Goal: Task Accomplishment & Management: Manage account settings

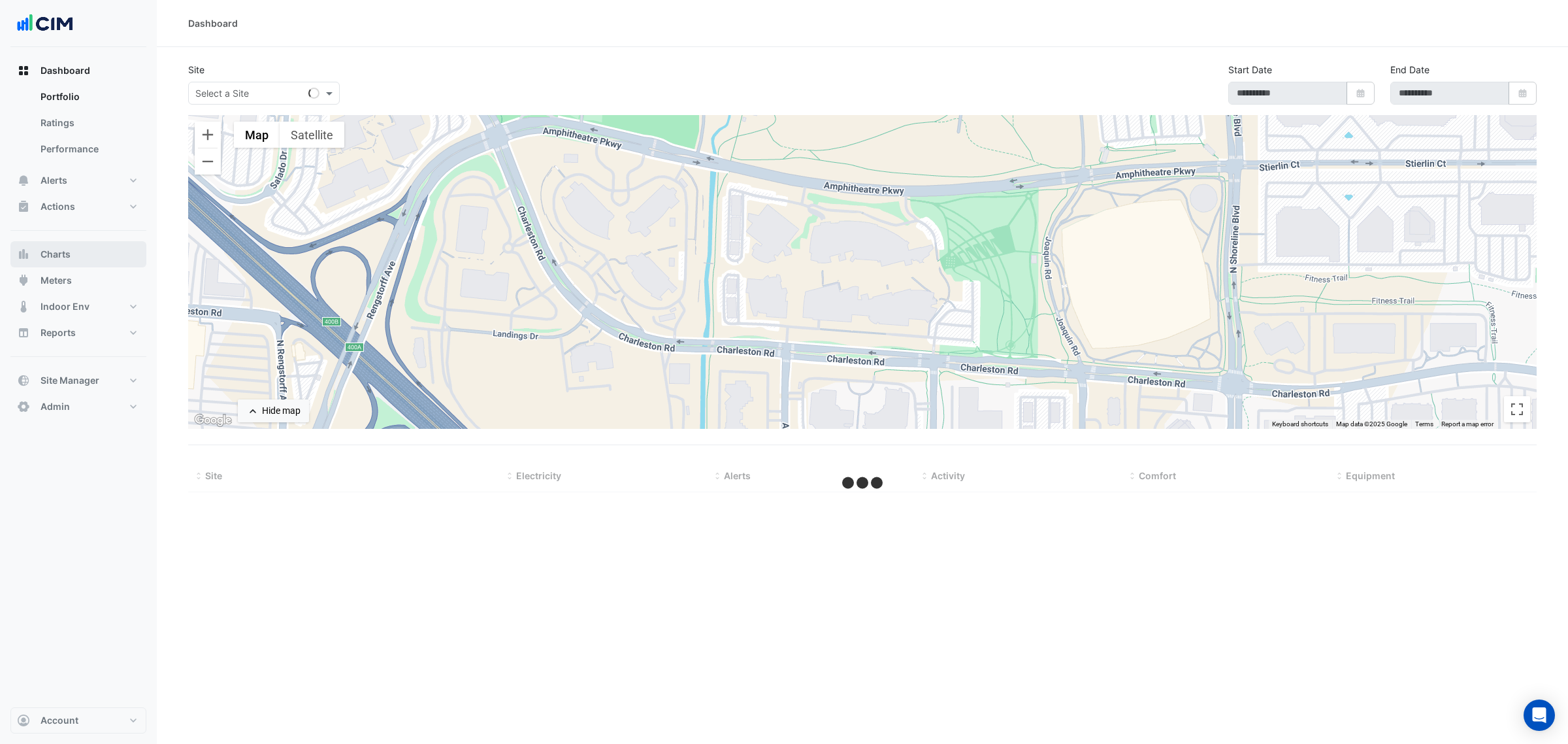
select select "***"
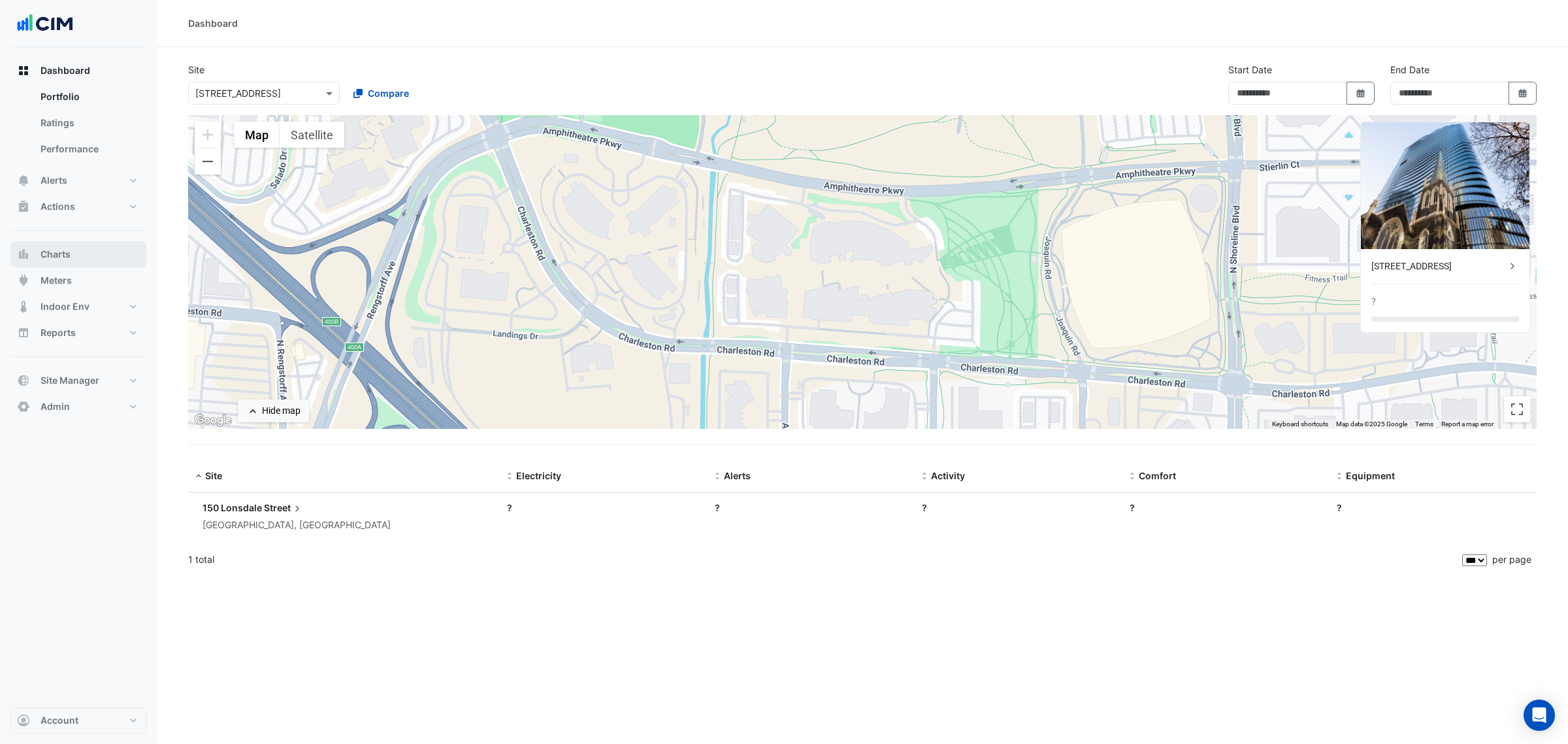
type input "**********"
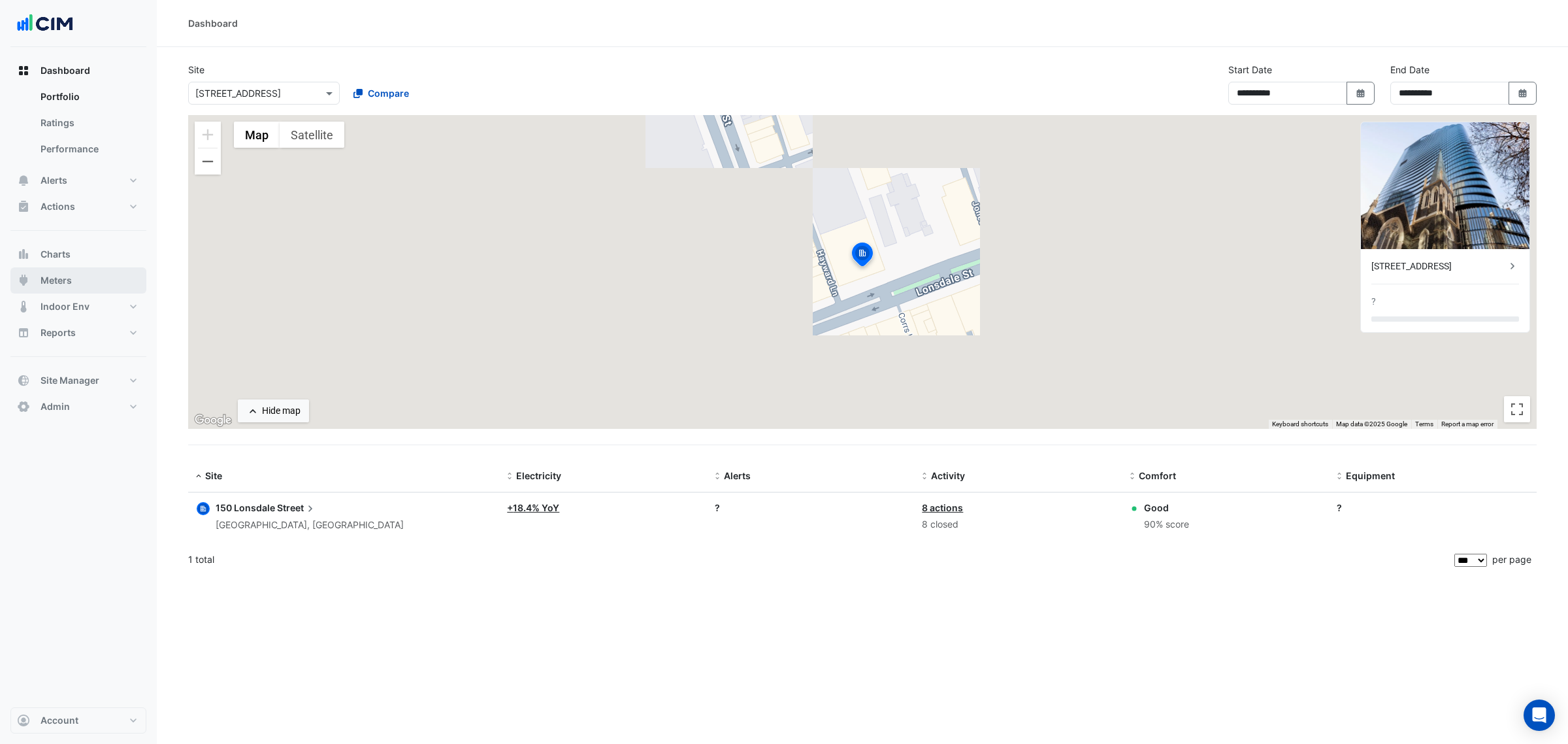
click at [90, 276] on button "Meters" at bounding box center [79, 280] width 136 height 26
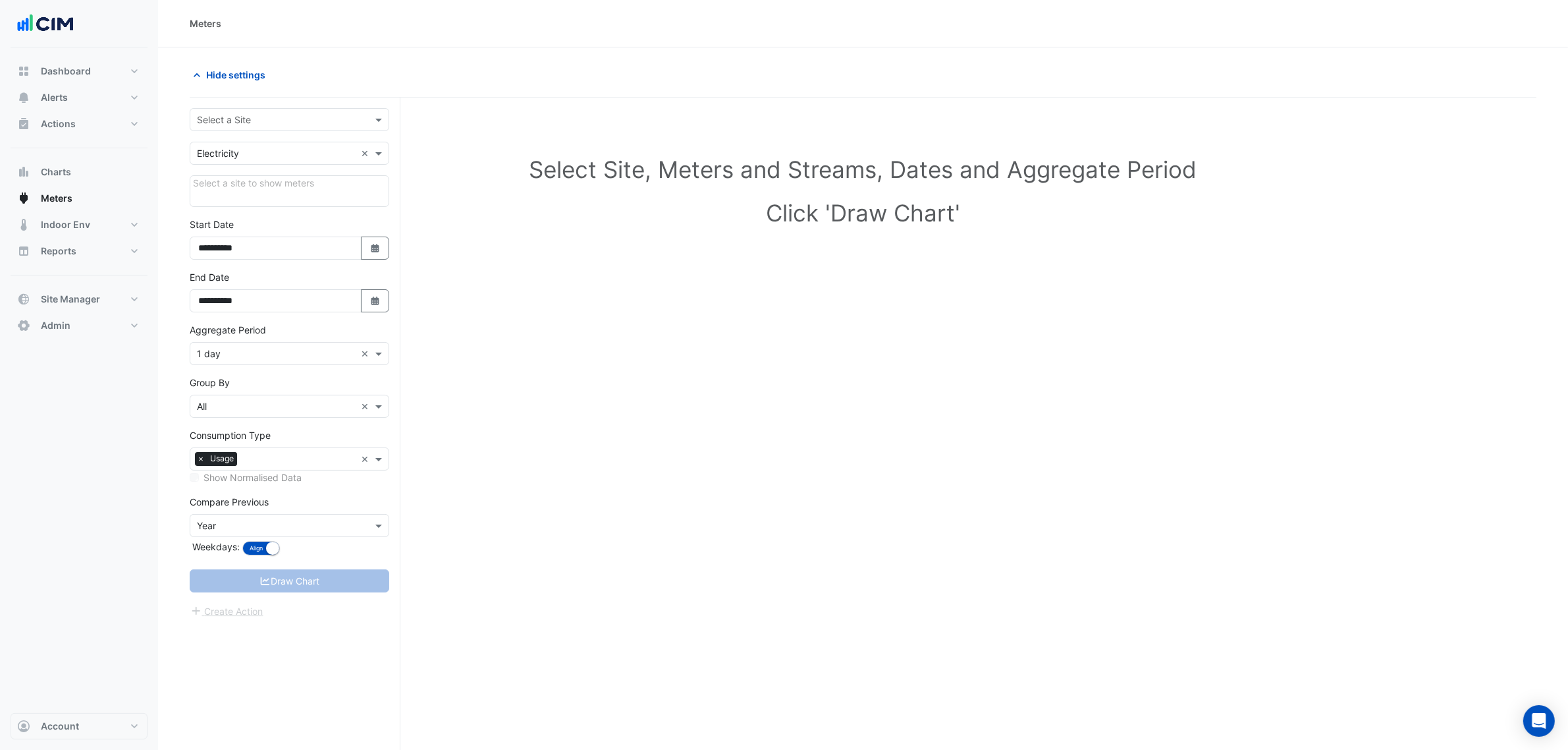
click at [226, 111] on div "Select a Site" at bounding box center [289, 120] width 199 height 23
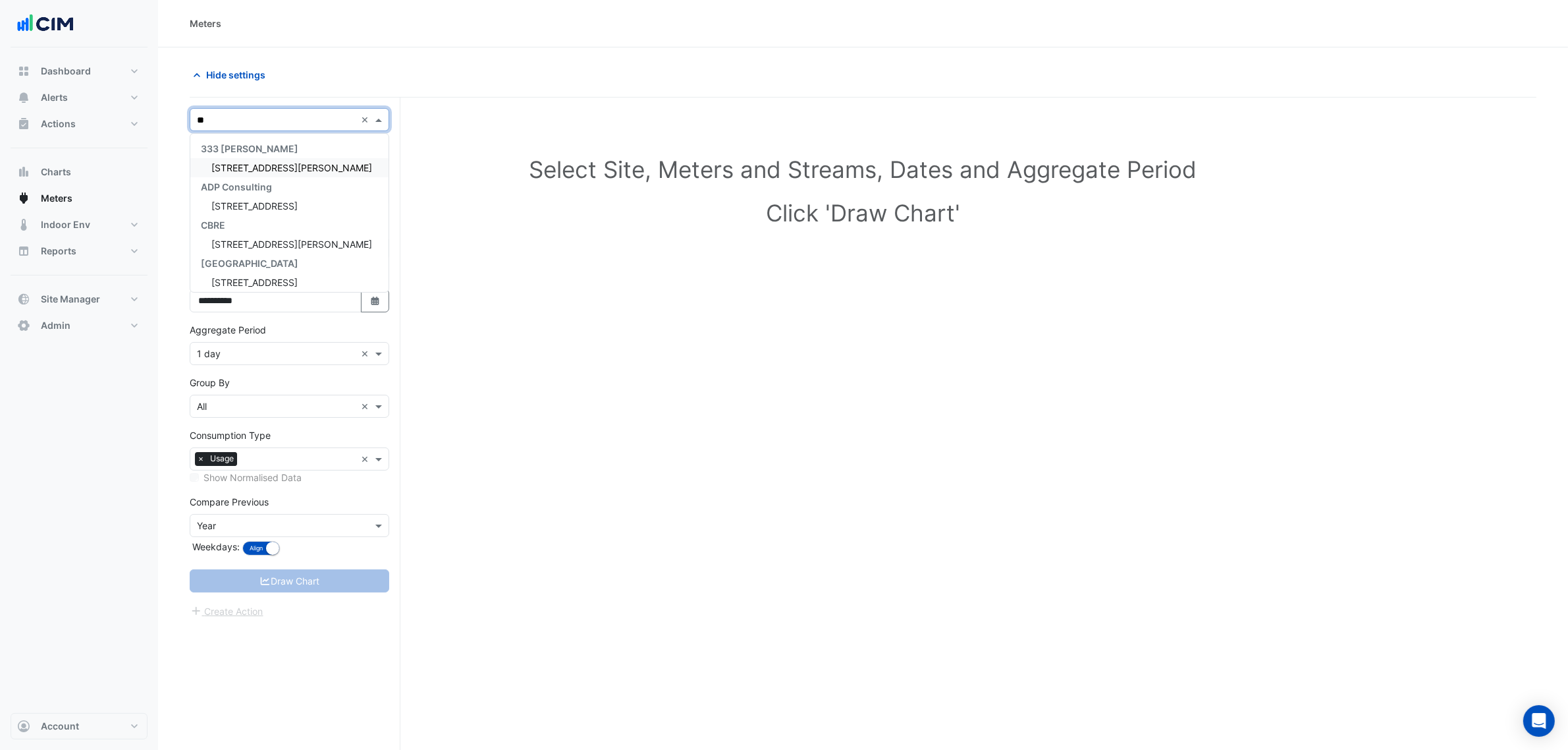
type input "***"
click at [255, 165] on span "333 George Street" at bounding box center [291, 168] width 161 height 11
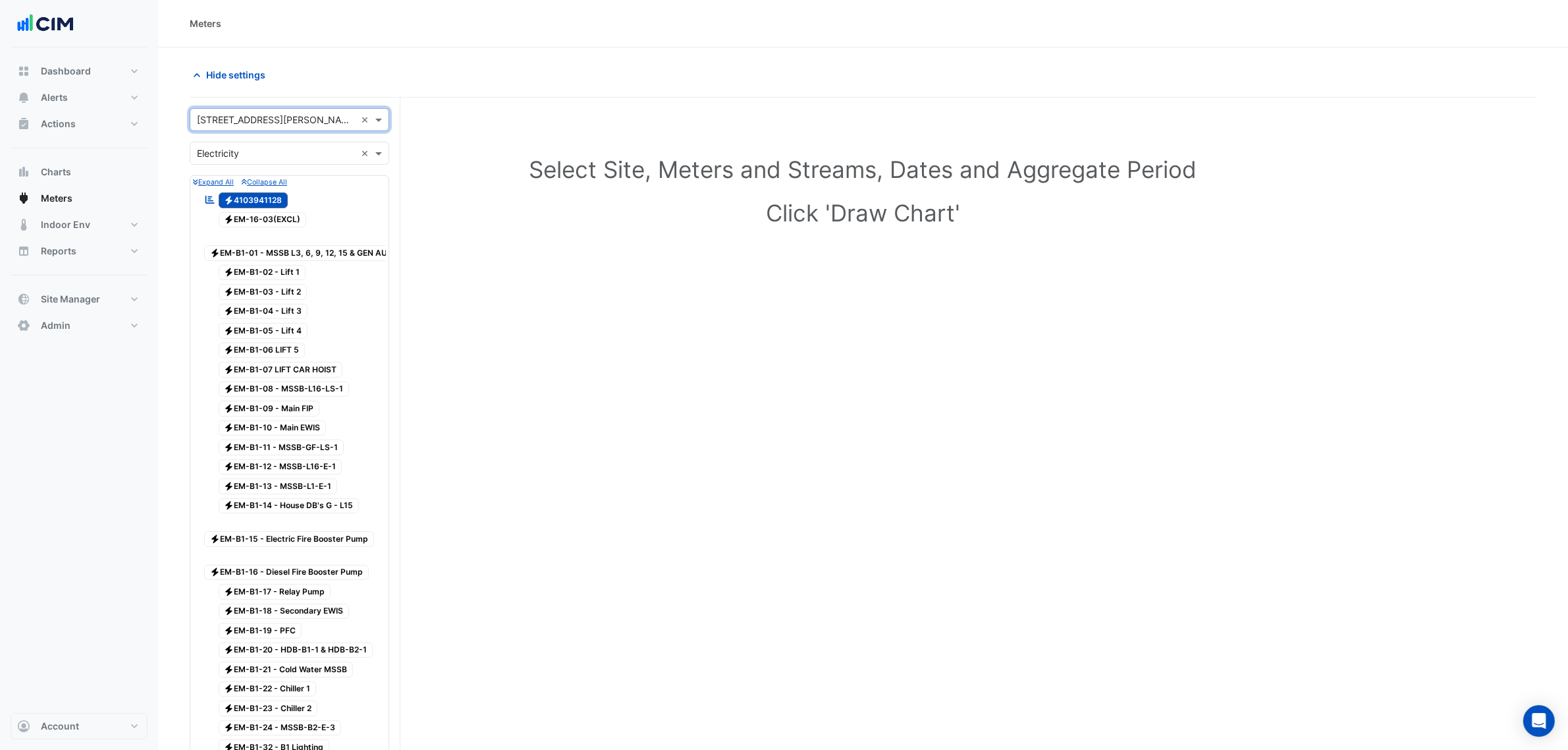
click at [252, 152] on input "text" at bounding box center [276, 153] width 159 height 14
click at [245, 201] on div "Gas" at bounding box center [290, 200] width 198 height 19
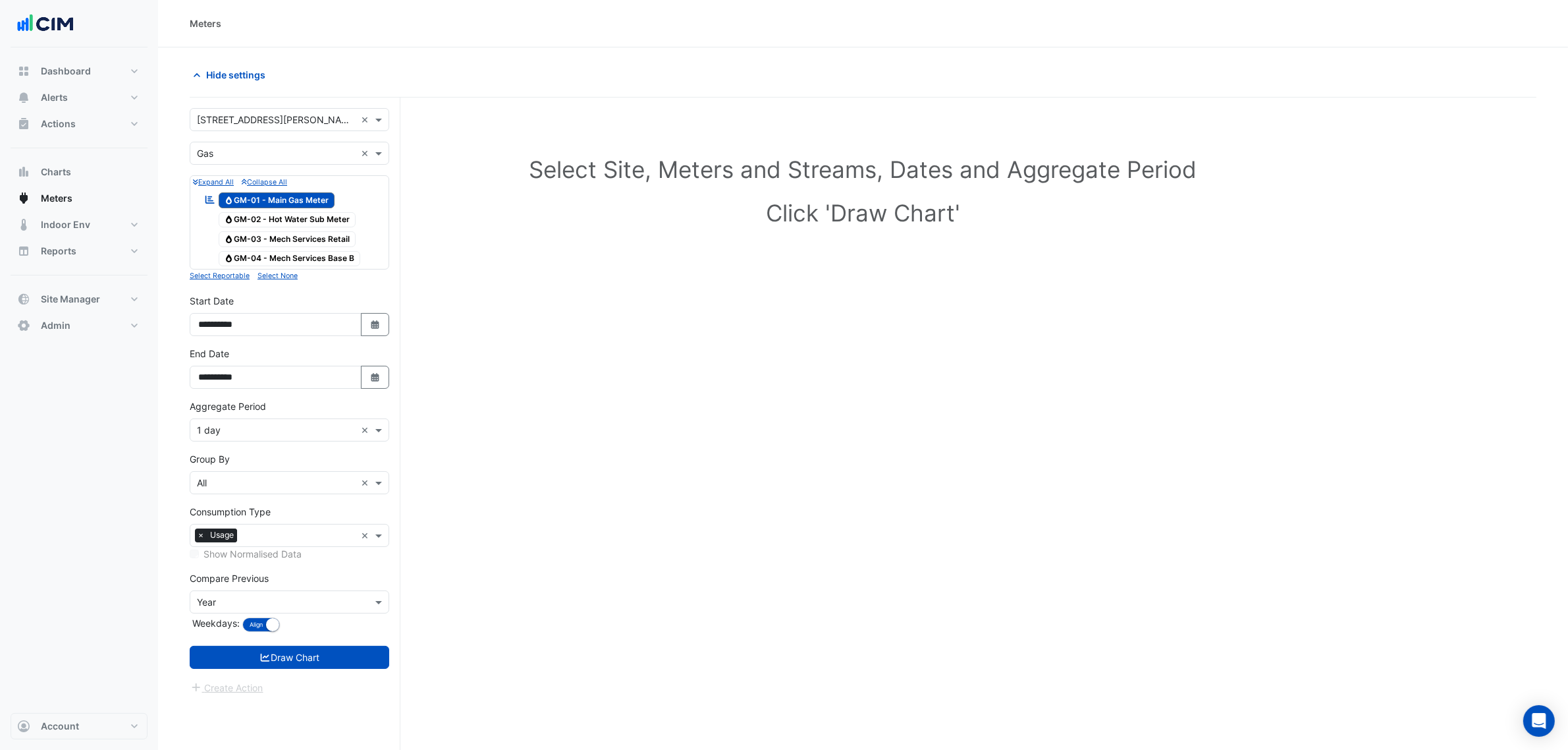
click at [287, 201] on span "Gas GM-01 - Main Gas Meter" at bounding box center [276, 200] width 116 height 16
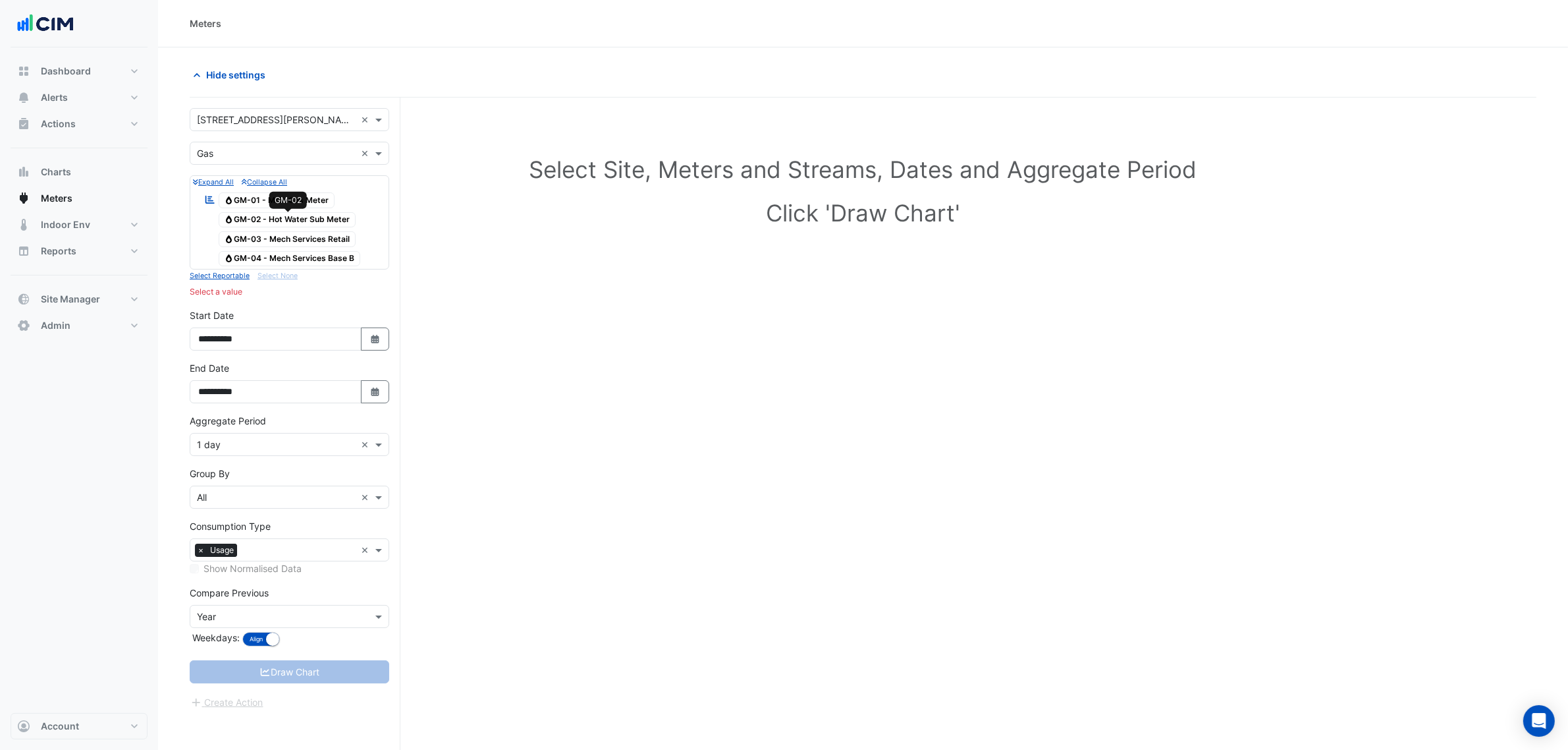
click at [287, 218] on span "Gas GM-02 - Hot Water Sub Meter" at bounding box center [287, 220] width 138 height 16
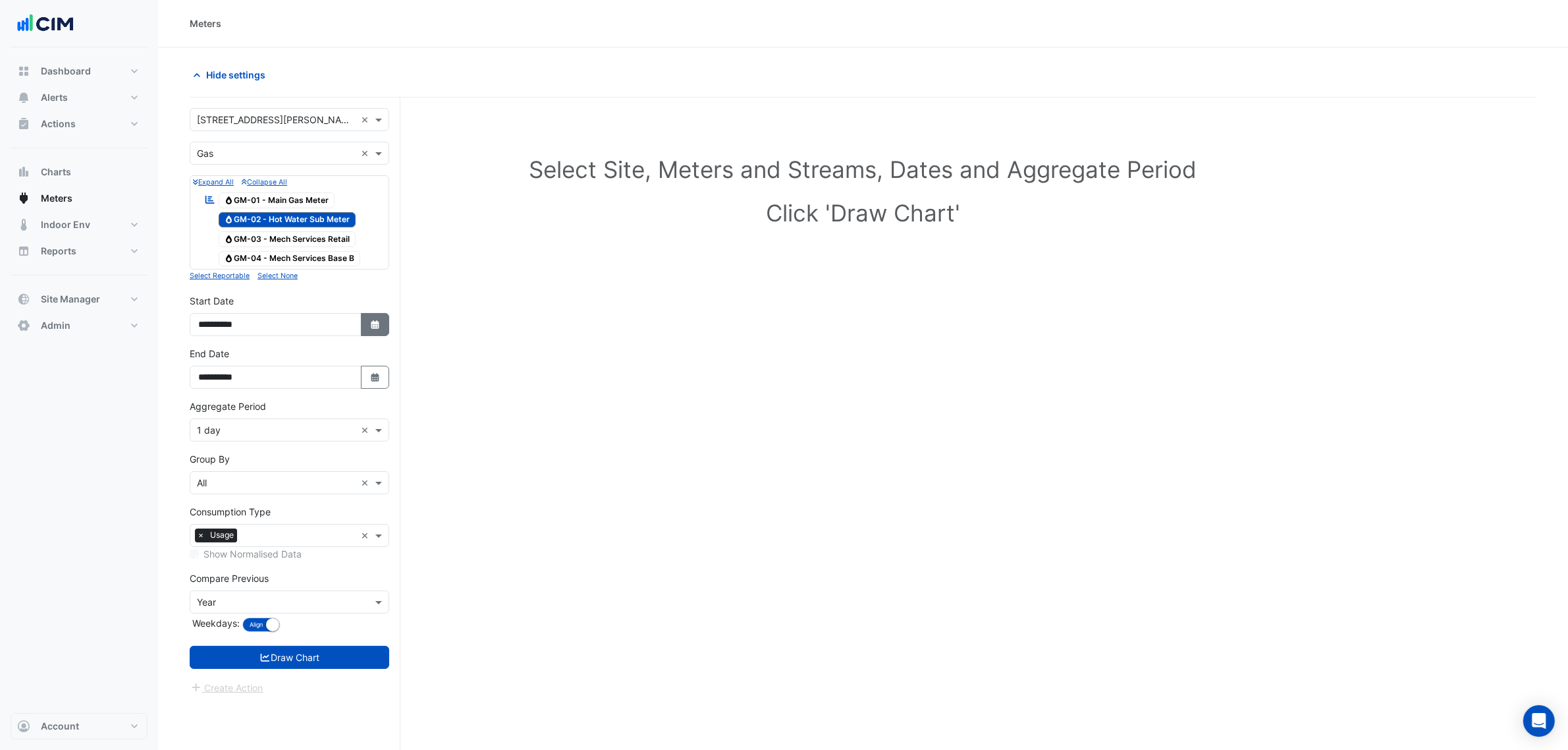
click at [372, 326] on icon "Select Date" at bounding box center [375, 325] width 12 height 9
select select "*"
select select "****"
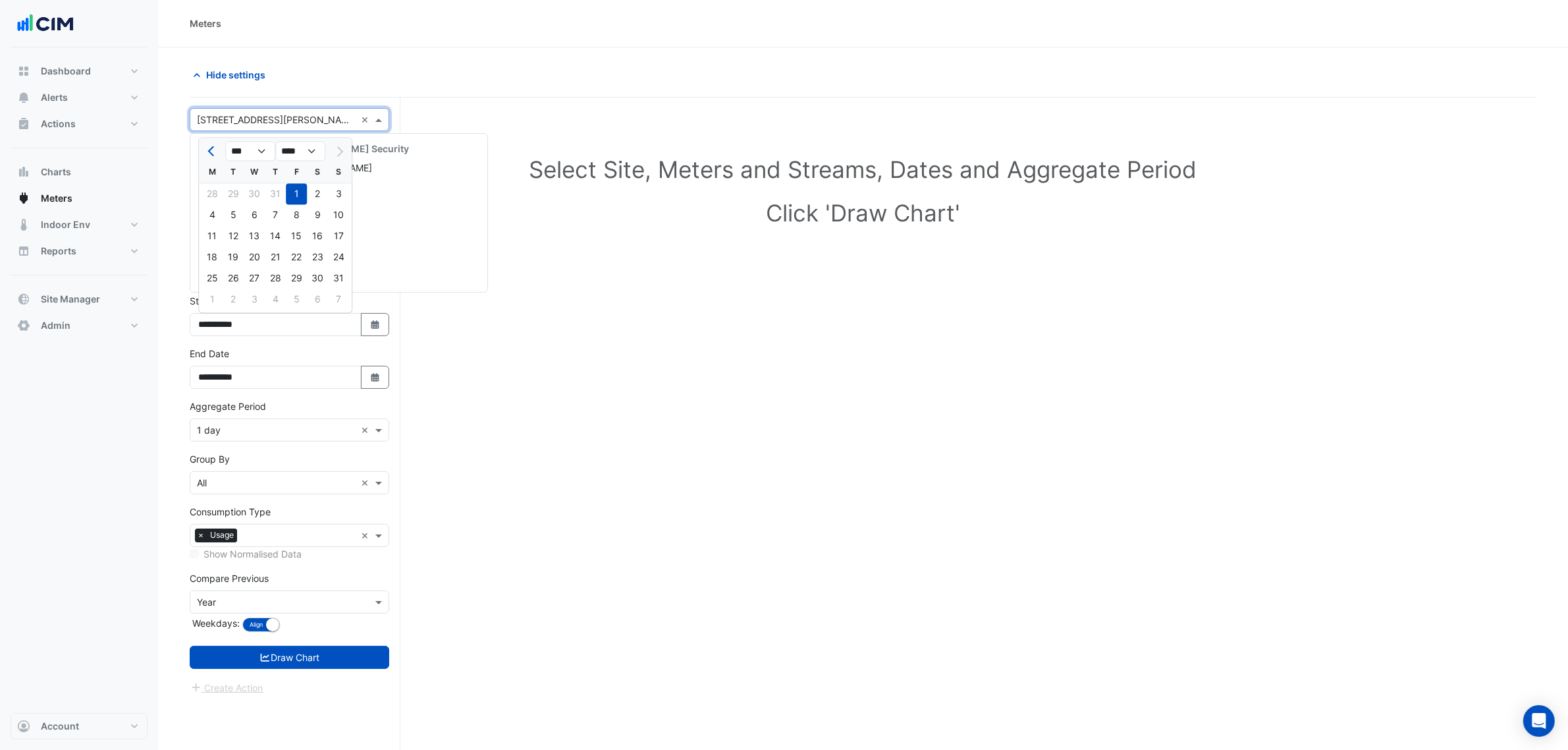
click at [234, 116] on input "text" at bounding box center [276, 120] width 159 height 14
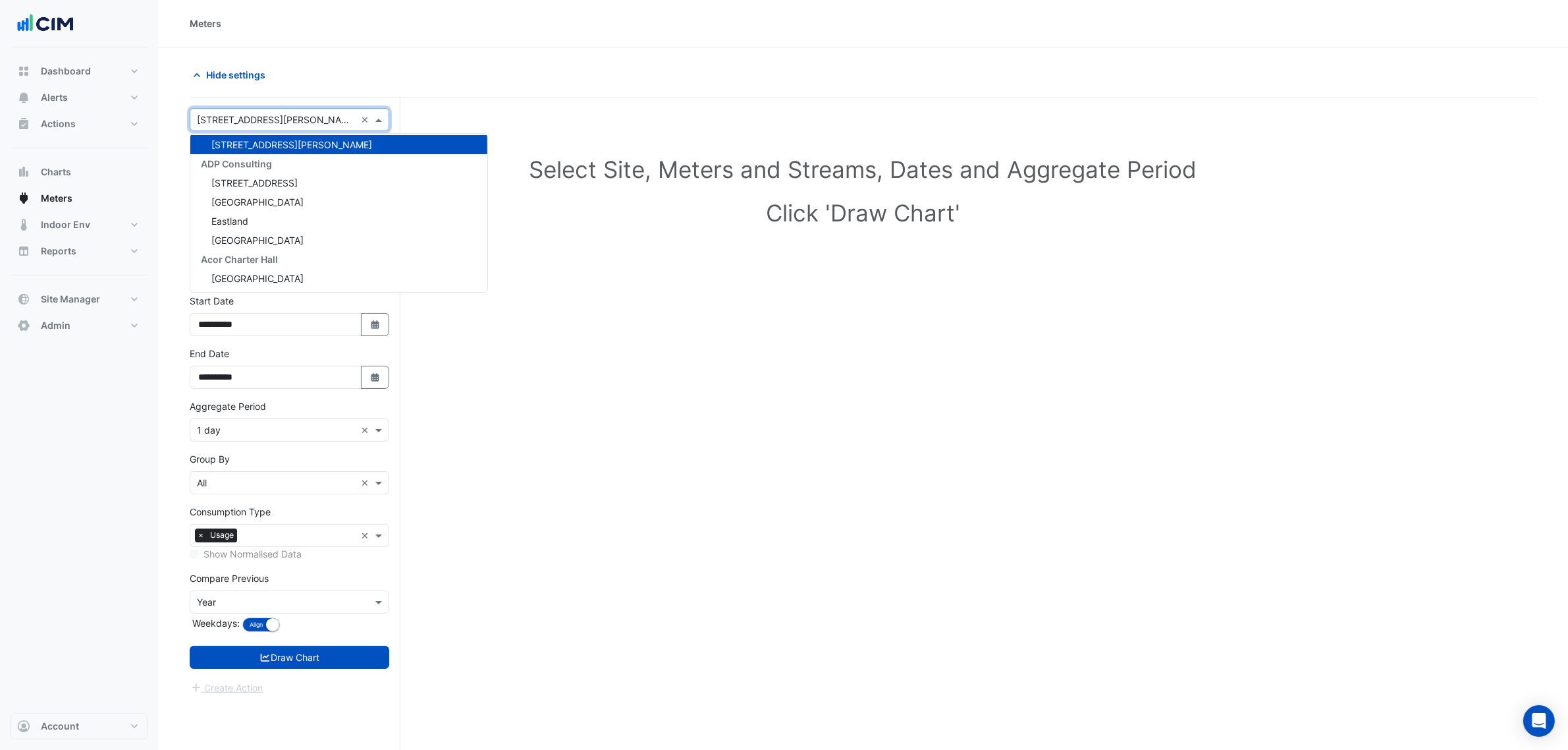
click at [361, 313] on button "Select Date" at bounding box center [375, 325] width 29 height 23
select select "*"
select select "****"
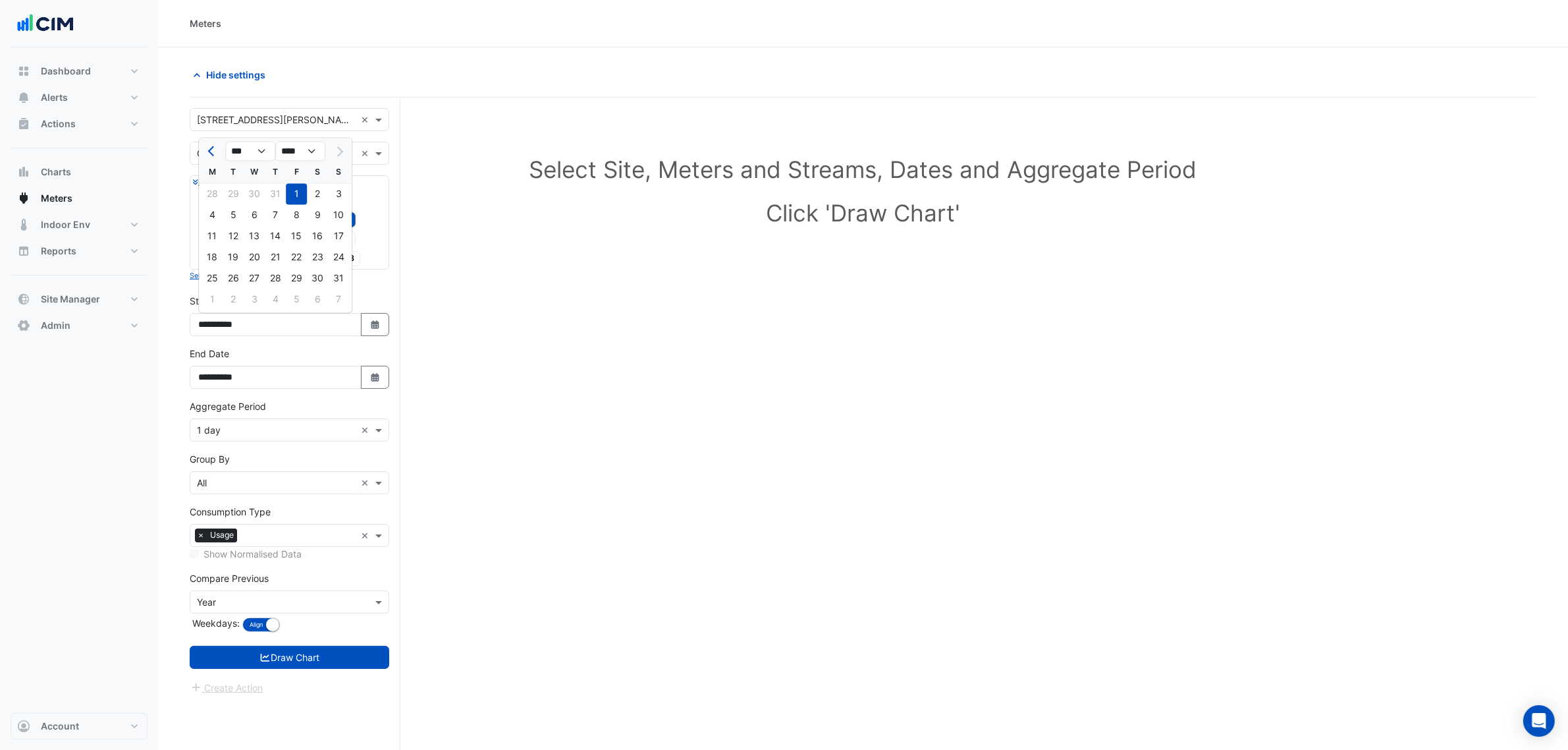
drag, startPoint x: 234, startPoint y: 116, endPoint x: 240, endPoint y: 126, distance: 11.7
click at [238, 126] on div "× 333 George Street" at bounding box center [272, 119] width 165 height 14
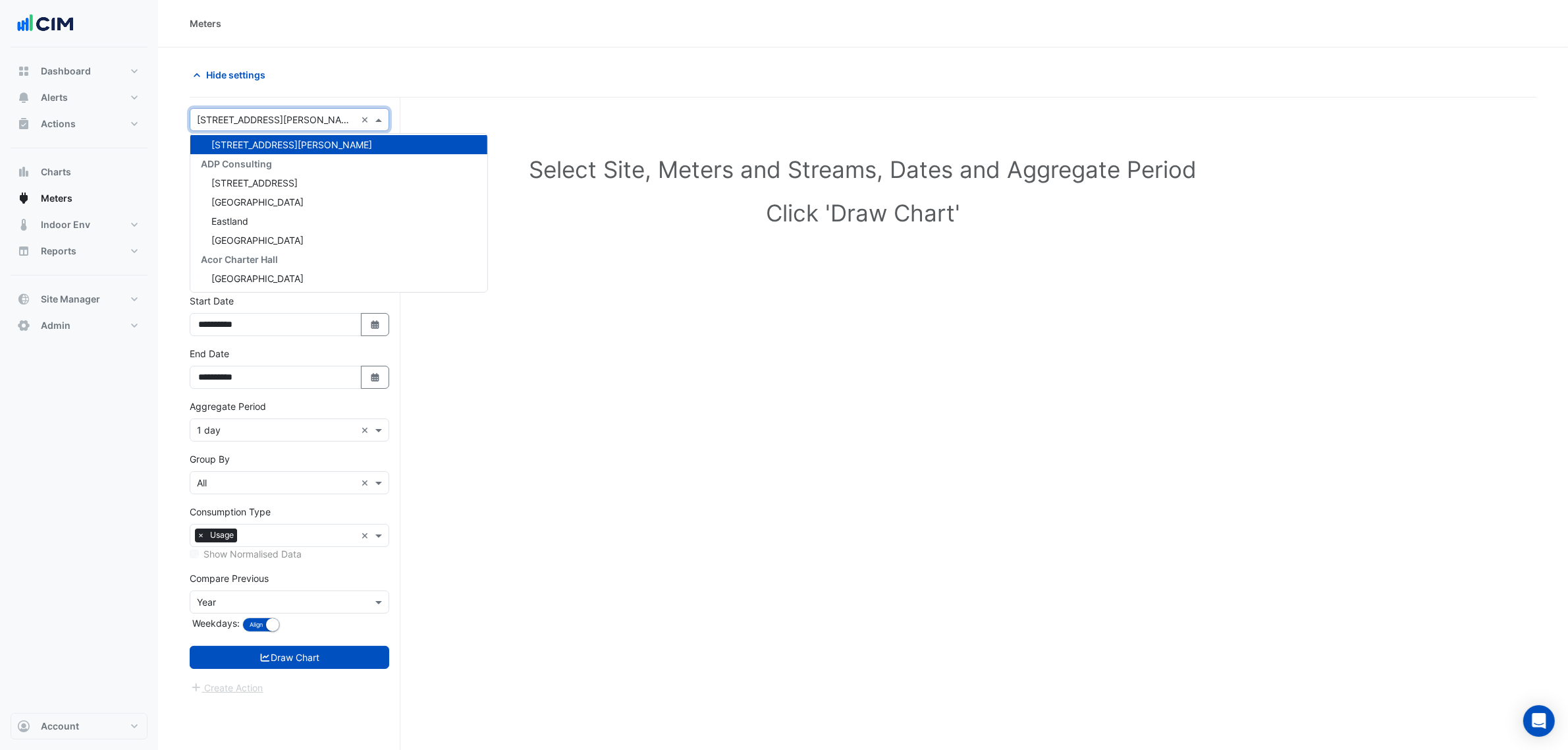
click at [361, 313] on button "Select Date" at bounding box center [375, 325] width 29 height 23
select select "*"
select select "****"
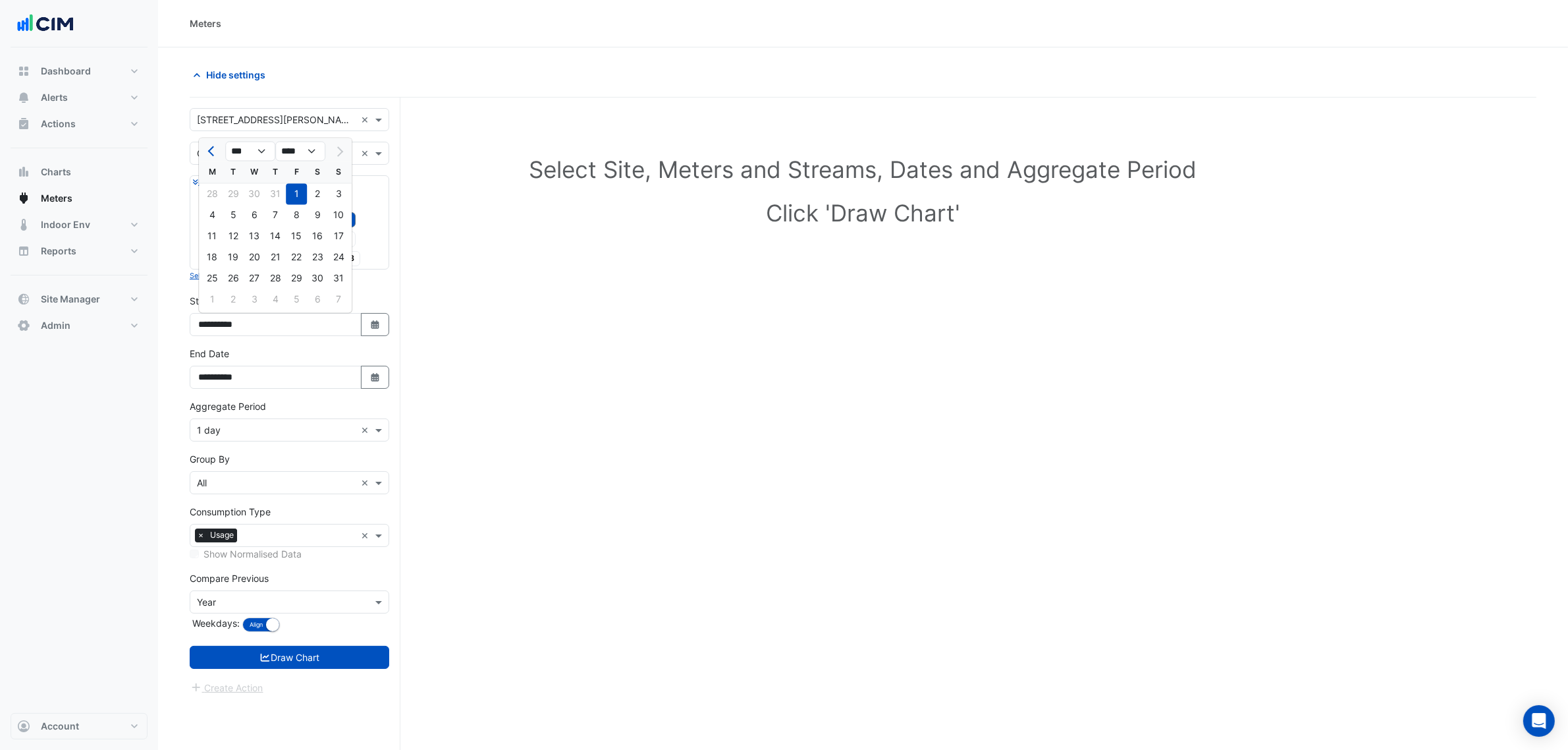
drag, startPoint x: 306, startPoint y: 73, endPoint x: 303, endPoint y: 86, distance: 13.3
click at [306, 74] on div "Hide settings" at bounding box center [522, 75] width 682 height 23
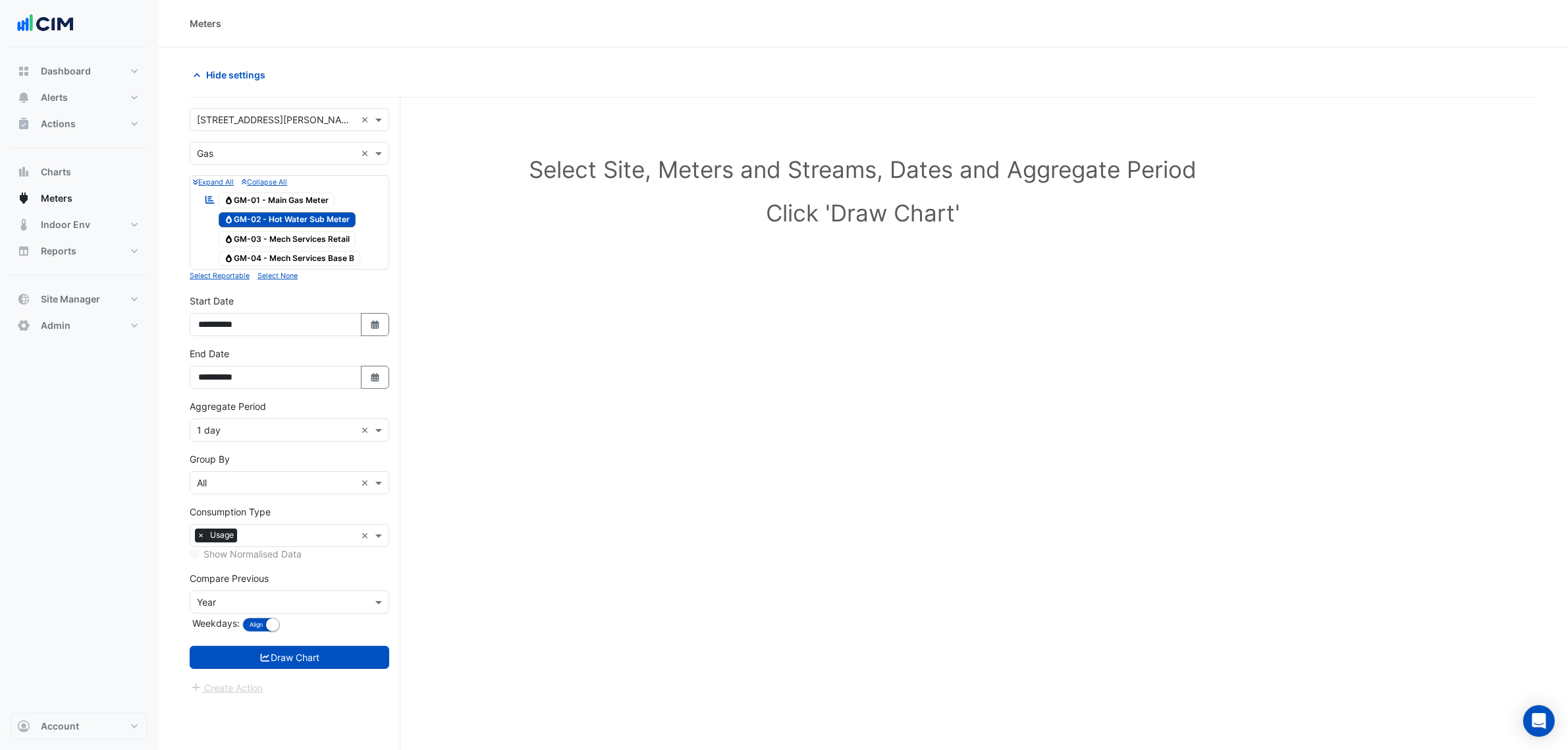
drag, startPoint x: 264, startPoint y: 138, endPoint x: 261, endPoint y: 125, distance: 13.3
click at [262, 133] on form "× 333 George Street × × Gas × Expand All Collapse All Reportable Gas GM-01 - Ma…" at bounding box center [289, 402] width 199 height 587
click at [261, 121] on input "text" at bounding box center [276, 120] width 159 height 14
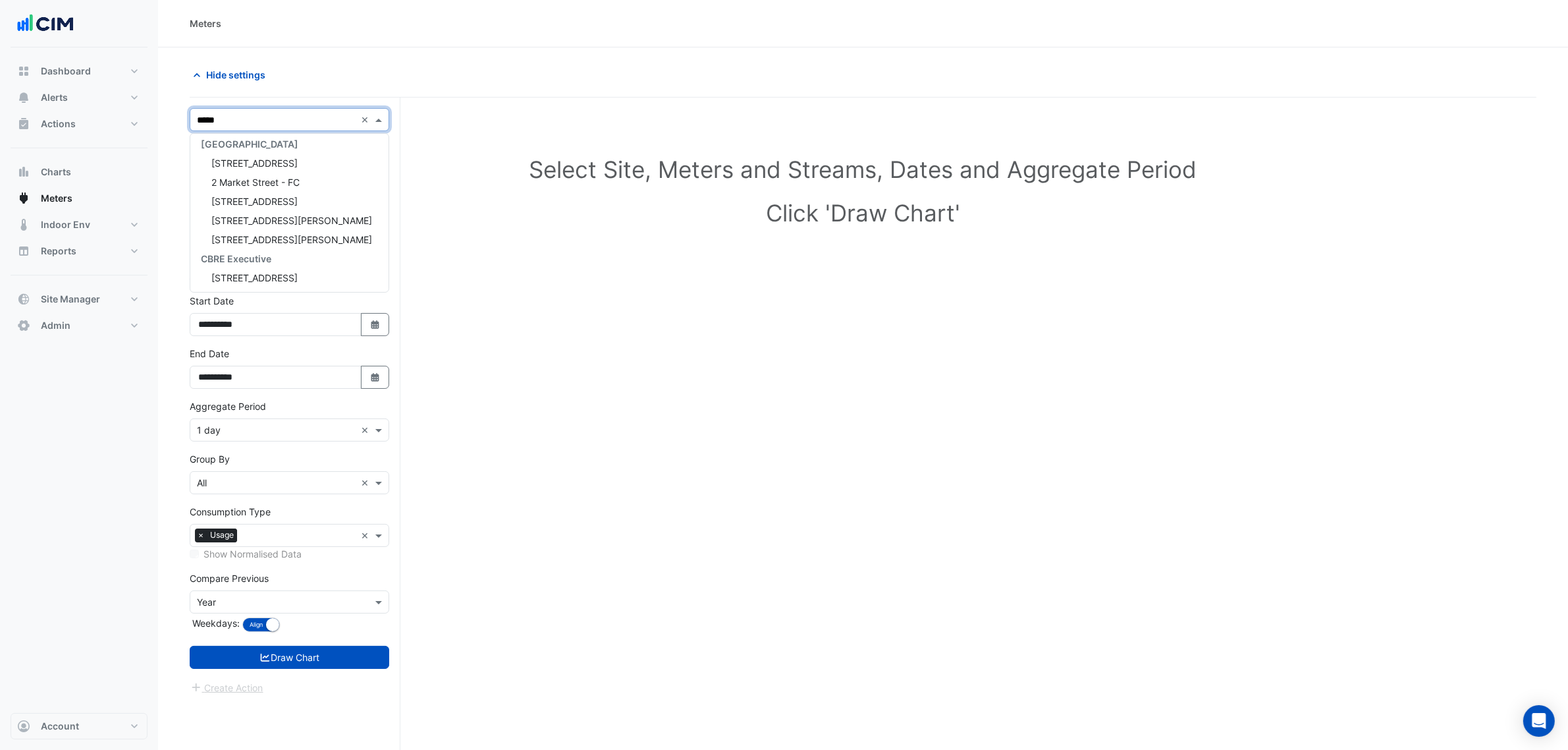
type input "******"
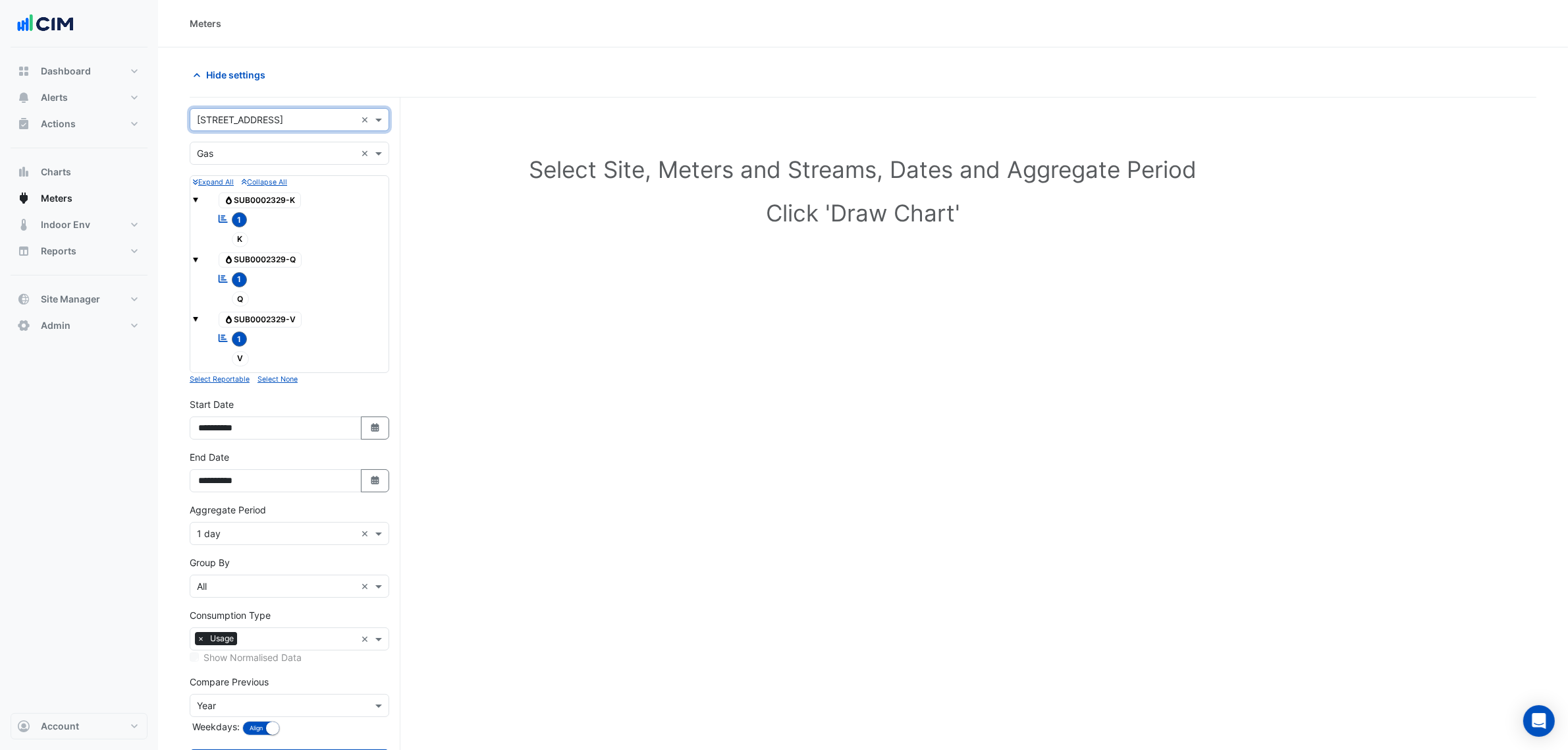
click at [264, 144] on div "× Gas ×" at bounding box center [289, 153] width 199 height 23
click at [578, 77] on div "Hide settings" at bounding box center [522, 75] width 682 height 23
drag, startPoint x: 201, startPoint y: 171, endPoint x: 211, endPoint y: 172, distance: 10.0
click at [201, 172] on form "× 2 Market Street × × Gas × Expand All Collapse All Gas SUB0002329-K Reportable…" at bounding box center [289, 453] width 199 height 690
drag, startPoint x: 227, startPoint y: 176, endPoint x: 245, endPoint y: 155, distance: 27.7
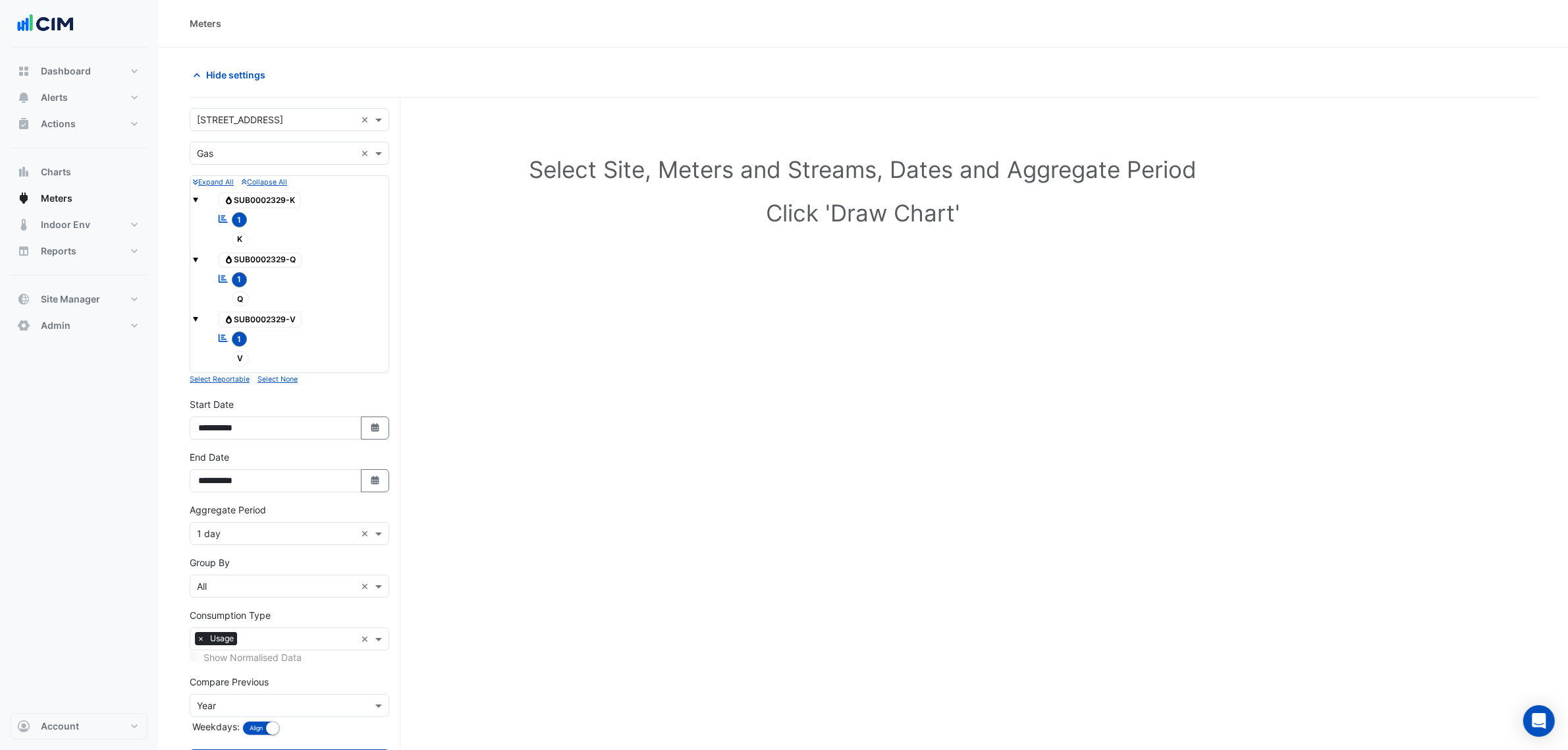
click at [235, 170] on form "× 2 Market Street × × Gas × Expand All Collapse All Gas SUB0002329-K Reportable…" at bounding box center [289, 453] width 199 height 690
click at [248, 150] on input "text" at bounding box center [276, 153] width 159 height 14
click at [244, 218] on div "Water" at bounding box center [290, 220] width 198 height 19
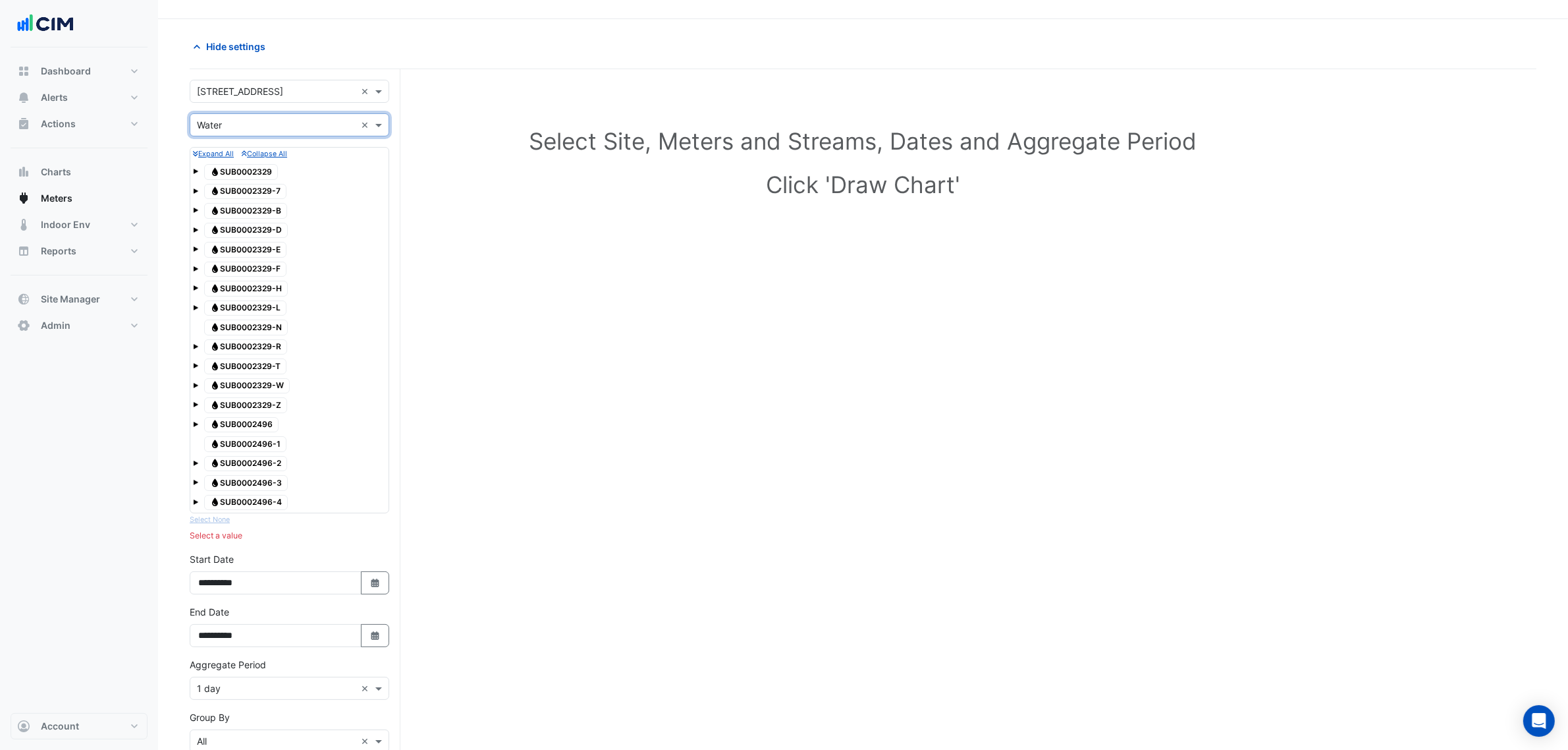
scroll to position [0, 0]
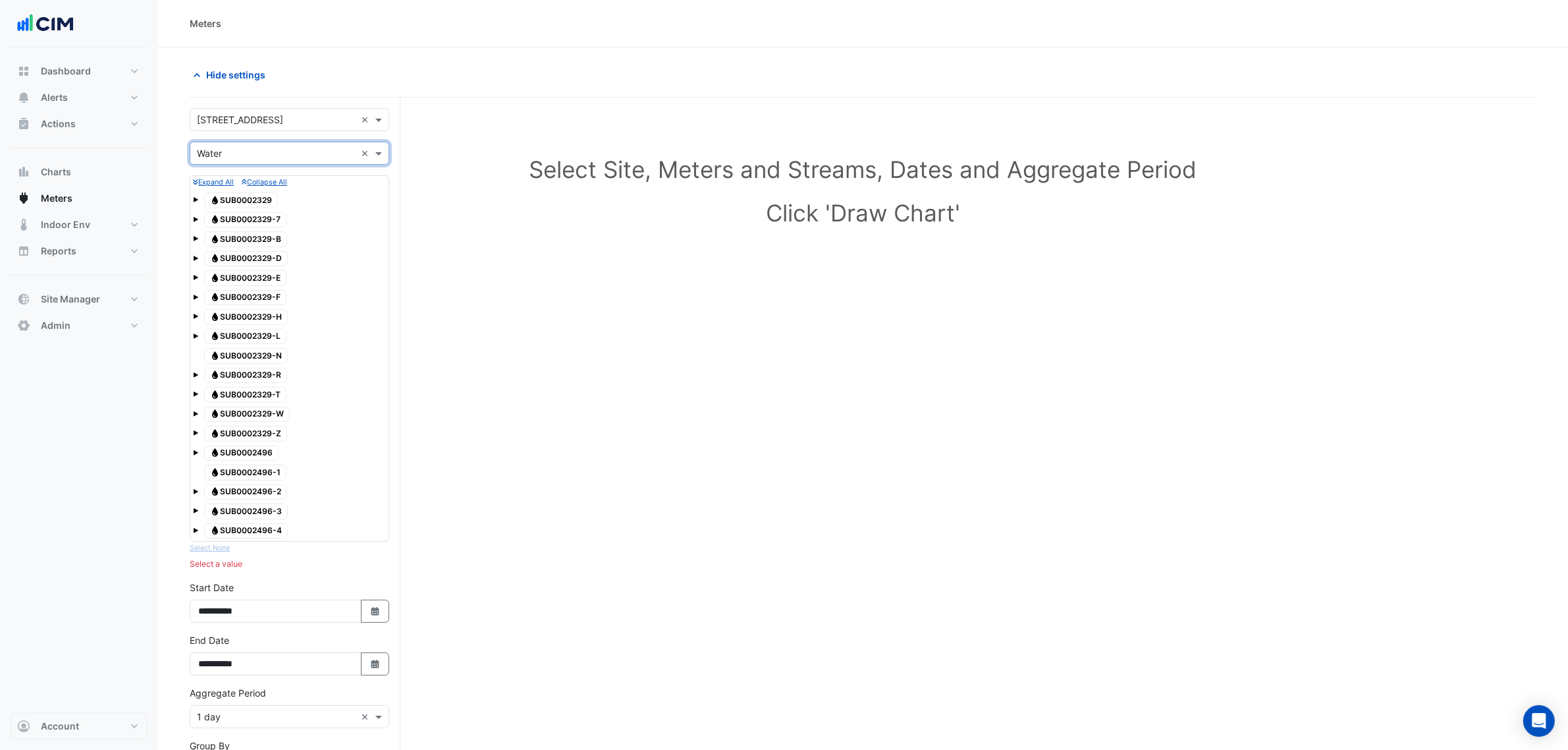
click at [196, 201] on span at bounding box center [196, 199] width 5 height 5
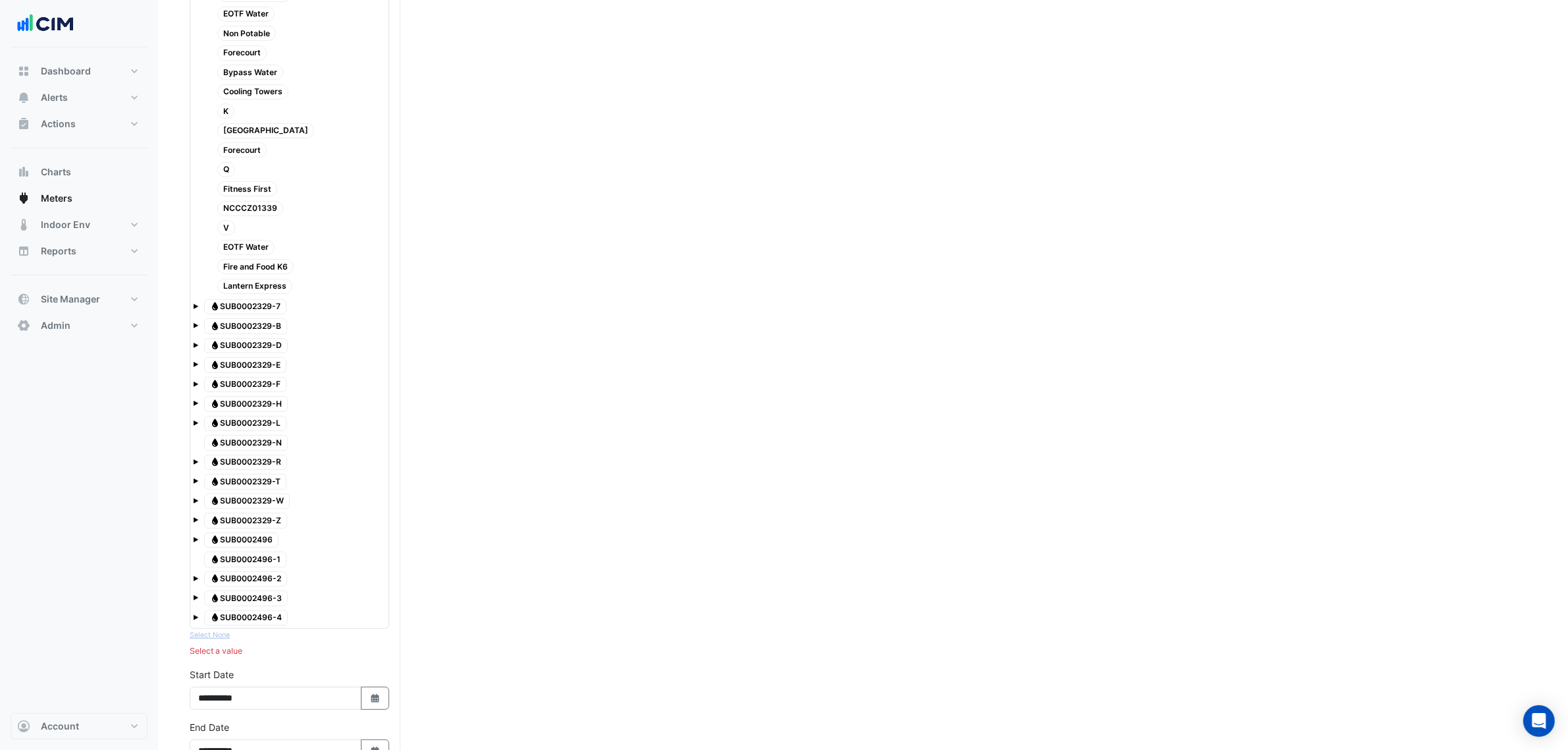
scroll to position [82, 0]
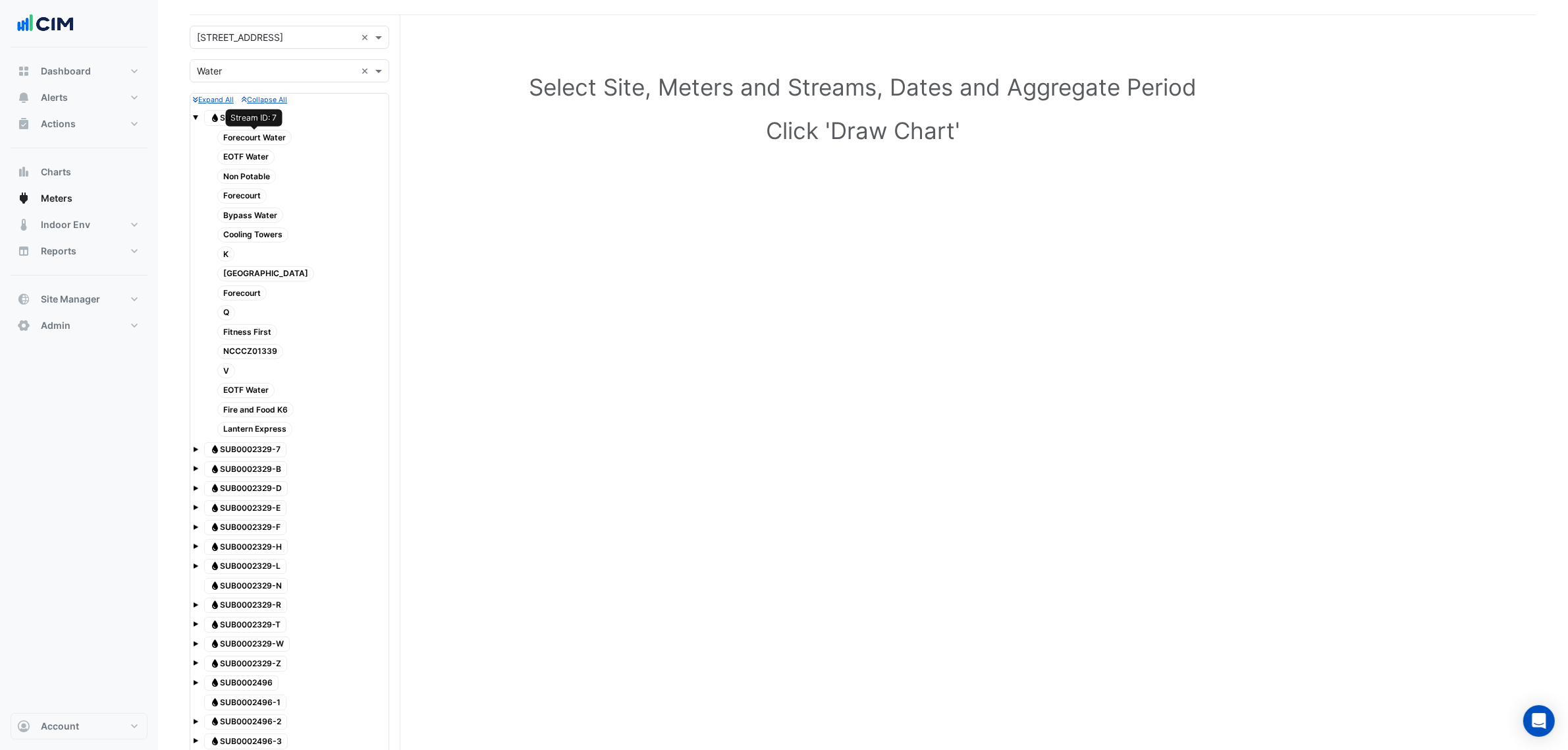
click at [257, 135] on span "Forecourt Water" at bounding box center [254, 137] width 74 height 15
click at [254, 155] on span "EOTF Water" at bounding box center [246, 157] width 58 height 15
click at [254, 173] on span "Non Potable" at bounding box center [246, 176] width 59 height 15
click at [254, 194] on span "Forecourt" at bounding box center [242, 196] width 50 height 15
click at [253, 214] on span "Bypass Water" at bounding box center [250, 215] width 66 height 15
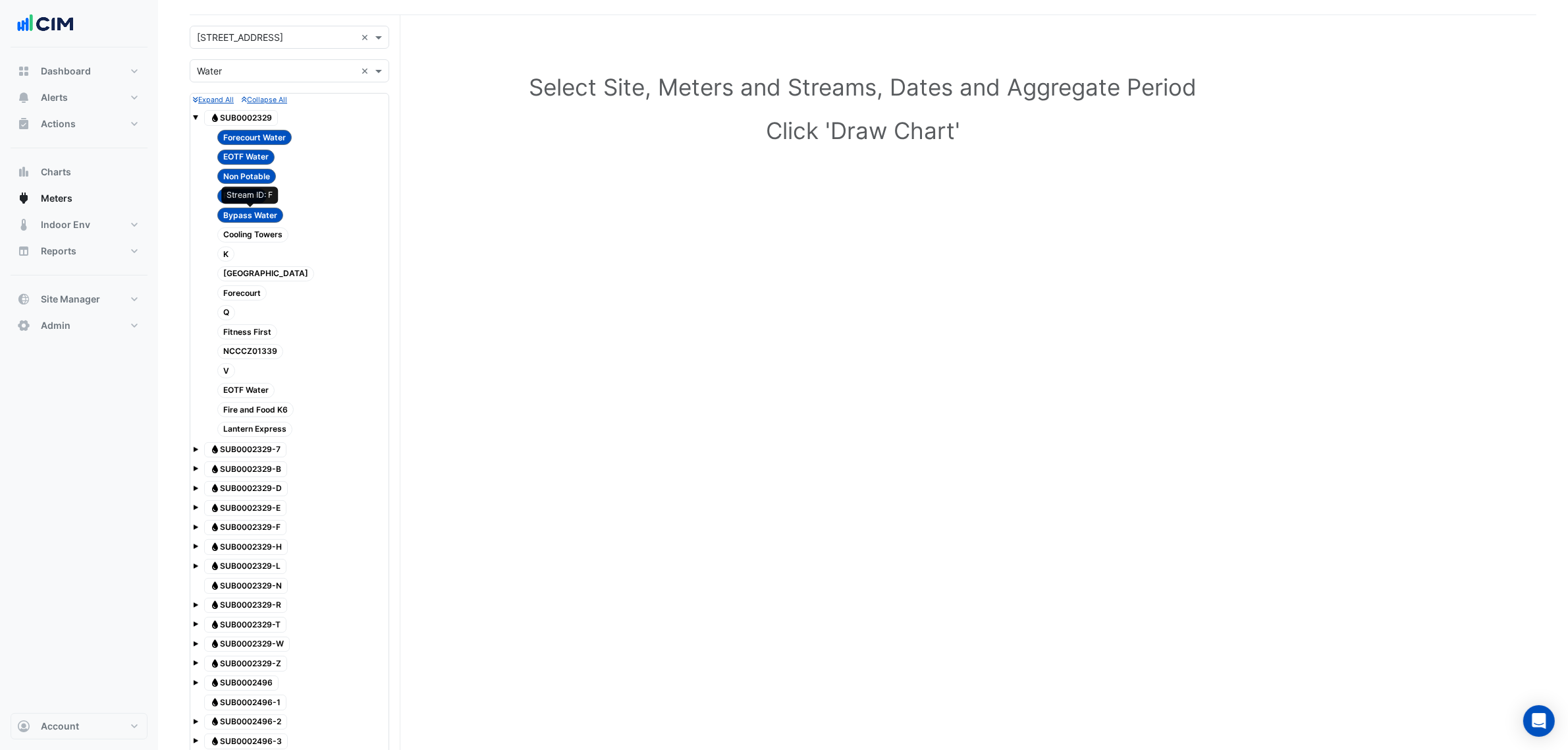
click at [254, 229] on span "Cooling Towers" at bounding box center [253, 235] width 71 height 15
drag, startPoint x: 257, startPoint y: 247, endPoint x: 254, endPoint y: 259, distance: 12.4
click at [257, 248] on div "K" at bounding box center [296, 255] width 180 height 18
click at [247, 262] on div "K" at bounding box center [296, 255] width 180 height 18
click at [242, 269] on span "Cooling Tower" at bounding box center [265, 273] width 97 height 15
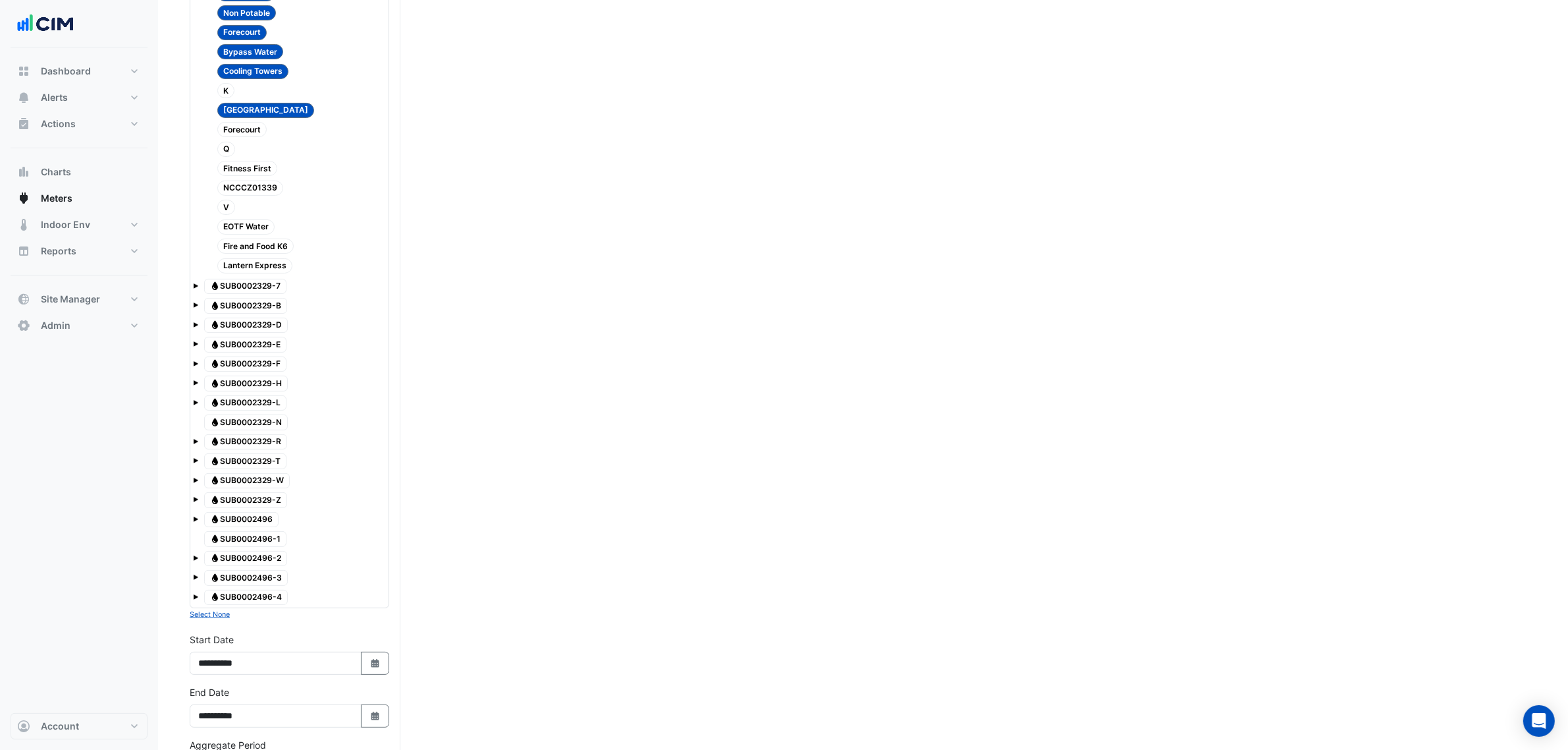
scroll to position [247, 0]
click at [263, 310] on span "Water SUB0002329-B" at bounding box center [245, 305] width 83 height 16
click at [264, 334] on div at bounding box center [290, 333] width 193 height 1
click at [259, 379] on span "Water SUB0002329-H" at bounding box center [245, 383] width 84 height 16
click at [255, 417] on span "Water SUB0002329-N" at bounding box center [245, 421] width 84 height 16
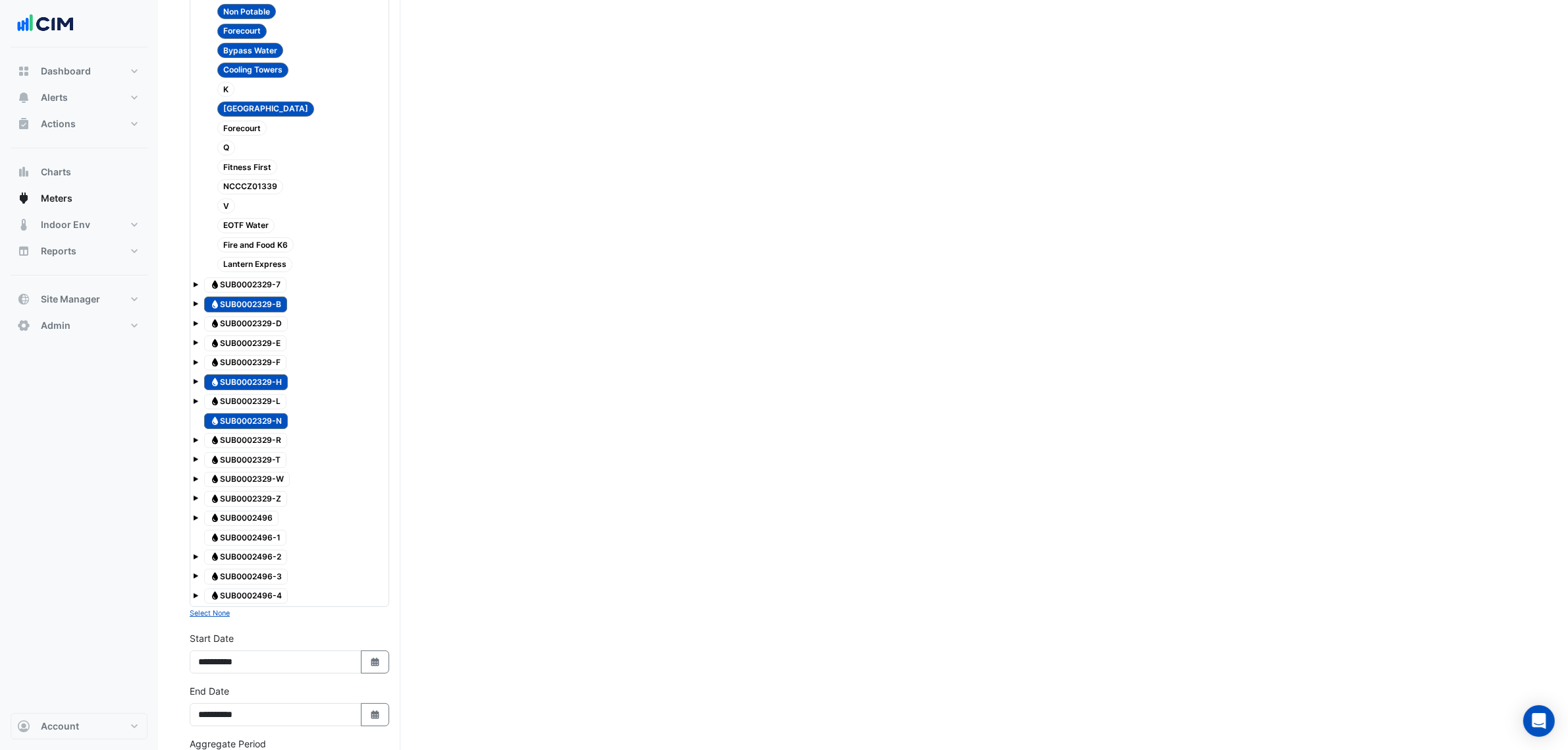
click at [254, 459] on span "Water SUB0002329-T" at bounding box center [244, 460] width 82 height 16
click at [253, 499] on span "Water SUB0002329-Z" at bounding box center [245, 499] width 83 height 16
click at [254, 544] on span "Water SUB0002496-1" at bounding box center [244, 538] width 82 height 16
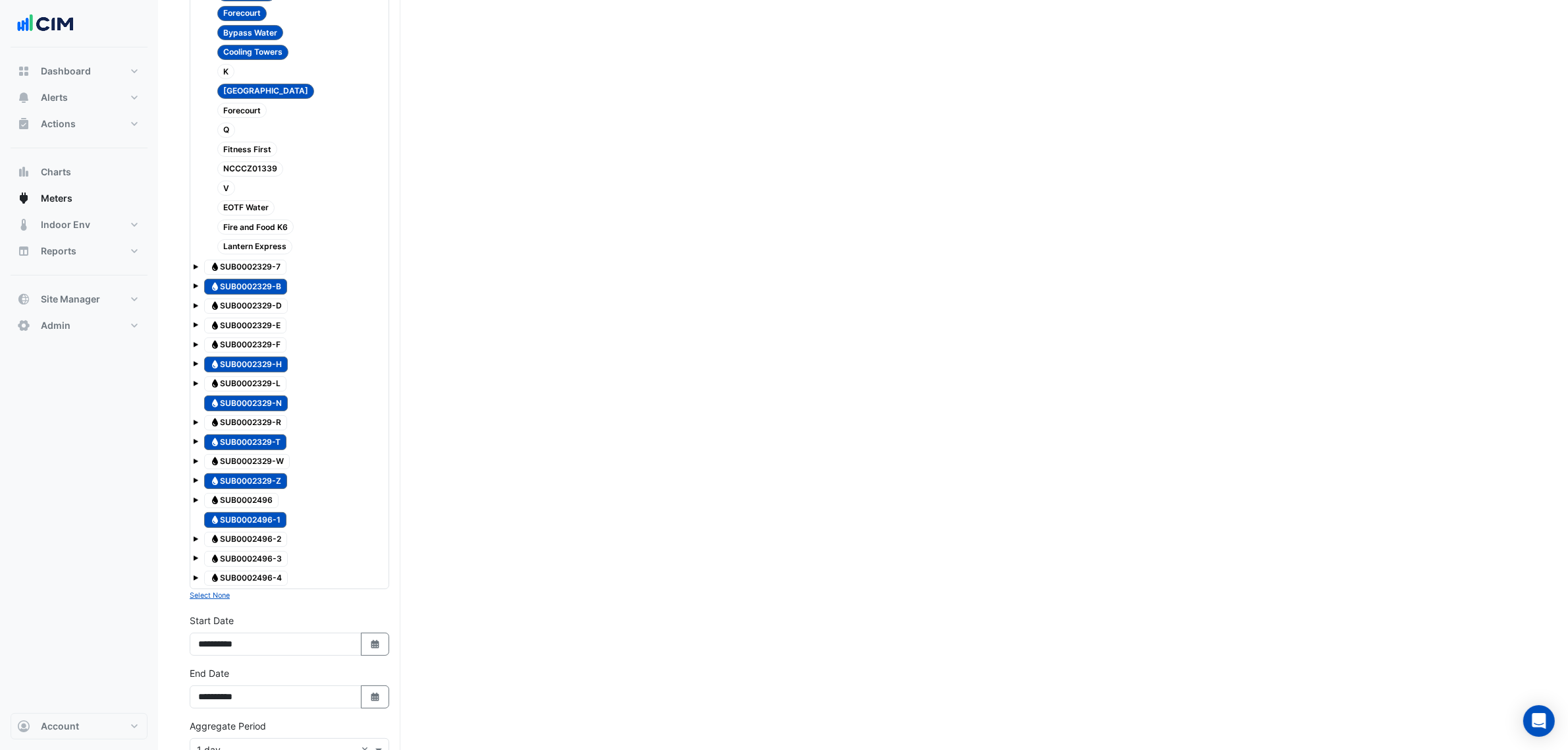
scroll to position [82, 0]
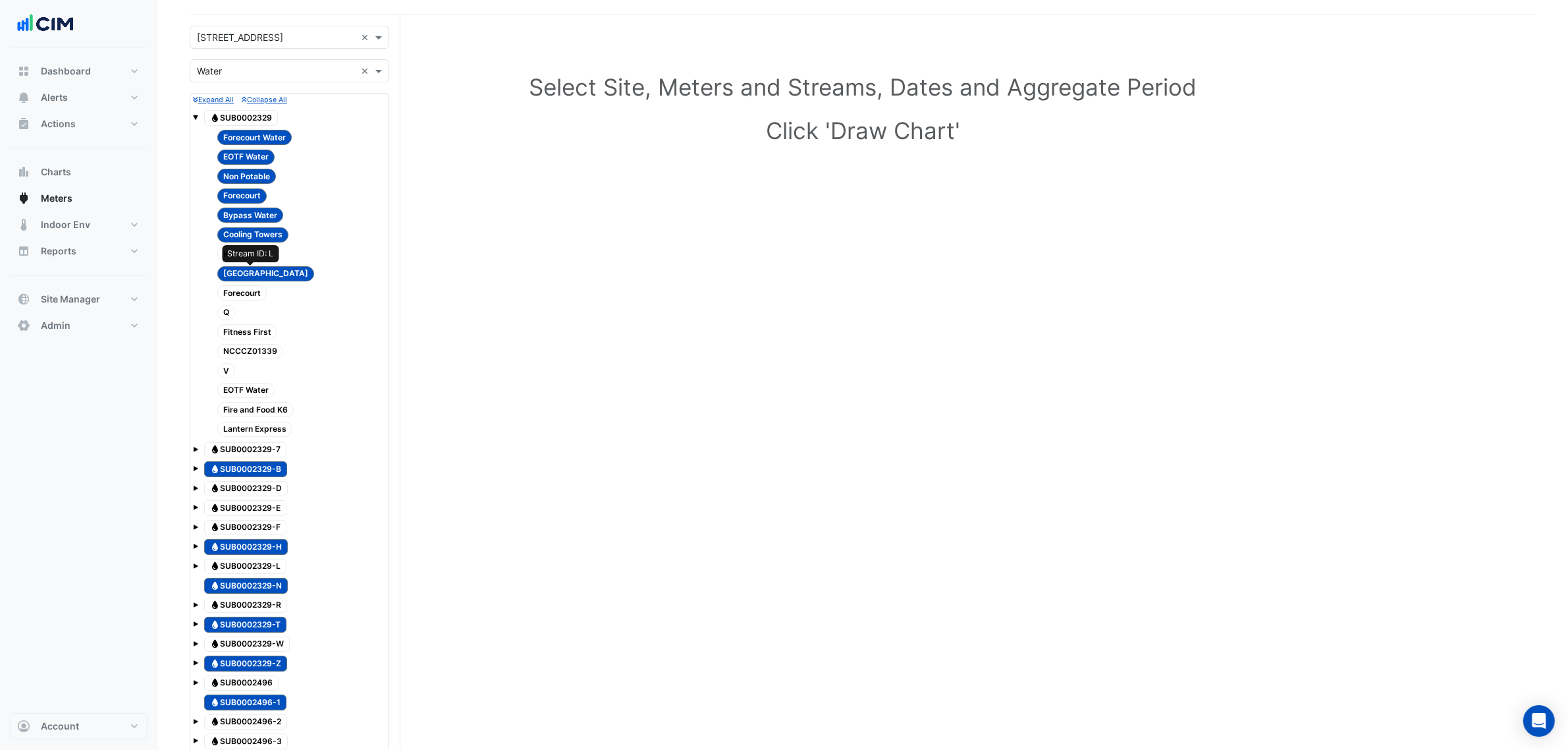
click at [272, 273] on span "Cooling Tower" at bounding box center [265, 273] width 97 height 15
click at [277, 237] on span "Cooling Towers" at bounding box center [253, 235] width 71 height 15
click at [263, 204] on div "Forecourt" at bounding box center [242, 196] width 56 height 18
click at [263, 111] on span "Water SUB0002329" at bounding box center [241, 118] width 74 height 16
click at [263, 129] on div "Forecourt Water" at bounding box center [254, 137] width 81 height 18
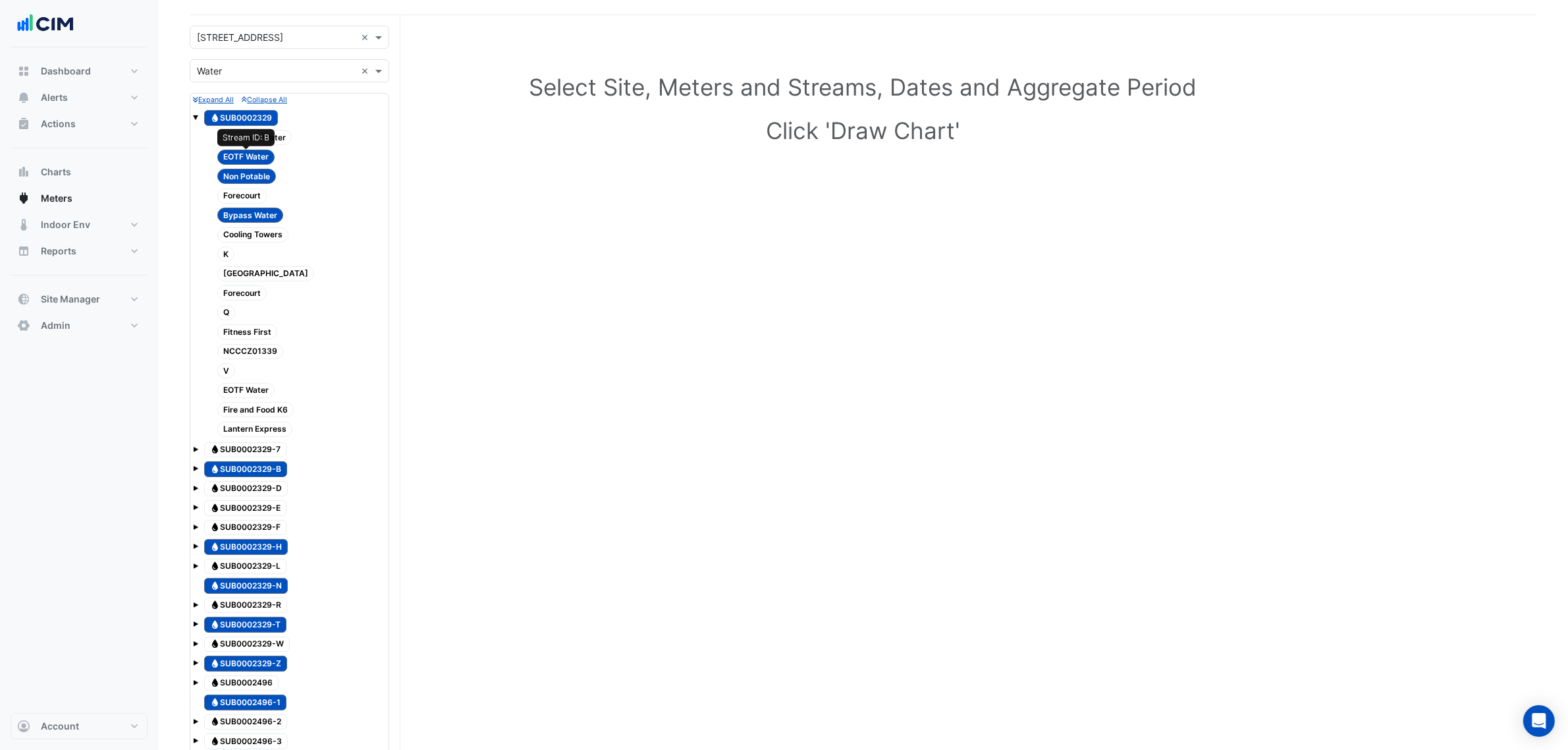
click at [261, 153] on span "EOTF Water" at bounding box center [246, 157] width 58 height 15
click at [262, 173] on span "Non Potable" at bounding box center [246, 176] width 59 height 15
click at [264, 211] on span "Bypass Water" at bounding box center [250, 215] width 66 height 15
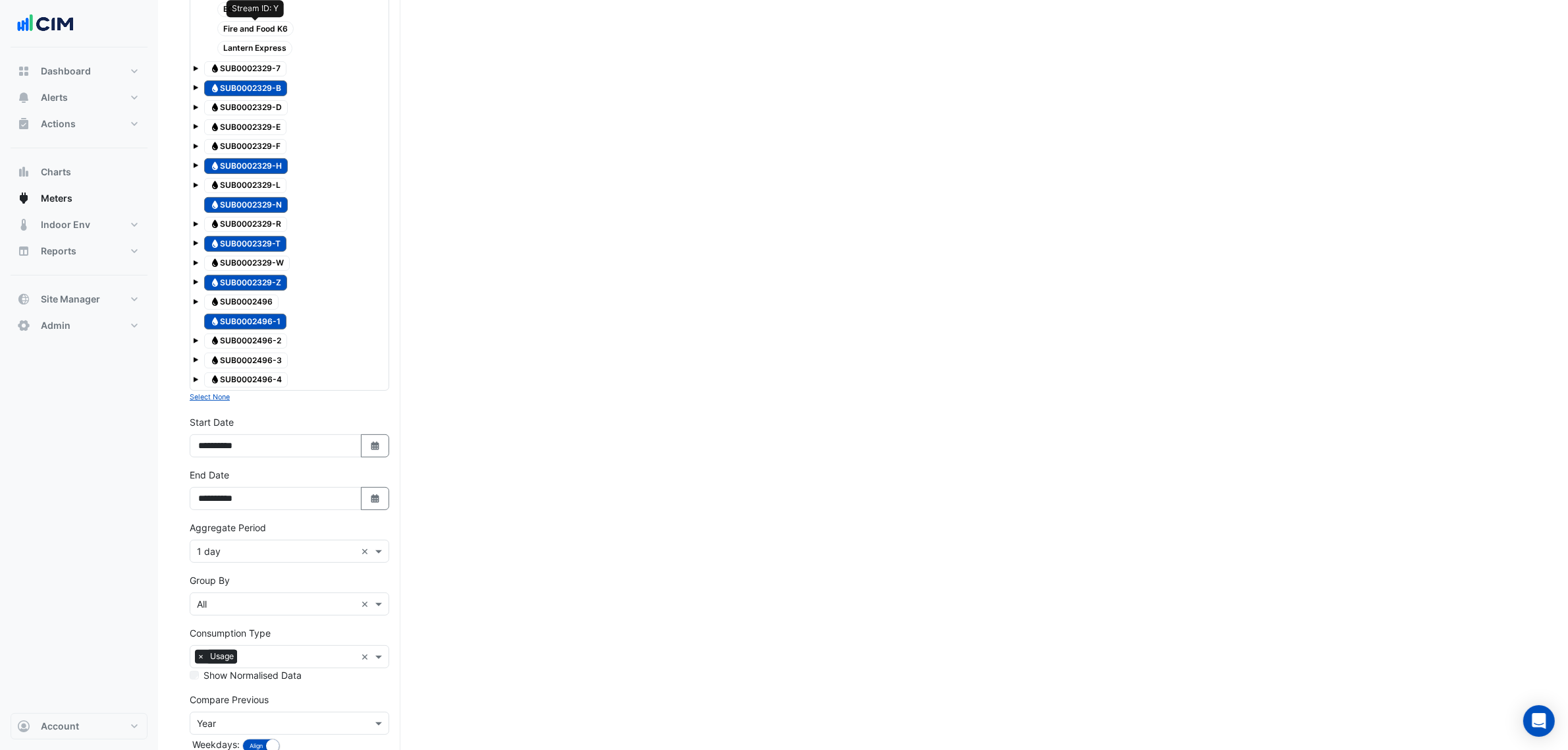
scroll to position [495, 0]
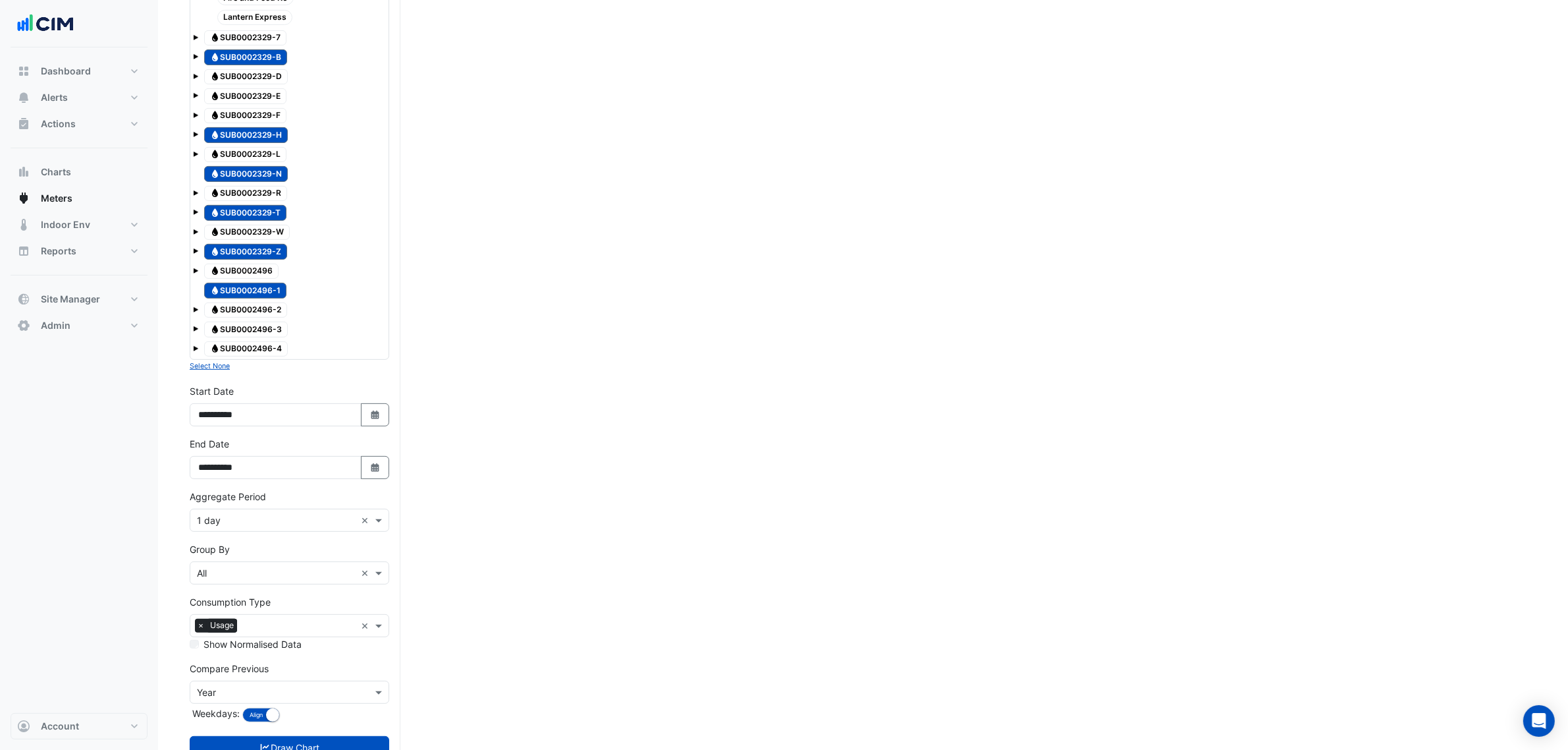
click at [281, 580] on input "text" at bounding box center [276, 573] width 159 height 14
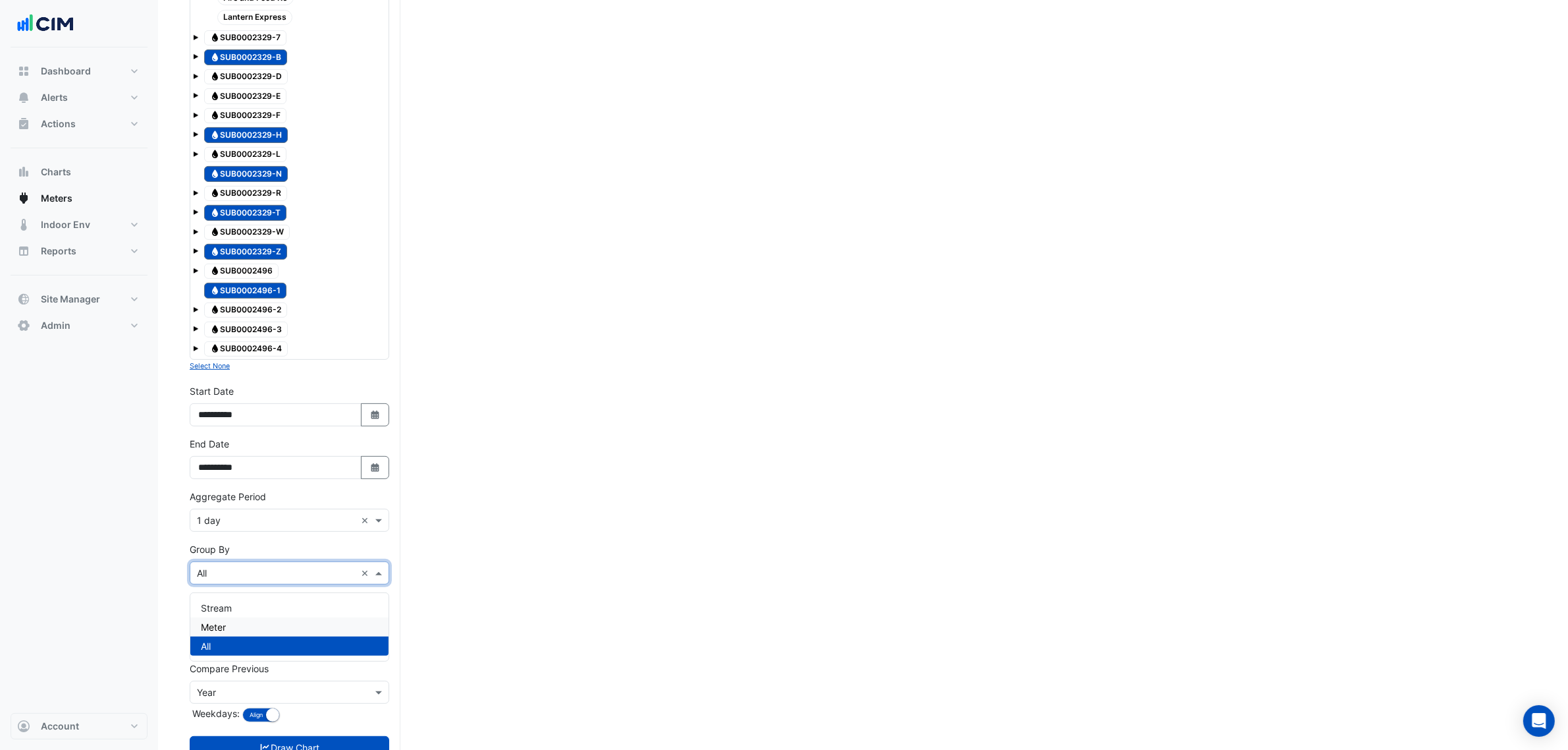
click at [281, 624] on div "Meter" at bounding box center [290, 626] width 198 height 19
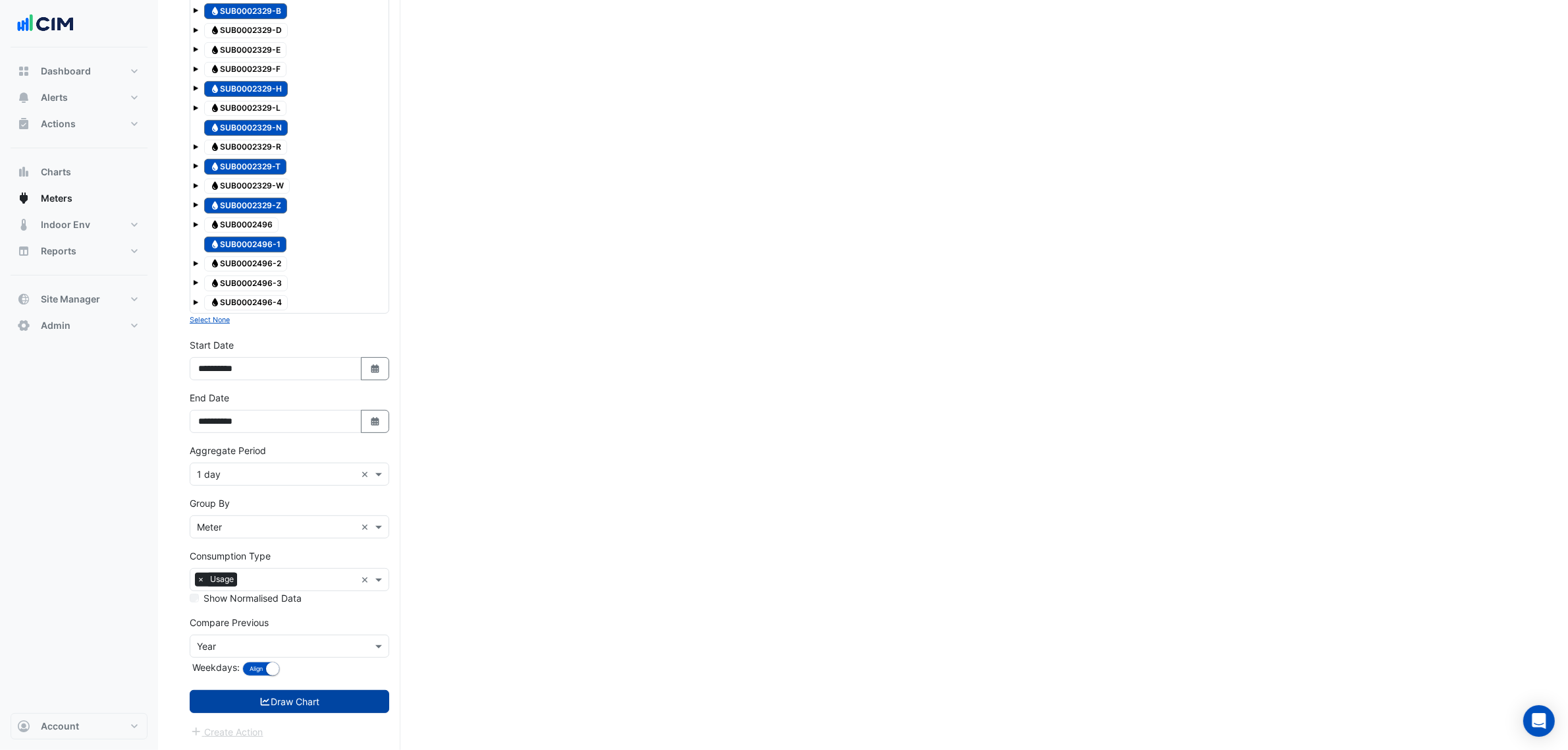
click at [301, 699] on button "Draw Chart" at bounding box center [289, 701] width 199 height 23
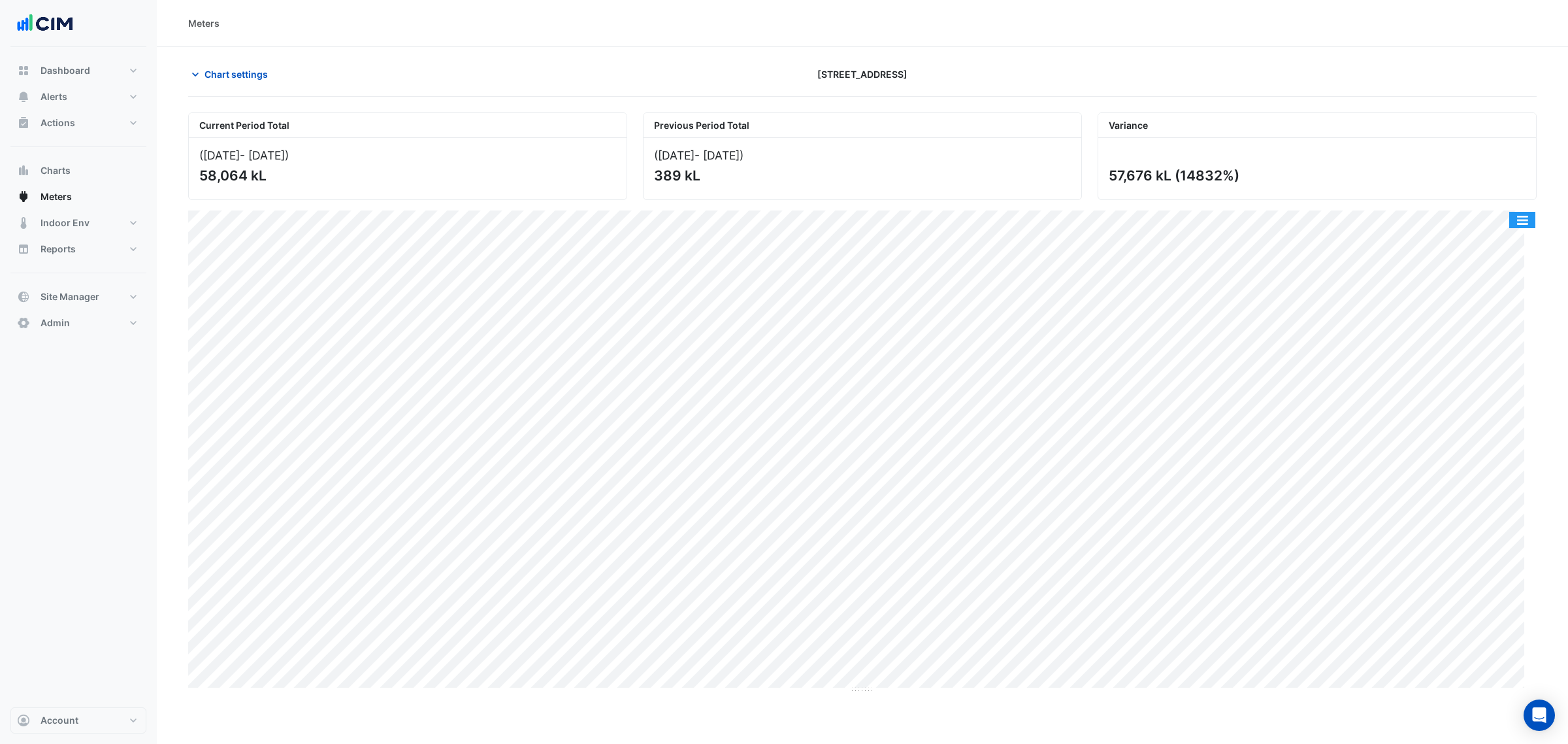
click at [1527, 217] on button "button" at bounding box center [1521, 220] width 26 height 16
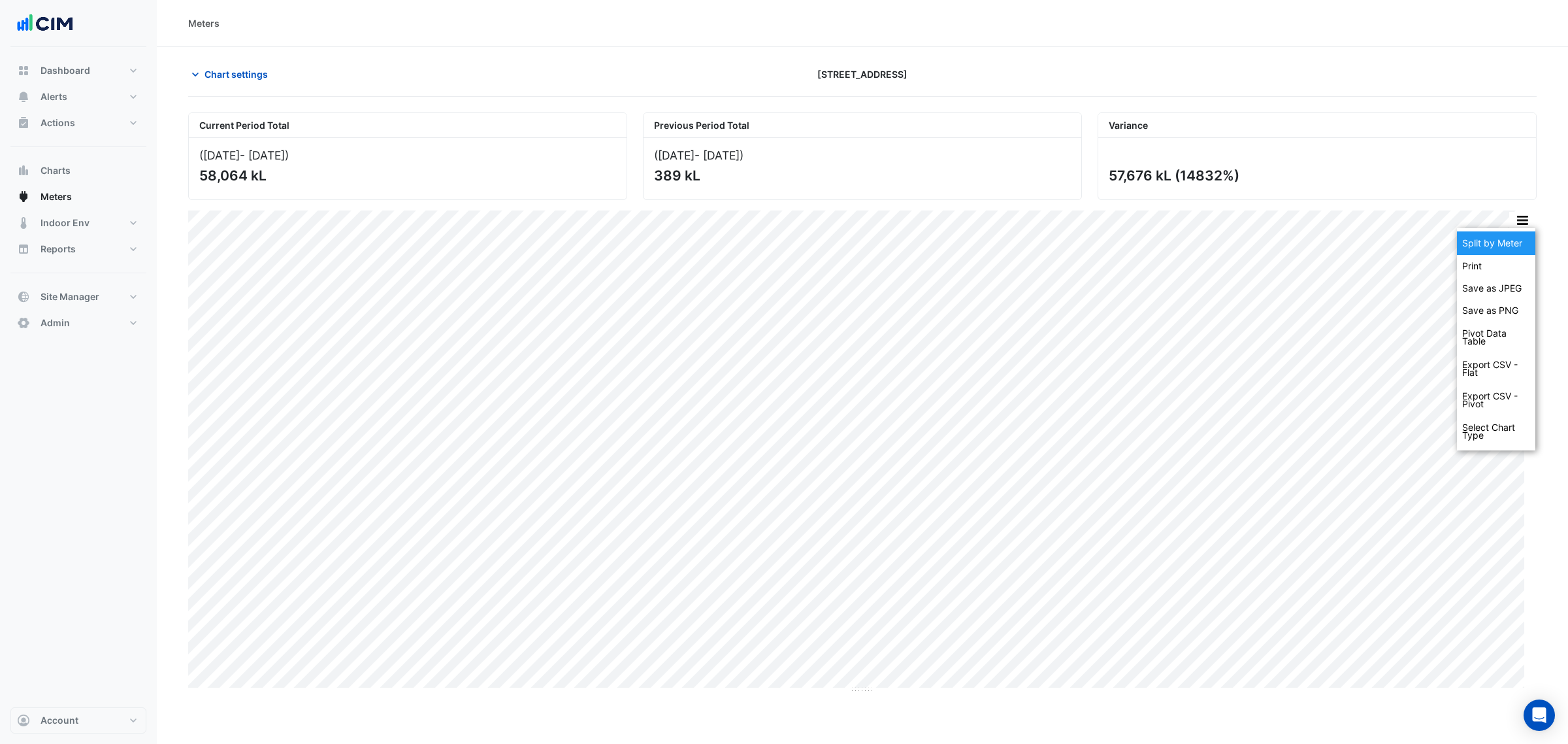
click at [1526, 243] on div "Split by Meter" at bounding box center [1496, 243] width 79 height 23
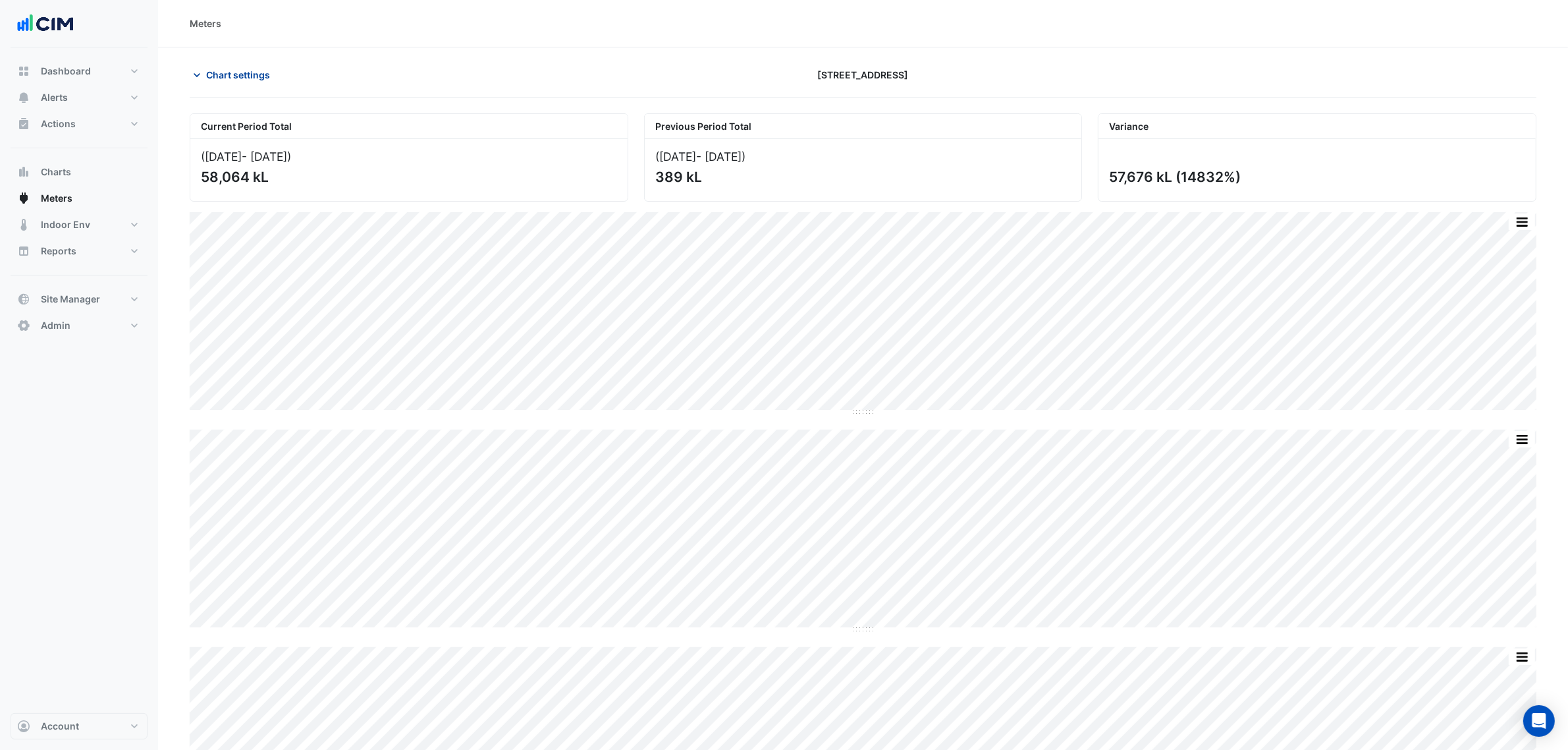
click at [267, 73] on span "Chart settings" at bounding box center [238, 74] width 64 height 14
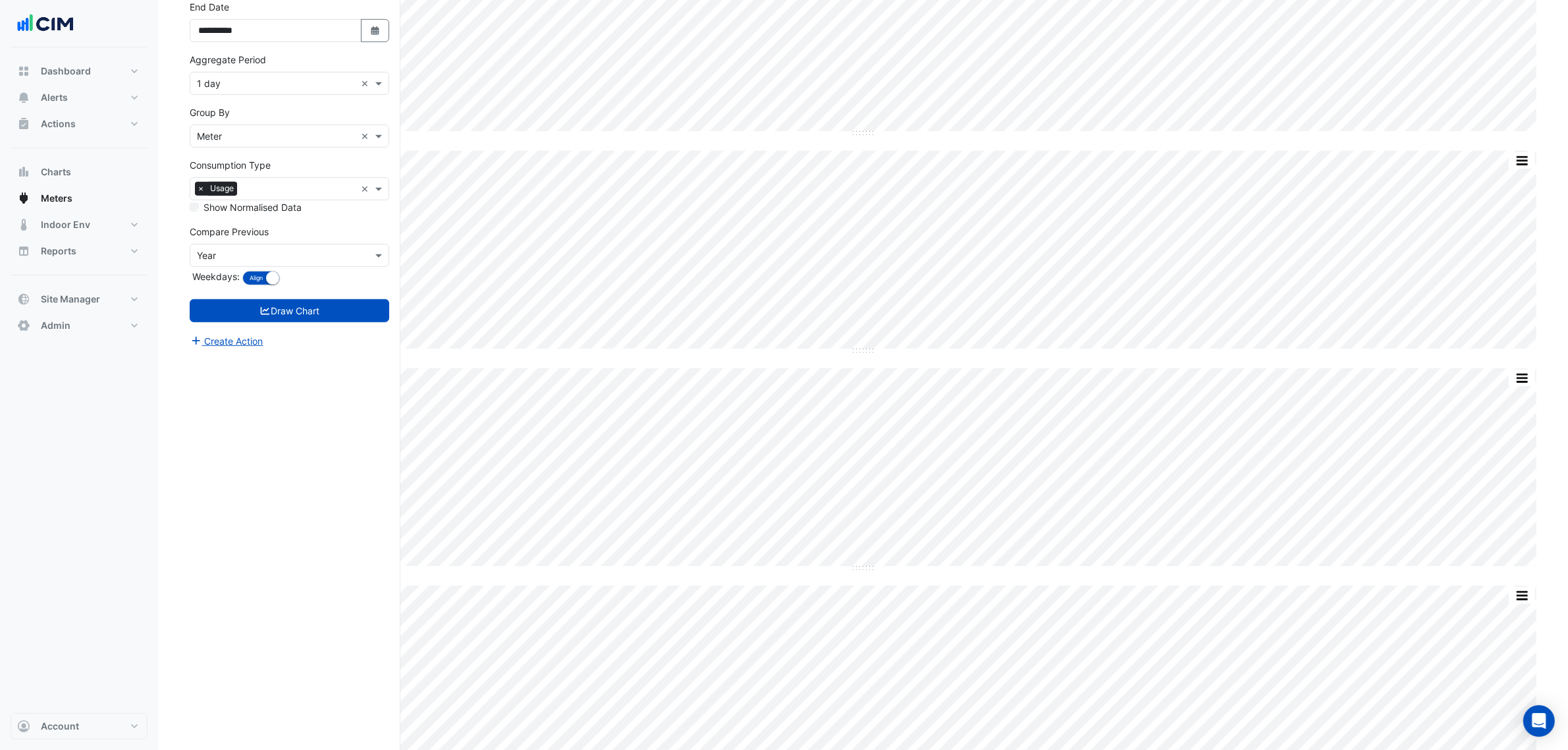
scroll to position [903, 0]
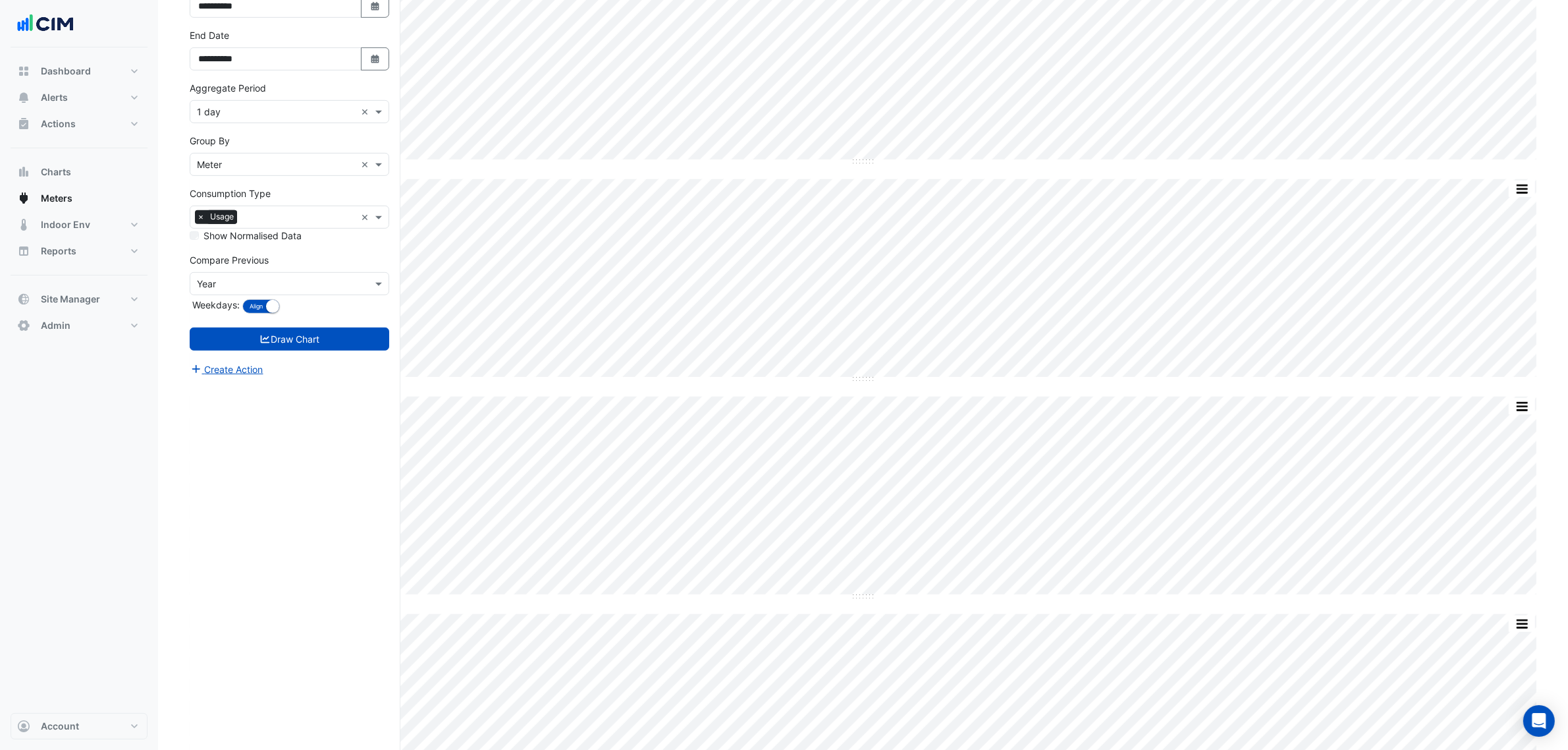
click at [238, 292] on input "text" at bounding box center [276, 283] width 159 height 14
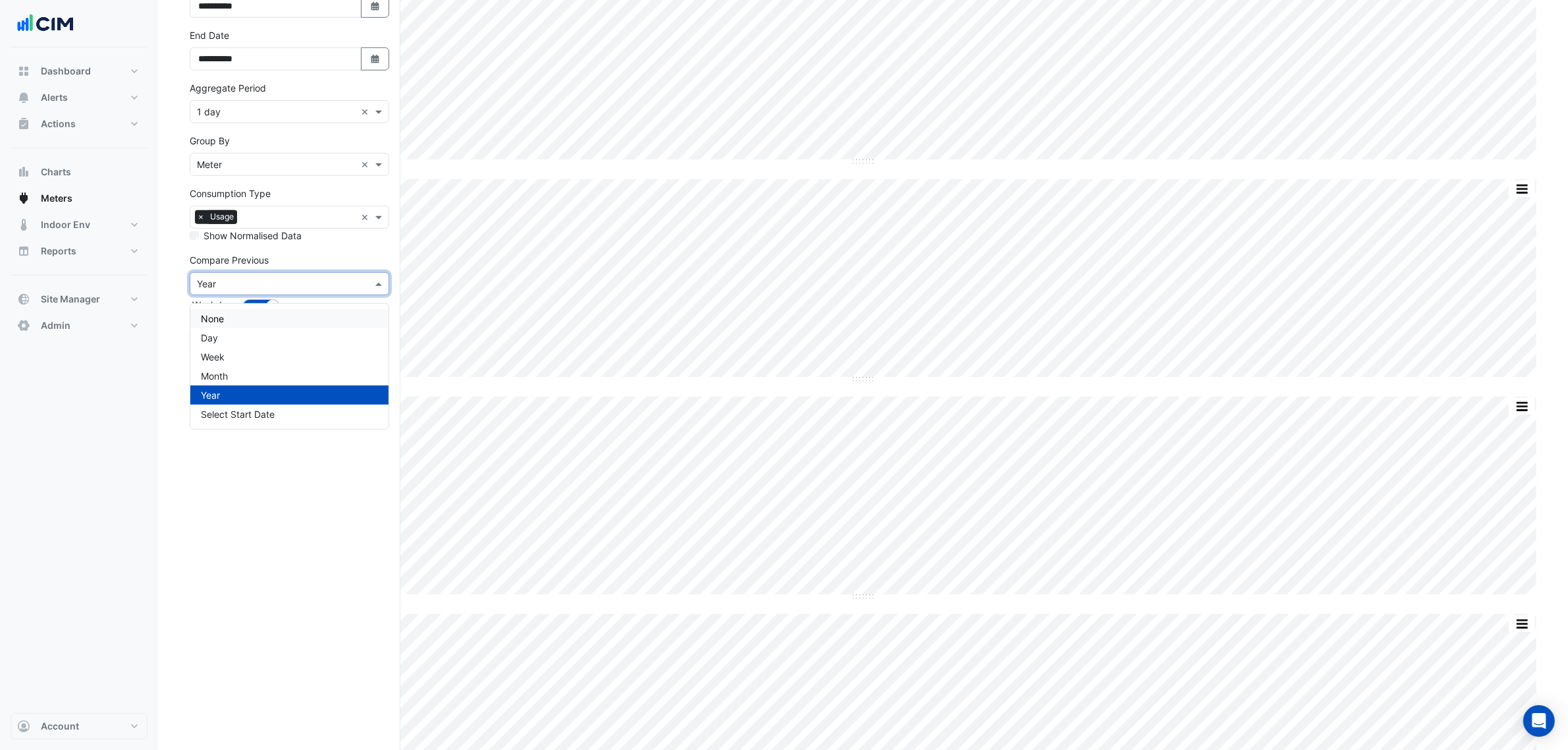
click at [239, 321] on div "None" at bounding box center [290, 318] width 198 height 19
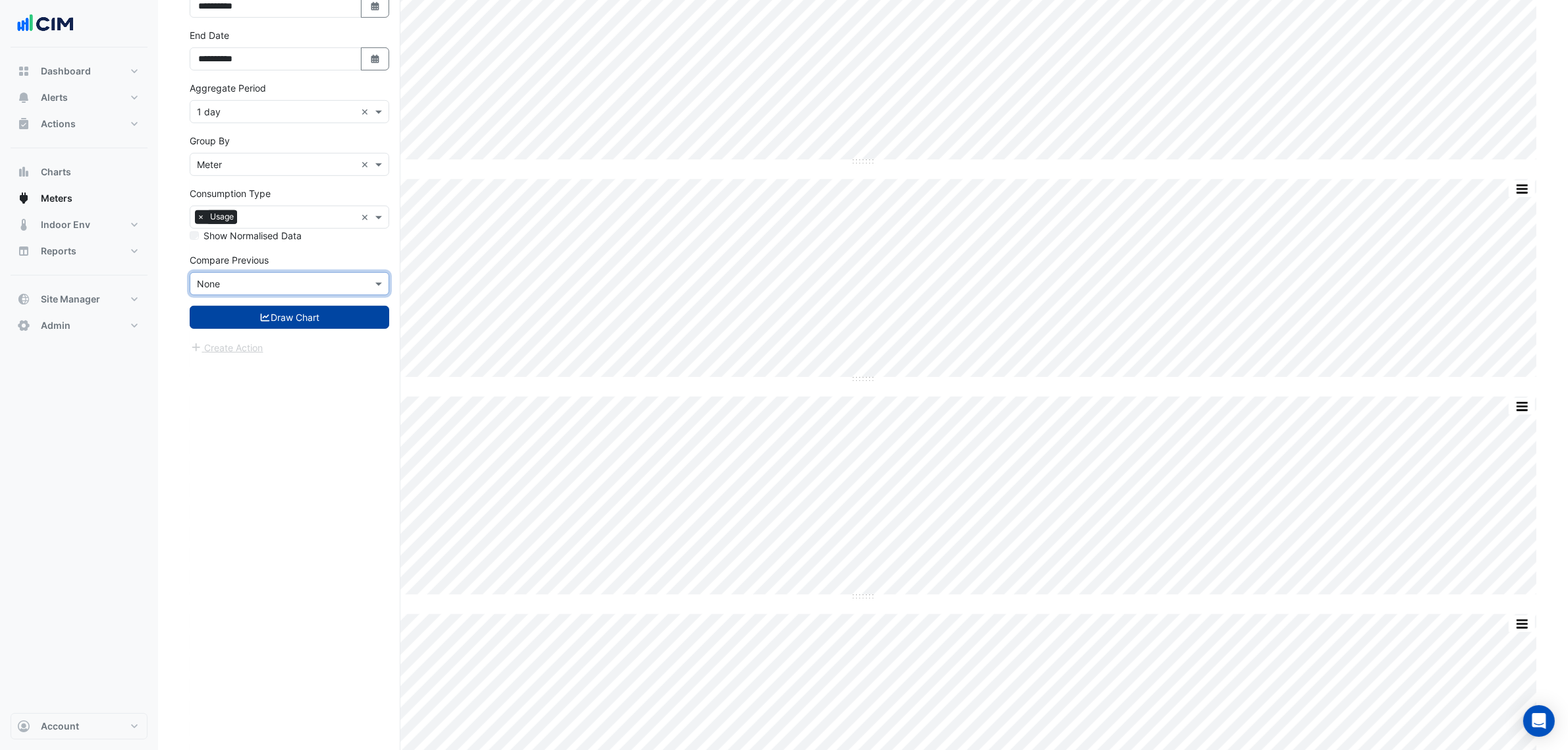
click at [285, 329] on button "Draw Chart" at bounding box center [289, 318] width 199 height 23
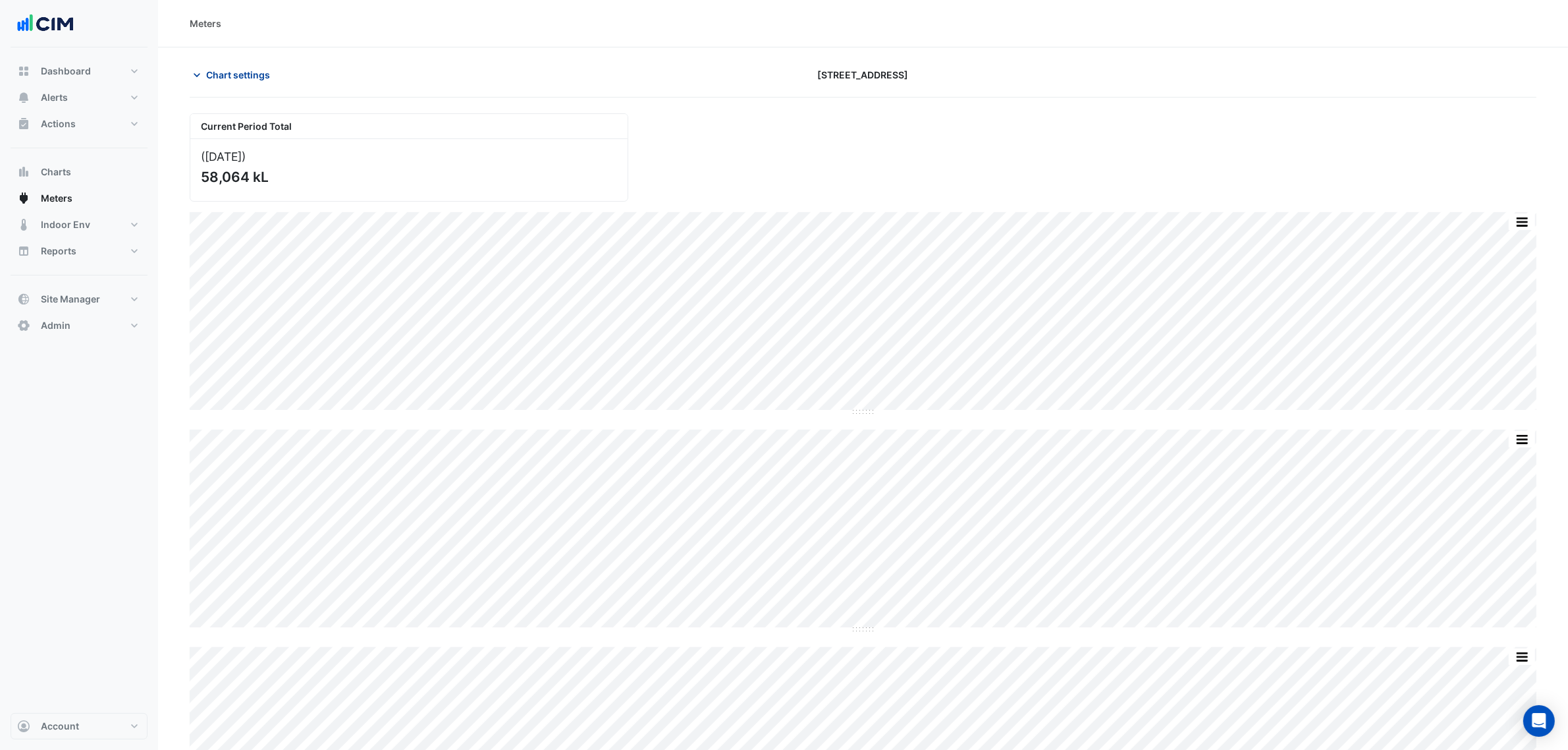
click at [215, 69] on span "Chart settings" at bounding box center [238, 74] width 64 height 14
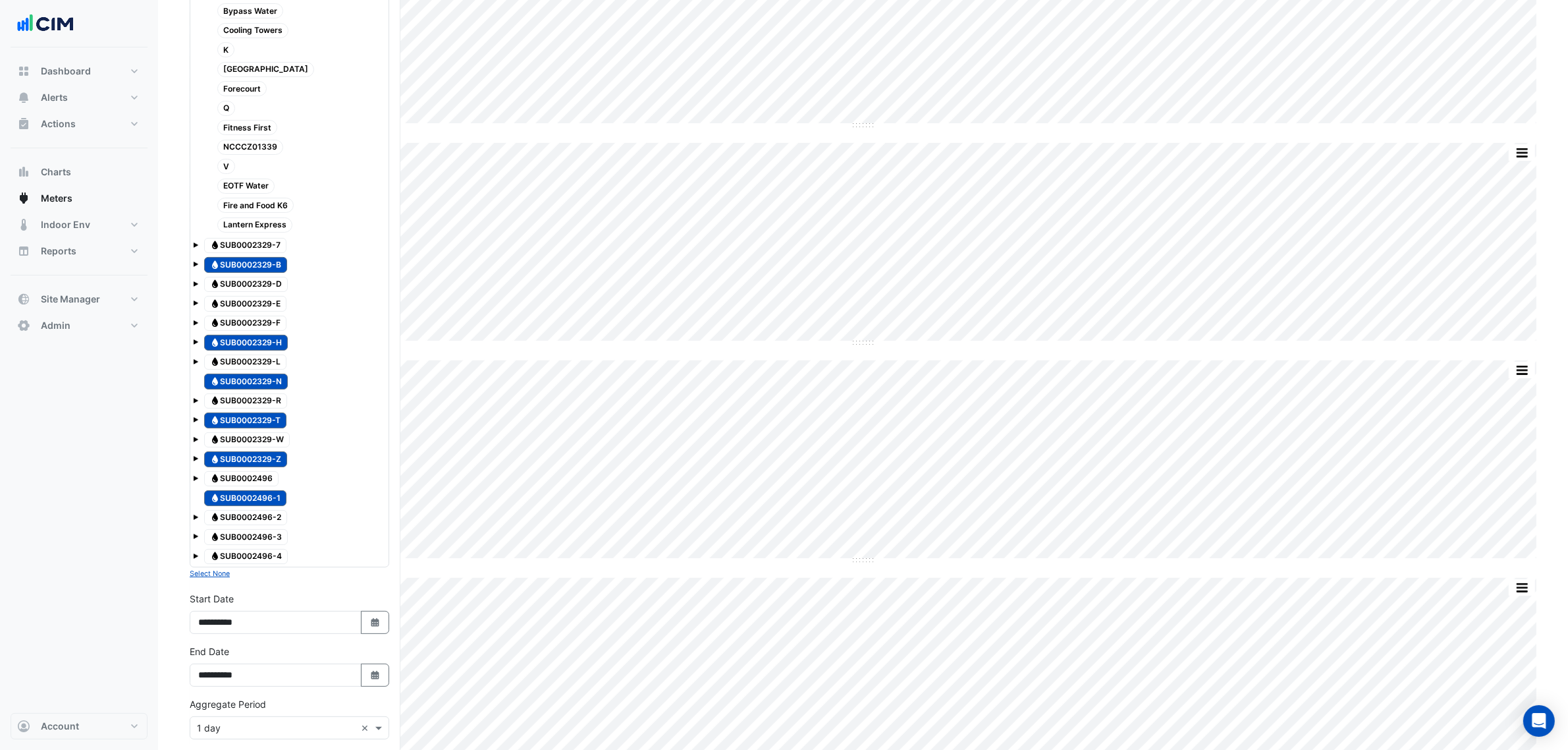
scroll to position [495, 0]
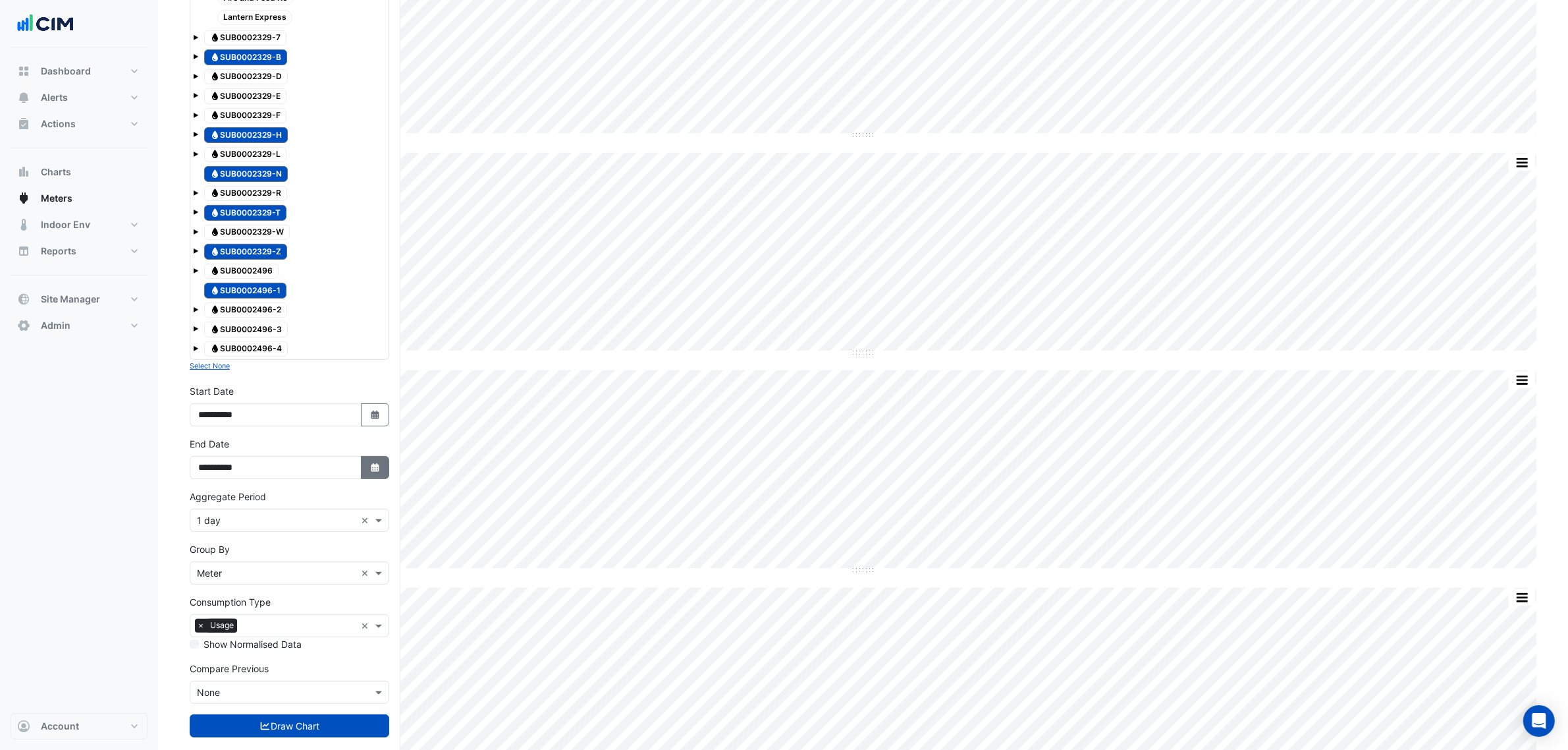
click at [376, 461] on button "Select Date" at bounding box center [375, 468] width 29 height 23
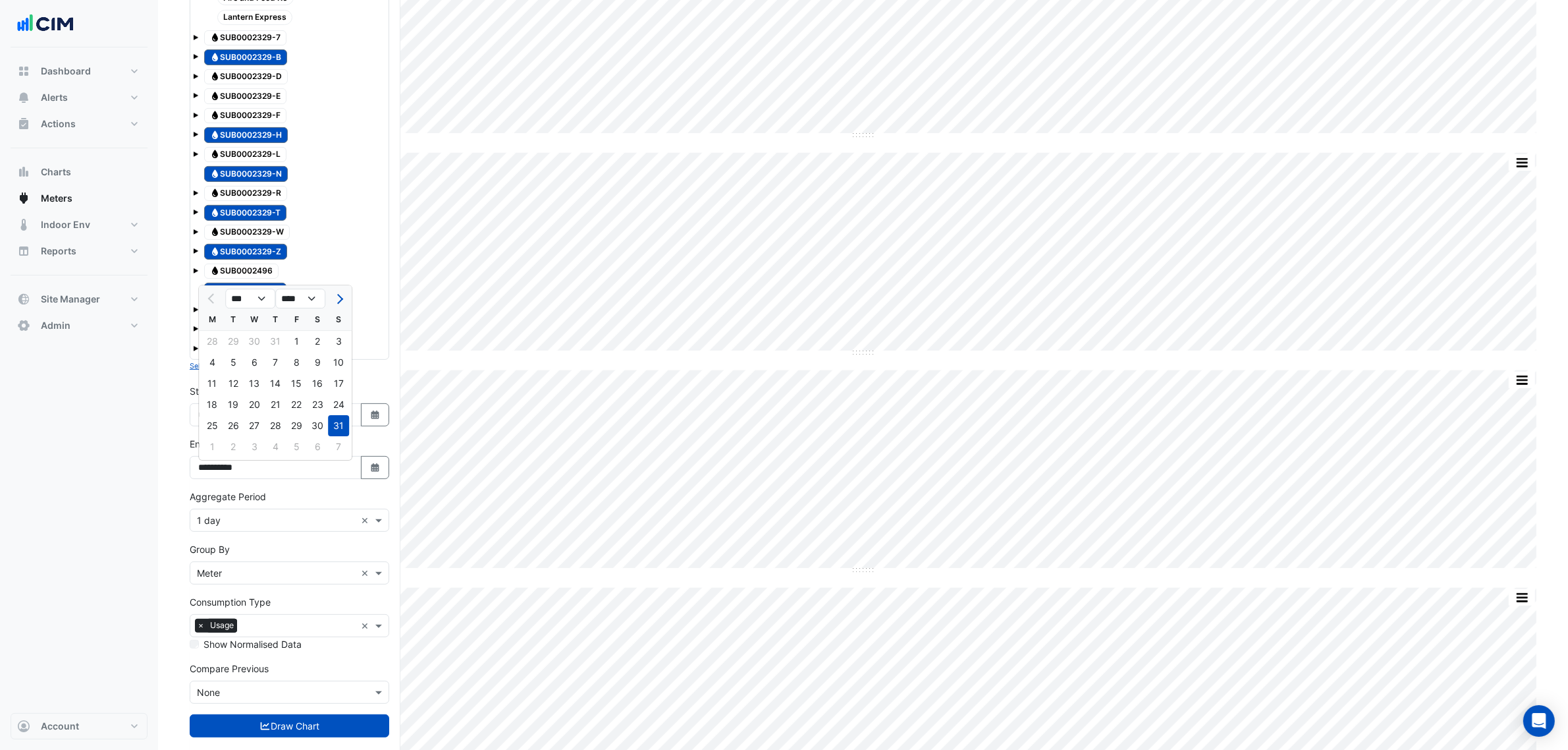
click at [329, 304] on div at bounding box center [338, 298] width 26 height 21
click at [331, 303] on button "Next month" at bounding box center [338, 298] width 16 height 21
select select "*"
click at [239, 406] on div "23" at bounding box center [233, 404] width 21 height 21
type input "**********"
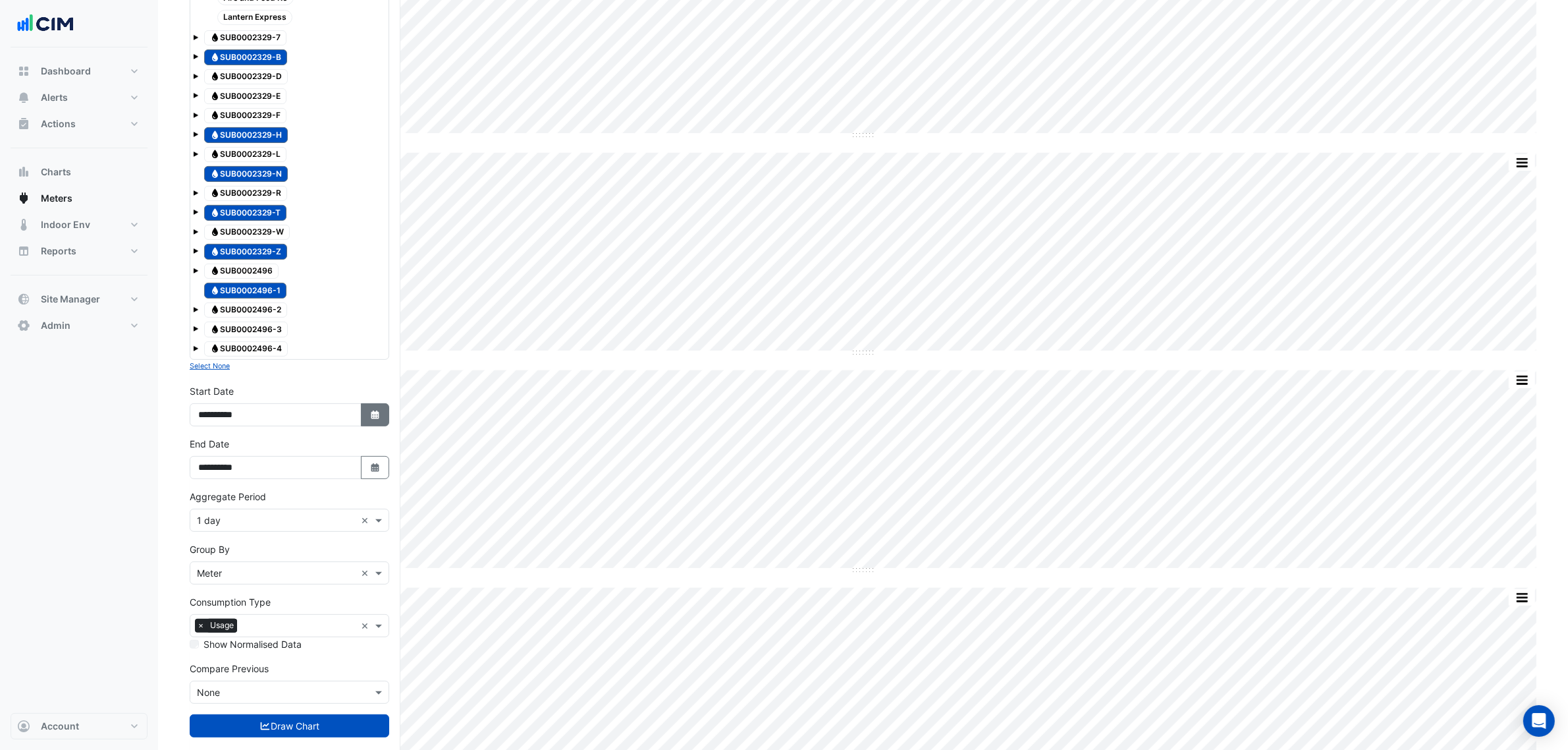
click at [370, 420] on icon "Select Date" at bounding box center [375, 415] width 12 height 9
select select "*"
select select "****"
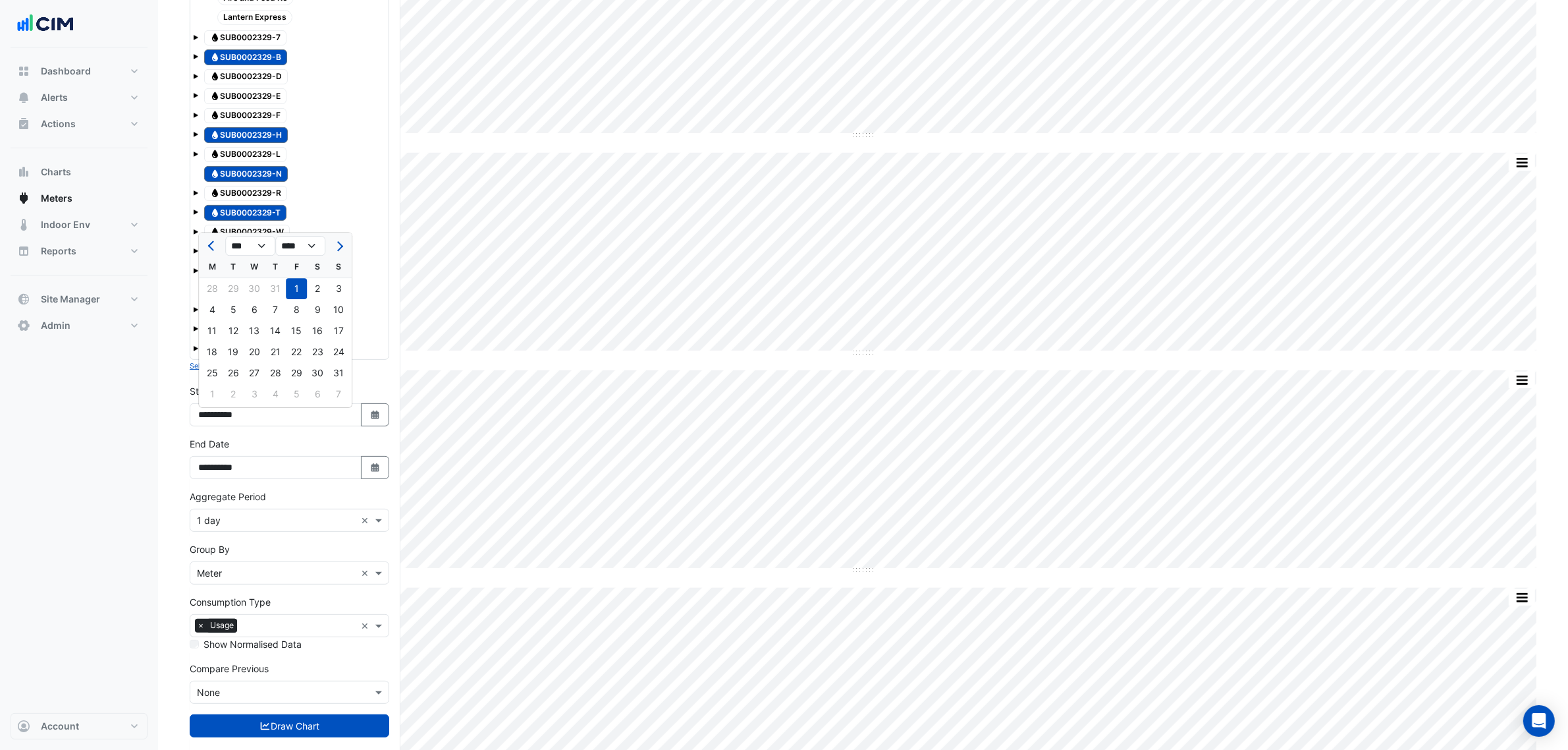
click at [338, 244] on span "Next month" at bounding box center [337, 245] width 10 height 10
select select "*"
drag, startPoint x: 217, startPoint y: 285, endPoint x: 249, endPoint y: 440, distance: 158.3
click at [217, 287] on div "1" at bounding box center [211, 288] width 21 height 21
type input "**********"
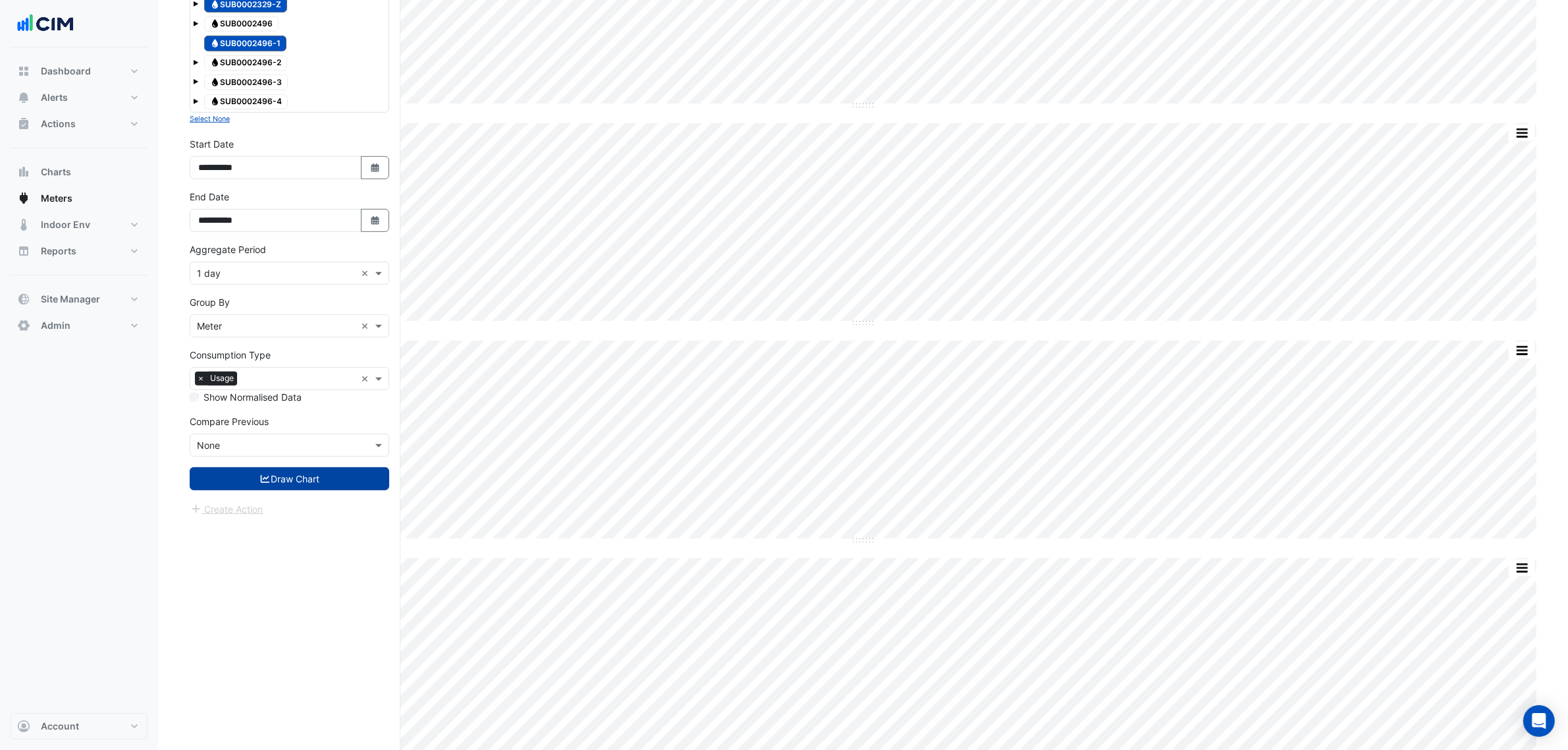
click at [321, 476] on button "Draw Chart" at bounding box center [289, 479] width 199 height 23
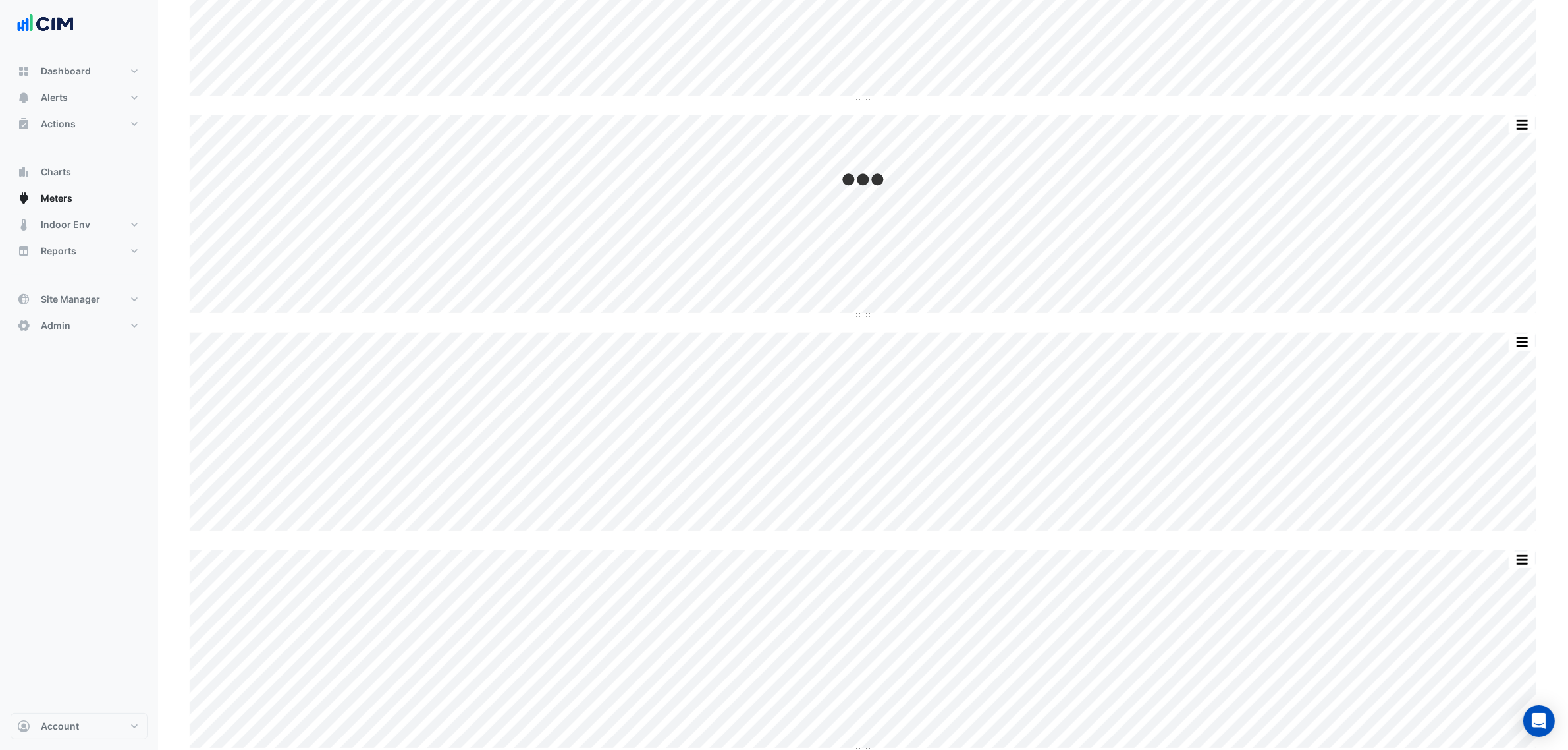
scroll to position [733, 0]
click at [252, 70] on span "Chart settings" at bounding box center [238, 74] width 64 height 14
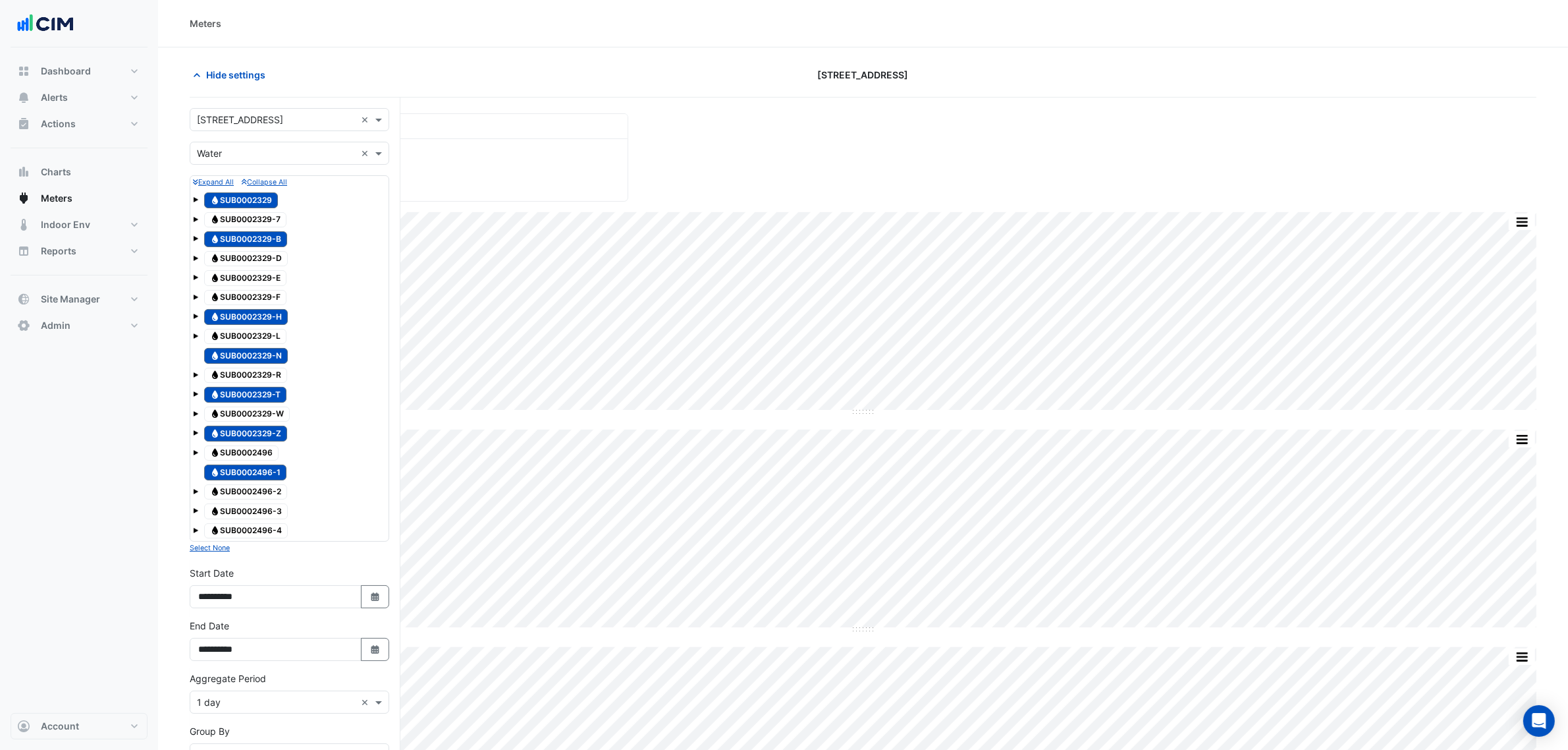
click at [198, 199] on div "Water SUB0002329" at bounding box center [290, 200] width 193 height 18
click at [199, 199] on div "Water SUB0002329" at bounding box center [290, 200] width 193 height 18
click at [196, 197] on span at bounding box center [196, 199] width 5 height 5
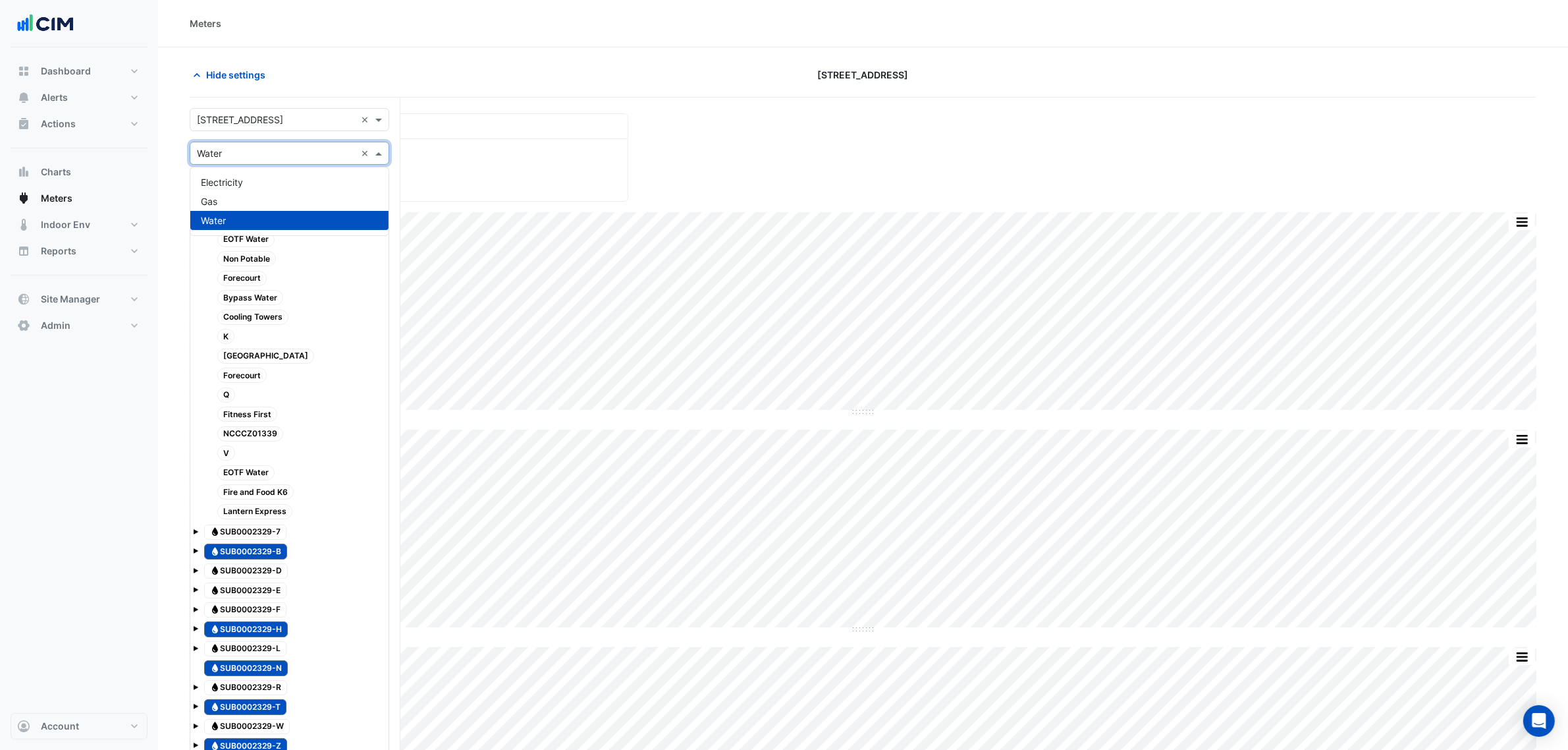
drag, startPoint x: 231, startPoint y: 149, endPoint x: 235, endPoint y: 171, distance: 22.4
click at [232, 149] on input "text" at bounding box center [276, 153] width 159 height 14
click at [232, 202] on div "Gas" at bounding box center [290, 200] width 198 height 19
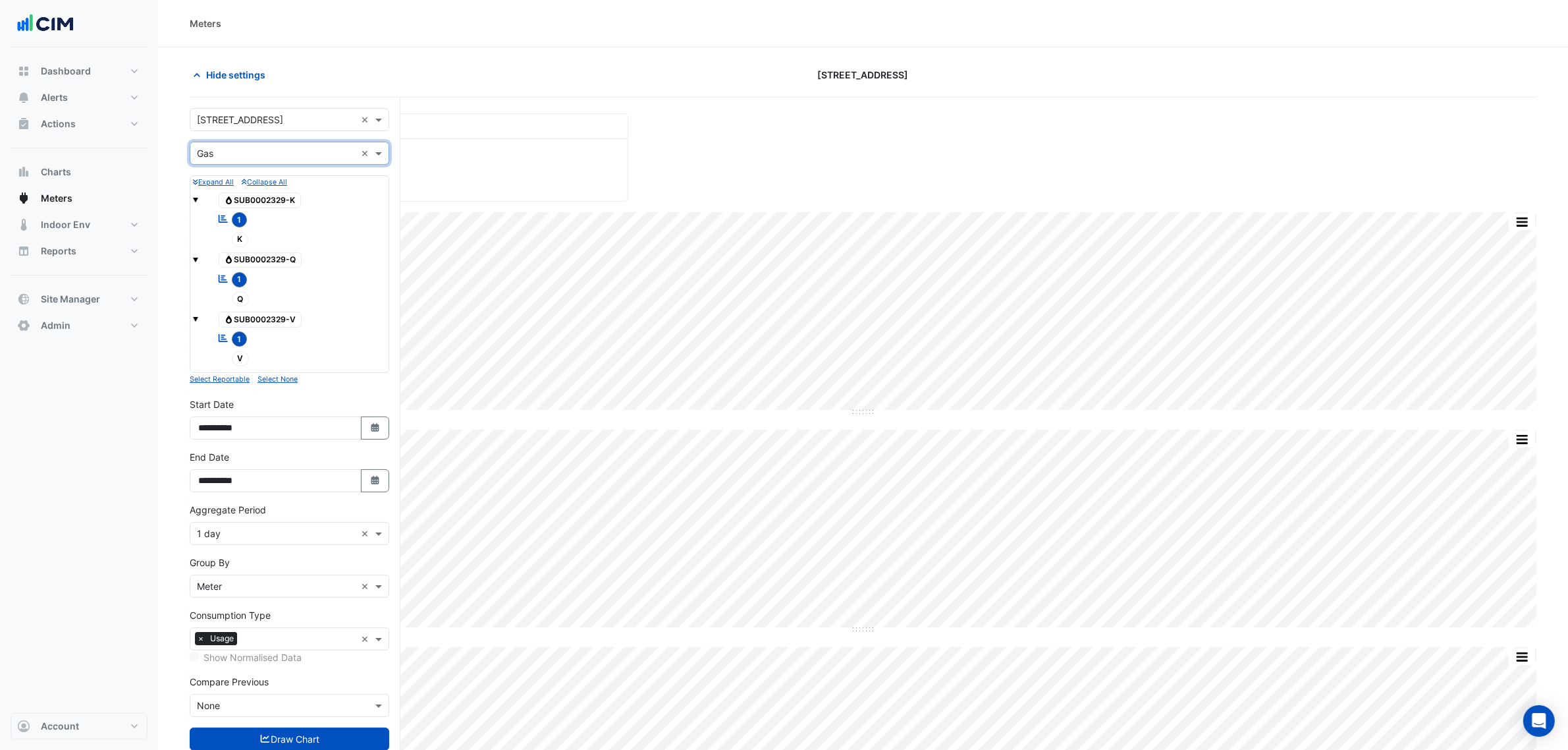
click at [245, 153] on input "text" at bounding box center [276, 153] width 159 height 14
click at [247, 179] on div "Electricity" at bounding box center [290, 181] width 198 height 19
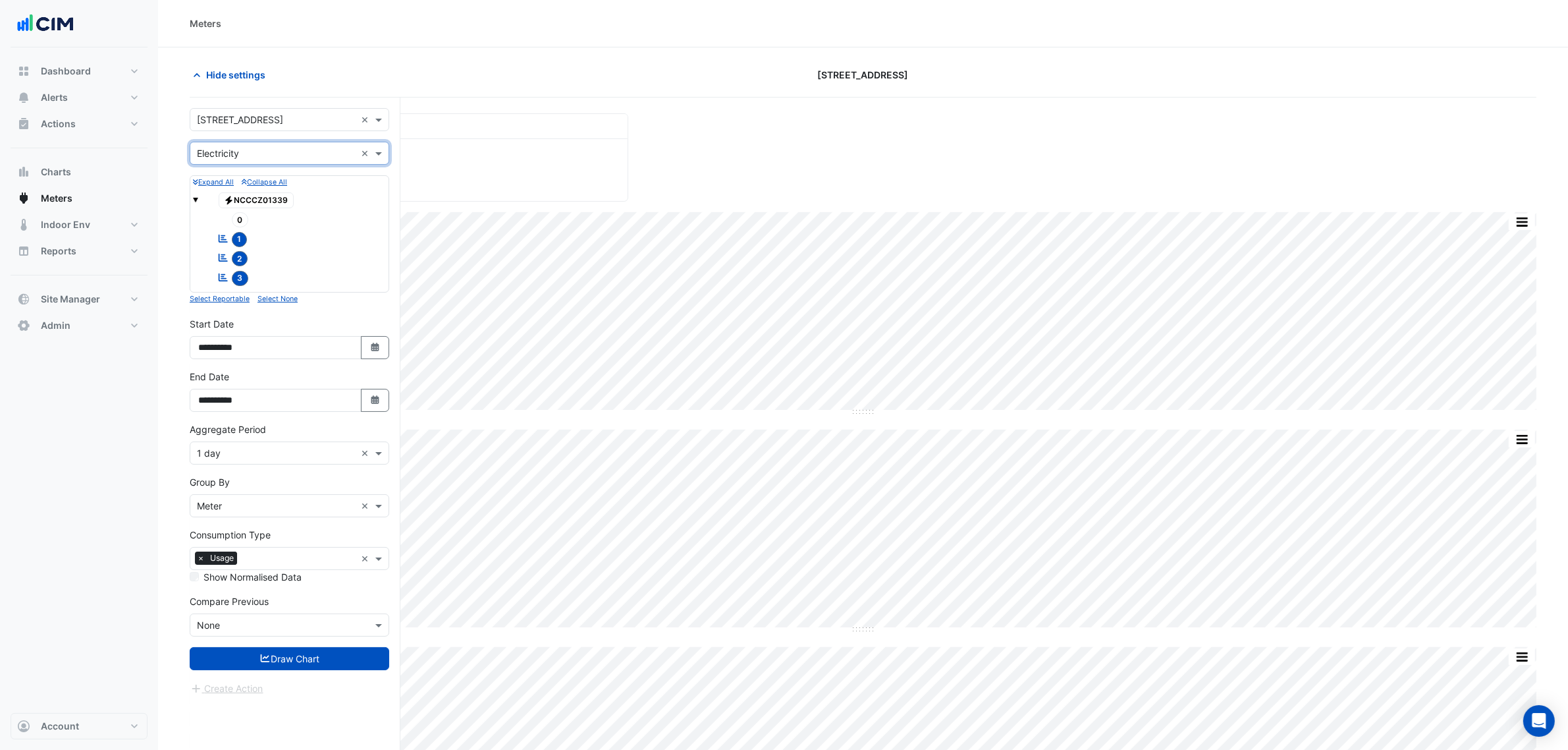
click at [272, 149] on input "text" at bounding box center [276, 153] width 159 height 14
click at [260, 207] on div "Gas" at bounding box center [290, 200] width 198 height 19
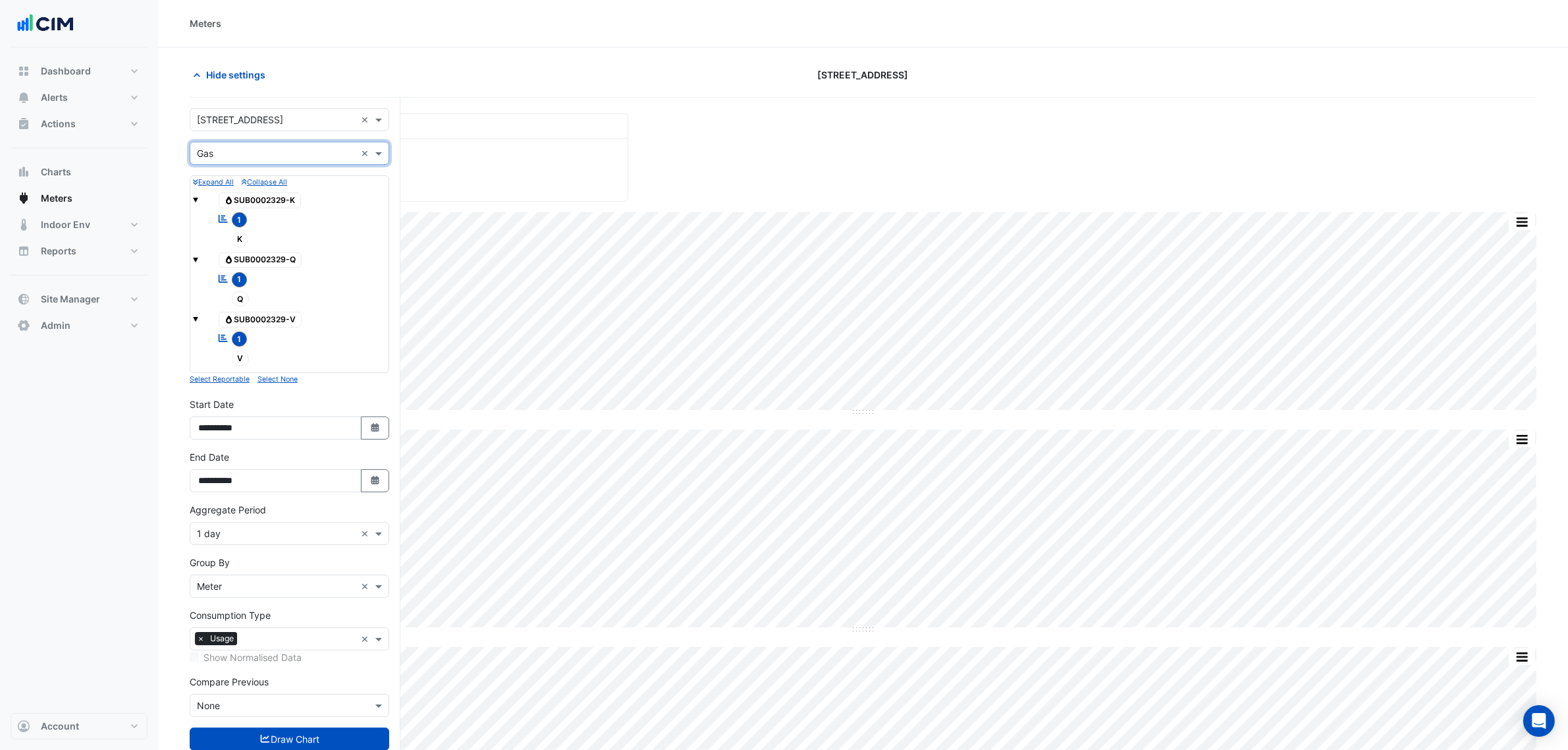
click at [263, 125] on input "text" at bounding box center [276, 120] width 159 height 14
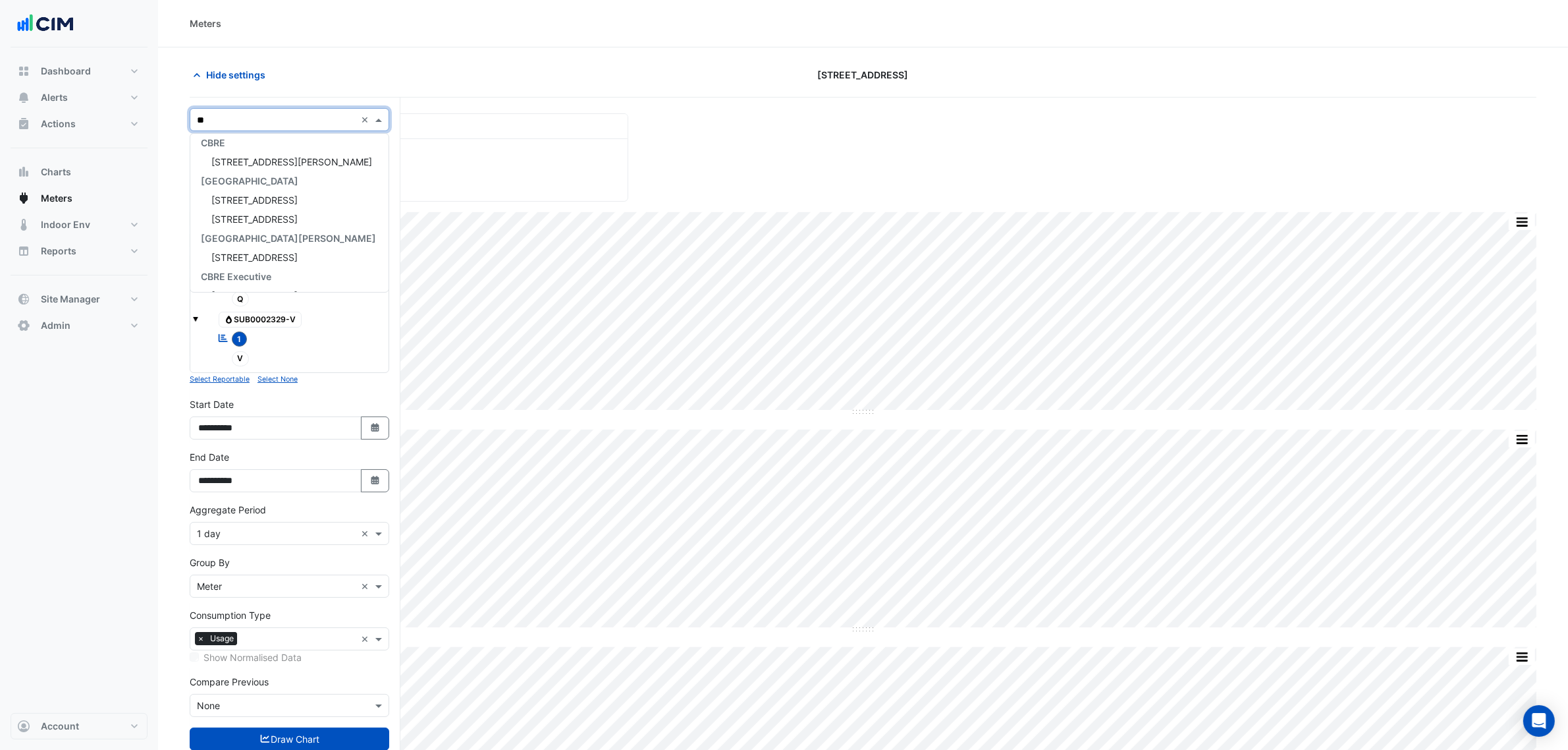
type input "***"
click at [270, 155] on div "[STREET_ADDRESS][PERSON_NAME]" at bounding box center [290, 162] width 198 height 19
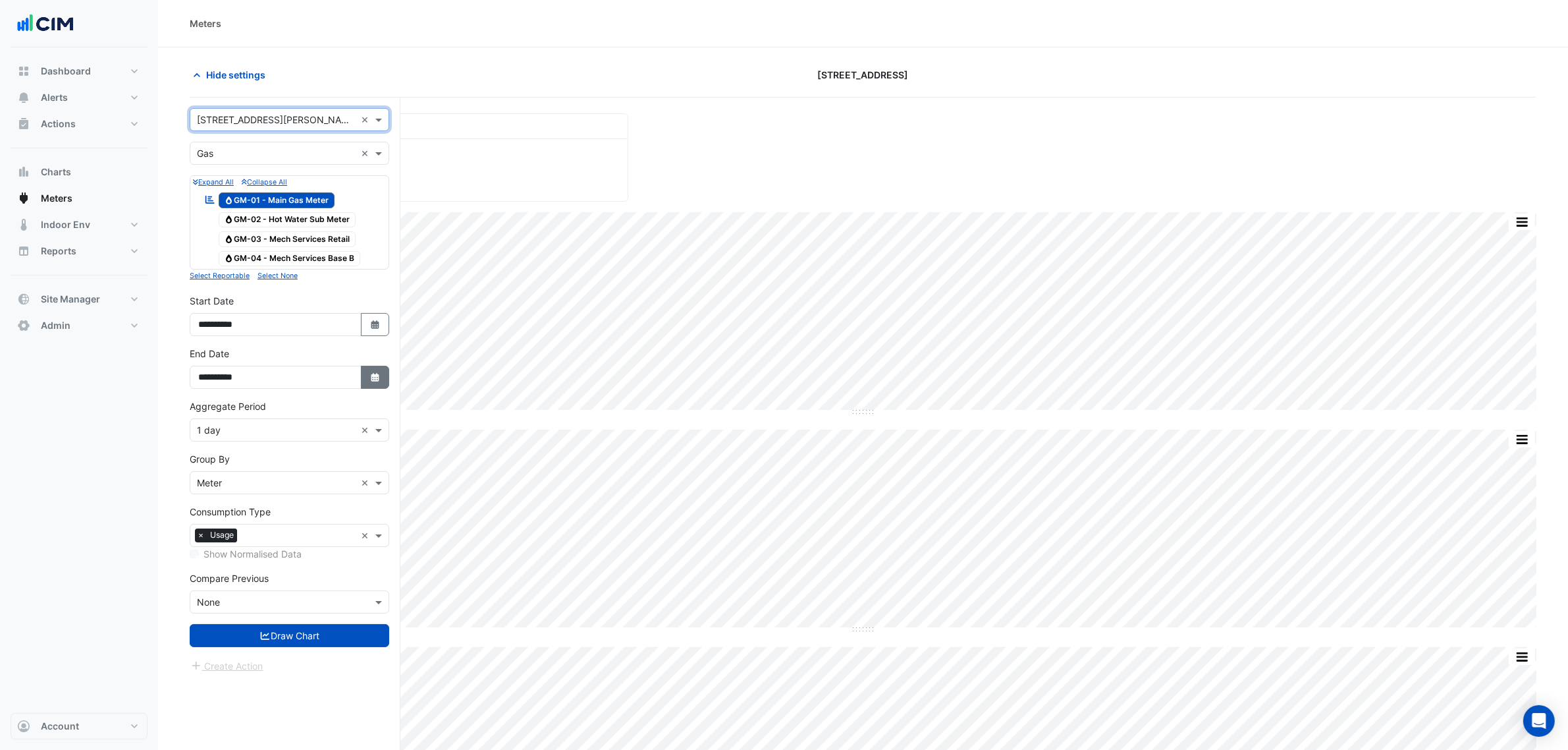
click at [365, 383] on button "Select Date" at bounding box center [375, 377] width 29 height 23
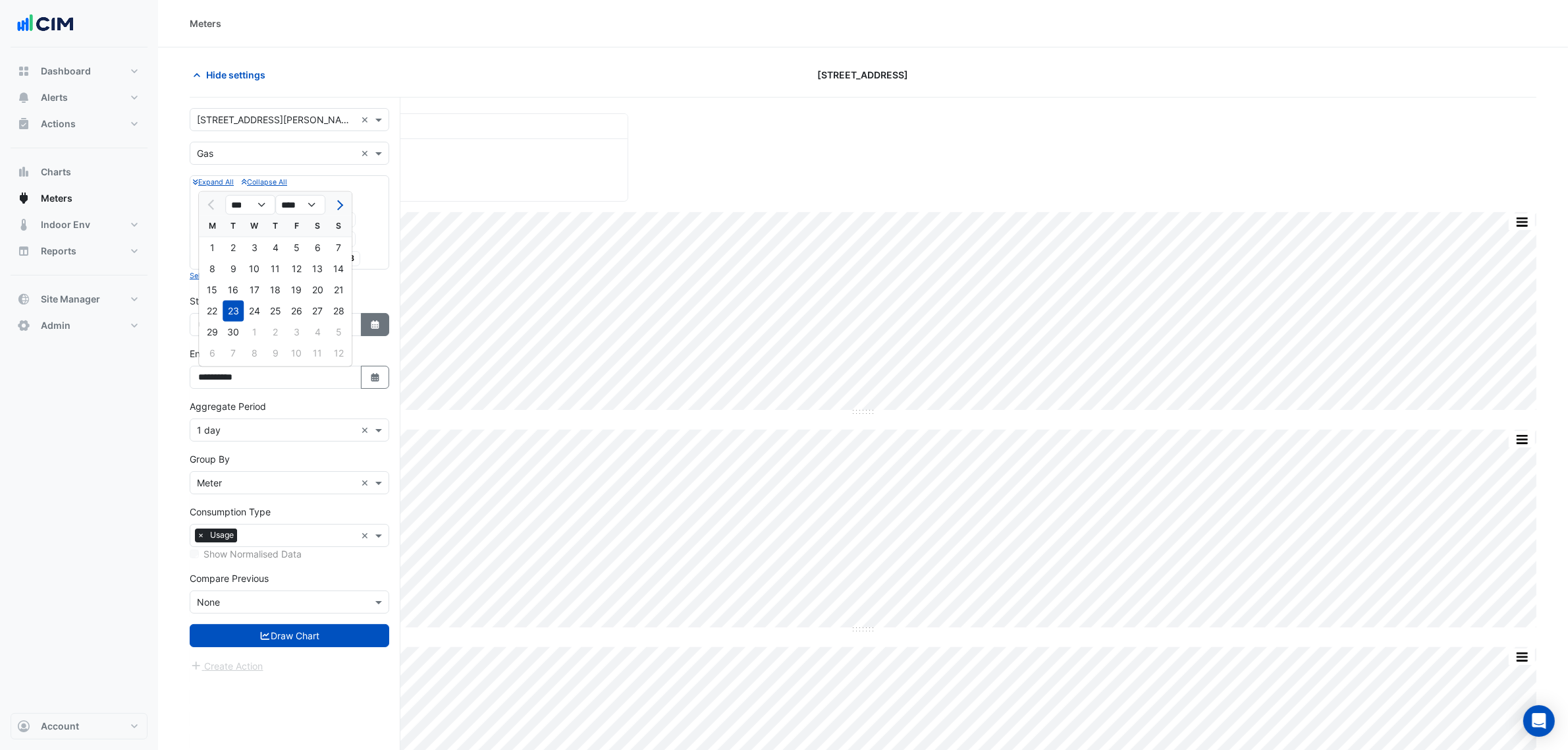
click at [373, 323] on icon "Select Date" at bounding box center [375, 325] width 12 height 9
select select "*"
select select "****"
click at [205, 153] on button "Previous month" at bounding box center [212, 151] width 16 height 21
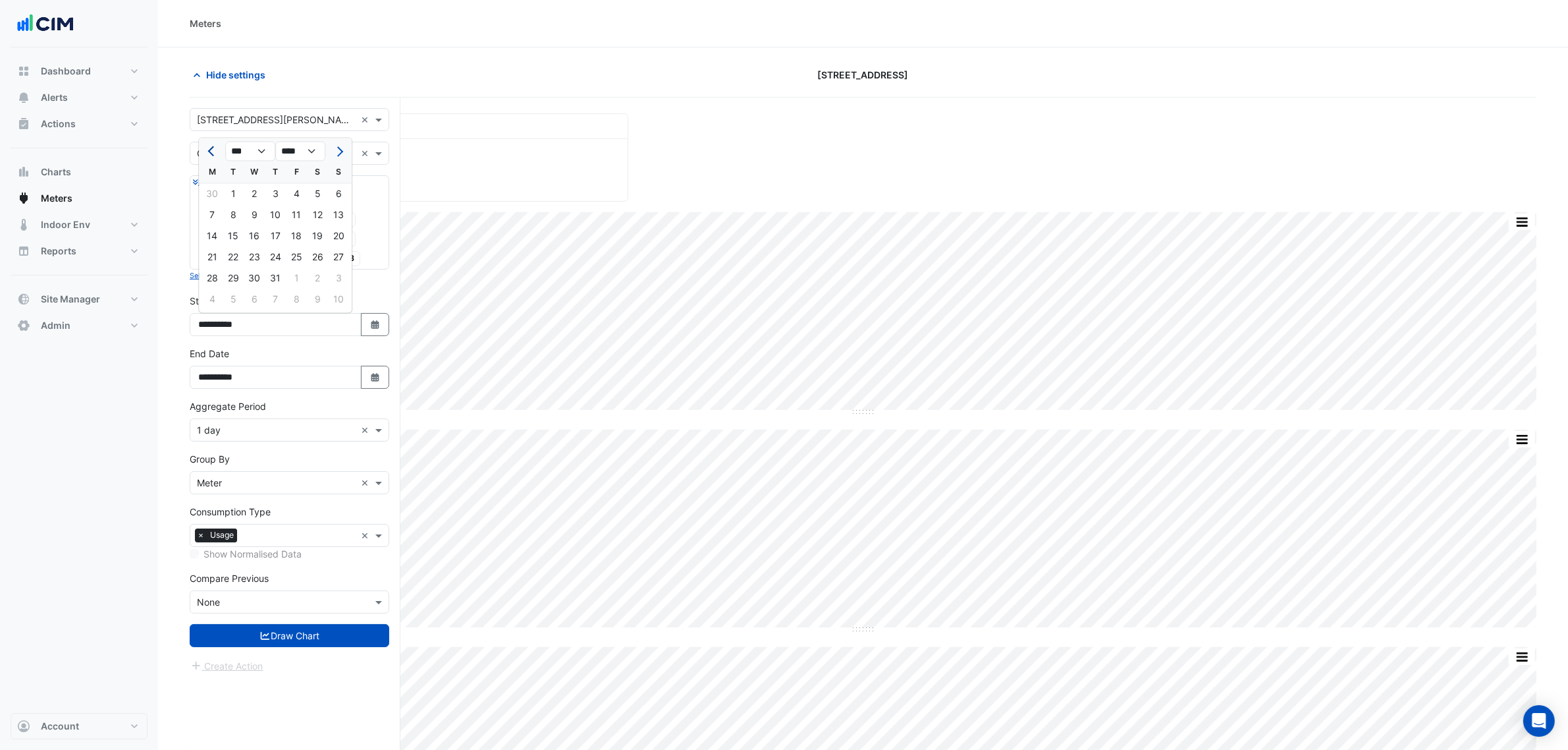
click at [205, 153] on button "Previous month" at bounding box center [212, 151] width 16 height 21
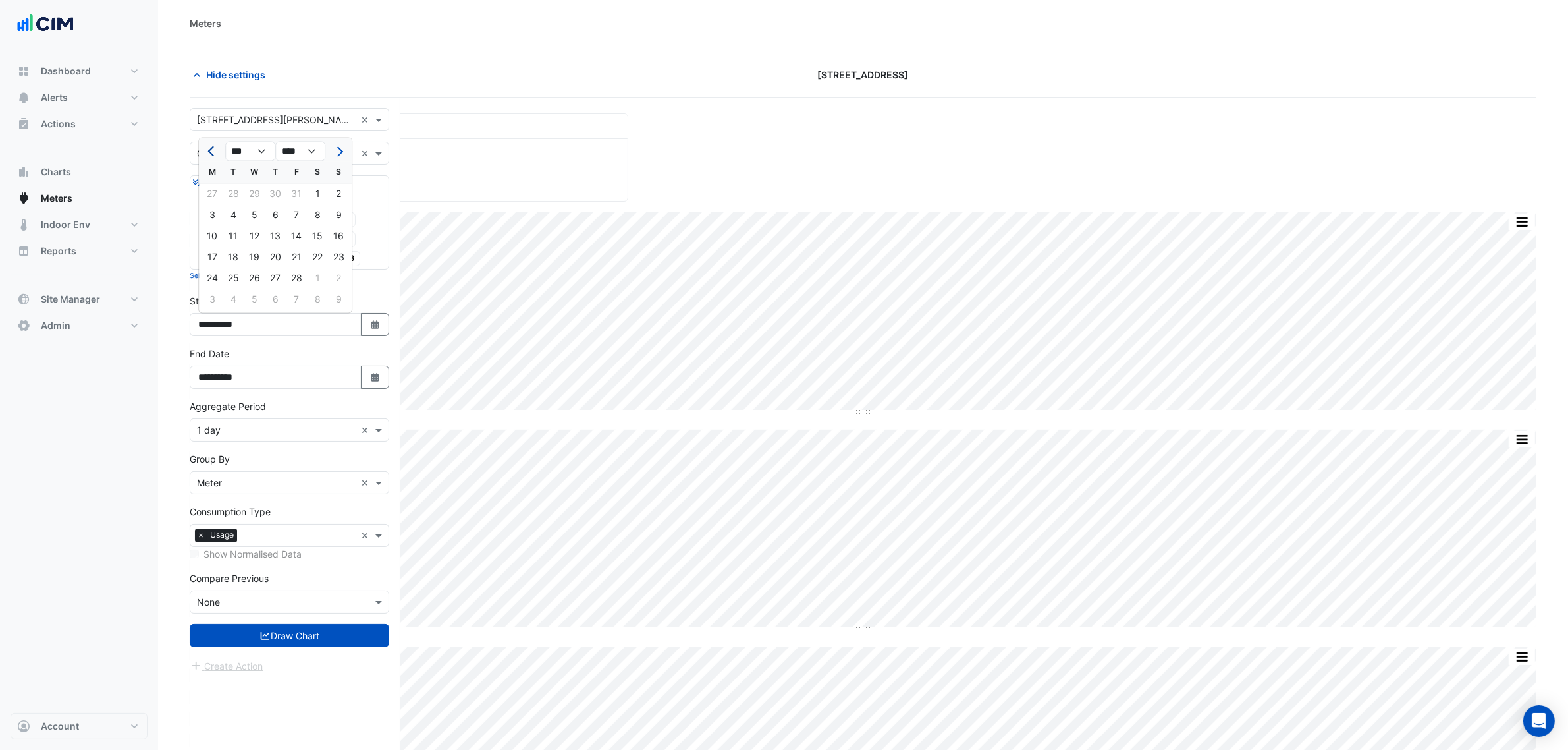
click at [205, 153] on button "Previous month" at bounding box center [212, 151] width 16 height 21
select select "**"
select select "****"
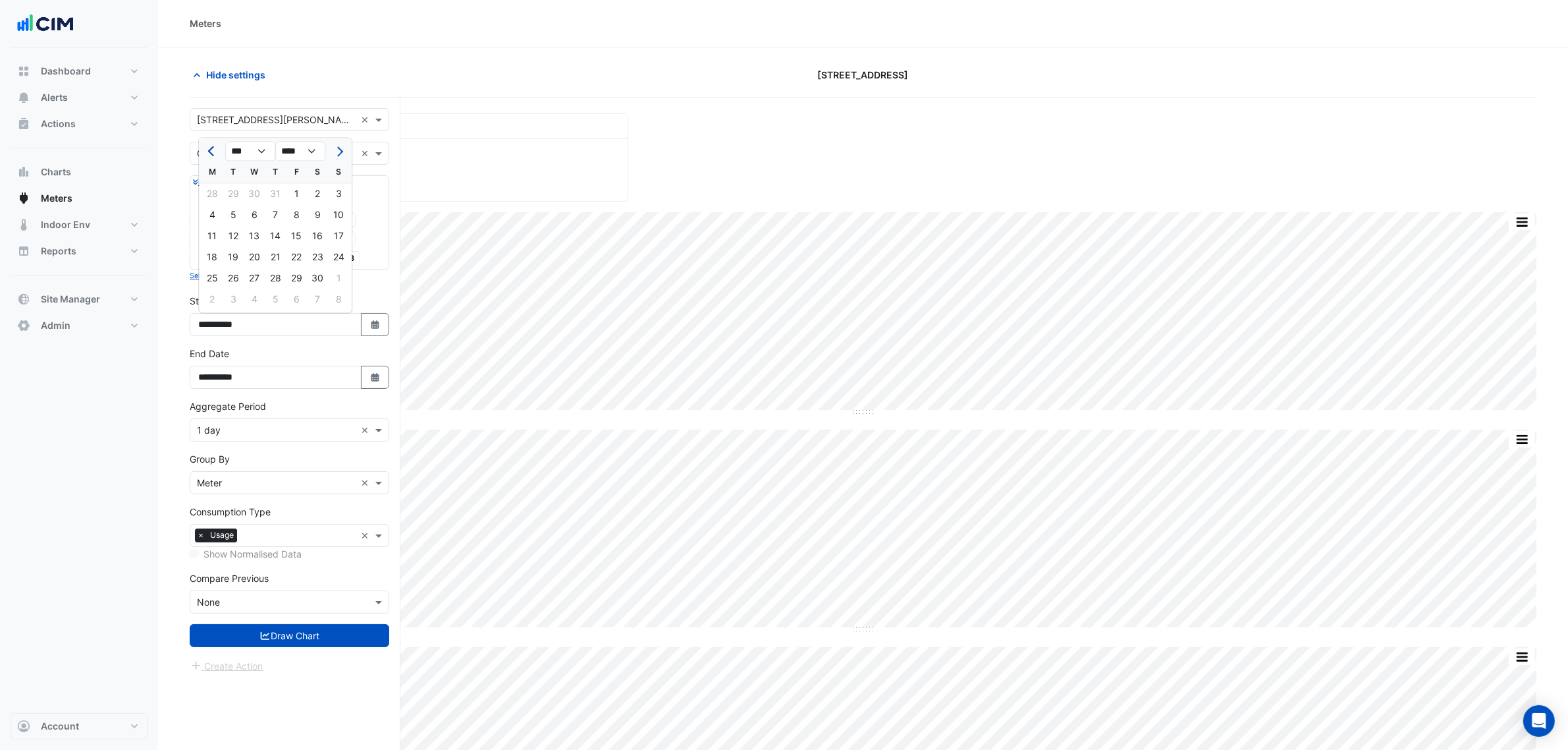
click at [205, 153] on button "Previous month" at bounding box center [212, 151] width 16 height 21
select select "**"
click at [237, 193] on div "1" at bounding box center [233, 194] width 21 height 21
type input "**********"
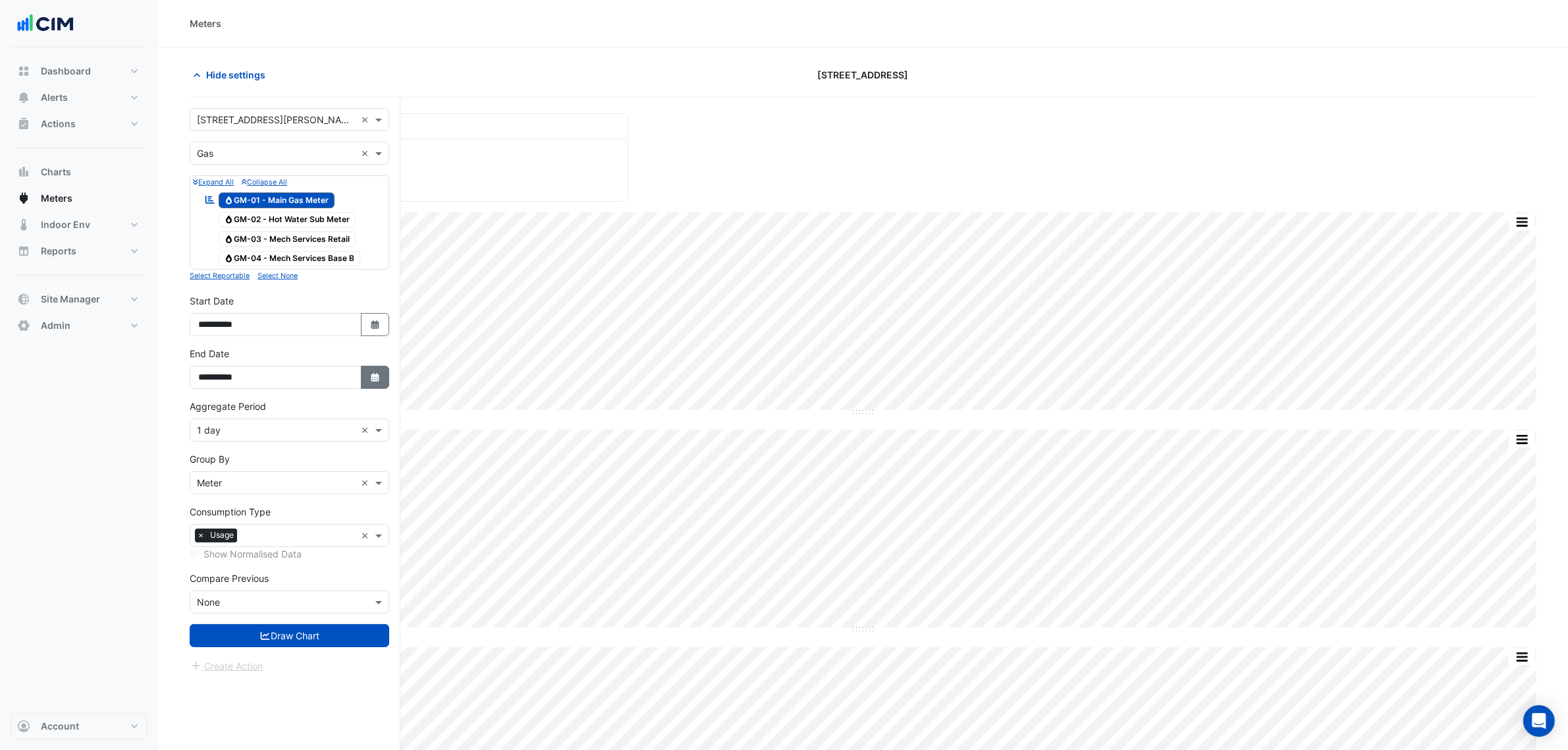
click at [376, 380] on icon "button" at bounding box center [374, 376] width 8 height 8
select select "*"
select select "****"
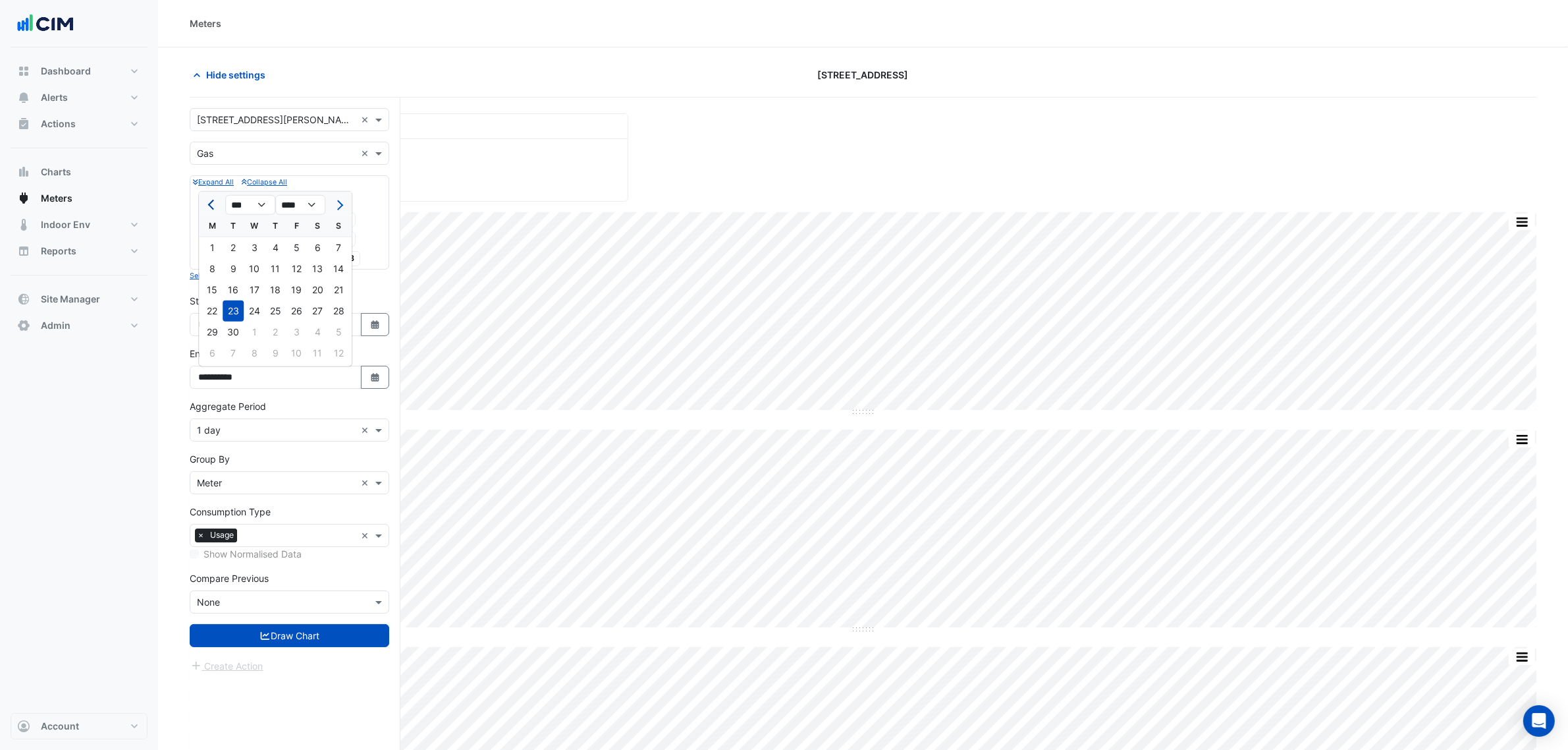
click at [219, 205] on div at bounding box center [211, 204] width 26 height 21
click at [215, 205] on span "Previous month" at bounding box center [213, 205] width 10 height 10
click at [215, 206] on span "Previous month" at bounding box center [213, 205] width 10 height 10
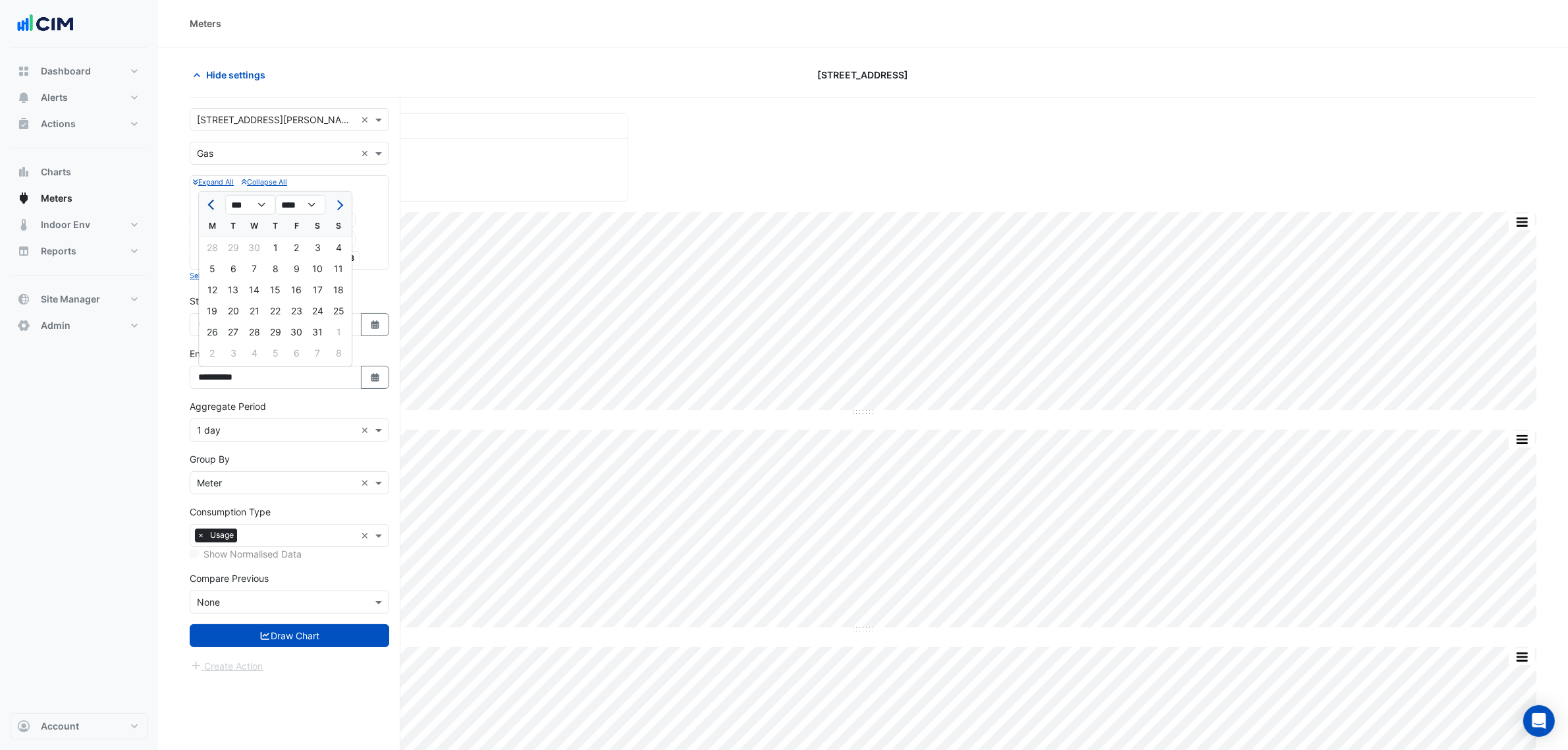
click at [215, 206] on span "Previous month" at bounding box center [213, 205] width 10 height 10
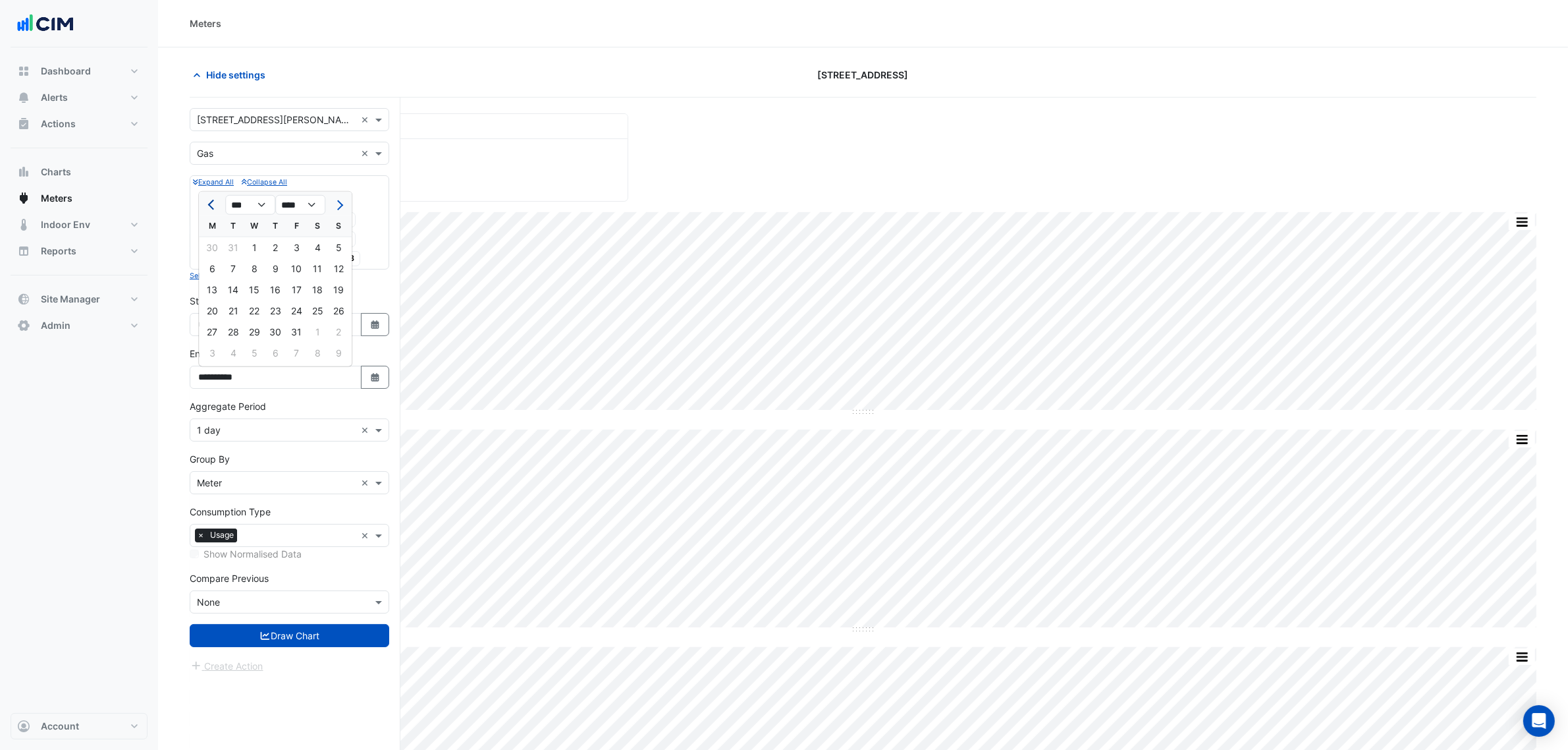
select select "**"
select select "****"
click at [235, 351] on div "31" at bounding box center [233, 353] width 21 height 21
type input "**********"
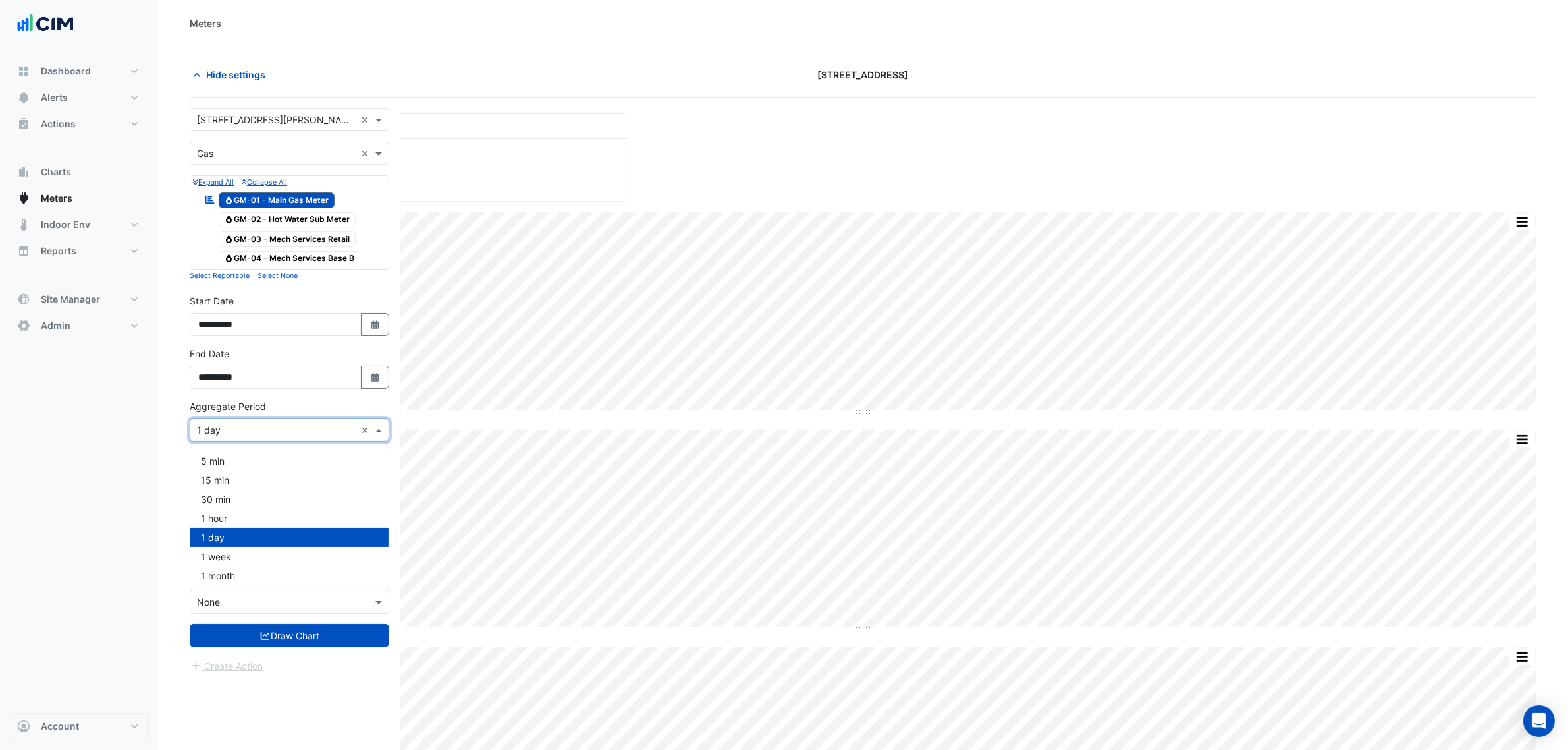
click at [265, 440] on div "× 1 day ×" at bounding box center [289, 431] width 199 height 23
click at [263, 579] on div "1 month" at bounding box center [290, 575] width 198 height 19
click at [304, 639] on button "Draw Chart" at bounding box center [289, 635] width 199 height 23
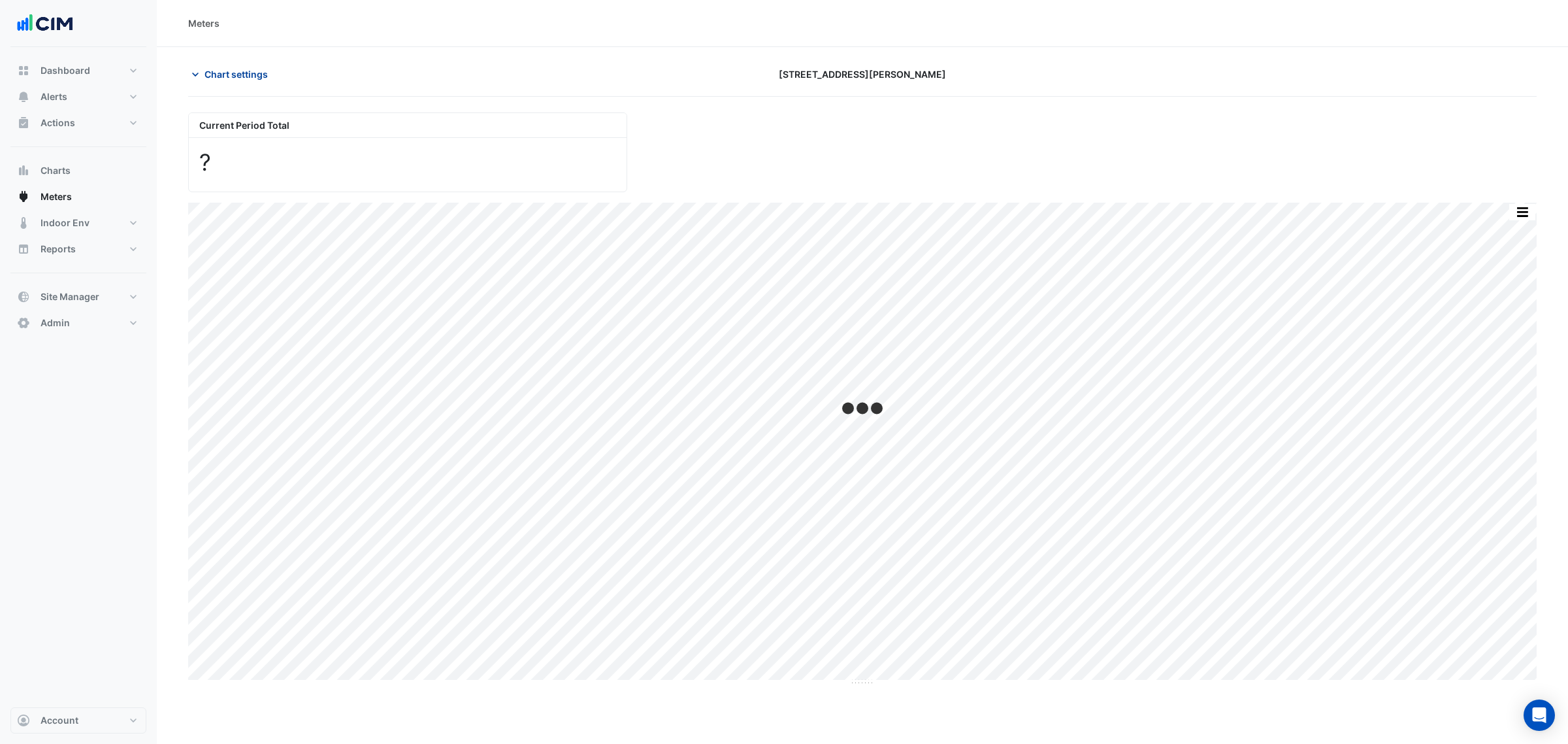
click at [255, 70] on span "Chart settings" at bounding box center [236, 73] width 64 height 13
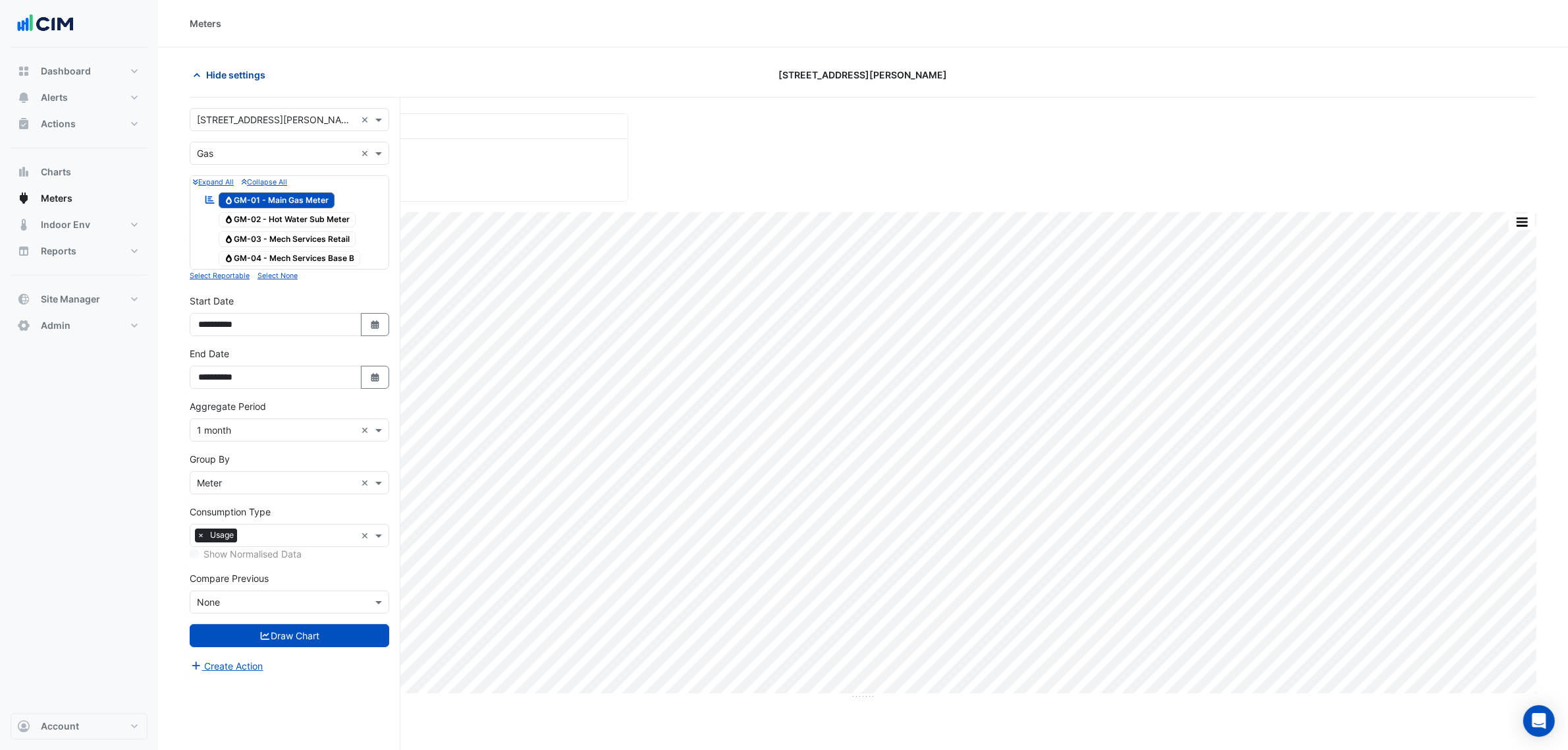
click at [257, 70] on span "Hide settings" at bounding box center [236, 74] width 60 height 14
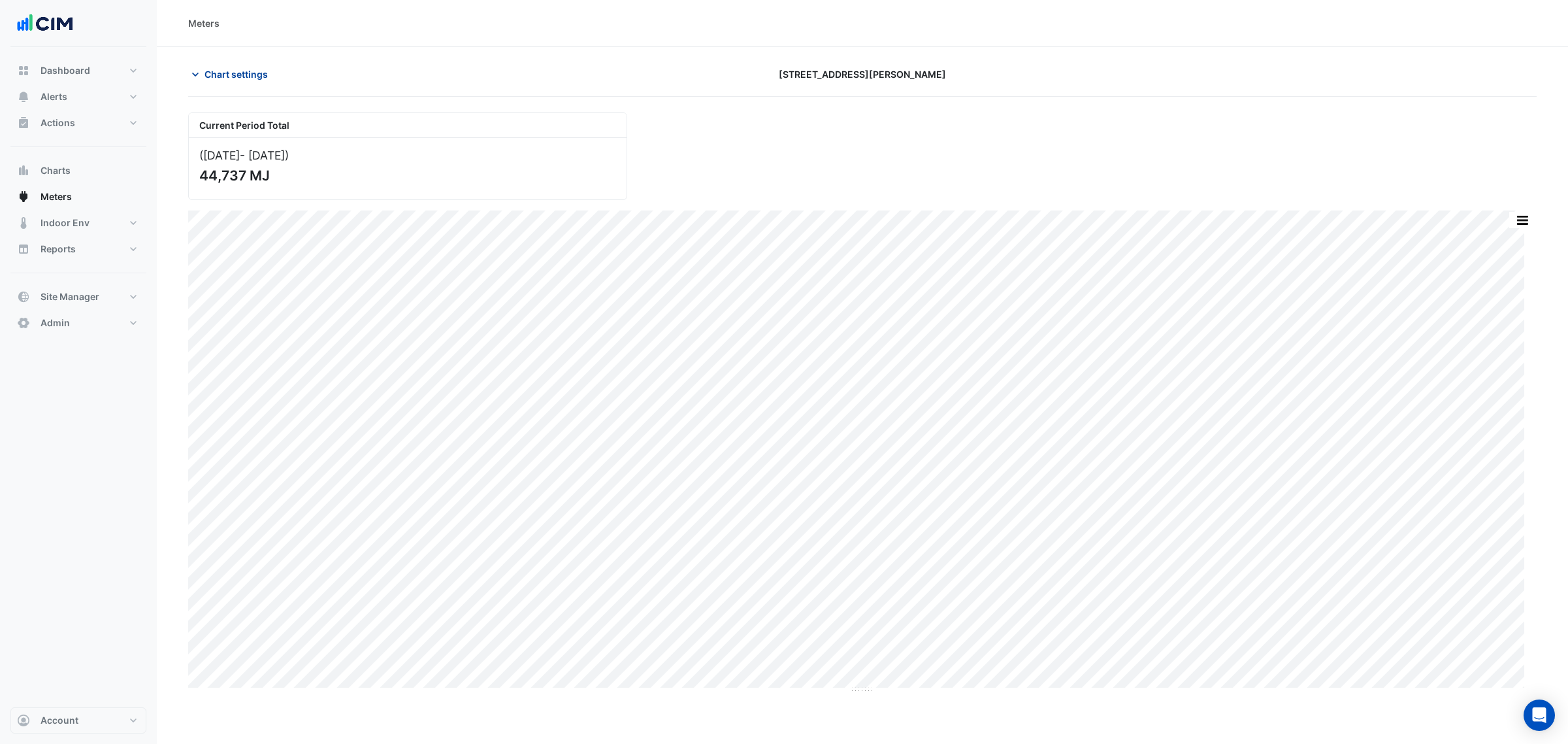
click at [255, 70] on span "Chart settings" at bounding box center [236, 73] width 64 height 13
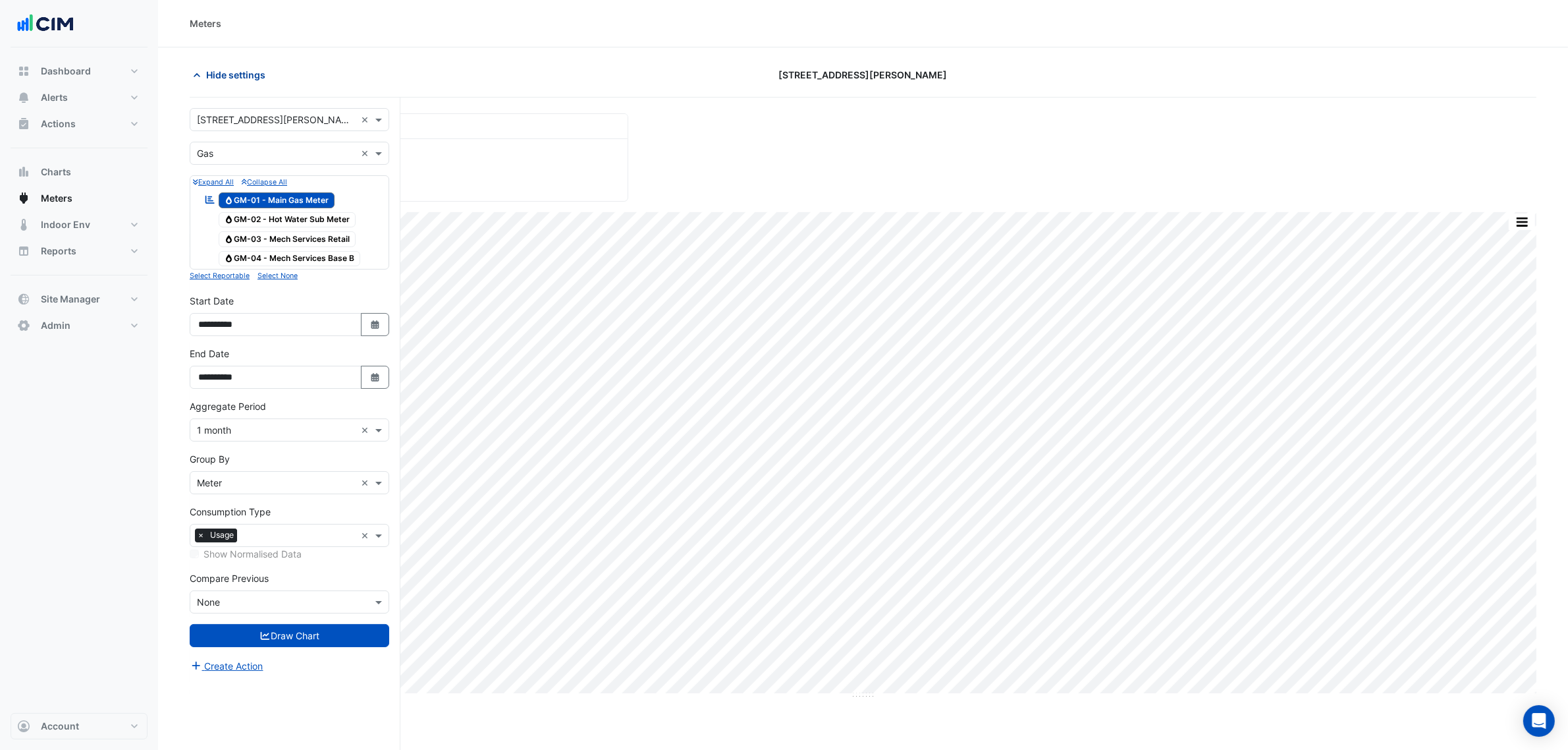
click at [257, 70] on span "Hide settings" at bounding box center [236, 74] width 60 height 14
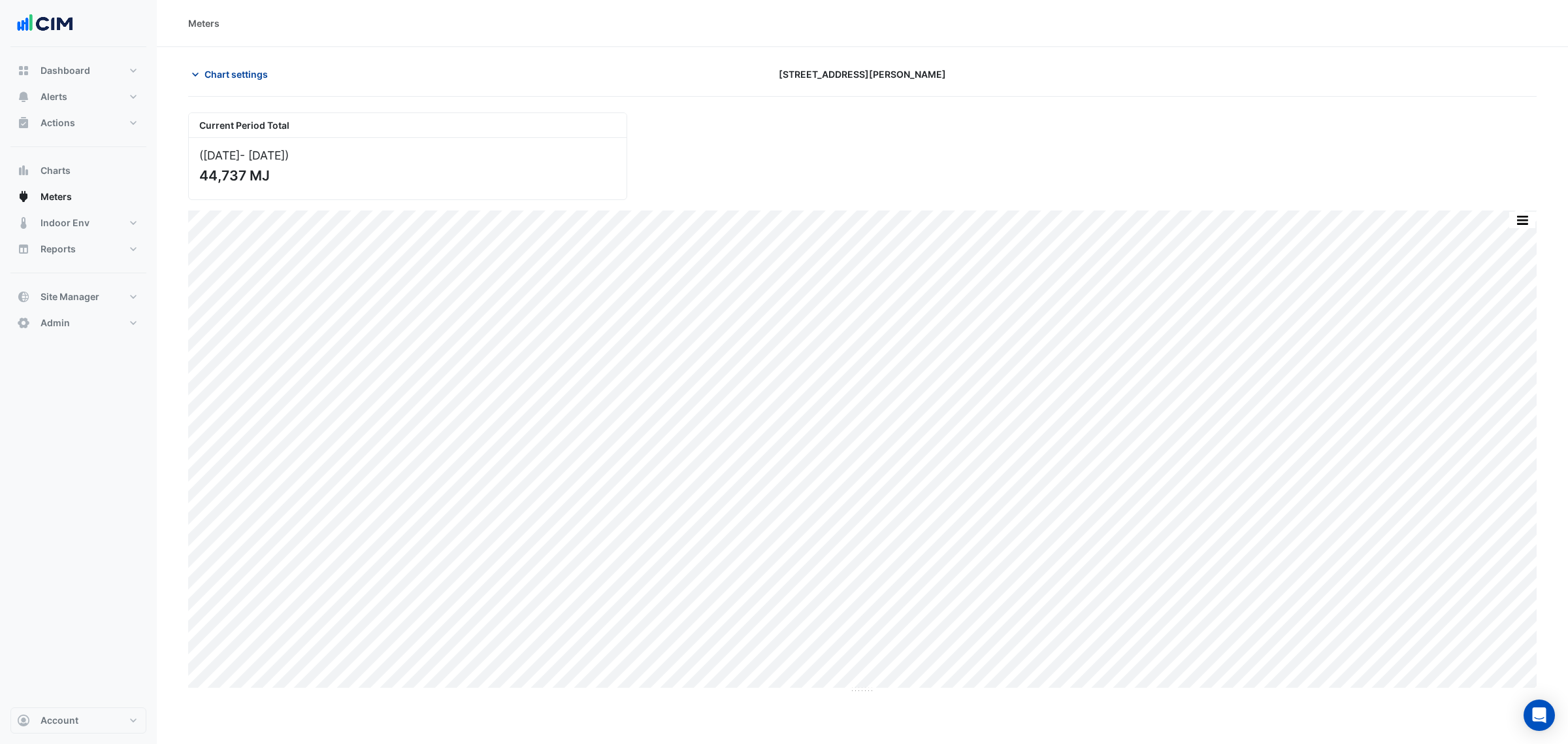
click at [245, 71] on span "Chart settings" at bounding box center [236, 73] width 64 height 13
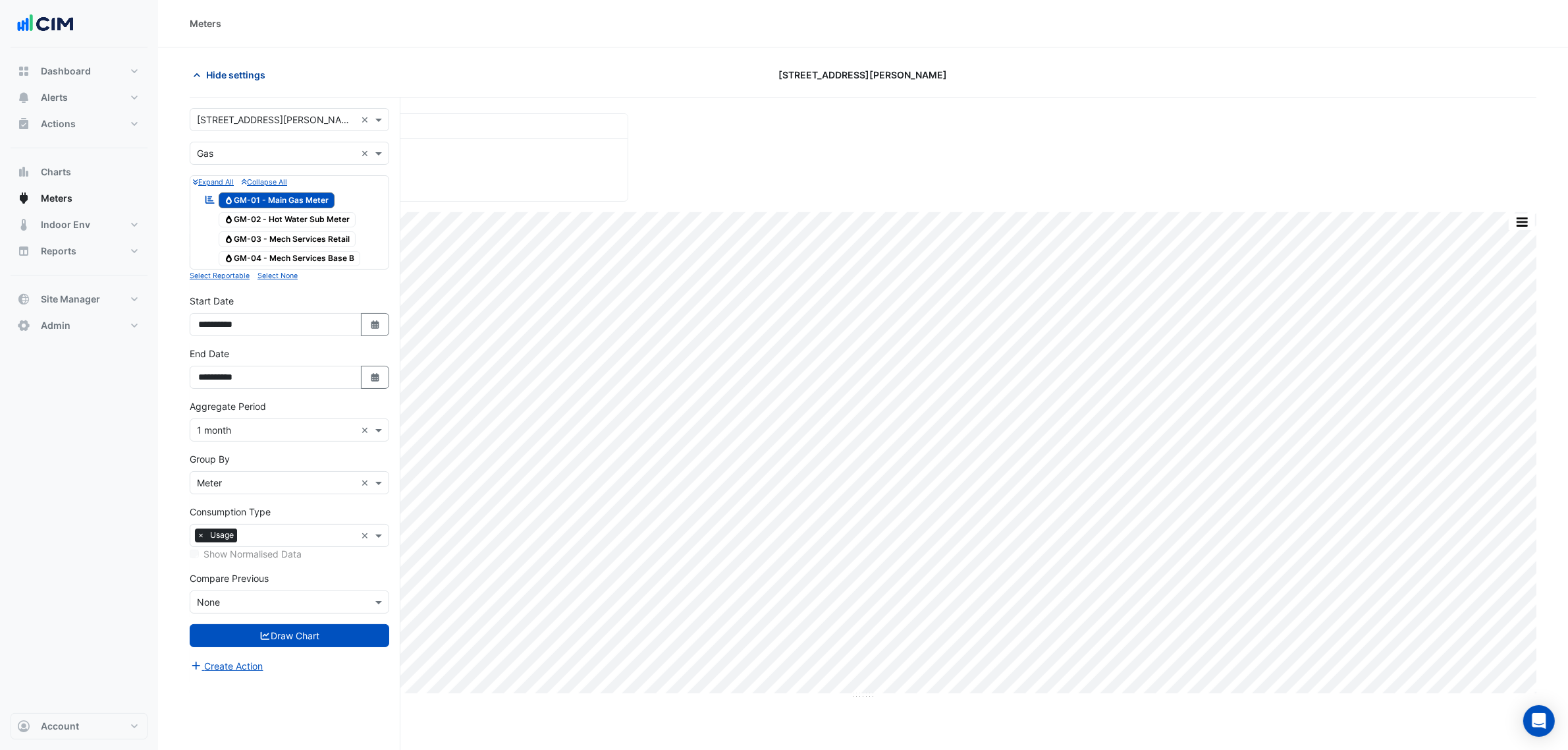
click at [247, 71] on span "Hide settings" at bounding box center [236, 74] width 60 height 14
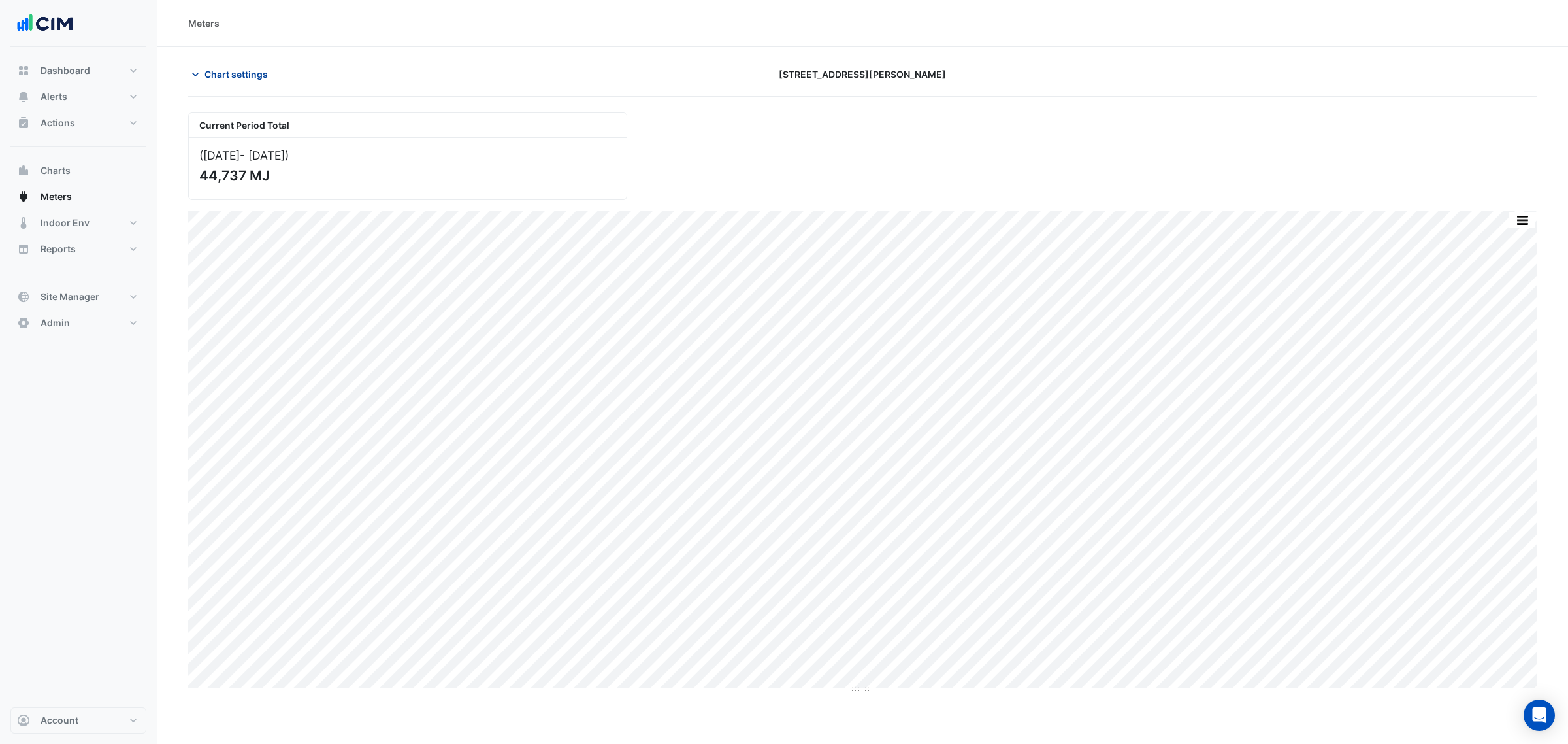
click at [238, 77] on span "Chart settings" at bounding box center [236, 73] width 64 height 13
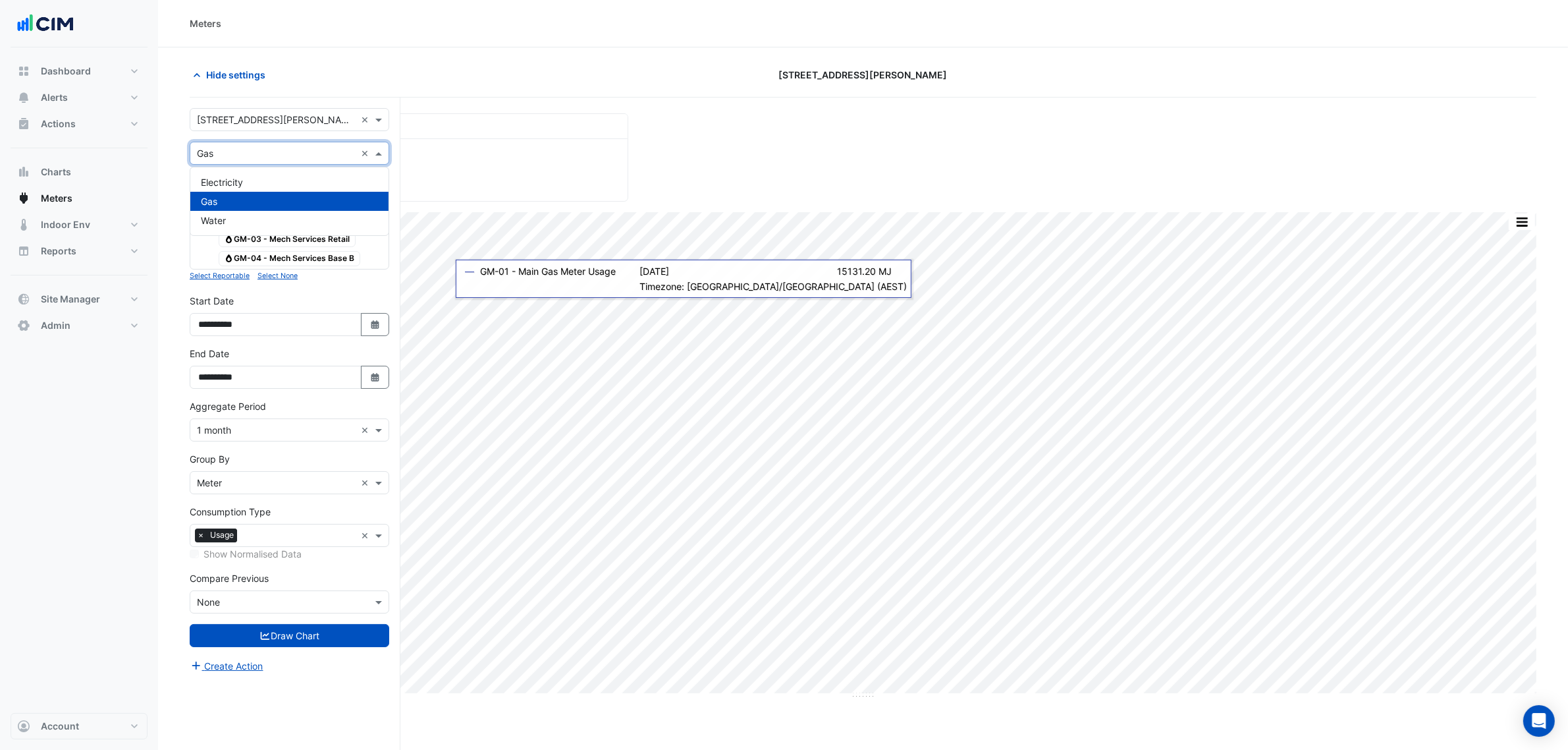
click at [267, 144] on div "× Gas ×" at bounding box center [289, 153] width 199 height 23
click at [245, 186] on div "Electricity" at bounding box center [290, 181] width 198 height 19
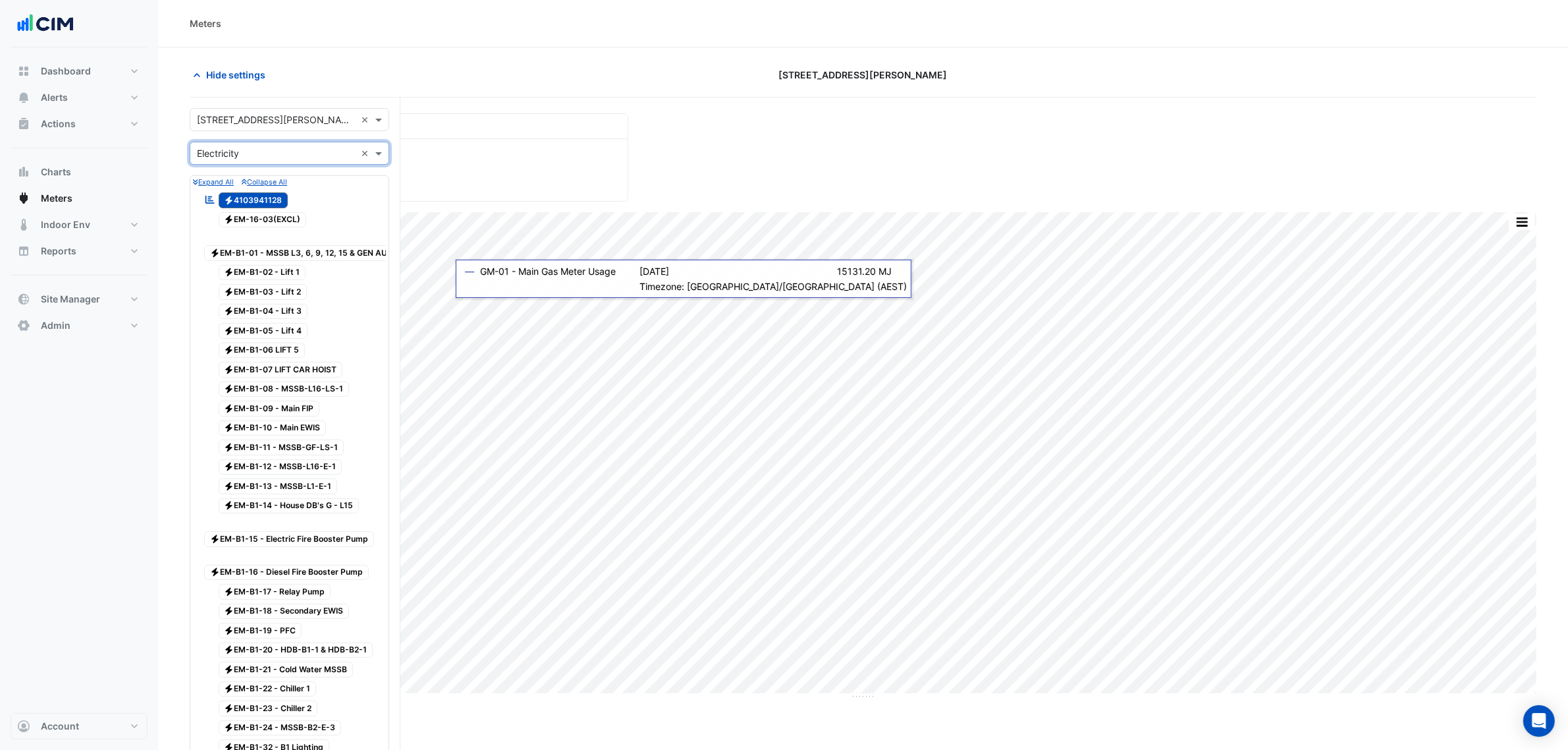
scroll to position [483, 0]
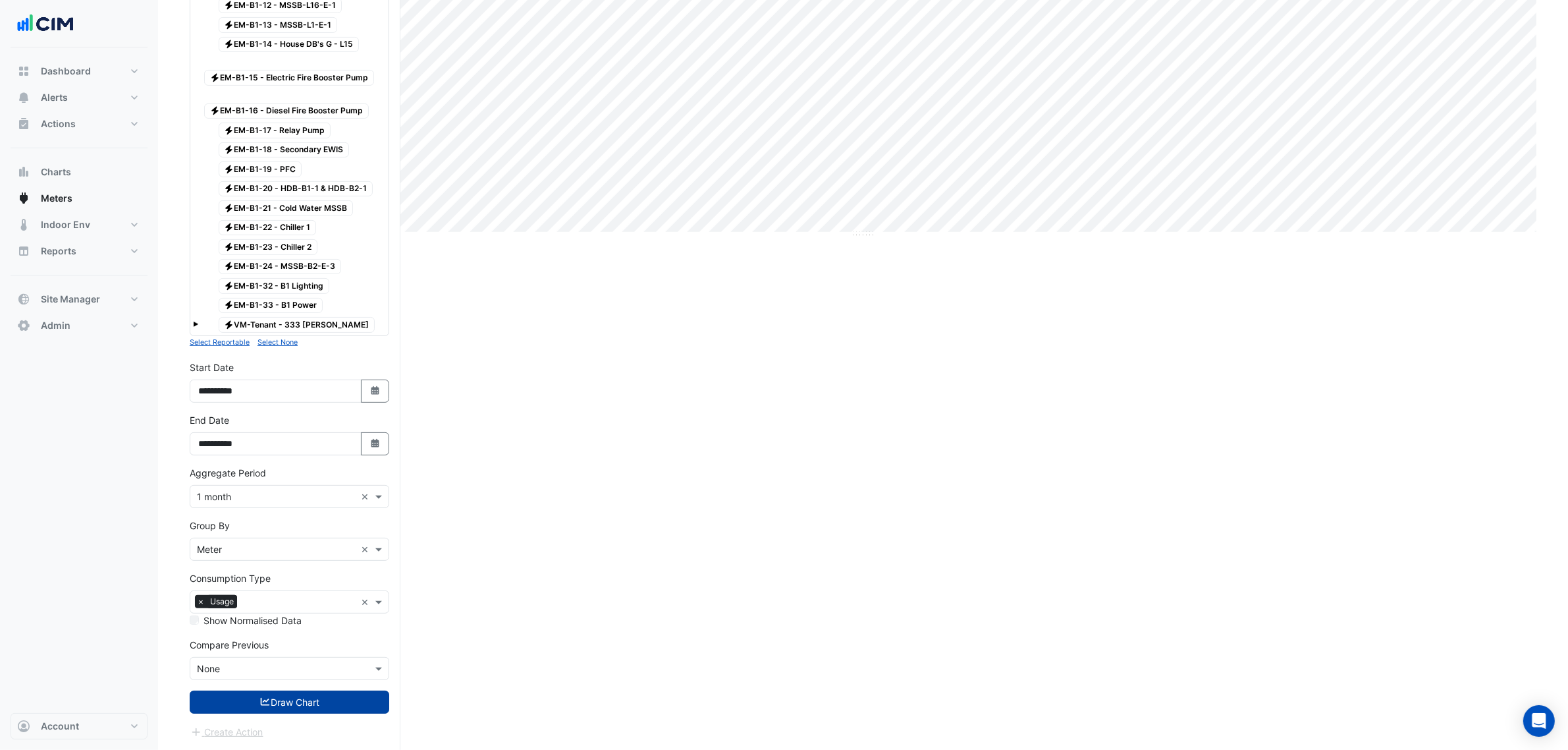
click at [294, 695] on button "Draw Chart" at bounding box center [289, 702] width 199 height 23
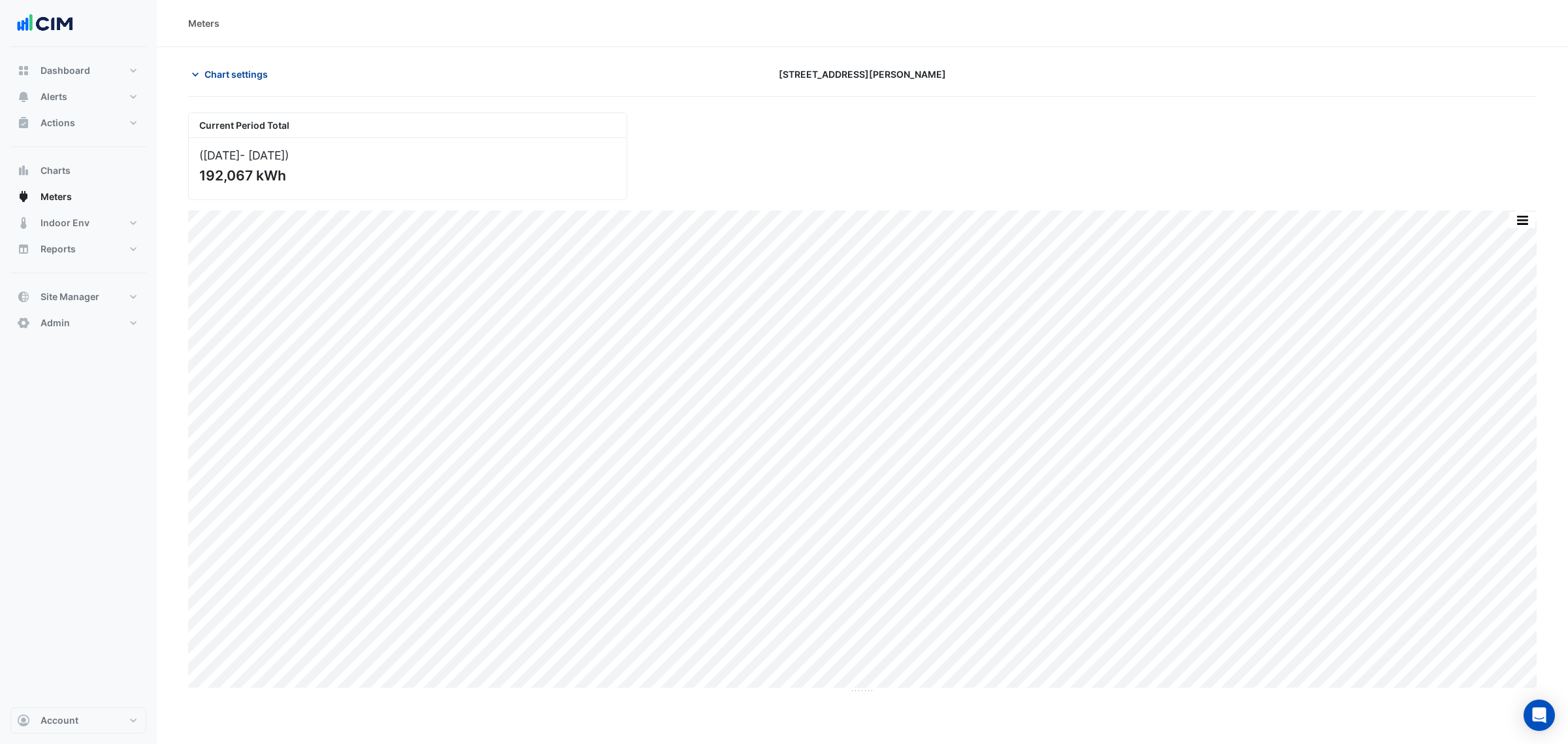
click at [219, 80] on span "Chart settings" at bounding box center [236, 73] width 64 height 13
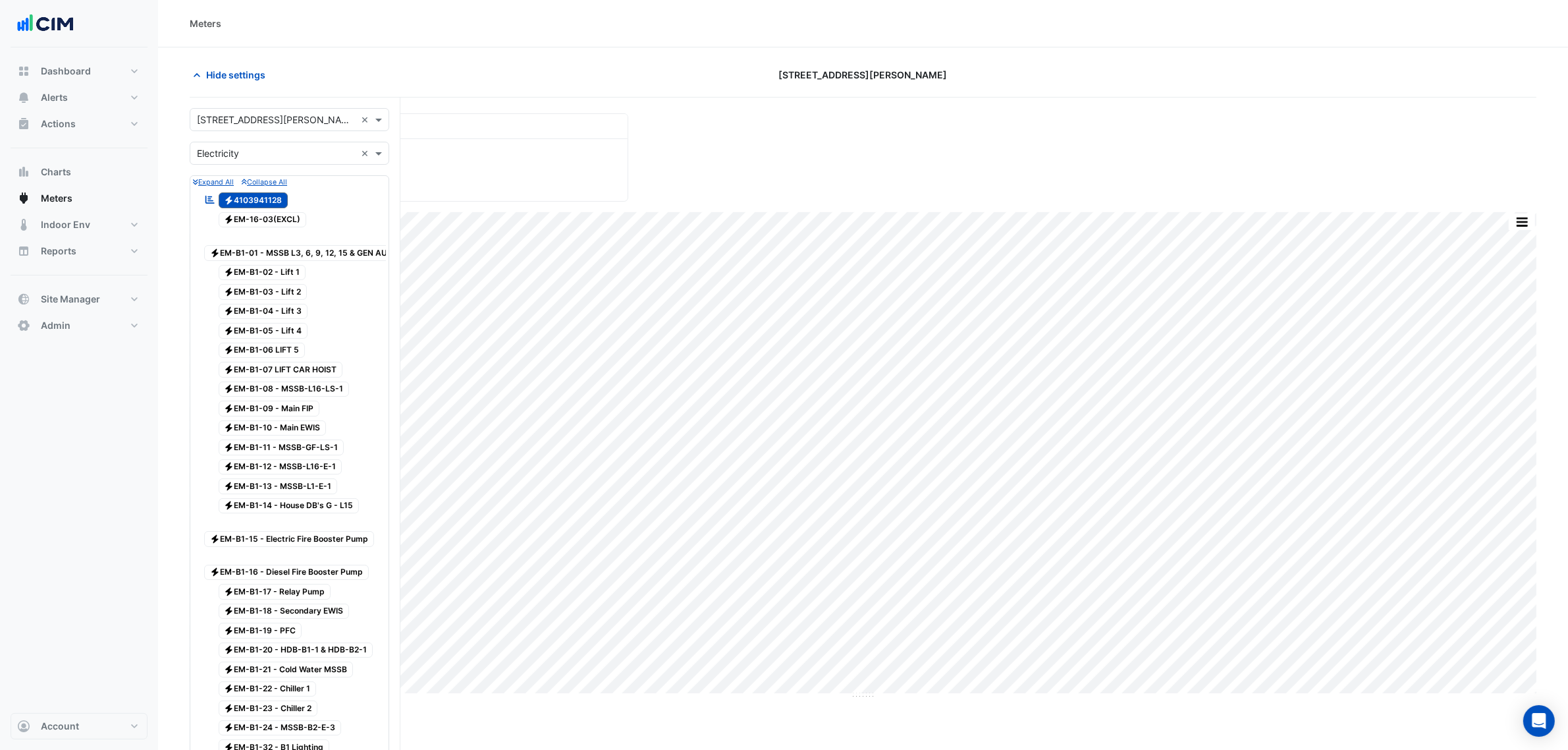
click at [238, 153] on input "text" at bounding box center [276, 153] width 159 height 14
click at [247, 201] on div "Gas" at bounding box center [290, 200] width 198 height 19
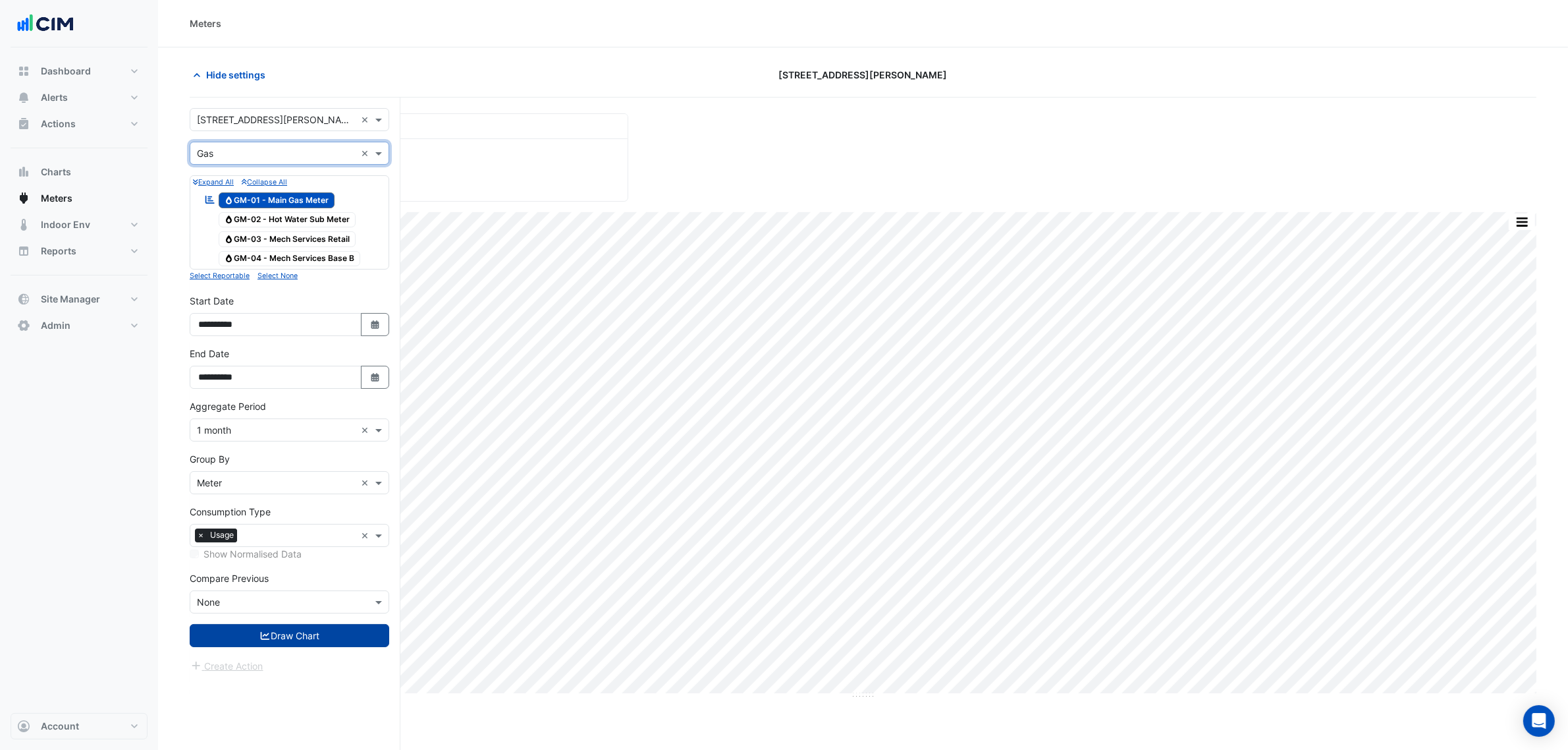
click at [298, 635] on button "Draw Chart" at bounding box center [289, 635] width 199 height 23
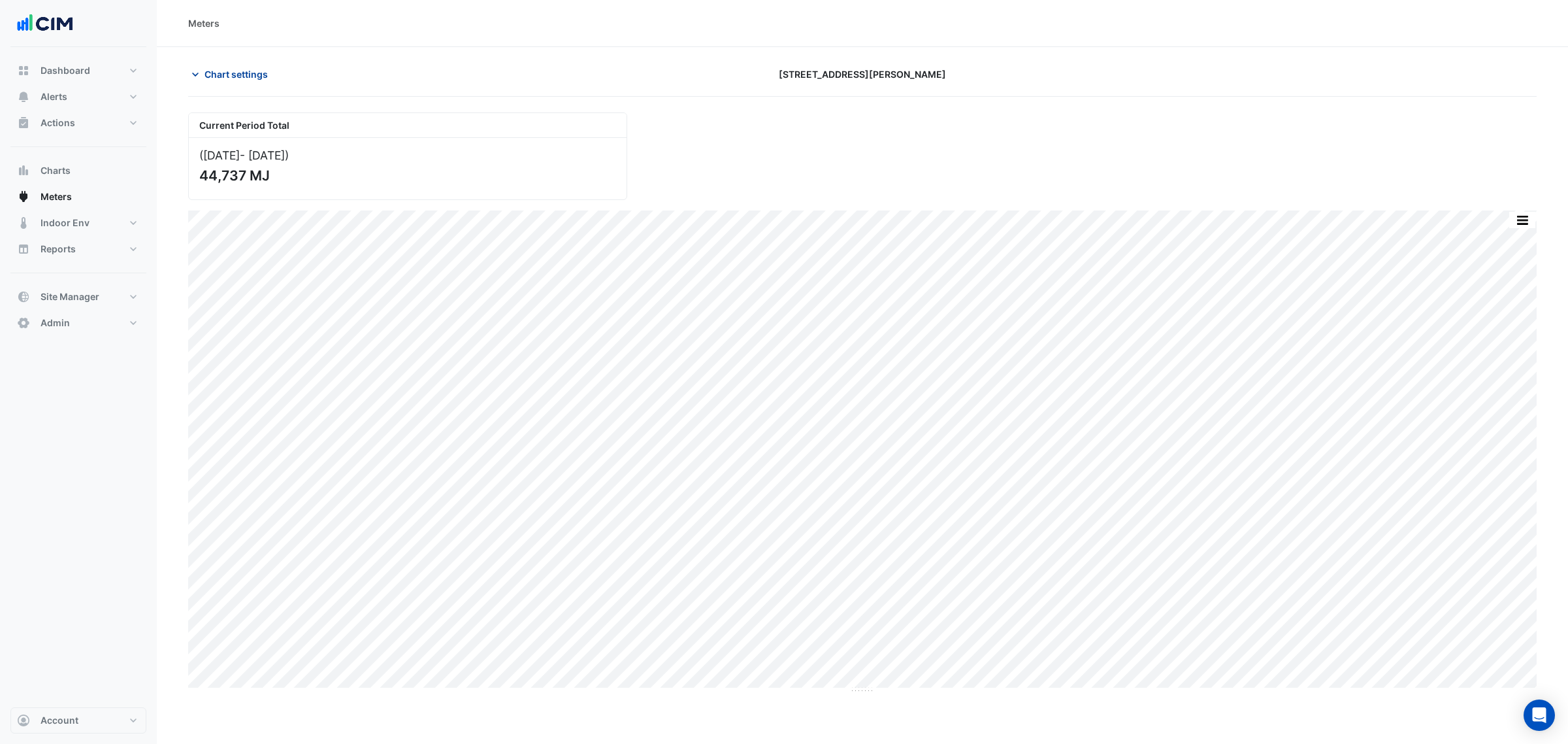
click at [265, 64] on button "Chart settings" at bounding box center [232, 74] width 89 height 23
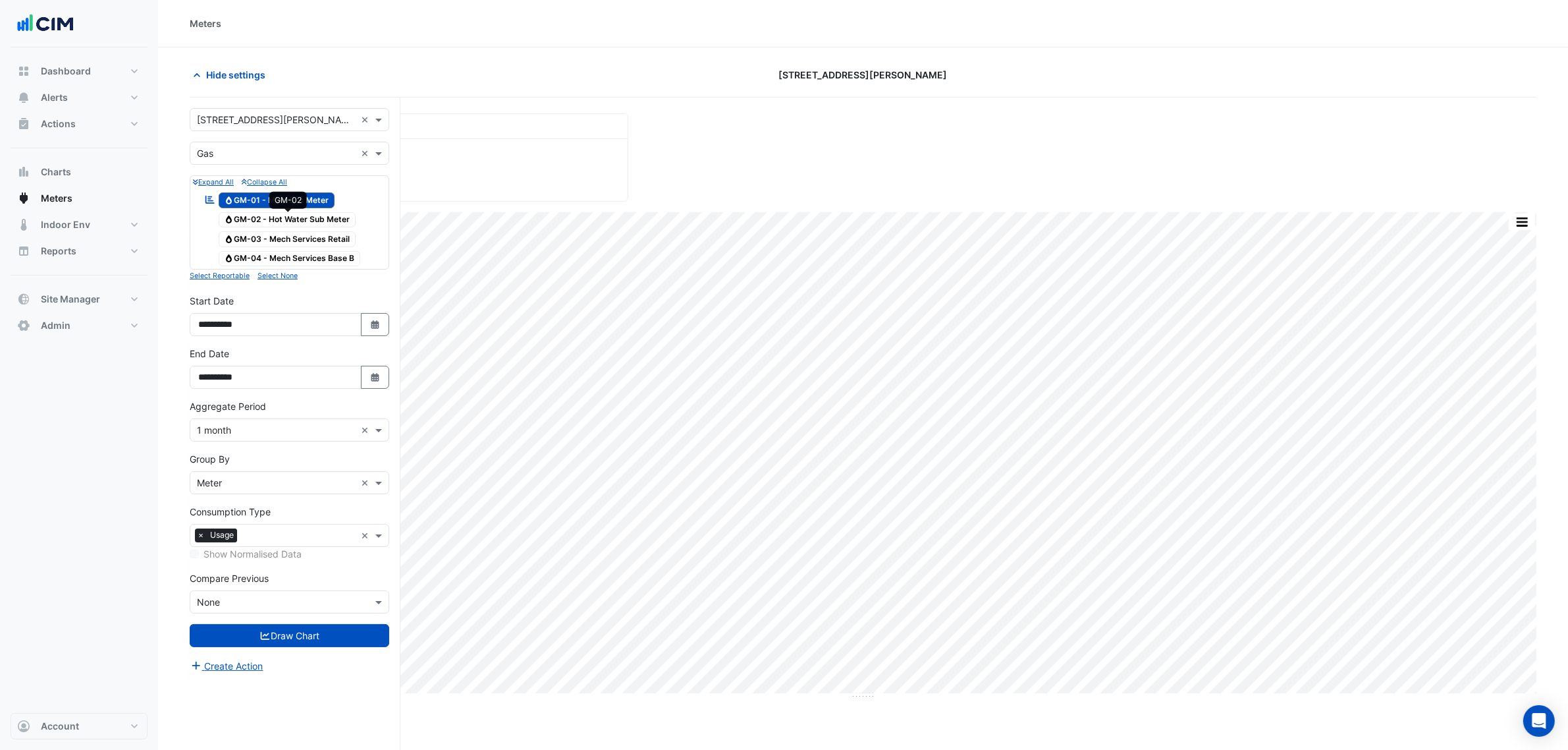
click at [247, 215] on span "Gas GM-02 - Hot Water Sub Meter" at bounding box center [287, 220] width 138 height 16
click at [262, 208] on span "Gas GM-01 - Main Gas Meter" at bounding box center [276, 200] width 116 height 16
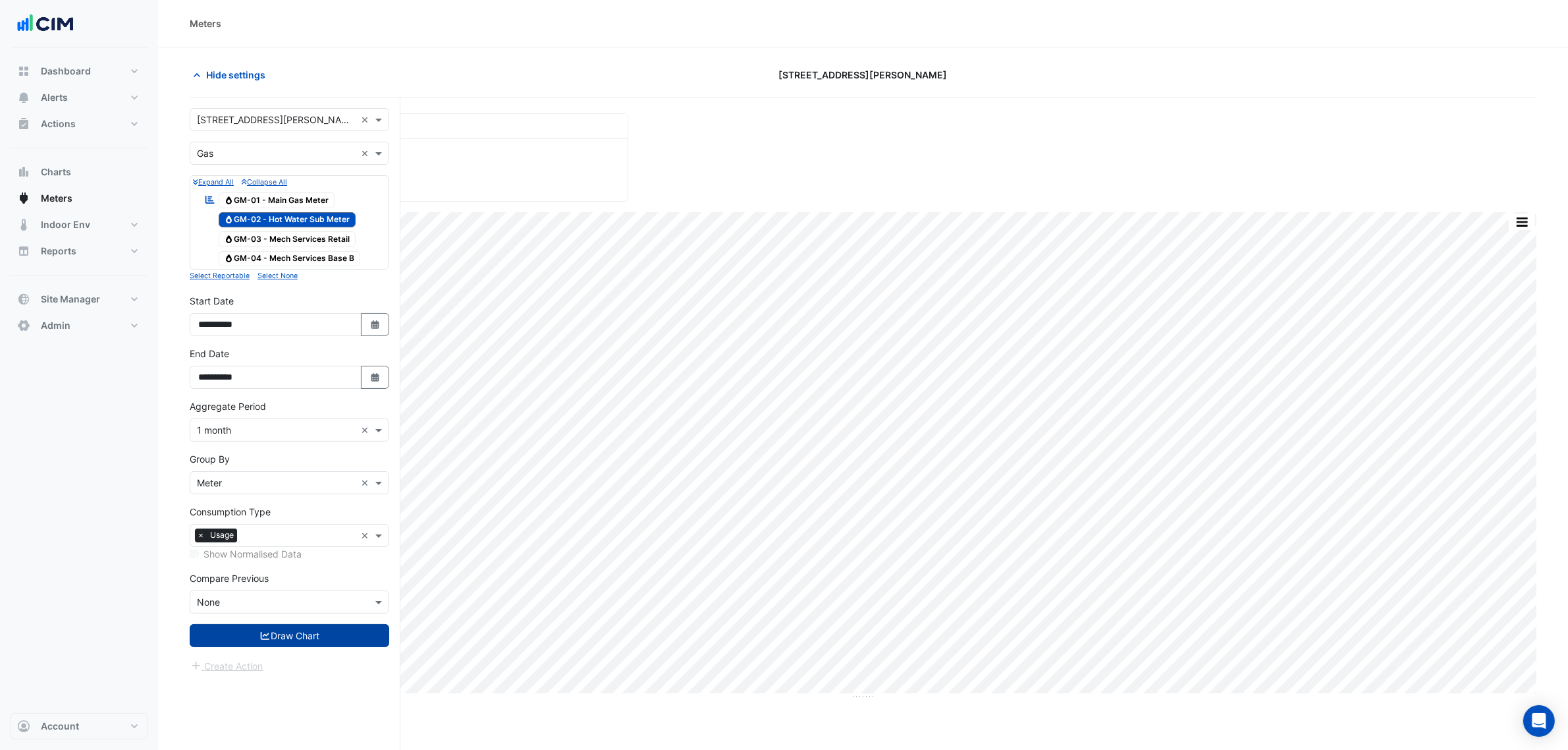
click at [291, 634] on button "Draw Chart" at bounding box center [289, 635] width 199 height 23
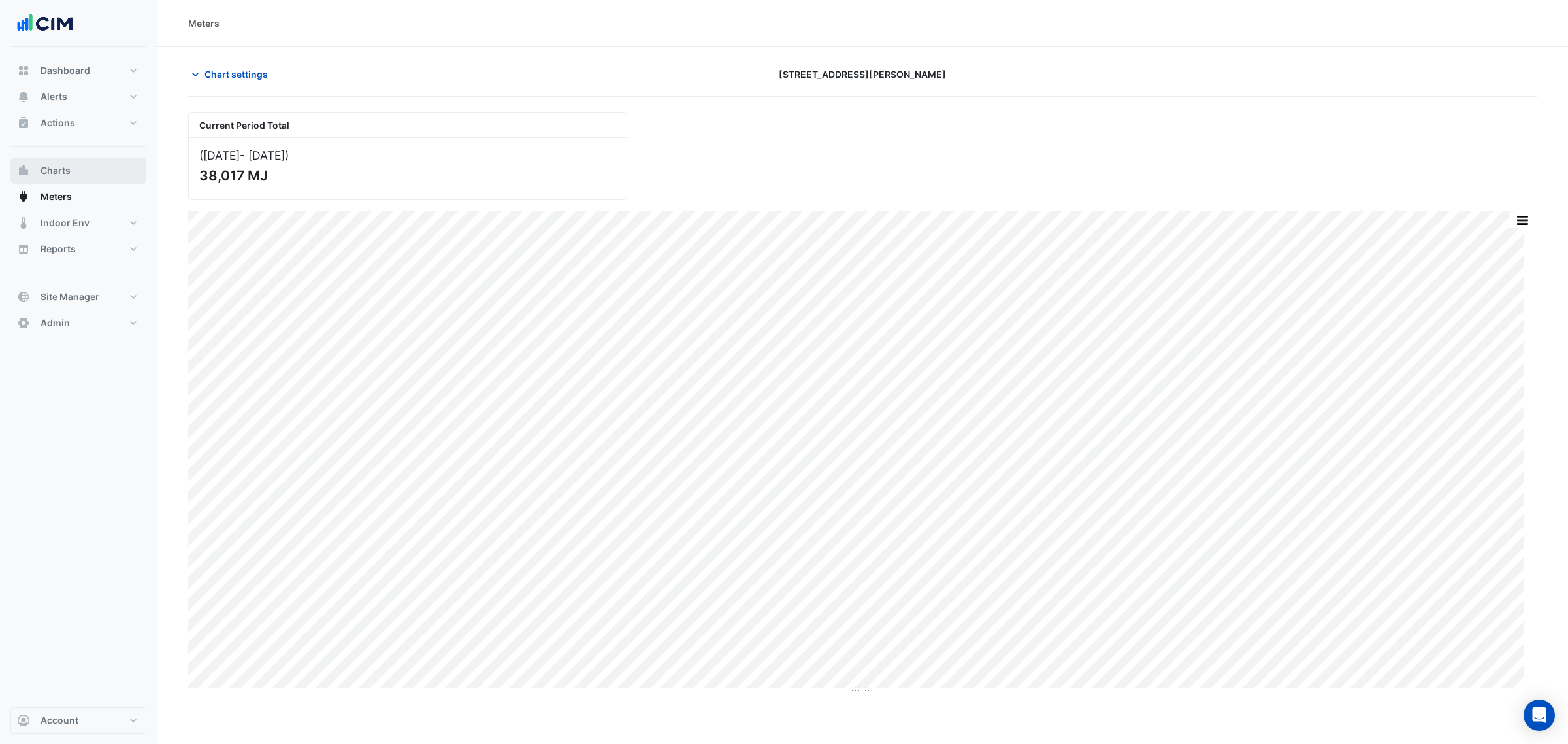
drag, startPoint x: 319, startPoint y: 171, endPoint x: 137, endPoint y: 174, distance: 182.0
click at [140, 174] on div "Meters Chart settings 333 George Street Current Period Total (Oct 24 - Dec 24 )…" at bounding box center [784, 372] width 1568 height 744
click at [311, 171] on div "38,017 MJ" at bounding box center [406, 175] width 414 height 16
click at [303, 174] on div "38,017 MJ" at bounding box center [406, 175] width 414 height 16
drag, startPoint x: 270, startPoint y: 177, endPoint x: 192, endPoint y: 180, distance: 78.1
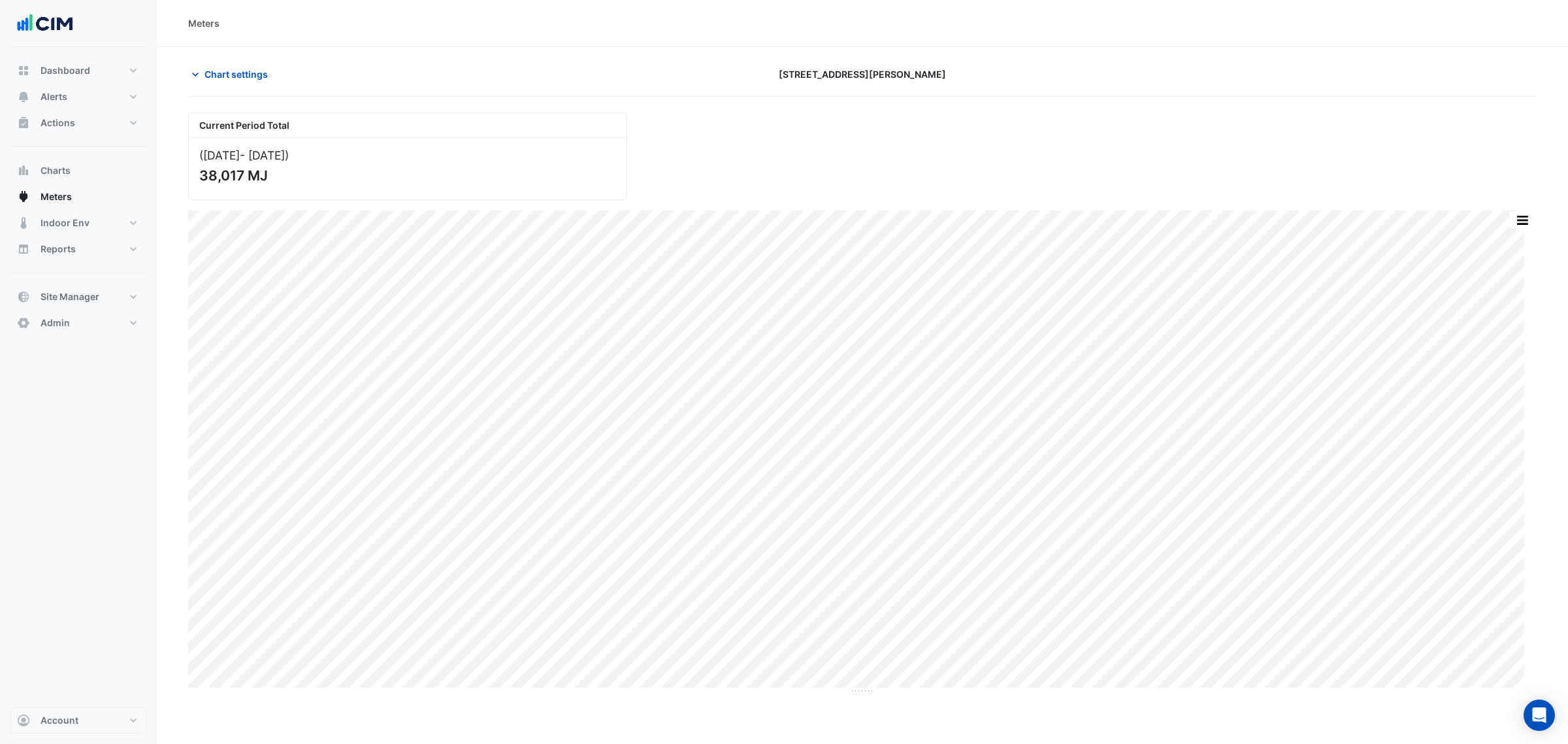
click at [192, 180] on div "(Oct 24 - Dec 24 ) 38,017 MJ" at bounding box center [407, 168] width 438 height 62
click at [319, 177] on div "38,017 MJ" at bounding box center [406, 175] width 414 height 16
click at [234, 50] on section "Chart settings 333 George Street Current Period Total (Oct 24 - Dec 24 ) 38,017…" at bounding box center [862, 371] width 1411 height 646
click at [234, 73] on span "Chart settings" at bounding box center [236, 73] width 64 height 13
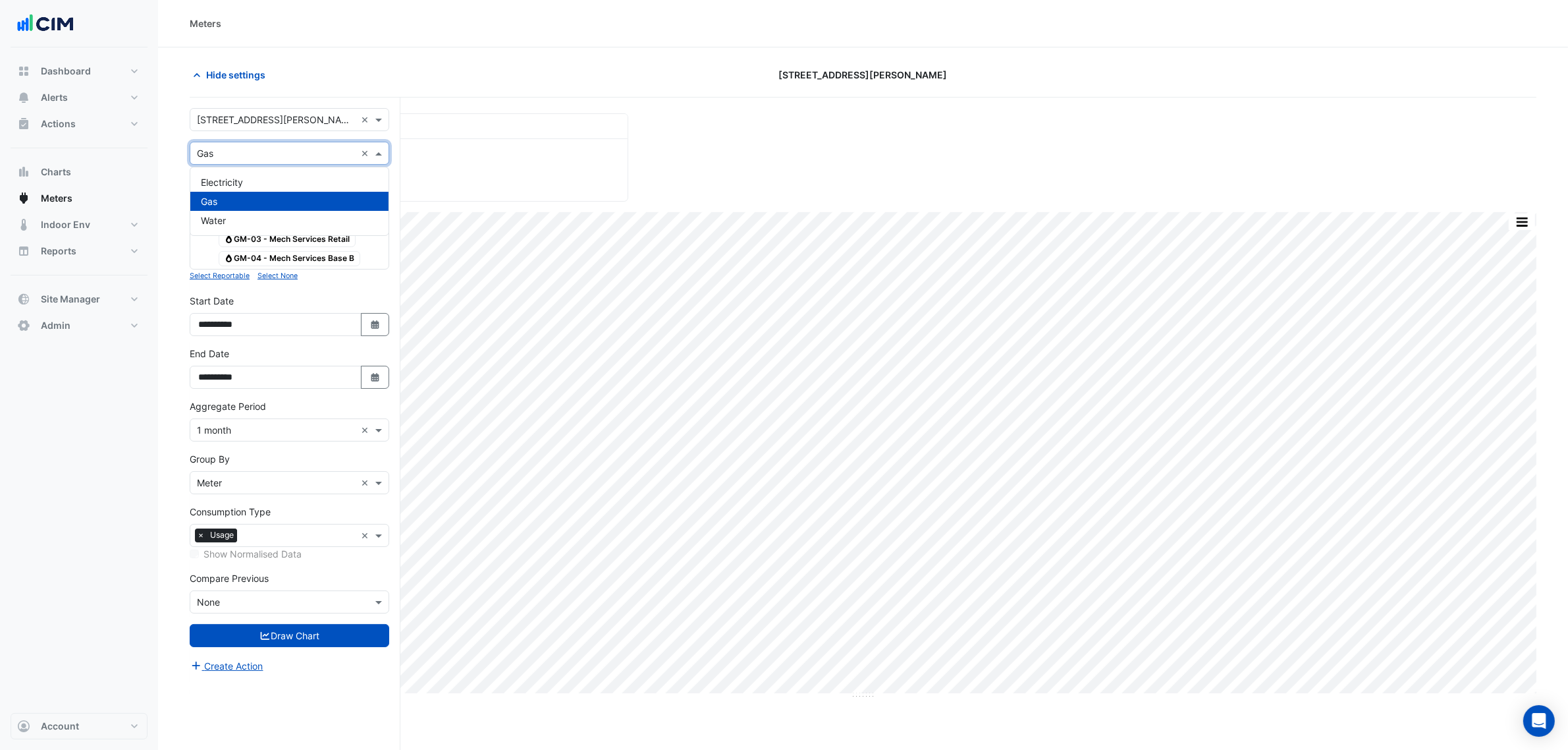
drag, startPoint x: 243, startPoint y: 153, endPoint x: 243, endPoint y: 162, distance: 9.0
click at [243, 153] on input "text" at bounding box center [276, 153] width 159 height 14
click at [243, 180] on span "Electricity" at bounding box center [222, 182] width 42 height 11
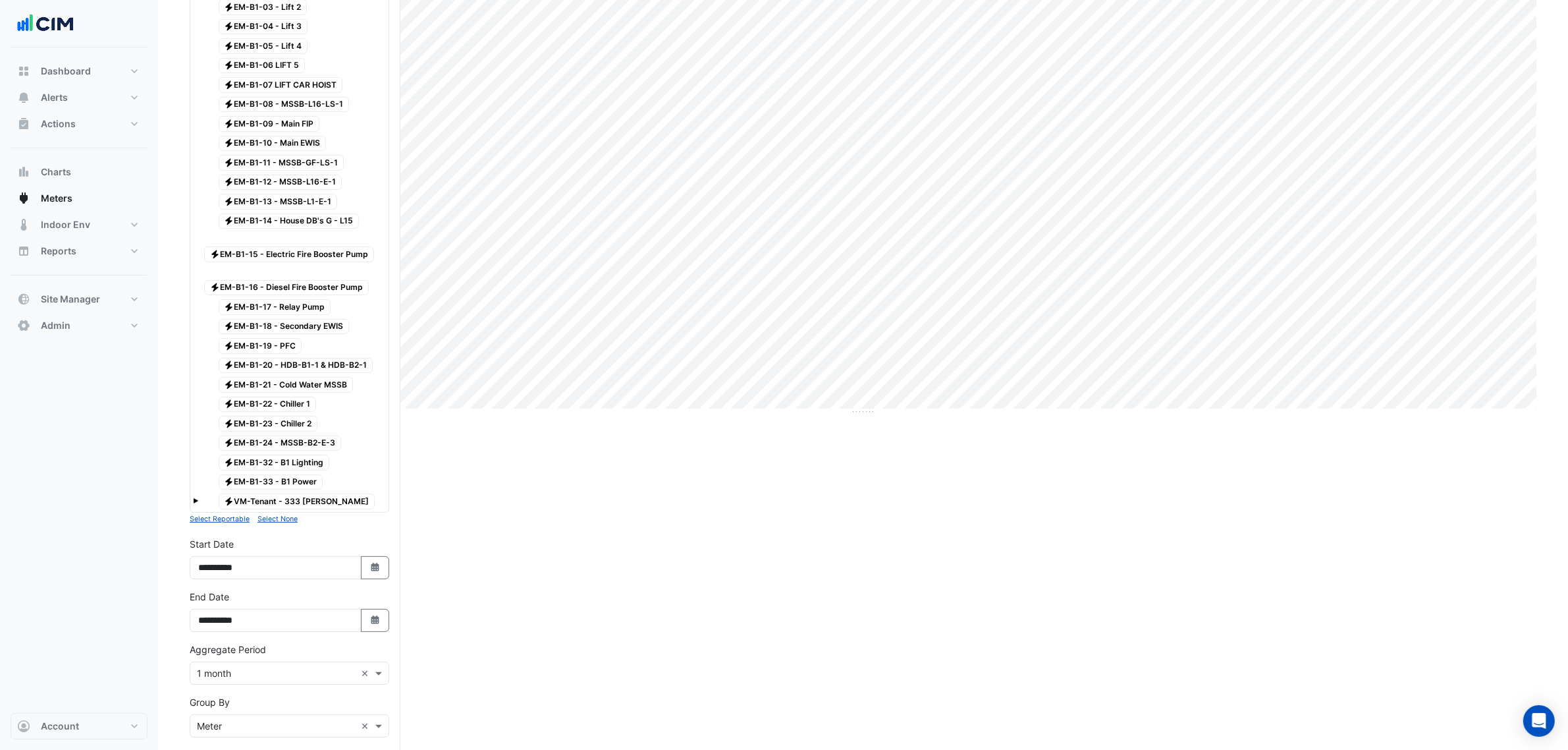
scroll to position [483, 0]
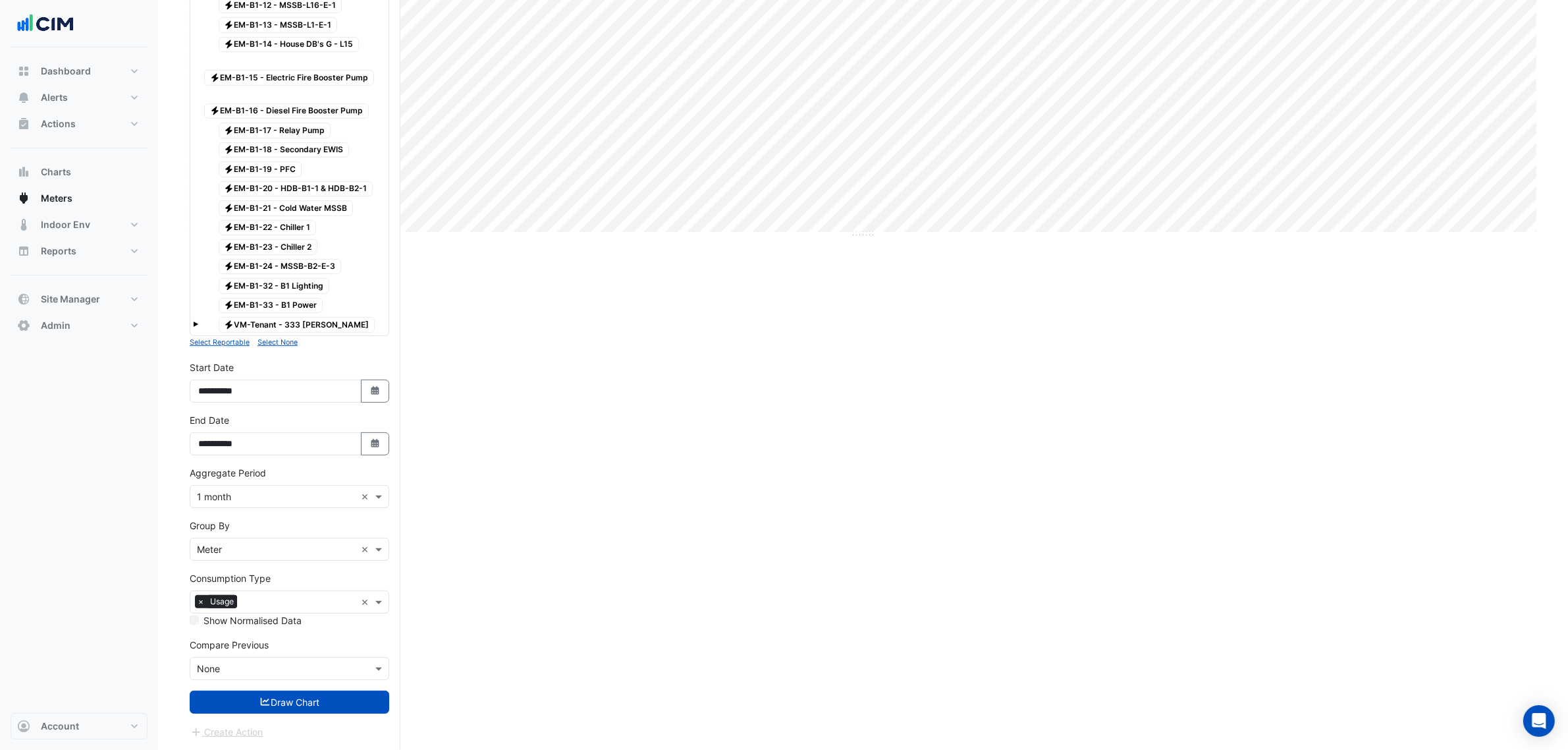
click at [330, 689] on form "× 333 George Street × × Electricity × Expand All Collapse All Reportable Electr…" at bounding box center [289, 193] width 199 height 1092
click at [327, 690] on form "× 333 George Street × × Electricity × Expand All Collapse All Reportable Electr…" at bounding box center [289, 193] width 199 height 1092
click at [327, 690] on button "Draw Chart" at bounding box center [289, 702] width 199 height 23
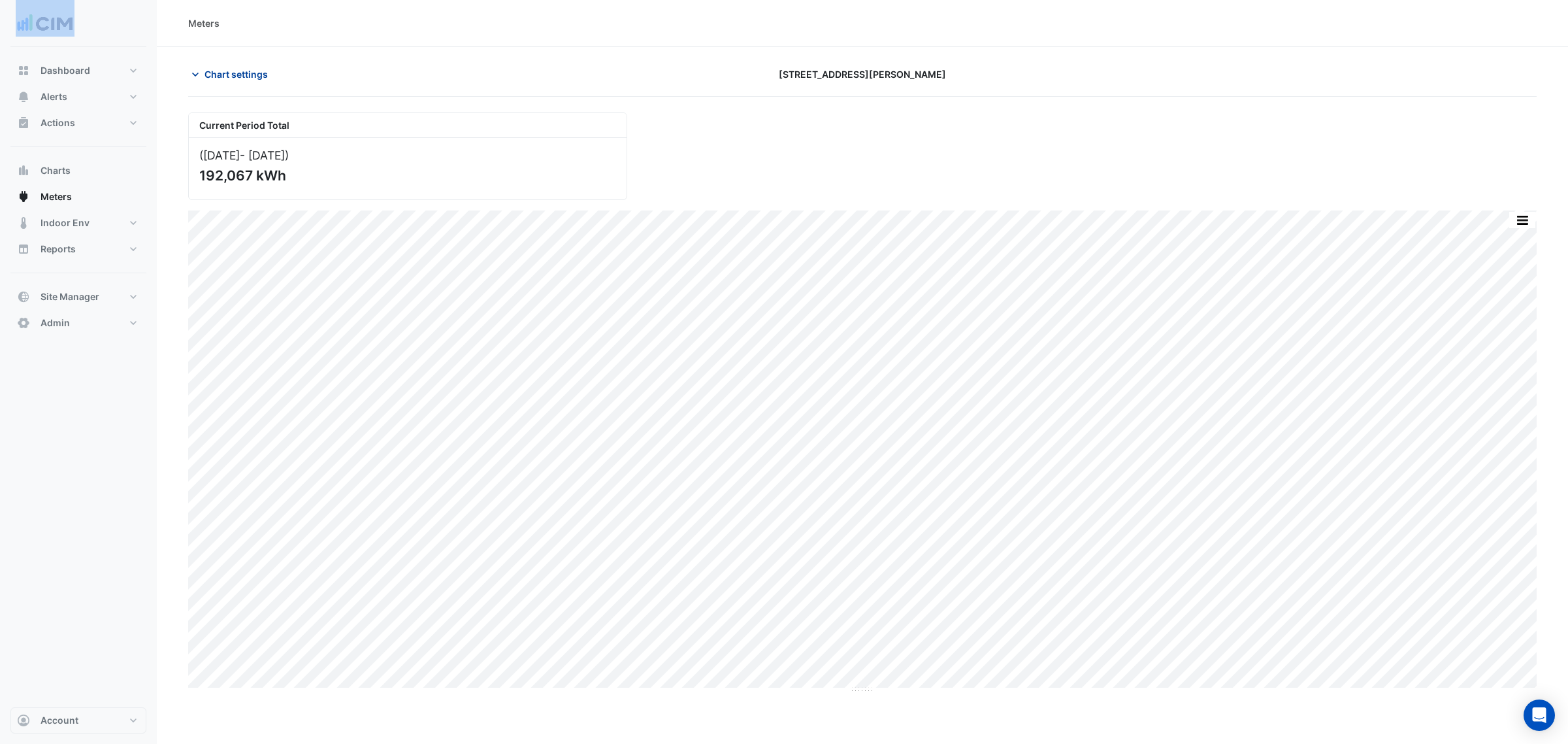
click at [265, 72] on span "Chart settings" at bounding box center [236, 73] width 64 height 13
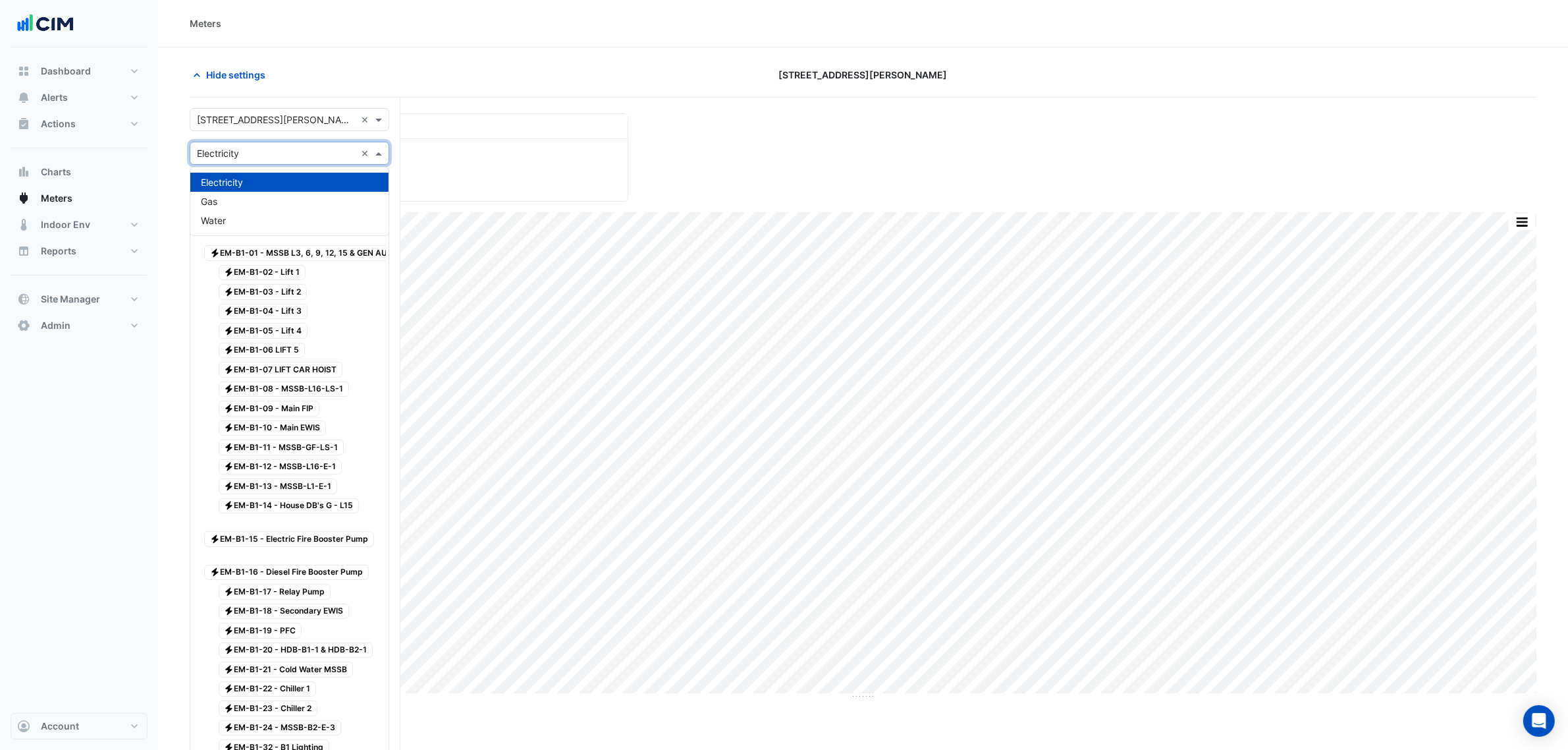
click at [254, 155] on input "text" at bounding box center [276, 153] width 159 height 14
click at [245, 201] on div "Gas" at bounding box center [290, 200] width 198 height 19
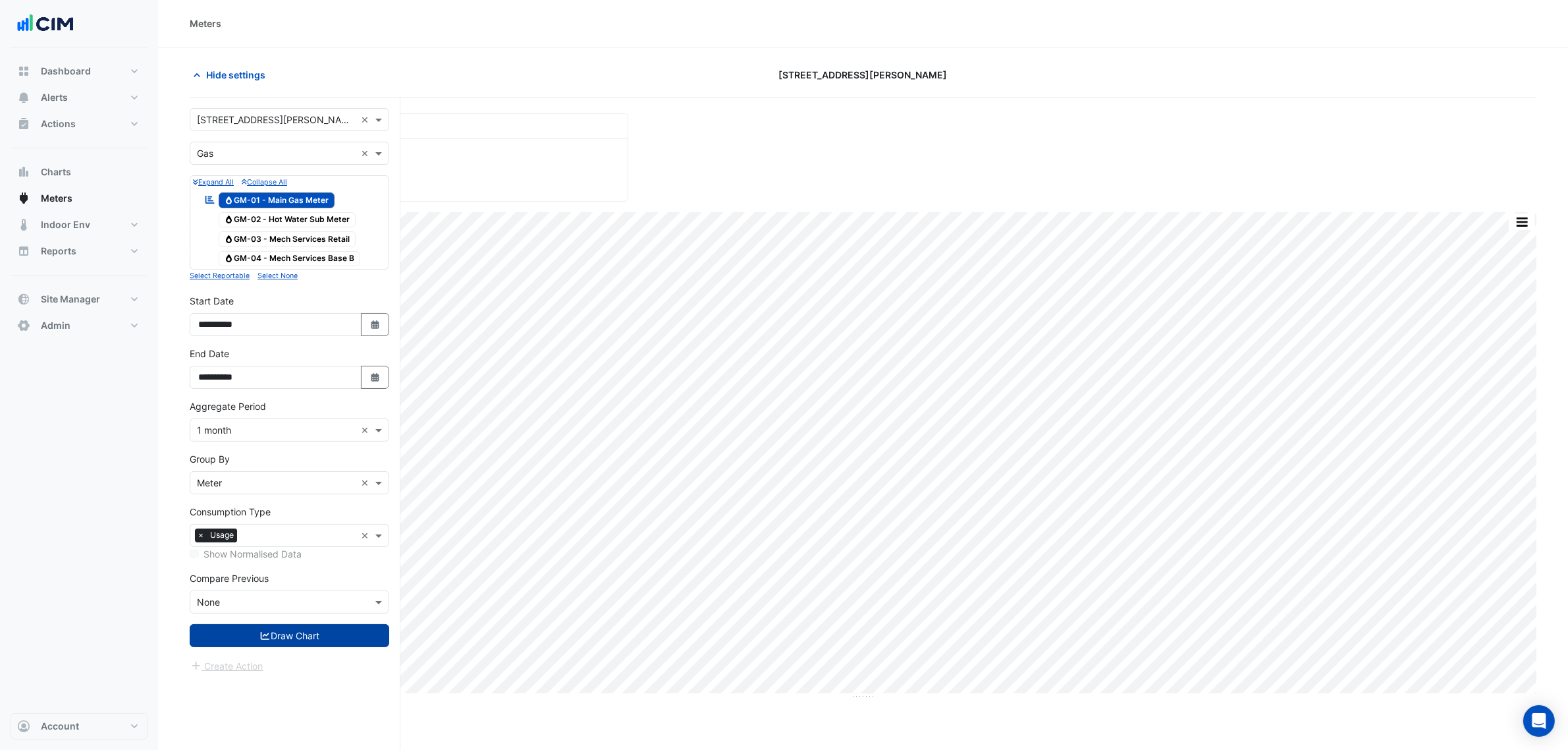
click at [307, 643] on button "Draw Chart" at bounding box center [289, 635] width 199 height 23
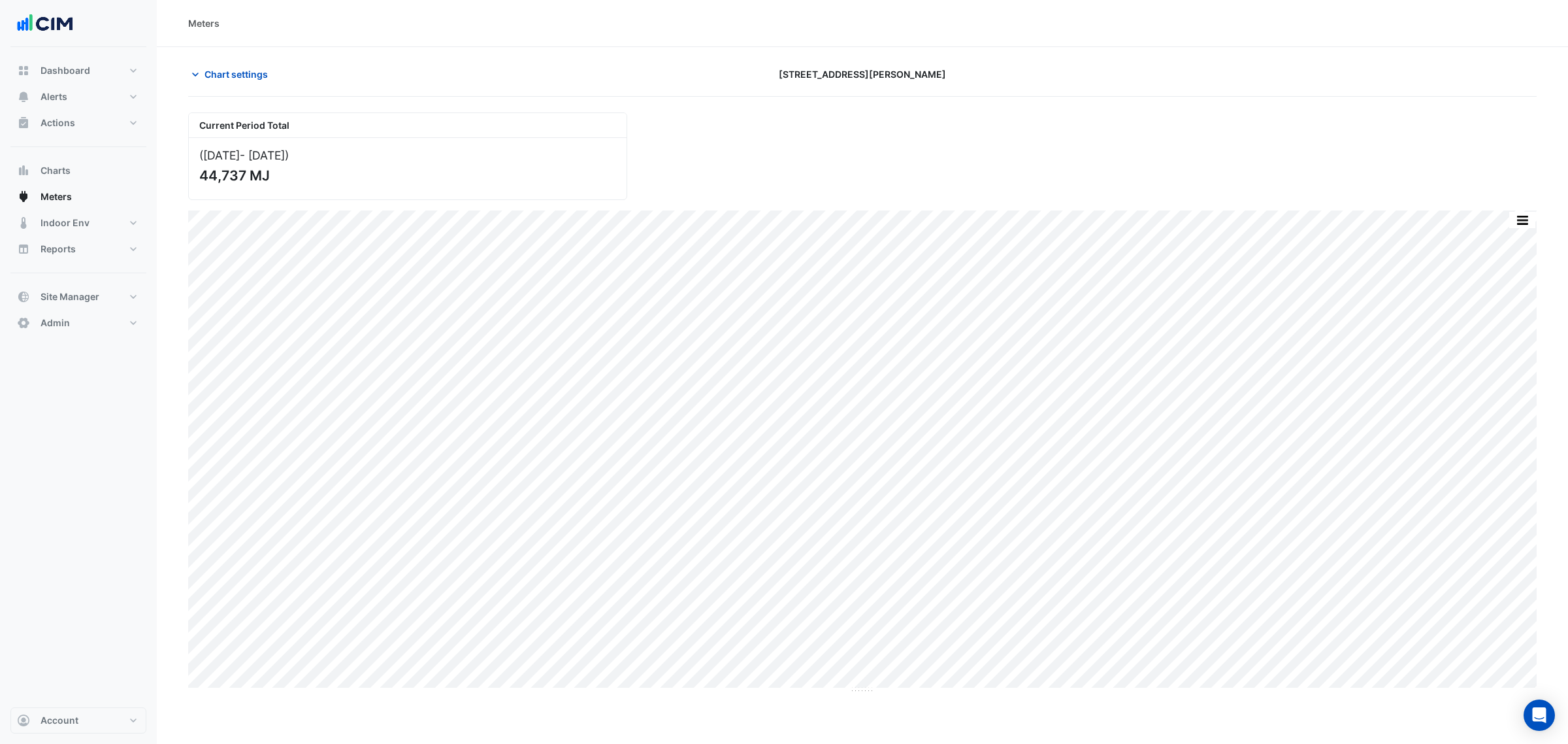
drag, startPoint x: 794, startPoint y: 118, endPoint x: 797, endPoint y: 112, distance: 6.7
click at [795, 116] on div "Current Period Total (Oct 24 - Dec 24 ) 44,737 MJ" at bounding box center [862, 151] width 1364 height 98
click at [253, 60] on section "Chart settings 333 George Street Current Period Total (Oct 24 - Dec 24 ) 44,737…" at bounding box center [862, 371] width 1411 height 646
click at [252, 75] on span "Chart settings" at bounding box center [236, 73] width 64 height 13
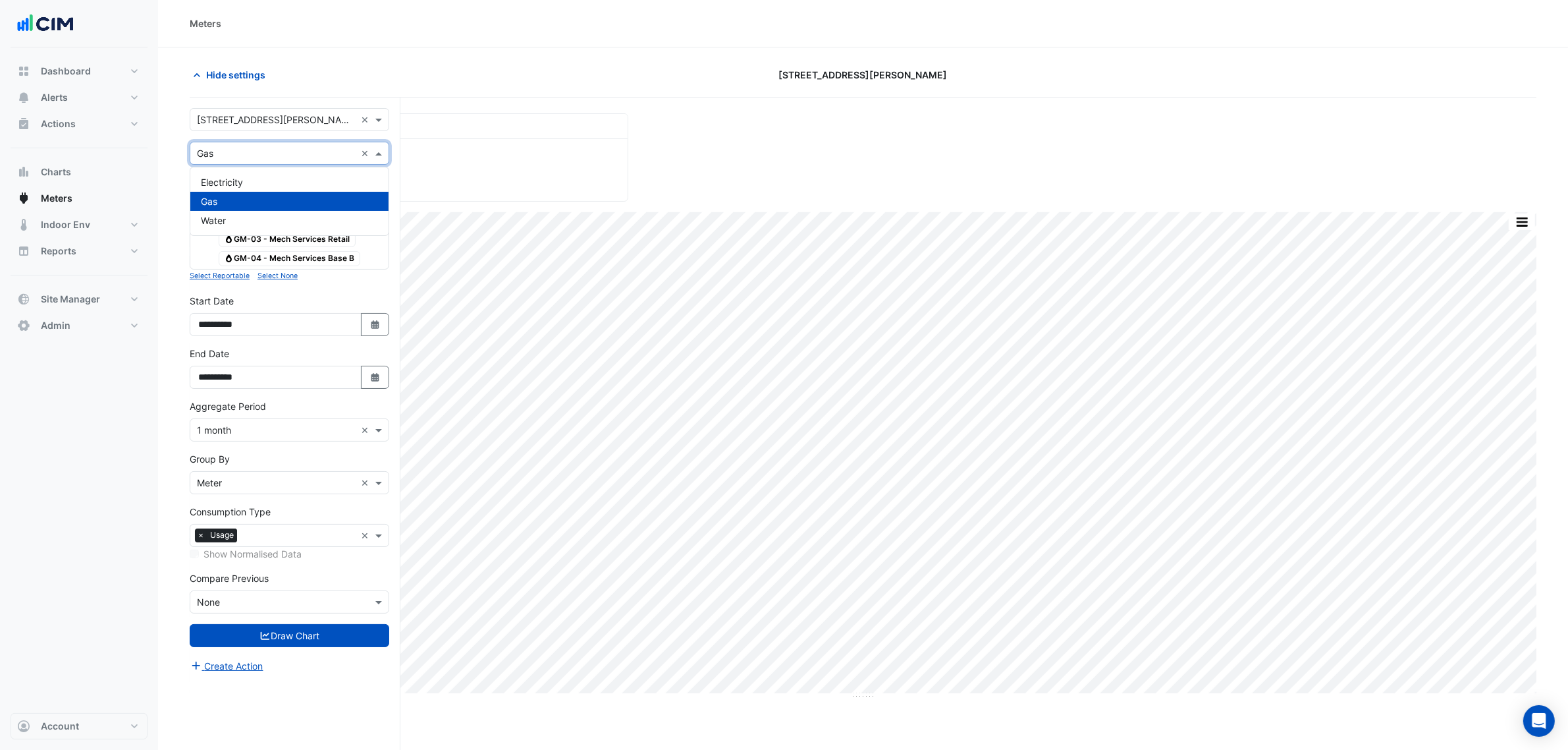
click at [257, 158] on input "text" at bounding box center [276, 153] width 159 height 14
click at [259, 184] on div "Electricity" at bounding box center [290, 181] width 198 height 19
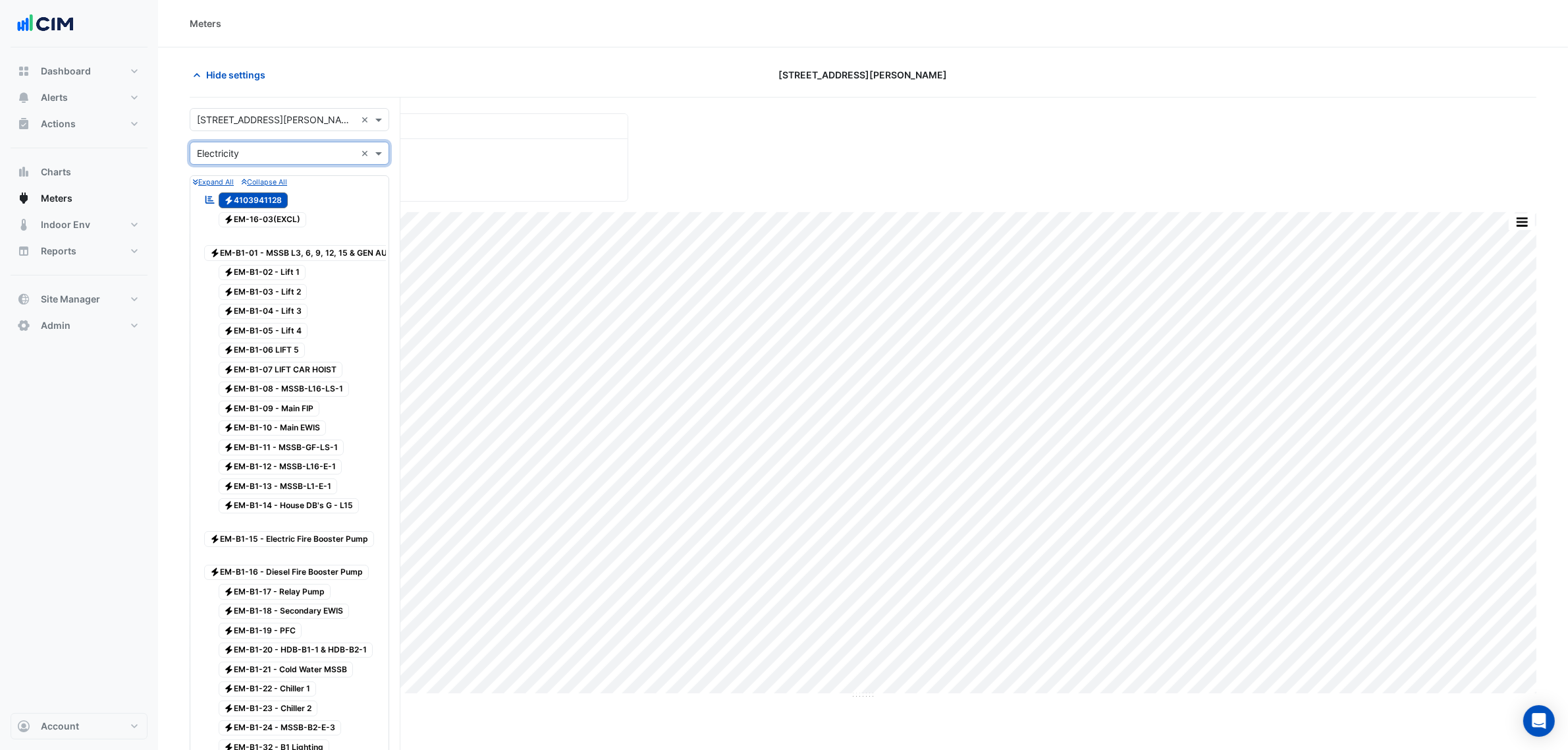
click at [267, 202] on span "Electricity 4103941128" at bounding box center [253, 200] width 69 height 16
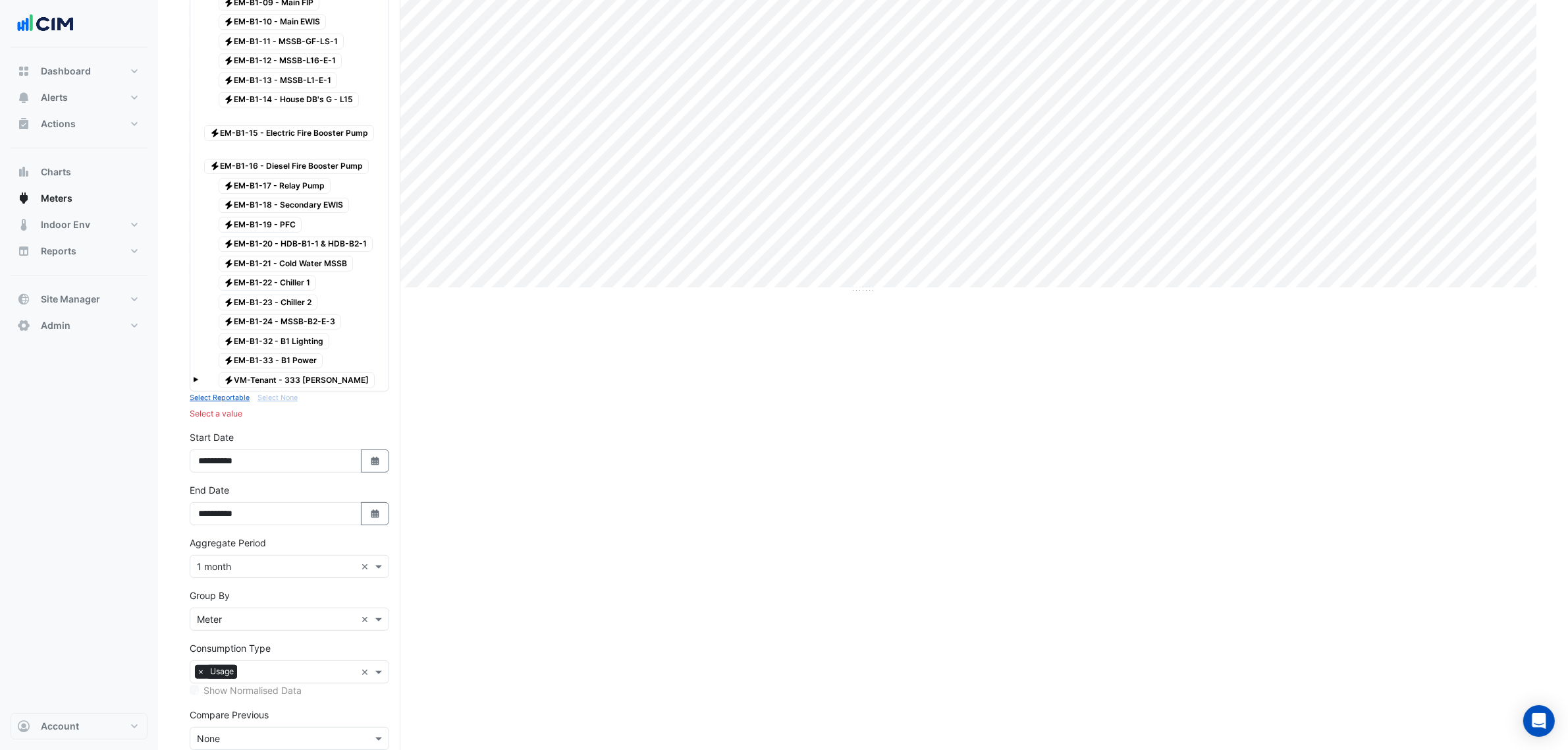
scroll to position [333, 0]
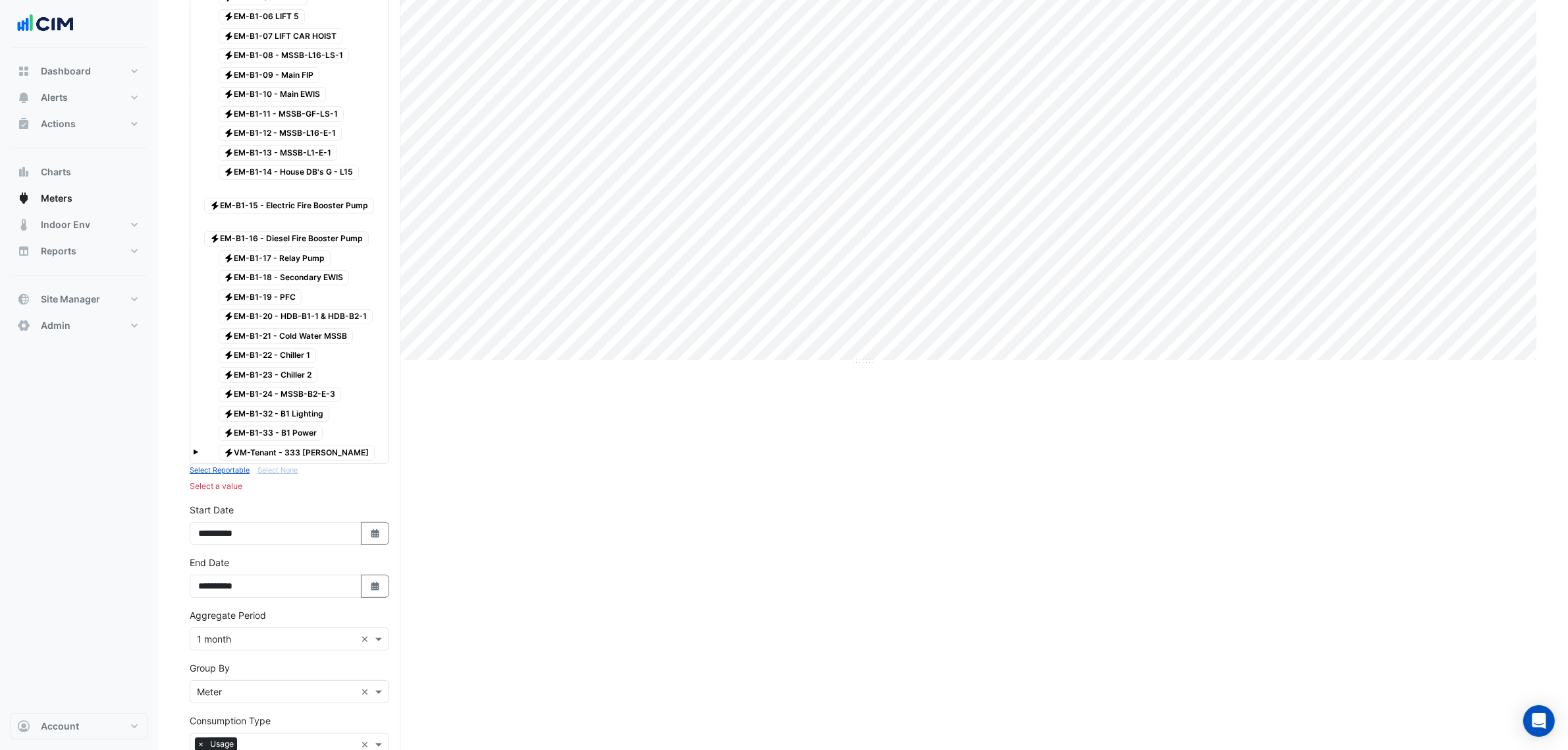
click at [315, 460] on span "Electricity VM-Tenant - 333 George" at bounding box center [297, 453] width 157 height 16
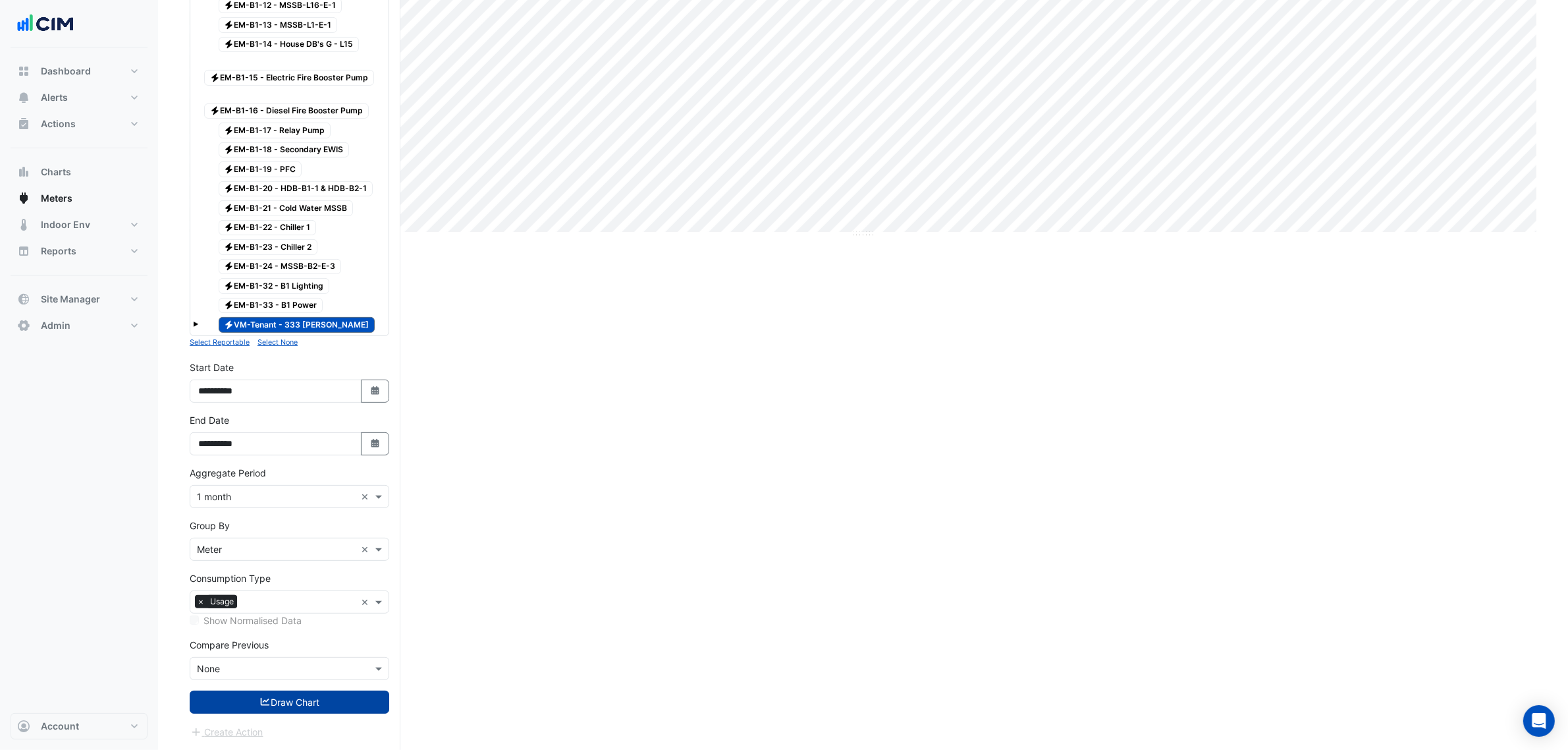
click at [323, 700] on button "Draw Chart" at bounding box center [289, 702] width 199 height 23
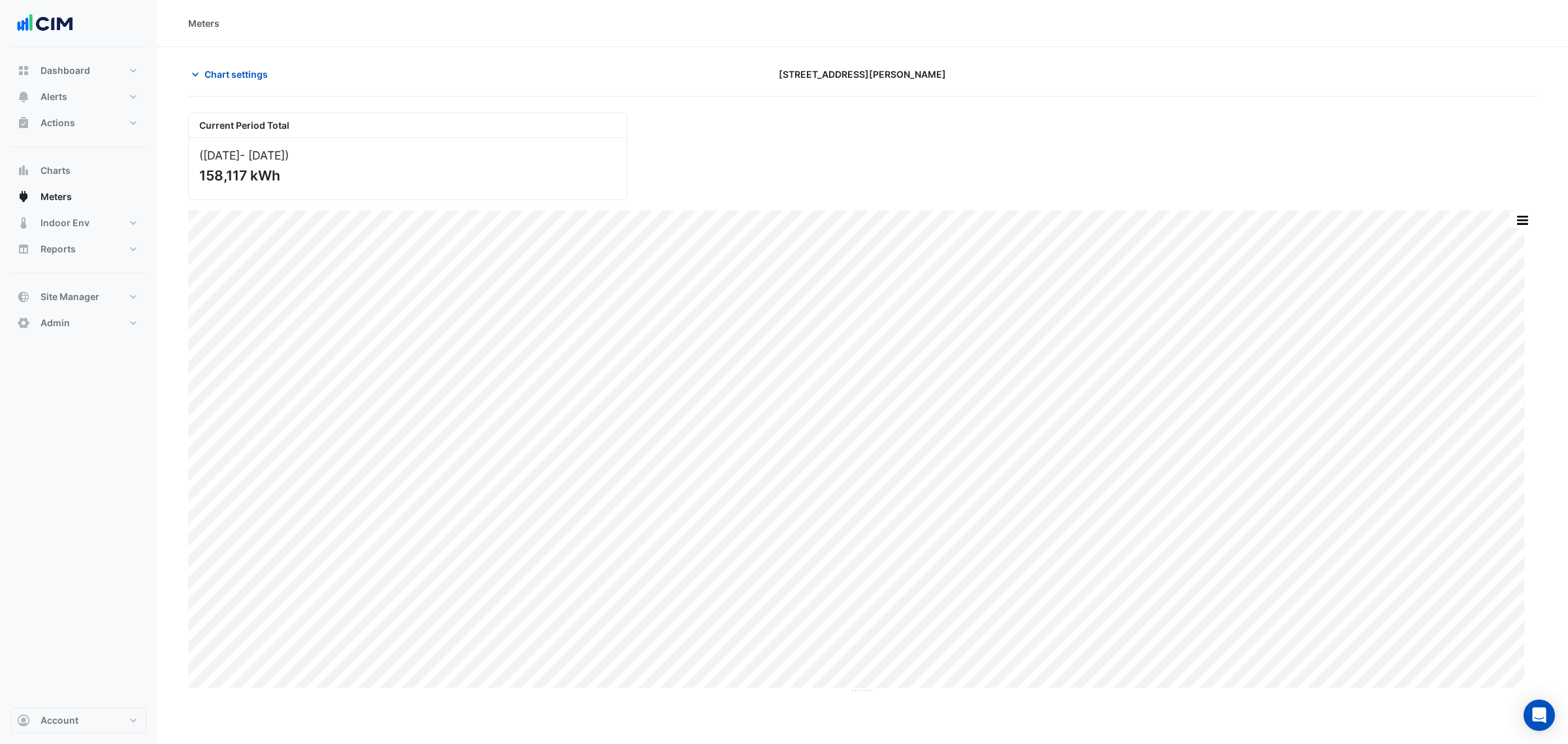
drag, startPoint x: 263, startPoint y: 175, endPoint x: 209, endPoint y: 175, distance: 54.0
click at [209, 175] on div "158,117 kWh" at bounding box center [406, 175] width 414 height 16
click at [408, 184] on div "(Oct 24 - Dec 24 ) 158,117 kWh" at bounding box center [407, 168] width 438 height 62
click at [251, 67] on span "Chart settings" at bounding box center [236, 73] width 64 height 13
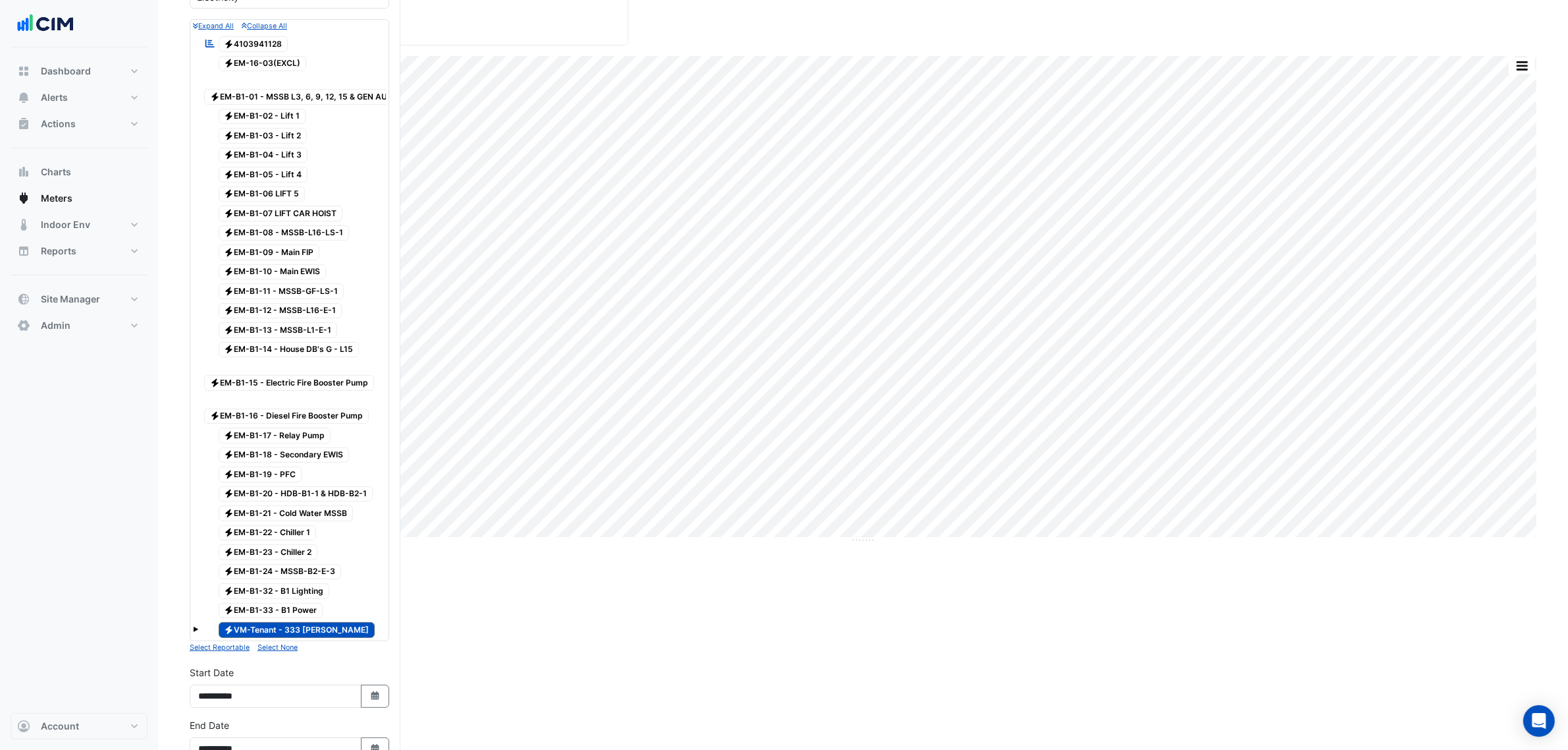
scroll to position [247, 0]
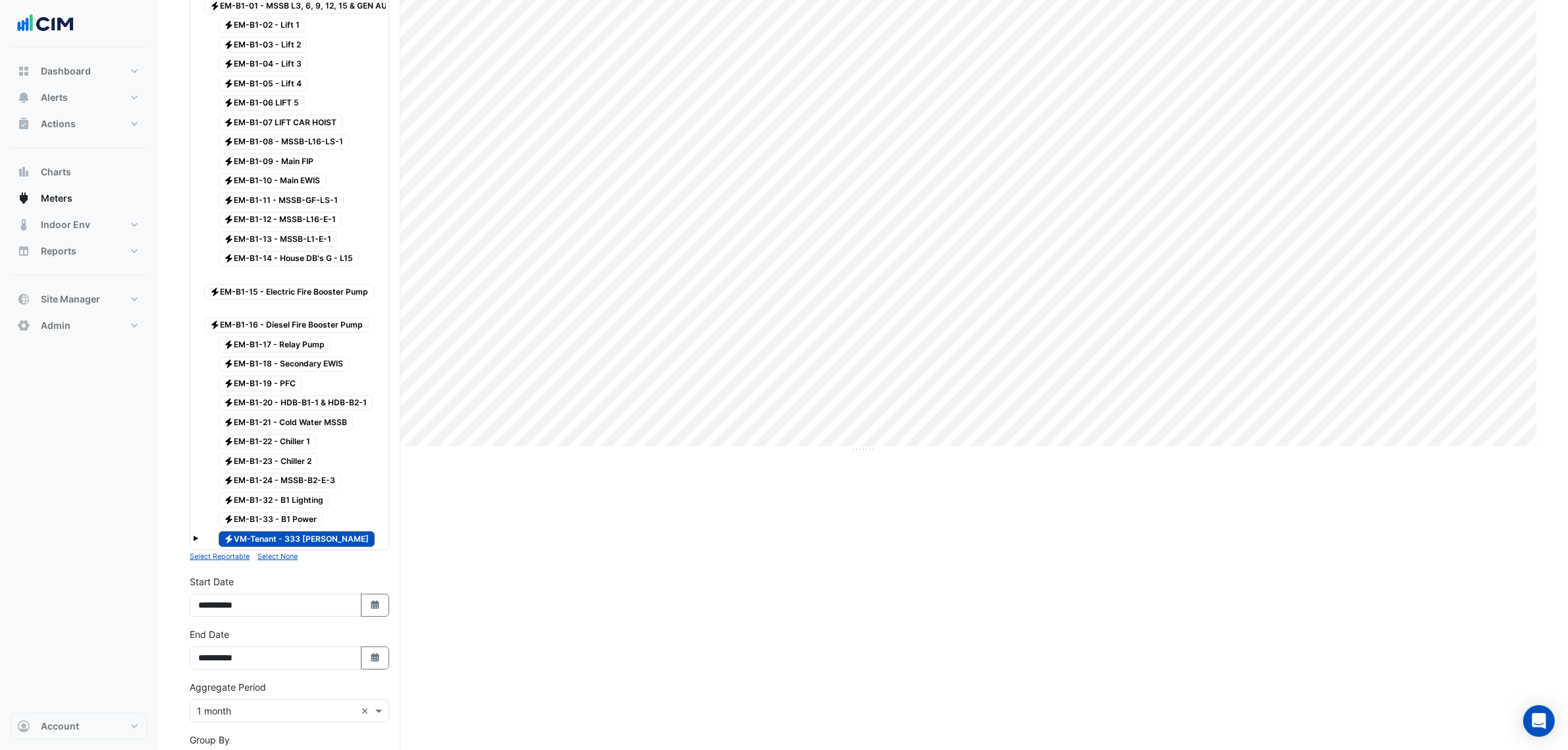
click at [199, 545] on div "Electricity VM-Tenant - 333 George" at bounding box center [290, 539] width 193 height 18
click at [197, 541] on span at bounding box center [196, 539] width 5 height 5
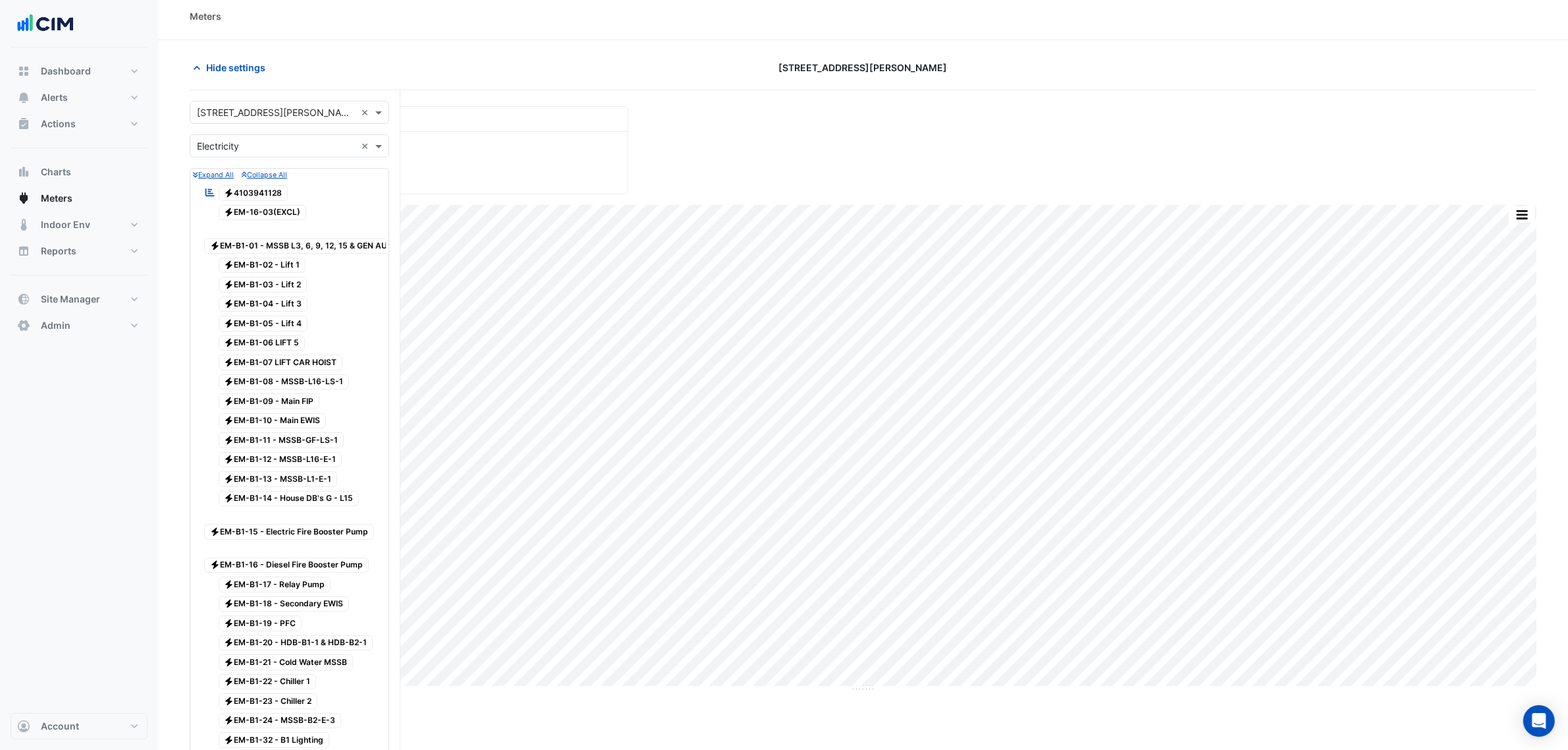
scroll to position [0, 0]
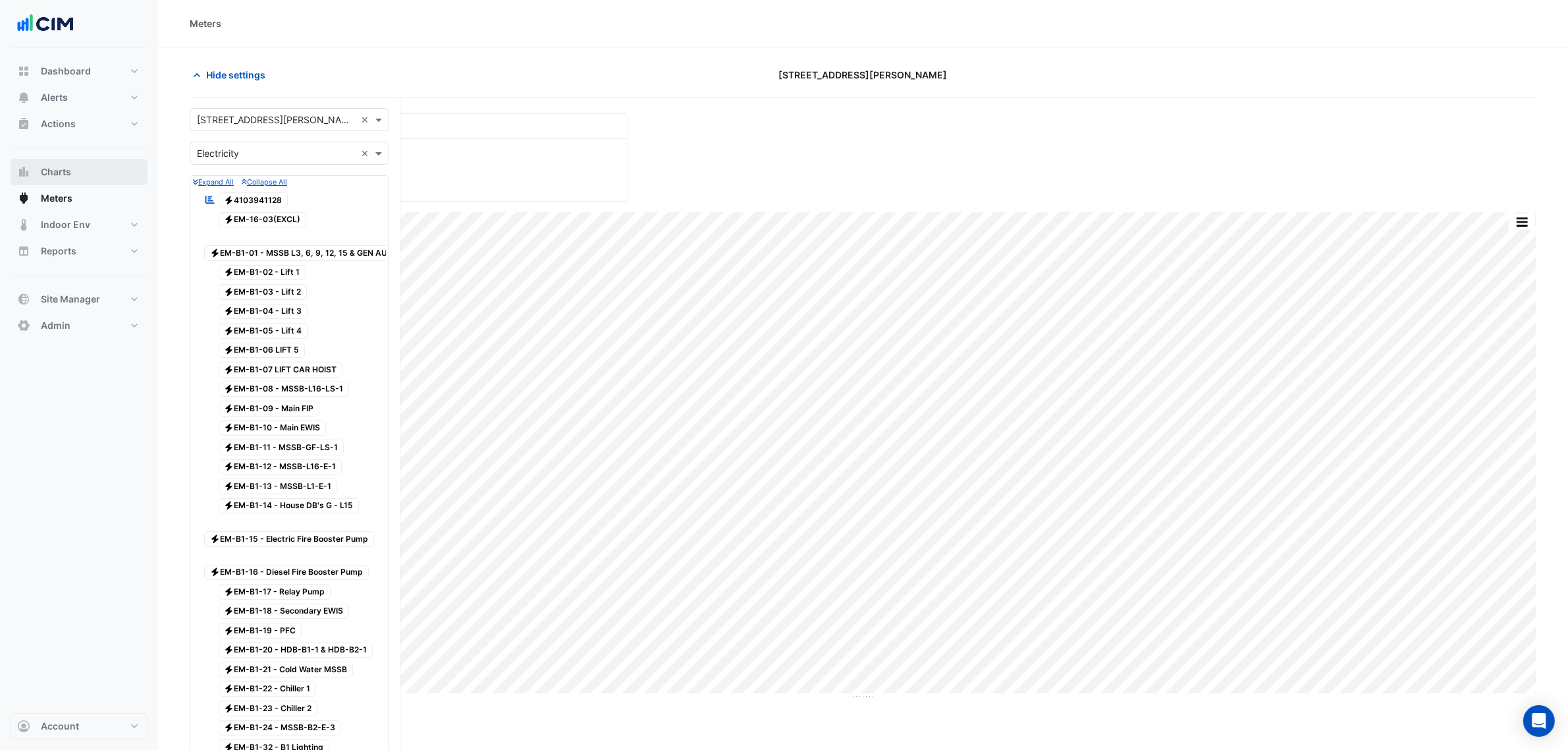
click at [88, 166] on button "Charts" at bounding box center [79, 171] width 137 height 26
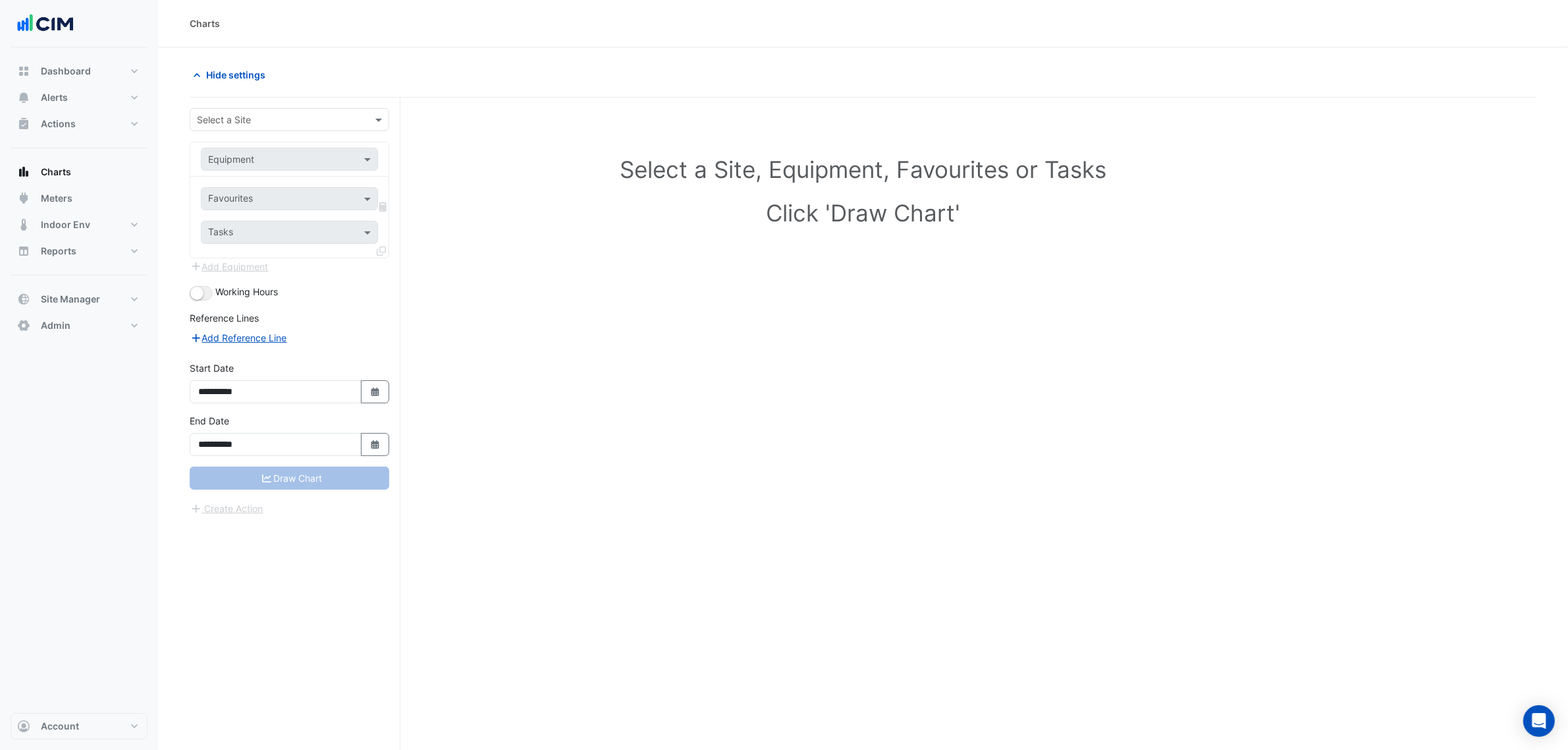
click at [249, 124] on input "text" at bounding box center [276, 120] width 159 height 14
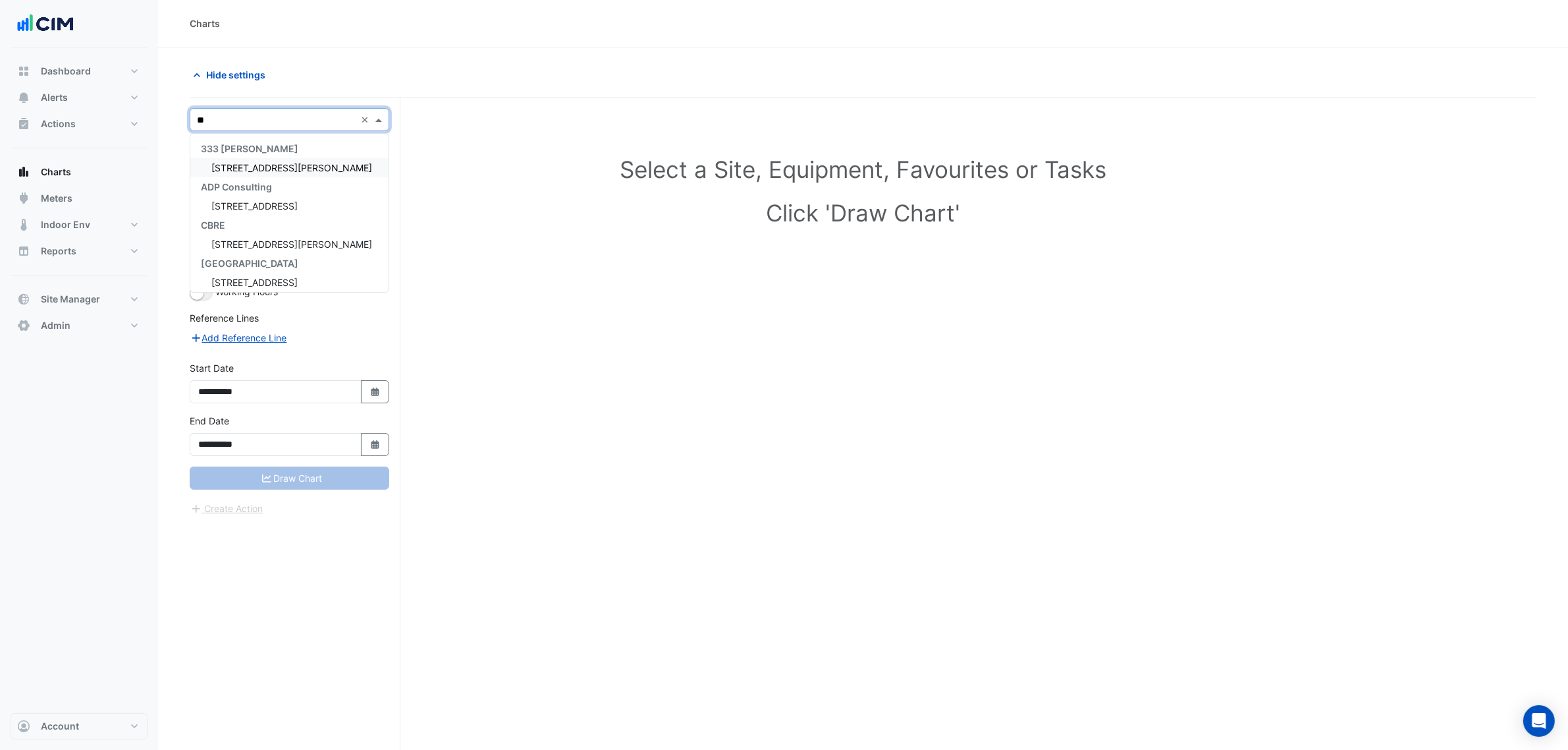
type input "***"
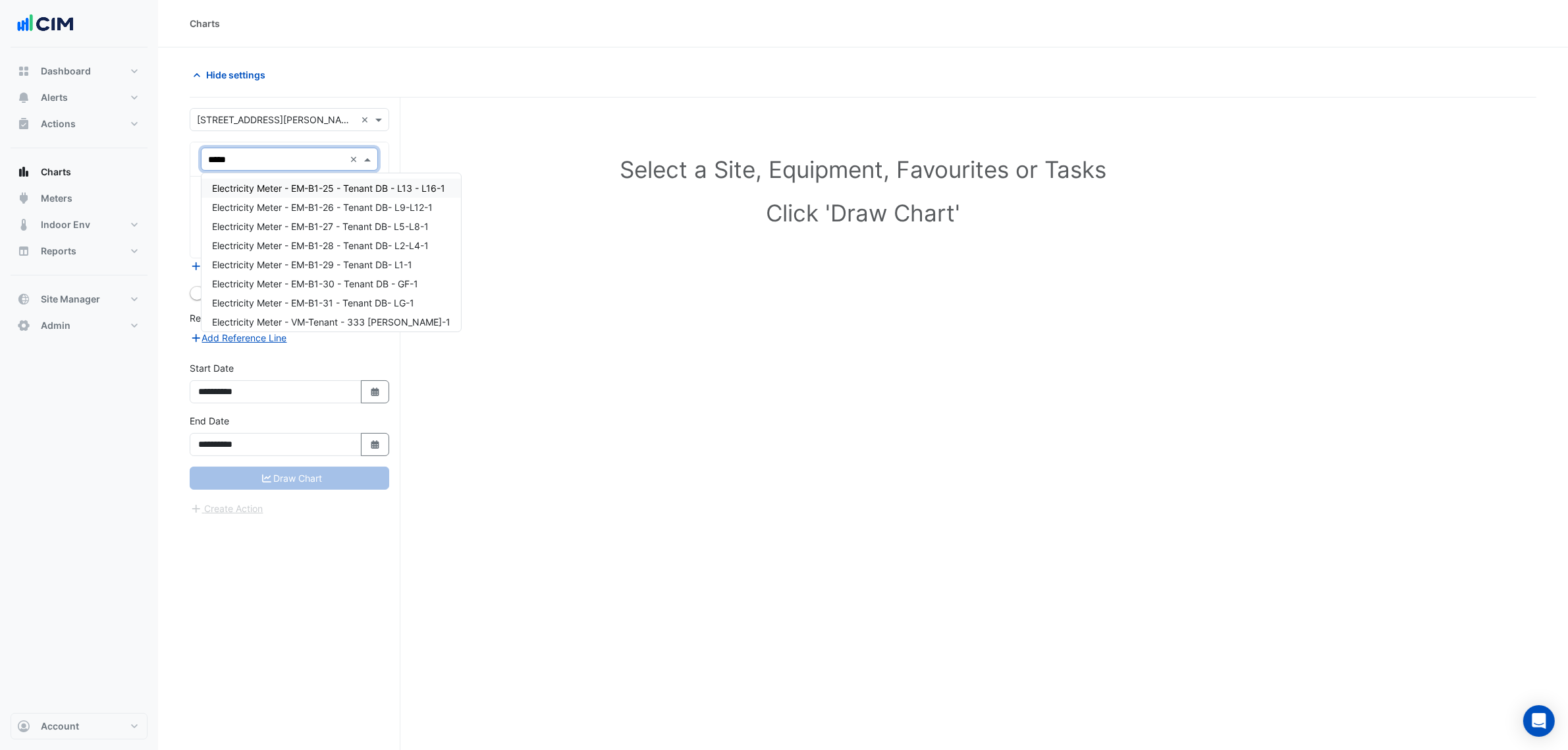
type input "******"
drag, startPoint x: 293, startPoint y: 159, endPoint x: 108, endPoint y: 150, distance: 185.2
click at [108, 150] on div "Charts Hide settings Select a Site, Equipment, Favourites or Tasks Click 'Draw …" at bounding box center [784, 400] width 1568 height 800
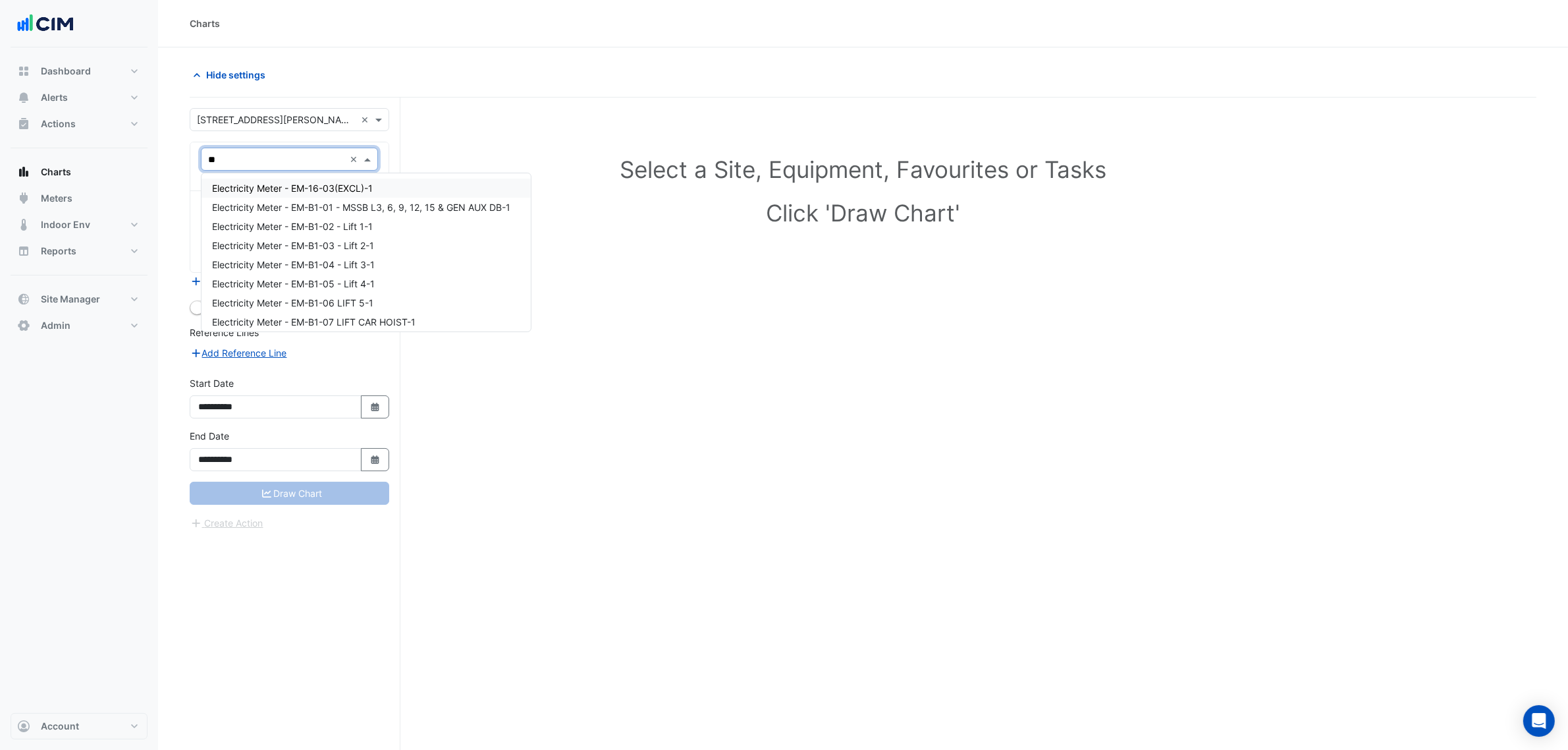
type input "*"
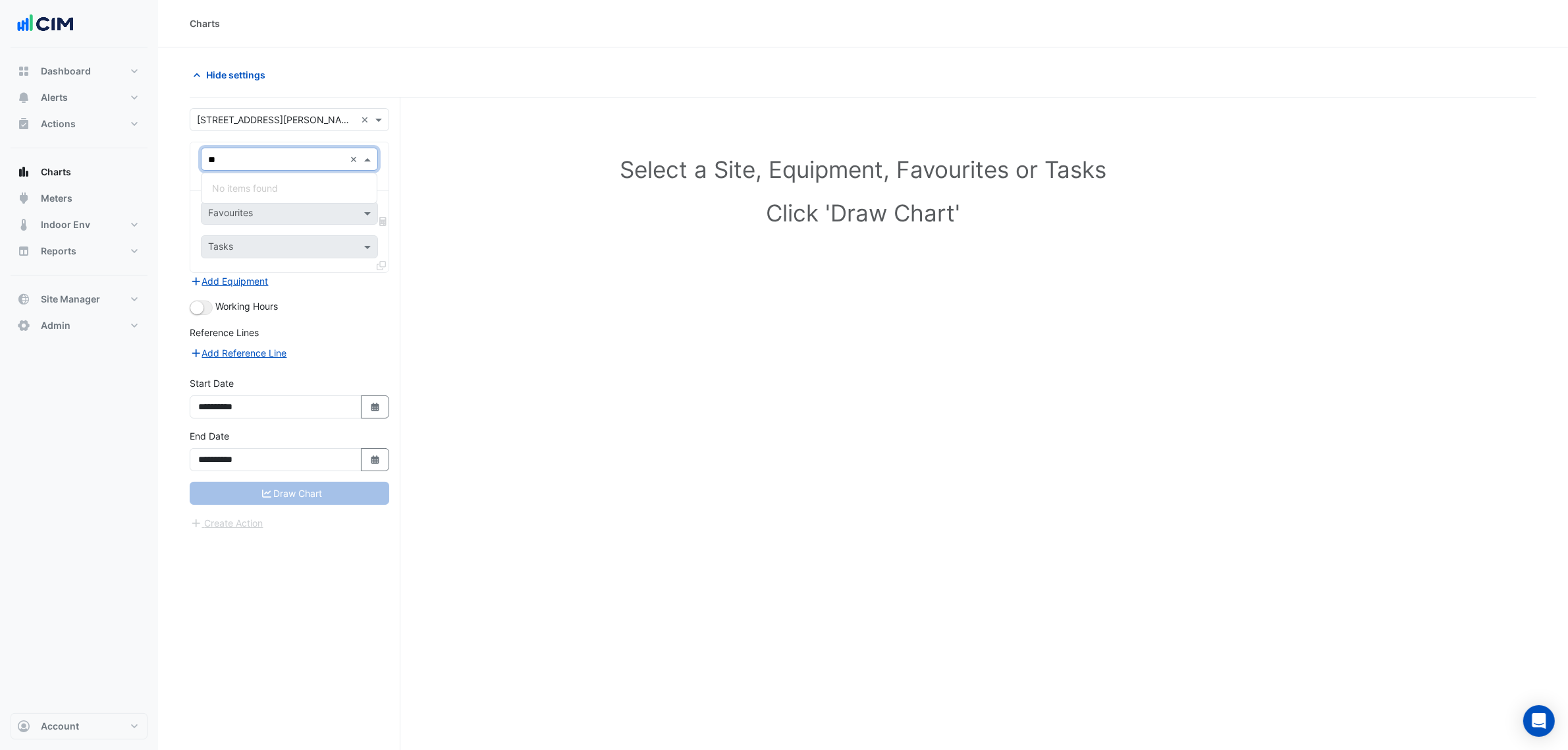
type input "*"
type input "**"
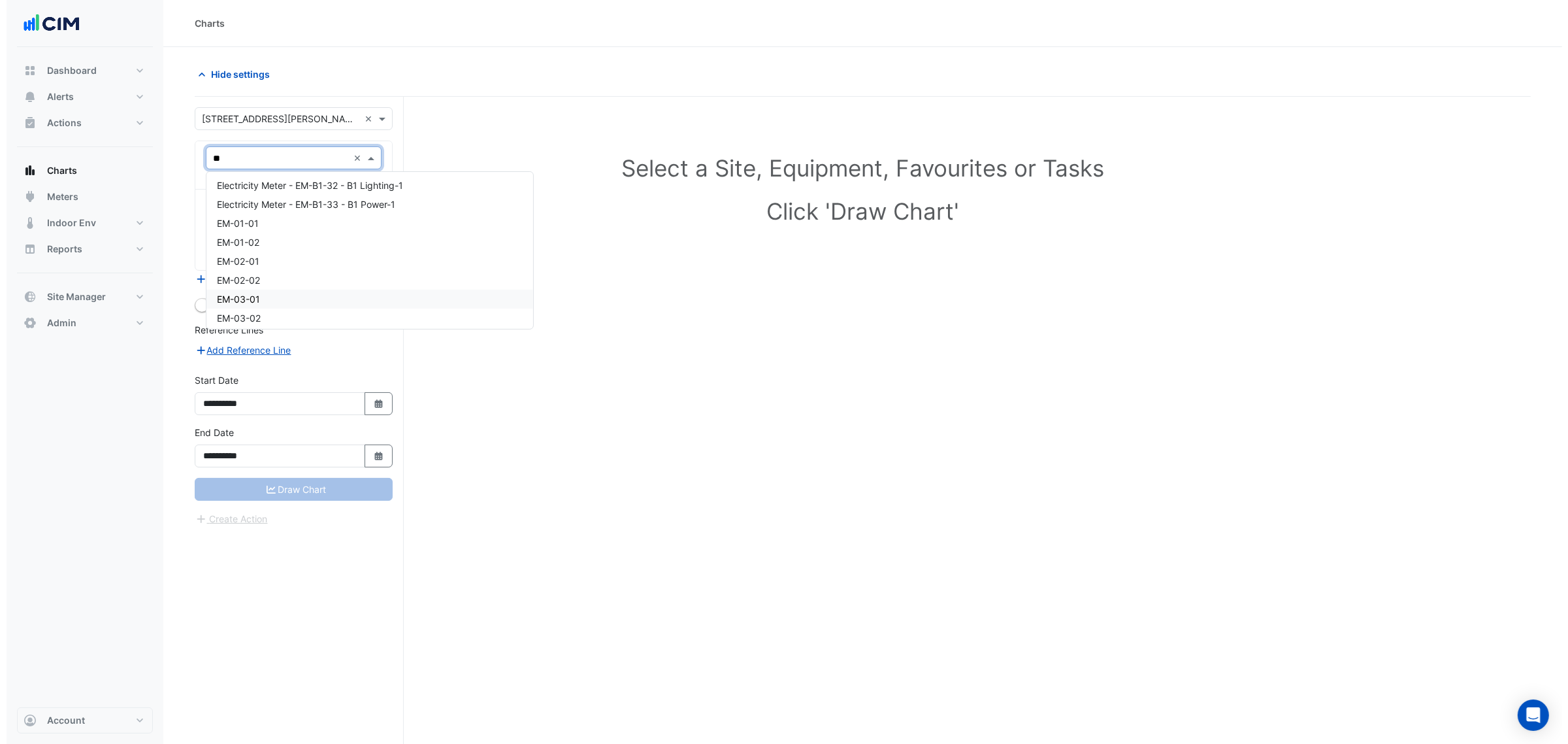
scroll to position [580, 0]
click at [257, 287] on div "EM-02-01" at bounding box center [362, 288] width 327 height 19
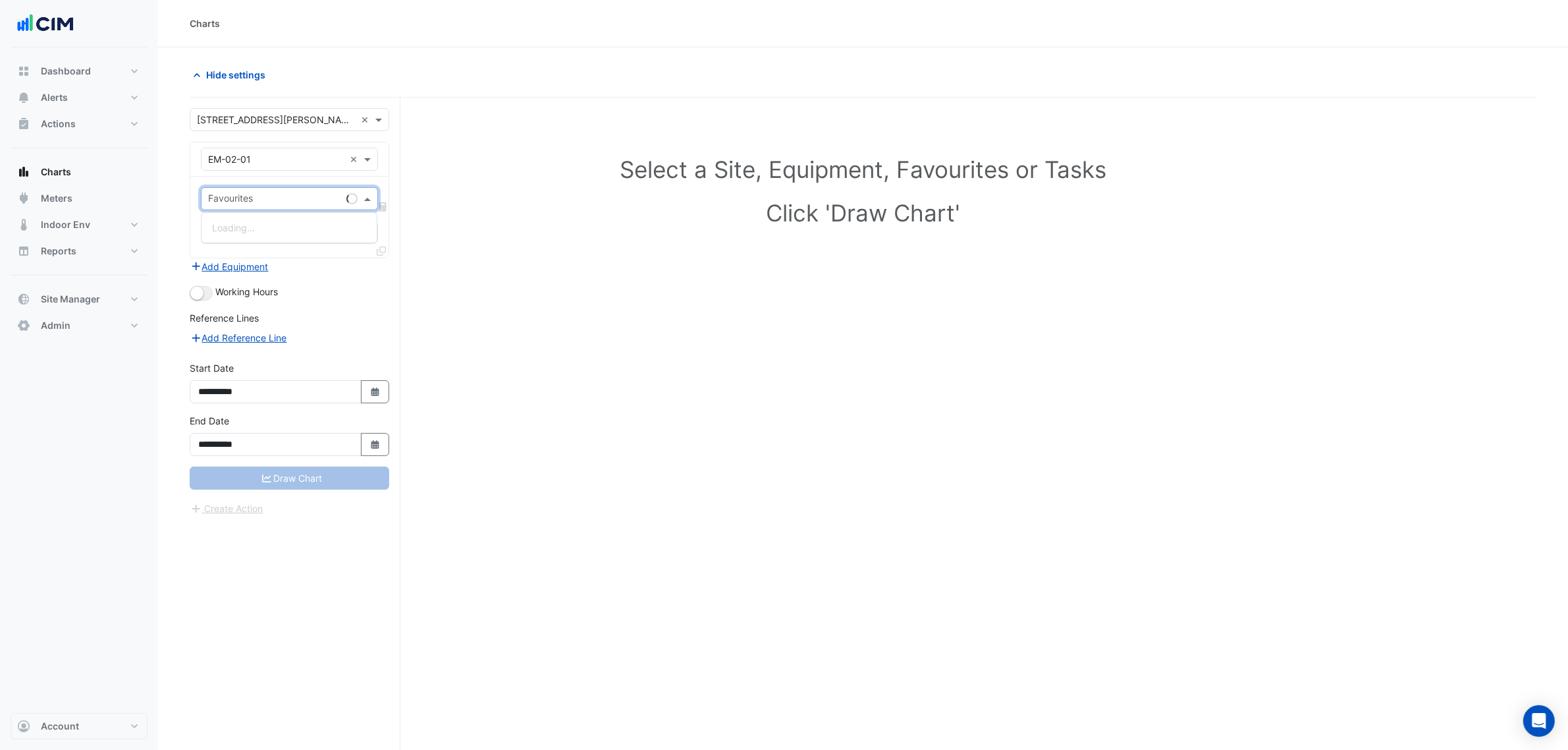
click at [254, 195] on input "text" at bounding box center [274, 199] width 133 height 14
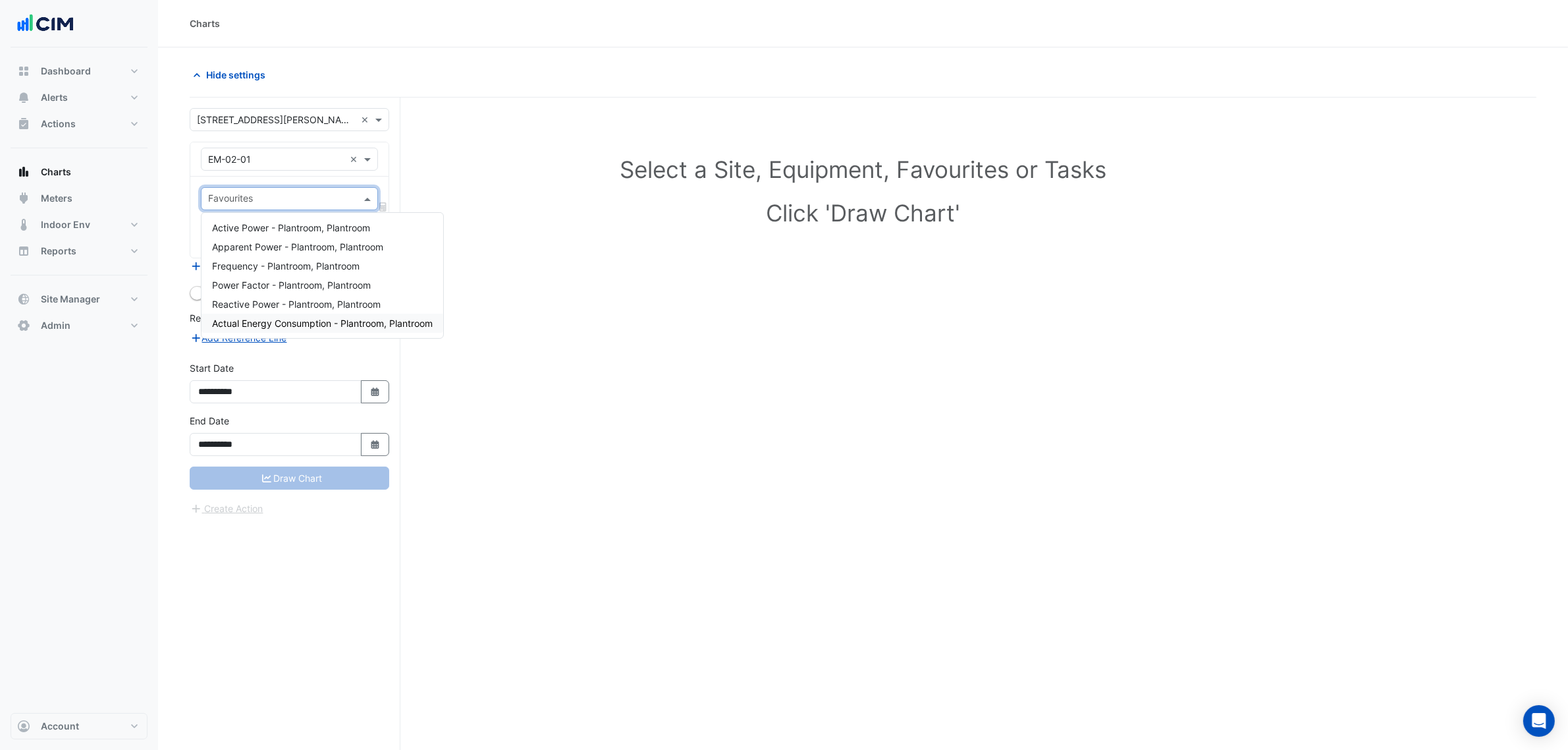
click at [298, 328] on span "Actual Energy Consumption - Plantroom, Plantroom" at bounding box center [322, 323] width 221 height 11
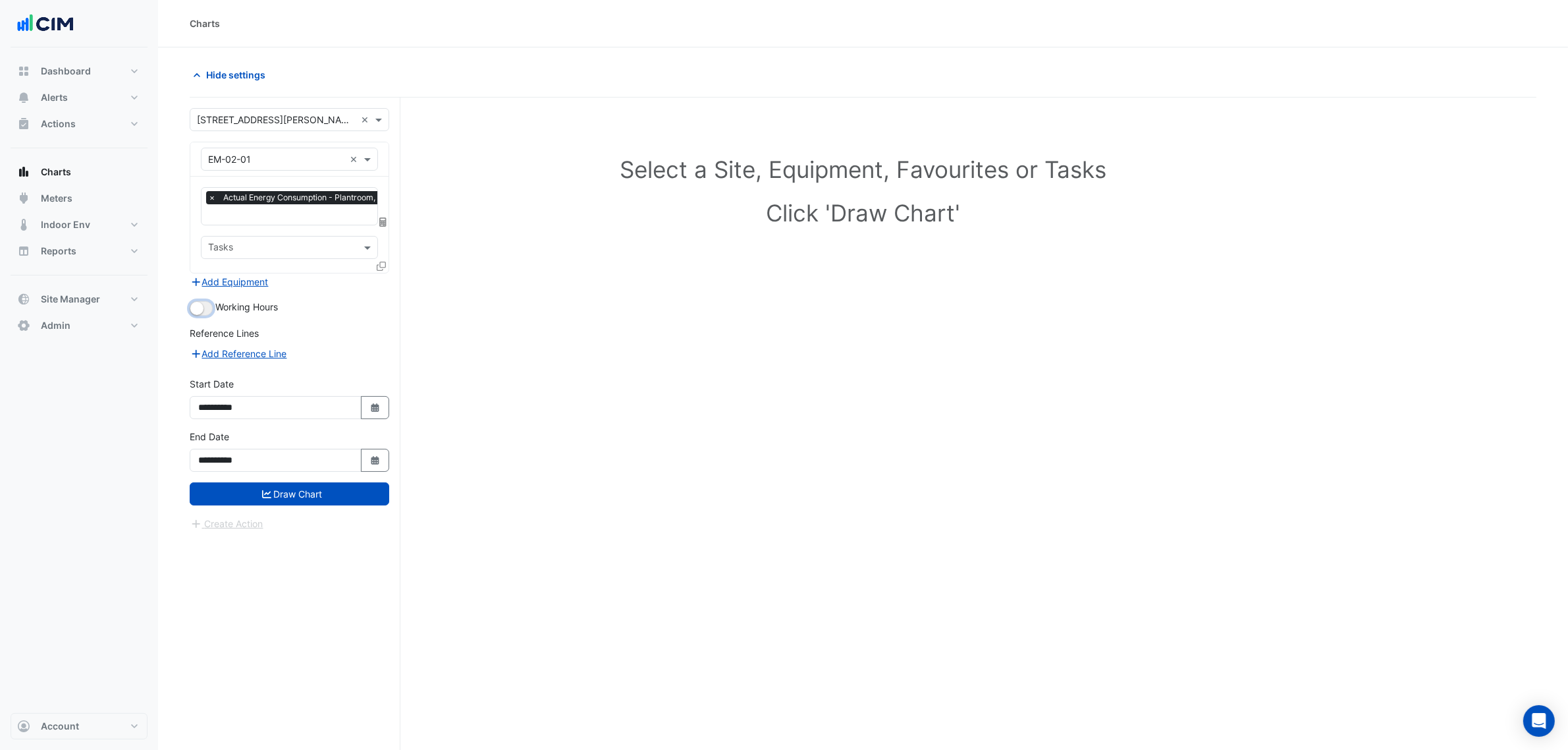
click at [203, 311] on button "button" at bounding box center [201, 309] width 23 height 14
click at [361, 409] on button "Select Date" at bounding box center [375, 408] width 29 height 23
select select "*"
click at [238, 218] on div "*** *** *** *** *** *** *** *** *** **** **** **** **** **** **** **** **** ***…" at bounding box center [274, 230] width 152 height 23
click at [243, 229] on select "*** *** *** *** *** *** *** *** ***" at bounding box center [250, 232] width 50 height 20
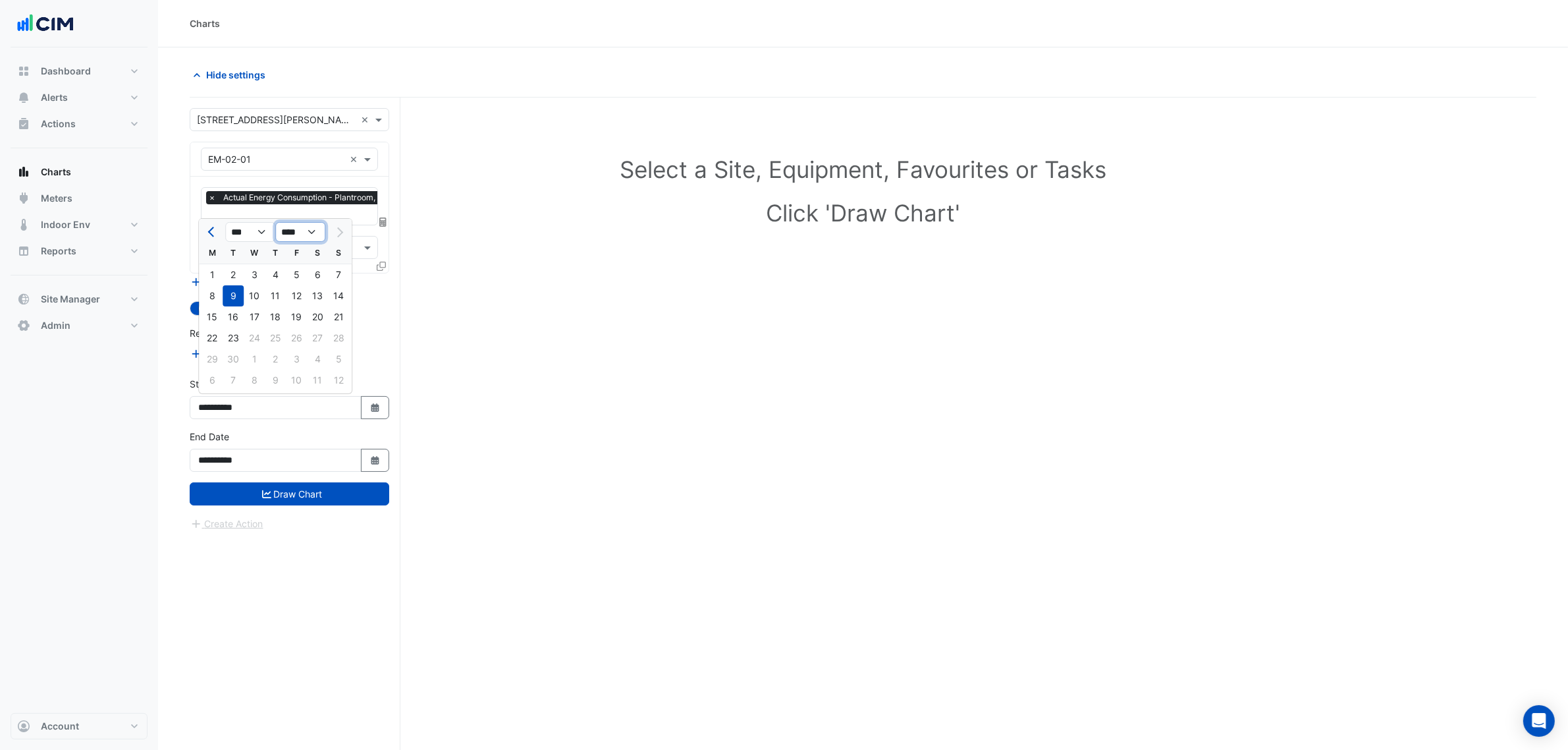
drag, startPoint x: 290, startPoint y: 228, endPoint x: 293, endPoint y: 237, distance: 9.5
click at [290, 228] on select "**** **** **** **** **** **** **** **** **** **** ****" at bounding box center [300, 232] width 50 height 20
select select "****"
click at [275, 222] on select "**** **** **** **** **** **** **** **** **** **** ****" at bounding box center [300, 232] width 50 height 20
click at [257, 227] on select "*** *** *** *** *** *** *** *** *** *** *** ***" at bounding box center [250, 232] width 50 height 20
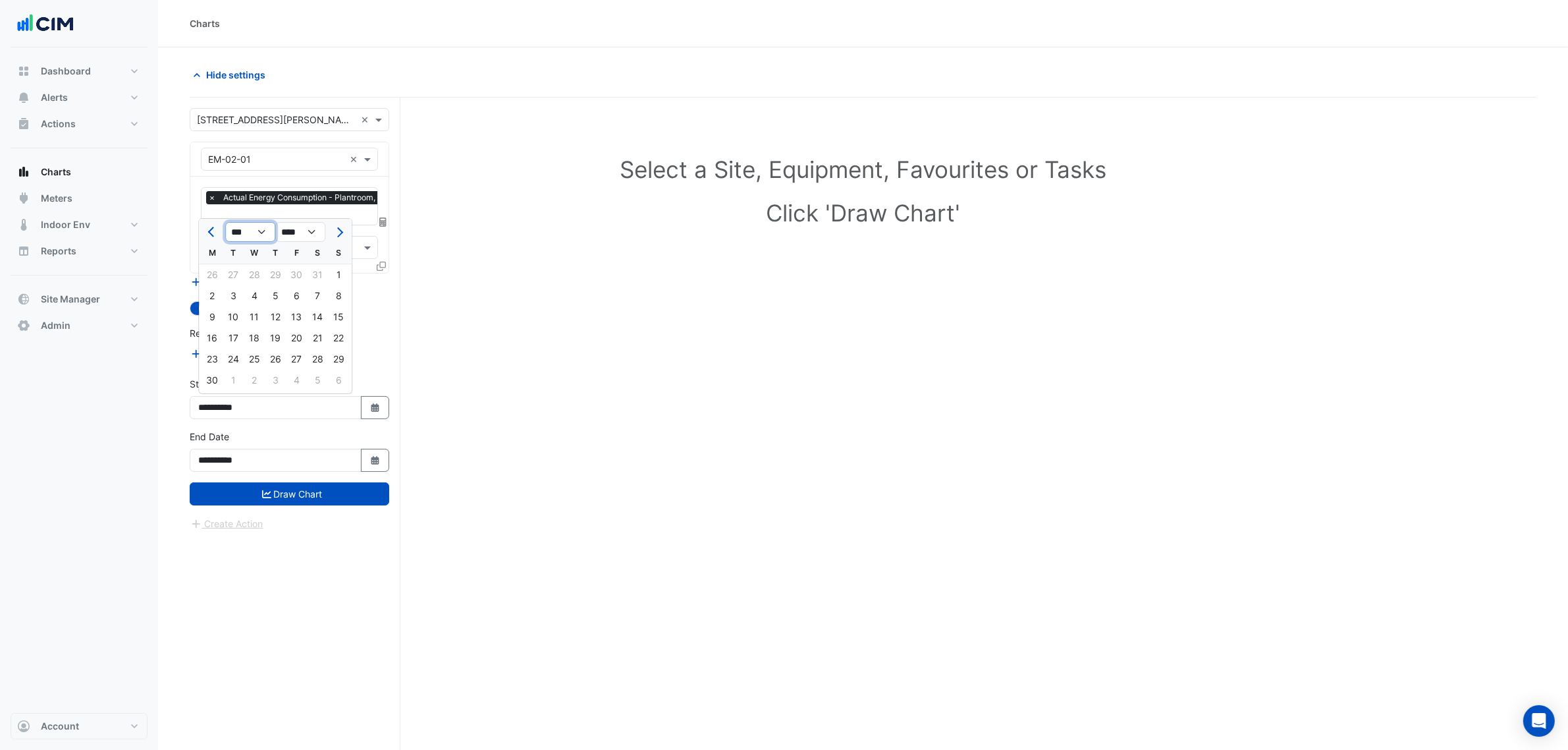
select select "**"
click at [226, 222] on select "*** *** *** *** *** *** *** *** *** *** *** ***" at bounding box center [250, 232] width 50 height 20
click at [235, 271] on div "1" at bounding box center [233, 274] width 21 height 21
type input "**********"
click at [372, 452] on button "Select Date" at bounding box center [375, 460] width 29 height 23
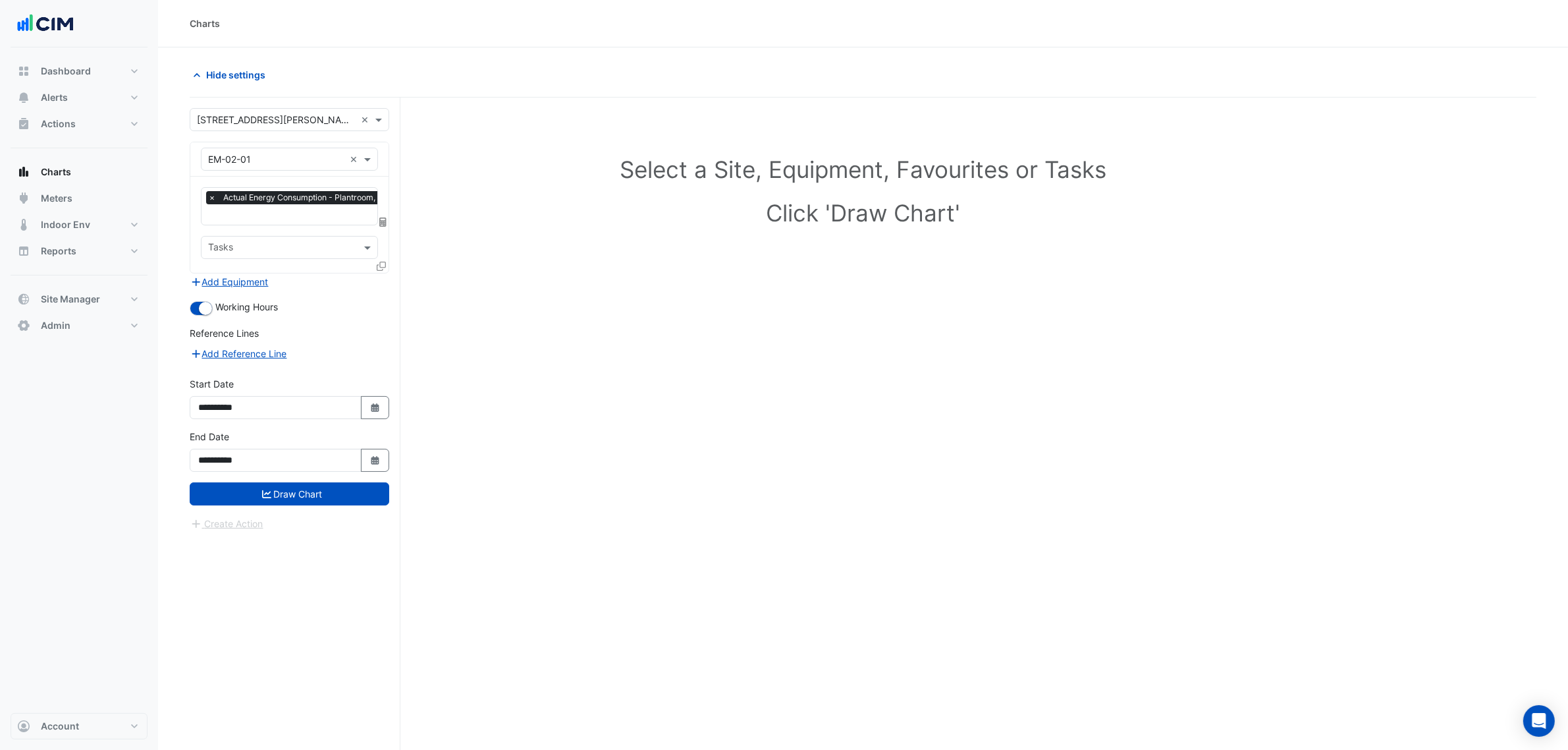
select select "*"
click at [299, 291] on select "**** **** **** **** **** **** **** **** **** **** **** ****" at bounding box center [300, 284] width 50 height 20
select select "****"
click at [275, 274] on select "**** **** **** **** **** **** **** **** **** **** **** ****" at bounding box center [300, 284] width 50 height 20
drag, startPoint x: 260, startPoint y: 284, endPoint x: 258, endPoint y: 294, distance: 10.2
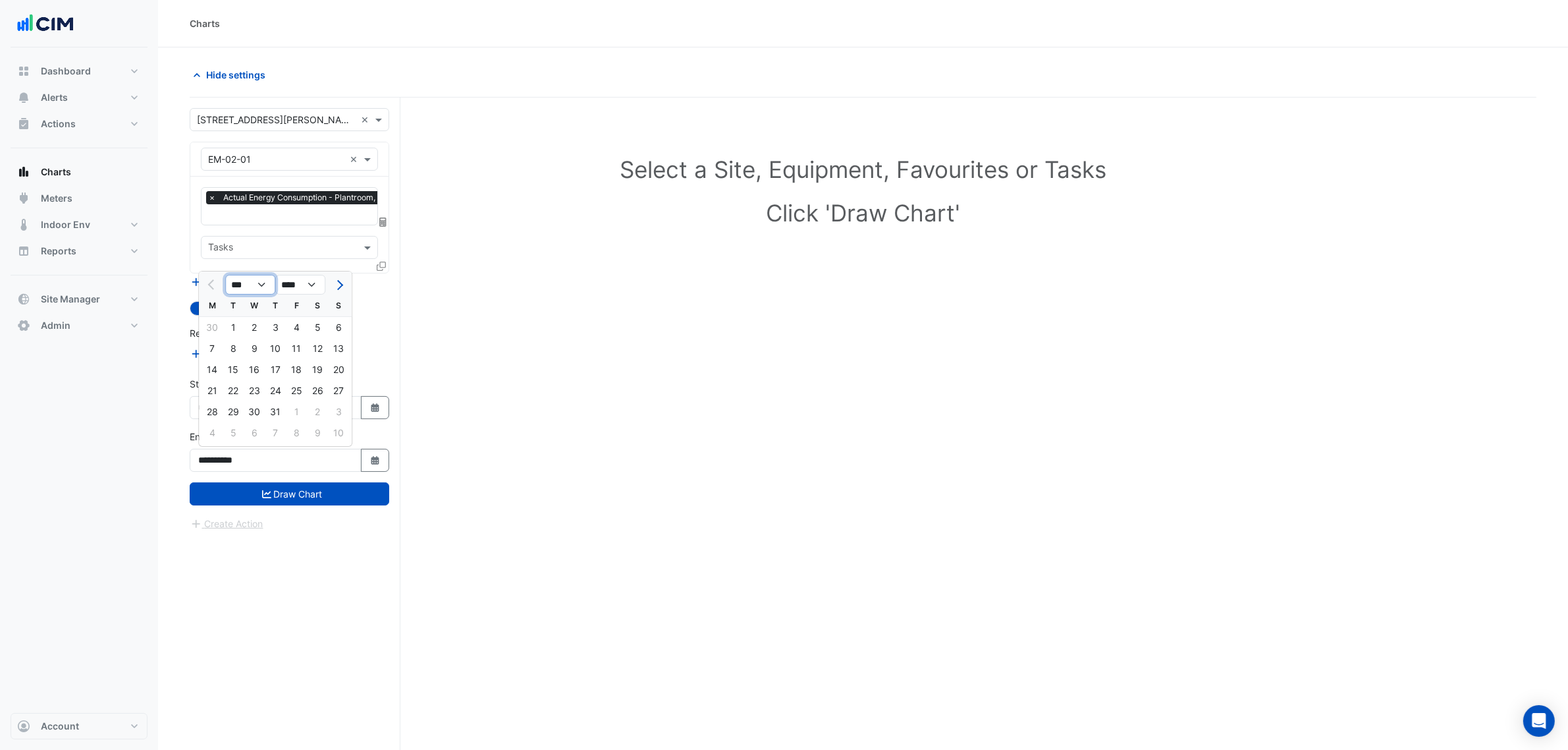
click at [260, 284] on select "*** *** ***" at bounding box center [250, 284] width 50 height 20
select select "**"
click at [226, 274] on select "*** *** ***" at bounding box center [250, 284] width 50 height 20
click at [235, 433] on div "31" at bounding box center [233, 432] width 21 height 21
type input "**********"
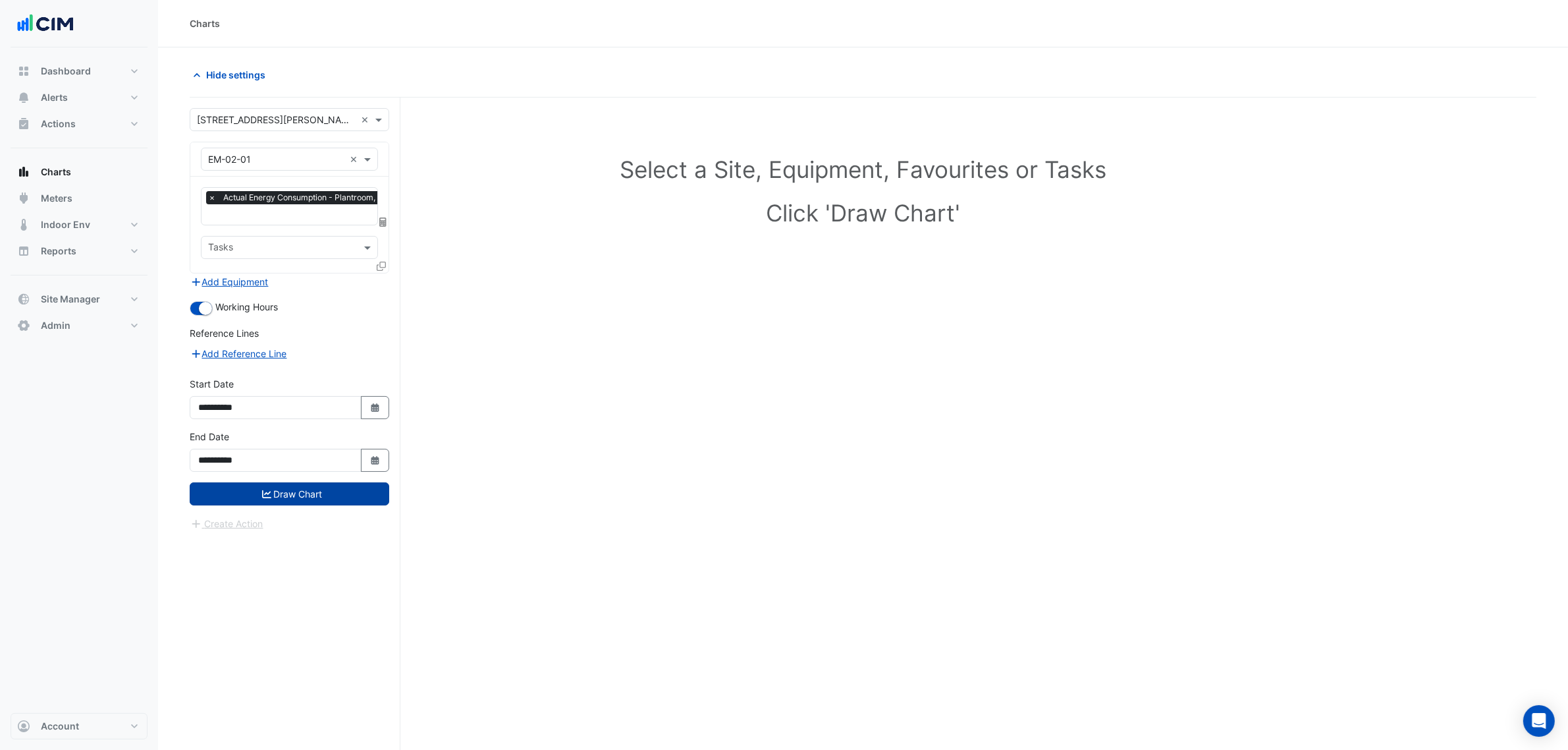
click at [287, 491] on button "Draw Chart" at bounding box center [289, 494] width 199 height 23
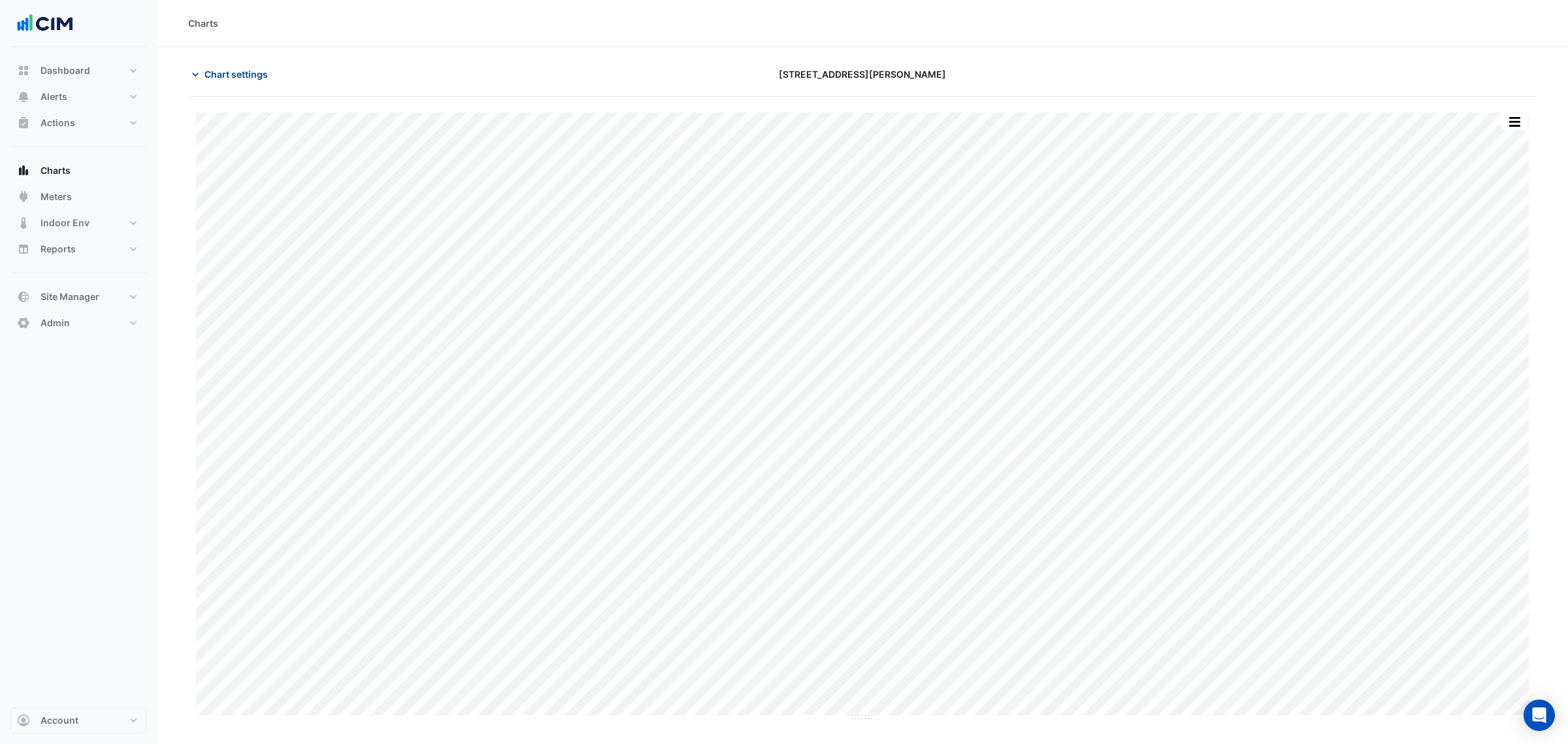
click at [230, 79] on span "Chart settings" at bounding box center [236, 73] width 64 height 13
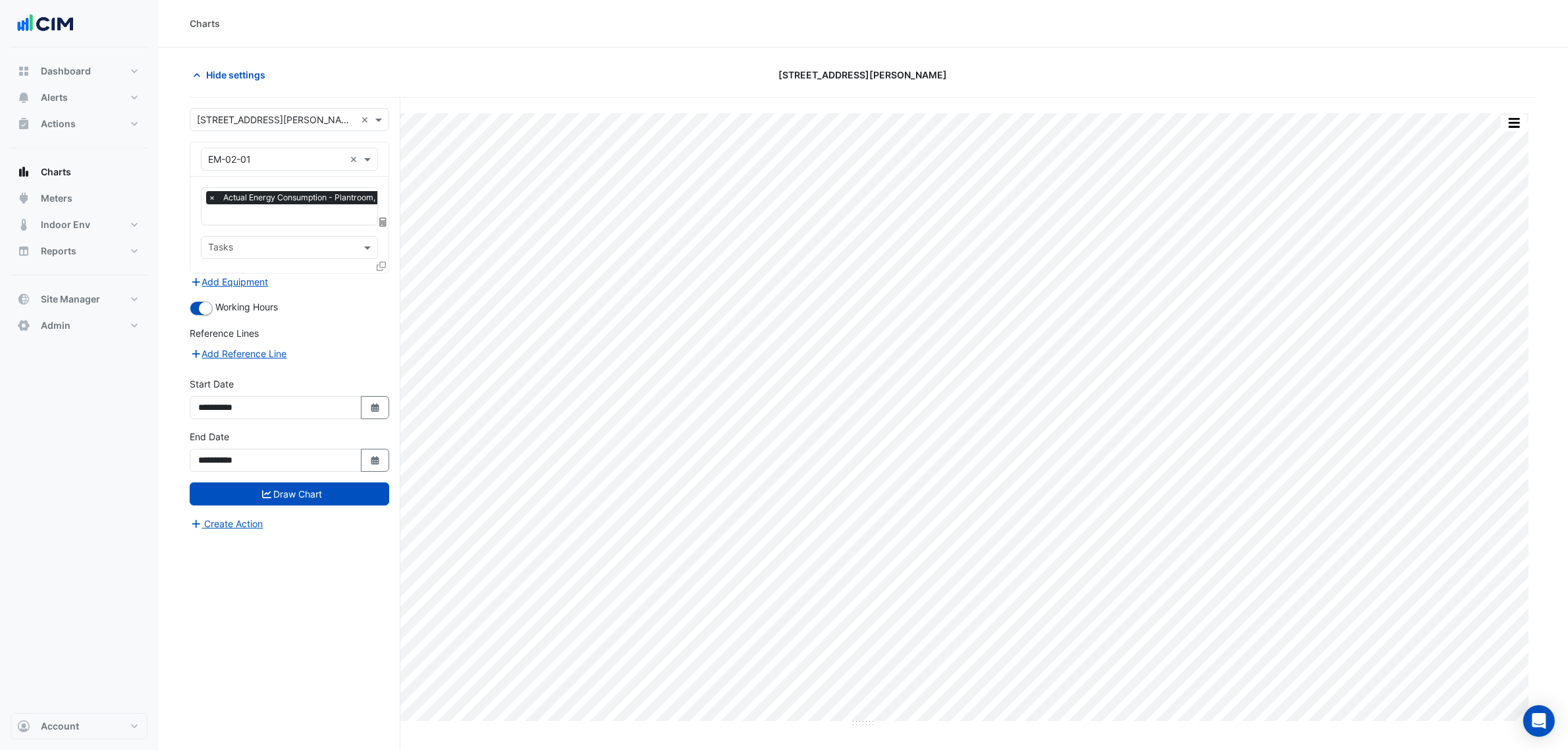
click at [379, 267] on icon at bounding box center [382, 266] width 9 height 9
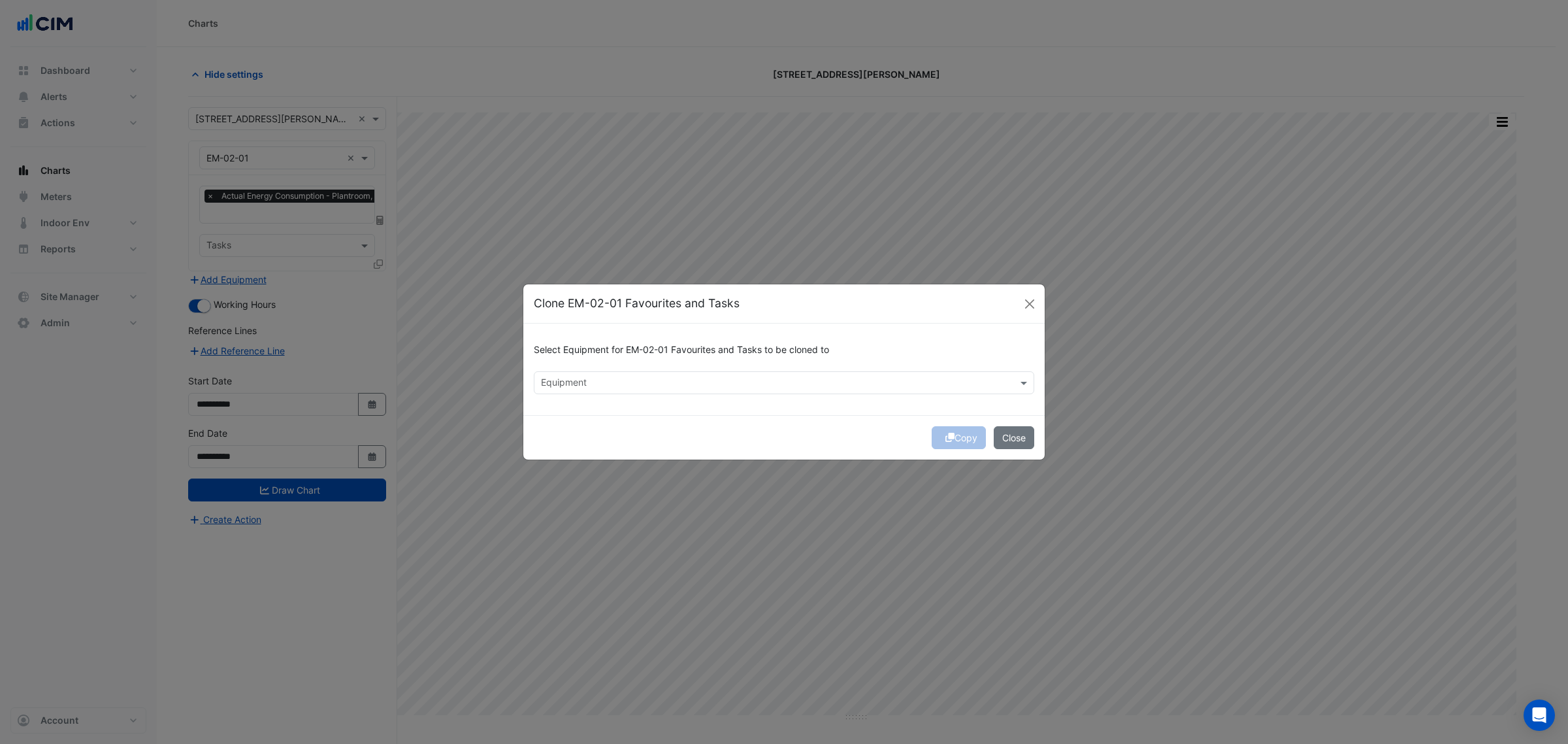
drag, startPoint x: 549, startPoint y: 366, endPoint x: 558, endPoint y: 371, distance: 10.3
click at [550, 367] on div "Select Equipment for EM-02-01 Favourites and Tasks to be cloned to" at bounding box center [783, 353] width 500 height 38
click at [580, 381] on input "text" at bounding box center [776, 383] width 471 height 13
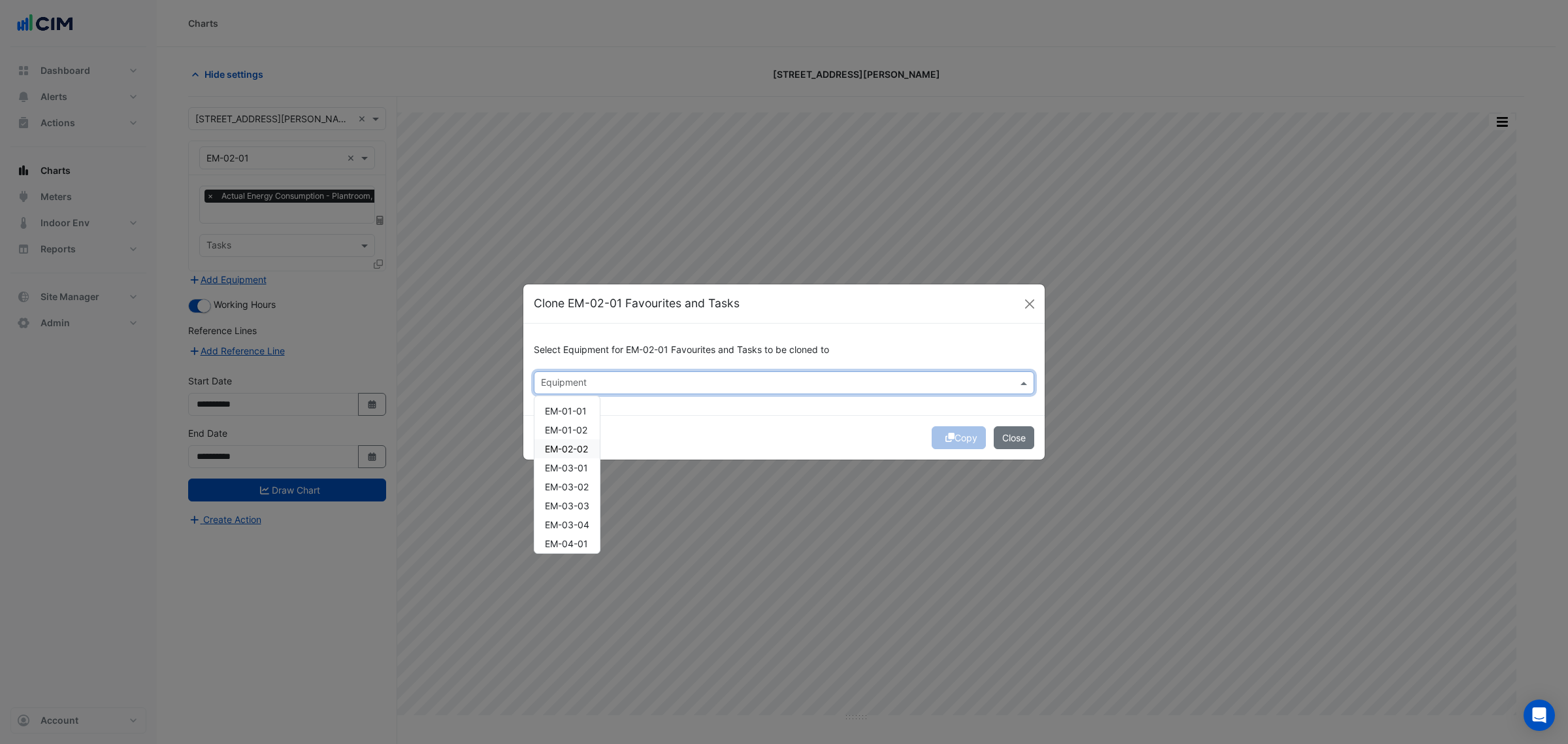
click at [584, 453] on span "EM-02-02" at bounding box center [567, 449] width 43 height 11
click at [584, 469] on span "EM-03-01" at bounding box center [567, 467] width 43 height 11
click at [582, 483] on span "EM-03-02" at bounding box center [567, 486] width 44 height 11
click at [576, 466] on span "EM-04-01" at bounding box center [567, 462] width 43 height 11
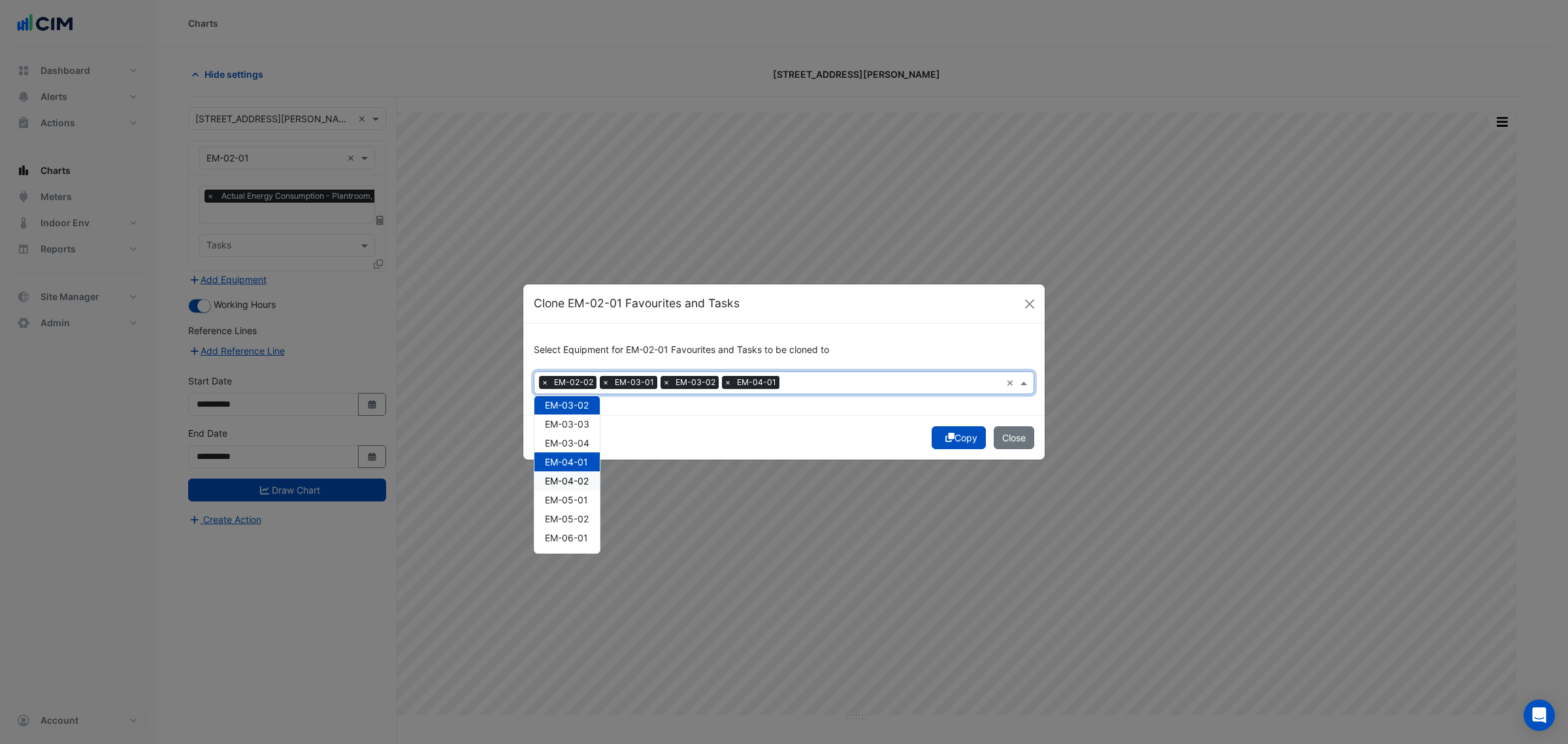
click at [579, 484] on span "EM-04-02" at bounding box center [567, 481] width 44 height 11
click at [575, 427] on div "EM-05-02" at bounding box center [567, 436] width 65 height 19
click at [577, 418] on span "EM-05-01" at bounding box center [567, 418] width 43 height 11
click at [586, 458] on span "EM-06-01" at bounding box center [567, 456] width 43 height 11
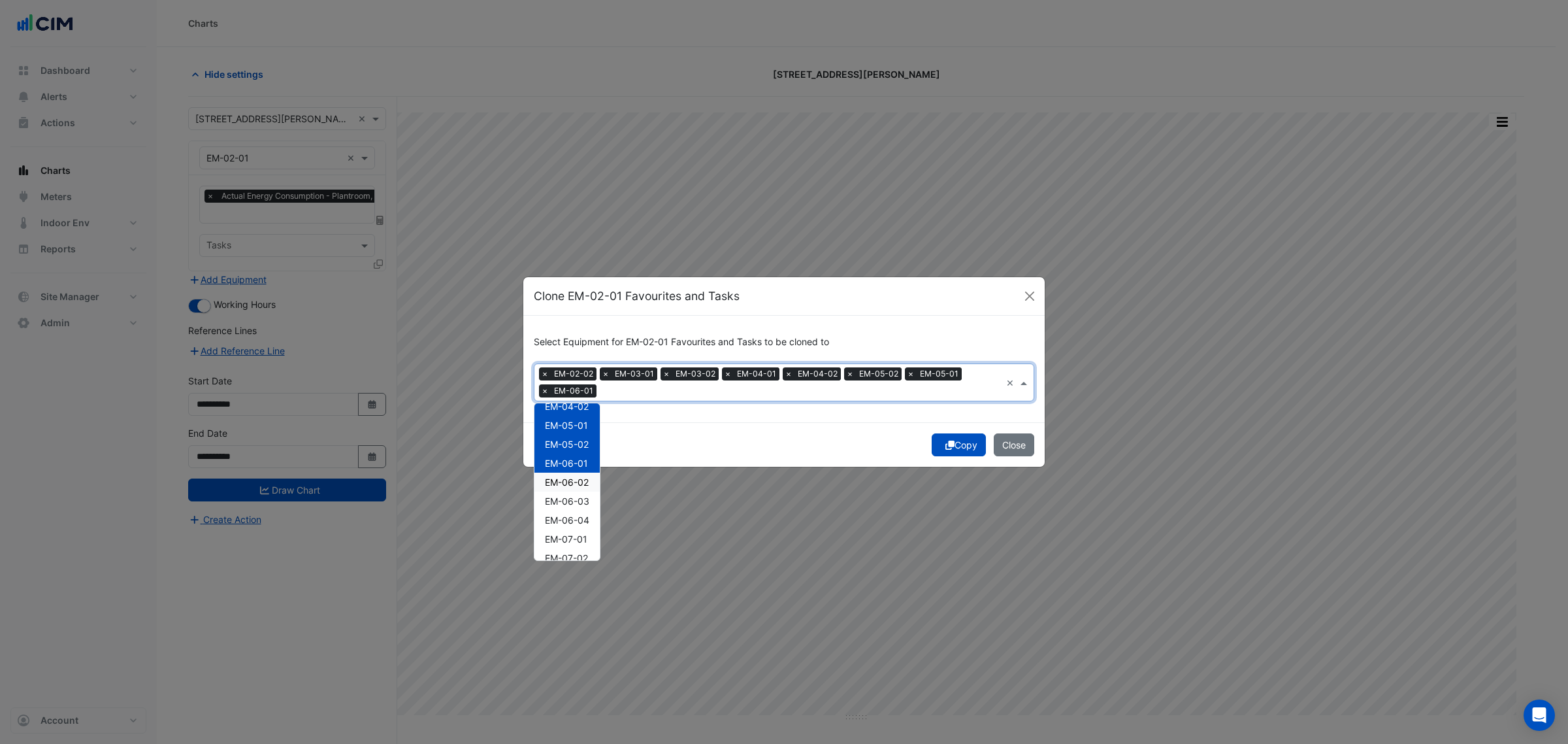
click at [585, 481] on span "EM-06-02" at bounding box center [567, 482] width 44 height 11
click at [584, 457] on span "EM-07-01" at bounding box center [566, 457] width 42 height 11
click at [582, 482] on div "EM-07-02" at bounding box center [567, 475] width 65 height 19
click at [572, 498] on span "EM-08-01" at bounding box center [567, 495] width 43 height 11
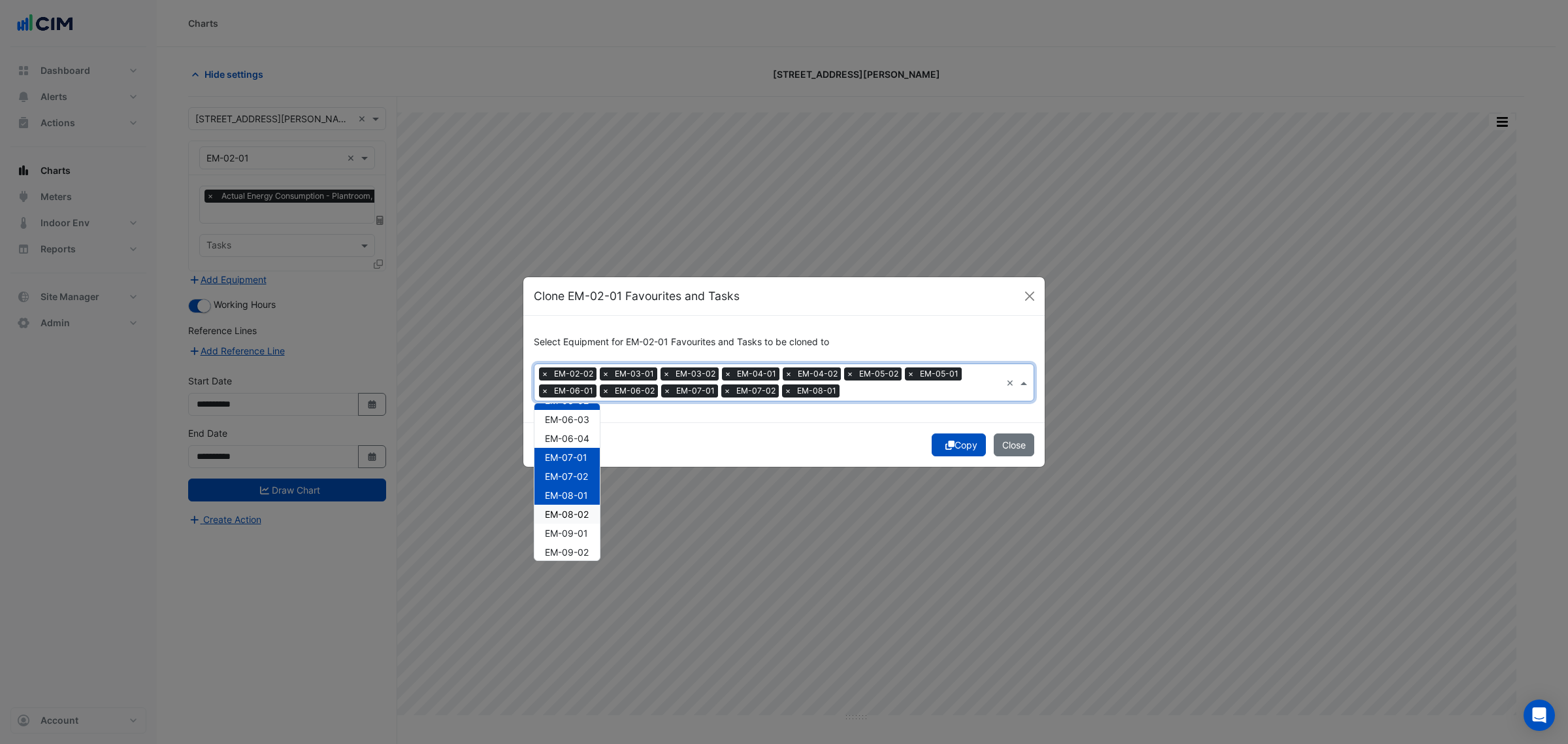
drag, startPoint x: 575, startPoint y: 509, endPoint x: 577, endPoint y: 526, distance: 17.1
click at [575, 510] on span "EM-08-02" at bounding box center [567, 514] width 44 height 11
click at [577, 537] on span "EM-09-01" at bounding box center [567, 533] width 43 height 11
click at [577, 543] on div "EM-09-02" at bounding box center [567, 552] width 65 height 19
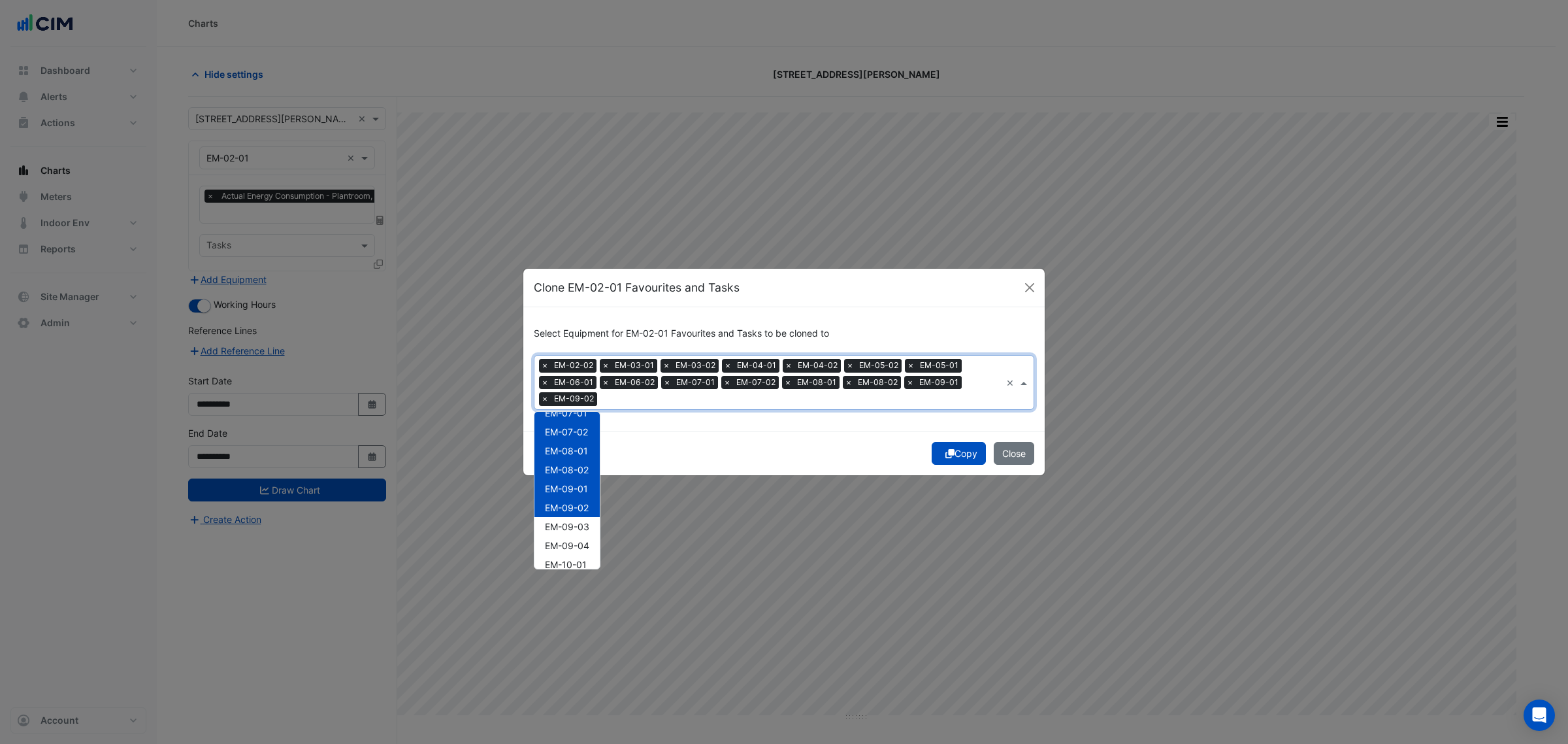
scroll to position [327, 0]
click at [586, 532] on span "EM-10-01" at bounding box center [566, 535] width 42 height 11
click at [585, 556] on span "EM-10-02" at bounding box center [566, 554] width 42 height 11
click at [583, 494] on span "EM-11-01" at bounding box center [565, 492] width 40 height 11
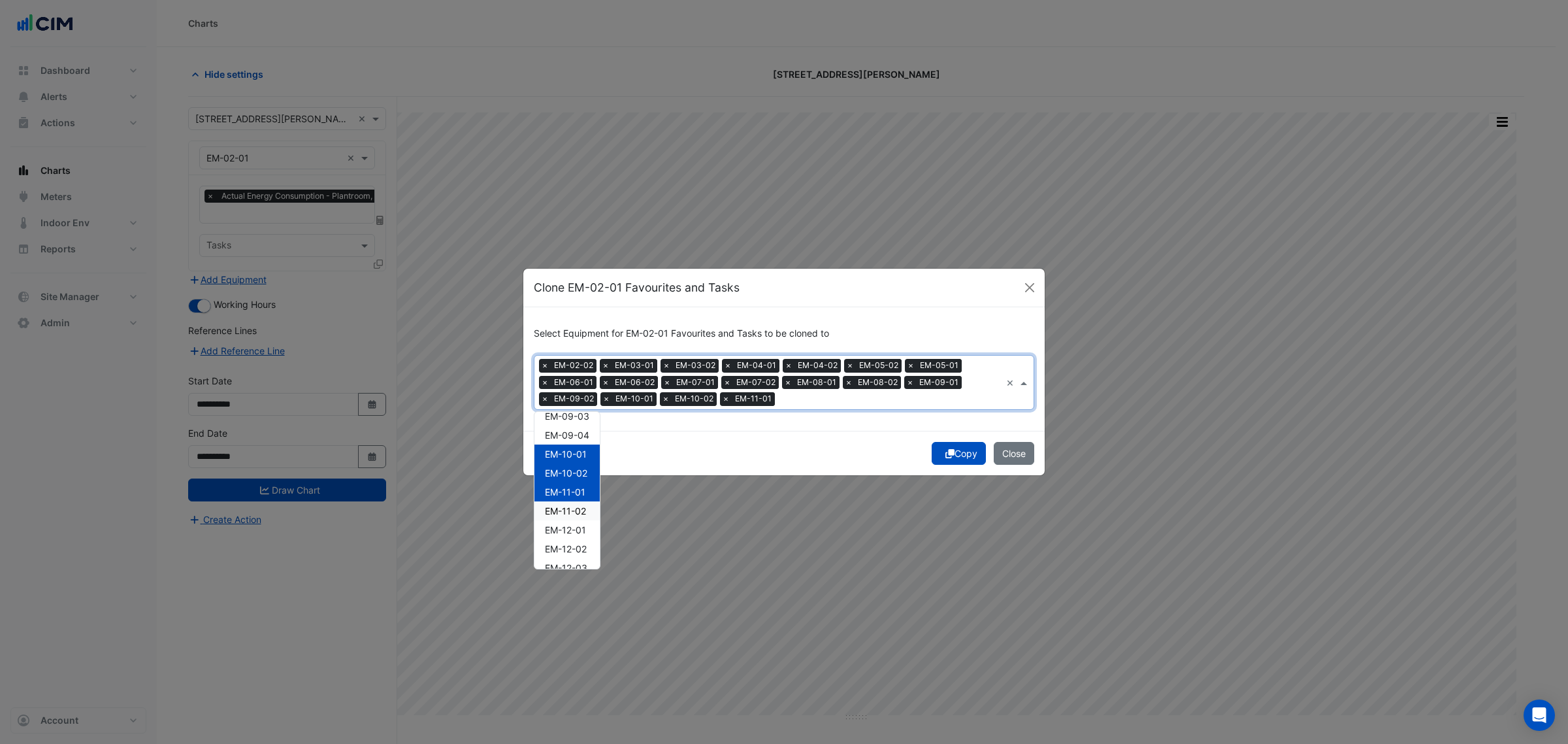
click at [582, 505] on span "EM-11-02" at bounding box center [566, 510] width 41 height 11
click at [582, 532] on span "EM-12-01" at bounding box center [566, 530] width 41 height 11
click at [579, 546] on span "EM-12-02" at bounding box center [566, 549] width 42 height 11
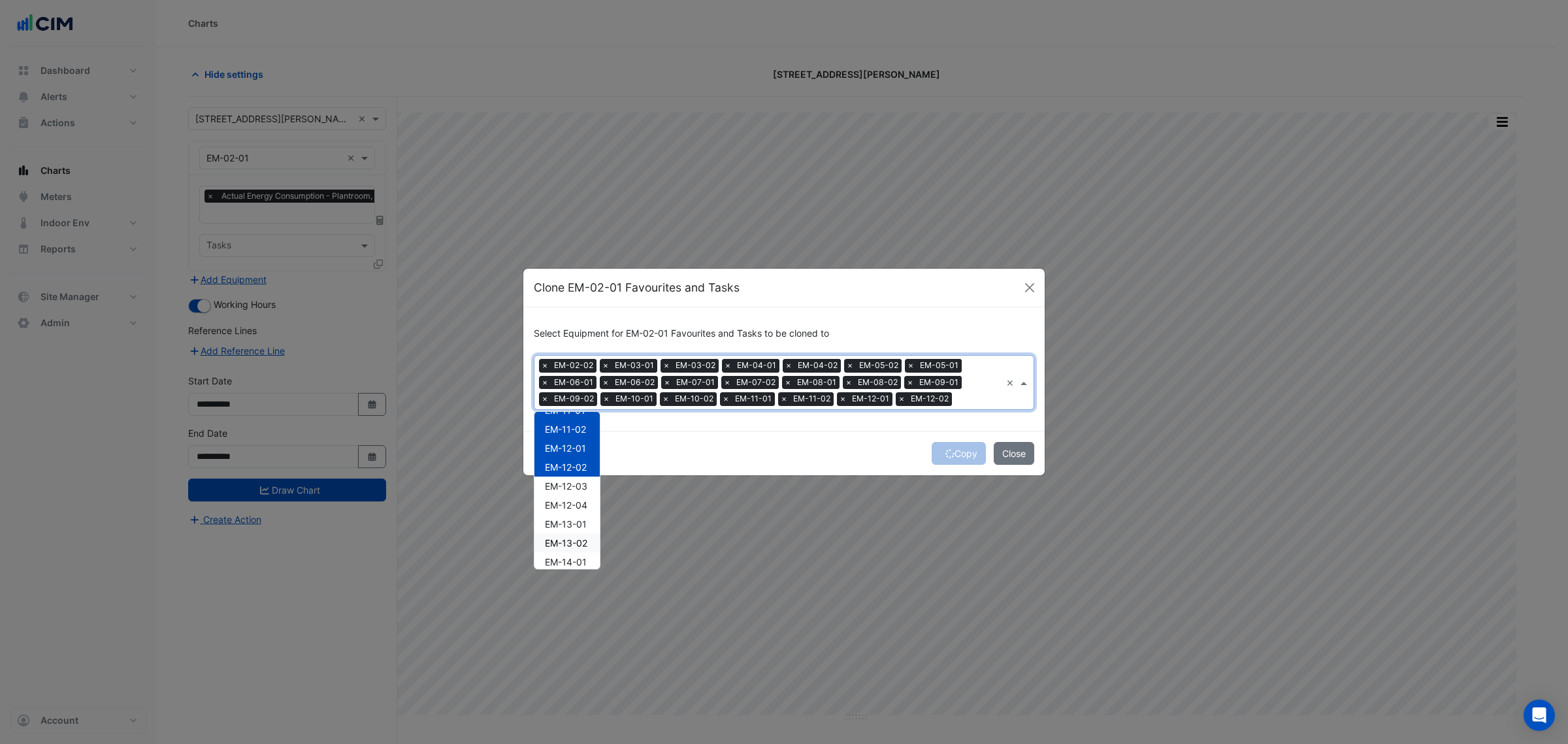
click at [576, 526] on span "EM-13-01" at bounding box center [566, 524] width 42 height 11
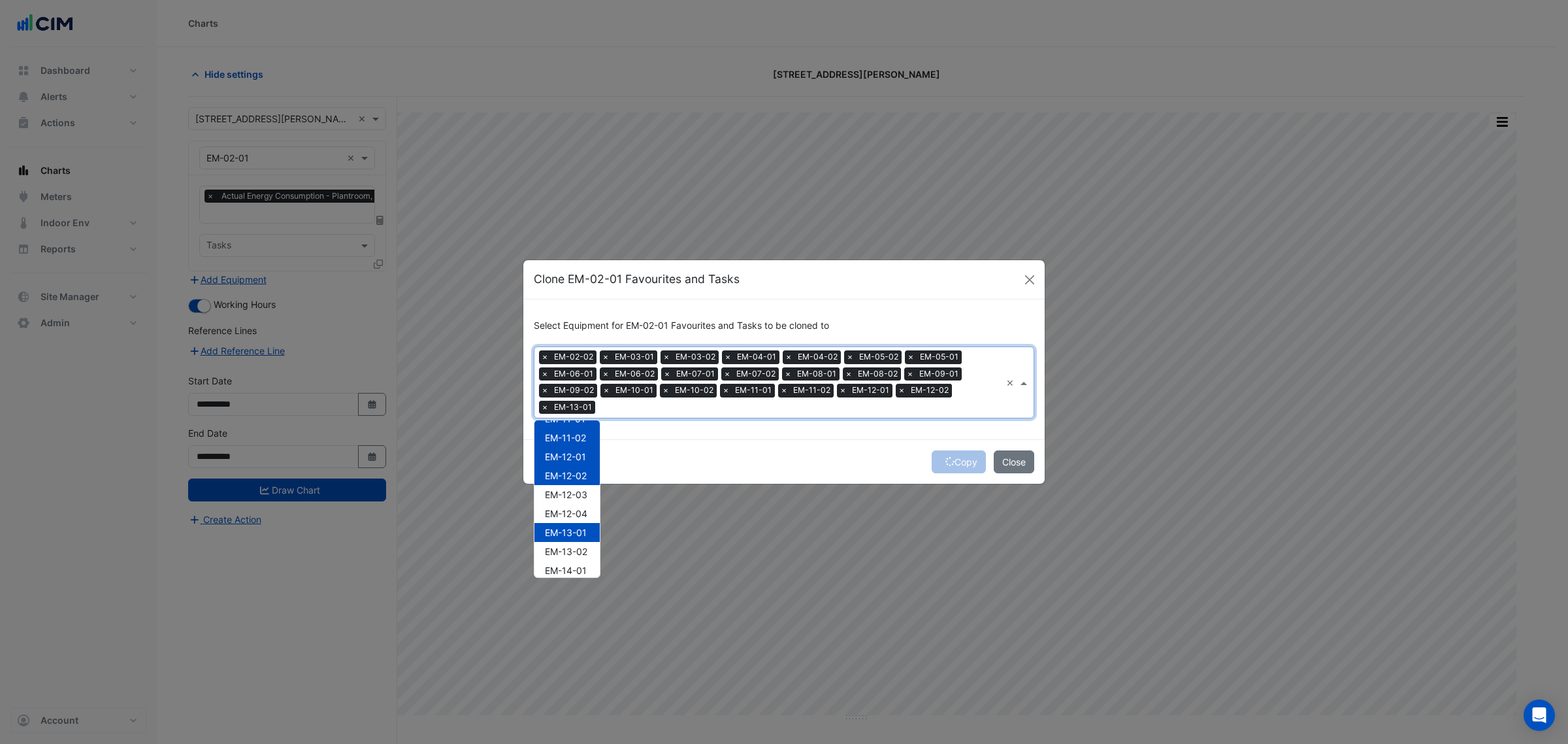
click at [575, 540] on div "EM-13-01" at bounding box center [567, 532] width 65 height 19
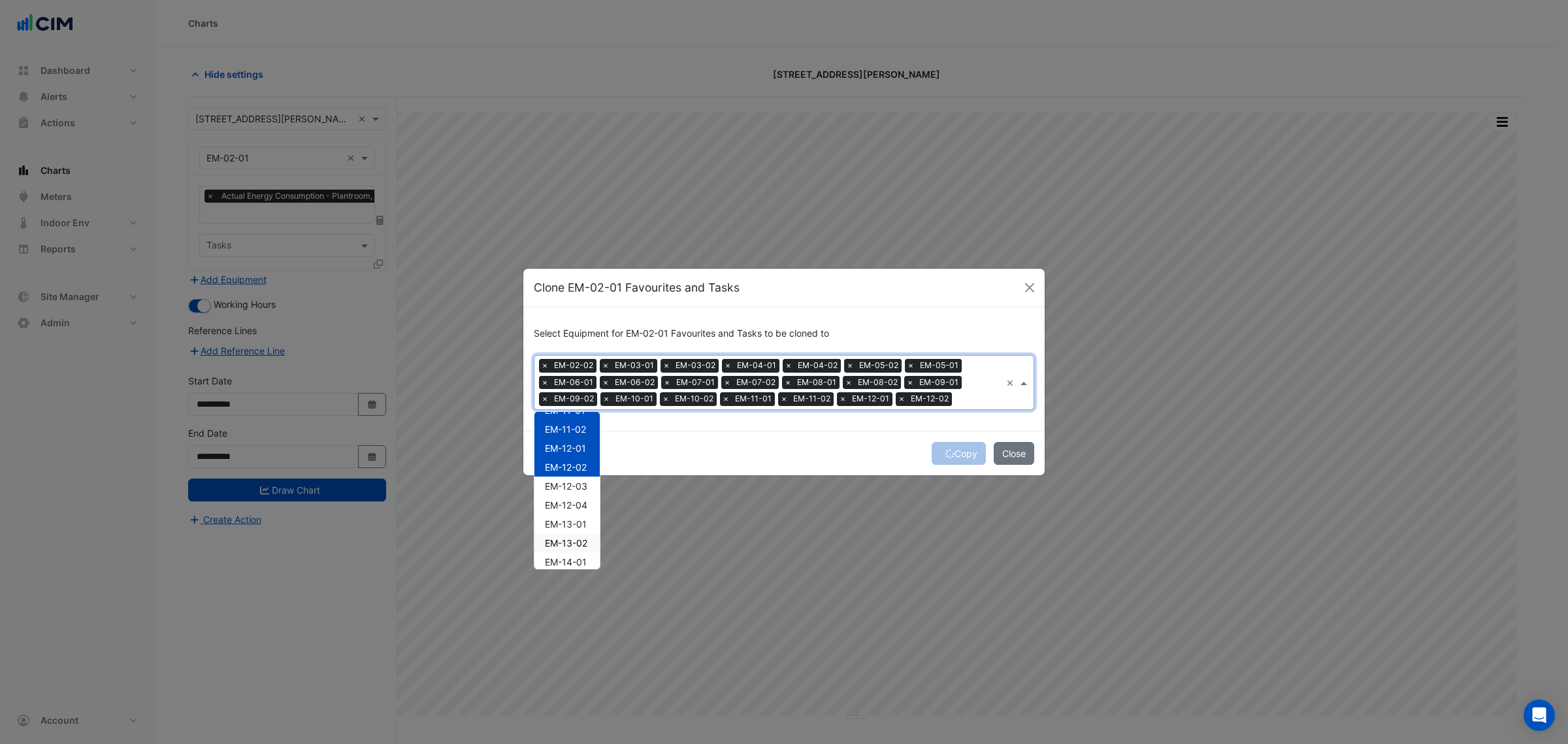
click at [574, 526] on span "EM-13-01" at bounding box center [566, 524] width 42 height 11
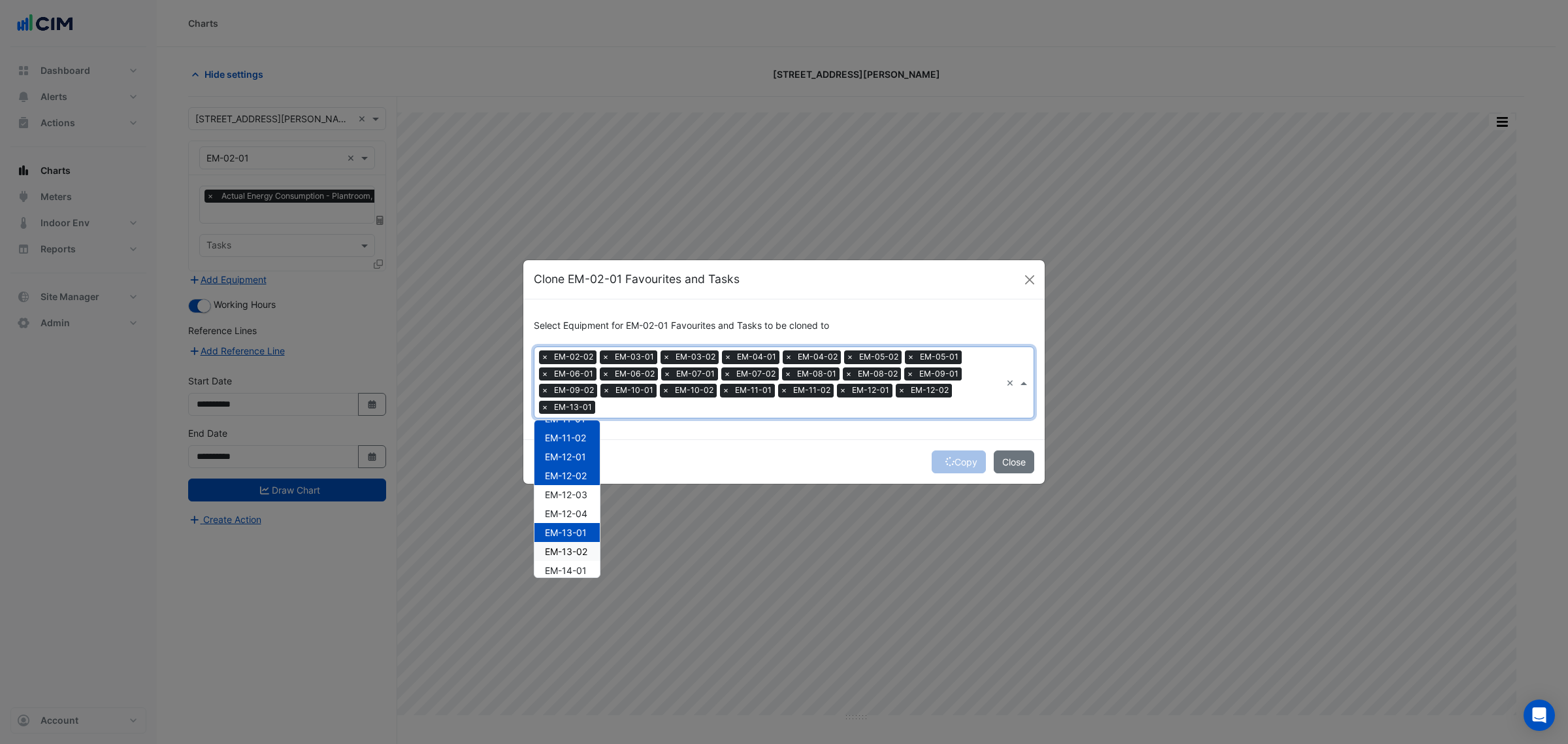
click at [574, 543] on div "EM-13-02" at bounding box center [567, 551] width 65 height 19
click at [575, 485] on span "EM-14-01" at bounding box center [566, 489] width 42 height 11
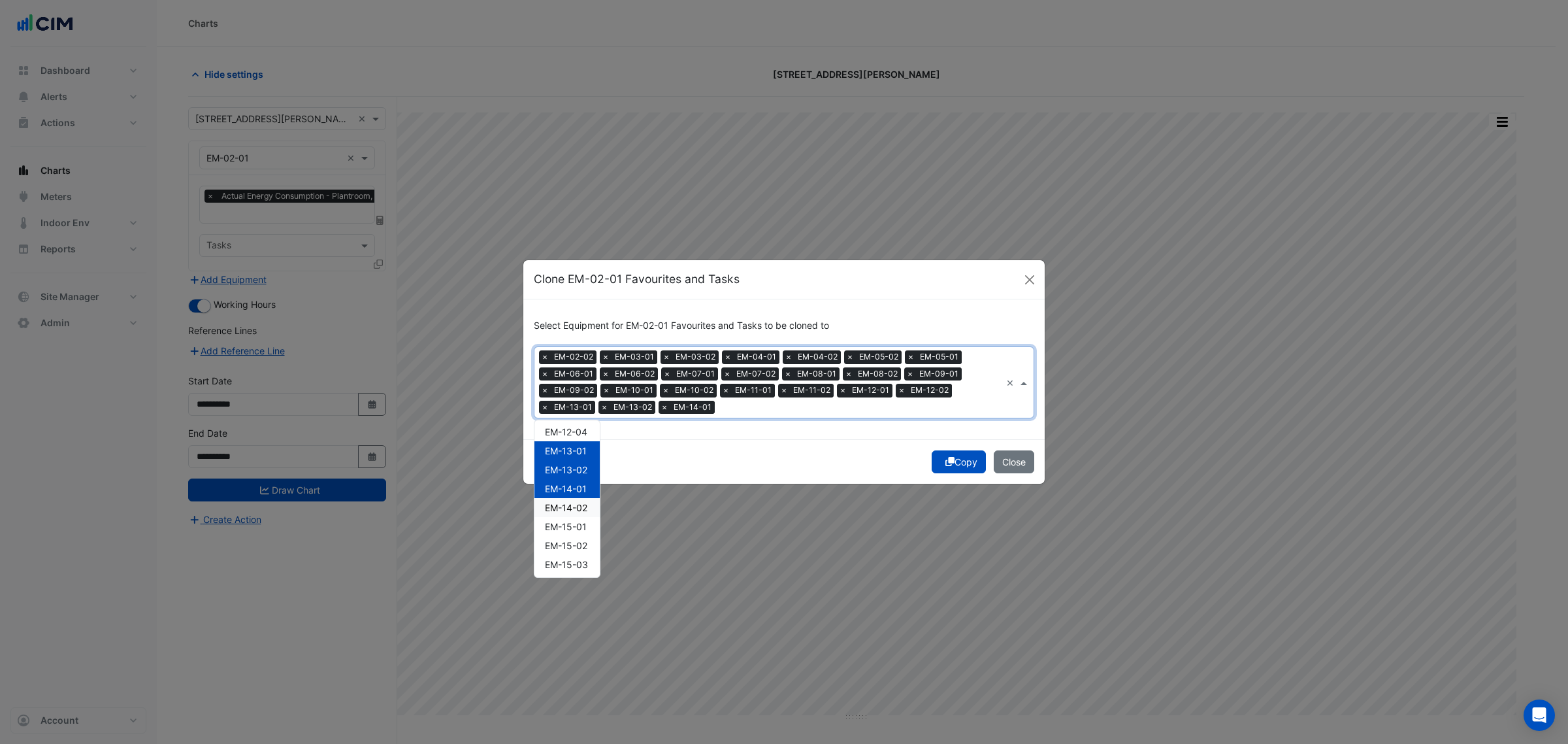
click at [580, 508] on span "EM-14-02" at bounding box center [566, 508] width 42 height 11
drag, startPoint x: 586, startPoint y: 440, endPoint x: 580, endPoint y: 458, distance: 19.0
click at [585, 442] on span "EM-15-01" at bounding box center [566, 445] width 42 height 11
click at [579, 461] on span "EM-15-02" at bounding box center [566, 464] width 42 height 11
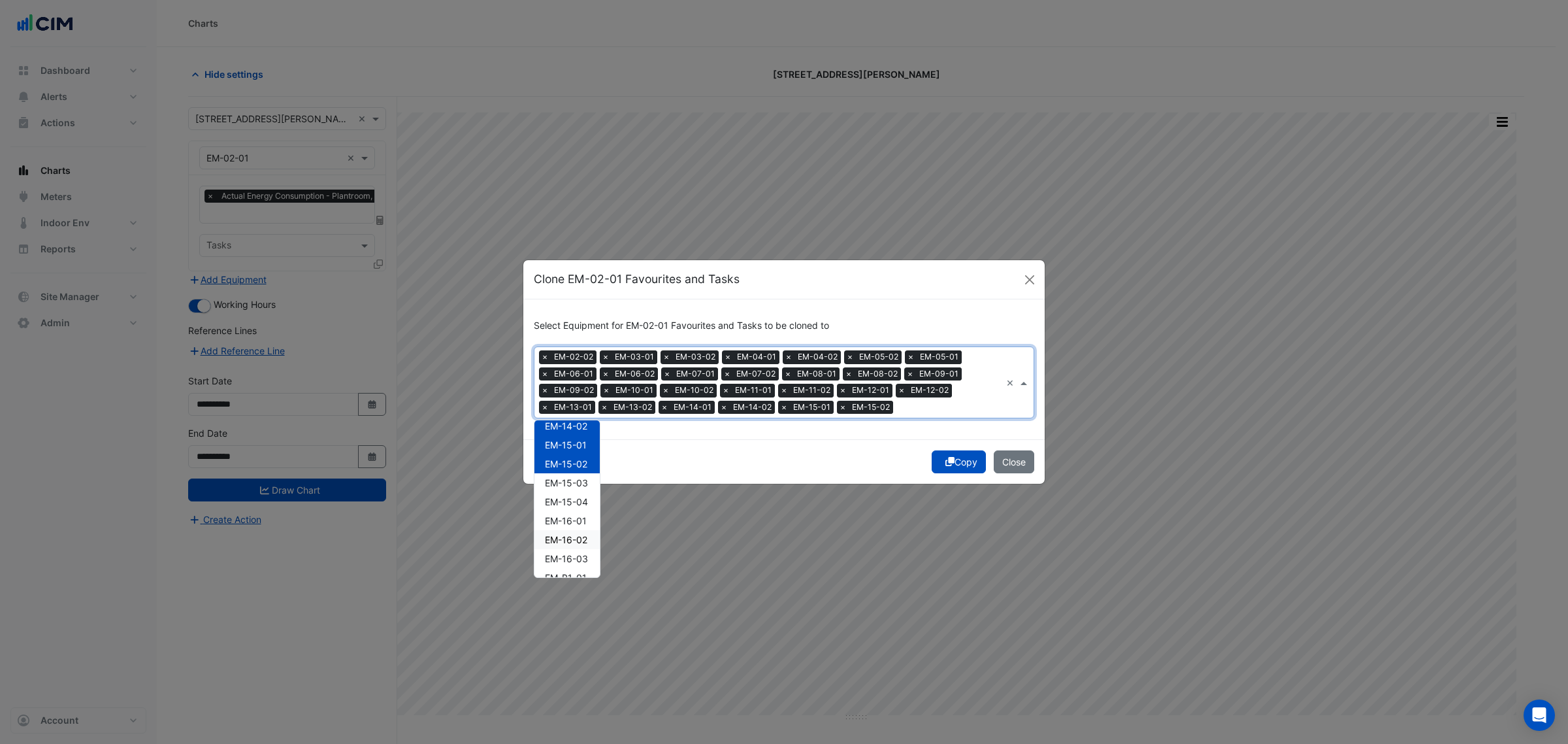
click at [582, 525] on div "EM-16-01" at bounding box center [567, 520] width 65 height 19
click at [582, 539] on span "EM-16-02" at bounding box center [566, 539] width 42 height 11
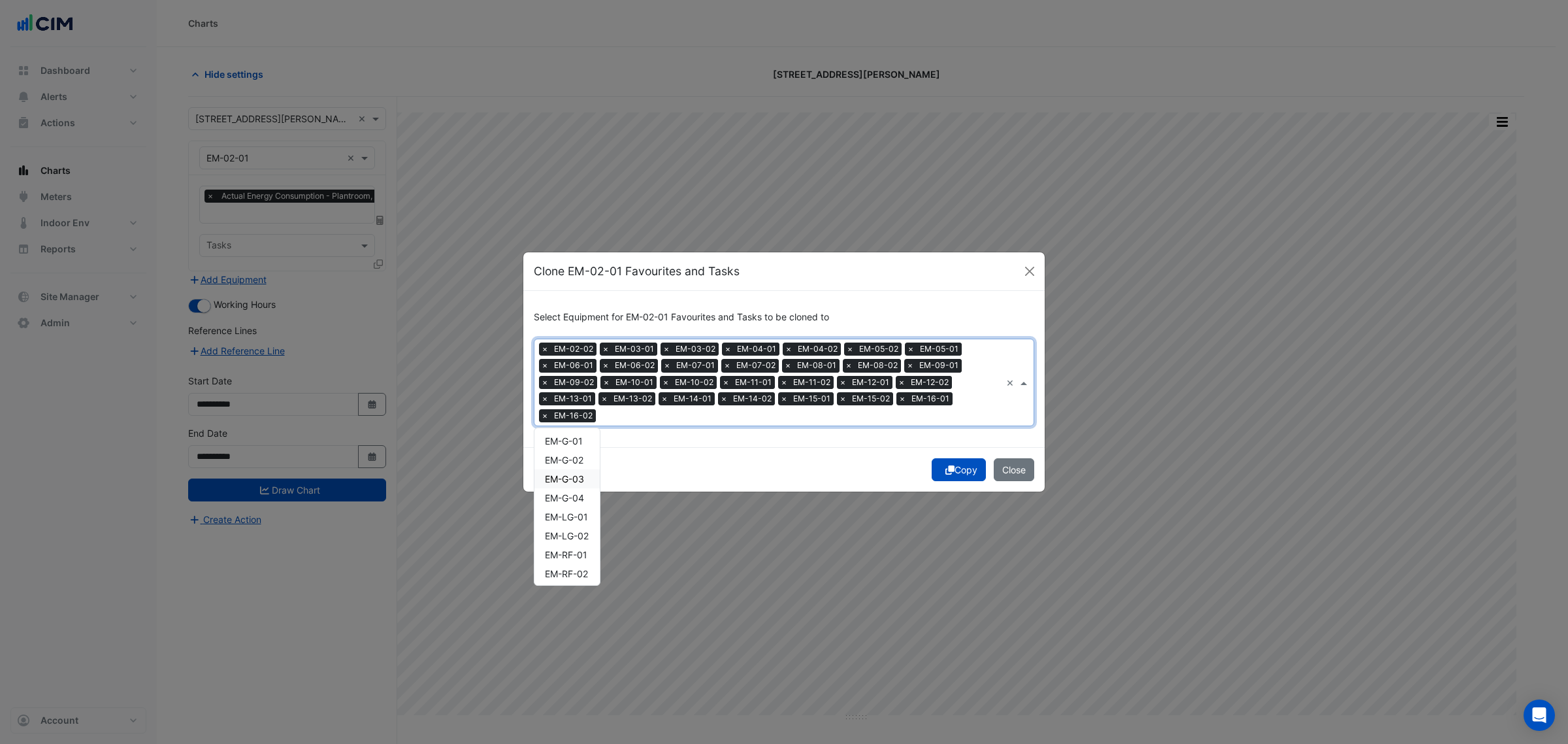
scroll to position [1538, 0]
click at [586, 501] on div "EM-LG-01" at bounding box center [567, 497] width 65 height 19
click at [586, 526] on div "EM-RF-01" at bounding box center [567, 534] width 65 height 19
click at [584, 534] on span "EM-RF-01" at bounding box center [566, 534] width 42 height 11
click at [587, 515] on span "EM-LG-02" at bounding box center [567, 516] width 44 height 11
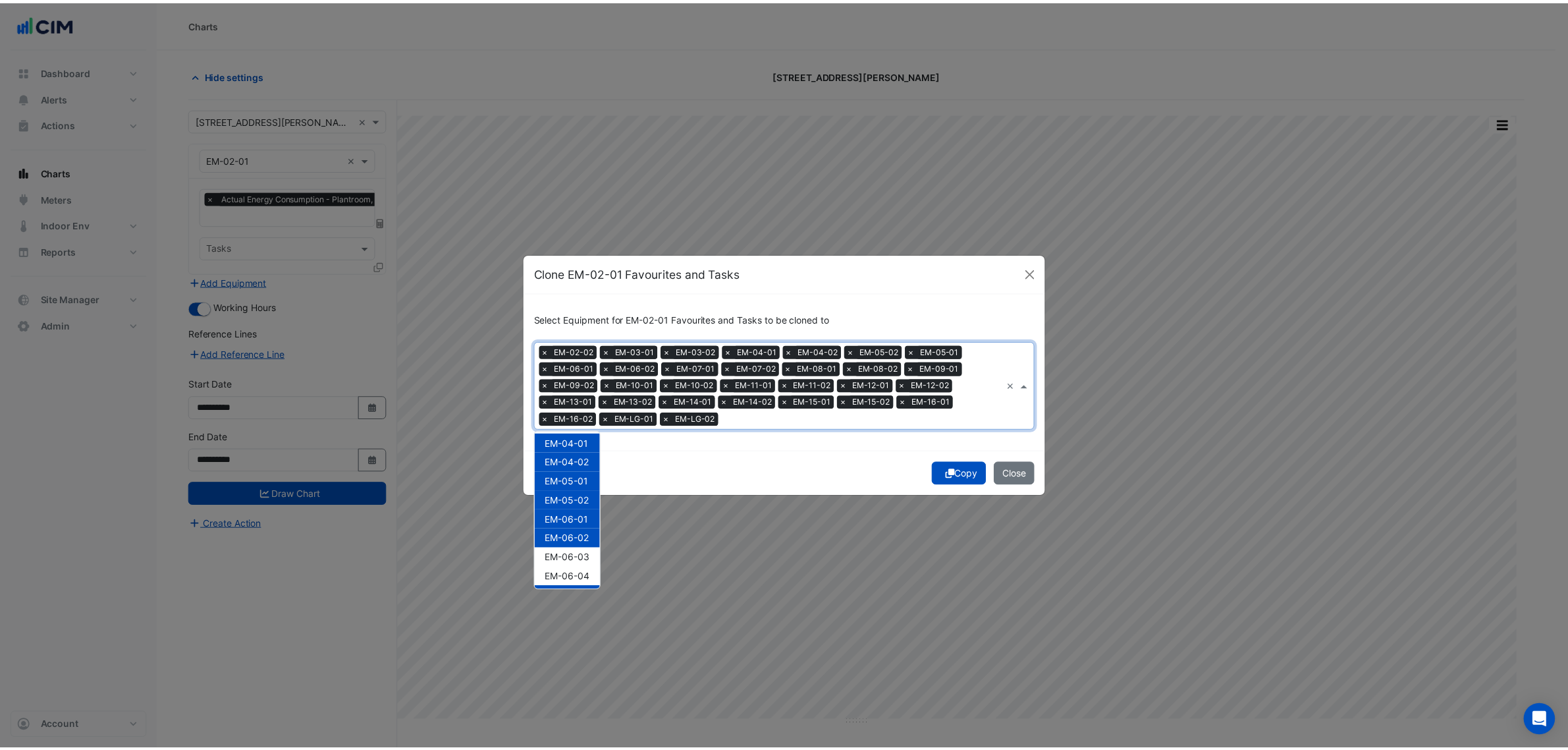
scroll to position [0, 0]
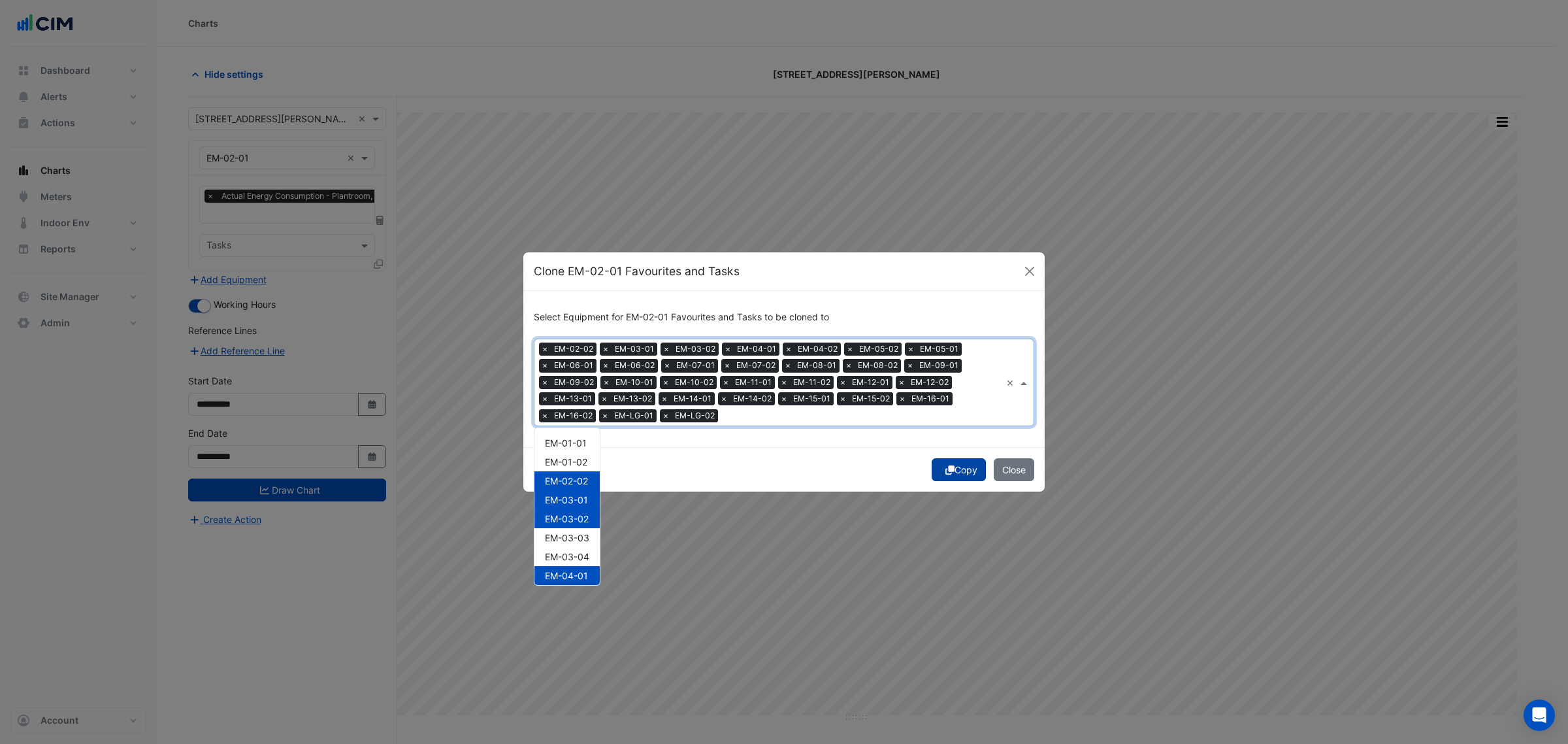
click at [954, 471] on button "Copy" at bounding box center [959, 470] width 55 height 23
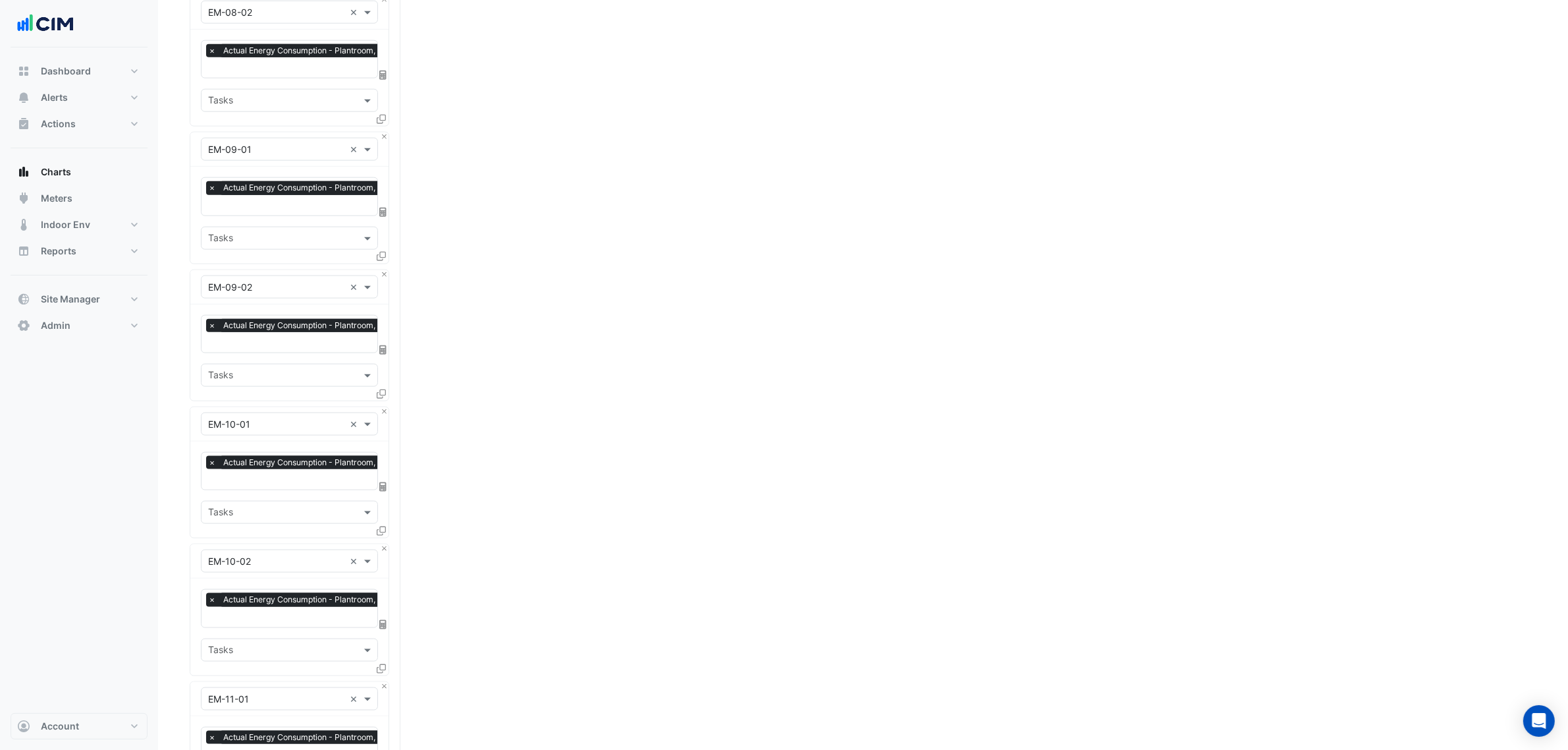
drag, startPoint x: 161, startPoint y: 599, endPoint x: 152, endPoint y: 720, distance: 121.3
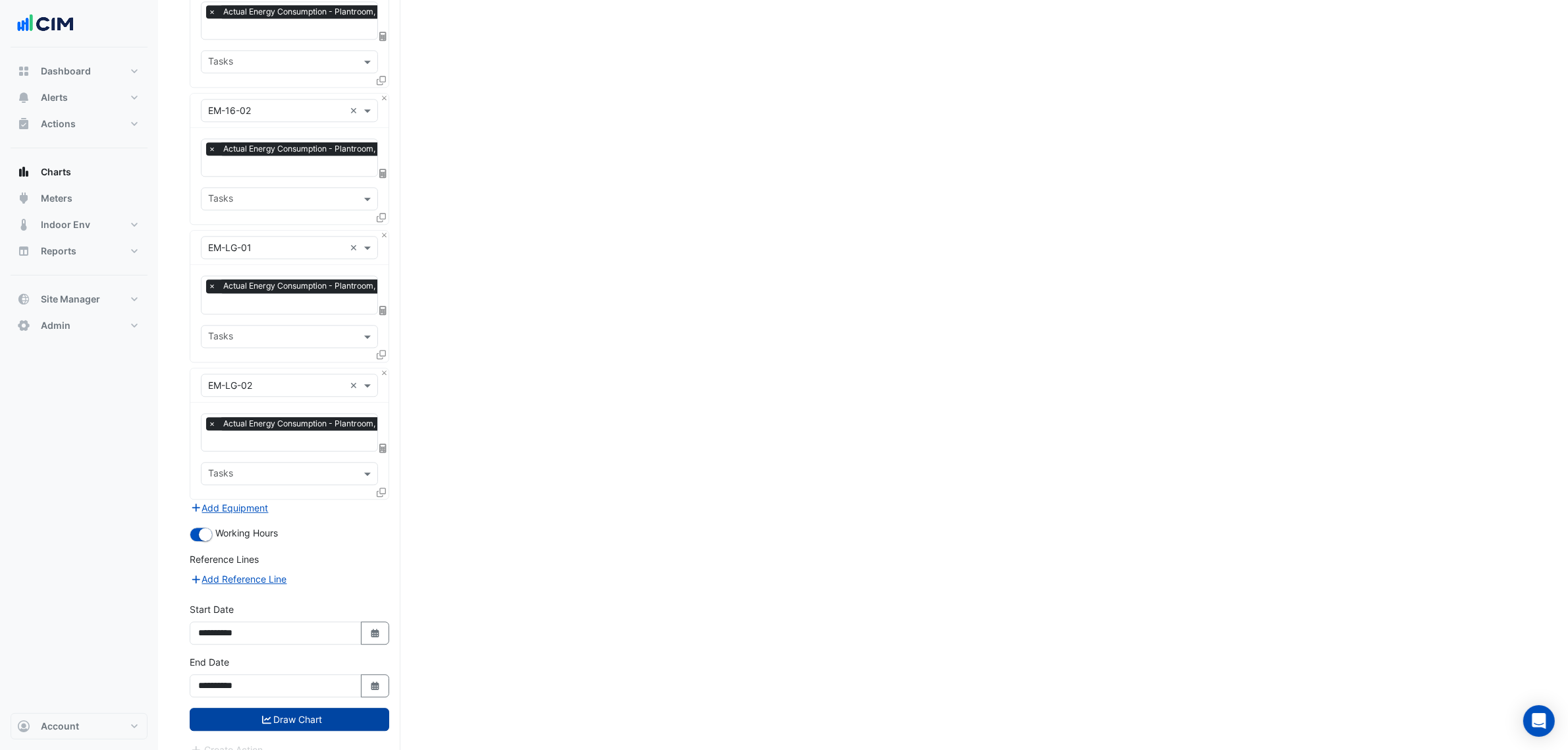
click at [341, 709] on button "Draw Chart" at bounding box center [289, 719] width 199 height 23
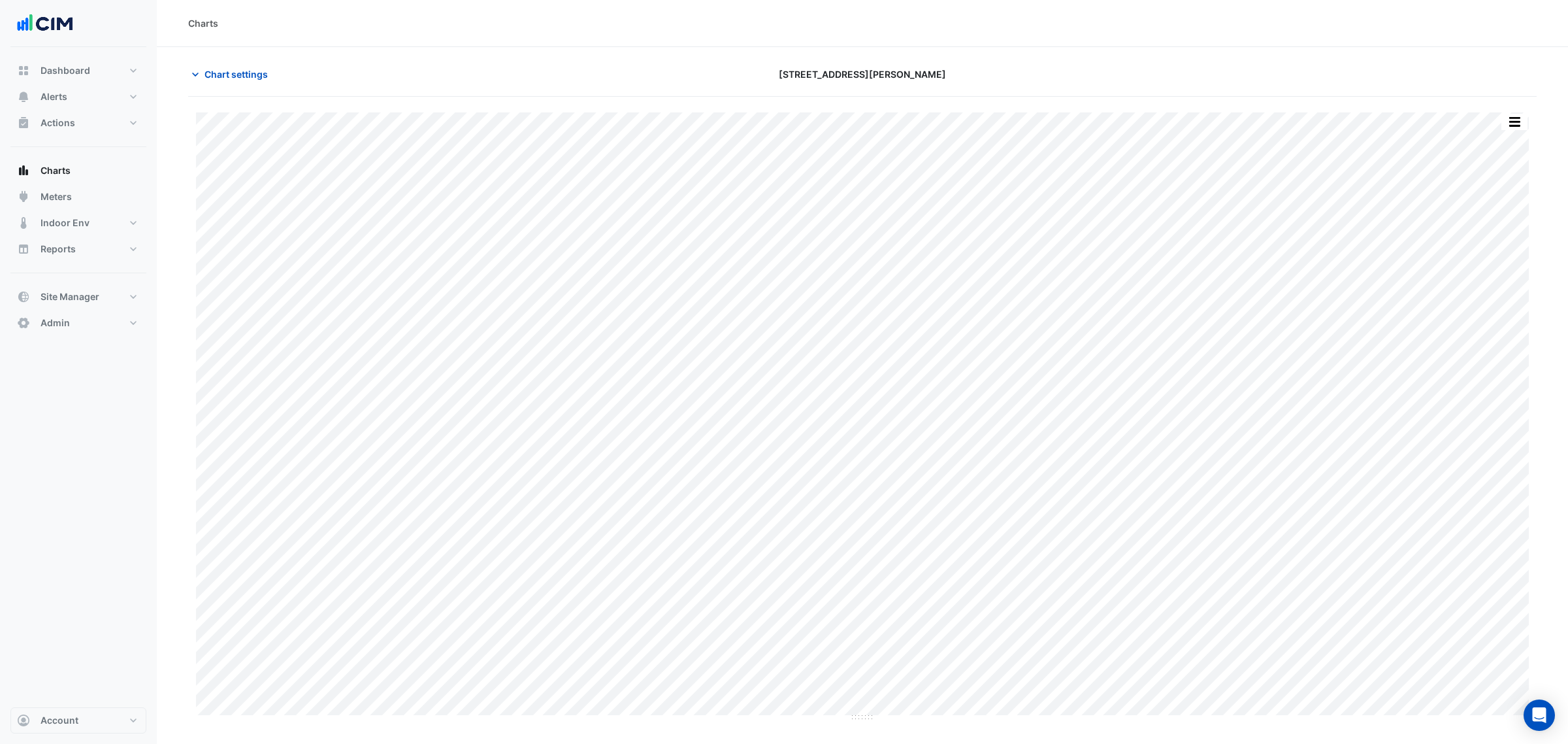
click at [1524, 124] on button "button" at bounding box center [1514, 122] width 26 height 16
click at [1514, 139] on div "Split by Equip" at bounding box center [1488, 145] width 79 height 23
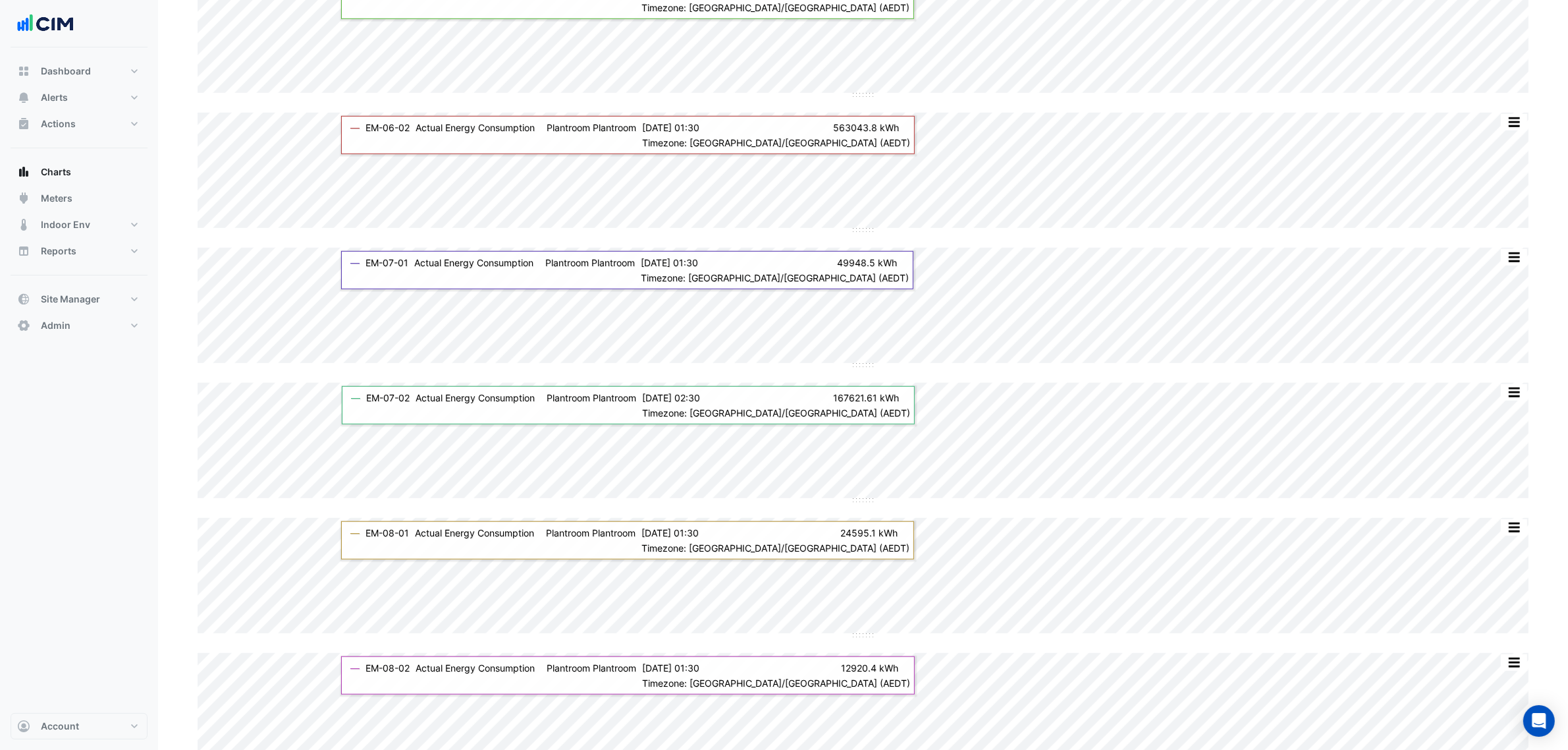
scroll to position [1236, 0]
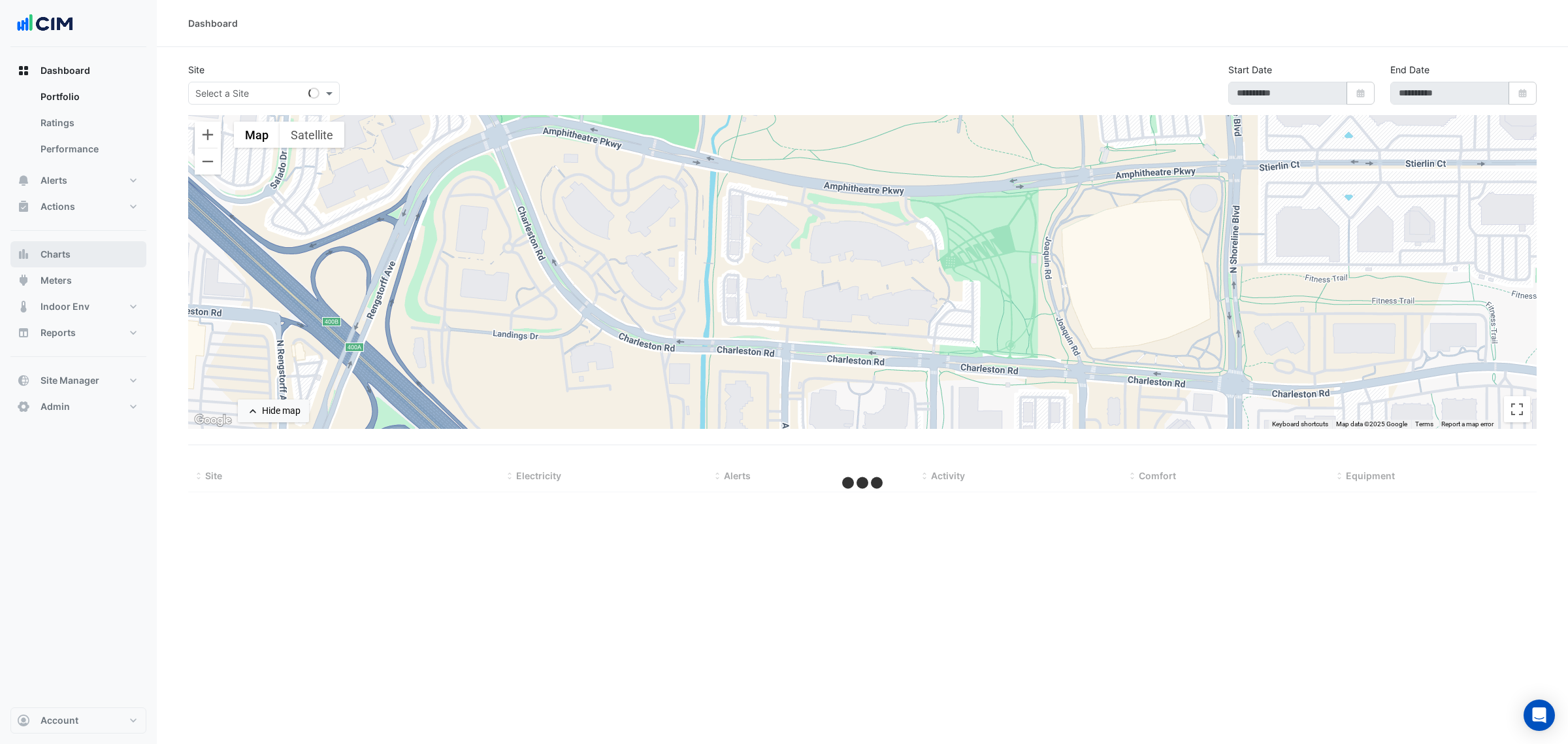
click at [89, 257] on button "Charts" at bounding box center [79, 253] width 136 height 26
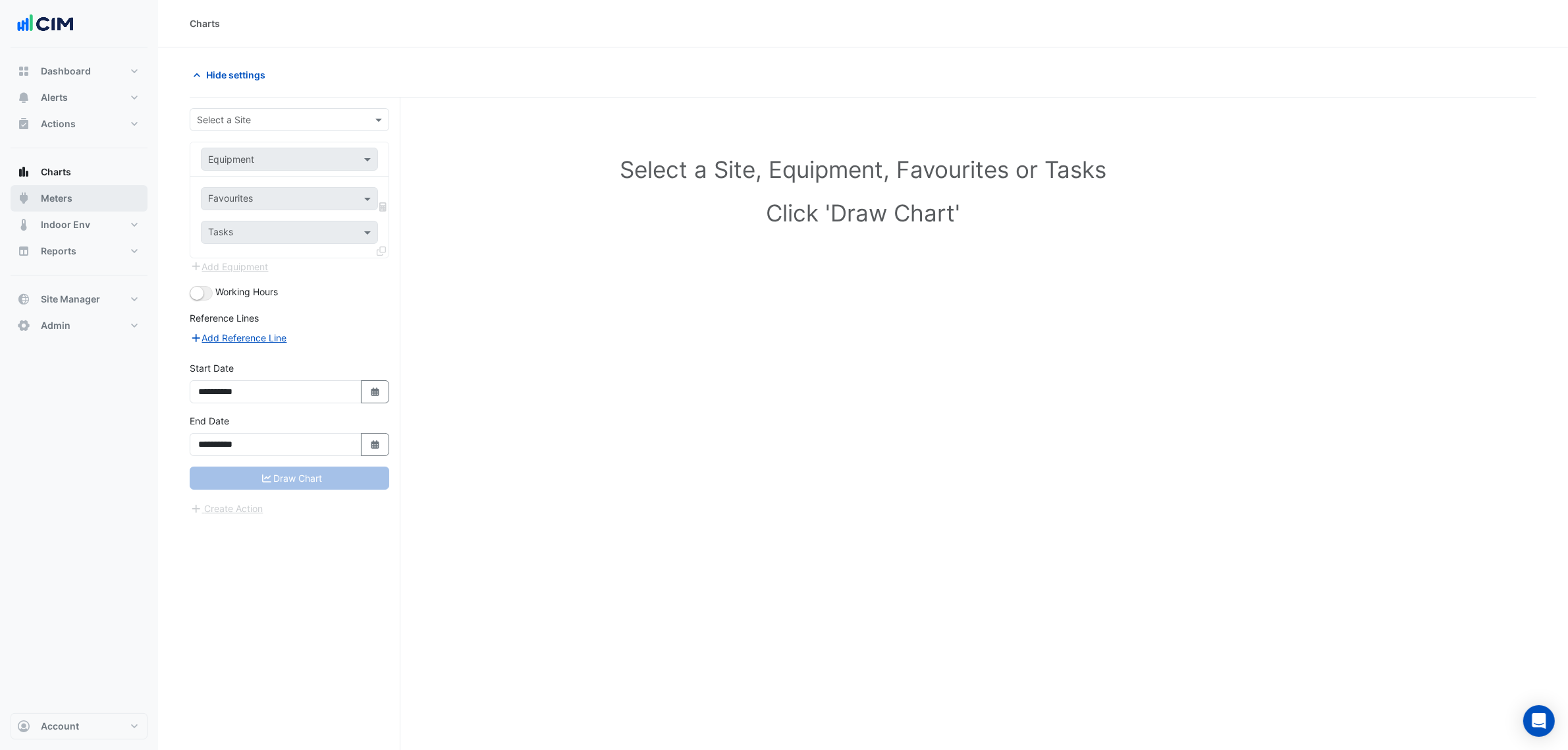
click at [99, 199] on button "Meters" at bounding box center [79, 198] width 137 height 26
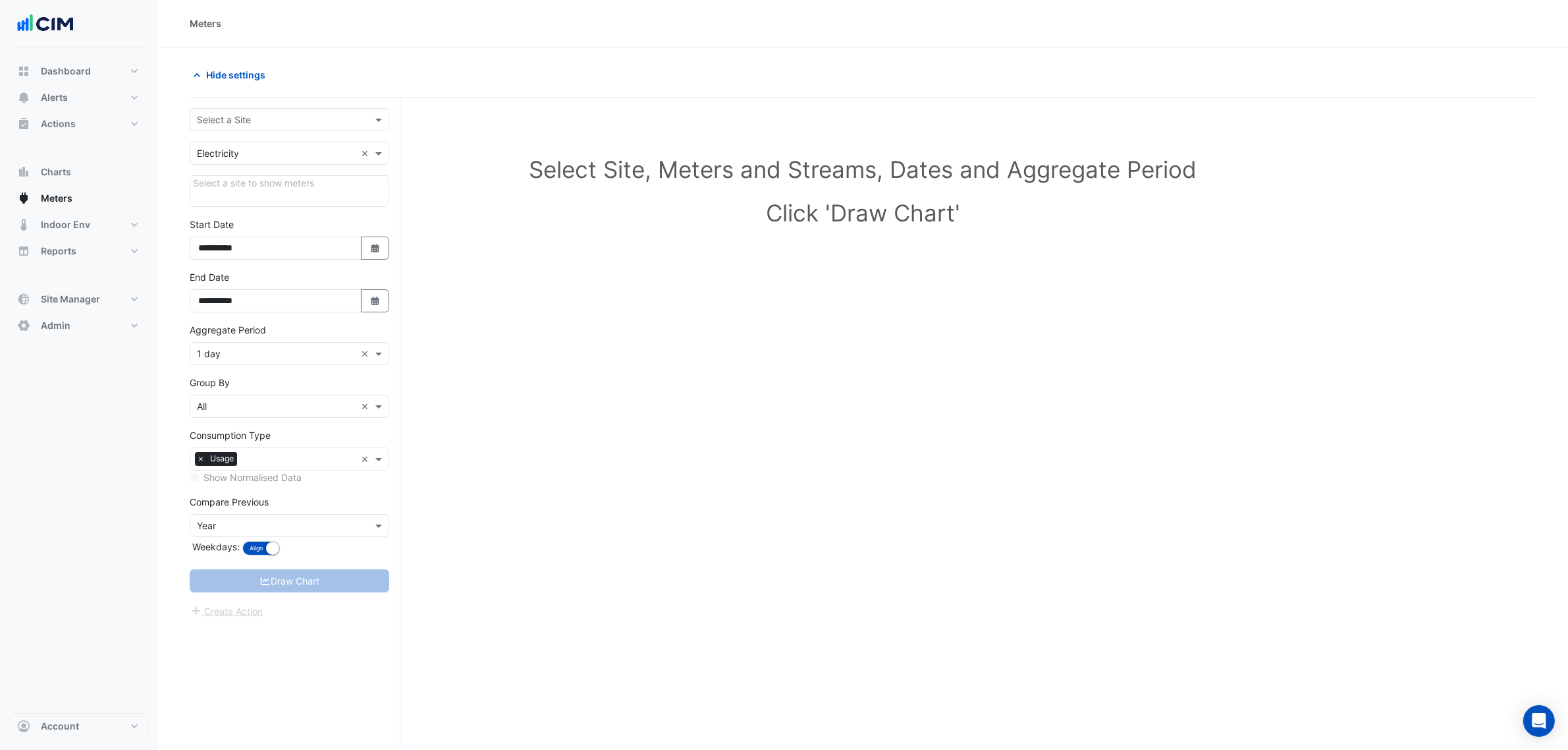
click at [299, 124] on input "text" at bounding box center [276, 120] width 159 height 14
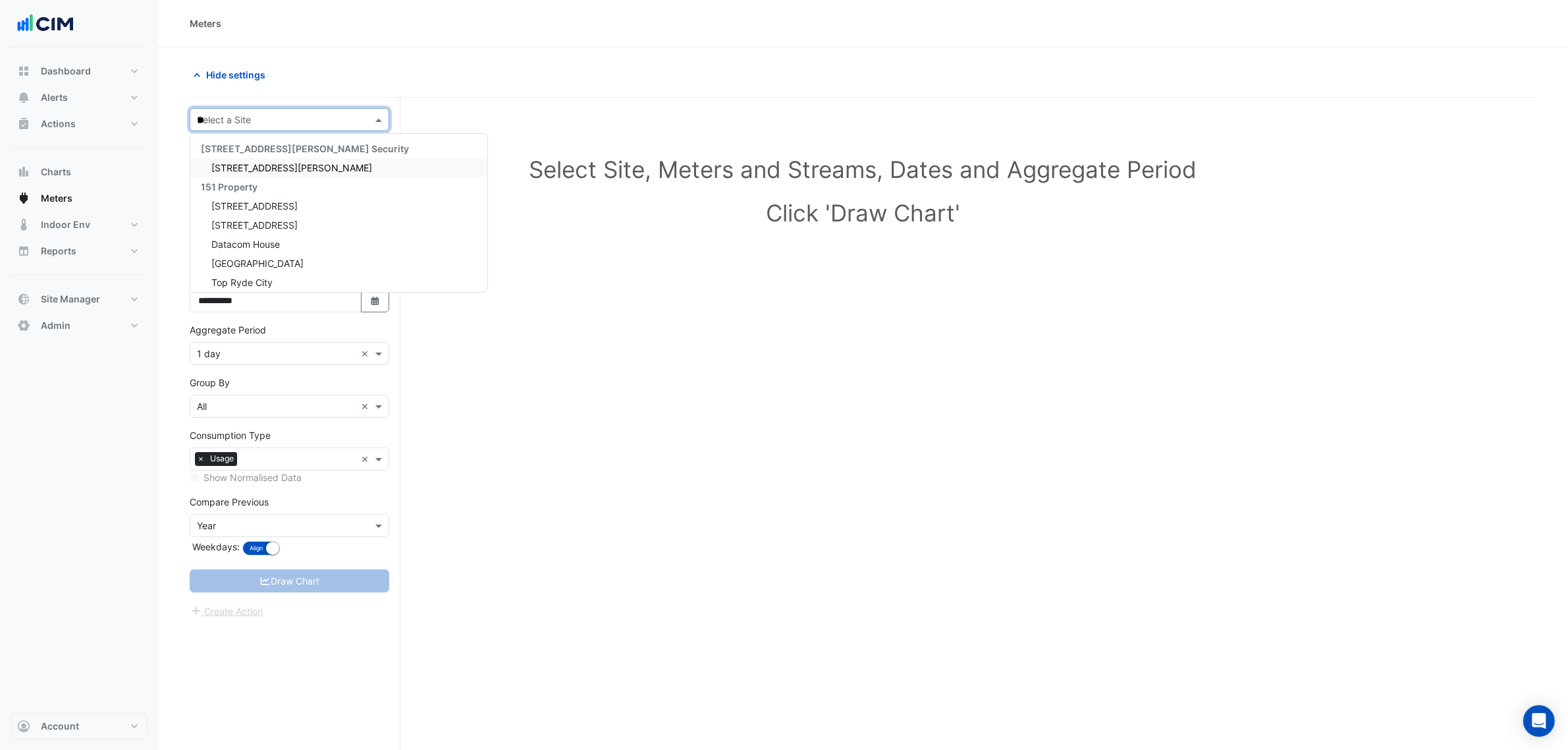
type input "***"
click at [284, 166] on span "333 George Street" at bounding box center [291, 168] width 161 height 11
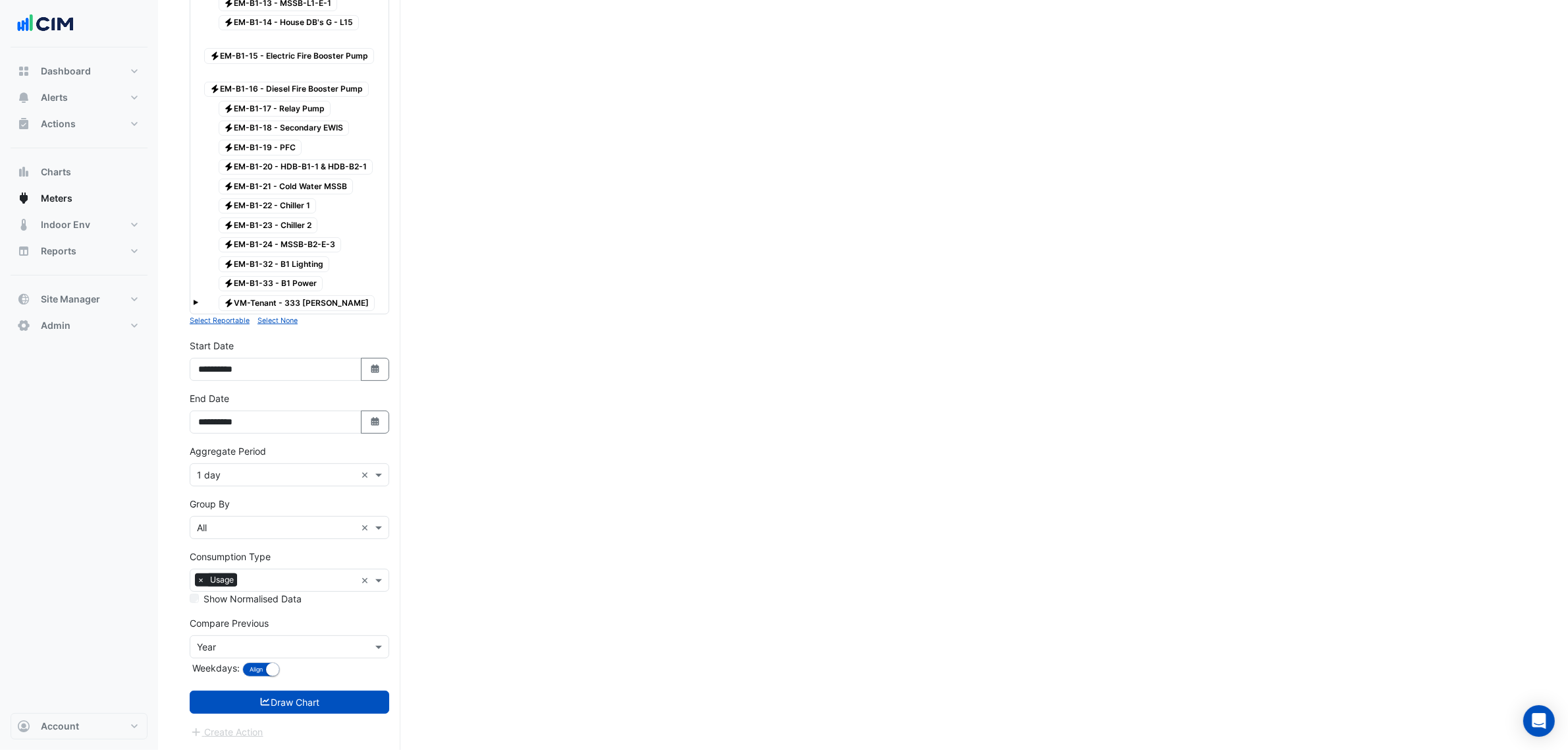
scroll to position [505, 0]
click at [193, 300] on span at bounding box center [196, 302] width 5 height 5
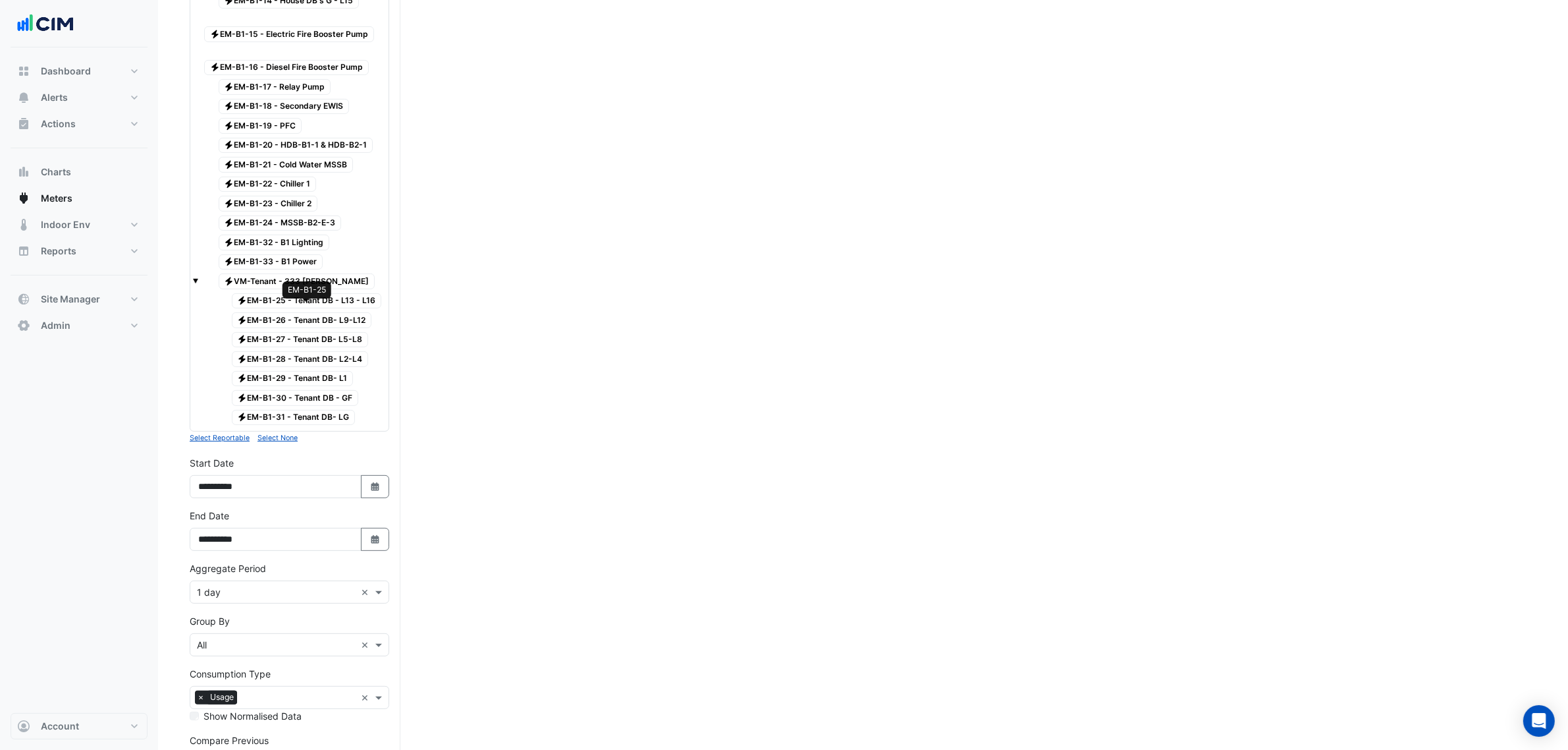
click at [323, 306] on span "Electricity EM-B1-25 - Tenant DB - L13 - L16" at bounding box center [307, 301] width 150 height 16
click at [321, 329] on span "Electricity EM-B1-26 - Tenant DB- L9-L12" at bounding box center [302, 320] width 141 height 16
click at [321, 347] on span "Electricity EM-B1-27 - Tenant DB- L5-L8" at bounding box center [300, 340] width 137 height 16
click at [323, 367] on span "Electricity EM-B1-28 - Tenant DB- L2-L4" at bounding box center [300, 359] width 137 height 16
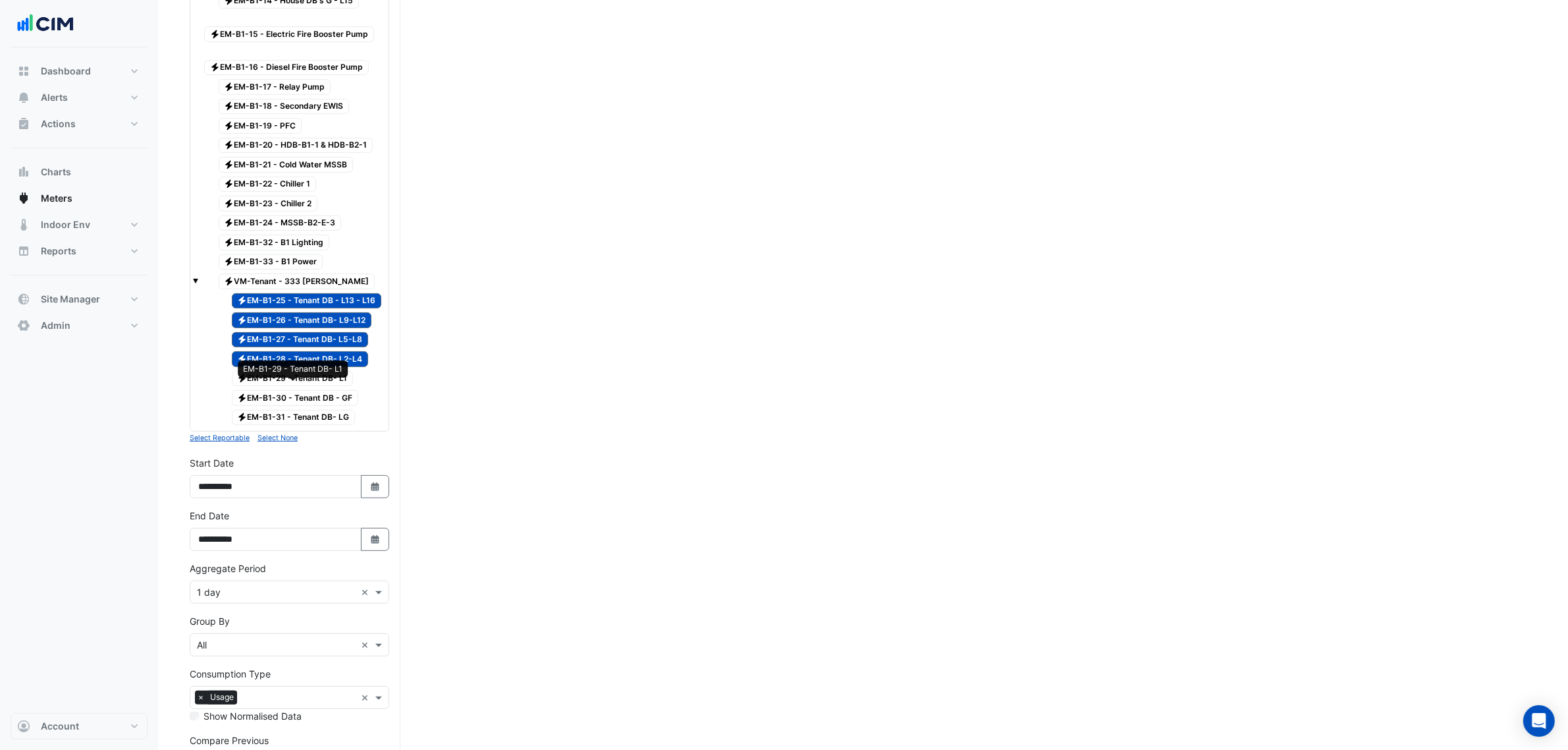
click at [314, 387] on span "Electricity EM-B1-29 - Tenant DB- L1" at bounding box center [292, 379] width 122 height 16
click at [316, 406] on span "Electricity EM-B1-30 - Tenant DB - GF" at bounding box center [295, 398] width 127 height 16
click at [315, 427] on div "Electricity EM-B1-31 - Tenant DB- LG" at bounding box center [286, 418] width 144 height 18
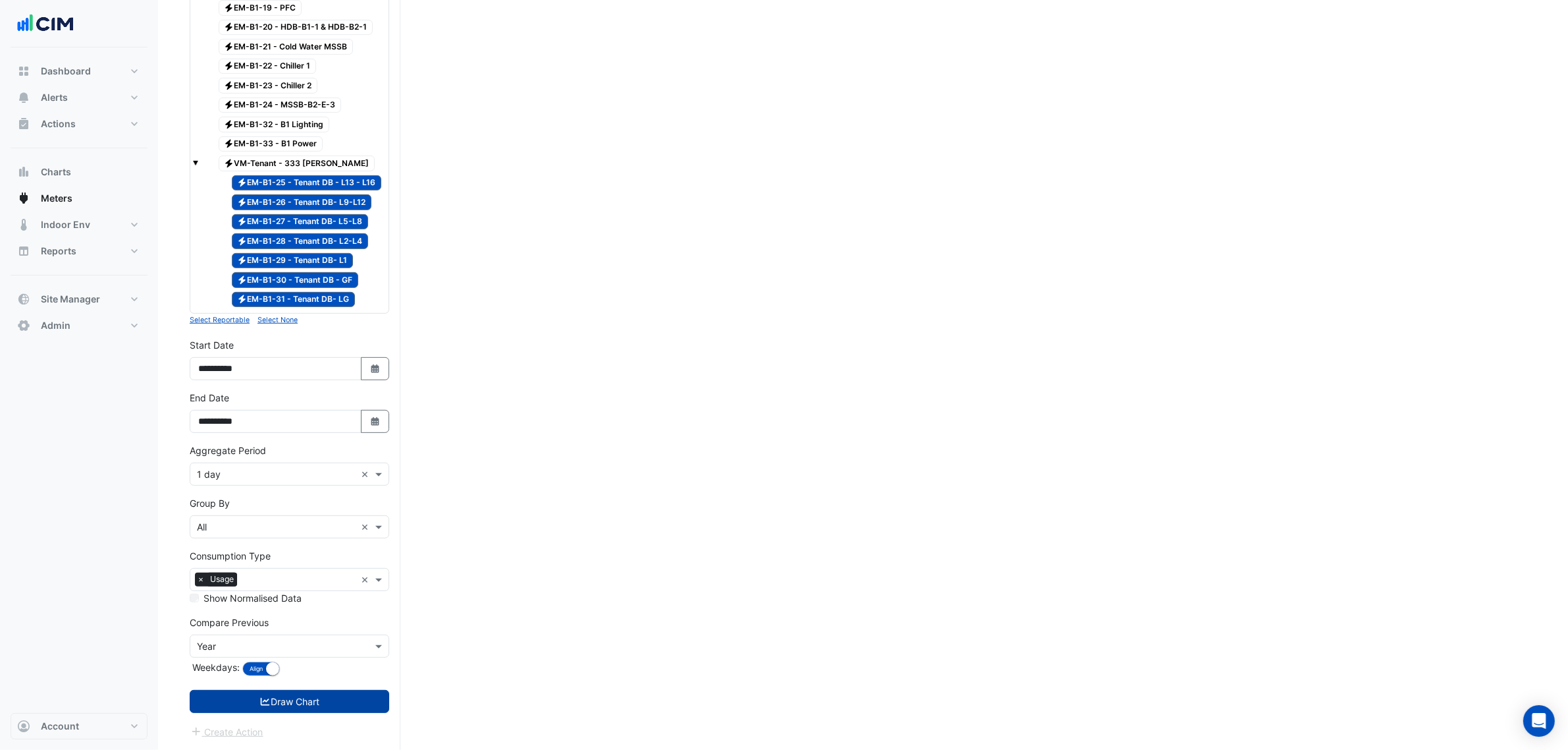
click at [272, 692] on button "Draw Chart" at bounding box center [289, 701] width 199 height 23
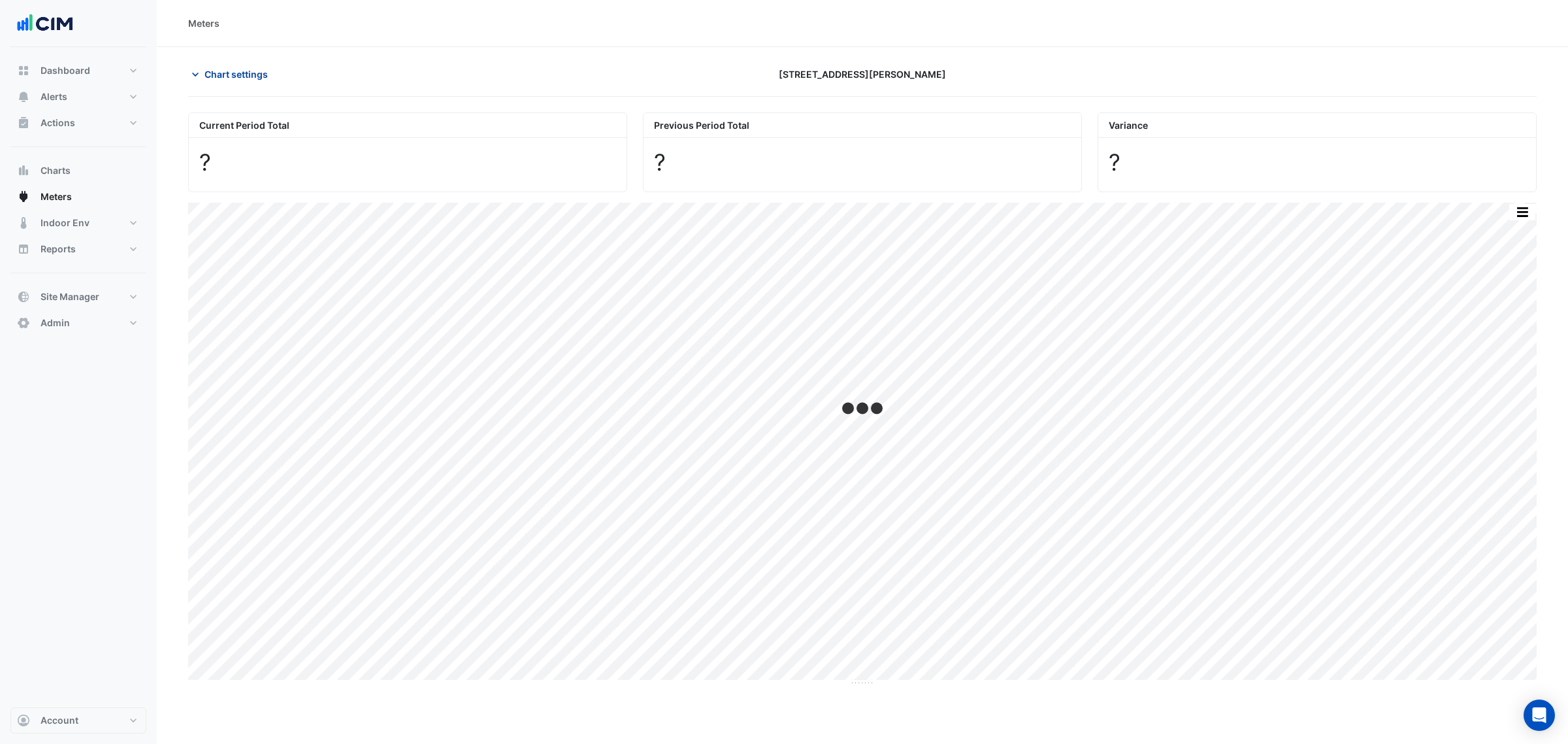
click at [224, 82] on button "Chart settings" at bounding box center [232, 74] width 89 height 23
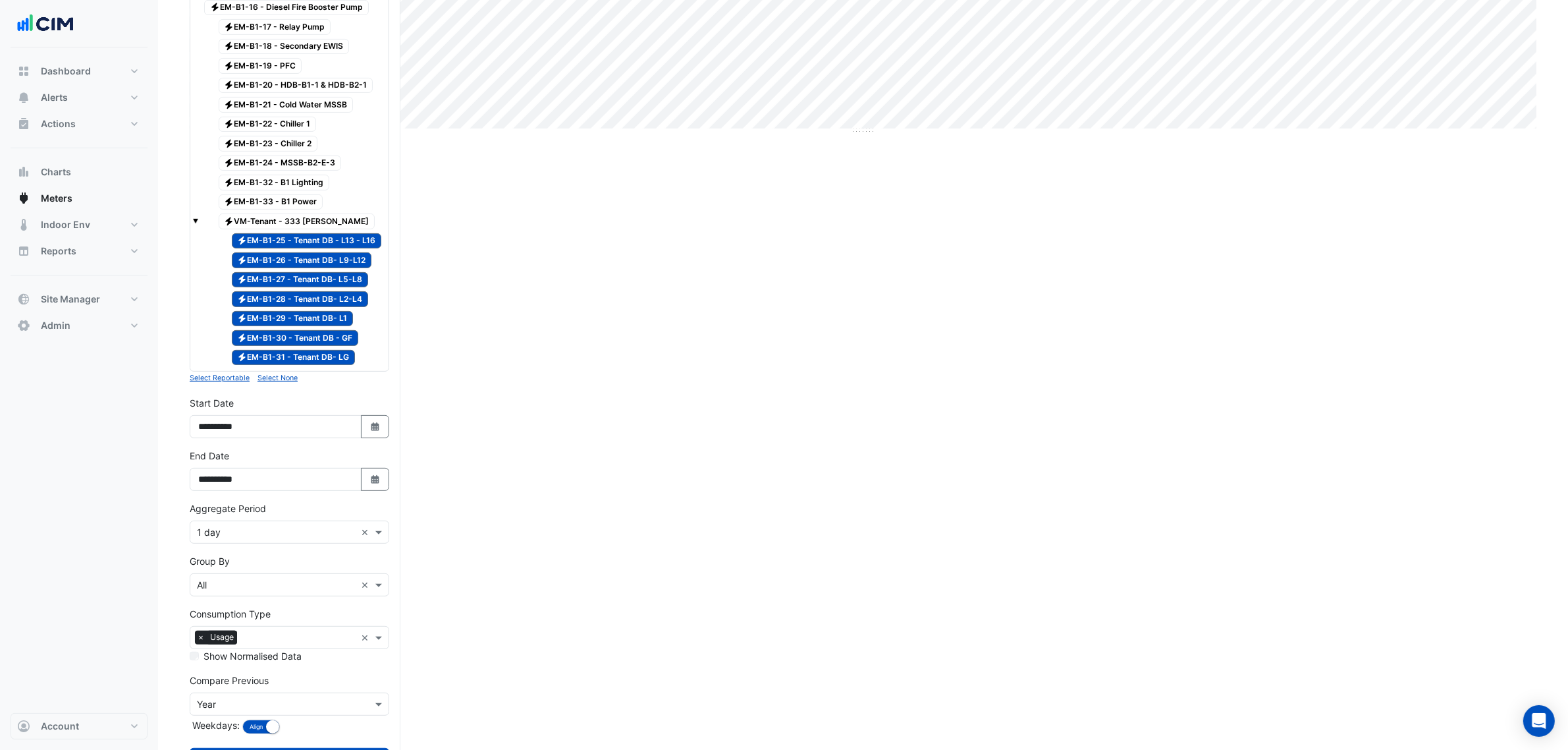
scroll to position [647, 0]
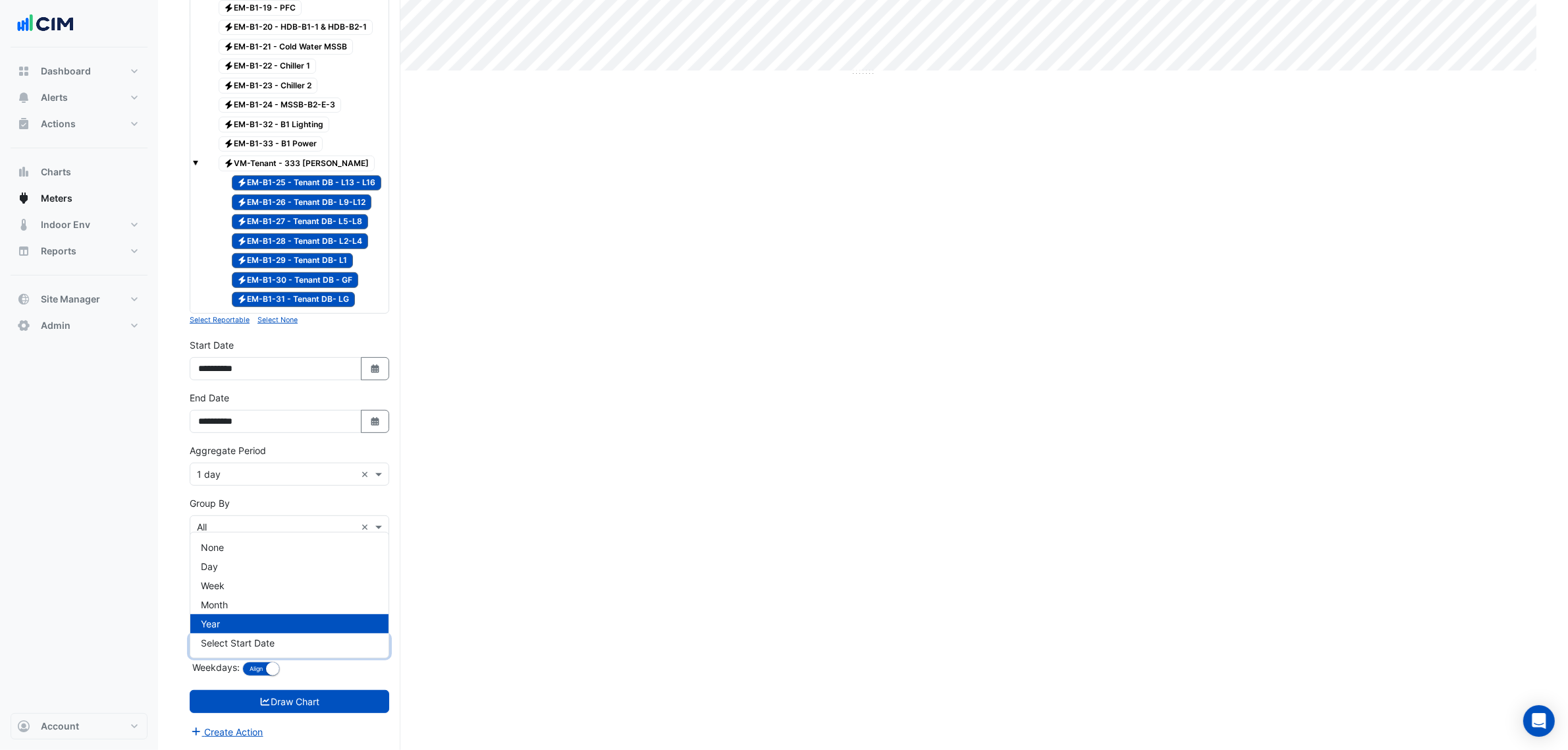
click at [264, 644] on input "text" at bounding box center [276, 646] width 159 height 14
click at [214, 542] on span "None" at bounding box center [213, 547] width 23 height 11
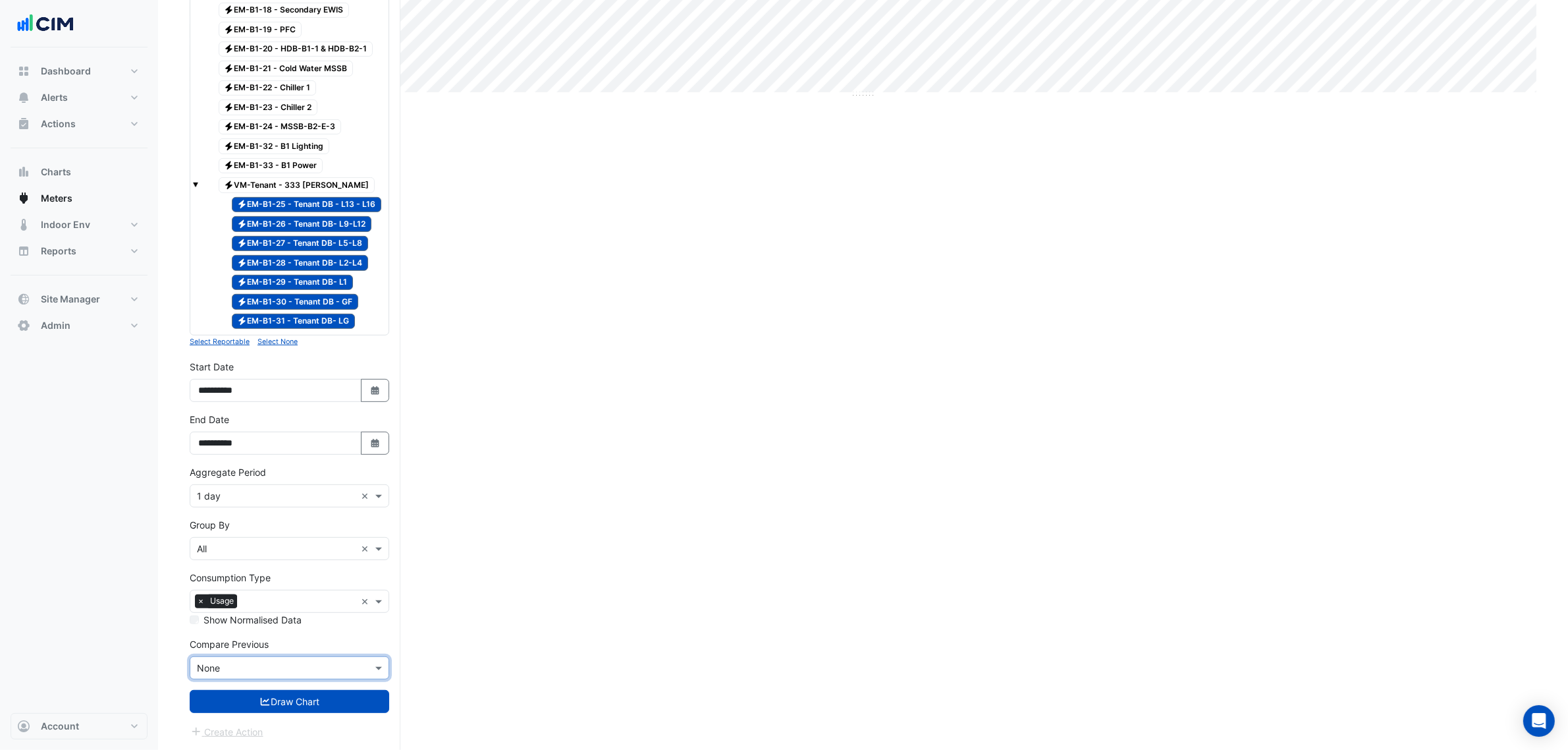
scroll to position [626, 0]
click at [374, 406] on div "**********" at bounding box center [289, 386] width 216 height 52
click at [374, 400] on button "Select Date" at bounding box center [375, 391] width 29 height 23
select select "*"
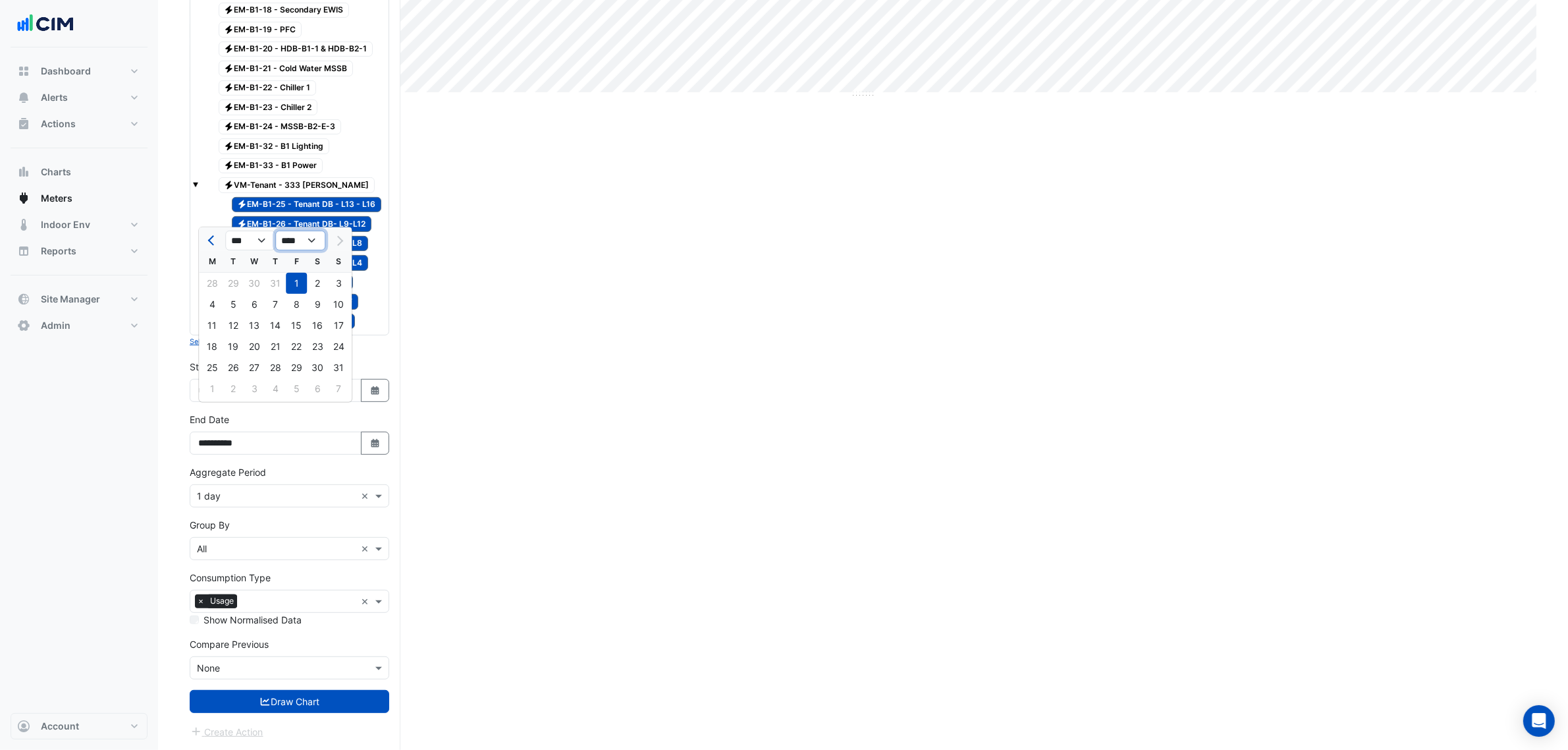
click at [293, 231] on select "**** **** **** **** **** **** **** **** **** **** ****" at bounding box center [300, 241] width 50 height 20
select select "****"
click at [275, 231] on select "**** **** **** **** **** **** **** **** **** **** ****" at bounding box center [300, 241] width 50 height 20
click at [249, 231] on select "*** *** *** *** *** *** *** *** *** *** *** ***" at bounding box center [250, 241] width 50 height 20
click at [226, 231] on select "*** *** *** *** *** *** *** *** *** *** *** ***" at bounding box center [250, 241] width 50 height 20
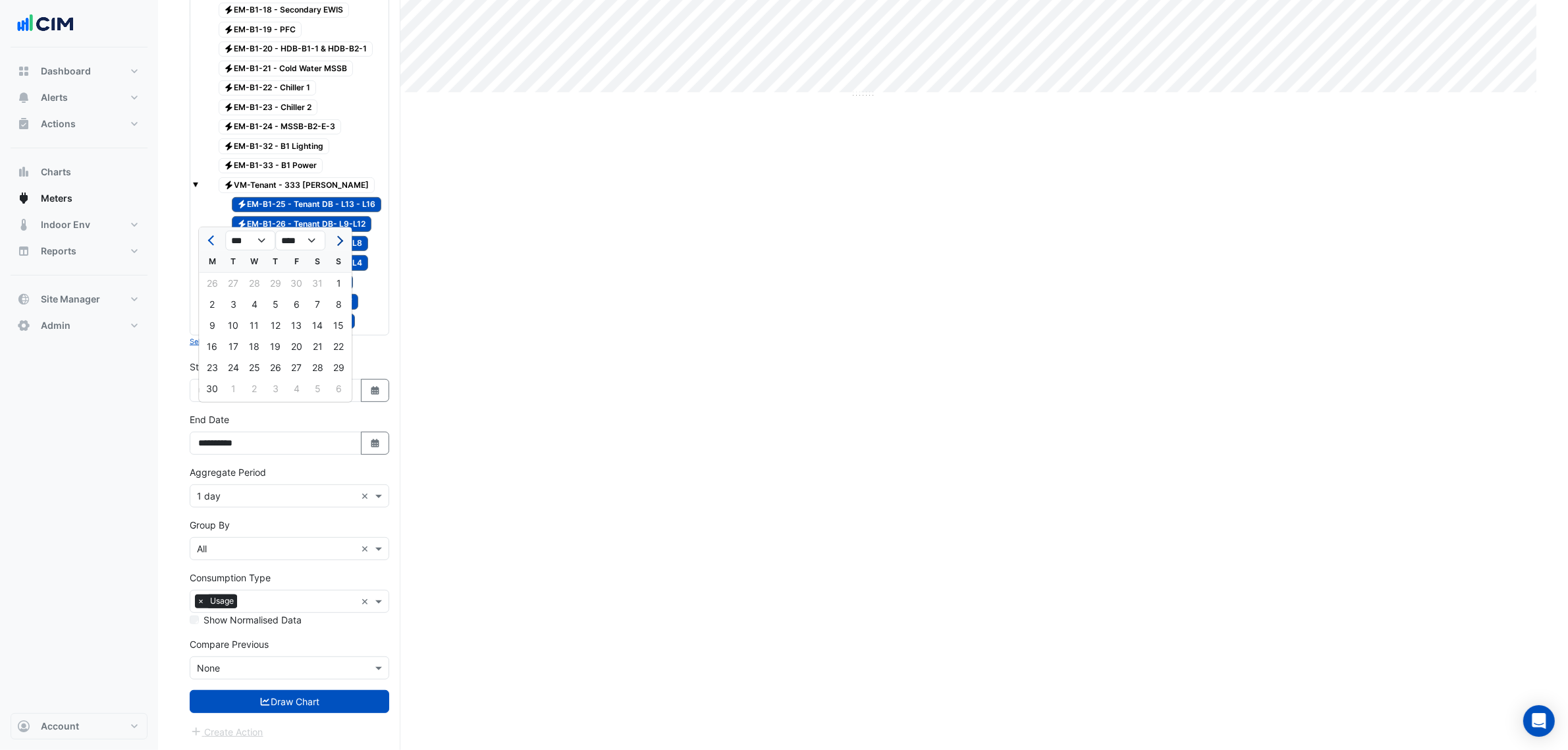
click at [340, 230] on button "Next month" at bounding box center [338, 240] width 16 height 21
select select "**"
click at [229, 273] on div "1" at bounding box center [233, 282] width 21 height 21
type input "**********"
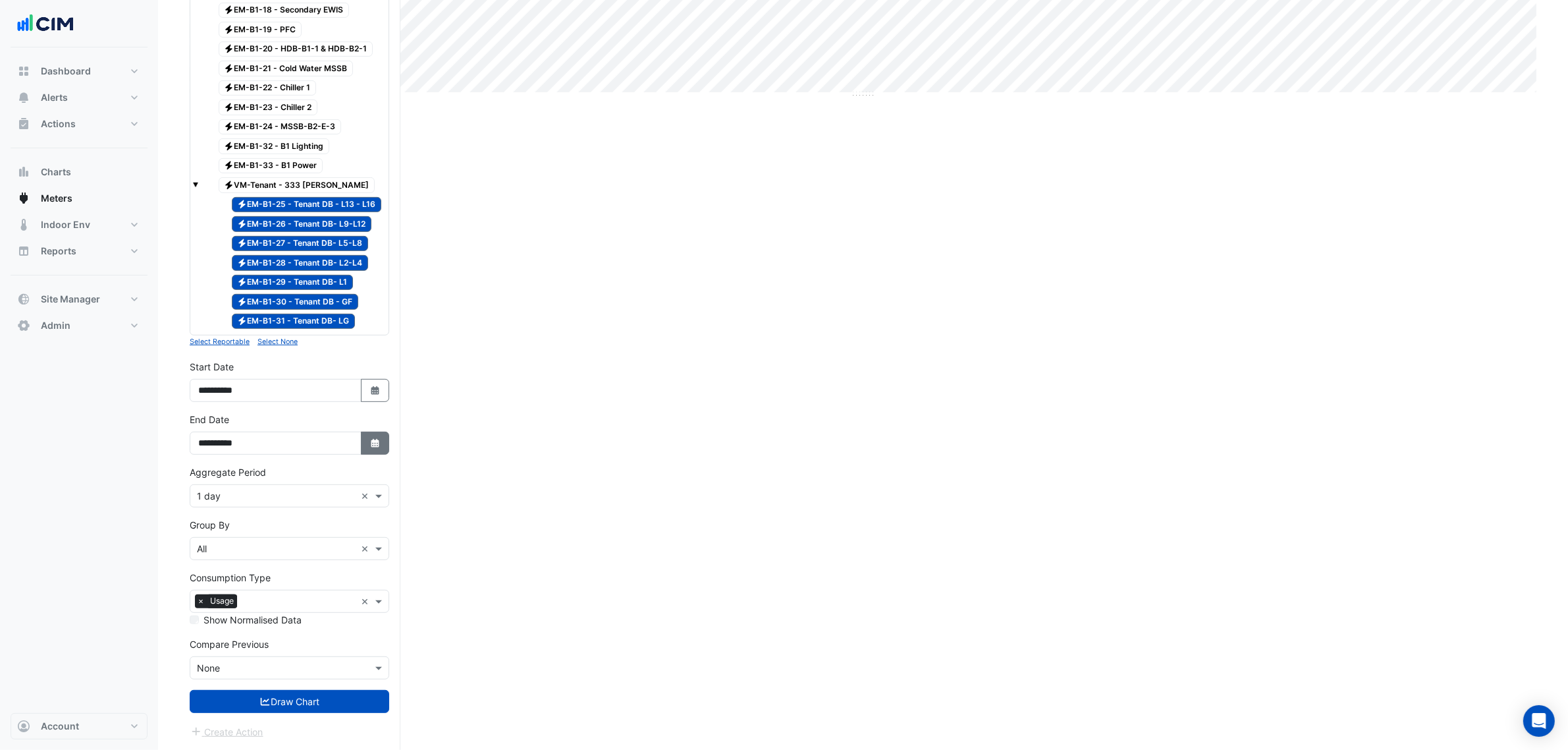
click at [372, 440] on icon "button" at bounding box center [374, 442] width 8 height 8
select select "*"
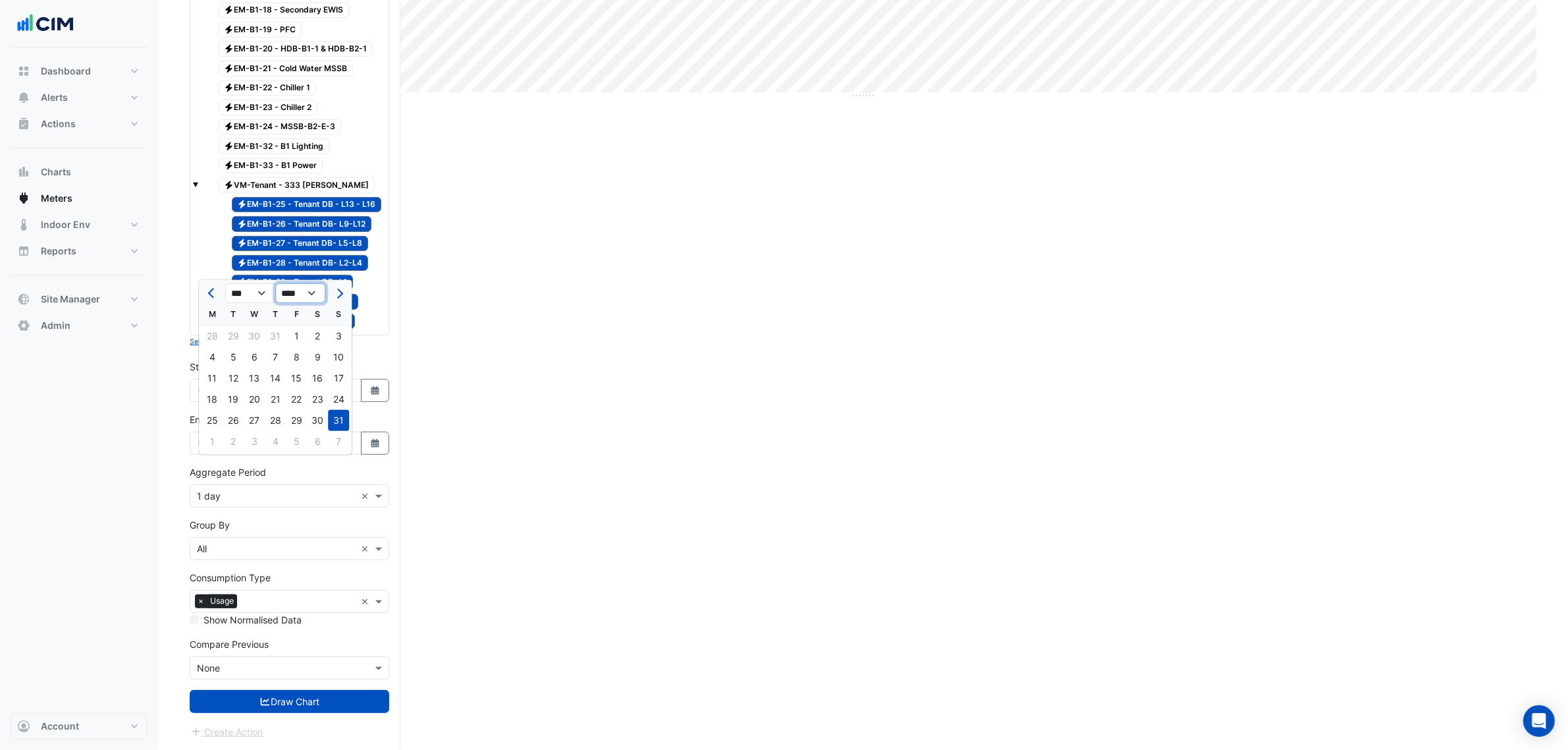
drag, startPoint x: 297, startPoint y: 264, endPoint x: 293, endPoint y: 277, distance: 13.6
click at [295, 283] on select "**** **** **** **** **** **** **** **** **** **** **** ****" at bounding box center [300, 293] width 50 height 20
select select "****"
click at [275, 283] on select "**** **** **** **** **** **** **** **** **** **** **** ****" at bounding box center [300, 293] width 50 height 20
click at [268, 283] on select "*** *** ***" at bounding box center [250, 293] width 50 height 20
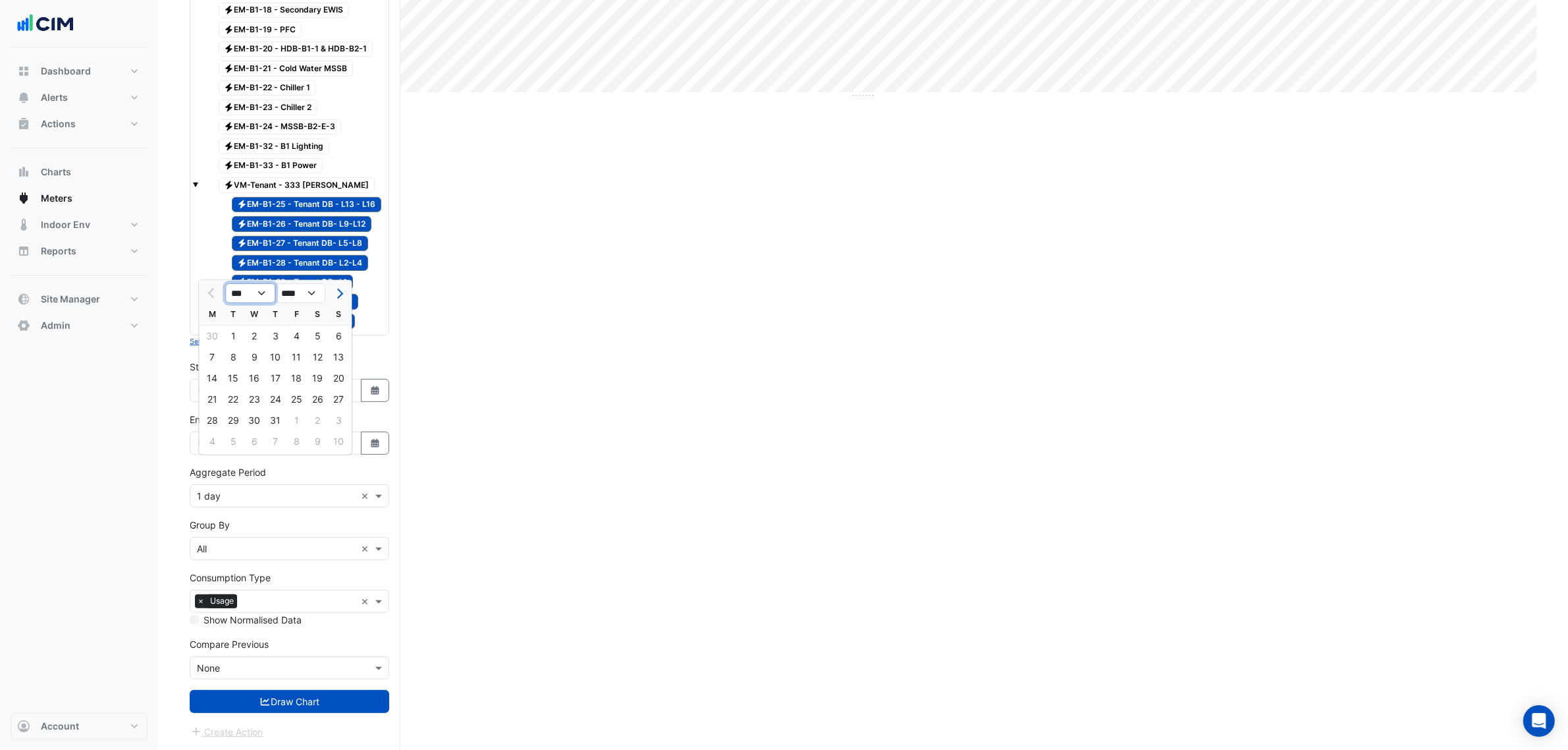
select select "**"
click at [226, 283] on select "*** *** ***" at bounding box center [250, 293] width 50 height 20
click at [235, 431] on div "31" at bounding box center [233, 440] width 21 height 21
type input "**********"
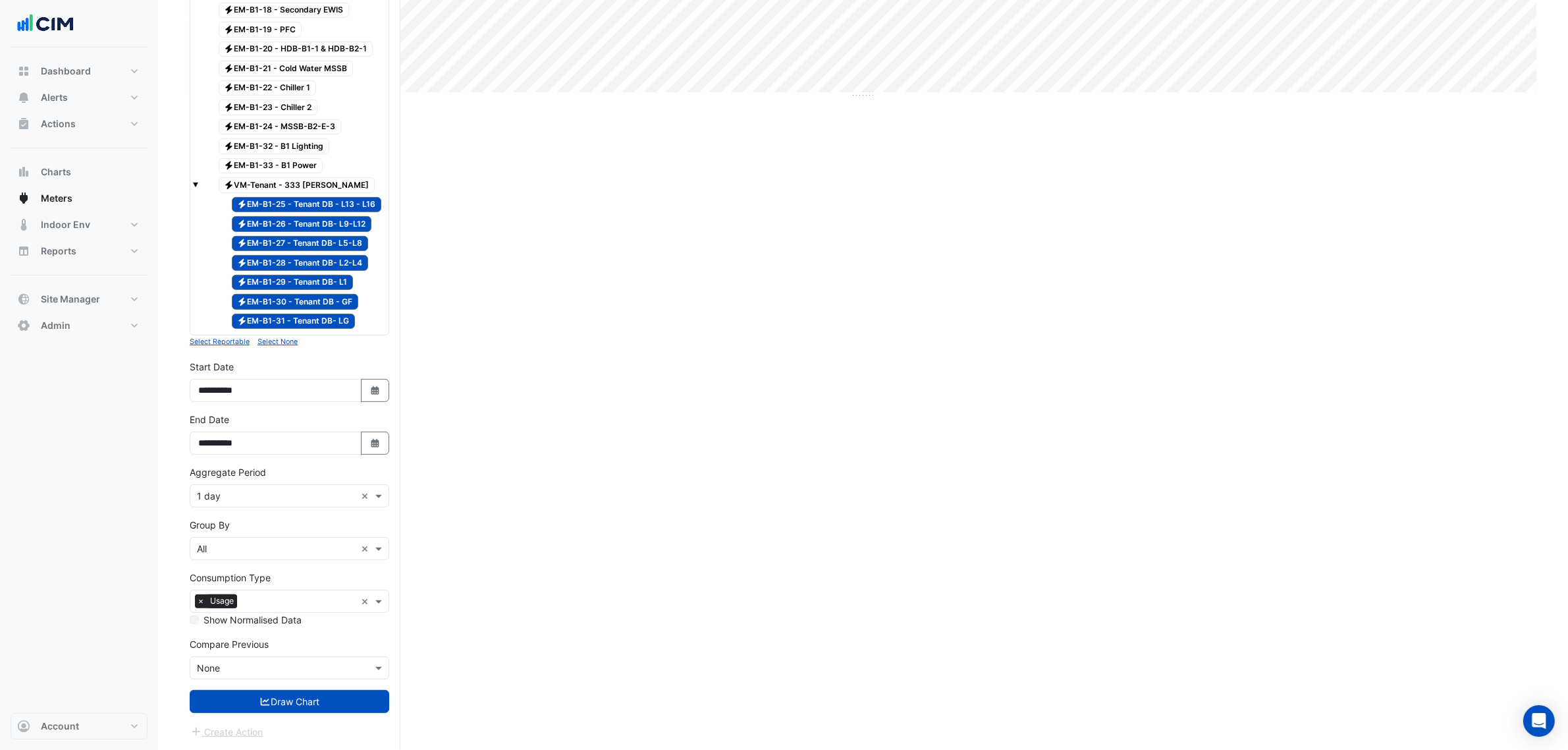
click at [277, 507] on div "× 1 day ×" at bounding box center [289, 496] width 199 height 23
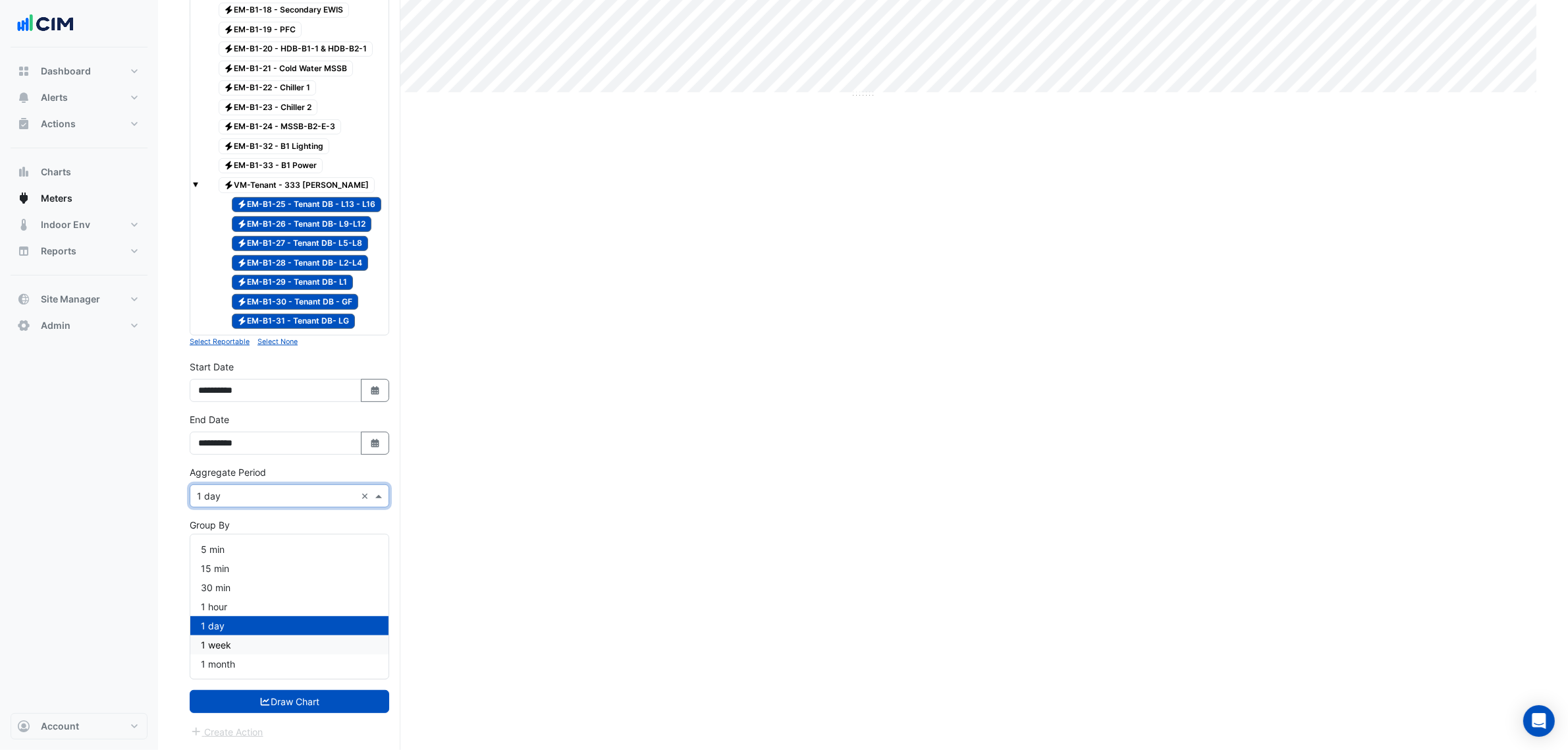
click at [284, 654] on div "1 month" at bounding box center [290, 663] width 198 height 19
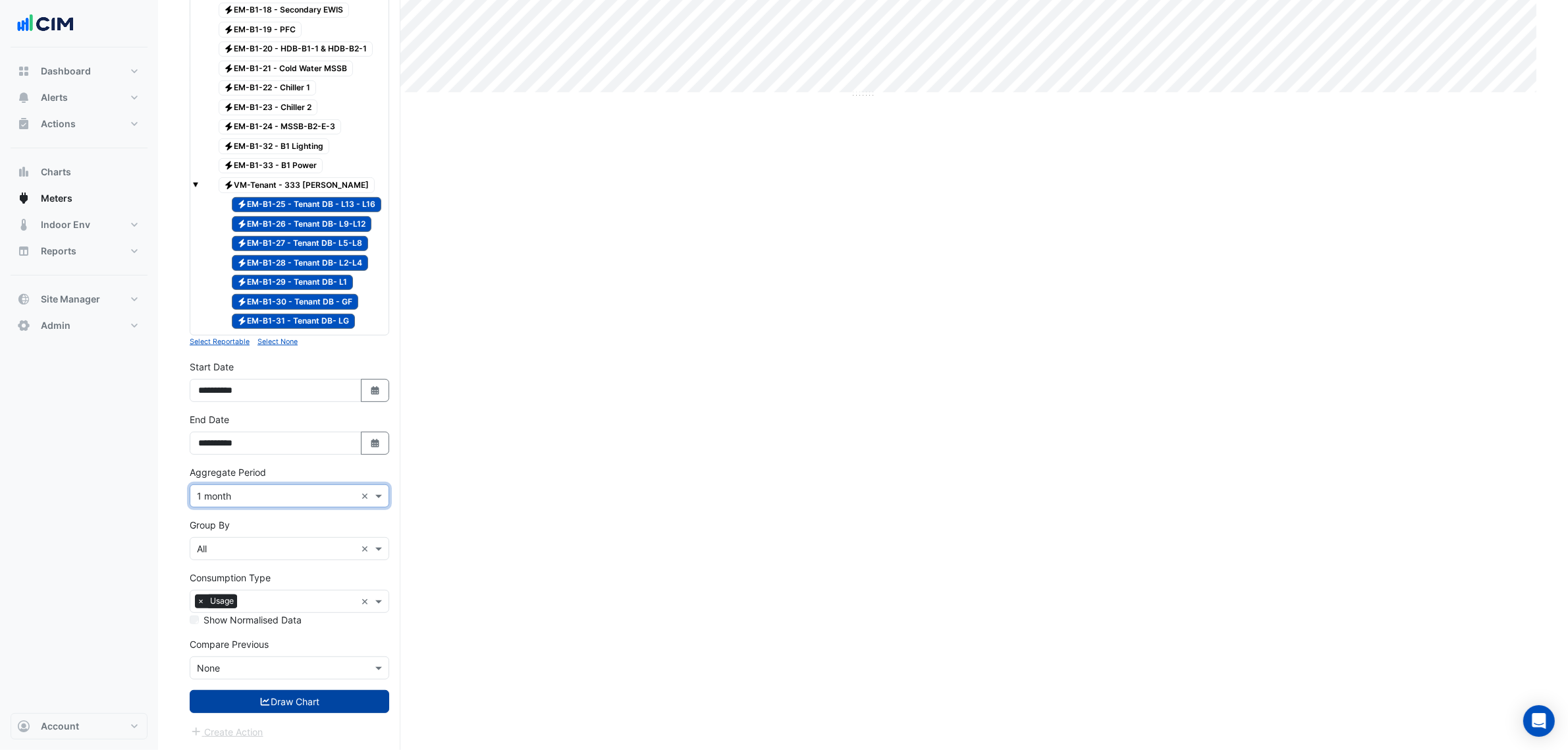
click at [279, 708] on button "Draw Chart" at bounding box center [289, 701] width 199 height 23
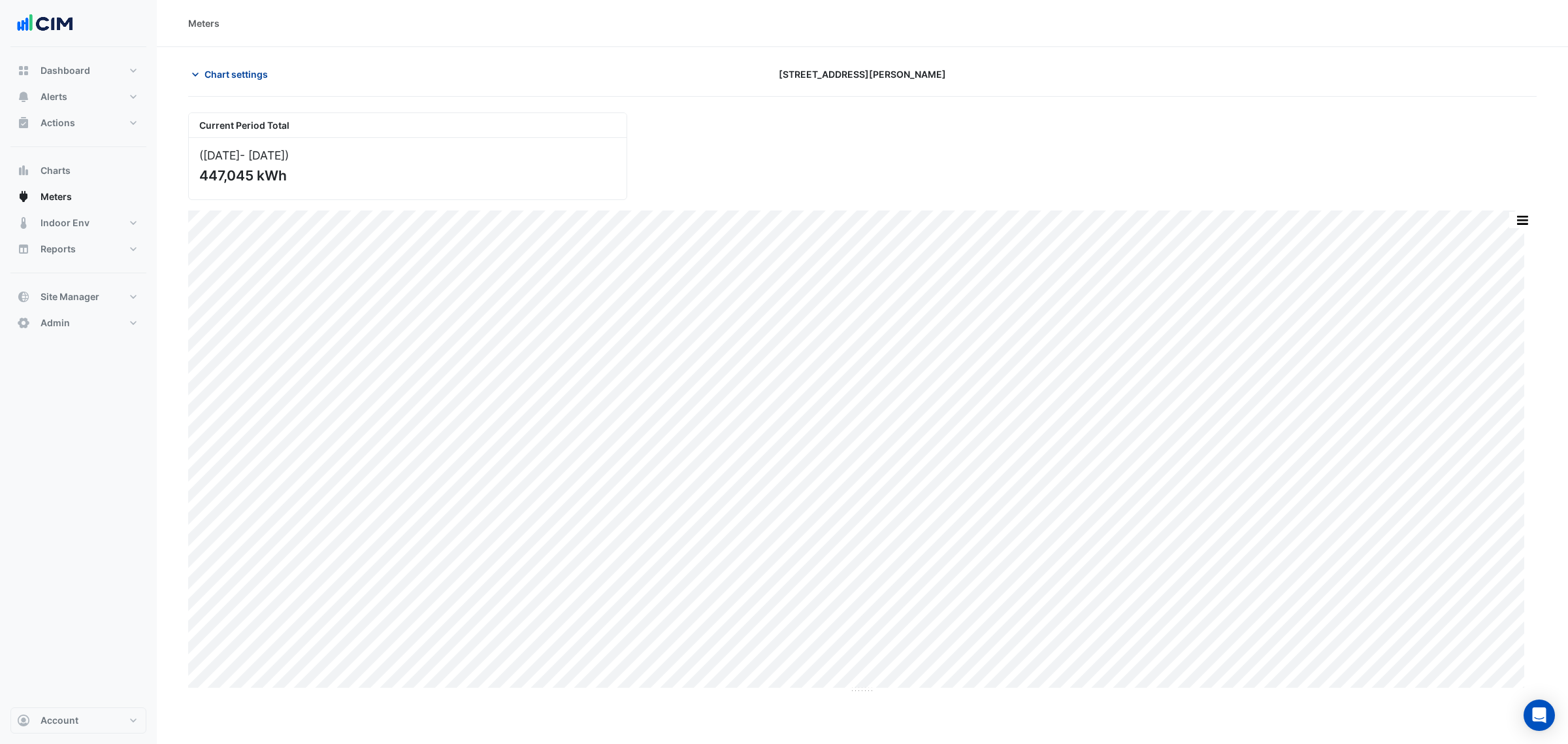
click at [246, 63] on button "Chart settings" at bounding box center [232, 74] width 89 height 23
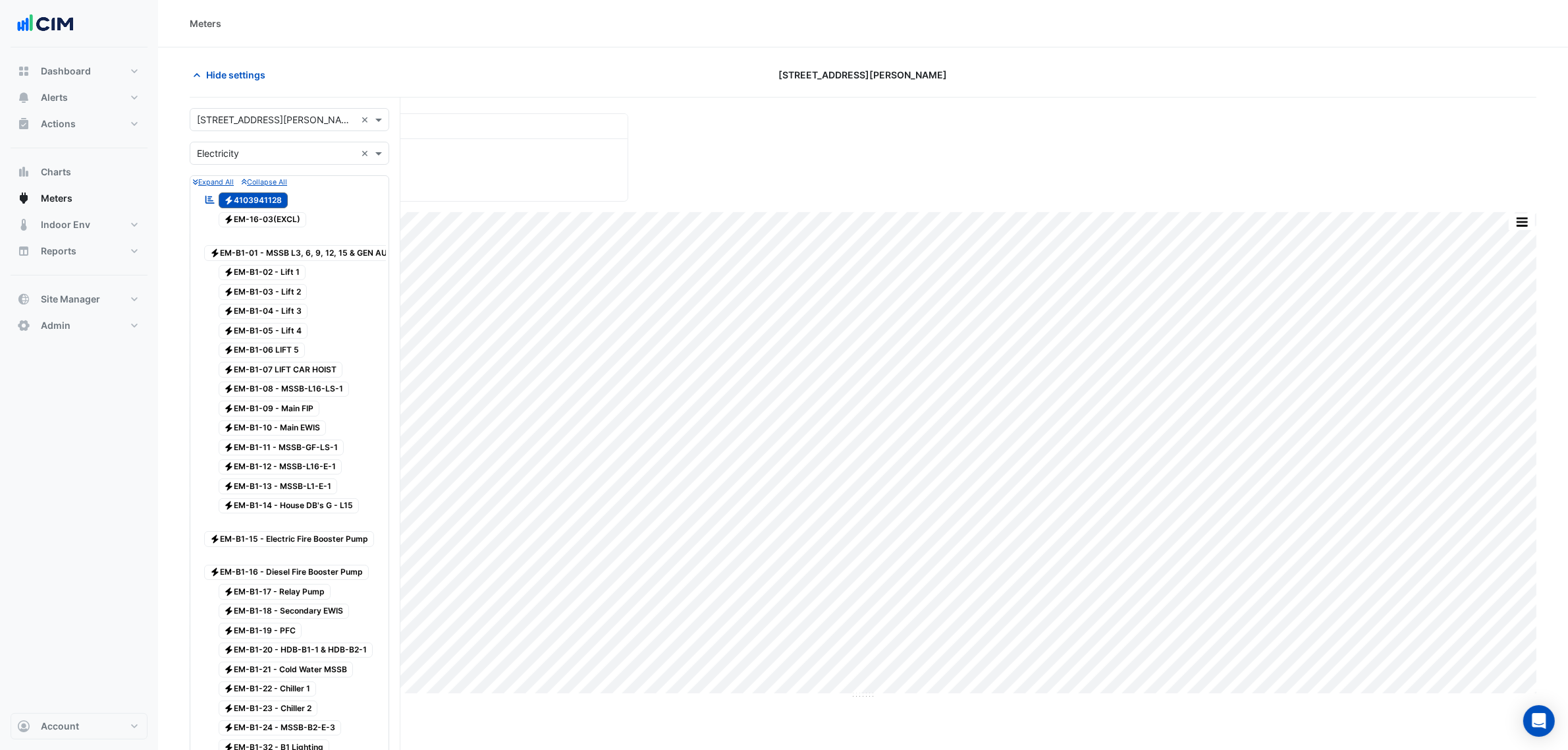
click at [262, 197] on span "Electricity 4103941128" at bounding box center [253, 200] width 69 height 16
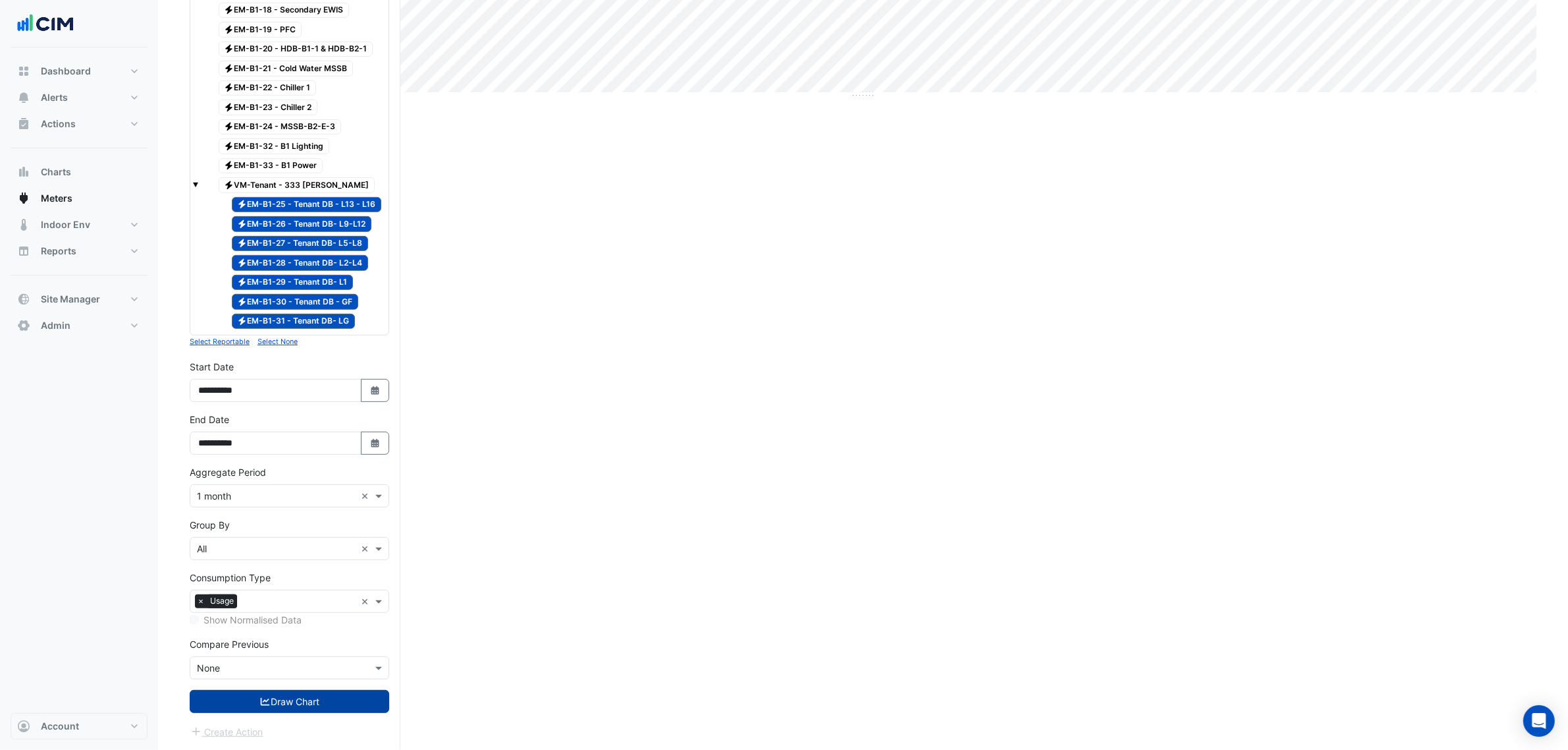
click at [328, 702] on button "Draw Chart" at bounding box center [289, 701] width 199 height 23
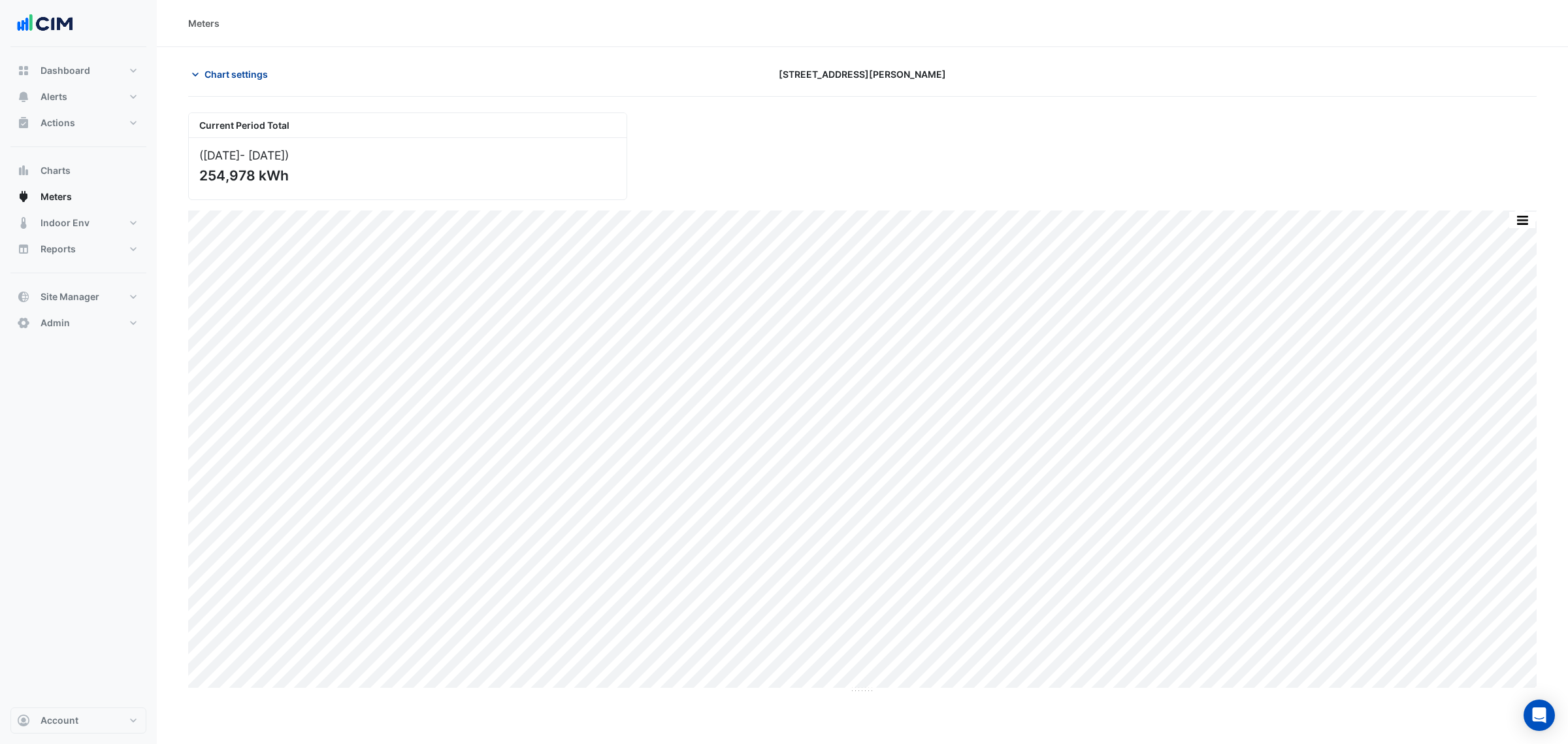
click at [263, 79] on span "Chart settings" at bounding box center [236, 73] width 64 height 13
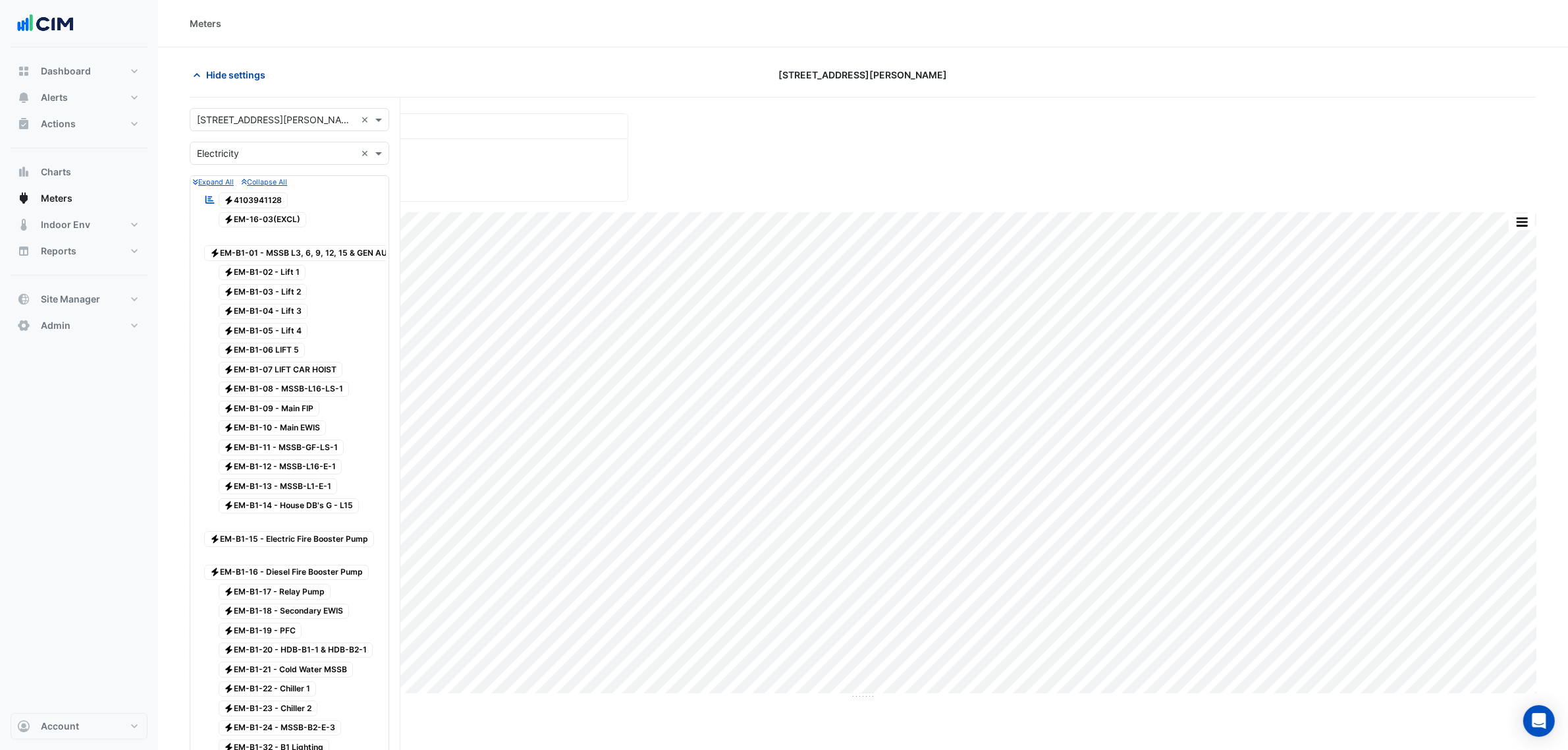
click at [255, 68] on span "Hide settings" at bounding box center [236, 74] width 60 height 14
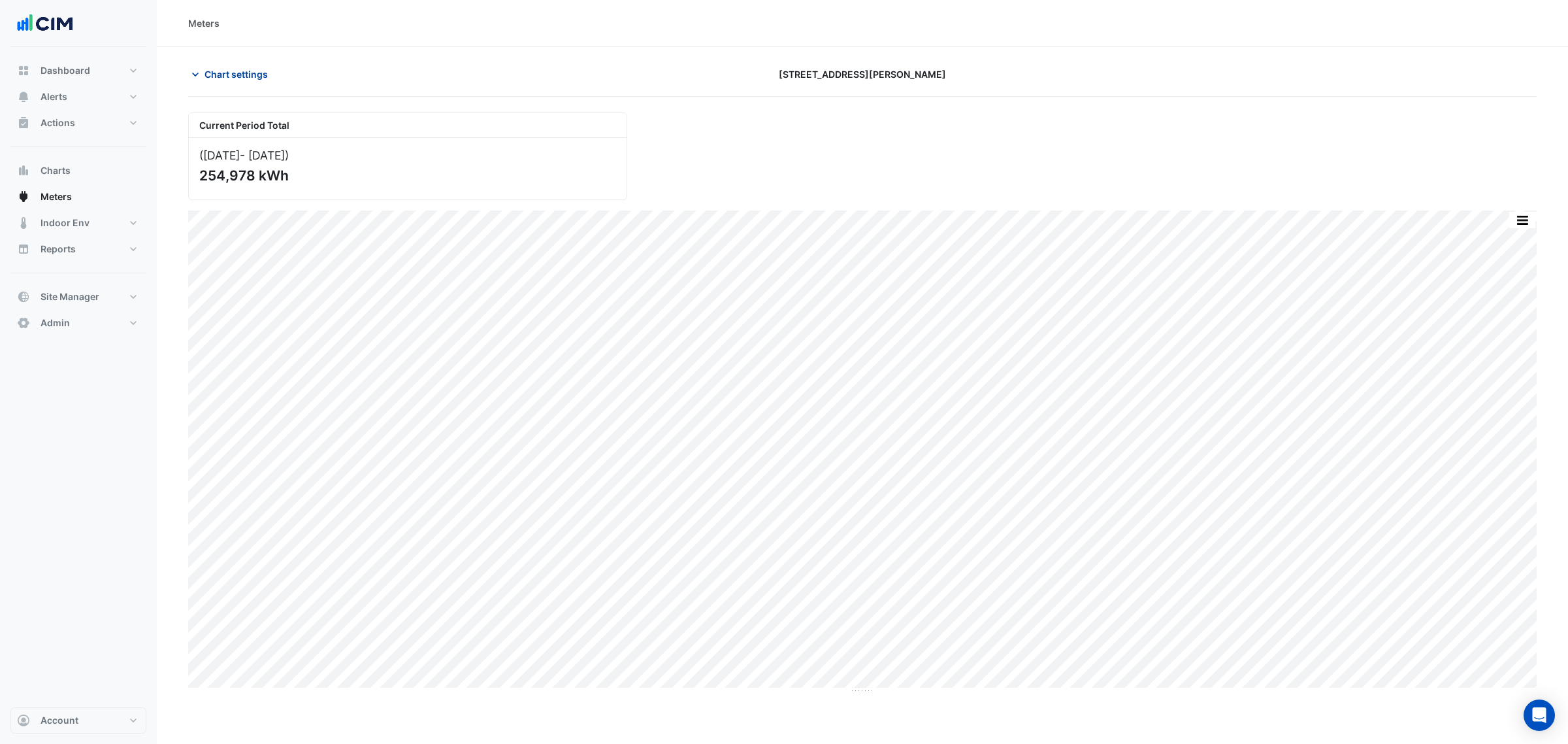
click at [224, 66] on button "Chart settings" at bounding box center [232, 74] width 89 height 23
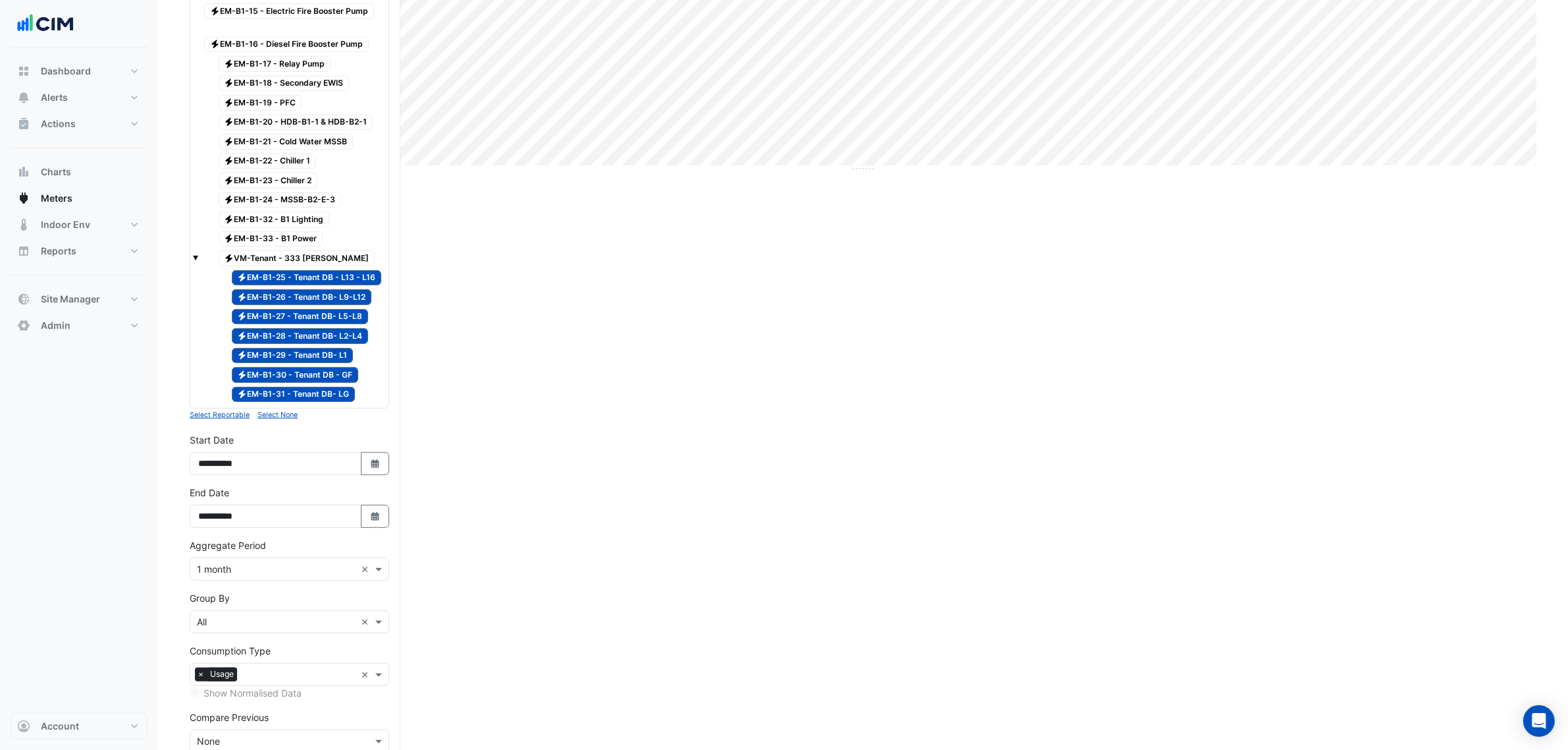
scroll to position [626, 0]
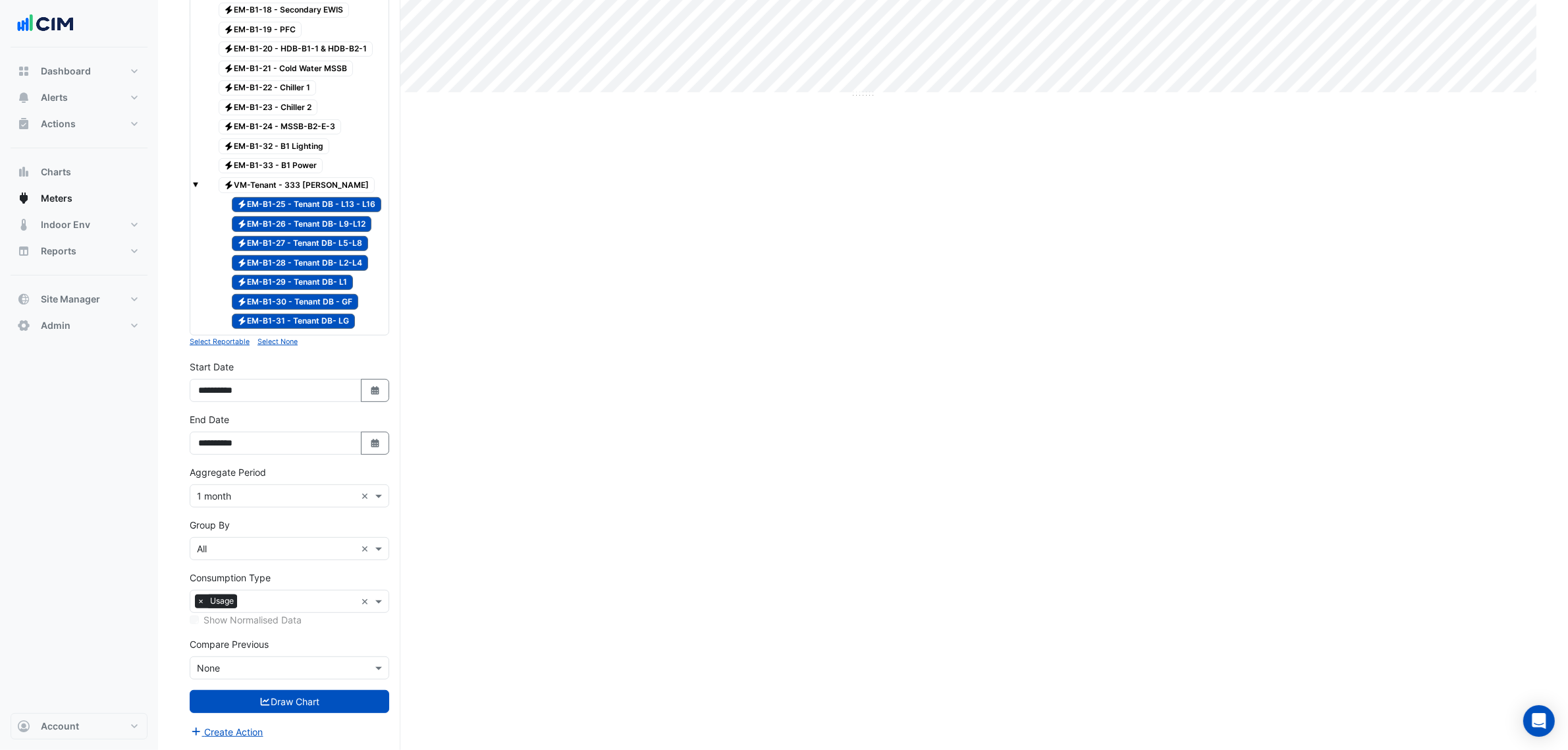
click at [269, 177] on span "Electricity VM-Tenant - 333 George" at bounding box center [297, 185] width 157 height 16
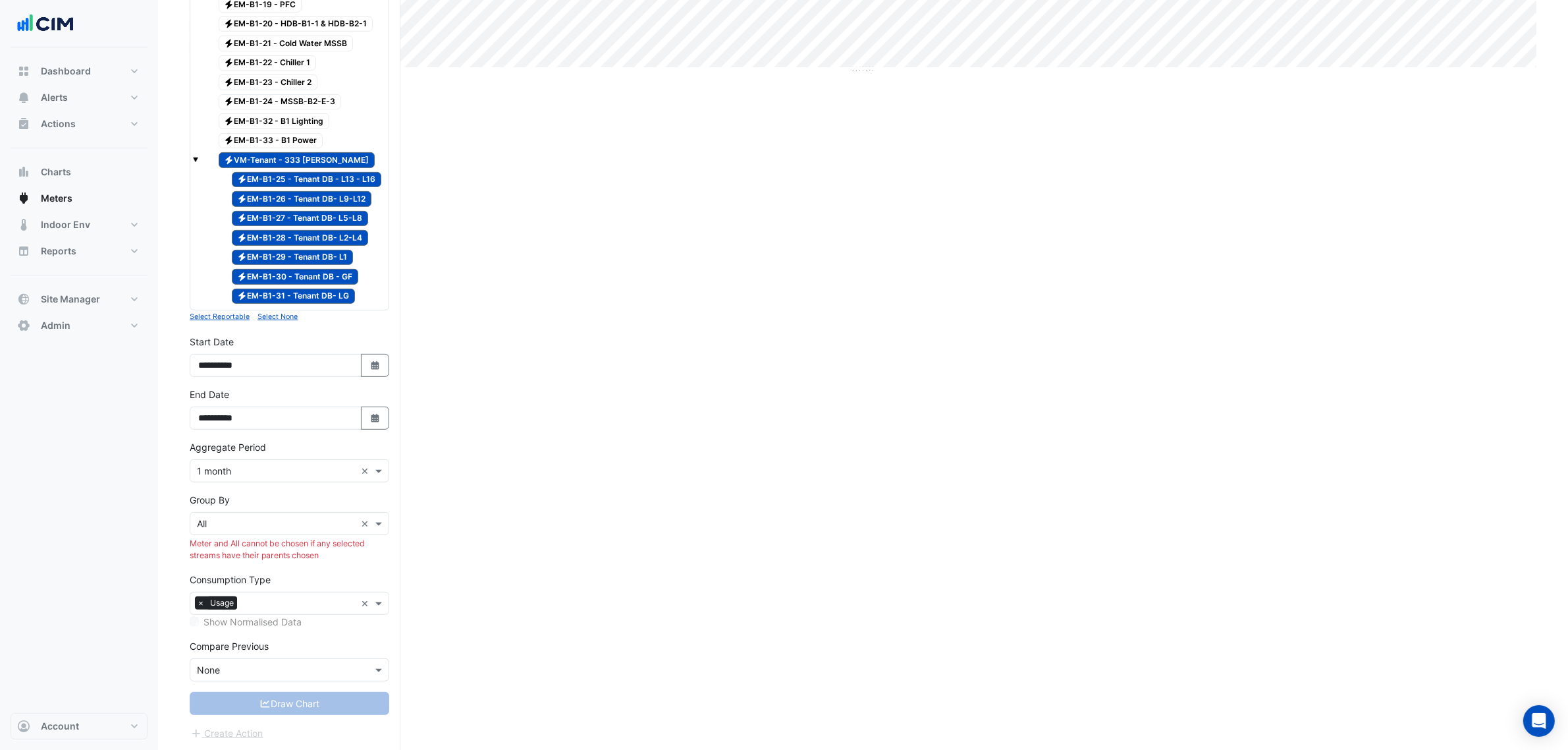
click at [274, 168] on span "Electricity VM-Tenant - 333 George" at bounding box center [297, 161] width 157 height 16
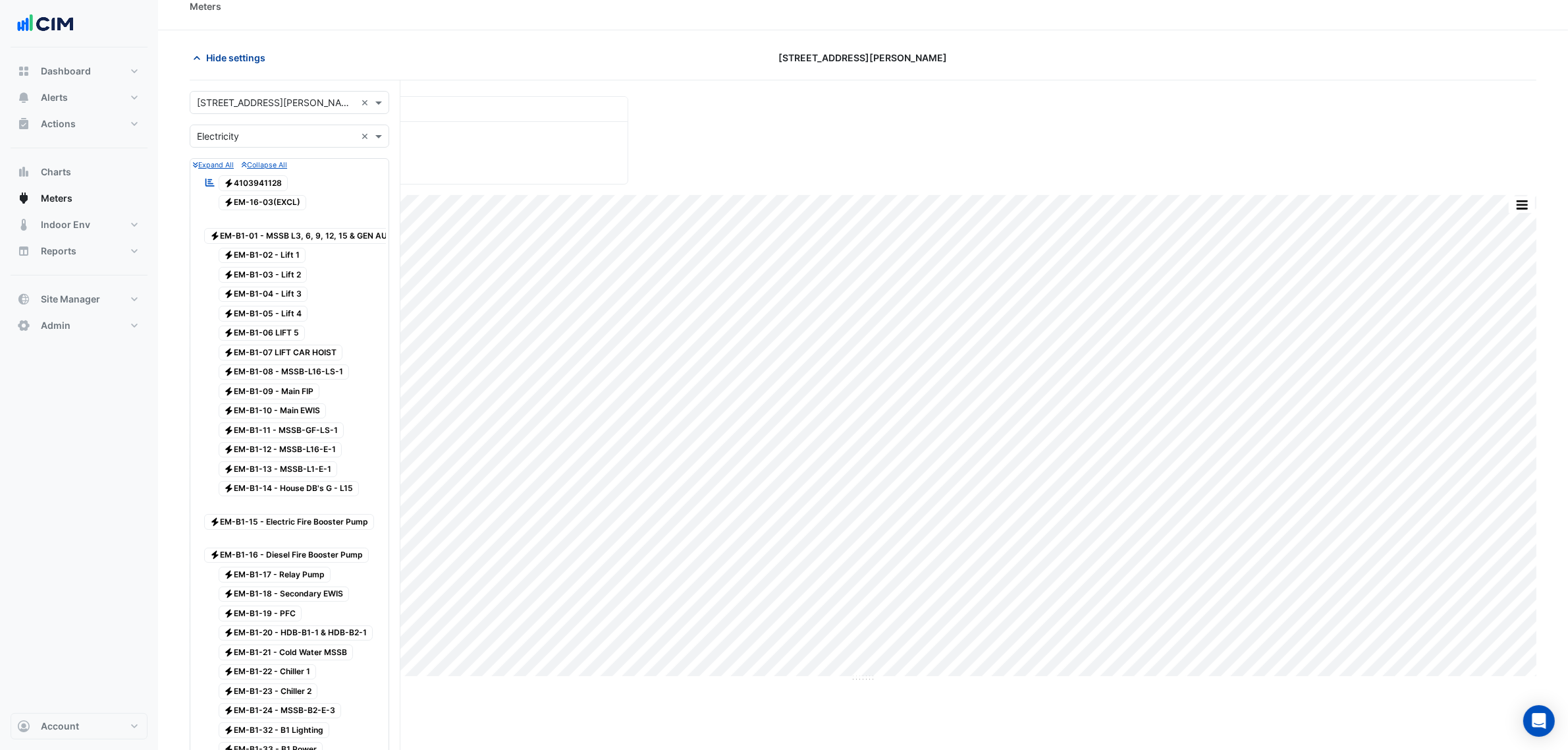
scroll to position [0, 0]
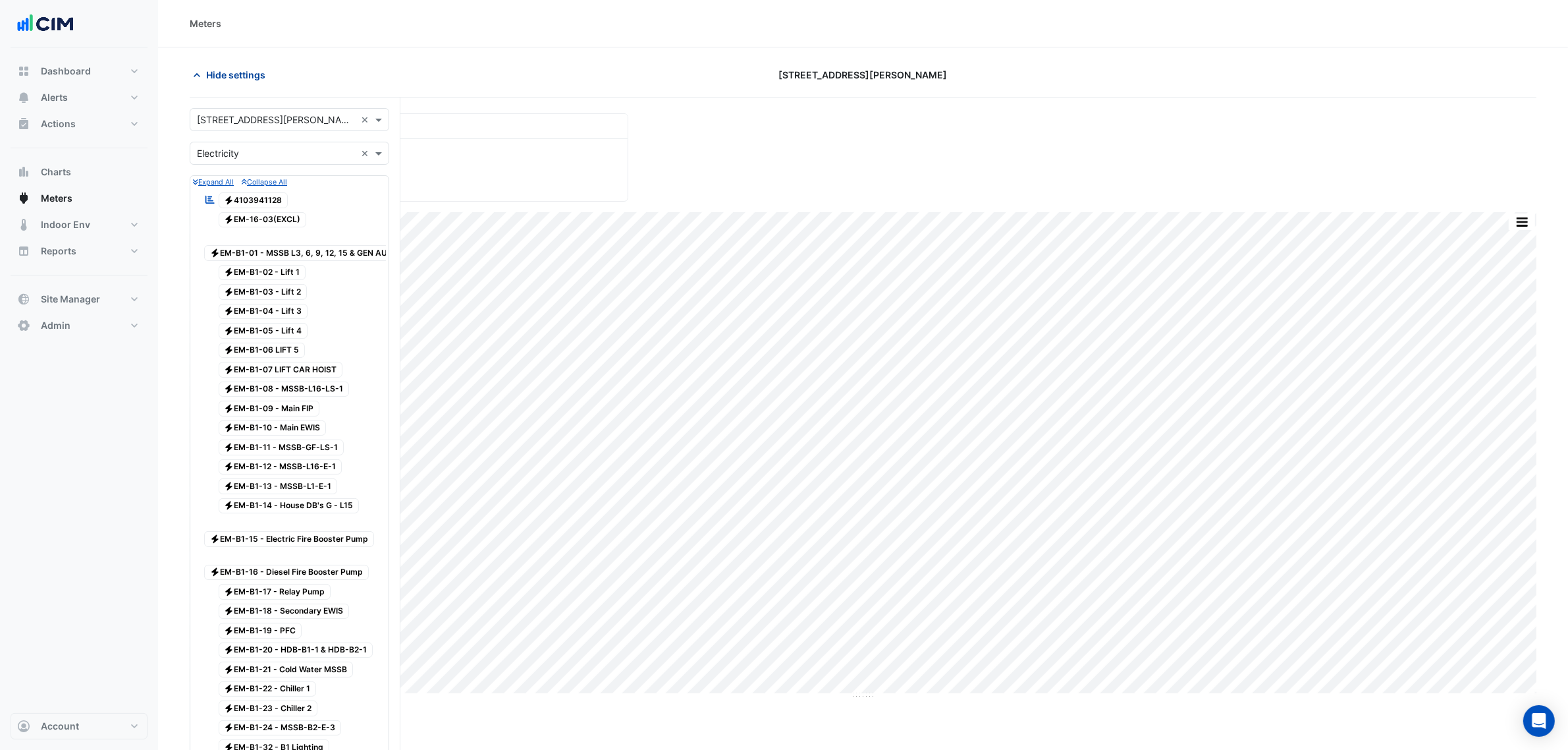
click at [245, 74] on span "Hide settings" at bounding box center [236, 74] width 60 height 14
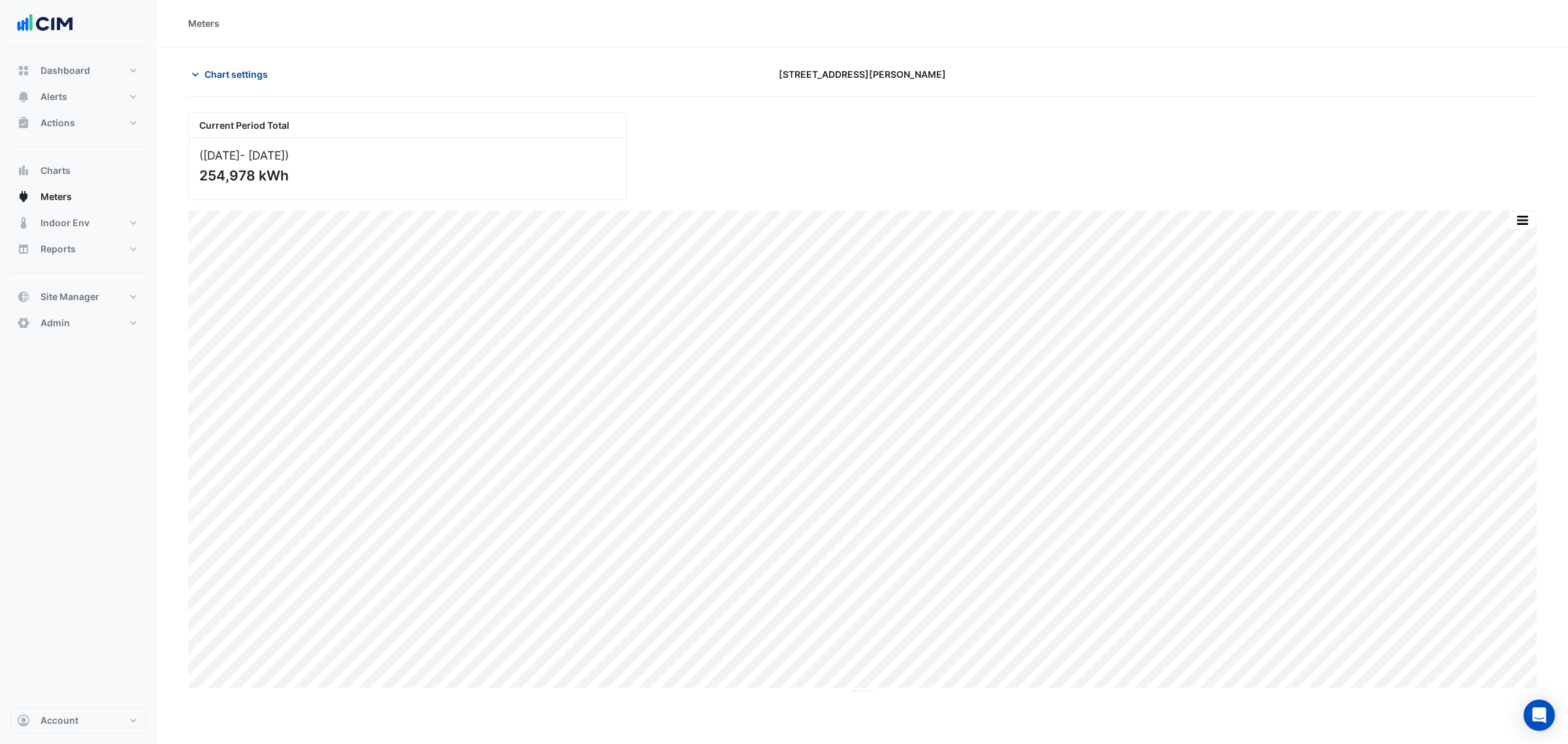
click at [236, 75] on span "Chart settings" at bounding box center [236, 73] width 64 height 13
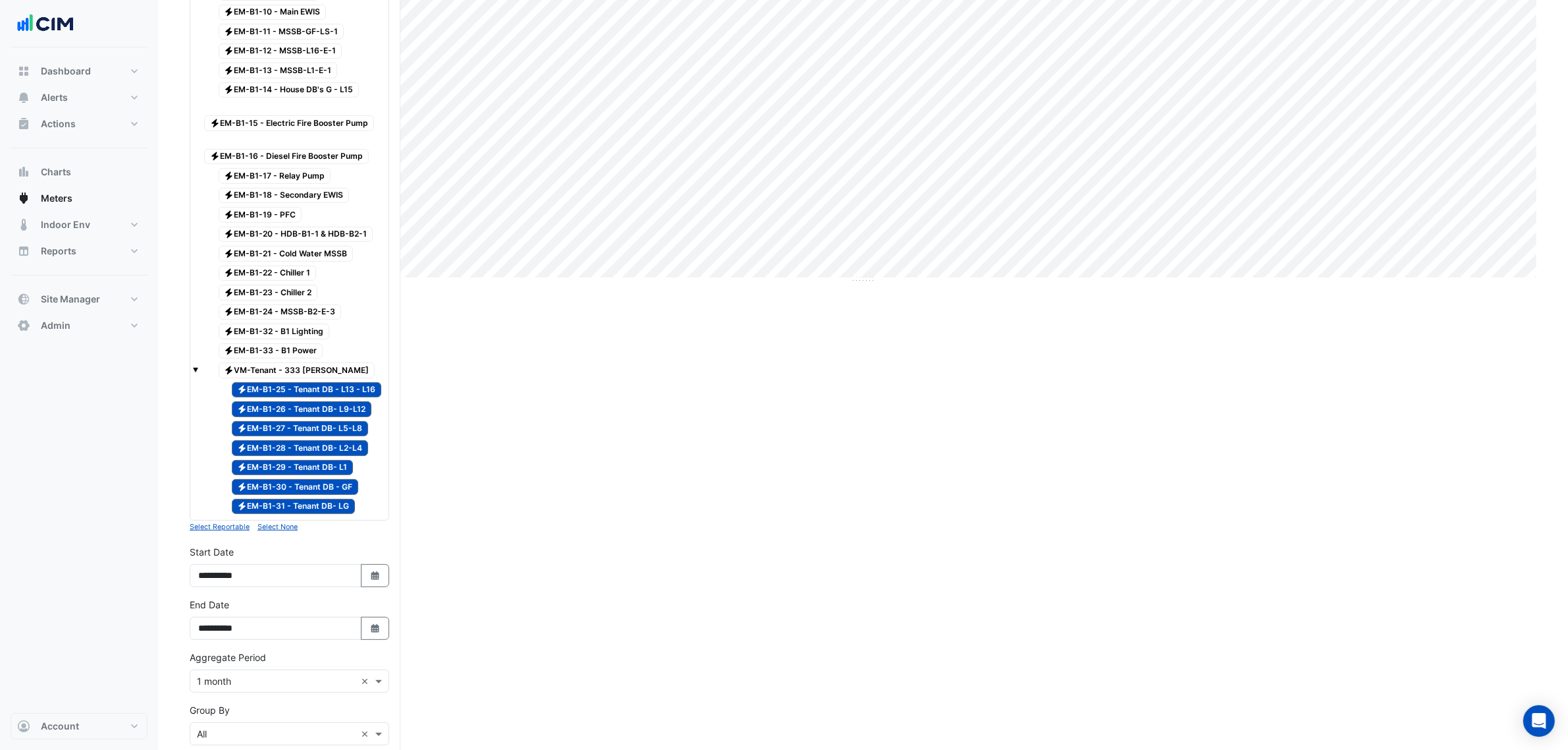
scroll to position [626, 0]
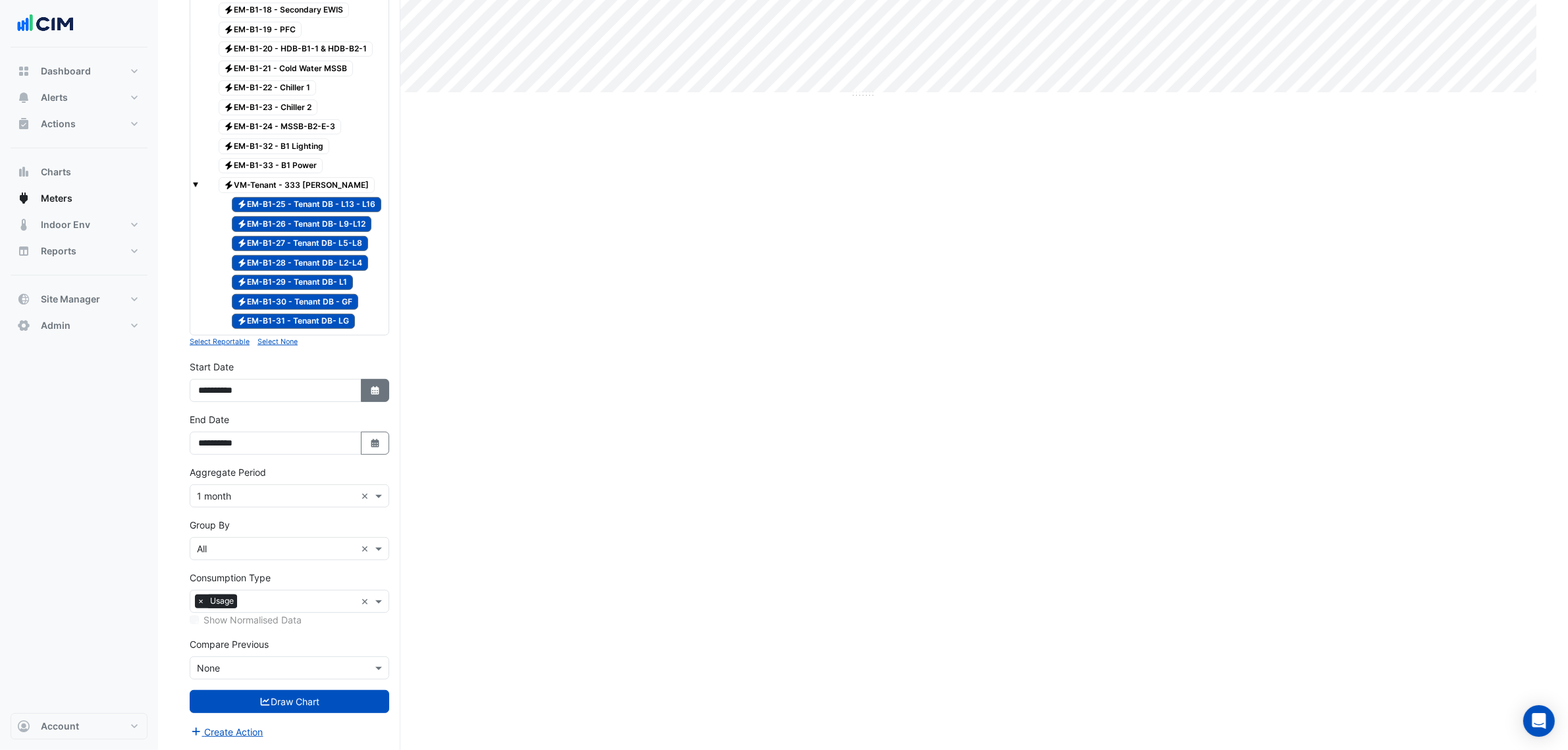
click at [367, 393] on button "Select Date" at bounding box center [375, 391] width 29 height 23
select select "**"
select select "****"
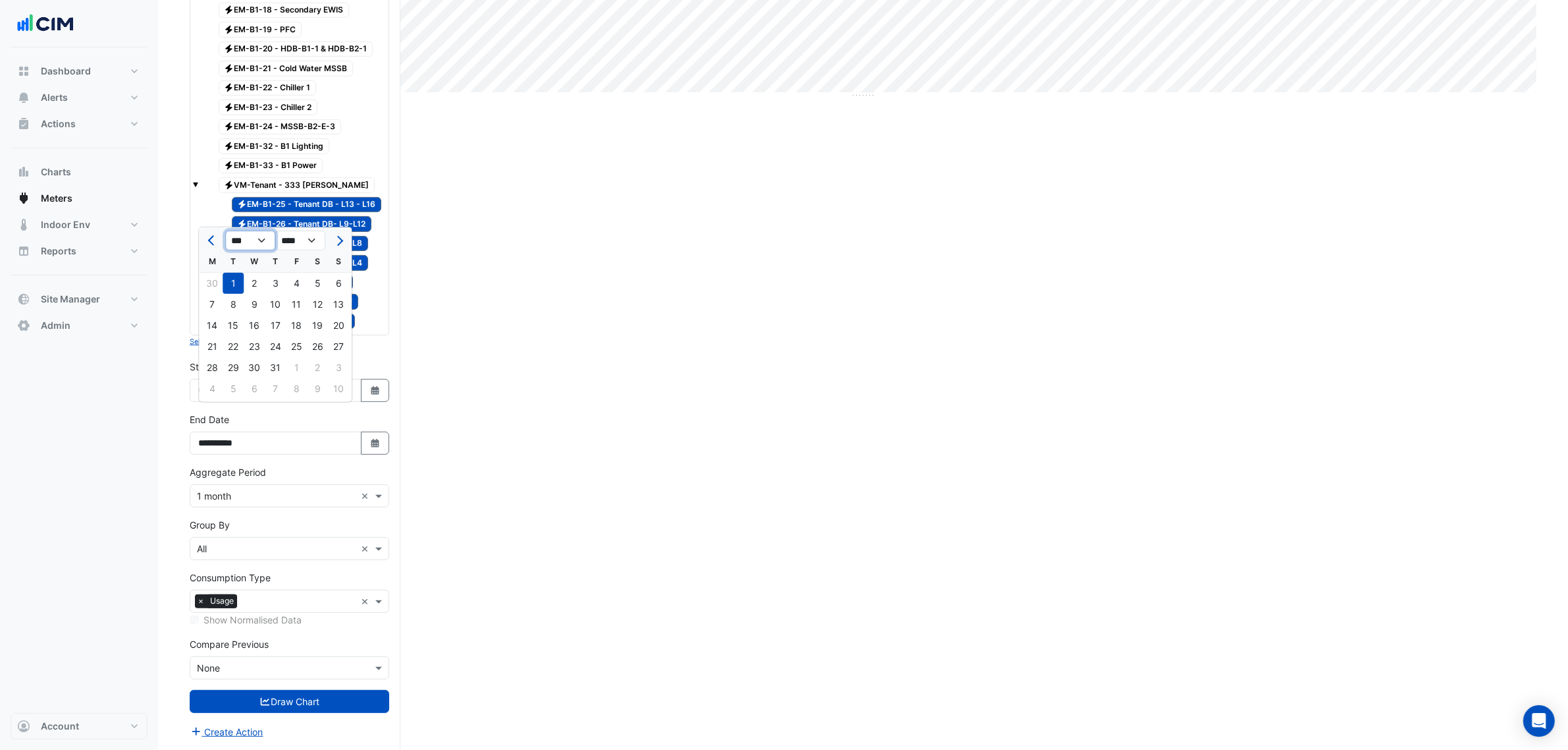
click at [234, 231] on select "*** *** *** *** *** *** *** *** *** *** *** ***" at bounding box center [250, 241] width 50 height 20
select select "*"
click at [226, 231] on select "*** *** *** *** *** *** *** *** *** *** *** ***" at bounding box center [250, 241] width 50 height 20
click at [215, 273] on div "1" at bounding box center [211, 282] width 21 height 21
type input "**********"
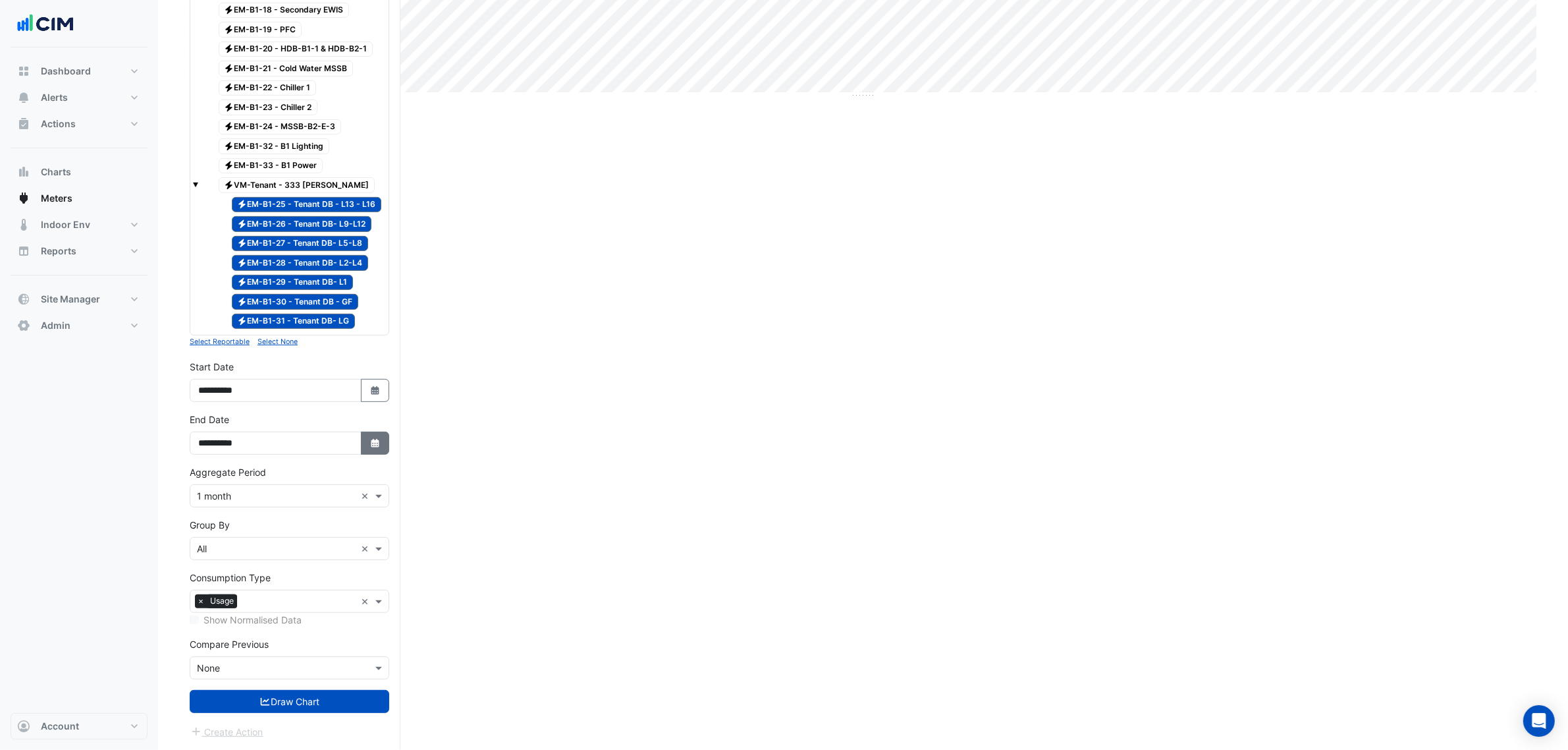
click at [380, 446] on button "Select Date" at bounding box center [375, 443] width 29 height 23
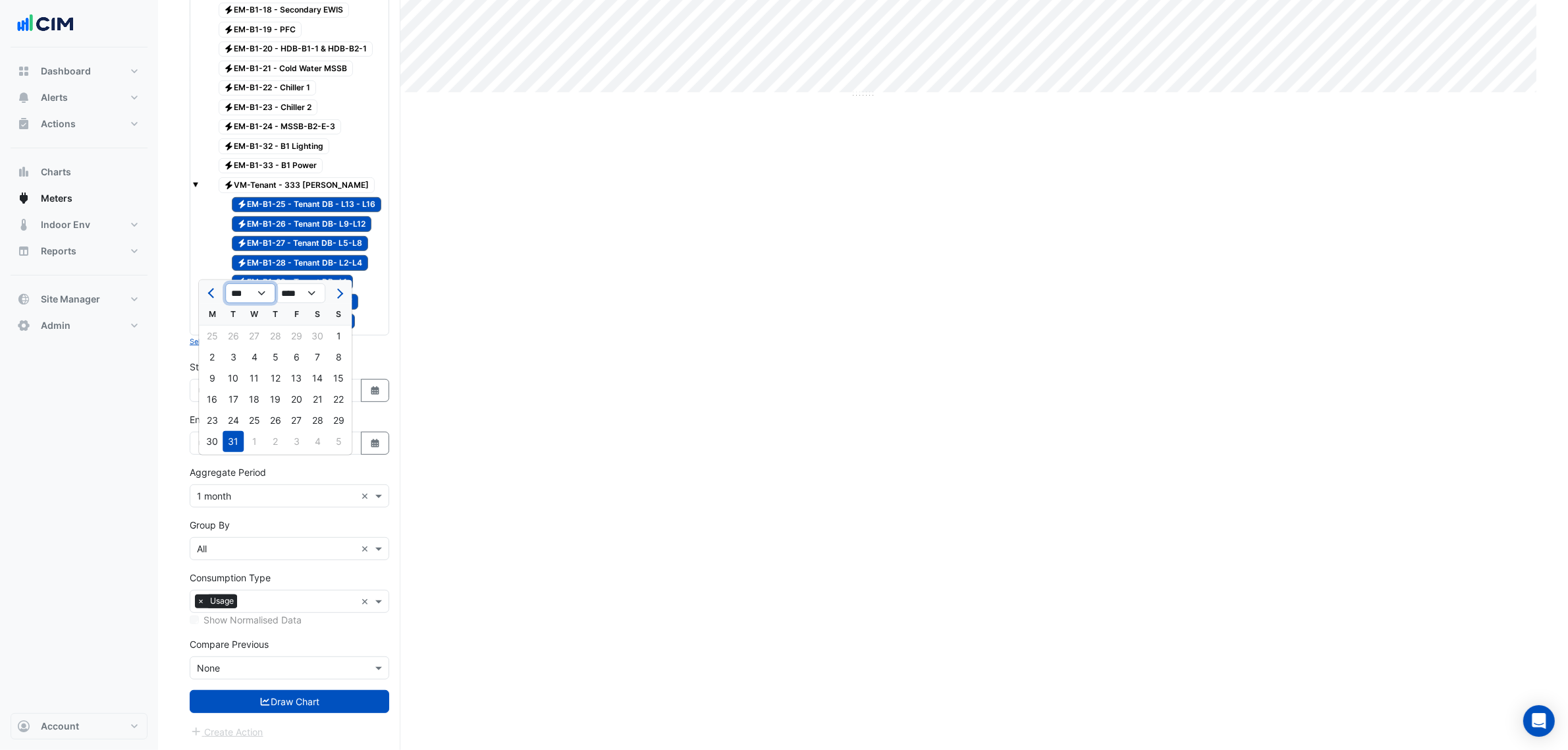
click at [252, 283] on select "*** *** *** *** *** *** *** *** *** *** *** ***" at bounding box center [250, 293] width 50 height 20
select select "*"
click at [226, 283] on select "*** *** *** *** *** *** *** *** *** *** *** ***" at bounding box center [250, 293] width 50 height 20
click at [337, 410] on div "31" at bounding box center [338, 420] width 21 height 21
type input "**********"
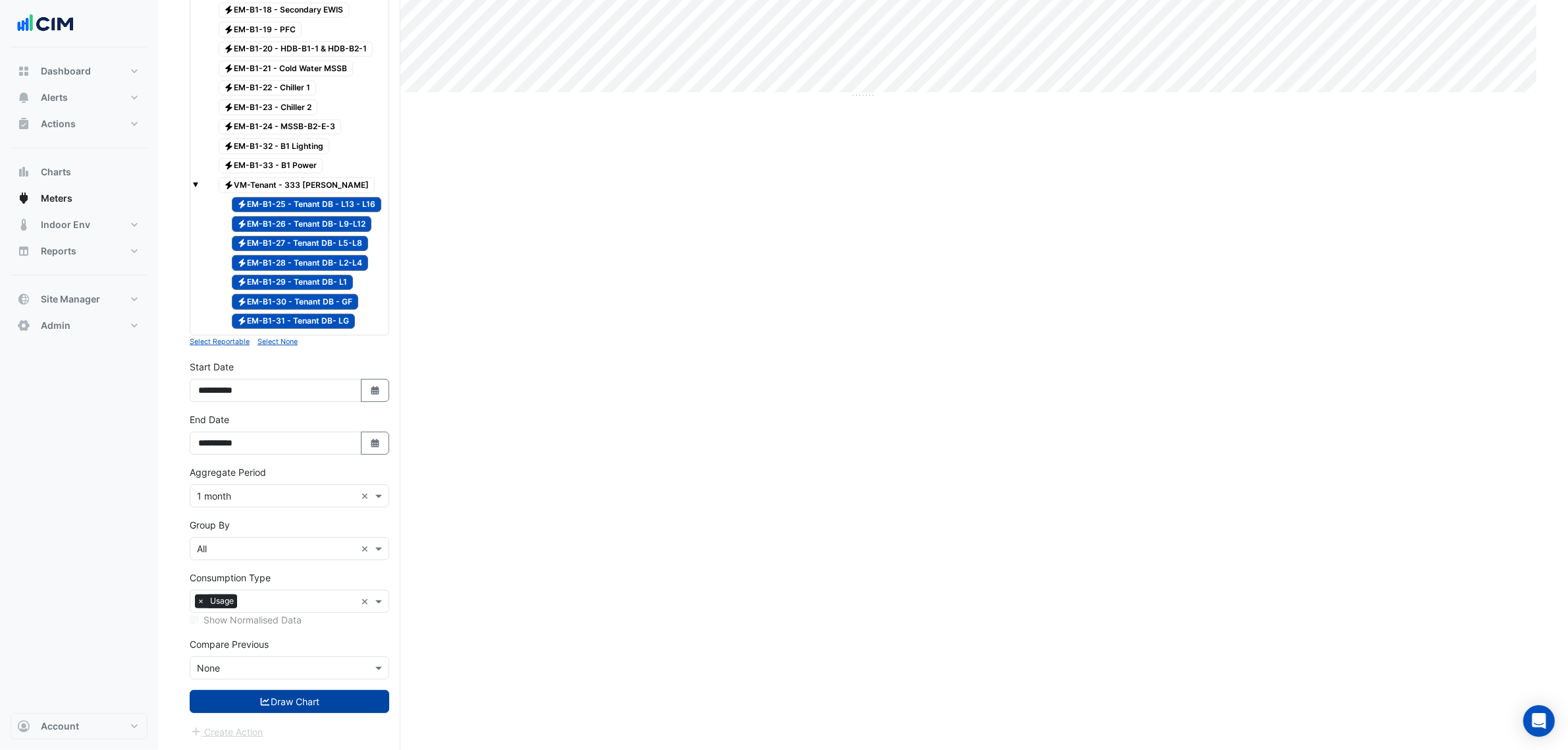
click at [299, 695] on button "Draw Chart" at bounding box center [289, 701] width 199 height 23
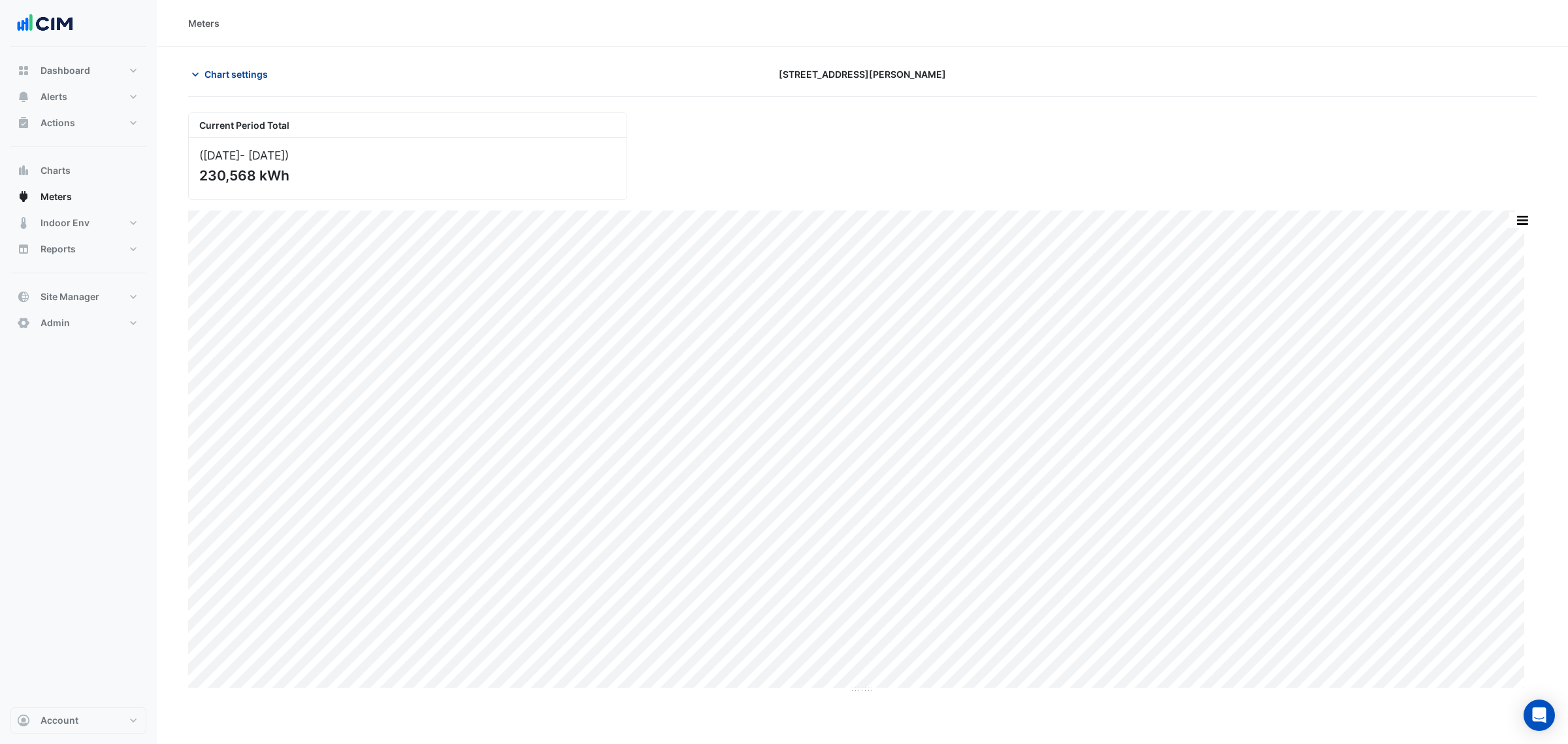
click at [208, 73] on span "Chart settings" at bounding box center [236, 73] width 64 height 13
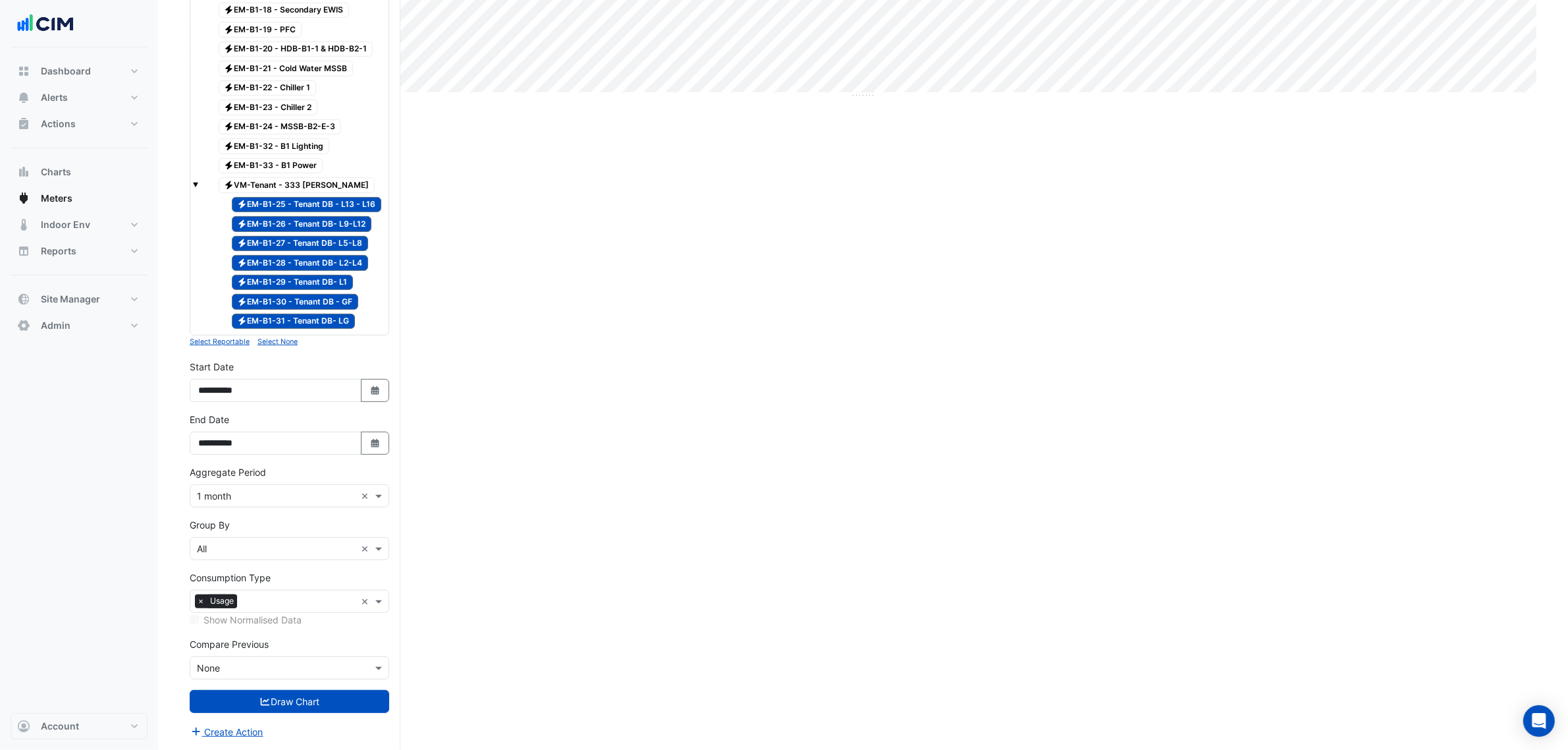
scroll to position [626, 0]
click at [377, 380] on button "Select Date" at bounding box center [375, 391] width 29 height 23
select select "****"
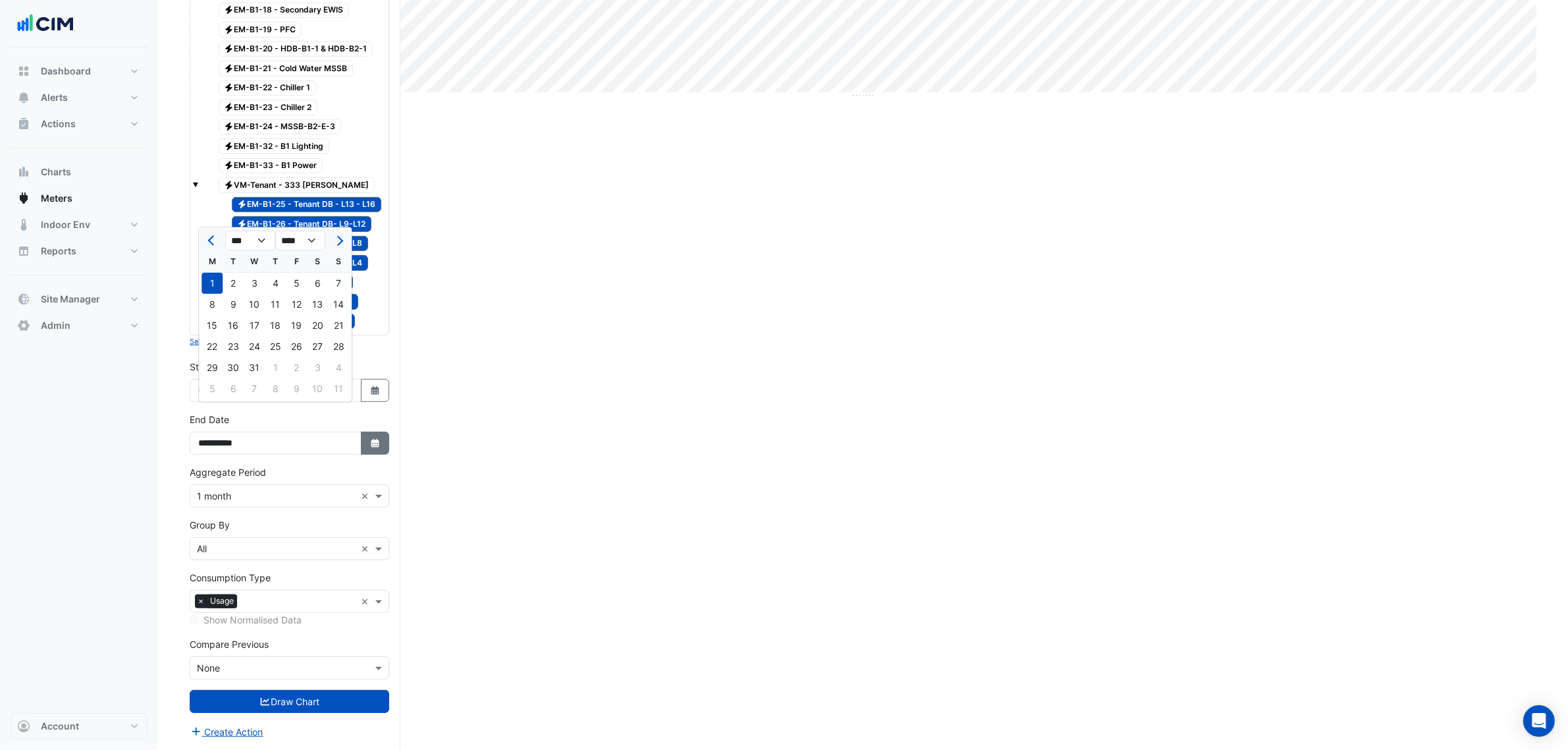
click at [372, 446] on icon "Select Date" at bounding box center [375, 443] width 12 height 9
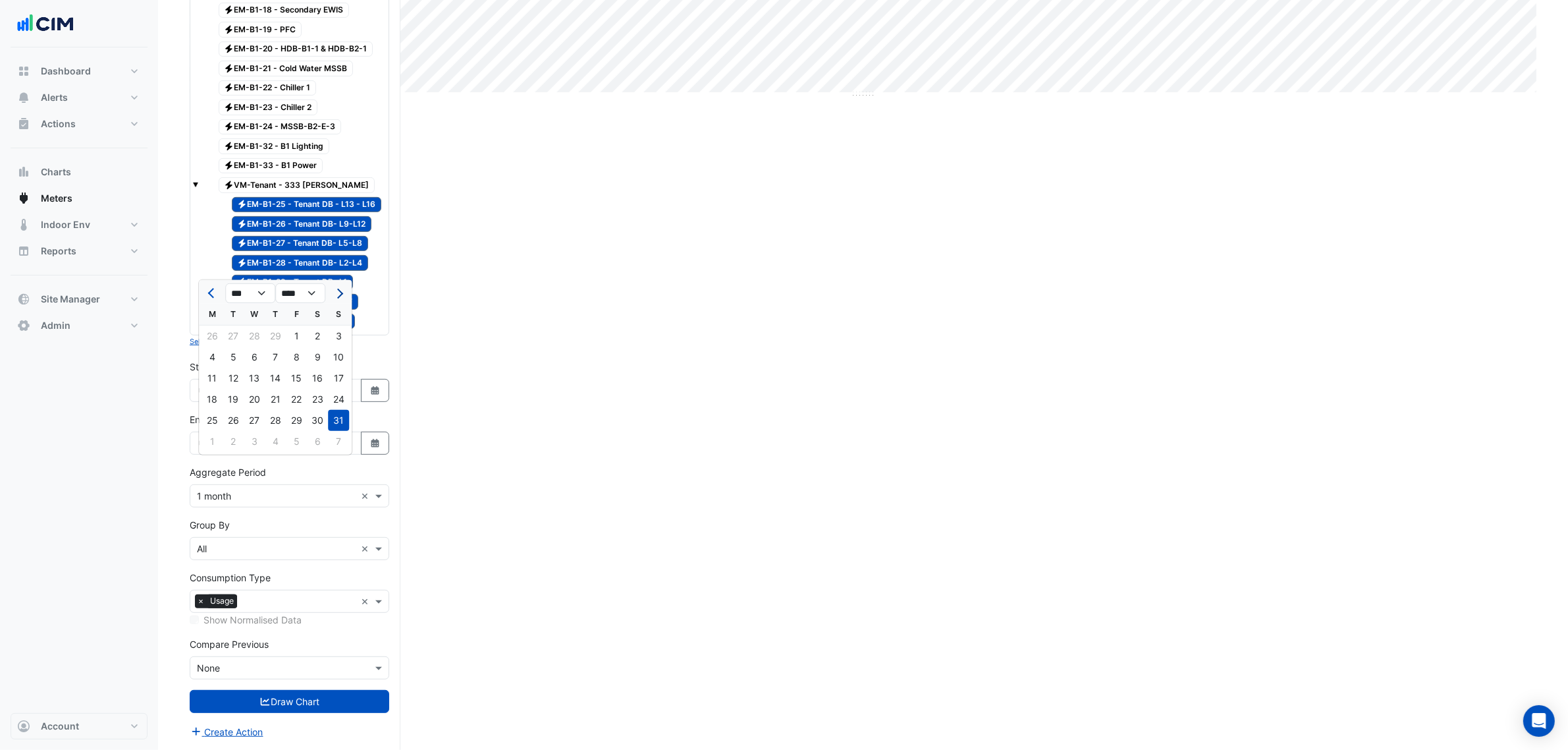
click at [338, 289] on span "Next month" at bounding box center [337, 293] width 10 height 10
click at [339, 282] on button "Next month" at bounding box center [338, 292] width 16 height 21
click at [340, 282] on button "Next month" at bounding box center [338, 292] width 16 height 21
select select "*"
click at [330, 410] on div "30" at bounding box center [338, 420] width 21 height 21
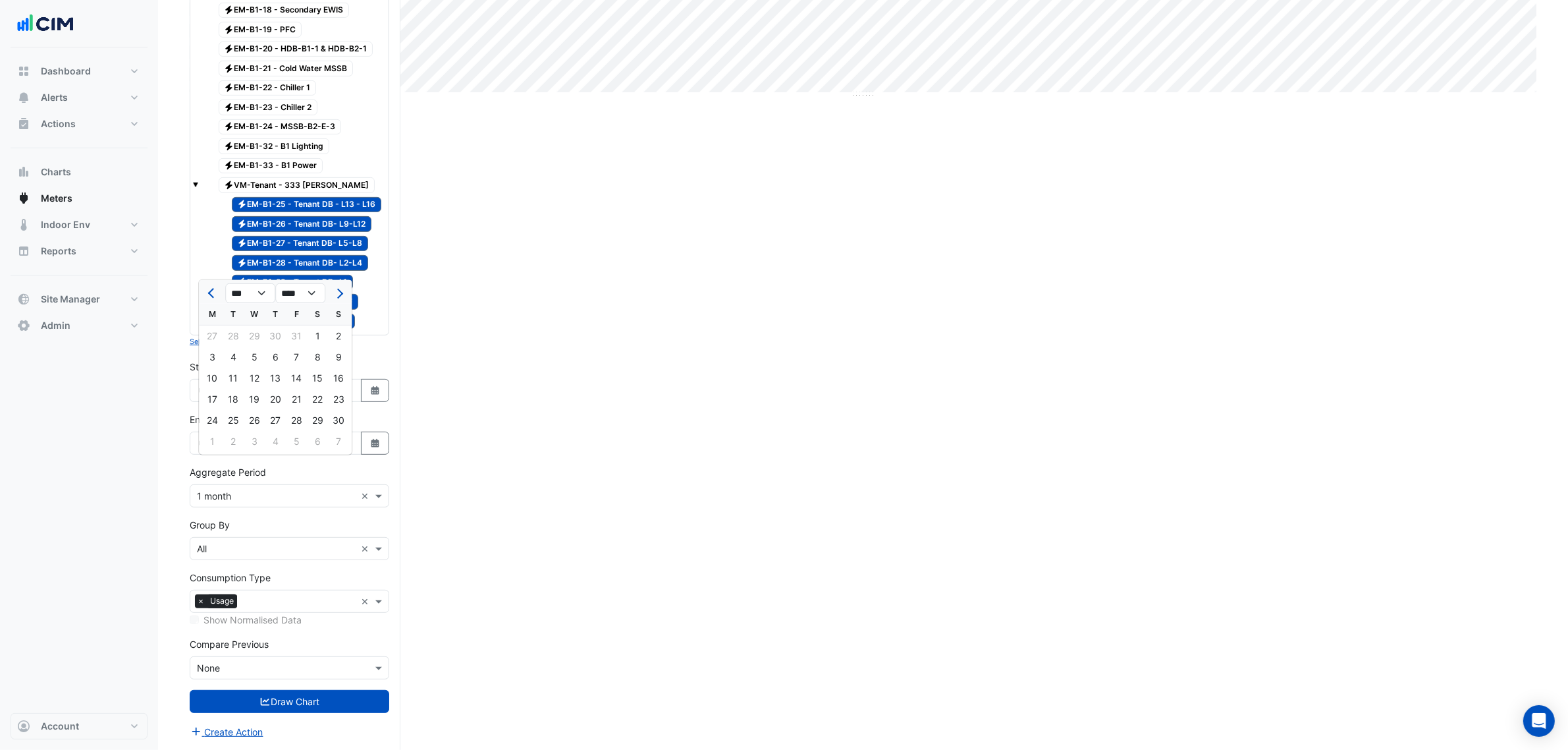
type input "**********"
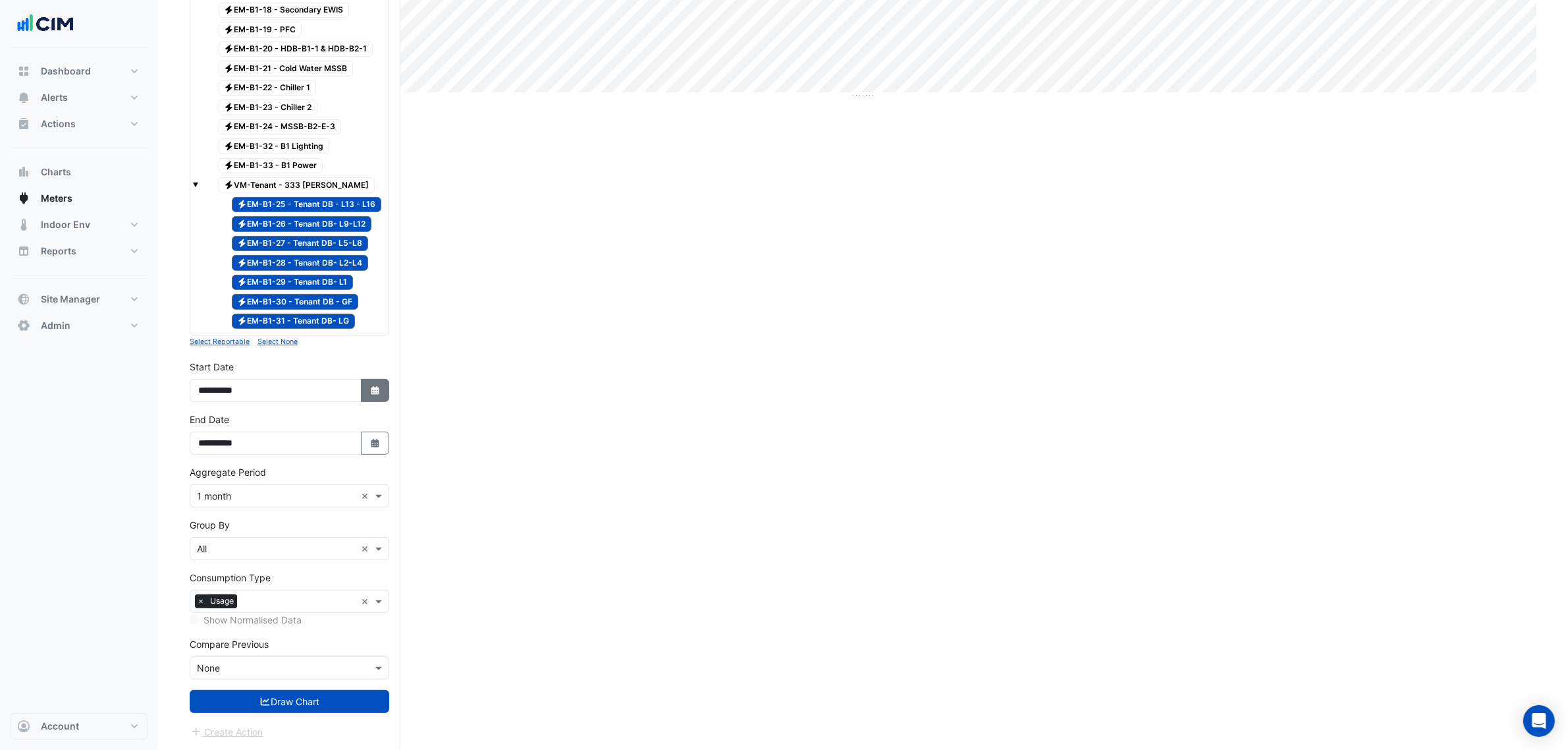
click at [366, 386] on button "Select Date" at bounding box center [375, 391] width 29 height 23
select select "****"
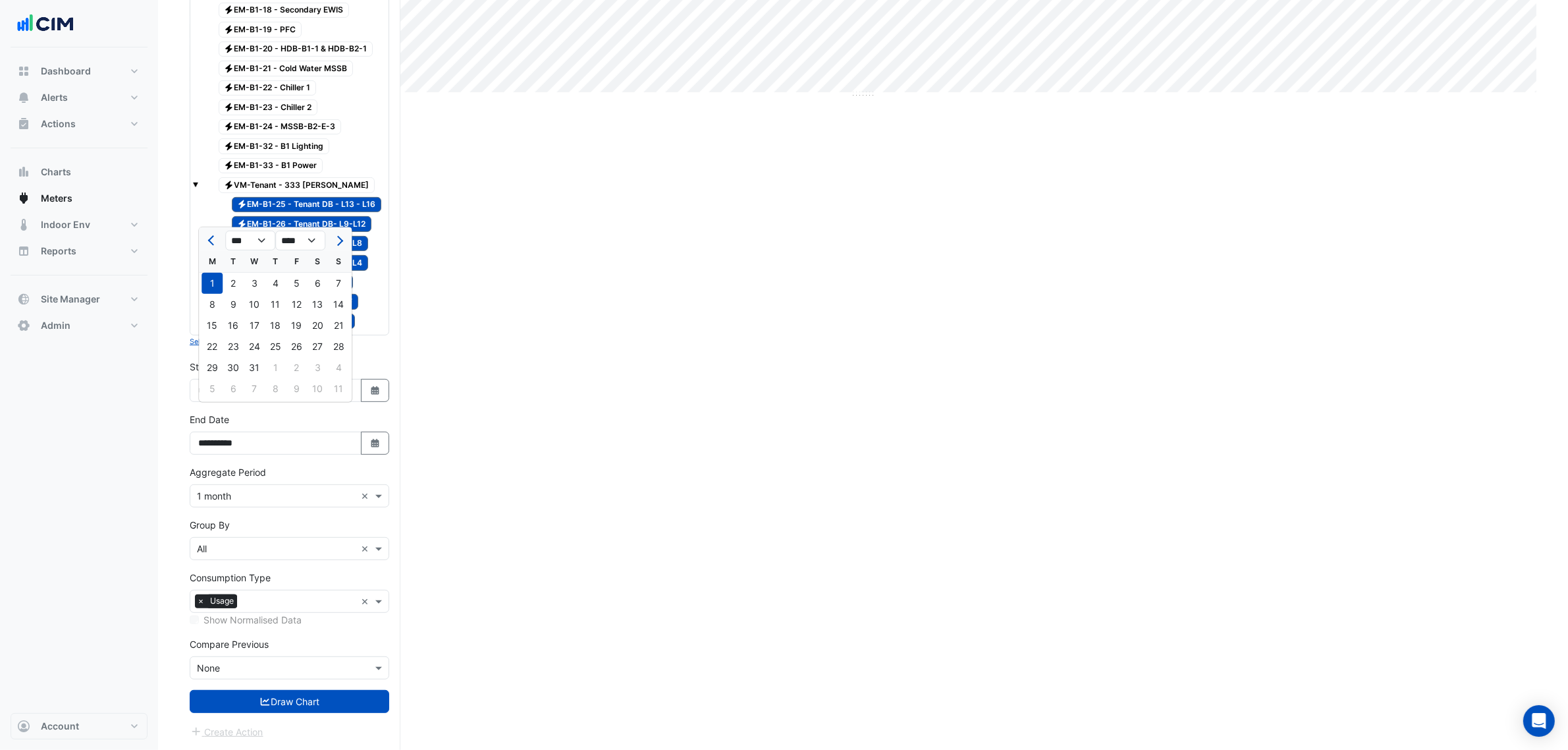
click at [334, 227] on div "*** *** *** *** *** *** **** **** **** **** **** **** **** **** **** **** ****" at bounding box center [274, 239] width 152 height 23
click at [337, 230] on button "Next month" at bounding box center [338, 240] width 16 height 21
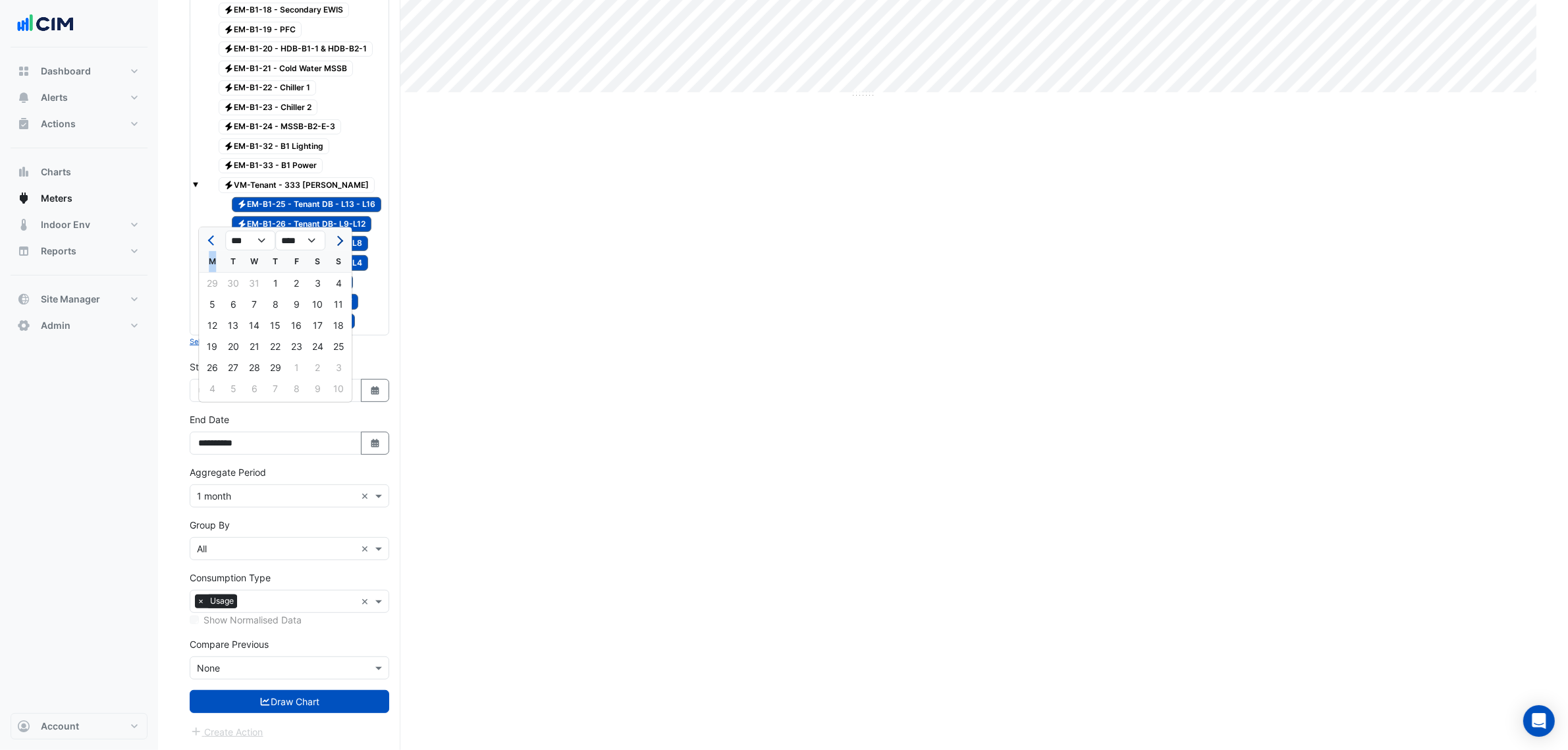
select select "*"
click at [216, 273] on div "1" at bounding box center [211, 282] width 21 height 21
type input "**********"
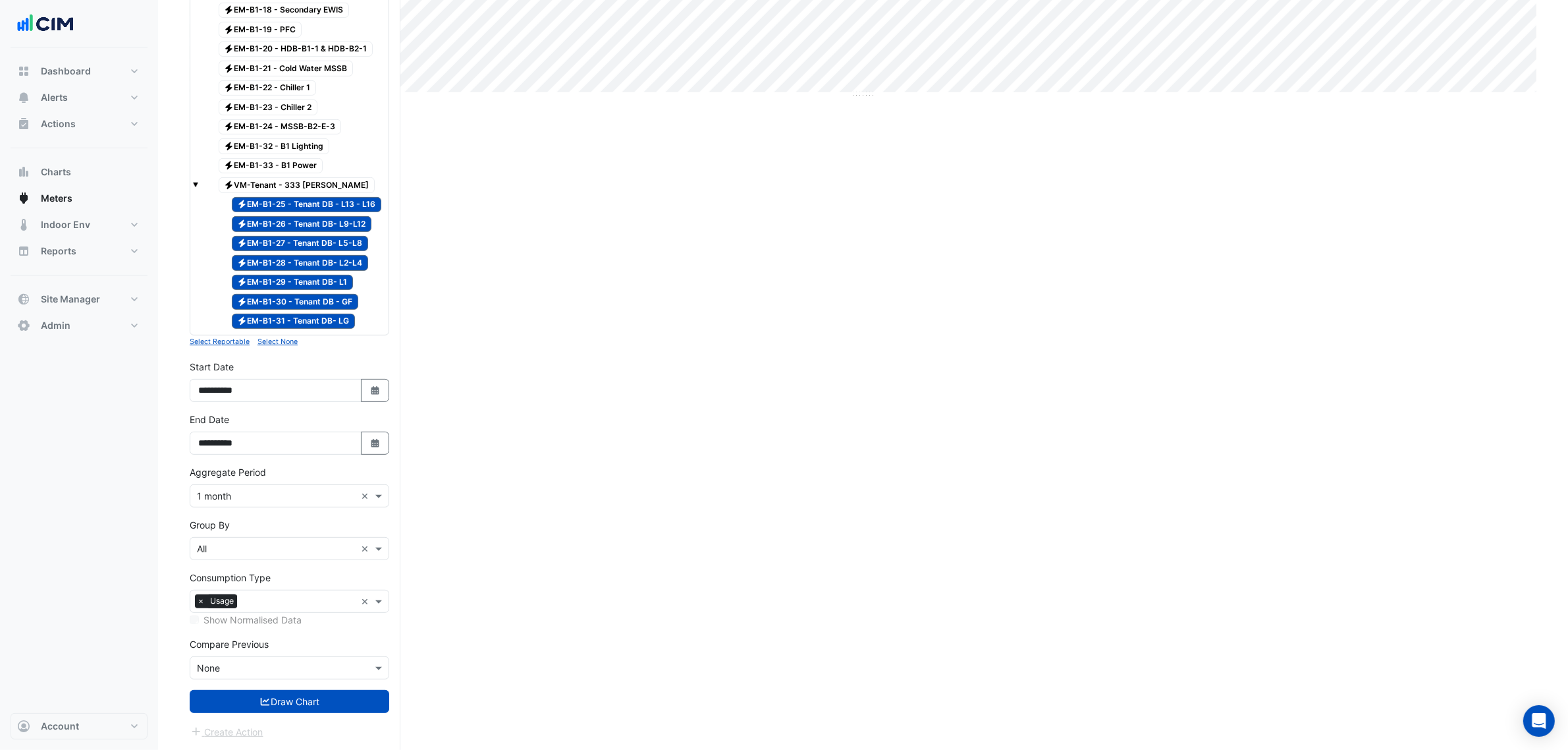
click at [333, 717] on form "× 333 George Street × × Electricity × Expand All Collapse All Reportable Electr…" at bounding box center [289, 123] width 199 height 1232
click at [333, 702] on button "Draw Chart" at bounding box center [289, 701] width 199 height 23
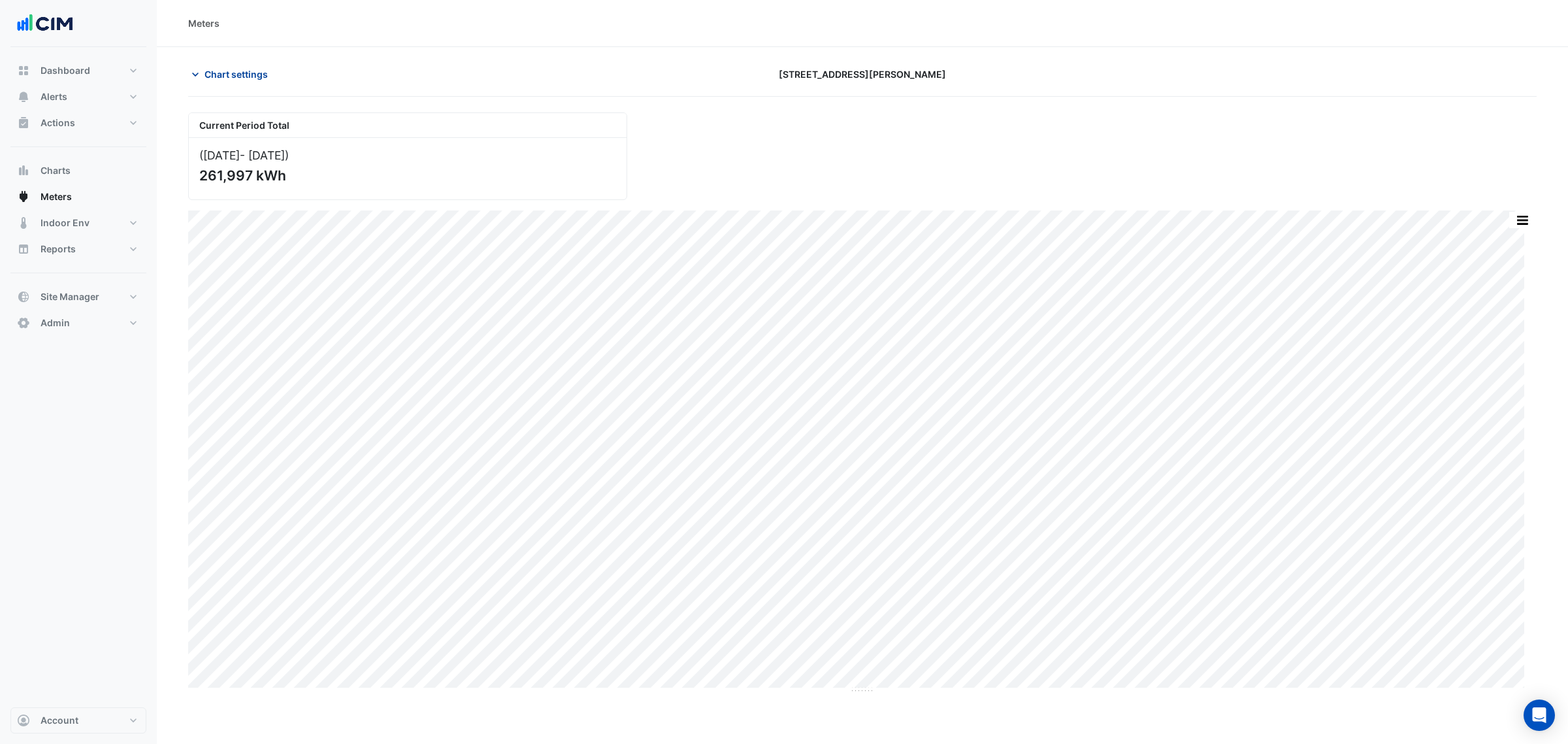
drag, startPoint x: 267, startPoint y: 80, endPoint x: 255, endPoint y: 75, distance: 13.0
click at [267, 79] on span "Chart settings" at bounding box center [236, 73] width 64 height 13
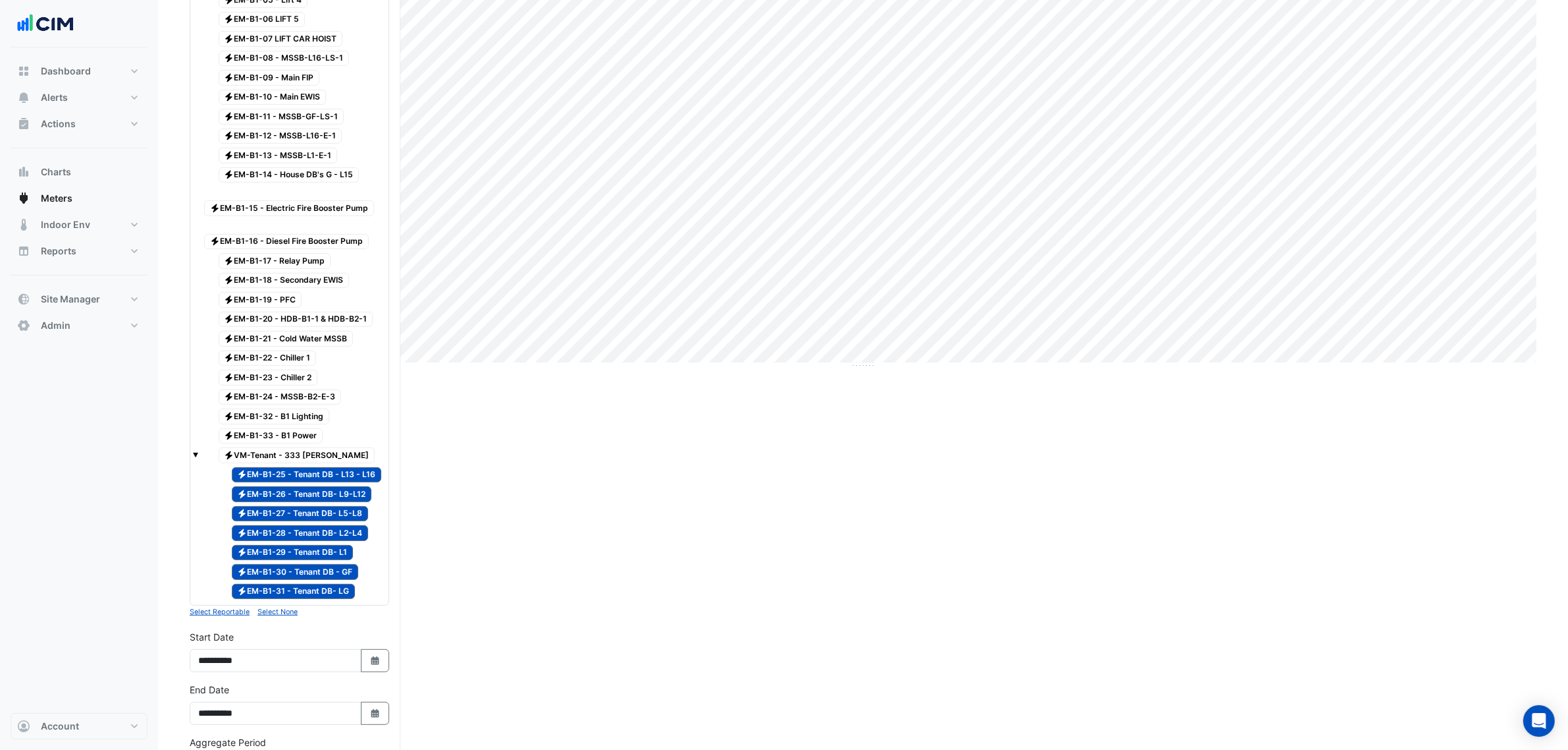
scroll to position [412, 0]
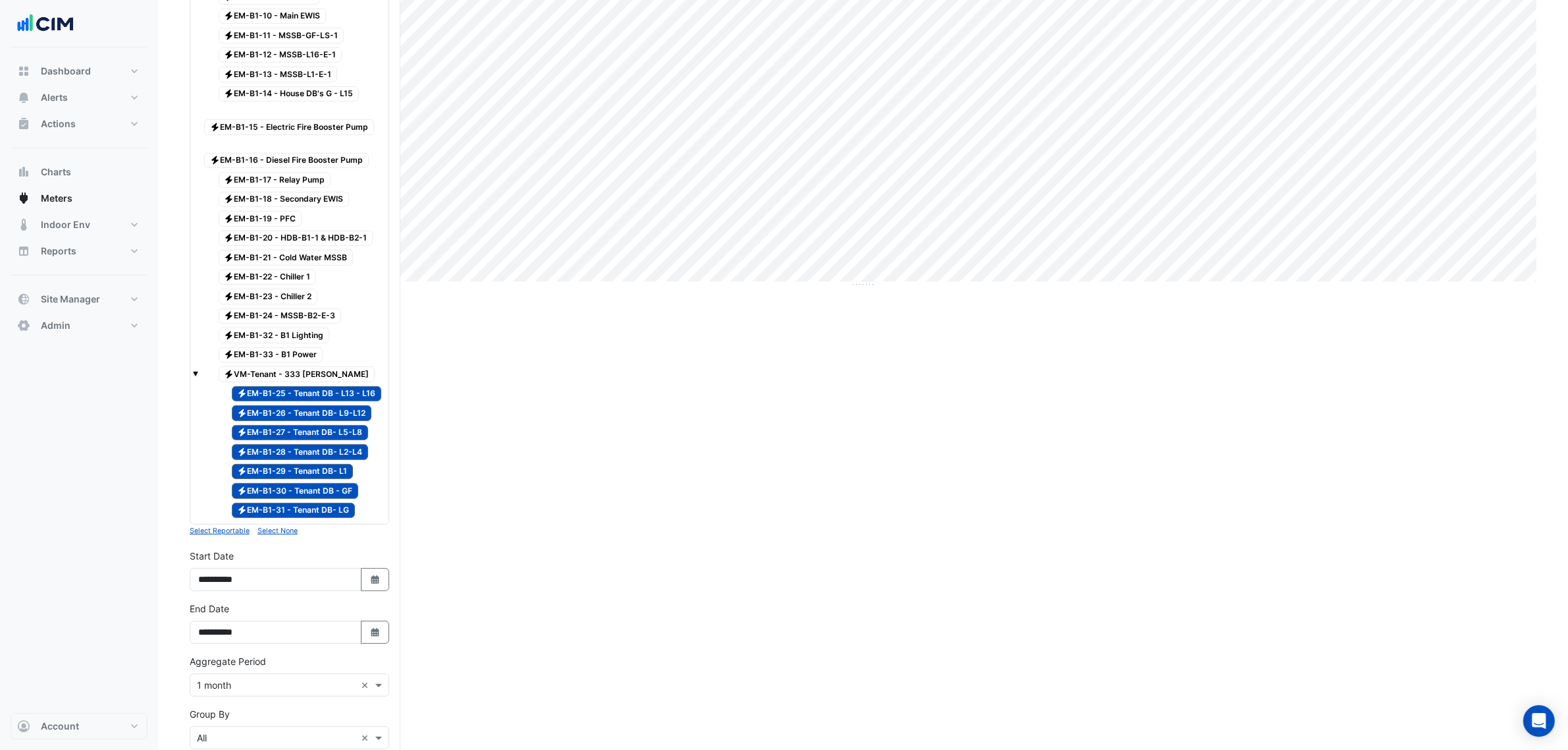
click at [379, 654] on div "**********" at bounding box center [289, 628] width 216 height 52
click at [376, 636] on icon "button" at bounding box center [374, 632] width 8 height 8
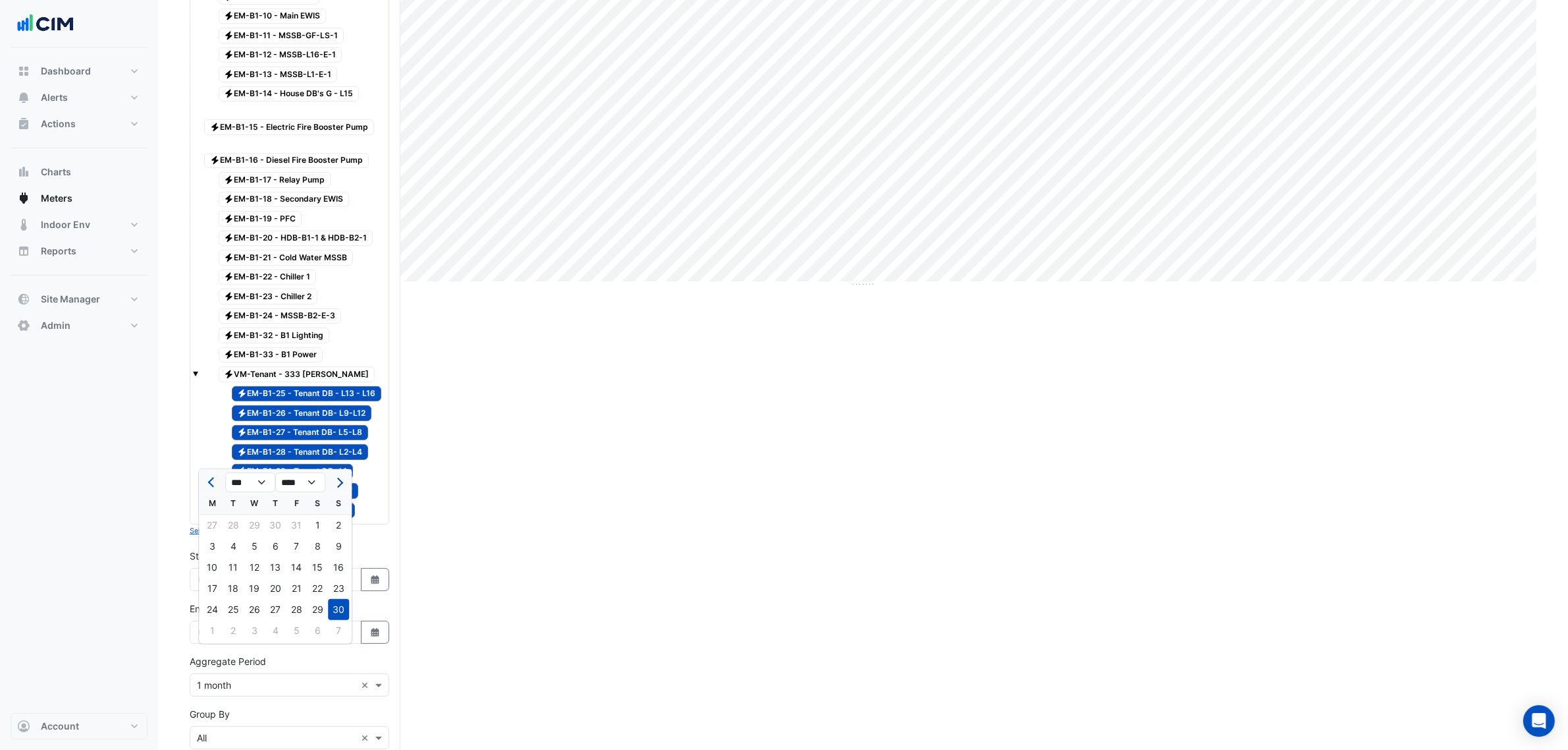
click at [339, 482] on span "Next month" at bounding box center [337, 482] width 10 height 10
select select "*"
click at [209, 626] on div "30" at bounding box center [211, 630] width 21 height 21
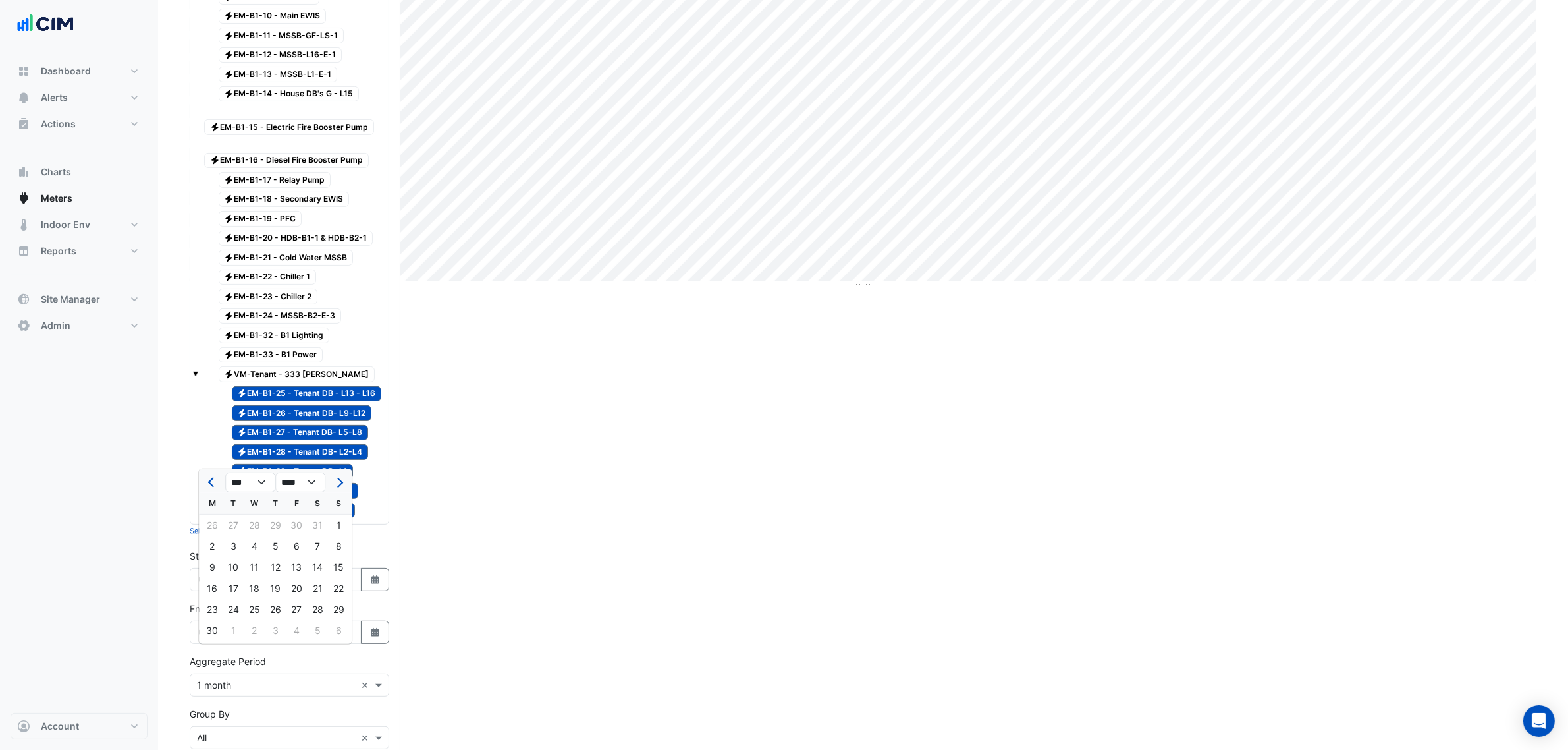
type input "**********"
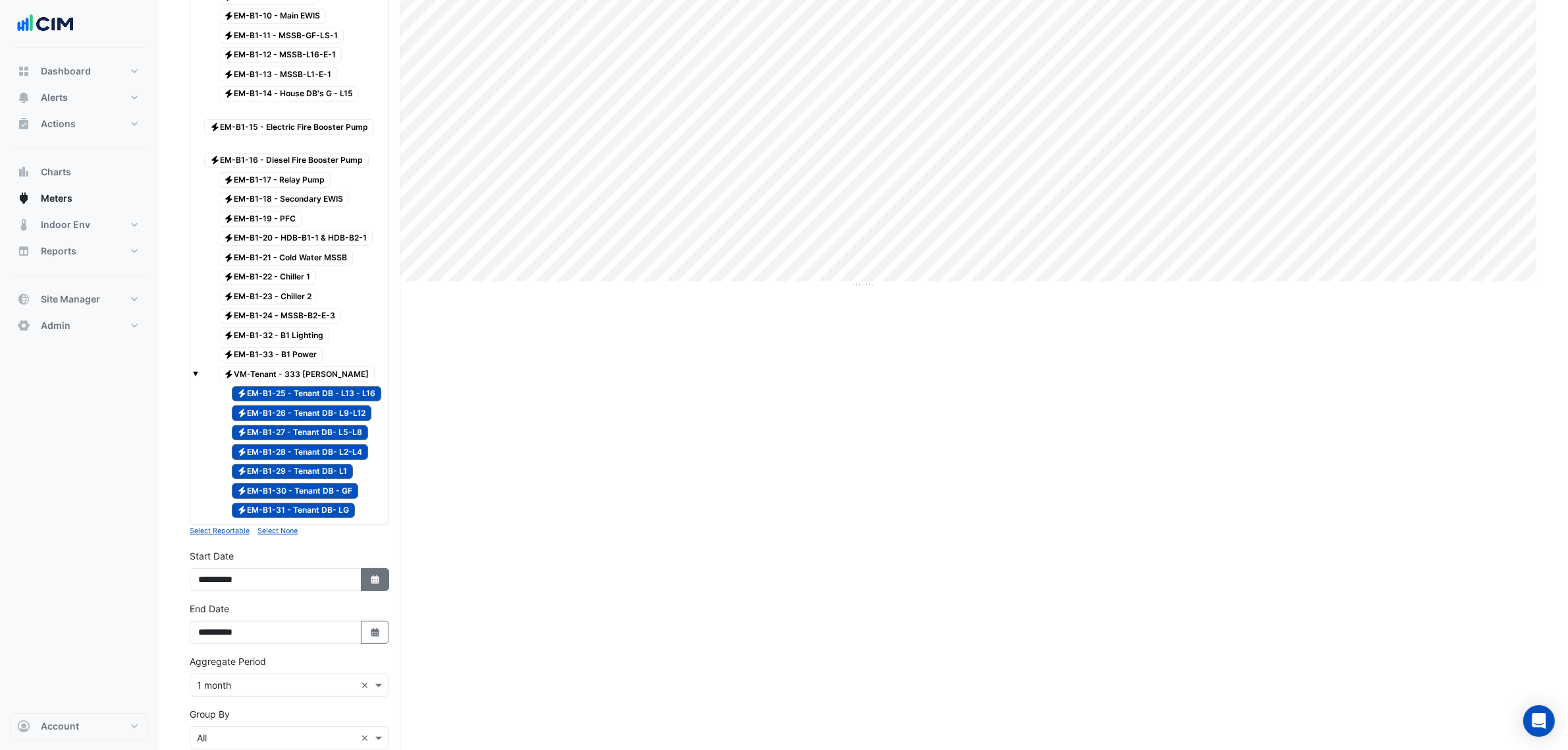
click at [377, 591] on button "Select Date" at bounding box center [375, 579] width 29 height 23
select select "*"
select select "****"
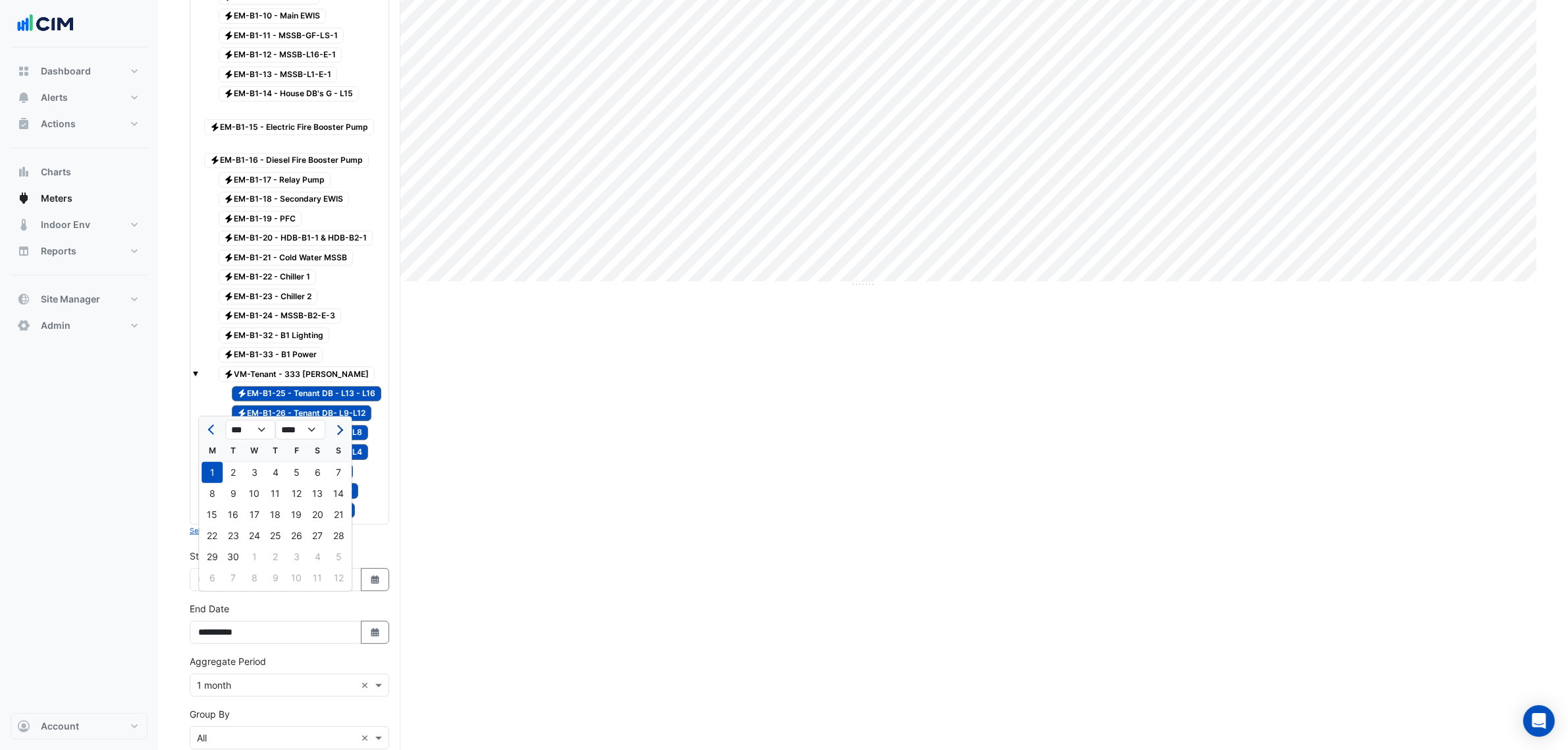
click at [337, 431] on span "Next month" at bounding box center [337, 430] width 10 height 10
select select "*"
click at [215, 473] on div "1" at bounding box center [211, 472] width 21 height 21
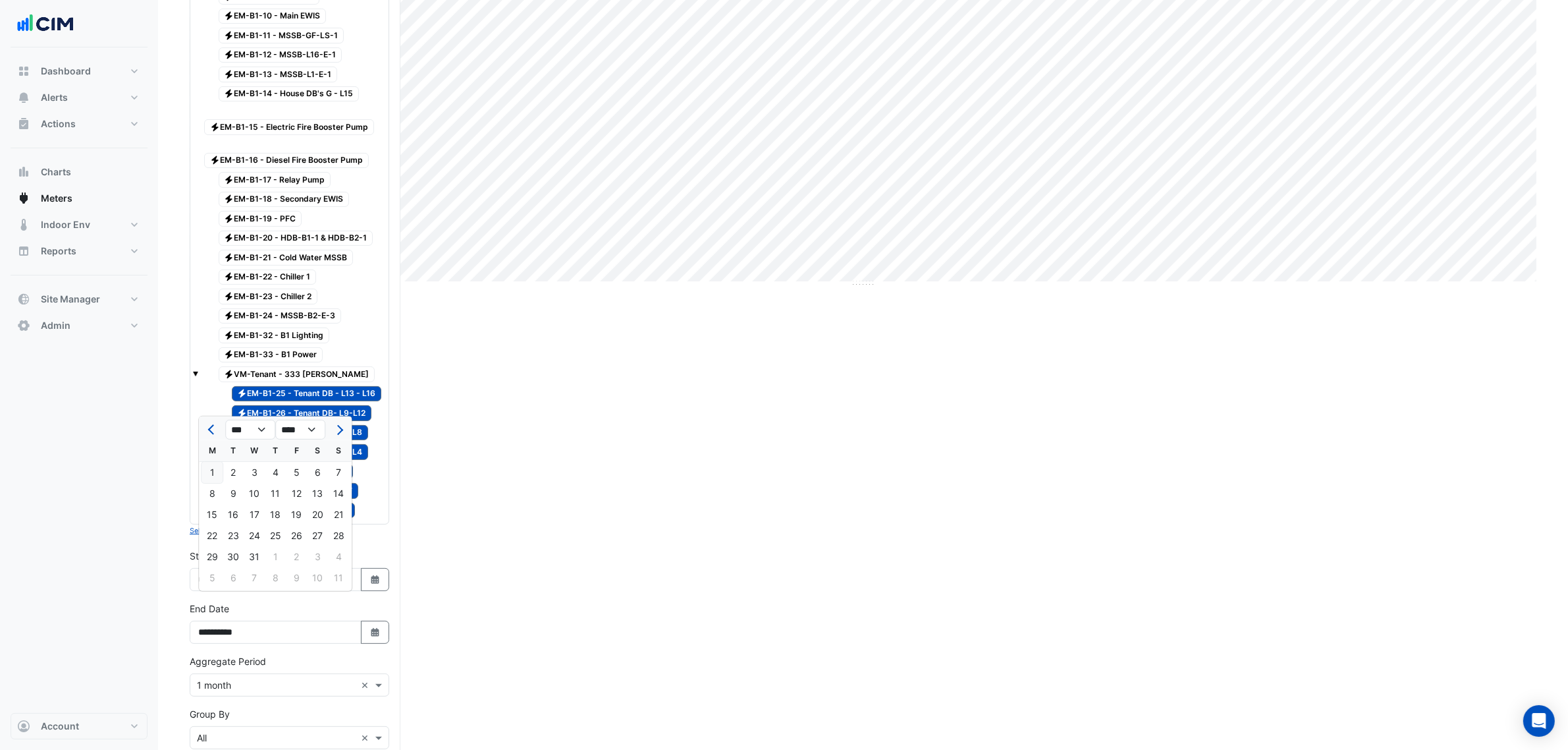
type input "**********"
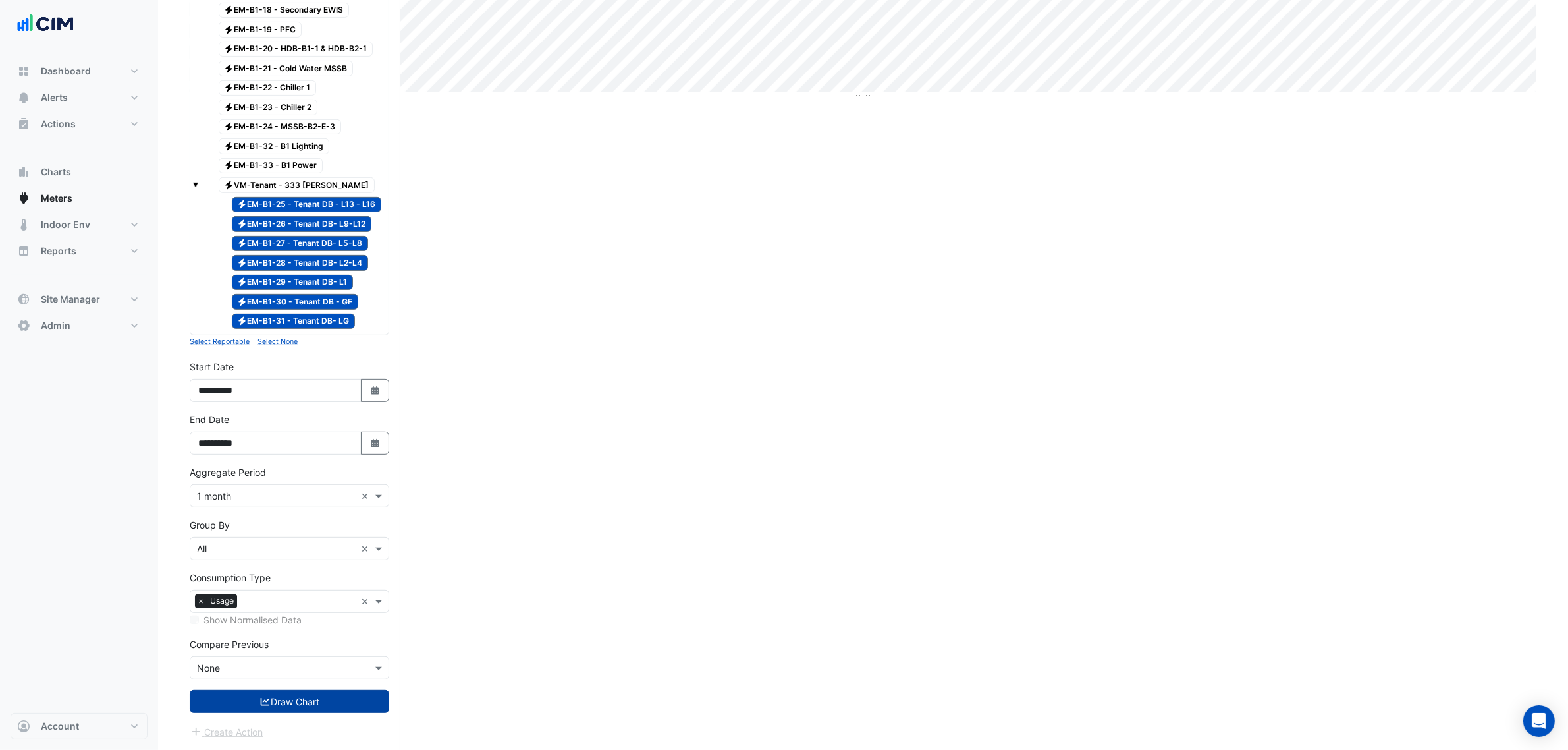
click at [306, 702] on button "Draw Chart" at bounding box center [289, 701] width 199 height 23
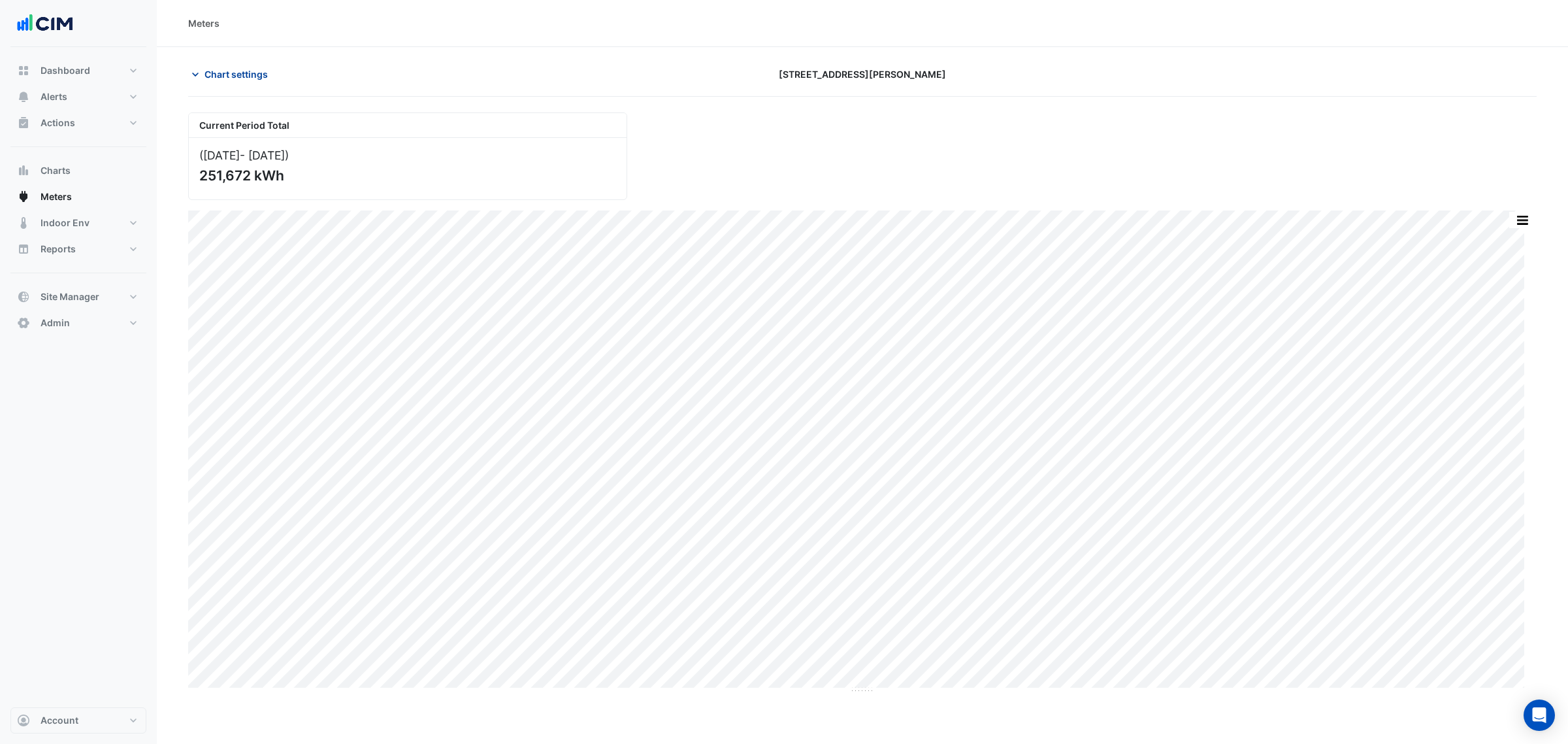
click at [195, 77] on icon "button" at bounding box center [195, 74] width 13 height 13
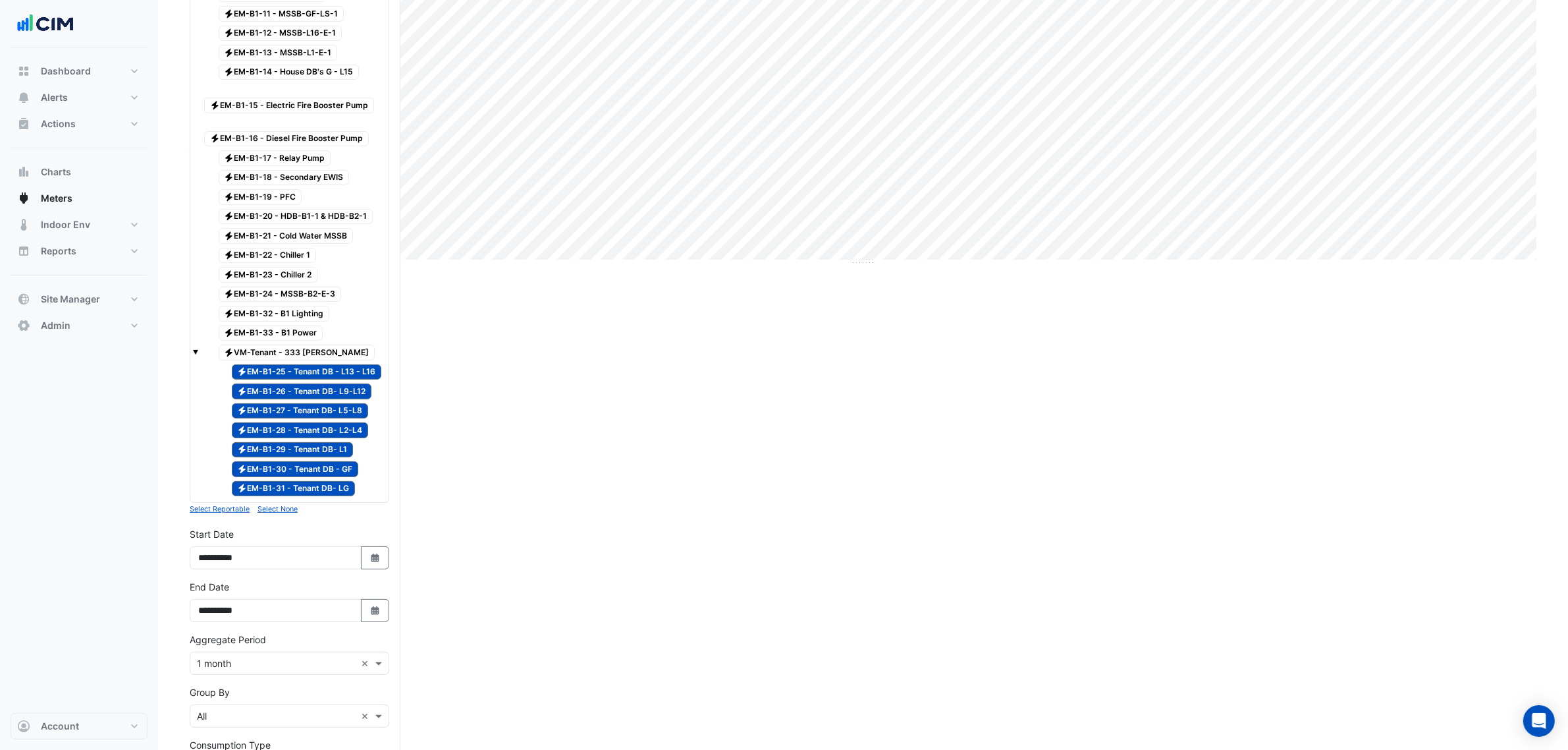
scroll to position [577, 0]
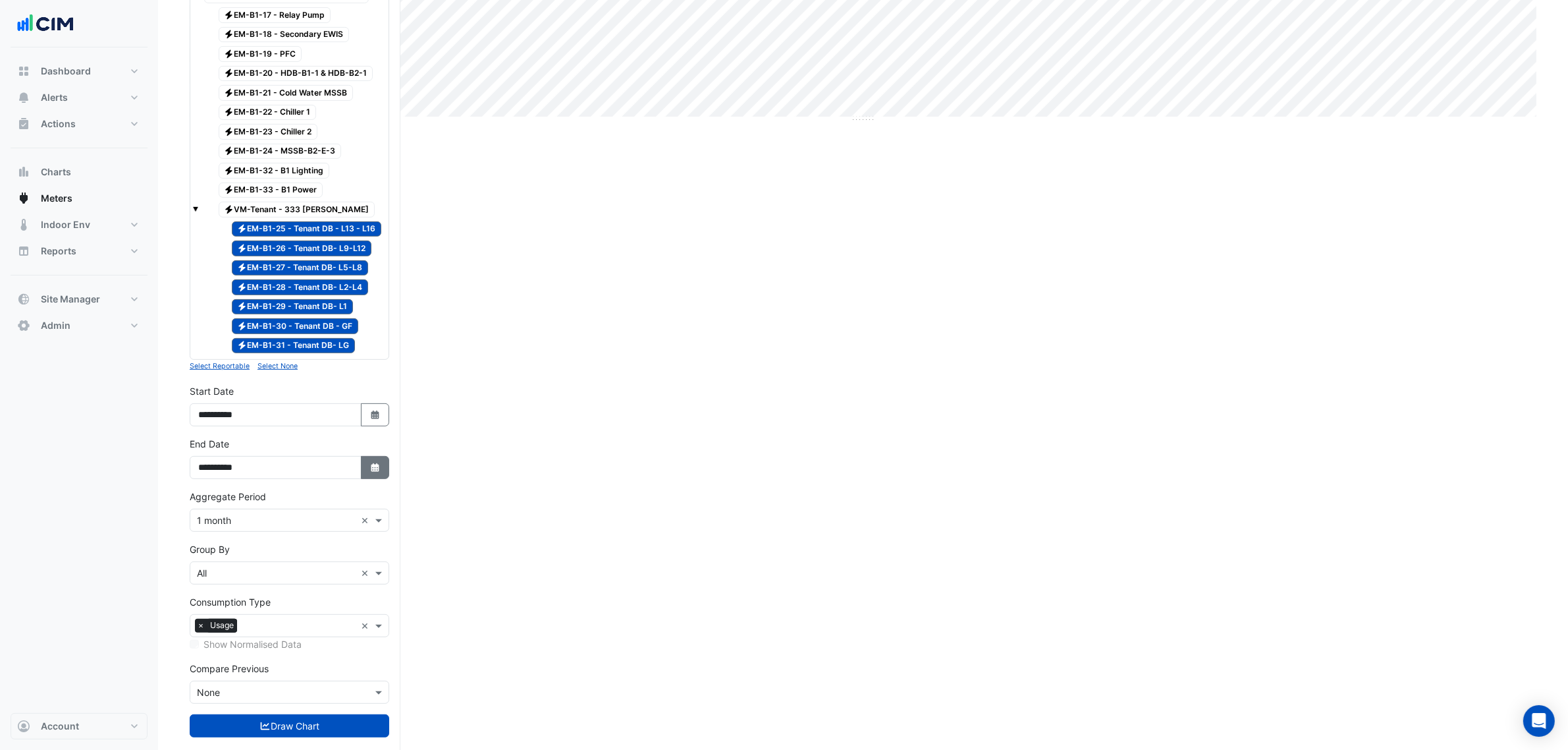
click at [387, 479] on button "Select Date" at bounding box center [375, 468] width 29 height 23
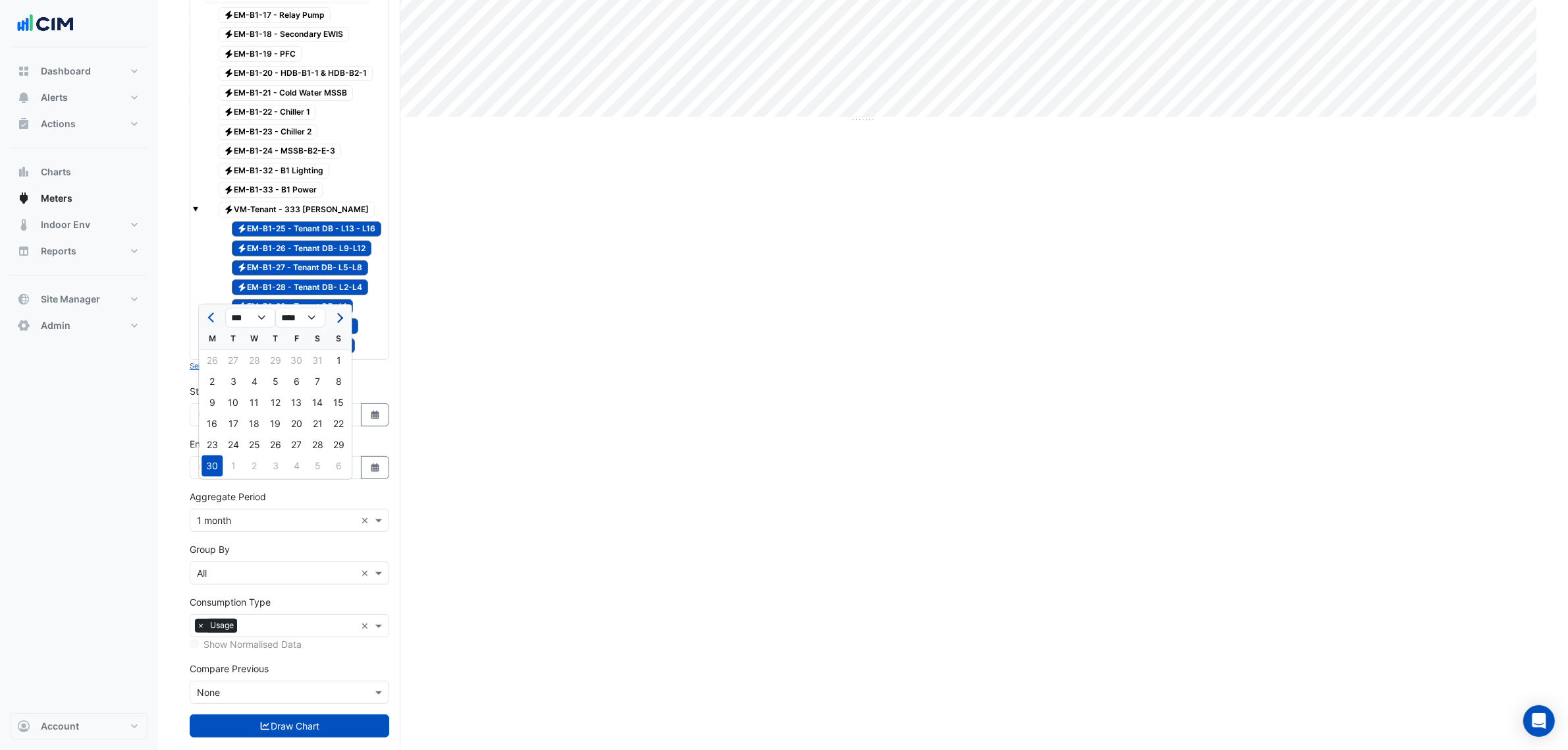
click at [343, 321] on button "Next month" at bounding box center [338, 317] width 16 height 21
select select "**"
click at [223, 466] on div "31" at bounding box center [233, 465] width 21 height 21
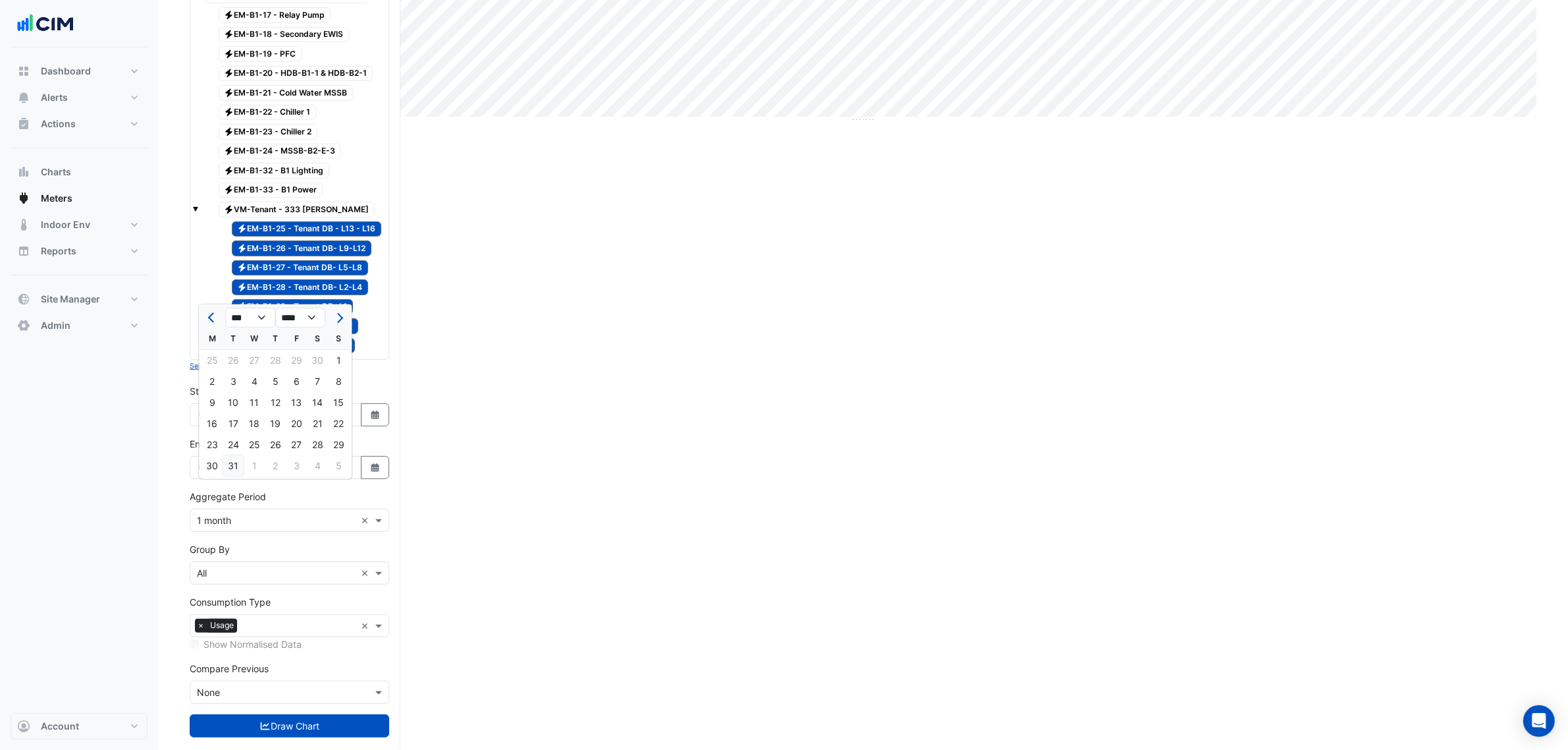
type input "**********"
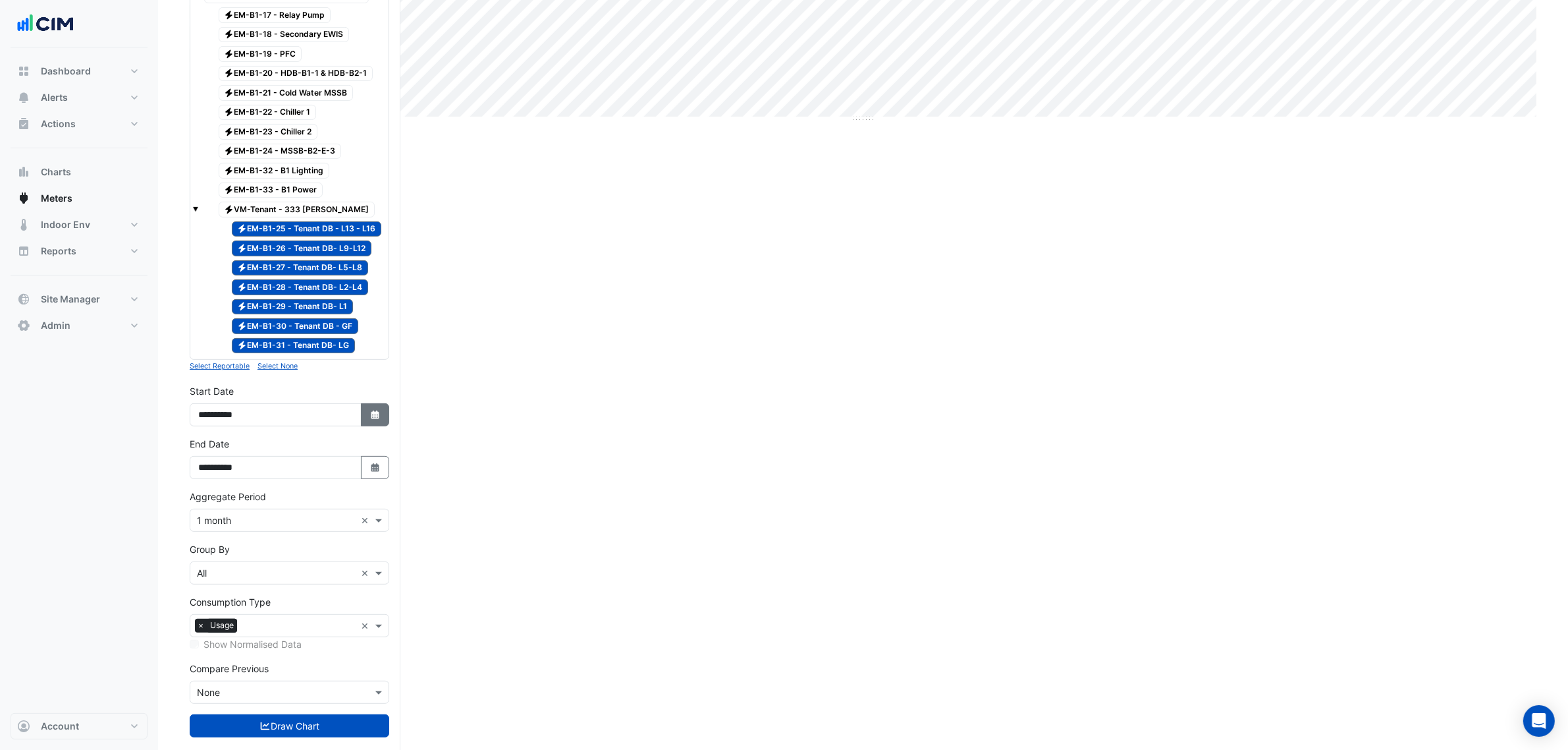
click at [371, 420] on icon "Select Date" at bounding box center [375, 415] width 12 height 9
select select "*"
select select "****"
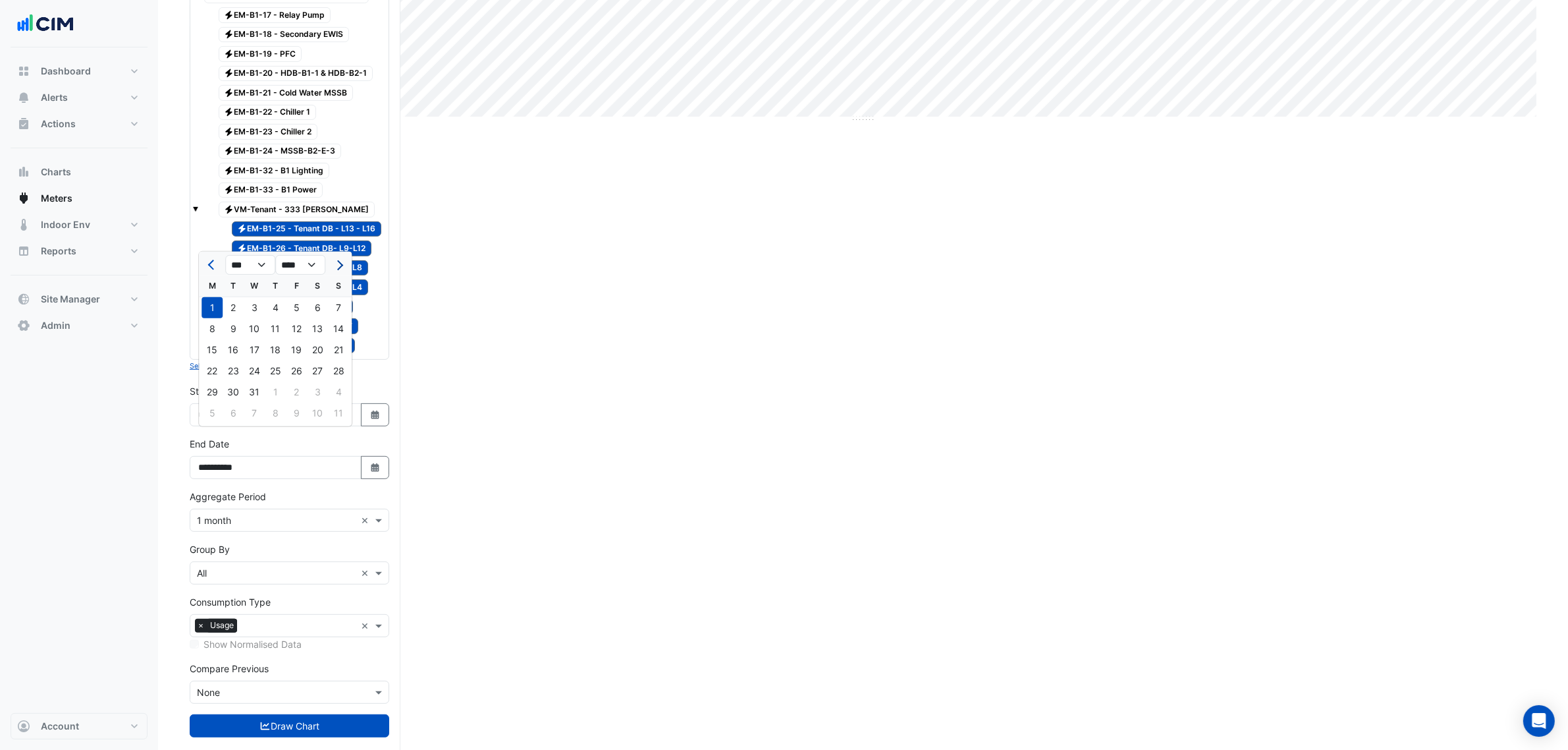
click at [339, 264] on span "Next month" at bounding box center [337, 264] width 10 height 10
select select "**"
click at [240, 308] on div "1" at bounding box center [233, 307] width 21 height 21
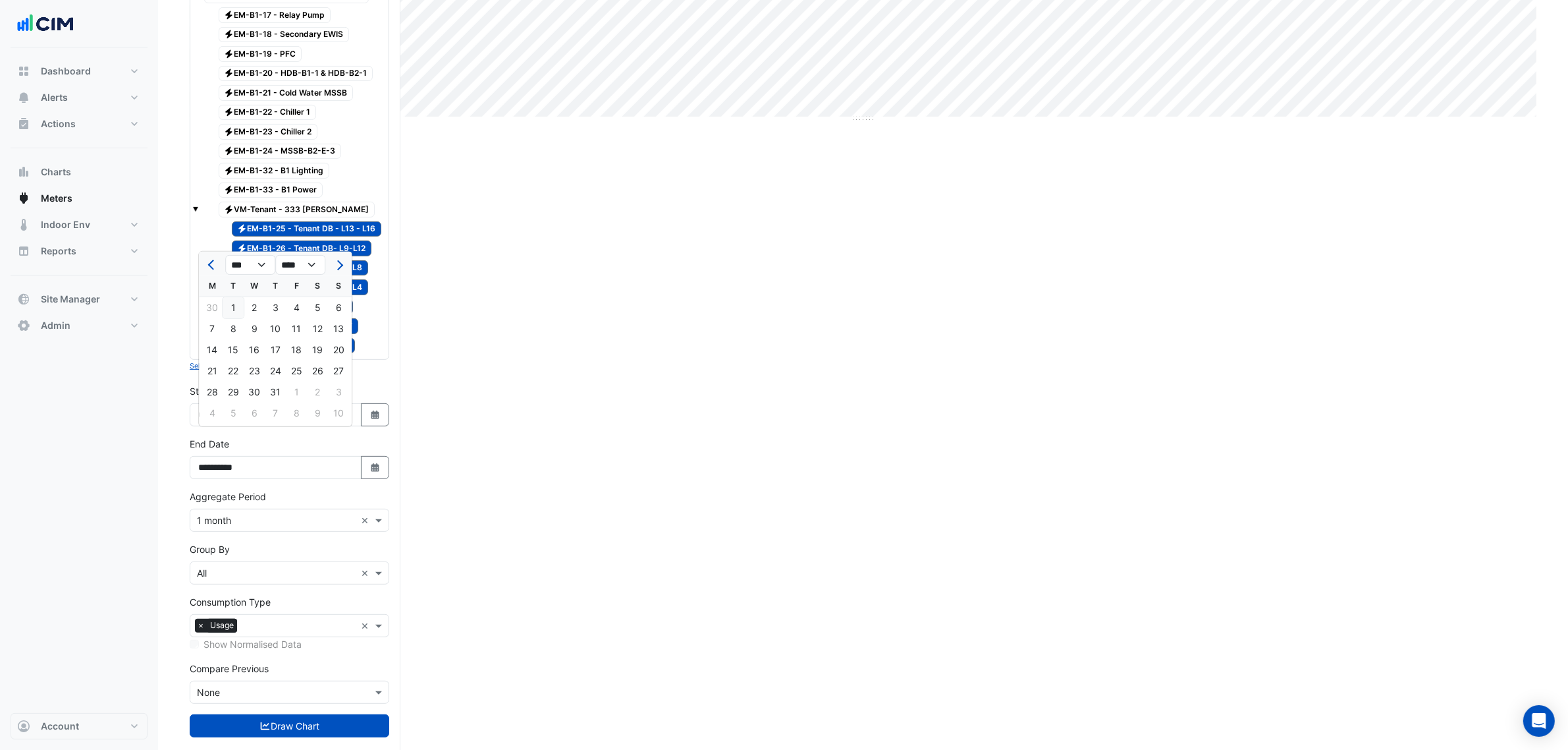
type input "**********"
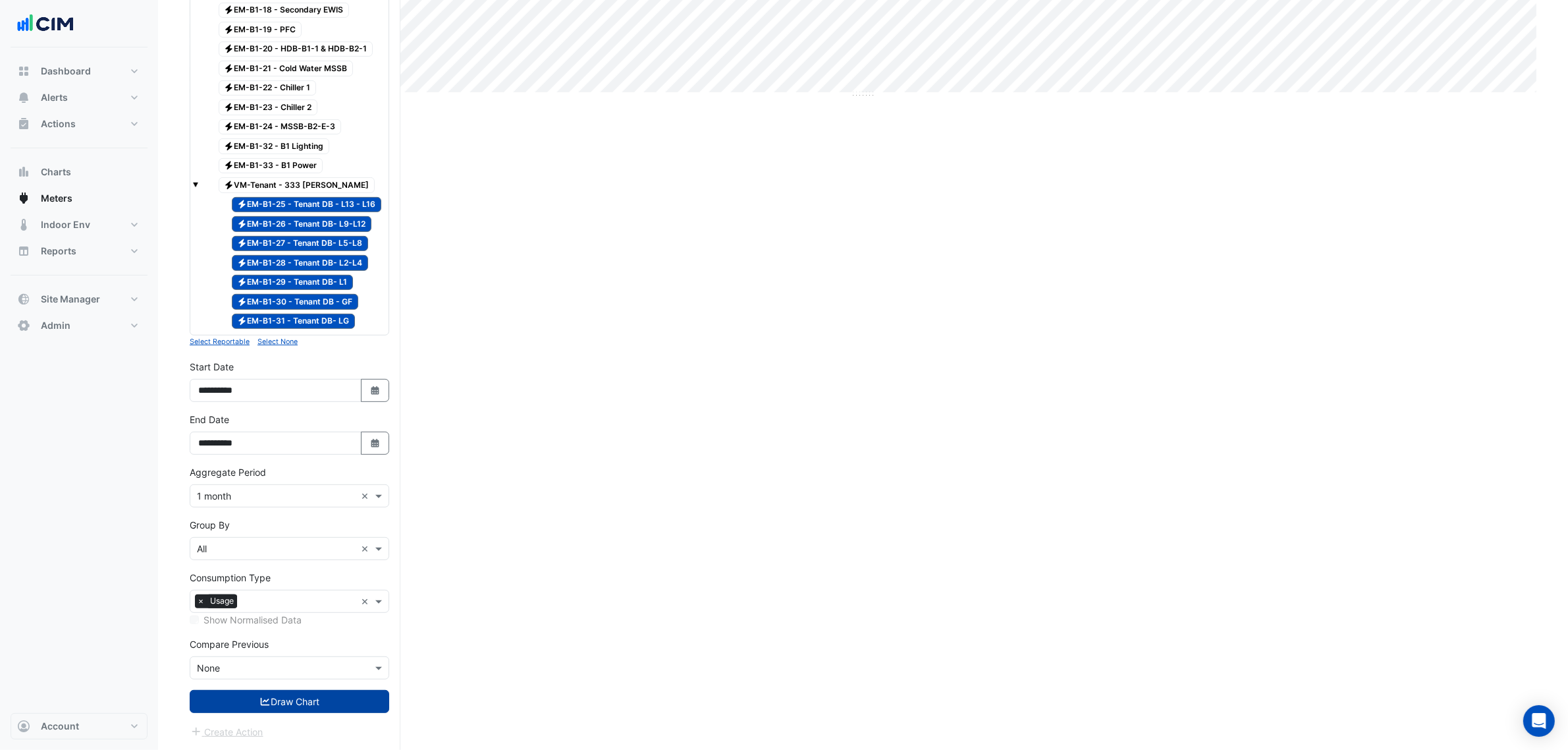
click at [291, 694] on button "Draw Chart" at bounding box center [289, 701] width 199 height 23
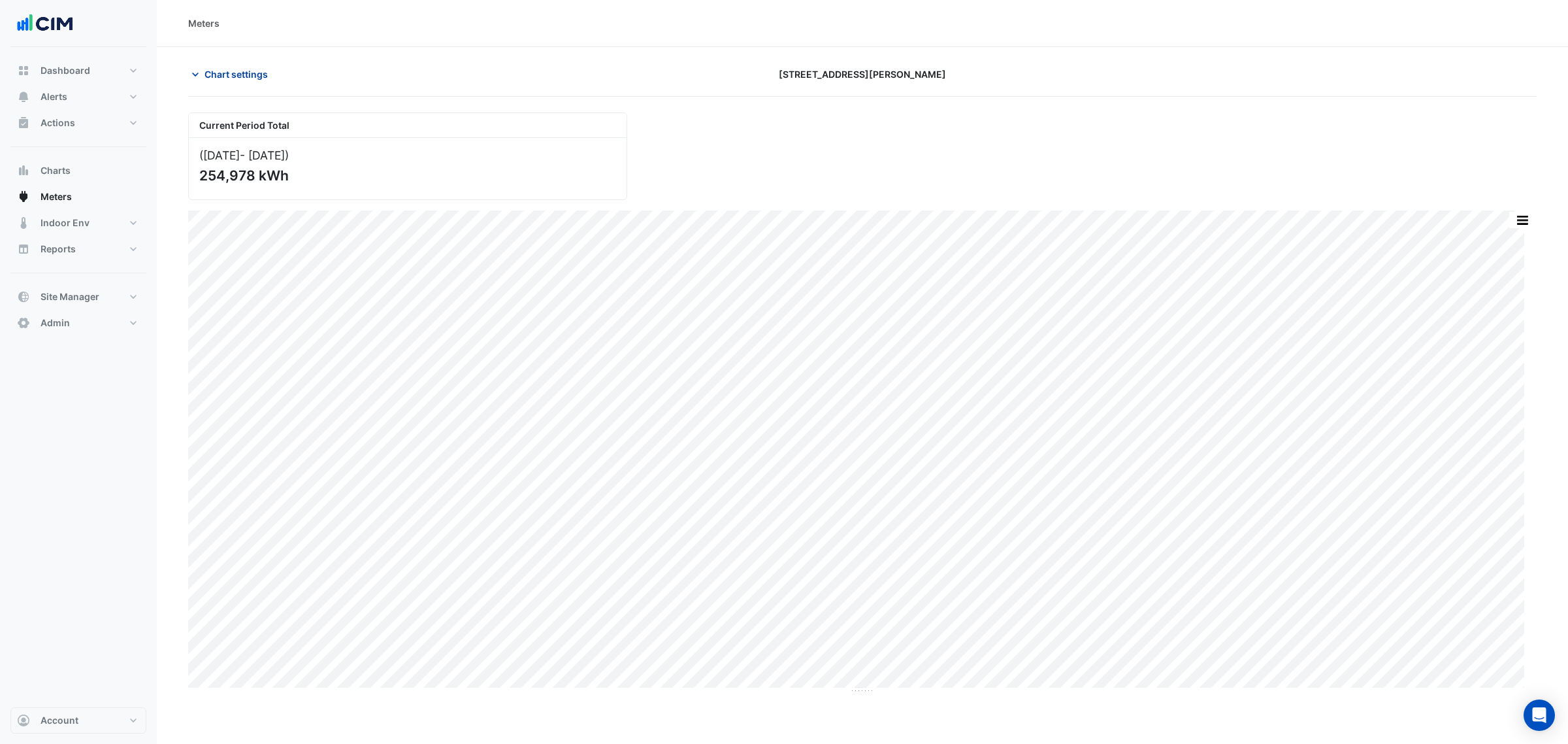
click at [230, 72] on span "Chart settings" at bounding box center [236, 73] width 64 height 13
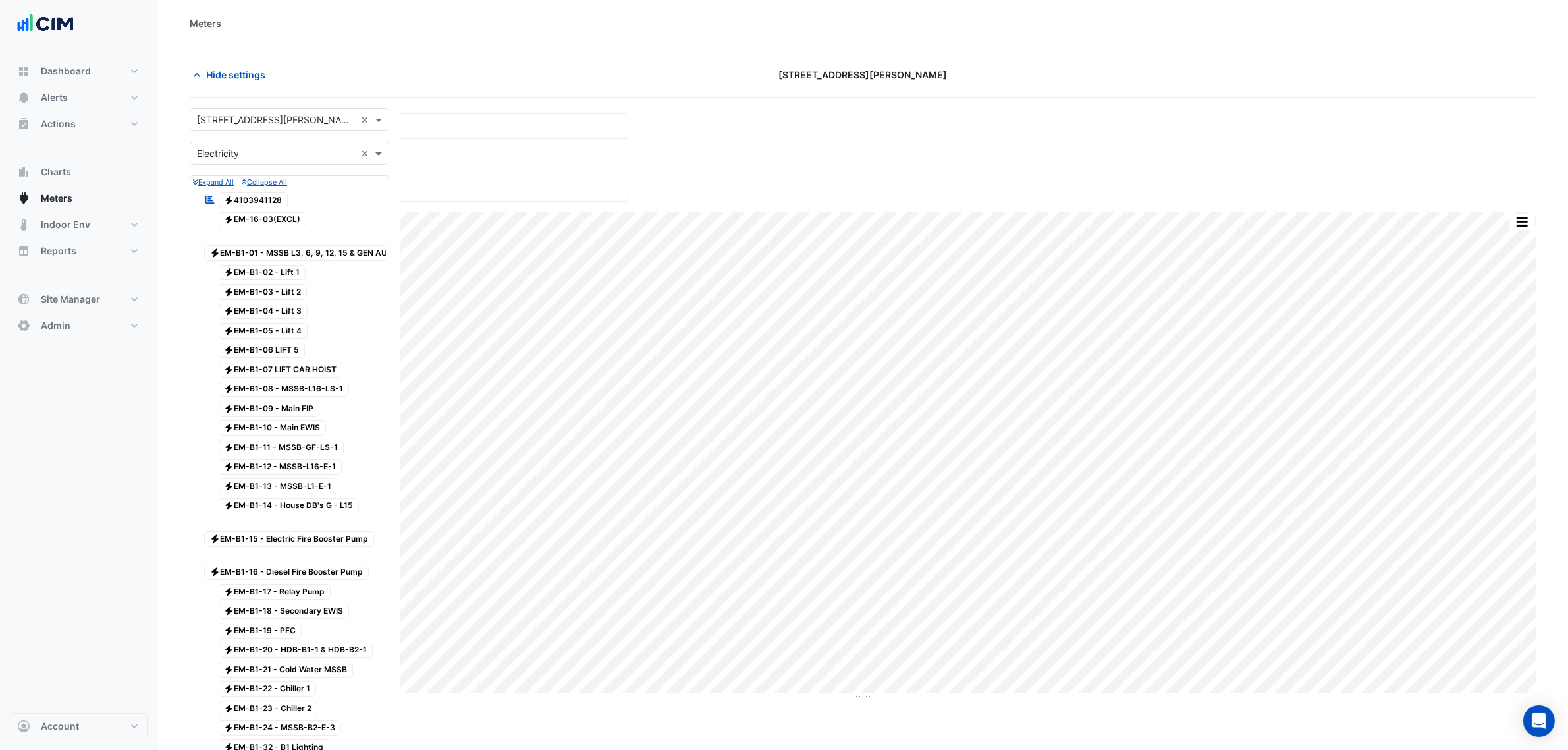
click at [291, 156] on input "text" at bounding box center [276, 153] width 159 height 14
click at [284, 160] on input "text" at bounding box center [276, 153] width 159 height 14
click at [172, 181] on section "Hide settings 333 George Street Current Period Total (Oct 24 - Dec 24 ) 254,978…" at bounding box center [862, 699] width 1410 height 1303
click at [250, 188] on button "Collapse All" at bounding box center [264, 181] width 45 height 12
click at [250, 193] on span "Electricity 4103941128" at bounding box center [253, 200] width 69 height 16
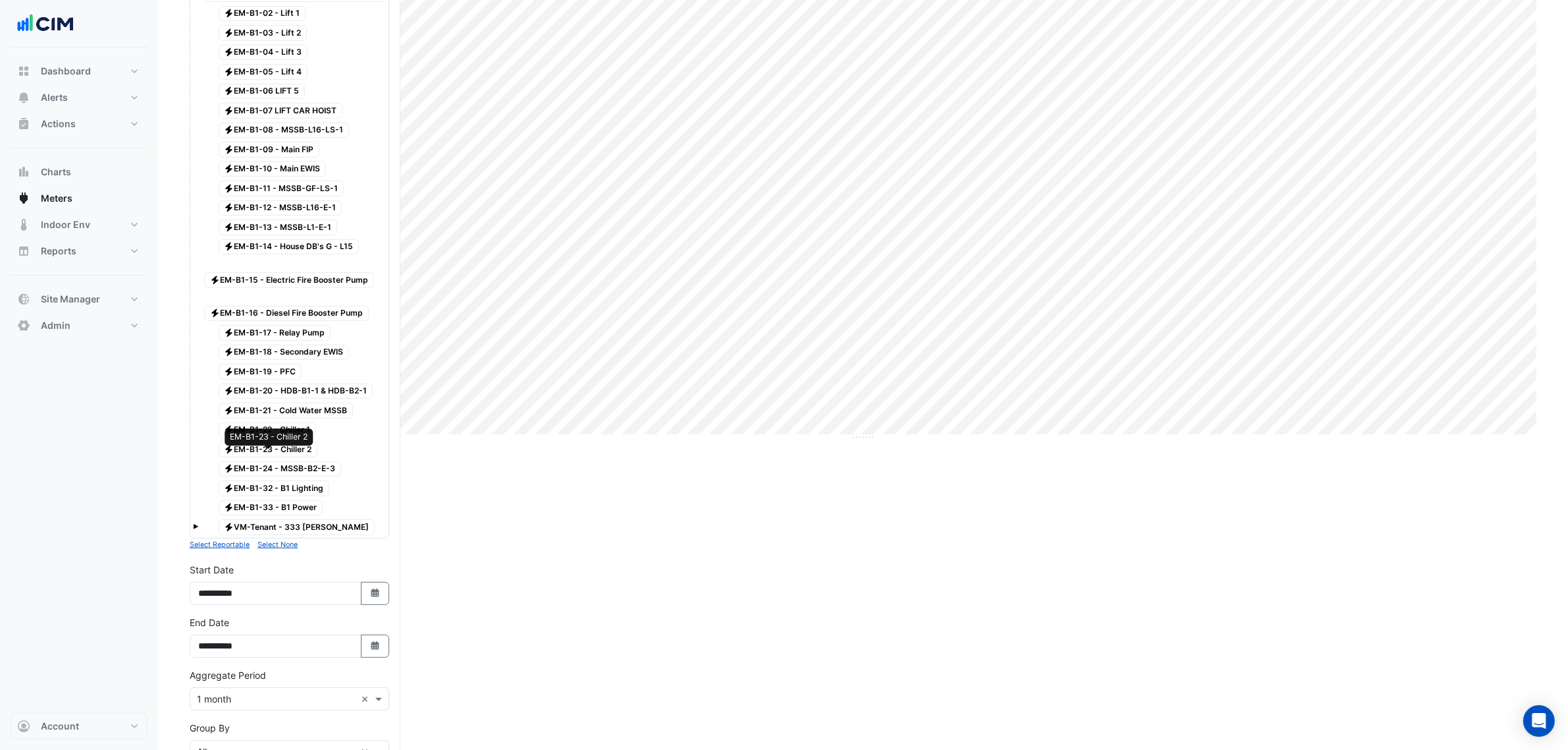
scroll to position [483, 0]
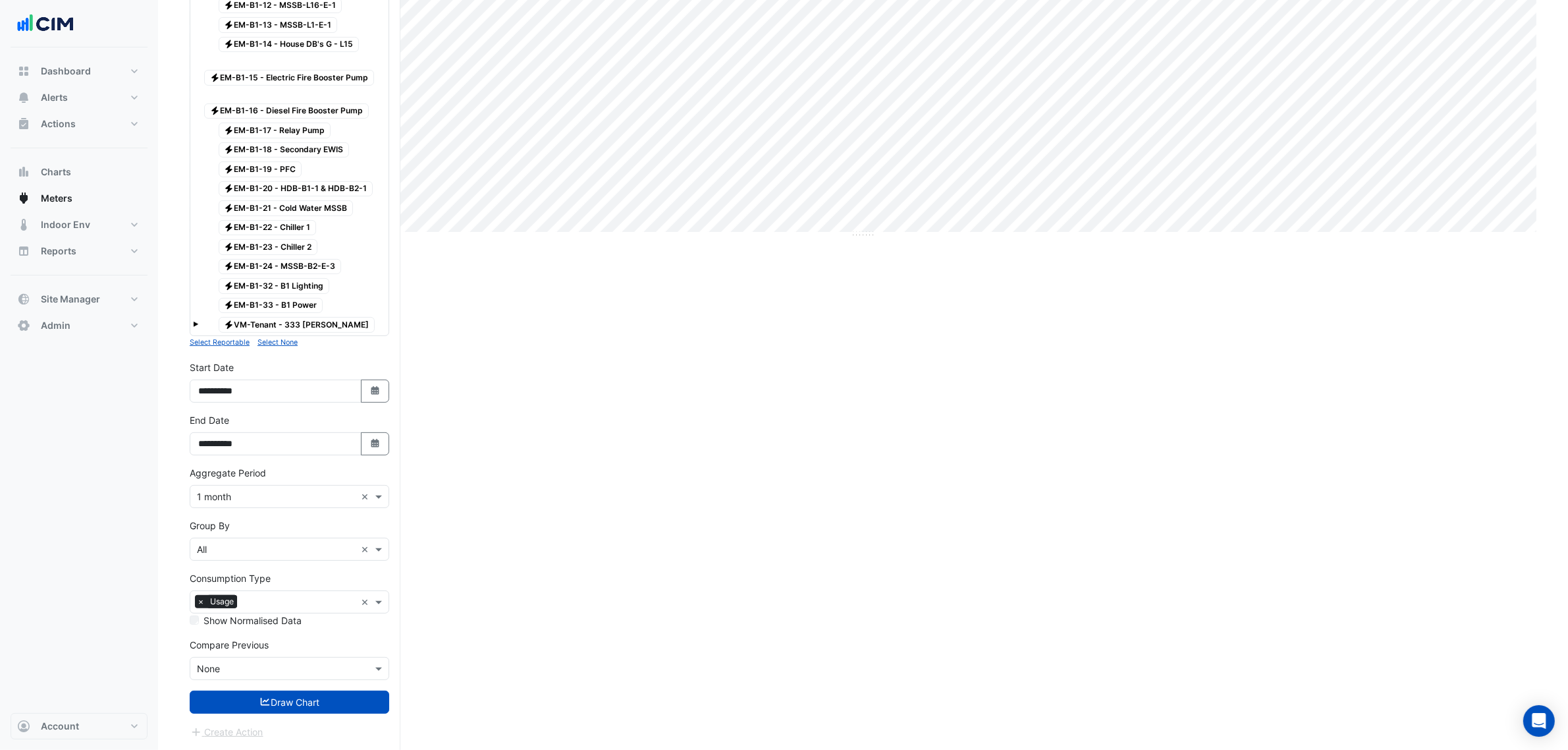
click at [275, 343] on small "Select None" at bounding box center [277, 342] width 41 height 8
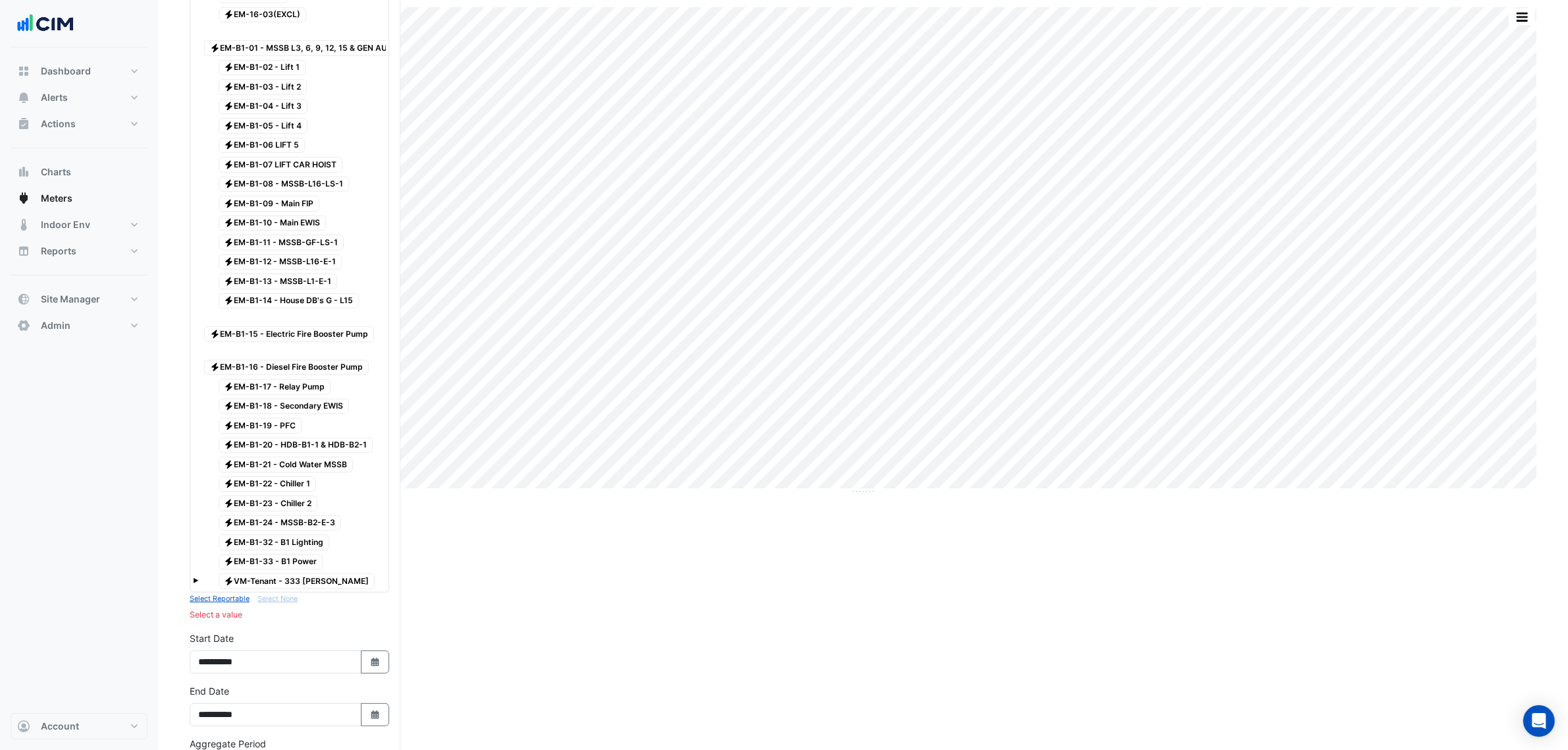
scroll to position [0, 0]
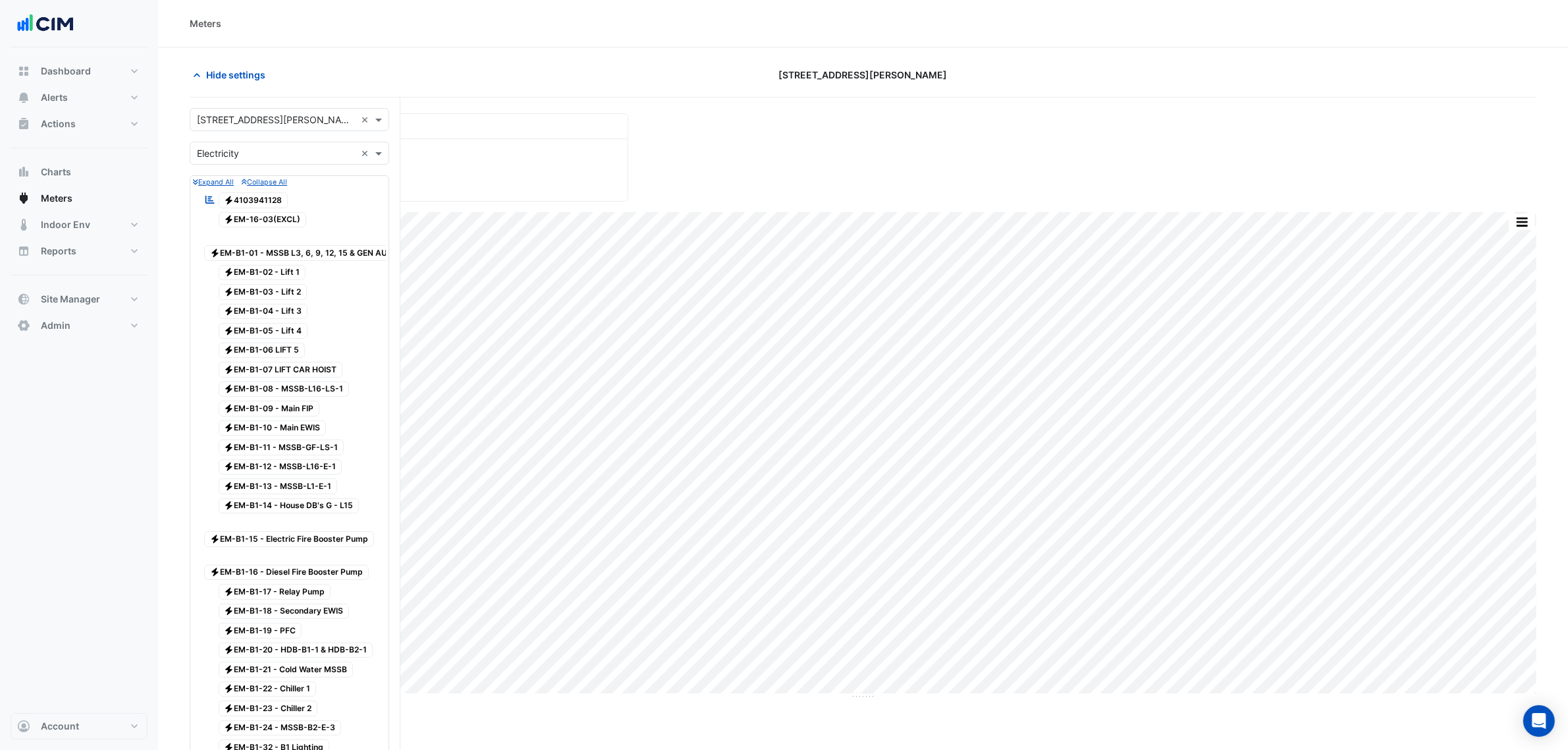
click at [234, 199] on icon "Electricity" at bounding box center [228, 200] width 10 height 8
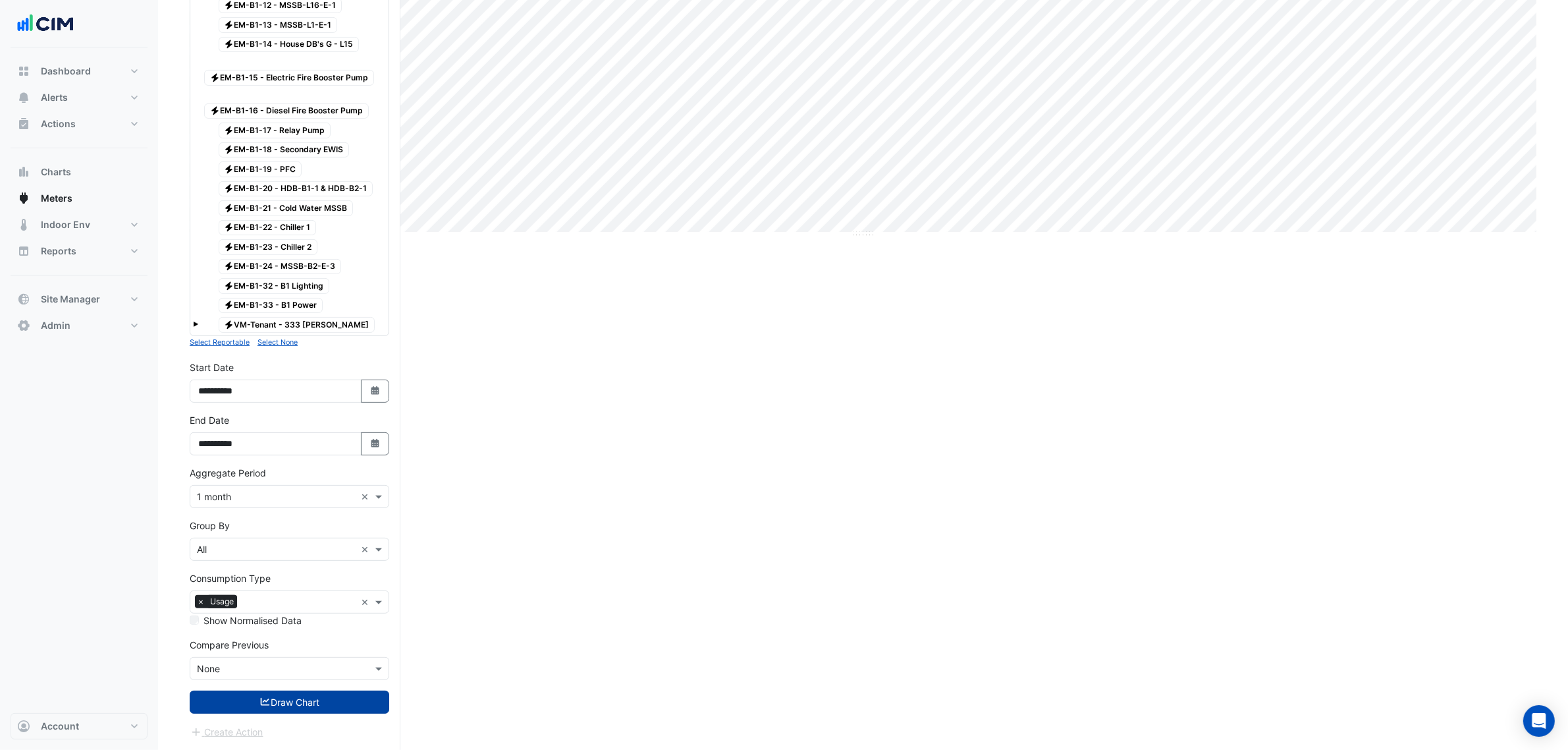
click at [316, 696] on button "Draw Chart" at bounding box center [289, 702] width 199 height 23
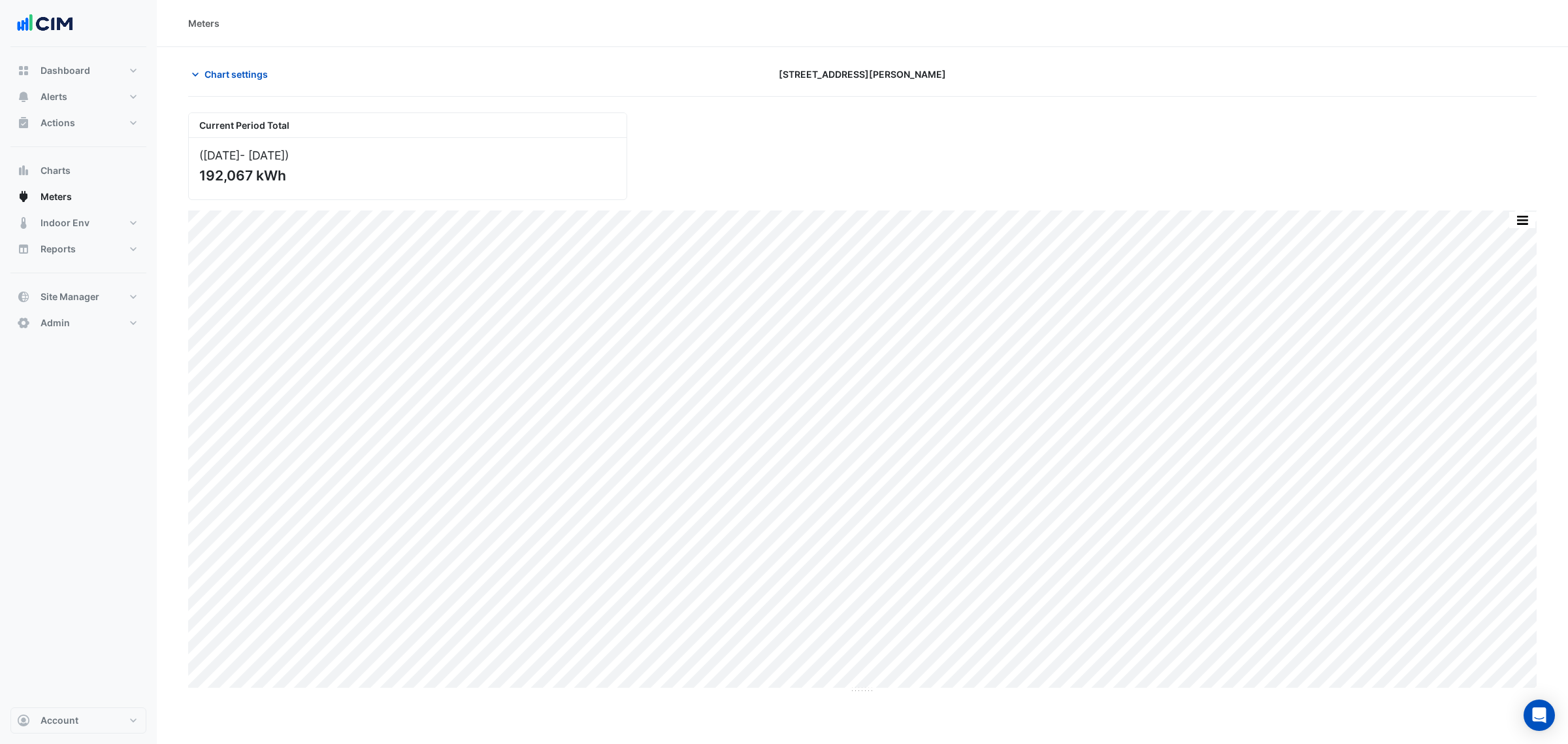
click at [226, 86] on div "Chart settings 333 George Street" at bounding box center [862, 80] width 1349 height 34
click at [232, 73] on span "Chart settings" at bounding box center [236, 73] width 64 height 13
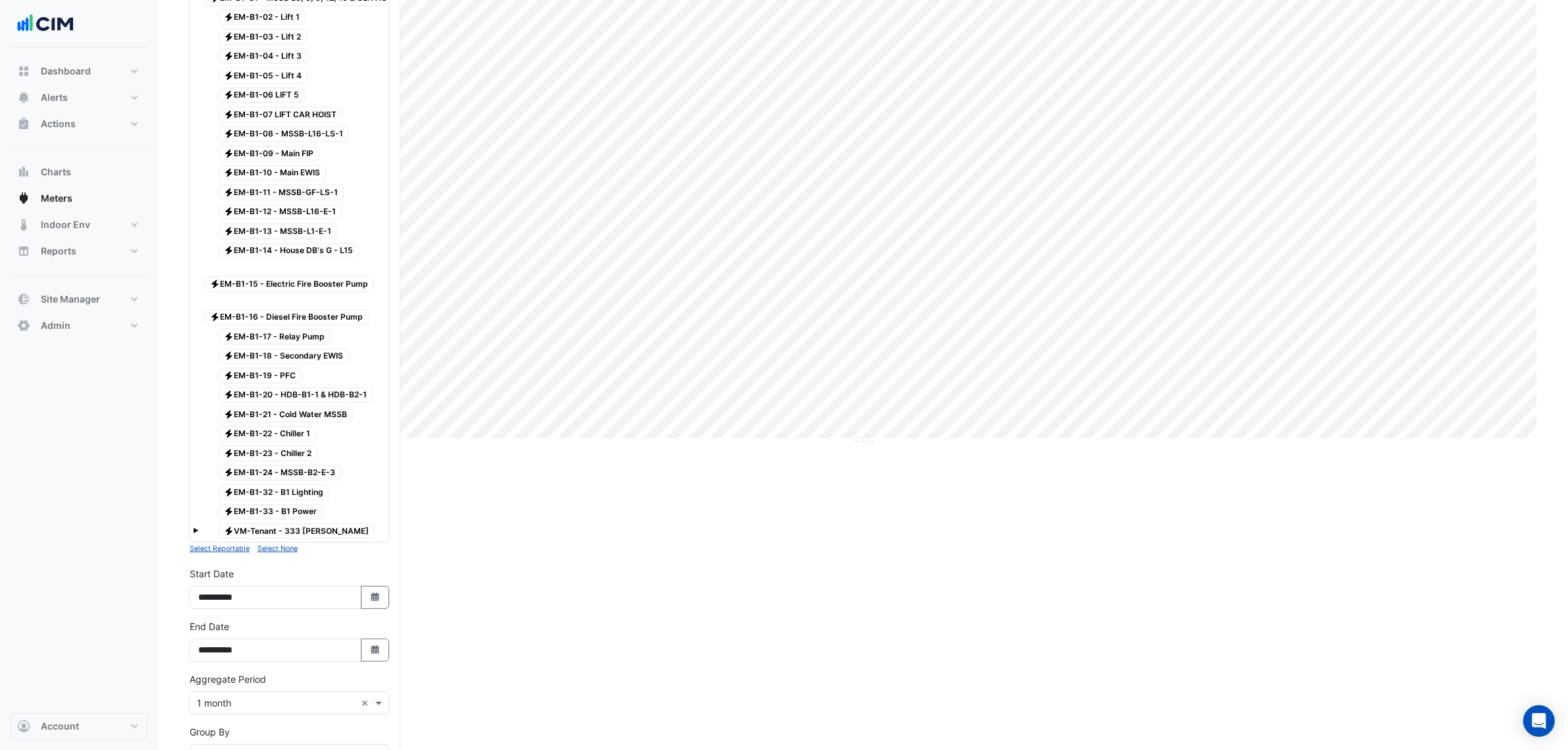
scroll to position [412, 0]
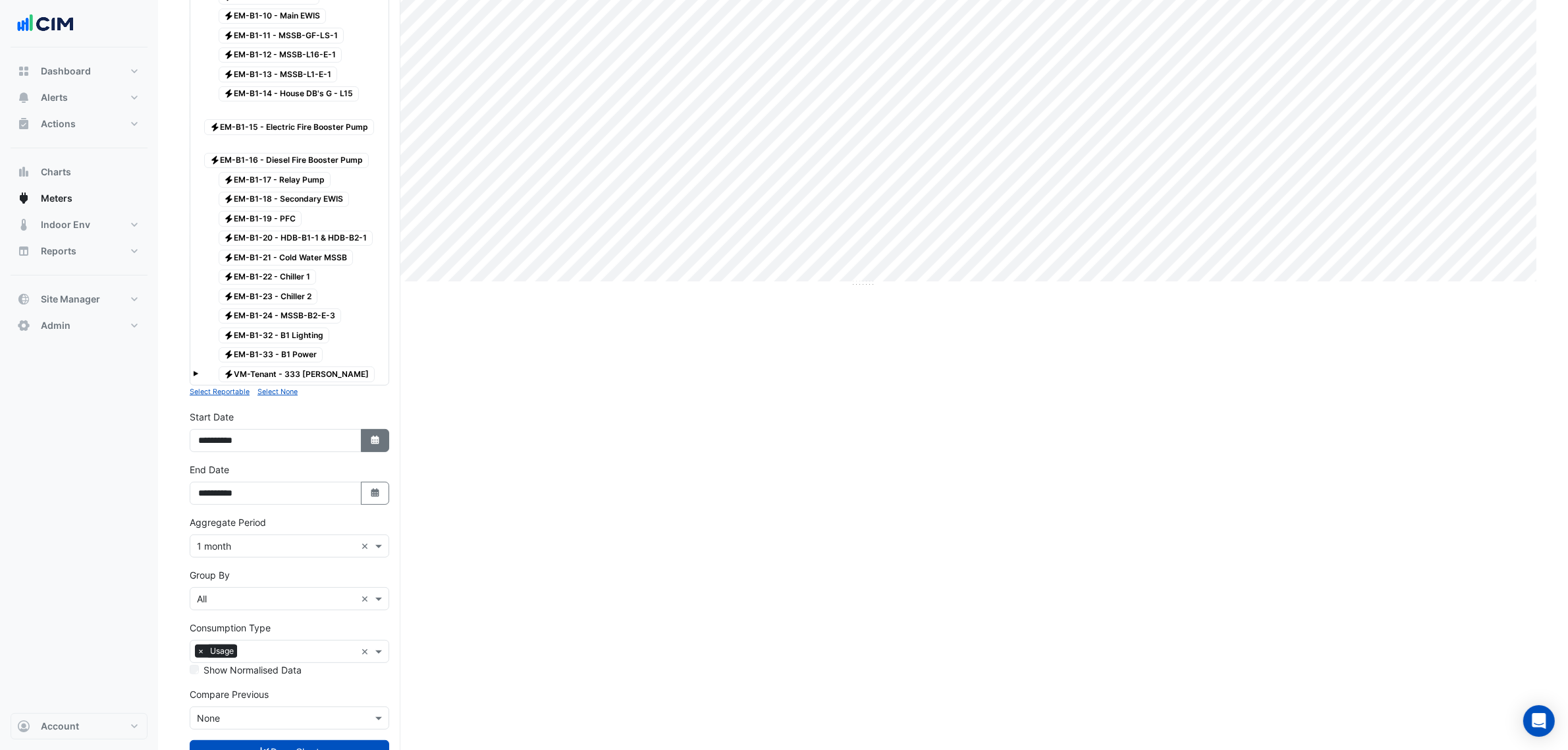
click at [370, 445] on icon "Select Date" at bounding box center [375, 440] width 12 height 9
select select "**"
select select "****"
click at [211, 289] on span "Previous month" at bounding box center [213, 287] width 10 height 10
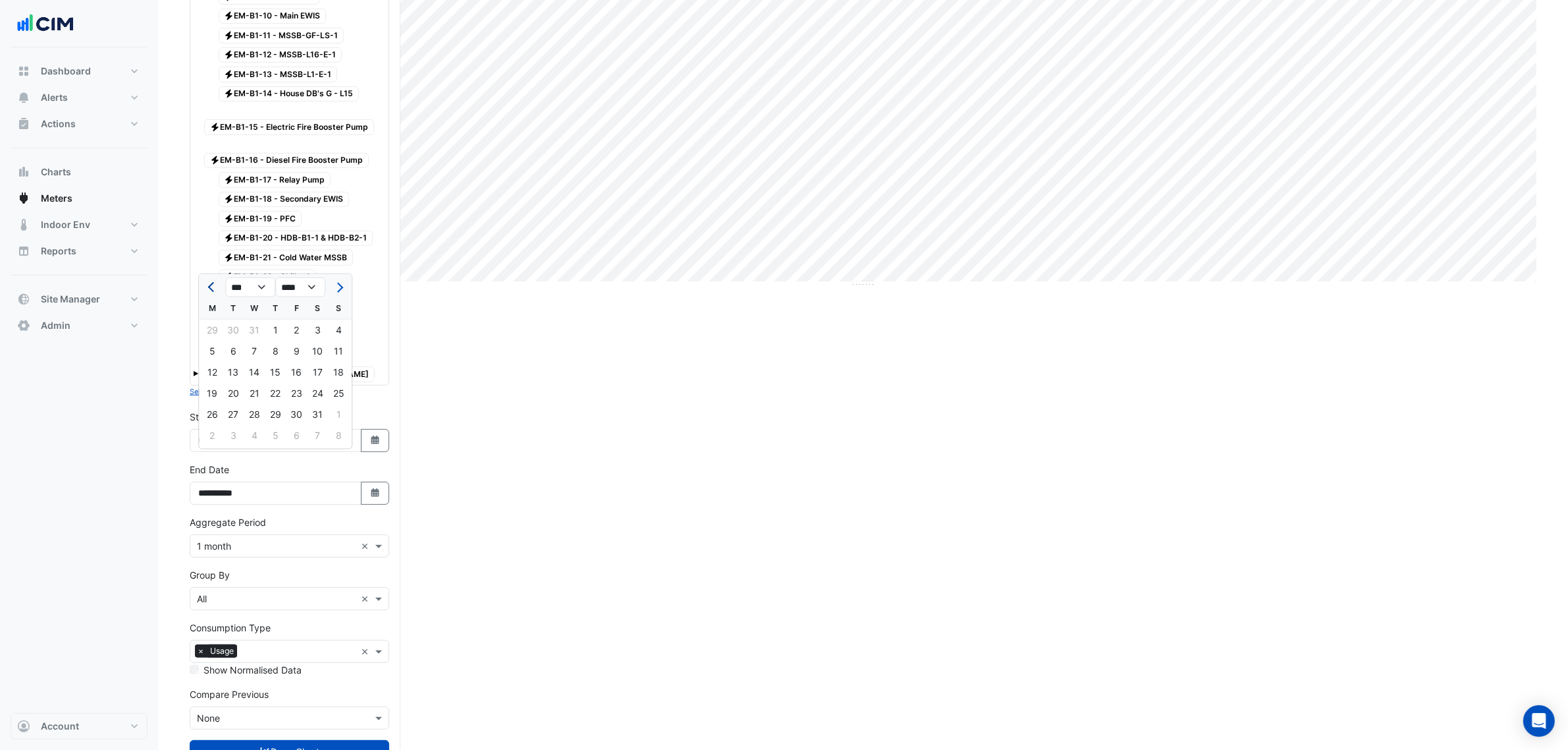
click at [211, 289] on span "Previous month" at bounding box center [213, 287] width 10 height 10
select select "*"
click at [216, 329] on div "1" at bounding box center [211, 329] width 21 height 21
type input "**********"
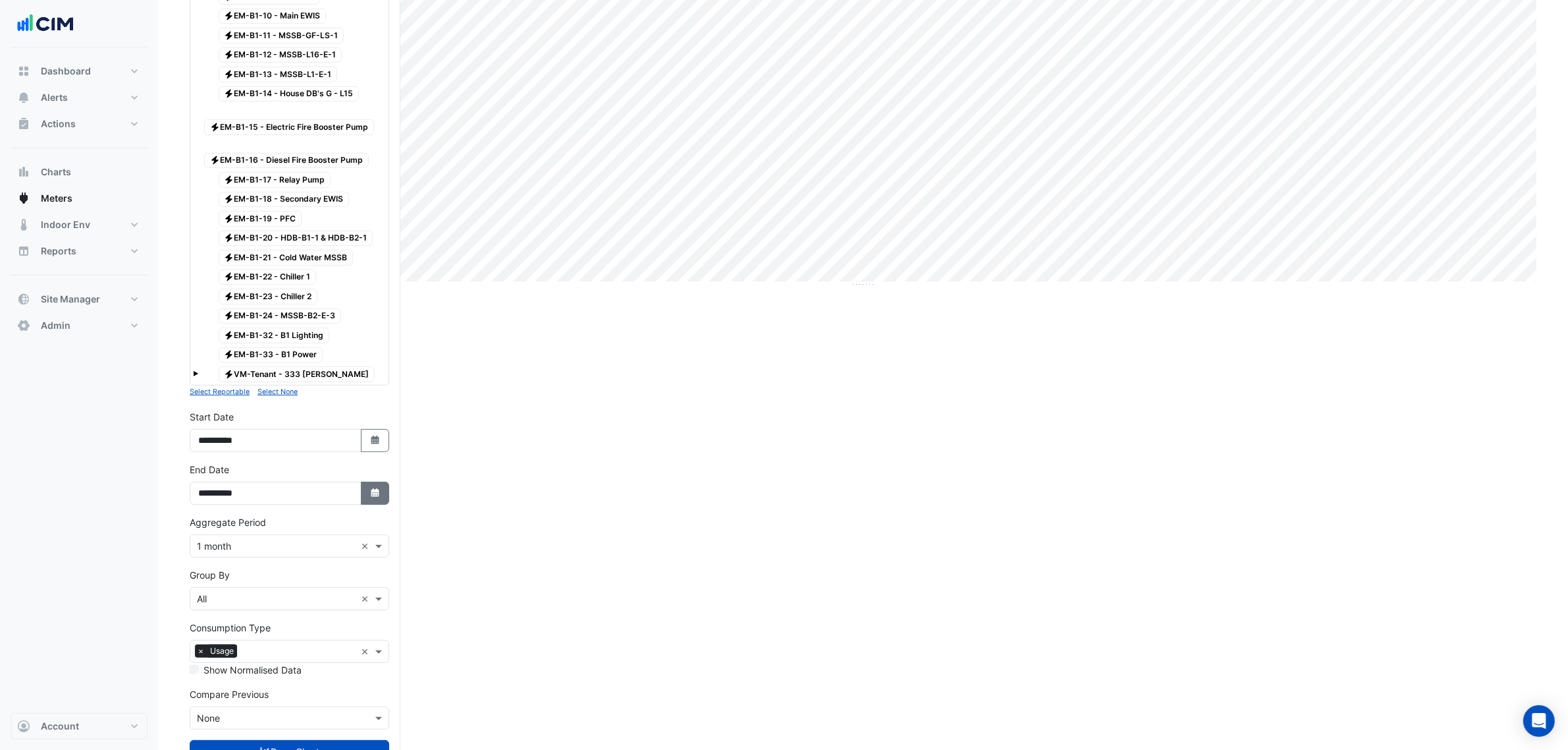
click at [374, 496] on icon "button" at bounding box center [374, 492] width 8 height 8
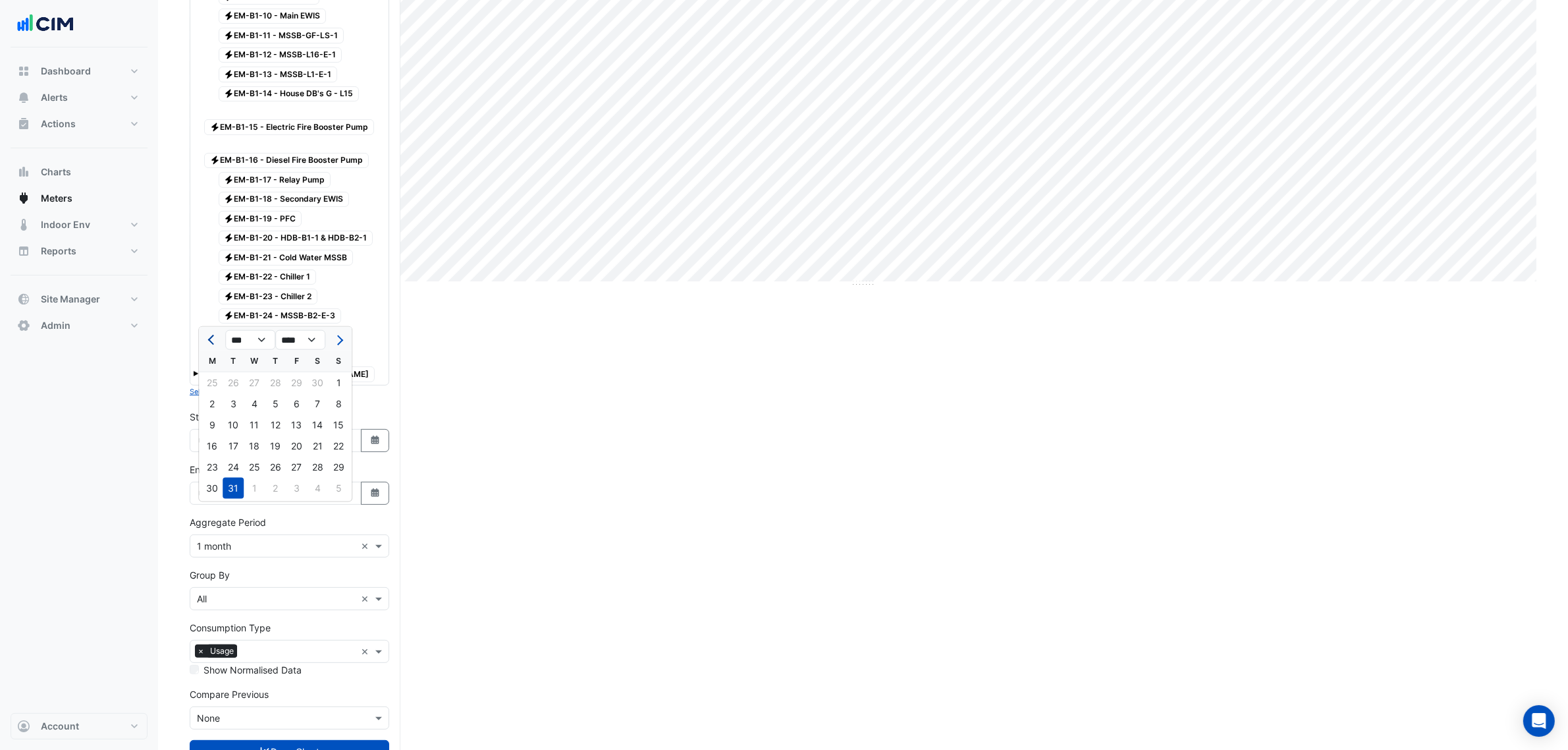
click at [211, 338] on span "Previous month" at bounding box center [213, 340] width 10 height 10
select select "*"
click at [208, 492] on div "30" at bounding box center [211, 487] width 21 height 21
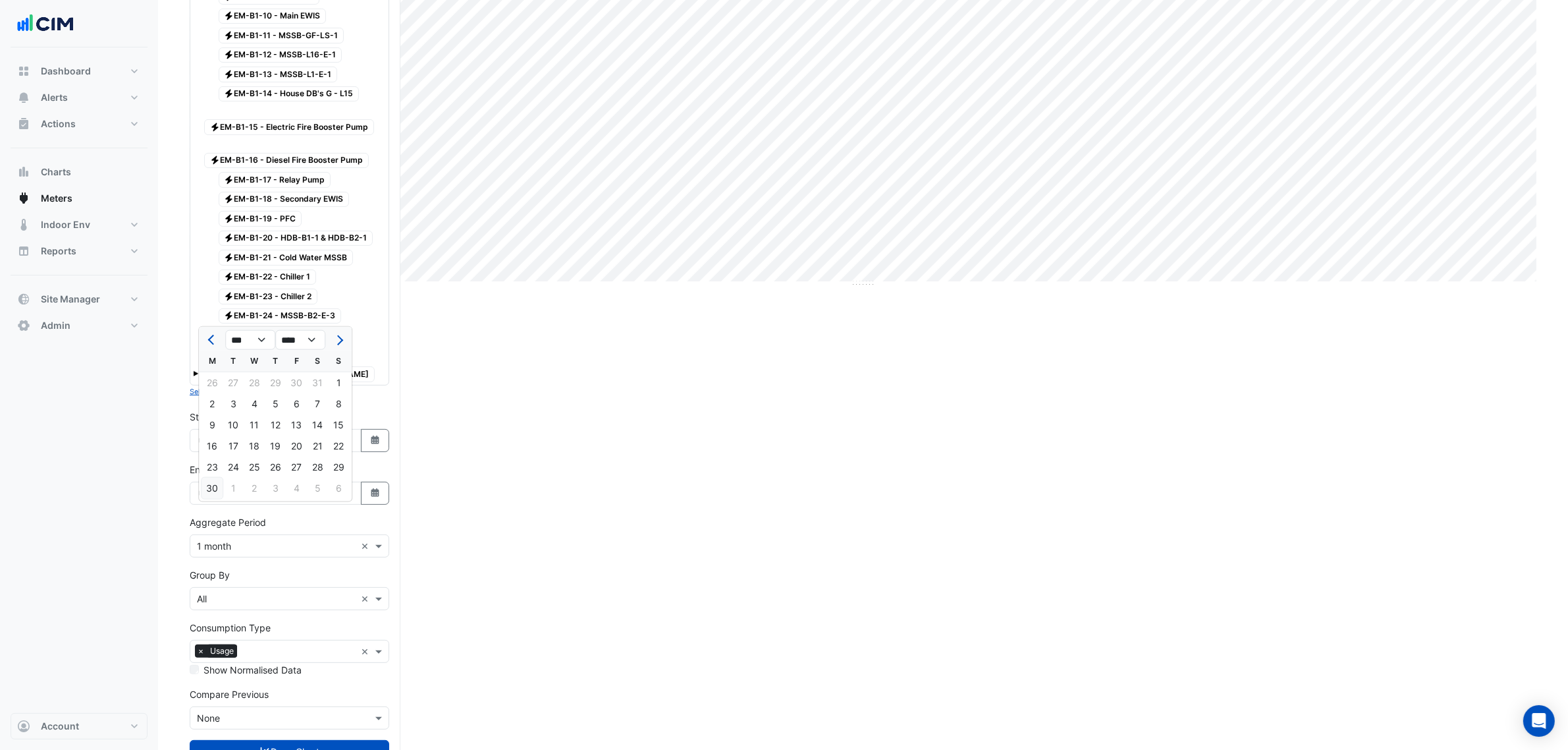
type input "**********"
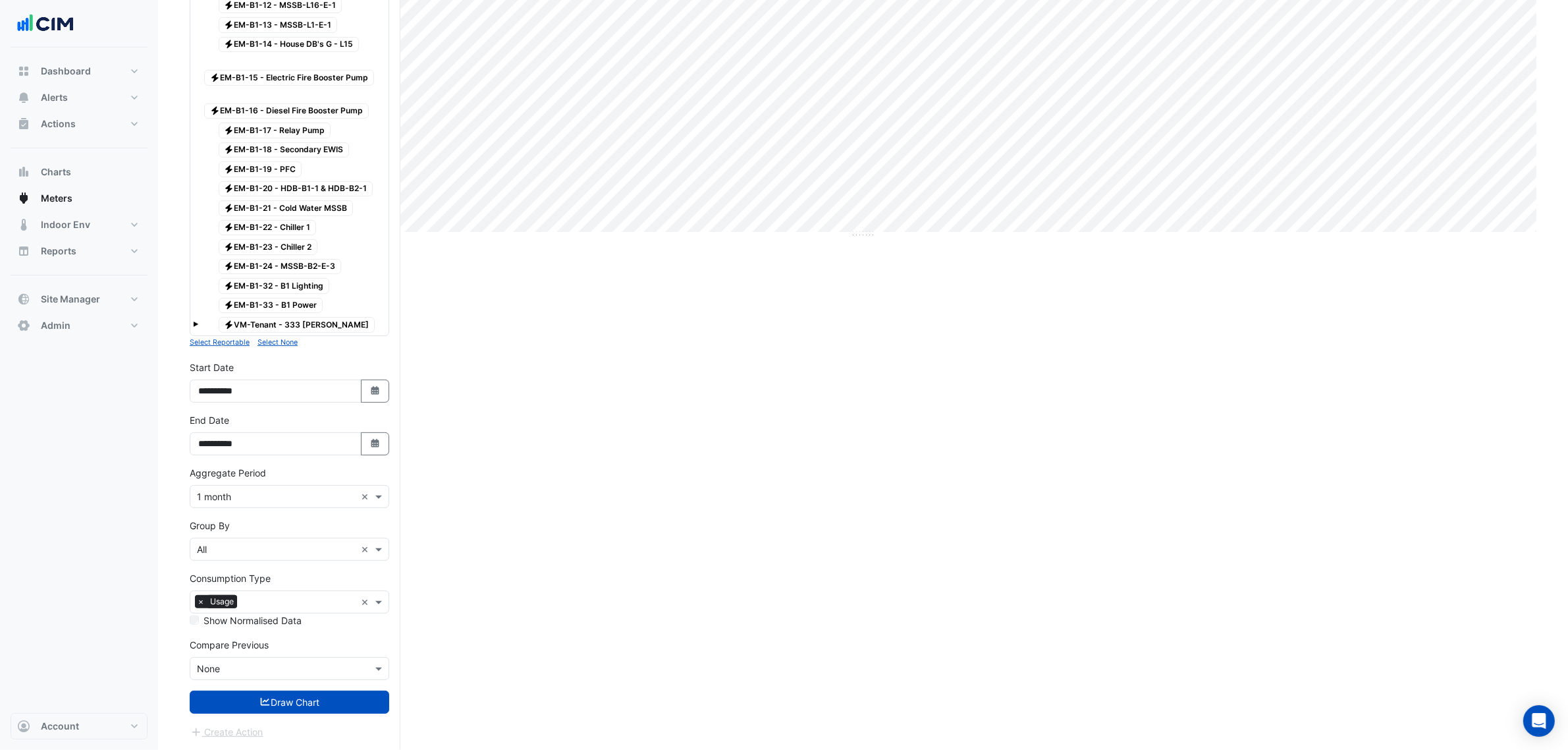
click at [281, 683] on form "× 333 George Street × × Electricity × Expand All Collapse All Reportable Electr…" at bounding box center [289, 193] width 199 height 1092
click at [283, 697] on button "Draw Chart" at bounding box center [289, 702] width 199 height 23
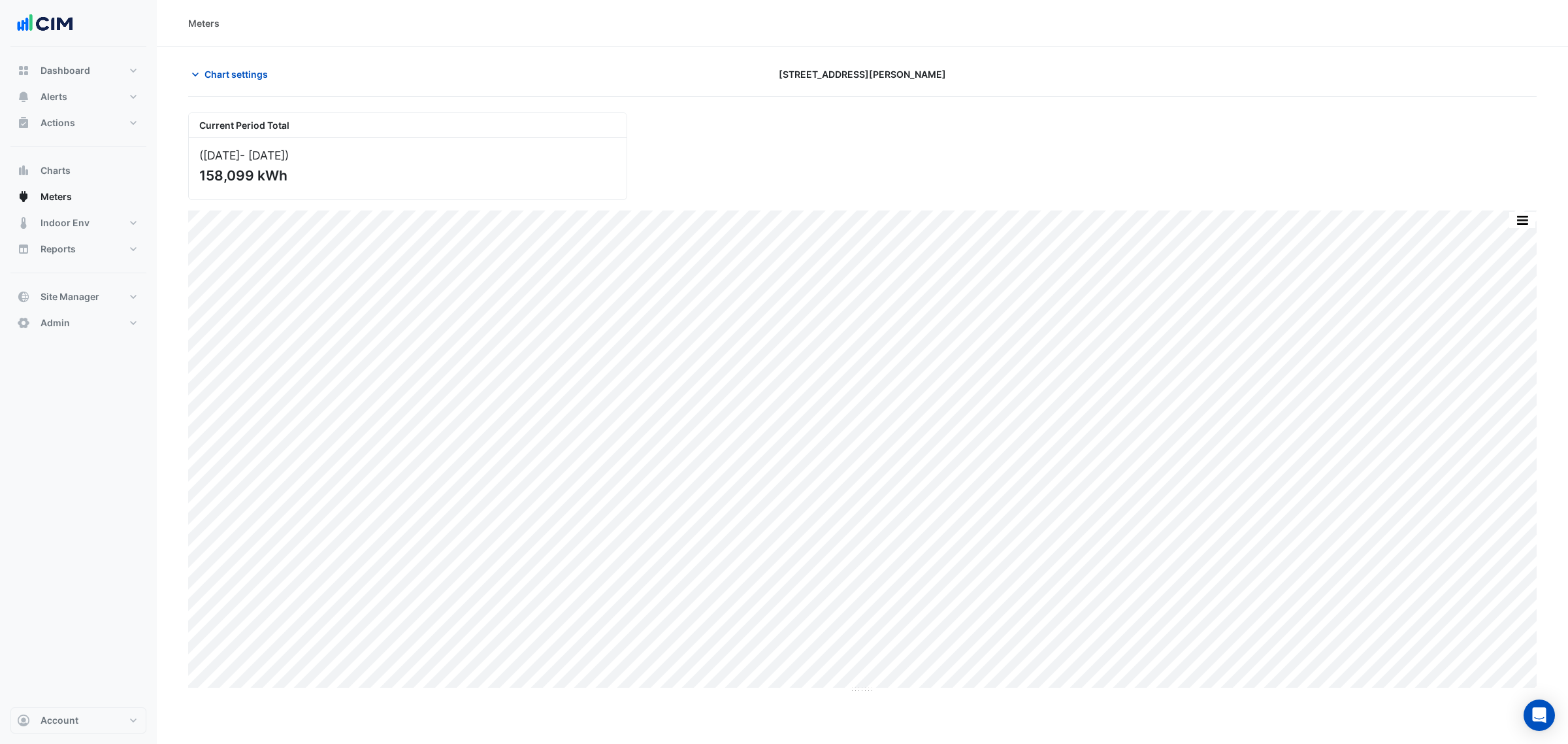
click at [282, 87] on div "Chart settings 333 George Street" at bounding box center [862, 80] width 1349 height 34
click at [272, 77] on button "Chart settings" at bounding box center [232, 74] width 89 height 23
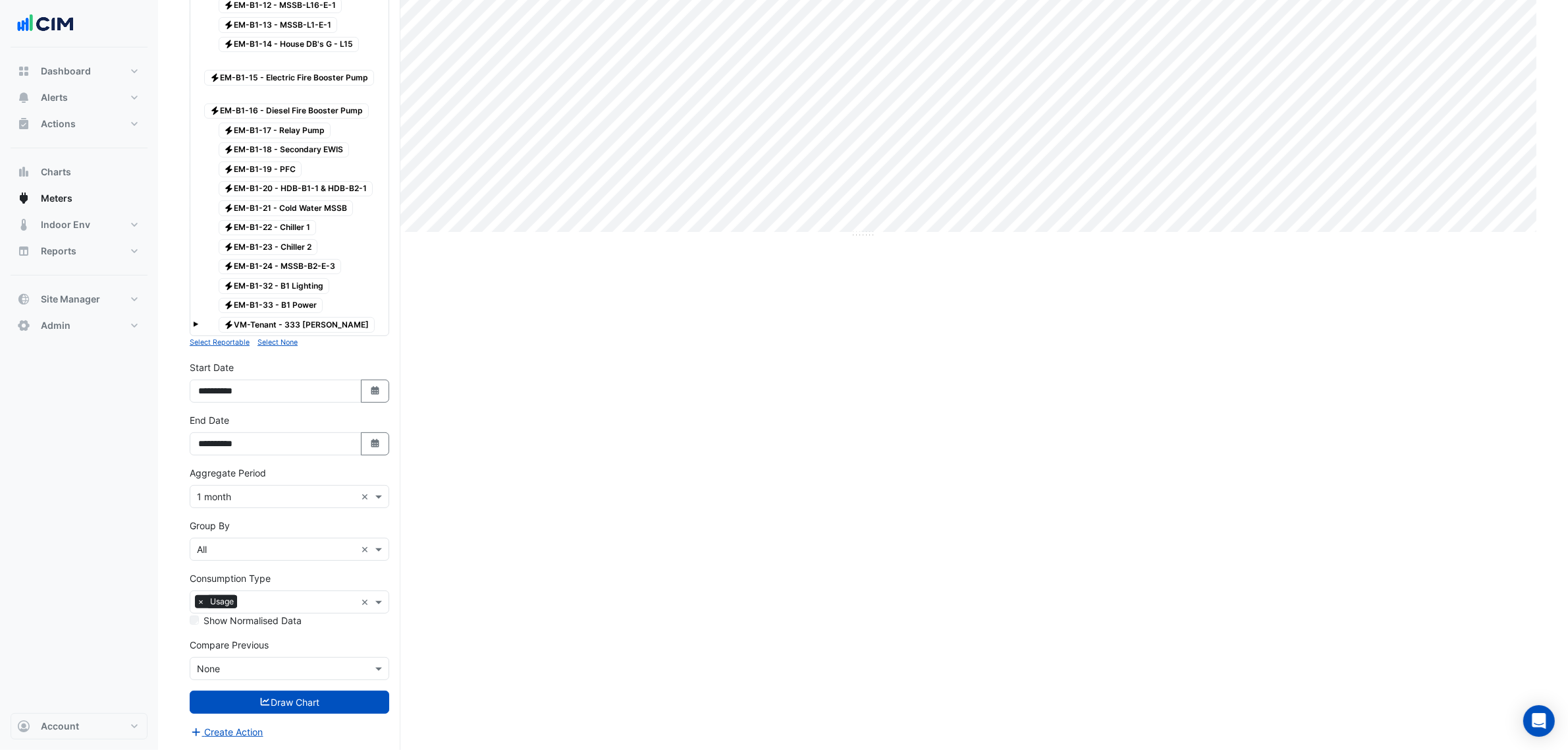
scroll to position [483, 0]
click at [364, 386] on button "Select Date" at bounding box center [375, 392] width 29 height 23
select select "*"
select select "****"
click at [208, 227] on button "Previous month" at bounding box center [212, 237] width 16 height 21
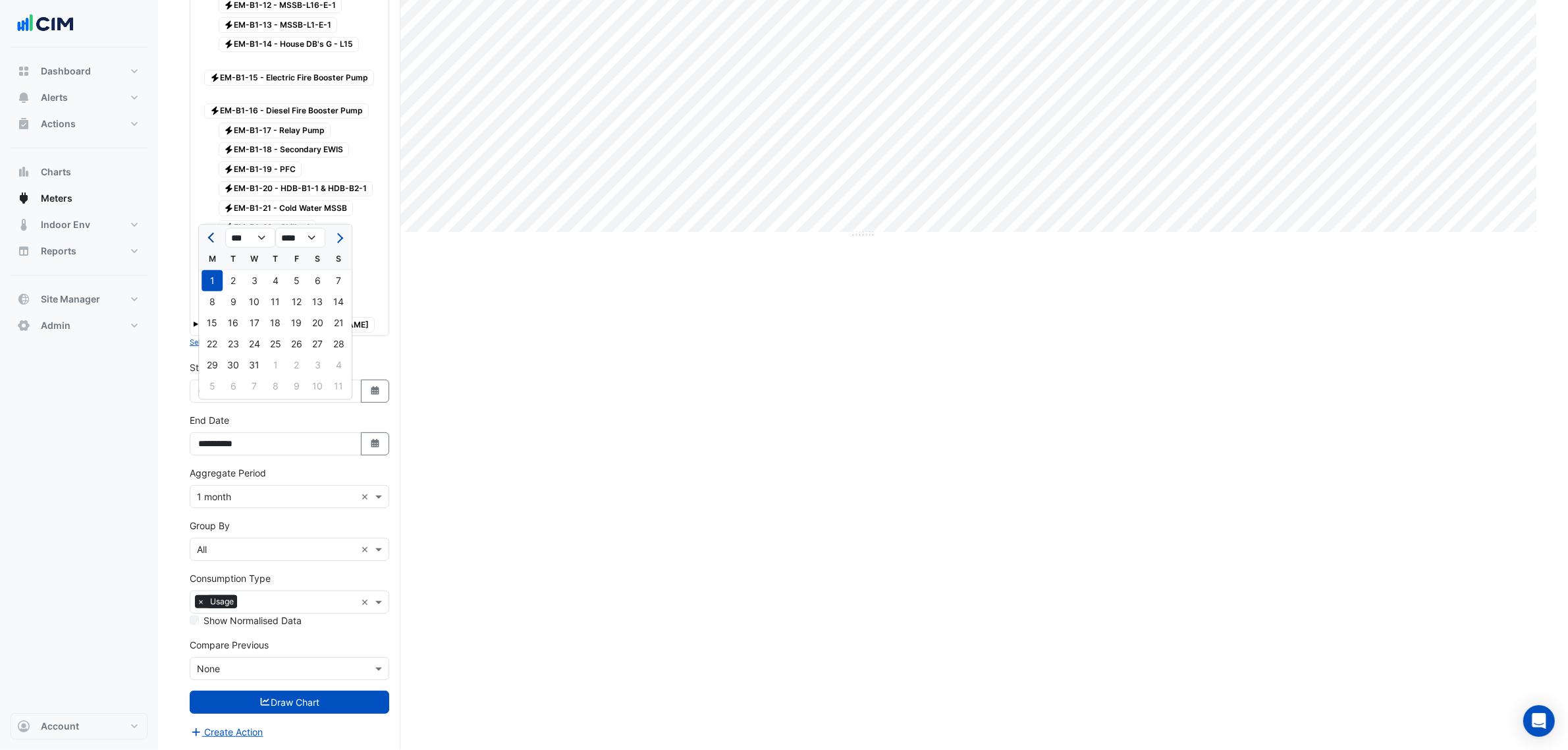
click at [208, 227] on button "Previous month" at bounding box center [212, 237] width 16 height 21
select select "*"
click at [216, 270] on div "1" at bounding box center [211, 280] width 21 height 21
type input "**********"
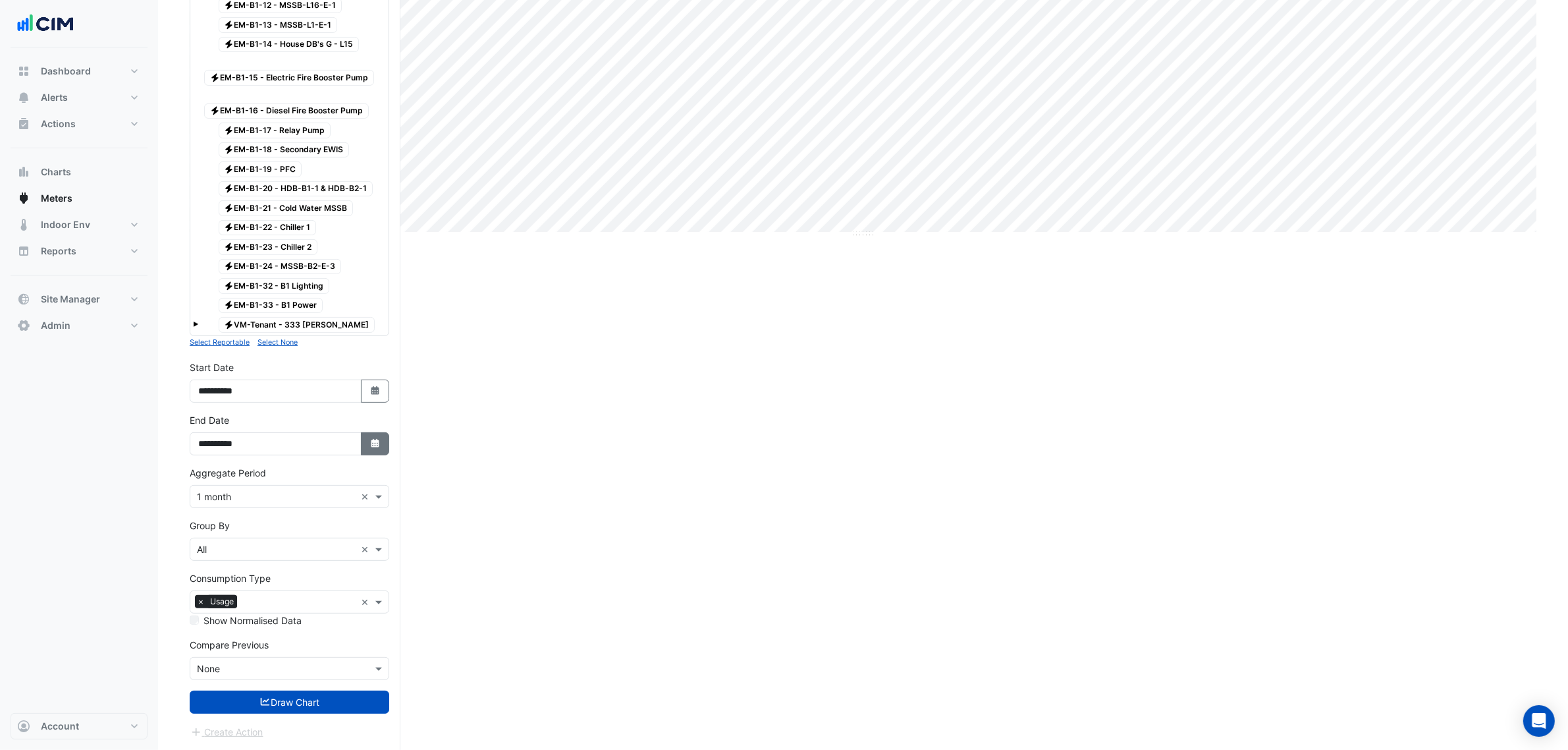
click at [387, 443] on button "Select Date" at bounding box center [375, 444] width 29 height 23
click at [205, 280] on button "Previous month" at bounding box center [212, 290] width 16 height 21
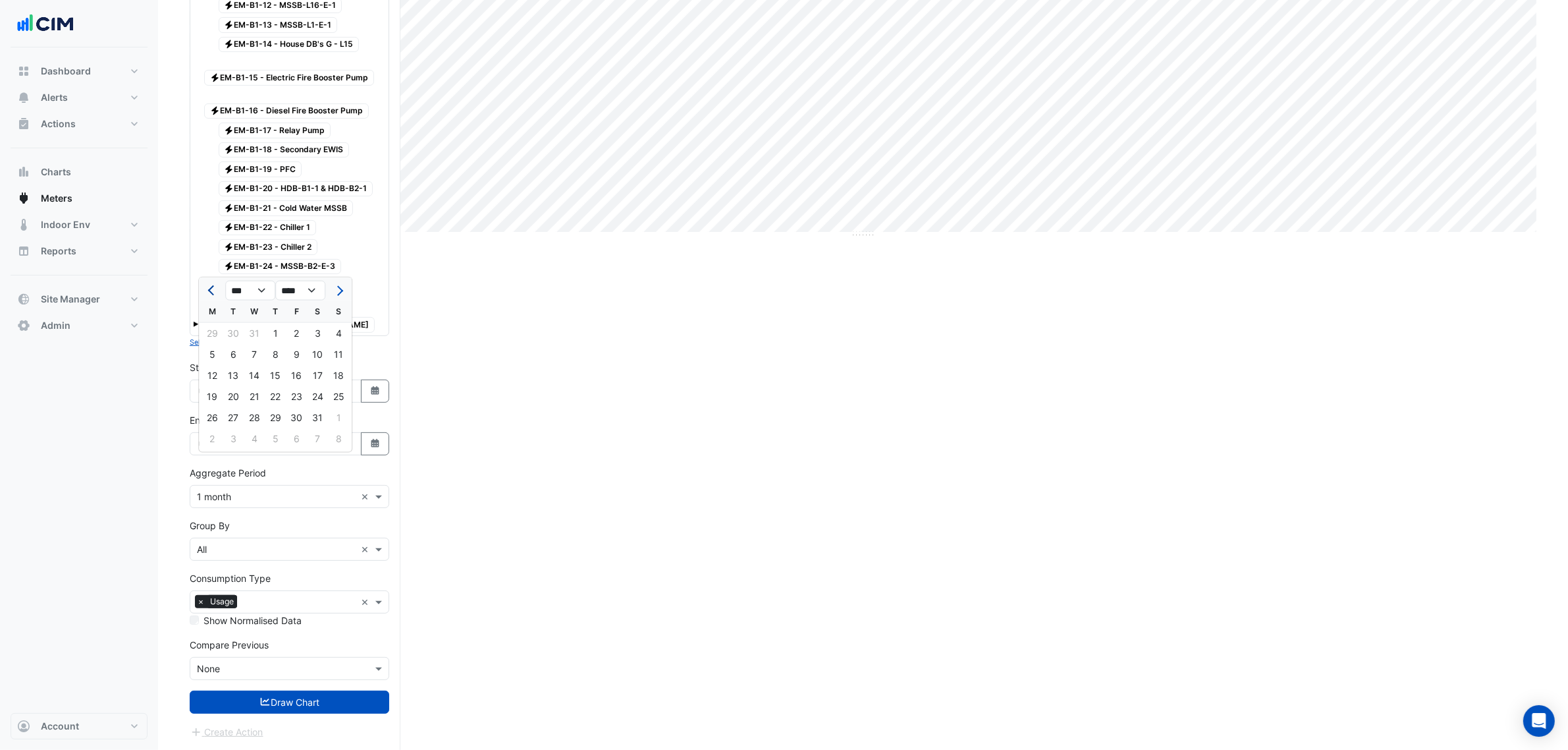
click at [205, 280] on button "Previous month" at bounding box center [212, 290] width 16 height 21
select select "*"
click at [350, 407] on div "24 25 26 27 28 29 30" at bounding box center [274, 417] width 152 height 21
click at [345, 407] on div "30" at bounding box center [338, 417] width 21 height 21
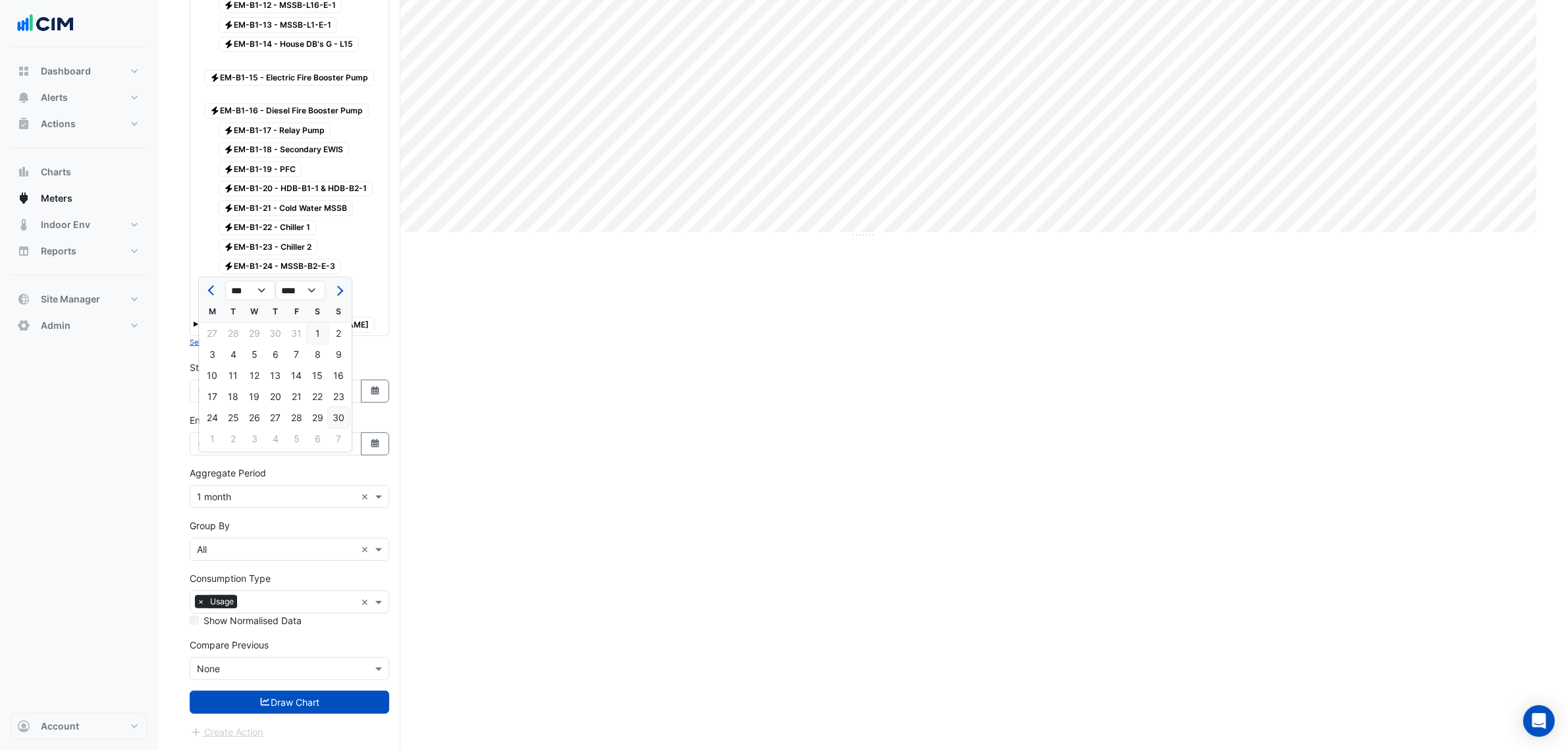
type input "**********"
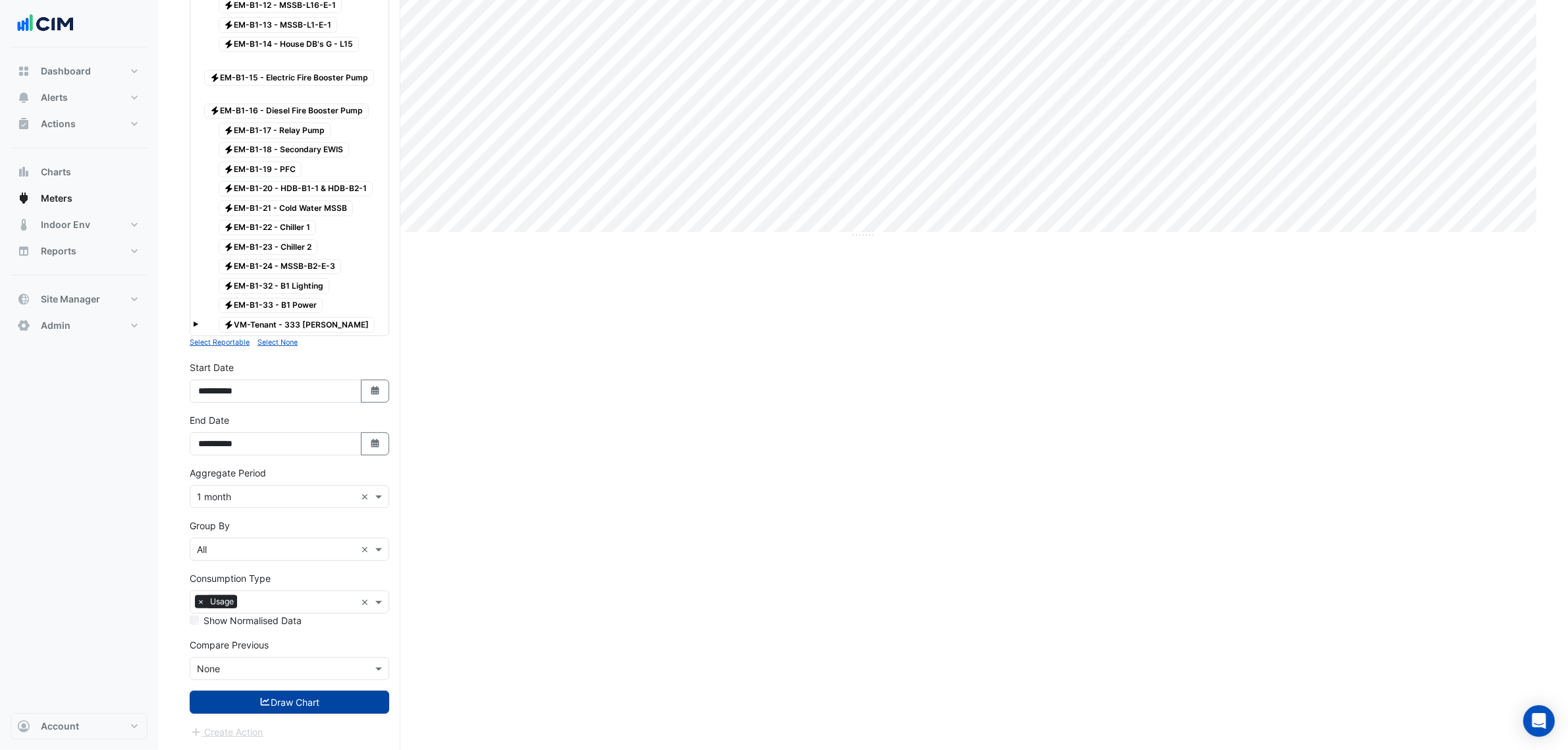
click at [304, 697] on button "Draw Chart" at bounding box center [289, 702] width 199 height 23
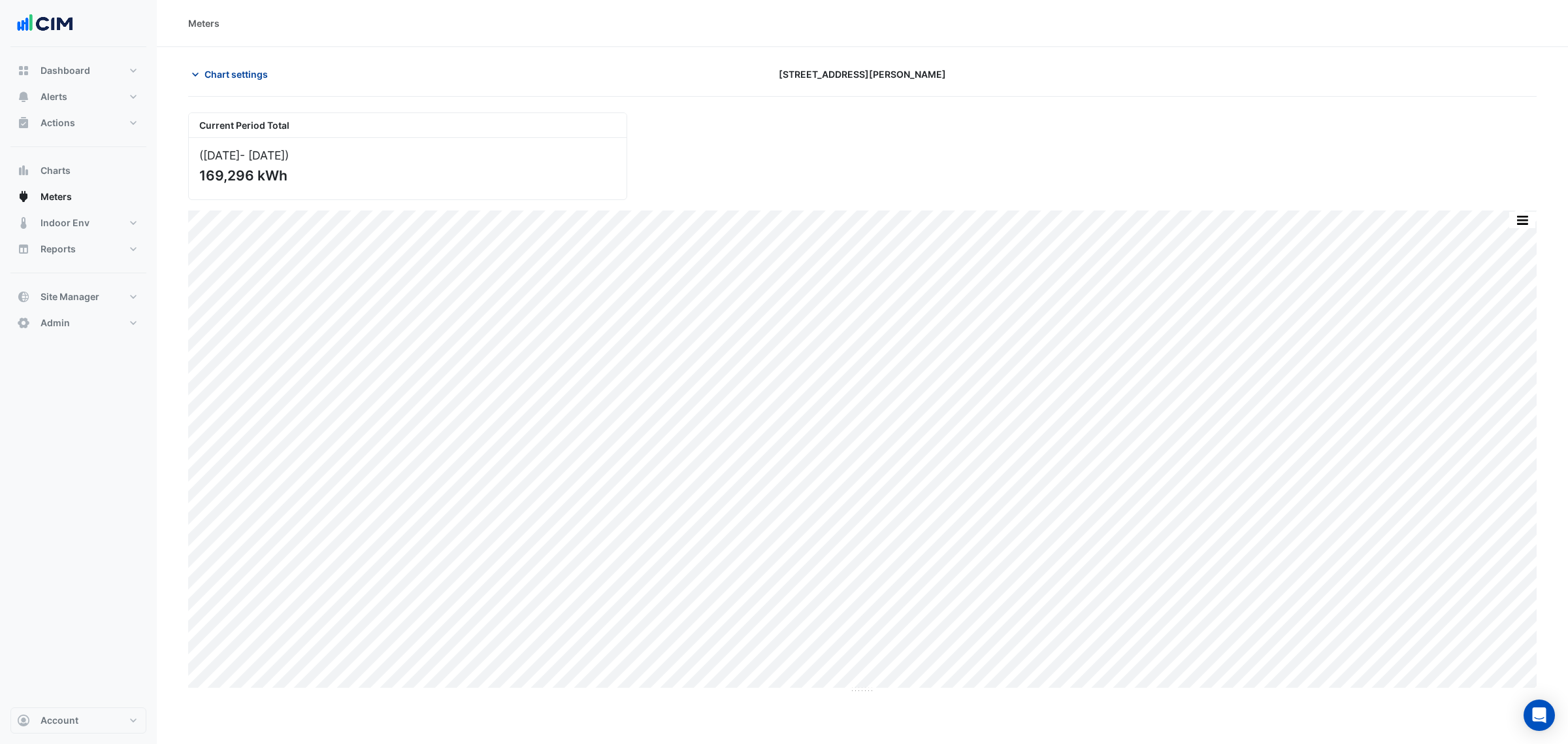
click at [214, 73] on span "Chart settings" at bounding box center [236, 73] width 64 height 13
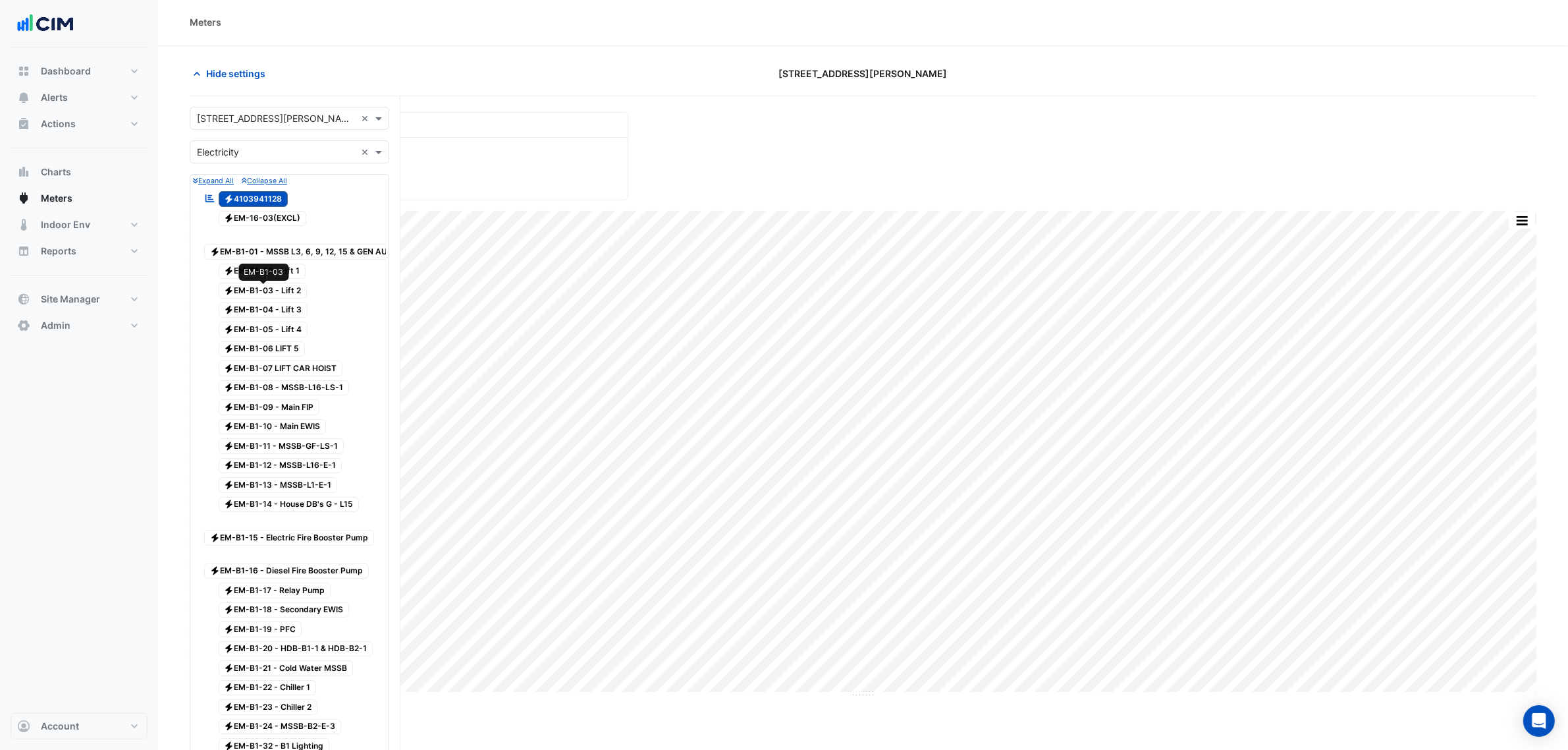
scroll to position [483, 0]
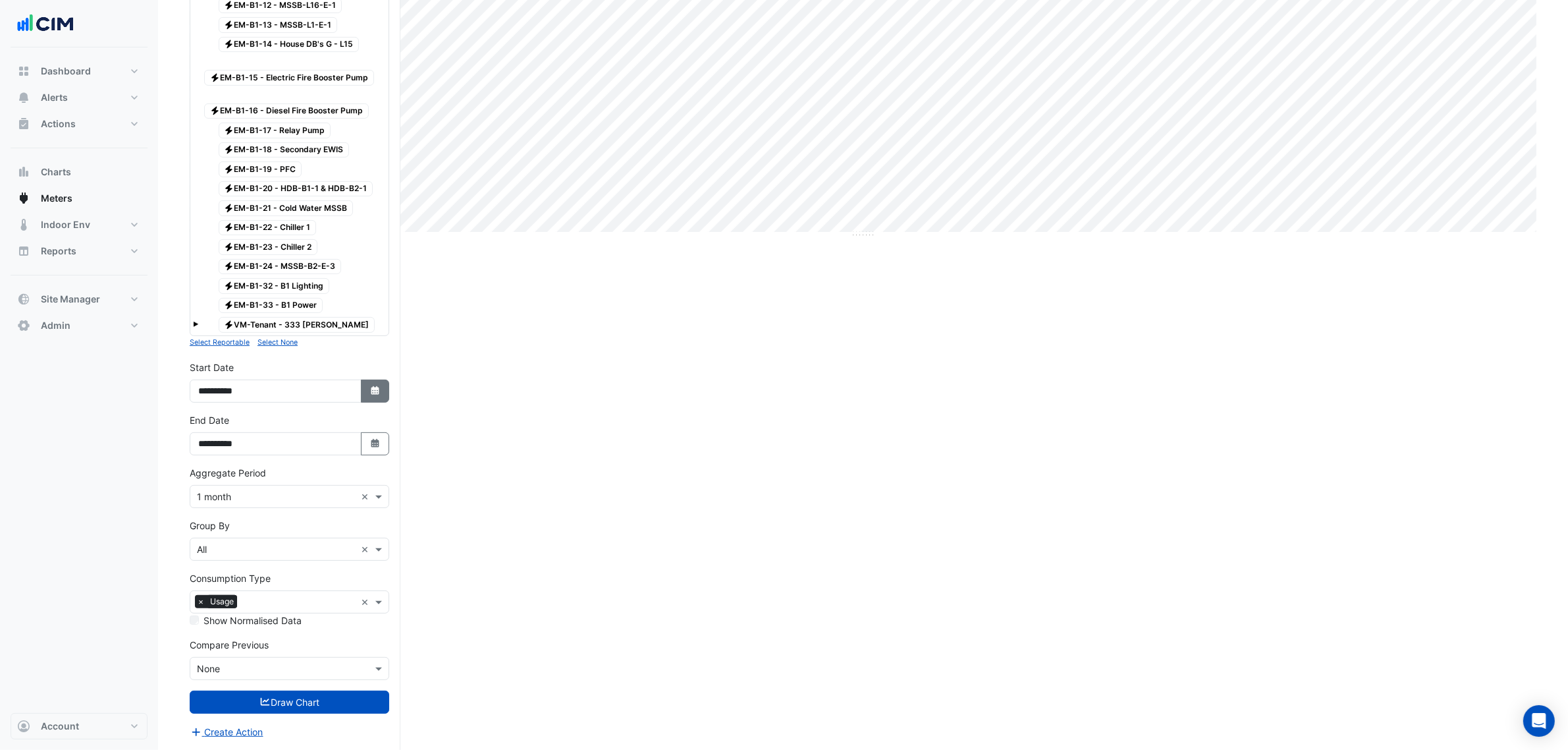
click at [370, 381] on button "Select Date" at bounding box center [375, 392] width 29 height 23
select select "*"
select select "****"
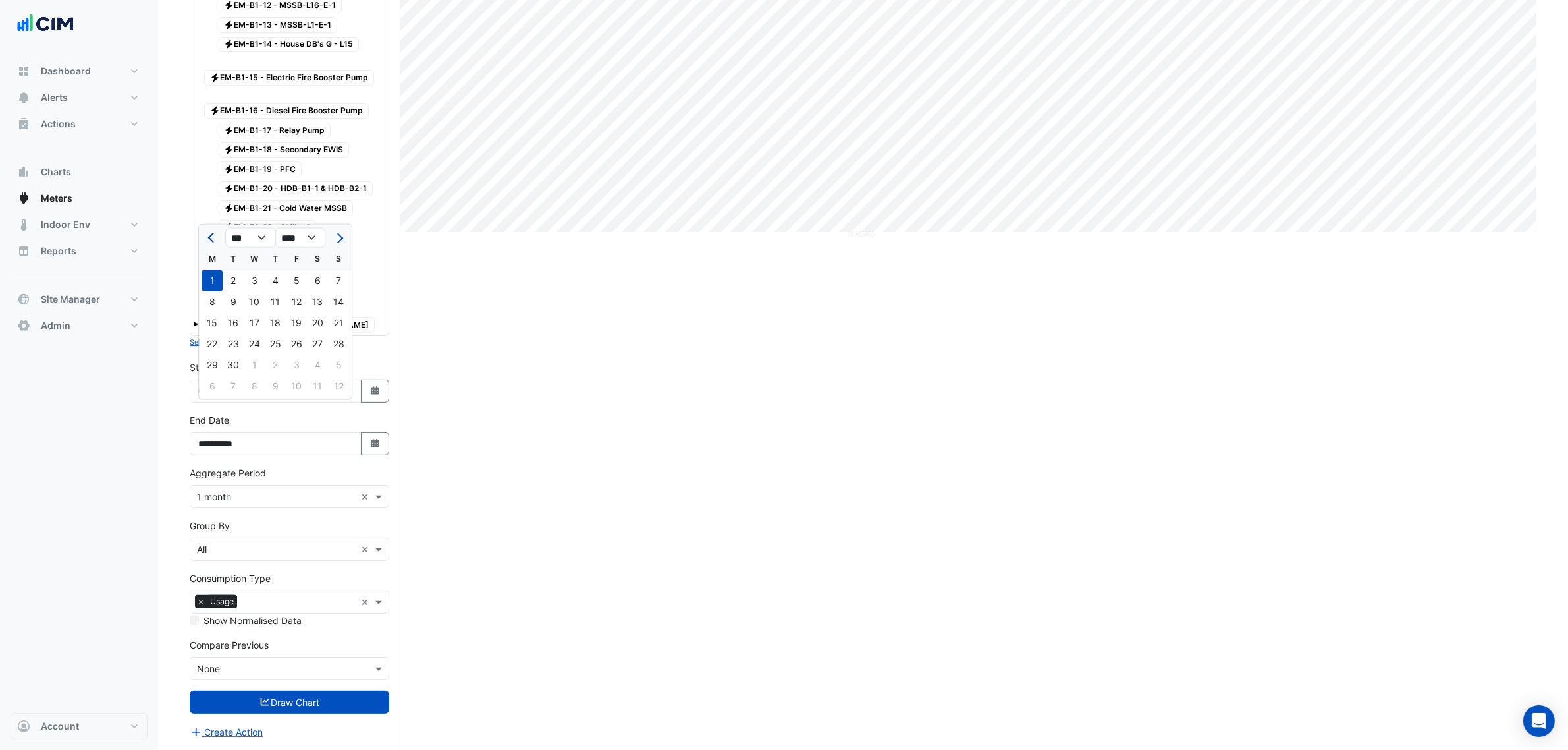
click at [205, 227] on button "Previous month" at bounding box center [212, 237] width 16 height 21
click at [207, 227] on button "Previous month" at bounding box center [212, 237] width 16 height 21
select select "*"
click at [211, 270] on div "1" at bounding box center [211, 280] width 21 height 21
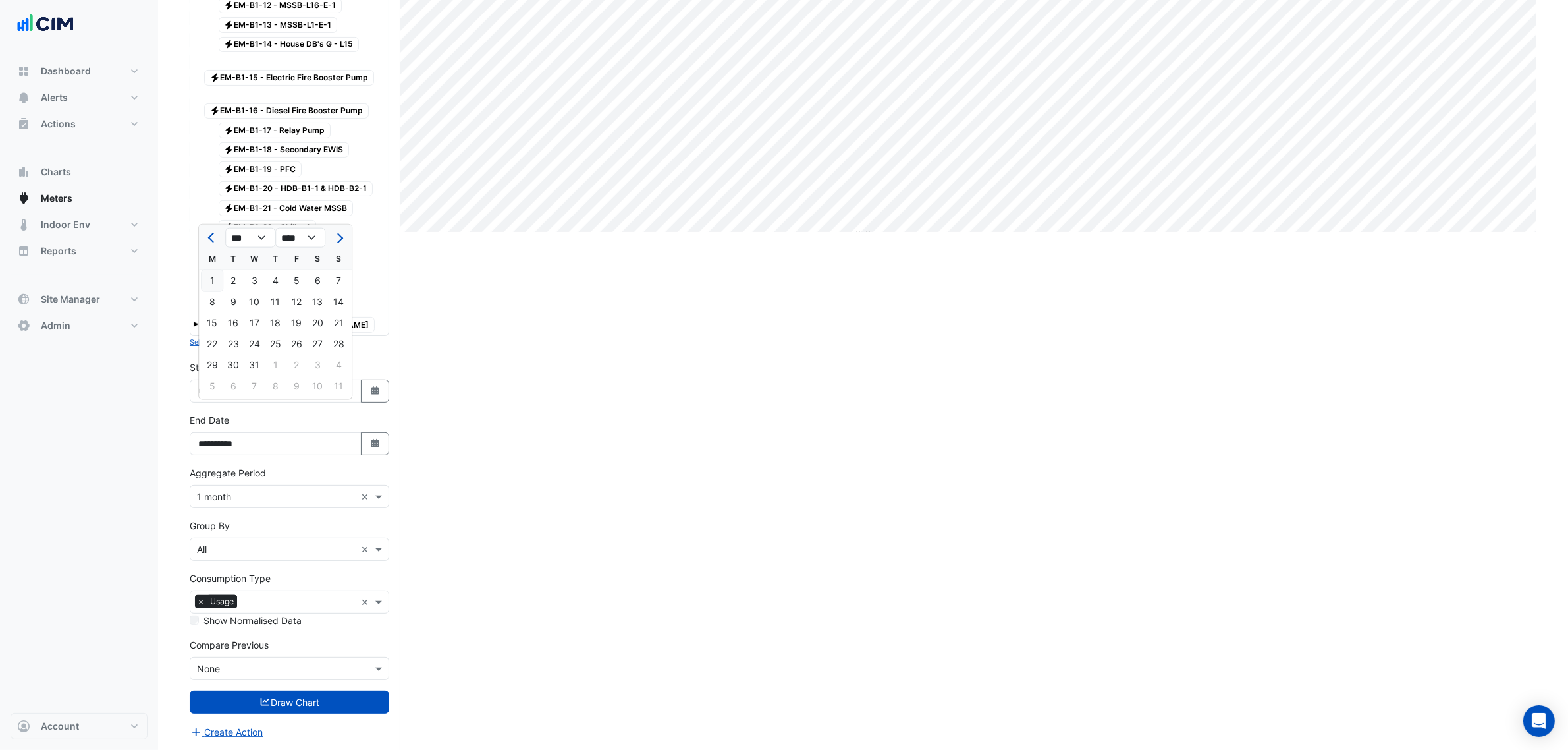
type input "**********"
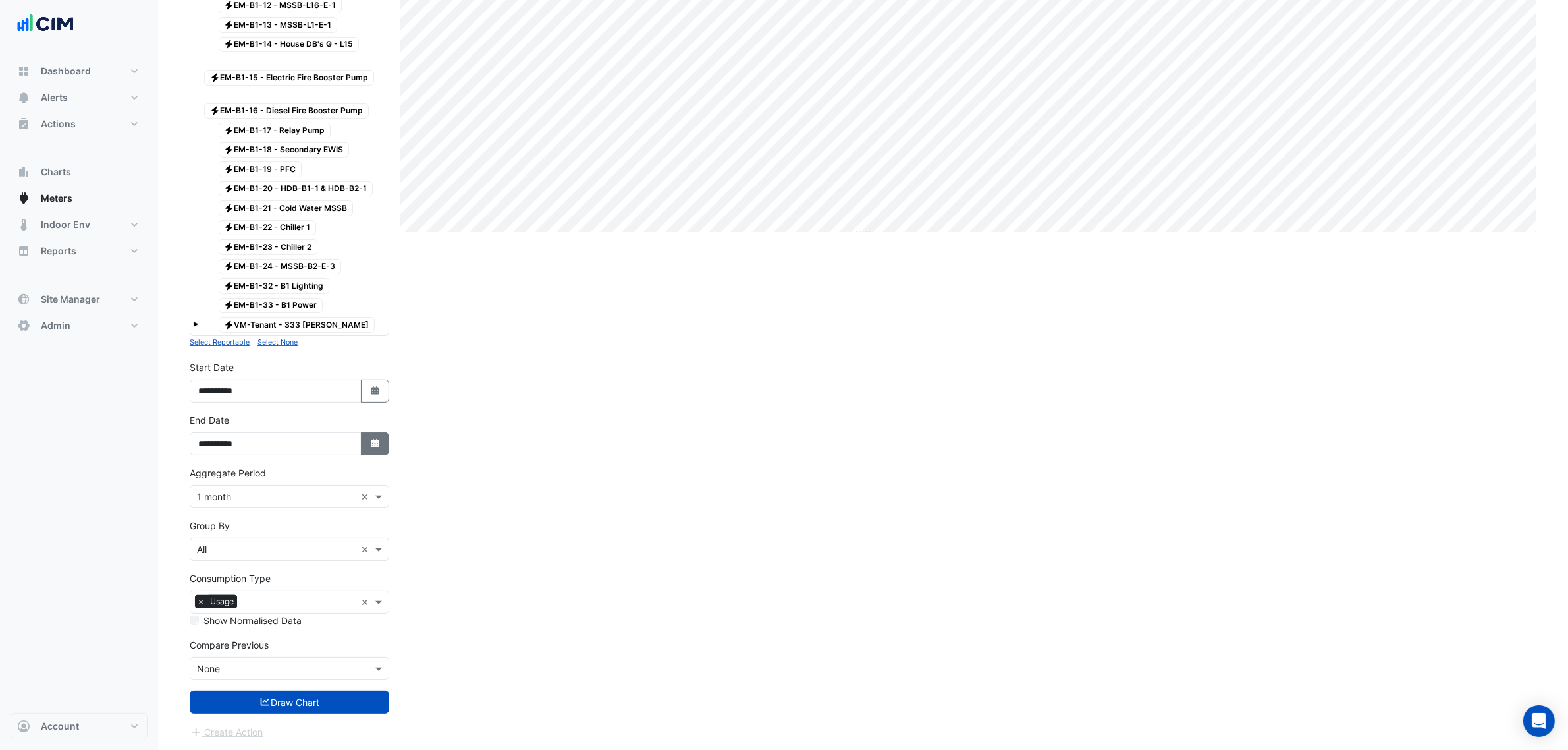
click at [361, 439] on button "Select Date" at bounding box center [375, 444] width 29 height 23
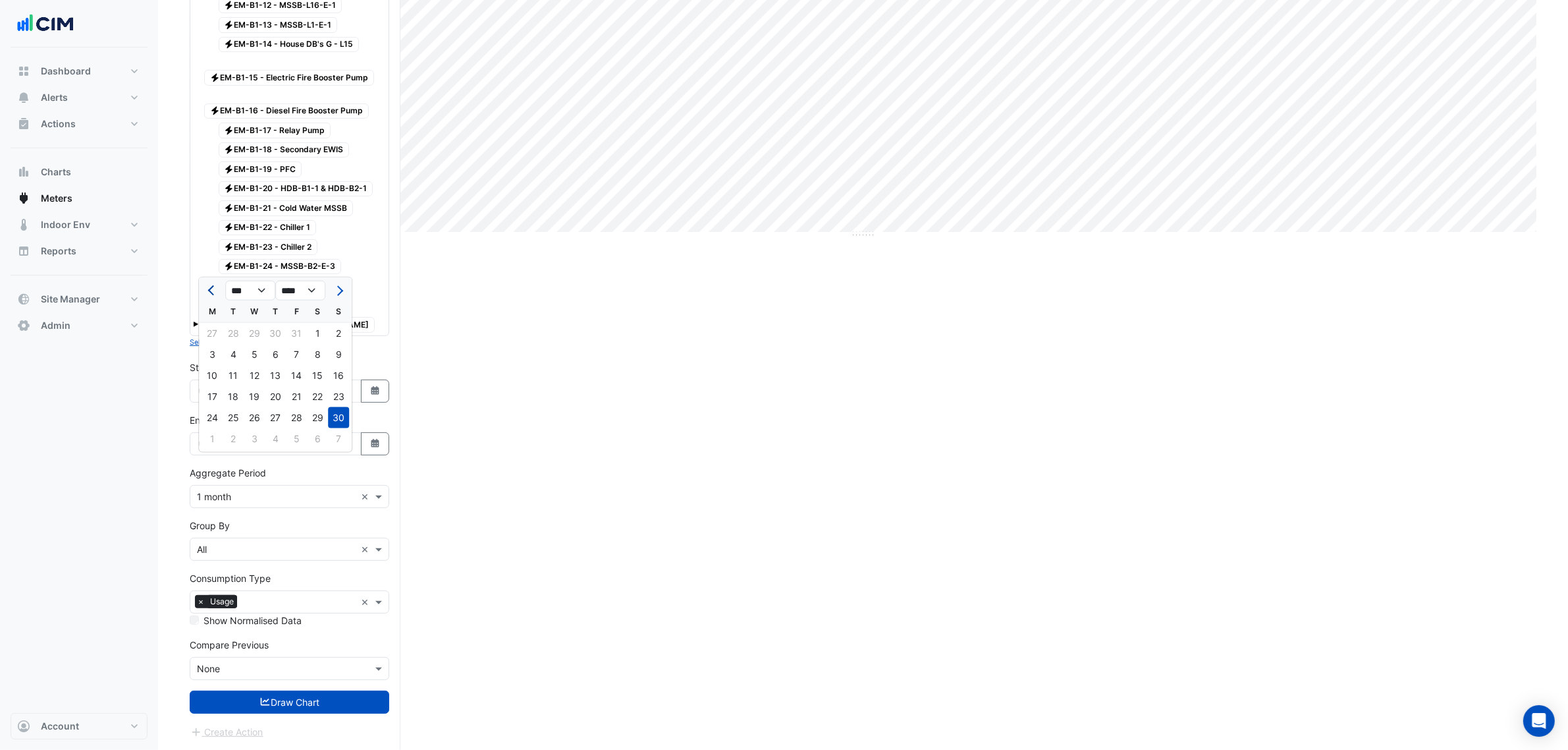
click at [207, 280] on button "Previous month" at bounding box center [212, 290] width 16 height 21
click at [208, 280] on button "Previous month" at bounding box center [212, 290] width 16 height 21
select select "*"
click at [334, 407] on div "31" at bounding box center [338, 417] width 21 height 21
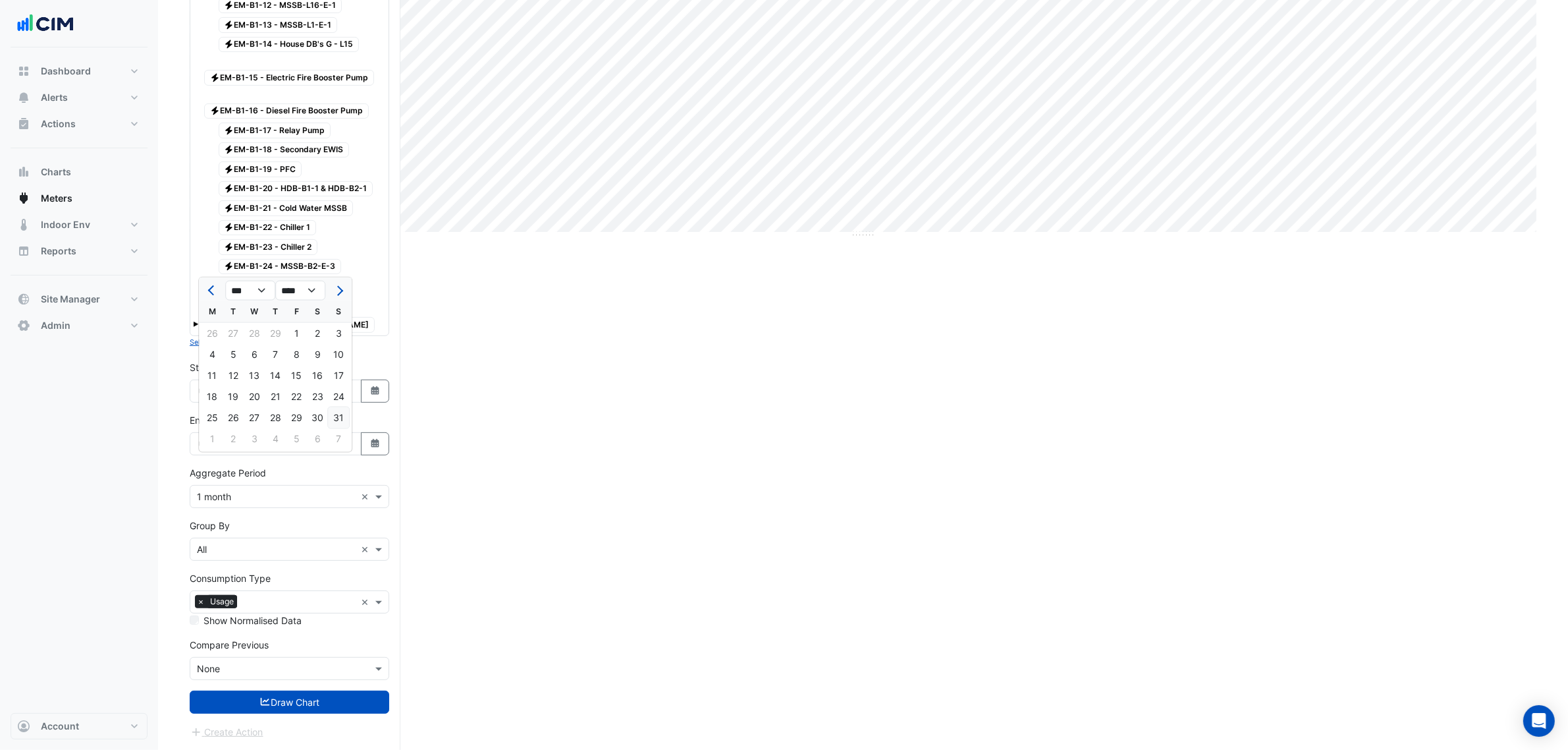
type input "**********"
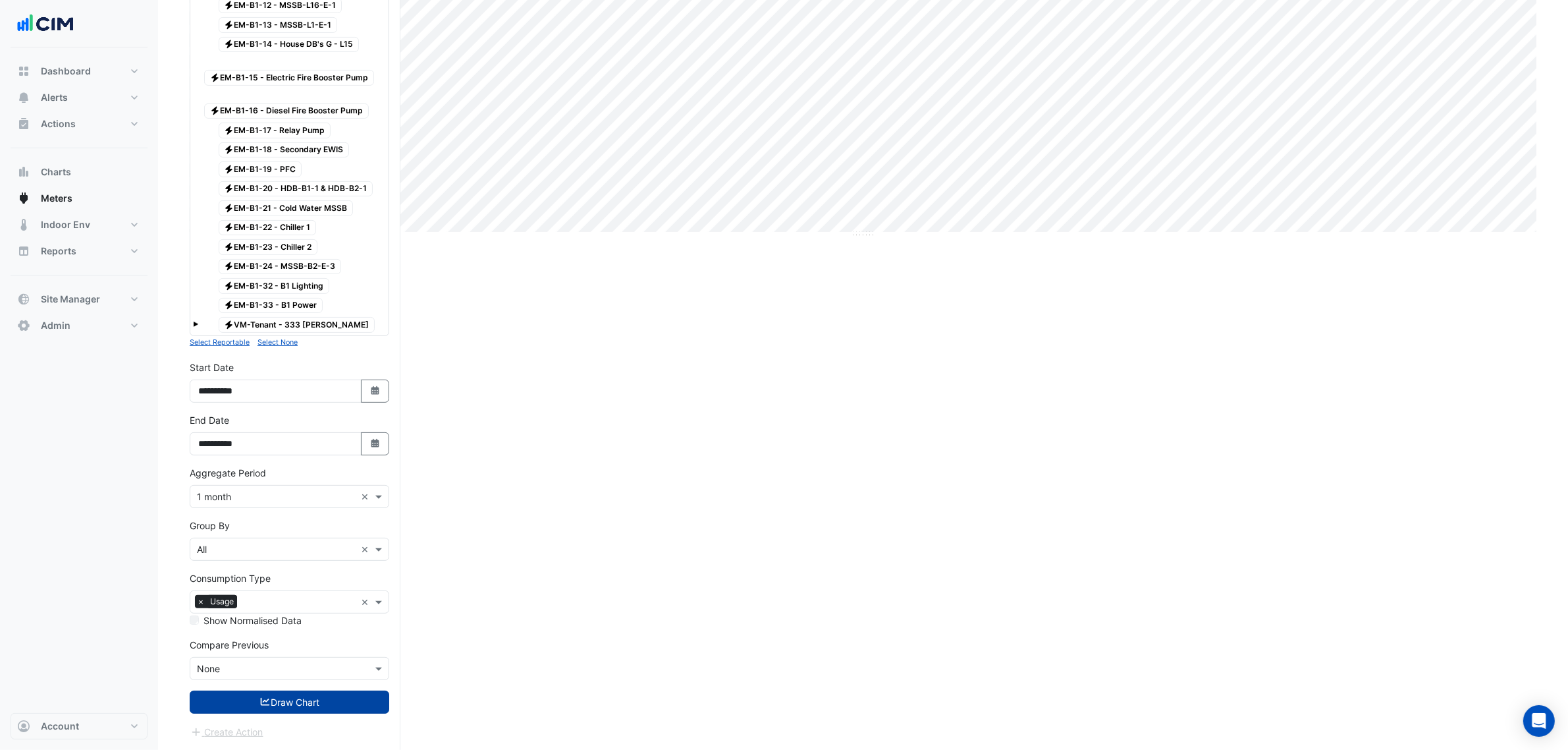
click at [301, 711] on button "Draw Chart" at bounding box center [289, 702] width 199 height 23
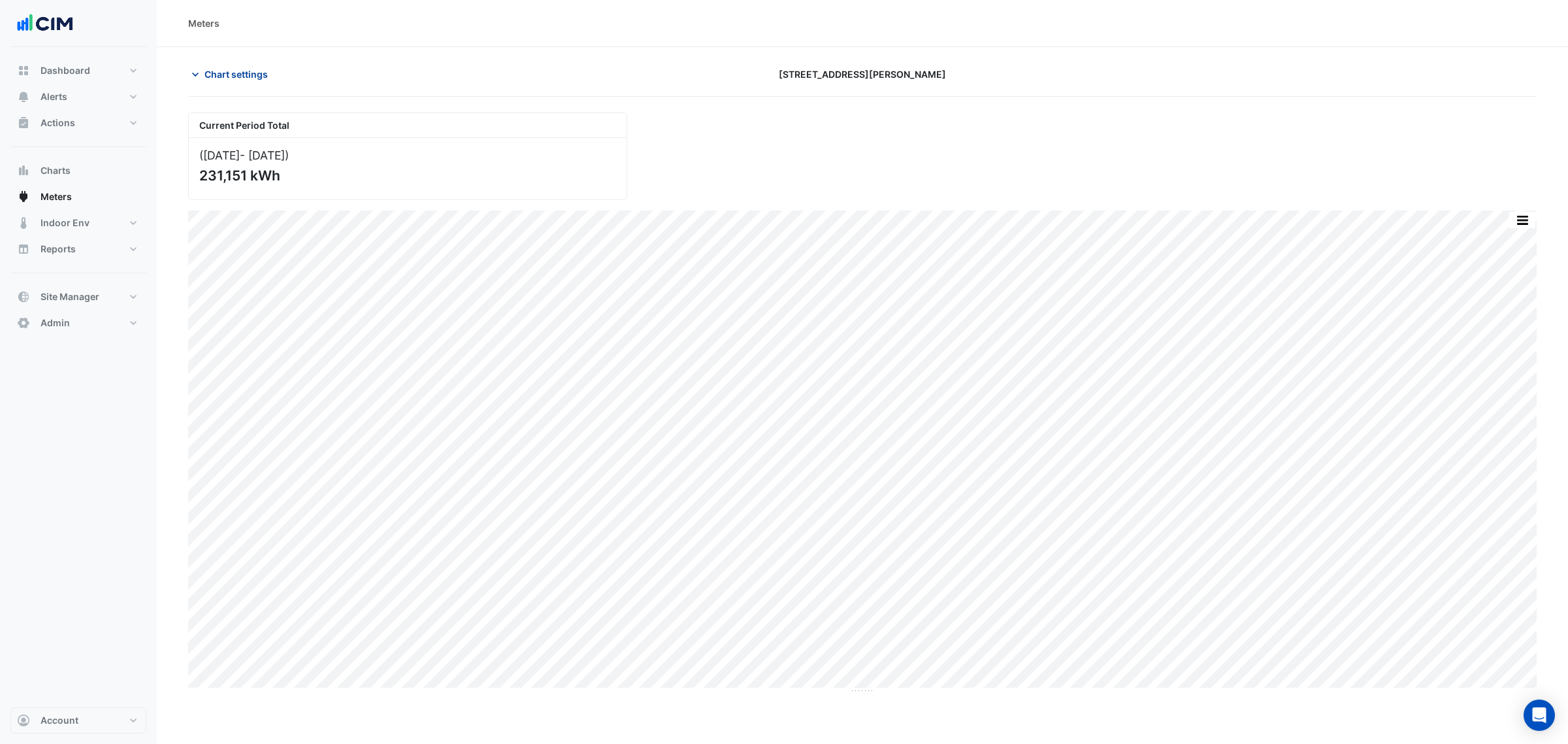
click at [245, 80] on span "Chart settings" at bounding box center [236, 73] width 64 height 13
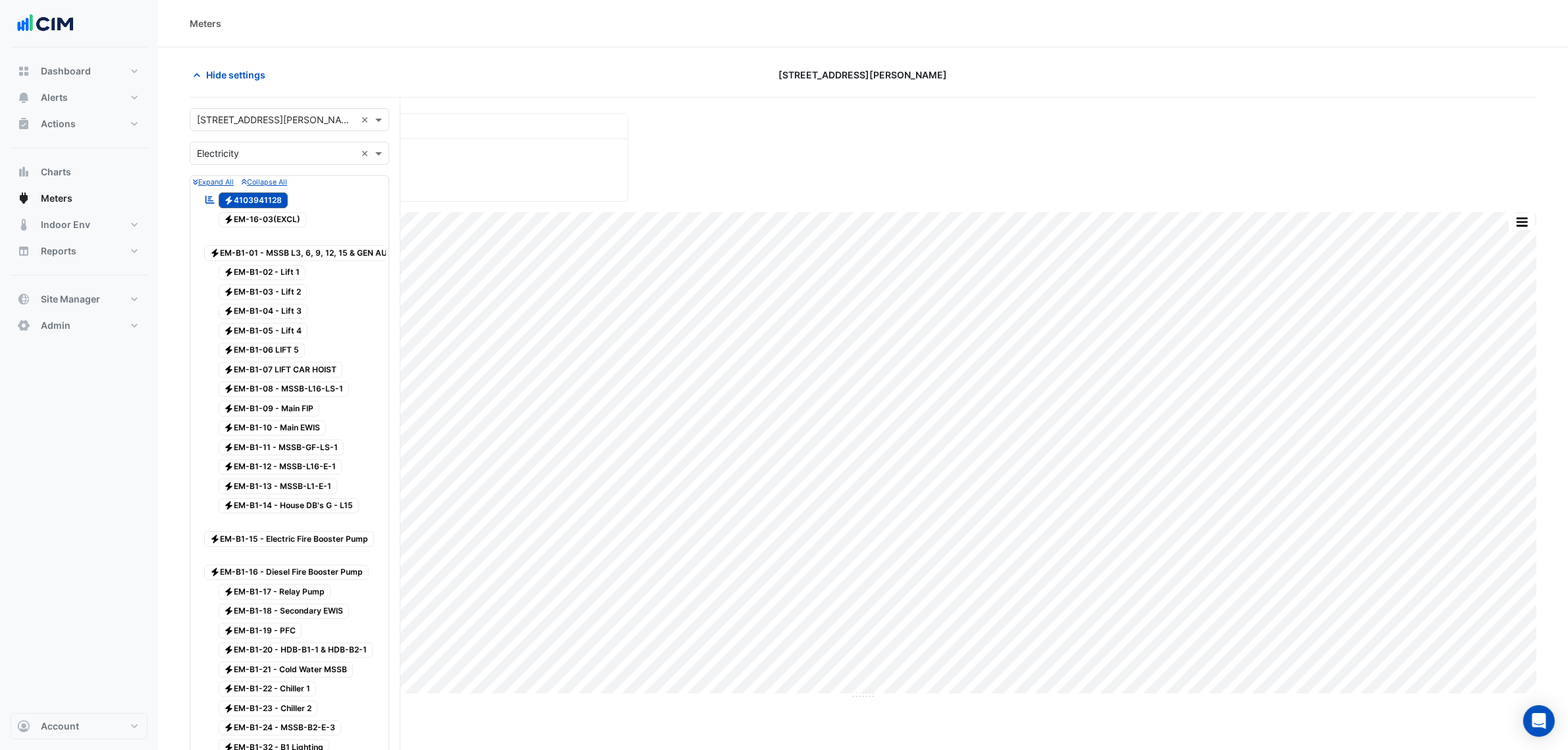
click at [291, 160] on input "text" at bounding box center [276, 153] width 159 height 14
click at [277, 196] on div "Gas" at bounding box center [290, 200] width 198 height 19
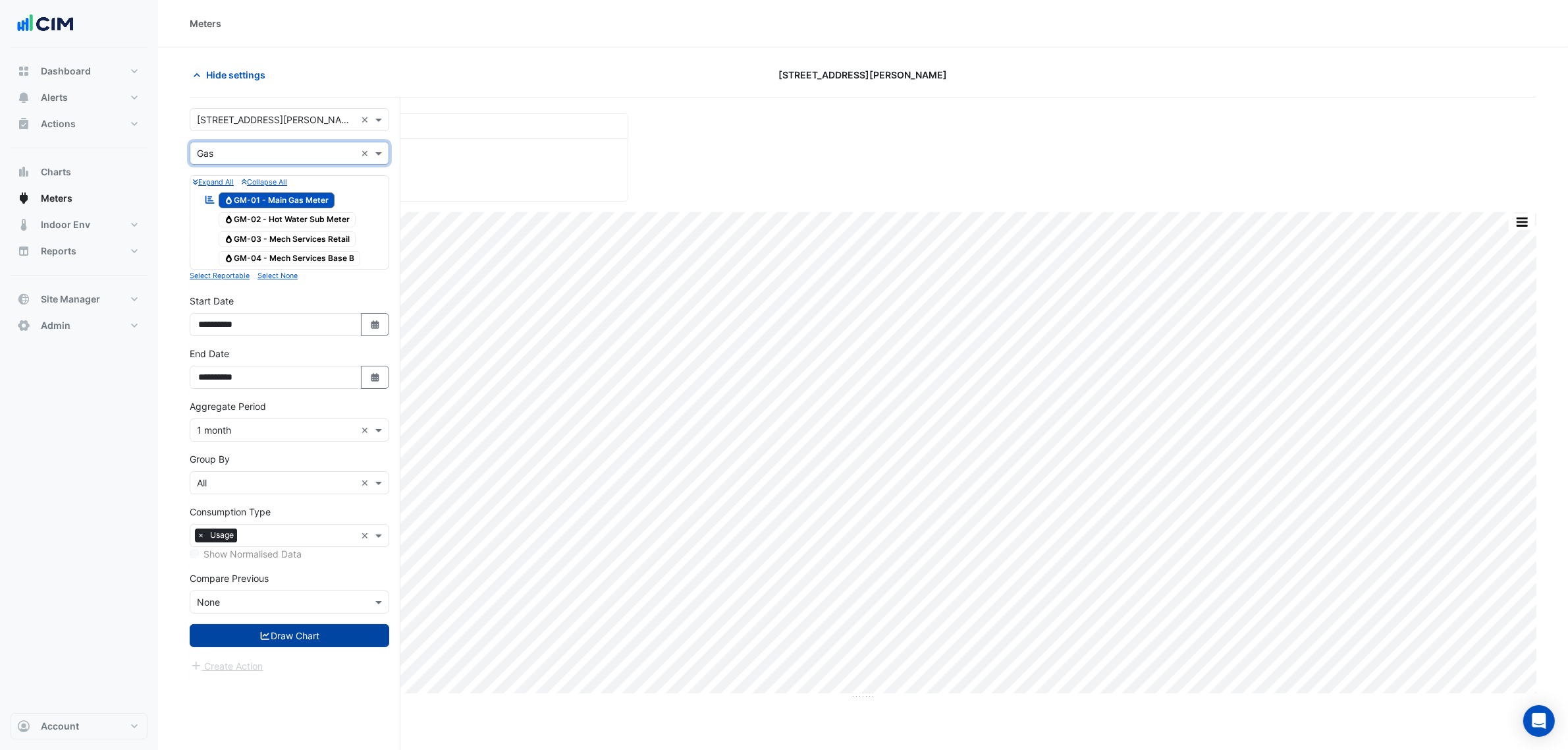
click at [311, 639] on button "Draw Chart" at bounding box center [289, 635] width 199 height 23
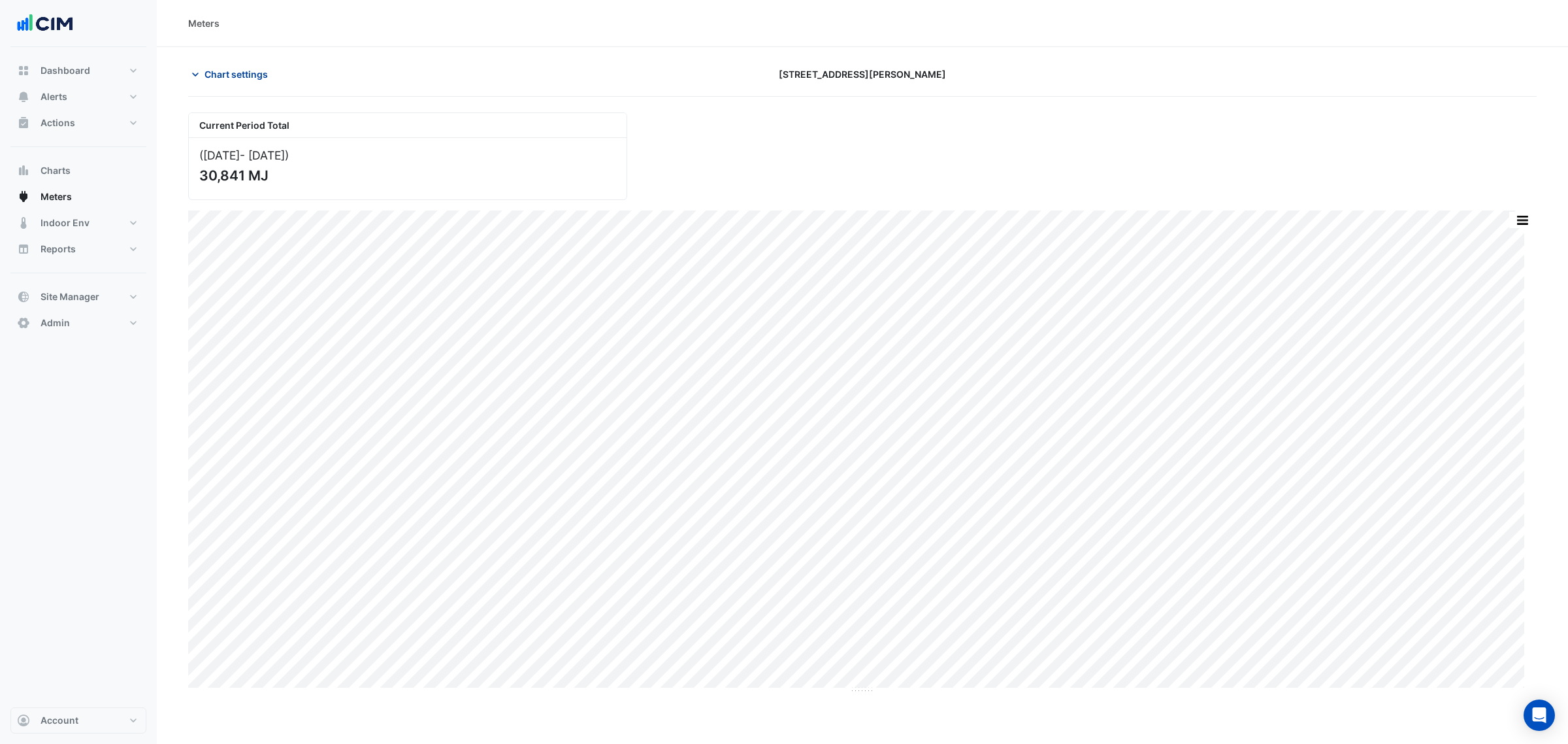
click at [207, 79] on span "Chart settings" at bounding box center [236, 73] width 64 height 13
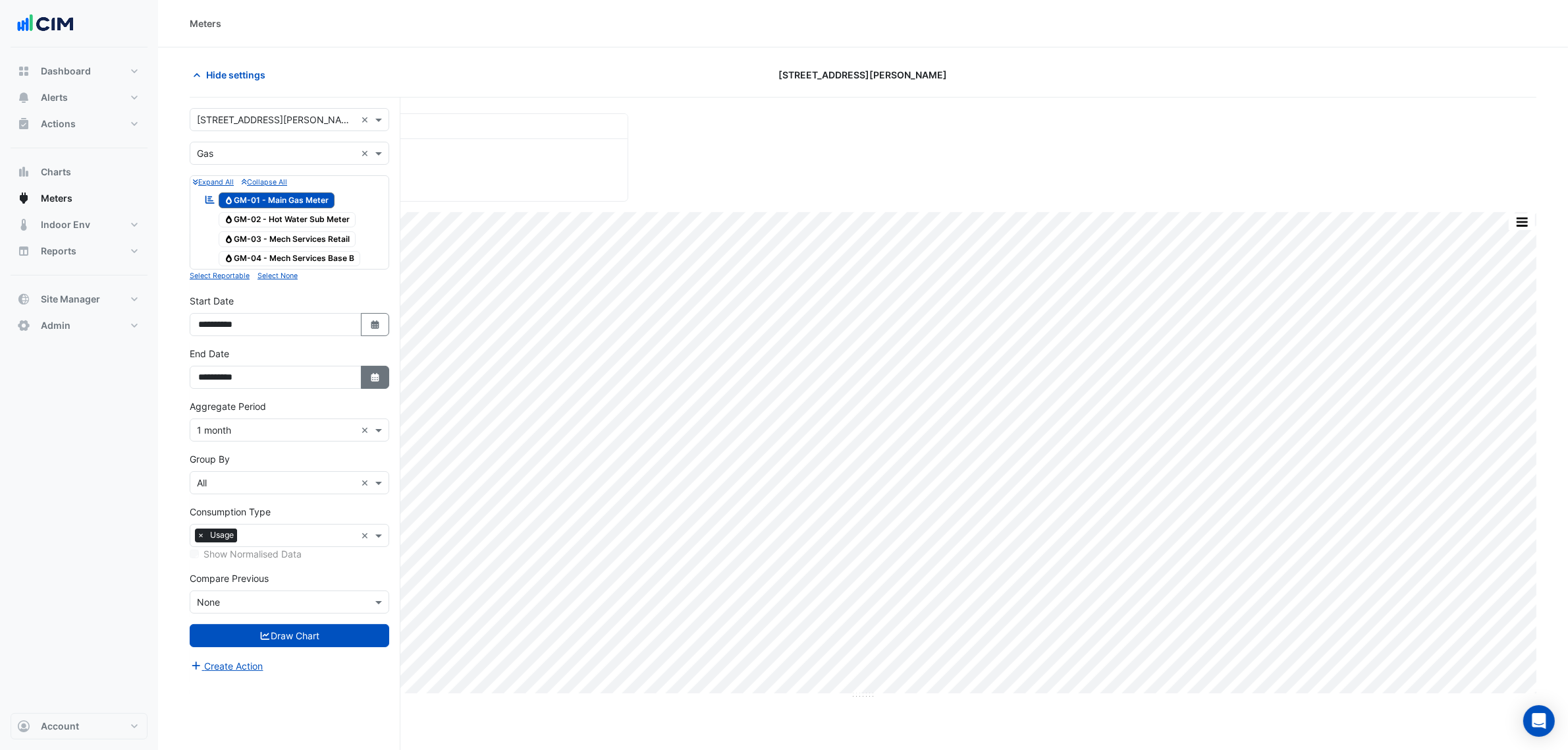
click at [364, 386] on button "Select Date" at bounding box center [375, 377] width 29 height 23
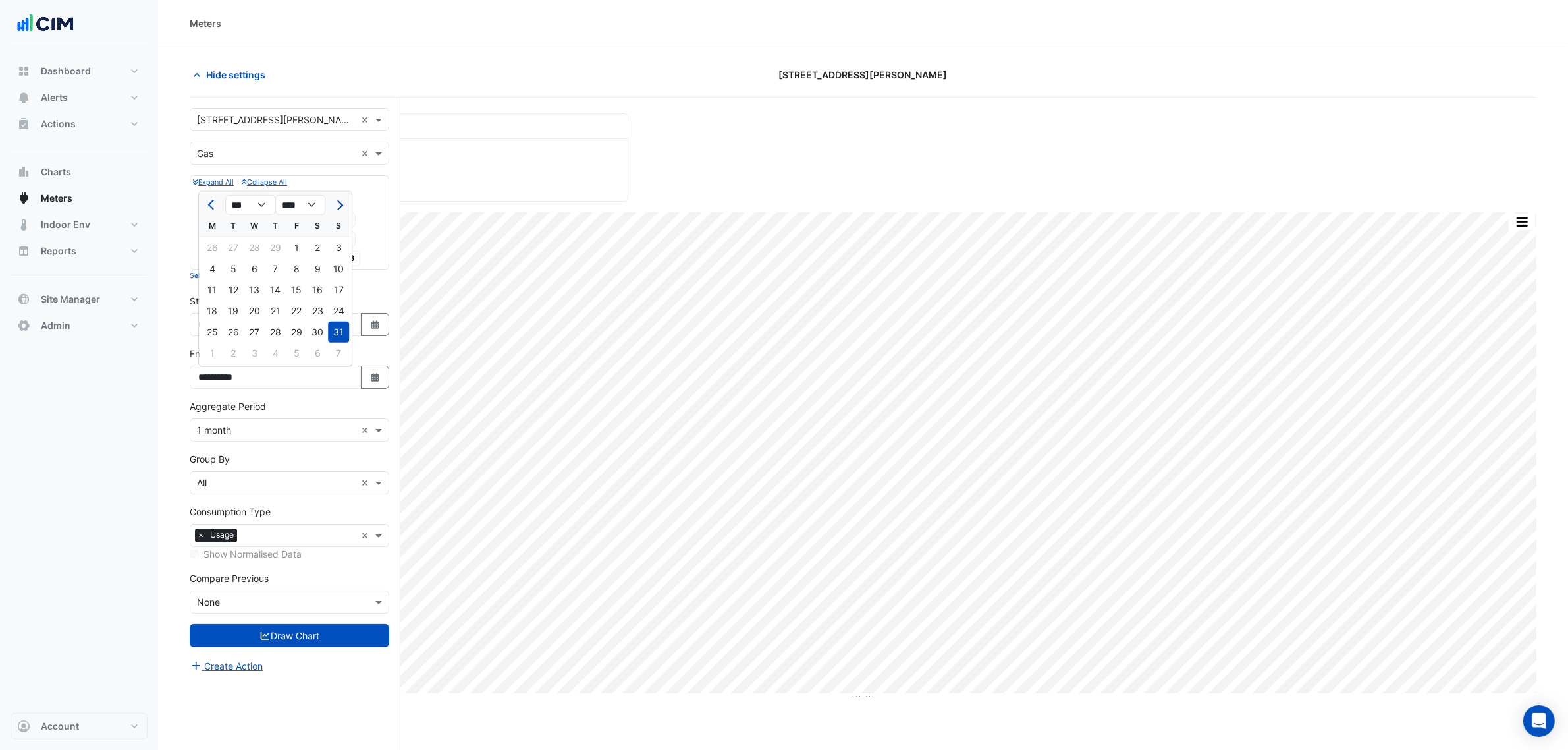
click at [337, 205] on span "Next month" at bounding box center [337, 205] width 10 height 10
select select "*"
click at [335, 330] on div "30" at bounding box center [338, 331] width 21 height 21
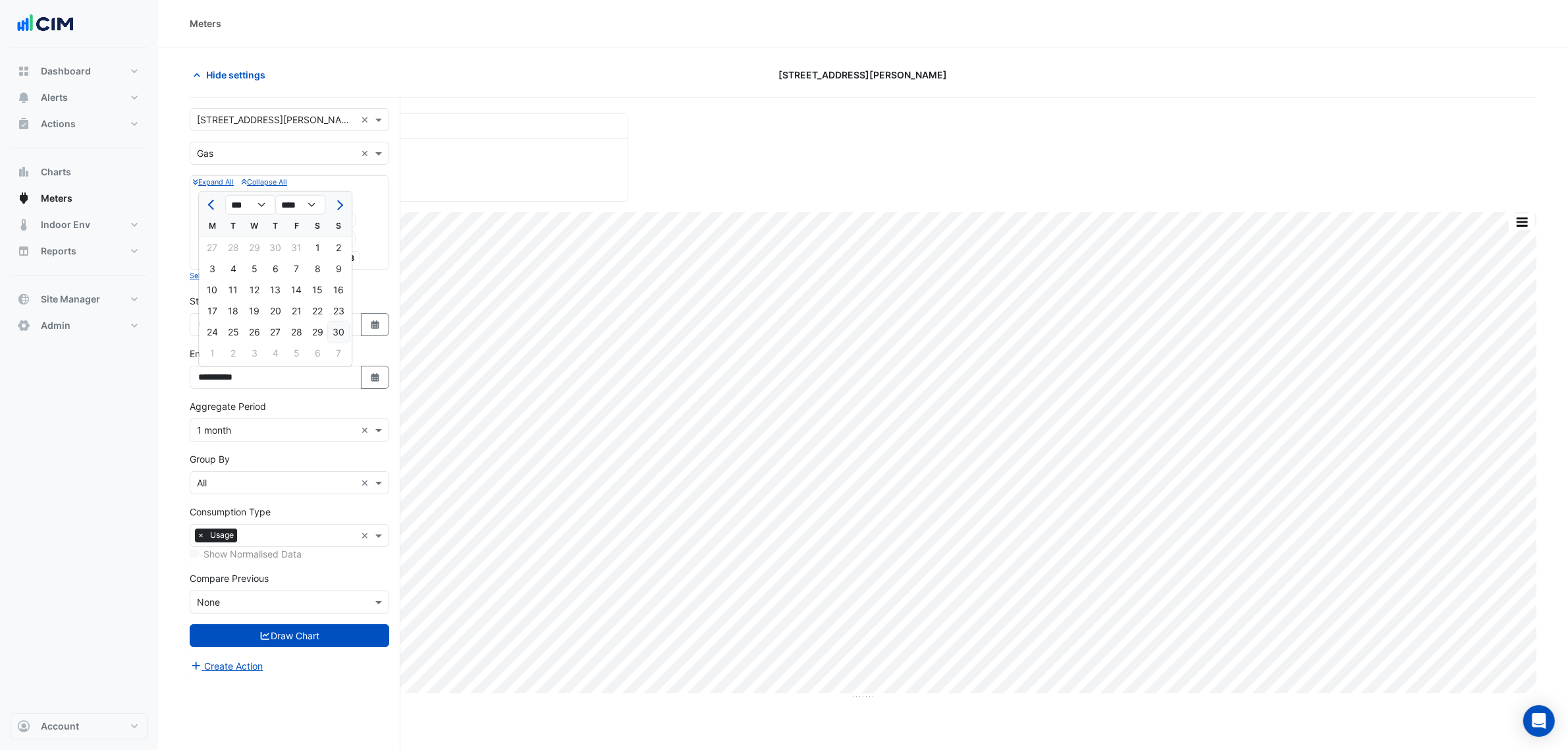
type input "**********"
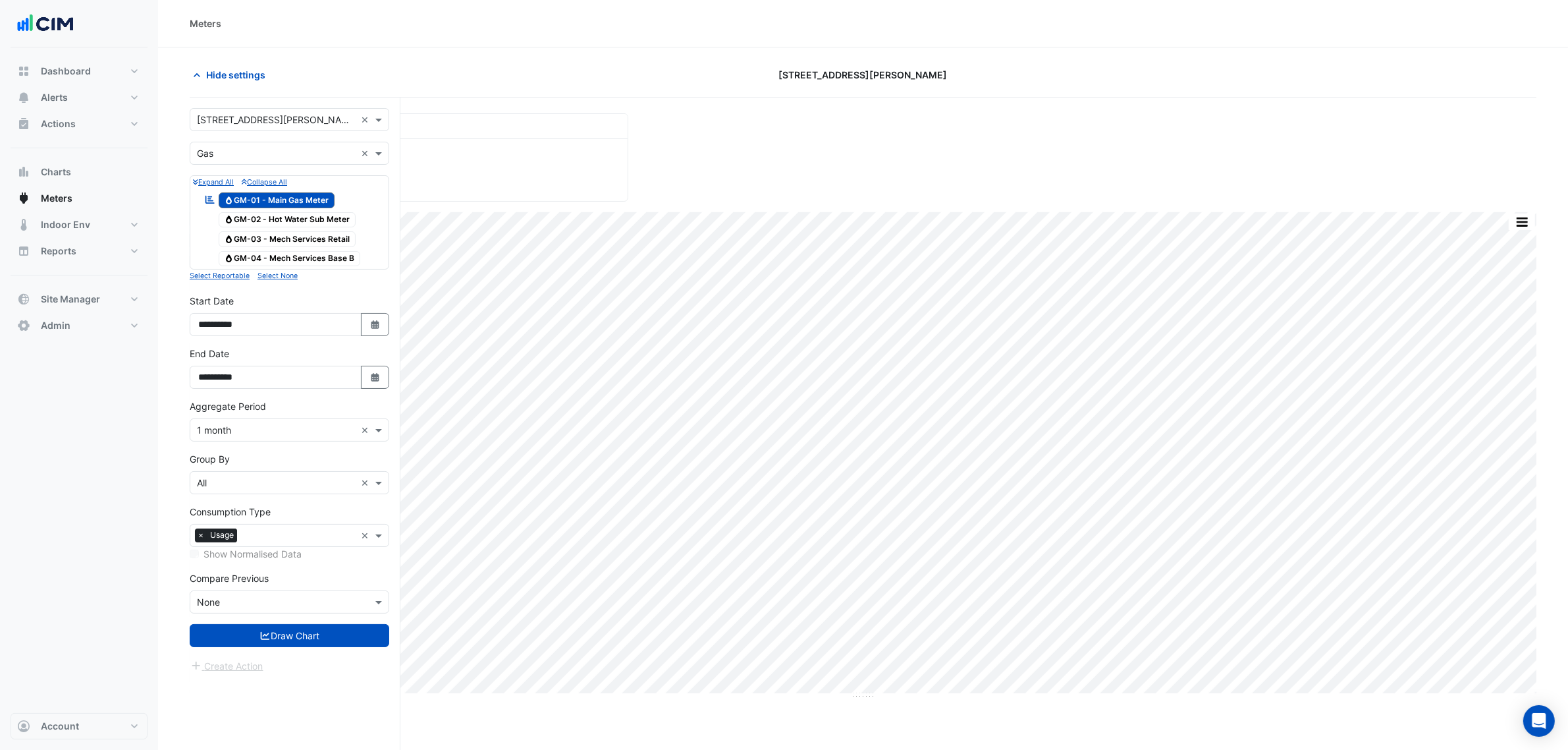
drag, startPoint x: 364, startPoint y: 326, endPoint x: 355, endPoint y: 311, distance: 17.5
click at [365, 326] on button "Select Date" at bounding box center [375, 325] width 29 height 23
select select "****"
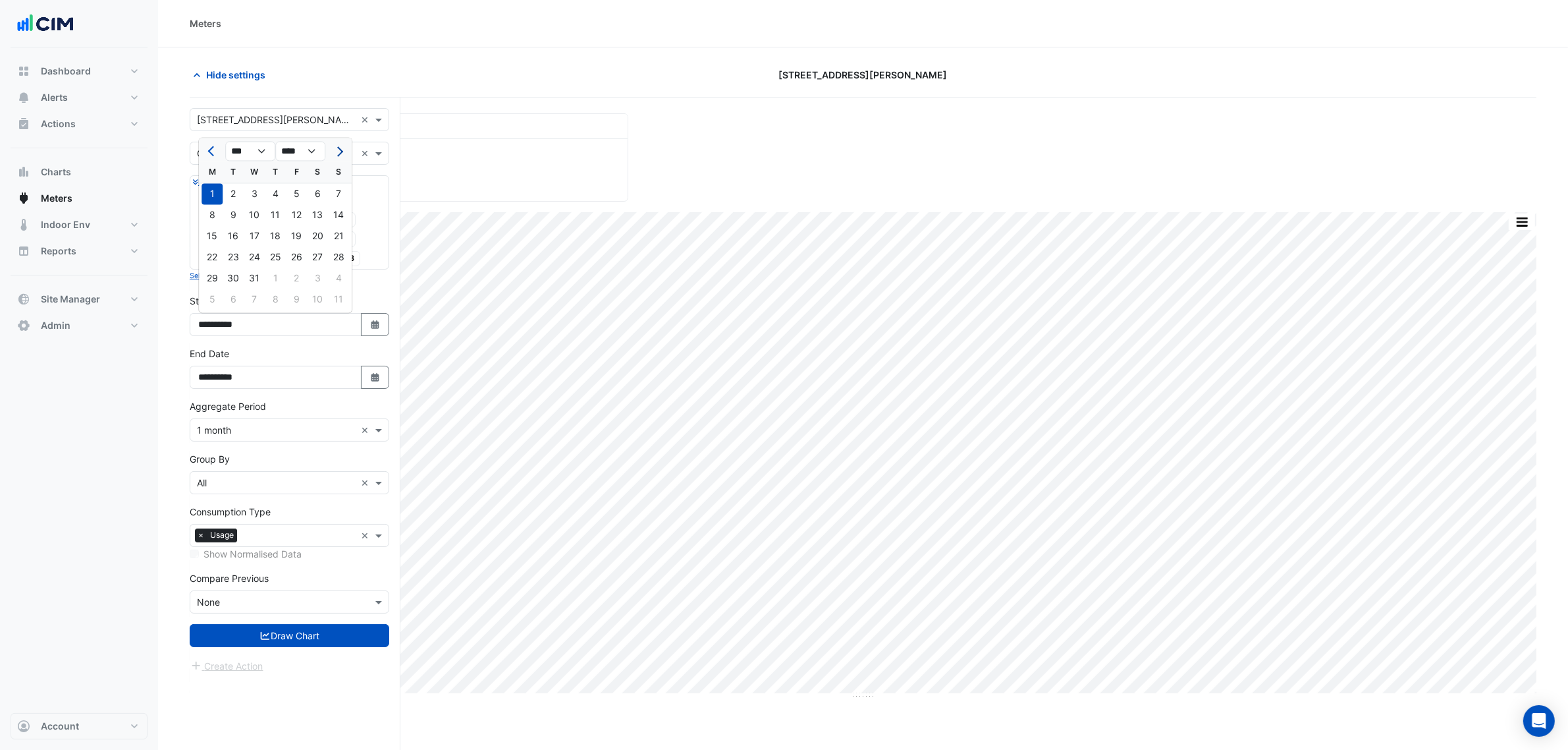
click at [331, 153] on button "Next month" at bounding box center [338, 151] width 16 height 21
select select "*"
click at [217, 192] on div "1" at bounding box center [211, 194] width 21 height 21
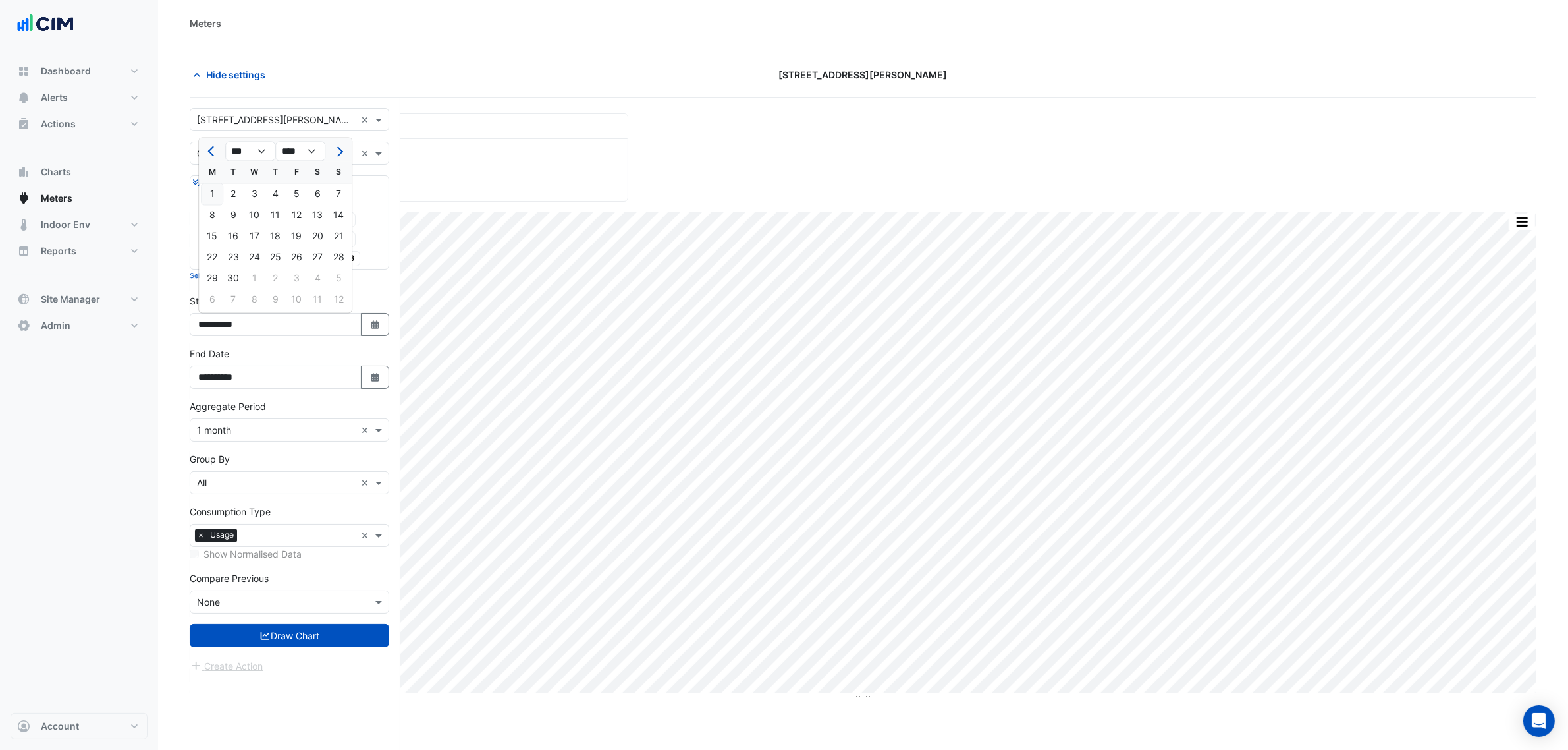
type input "**********"
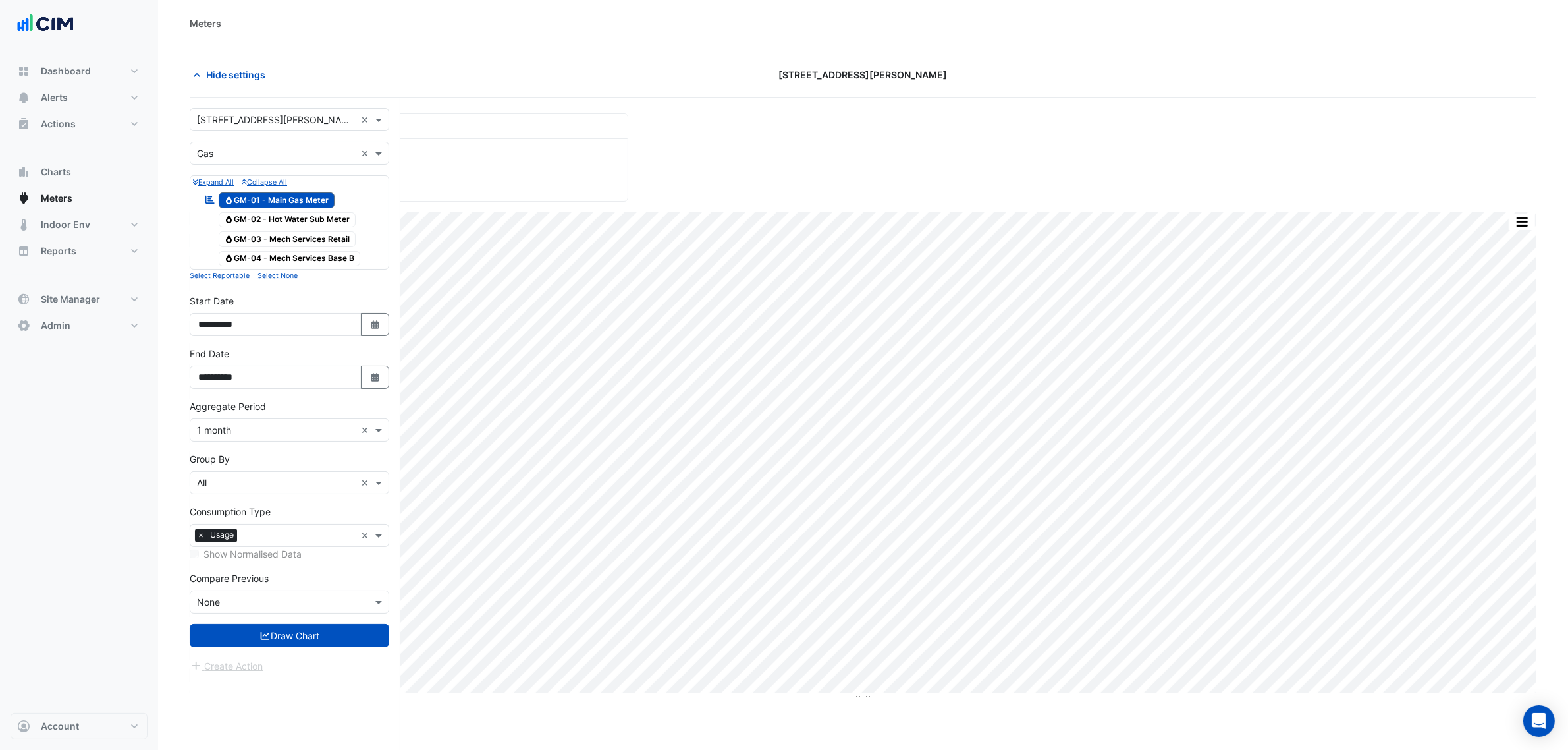
click at [323, 624] on form "× 333 George Street × × Gas × Expand All Collapse All Reportable Gas GM-01 - Ma…" at bounding box center [289, 391] width 199 height 565
click at [289, 647] on button "Draw Chart" at bounding box center [289, 635] width 199 height 23
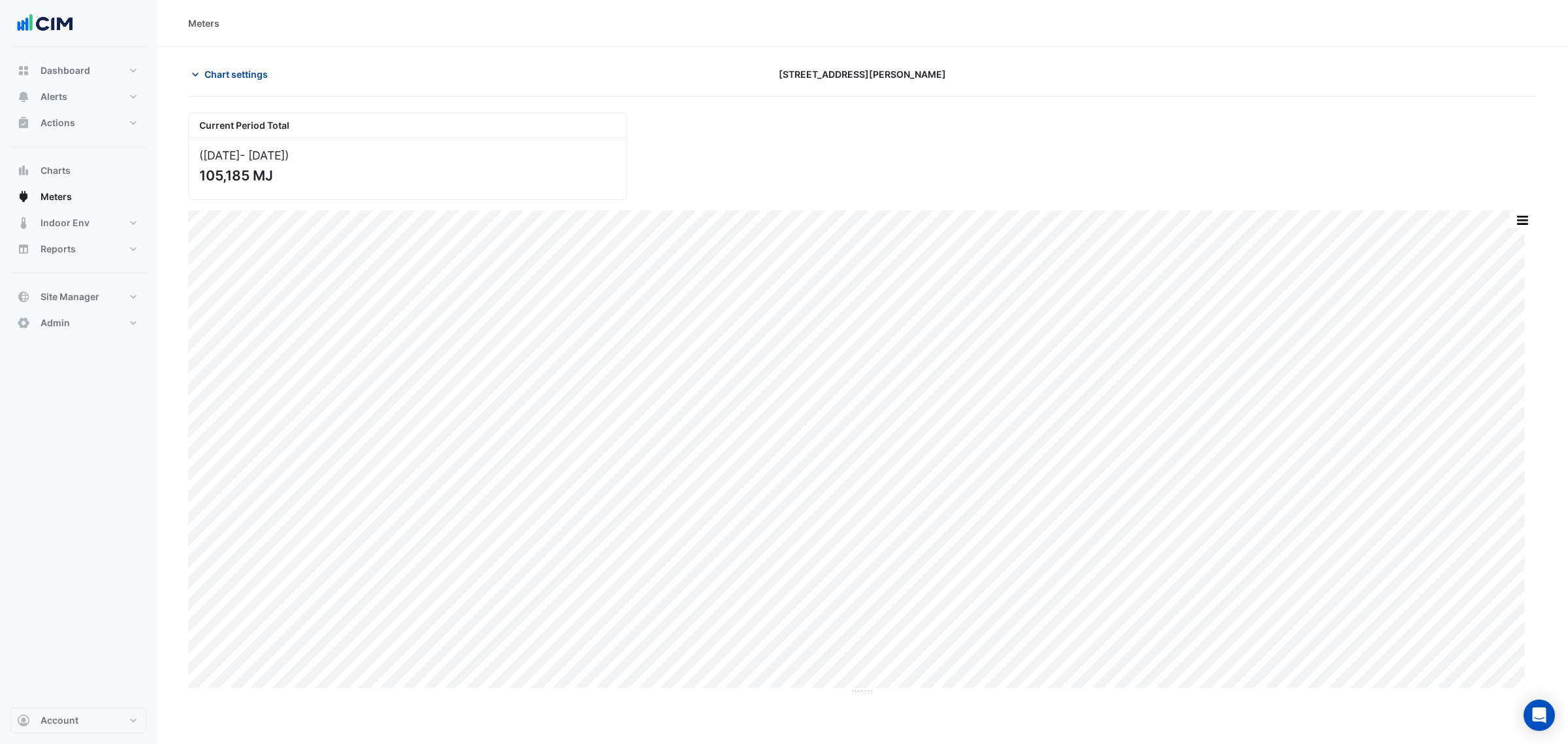
click at [224, 63] on button "Chart settings" at bounding box center [232, 74] width 89 height 23
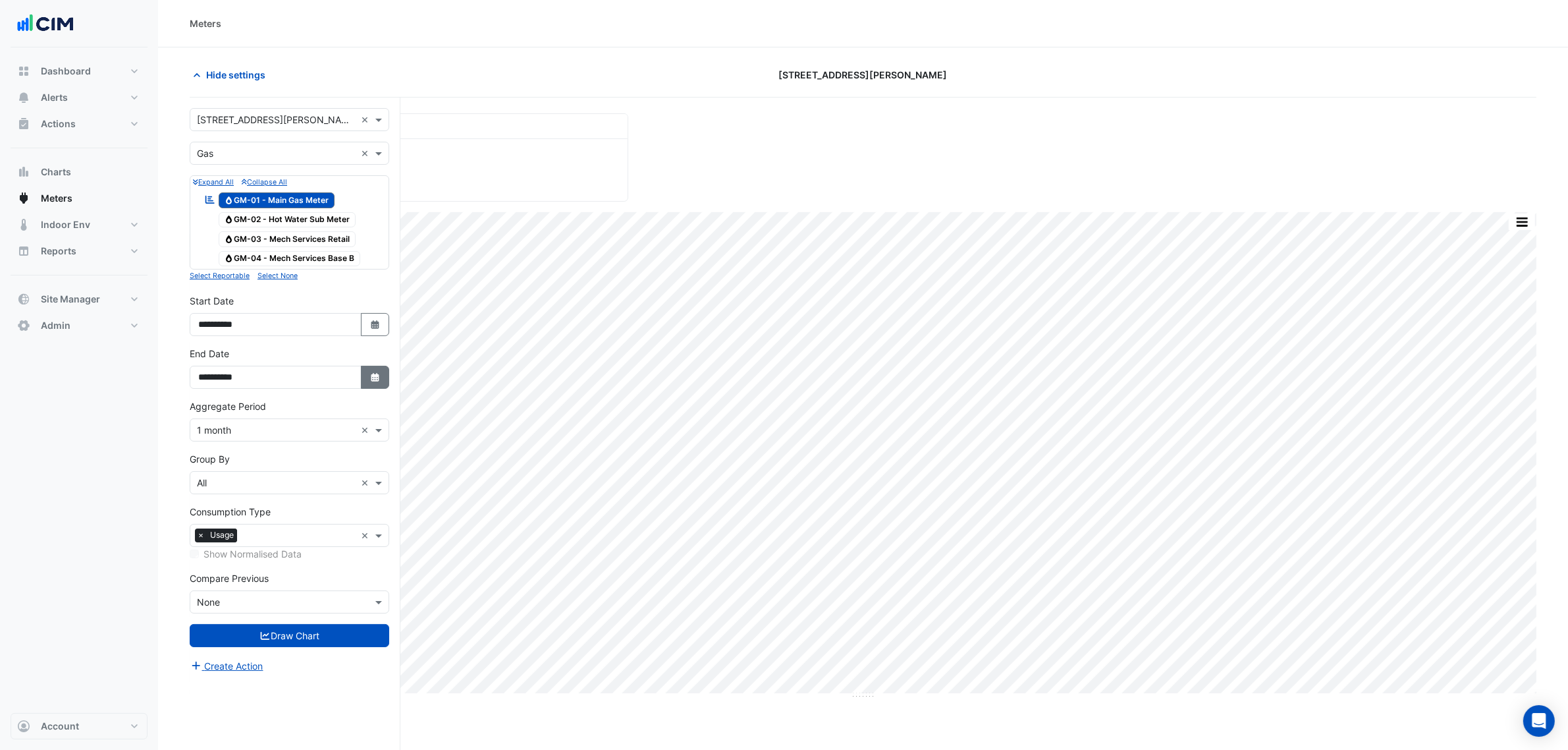
click at [373, 373] on button "Select Date" at bounding box center [375, 377] width 29 height 23
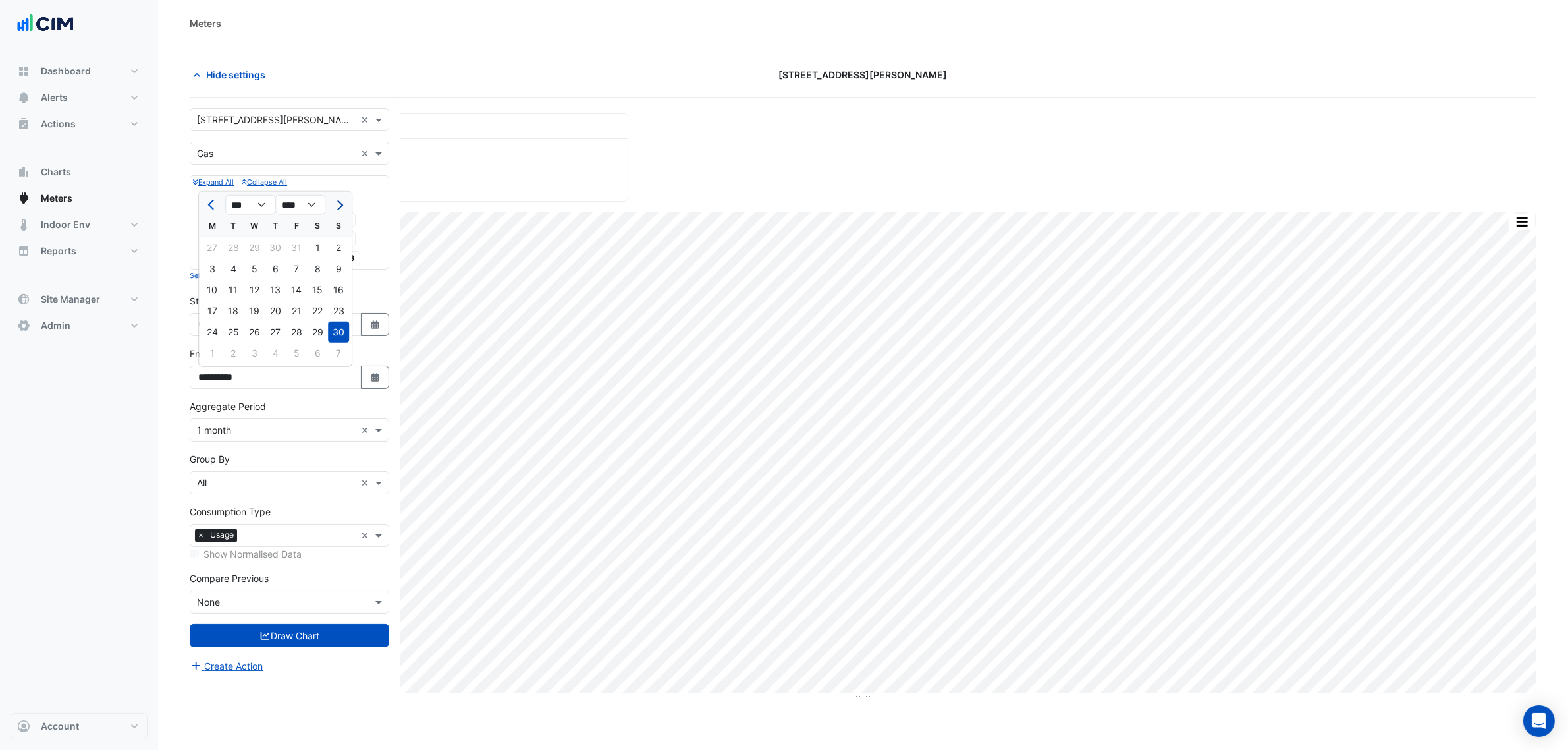
click at [337, 208] on span "Next month" at bounding box center [337, 205] width 10 height 10
select select "*"
click at [207, 351] on div "30" at bounding box center [211, 353] width 21 height 21
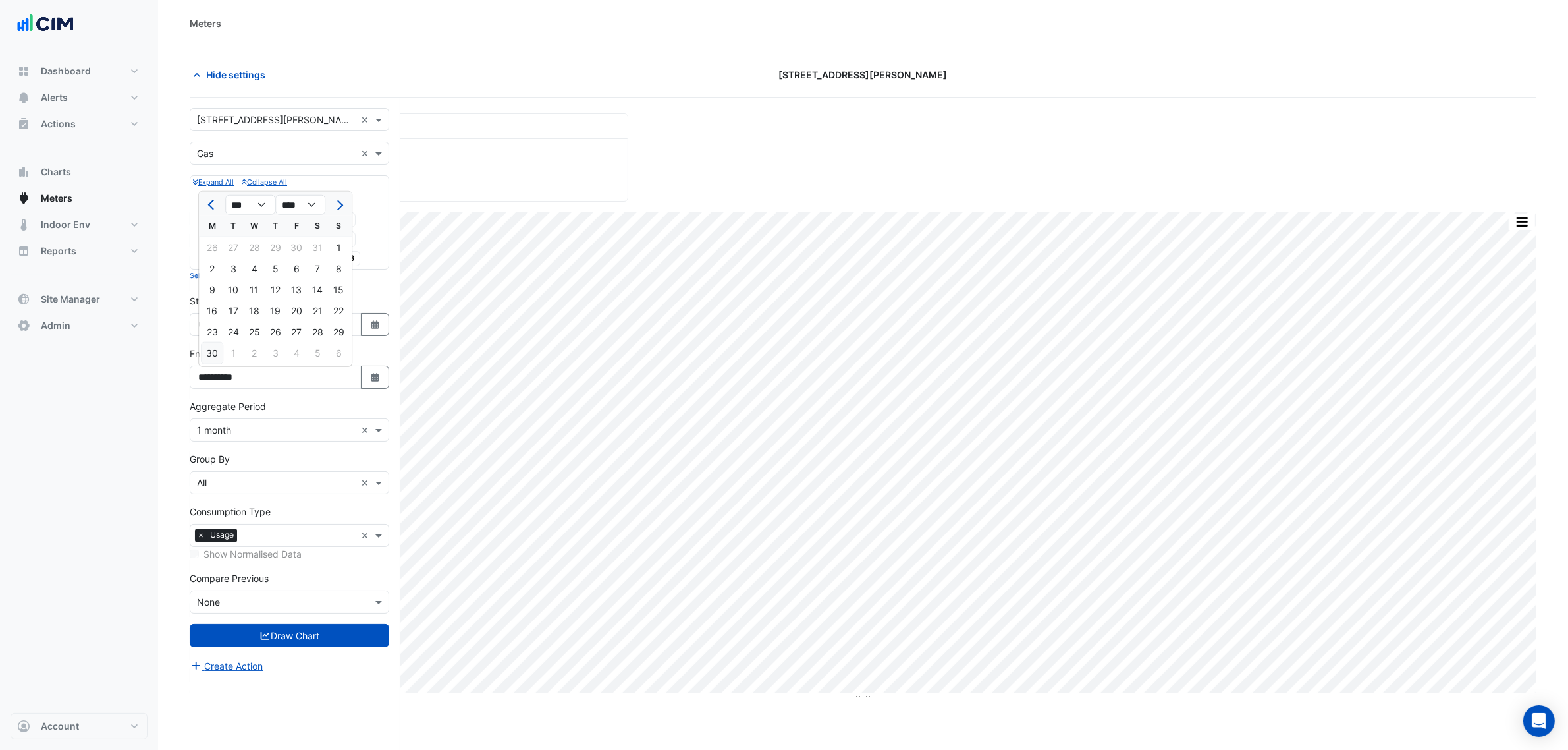
type input "**********"
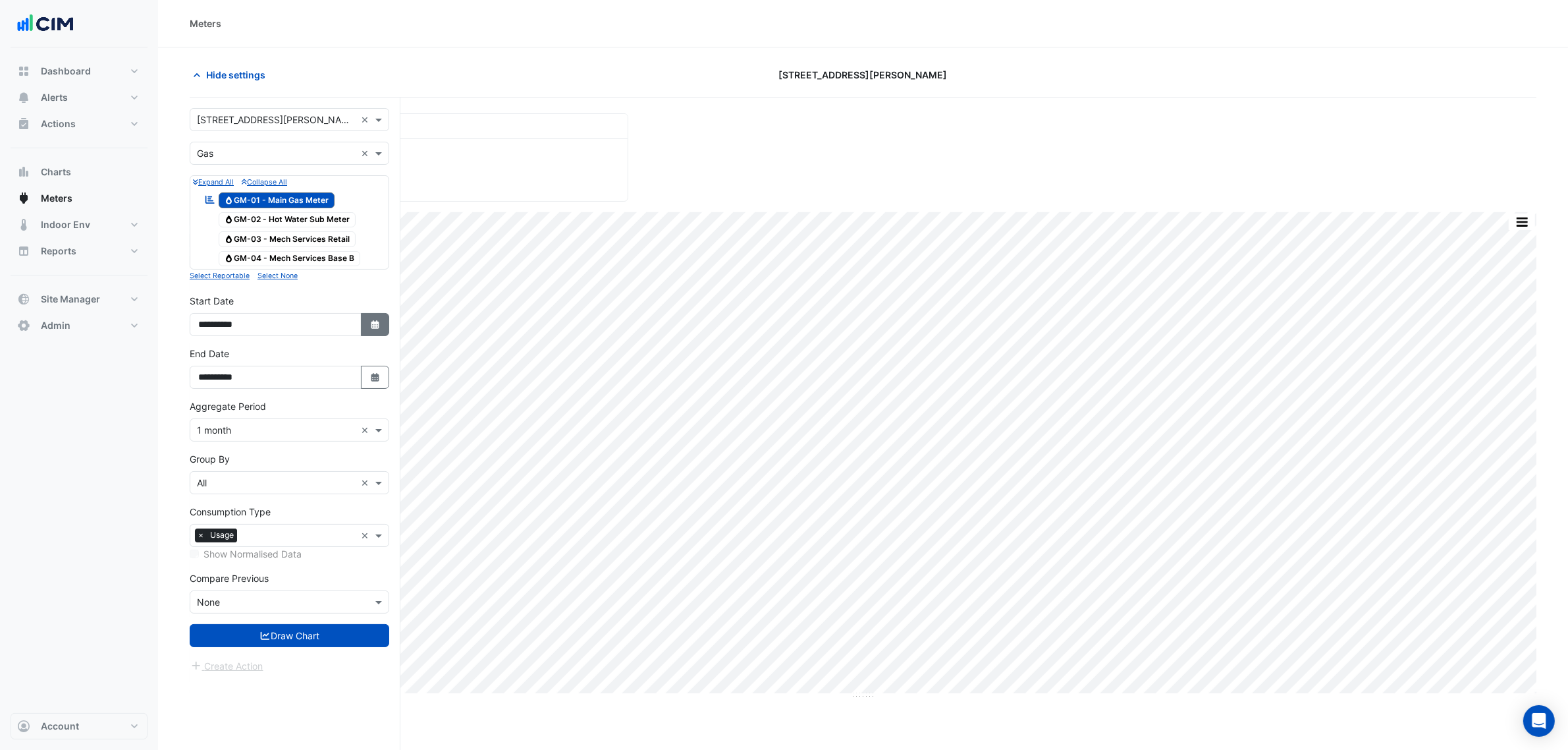
click at [380, 321] on icon "Select Date" at bounding box center [375, 325] width 12 height 9
select select "*"
select select "****"
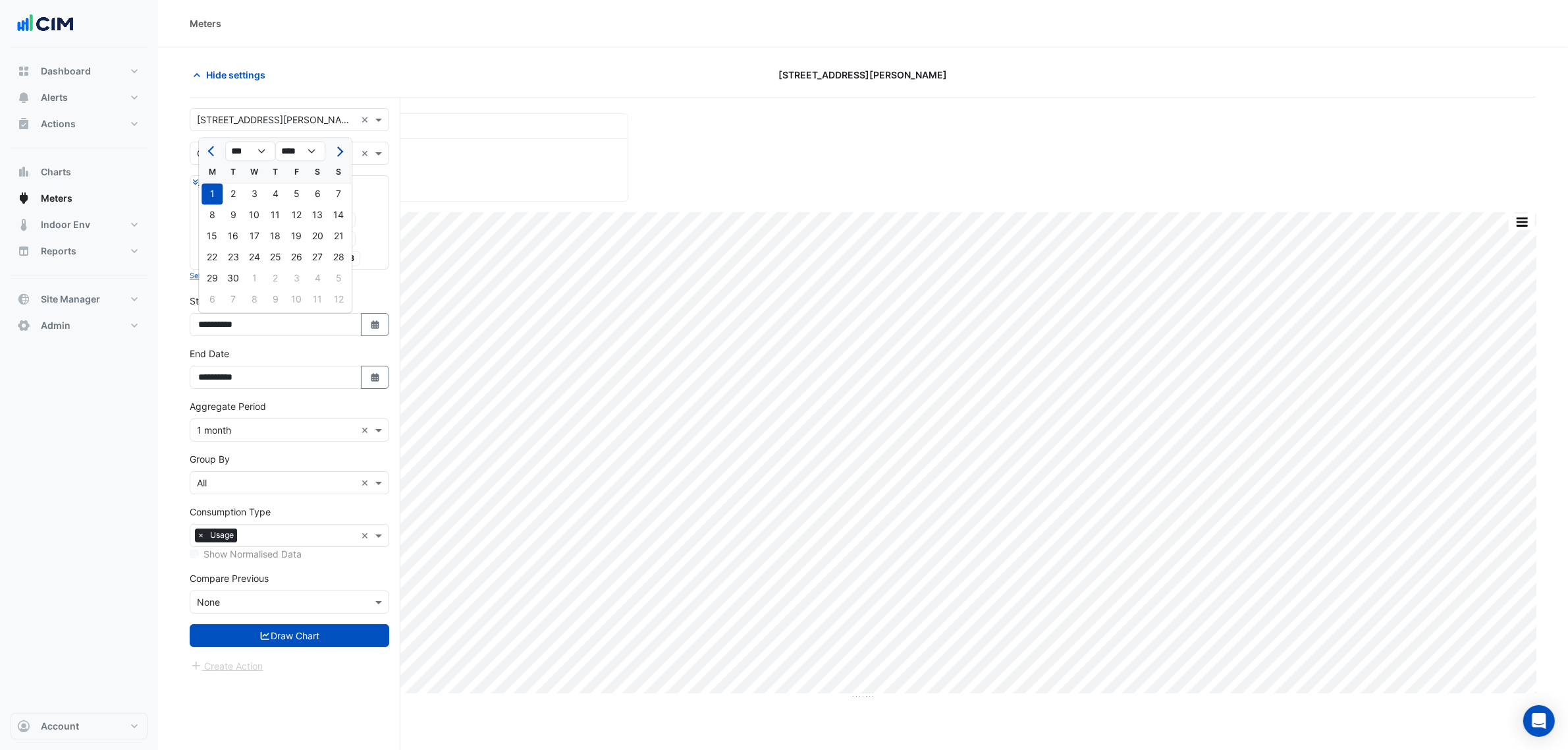
click at [340, 152] on span "Next month" at bounding box center [337, 151] width 10 height 10
select select "*"
click at [208, 194] on div "1" at bounding box center [211, 194] width 21 height 21
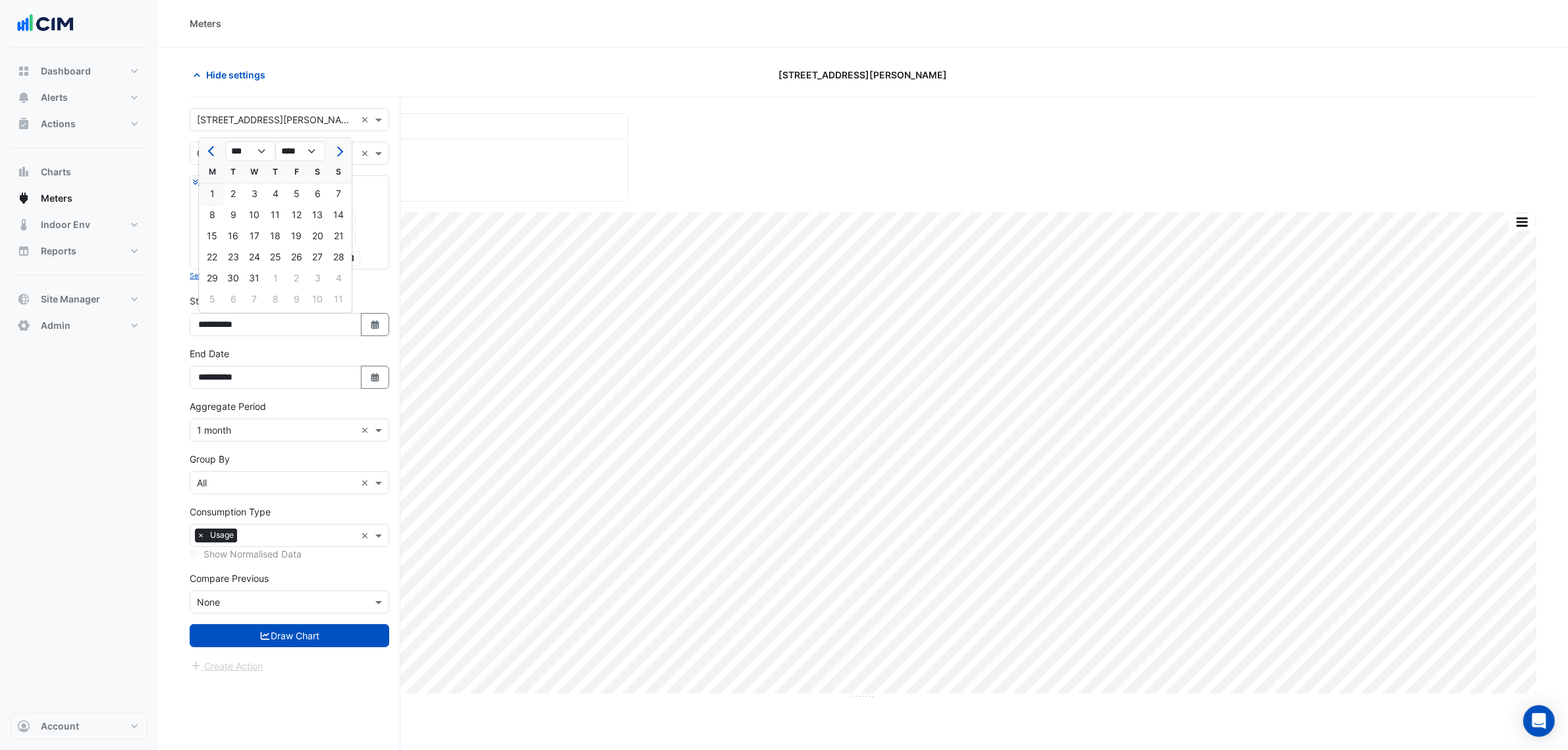
type input "**********"
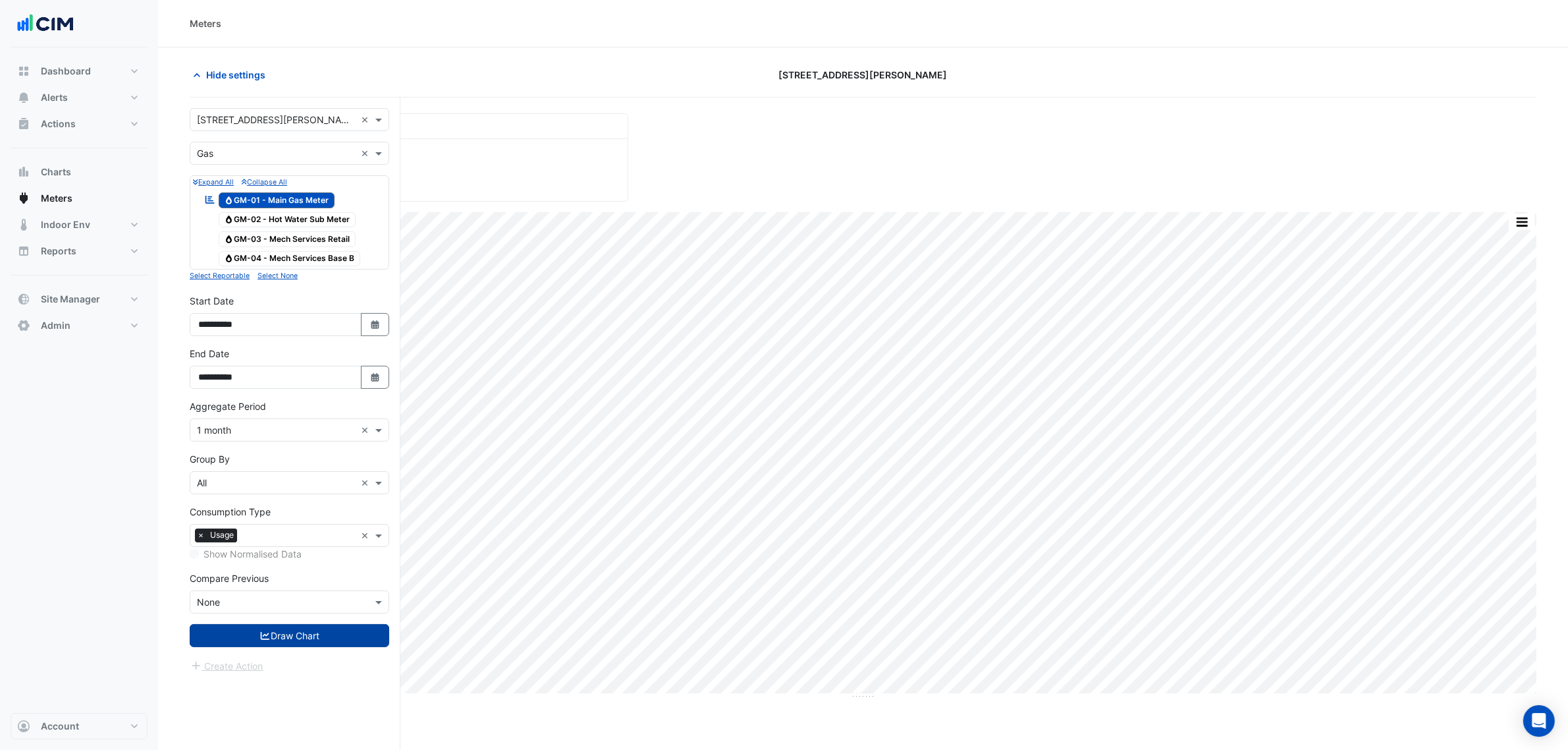
click at [317, 647] on button "Draw Chart" at bounding box center [289, 635] width 199 height 23
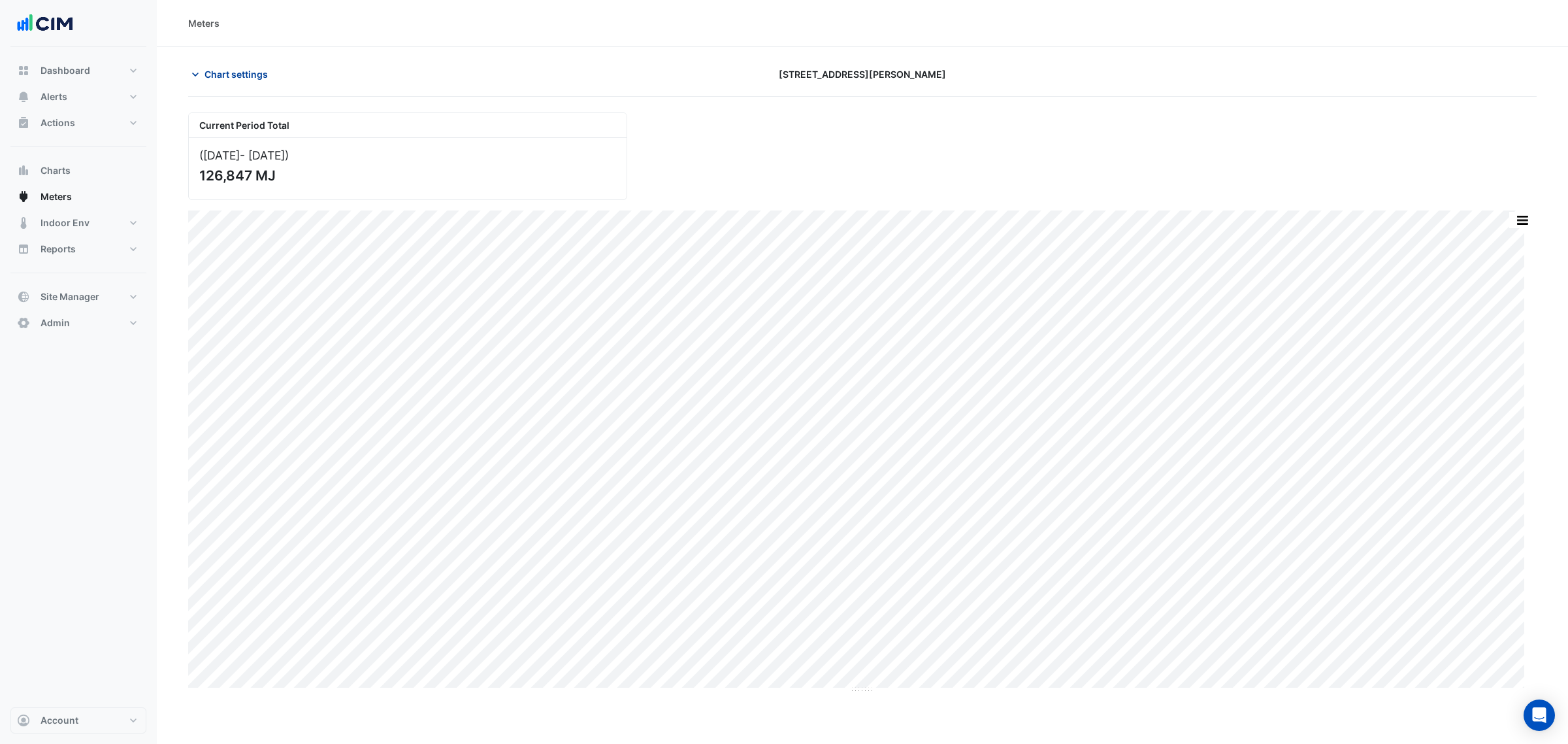
click at [260, 73] on span "Chart settings" at bounding box center [236, 73] width 64 height 13
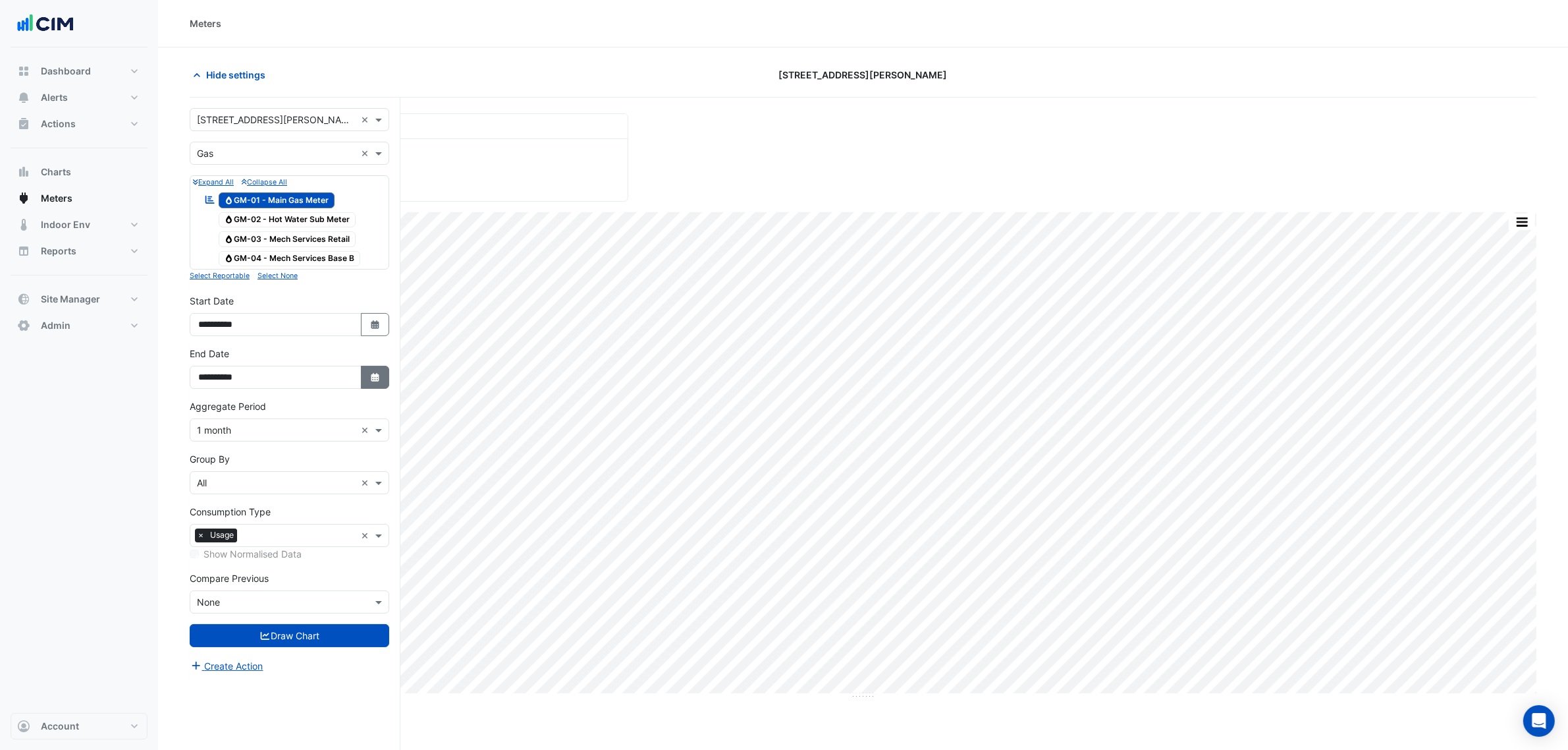
click at [371, 383] on fa-icon "Select Date" at bounding box center [375, 377] width 12 height 11
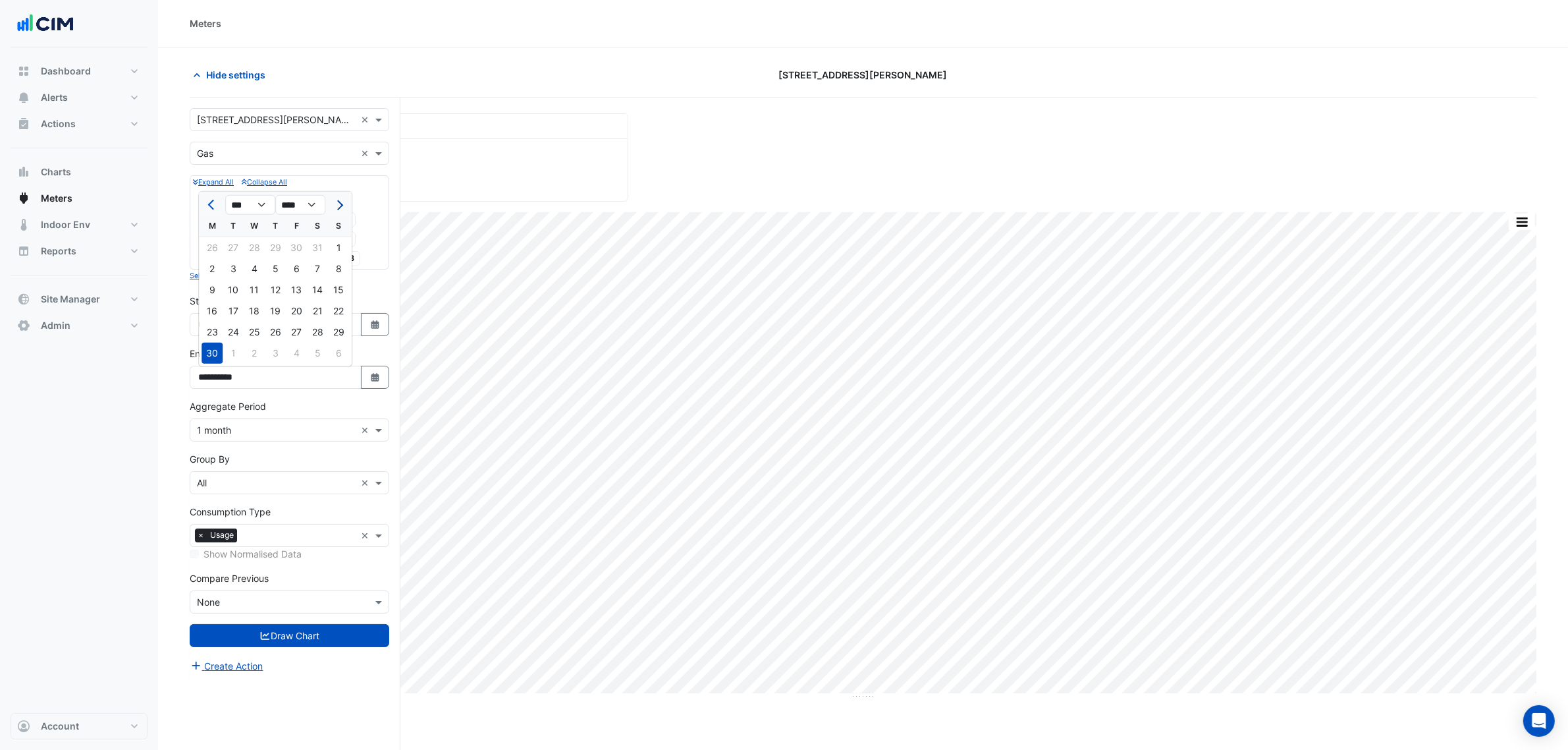
click at [330, 196] on button "Next month" at bounding box center [338, 204] width 16 height 21
click at [331, 199] on button "Next month" at bounding box center [338, 204] width 16 height 21
select select "**"
drag, startPoint x: 226, startPoint y: 353, endPoint x: 238, endPoint y: 347, distance: 13.4
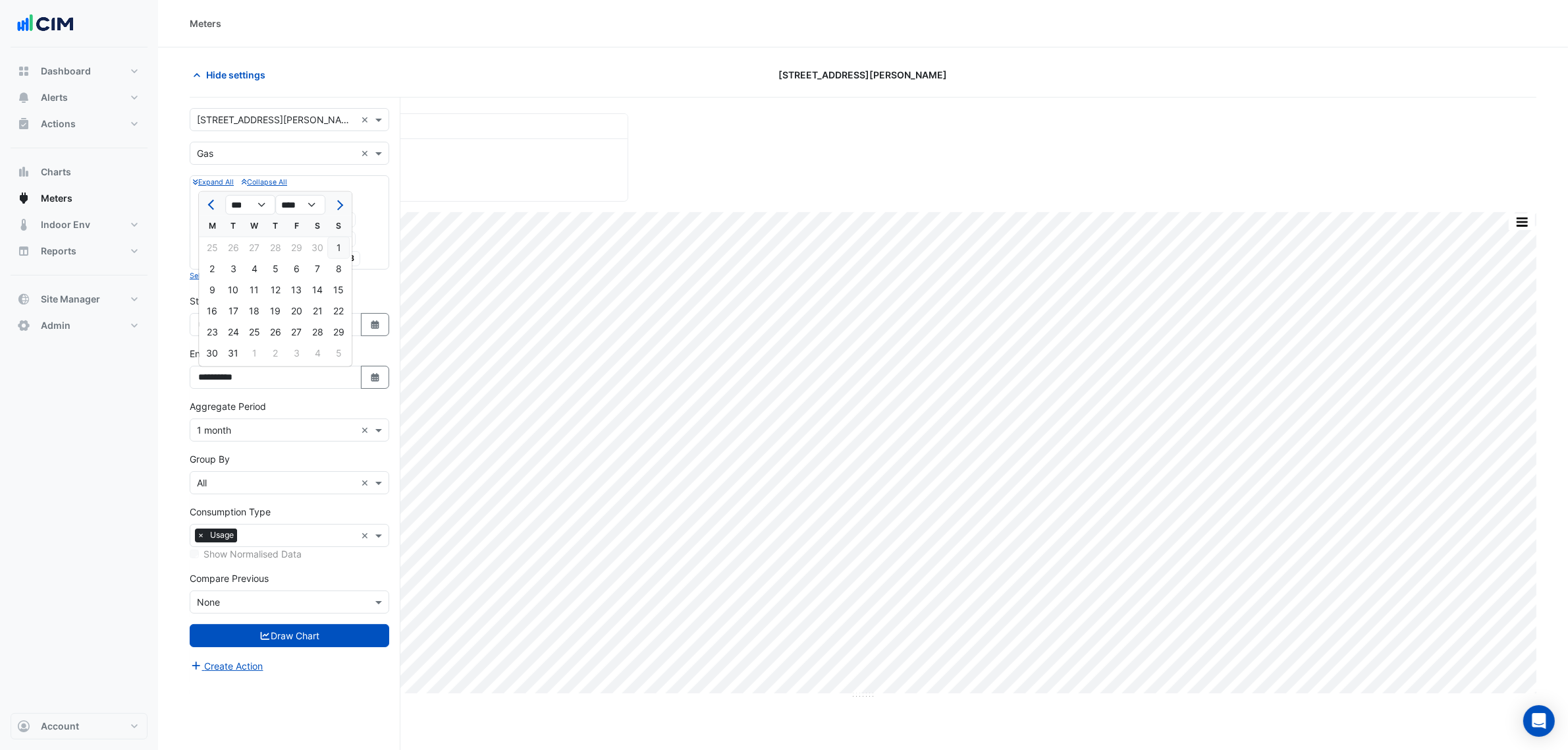
click at [226, 353] on div "31" at bounding box center [233, 353] width 21 height 21
type input "**********"
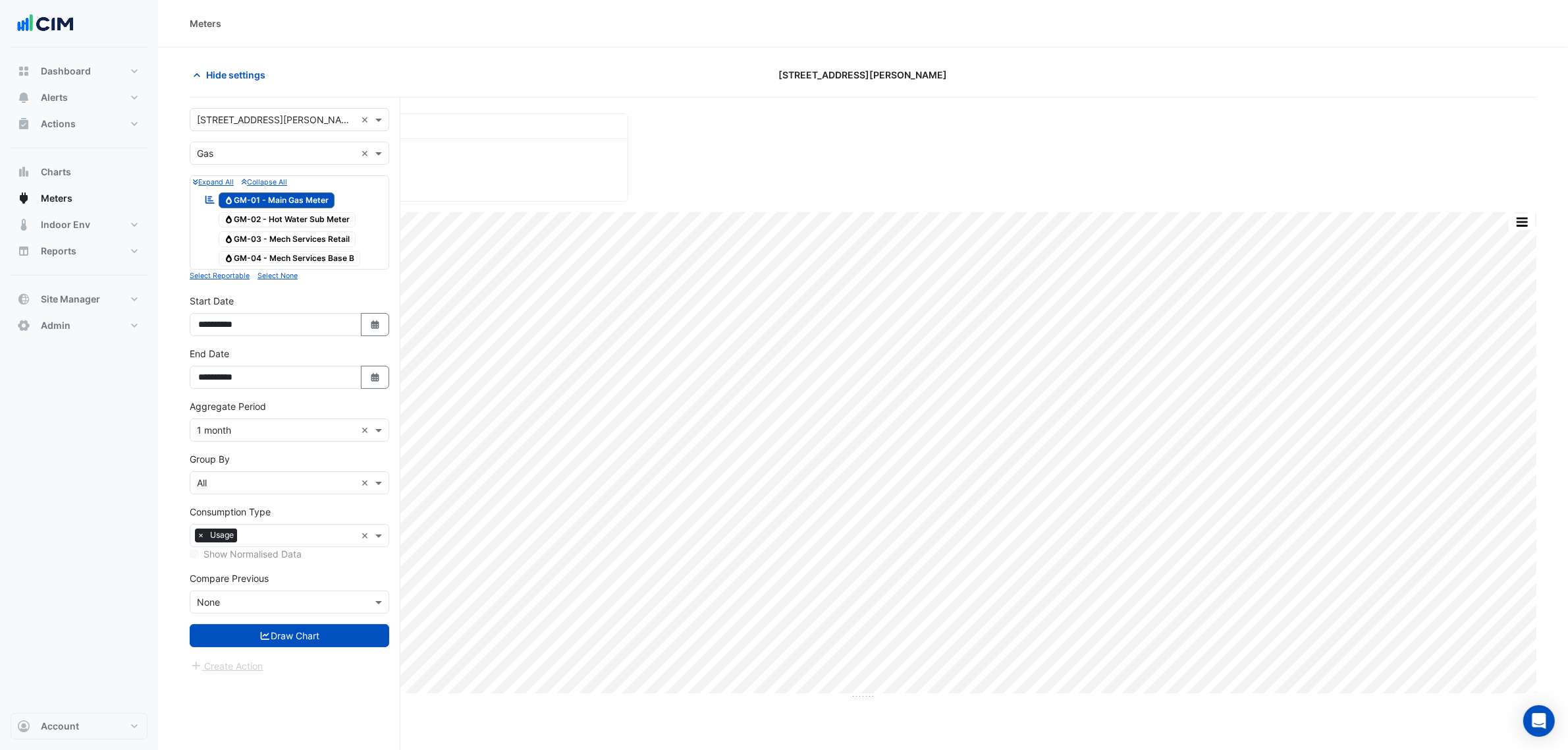
click at [366, 323] on button "Select Date" at bounding box center [375, 325] width 29 height 23
select select "*"
select select "****"
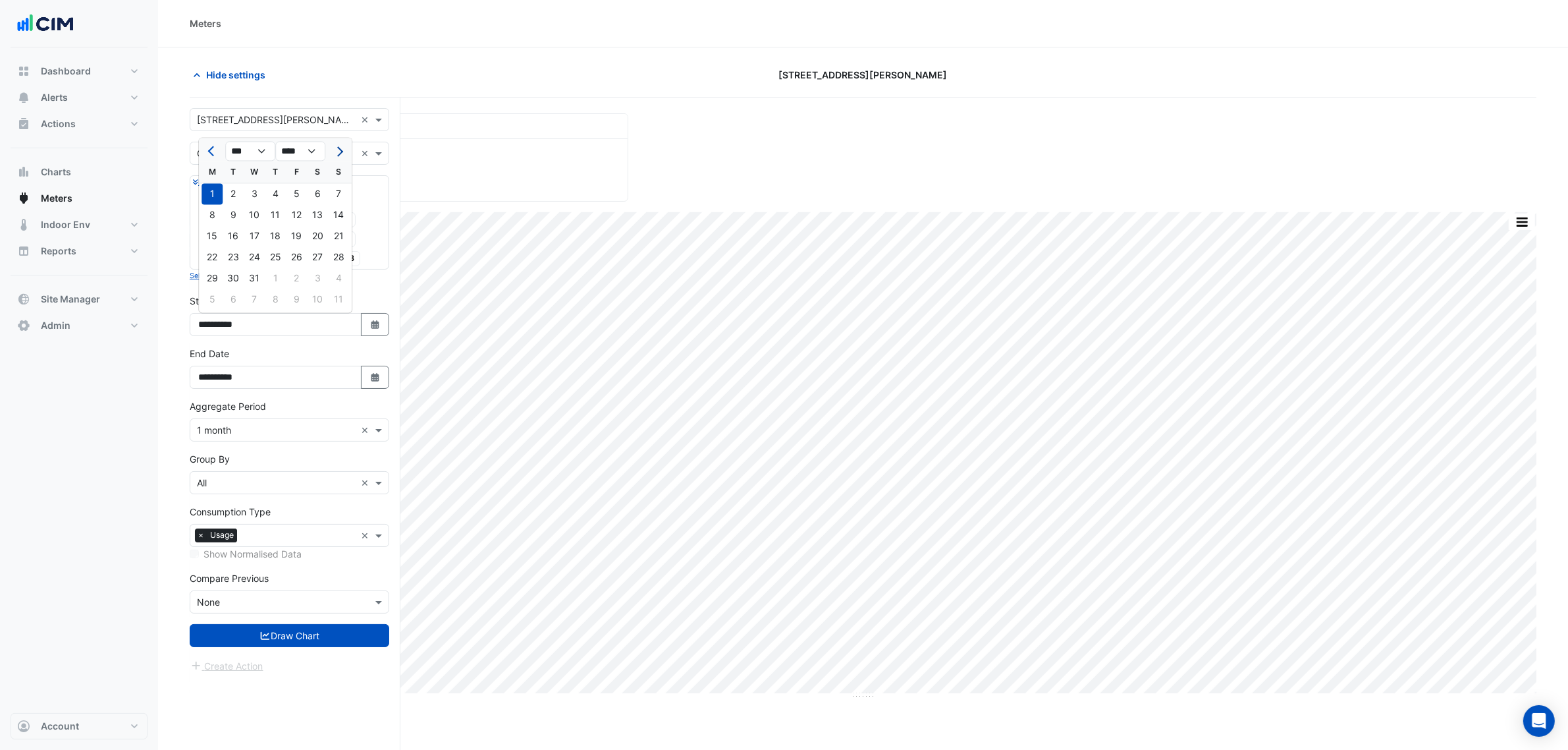
click at [335, 153] on button "Next month" at bounding box center [338, 151] width 16 height 21
click at [337, 153] on span "Next month" at bounding box center [337, 151] width 10 height 10
select select "**"
click at [238, 191] on div "1" at bounding box center [233, 194] width 21 height 21
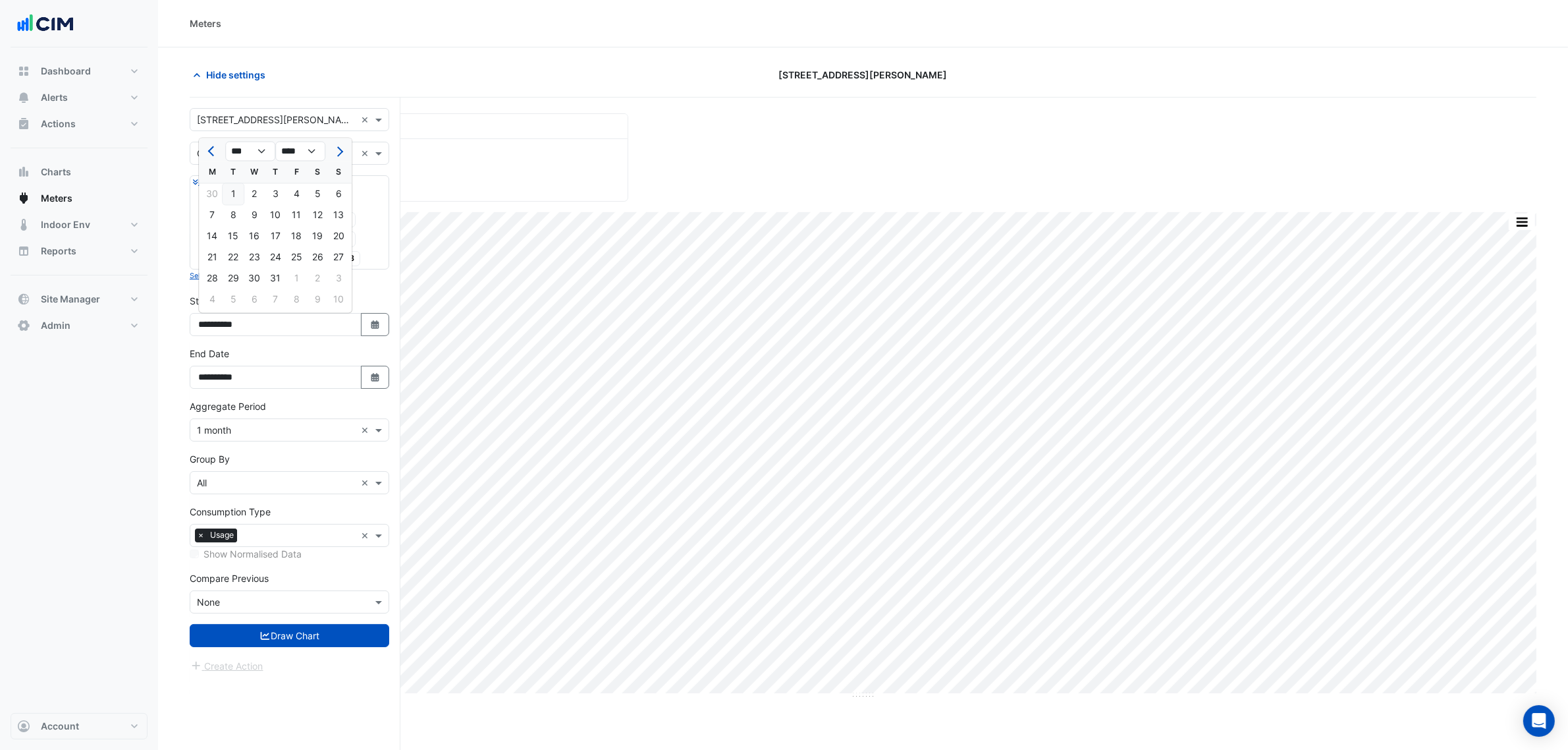
type input "**********"
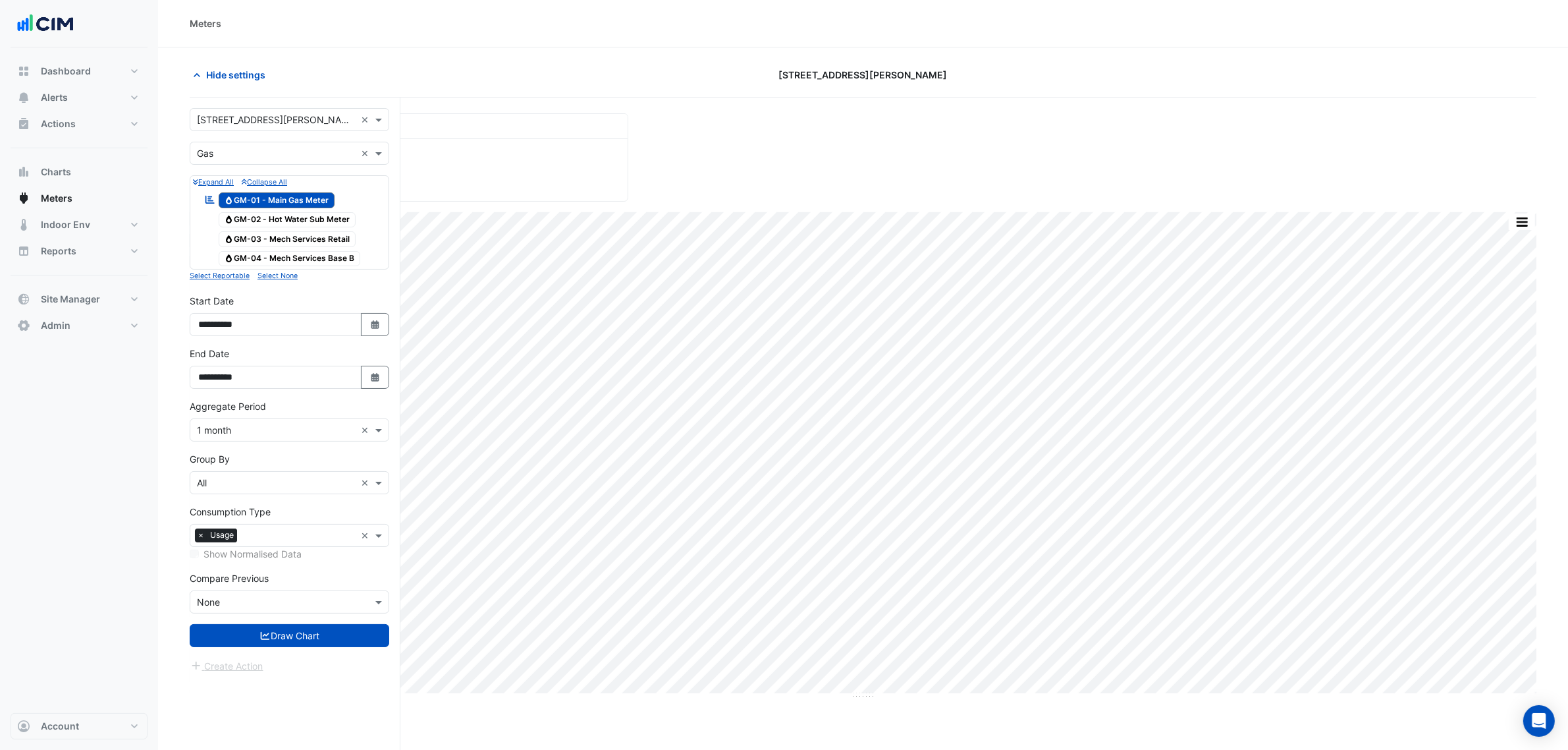
click at [284, 621] on form "× 333 George Street × × Gas × Expand All Collapse All Reportable Gas GM-01 - Ma…" at bounding box center [289, 391] width 199 height 565
click at [284, 631] on button "Draw Chart" at bounding box center [289, 635] width 199 height 23
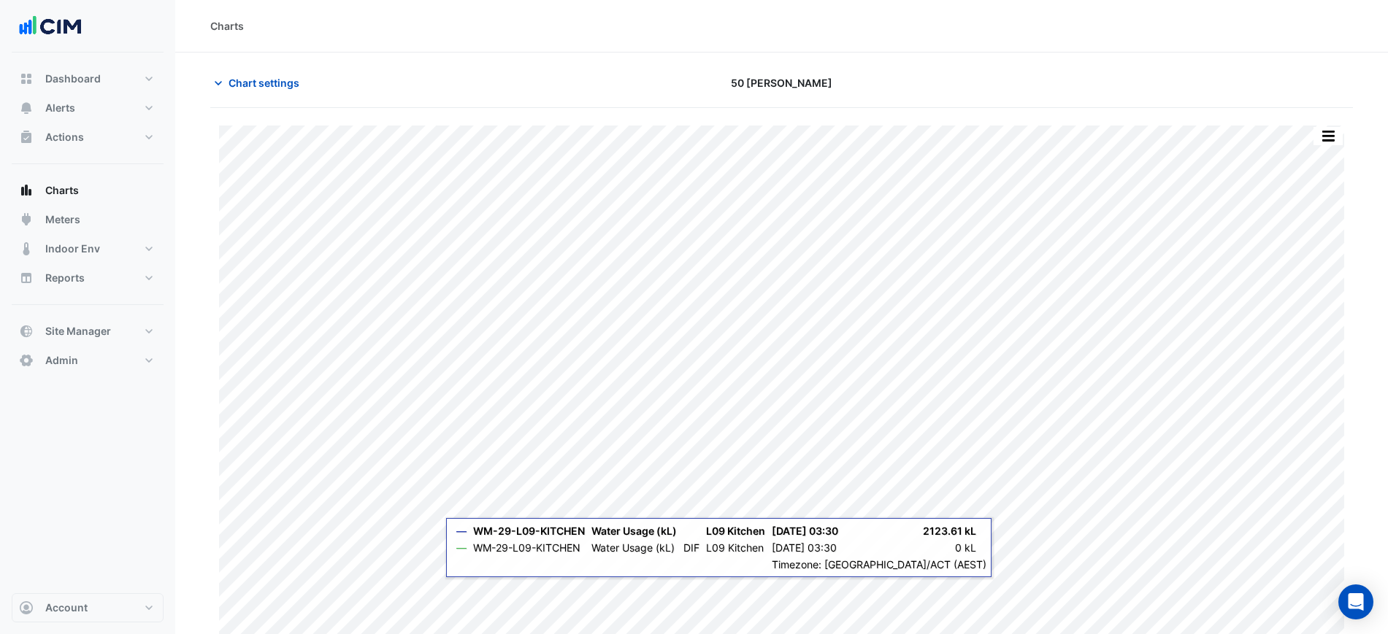
scroll to position [12, 0]
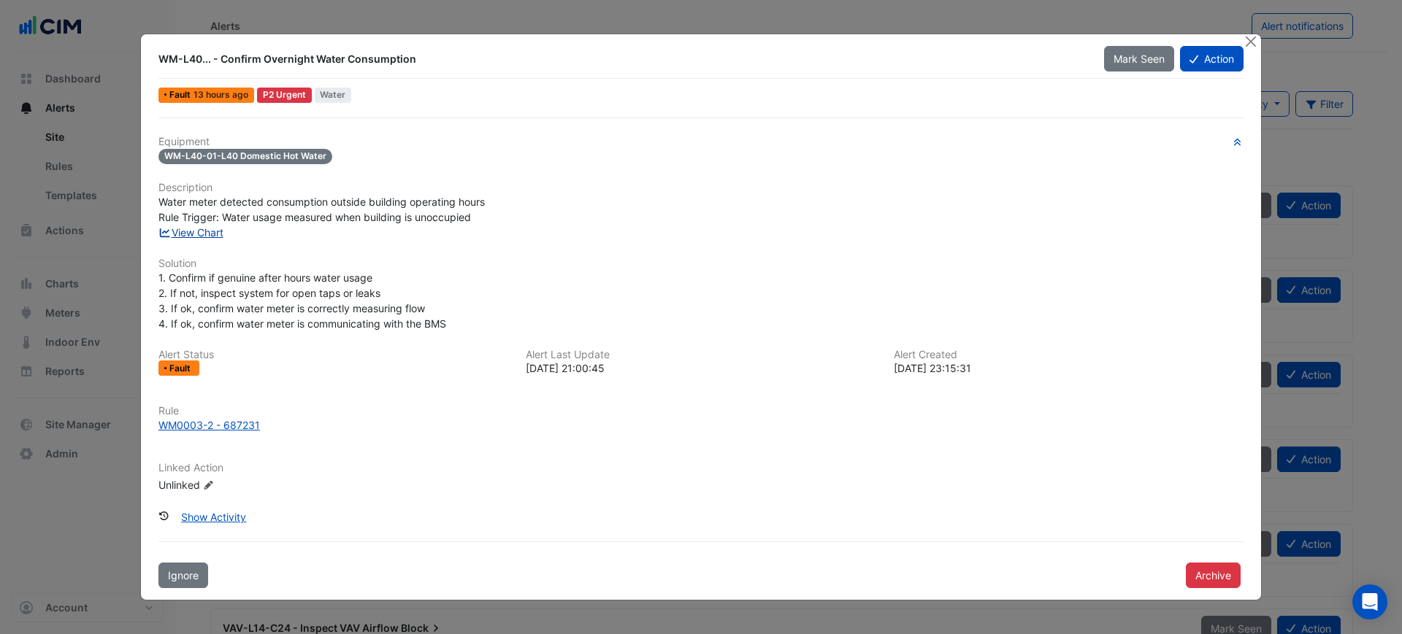
click at [206, 236] on link "View Chart" at bounding box center [190, 232] width 65 height 12
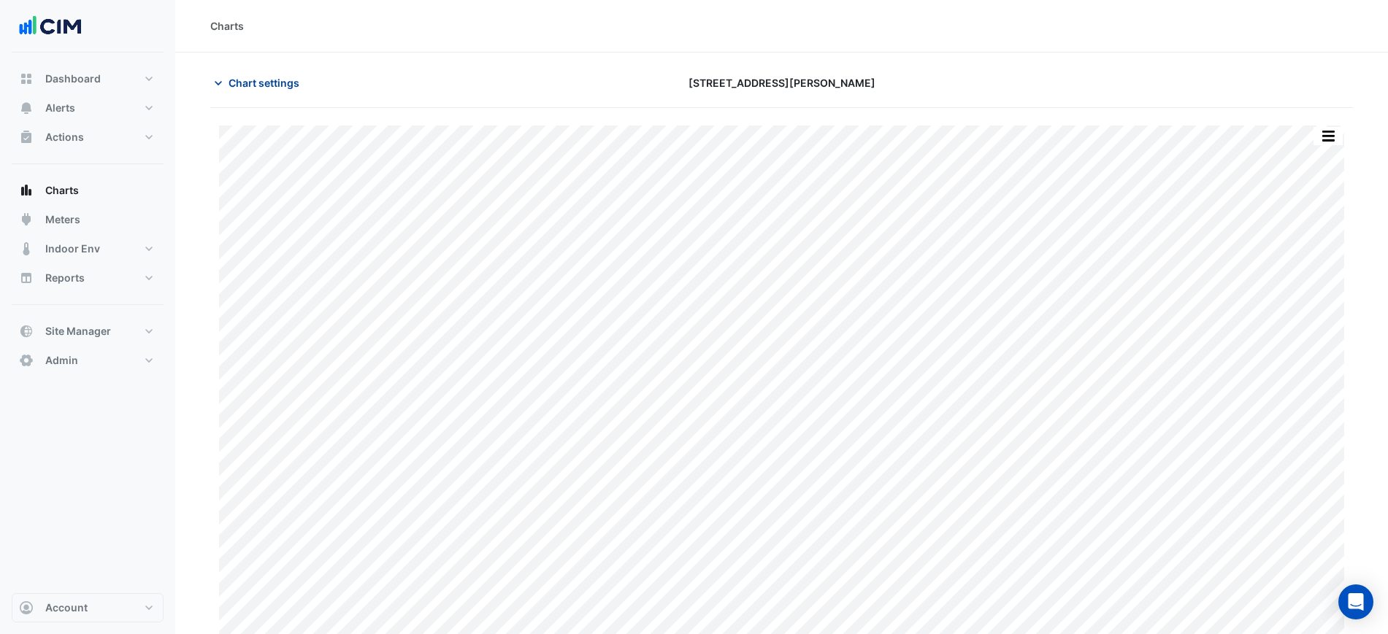
click at [291, 83] on span "Chart settings" at bounding box center [264, 82] width 71 height 15
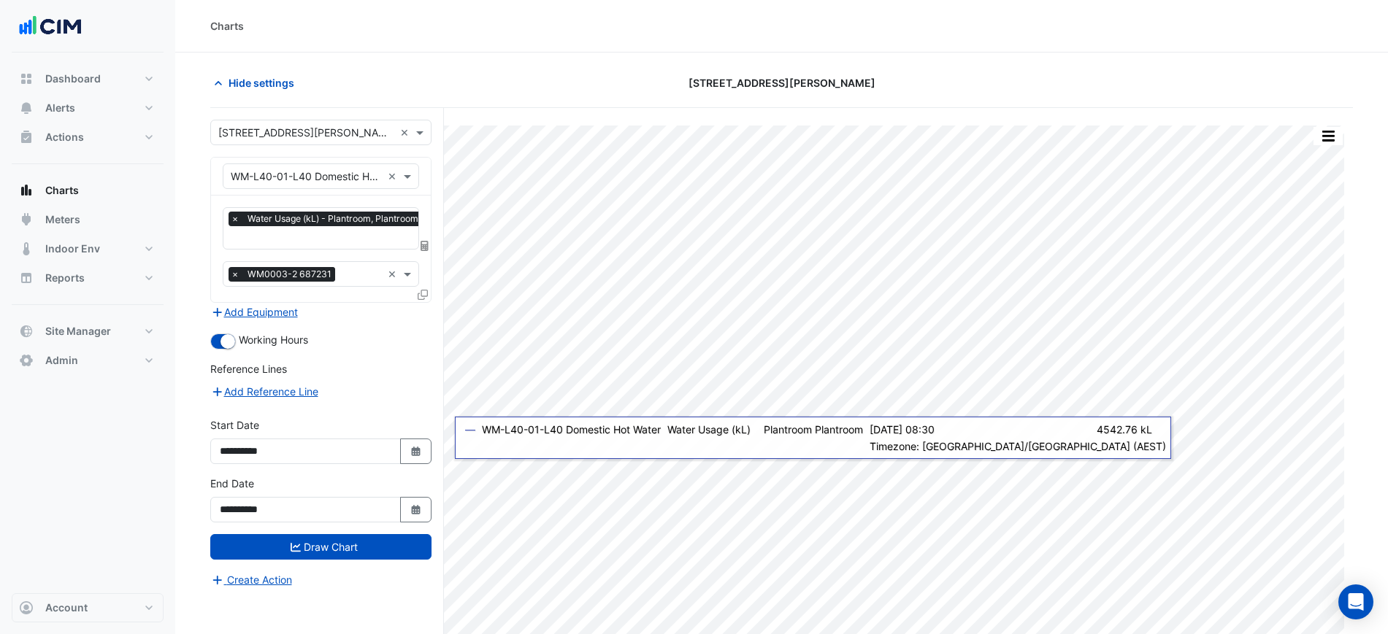
click at [428, 239] on div "× Water Usage (kL) - Plantroom, Plantroom × × WM0003-2 687231 ×" at bounding box center [321, 249] width 220 height 107
click at [429, 245] on fa-layers at bounding box center [424, 246] width 13 height 10
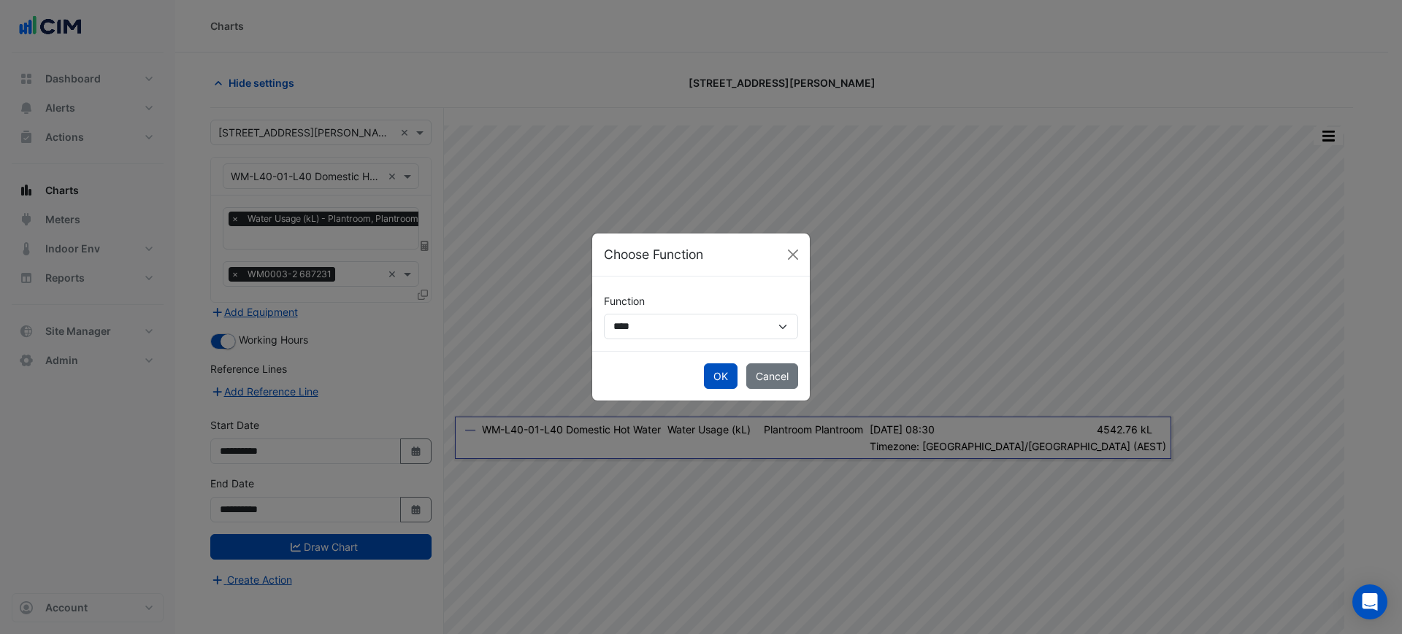
drag, startPoint x: 656, startPoint y: 354, endPoint x: 647, endPoint y: 334, distance: 21.9
click at [655, 350] on form "**********" at bounding box center [701, 339] width 218 height 124
click at [642, 330] on select "**********" at bounding box center [701, 327] width 194 height 26
select select "******"
click at [604, 314] on select "**********" at bounding box center [701, 327] width 194 height 26
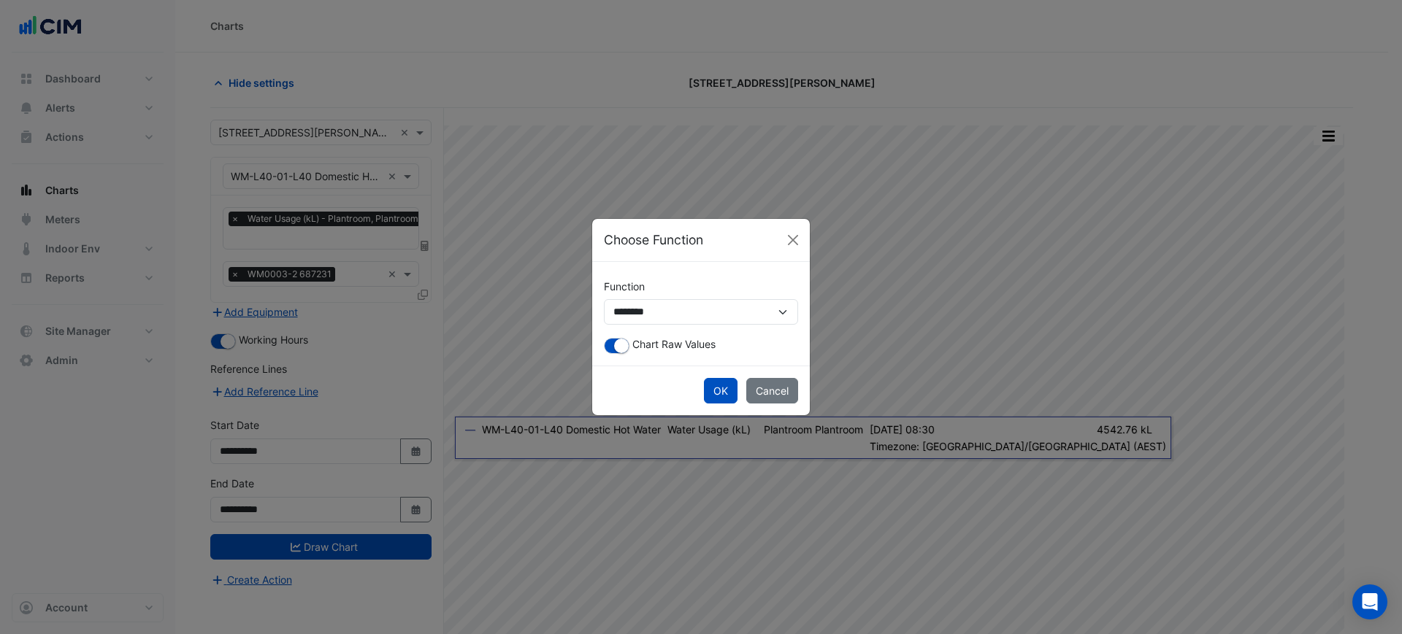
click at [615, 354] on div "**********" at bounding box center [701, 314] width 218 height 104
click at [618, 348] on small "button" at bounding box center [621, 346] width 15 height 15
click at [716, 393] on button "OK" at bounding box center [721, 391] width 34 height 26
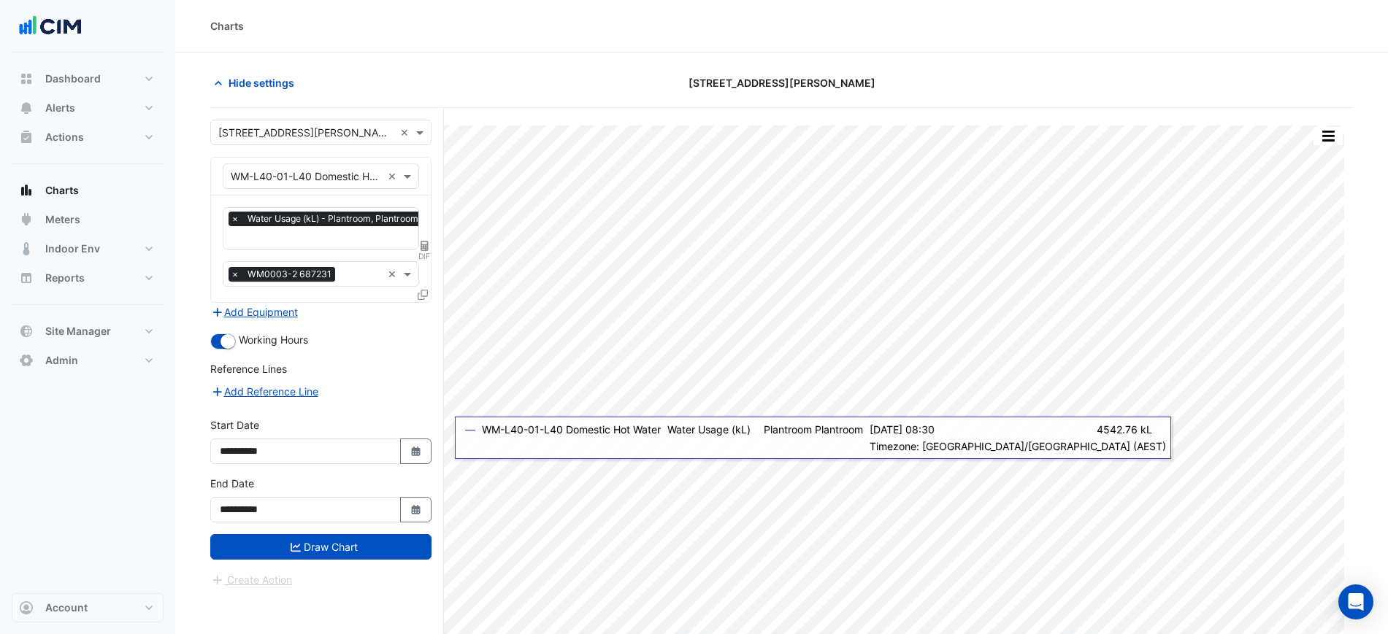
click at [329, 530] on div "**********" at bounding box center [320, 505] width 239 height 58
click at [338, 541] on button "Draw Chart" at bounding box center [320, 547] width 221 height 26
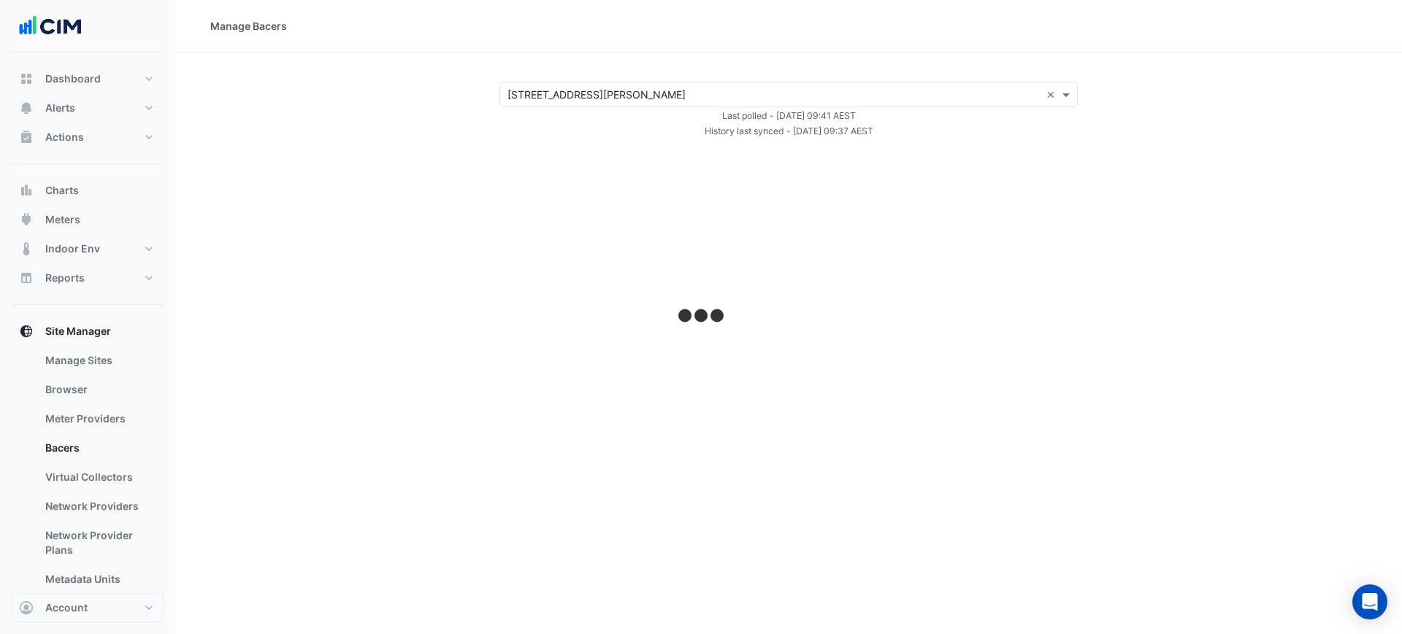
select select "***"
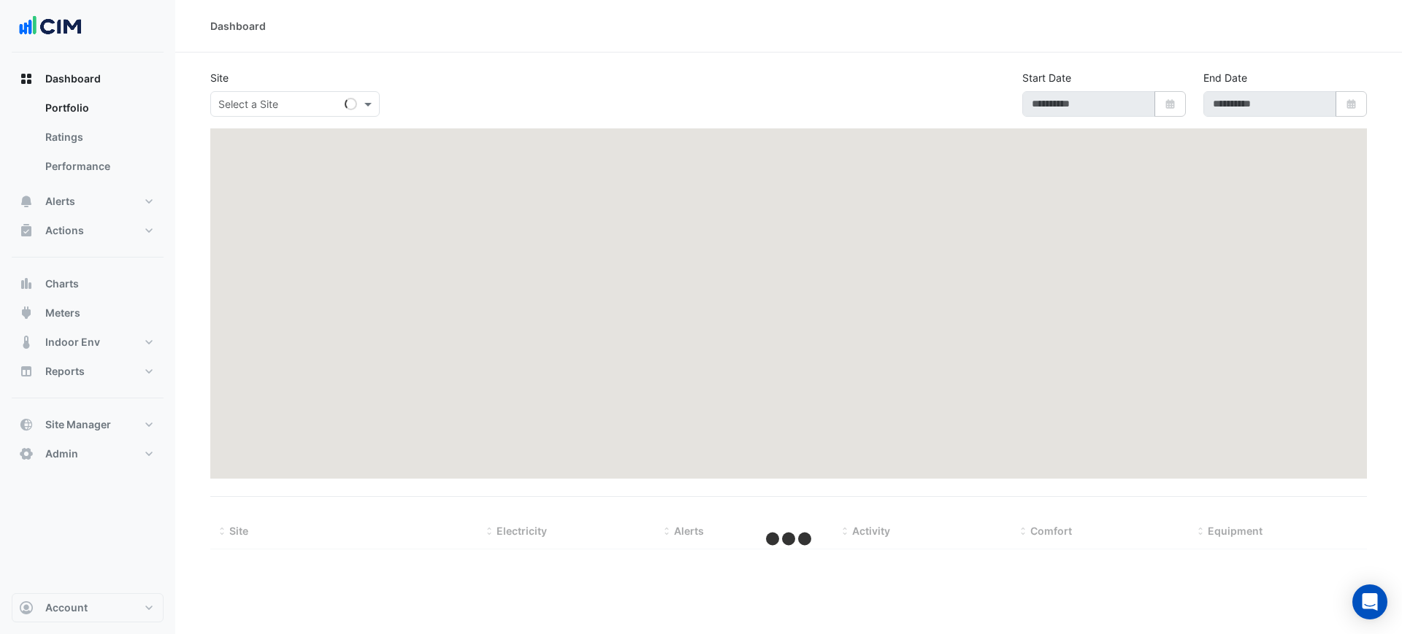
select select "***"
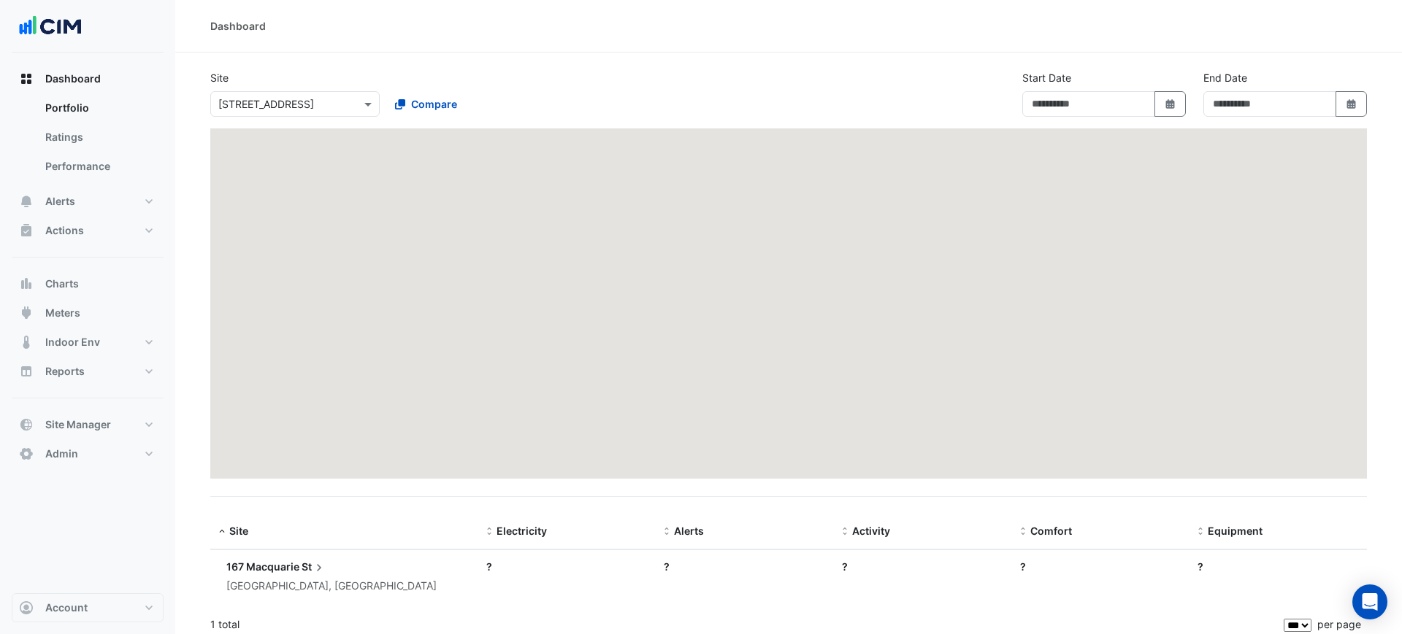
type input "**********"
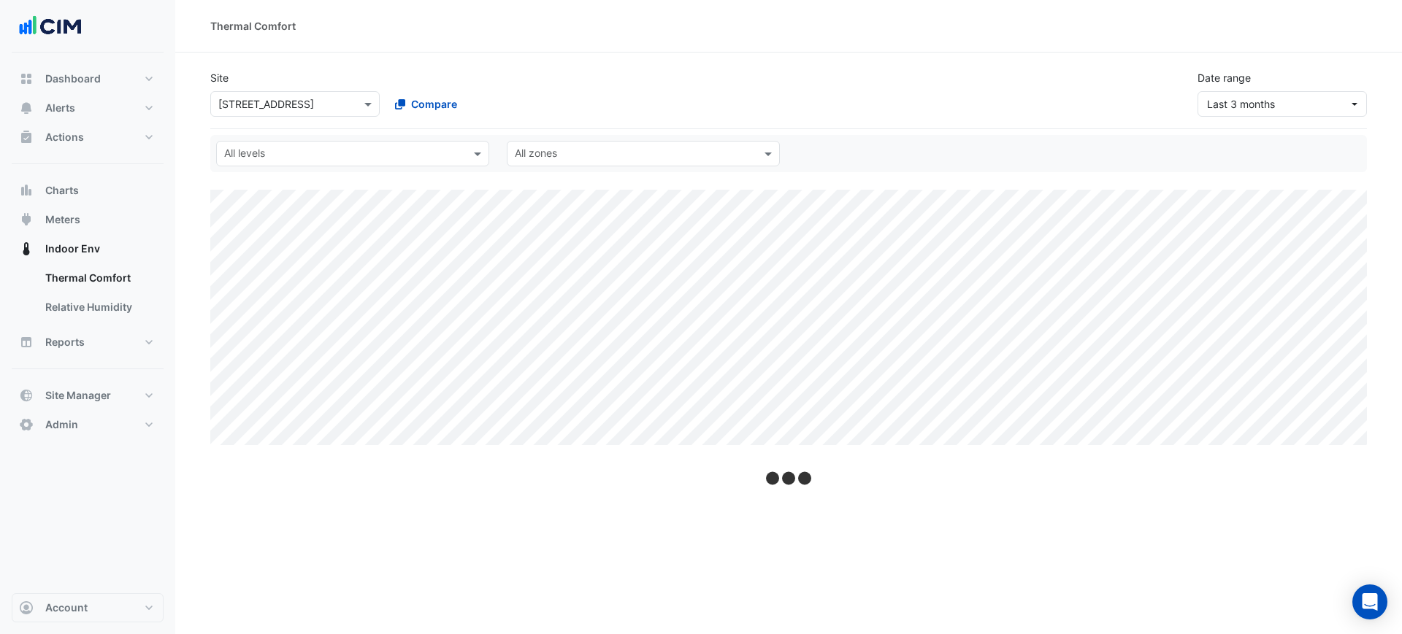
select select "***"
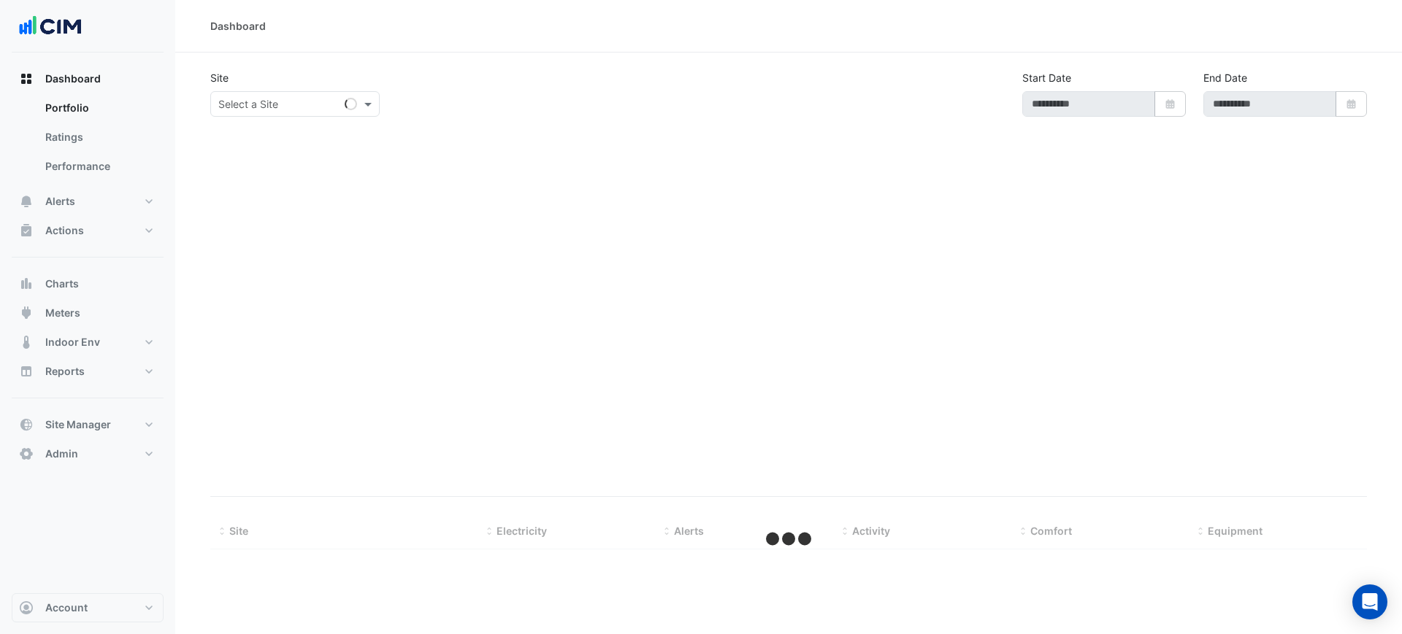
select select "***"
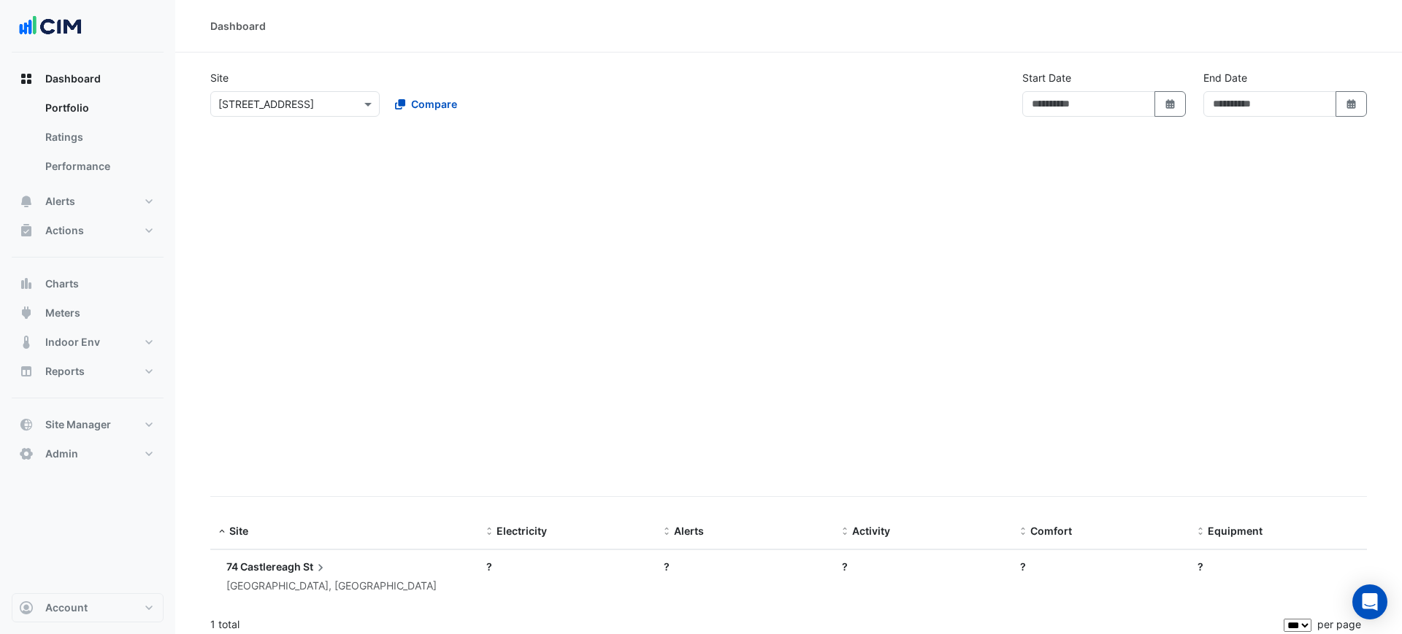
type input "**********"
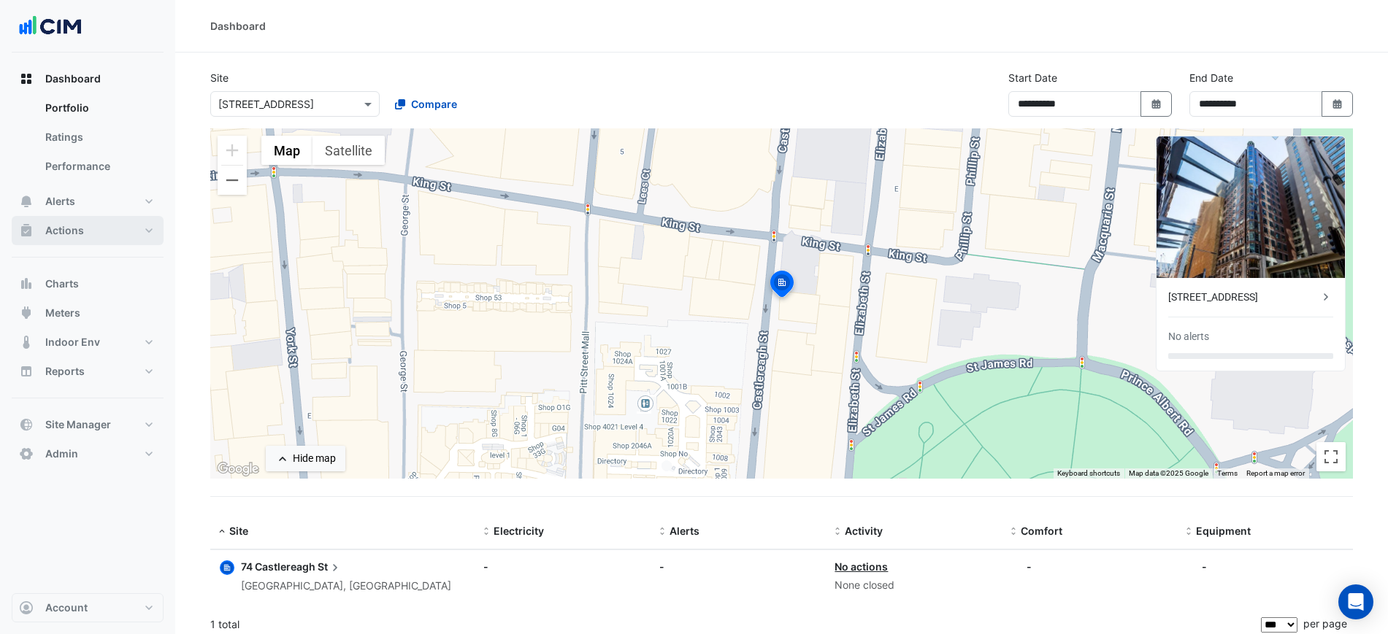
click at [77, 217] on button "Actions" at bounding box center [88, 230] width 152 height 29
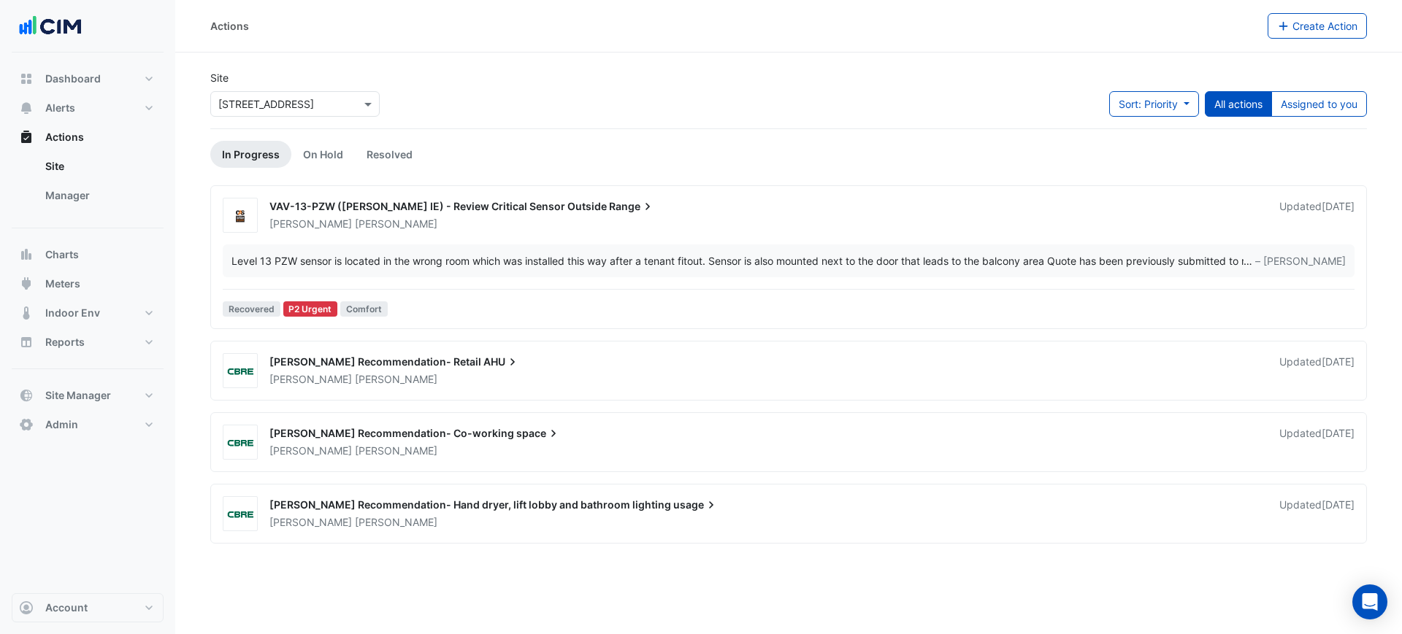
click at [250, 112] on div "× [STREET_ADDRESS]" at bounding box center [294, 104] width 169 height 26
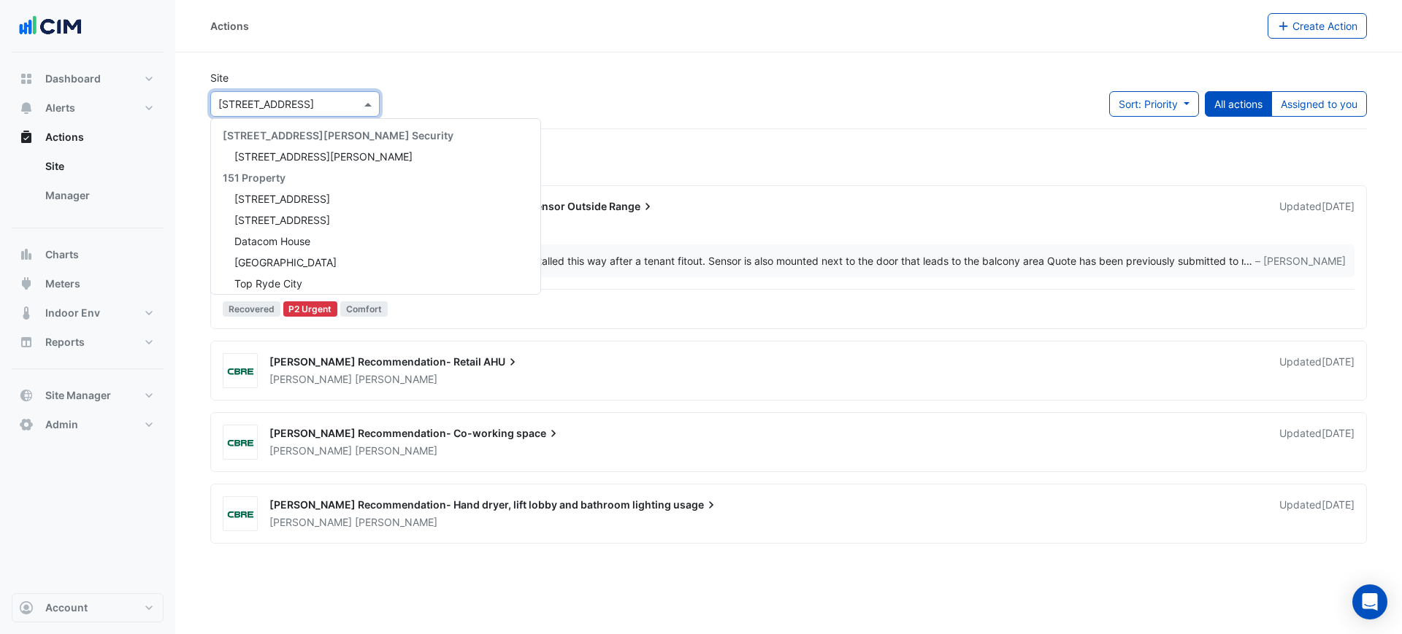
scroll to position [3944, 0]
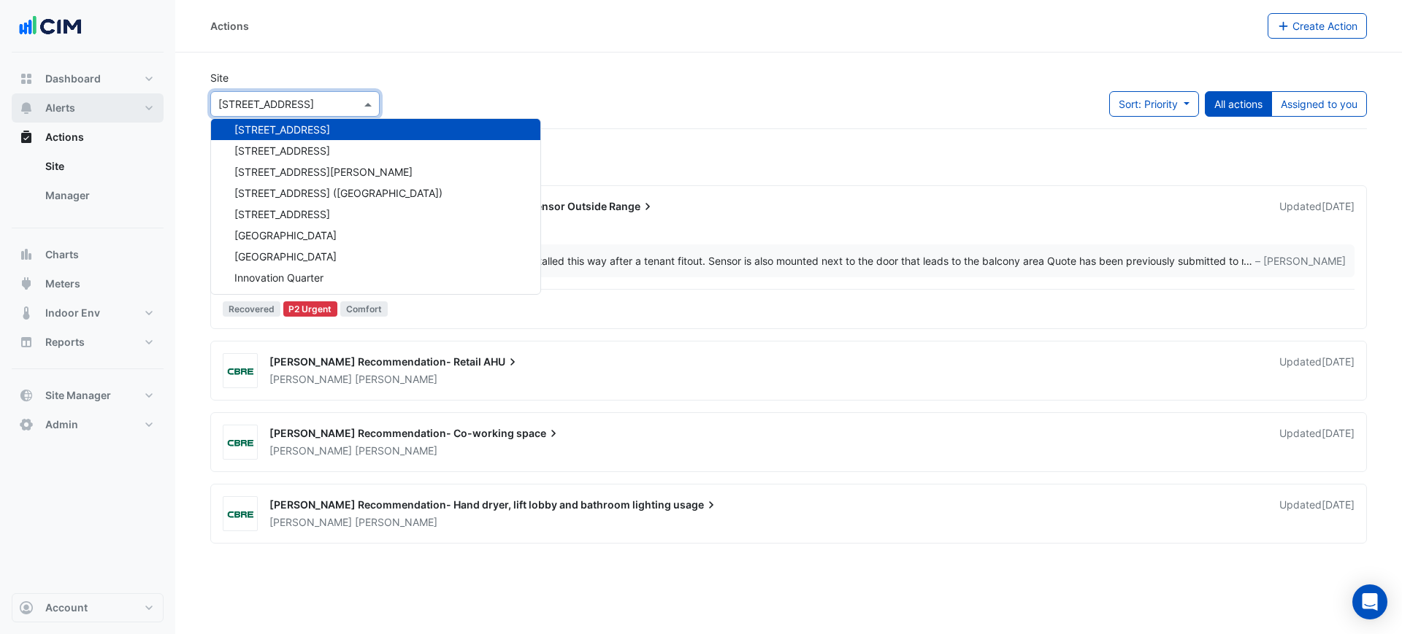
click at [110, 106] on button "Alerts" at bounding box center [88, 107] width 152 height 29
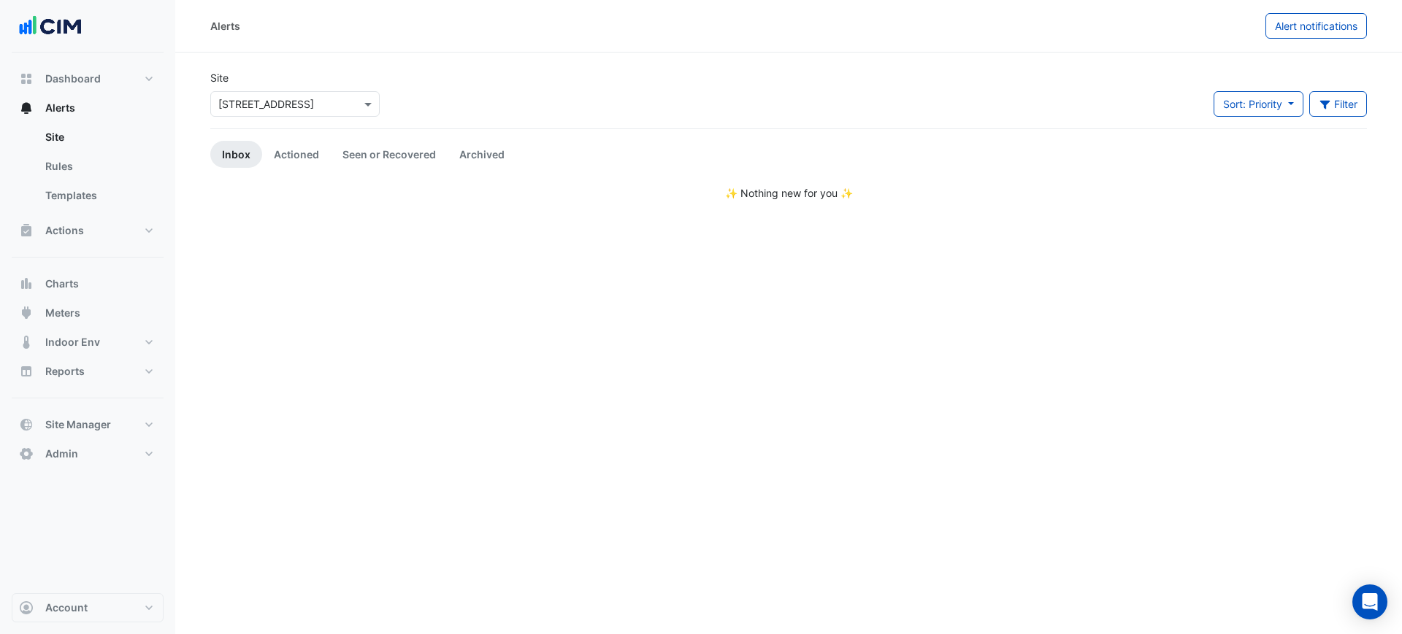
click at [256, 98] on div "× [STREET_ADDRESS]" at bounding box center [294, 104] width 169 height 26
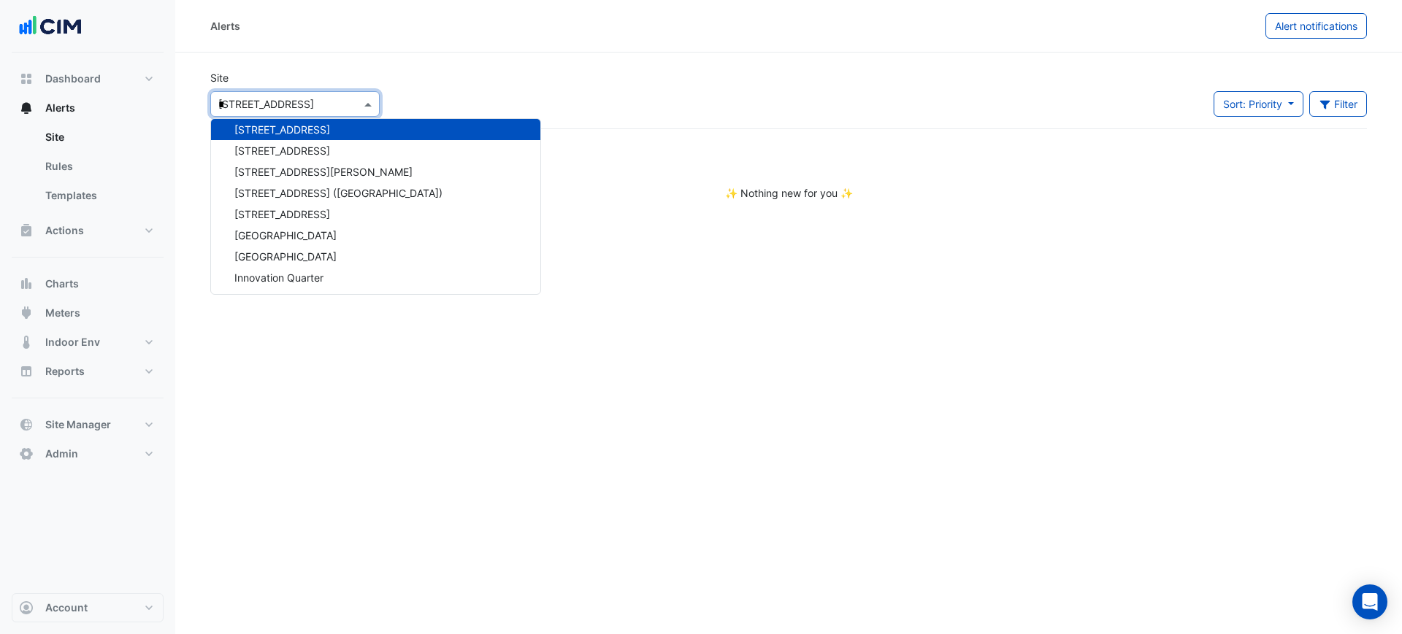
scroll to position [1424, 0]
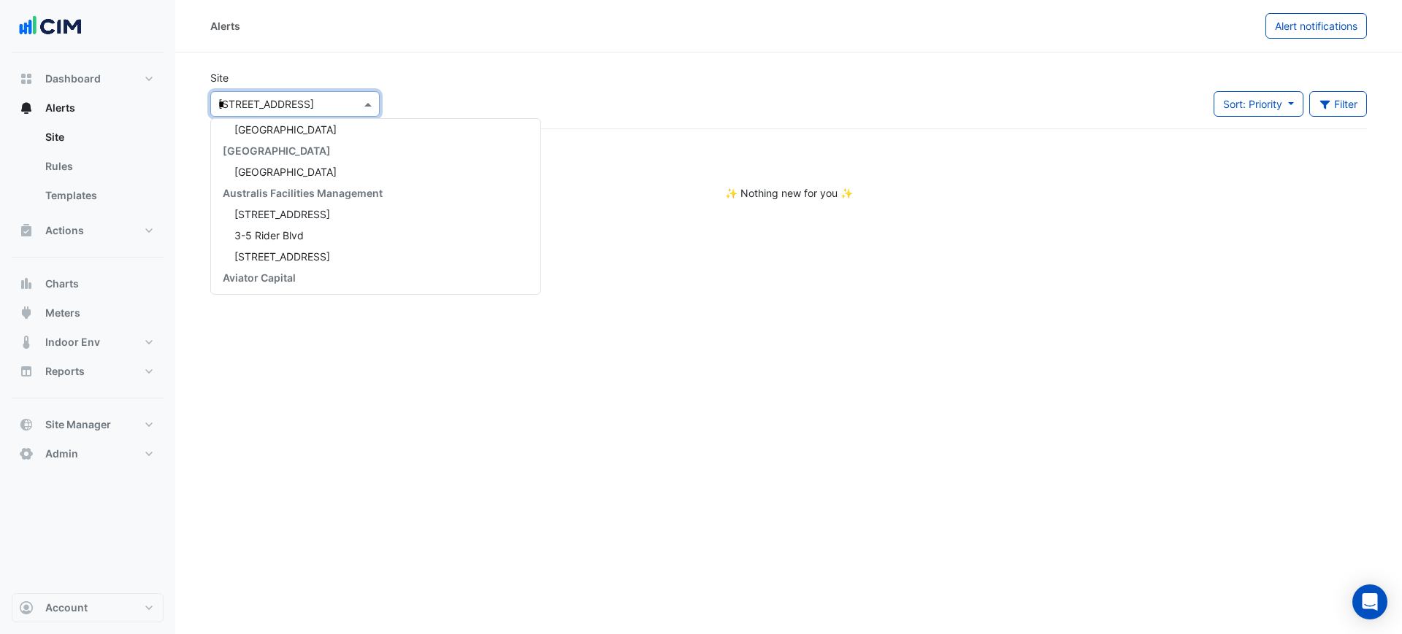
type input "**"
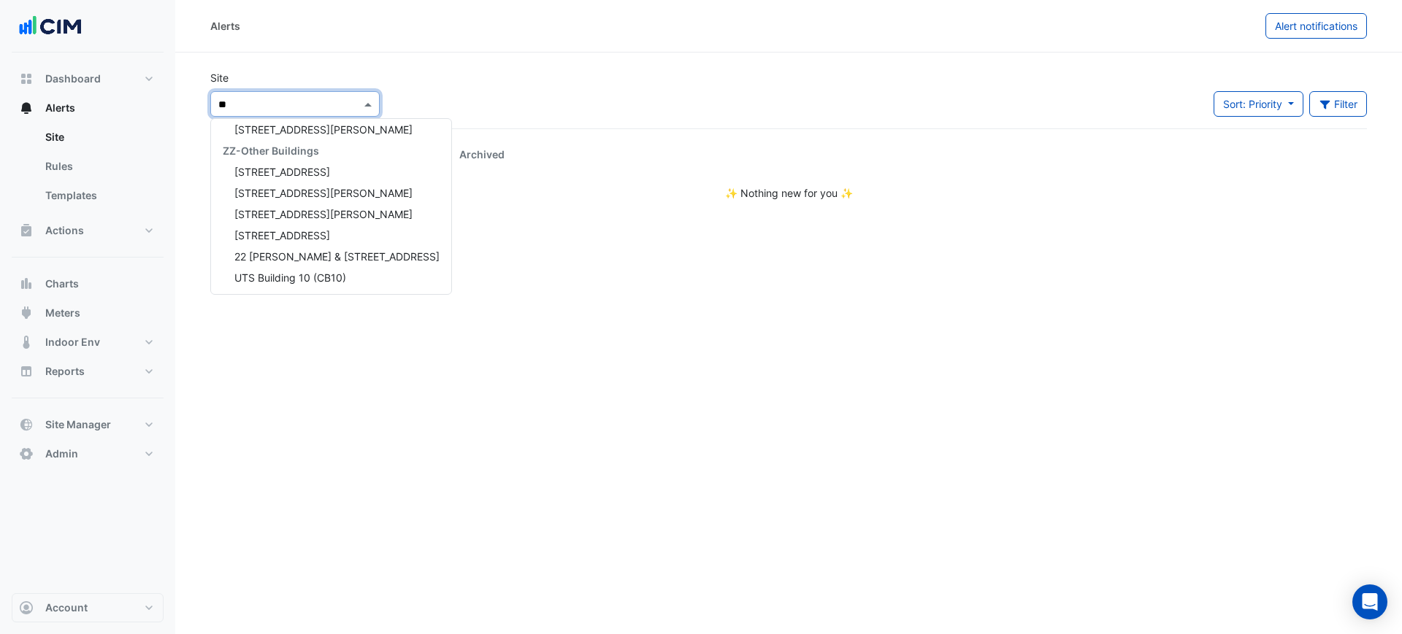
scroll to position [0, 0]
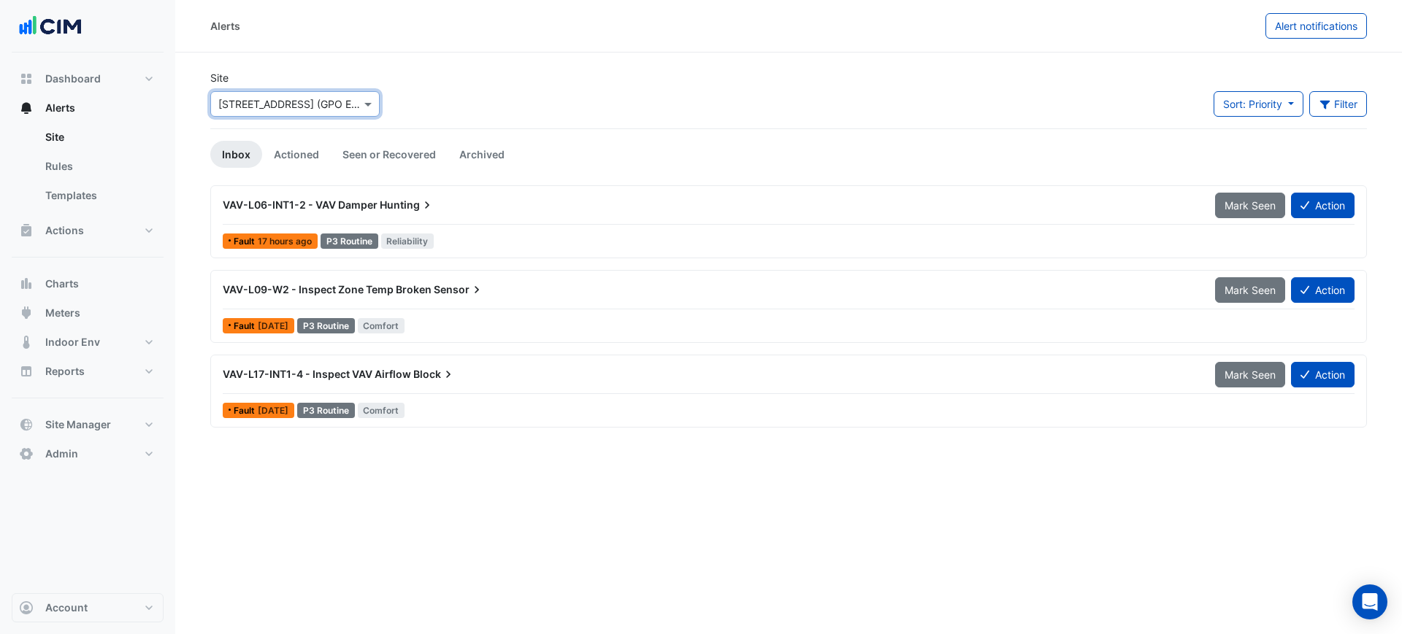
click at [257, 100] on input "text" at bounding box center [280, 104] width 124 height 15
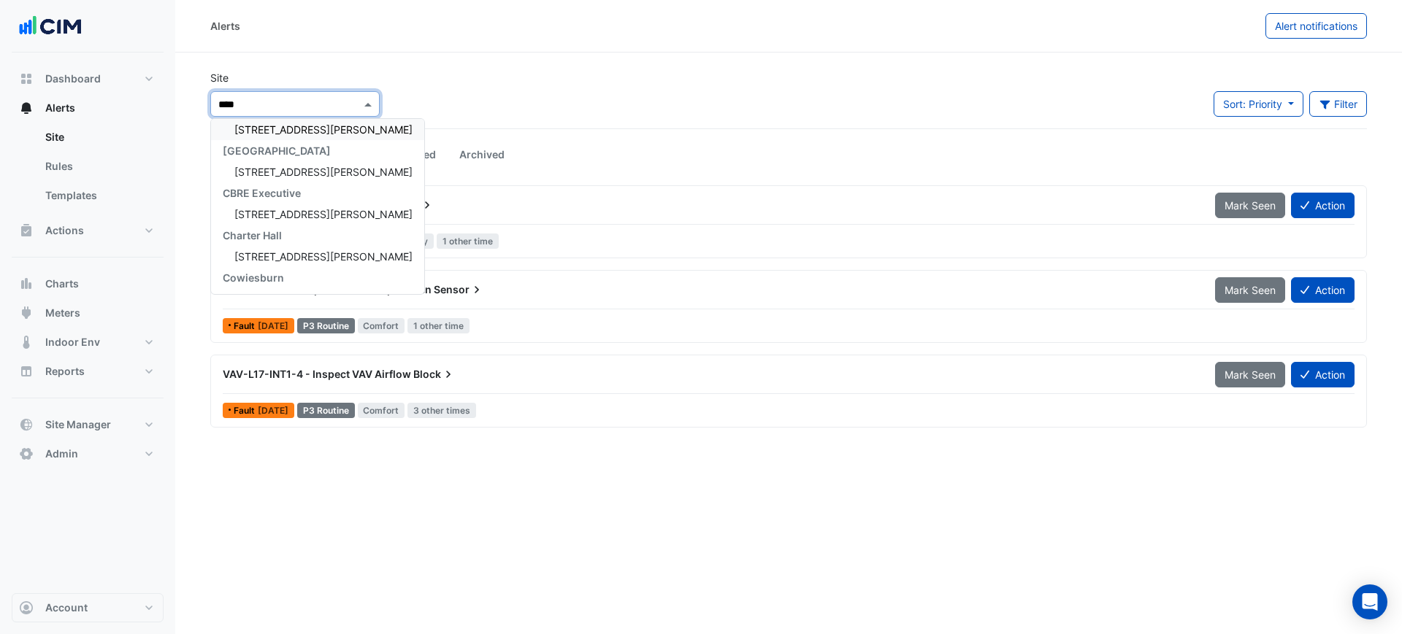
type input "*****"
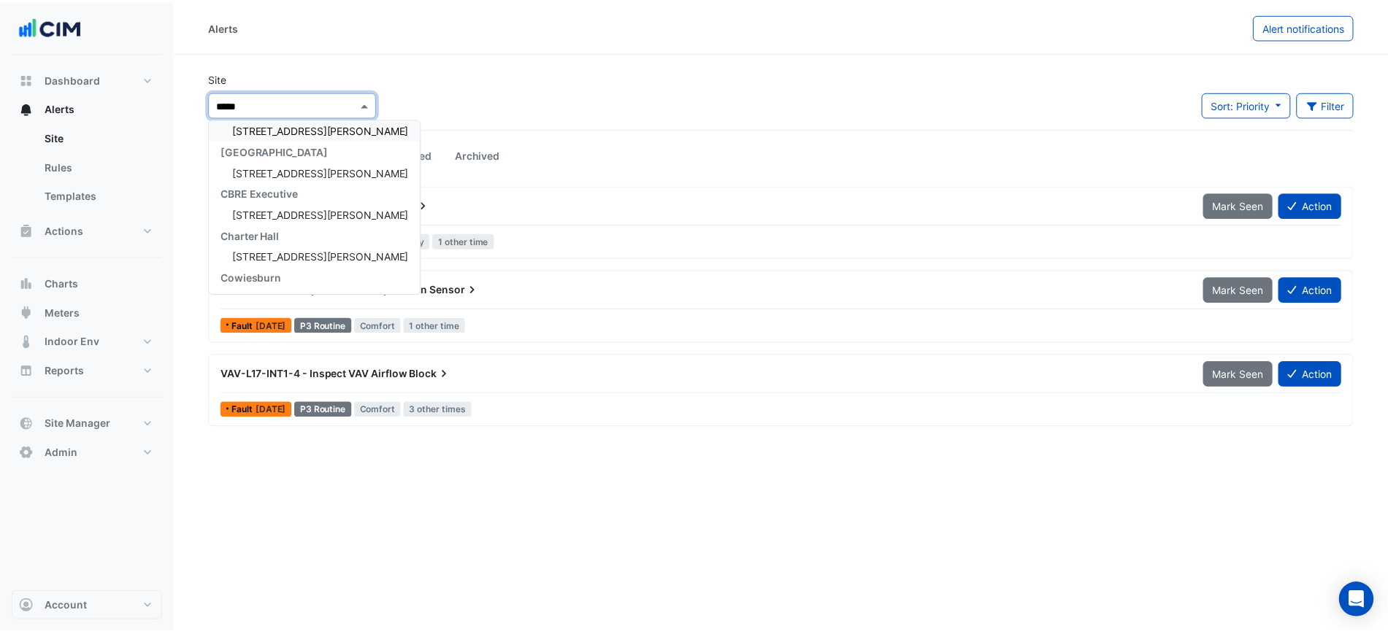
scroll to position [6, 0]
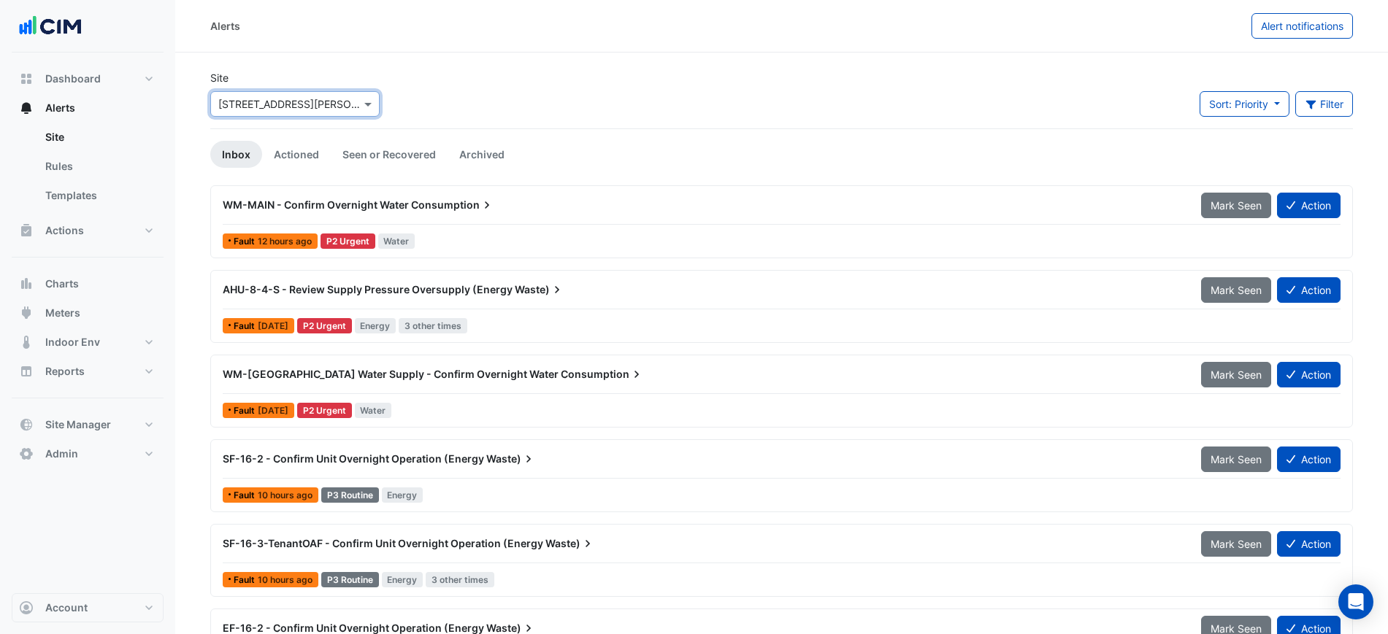
click at [283, 210] on span "WM-MAIN - Confirm Overnight Water" at bounding box center [316, 205] width 186 height 12
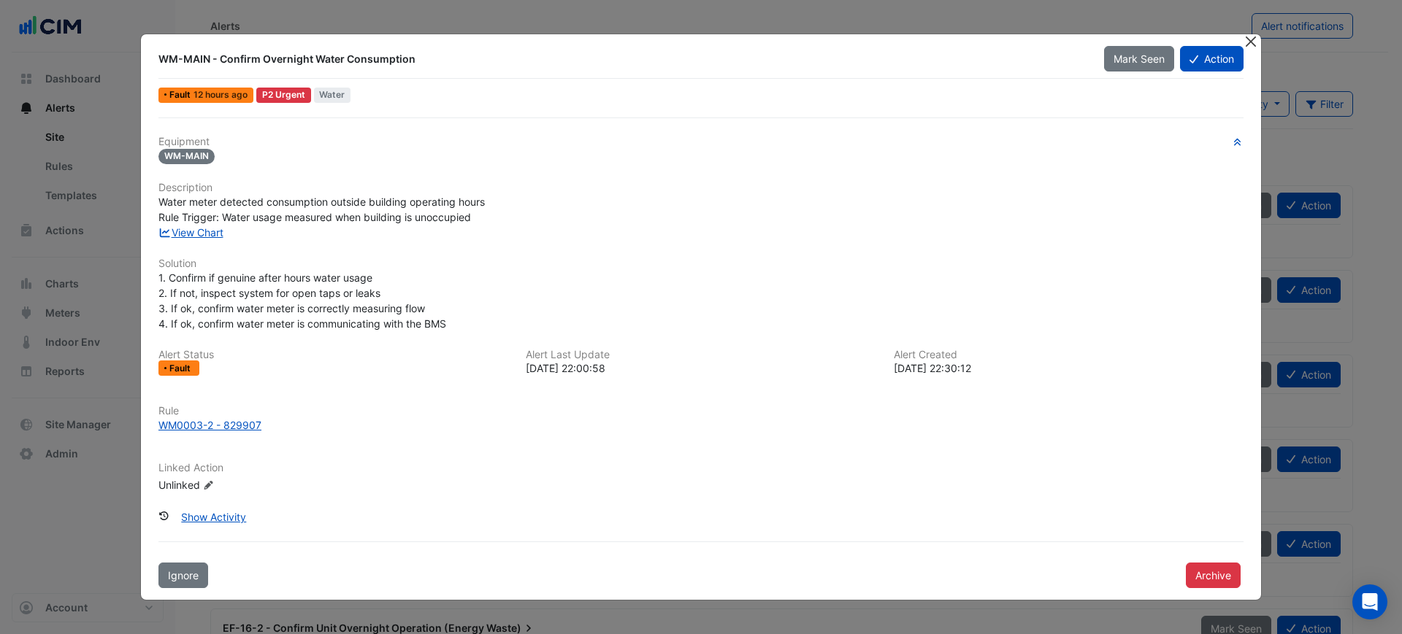
click at [1255, 42] on button "Close" at bounding box center [1250, 41] width 15 height 15
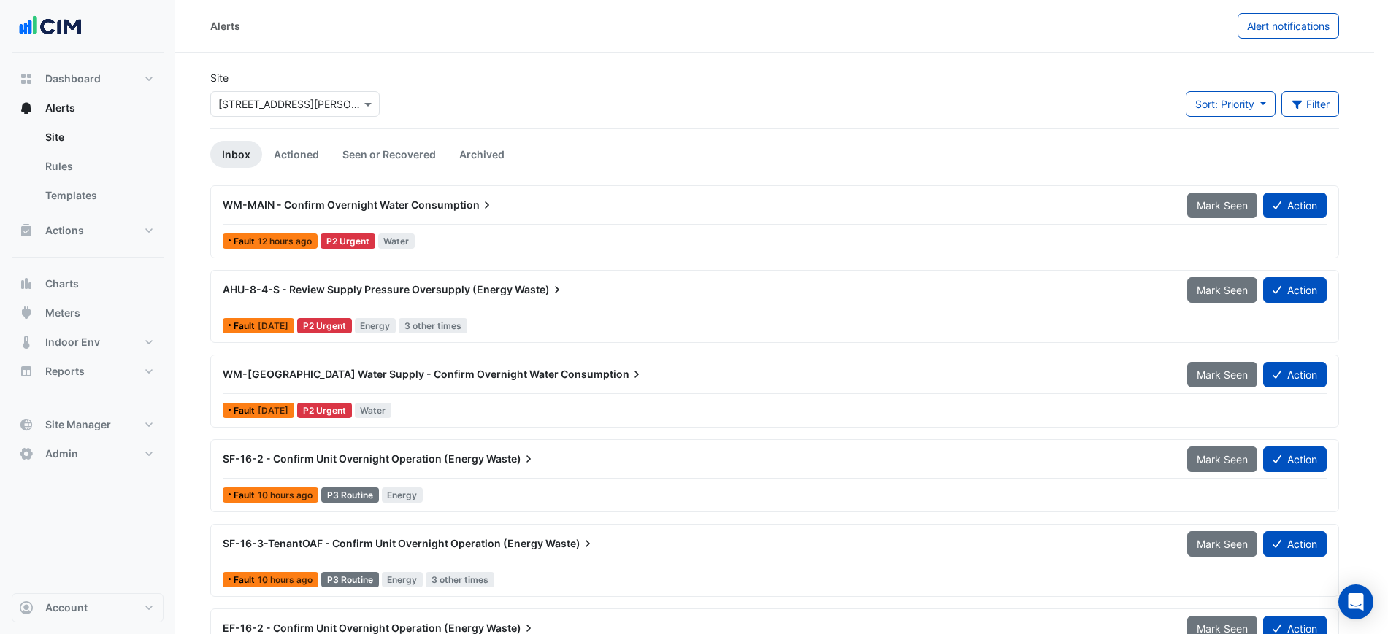
click at [1261, 30] on span "Alert notifications" at bounding box center [1288, 26] width 82 height 12
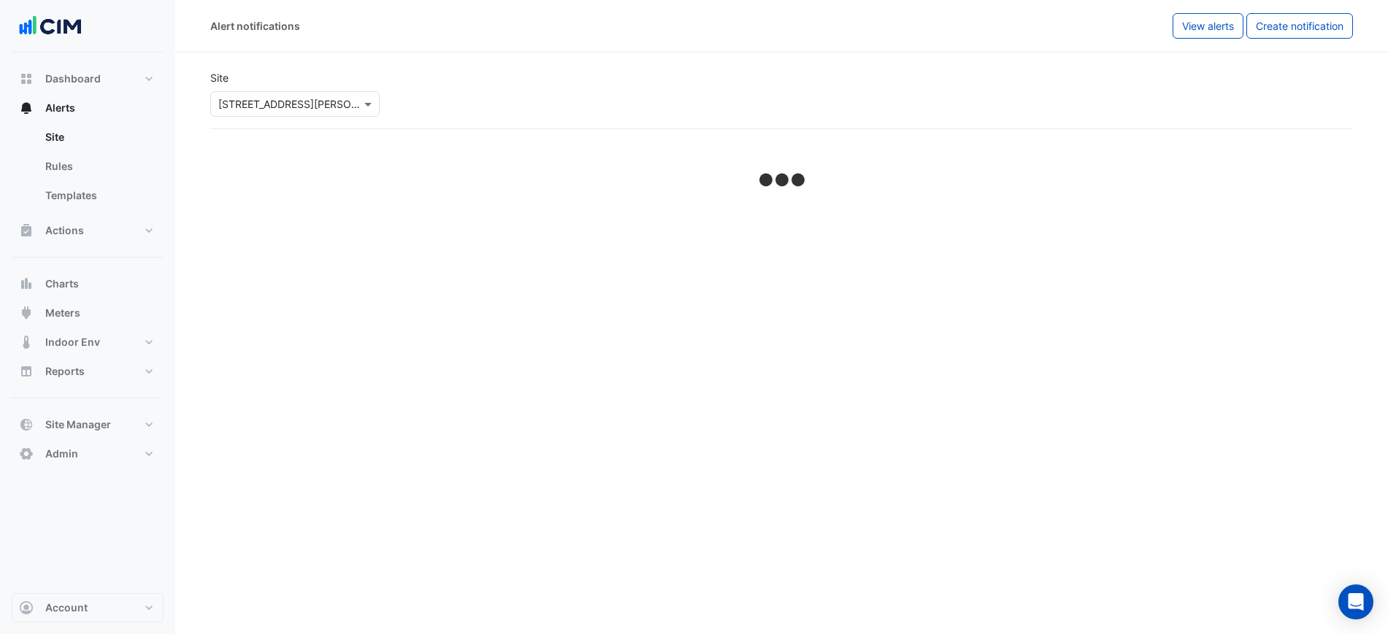
select select "******"
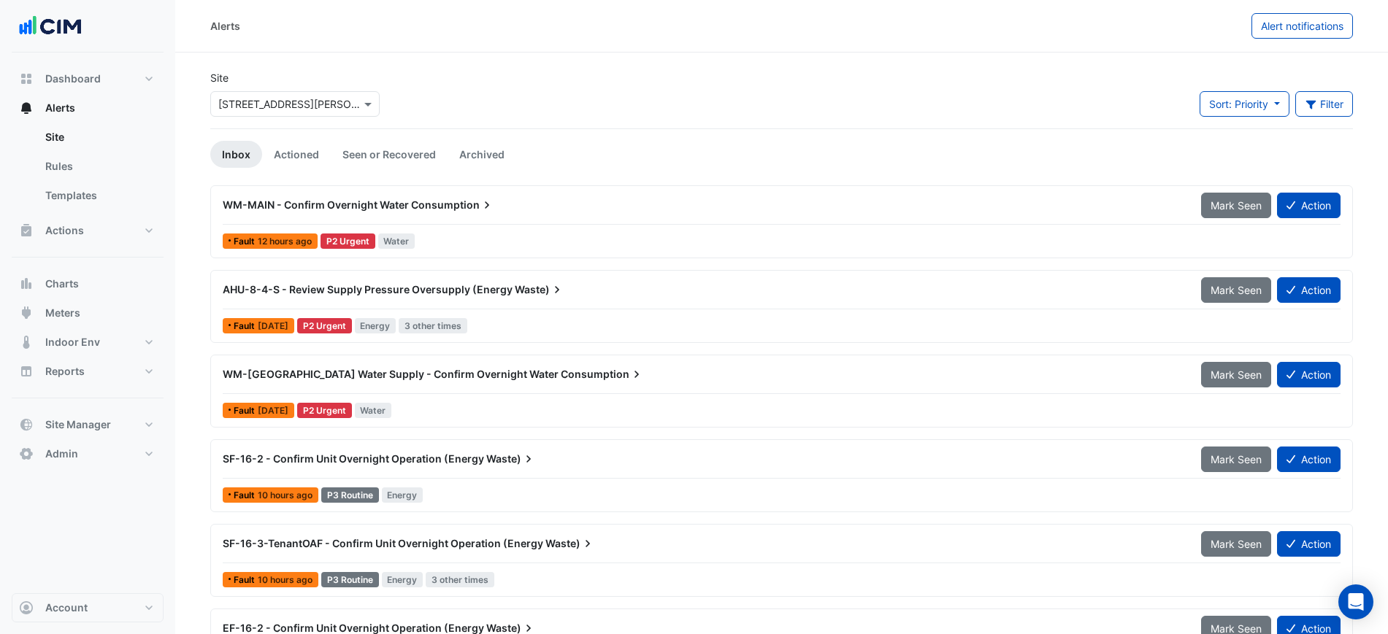
click at [302, 232] on div "Fault 12 hours ago P2 Urgent Water" at bounding box center [781, 241] width 1121 height 21
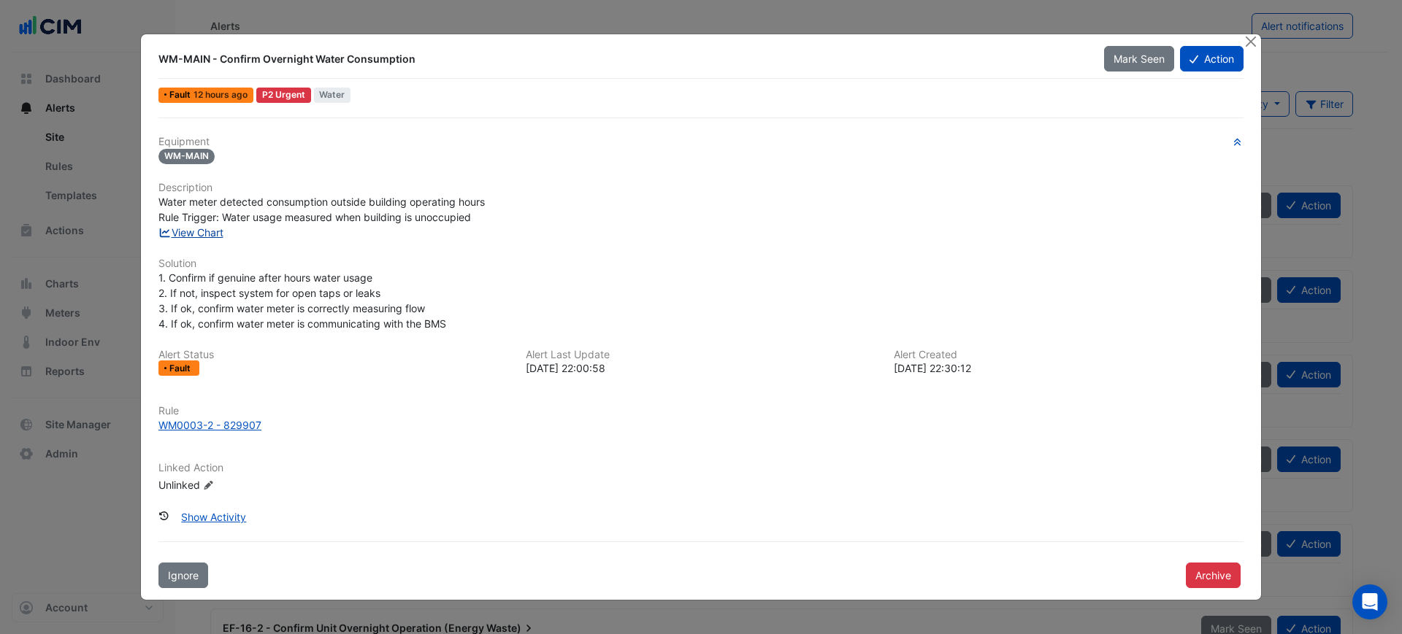
click at [184, 236] on link "View Chart" at bounding box center [190, 232] width 65 height 12
click at [1256, 39] on button "Close" at bounding box center [1250, 41] width 15 height 15
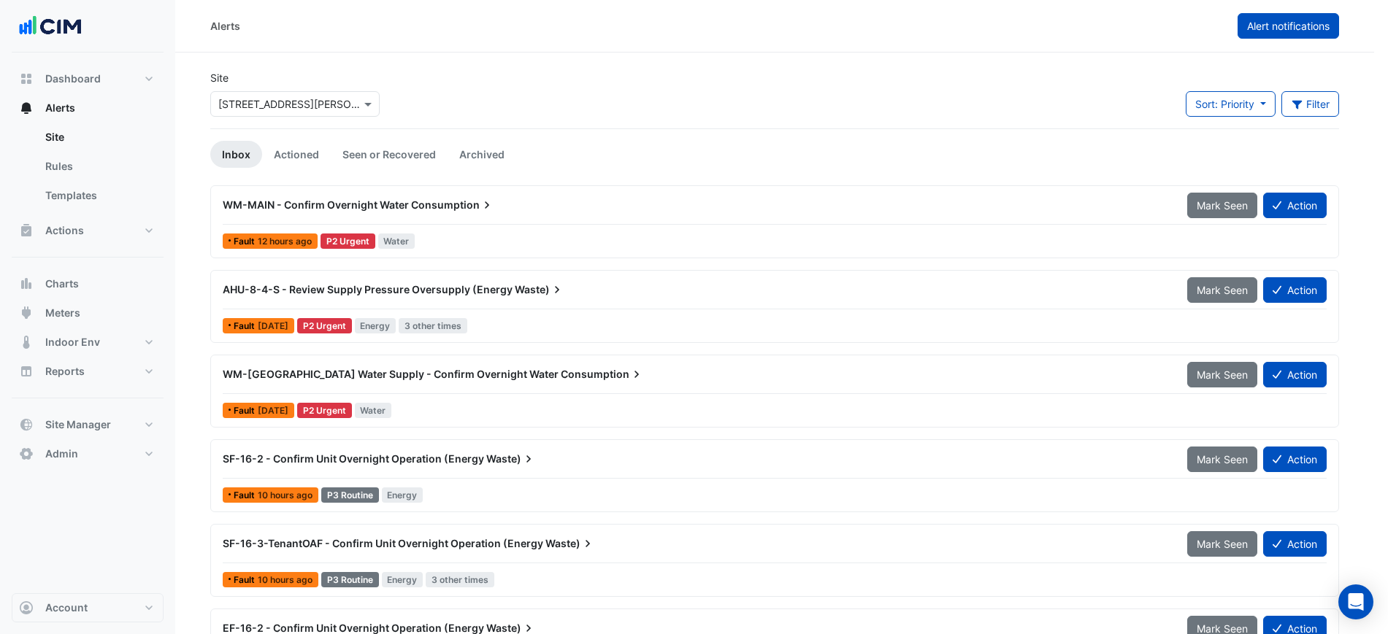
click at [1271, 36] on button "Alert notifications" at bounding box center [1287, 26] width 101 height 26
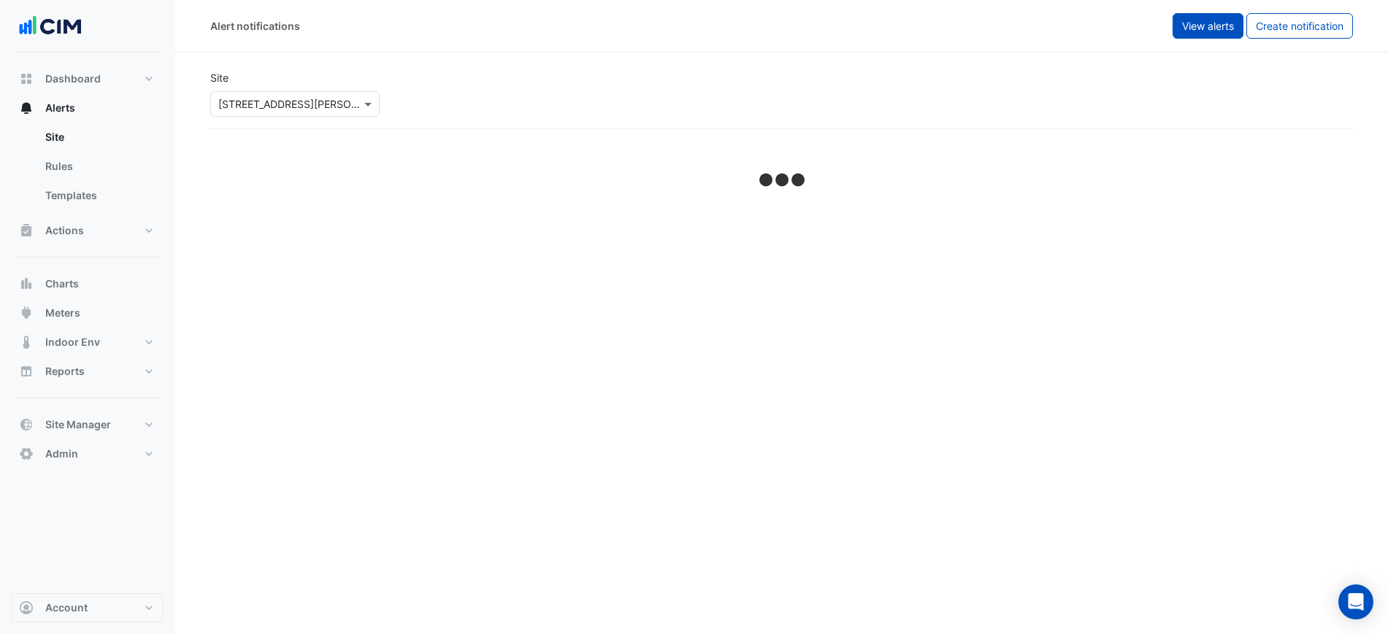
select select "******"
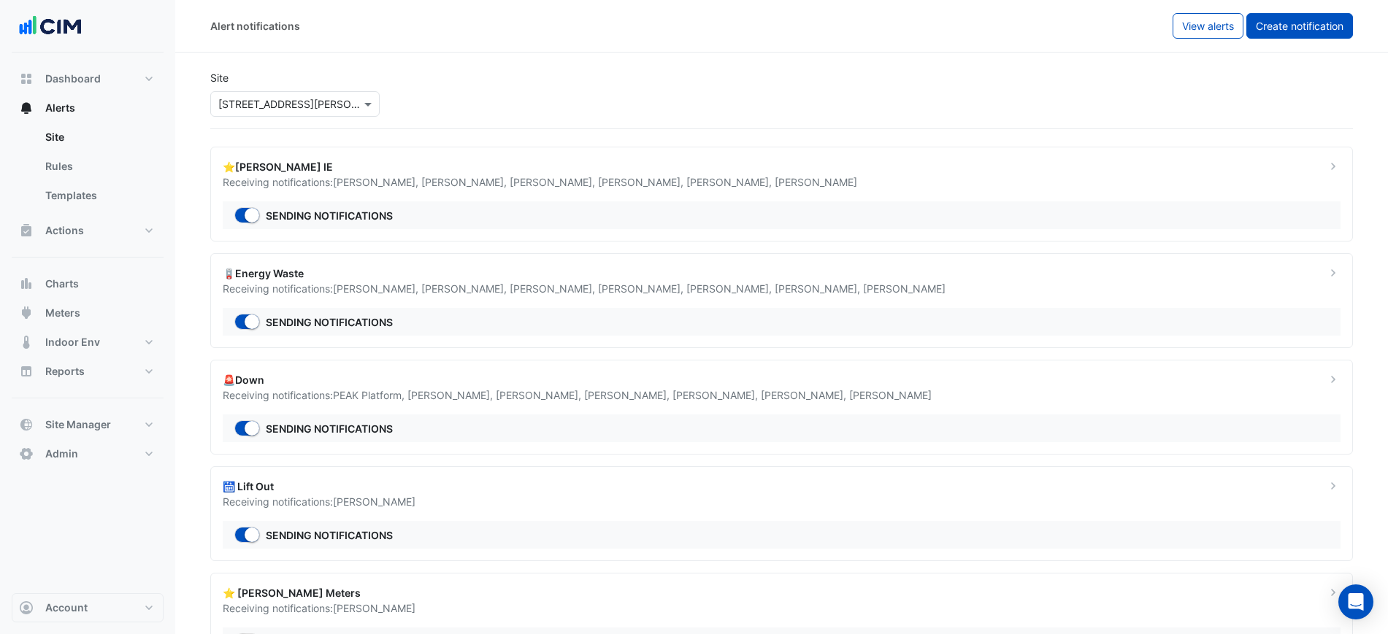
click at [1293, 24] on span "Create notification" at bounding box center [1300, 26] width 88 height 12
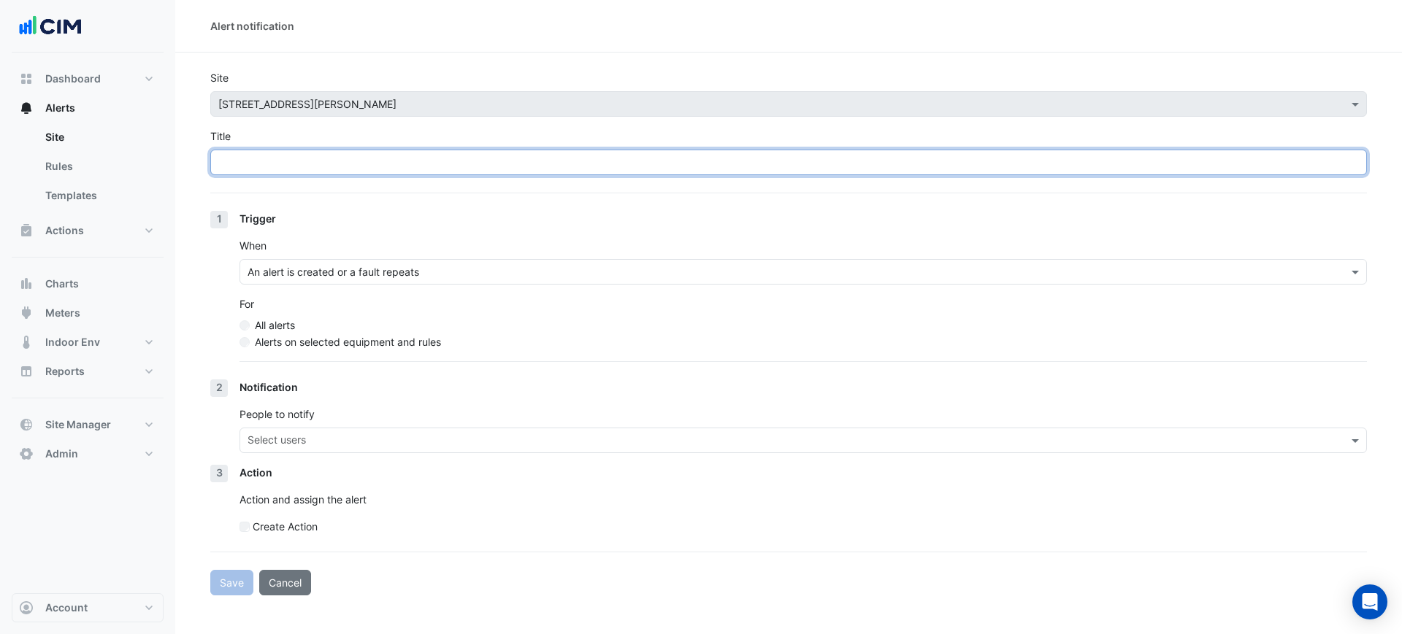
click at [537, 169] on input "Title" at bounding box center [788, 163] width 1156 height 26
type input "*"
type input "**********"
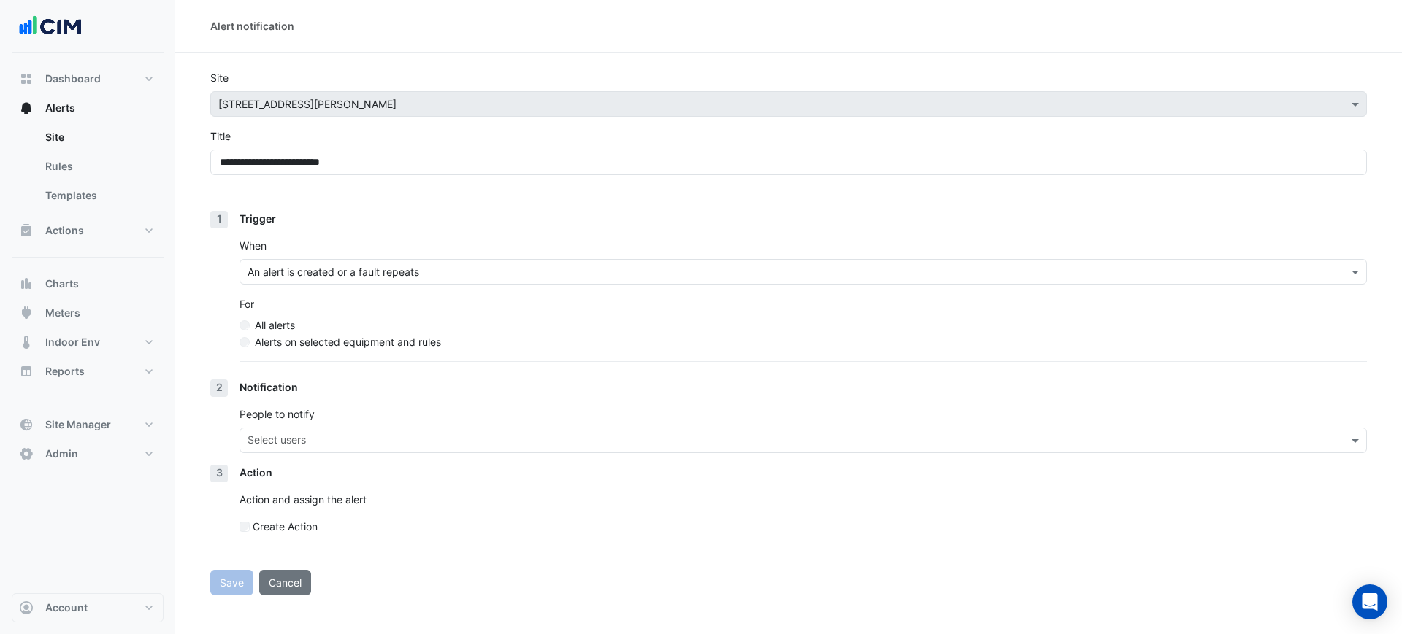
click at [302, 341] on label "Alerts on selected equipment and rules" at bounding box center [348, 341] width 186 height 15
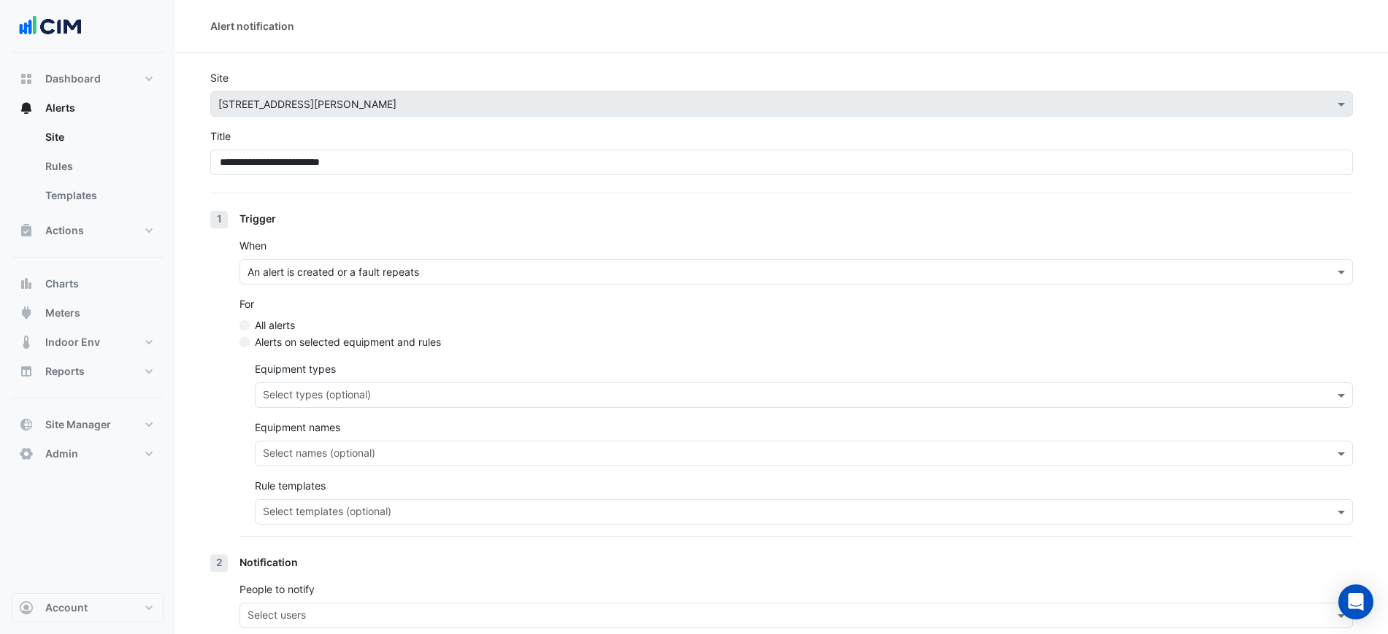
click at [309, 386] on div "Select types (optional)" at bounding box center [804, 396] width 1098 height 26
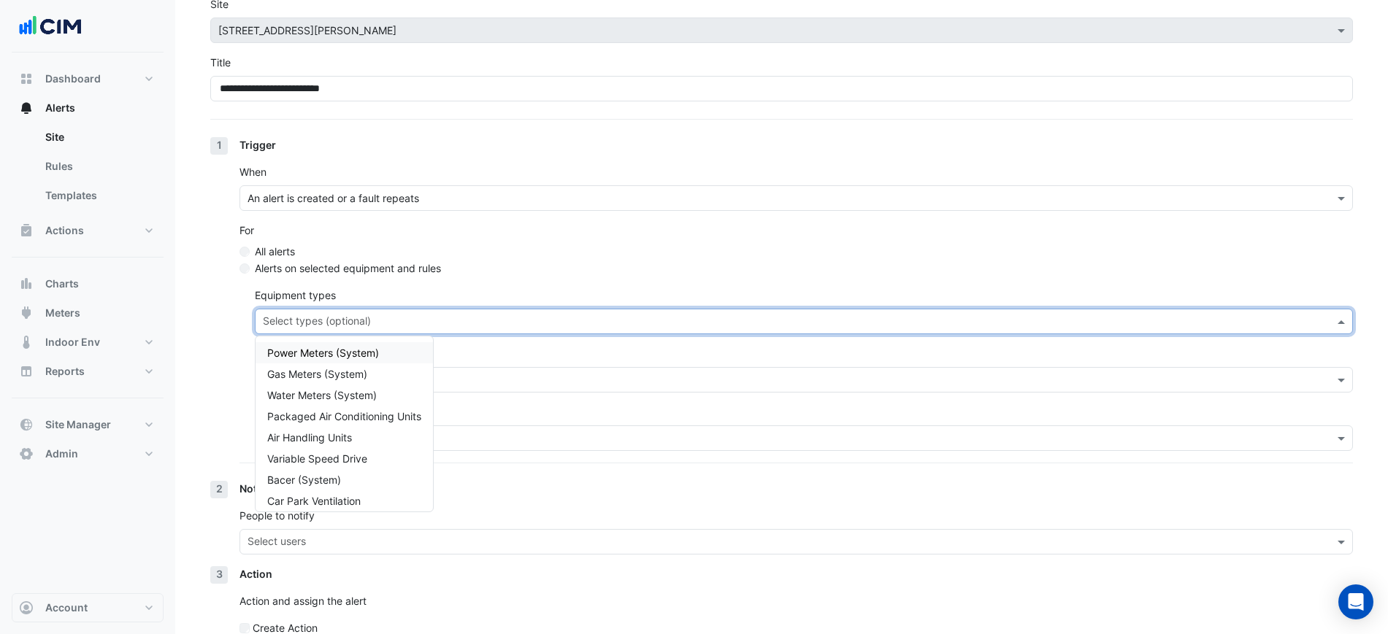
scroll to position [75, 0]
click at [215, 370] on div "1 Trigger When An alert is created or a fault repeats For All alerts Alerts on …" at bounding box center [781, 308] width 1143 height 344
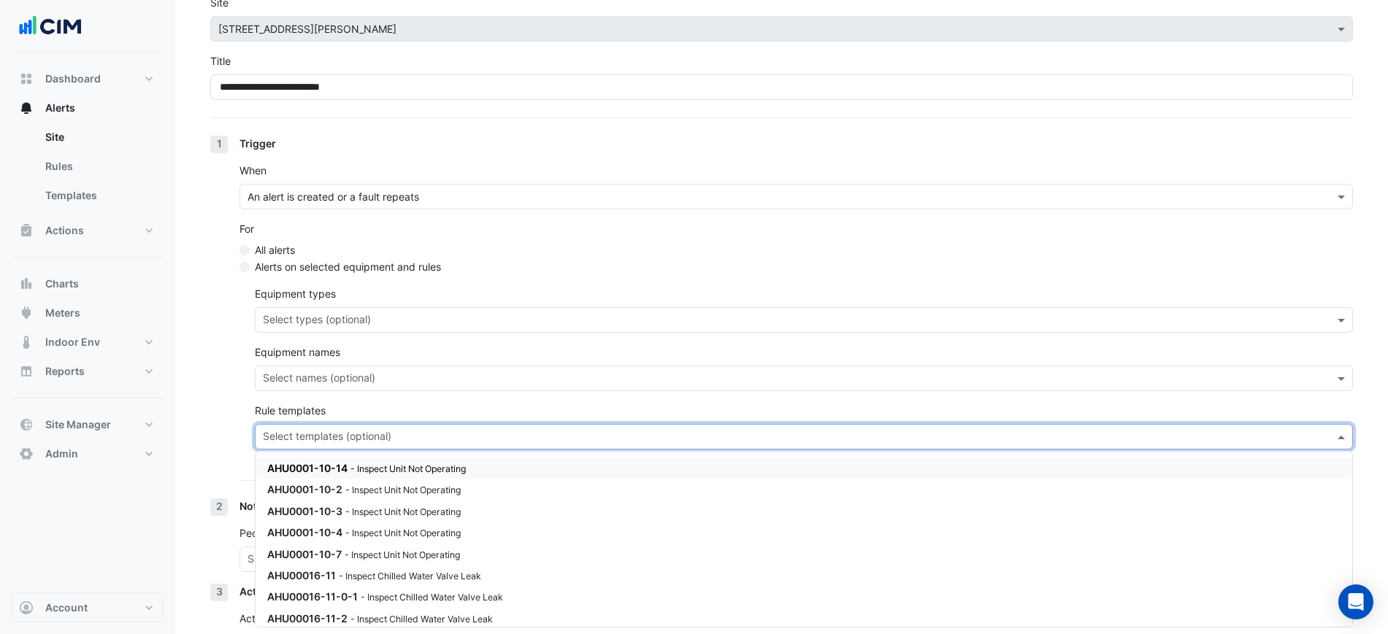
click at [294, 441] on input "text" at bounding box center [795, 438] width 1065 height 15
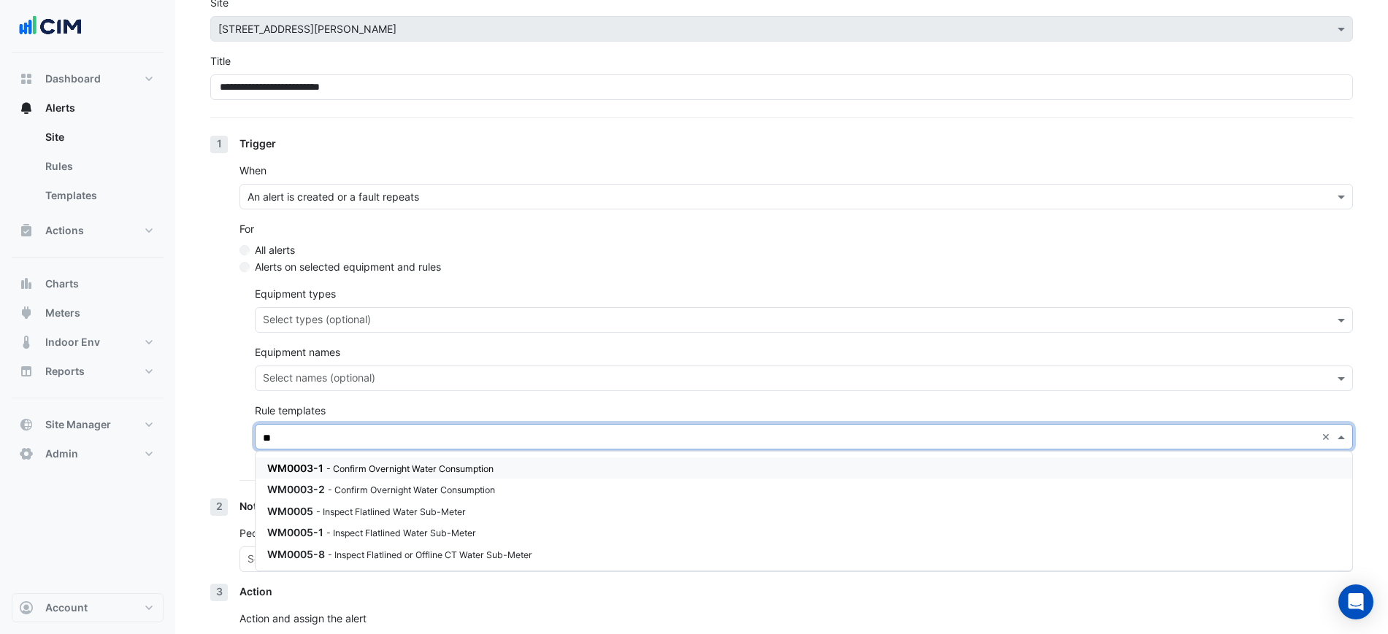
click at [317, 467] on span "WM0003-1" at bounding box center [295, 468] width 56 height 12
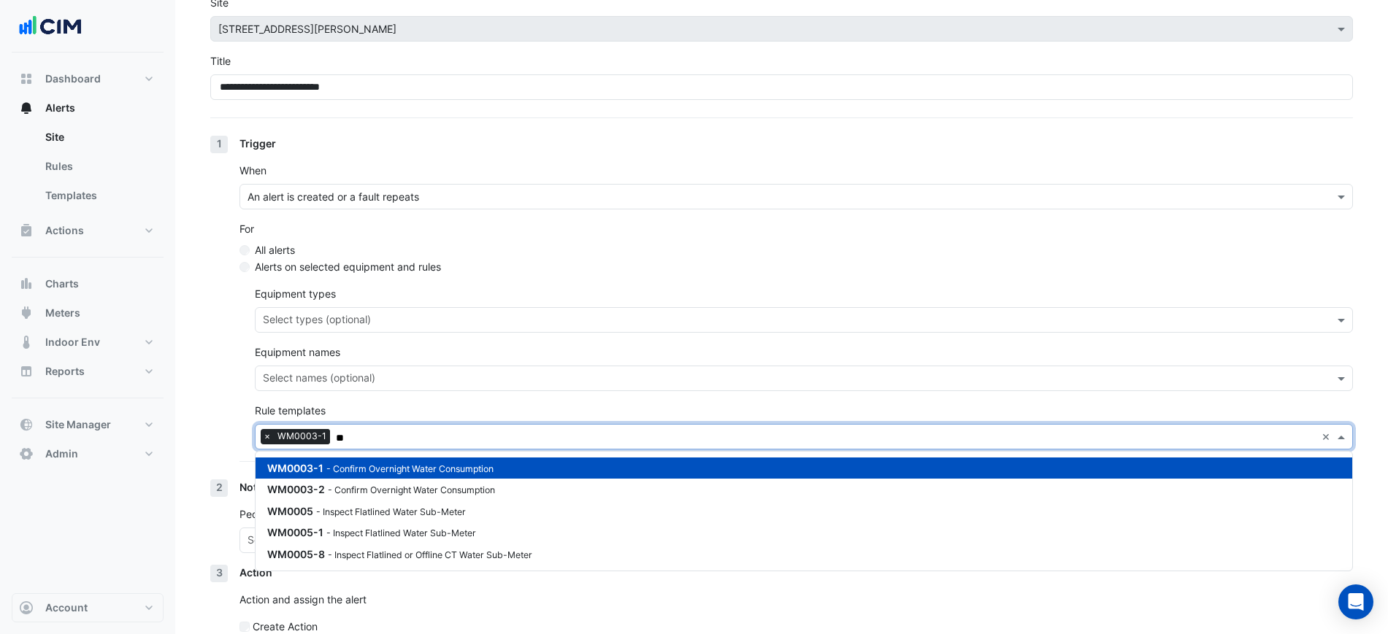
type input "**"
click at [230, 443] on div "1 Trigger When An alert is created or a fault repeats For All alerts Alerts on …" at bounding box center [781, 308] width 1143 height 344
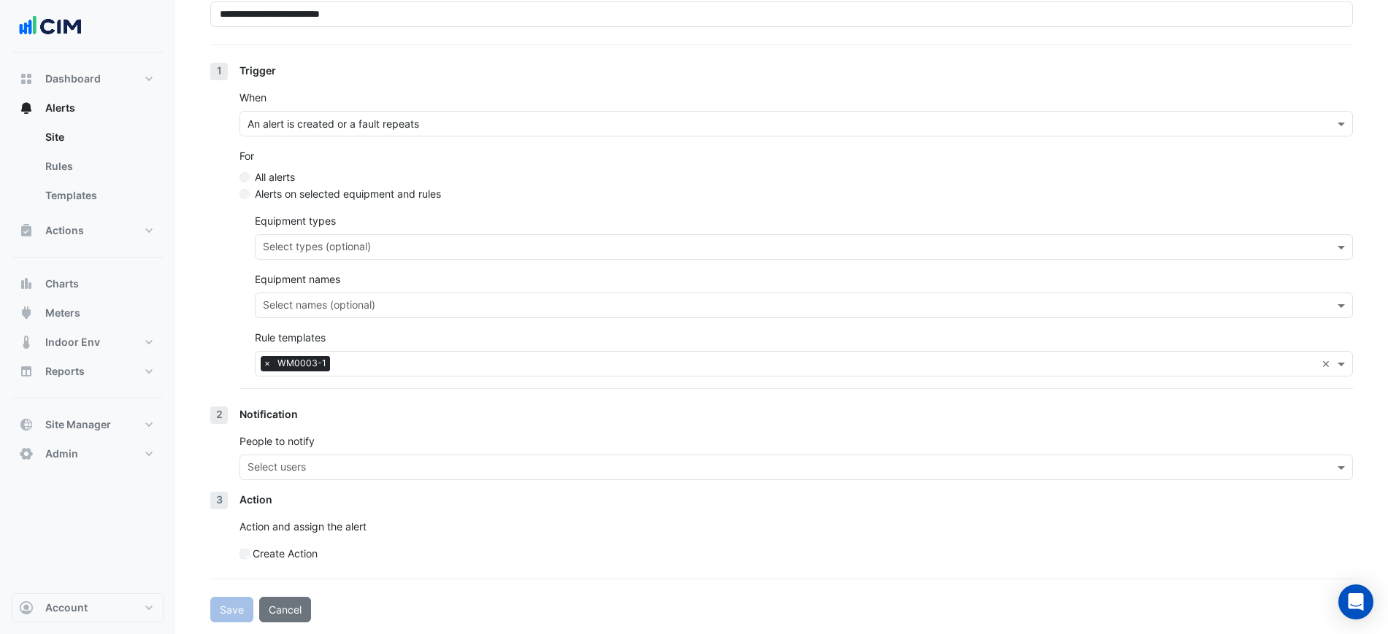
scroll to position [147, 0]
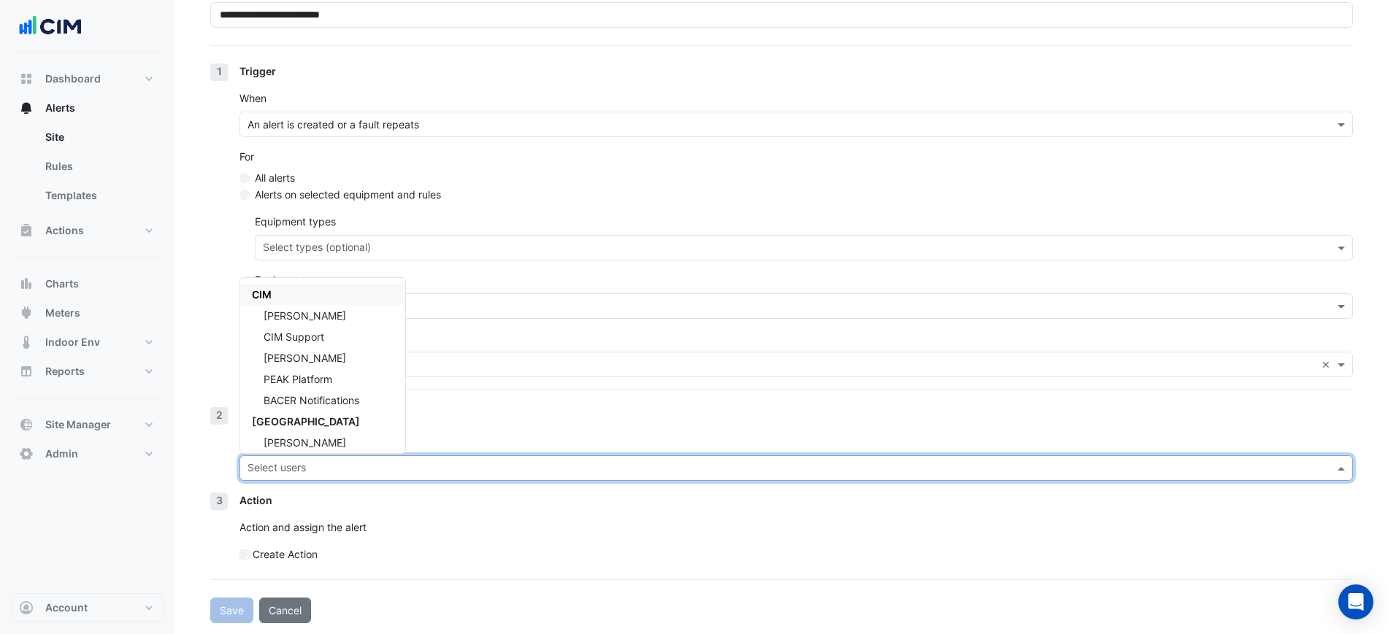
click at [277, 461] on div "Select users" at bounding box center [784, 468] width 1088 height 23
click at [304, 353] on span "[PERSON_NAME]" at bounding box center [305, 358] width 82 height 12
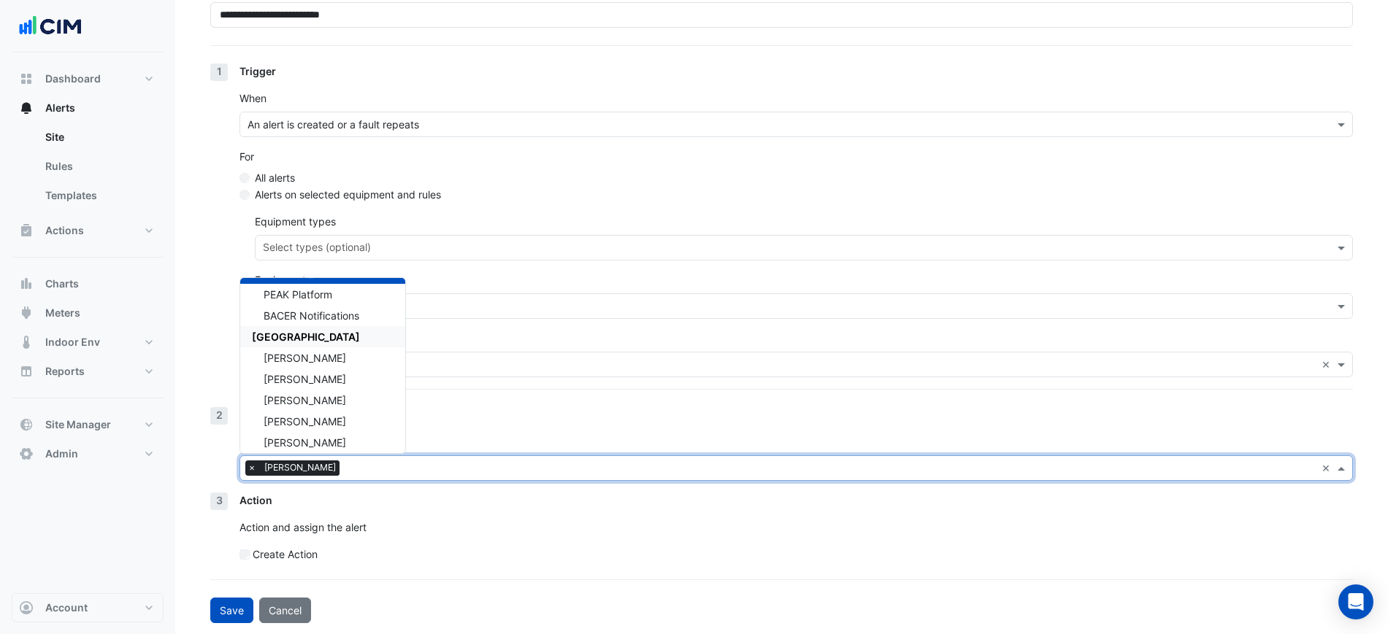
scroll to position [86, 0]
click at [305, 402] on span "[PERSON_NAME]" at bounding box center [305, 399] width 82 height 12
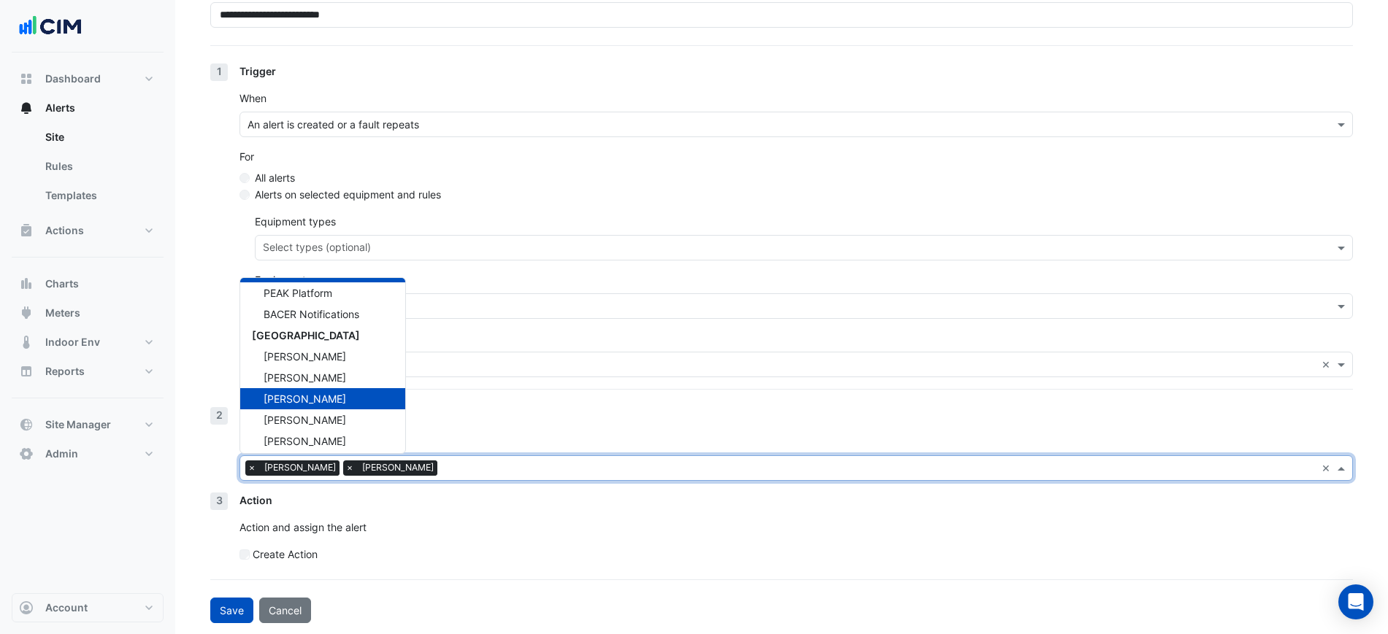
click at [459, 423] on div "Notification People to notify × [PERSON_NAME] × [PERSON_NAME] × CIM [PERSON_NAM…" at bounding box center [795, 449] width 1113 height 85
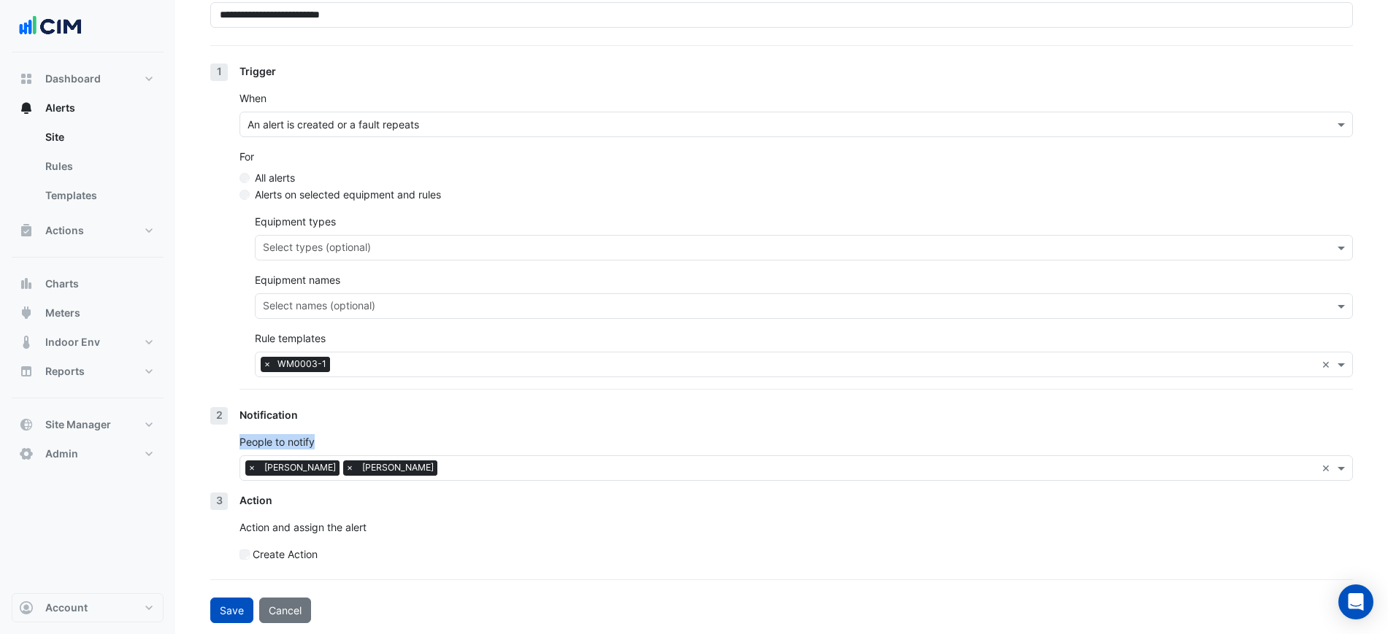
scroll to position [148, 0]
click at [228, 613] on button "Save" at bounding box center [231, 610] width 43 height 26
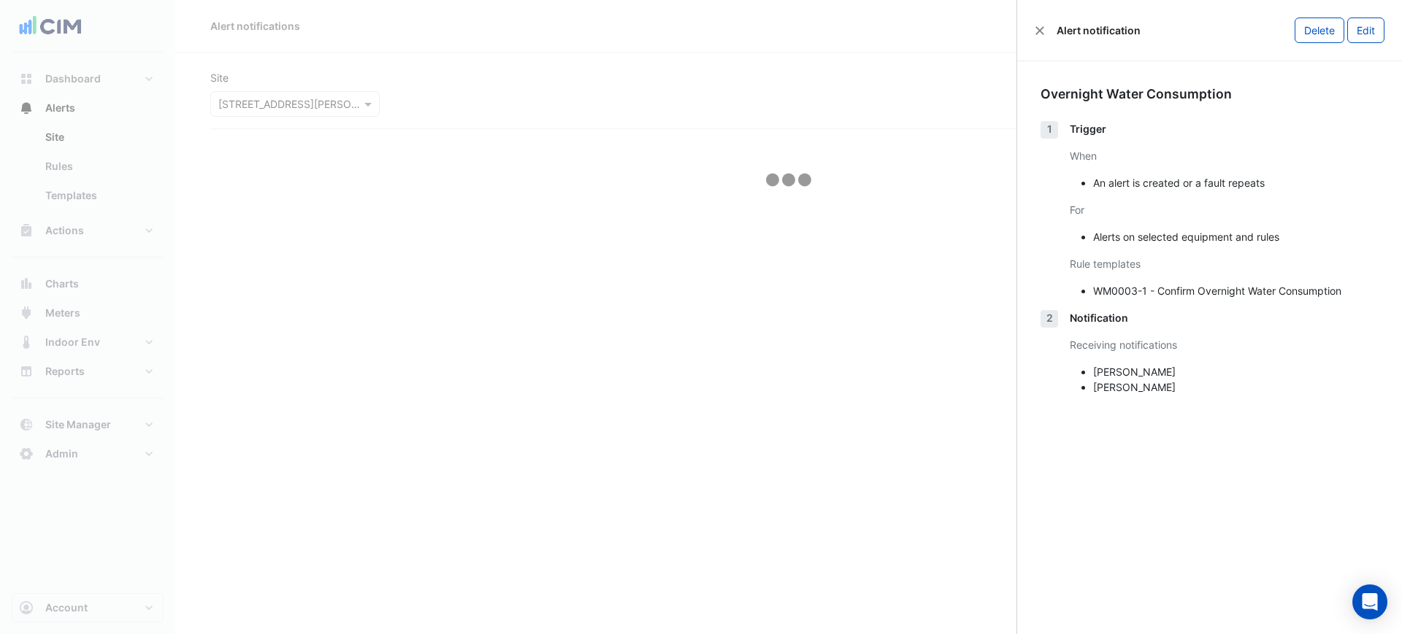
select select "******"
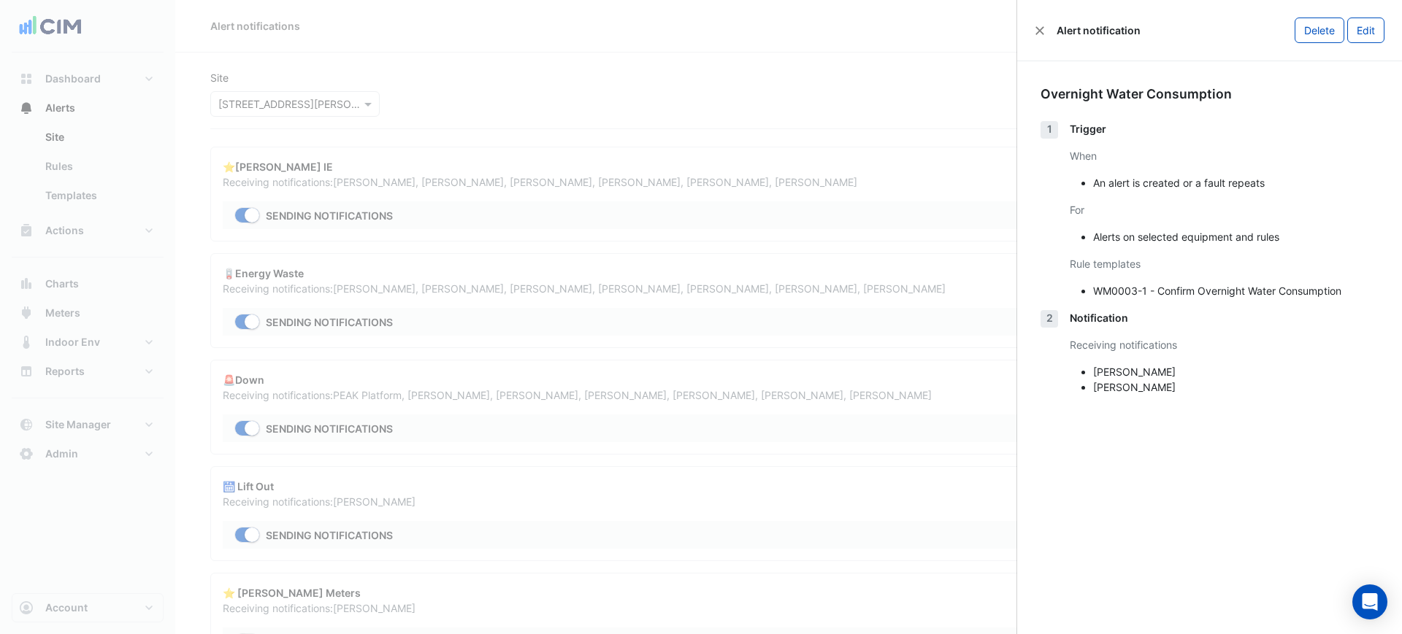
click at [363, 72] on ngb-offcanvas-backdrop at bounding box center [701, 317] width 1402 height 634
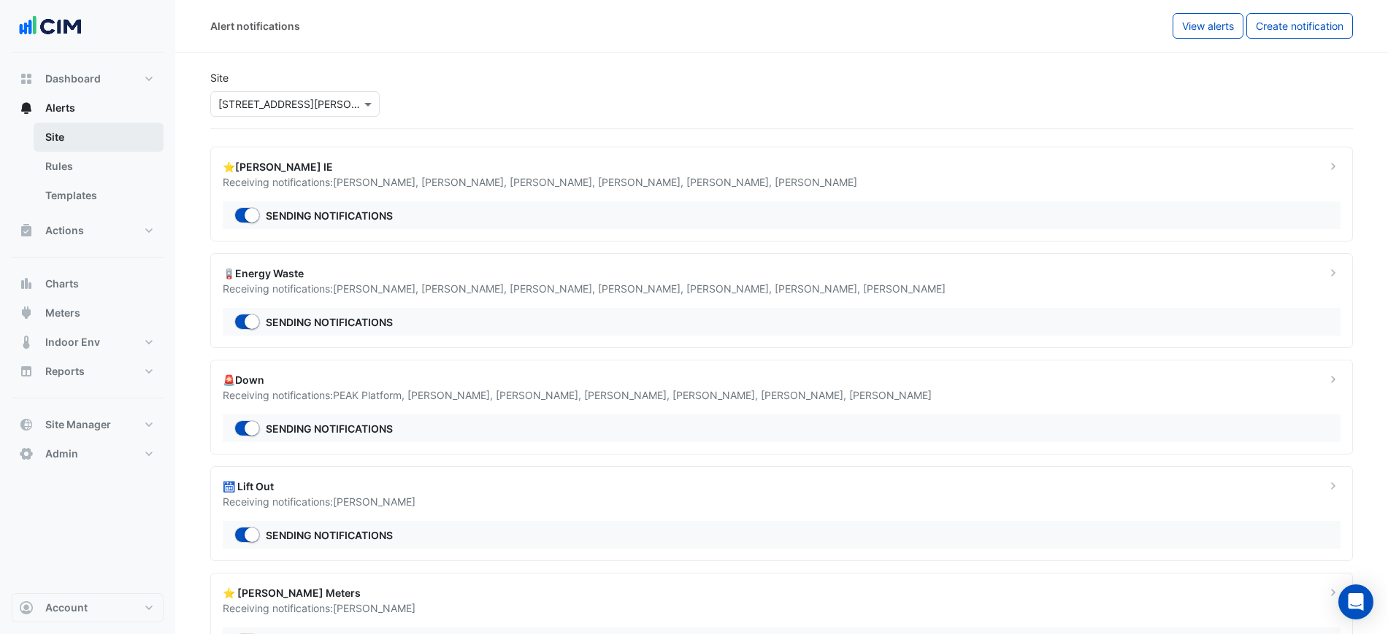
click at [91, 130] on link "Site" at bounding box center [99, 137] width 130 height 29
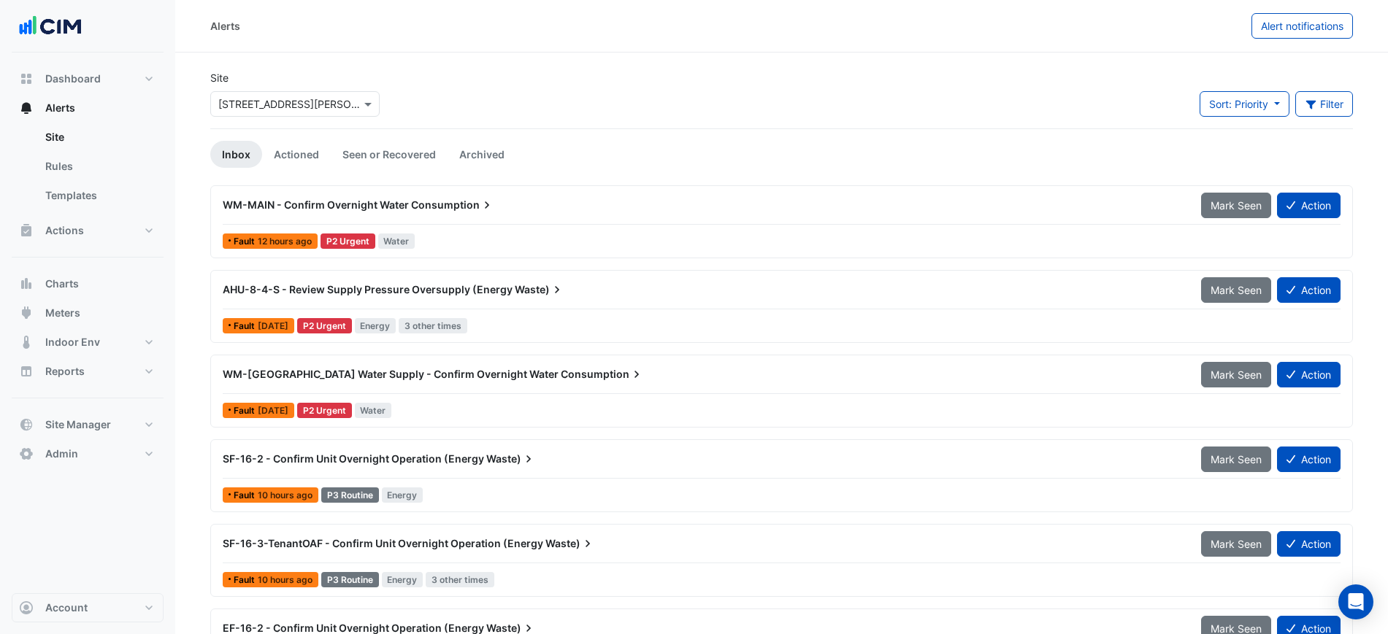
click at [321, 387] on div "WM-[GEOGRAPHIC_DATA] Water Supply - Confirm Overnight Water Consumption" at bounding box center [703, 374] width 978 height 26
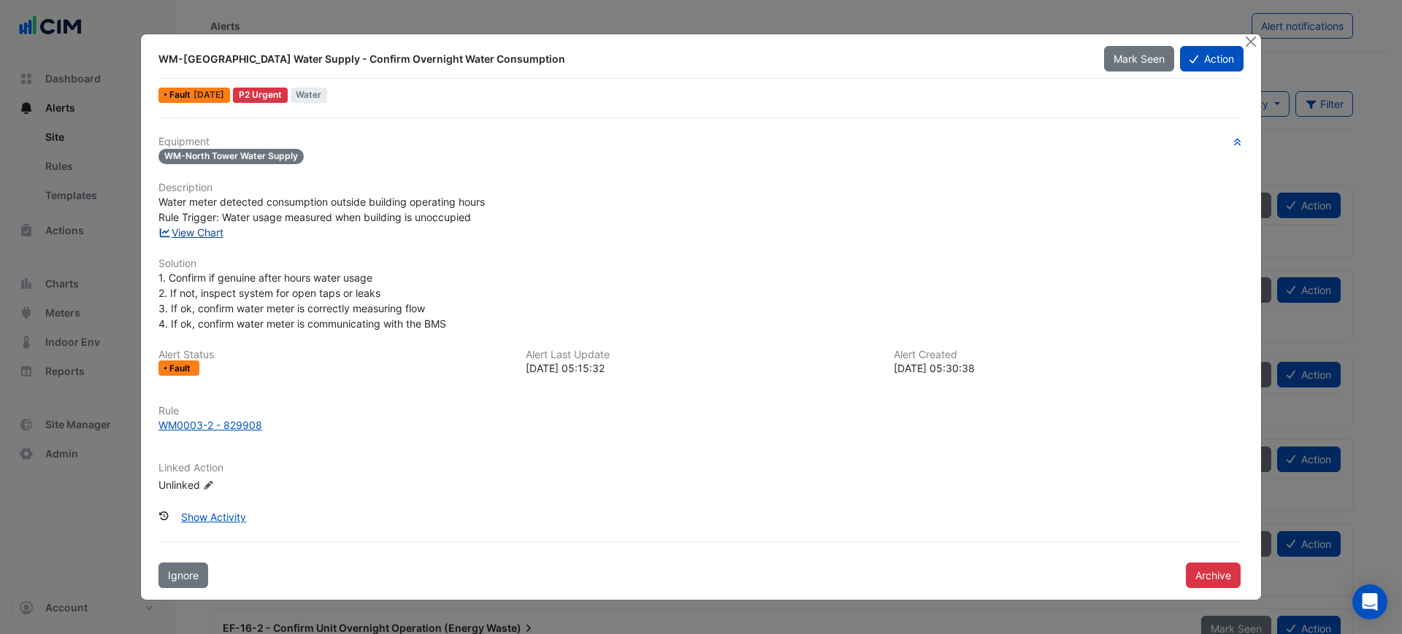
click at [196, 231] on link "View Chart" at bounding box center [190, 232] width 65 height 12
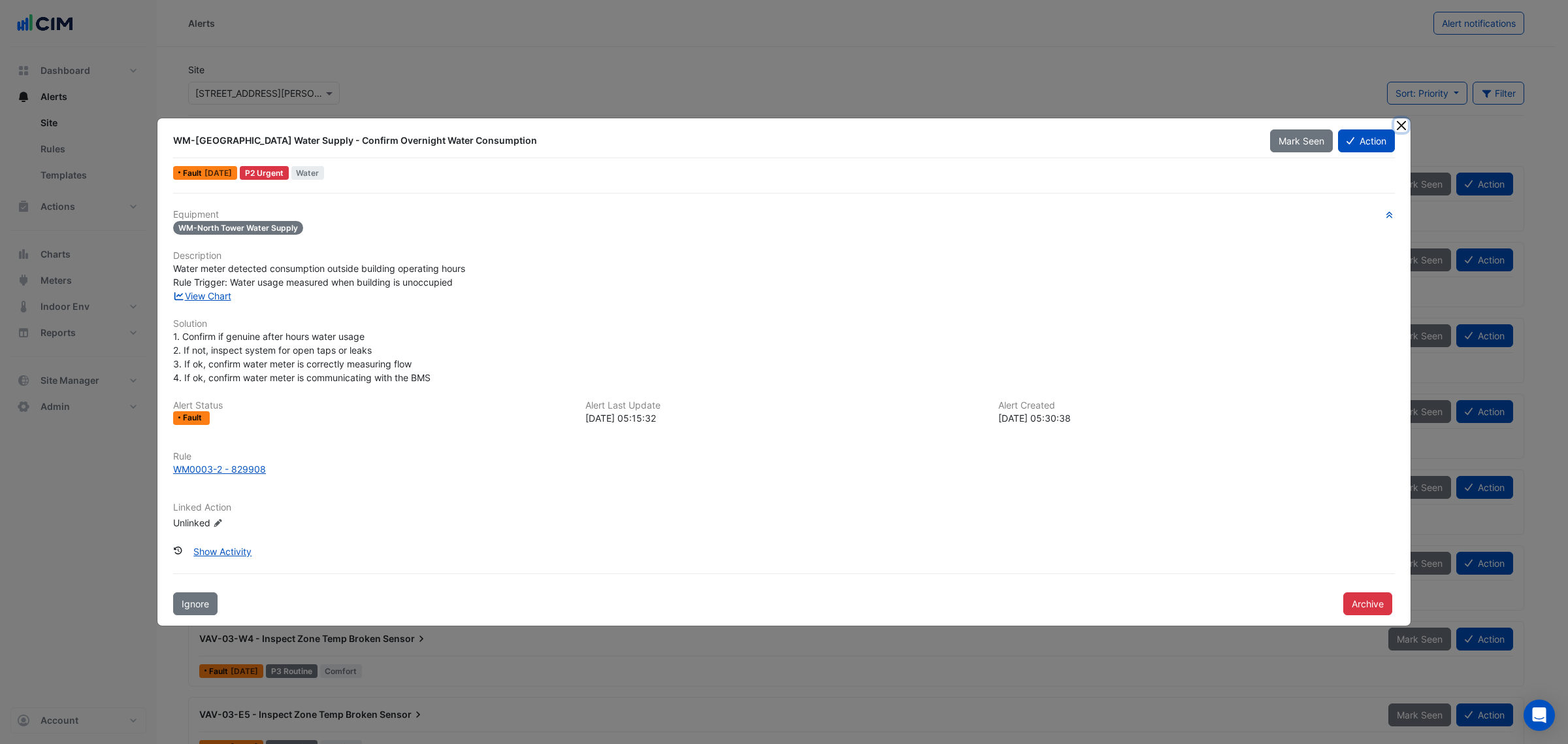
click at [1254, 123] on button "Close" at bounding box center [1401, 124] width 13 height 13
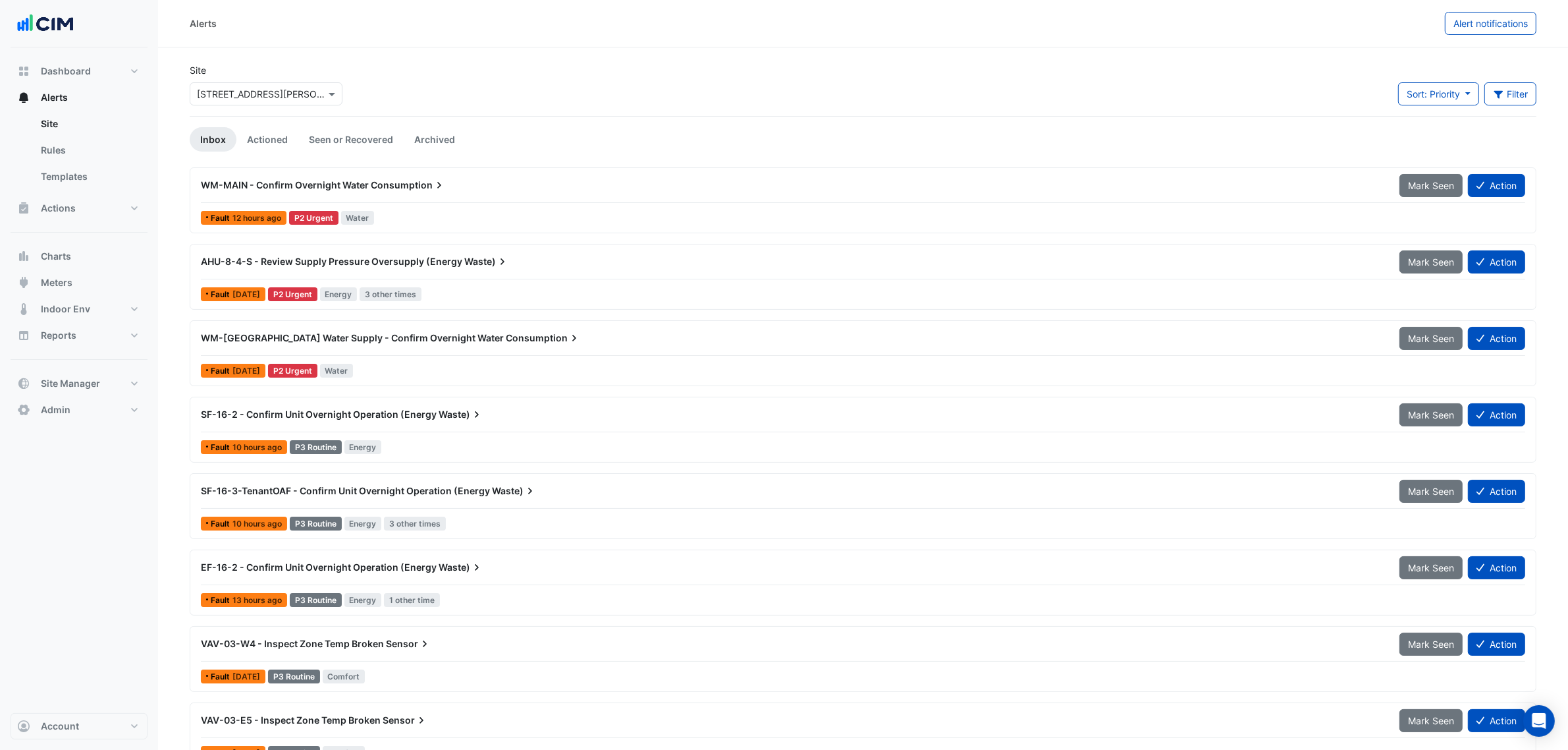
click at [265, 109] on div "Site × 10 Shelley Street" at bounding box center [265, 89] width 169 height 52
click at [264, 94] on input "text" at bounding box center [253, 94] width 112 height 14
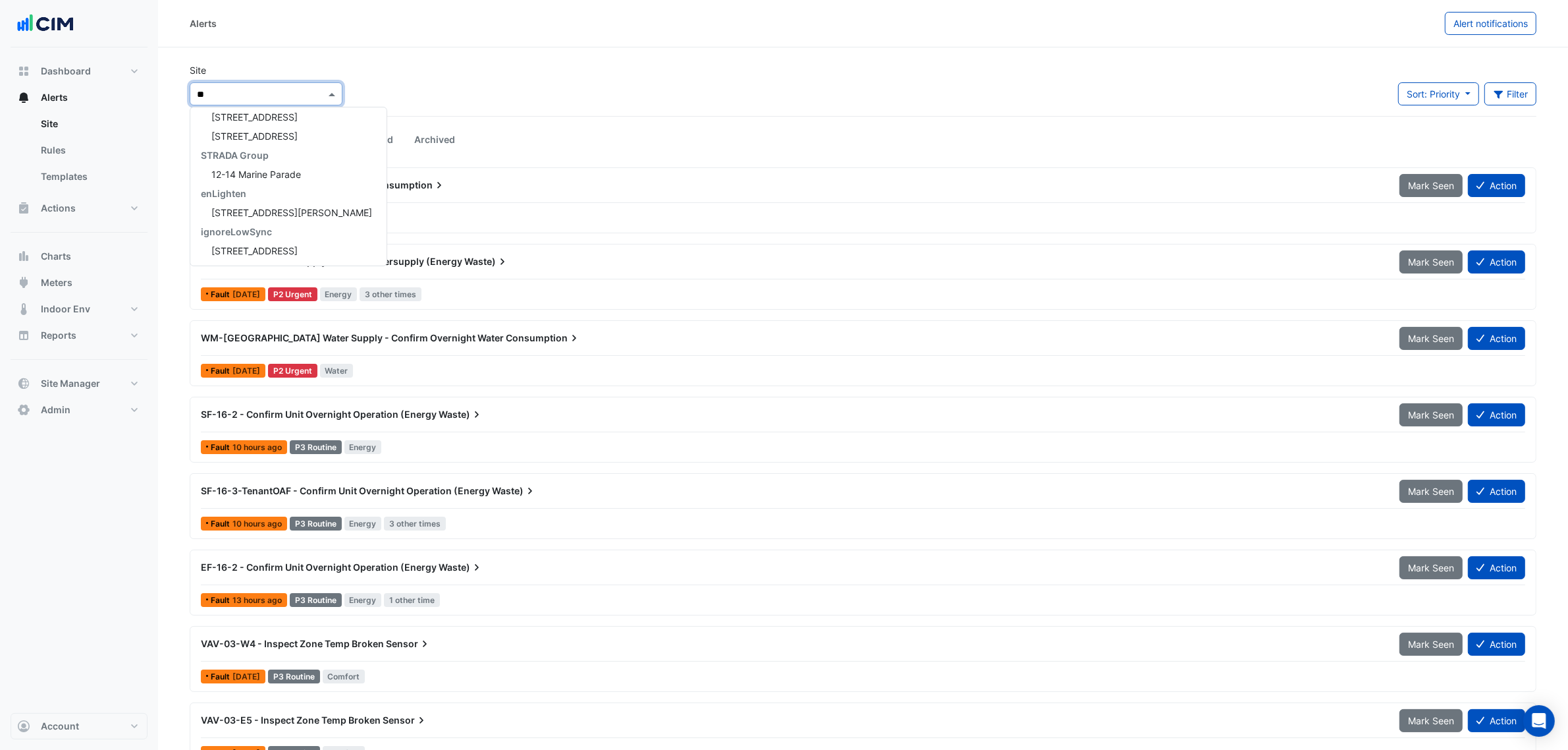
scroll to position [23, 0]
type input "**"
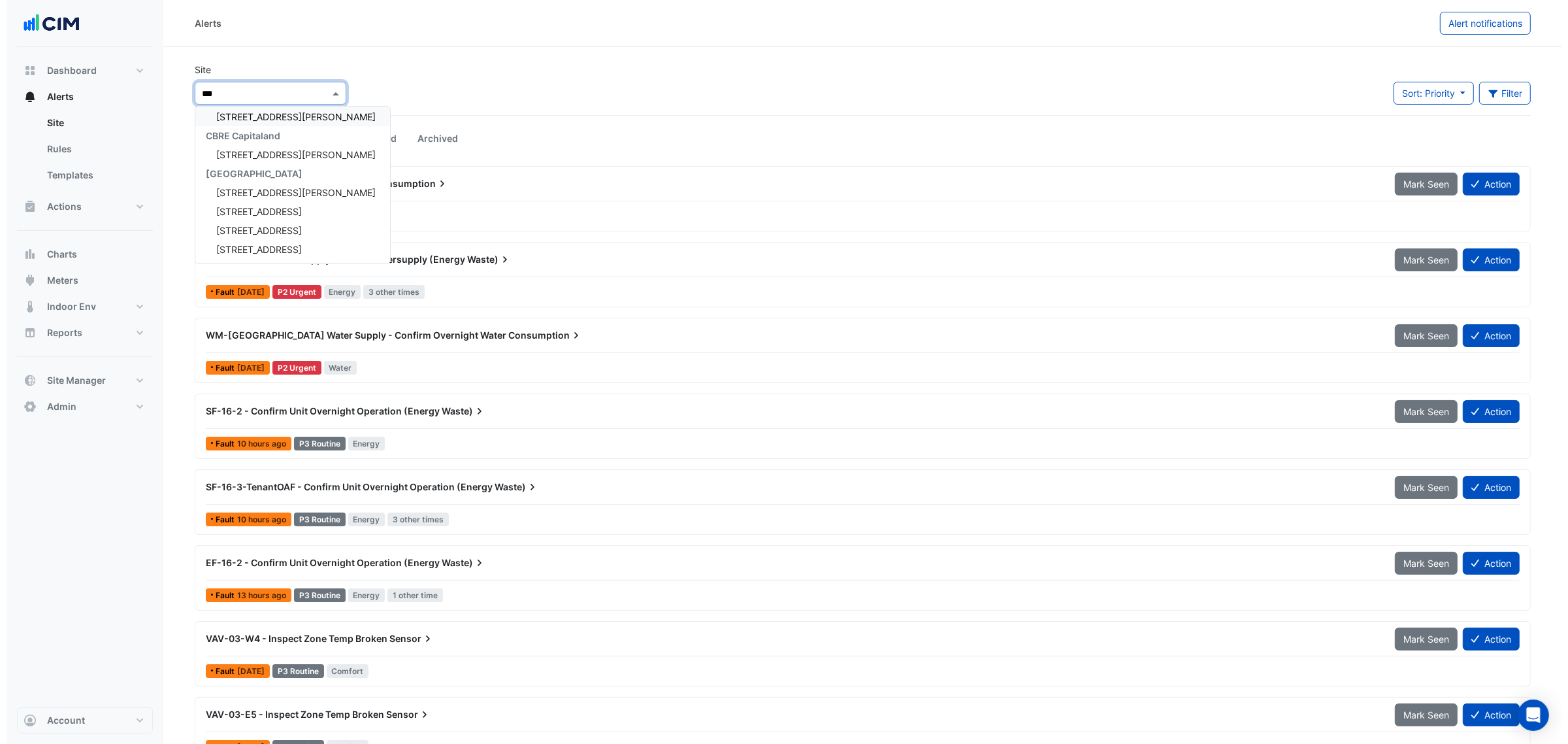
scroll to position [0, 0]
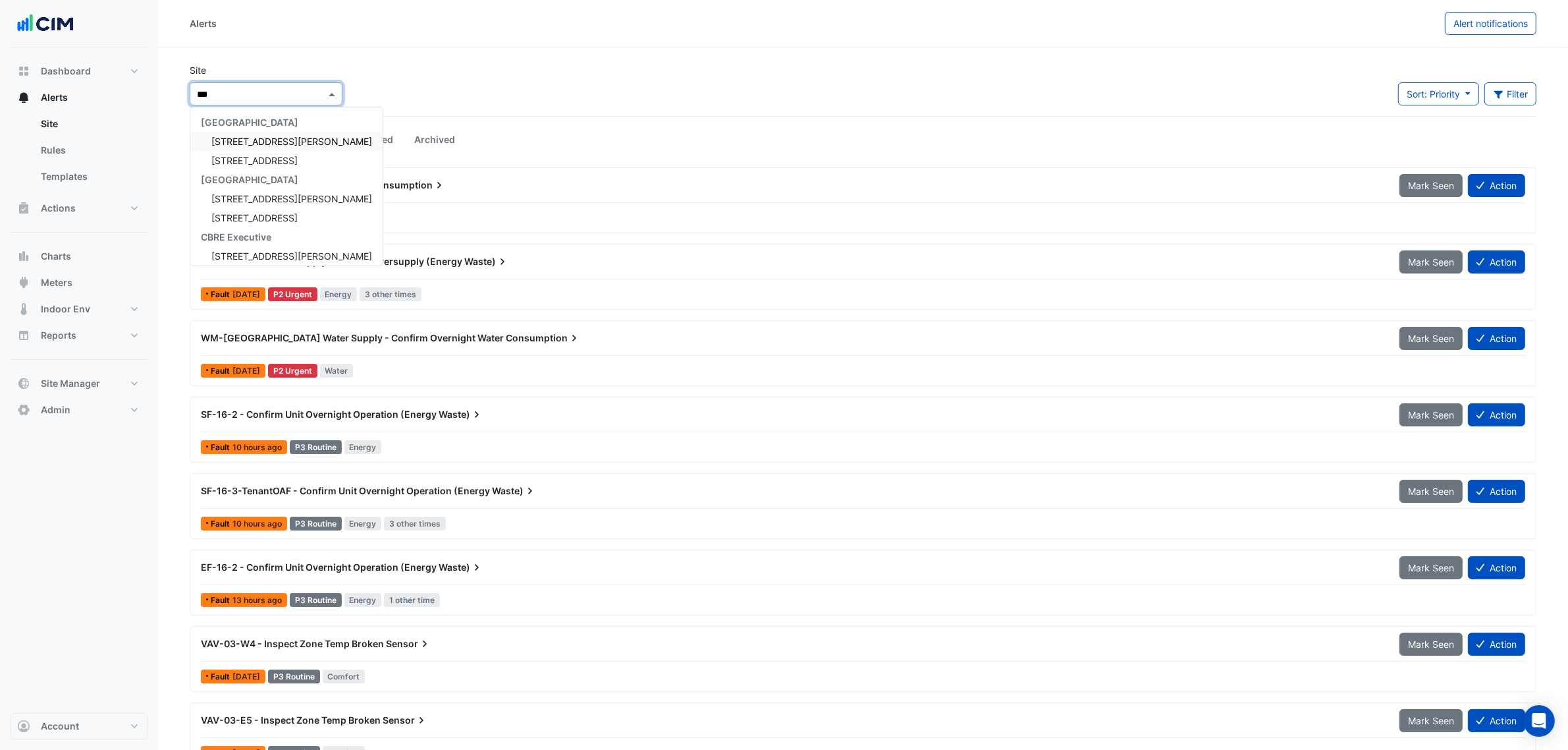
click at [279, 133] on div "12 Shelley Street" at bounding box center [286, 141] width 192 height 19
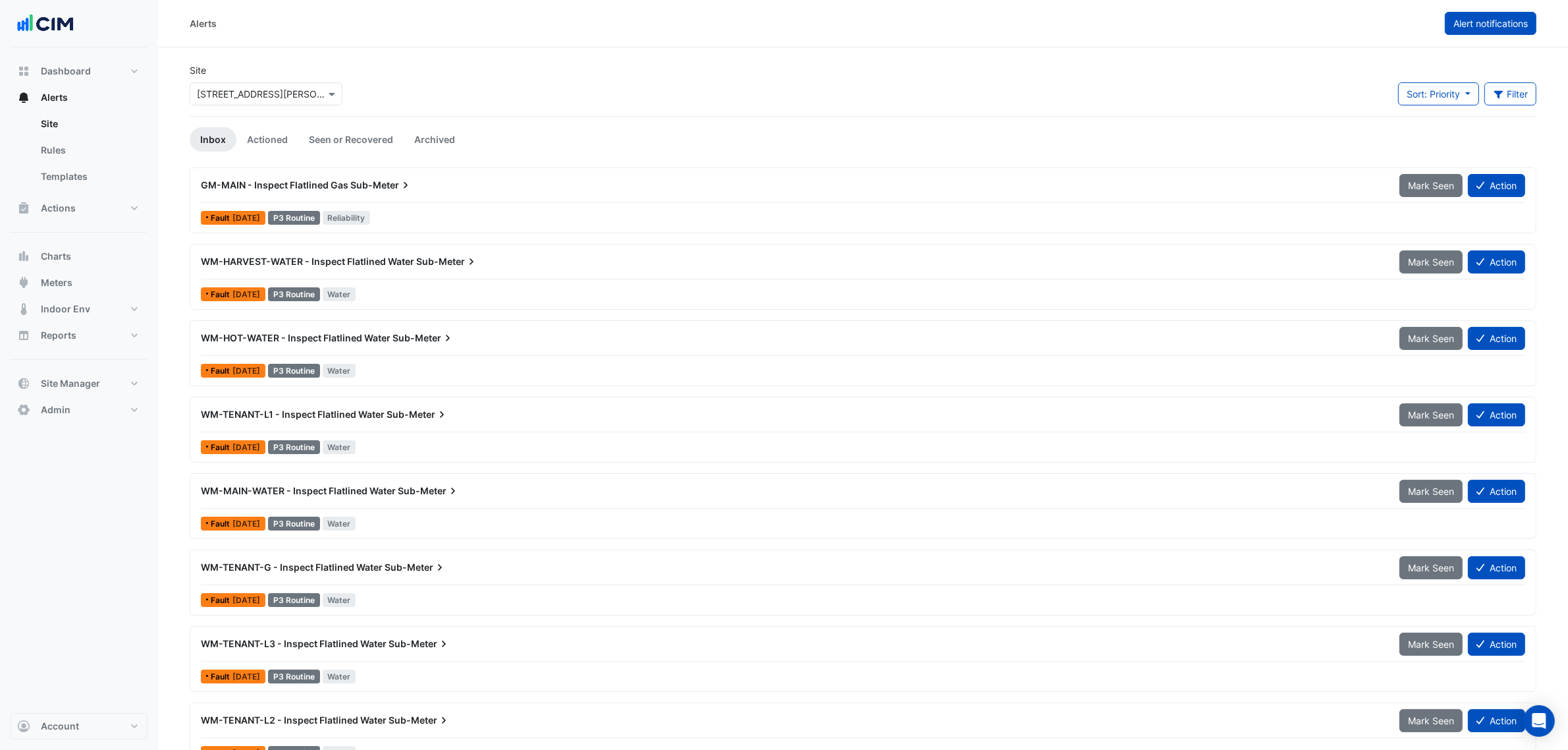
click at [1264, 22] on span "Alert notifications" at bounding box center [1490, 23] width 74 height 11
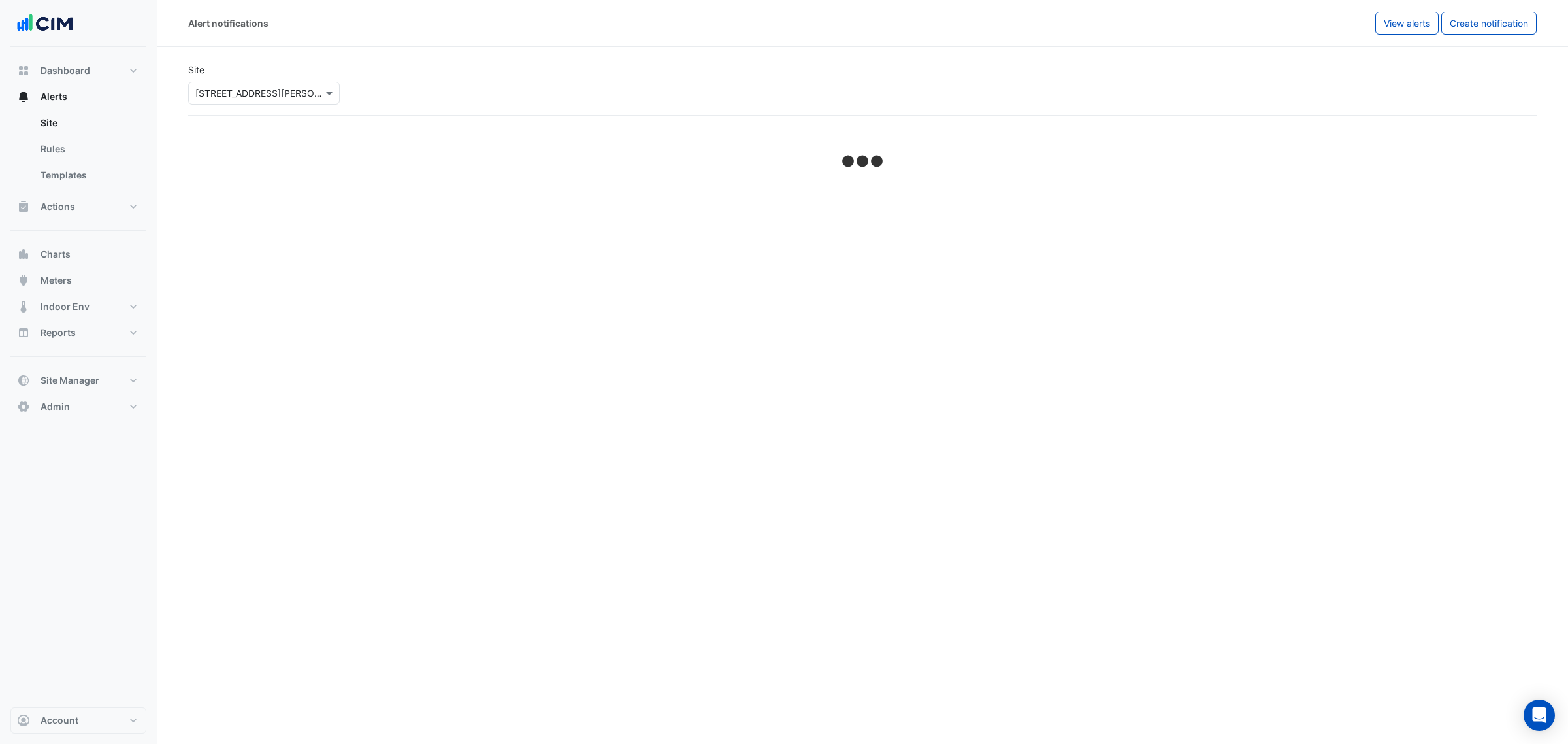
select select "******"
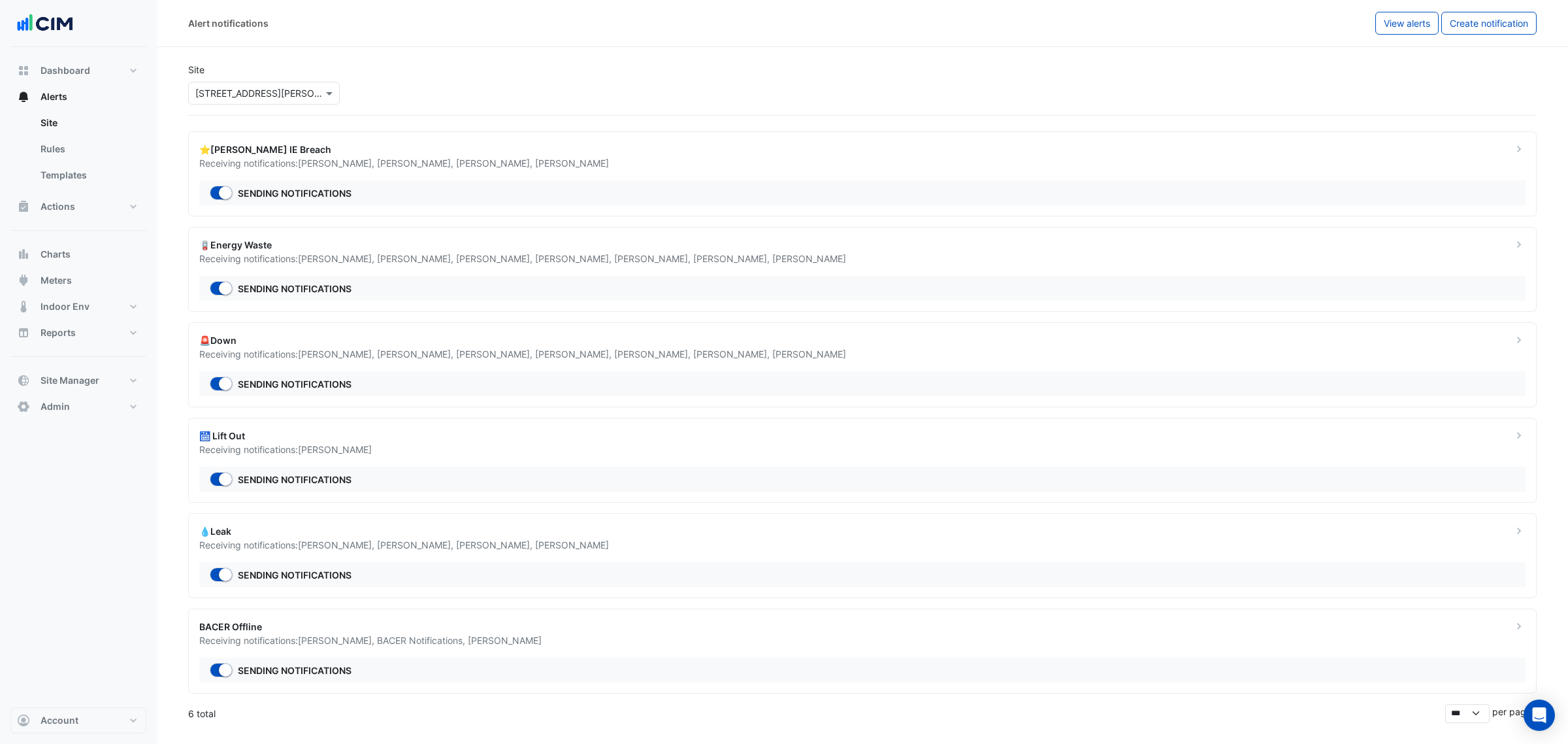
click at [327, 534] on div "💧Leak" at bounding box center [848, 531] width 1298 height 13
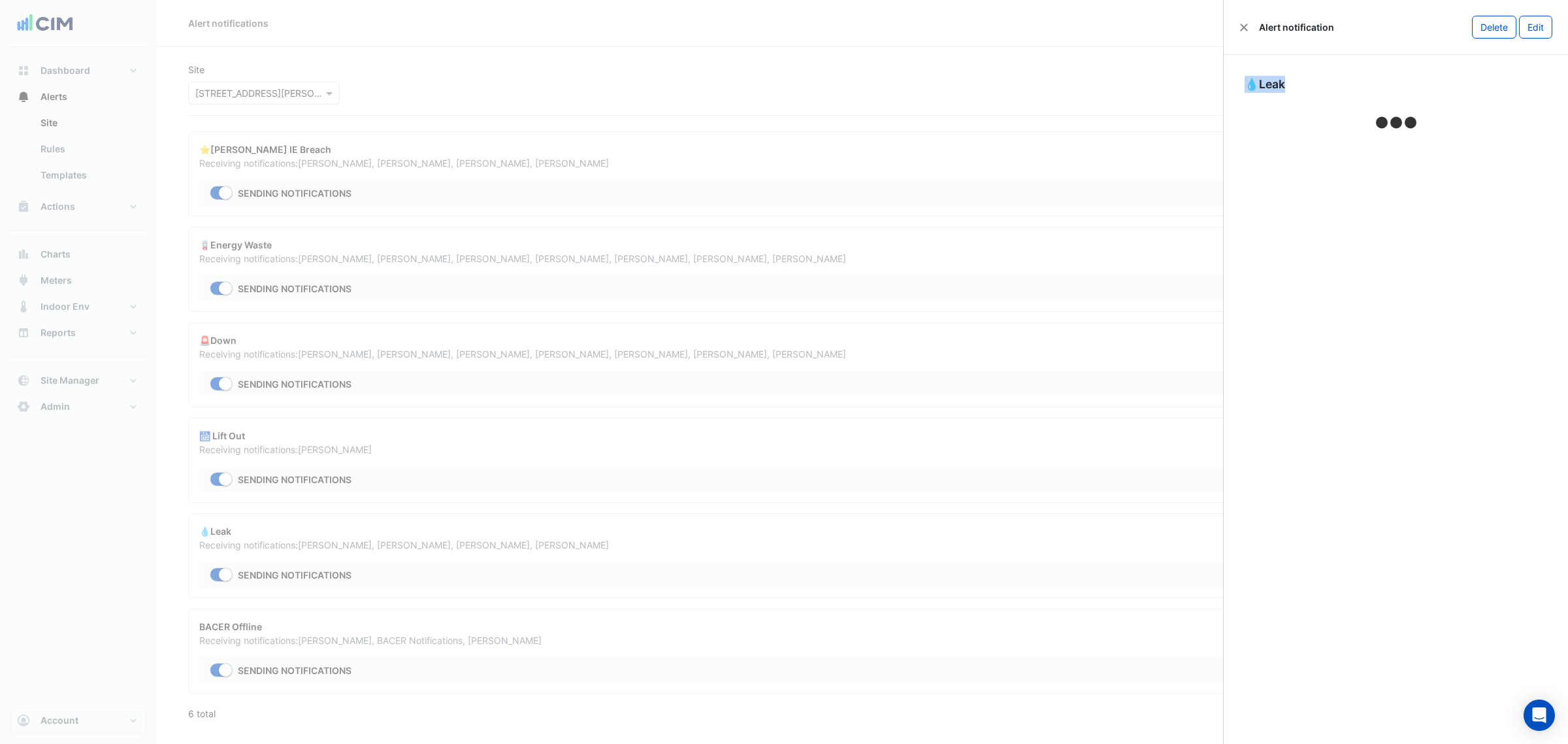
drag, startPoint x: 1308, startPoint y: 85, endPoint x: 1250, endPoint y: 80, distance: 58.2
click at [1250, 80] on div "💧Leak" at bounding box center [1396, 84] width 303 height 17
copy div "💧Leak"
drag, startPoint x: 563, startPoint y: 0, endPoint x: 345, endPoint y: 47, distance: 223.0
click at [345, 47] on ngb-offcanvas-backdrop at bounding box center [784, 372] width 1568 height 744
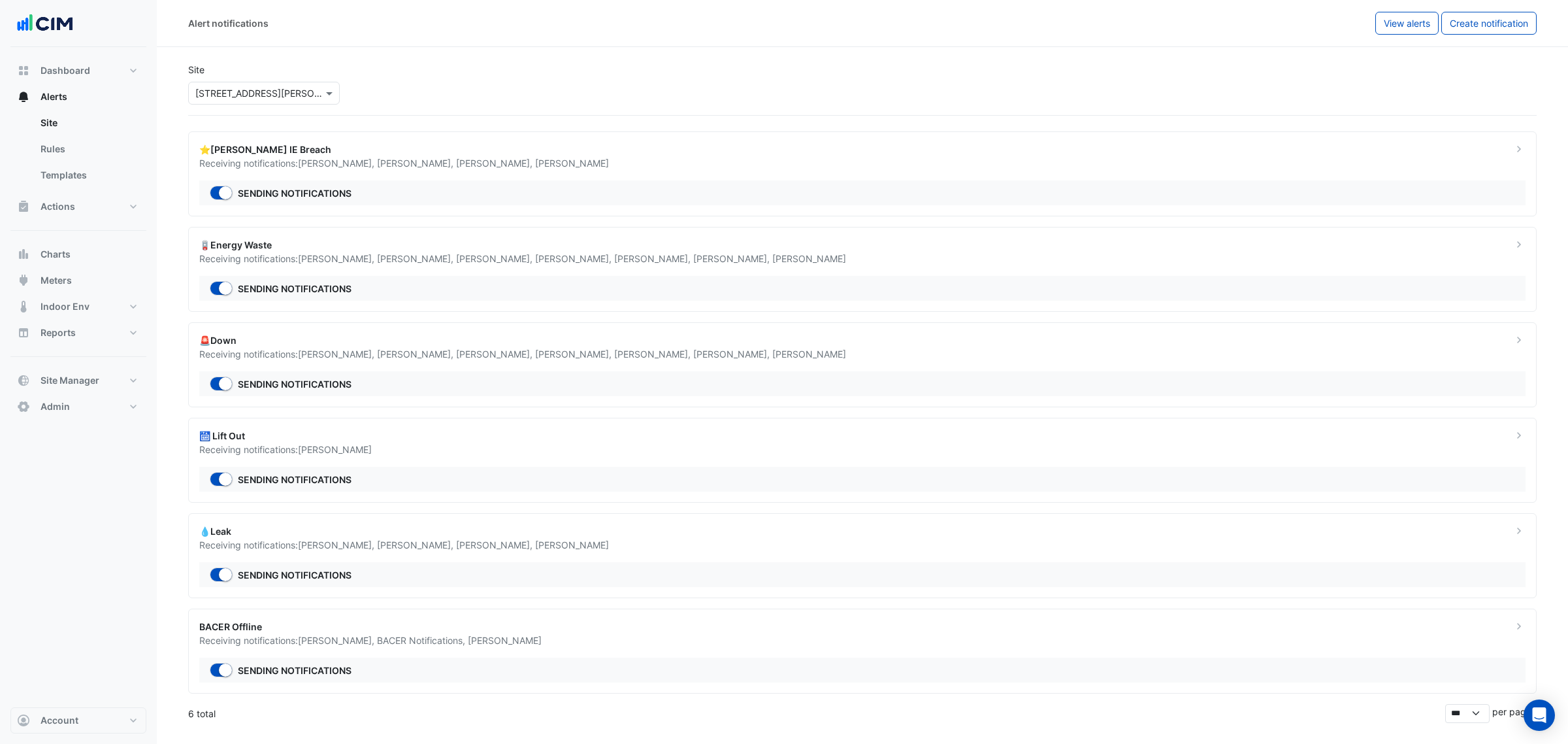
click at [292, 75] on div "Site × 12 Shelley Street" at bounding box center [263, 83] width 167 height 42
click at [283, 89] on input "text" at bounding box center [251, 93] width 111 height 13
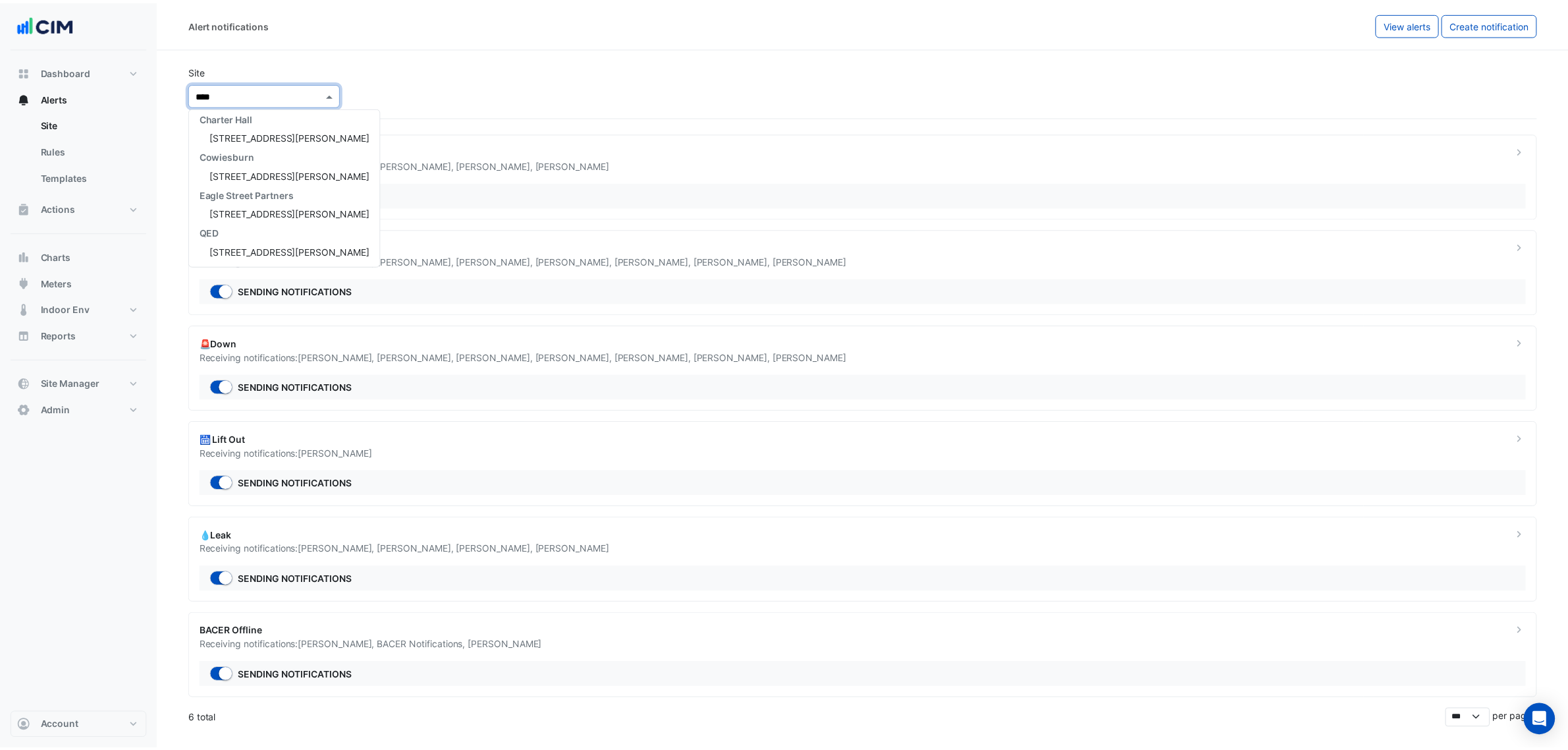
scroll to position [43, 0]
type input "******"
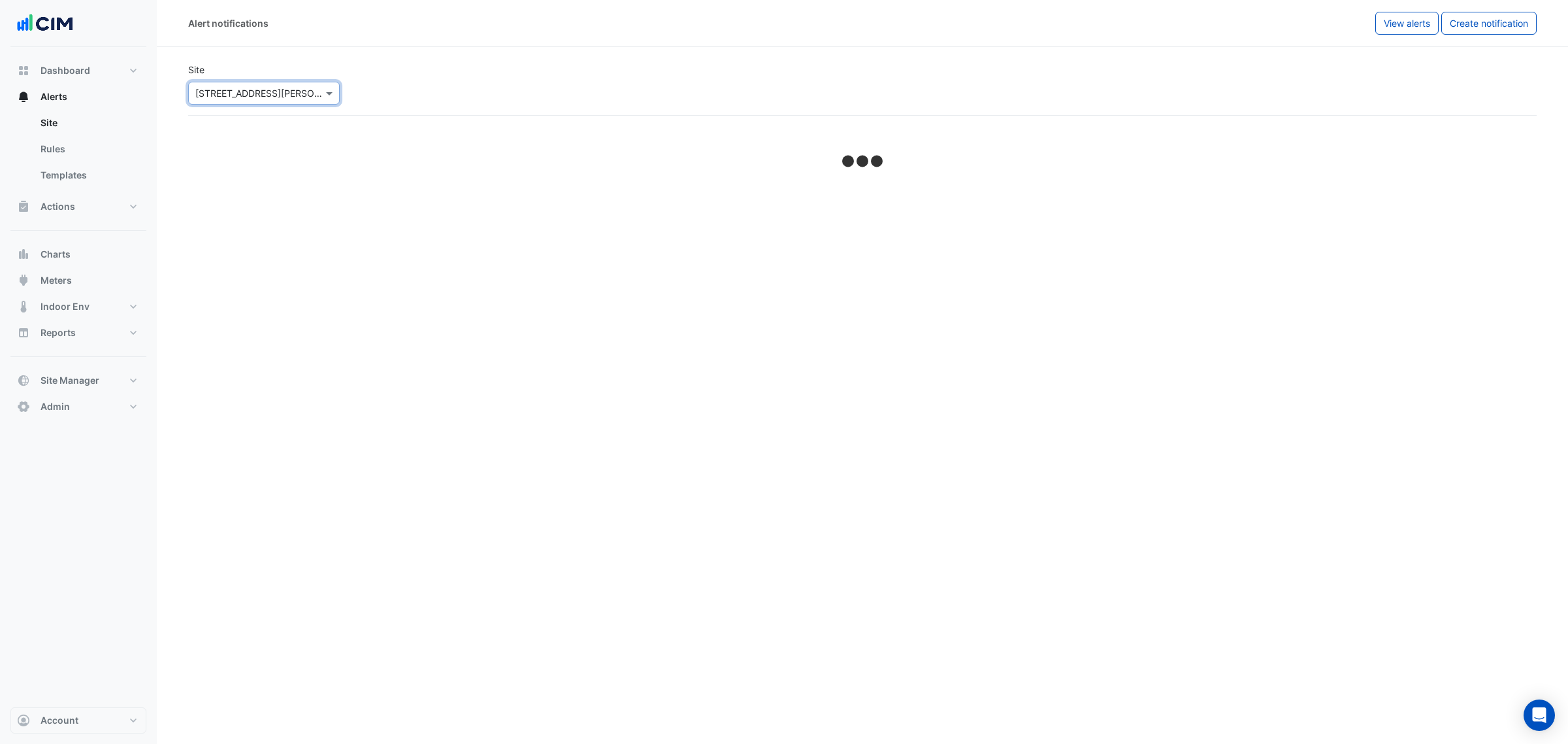
select select "******"
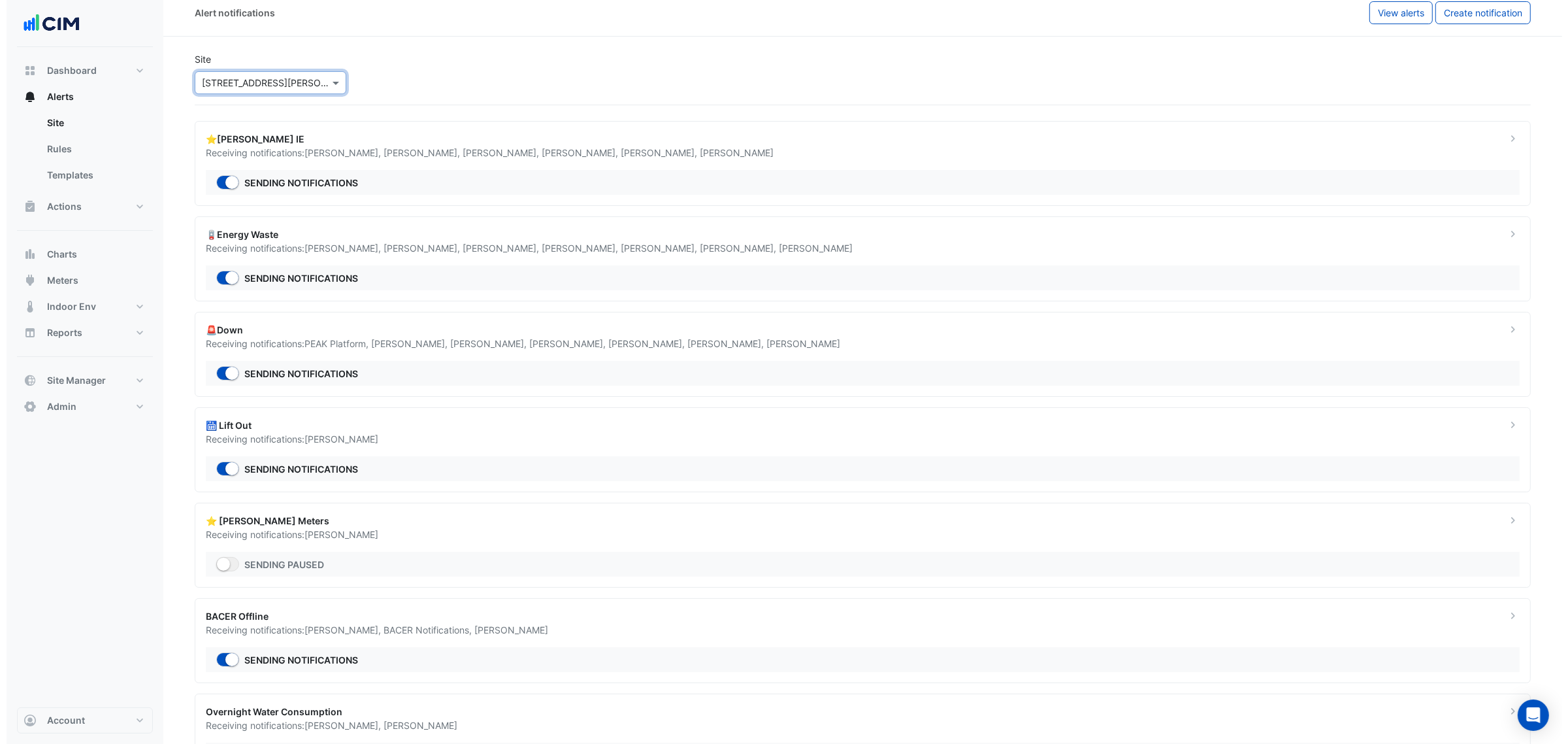
scroll to position [79, 0]
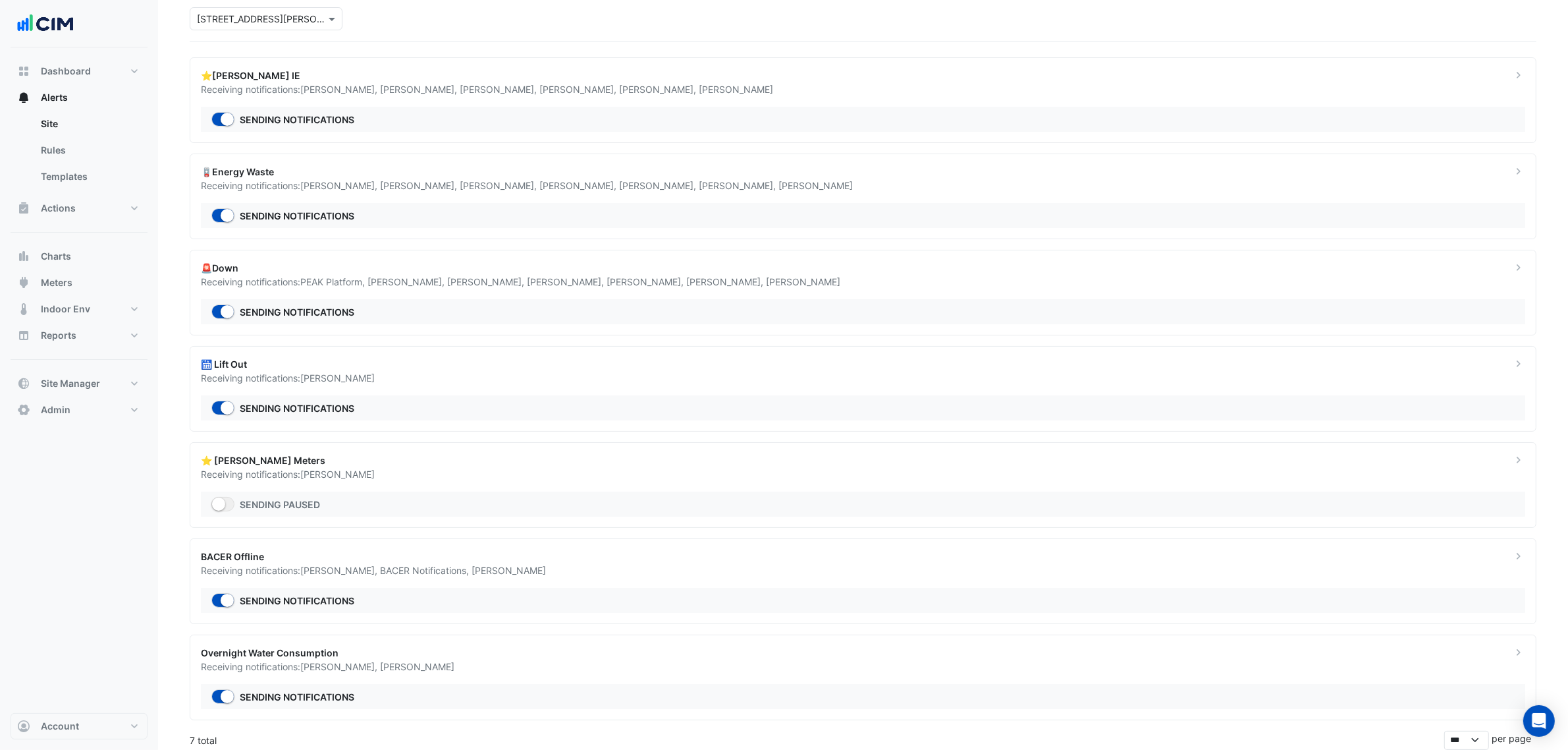
click at [314, 572] on div "Overnight Water Consumption" at bounding box center [849, 652] width 1296 height 14
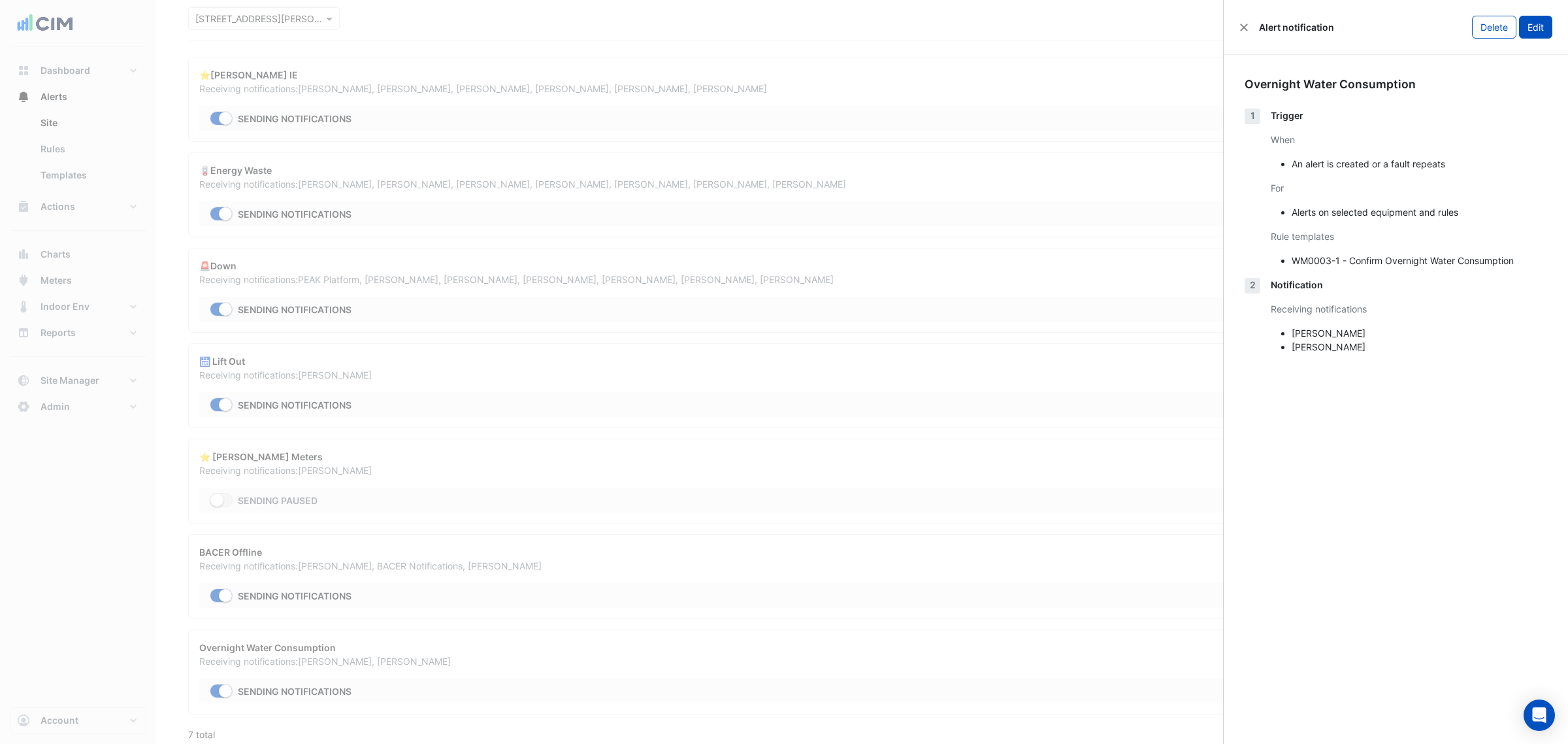
click at [1254, 21] on button "Edit" at bounding box center [1535, 28] width 33 height 23
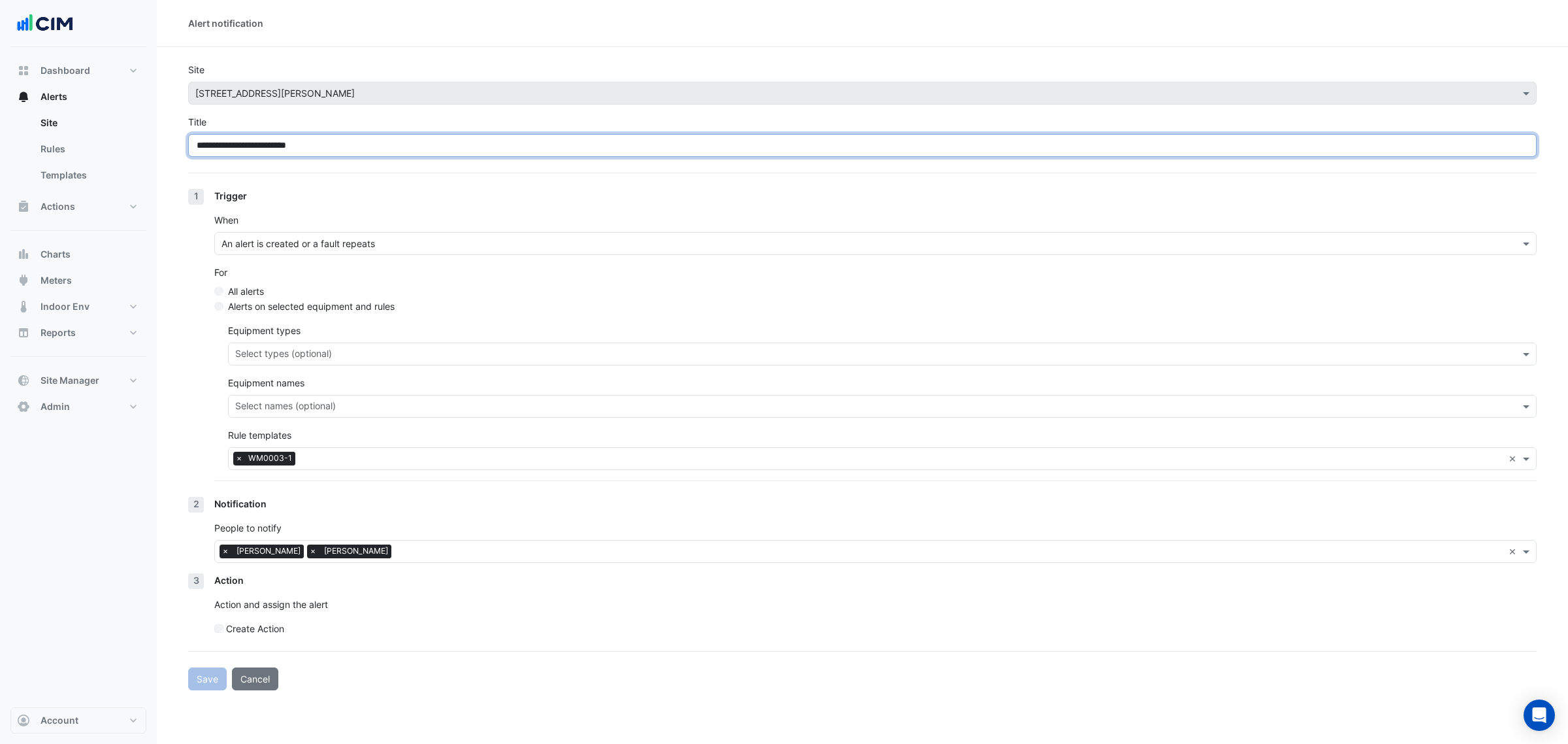
drag, startPoint x: 377, startPoint y: 144, endPoint x: -47, endPoint y: 132, distance: 424.2
click at [0, 132] on html "**********" at bounding box center [784, 372] width 1568 height 744
paste input "text"
type input "******"
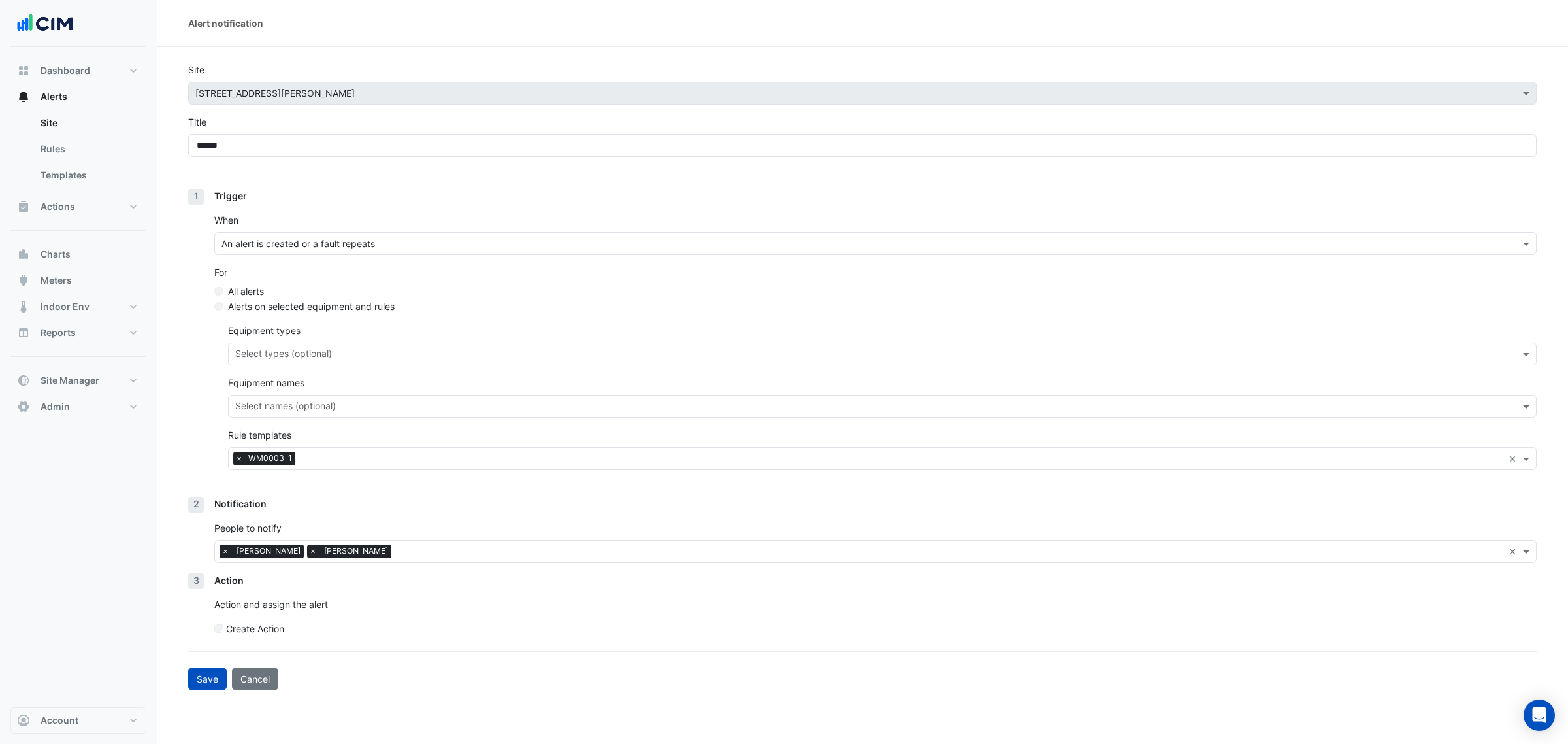
drag, startPoint x: 332, startPoint y: 206, endPoint x: 340, endPoint y: 210, distance: 8.9
click at [334, 206] on div "Trigger When An alert is created or a fault repeats For All alerts Alerts on se…" at bounding box center [875, 343] width 1323 height 308
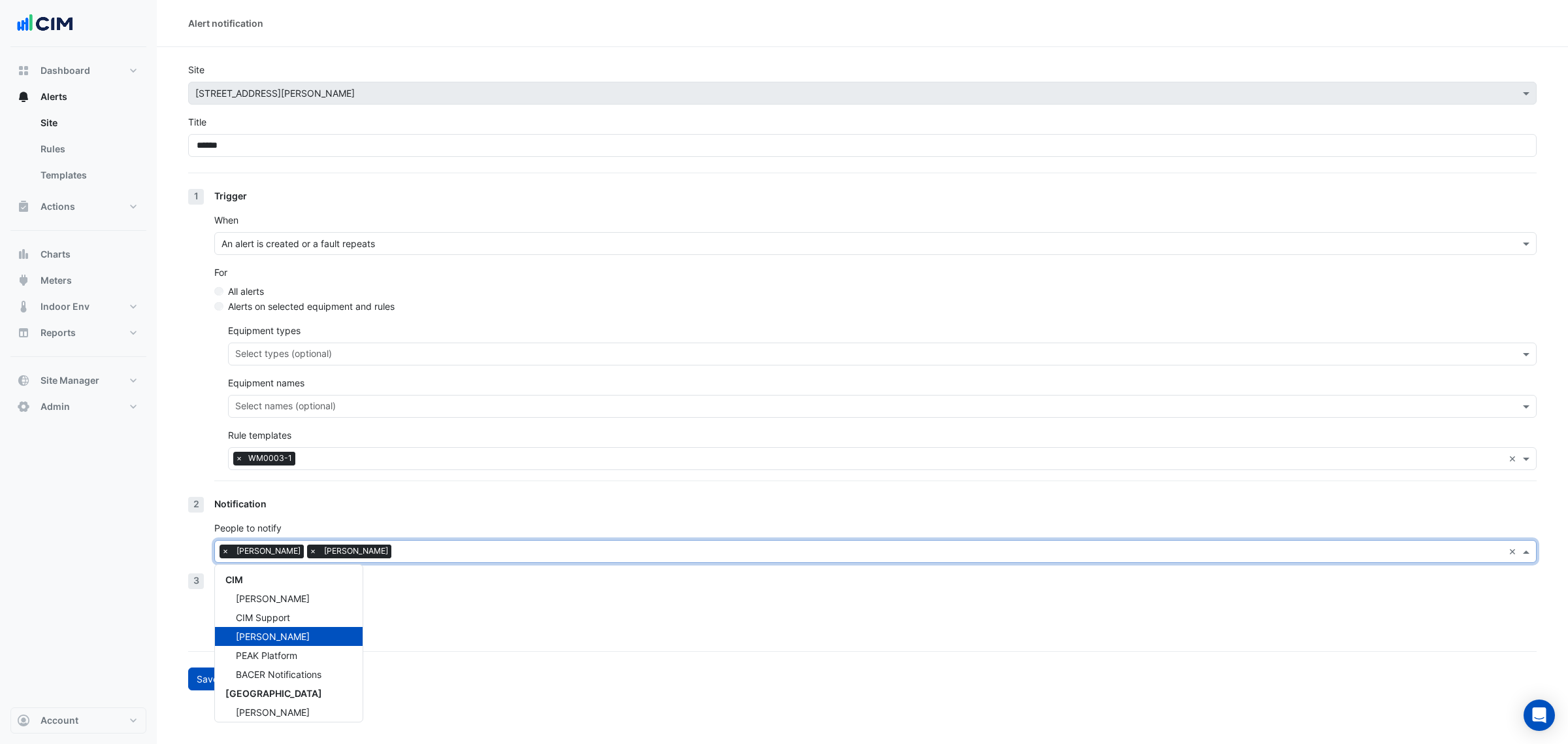
click at [396, 548] on input "text" at bounding box center [950, 552] width 1107 height 13
click at [293, 568] on div "Josh Beaman" at bounding box center [288, 650] width 148 height 19
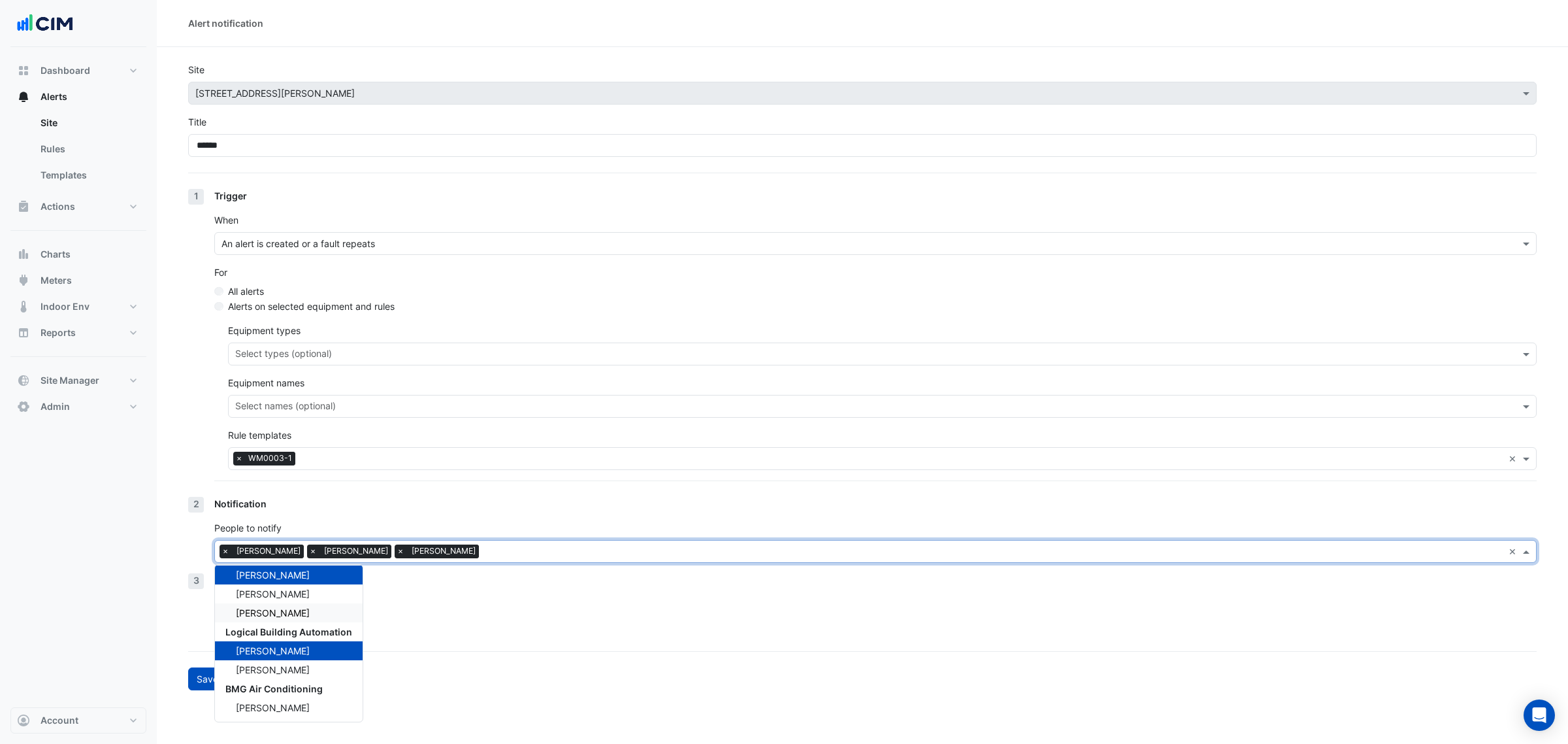
click at [419, 568] on p "Action and assign the alert" at bounding box center [875, 603] width 1323 height 13
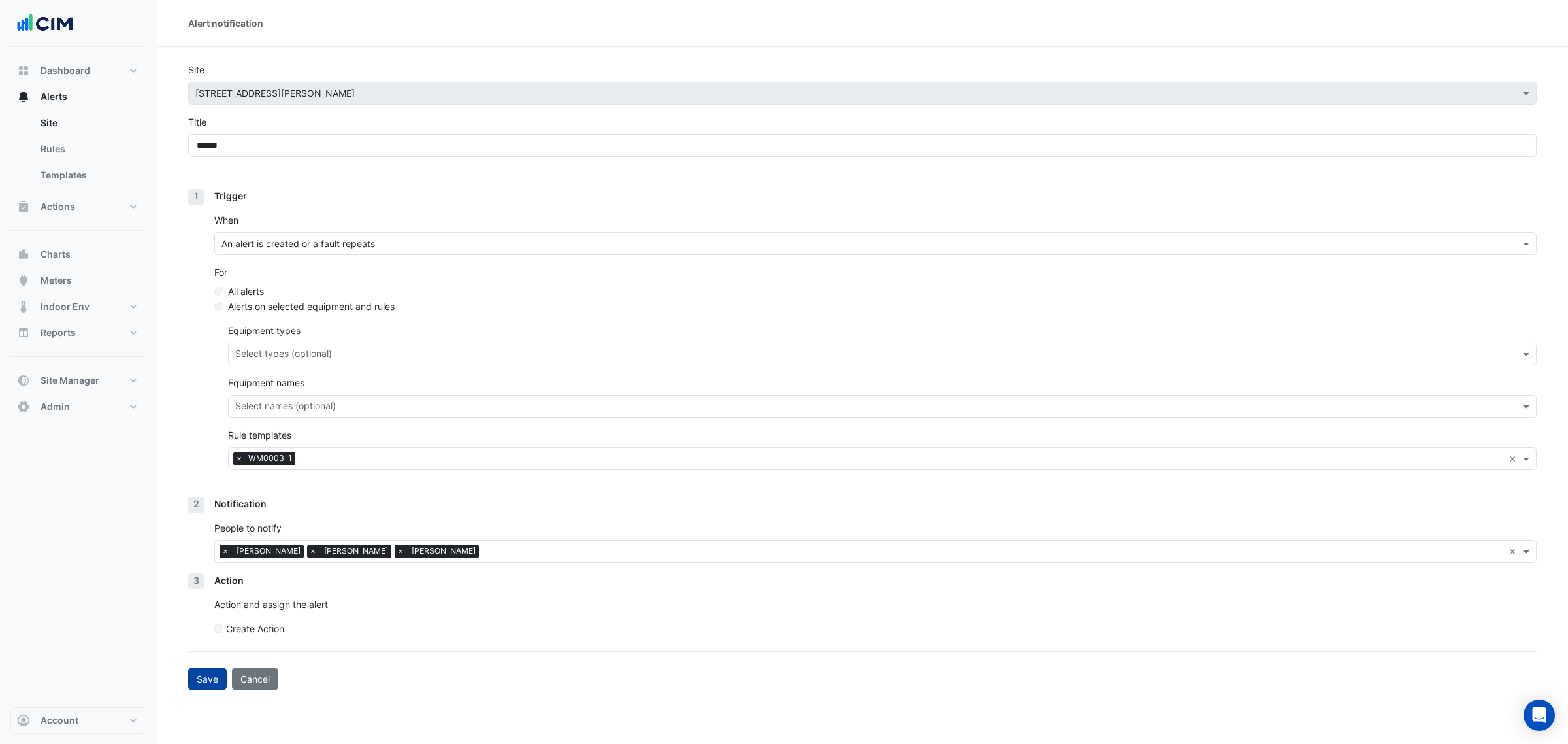
click at [197, 568] on button "Save" at bounding box center [207, 679] width 38 height 23
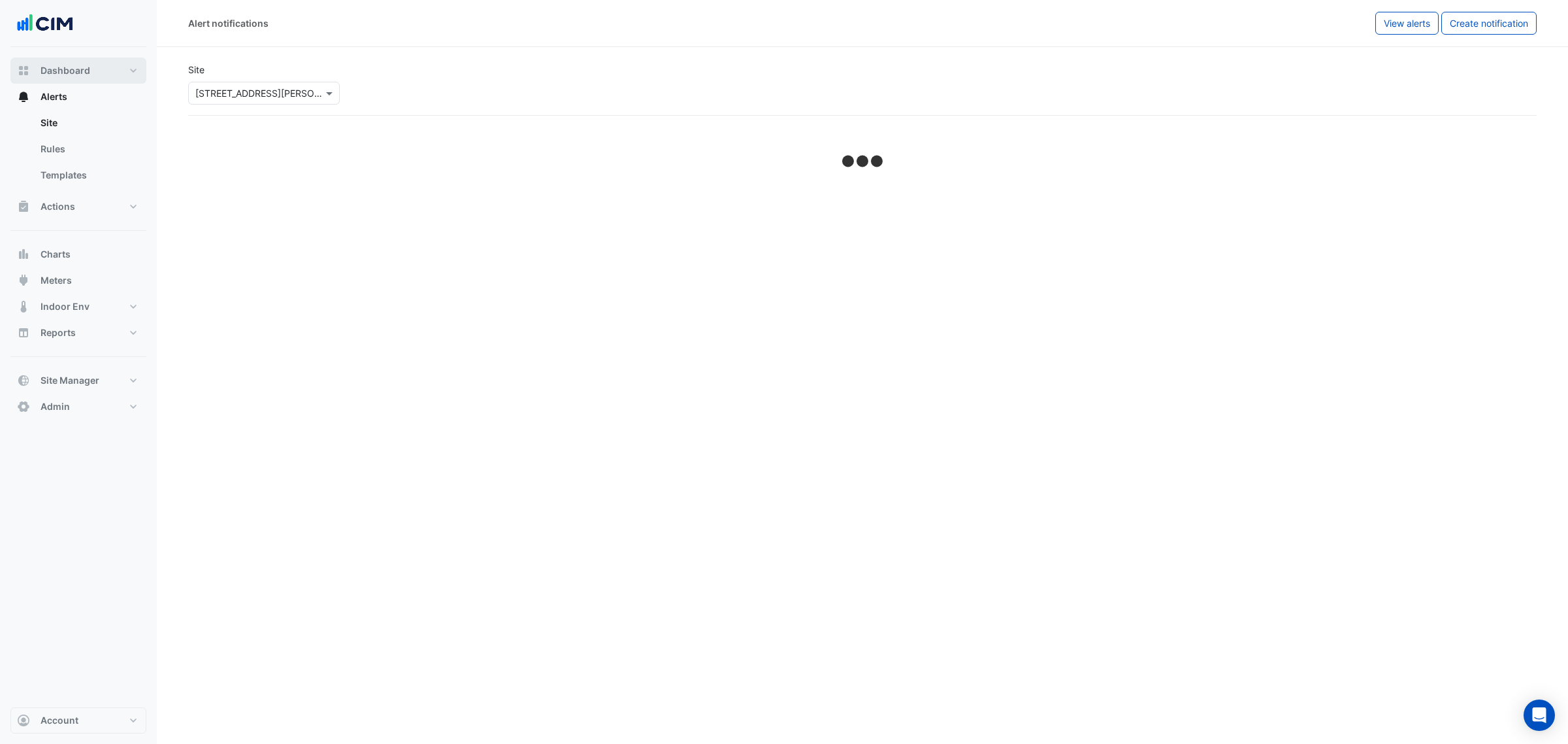
select select "******"
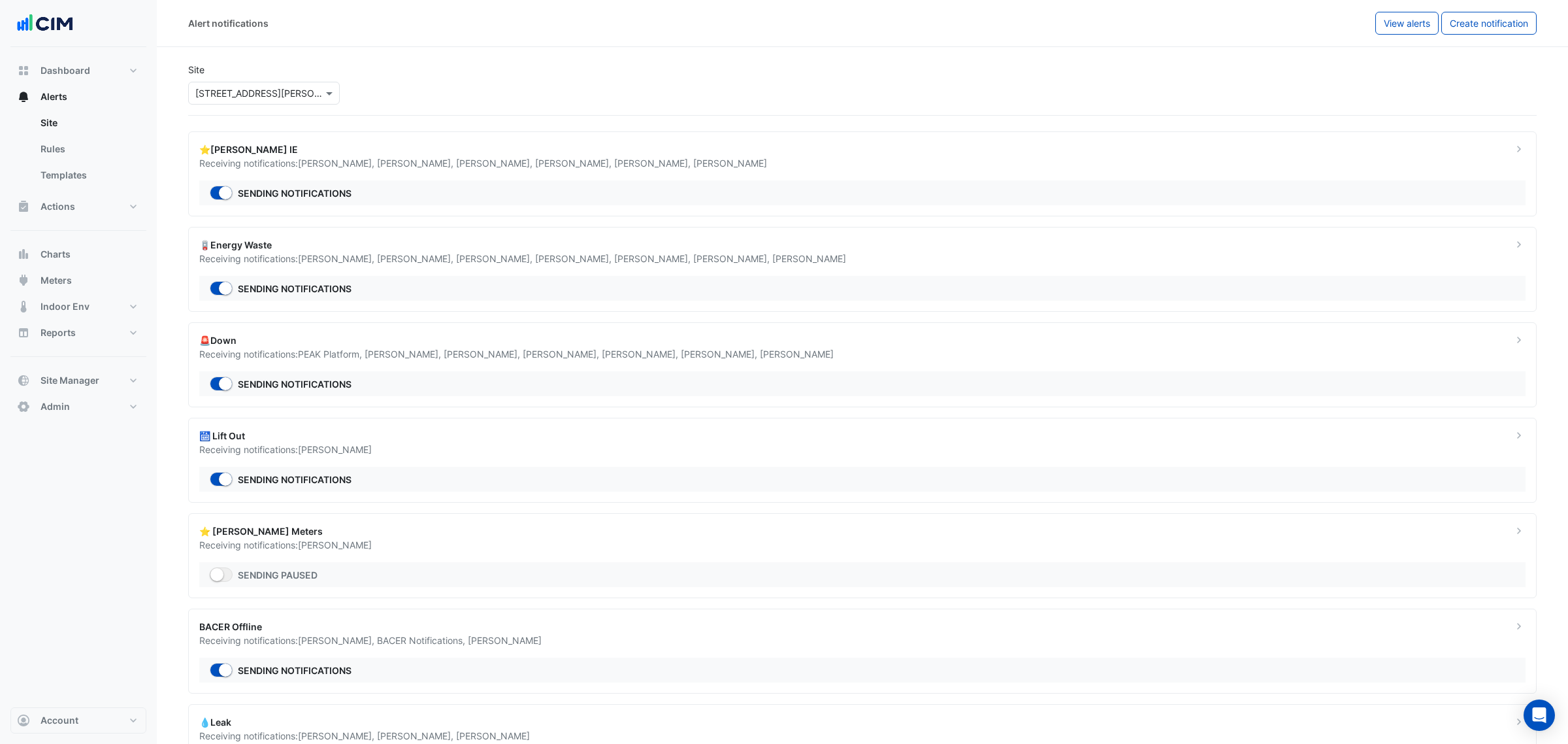
click at [618, 86] on ngb-offcanvas-backdrop at bounding box center [784, 372] width 1568 height 744
click at [63, 95] on span "Alerts" at bounding box center [54, 97] width 27 height 13
click at [97, 123] on link "Site" at bounding box center [89, 123] width 116 height 26
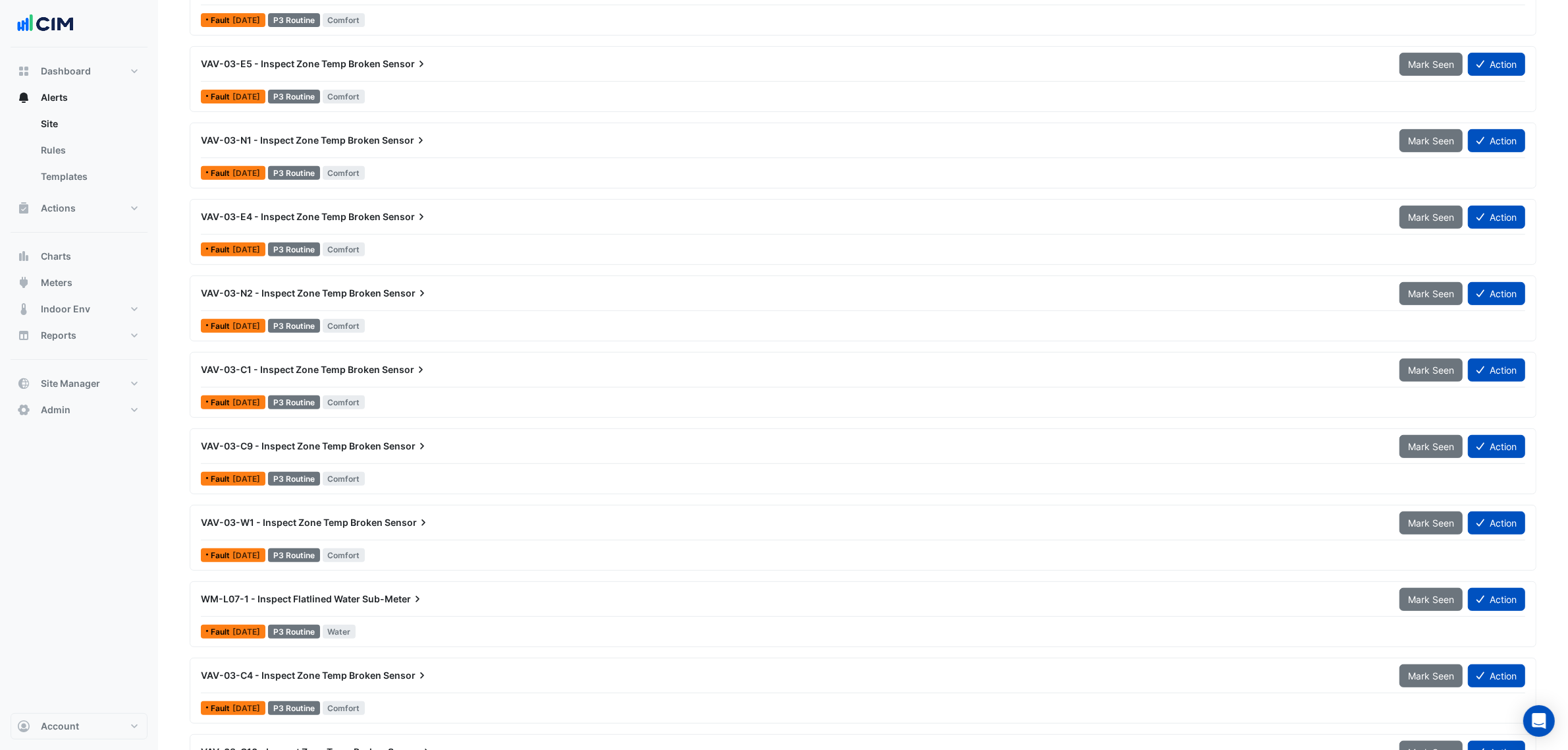
scroll to position [577, 0]
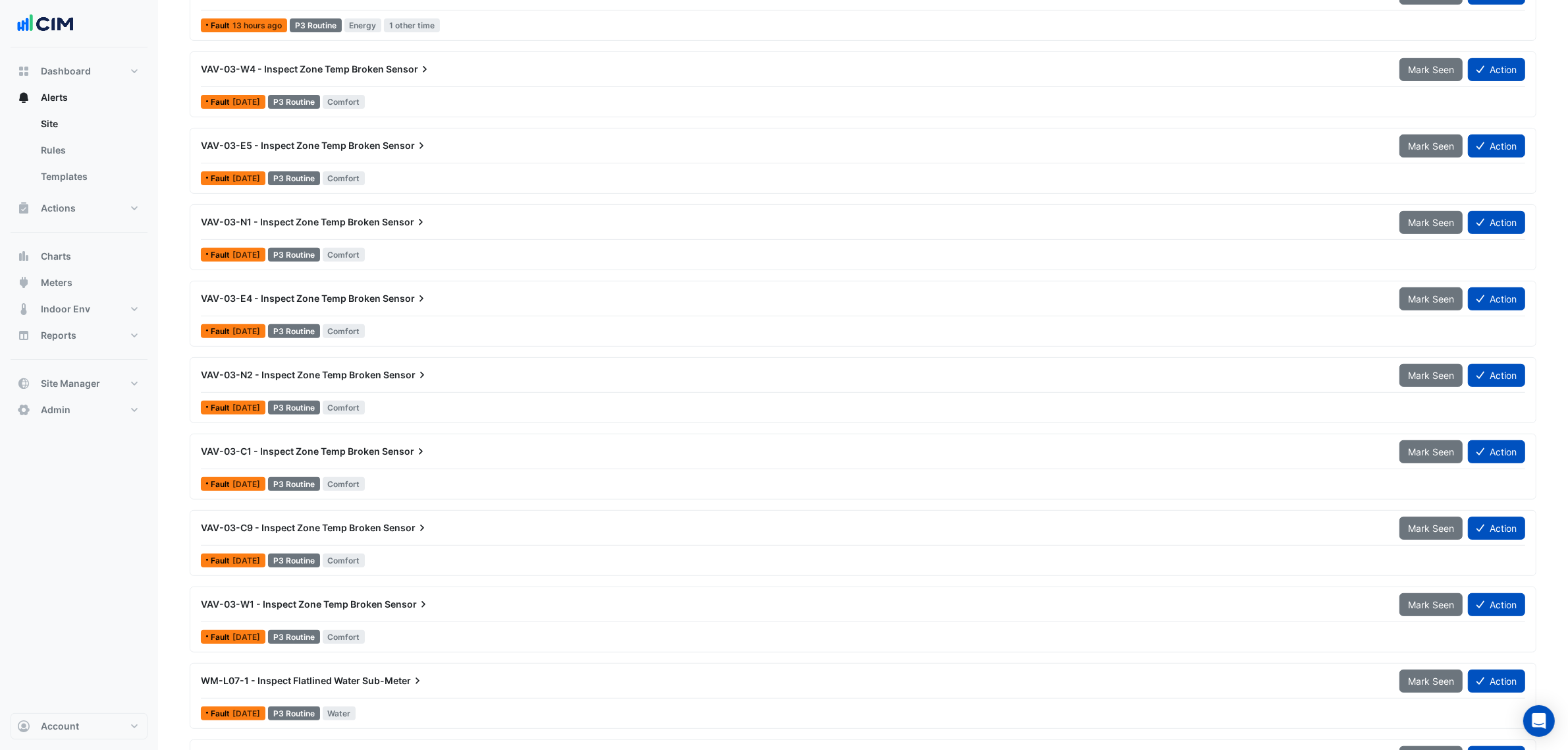
click at [353, 380] on span "VAV-03-N2 - Inspect Zone Temp Broken" at bounding box center [291, 375] width 180 height 11
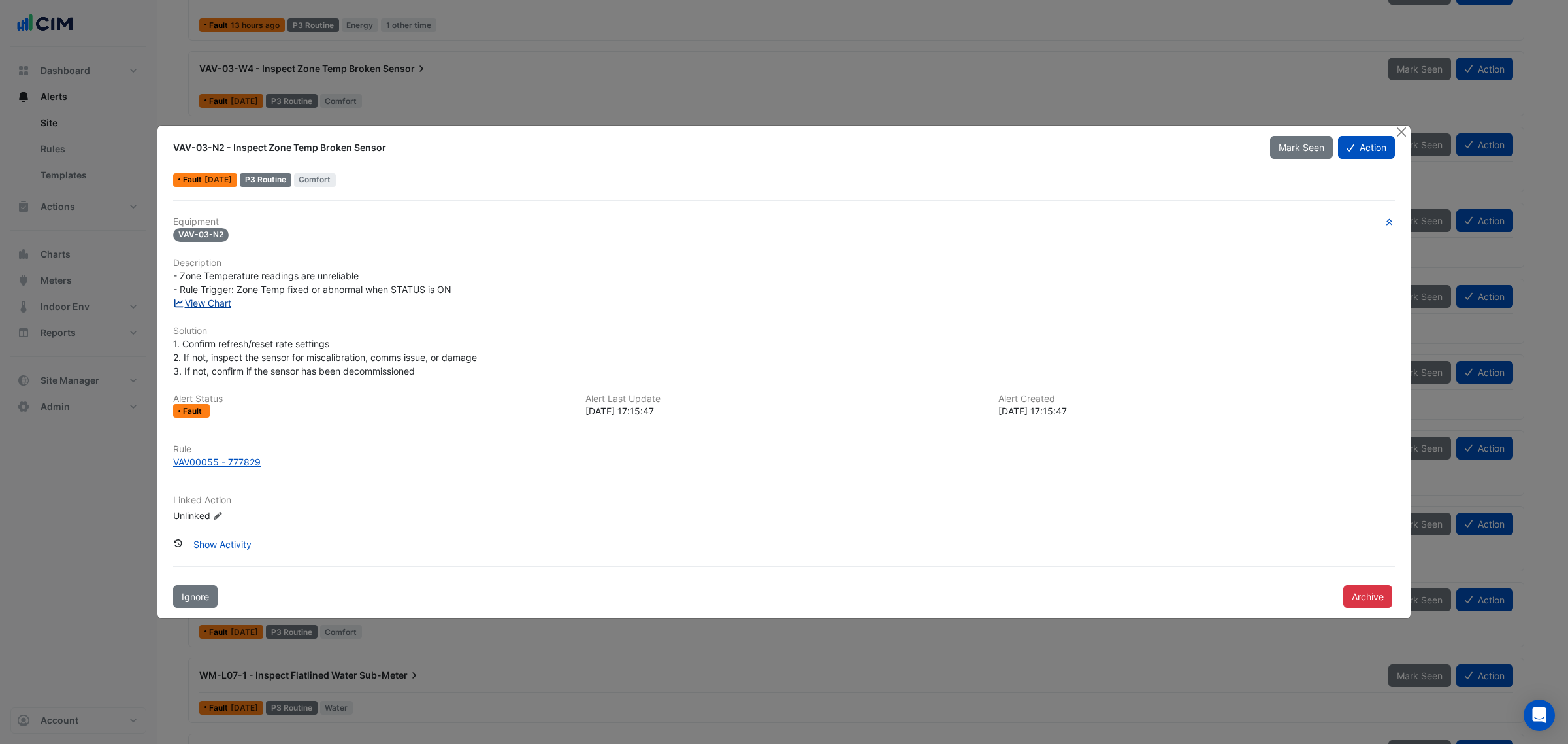
click at [223, 306] on link "View Chart" at bounding box center [201, 303] width 58 height 11
click at [226, 458] on div "VAV00055 - 777829" at bounding box center [217, 461] width 88 height 13
click at [1254, 129] on div "VAV-03-N2 - Inspect Zone Temp Broken Sensor Mark Seen Action Fault 1 week ago P…" at bounding box center [784, 372] width 1253 height 493
click at [1254, 129] on button "Close" at bounding box center [1401, 132] width 13 height 13
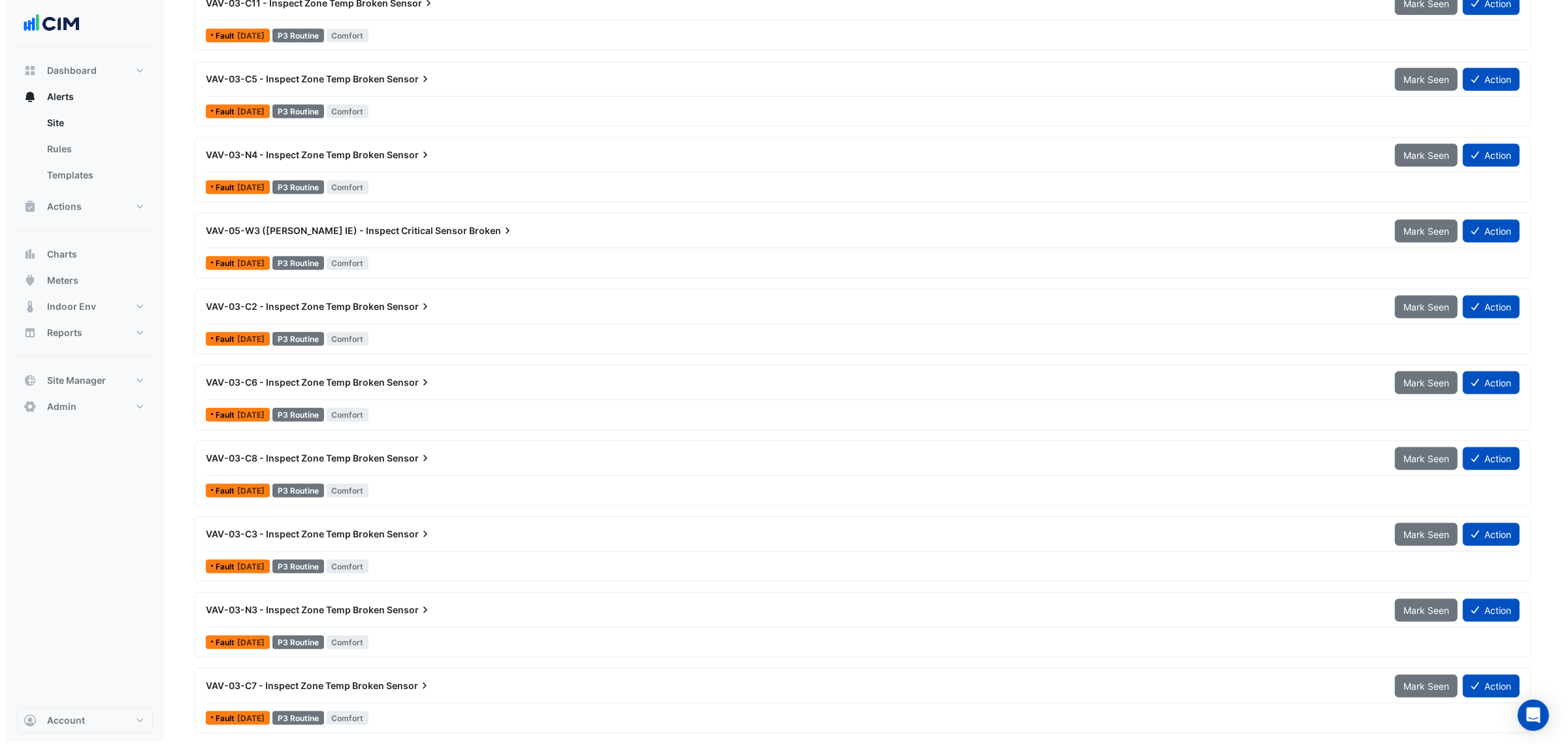
scroll to position [1636, 0]
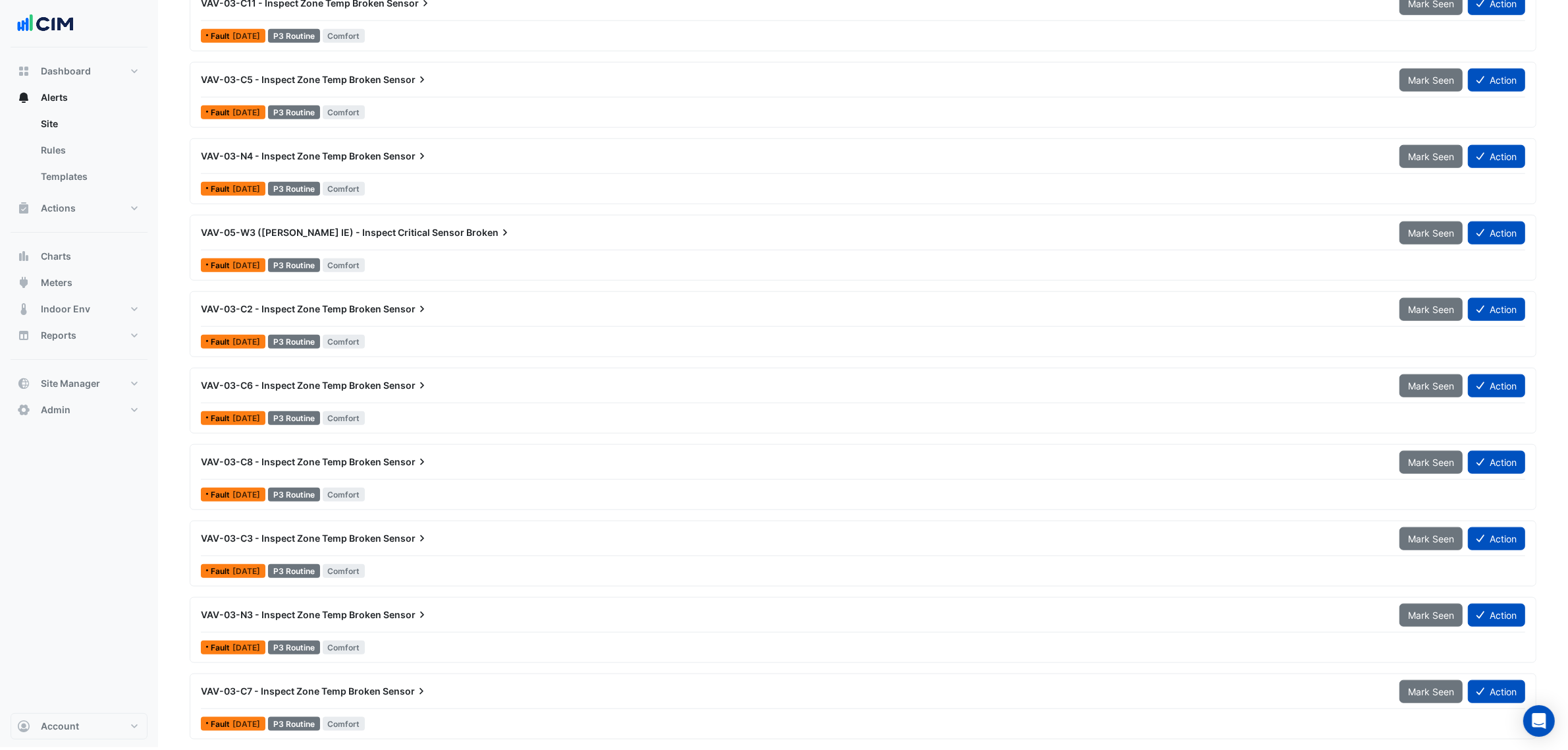
click at [359, 572] on div "VAV-03-N3 - Inspect Zone Temp Broken Sensor" at bounding box center [792, 615] width 1199 height 23
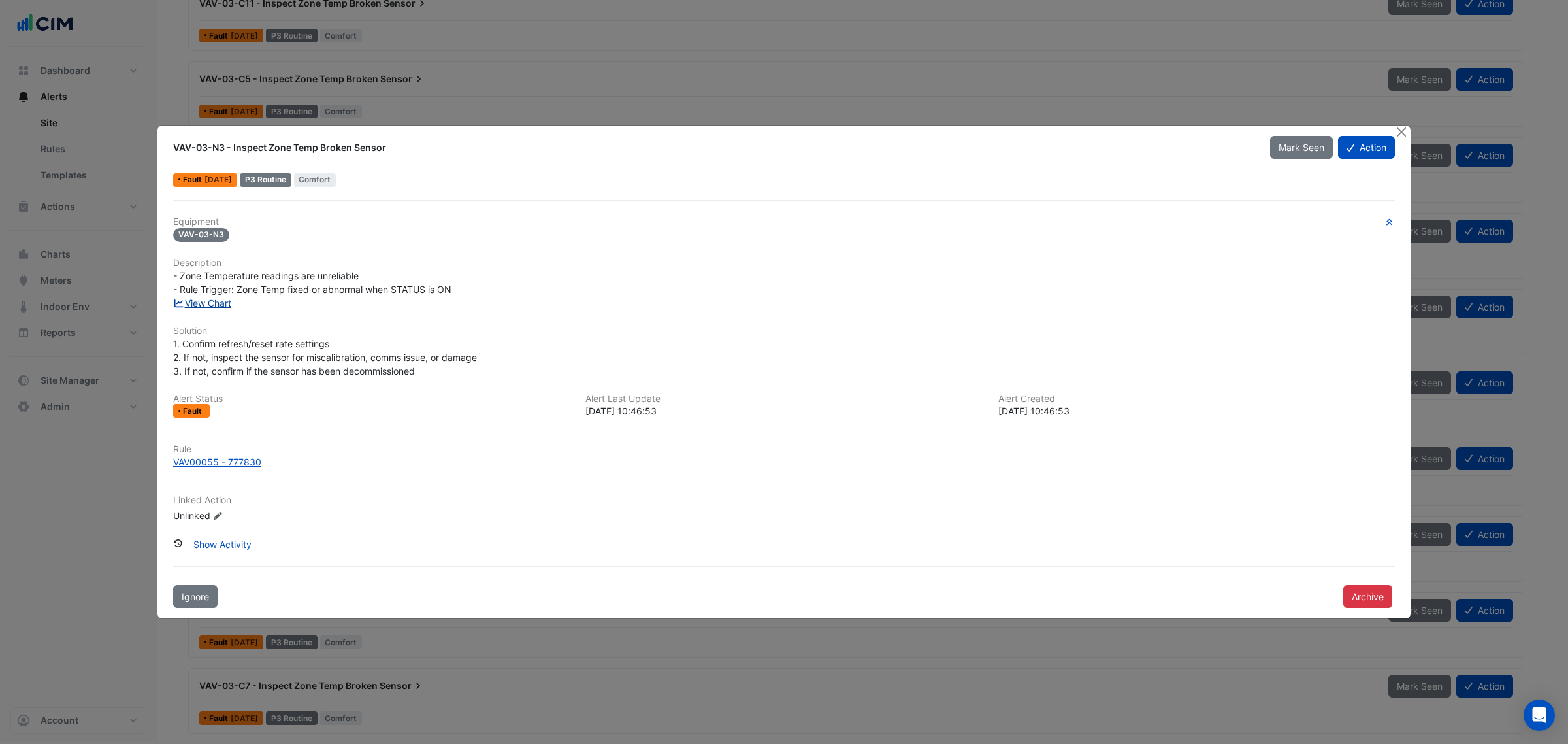
click at [217, 299] on link "View Chart" at bounding box center [201, 303] width 58 height 11
click at [1254, 125] on div at bounding box center [1402, 133] width 16 height 15
click at [1254, 125] on button "Close" at bounding box center [1401, 132] width 13 height 13
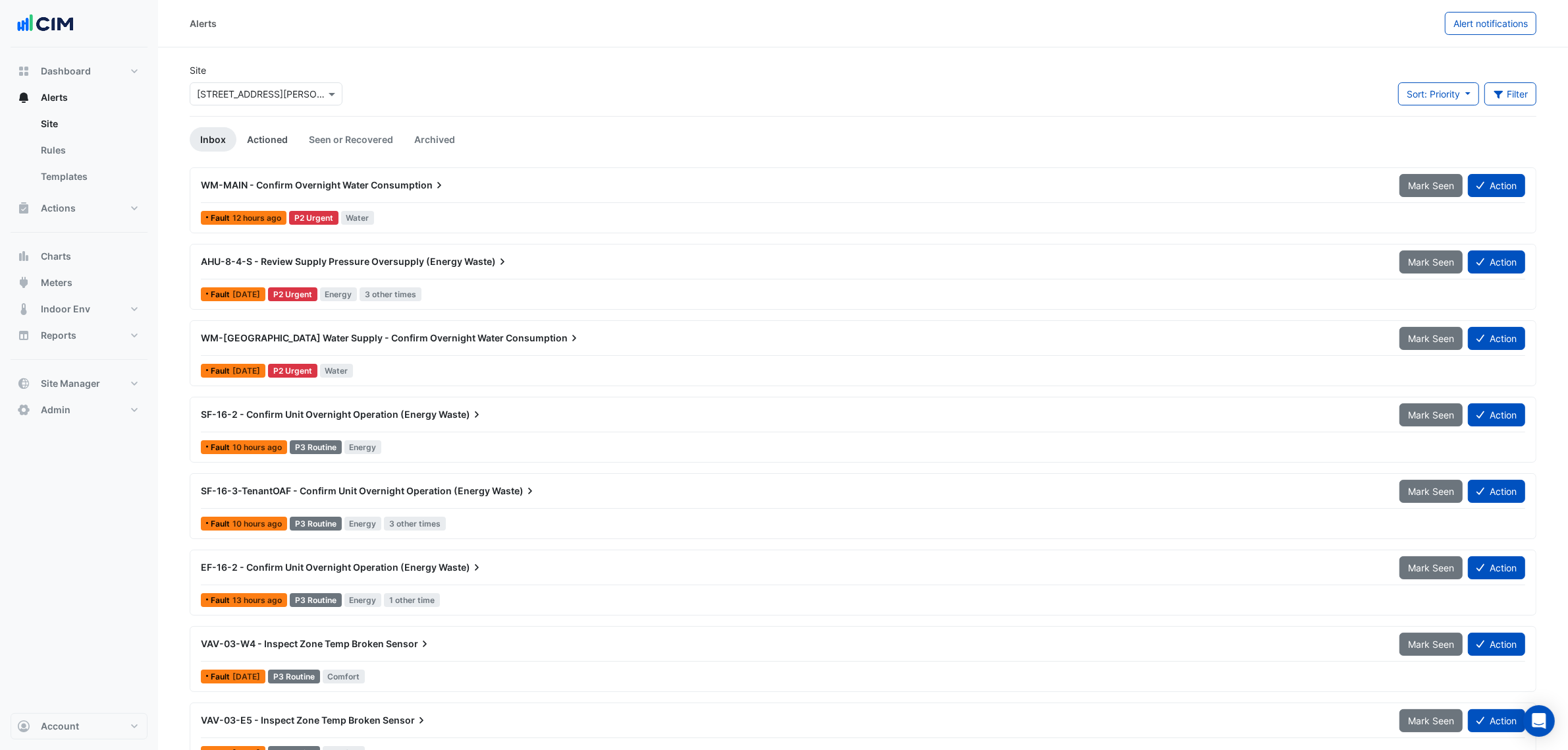
click at [245, 149] on link "Actioned" at bounding box center [267, 139] width 62 height 24
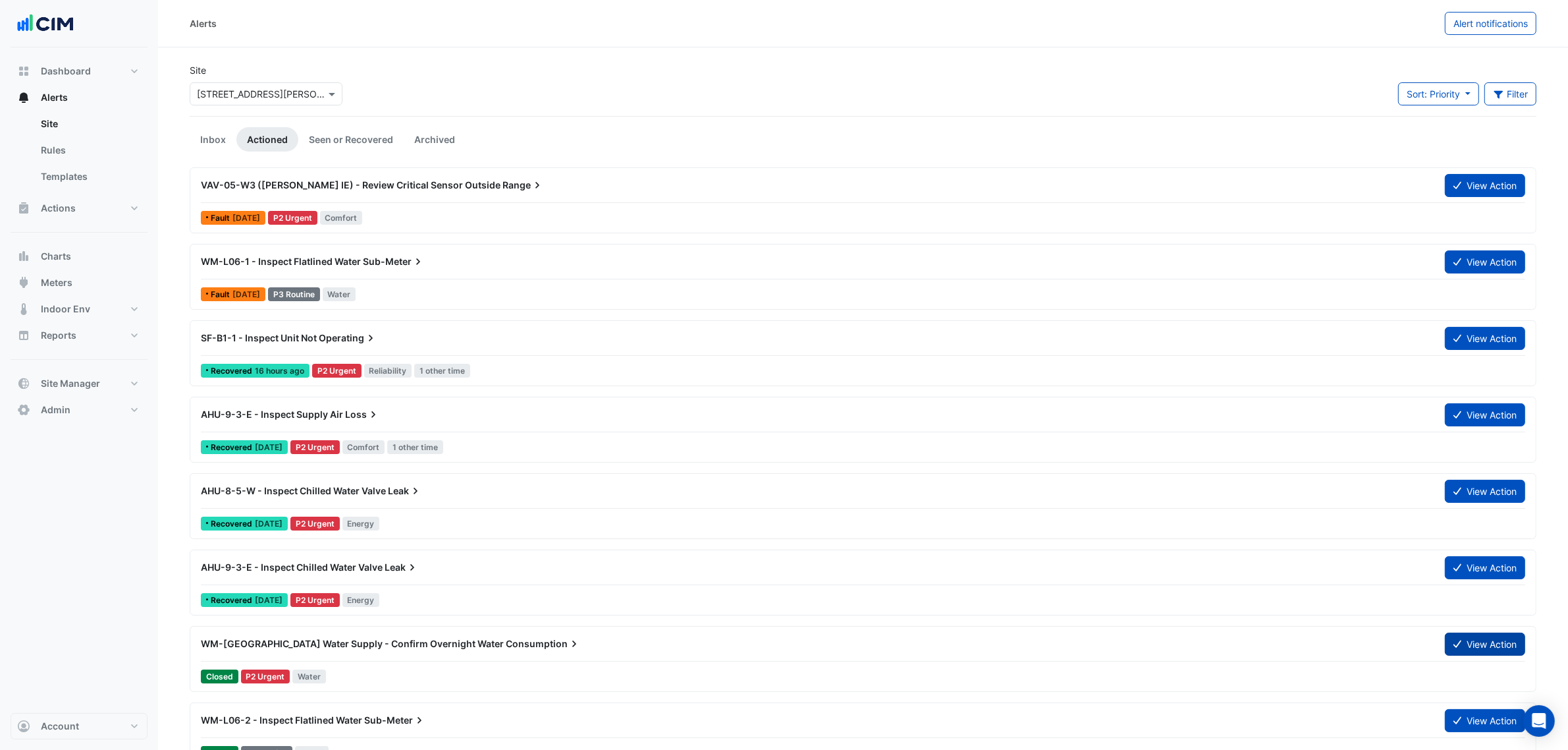
click at [1264, 572] on button "View Action" at bounding box center [1485, 644] width 80 height 23
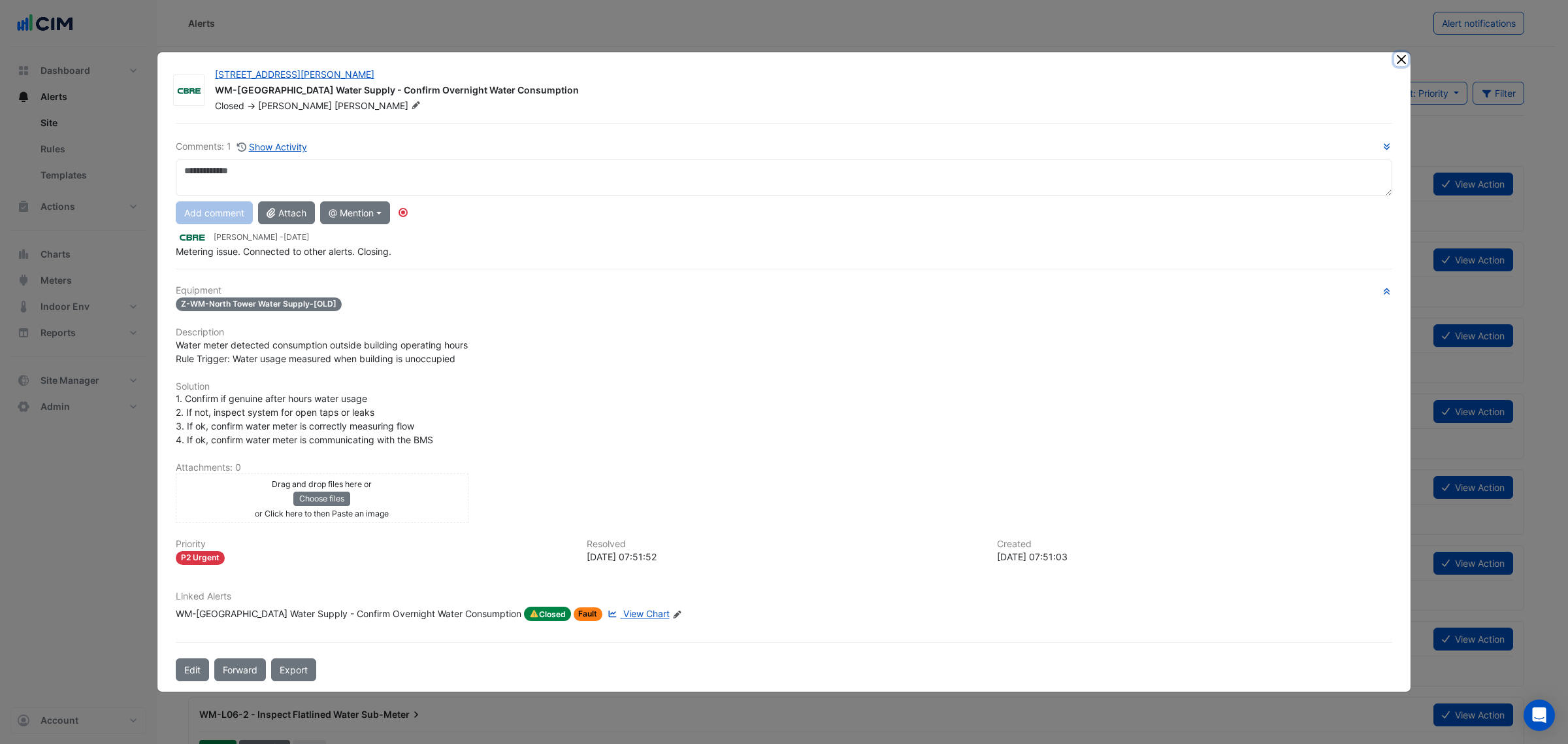
click at [1254, 64] on button "Close" at bounding box center [1401, 58] width 13 height 13
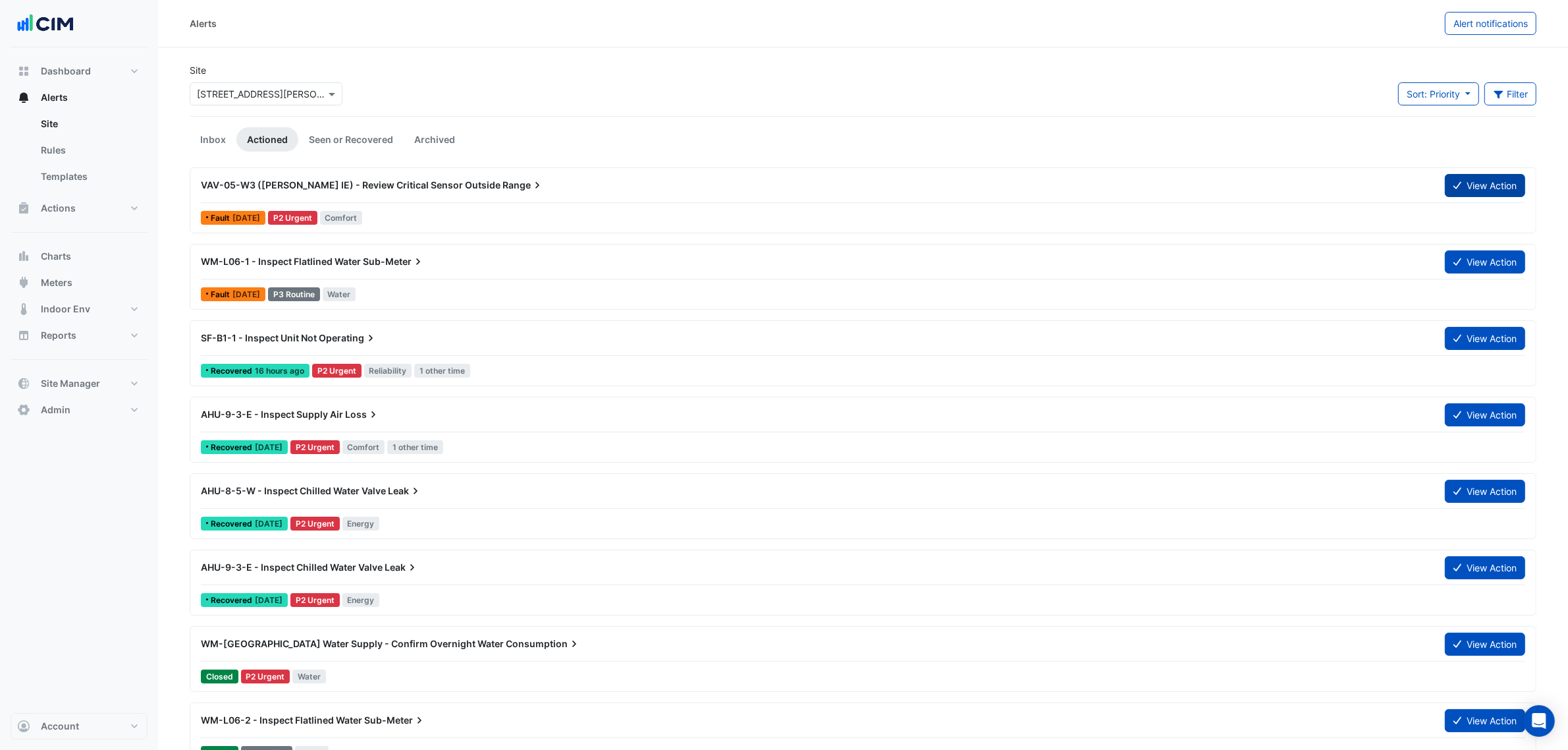
click at [1264, 180] on button "View Action" at bounding box center [1485, 186] width 80 height 23
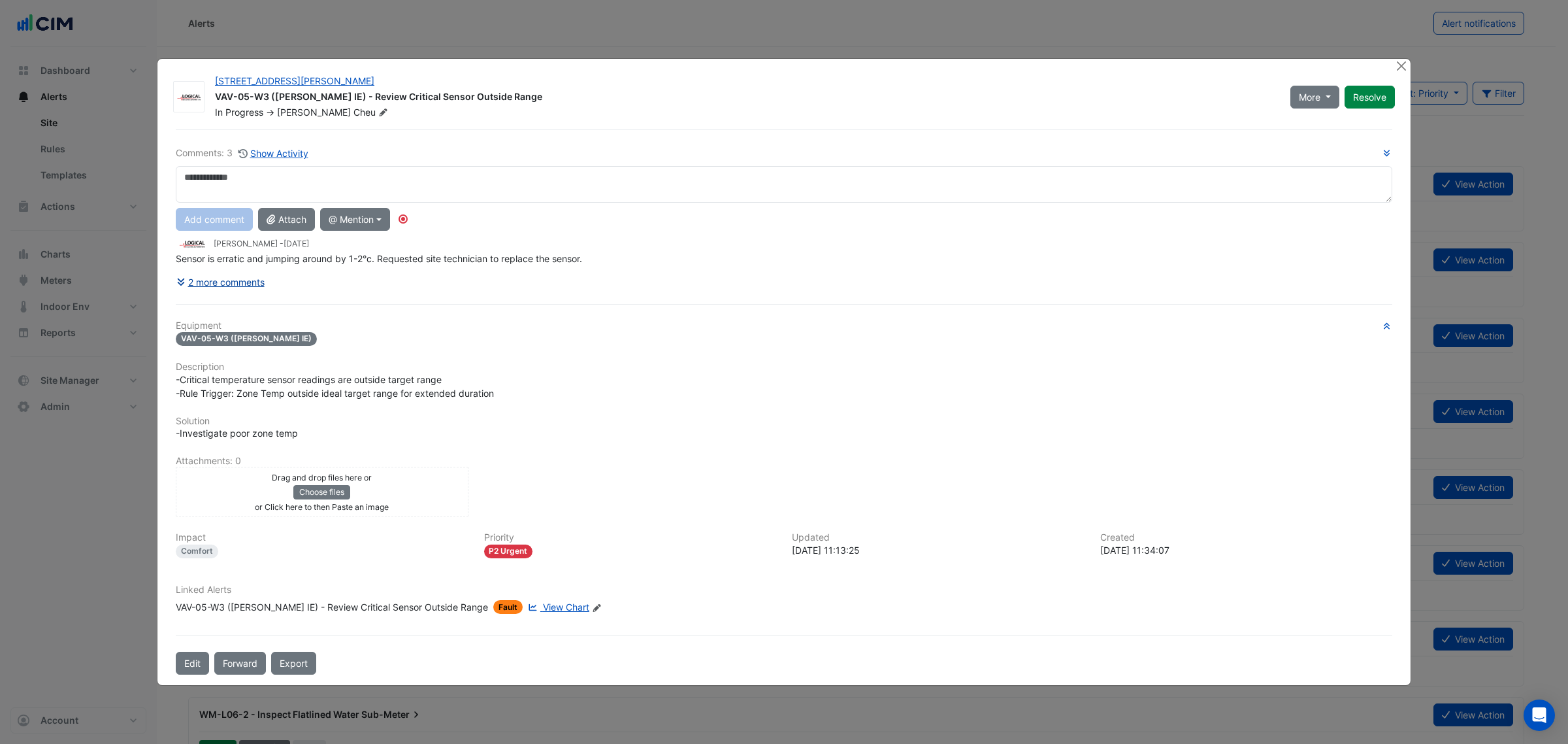
click at [213, 287] on button "2 more comments" at bounding box center [220, 282] width 89 height 23
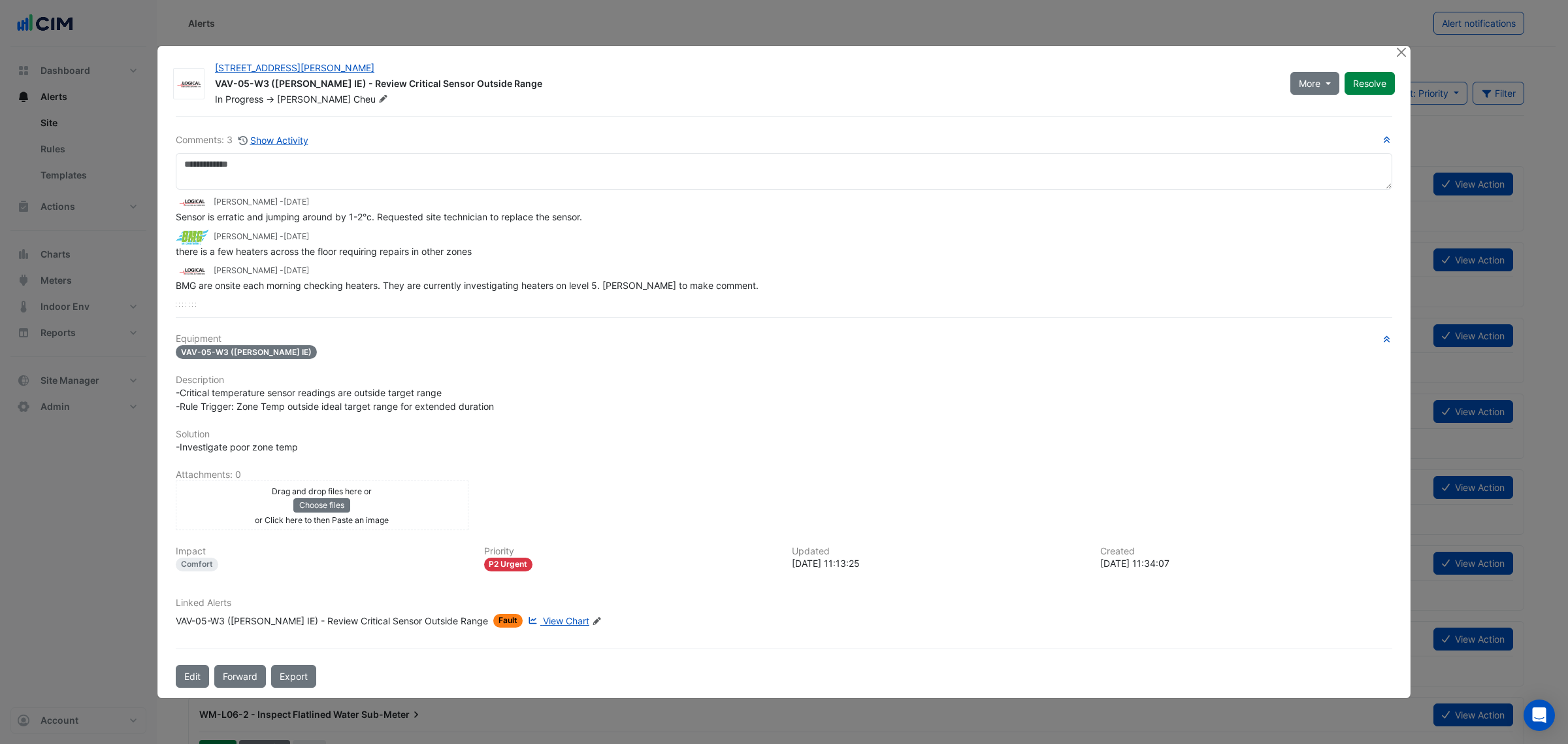
click at [543, 568] on span "View Chart" at bounding box center [567, 620] width 47 height 11
click at [1254, 53] on button "Close" at bounding box center [1401, 52] width 13 height 13
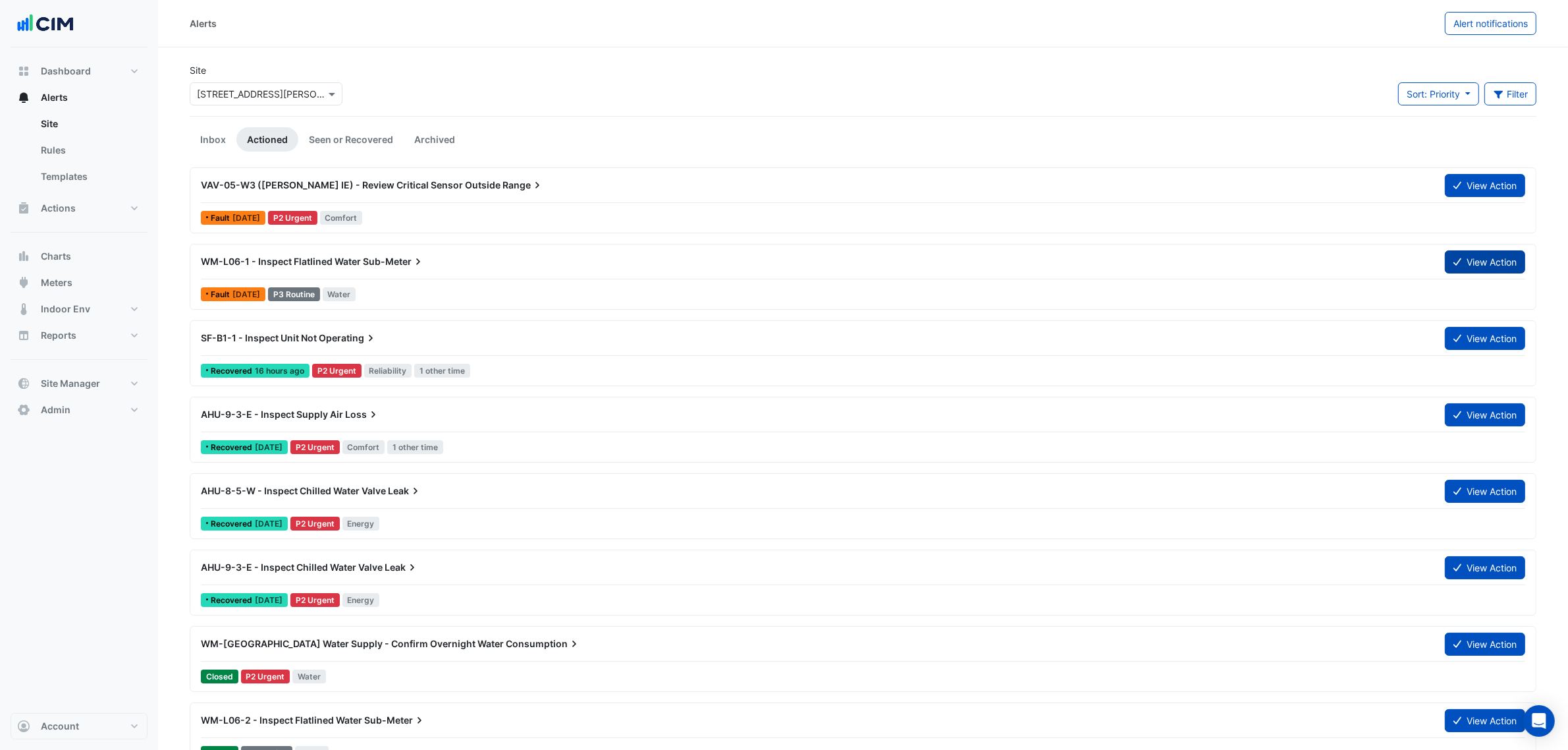
click at [1264, 264] on button "View Action" at bounding box center [1485, 262] width 80 height 23
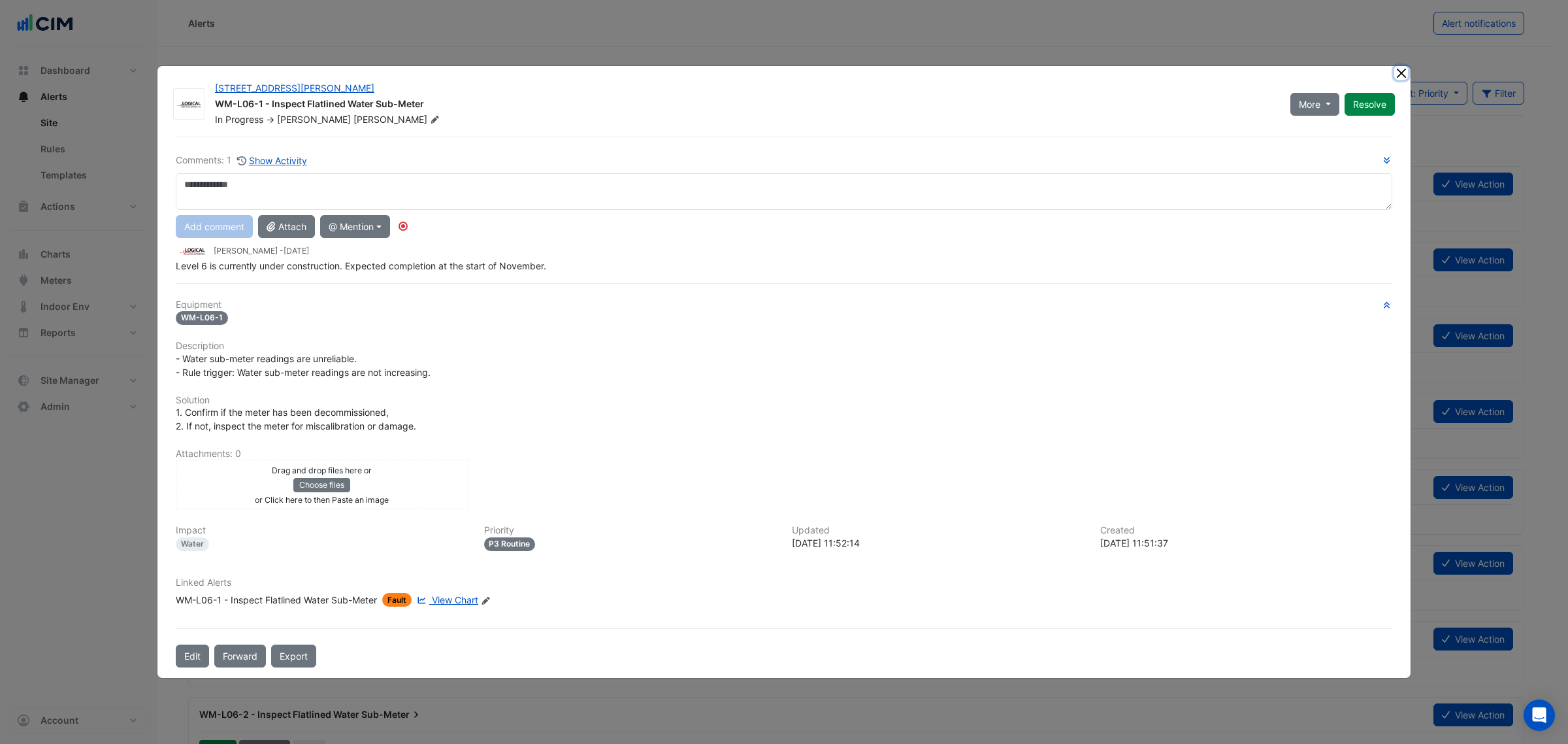
click at [1254, 72] on button "Close" at bounding box center [1401, 73] width 13 height 13
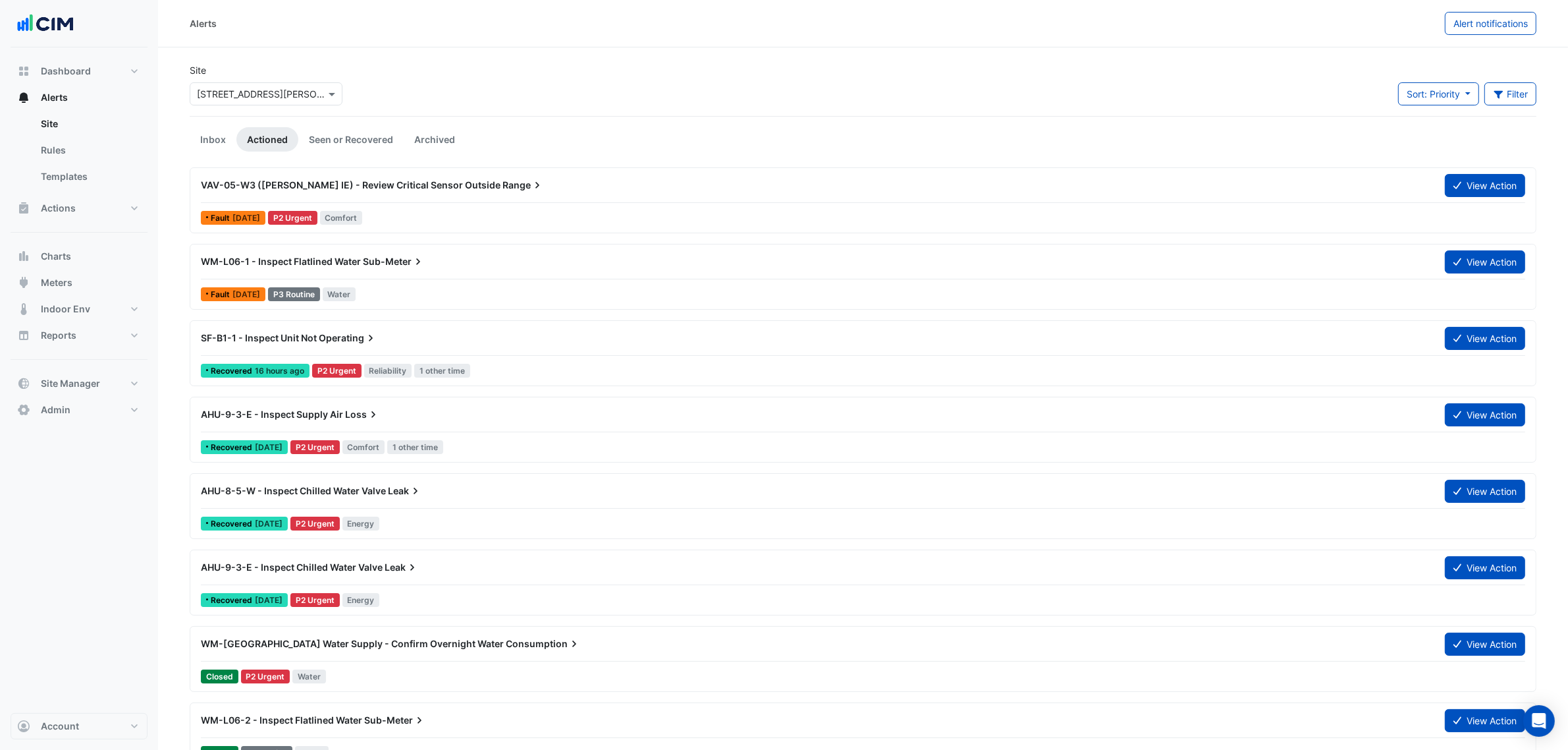
click at [321, 292] on div "P3 Routine" at bounding box center [294, 293] width 55 height 14
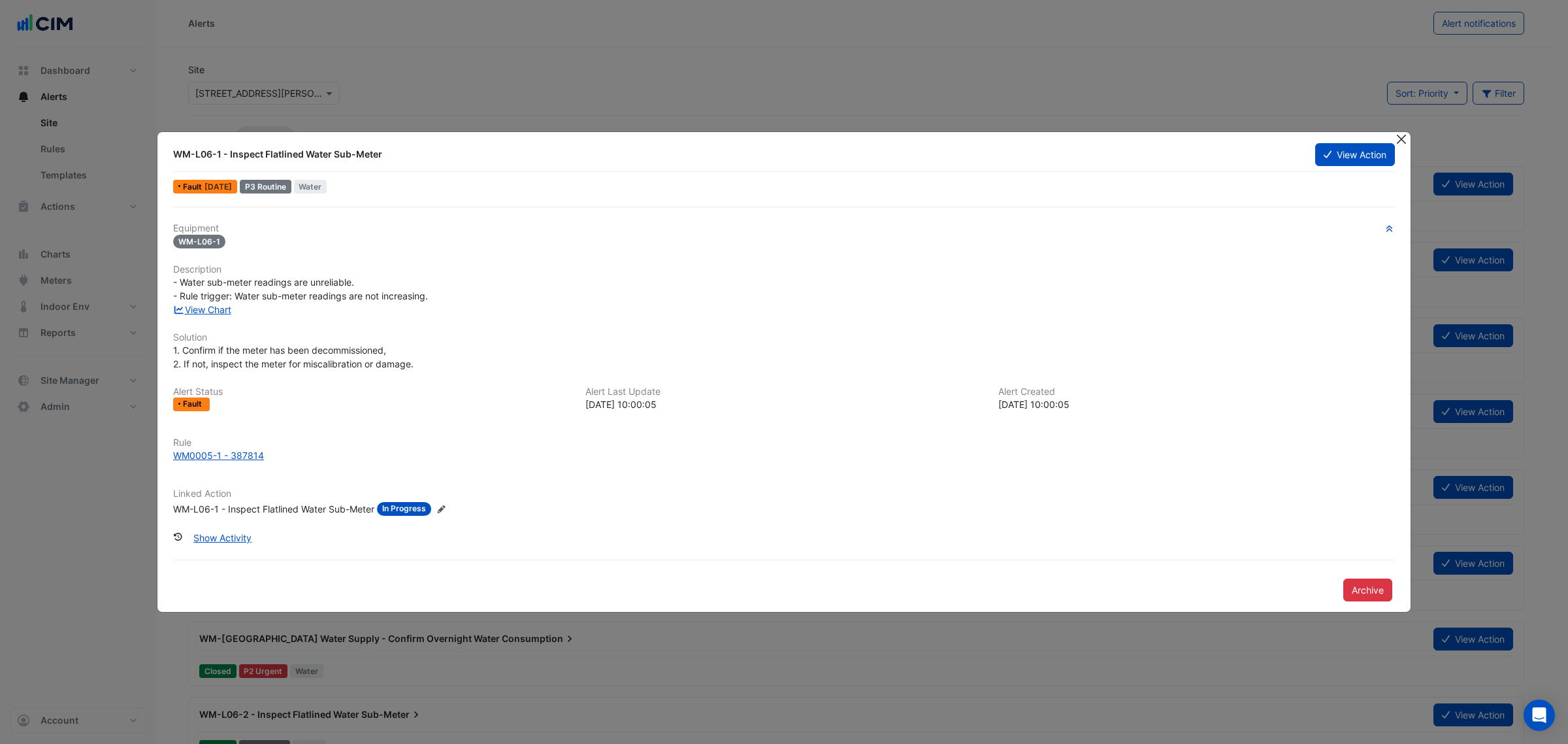
click at [1254, 134] on button "Close" at bounding box center [1401, 138] width 13 height 13
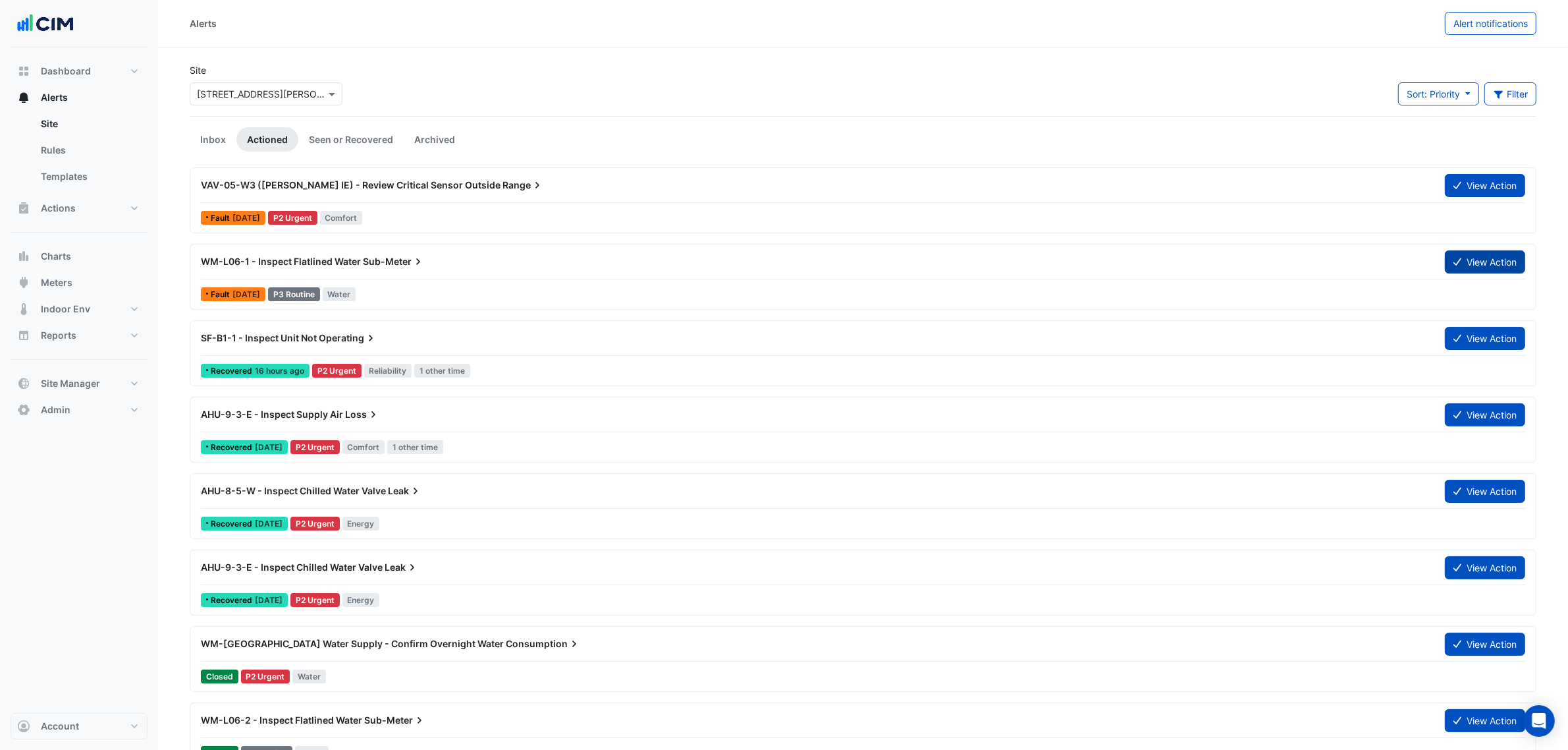
click at [1264, 257] on icon at bounding box center [1457, 262] width 8 height 9
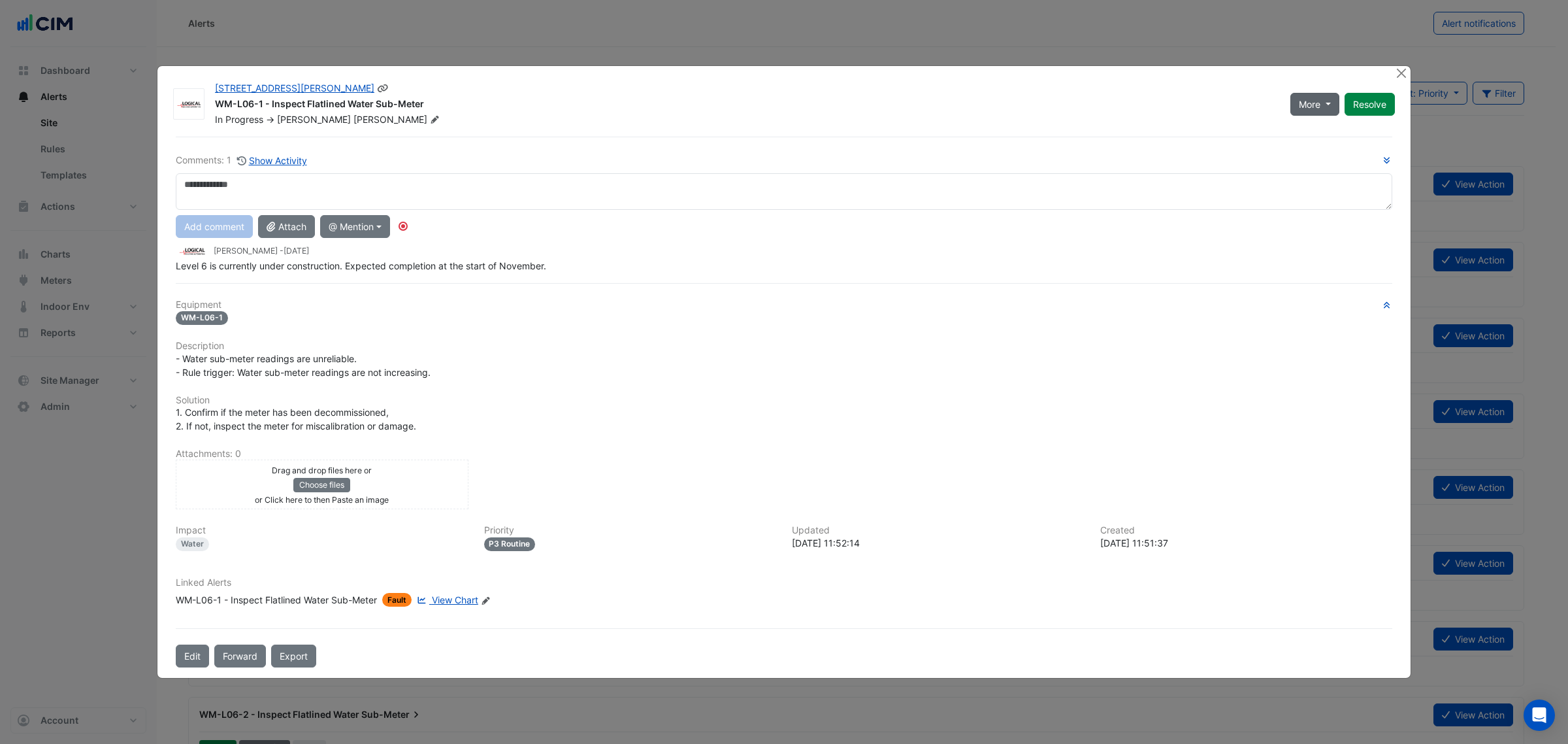
click at [1254, 111] on span "More" at bounding box center [1309, 104] width 21 height 13
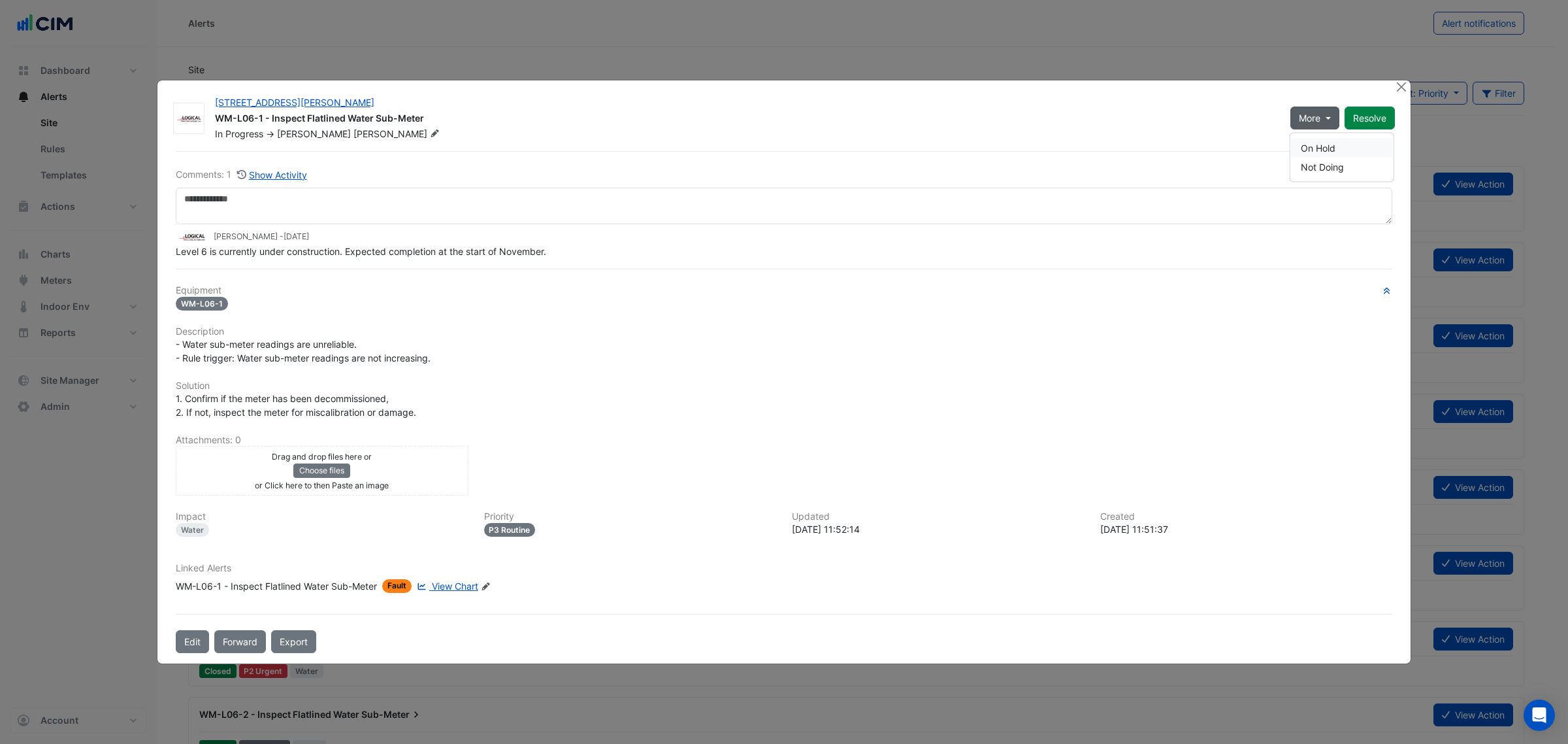
click at [1254, 149] on button "On Hold" at bounding box center [1342, 148] width 103 height 19
click at [1254, 82] on button "Close" at bounding box center [1401, 87] width 13 height 13
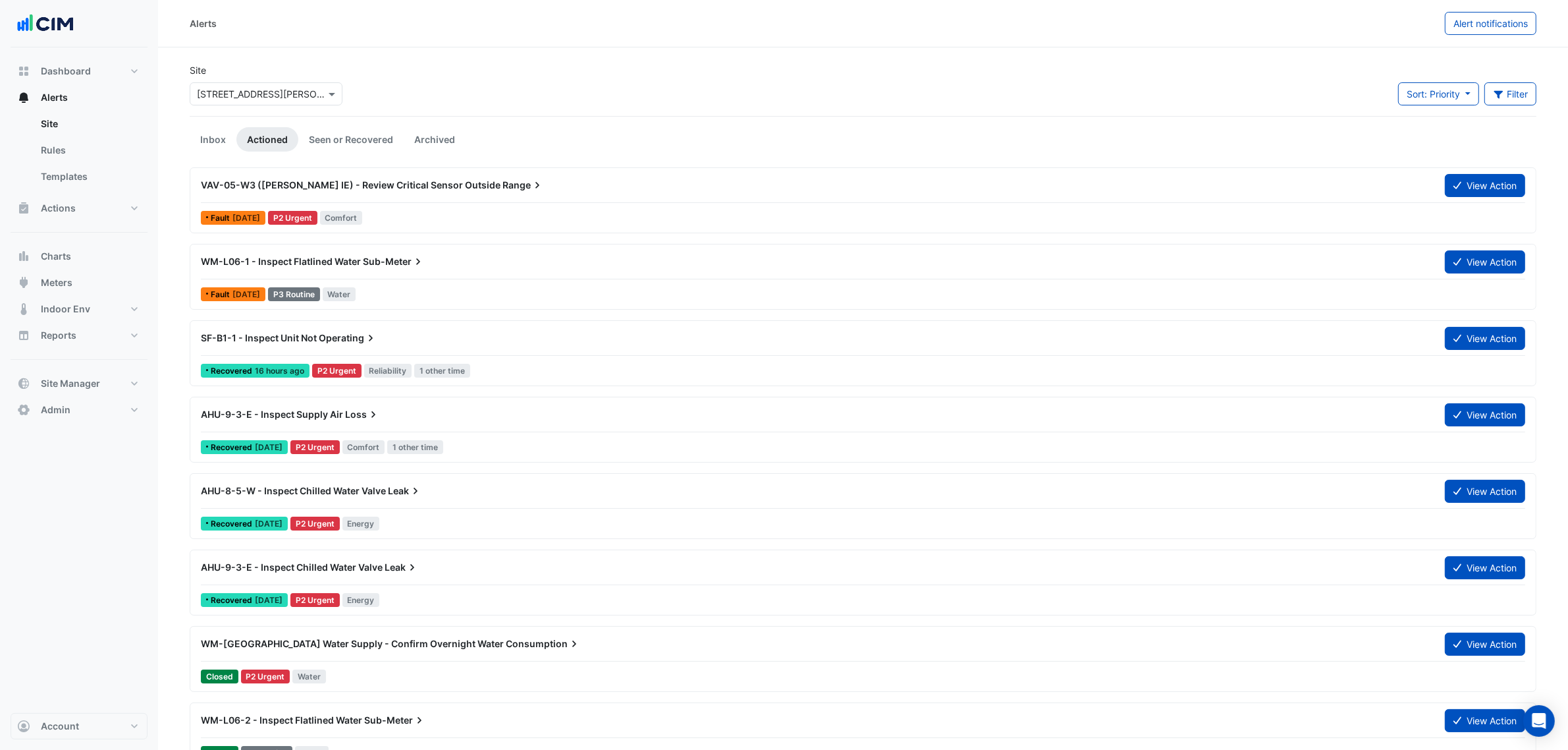
click at [269, 80] on div "× 10 Shelley Street" at bounding box center [265, 90] width 158 height 28
click at [265, 96] on input "text" at bounding box center [253, 94] width 112 height 14
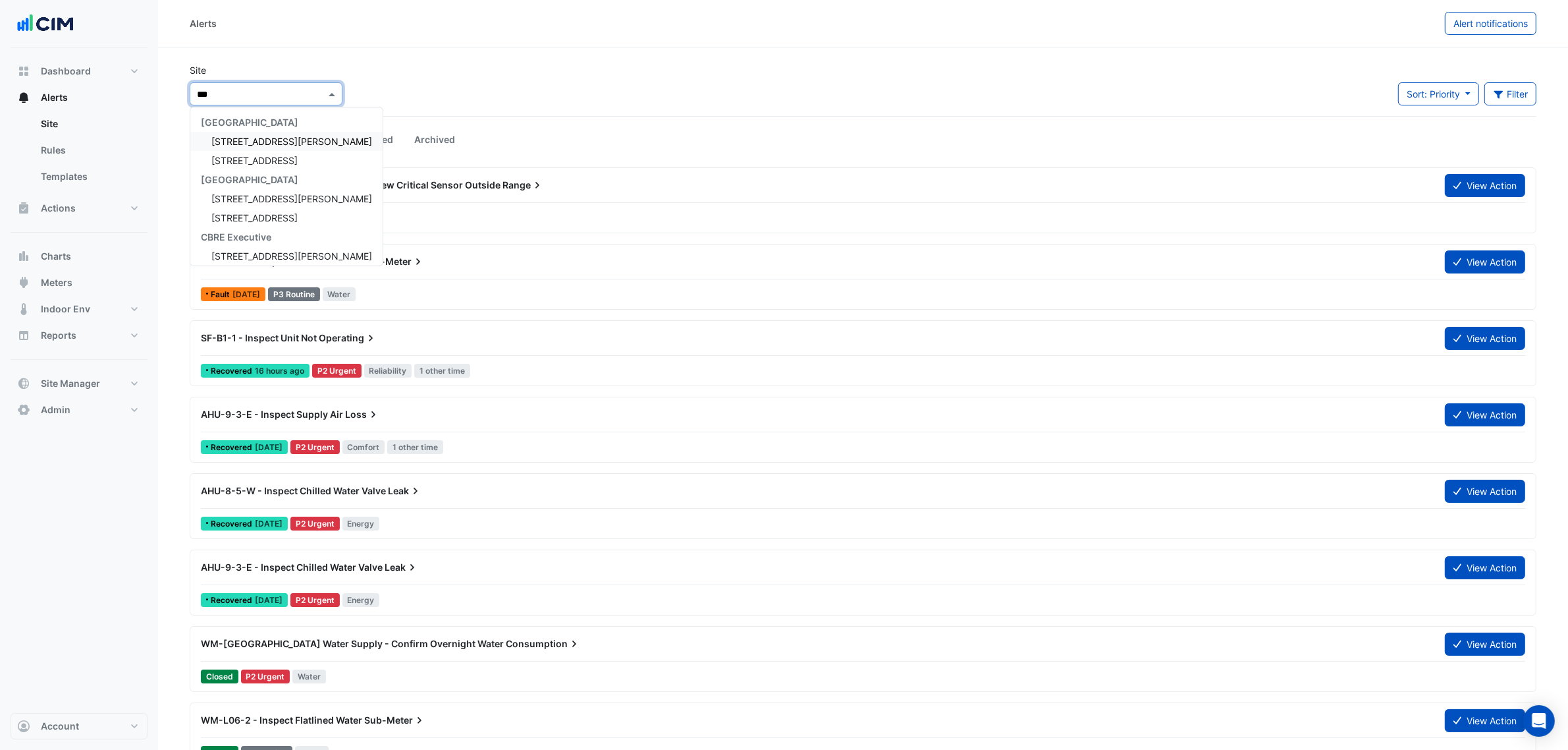
type input "****"
click at [255, 136] on span "12 Shelley Street" at bounding box center [291, 141] width 161 height 11
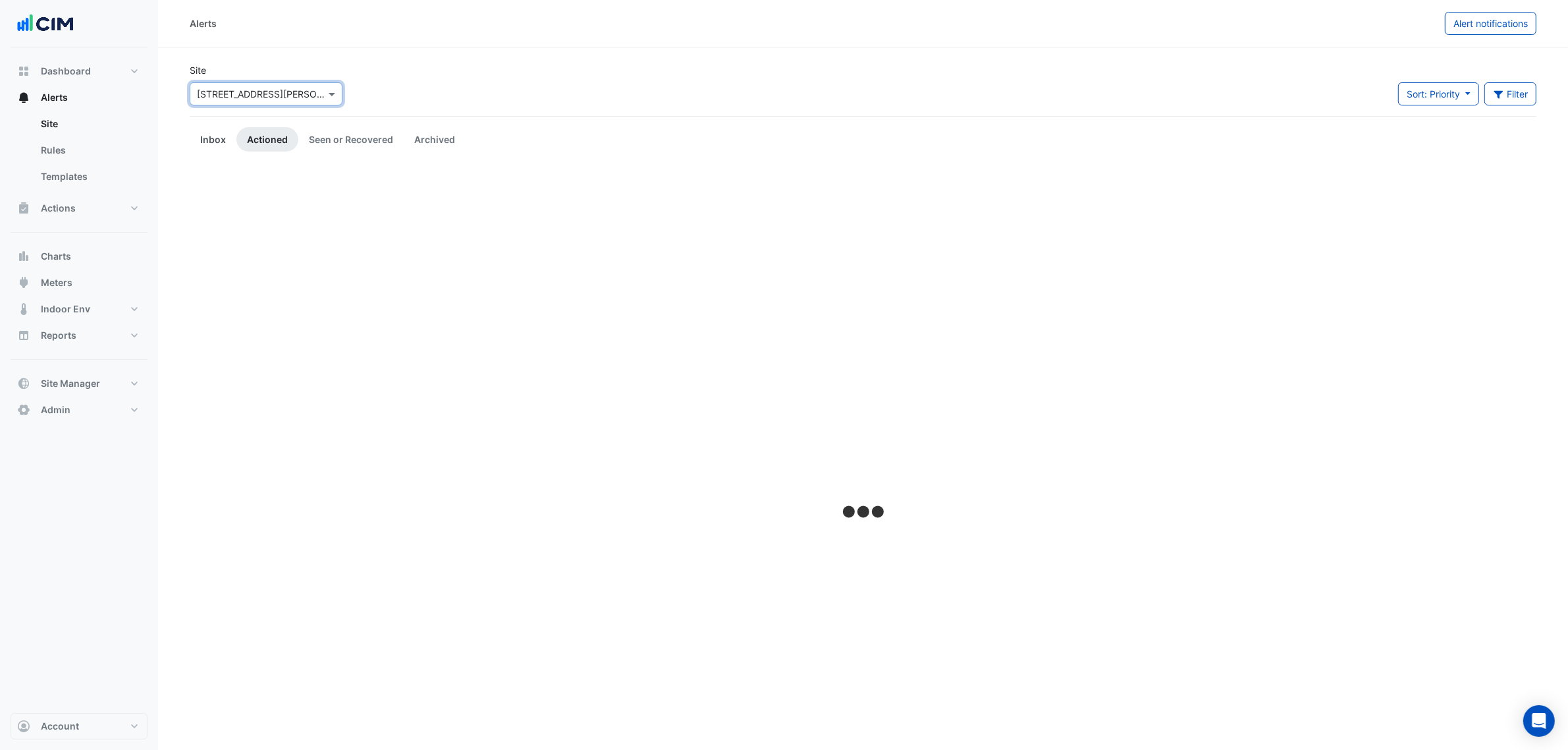
click at [219, 137] on link "Inbox" at bounding box center [213, 139] width 47 height 24
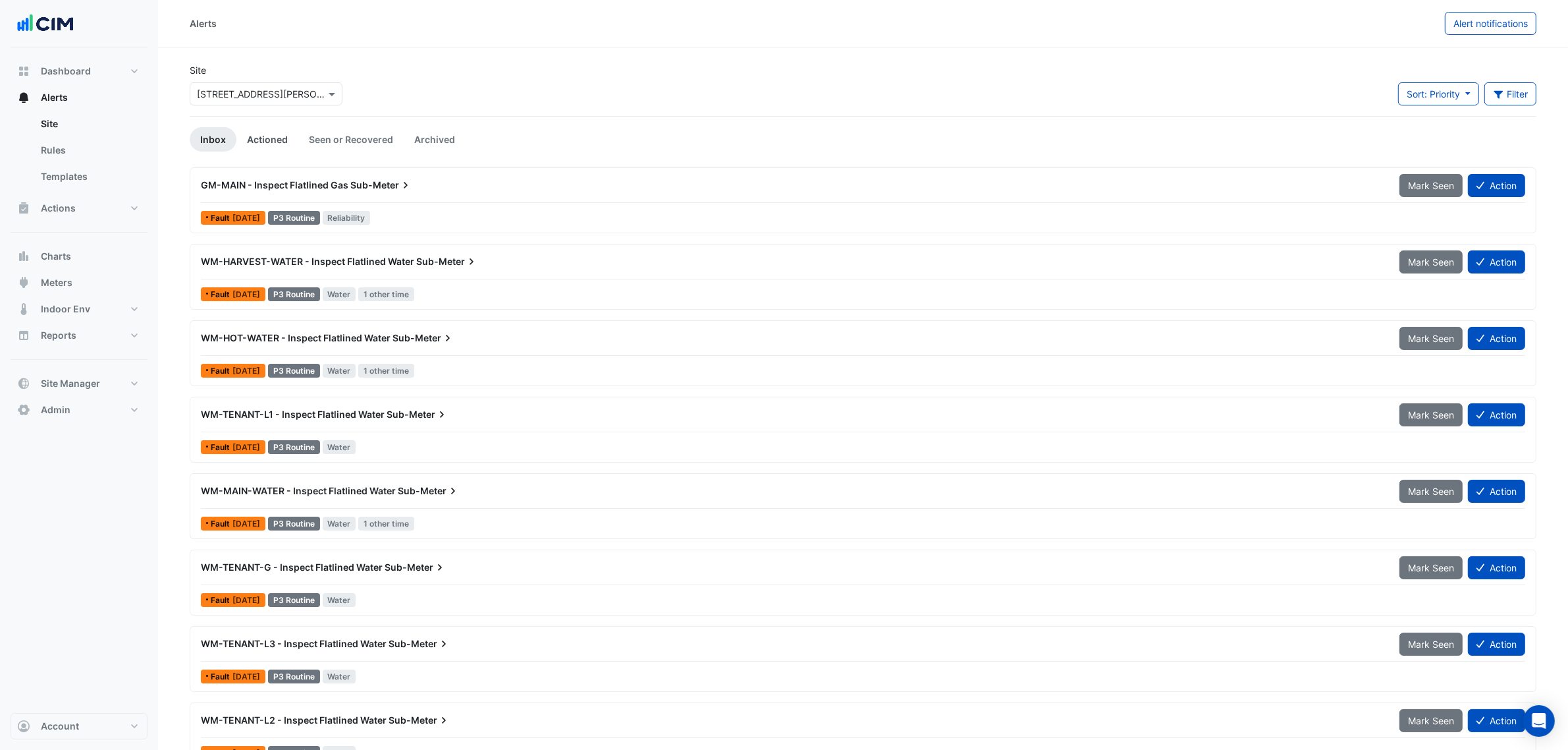
click at [263, 145] on link "Actioned" at bounding box center [267, 139] width 62 height 24
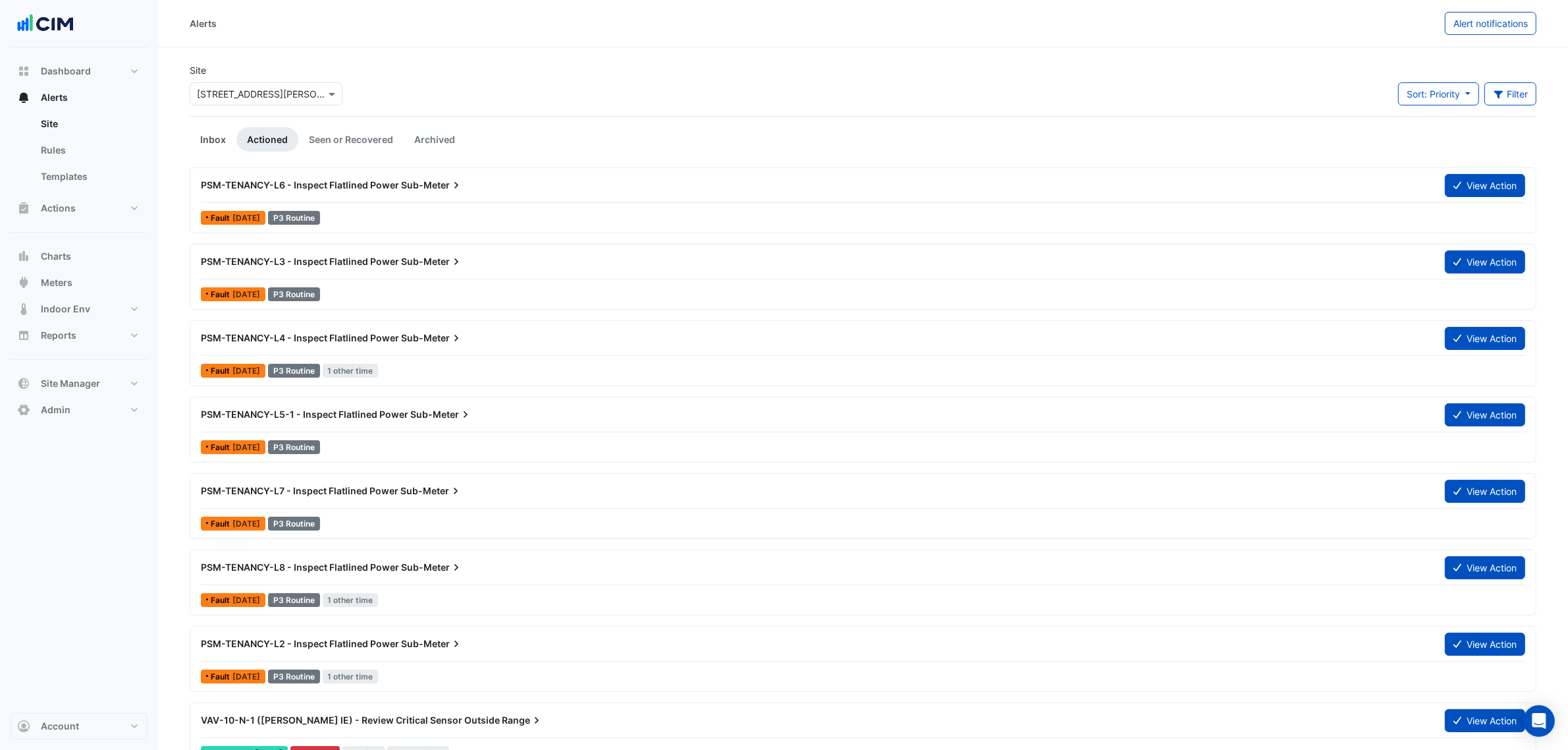
click at [214, 137] on link "Inbox" at bounding box center [213, 139] width 47 height 24
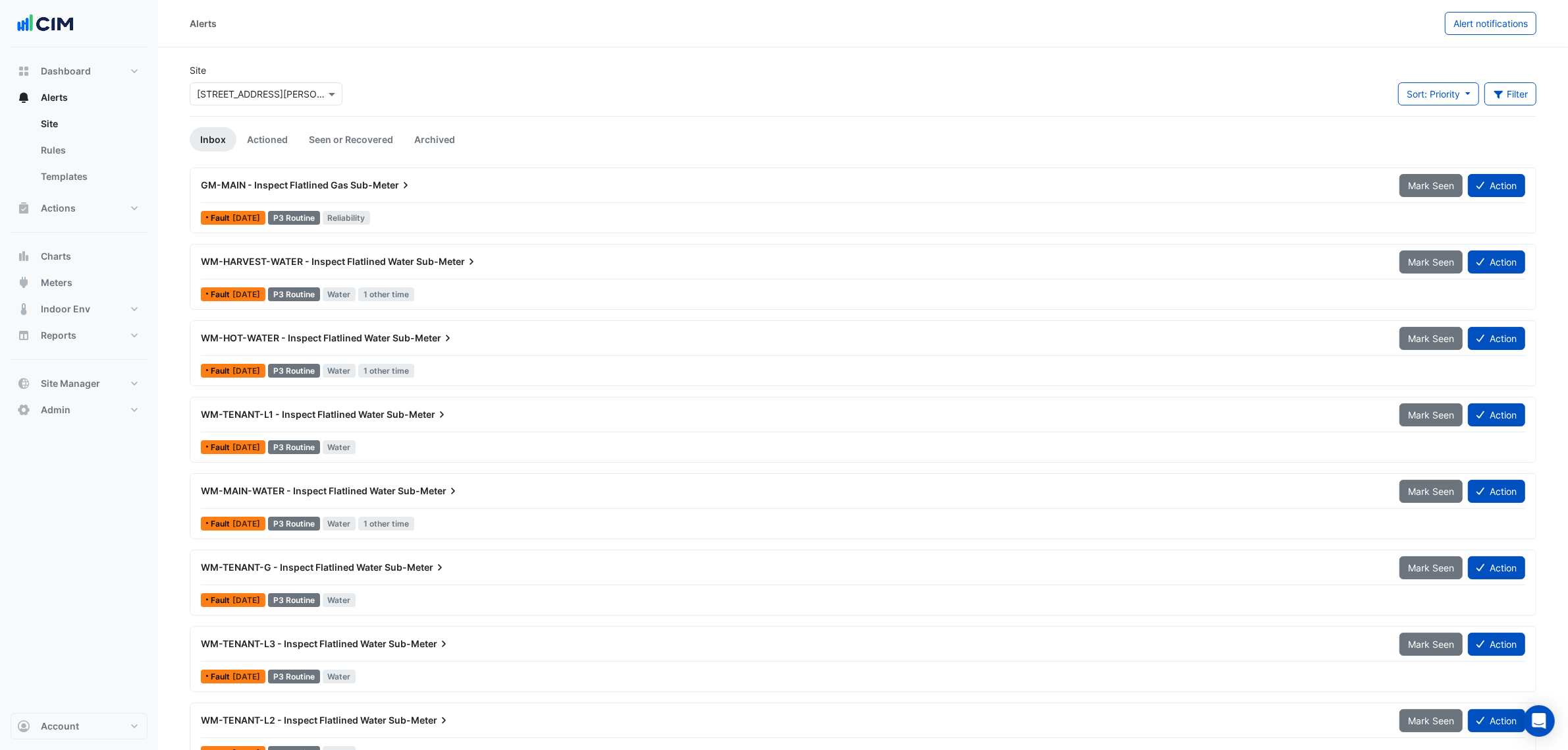
click at [472, 271] on div "WM-HARVEST-WATER - Inspect Flatlined Water Sub-Meter" at bounding box center [792, 262] width 1199 height 23
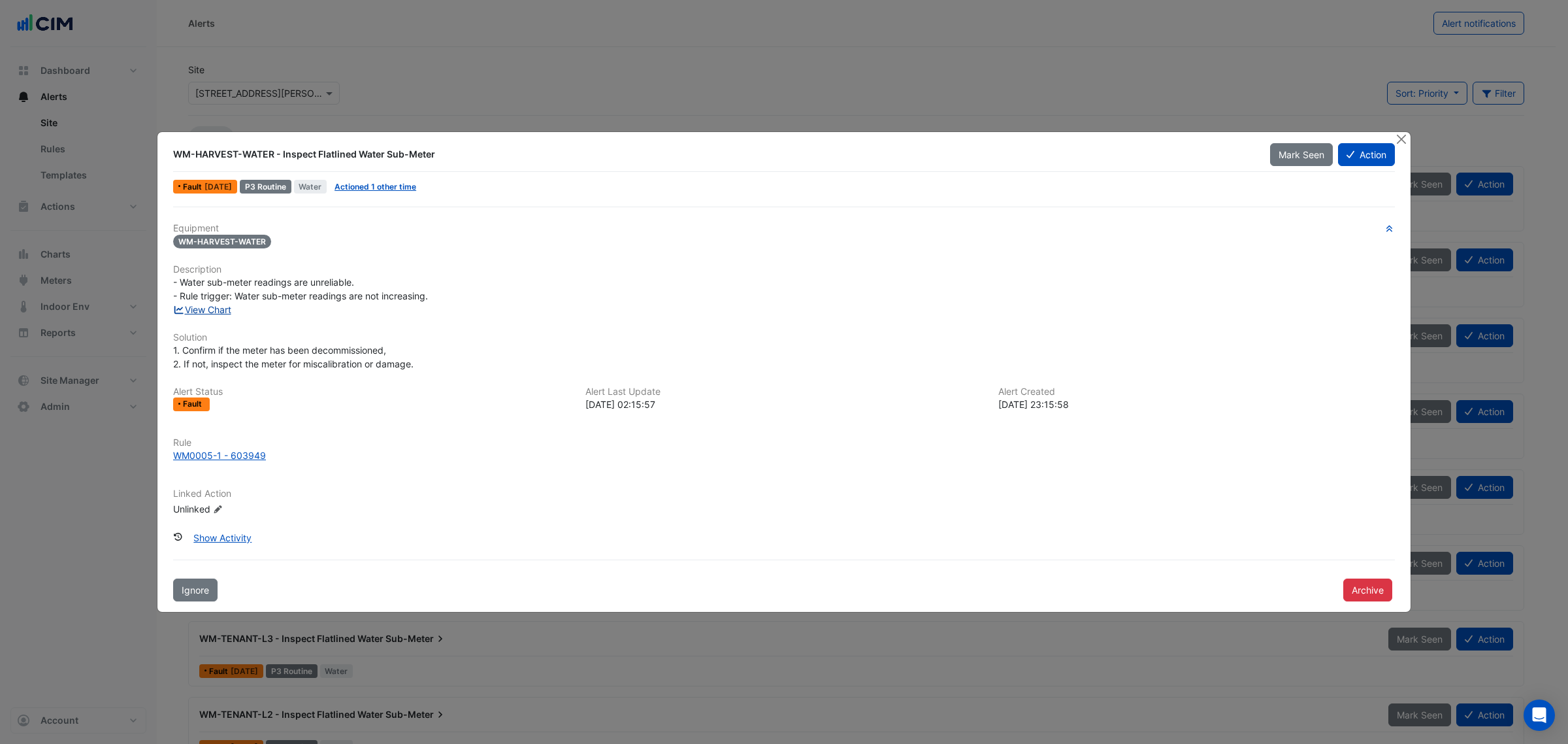
click at [220, 304] on link "View Chart" at bounding box center [201, 309] width 58 height 11
click at [408, 183] on link "Actioned 1 other time" at bounding box center [375, 186] width 81 height 10
click at [1254, 141] on div at bounding box center [1402, 139] width 16 height 15
click at [1254, 139] on button "Close" at bounding box center [1401, 138] width 13 height 13
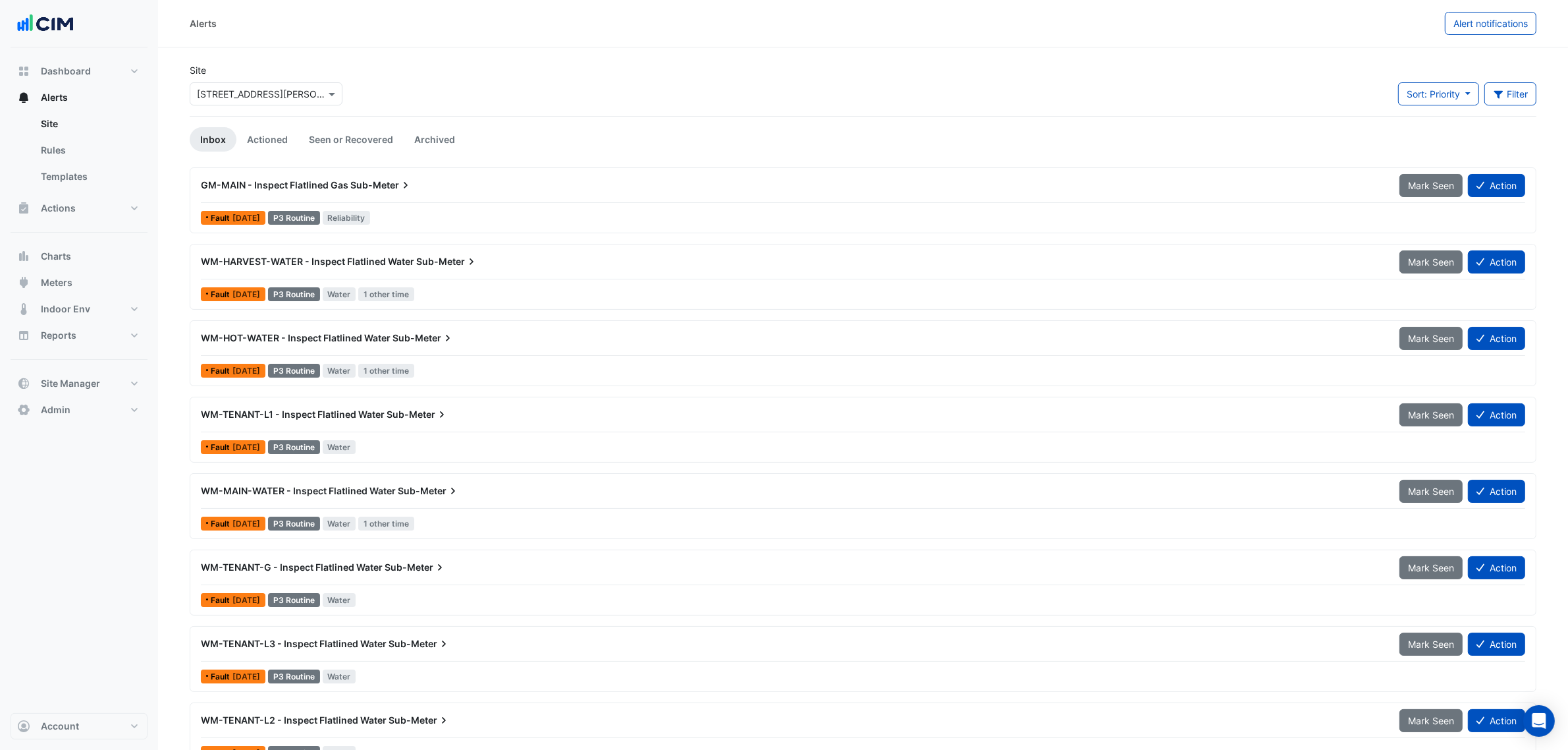
click at [482, 343] on div "WM-HOT-WATER - Inspect Flatlined Water Sub-Meter" at bounding box center [792, 338] width 1183 height 14
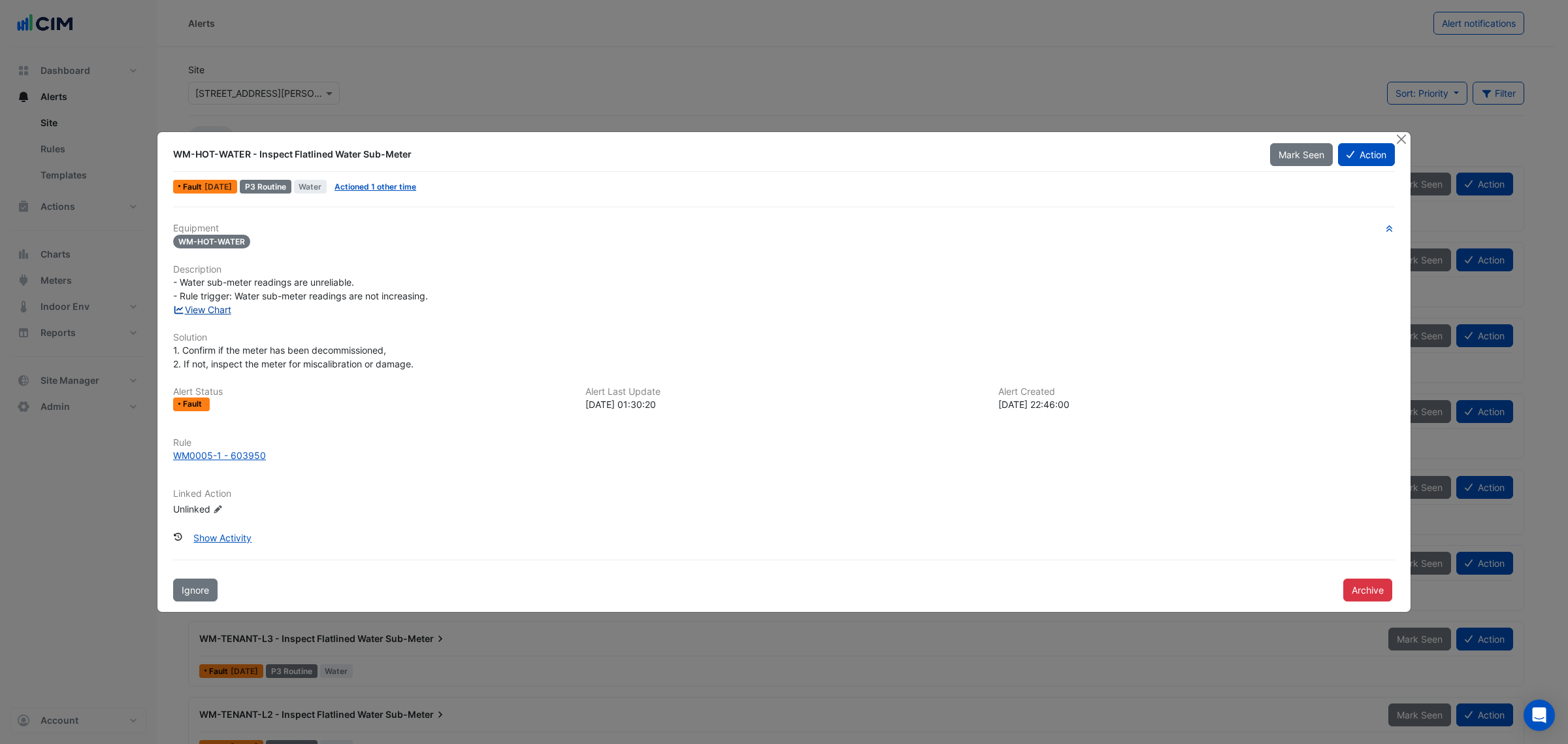
click at [204, 304] on link "View Chart" at bounding box center [201, 309] width 58 height 11
click at [1254, 137] on button "Close" at bounding box center [1401, 138] width 13 height 13
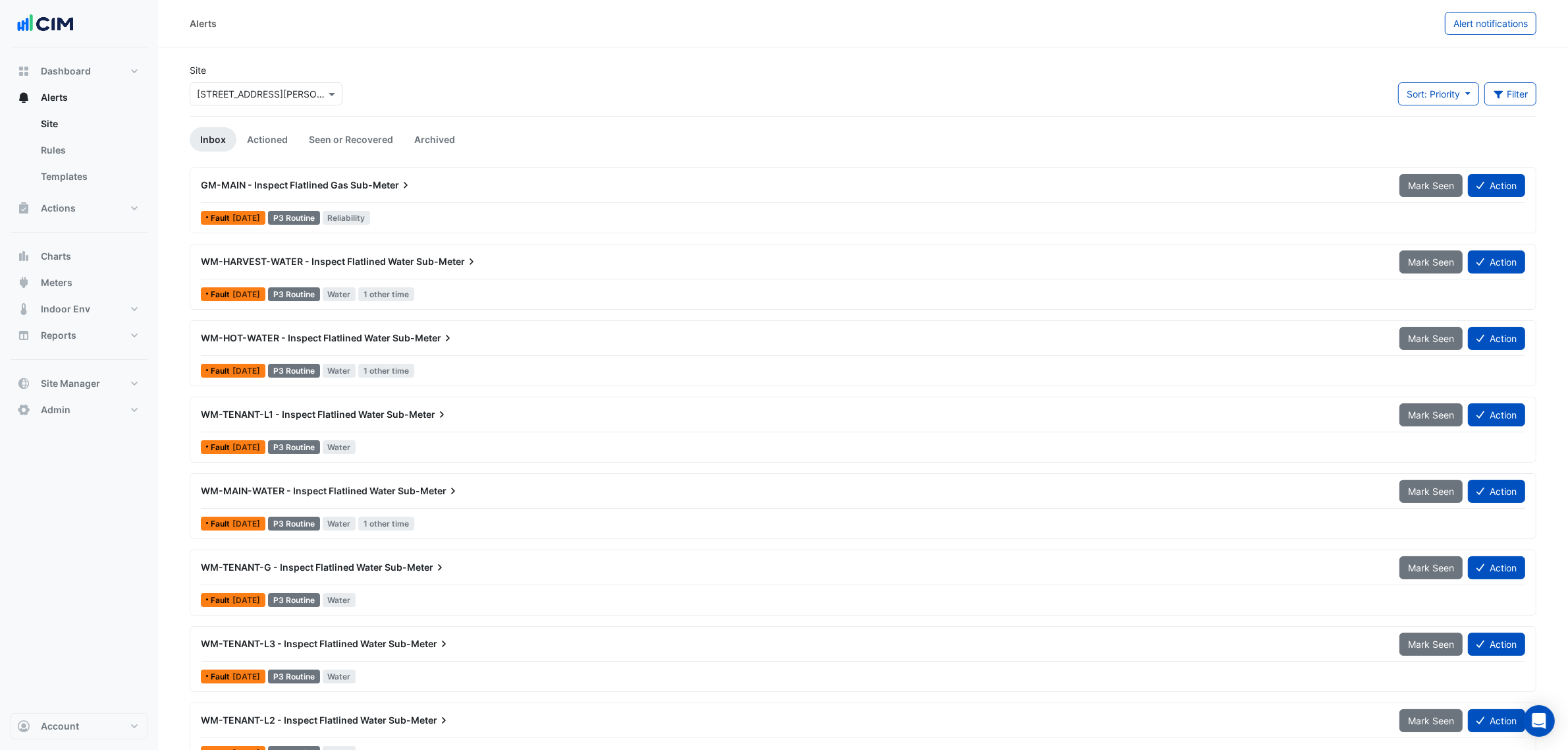
click at [447, 173] on div "GM-MAIN - Inspect Flatlined Gas Sub-Meter" at bounding box center [792, 185] width 1199 height 23
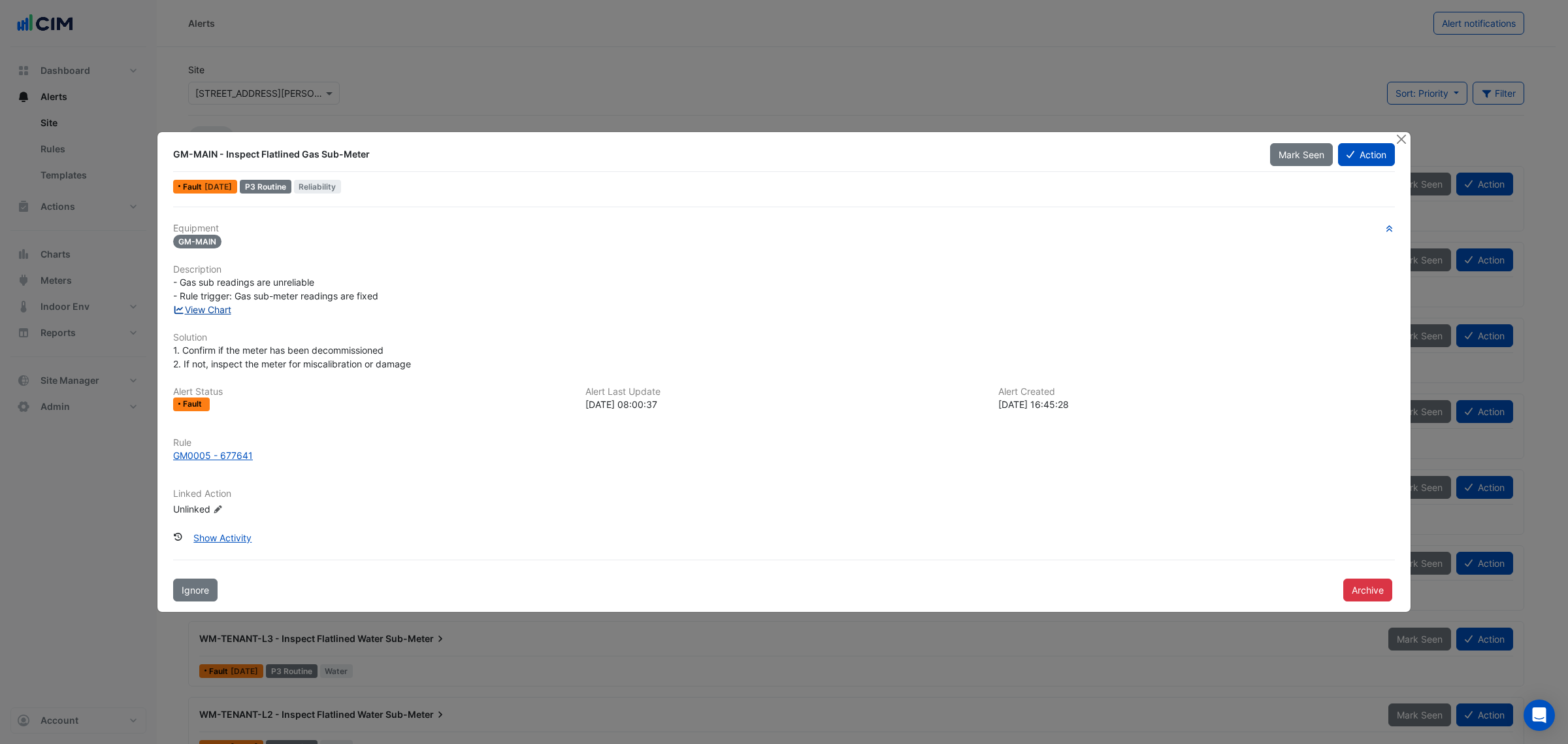
click at [214, 313] on link "View Chart" at bounding box center [201, 309] width 58 height 11
click at [1254, 139] on button "Close" at bounding box center [1401, 138] width 13 height 13
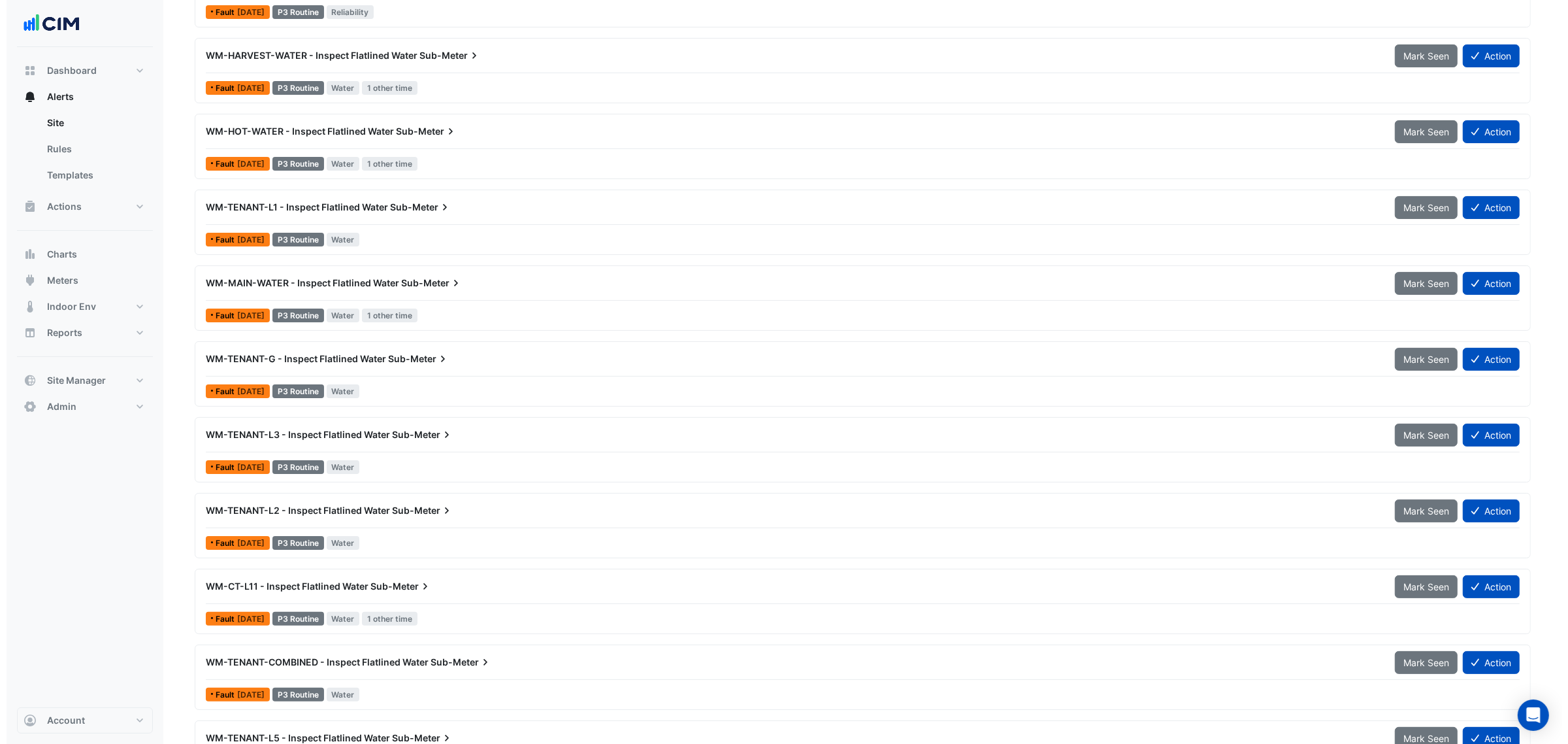
scroll to position [408, 0]
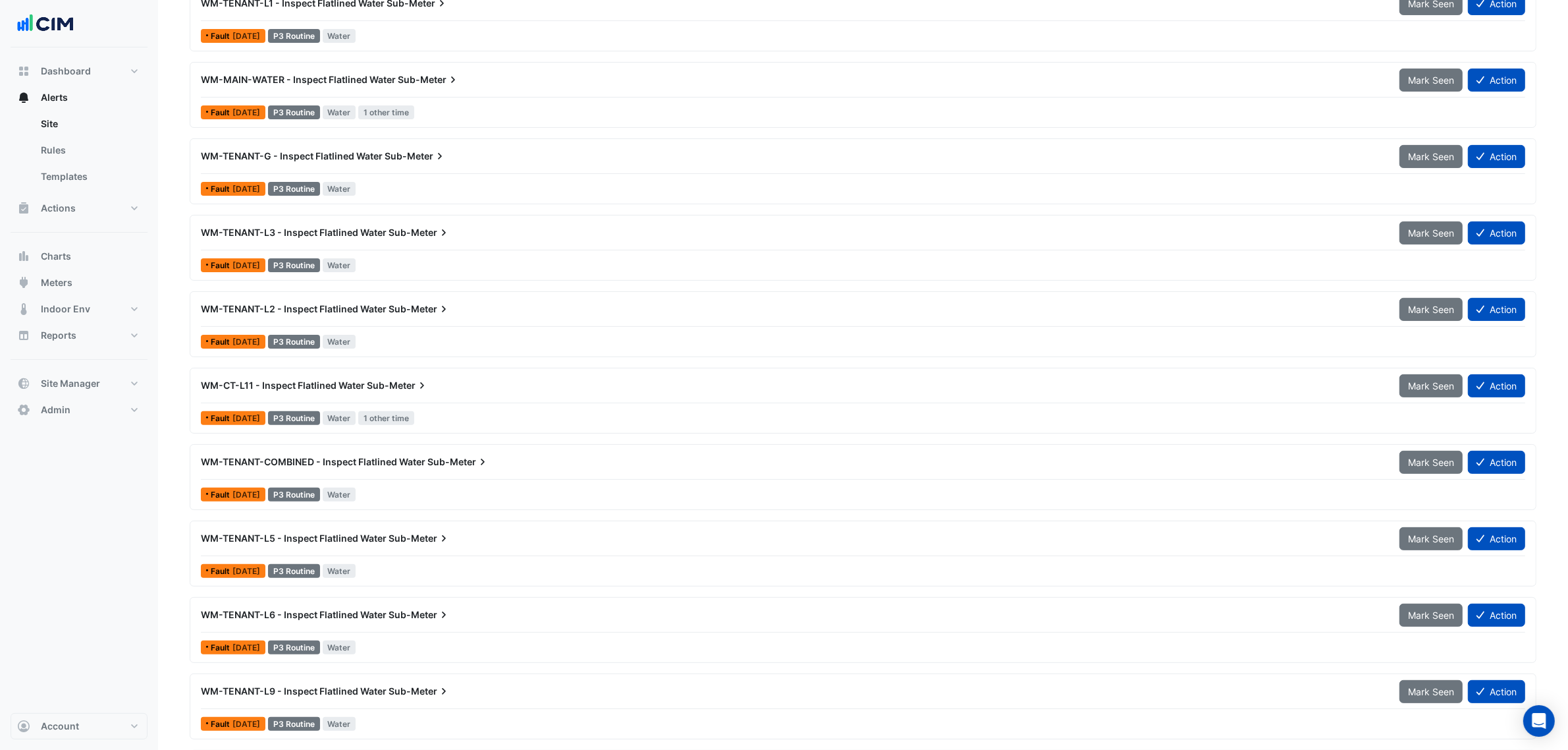
click at [400, 468] on span "WM-TENANT-COMBINED - Inspect Flatlined Water" at bounding box center [313, 461] width 225 height 11
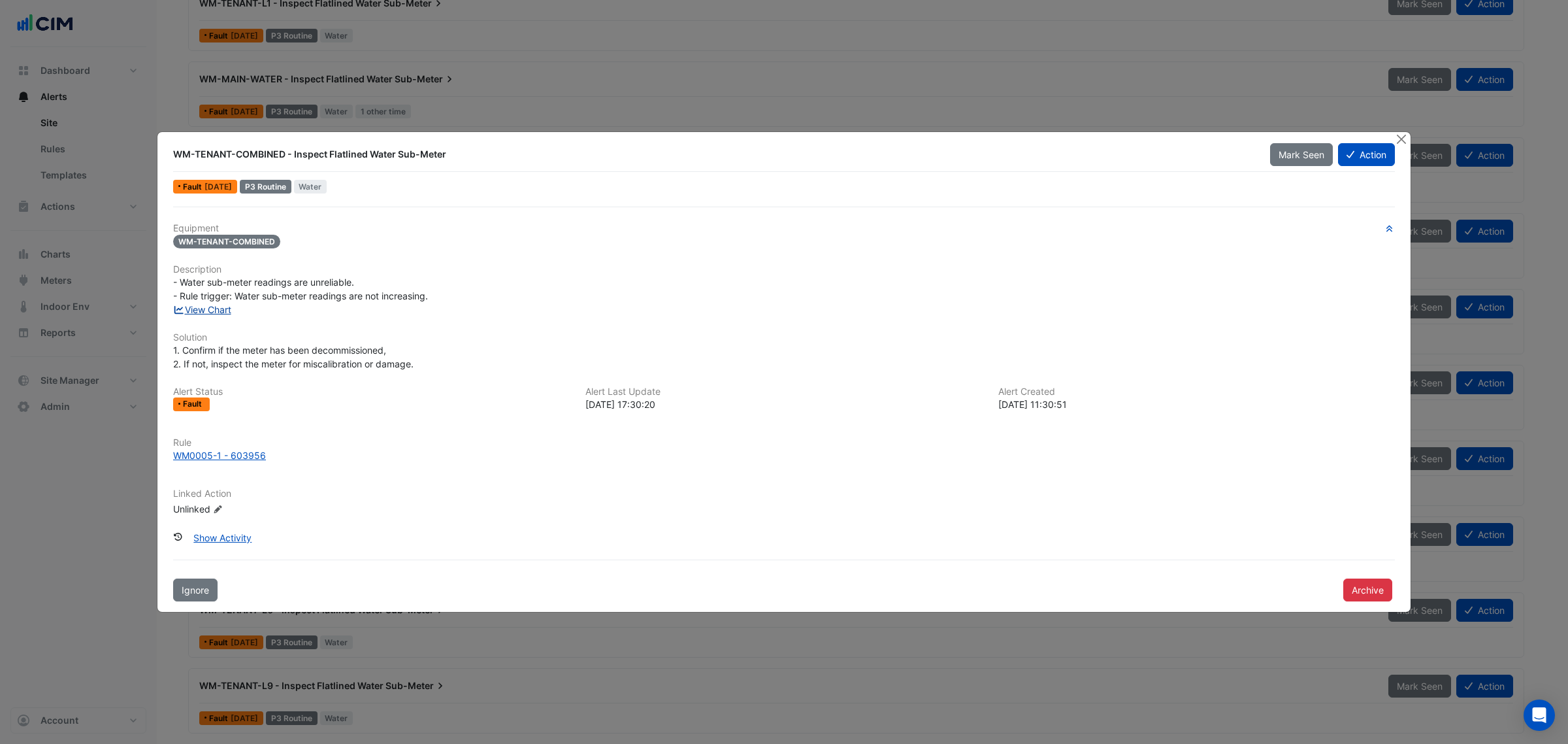
click at [213, 311] on link "View Chart" at bounding box center [201, 309] width 58 height 11
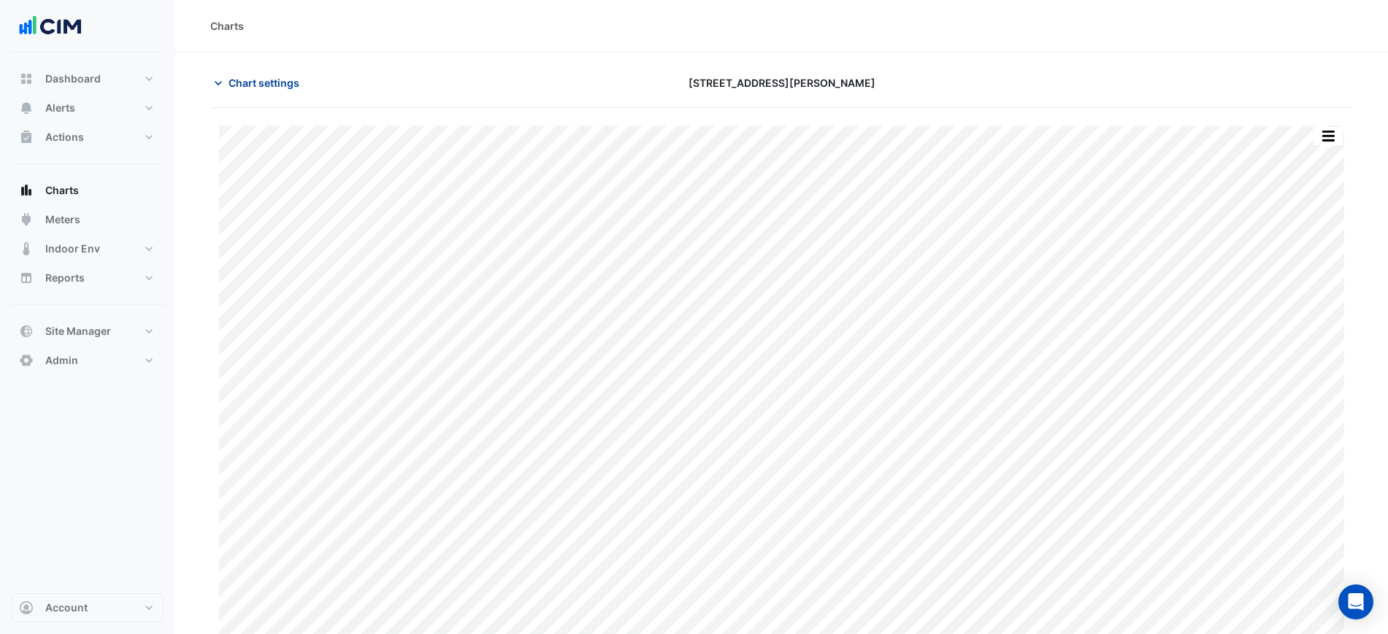
click at [258, 88] on span "Chart settings" at bounding box center [264, 82] width 71 height 15
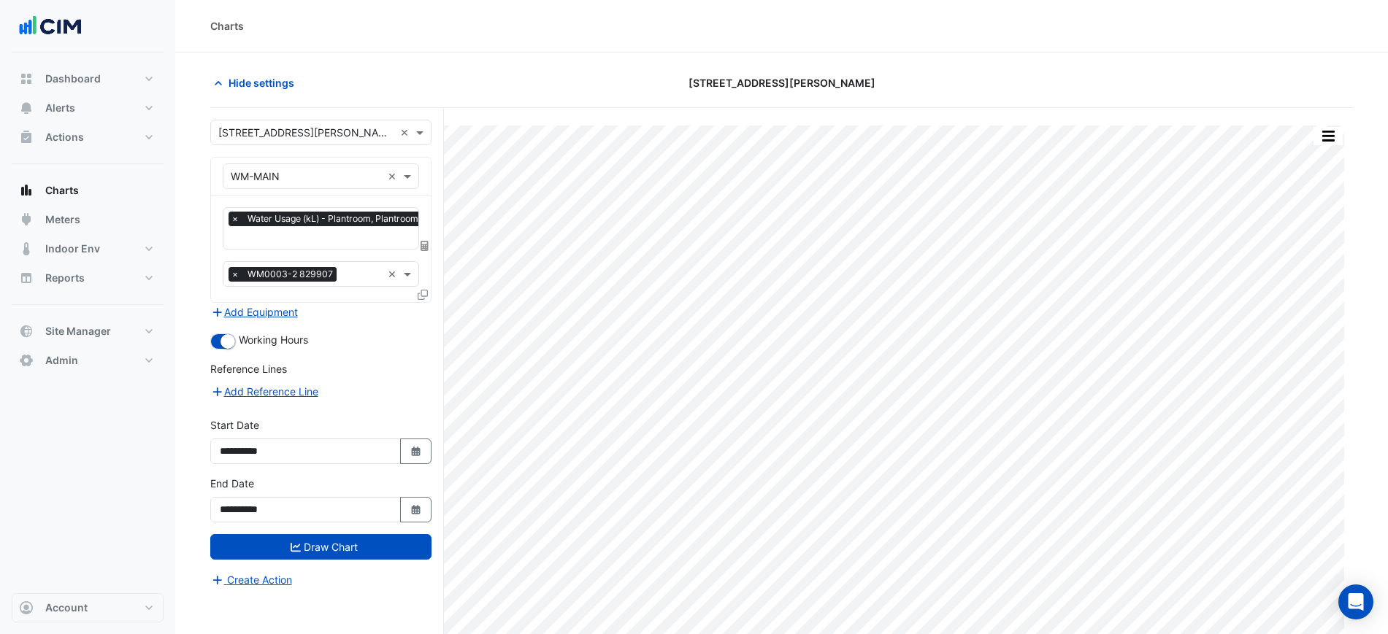
click at [426, 247] on icon at bounding box center [425, 246] width 8 height 10
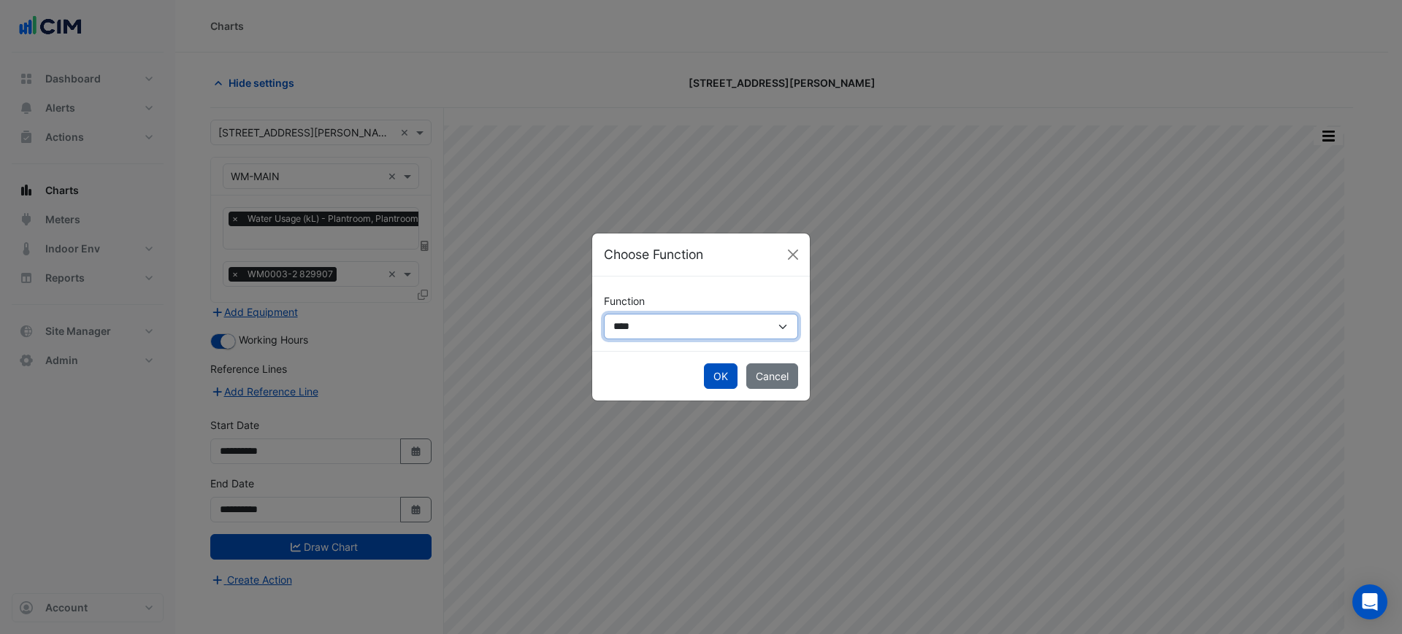
click at [613, 315] on select "**********" at bounding box center [701, 327] width 194 height 26
select select "******"
click at [604, 314] on select "**********" at bounding box center [701, 327] width 194 height 26
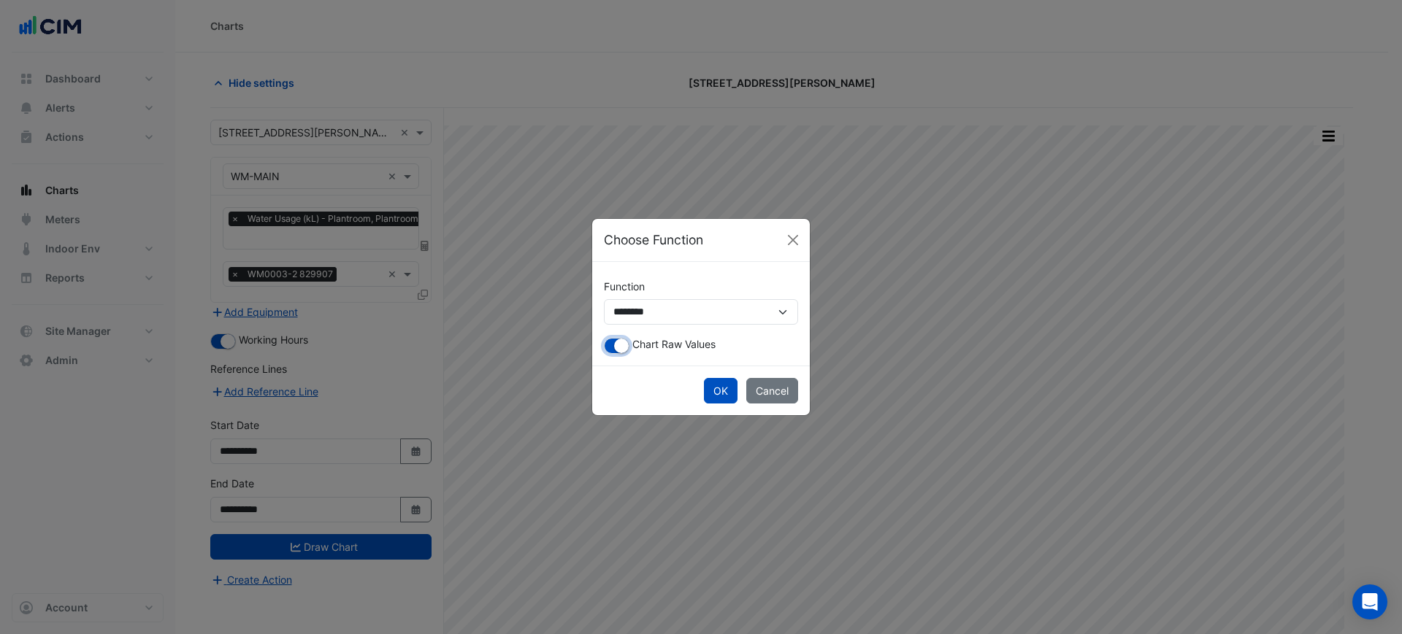
click at [612, 350] on button "button" at bounding box center [617, 346] width 26 height 16
click at [713, 393] on button "OK" at bounding box center [721, 391] width 34 height 26
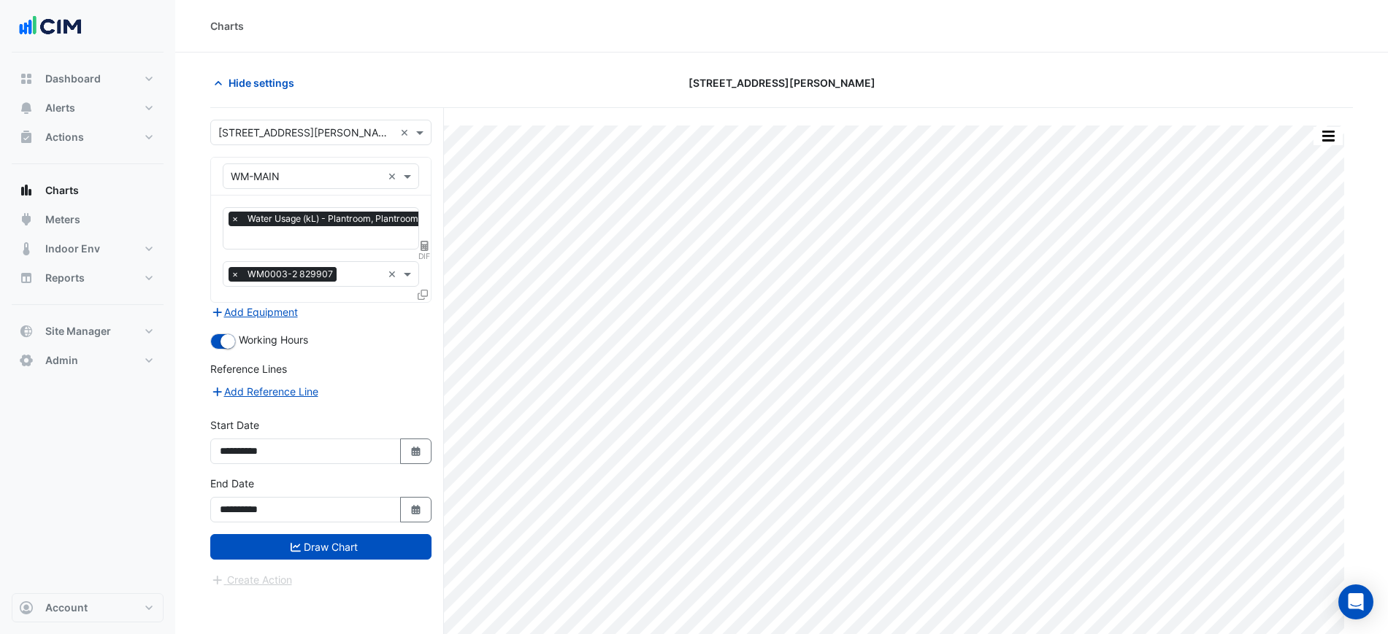
click at [364, 531] on div "**********" at bounding box center [320, 505] width 239 height 58
click at [368, 546] on button "Draw Chart" at bounding box center [320, 547] width 221 height 26
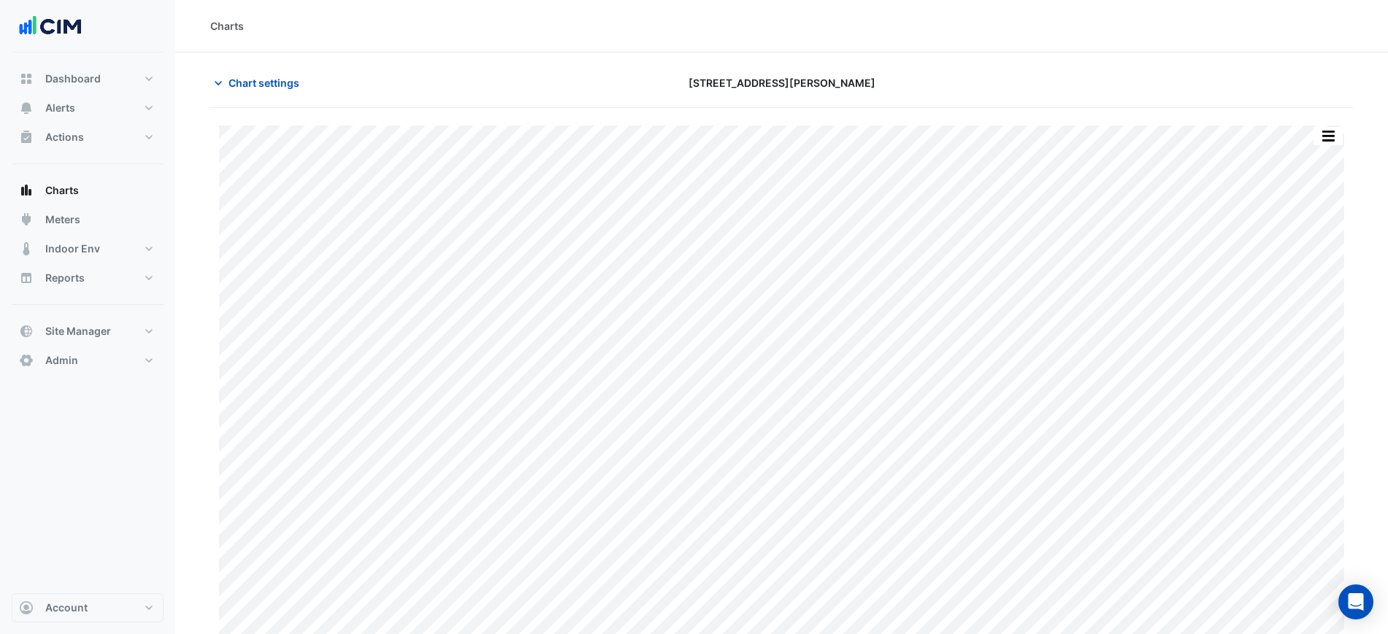
click at [1016, 88] on div at bounding box center [1168, 83] width 387 height 26
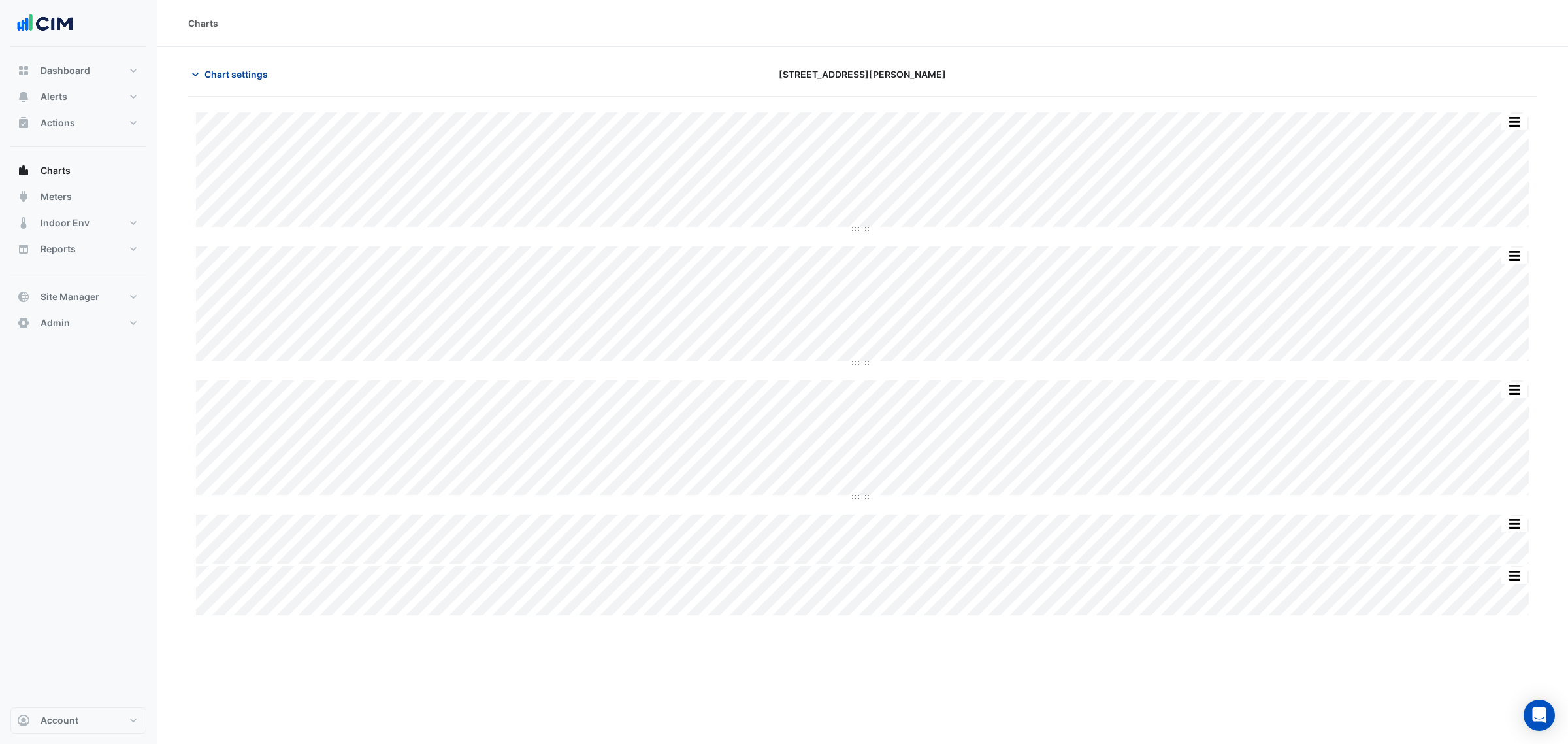
click at [250, 70] on span "Chart settings" at bounding box center [236, 73] width 64 height 13
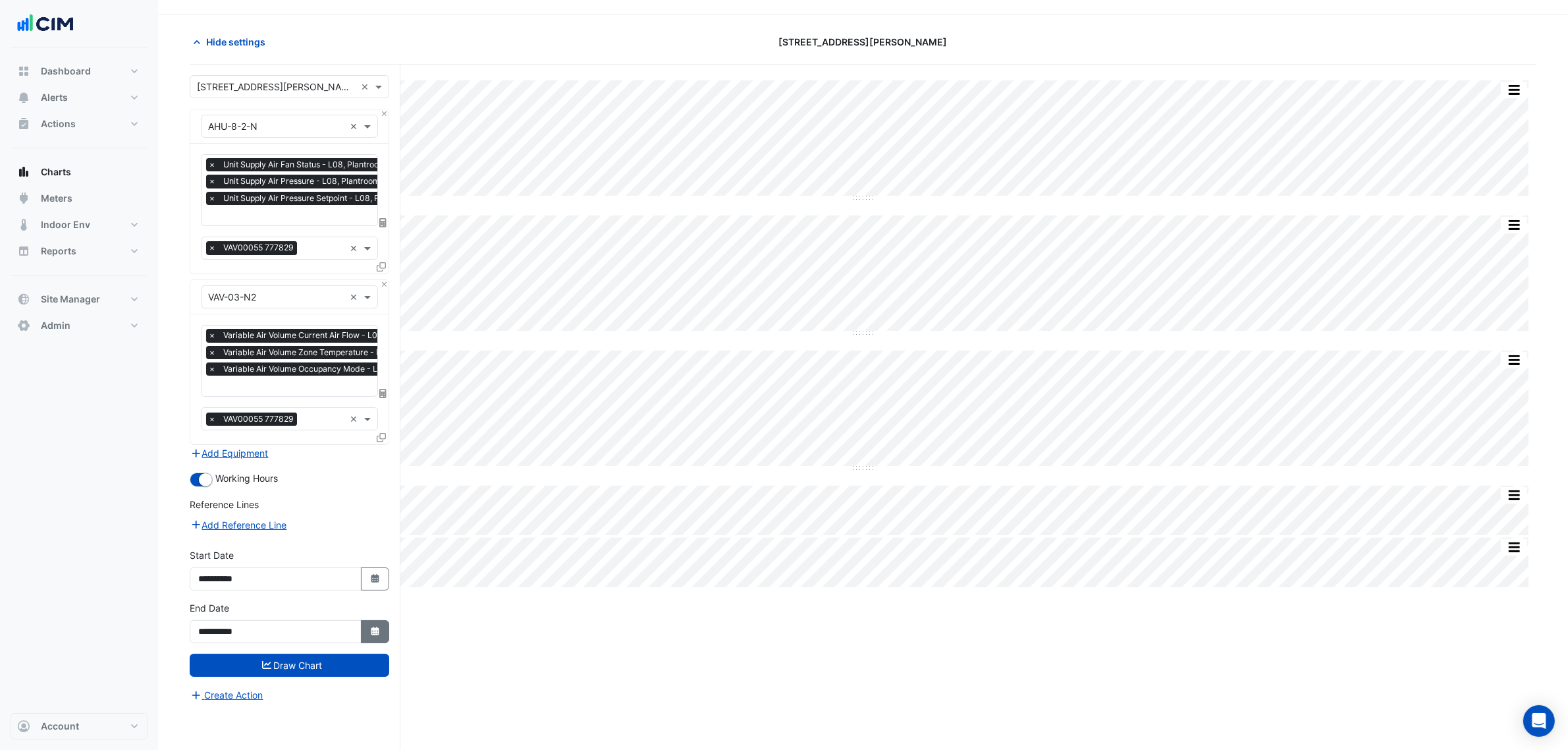
scroll to position [50, 0]
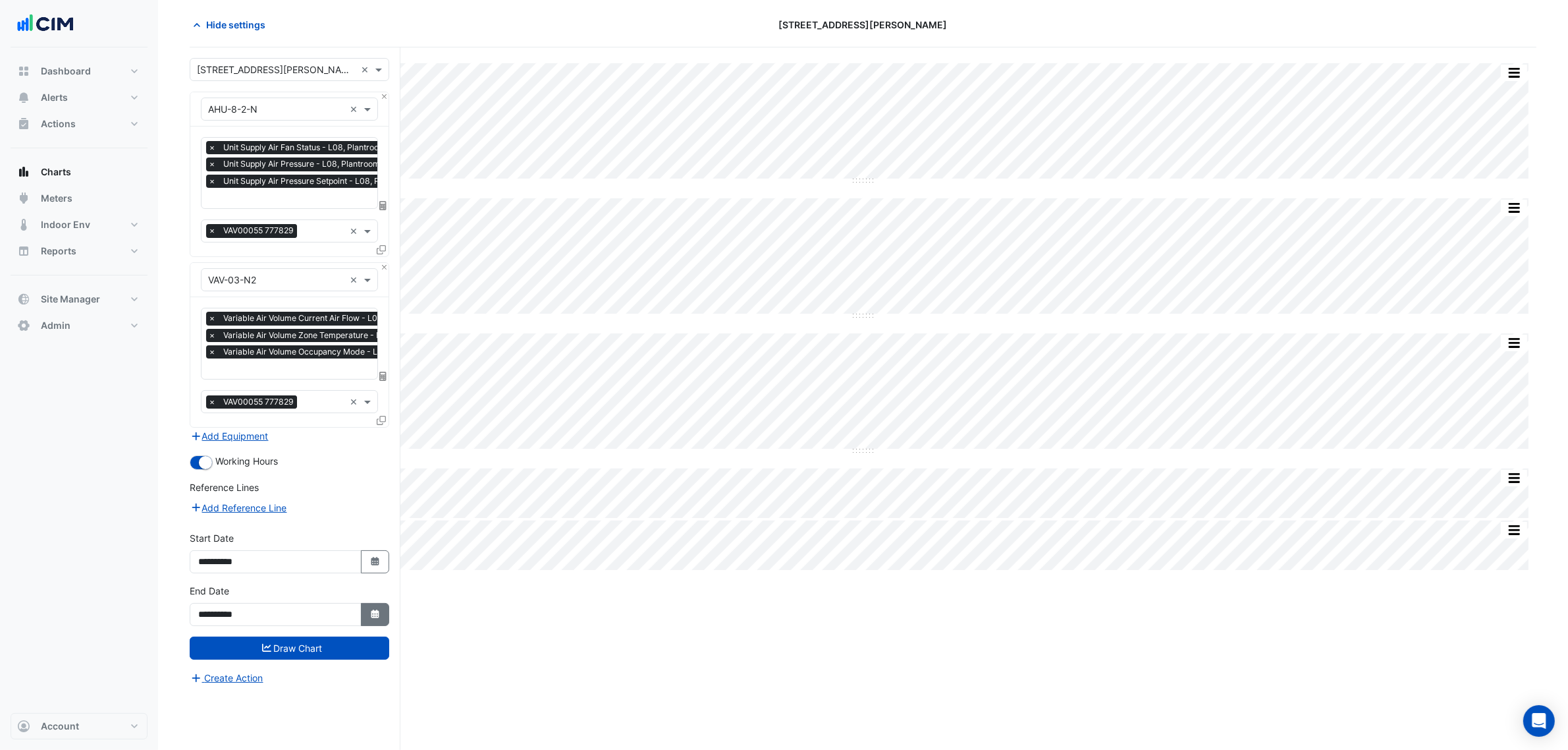
click at [370, 603] on button "Select Date" at bounding box center [375, 615] width 29 height 23
click at [212, 545] on div "22" at bounding box center [211, 543] width 21 height 21
type input "**********"
click at [291, 651] on button "Draw Chart" at bounding box center [289, 648] width 199 height 23
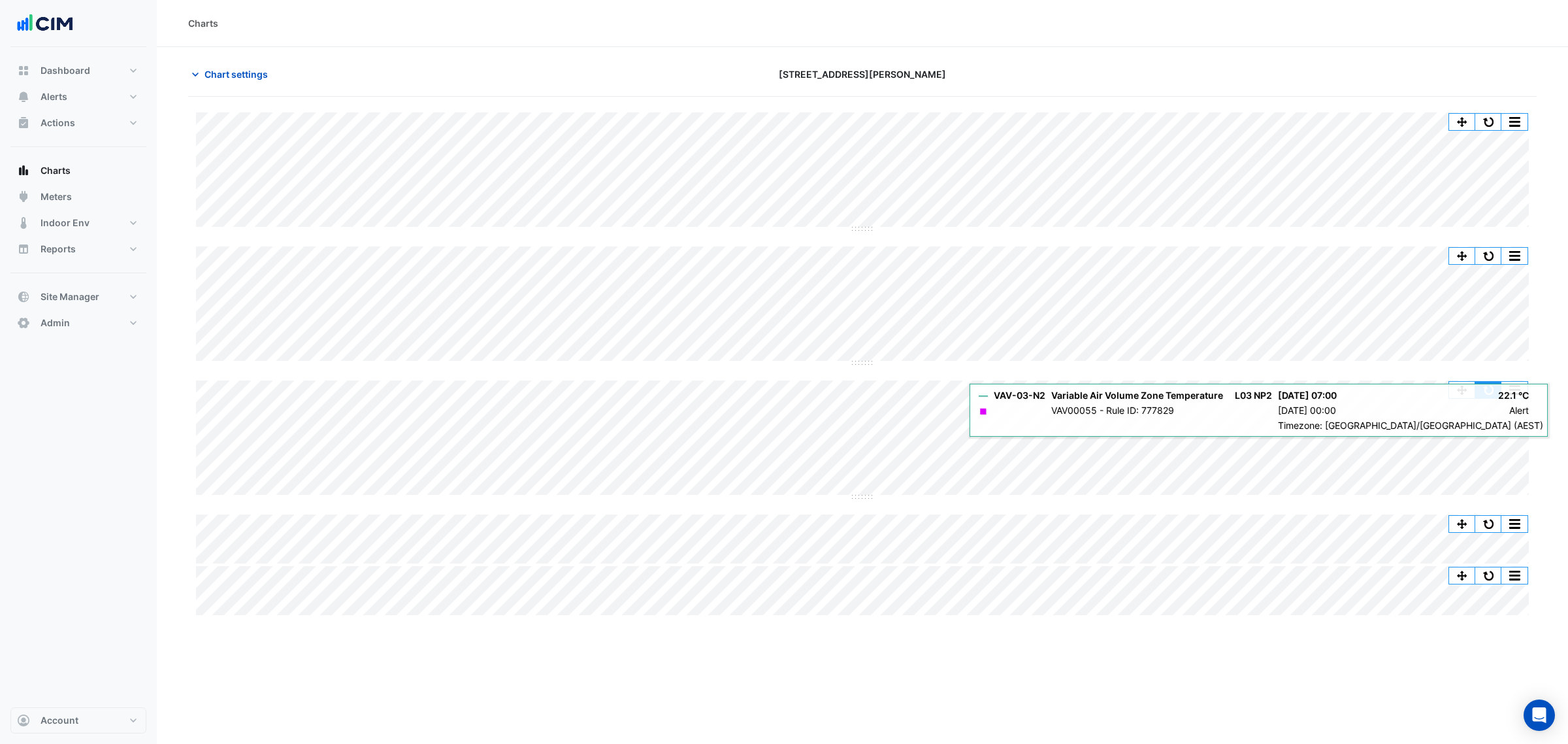
click at [1487, 384] on button "button" at bounding box center [1487, 389] width 26 height 16
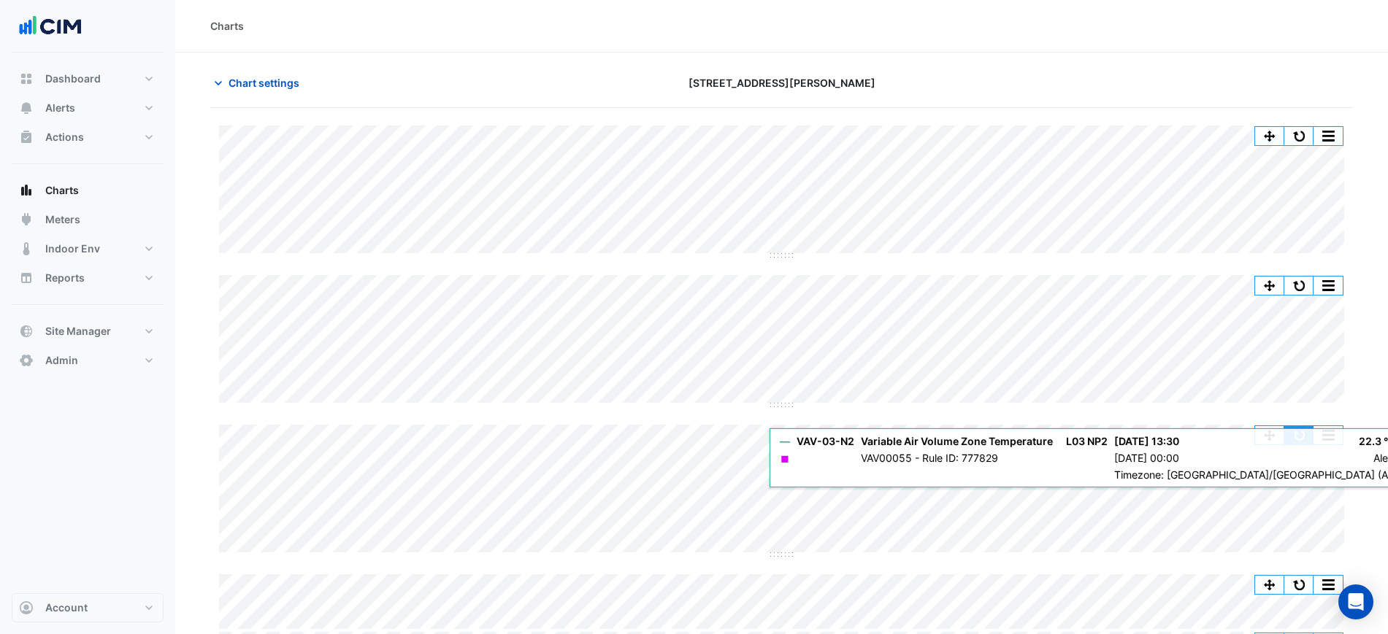
click at [1308, 433] on button "button" at bounding box center [1298, 435] width 29 height 18
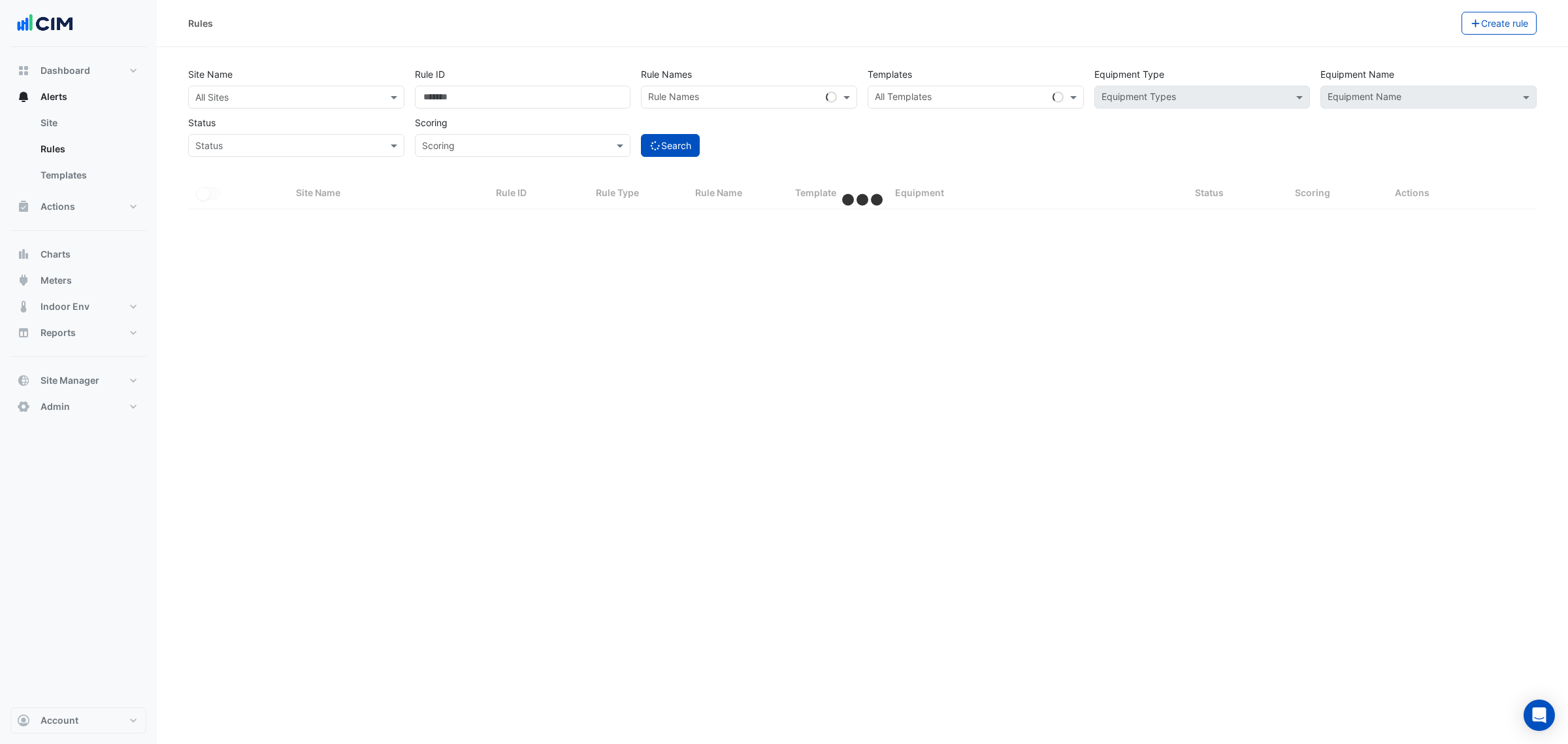
select select "***"
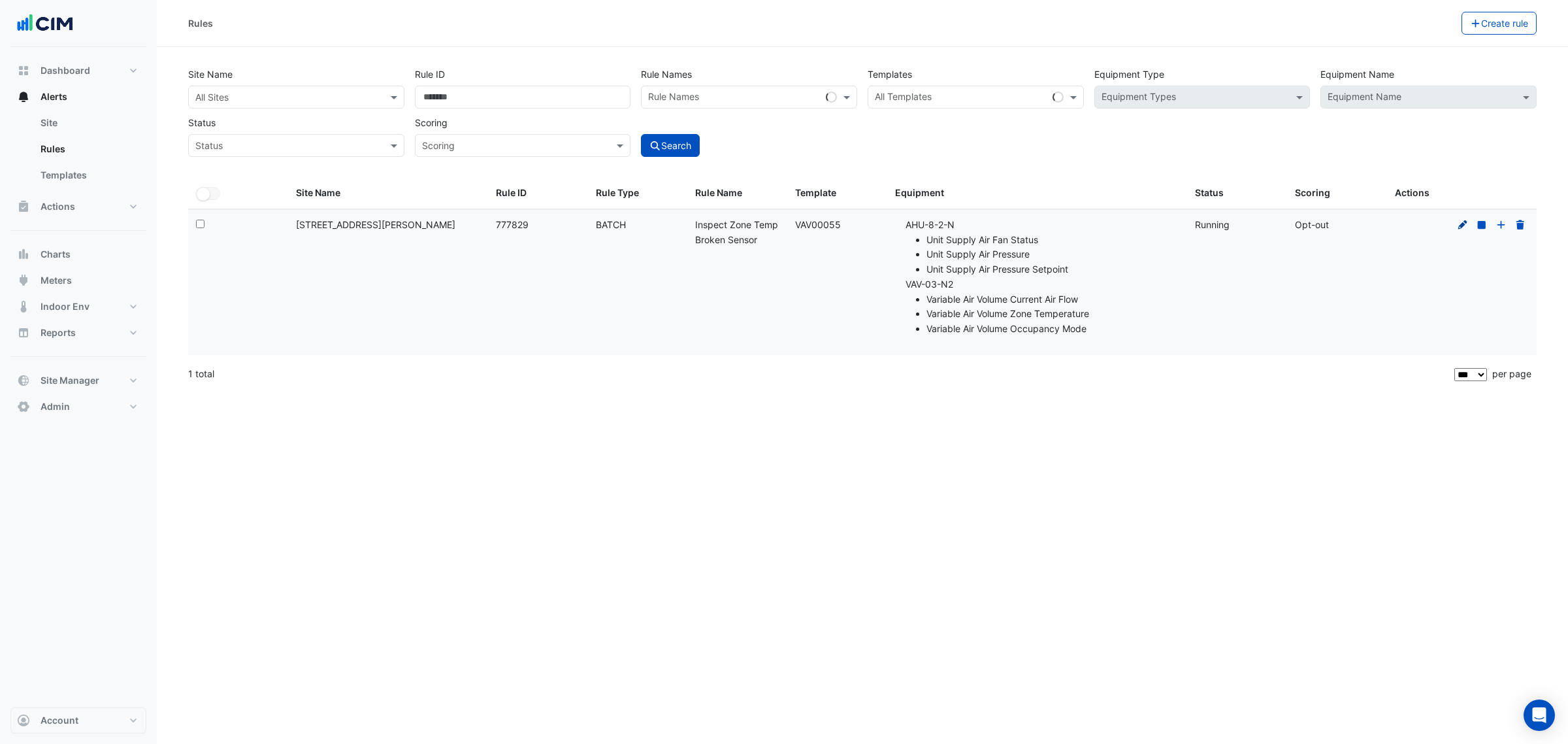
click at [1458, 223] on icon at bounding box center [1462, 225] width 12 height 9
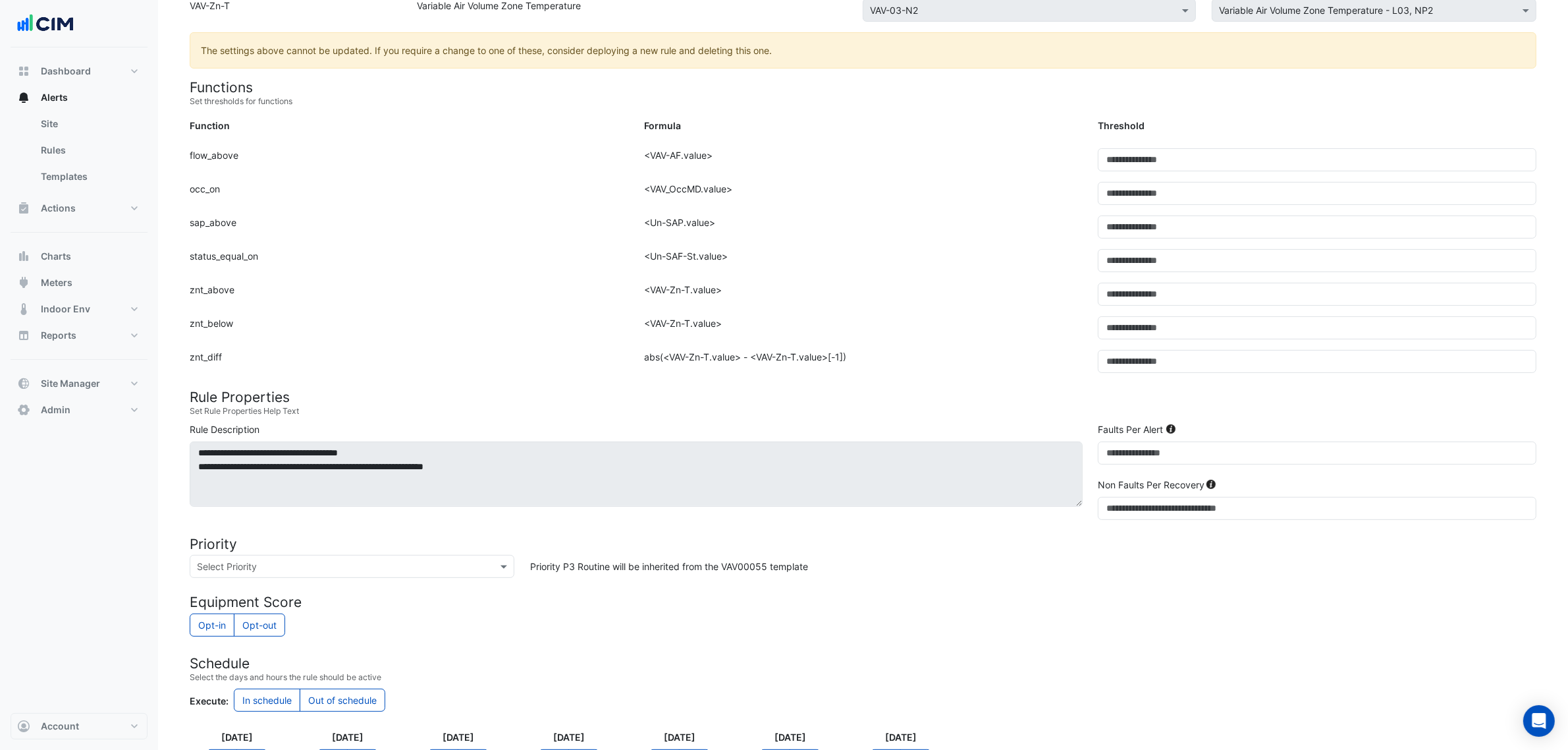
scroll to position [329, 0]
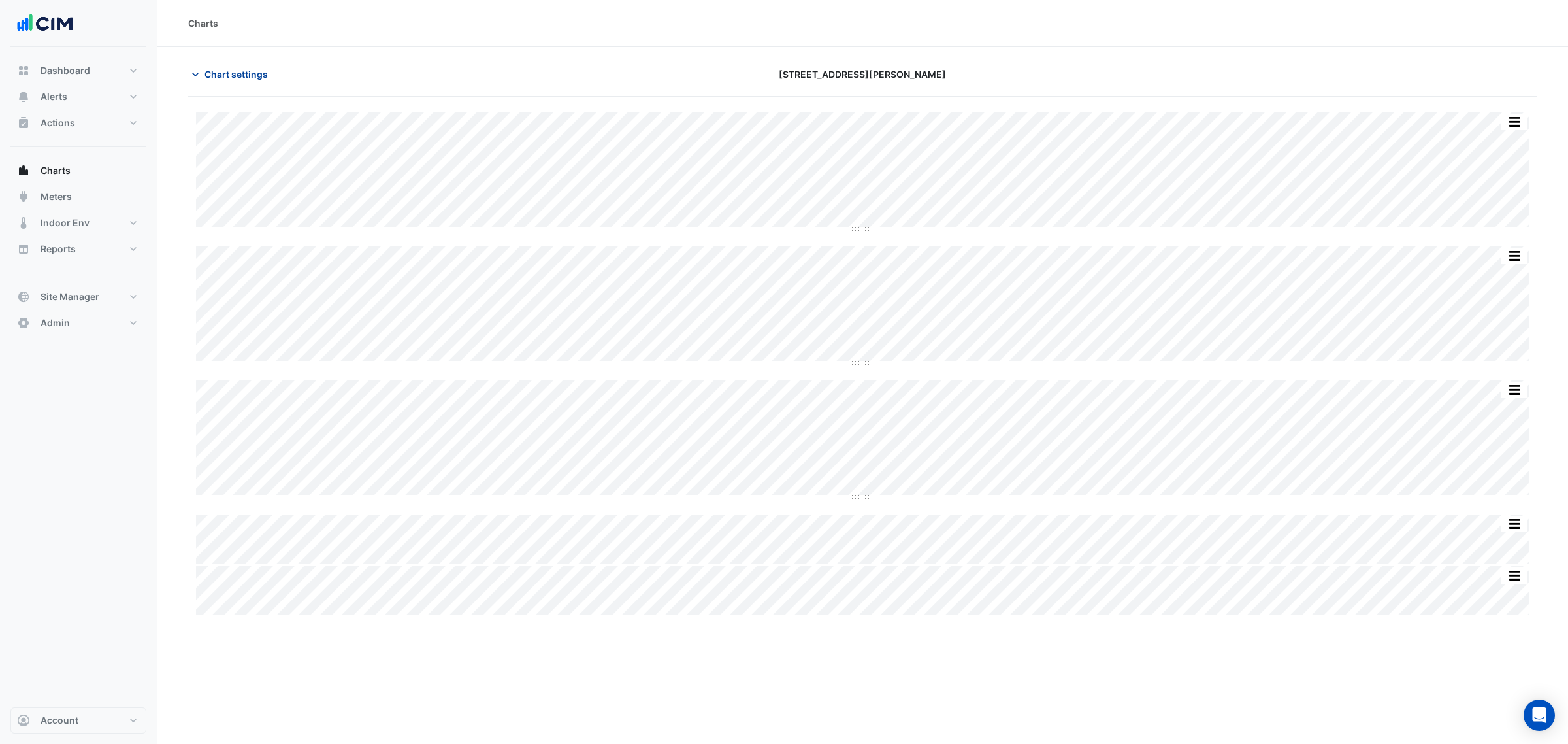
click at [197, 63] on button "Chart settings" at bounding box center [232, 74] width 89 height 23
click at [211, 57] on section "Chart settings [STREET_ADDRESS][PERSON_NAME] Print Save as JPEG Save as PNG Piv…" at bounding box center [862, 384] width 1411 height 674
click at [223, 71] on span "Chart settings" at bounding box center [236, 73] width 64 height 13
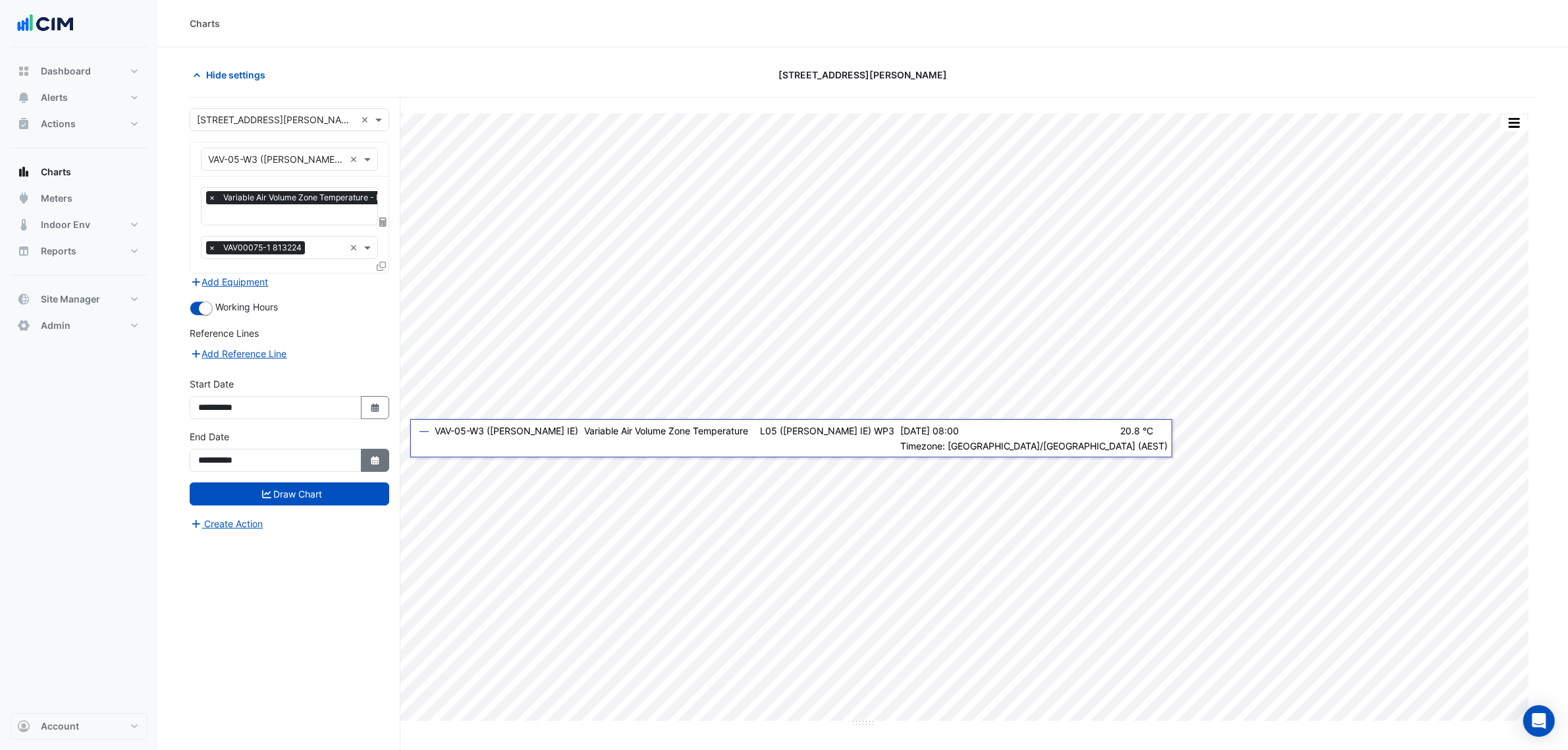
click at [383, 451] on button "Select Date" at bounding box center [375, 460] width 29 height 23
click at [333, 284] on button "Next month" at bounding box center [338, 284] width 16 height 21
select select "*"
click at [259, 384] on div "24" at bounding box center [254, 390] width 21 height 21
type input "**********"
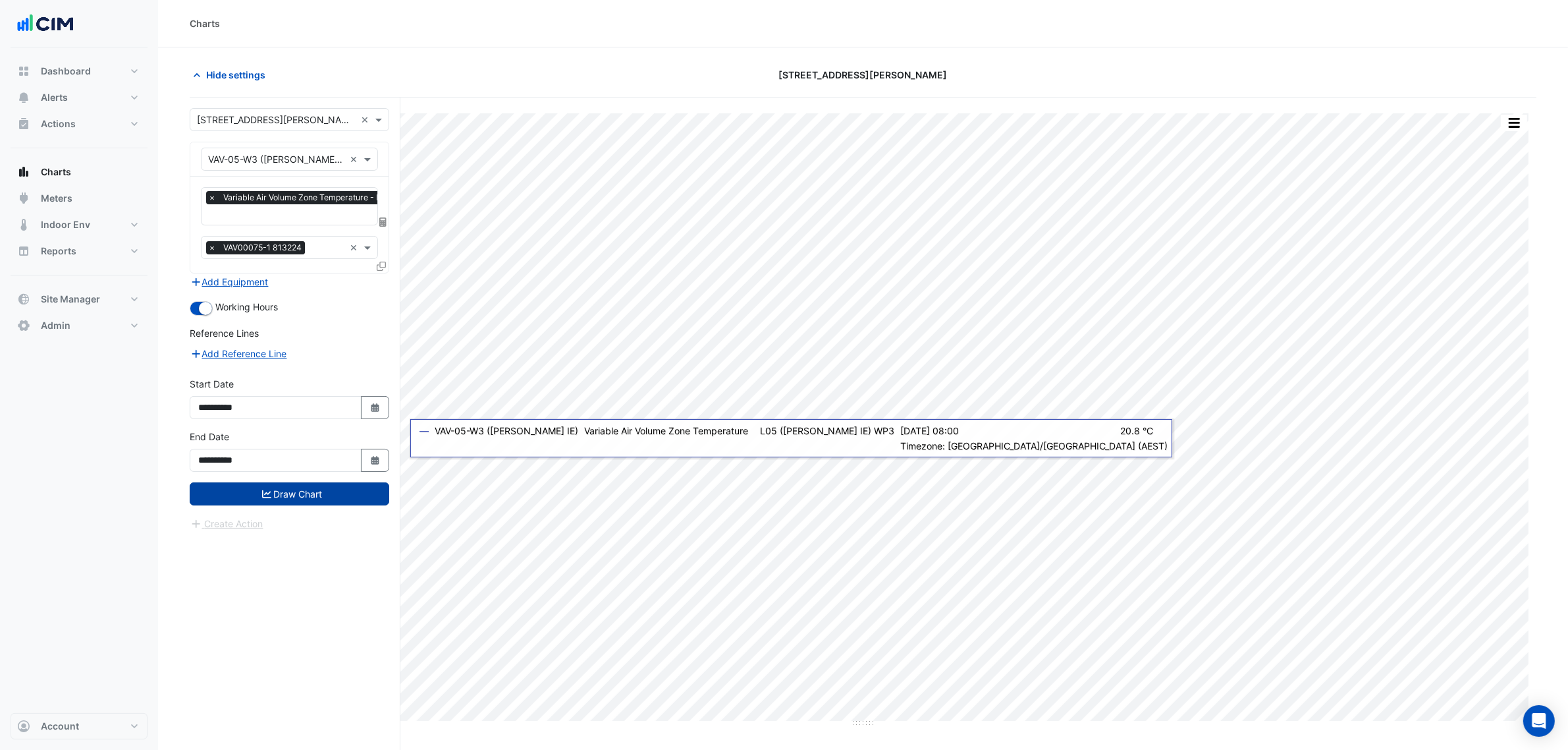
drag, startPoint x: 293, startPoint y: 498, endPoint x: 298, endPoint y: 492, distance: 7.8
click at [293, 497] on button "Draw Chart" at bounding box center [289, 494] width 199 height 23
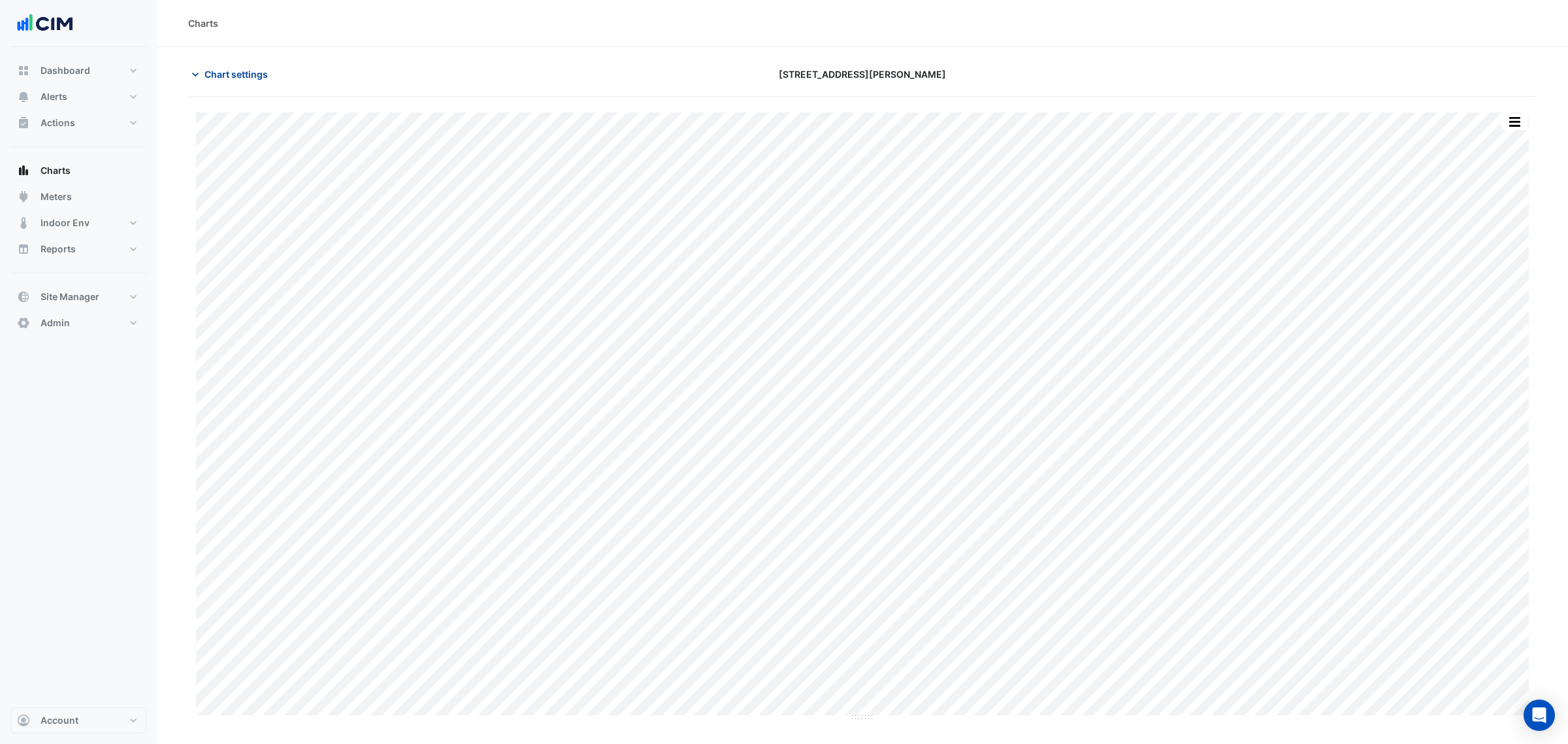
click at [247, 81] on span "Chart settings" at bounding box center [236, 73] width 64 height 13
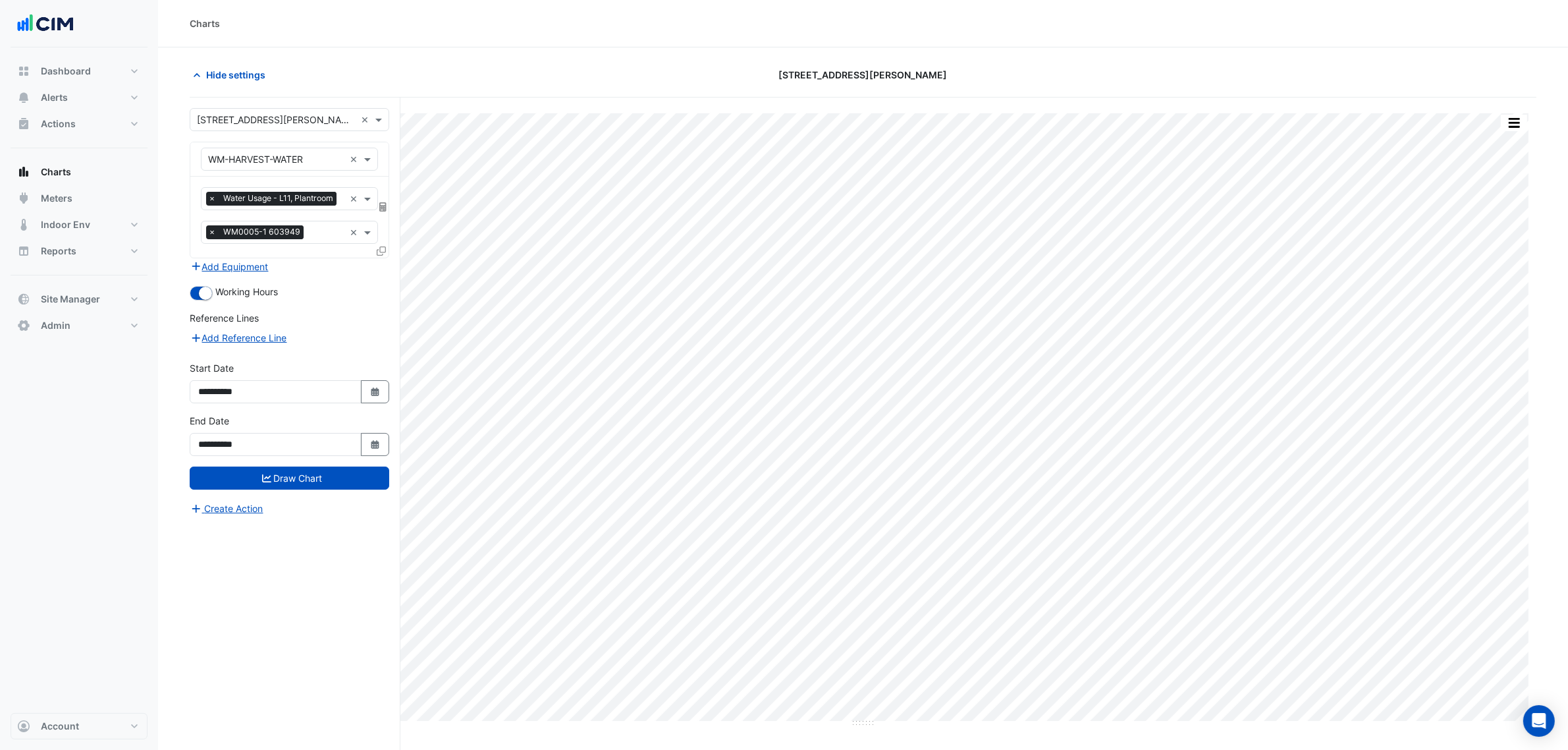
click at [392, 463] on div "**********" at bounding box center [289, 440] width 216 height 52
click at [390, 465] on div "**********" at bounding box center [289, 440] width 216 height 52
click at [383, 456] on button "Select Date" at bounding box center [375, 445] width 29 height 23
click at [274, 394] on div "25" at bounding box center [274, 390] width 21 height 21
type input "**********"
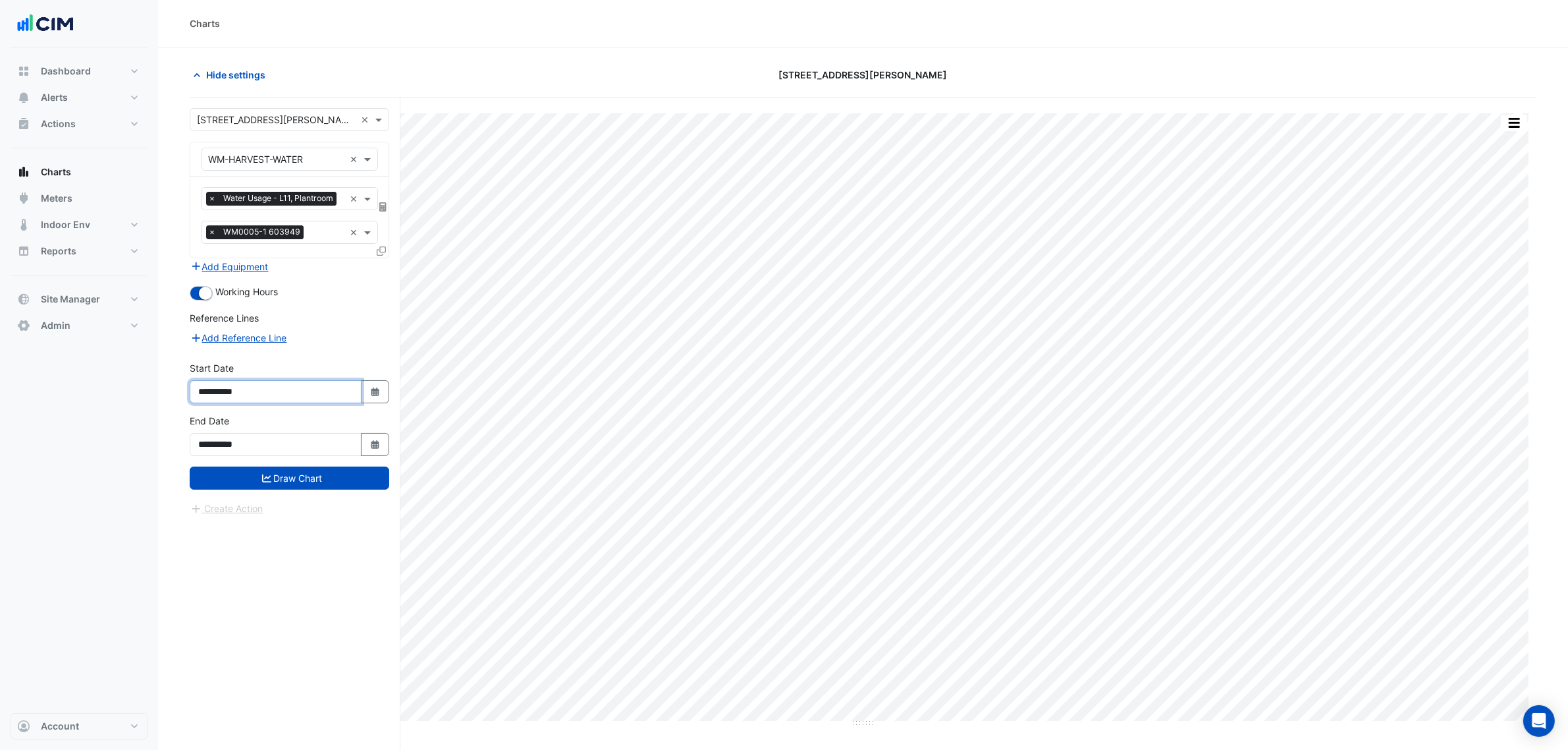
click at [357, 396] on input "**********" at bounding box center [275, 392] width 172 height 23
click at [367, 403] on button "Select Date" at bounding box center [375, 392] width 29 height 23
select select "*"
select select "****"
click at [203, 224] on div at bounding box center [211, 231] width 26 height 21
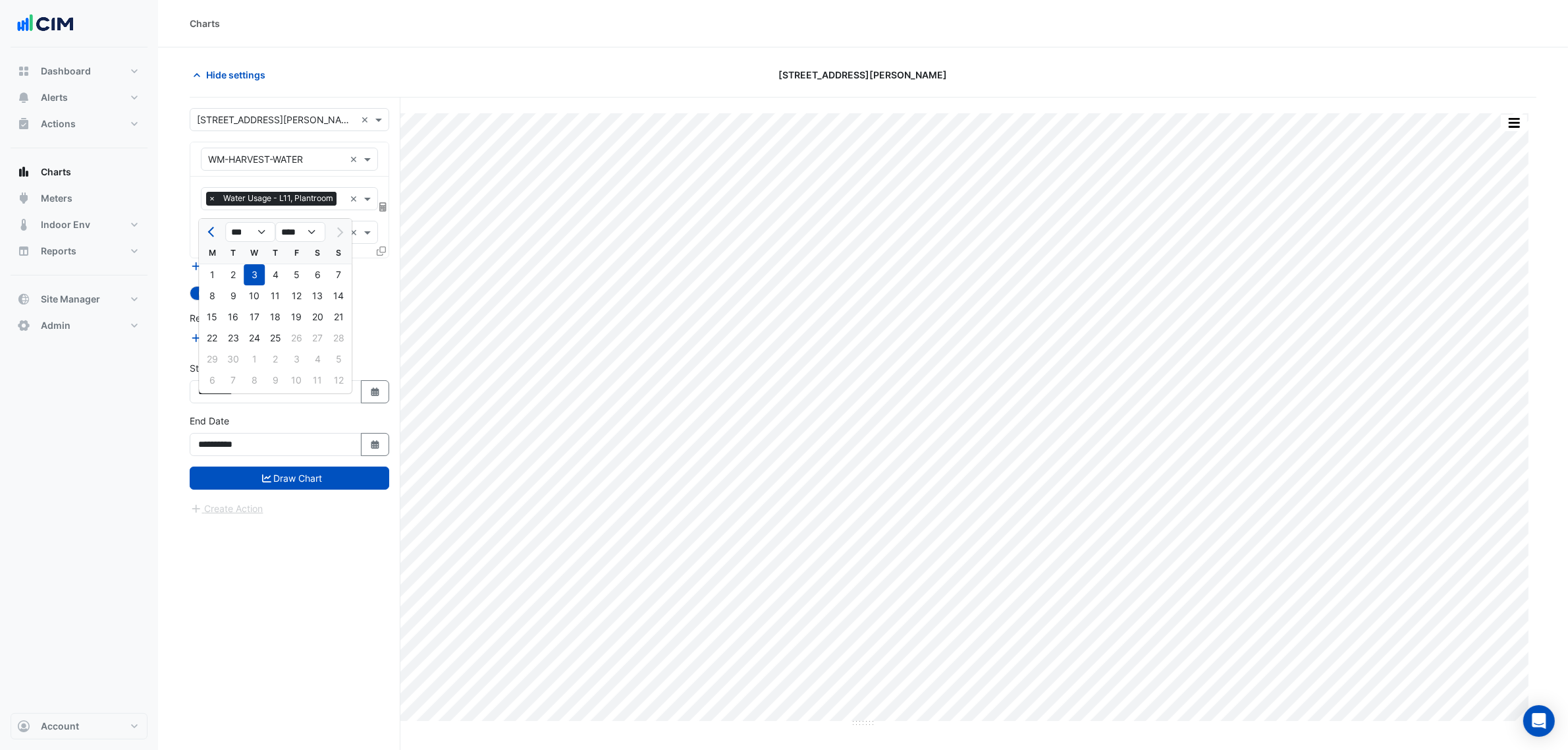
click at [203, 224] on div at bounding box center [211, 231] width 26 height 21
click at [208, 226] on button "Previous month" at bounding box center [212, 231] width 16 height 21
drag, startPoint x: 208, startPoint y: 227, endPoint x: 234, endPoint y: 245, distance: 31.6
click at [209, 227] on button "Previous month" at bounding box center [212, 231] width 16 height 21
select select "*"
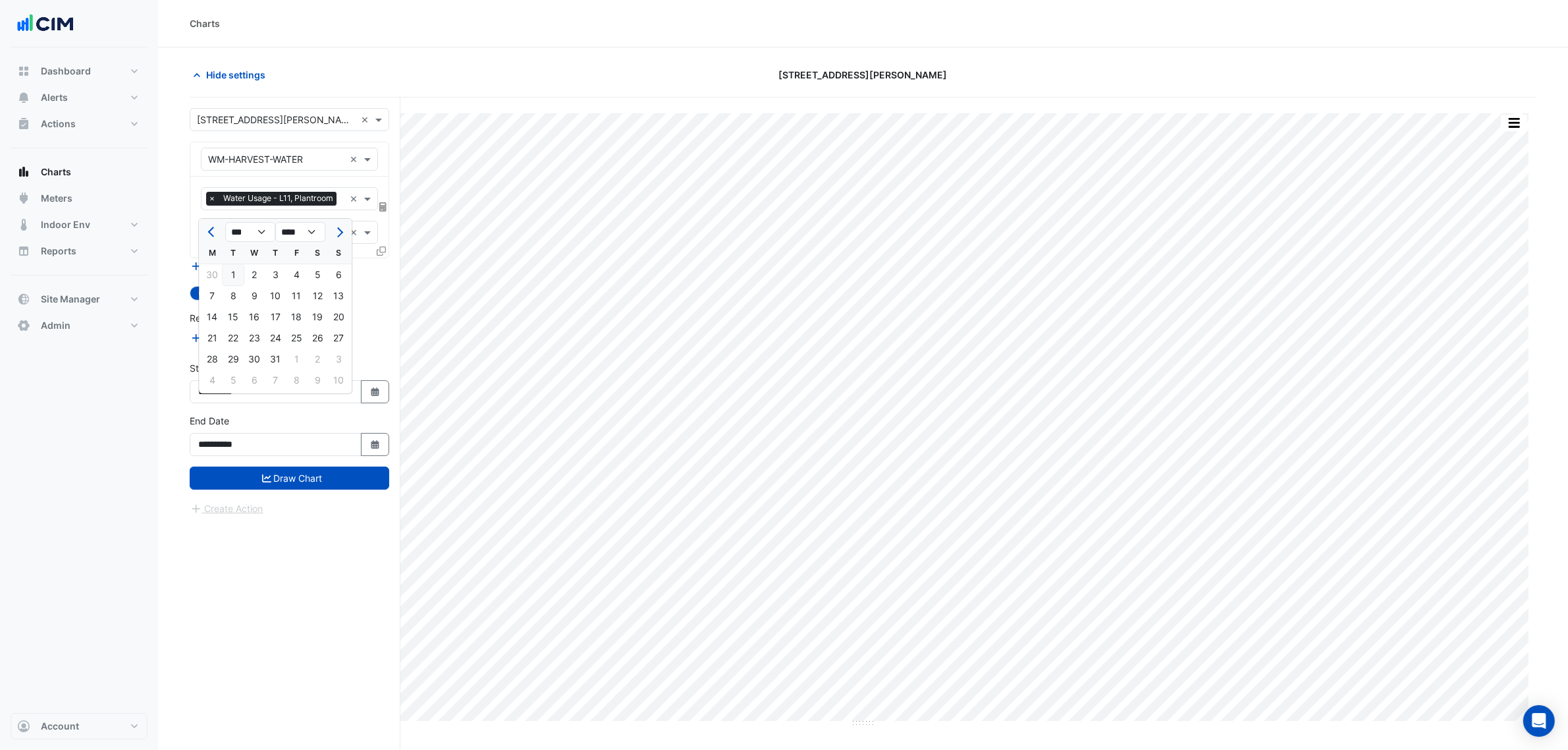
click at [235, 282] on div "1" at bounding box center [233, 274] width 21 height 21
type input "**********"
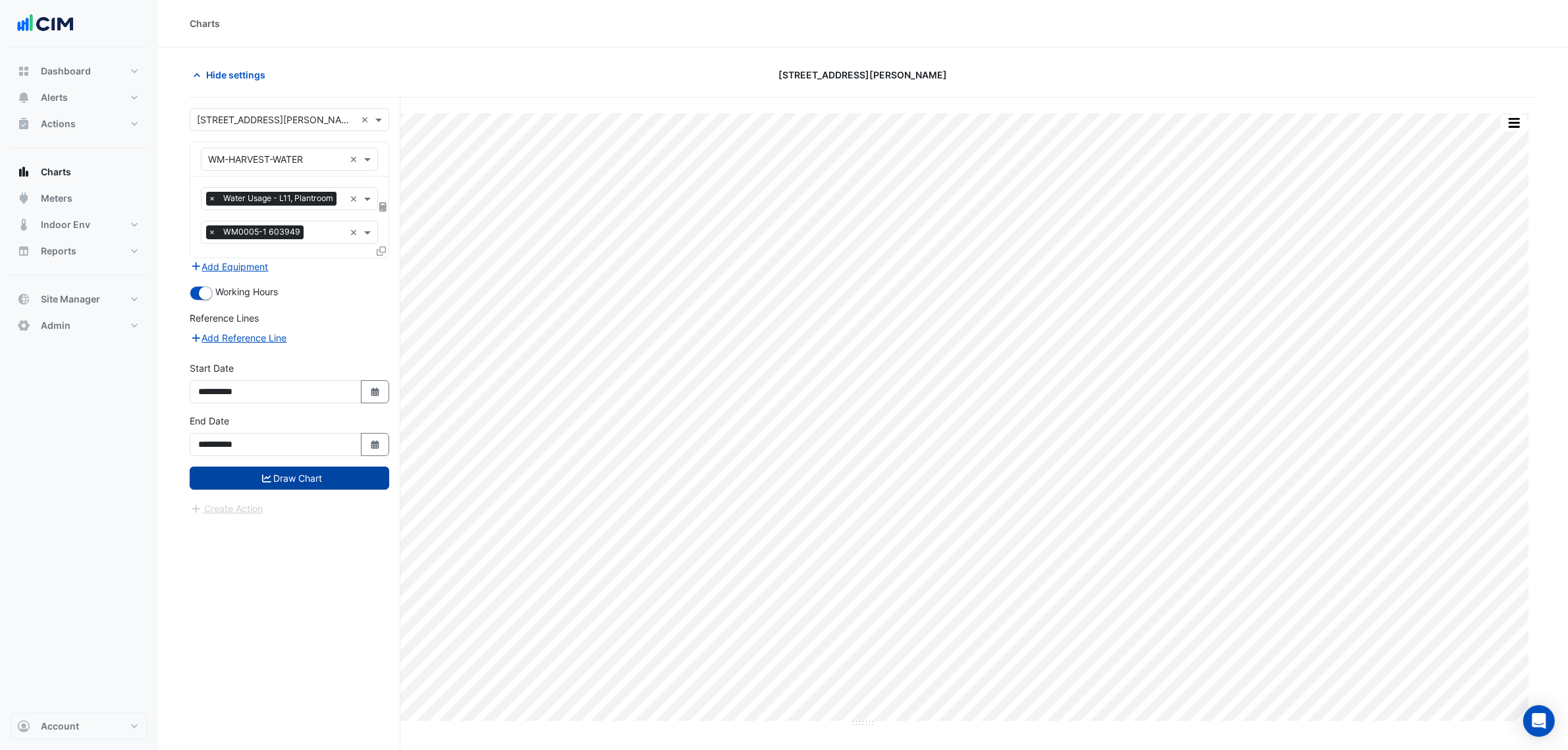
click at [343, 489] on button "Draw Chart" at bounding box center [289, 478] width 199 height 23
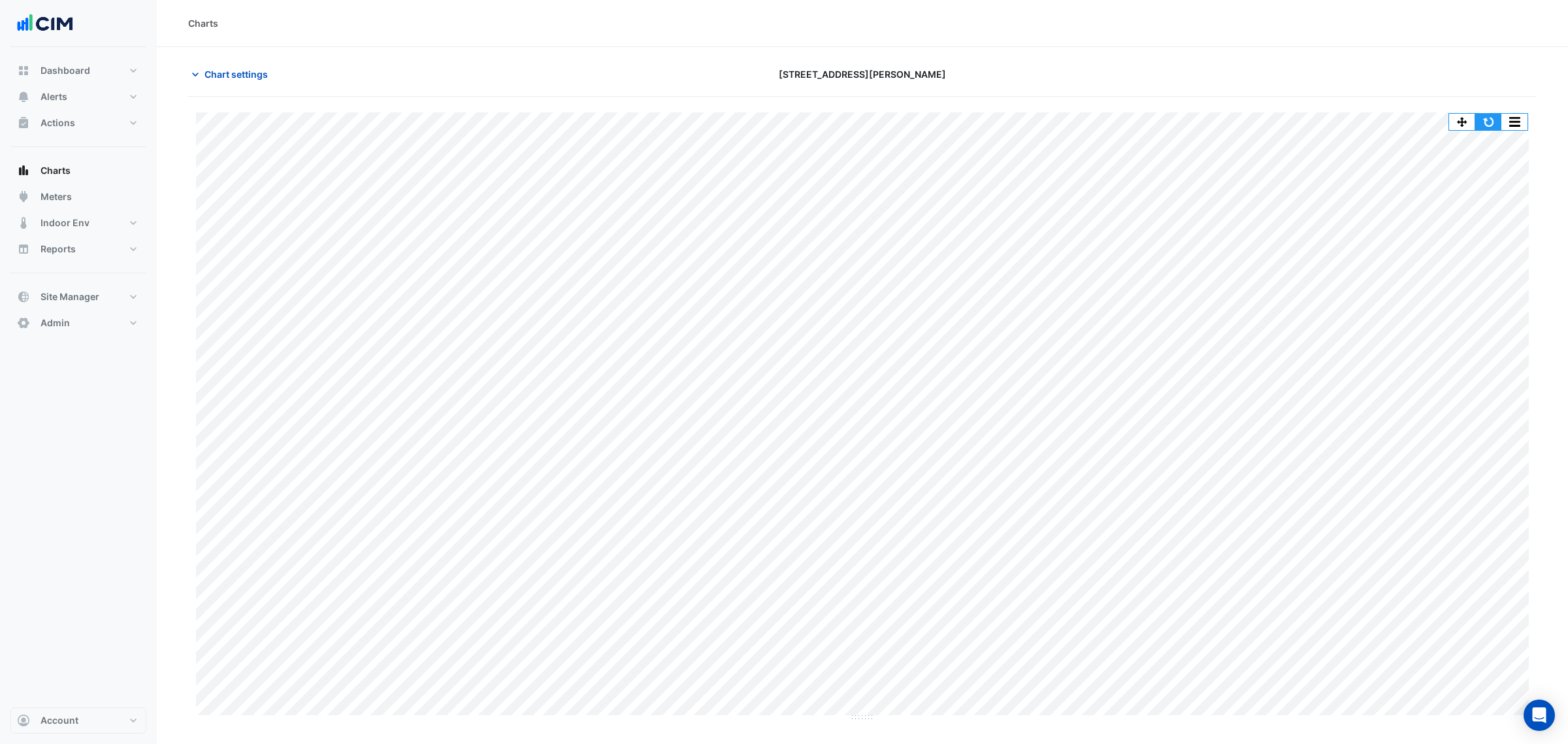
click at [1495, 125] on button "button" at bounding box center [1487, 122] width 26 height 16
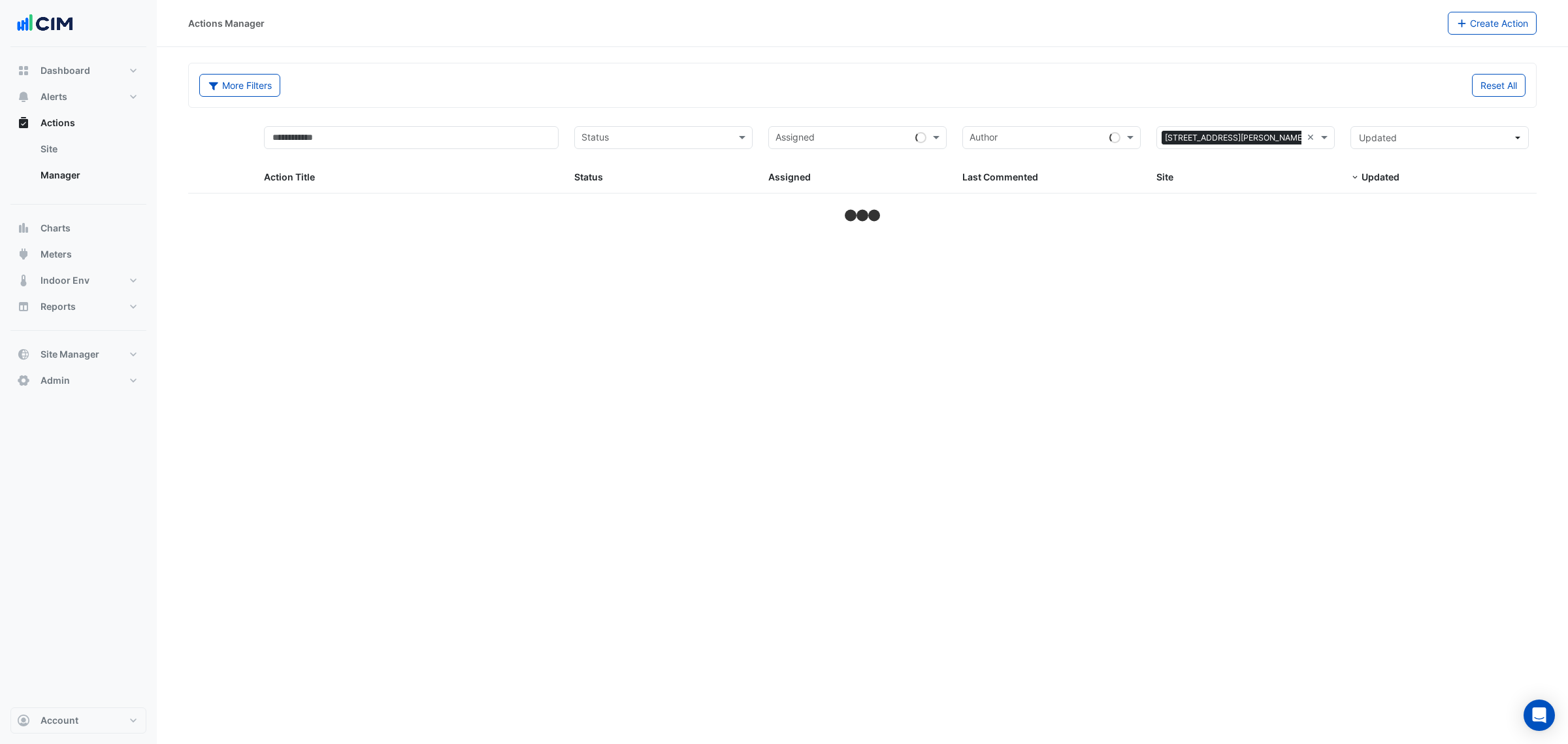
select select "***"
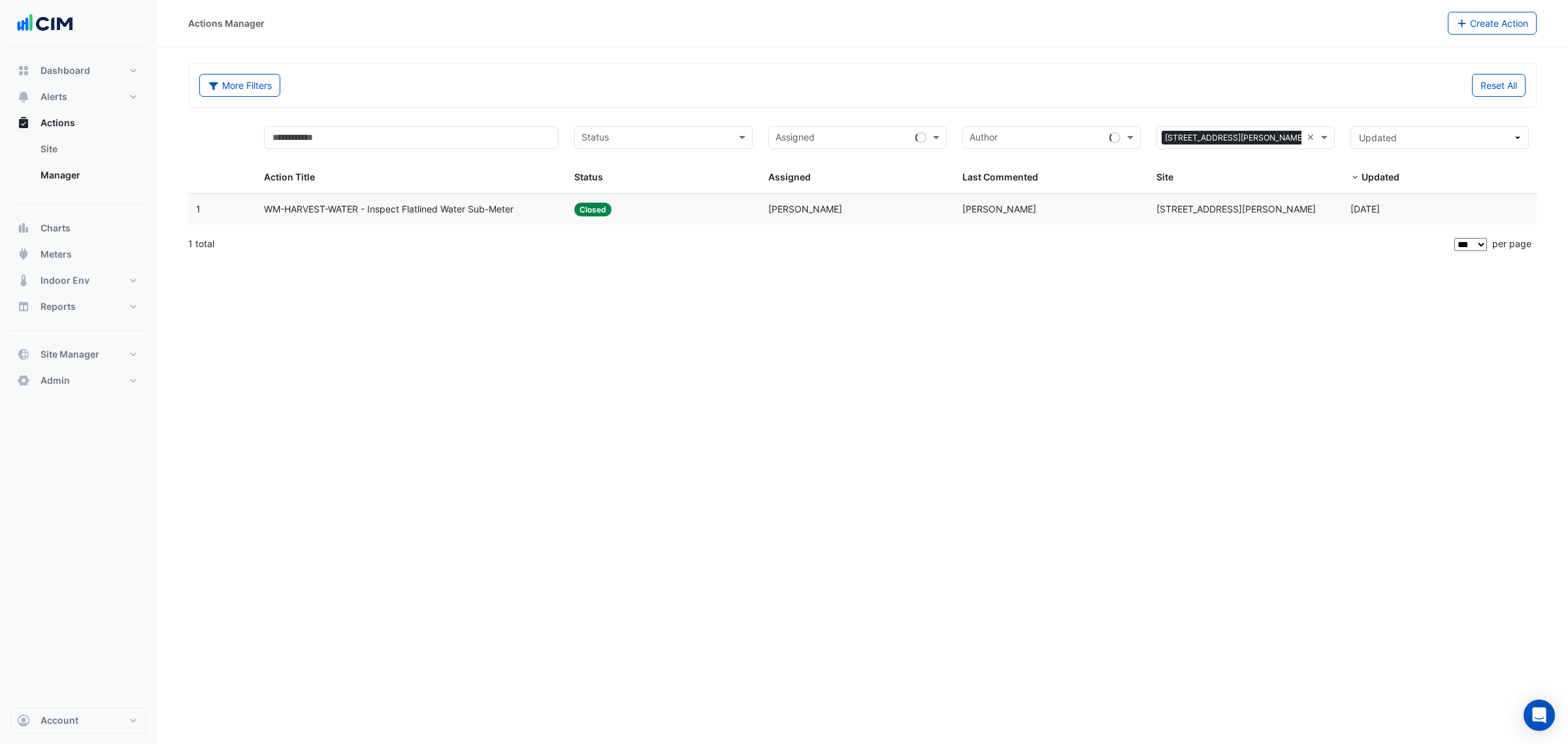
click at [481, 205] on span "WM-HARVEST-WATER - Inspect Flatlined Water Sub-Meter" at bounding box center [388, 210] width 250 height 15
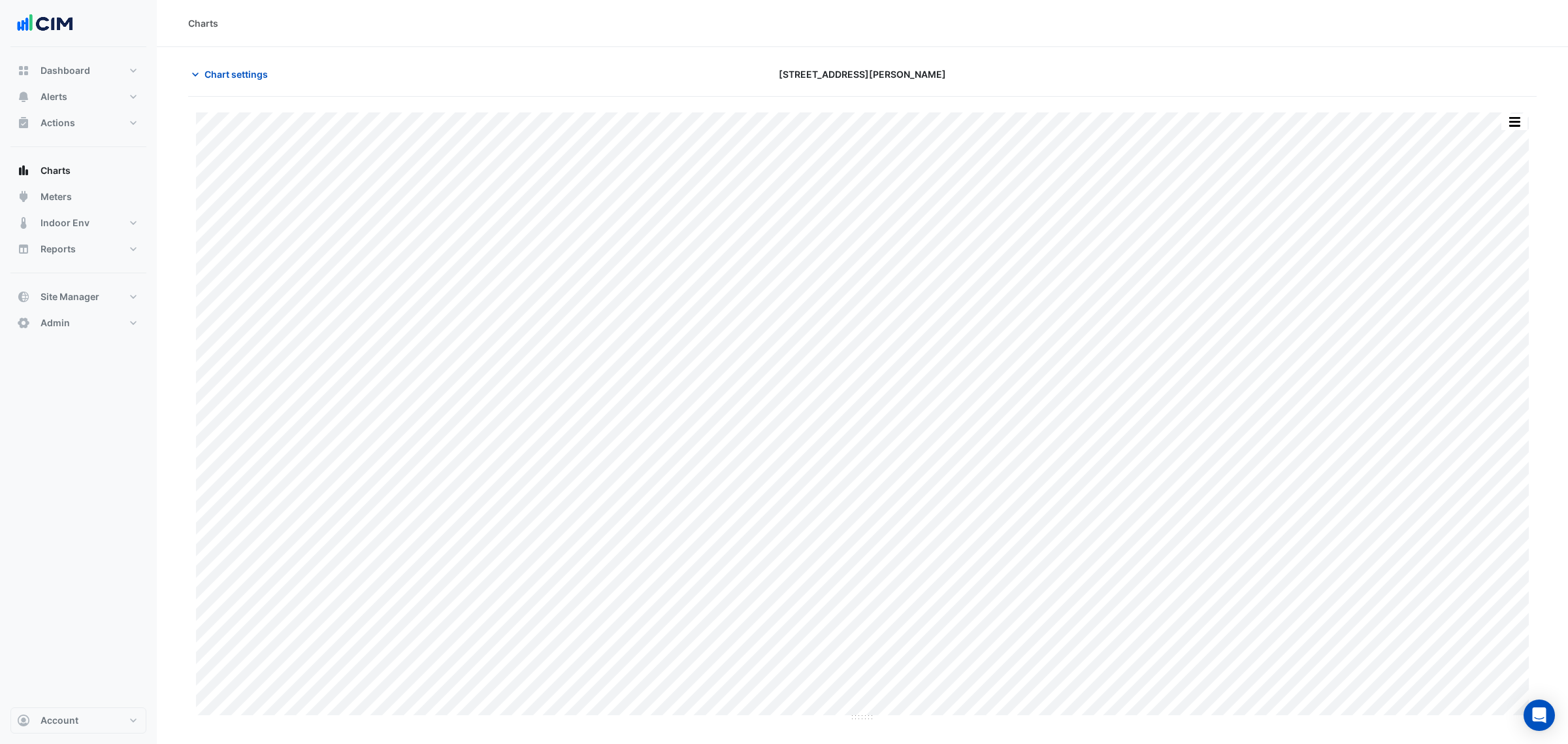
click at [294, 86] on div "Chart settings" at bounding box center [407, 74] width 455 height 23
click at [277, 82] on div "Chart settings" at bounding box center [407, 74] width 455 height 23
click at [251, 76] on span "Chart settings" at bounding box center [236, 73] width 64 height 13
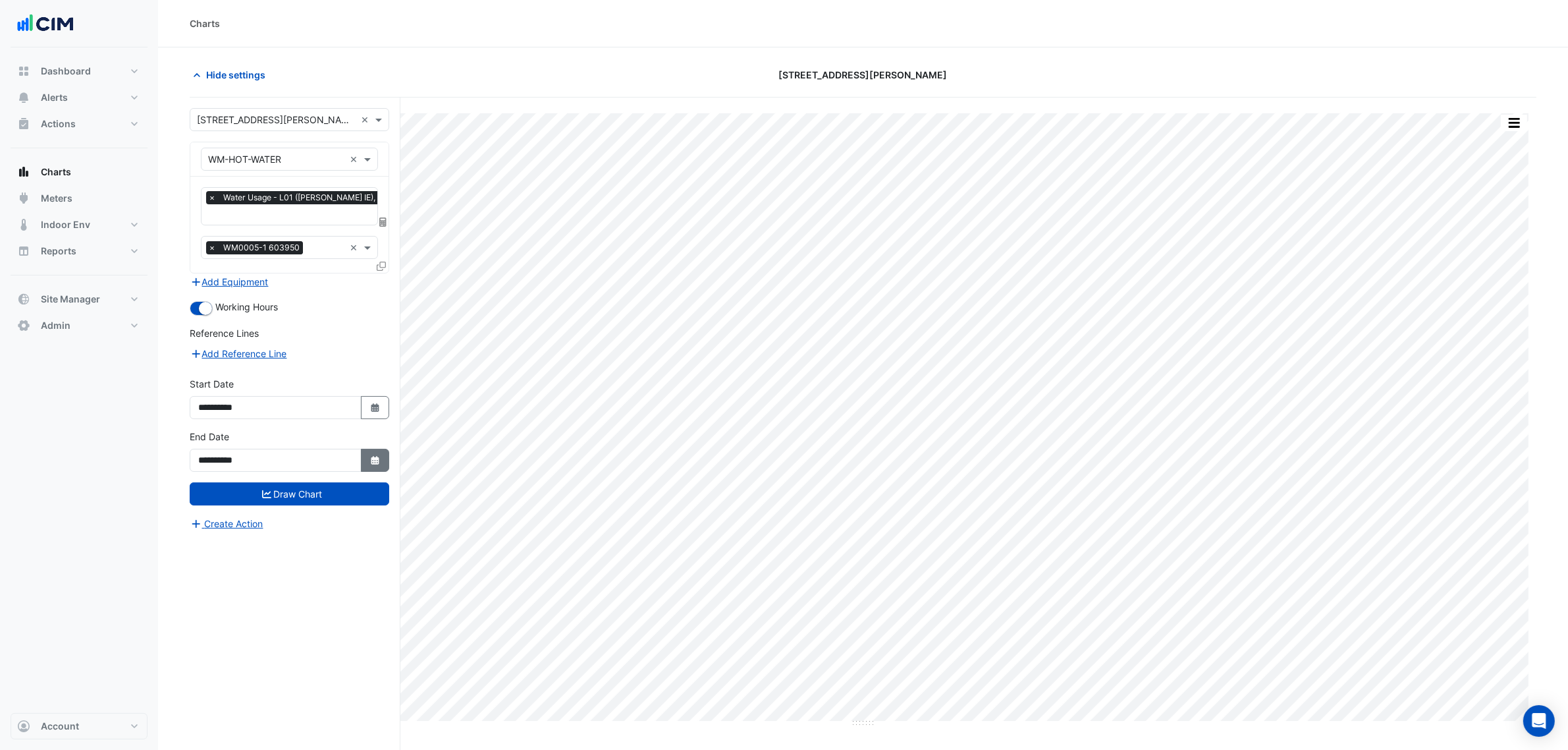
click at [370, 458] on icon "Select Date" at bounding box center [375, 460] width 12 height 9
click at [263, 396] on div "24" at bounding box center [254, 390] width 21 height 21
type input "**********"
click at [304, 482] on button "Draw Chart" at bounding box center [289, 494] width 199 height 23
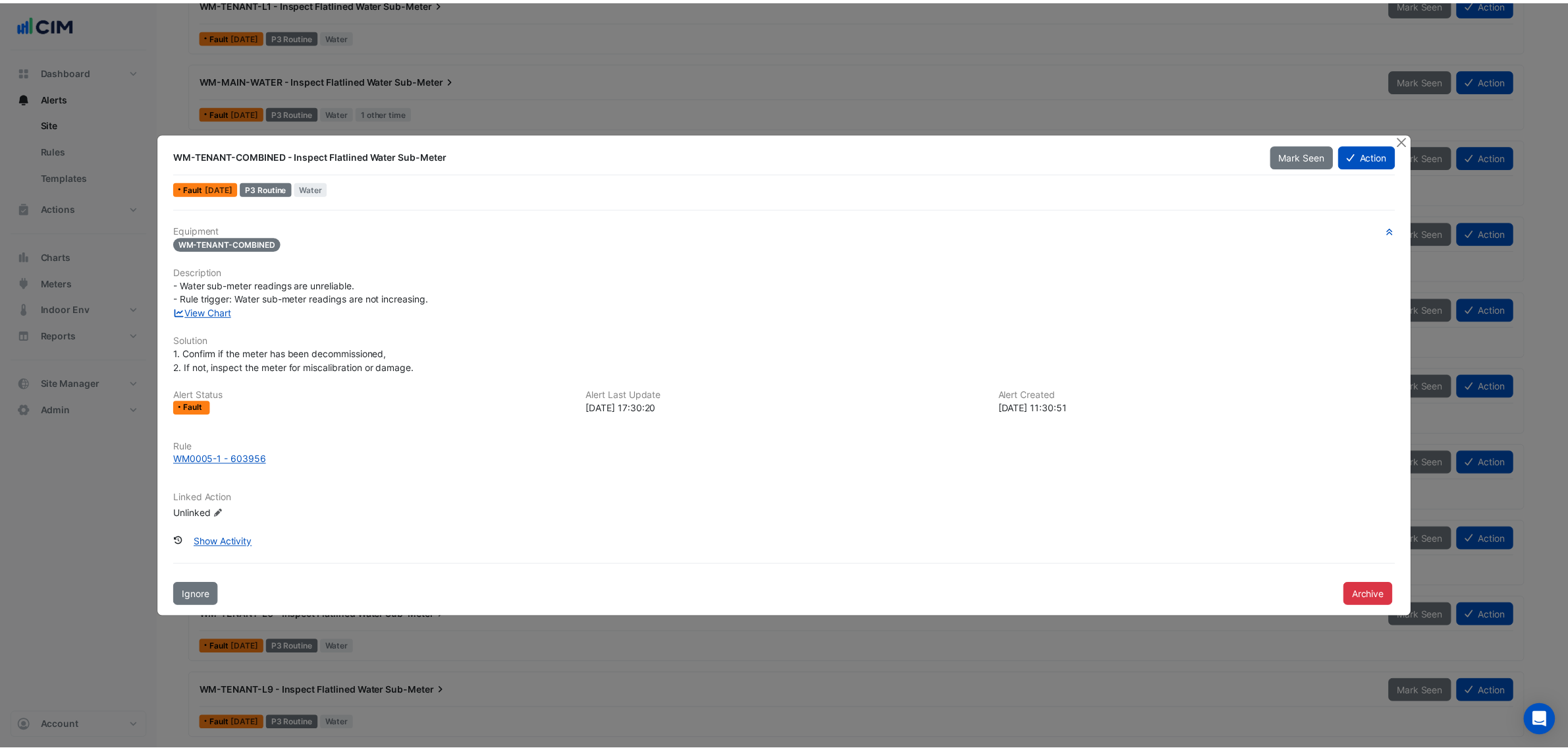
scroll to position [412, 0]
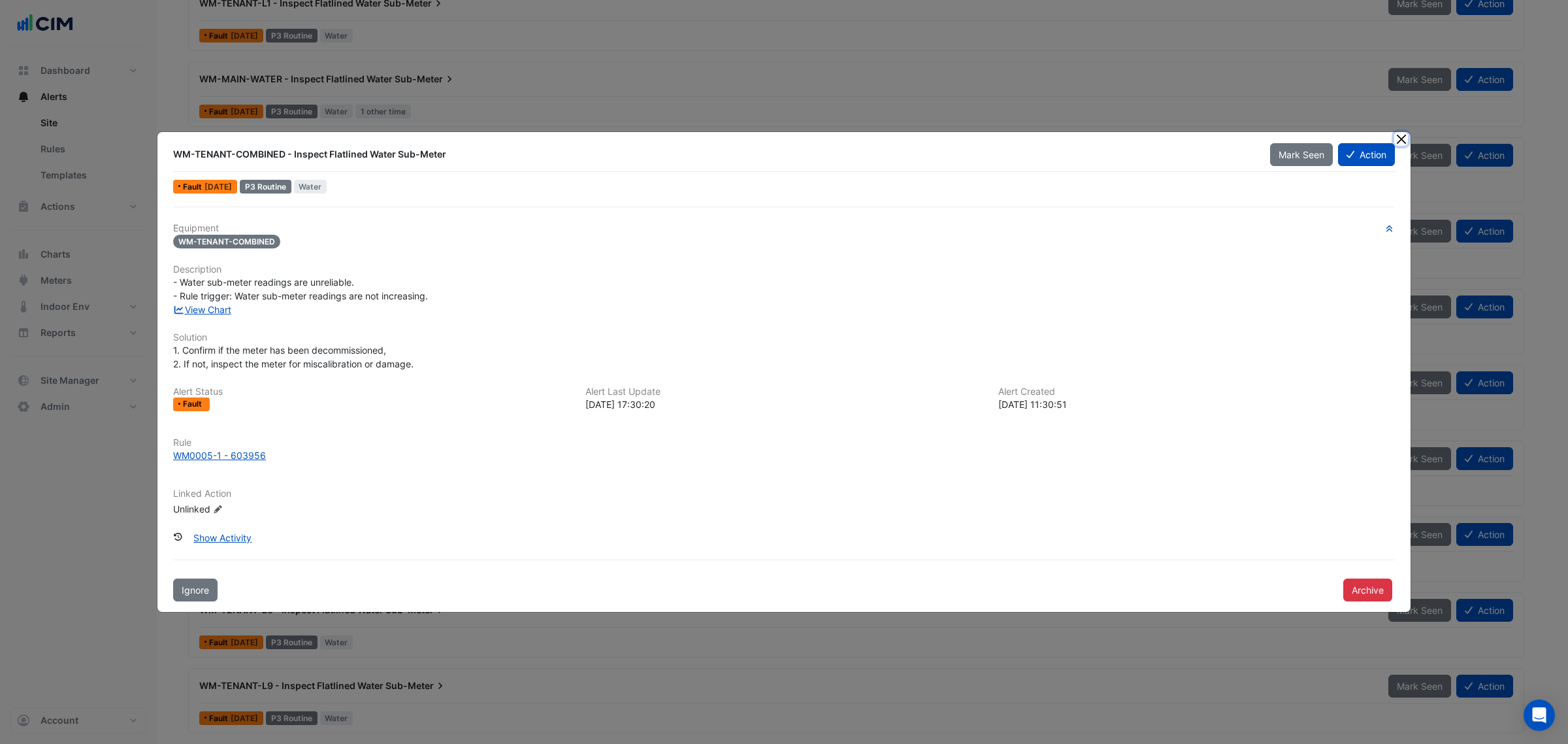
click at [1407, 134] on button "Close" at bounding box center [1401, 138] width 13 height 13
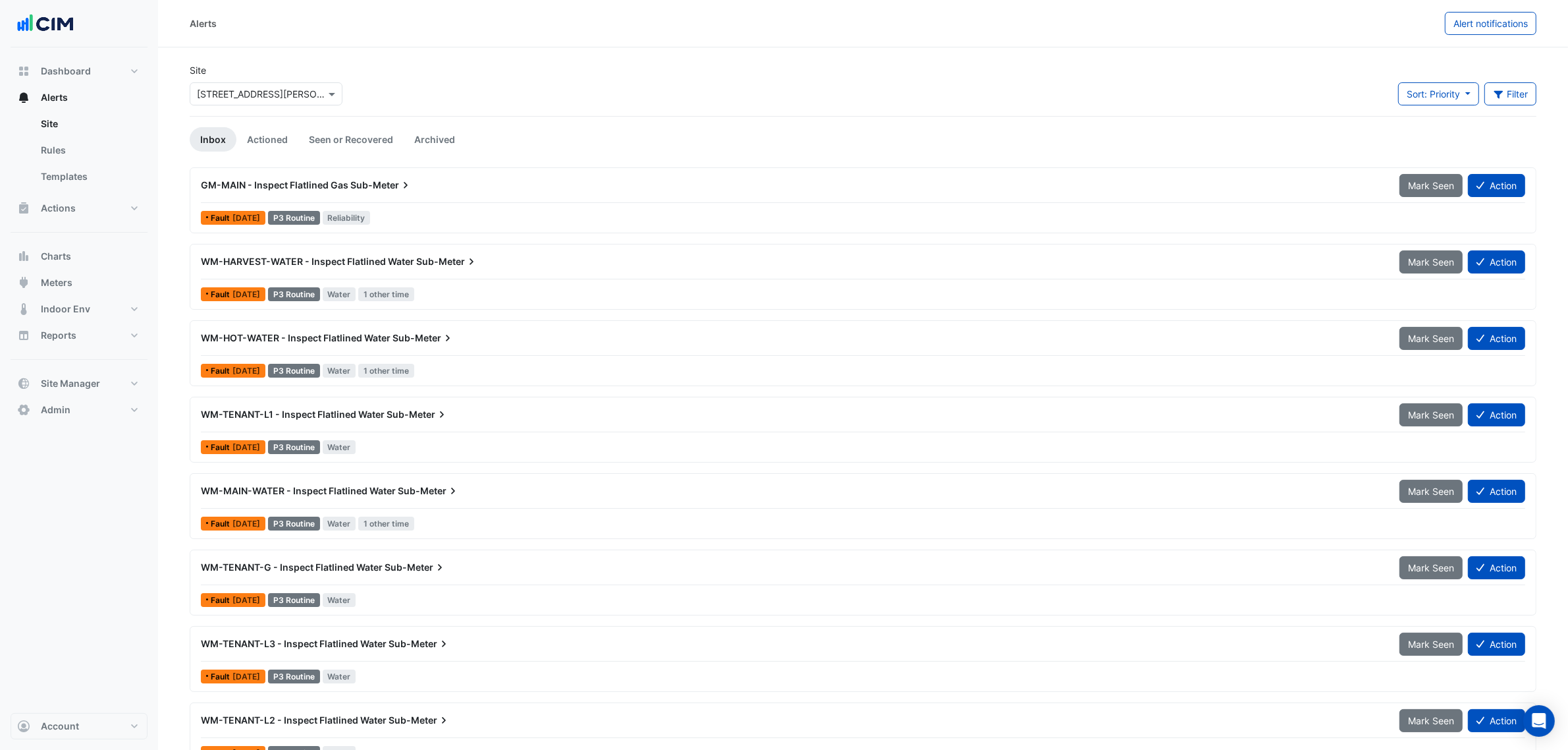
click at [238, 128] on li "Actioned" at bounding box center [267, 139] width 62 height 24
click at [255, 133] on link "Actioned" at bounding box center [267, 139] width 62 height 24
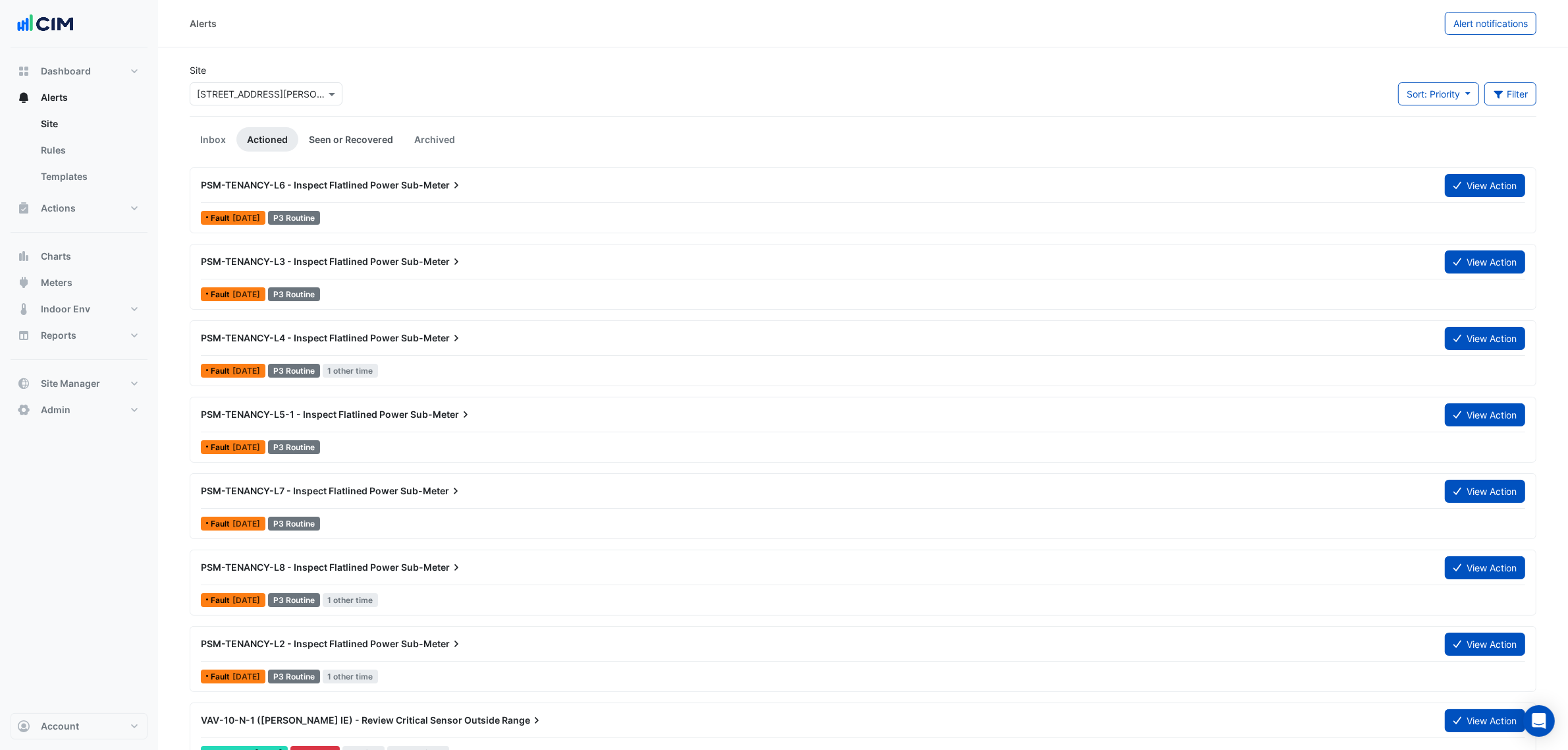
click at [334, 133] on link "Seen or Recovered" at bounding box center [351, 139] width 106 height 24
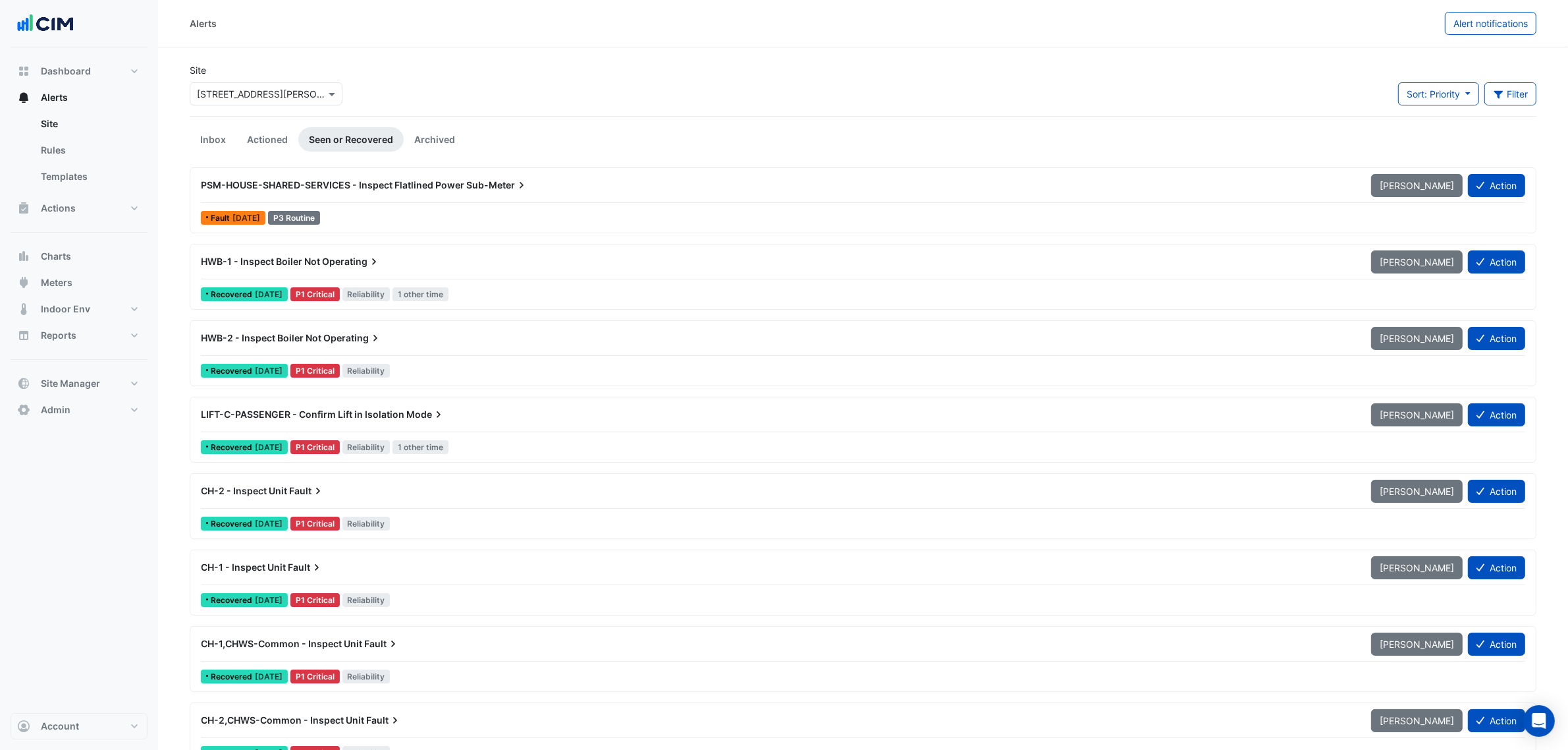
click at [60, 291] on button "Meters" at bounding box center [79, 282] width 137 height 26
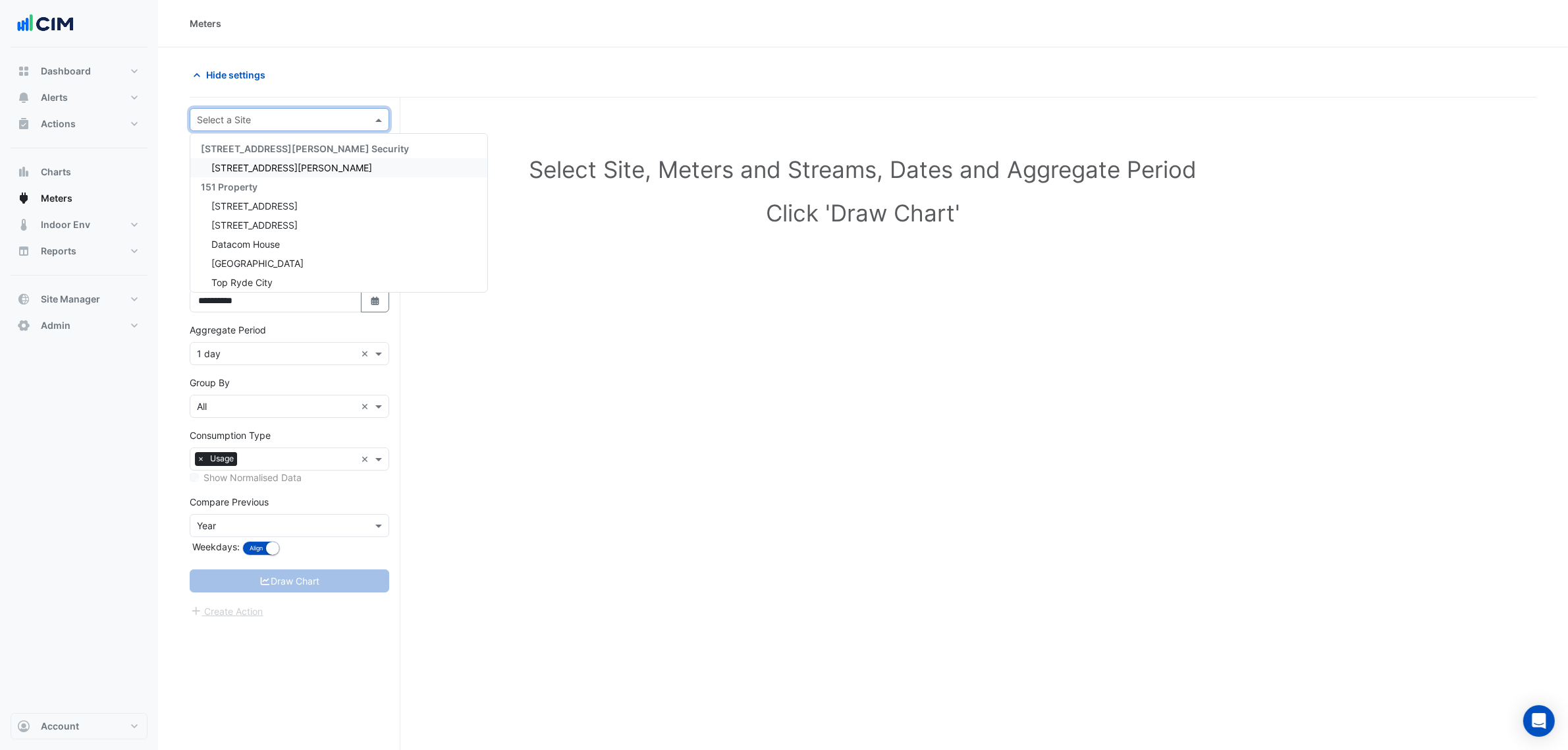
click at [245, 117] on input "text" at bounding box center [276, 120] width 159 height 14
type input "******"
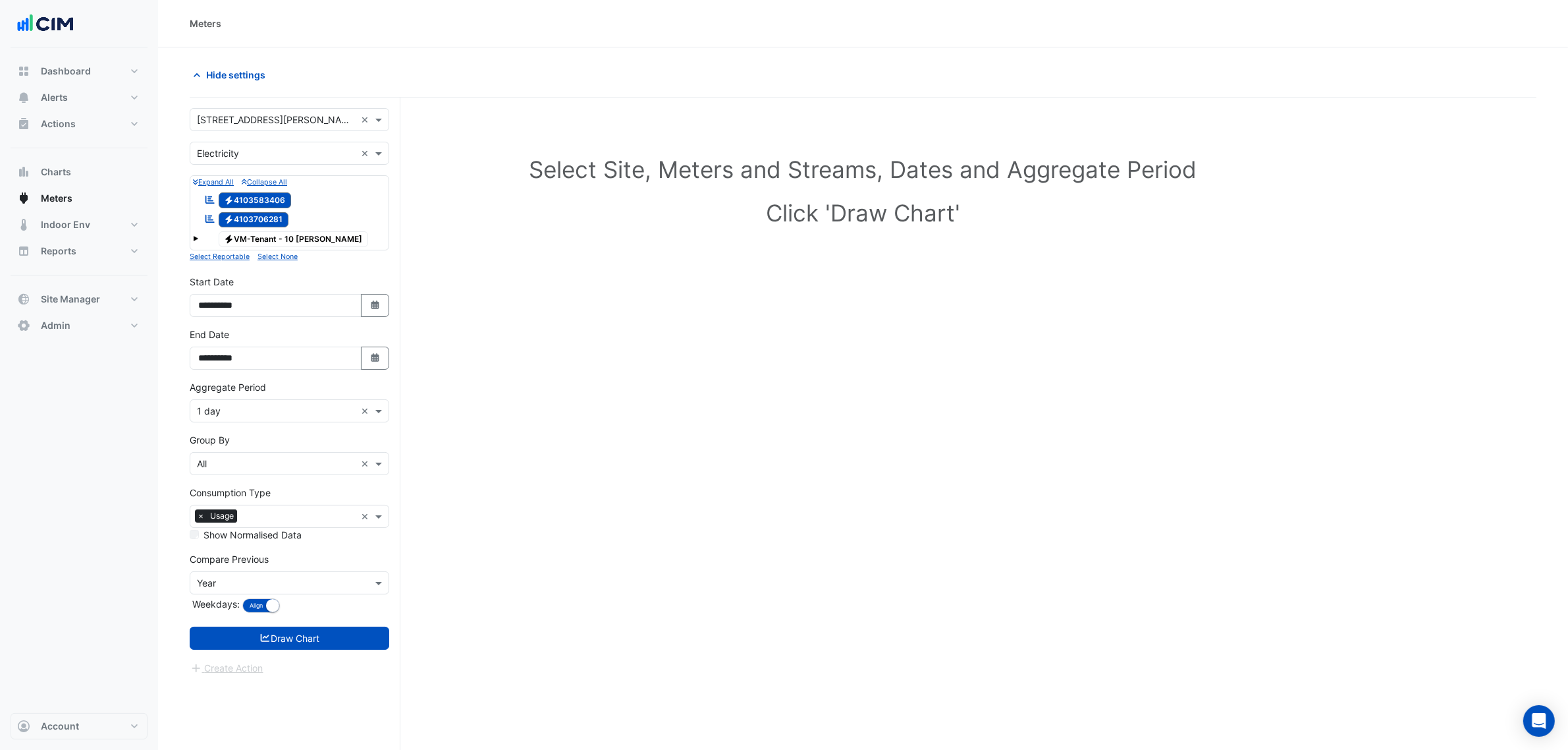
click at [195, 238] on span at bounding box center [196, 238] width 5 height 5
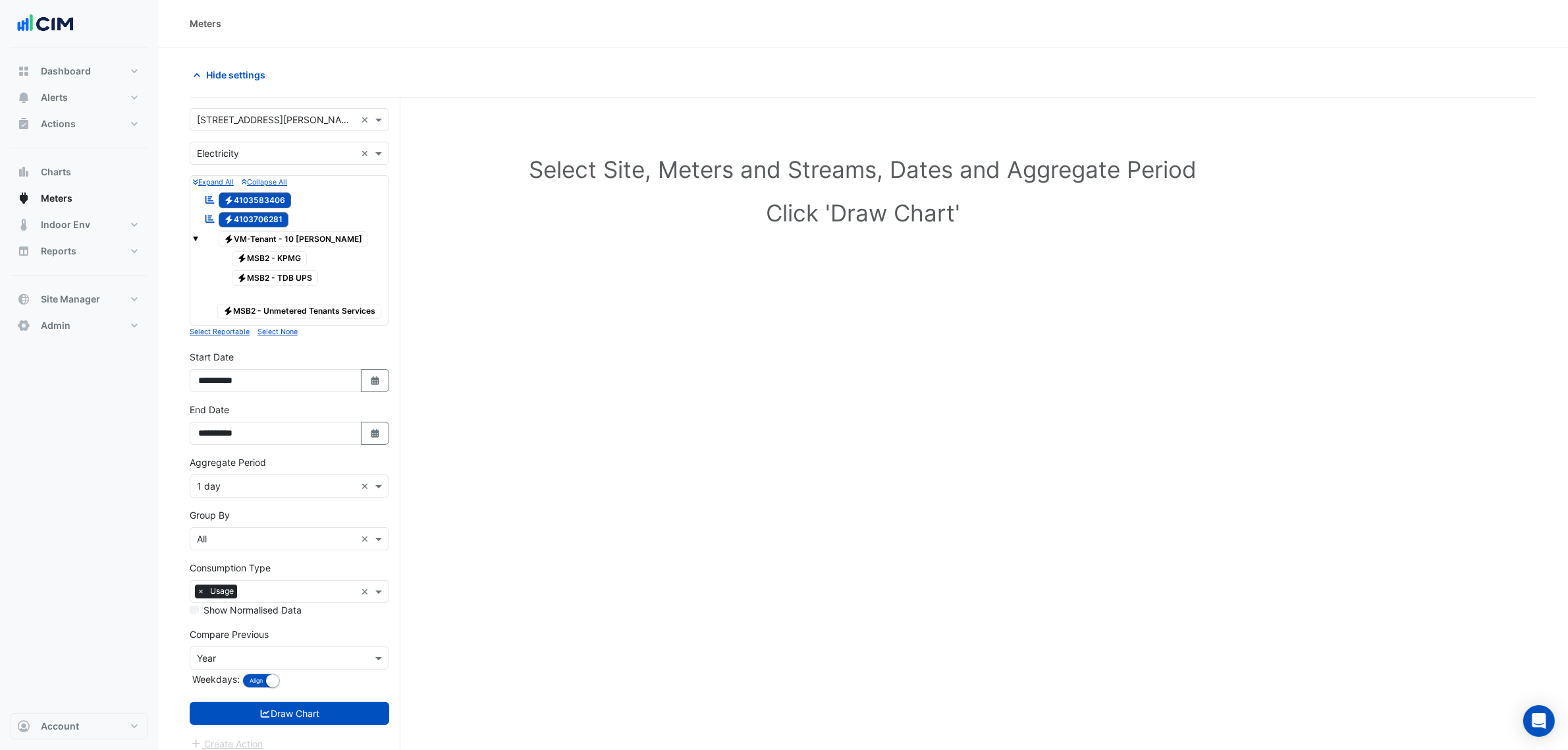
click at [195, 238] on span at bounding box center [196, 238] width 5 height 5
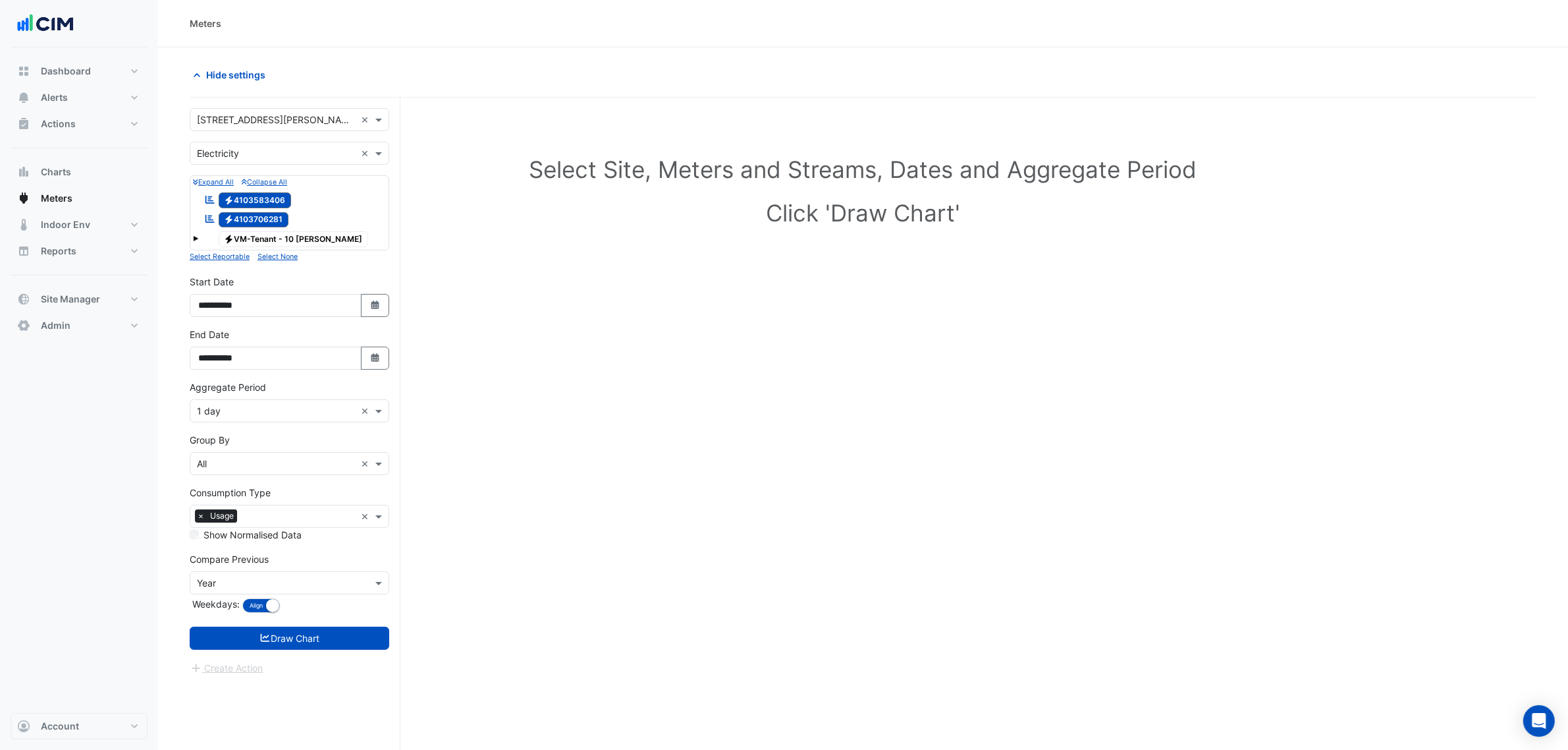
click at [228, 121] on input "text" at bounding box center [276, 120] width 159 height 14
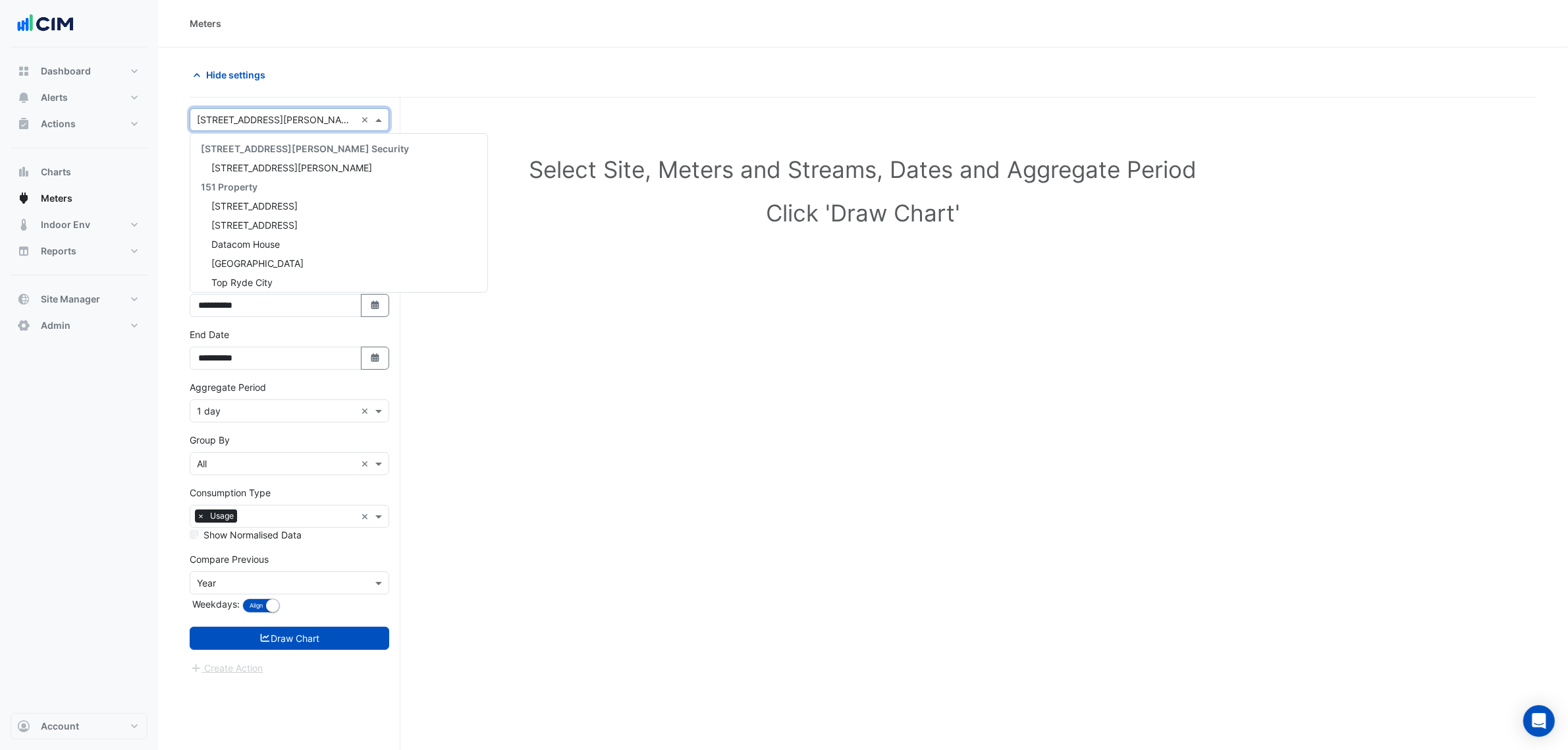
scroll to position [2657, 0]
click at [65, 60] on button "Dashboard" at bounding box center [79, 70] width 137 height 26
select select "***"
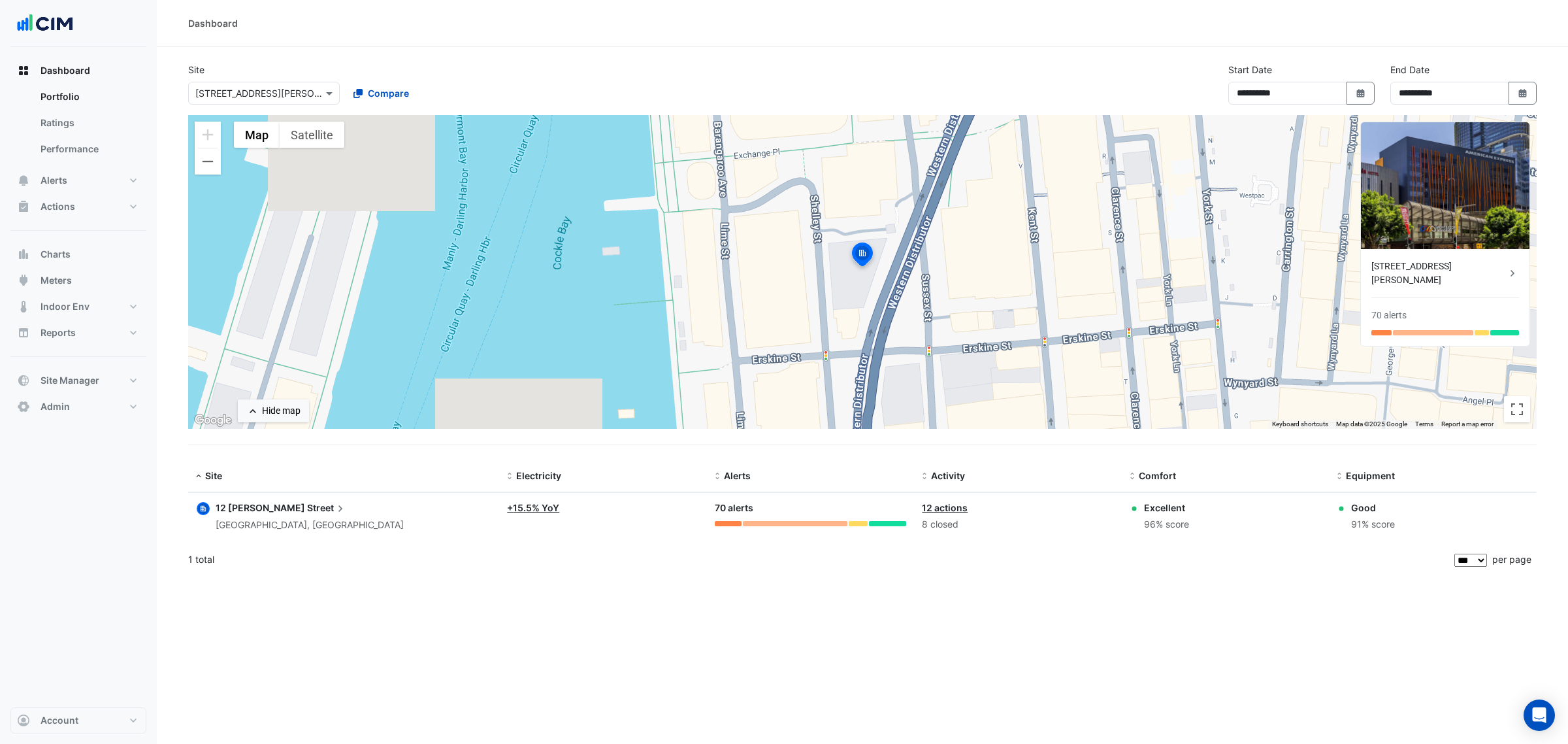
drag, startPoint x: 1, startPoint y: 167, endPoint x: 1, endPoint y: 176, distance: 9.0
click at [1, 176] on nav "Dashboard Portfolio Ratings Performance Alerts Site Rules Templates Actions Sit…" at bounding box center [78, 372] width 157 height 744
click at [91, 187] on button "Alerts" at bounding box center [79, 180] width 136 height 26
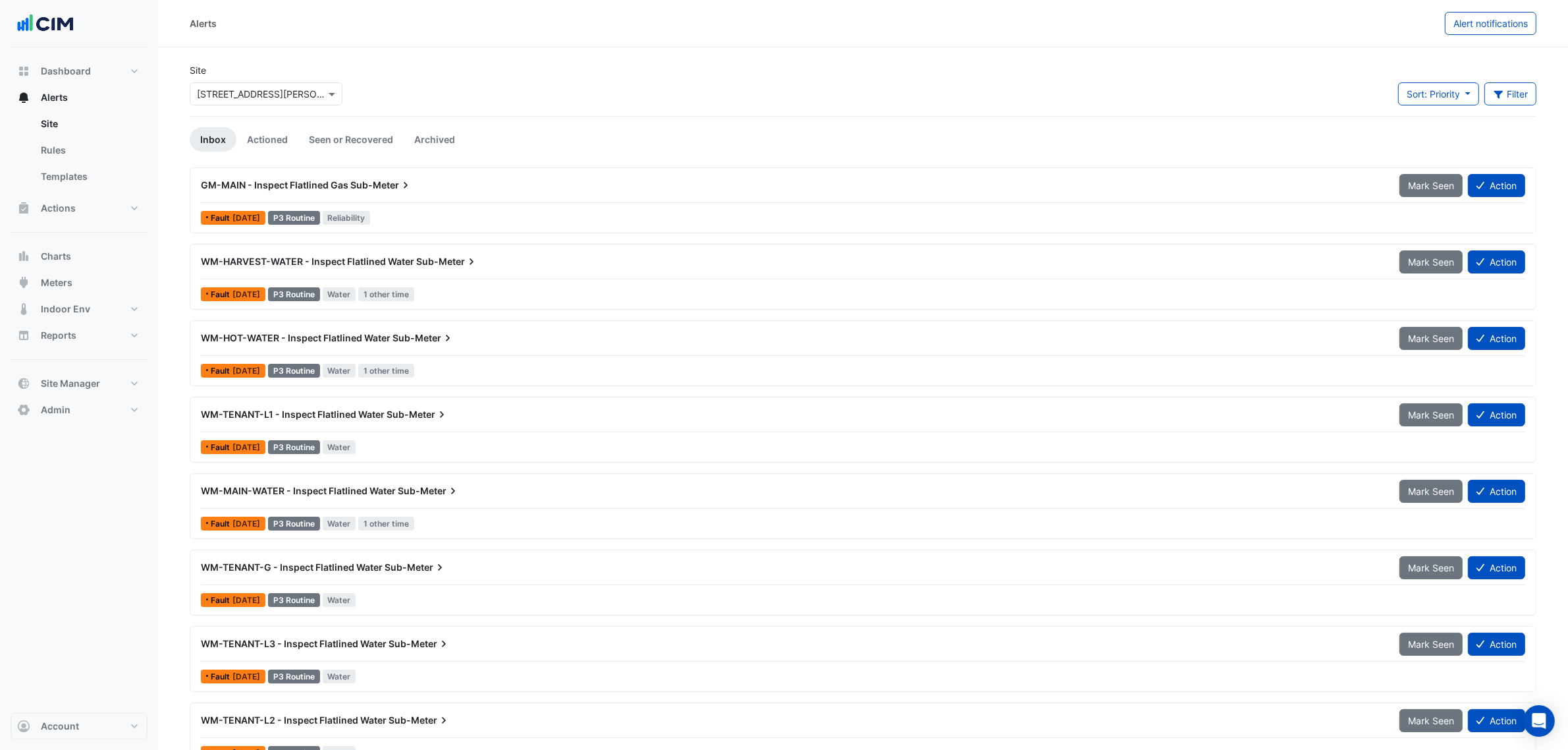
click at [267, 94] on input "text" at bounding box center [253, 94] width 112 height 14
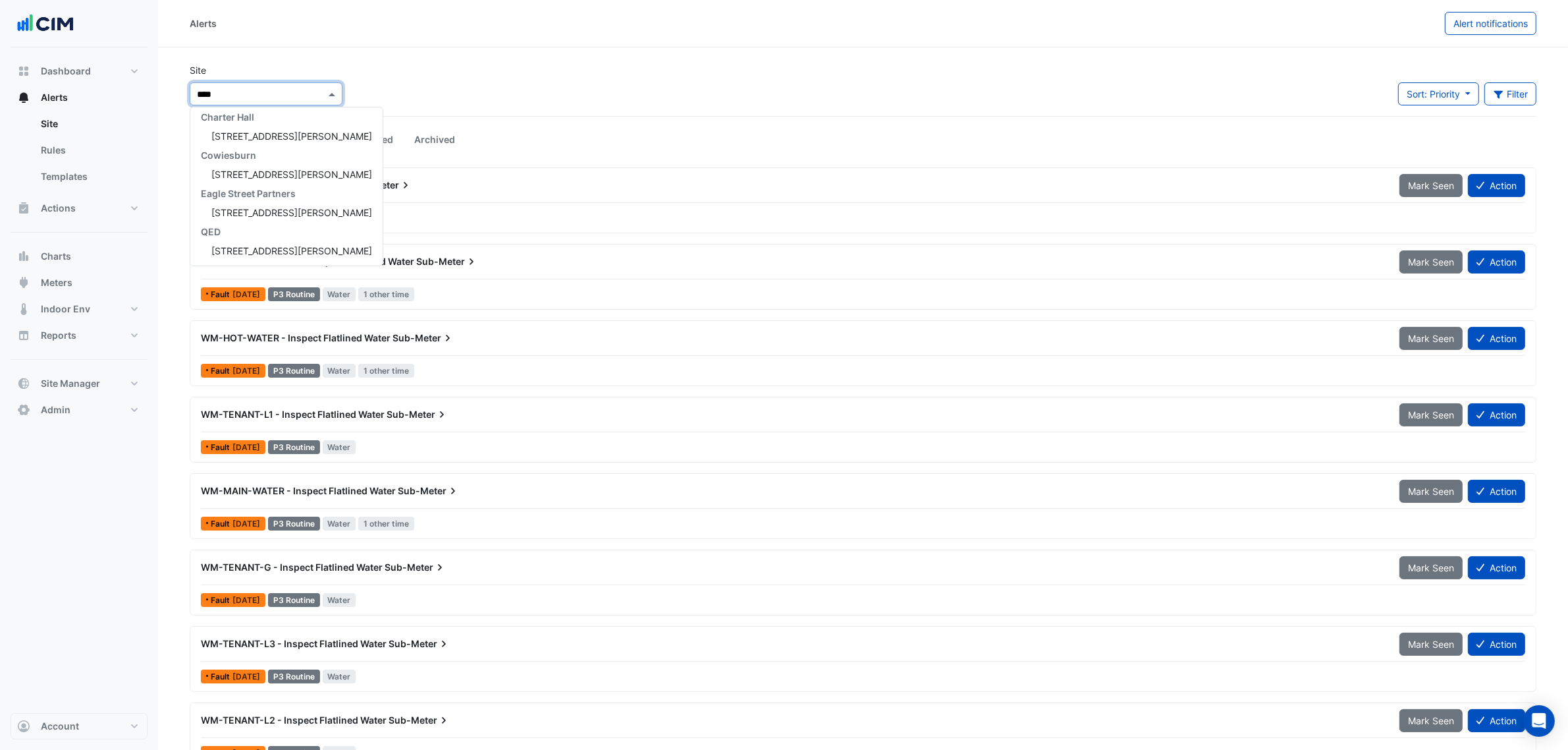
scroll to position [43, 0]
type input "*******"
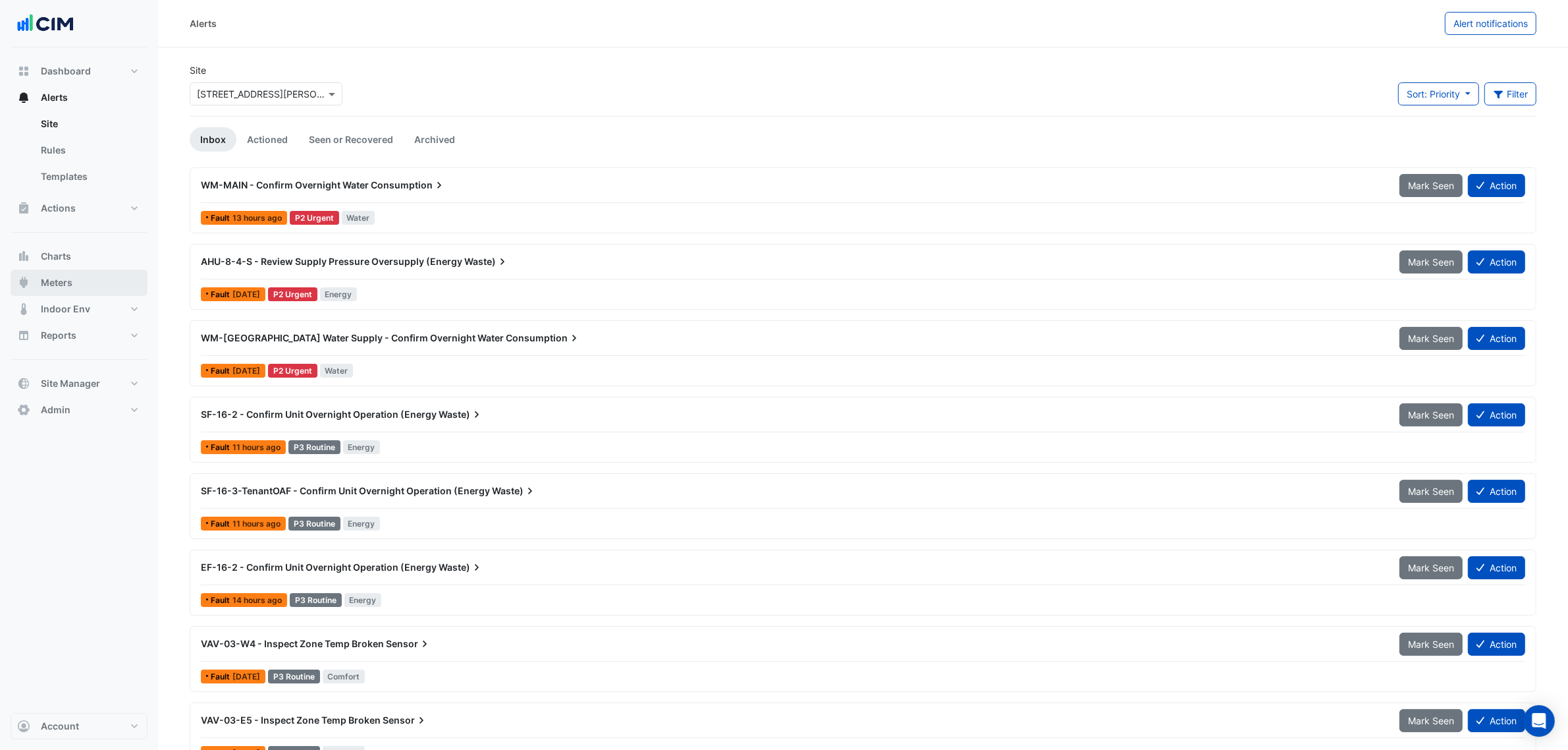
click at [80, 284] on button "Meters" at bounding box center [79, 282] width 137 height 26
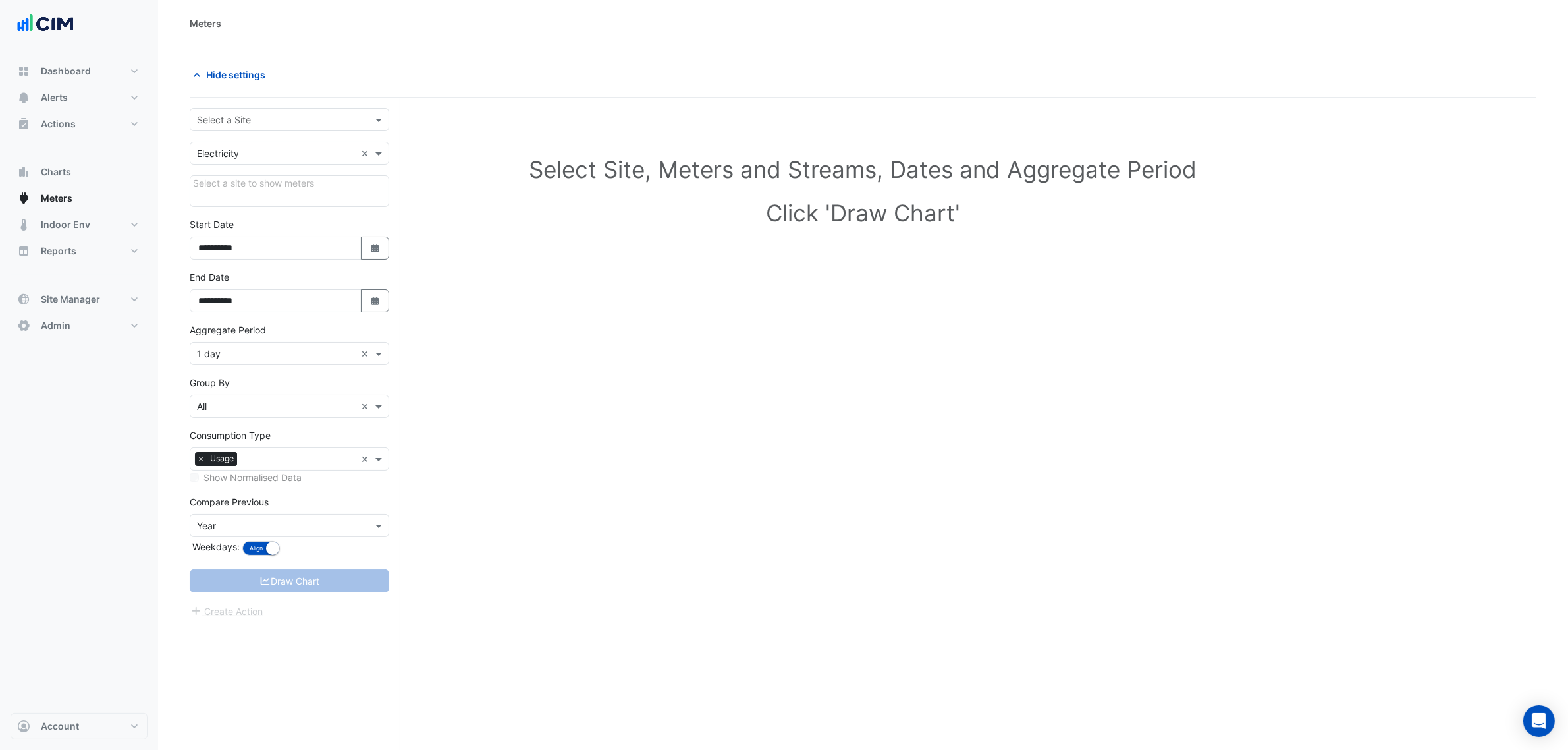
click at [273, 109] on div "Select a Site" at bounding box center [289, 120] width 199 height 23
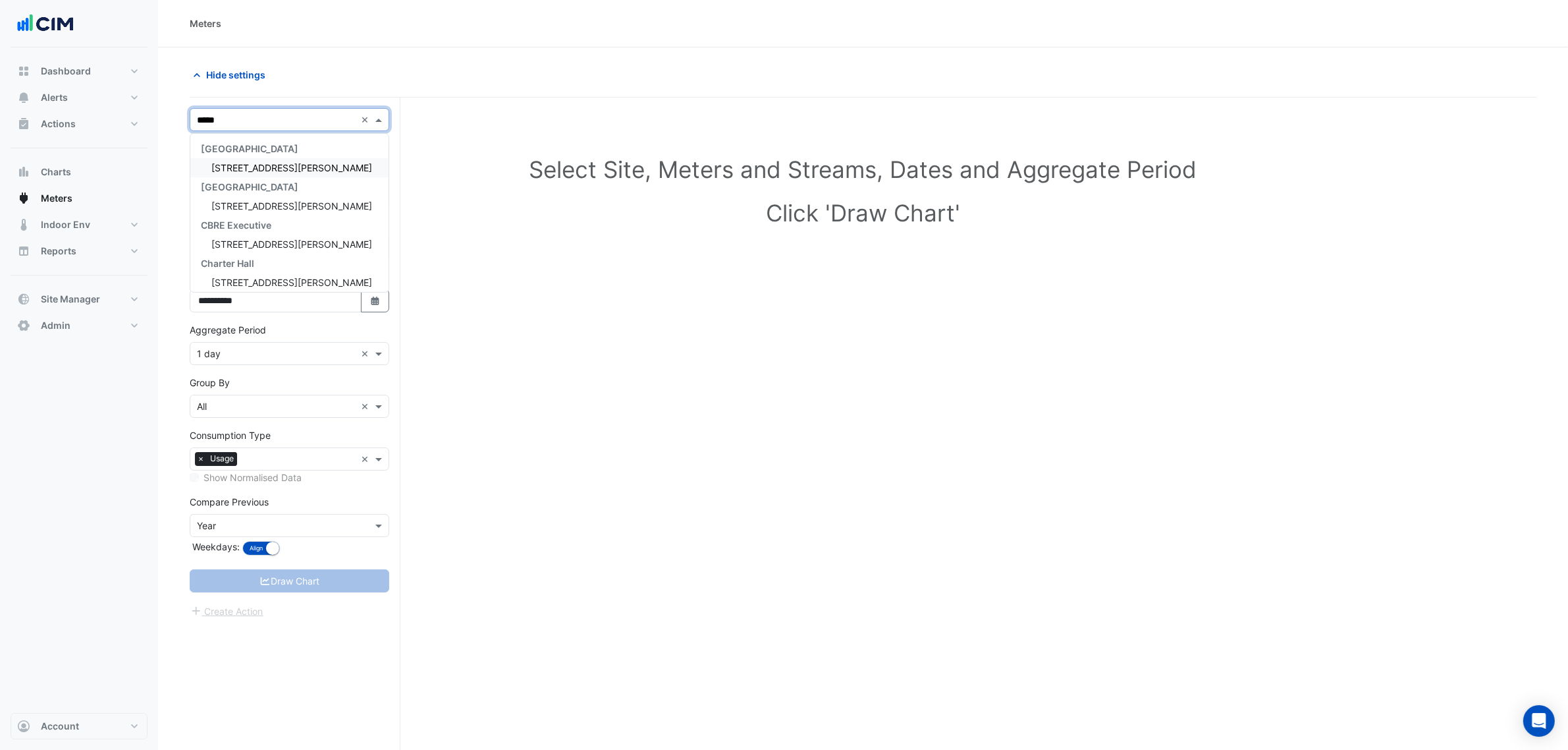
type input "******"
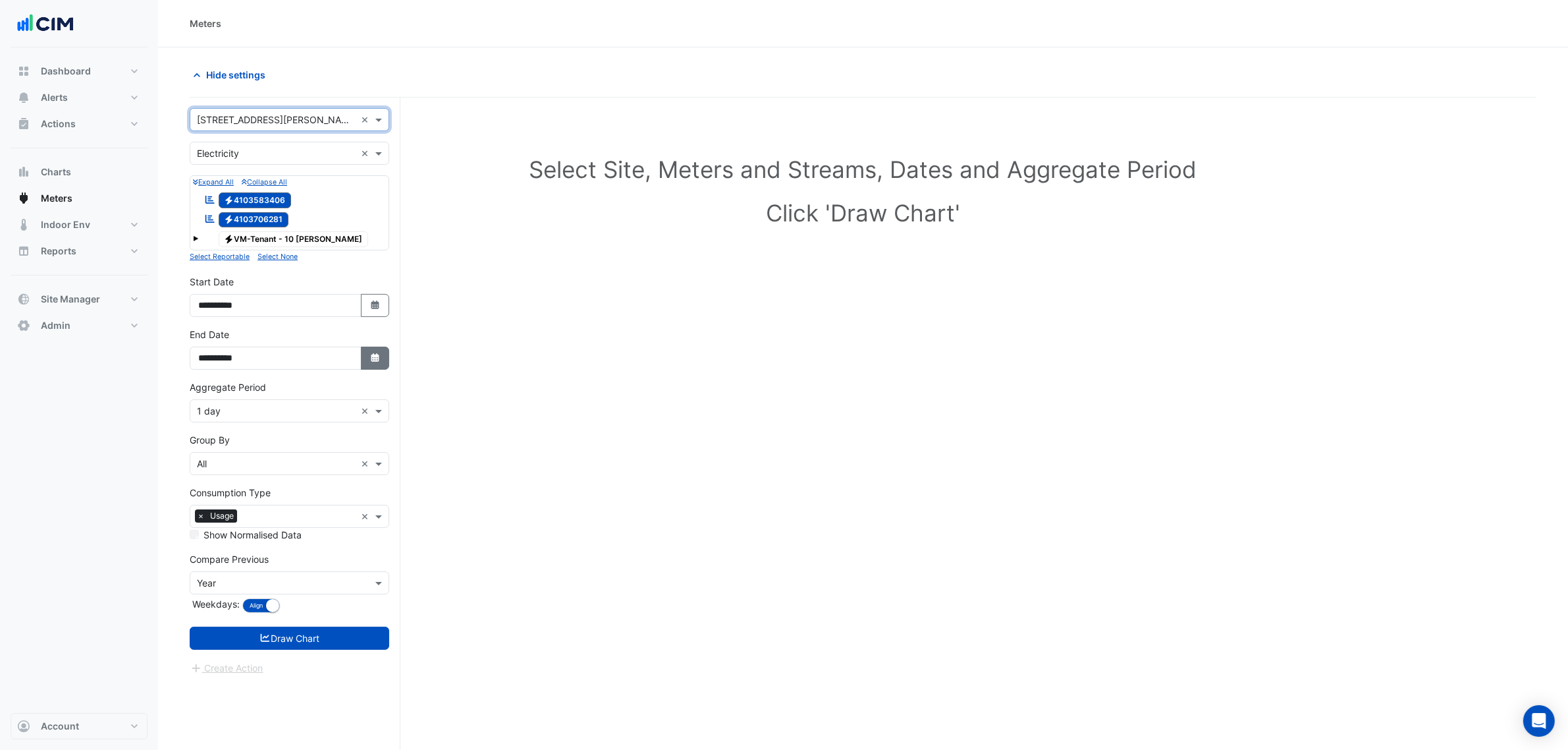
click at [370, 360] on icon "Select Date" at bounding box center [375, 357] width 12 height 9
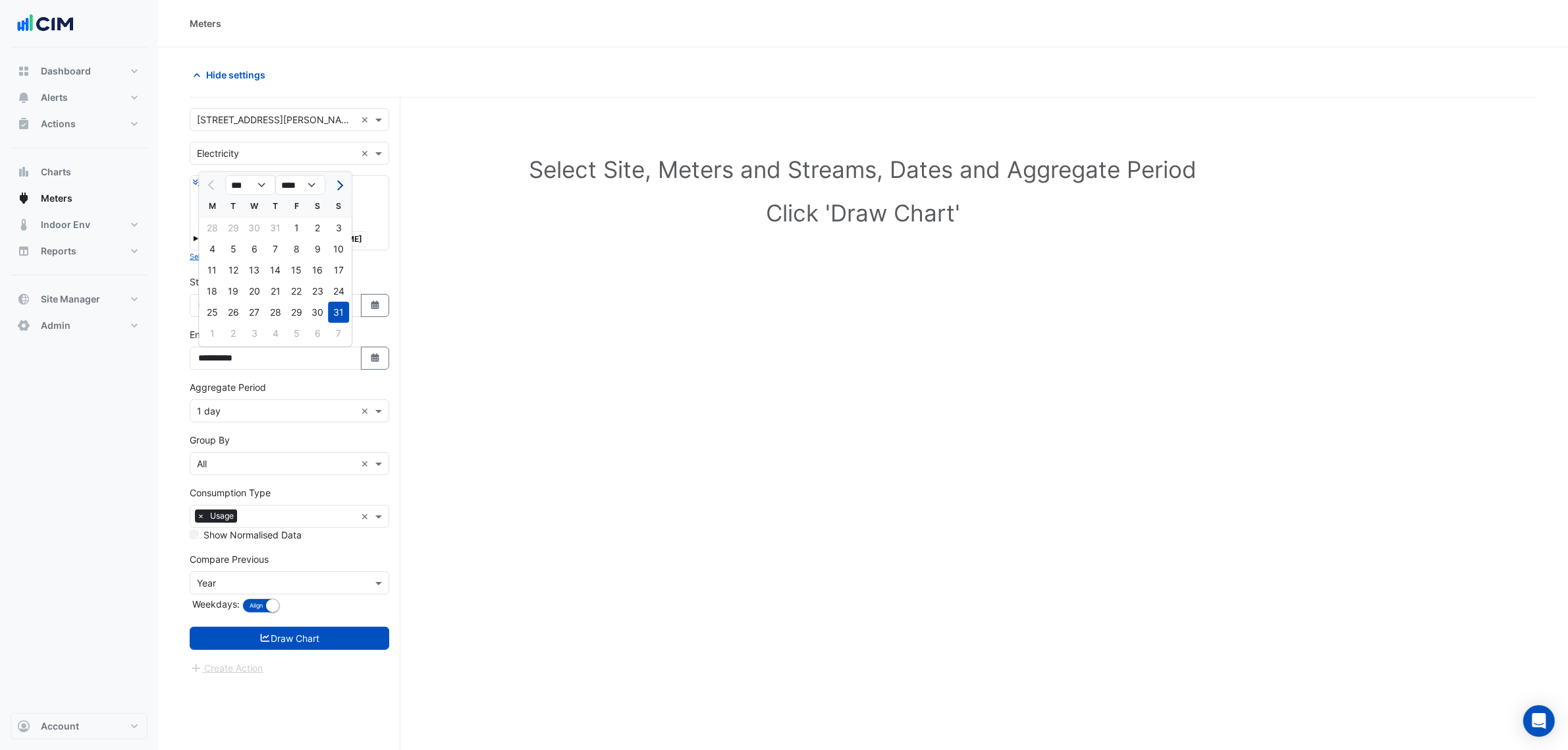
click at [338, 189] on span "Next month" at bounding box center [337, 185] width 10 height 10
select select "*"
click at [337, 268] on div "21" at bounding box center [338, 270] width 21 height 21
type input "**********"
click at [240, 432] on form "× [STREET_ADDRESS][PERSON_NAME] × × Electricity × Expand All Collapse All Repor…" at bounding box center [289, 392] width 199 height 568
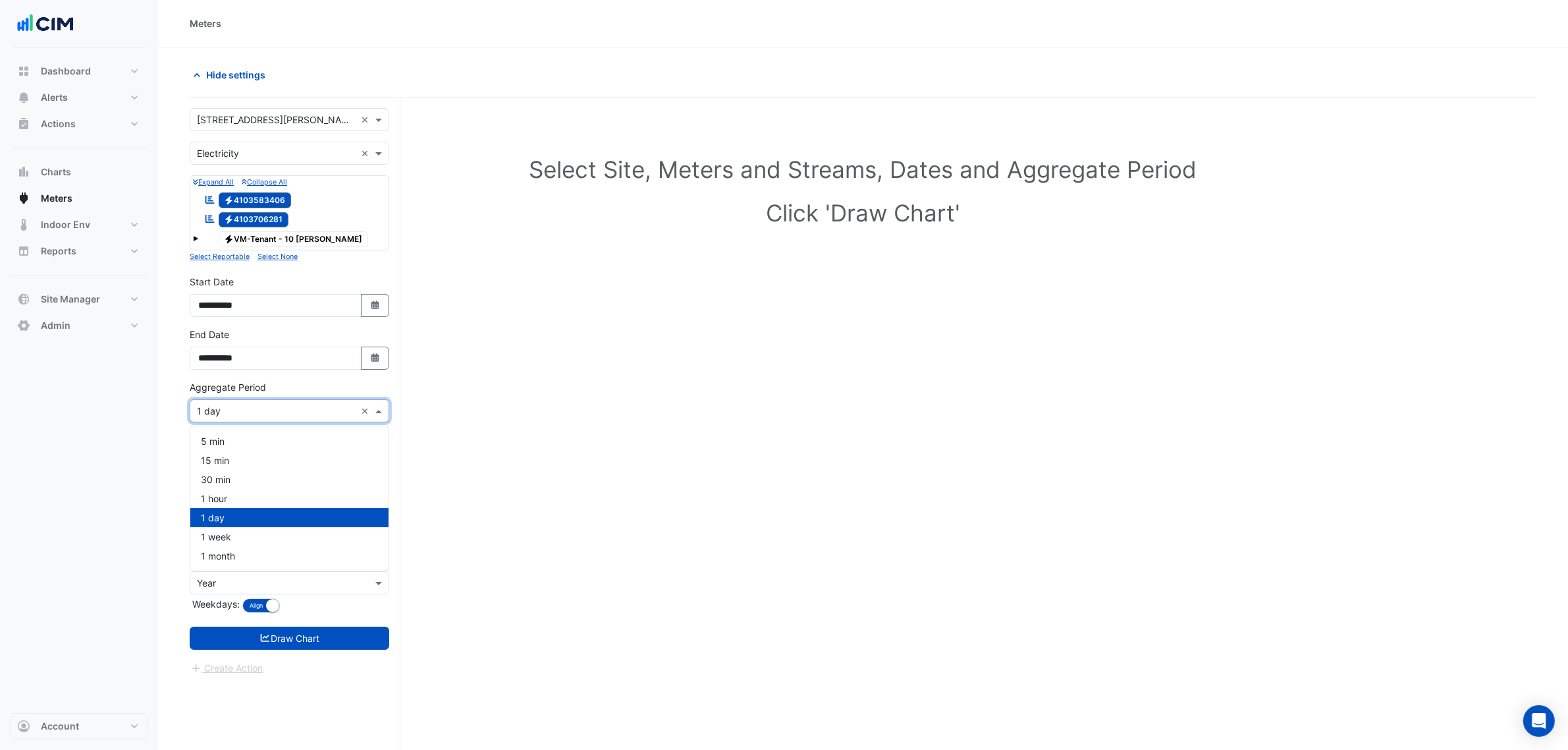
click at [235, 416] on input "text" at bounding box center [276, 411] width 159 height 14
click at [224, 495] on span "1 hour" at bounding box center [214, 498] width 26 height 11
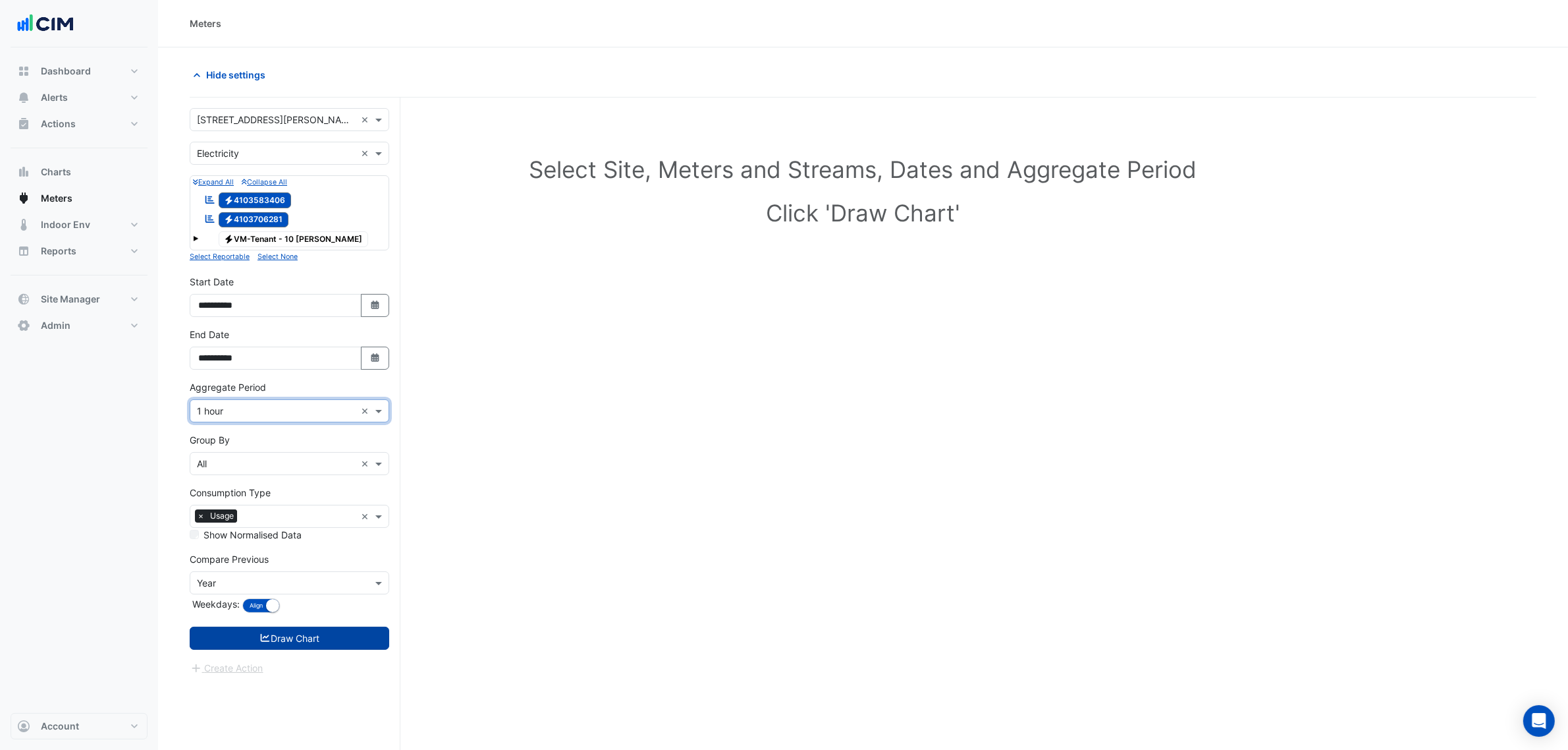
click at [261, 637] on icon "submit" at bounding box center [265, 638] width 12 height 9
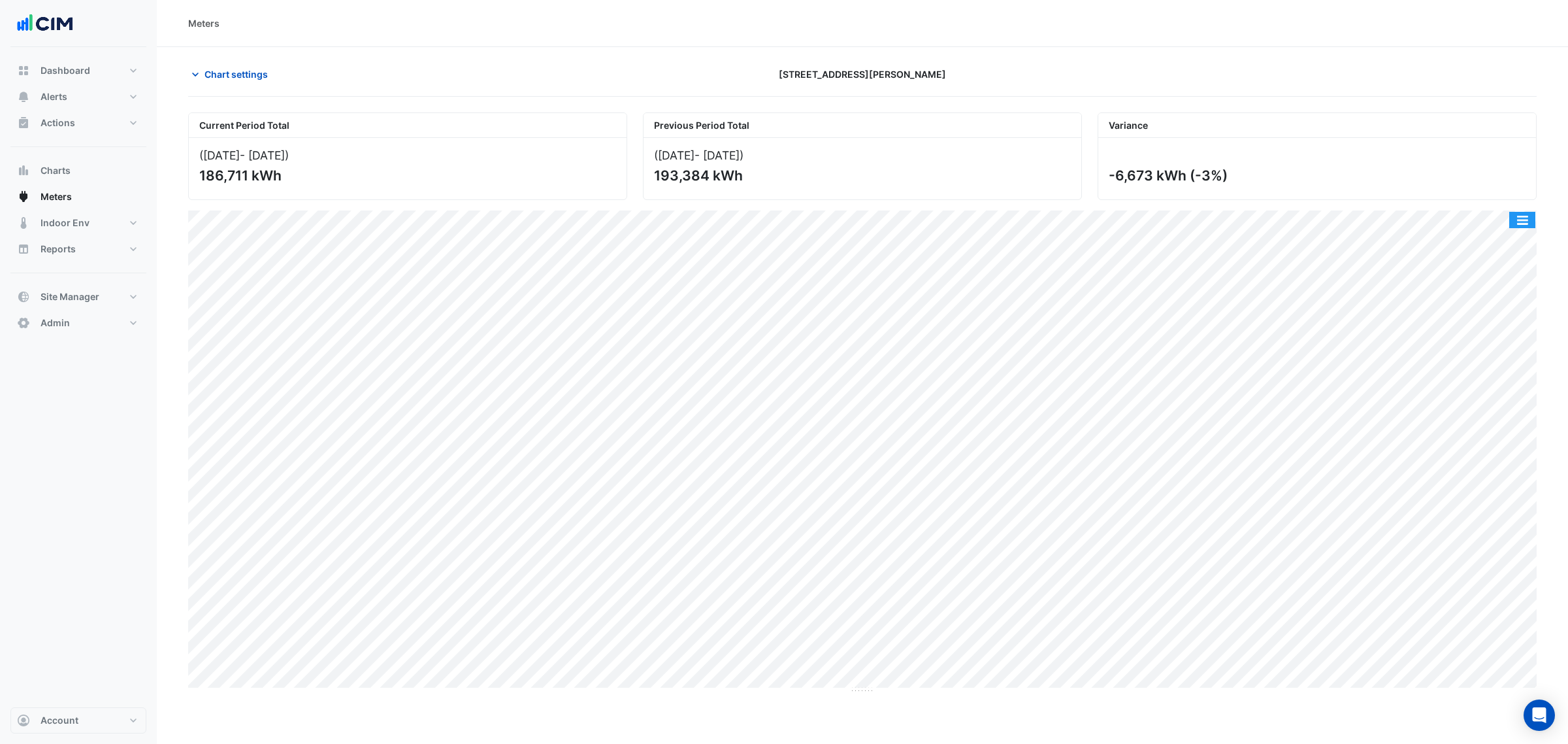
click at [1528, 224] on button "button" at bounding box center [1521, 220] width 26 height 16
click at [1499, 403] on div "Select Chart Type" at bounding box center [1496, 407] width 79 height 31
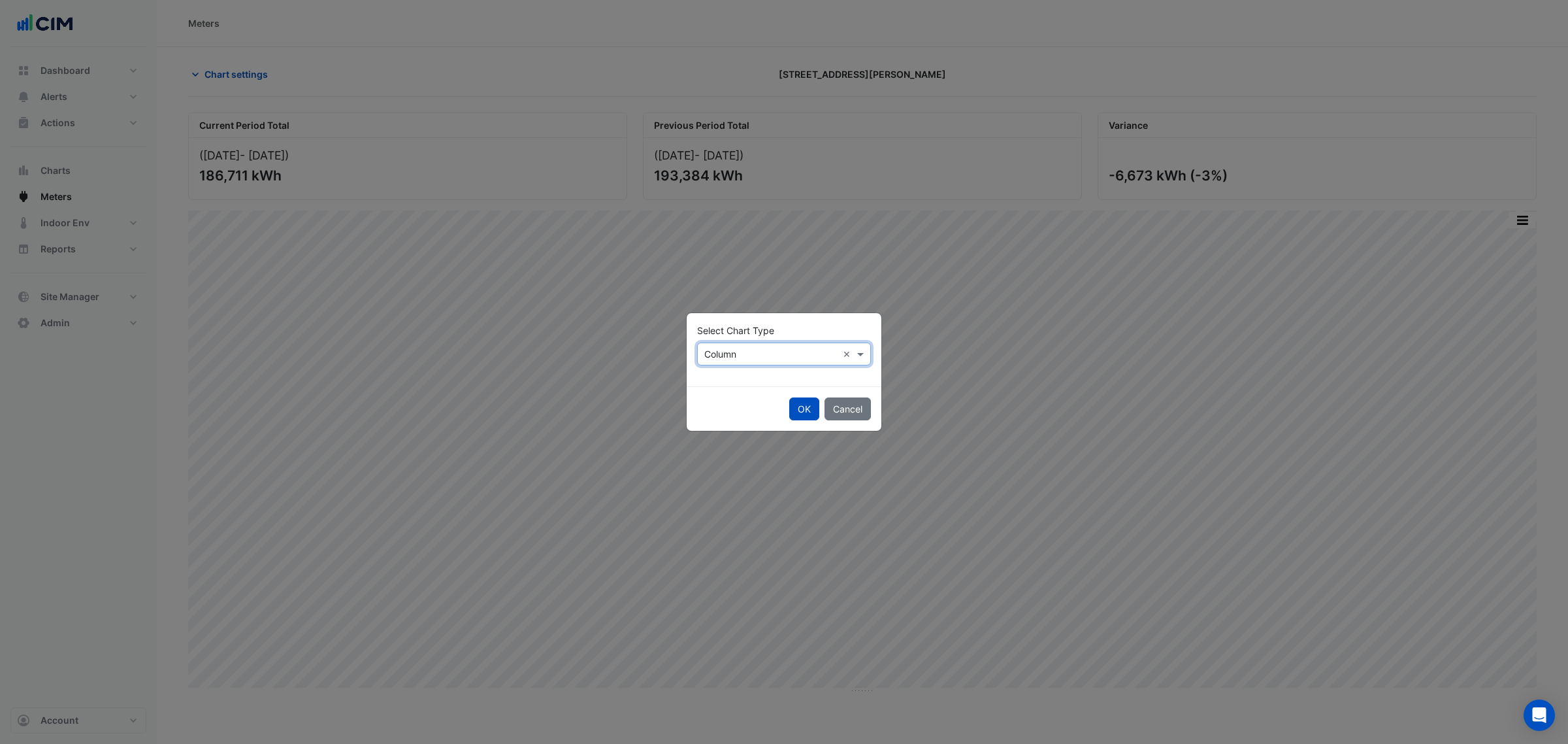
click at [723, 343] on div "× Column ×" at bounding box center [784, 355] width 174 height 23
click at [728, 381] on div "Line" at bounding box center [727, 381] width 57 height 19
click at [805, 400] on button "OK" at bounding box center [805, 409] width 30 height 23
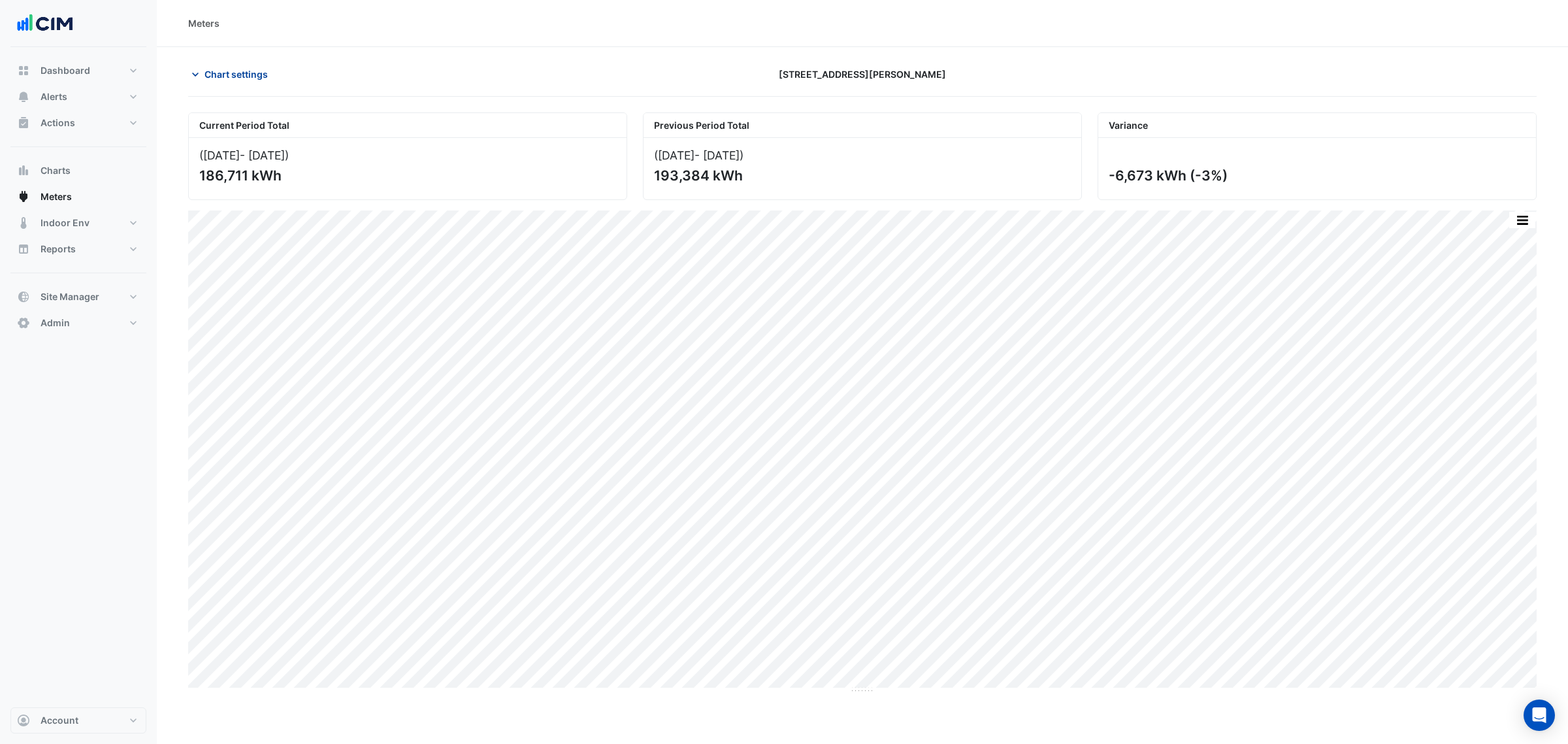
click at [207, 82] on button "Chart settings" at bounding box center [232, 74] width 89 height 23
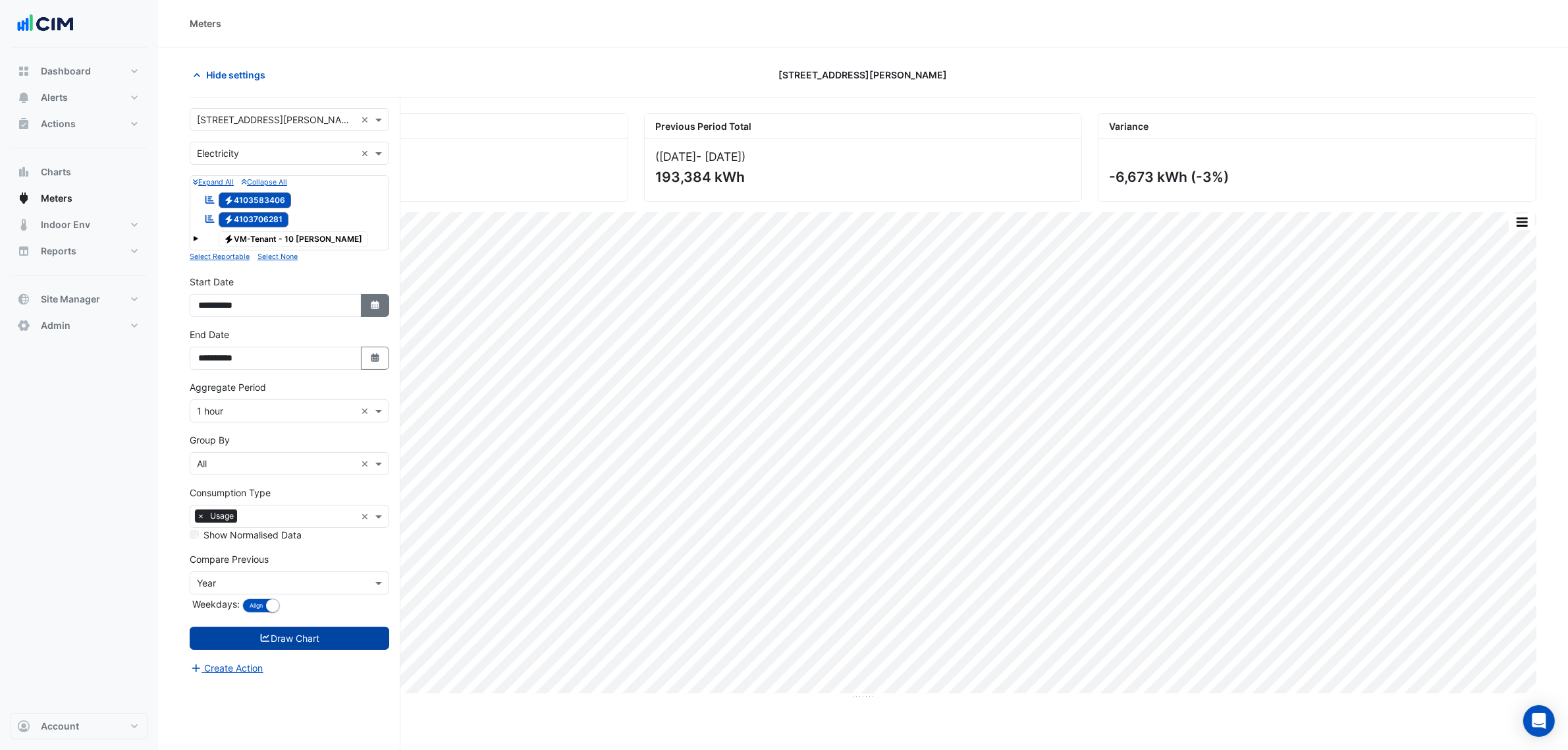
click at [370, 311] on fa-icon "Select Date" at bounding box center [375, 305] width 12 height 11
select select "*"
select select "****"
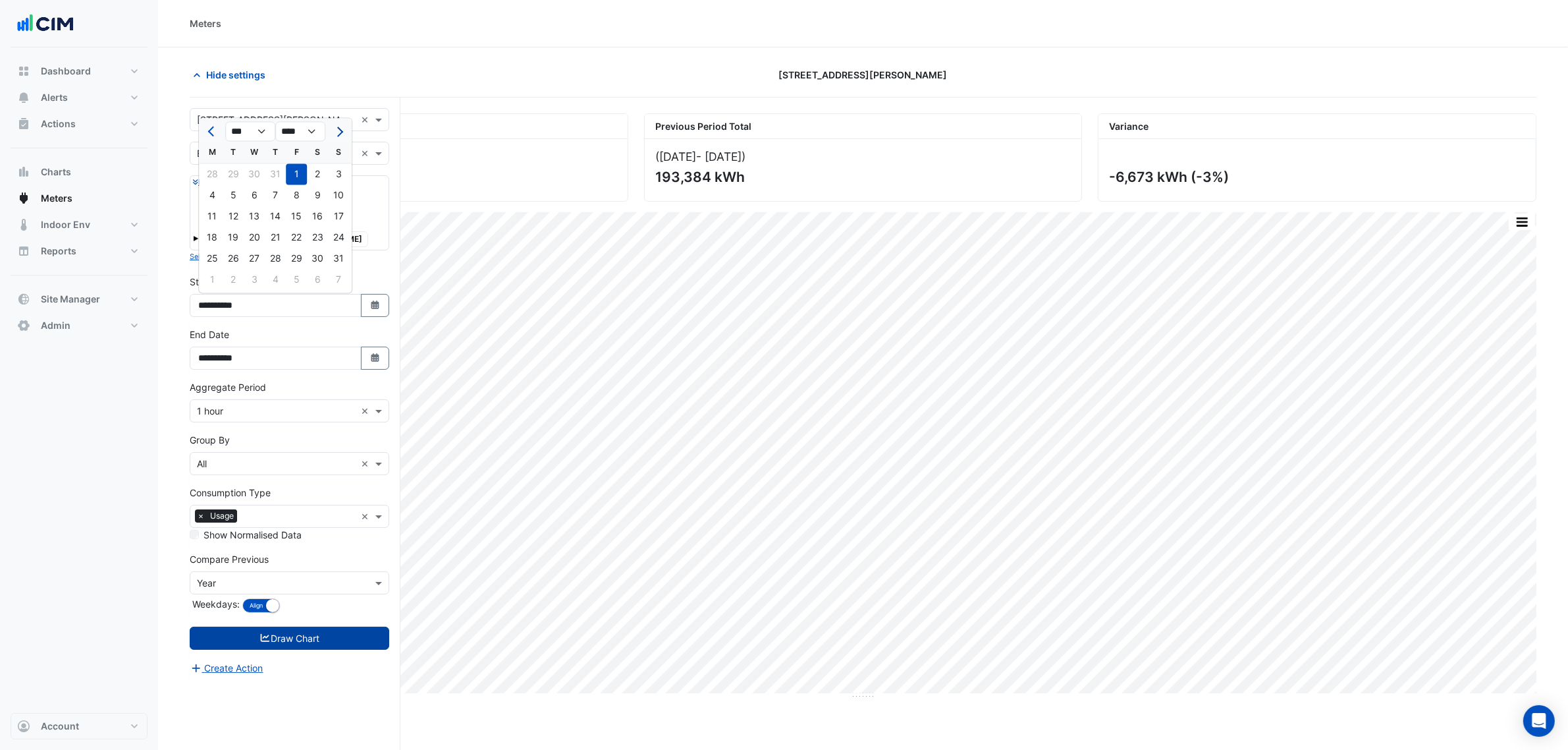
click at [333, 125] on button "Next month" at bounding box center [338, 131] width 16 height 21
select select "*"
click at [209, 171] on div "1" at bounding box center [211, 174] width 21 height 21
type input "**********"
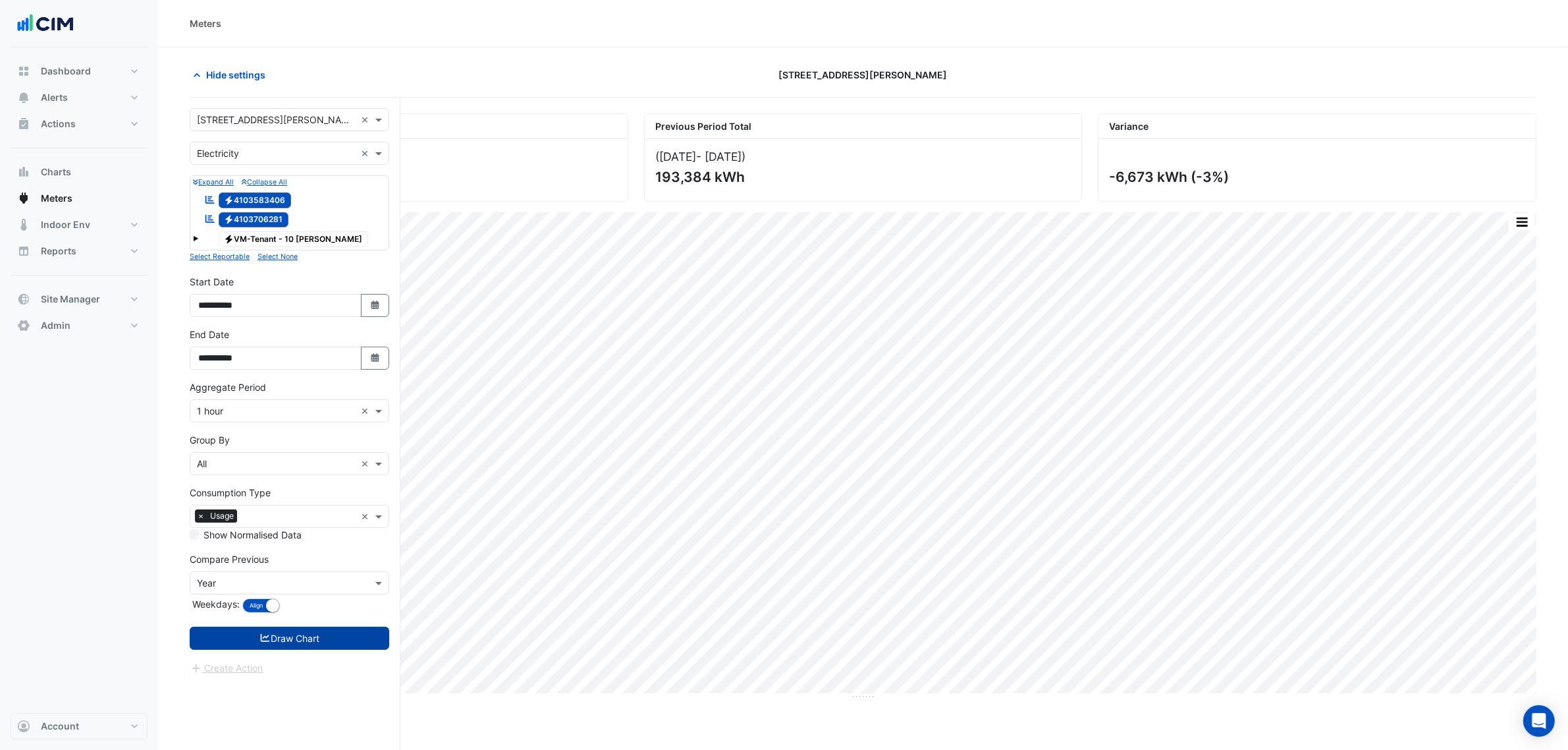
click at [320, 639] on button "Draw Chart" at bounding box center [289, 638] width 199 height 23
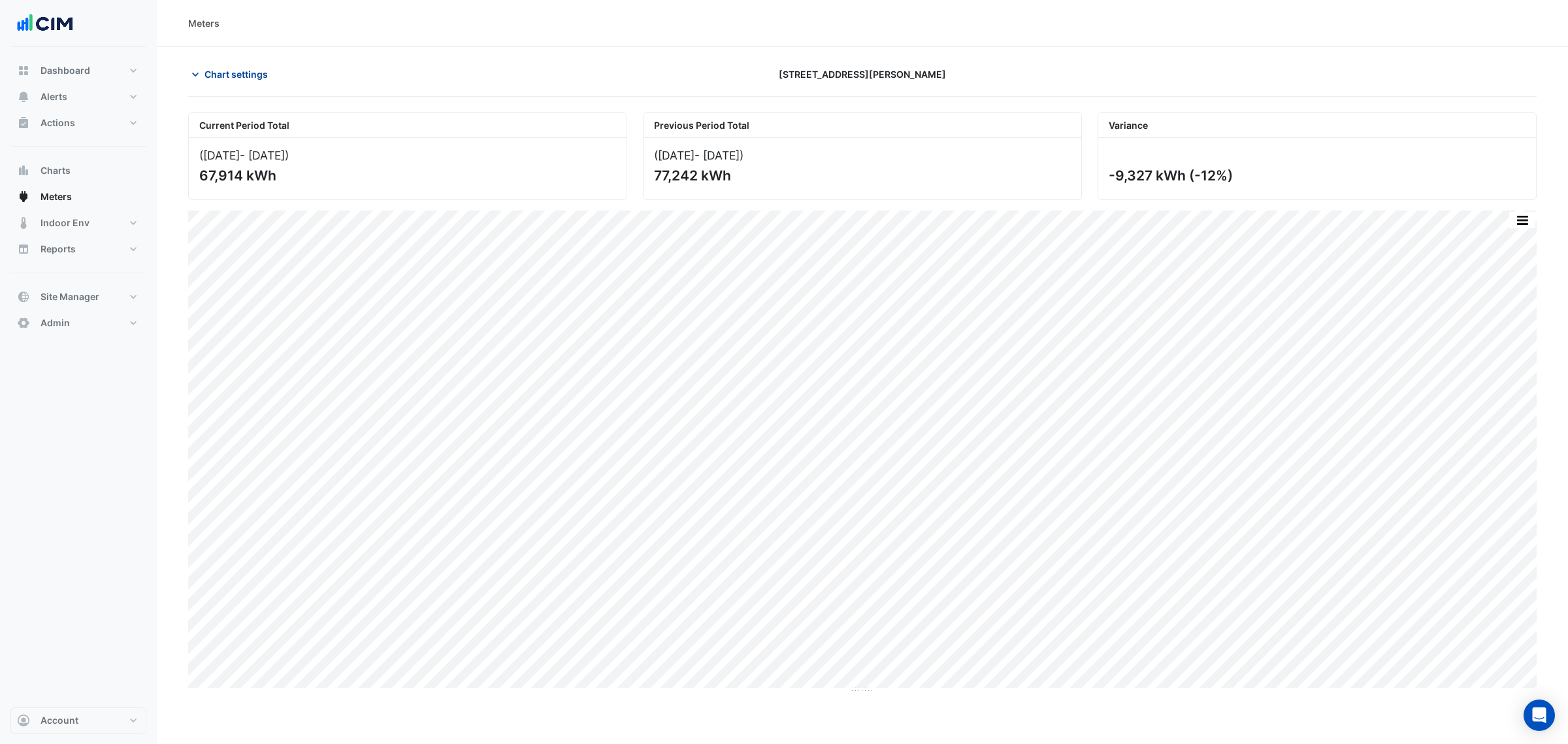
click at [239, 64] on button "Chart settings" at bounding box center [232, 74] width 89 height 23
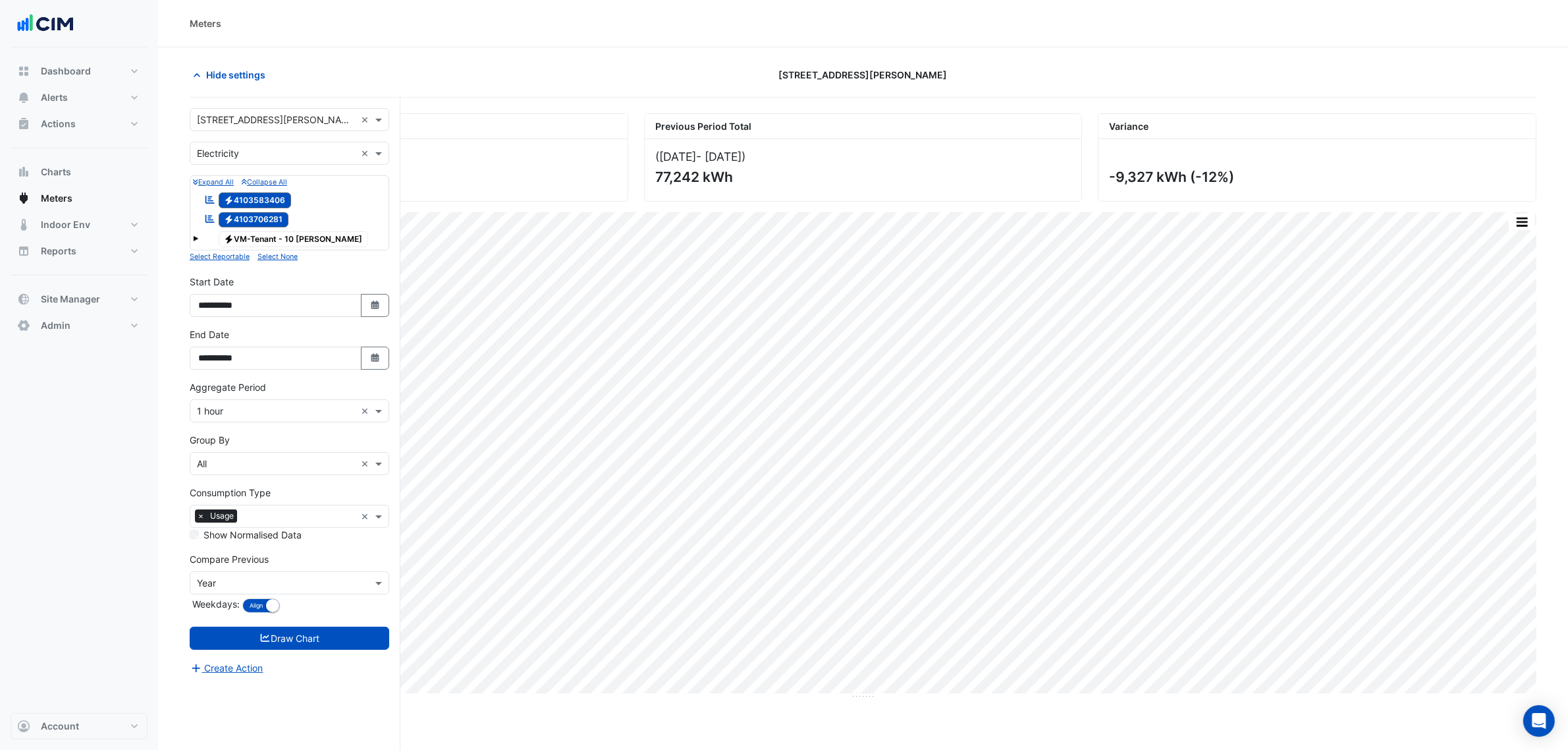
click at [242, 144] on div "× Electricity ×" at bounding box center [289, 153] width 199 height 23
click at [227, 204] on div "Gas" at bounding box center [290, 200] width 198 height 19
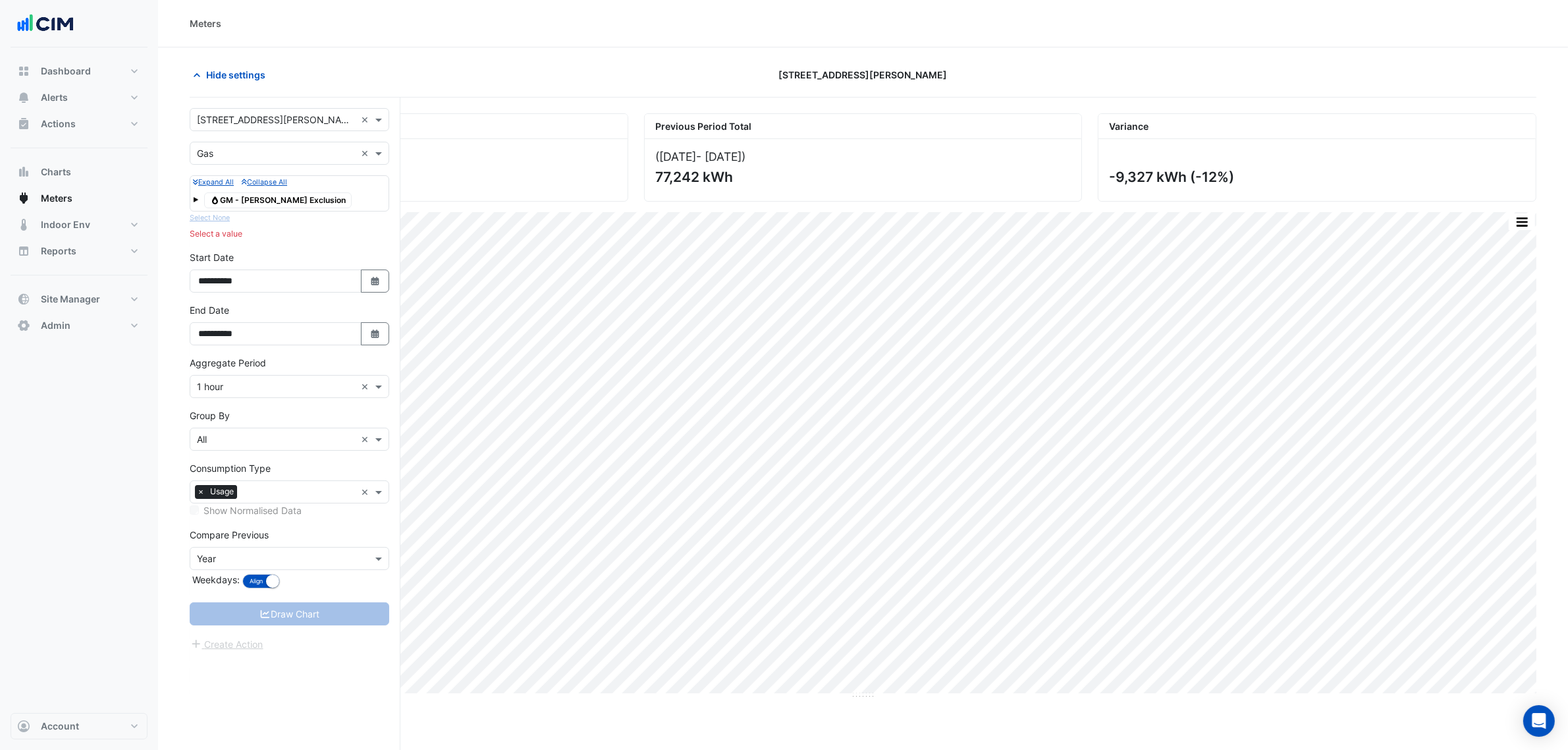
click at [265, 201] on span "Gas GM - [PERSON_NAME] Exclusion" at bounding box center [278, 200] width 148 height 16
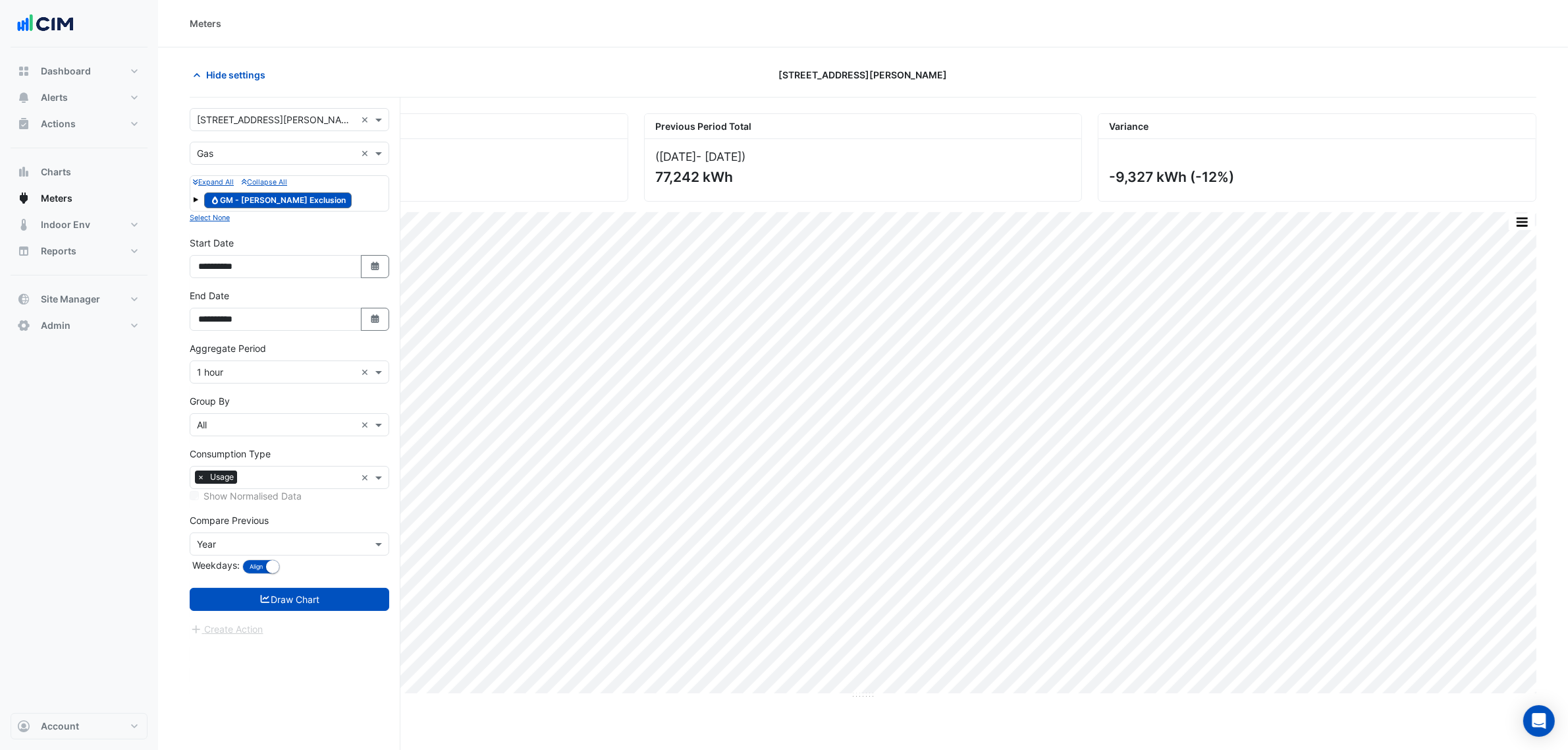
click at [198, 199] on div "Gas GM - [PERSON_NAME] Exclusion" at bounding box center [290, 200] width 193 height 18
click at [198, 199] on div "Gas GM - [PERSON_NAME] Exclusion" at bounding box center [290, 200] width 193 height 18
click at [191, 201] on div "Expand All Collapse All Gas GM - [PERSON_NAME] Exclusion" at bounding box center [289, 193] width 199 height 36
click at [191, 199] on div "Expand All Collapse All Gas GM - [PERSON_NAME] Exclusion" at bounding box center [289, 193] width 199 height 36
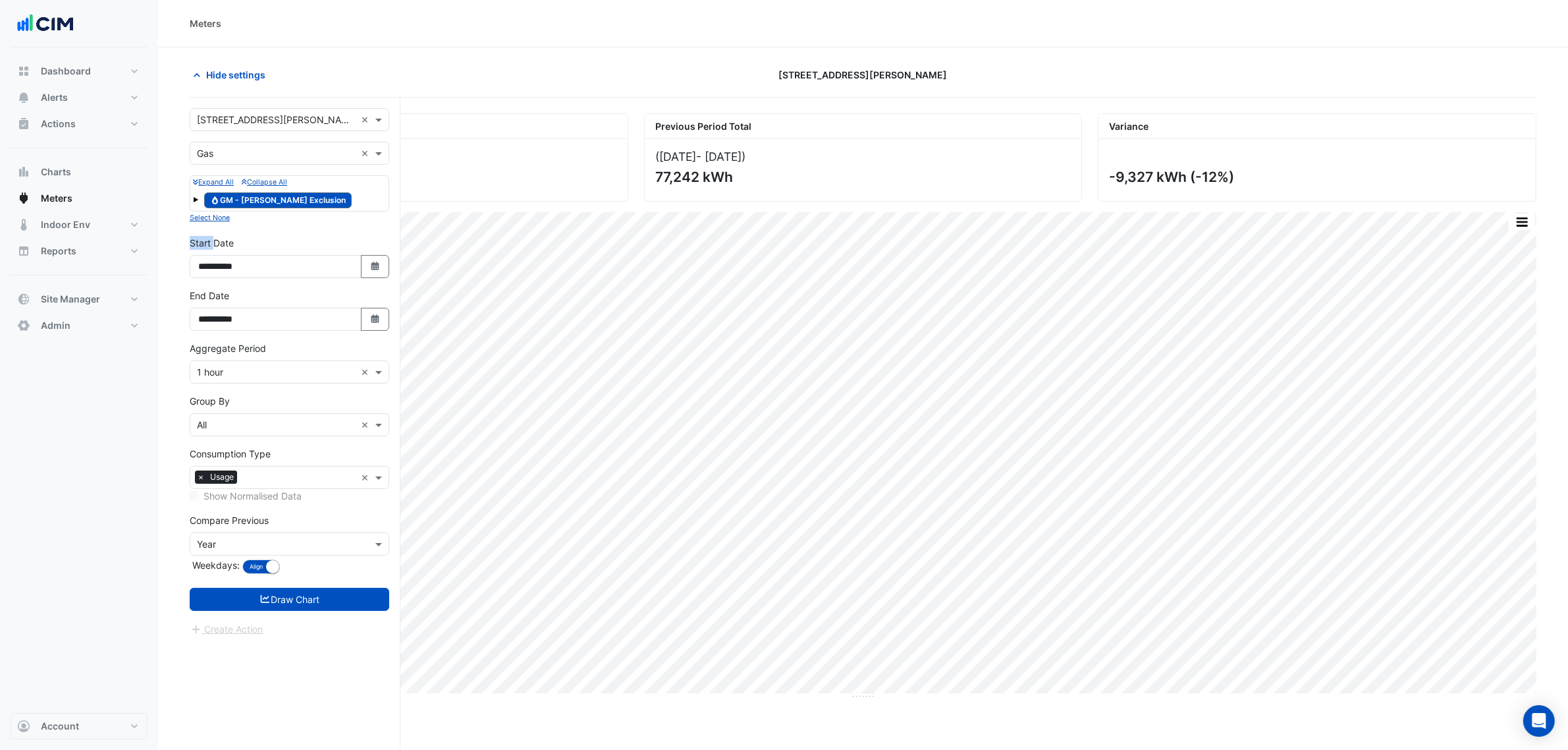
click at [194, 199] on span at bounding box center [196, 199] width 5 height 5
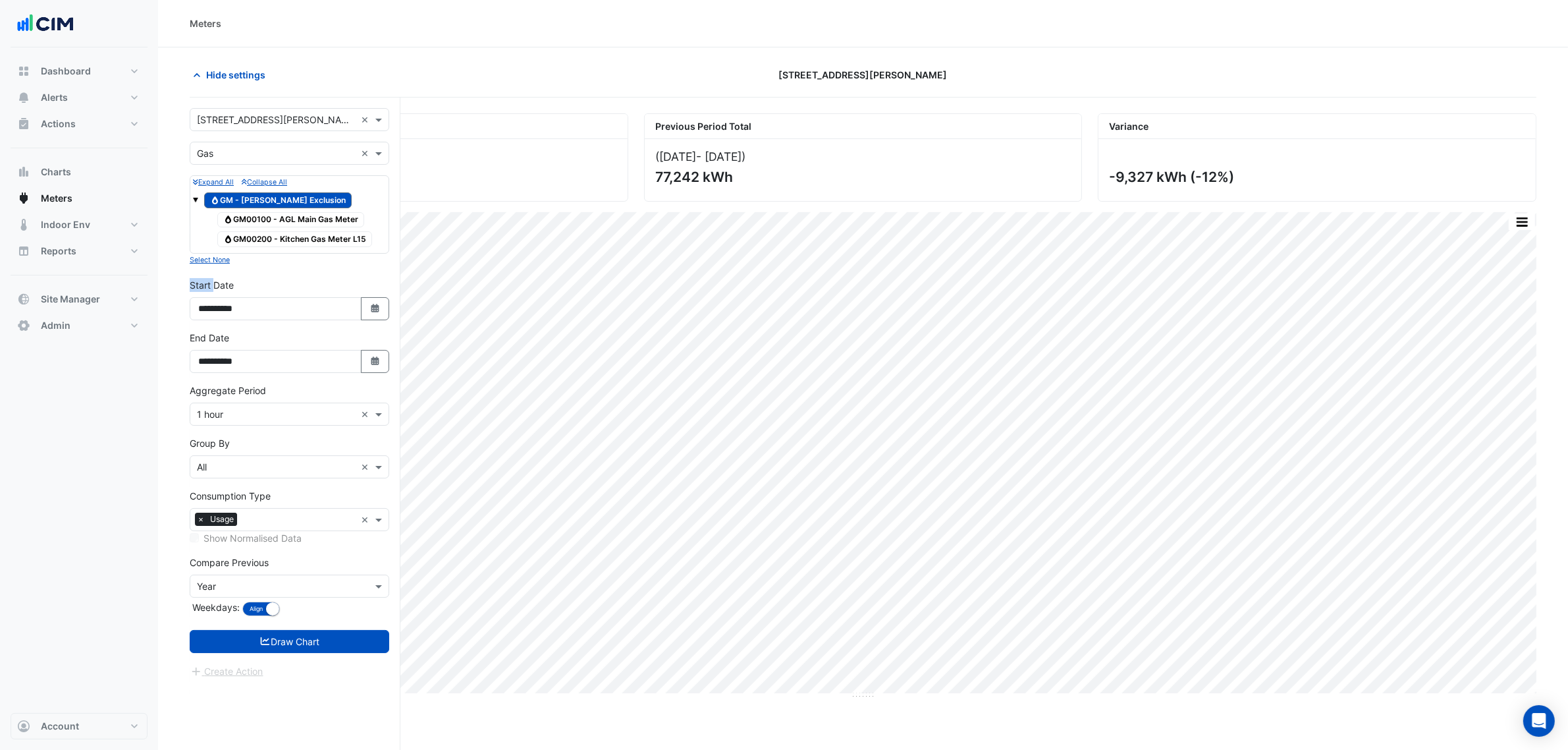
click at [225, 201] on span "Gas GM - [PERSON_NAME] Exclusion" at bounding box center [278, 200] width 148 height 16
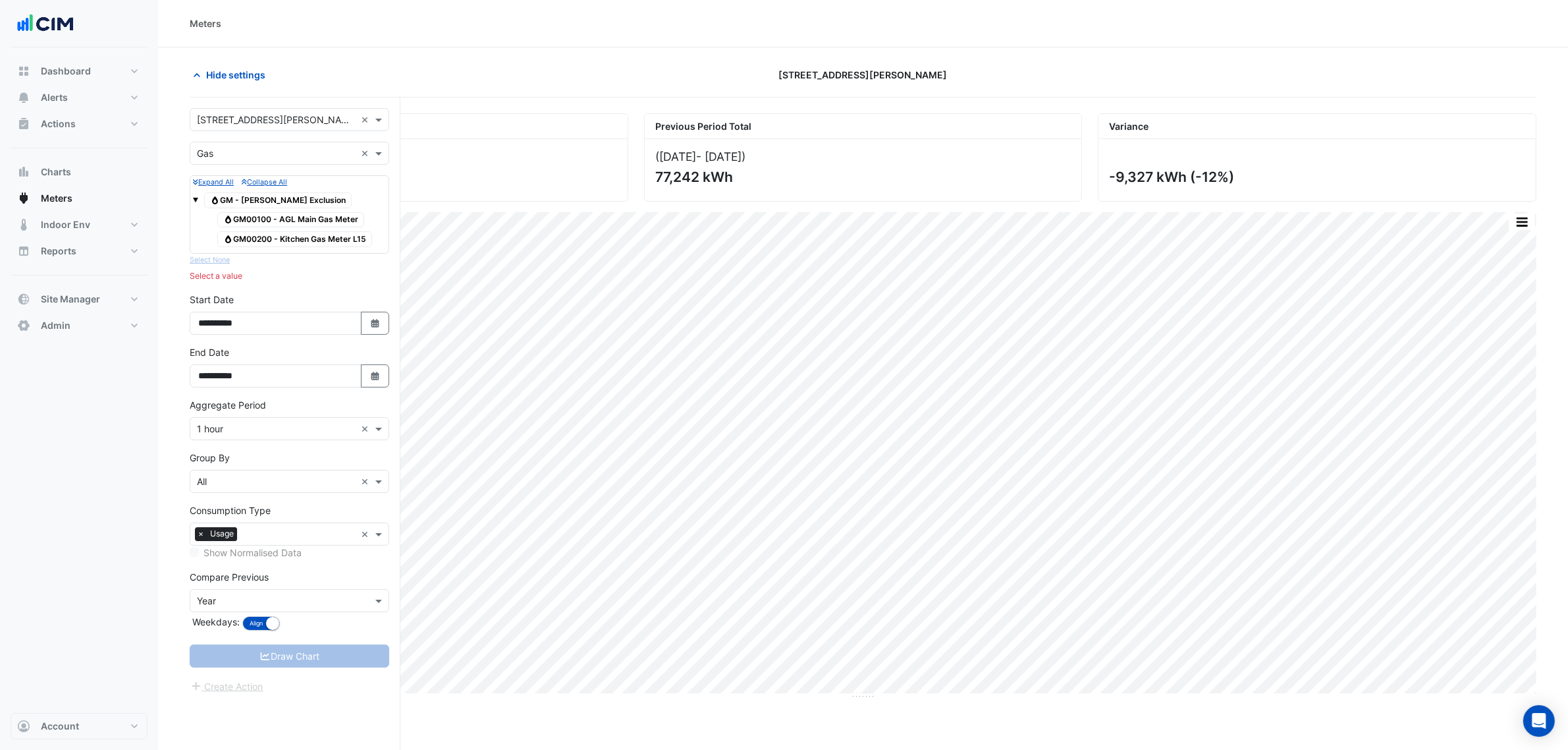
click at [235, 165] on form "× [STREET_ADDRESS][PERSON_NAME] × × Gas × Expand All Collapse All Gas GM - [PER…" at bounding box center [289, 401] width 199 height 586
click at [235, 153] on input "text" at bounding box center [276, 153] width 159 height 14
click at [235, 208] on div "Gas" at bounding box center [290, 200] width 198 height 19
click at [243, 156] on input "text" at bounding box center [276, 153] width 159 height 14
drag, startPoint x: 242, startPoint y: 206, endPoint x: 240, endPoint y: 218, distance: 12.2
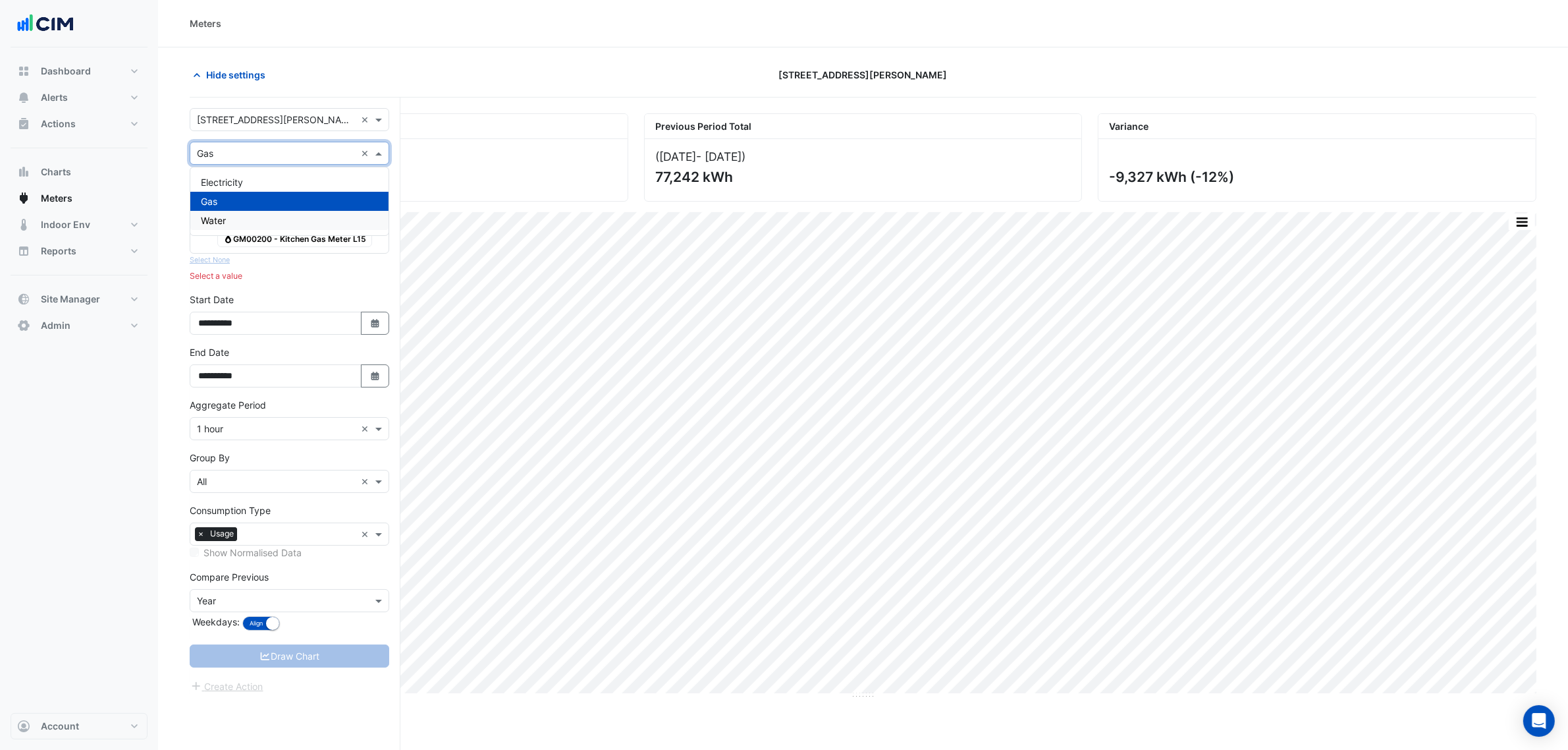
click at [240, 218] on div "Electricity Gas Water" at bounding box center [290, 201] width 198 height 58
click at [240, 218] on div "Water" at bounding box center [290, 220] width 198 height 19
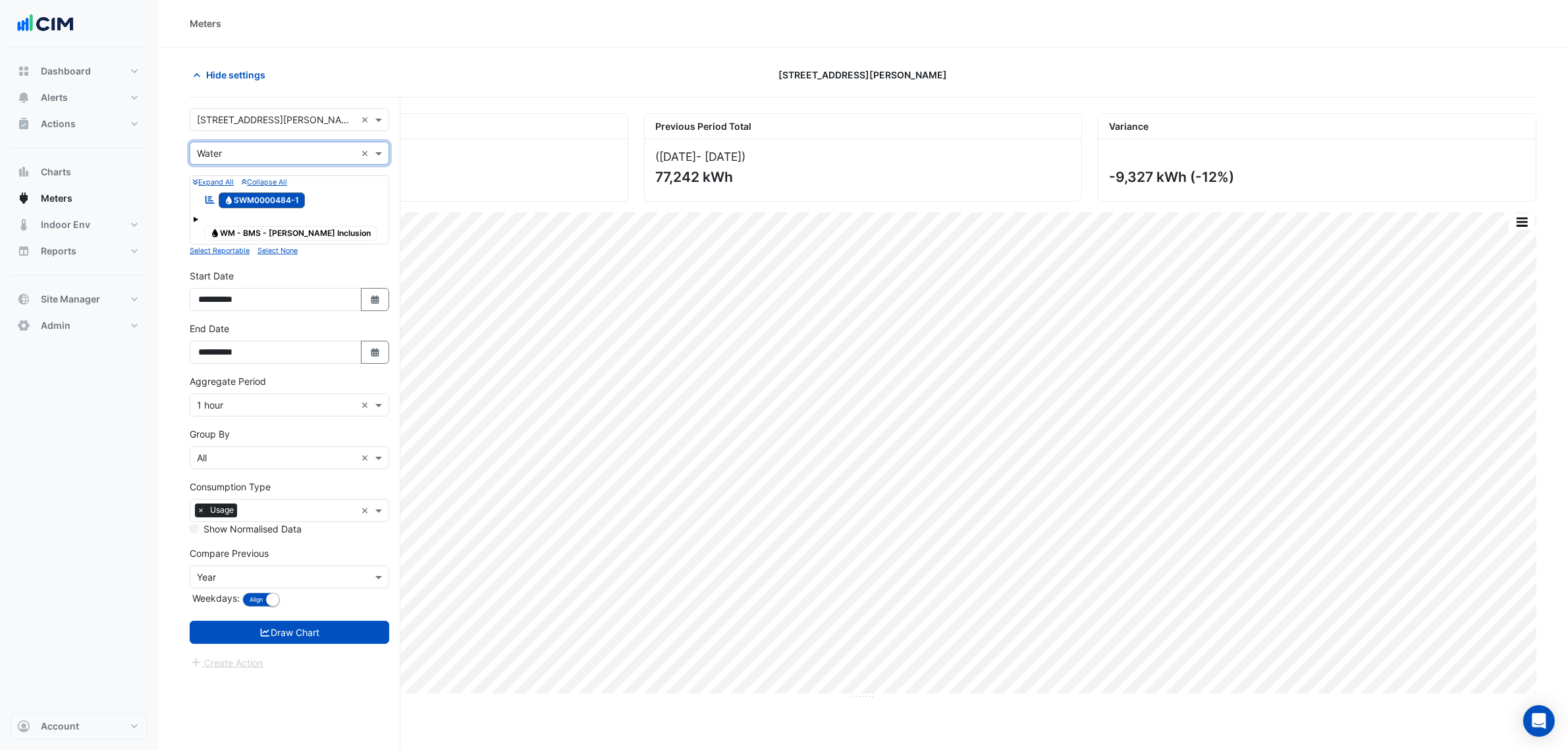
click at [347, 607] on form "**********" at bounding box center [289, 389] width 199 height 562
click at [346, 621] on button "Draw Chart" at bounding box center [289, 633] width 199 height 23
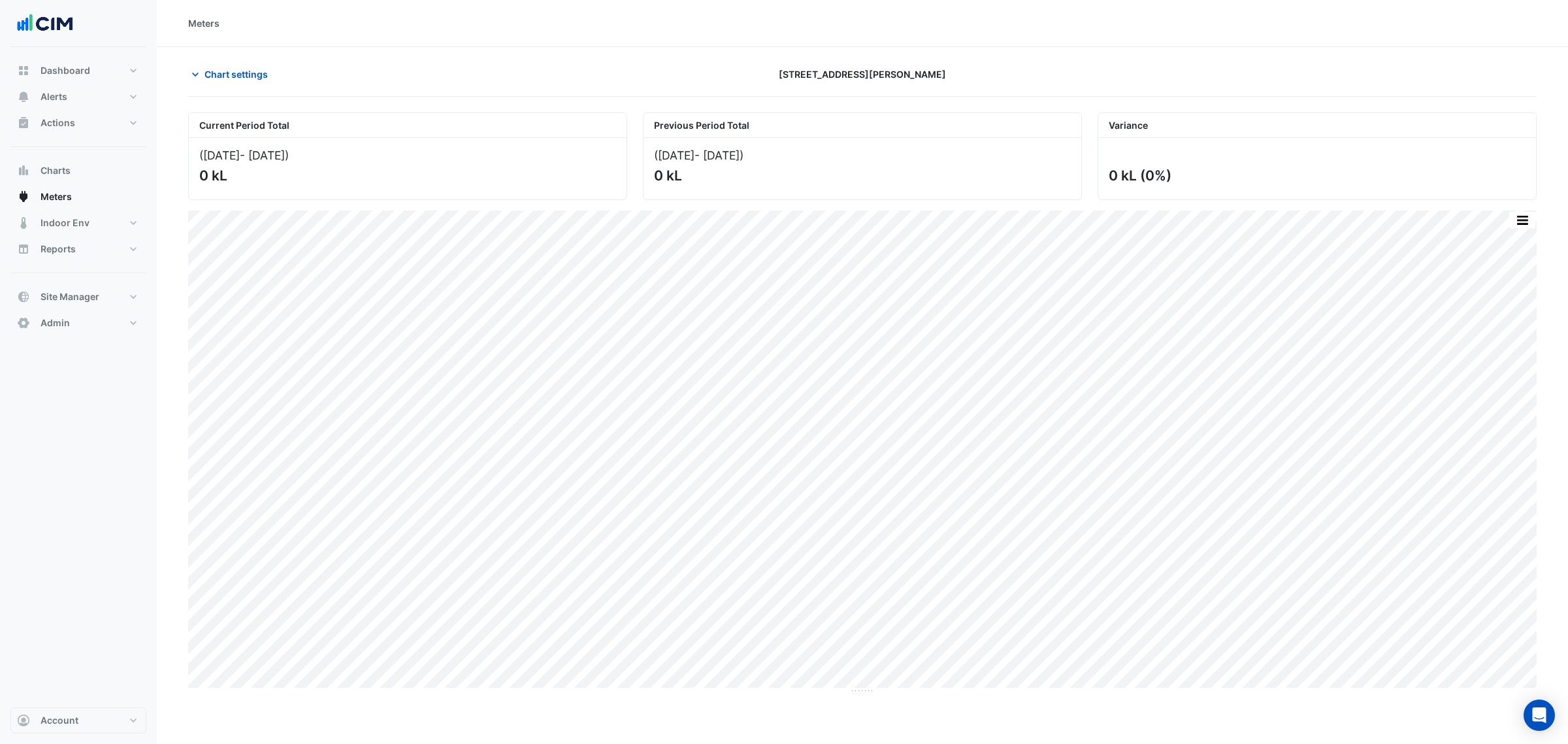
click at [210, 91] on div "Chart settings [STREET_ADDRESS][PERSON_NAME]" at bounding box center [862, 80] width 1349 height 34
click at [210, 81] on button "Chart settings" at bounding box center [232, 74] width 89 height 23
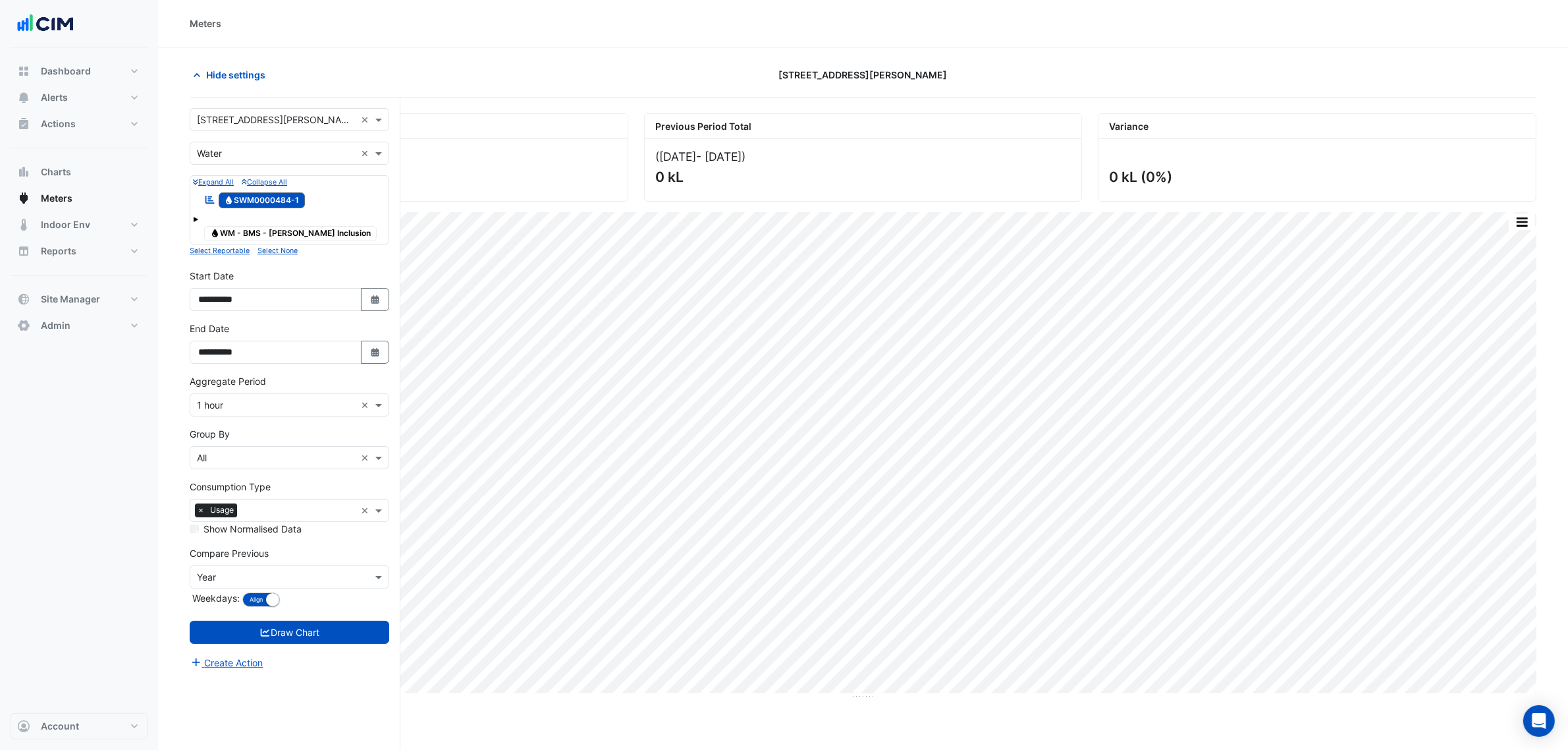
click at [231, 103] on div "**********" at bounding box center [295, 449] width 211 height 702
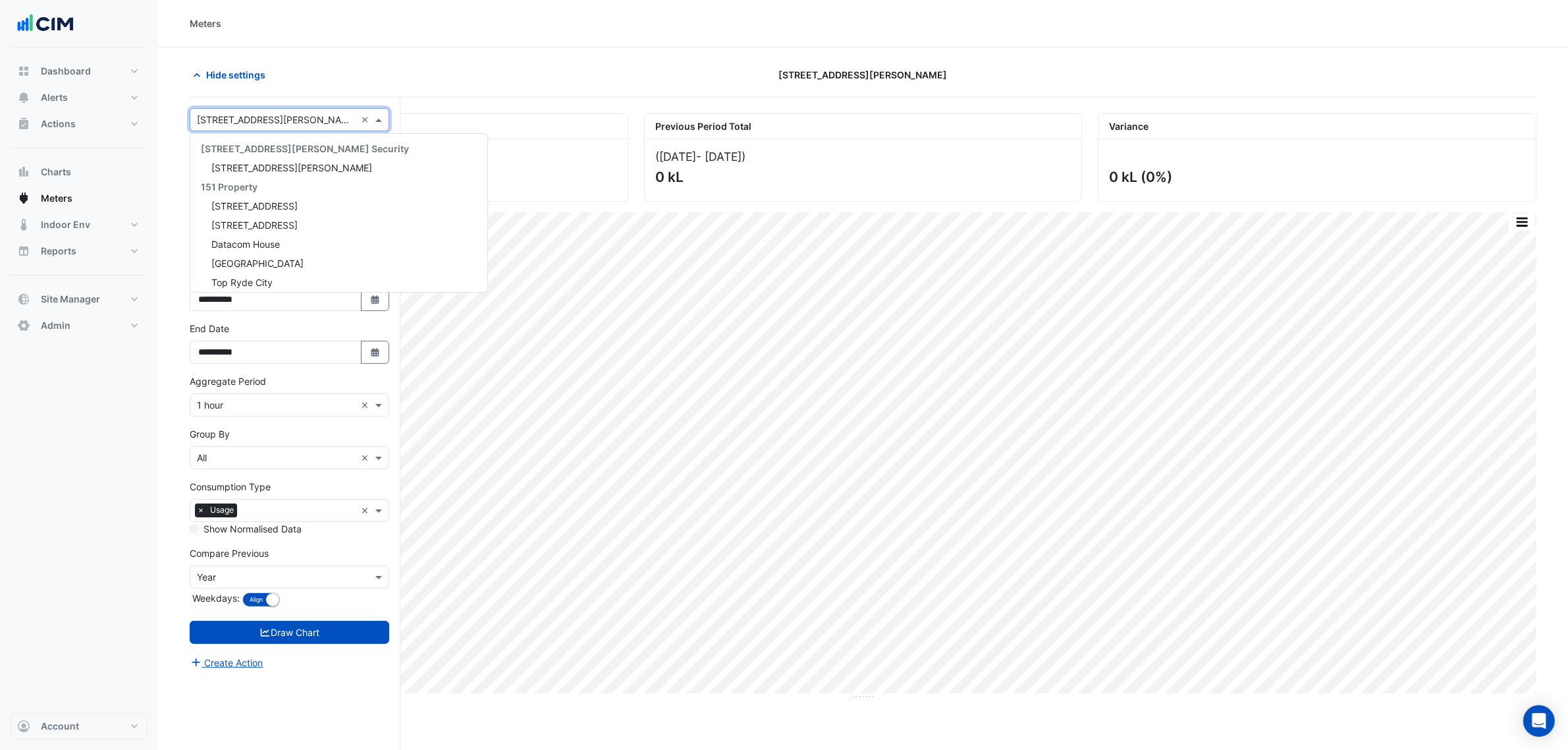
click at [237, 114] on input "text" at bounding box center [276, 120] width 159 height 14
type input "**"
click at [248, 165] on span "[STREET_ADDRESS][PERSON_NAME]" at bounding box center [291, 168] width 161 height 11
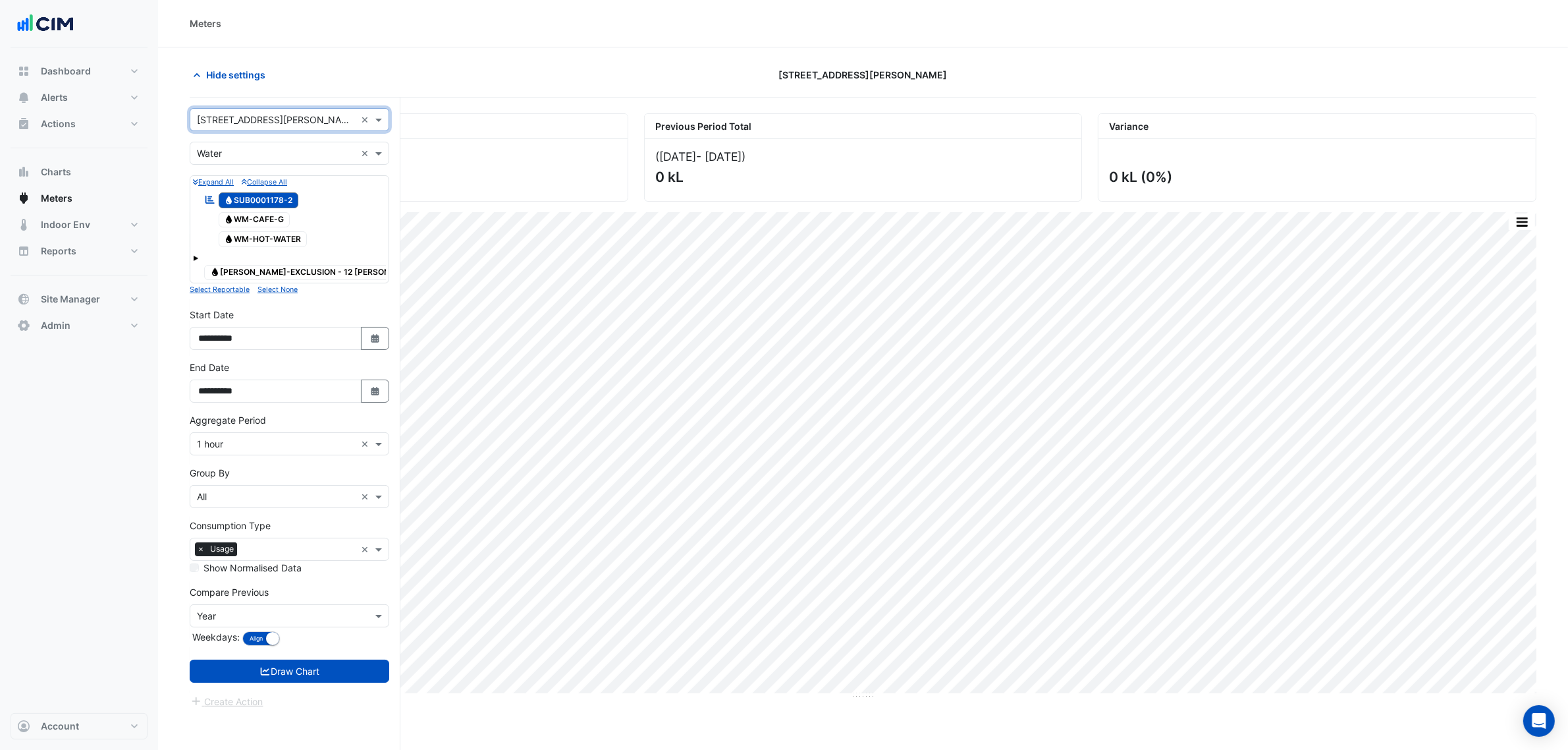
click at [241, 150] on input "text" at bounding box center [276, 153] width 159 height 14
click at [244, 157] on input "text" at bounding box center [276, 153] width 159 height 14
click at [535, 77] on div "Hide settings" at bounding box center [409, 75] width 455 height 23
click at [317, 692] on form "× [STREET_ADDRESS][PERSON_NAME] × × Water × Expand All Collapse All Reportable …" at bounding box center [289, 409] width 199 height 601
click at [327, 680] on button "Draw Chart" at bounding box center [289, 671] width 199 height 23
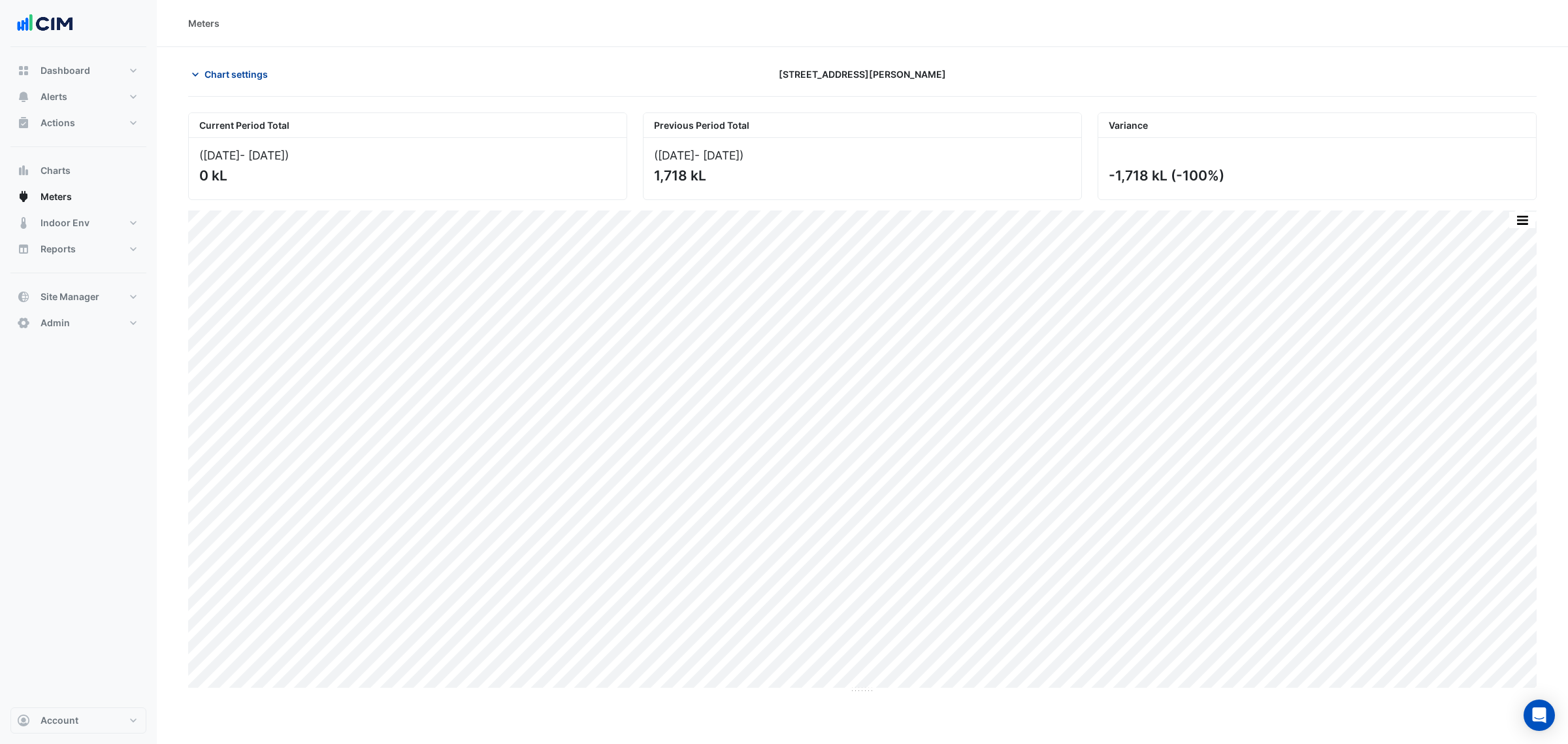
click at [260, 77] on span "Chart settings" at bounding box center [236, 73] width 64 height 13
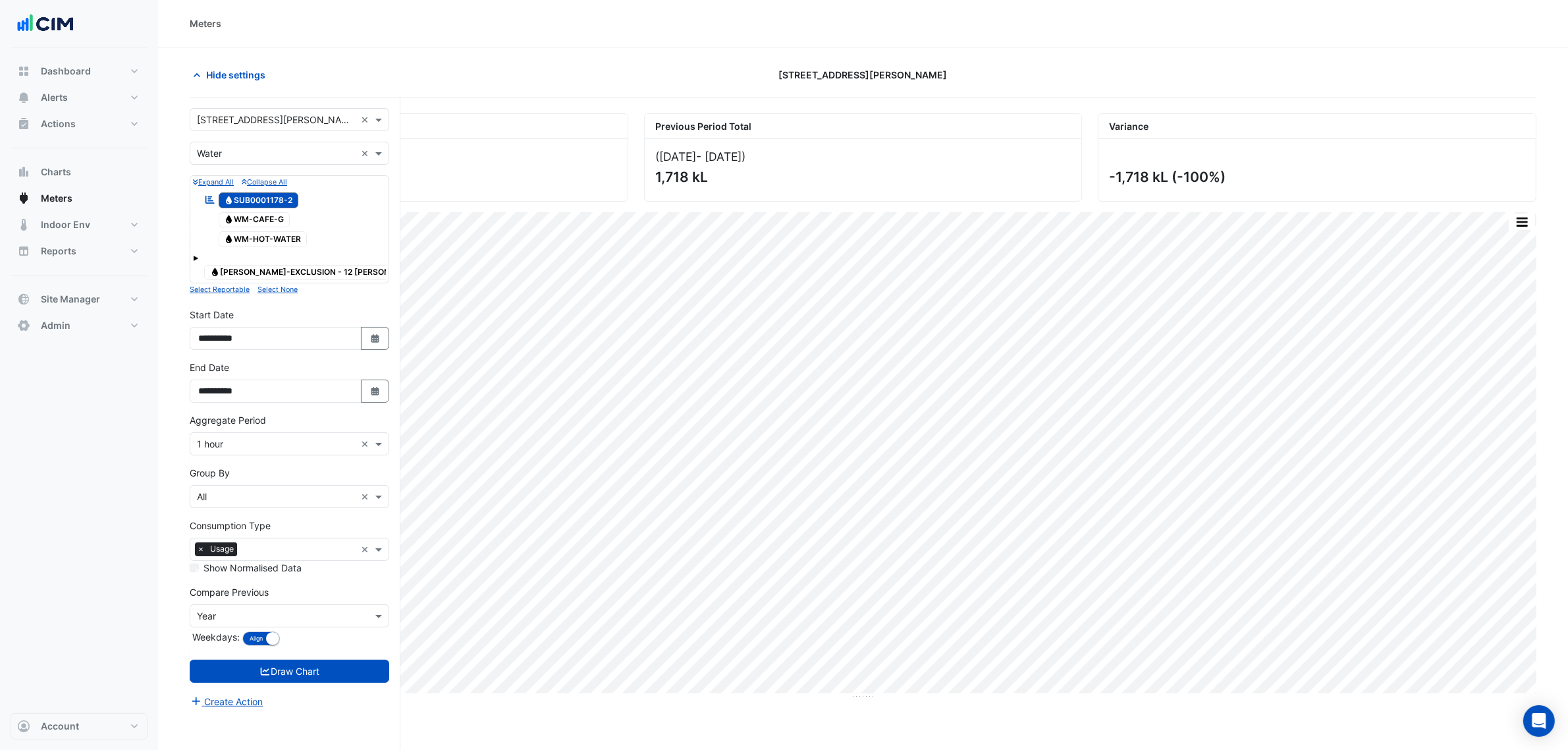
click at [235, 144] on div "× Water ×" at bounding box center [289, 153] width 199 height 23
click at [231, 191] on div "Gas" at bounding box center [290, 200] width 198 height 19
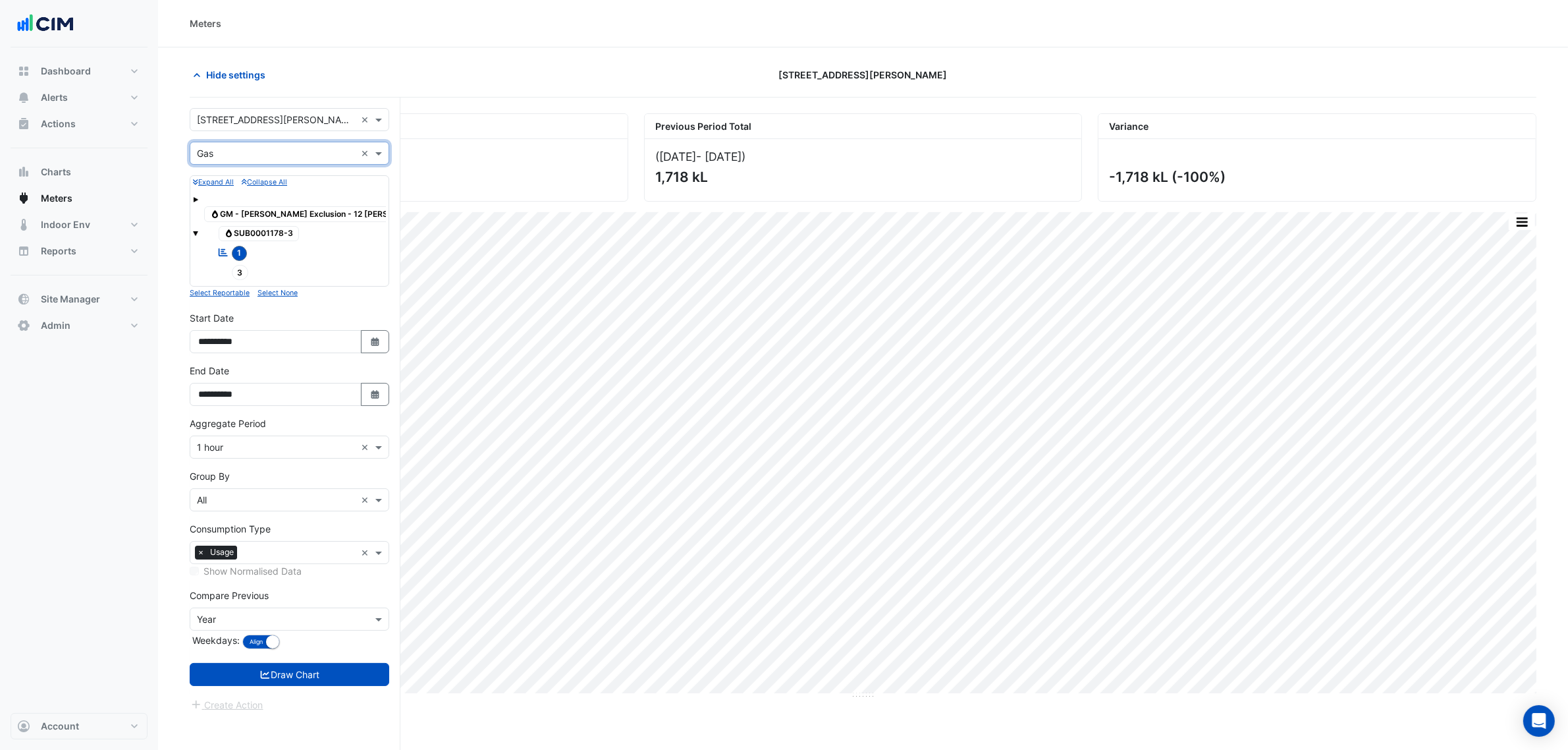
click at [232, 157] on input "text" at bounding box center [276, 153] width 159 height 14
click at [232, 177] on span "Electricity" at bounding box center [222, 182] width 42 height 11
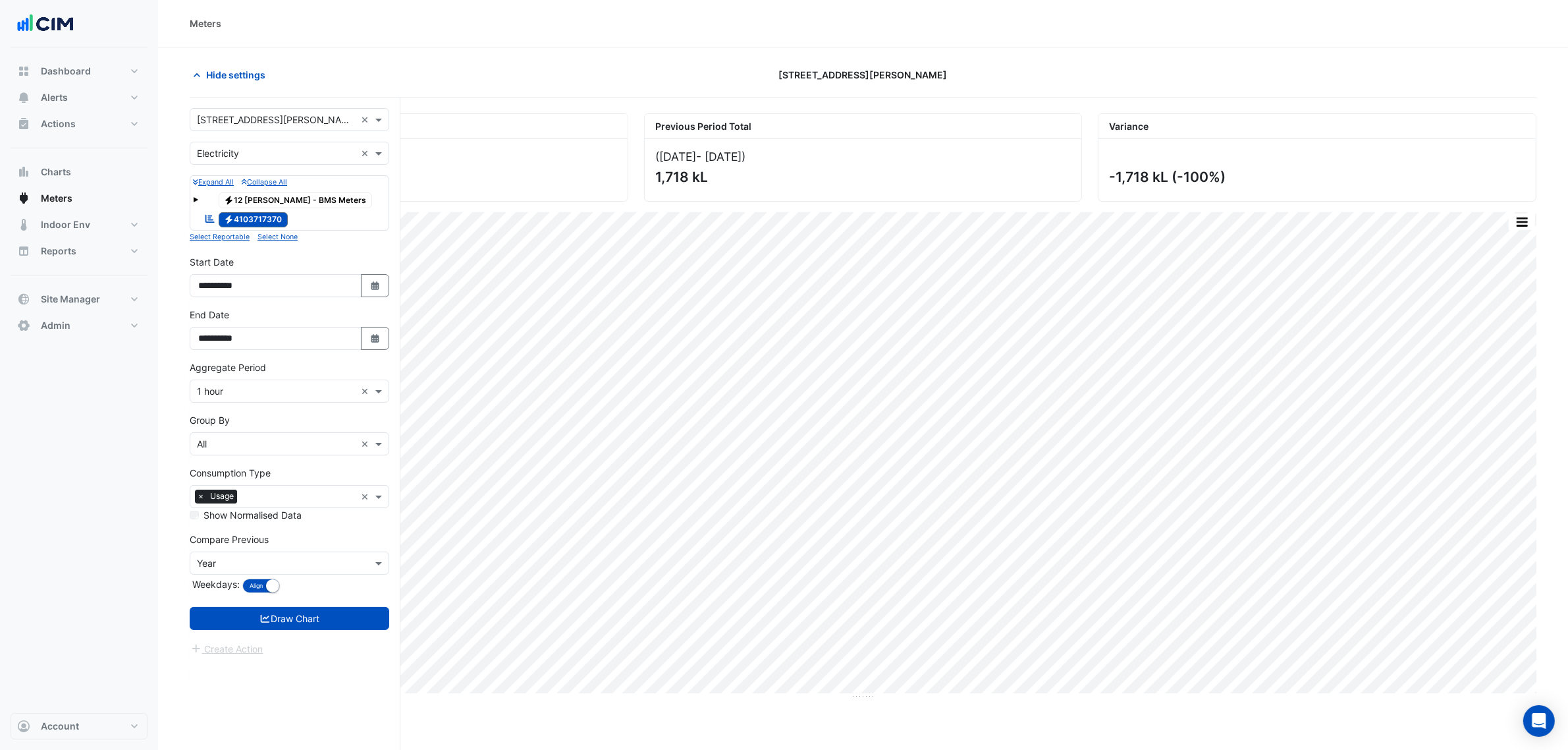
click at [337, 606] on form "**********" at bounding box center [289, 382] width 199 height 548
click at [336, 623] on button "Draw Chart" at bounding box center [289, 618] width 199 height 23
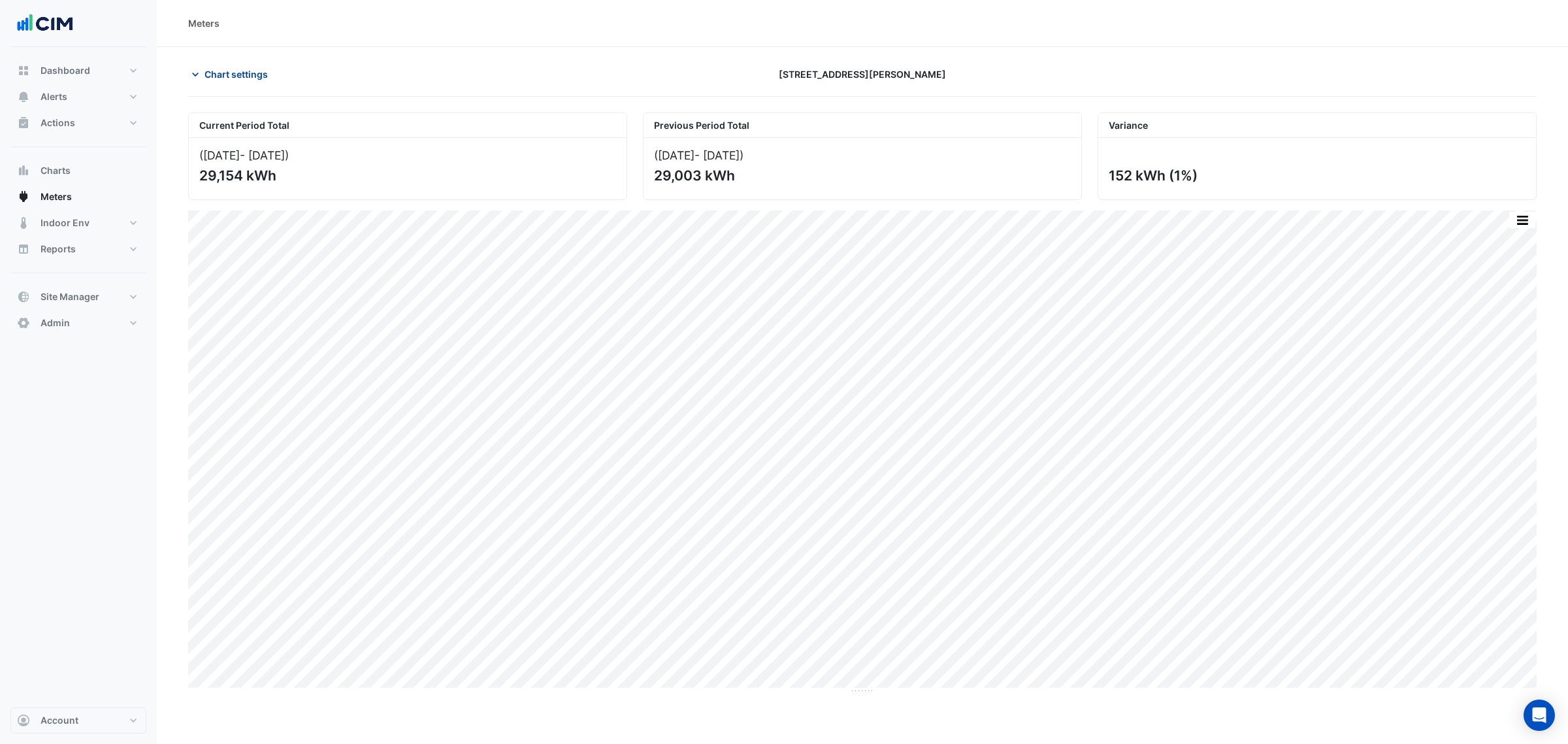
click at [241, 73] on span "Chart settings" at bounding box center [236, 73] width 64 height 13
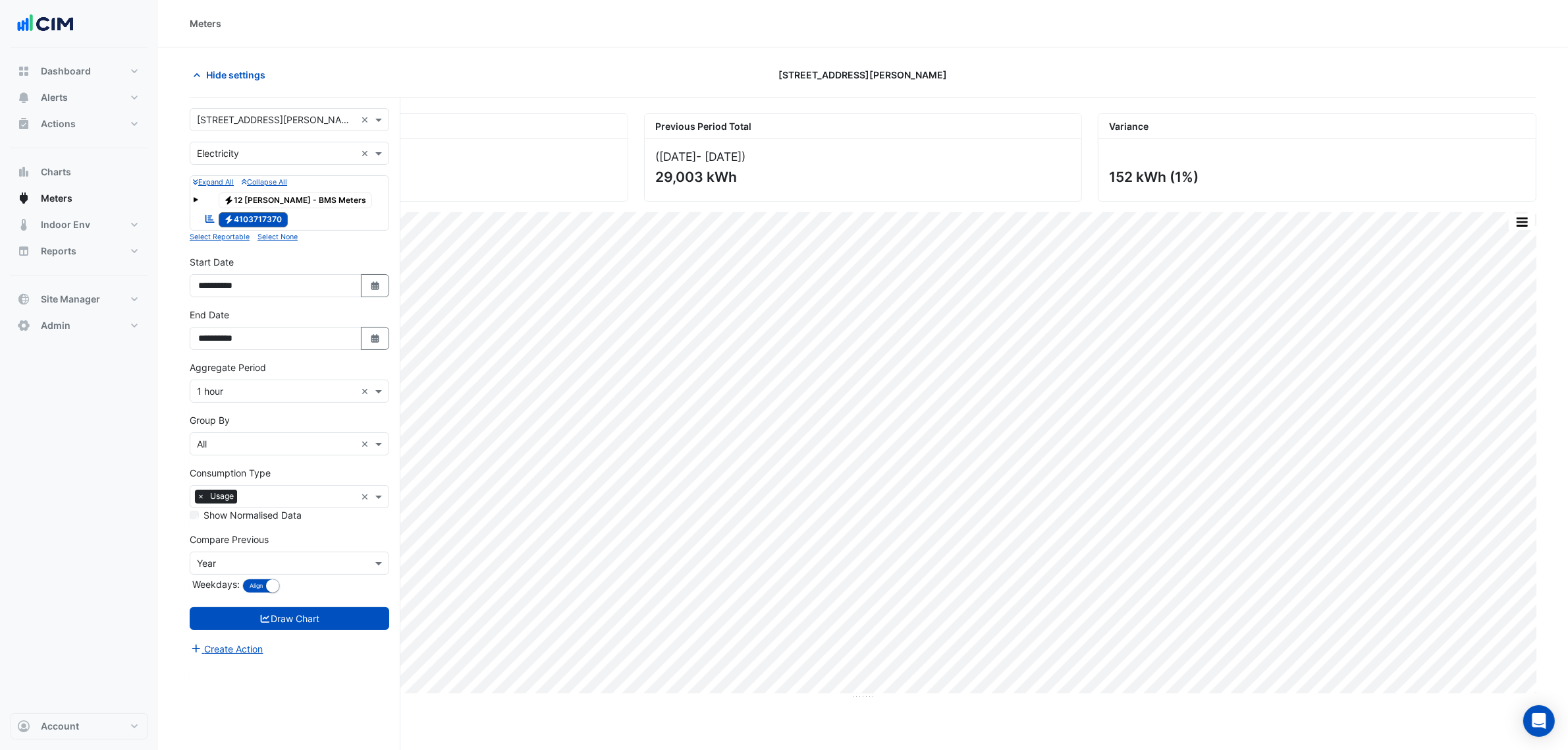
click at [231, 133] on form "**********" at bounding box center [289, 382] width 199 height 548
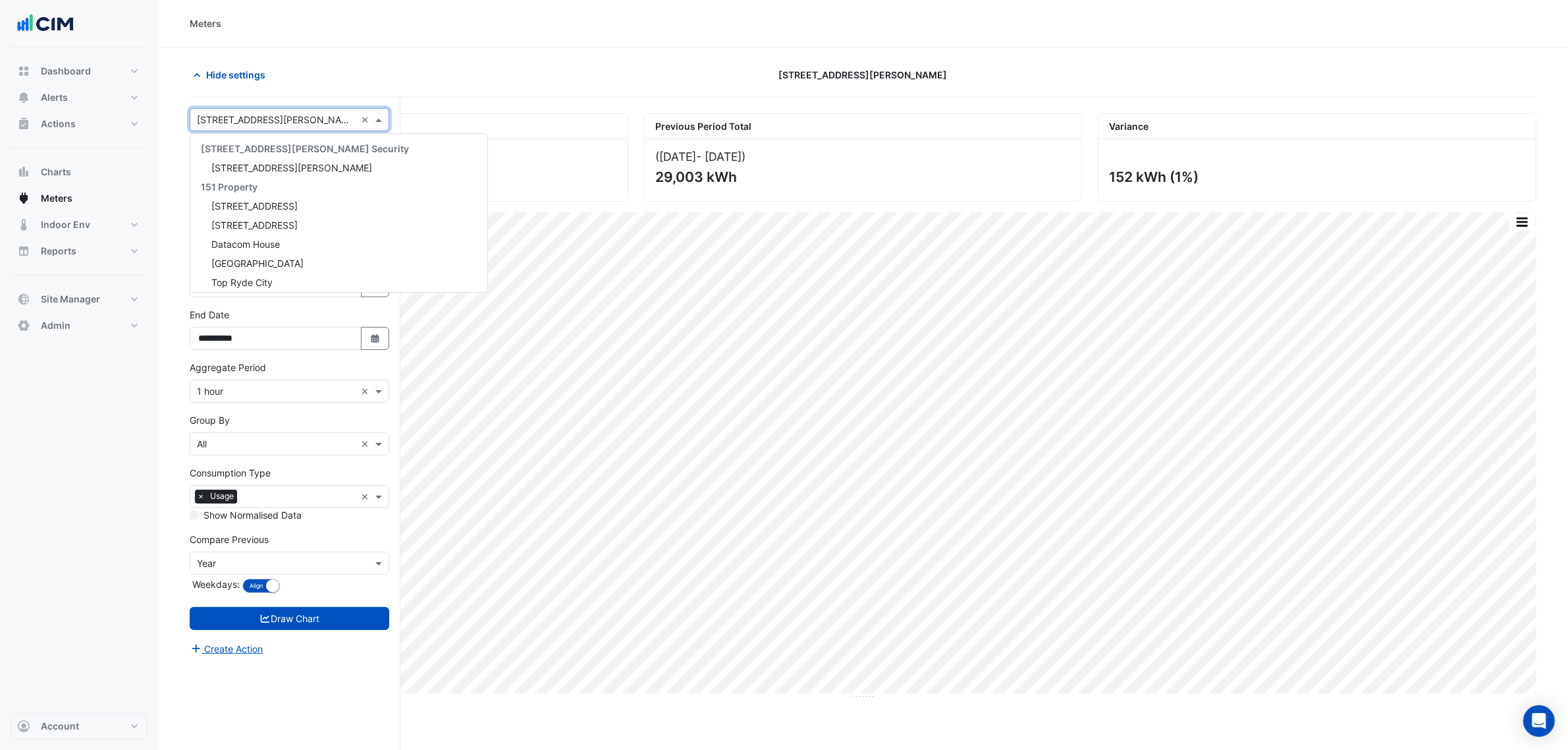
click at [228, 125] on input "text" at bounding box center [276, 120] width 159 height 14
type input "******"
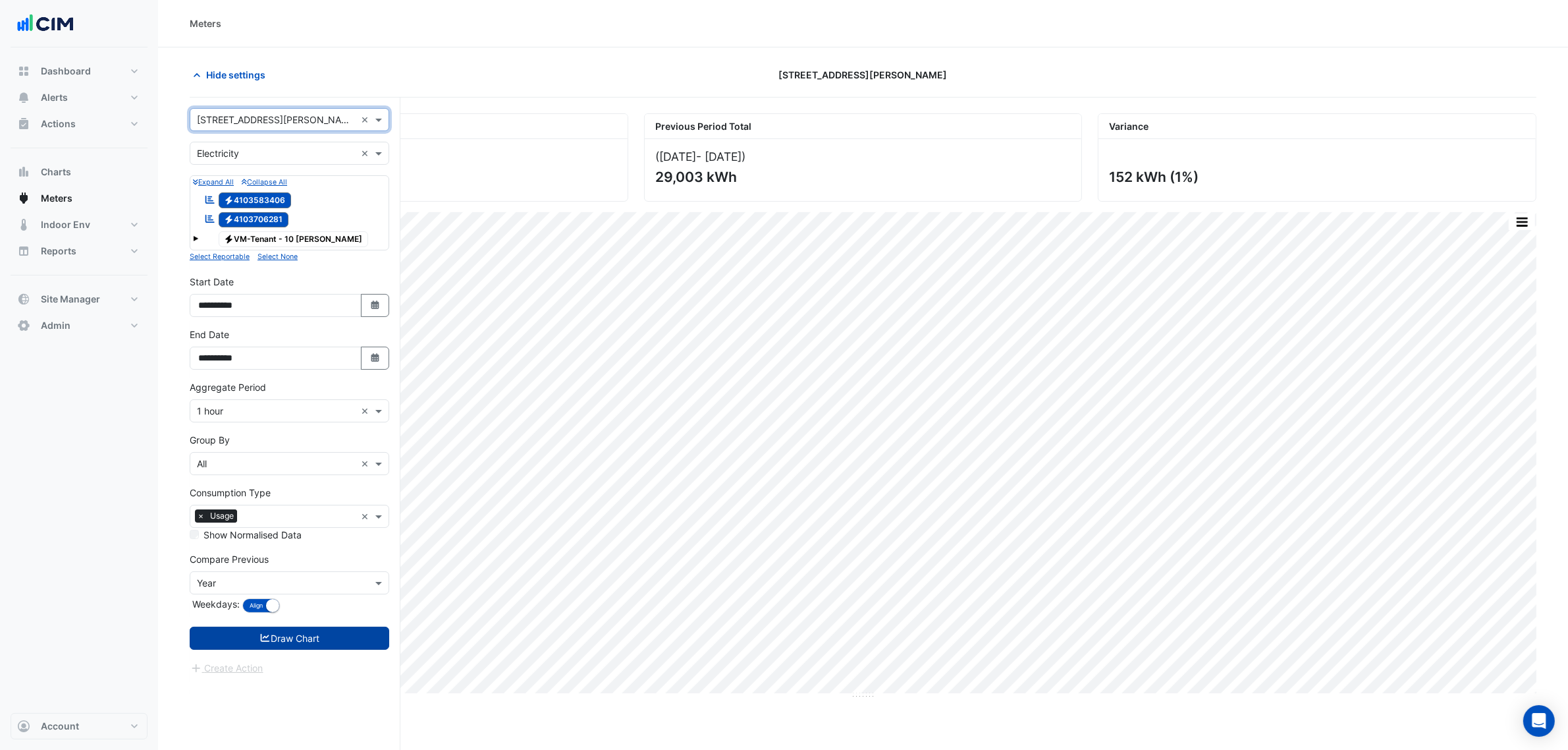
click at [281, 644] on button "Draw Chart" at bounding box center [289, 638] width 199 height 23
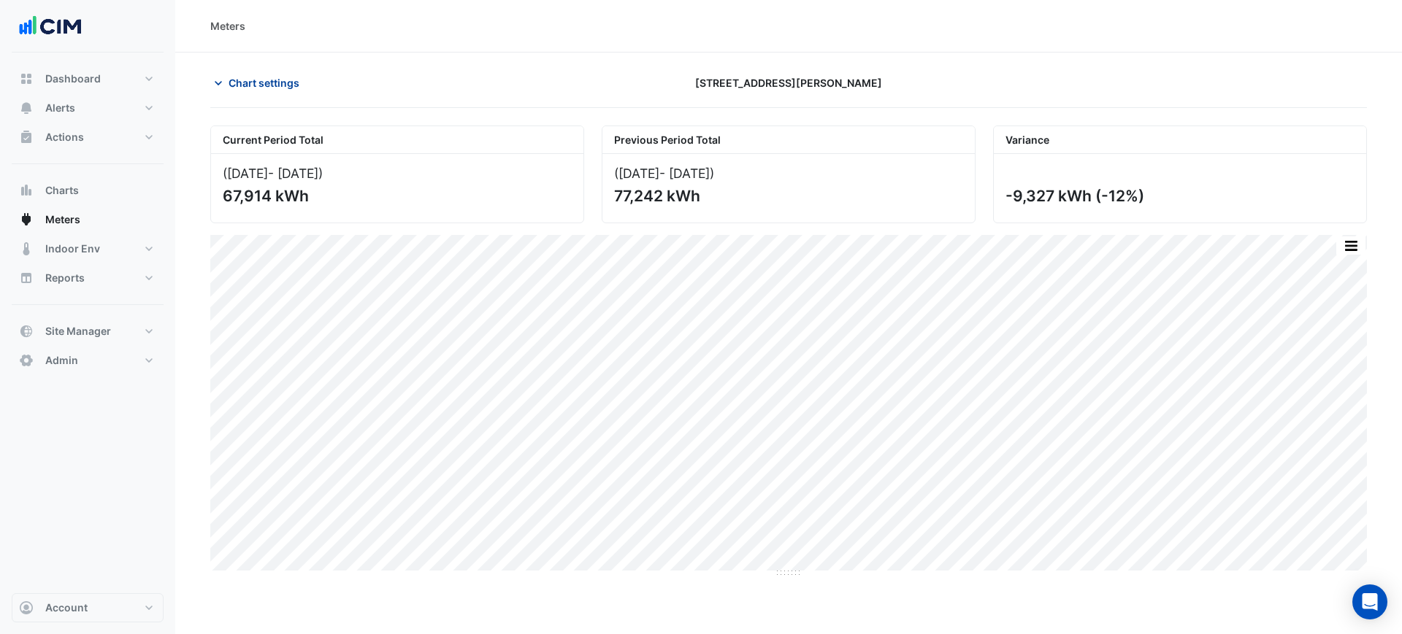
click at [233, 89] on span "Chart settings" at bounding box center [264, 82] width 71 height 15
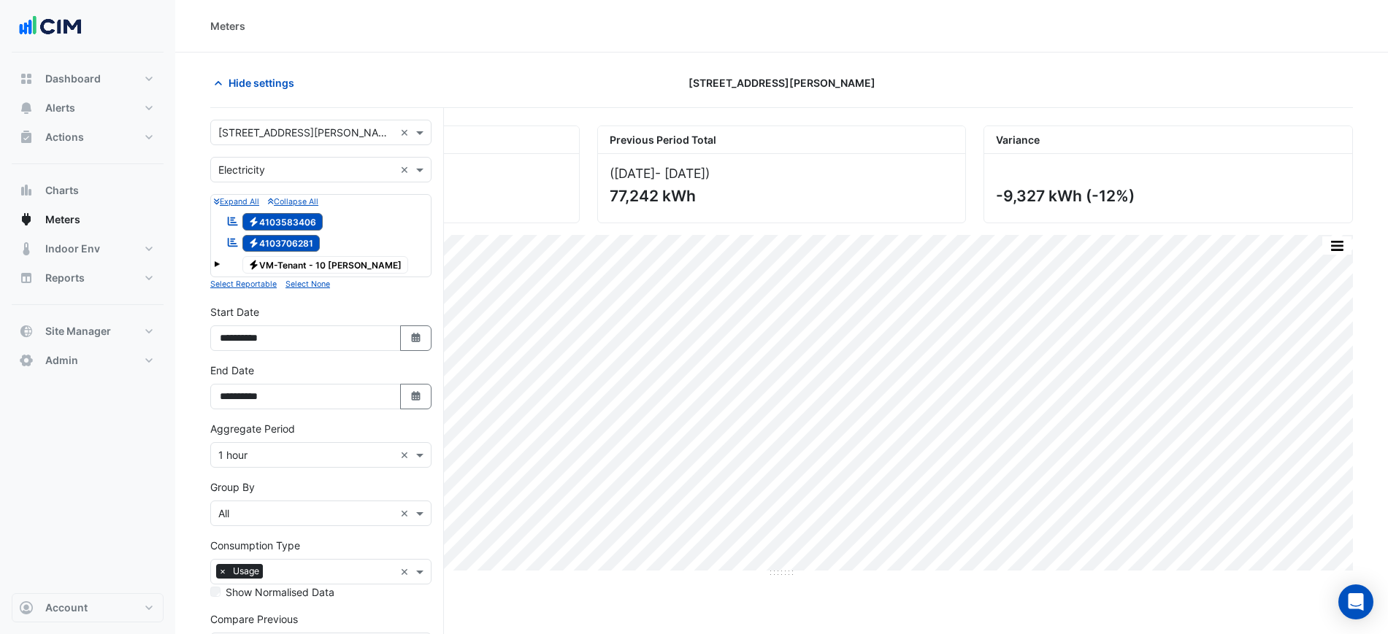
click at [218, 256] on span at bounding box center [217, 262] width 6 height 12
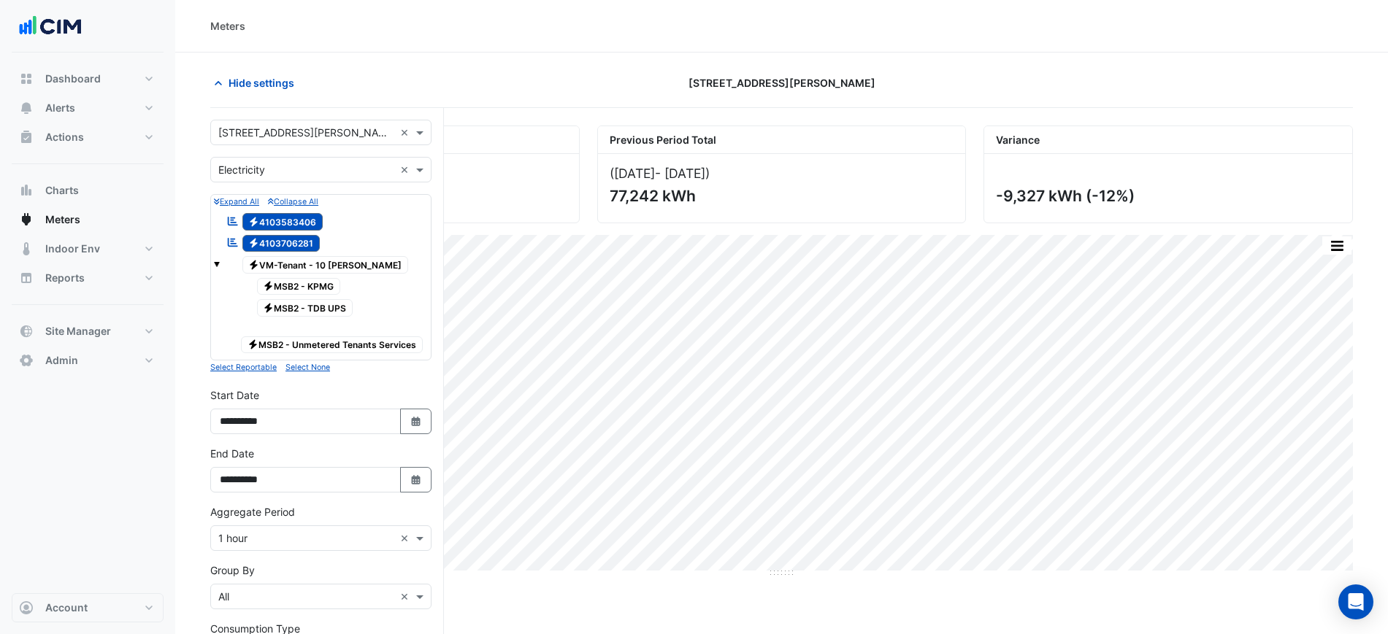
click at [1015, 88] on div at bounding box center [1168, 83] width 387 height 26
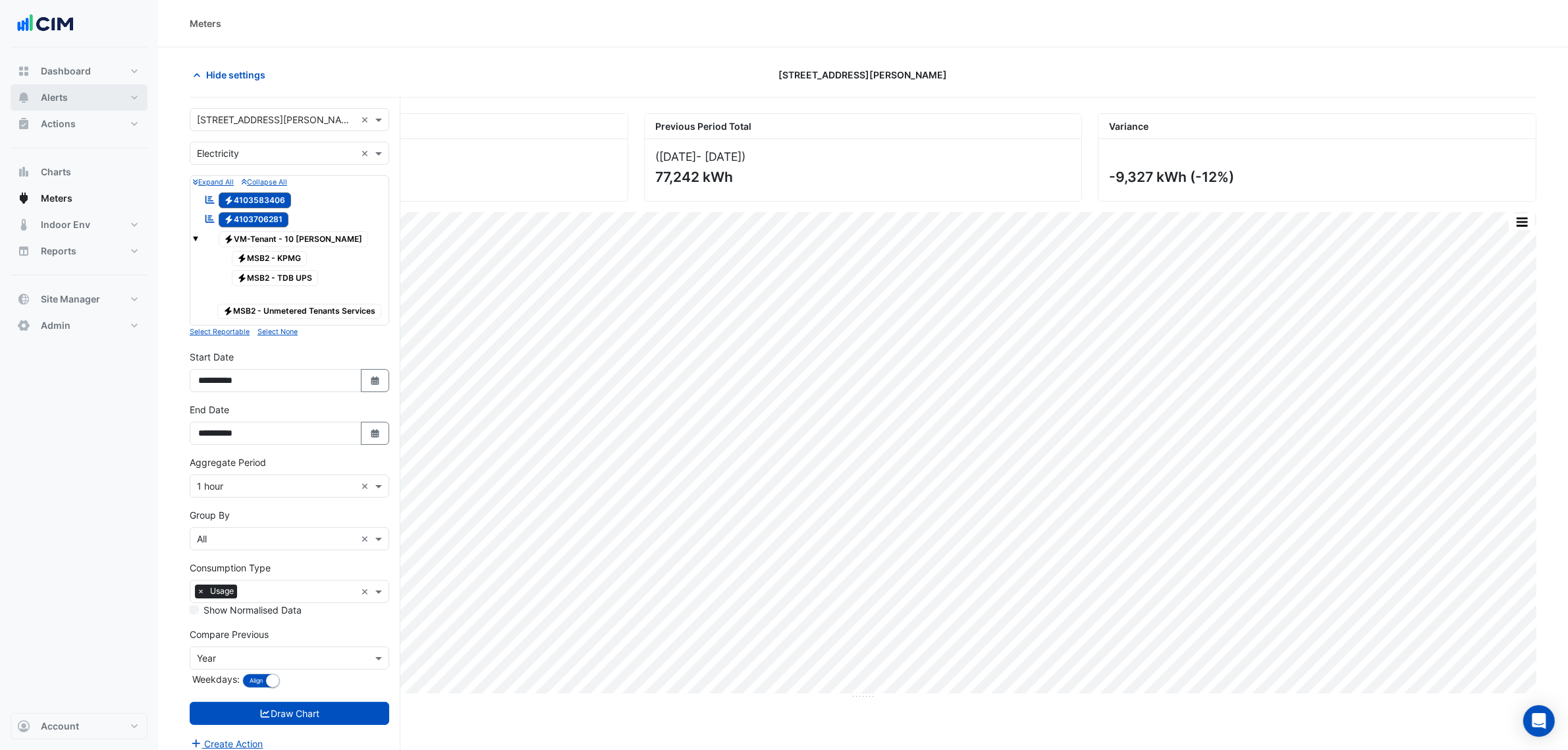
click at [41, 100] on span "Alerts" at bounding box center [54, 97] width 27 height 14
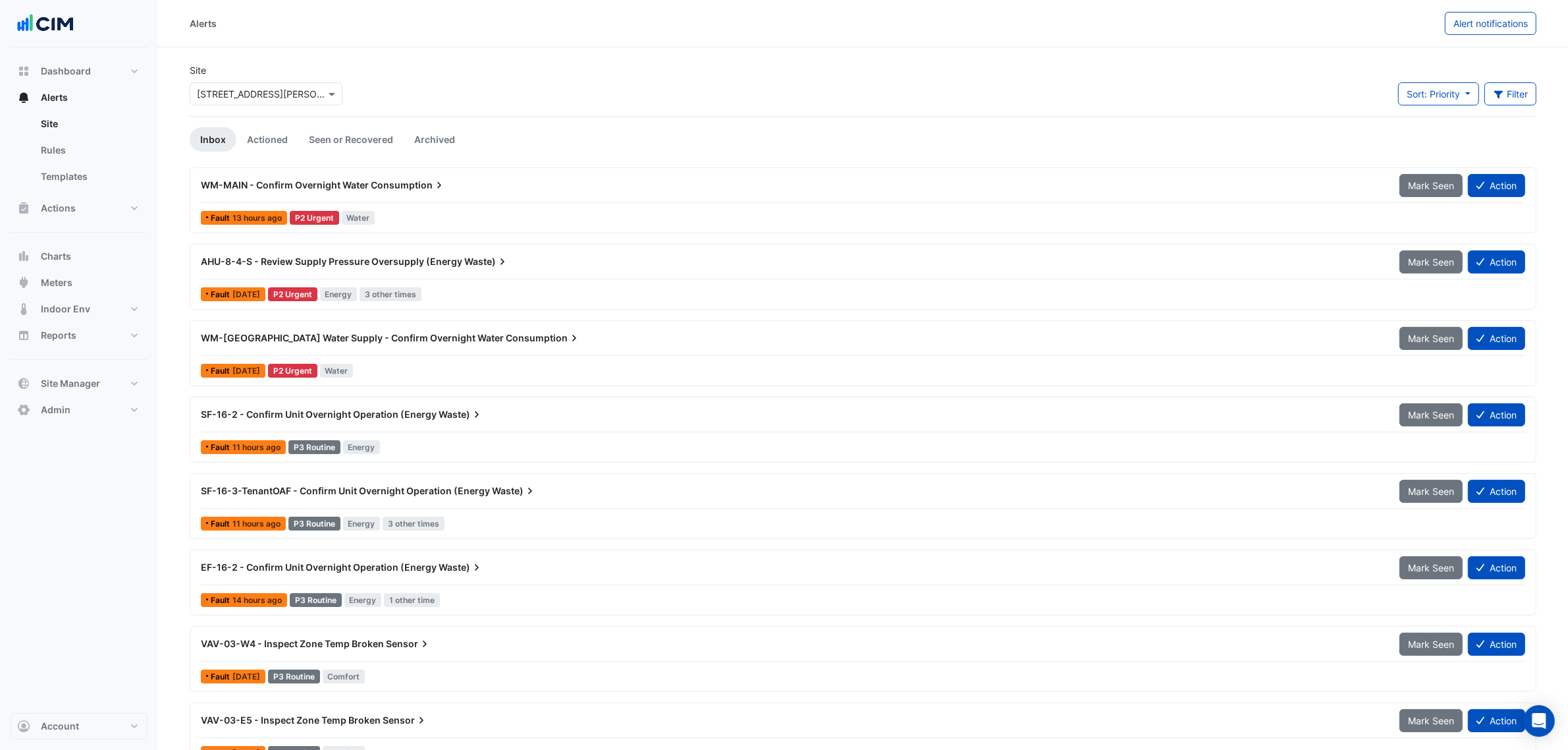
click at [297, 185] on span "WM-MAIN - Confirm Overnight Water" at bounding box center [285, 185] width 168 height 11
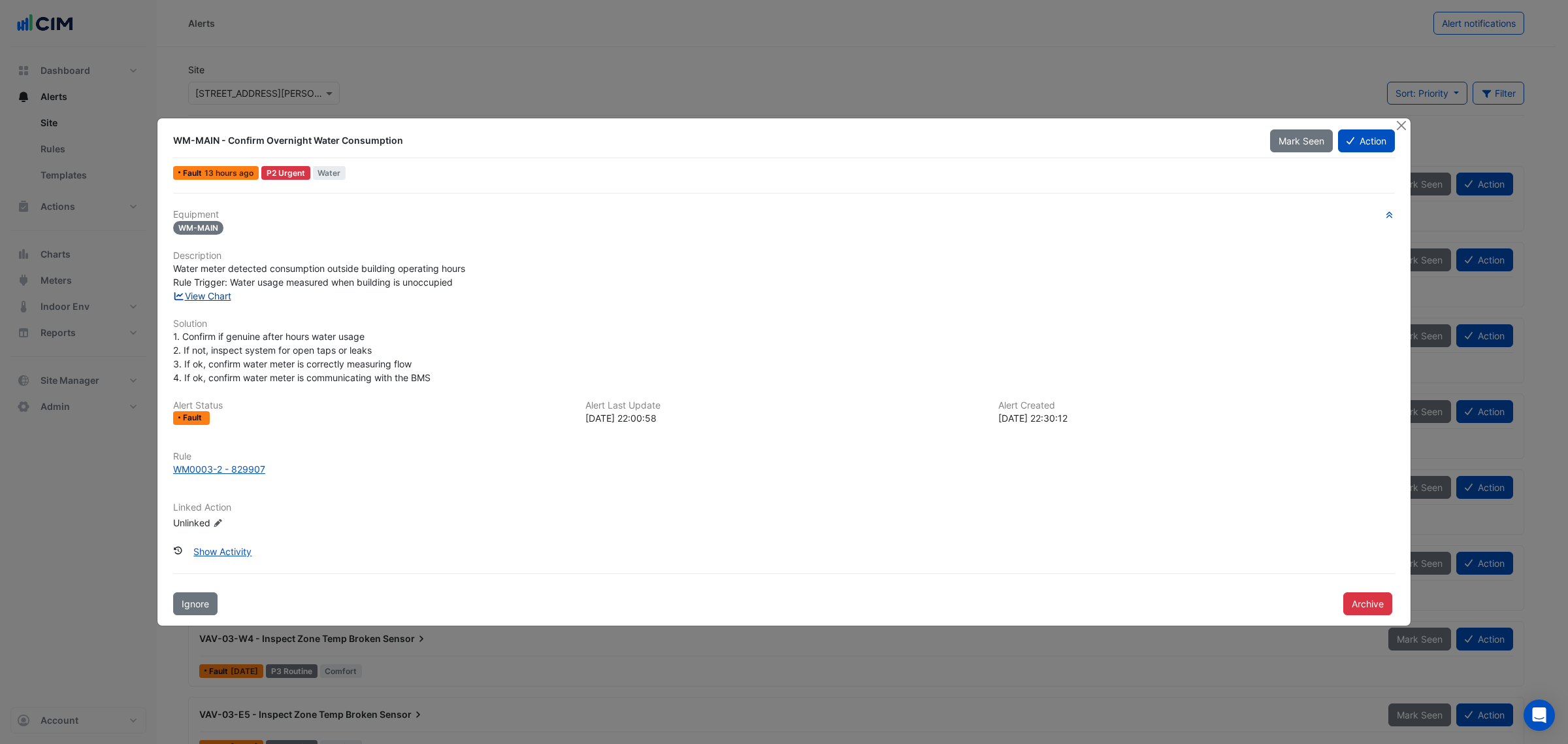
click at [226, 293] on link "View Chart" at bounding box center [201, 295] width 58 height 11
click at [1416, 124] on ngb-modal-window "WM-MAIN - Confirm Overnight Water Consumption Mark Seen Action Fault 13 hours a…" at bounding box center [784, 372] width 1568 height 744
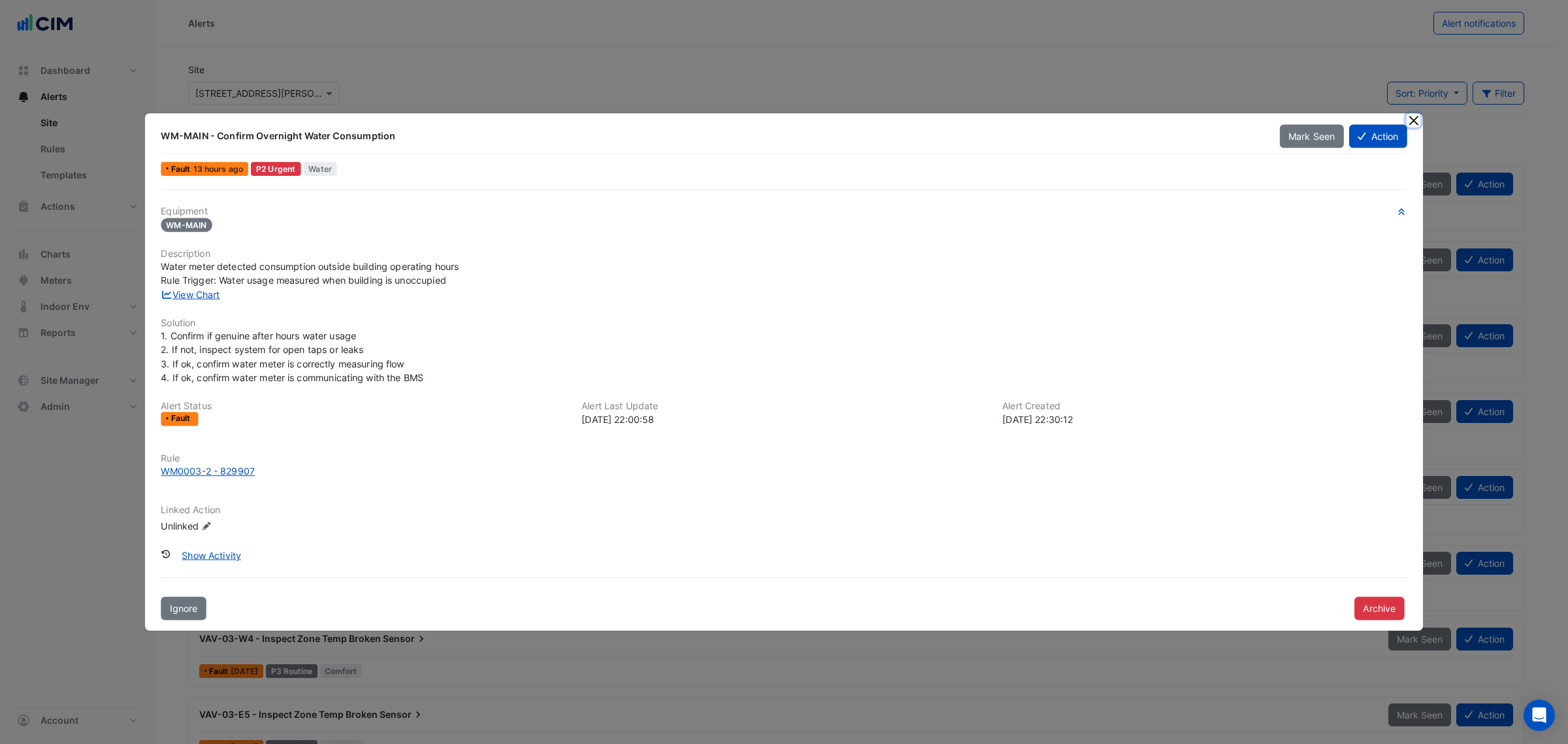
click at [1410, 123] on div at bounding box center [1415, 120] width 17 height 15
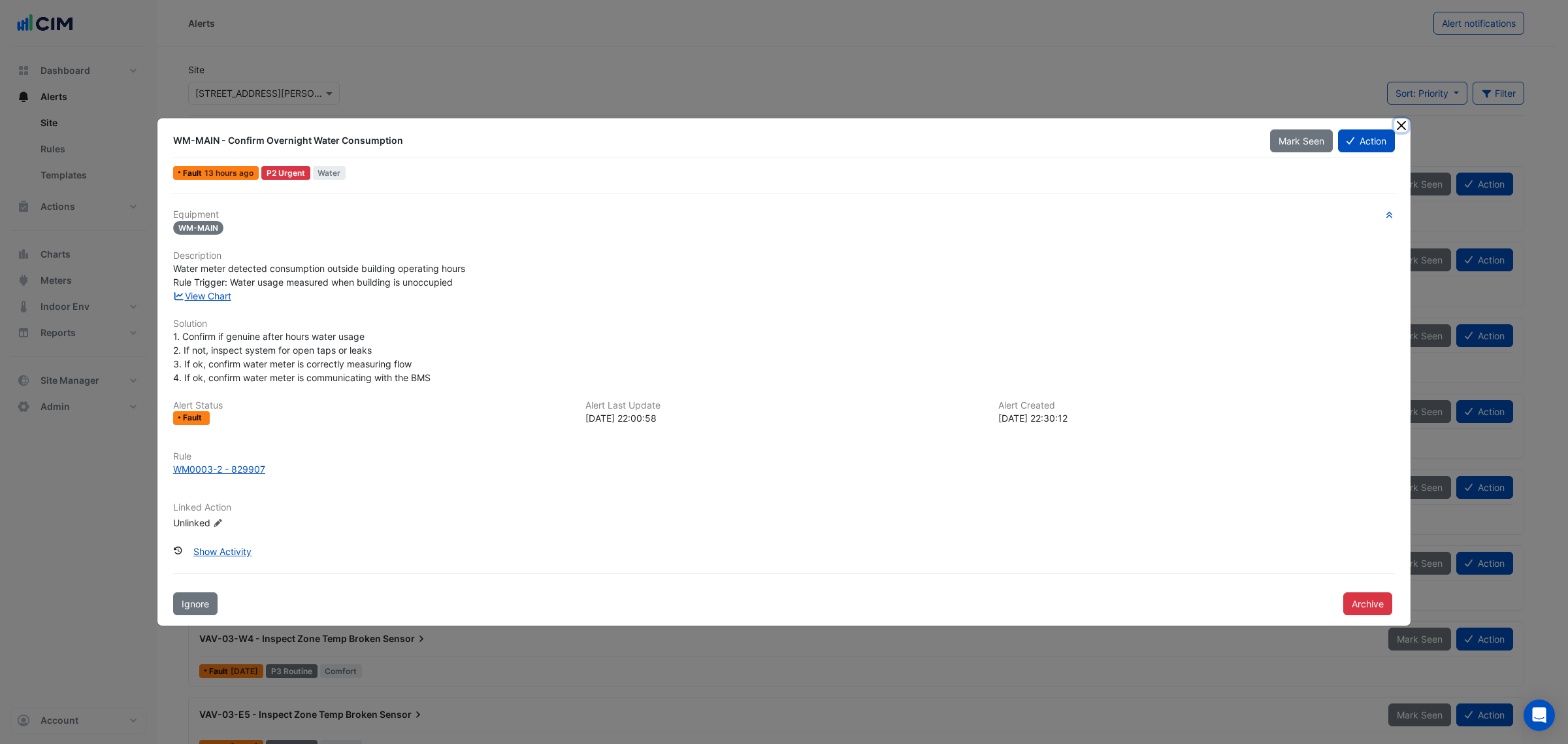
click at [1405, 120] on button "Close" at bounding box center [1401, 124] width 13 height 13
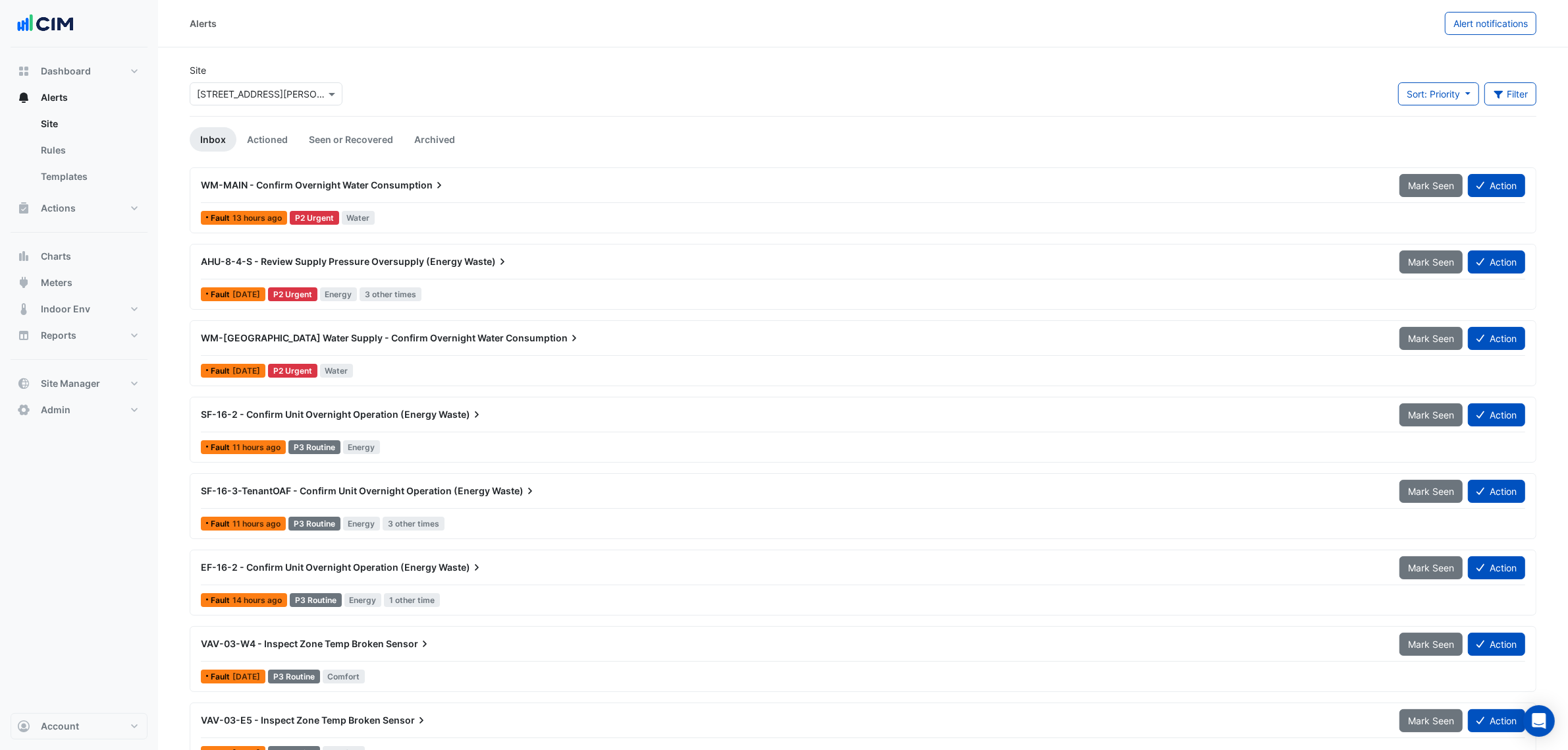
click at [506, 345] on span "Consumption" at bounding box center [543, 338] width 75 height 14
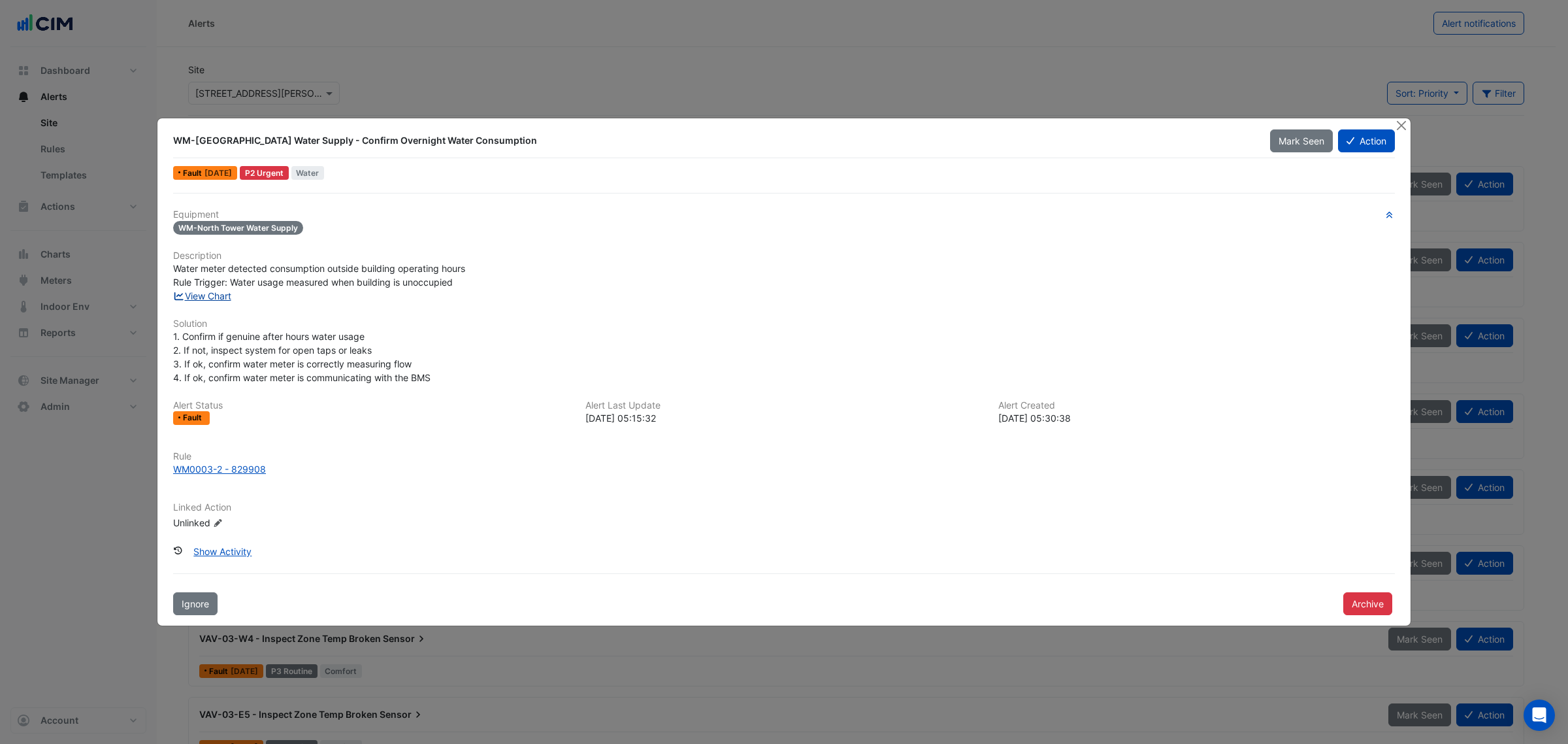
click at [217, 291] on link "View Chart" at bounding box center [201, 295] width 58 height 11
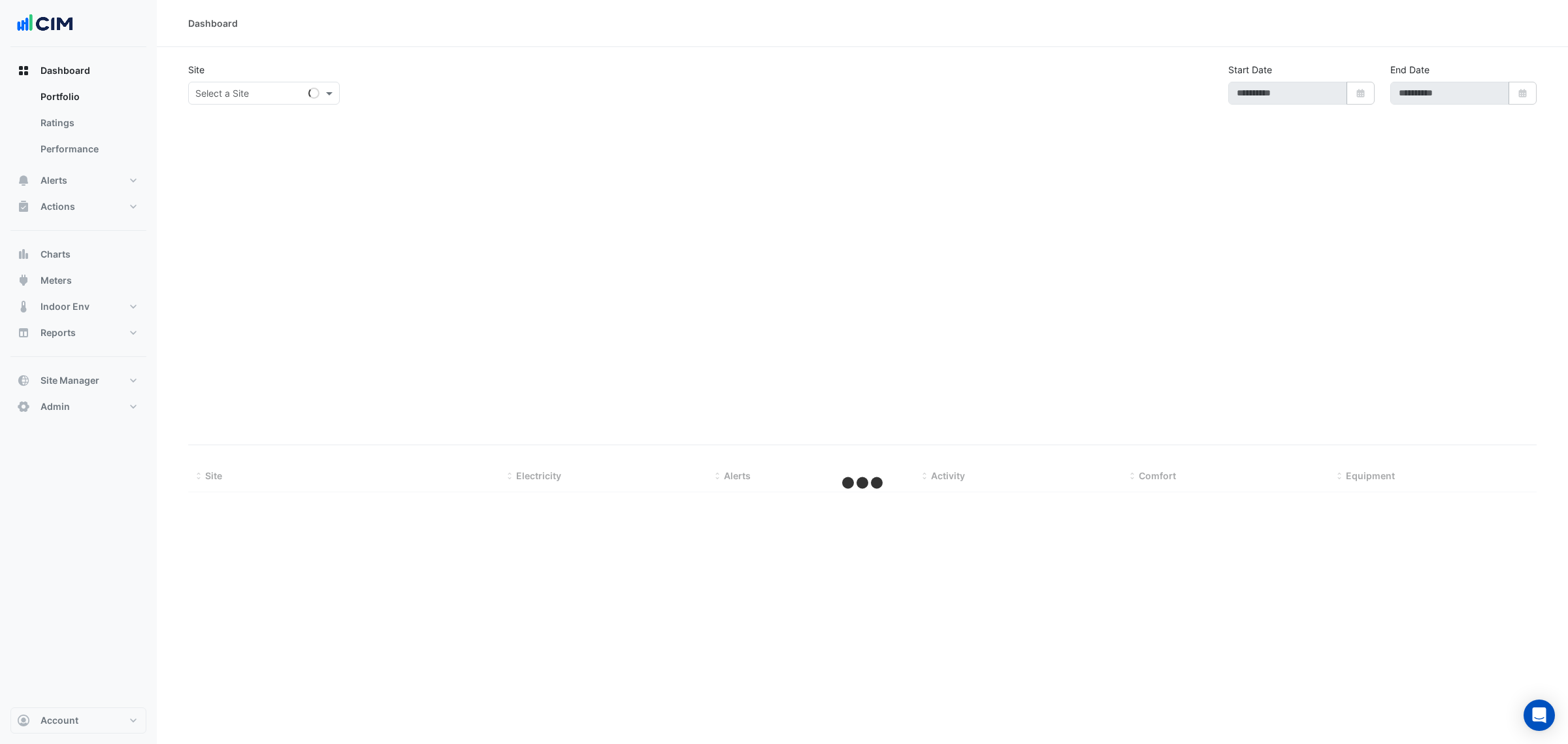
type input "**********"
select select "***"
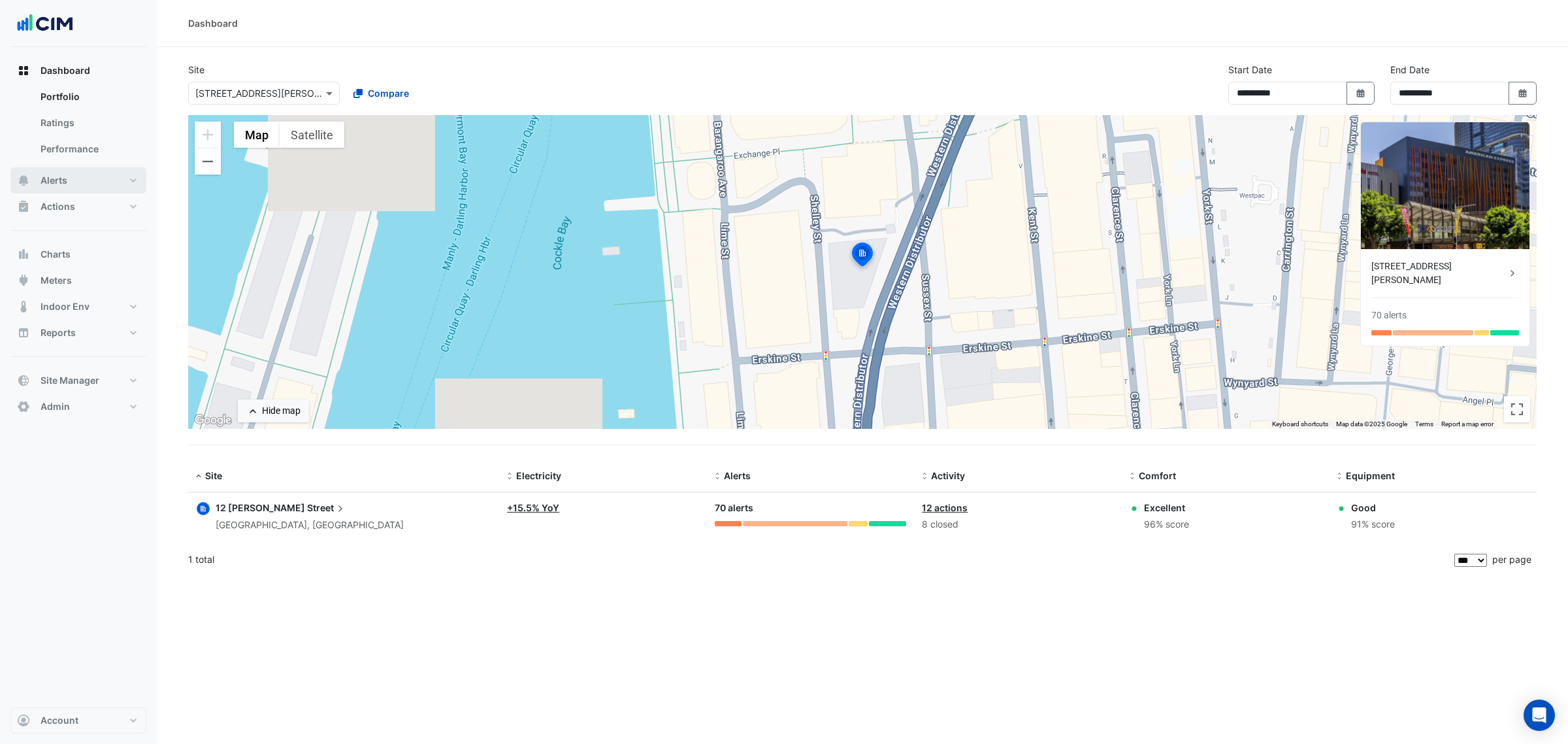
click at [64, 182] on span "Alerts" at bounding box center [54, 180] width 27 height 13
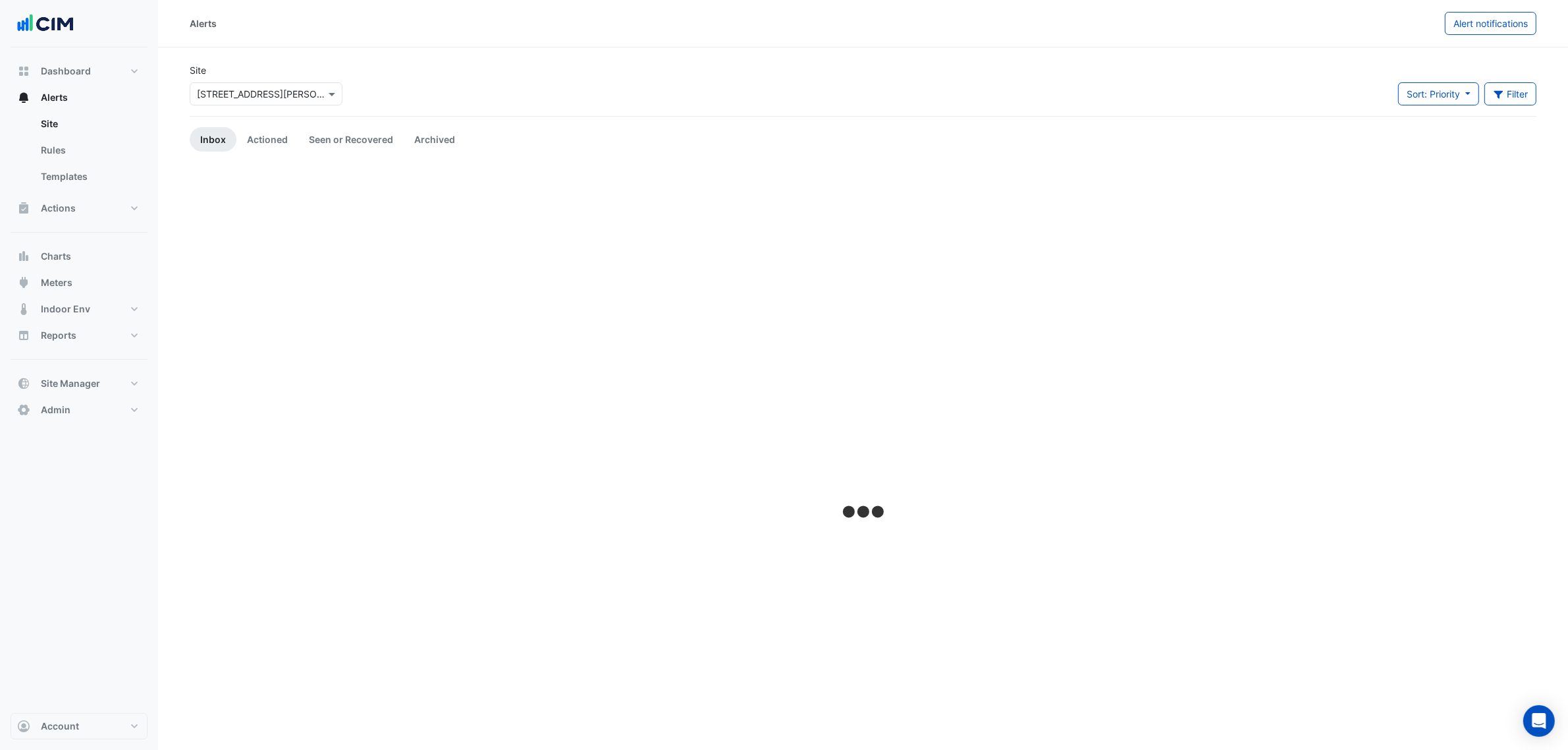
click at [224, 102] on div "× 12 Shelley Street" at bounding box center [265, 94] width 152 height 23
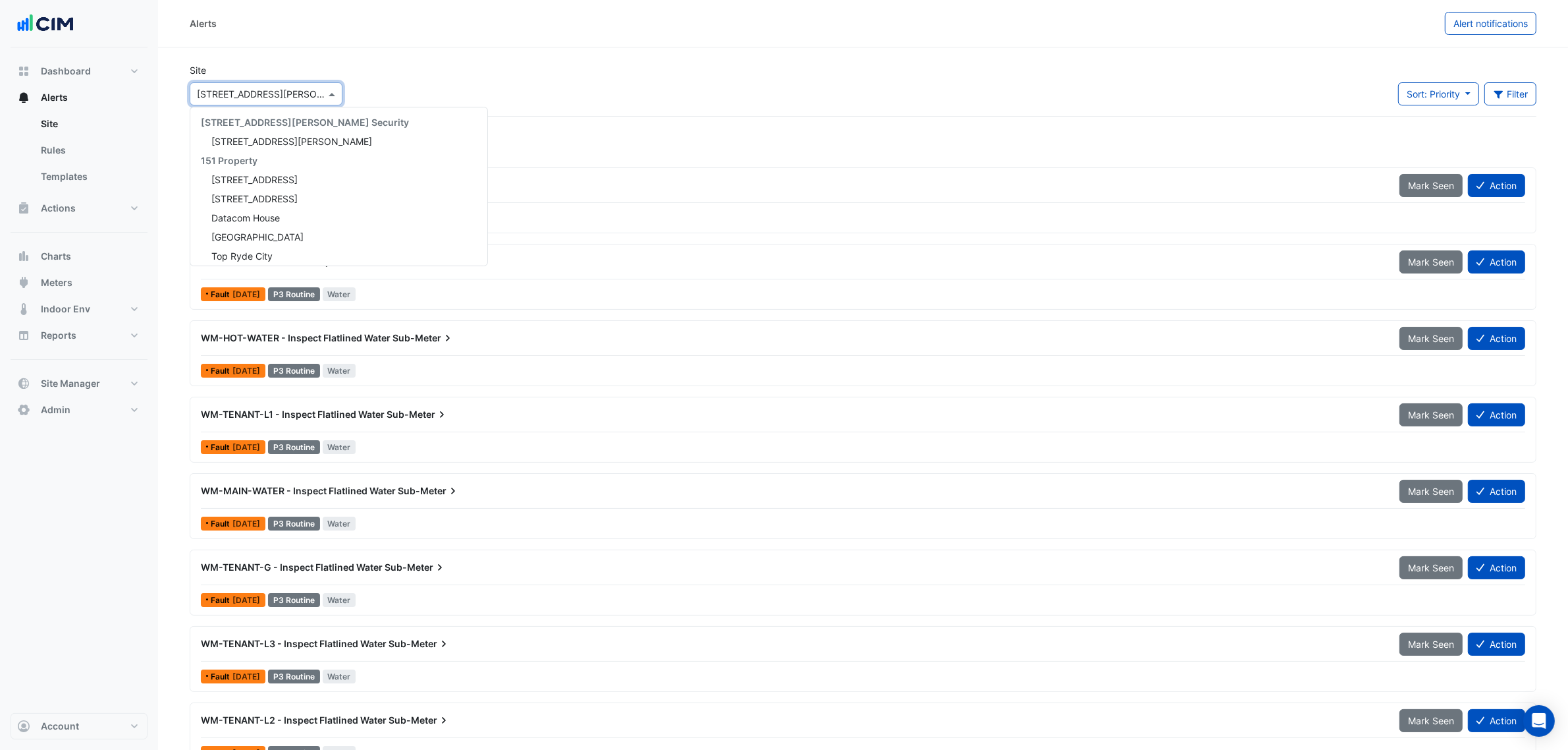
scroll to position [2735, 0]
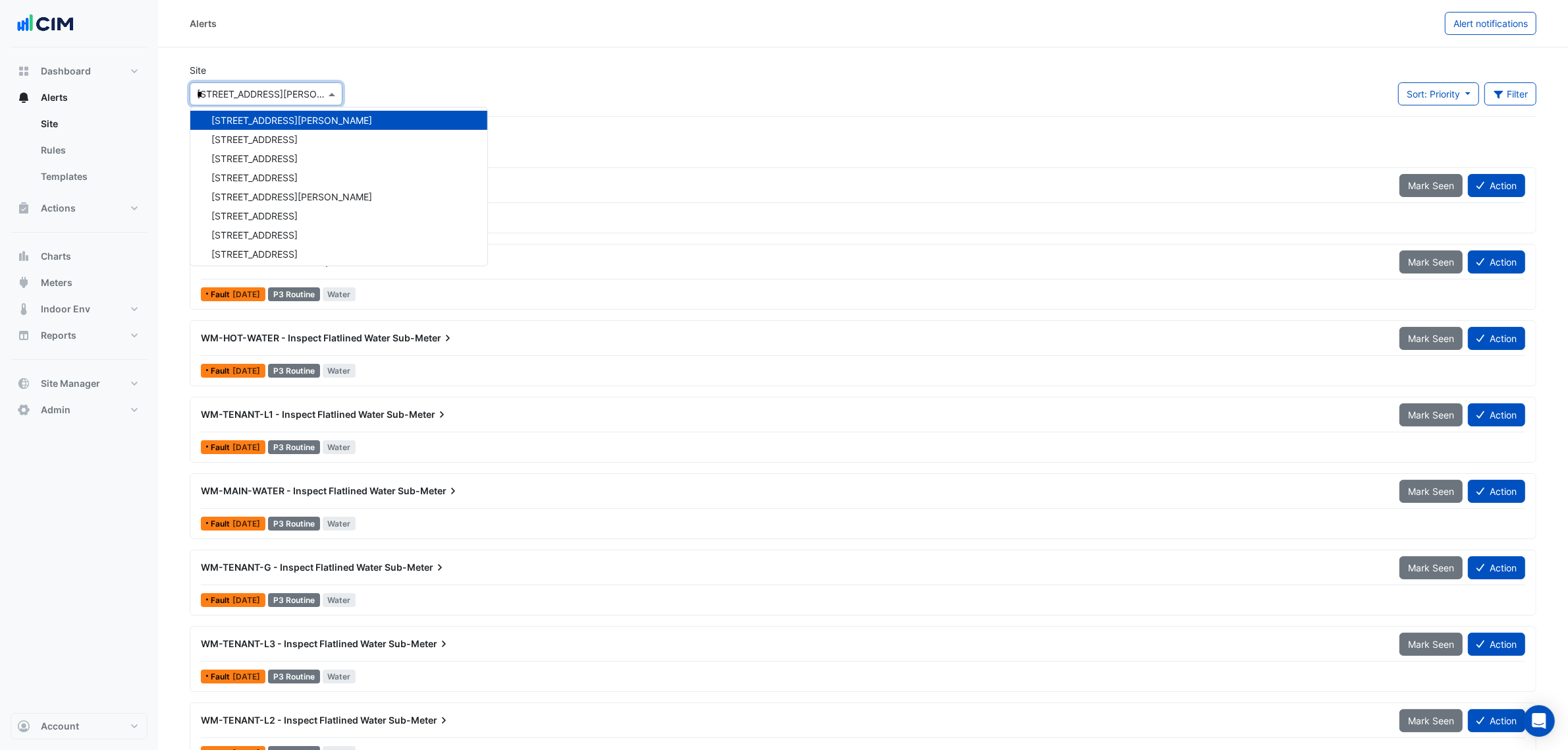
type input "**"
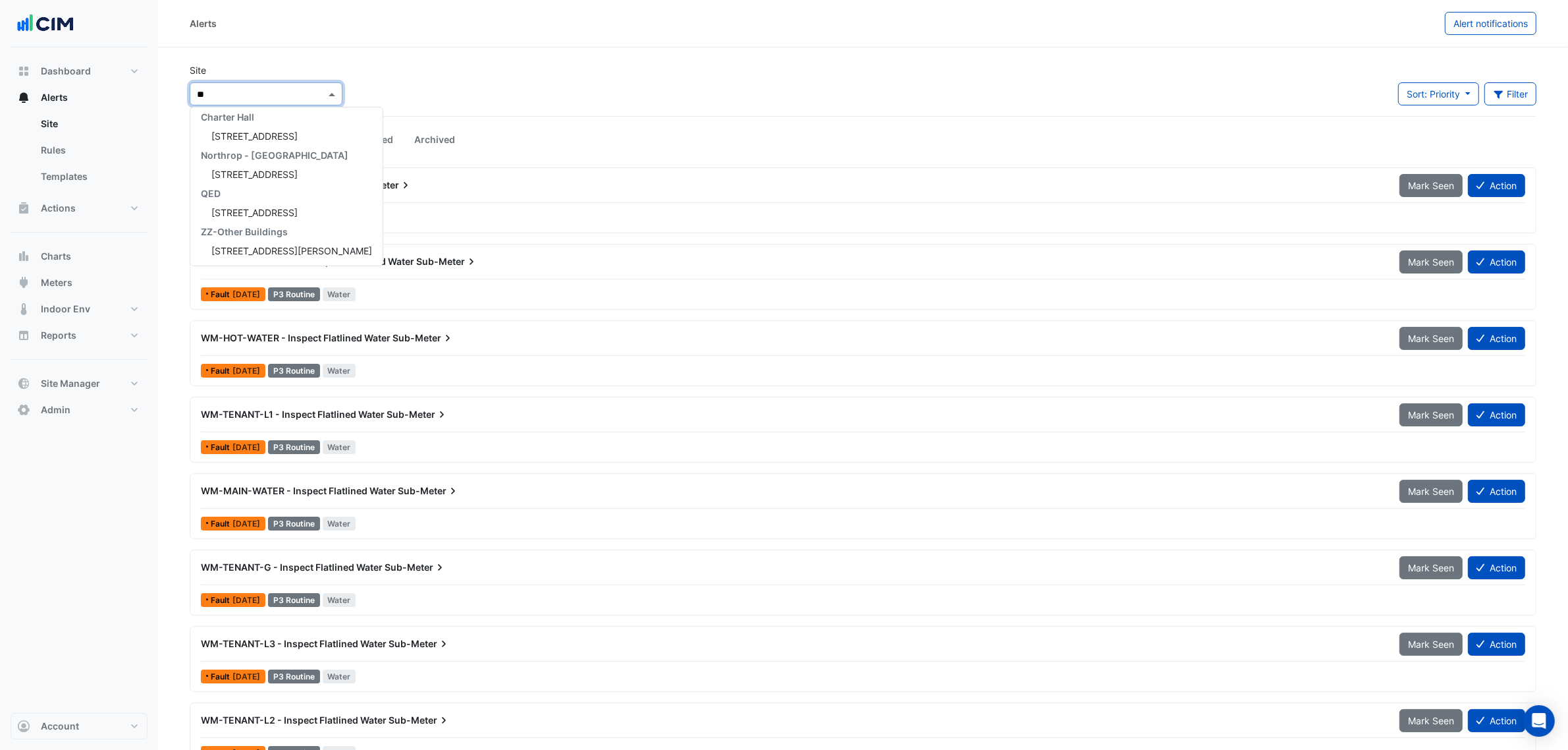
scroll to position [0, 0]
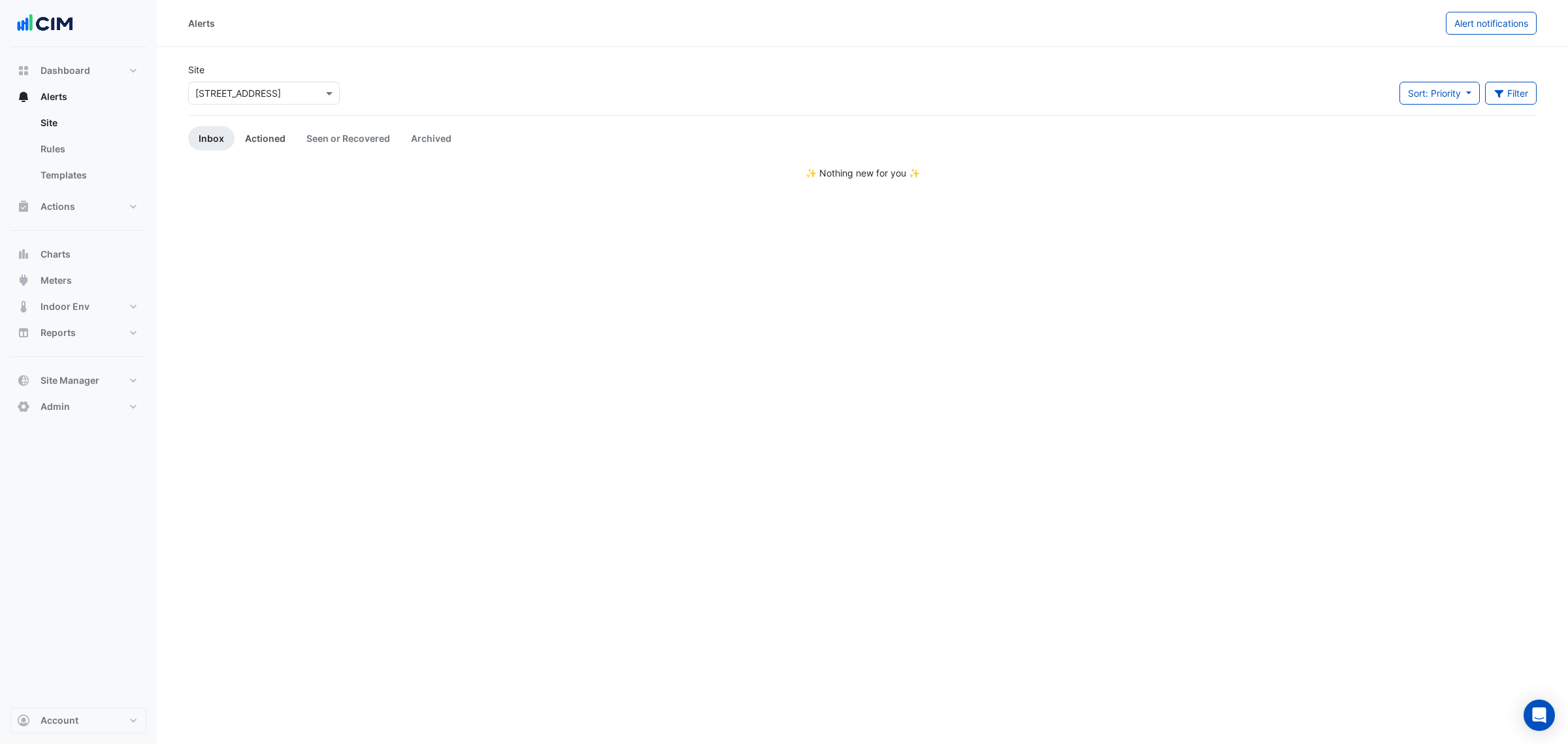
click at [278, 123] on app-alert-tickets "Site × 45-61 Waterloo Rd Sort: Priority Priority Updated Filter Title Priority …" at bounding box center [862, 121] width 1349 height 117
click at [279, 126] on link "Actioned" at bounding box center [265, 138] width 62 height 24
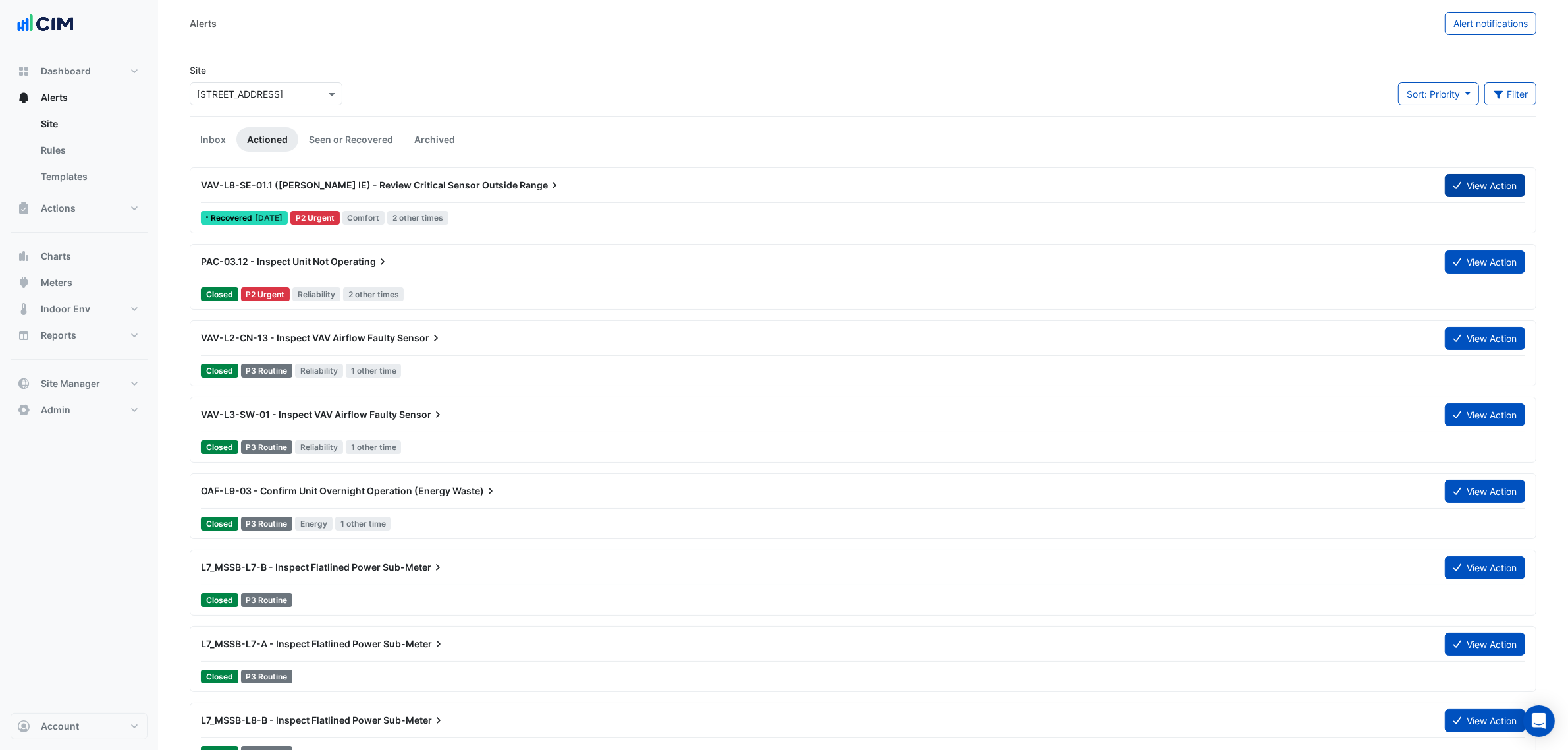
click at [1472, 191] on button "View Action" at bounding box center [1485, 186] width 80 height 23
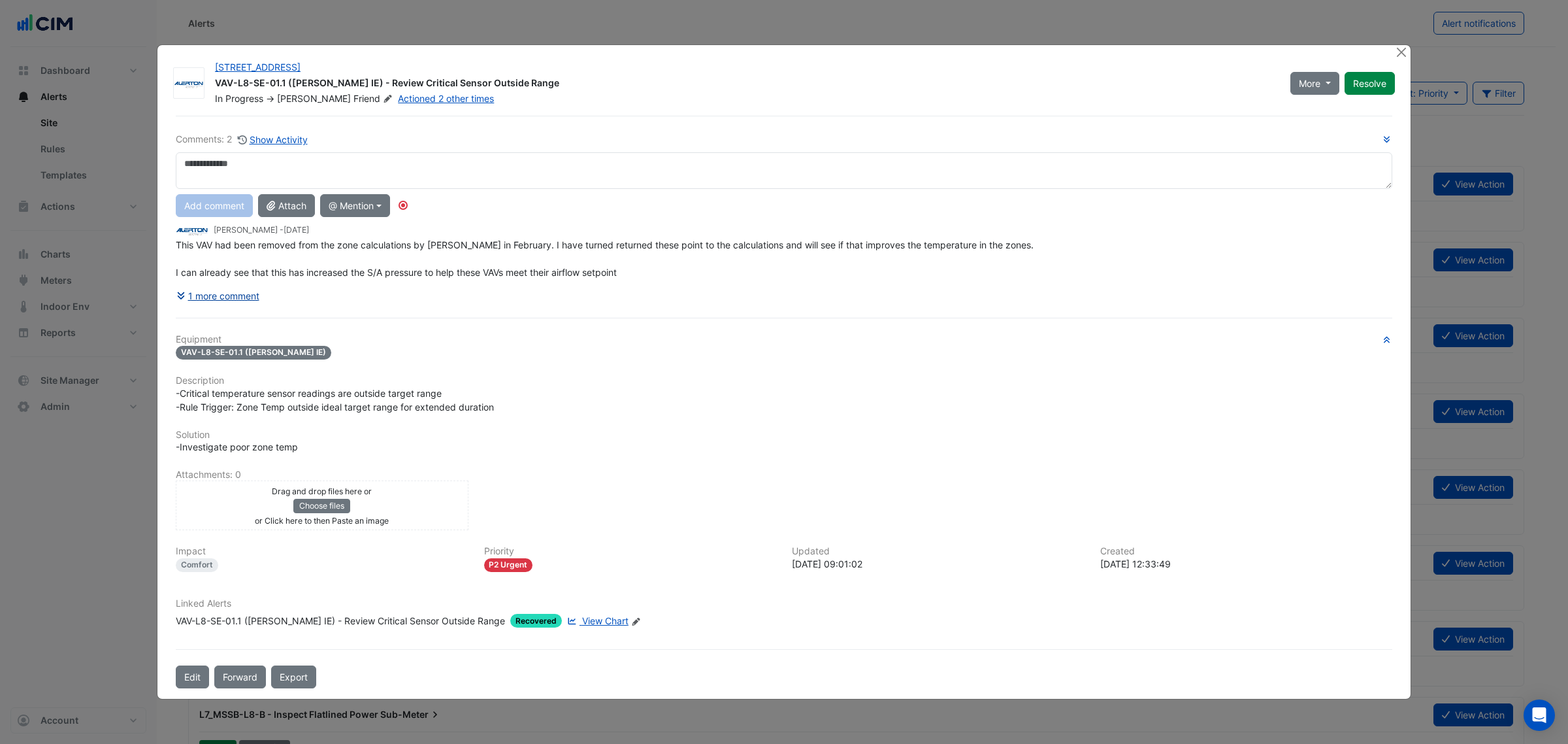
click at [219, 295] on button "1 more comment" at bounding box center [217, 296] width 84 height 23
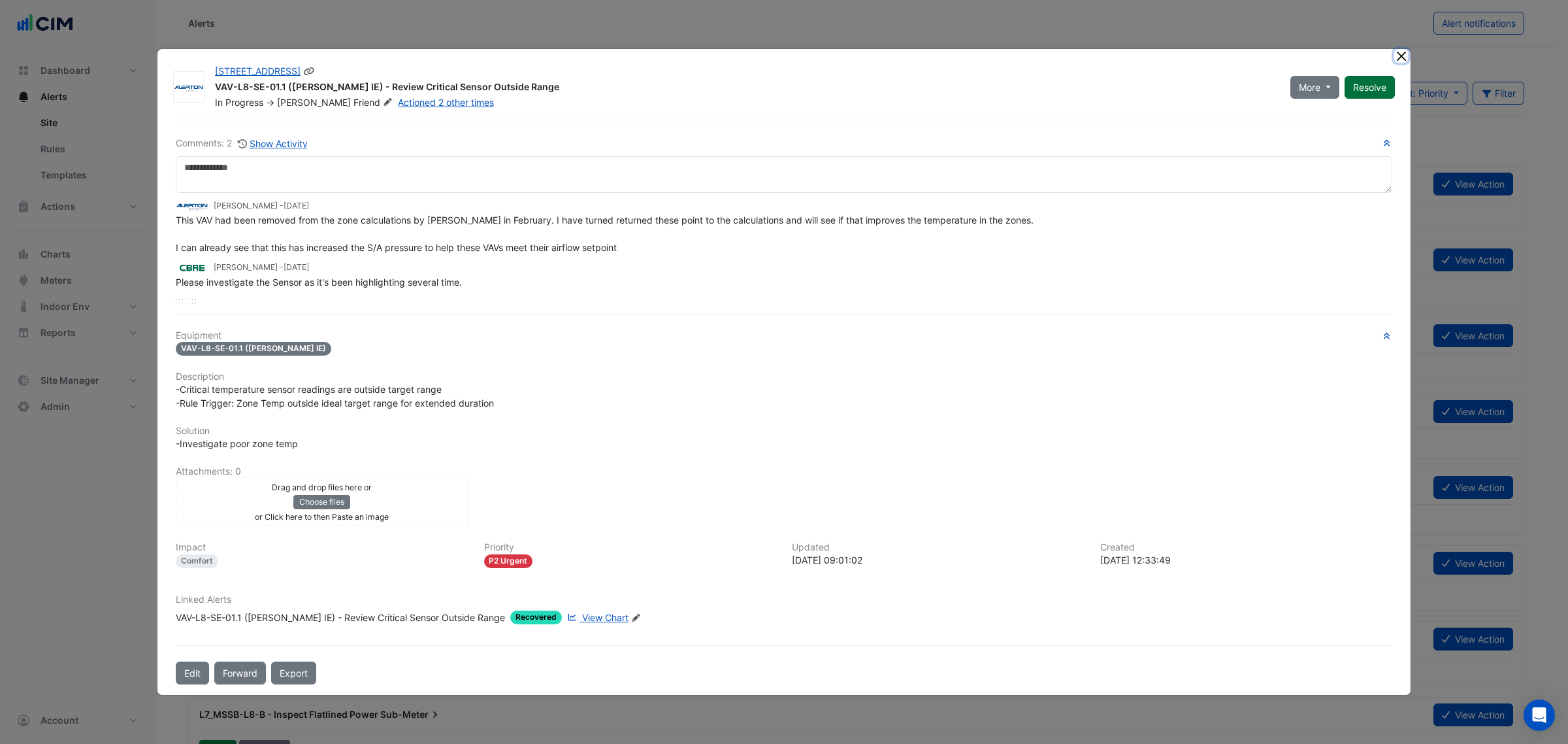
drag, startPoint x: 1400, startPoint y: 52, endPoint x: 1359, endPoint y: 96, distance: 60.1
click at [1393, 81] on app-escalated-ticket-details-modal "45-61 Waterloo Rd VAV-L8-SE-01.1 (NABERS IE) - Review Critical Sensor Outside R…" at bounding box center [784, 372] width 1253 height 646
click at [1363, 89] on button "Resolve" at bounding box center [1369, 88] width 50 height 23
click at [1398, 47] on ngb-modal-window "45-61 Waterloo Rd VAV-L8-SE-01.1 (NABERS IE) - Review Critical Sensor Outside R…" at bounding box center [784, 372] width 1568 height 744
click at [1398, 57] on button "Close" at bounding box center [1401, 56] width 13 height 13
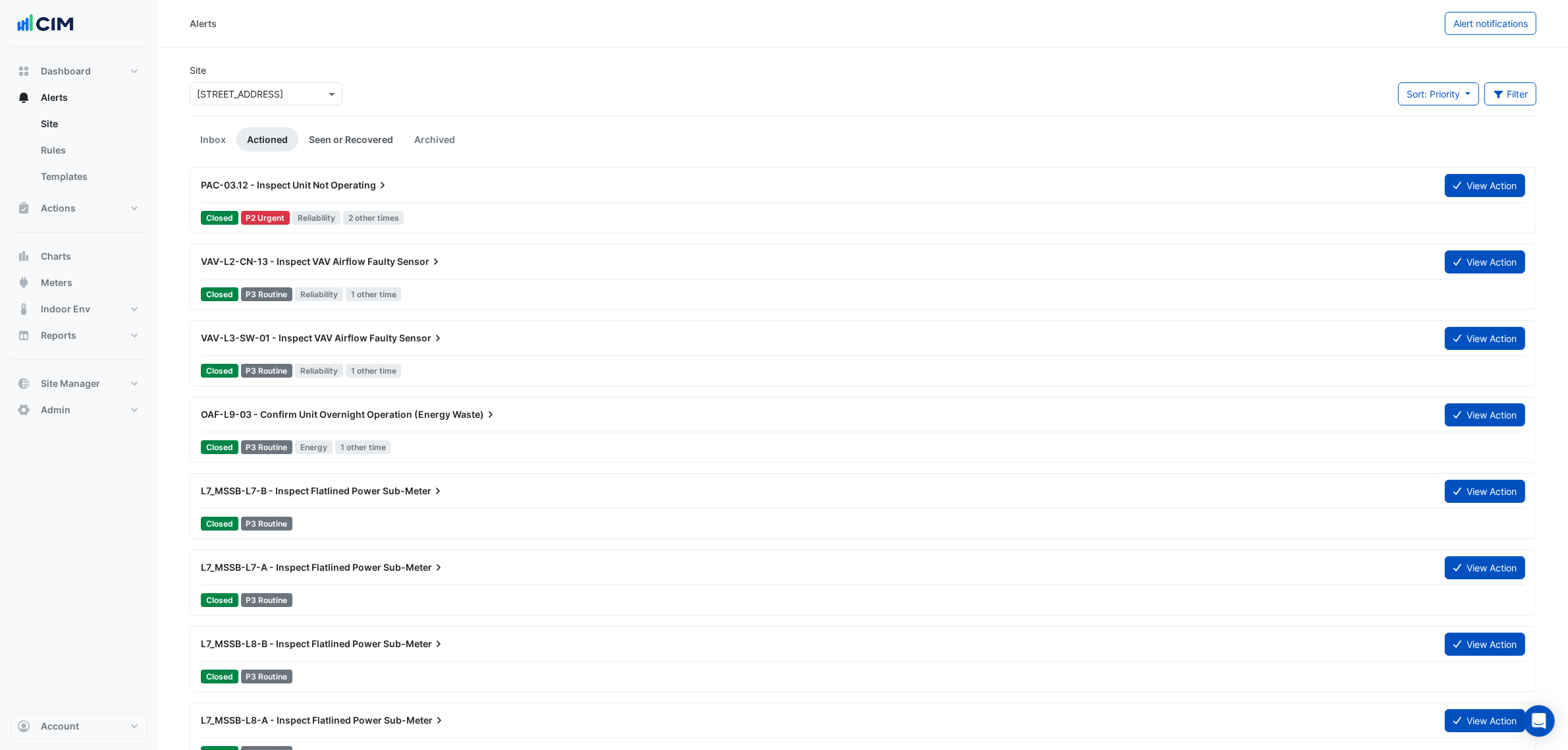
click at [323, 145] on link "Seen or Recovered" at bounding box center [351, 139] width 106 height 24
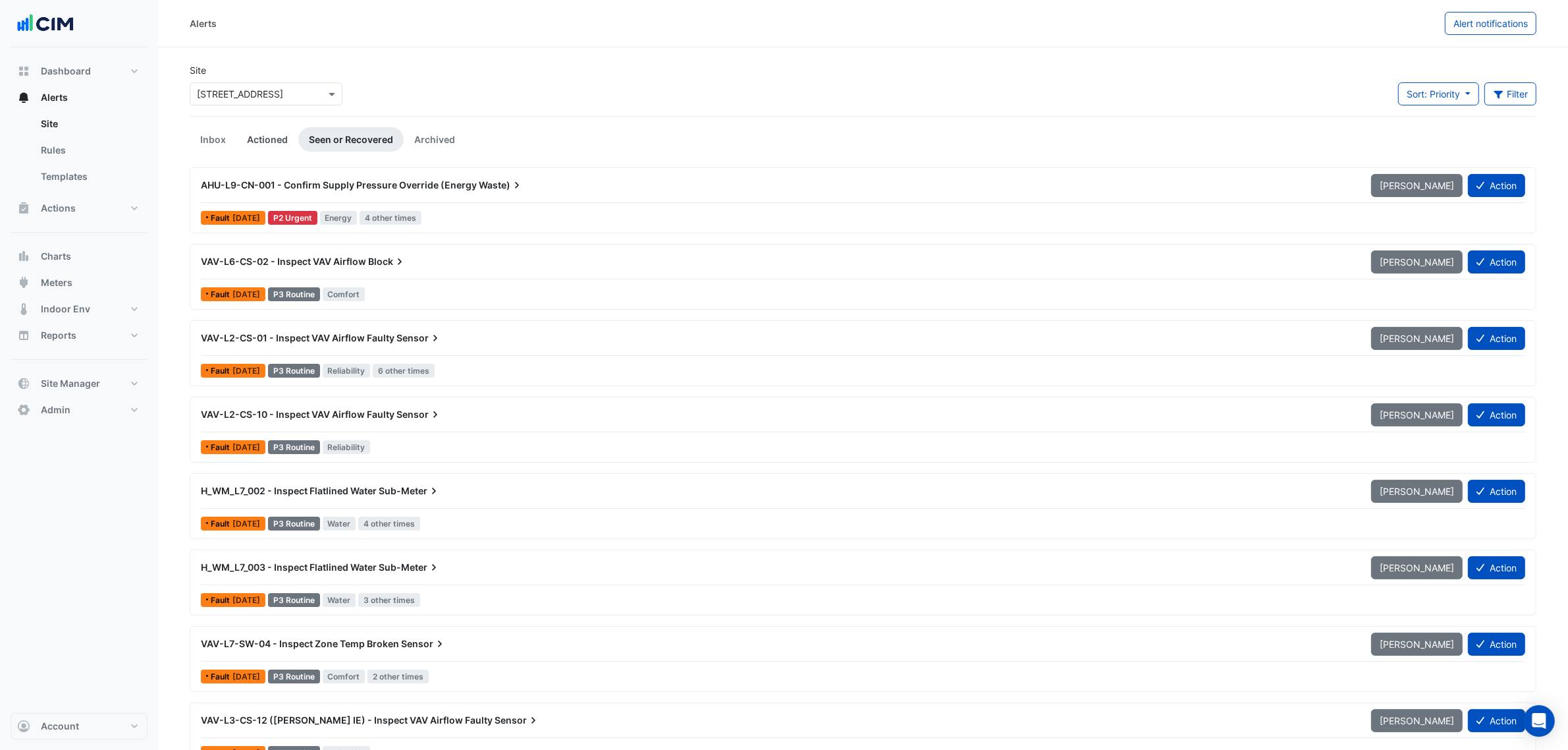
click at [263, 140] on link "Actioned" at bounding box center [267, 139] width 62 height 24
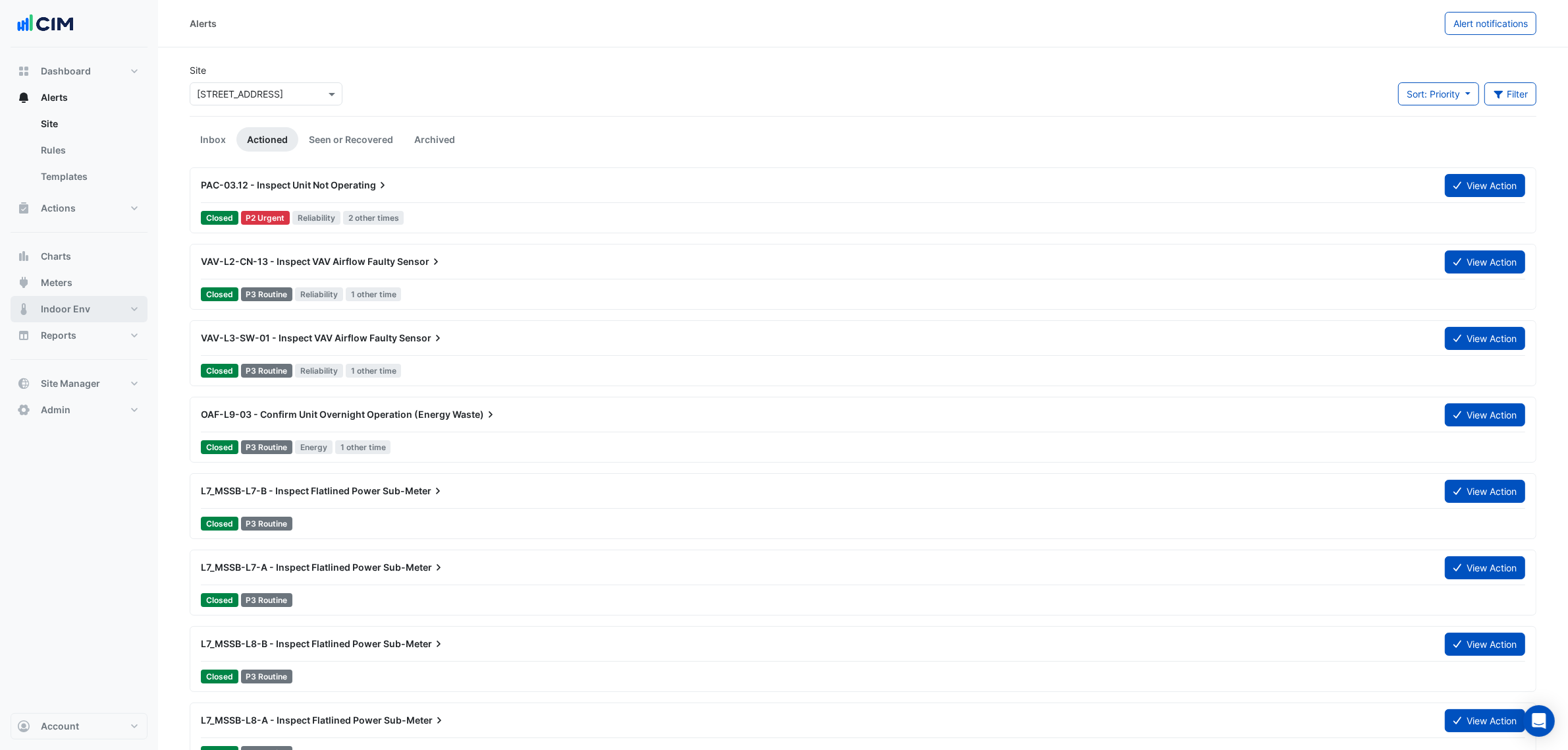
click at [84, 306] on span "Indoor Env" at bounding box center [65, 309] width 50 height 14
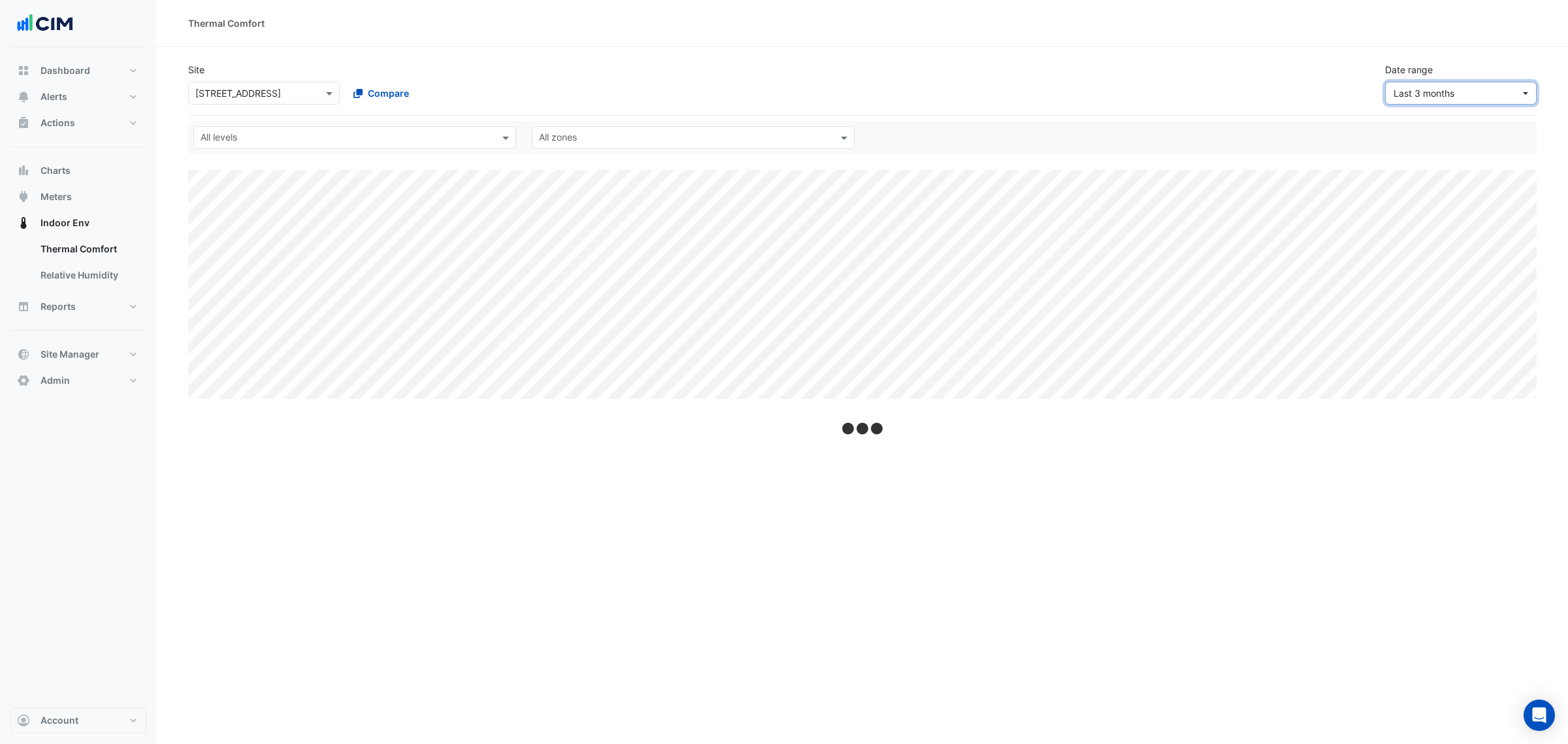
click at [1412, 98] on span "Last 3 months" at bounding box center [1424, 93] width 61 height 11
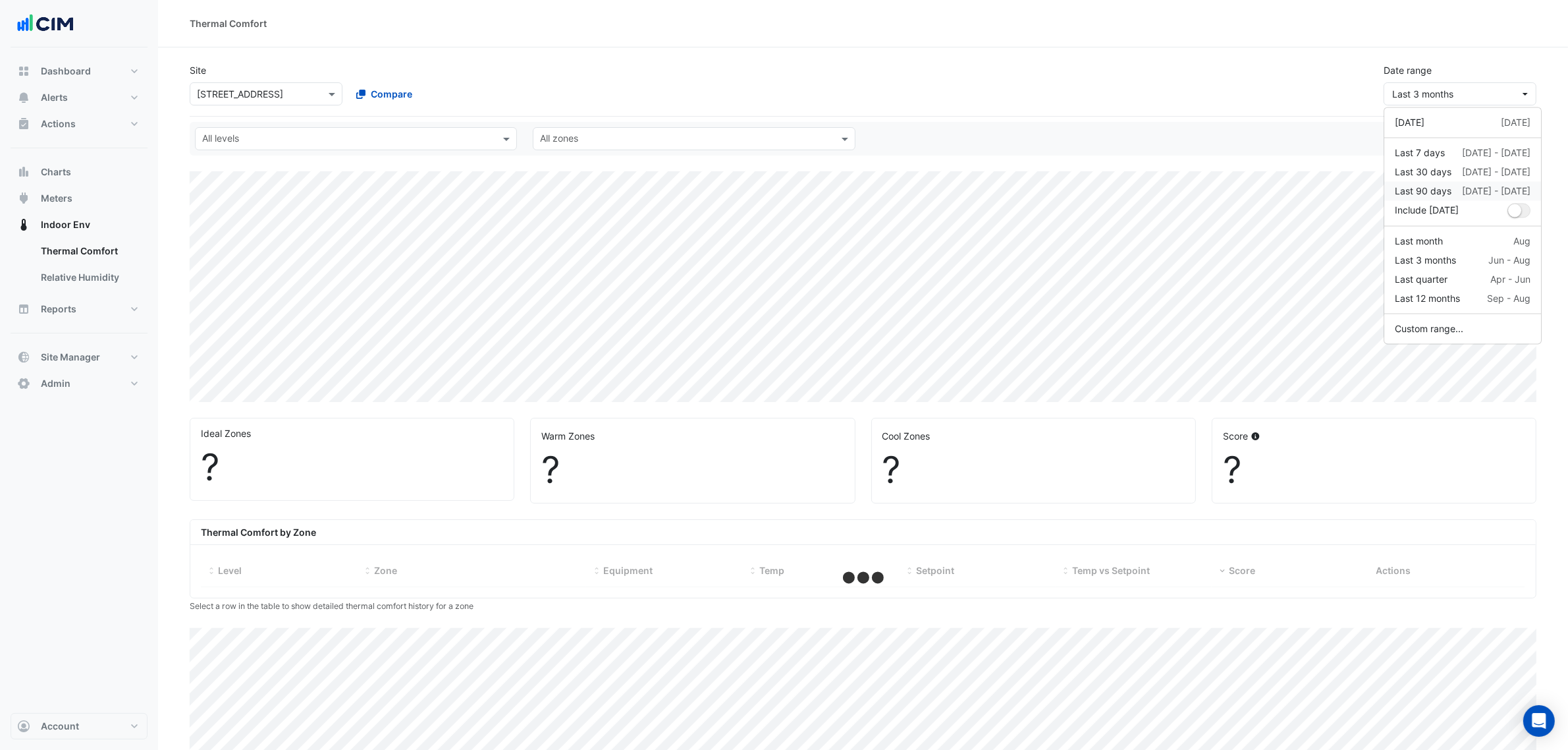
click at [1431, 189] on div "Last 90 days" at bounding box center [1423, 190] width 57 height 14
select select "***"
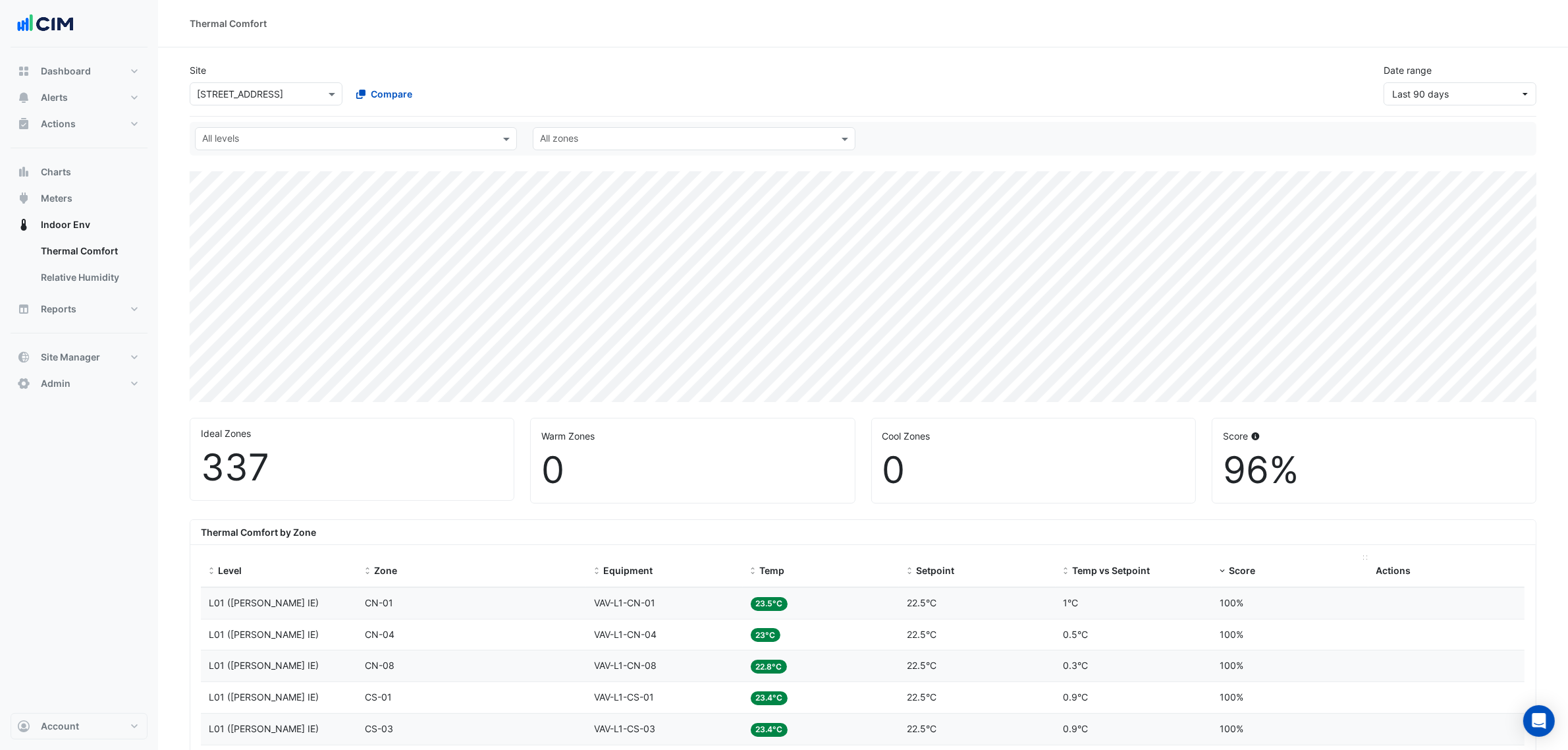
click at [1226, 569] on span at bounding box center [1222, 571] width 9 height 11
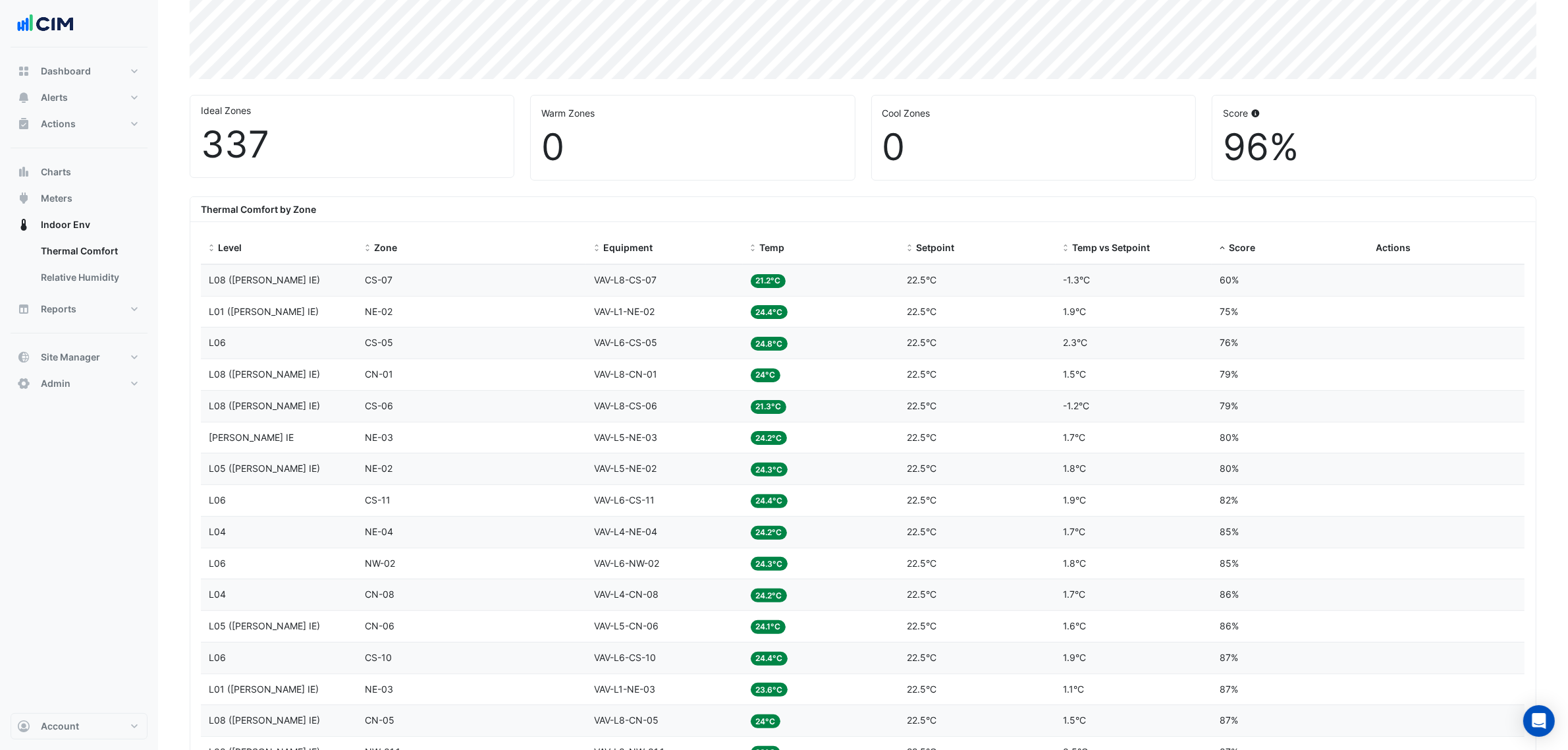
scroll to position [329, 0]
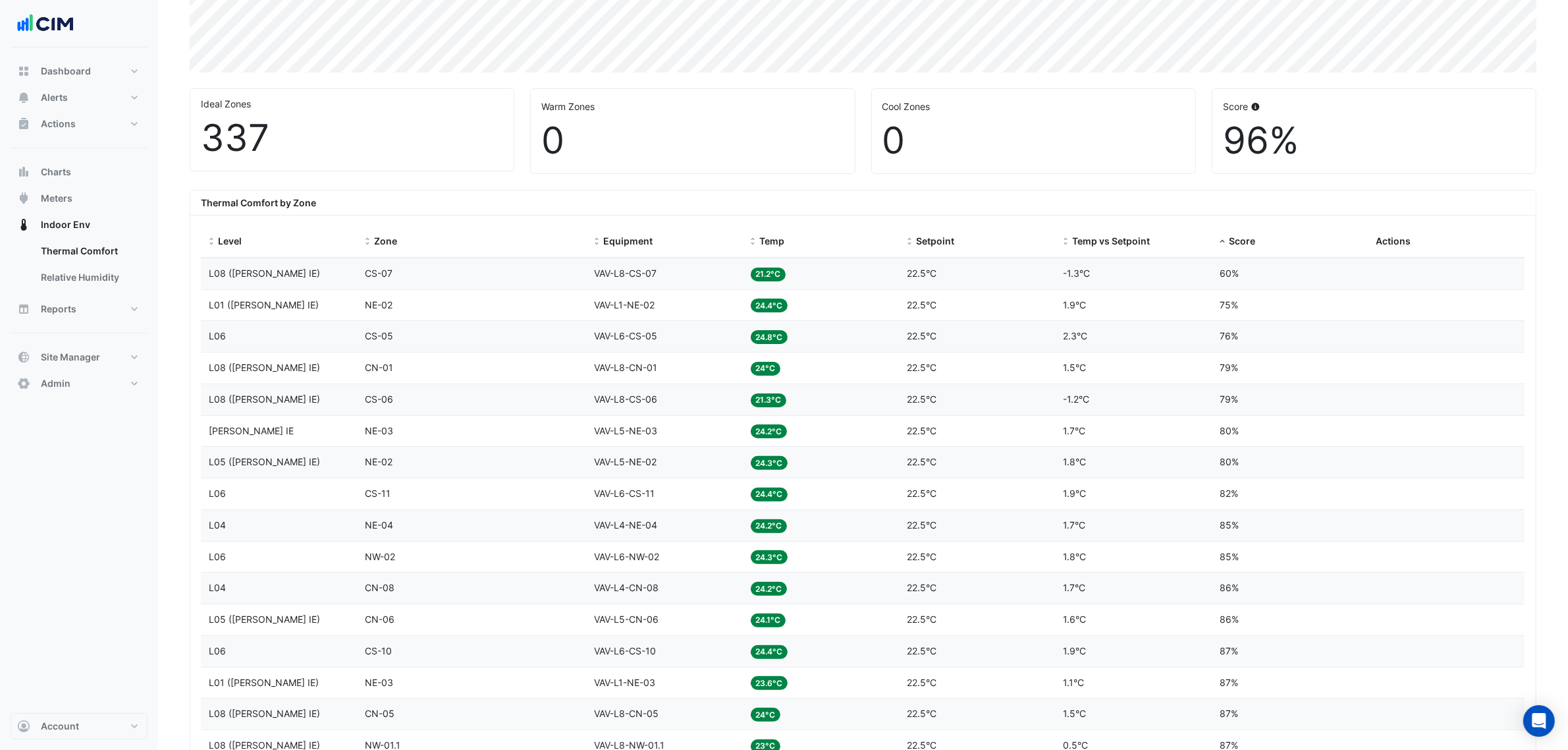
click at [841, 265] on datatable-body-cell "Temp 21.2°C" at bounding box center [821, 273] width 157 height 31
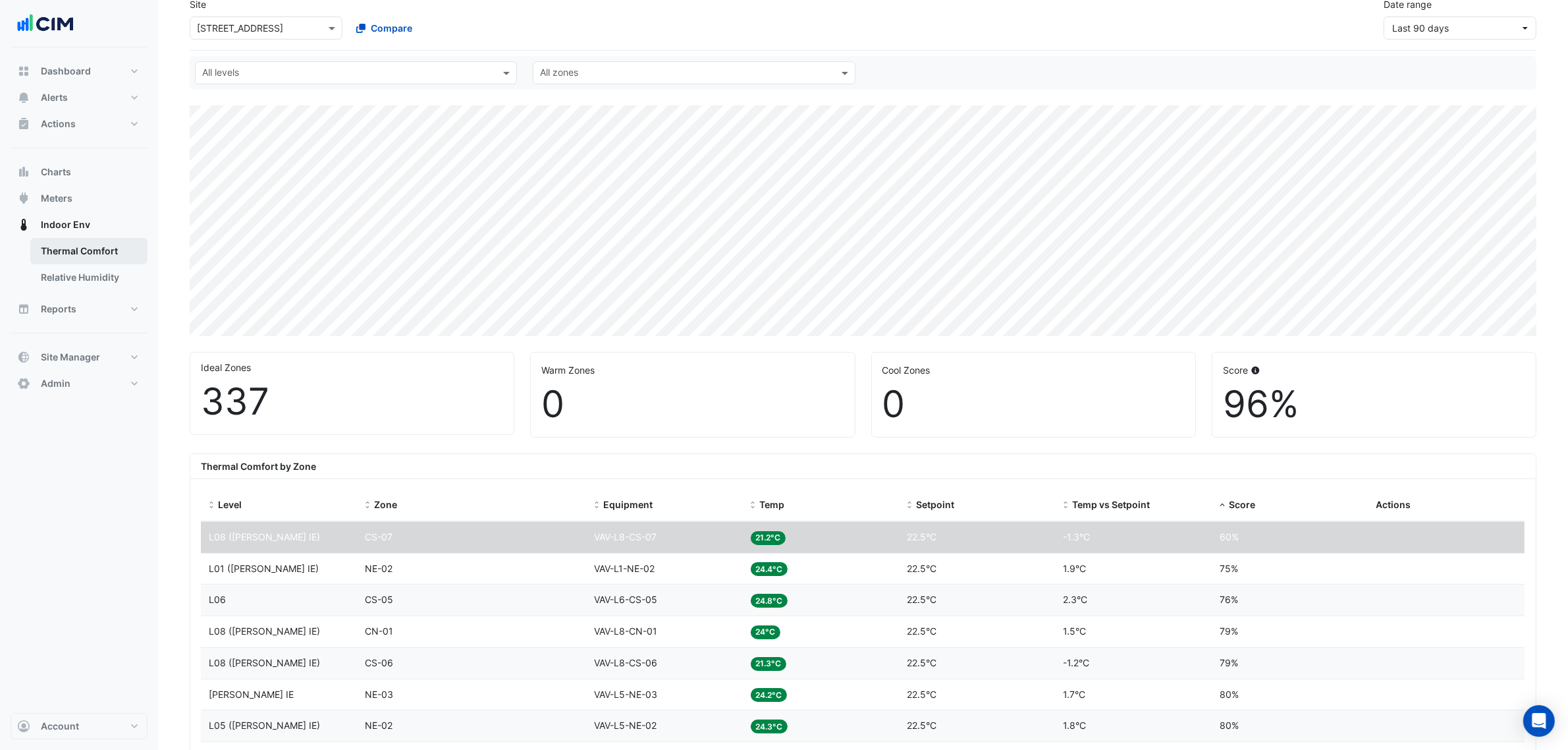
scroll to position [0, 0]
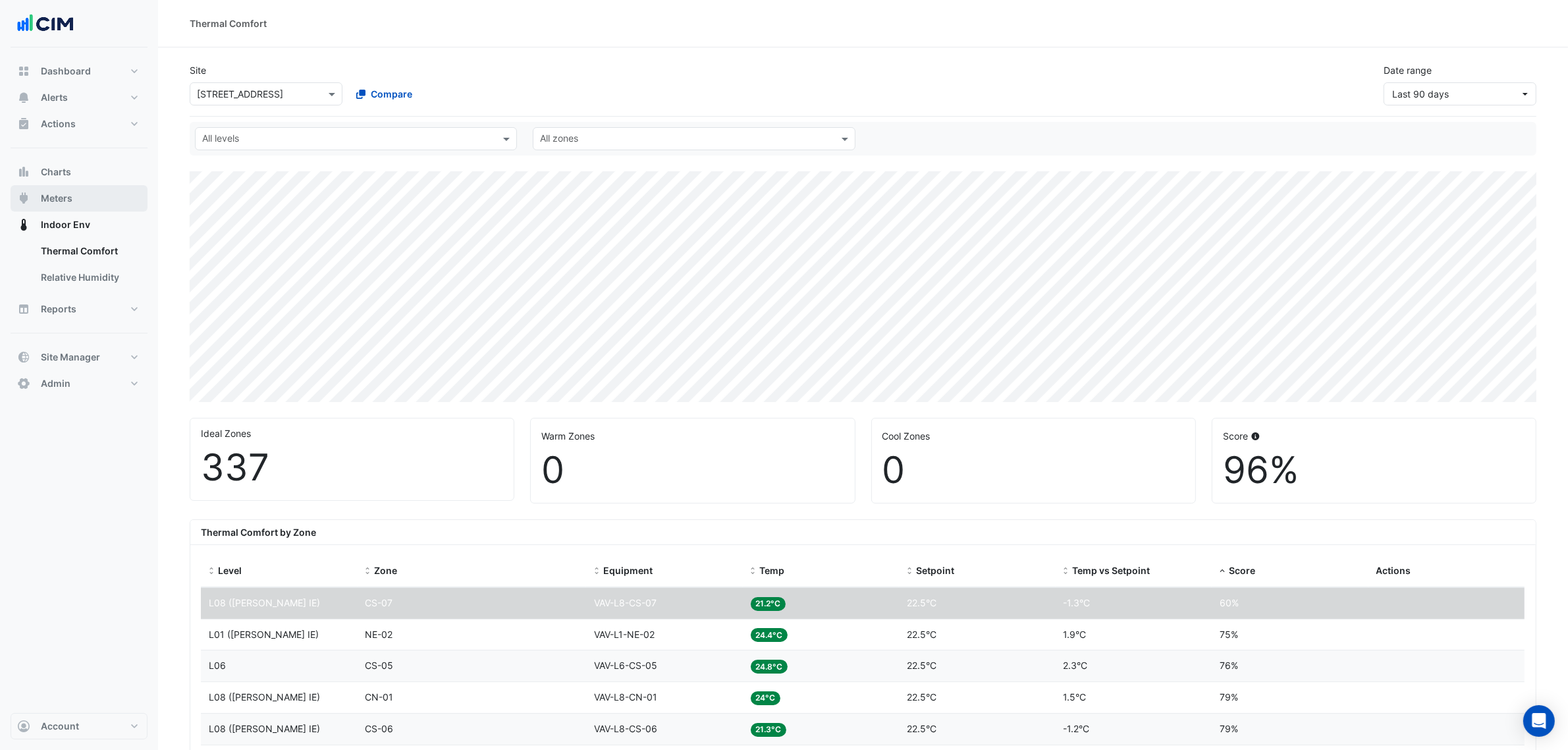
click at [68, 195] on span "Meters" at bounding box center [56, 198] width 32 height 14
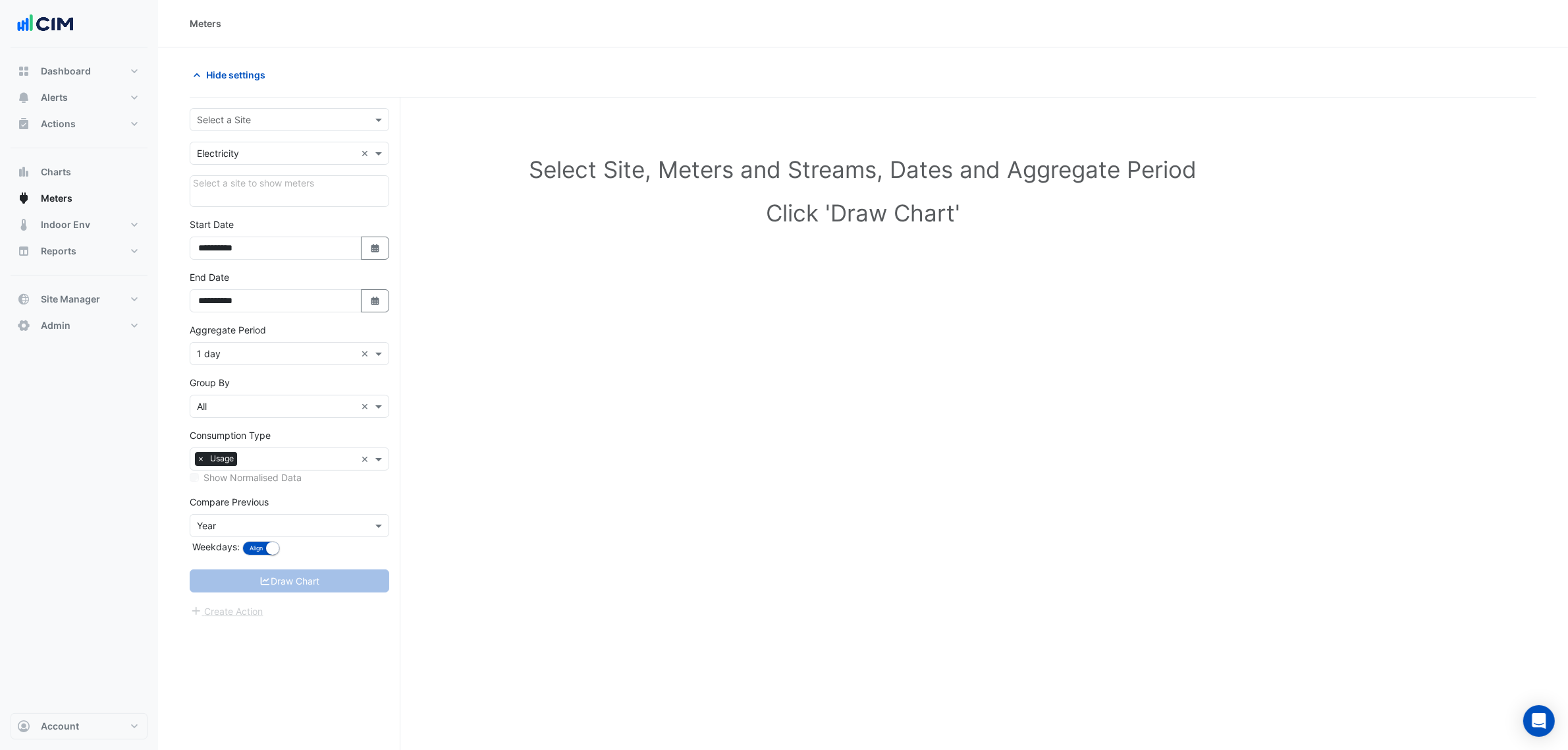
click at [203, 114] on input "text" at bounding box center [276, 120] width 159 height 14
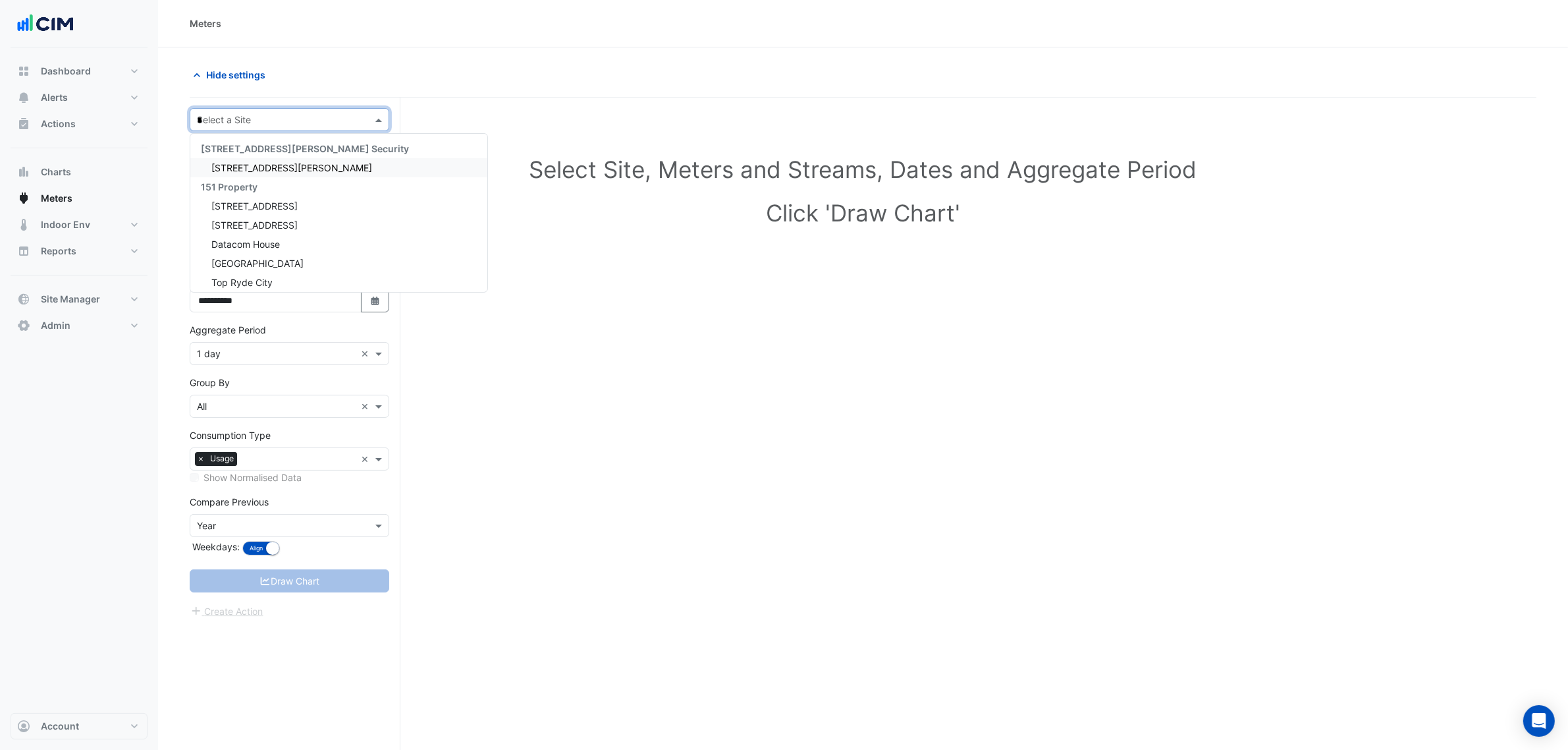
type input "**"
click at [250, 160] on div "[STREET_ADDRESS]" at bounding box center [290, 167] width 198 height 19
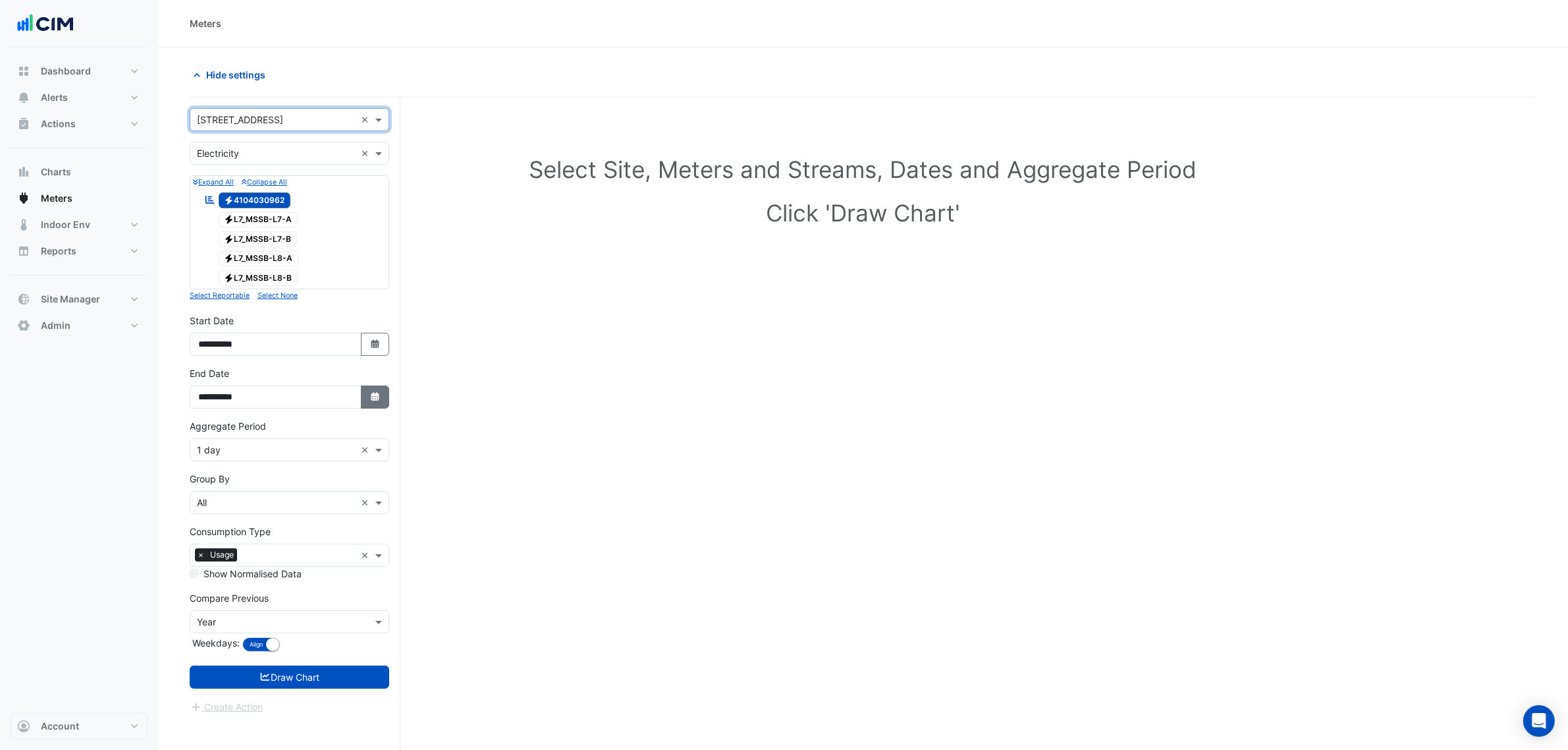
click at [377, 287] on div "Electricity L7_MSSB-L8-B" at bounding box center [290, 278] width 193 height 18
click at [369, 385] on div "**********" at bounding box center [289, 387] width 199 height 42
click at [370, 397] on icon "Select Date" at bounding box center [375, 396] width 12 height 9
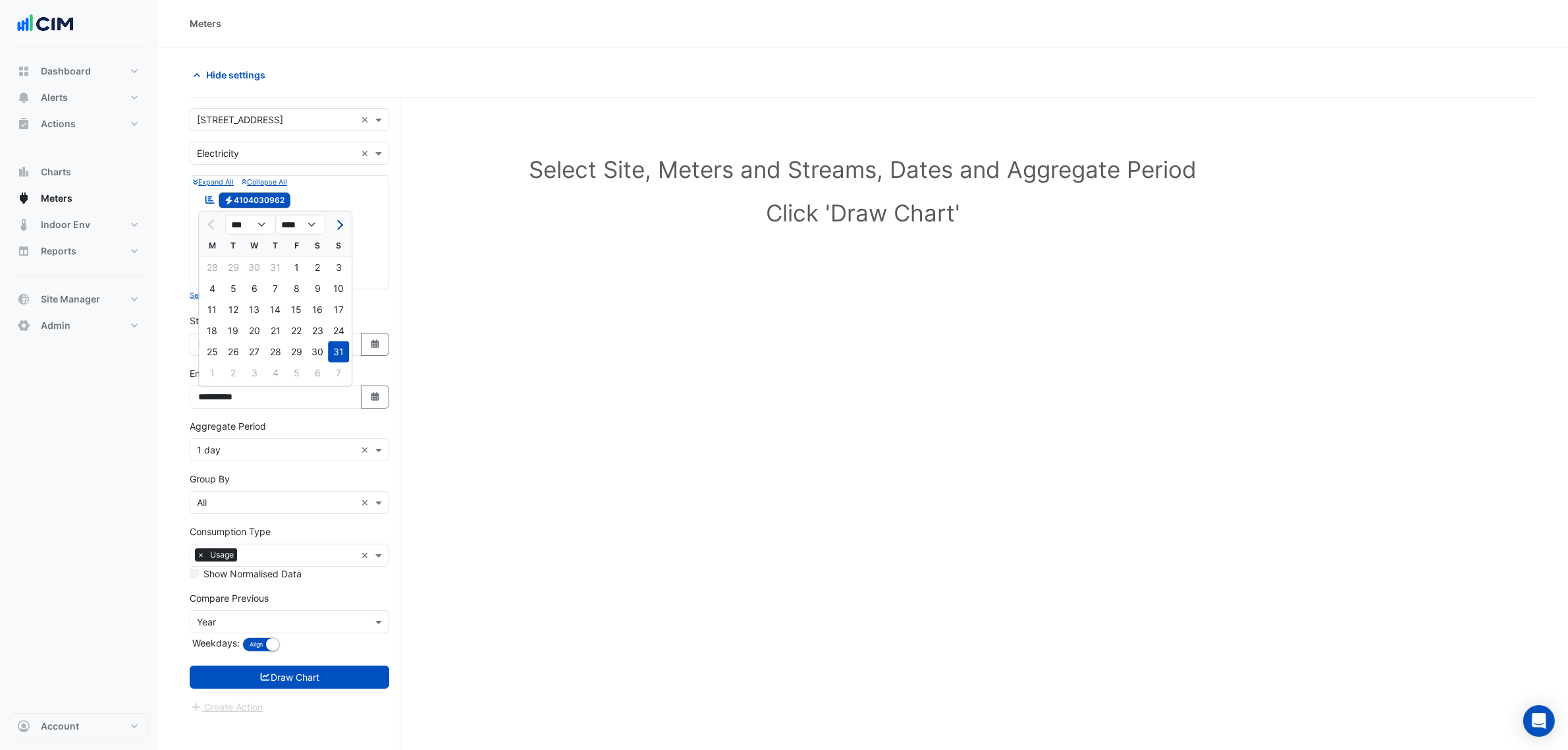
click at [333, 231] on button "Next month" at bounding box center [338, 224] width 16 height 21
select select "*"
click at [334, 310] on div "21" at bounding box center [338, 309] width 21 height 21
type input "**********"
click at [283, 465] on form "× 45-61 Waterloo Rd × × Electricity × Expand All Collapse All Reportable Electr…" at bounding box center [289, 412] width 199 height 606
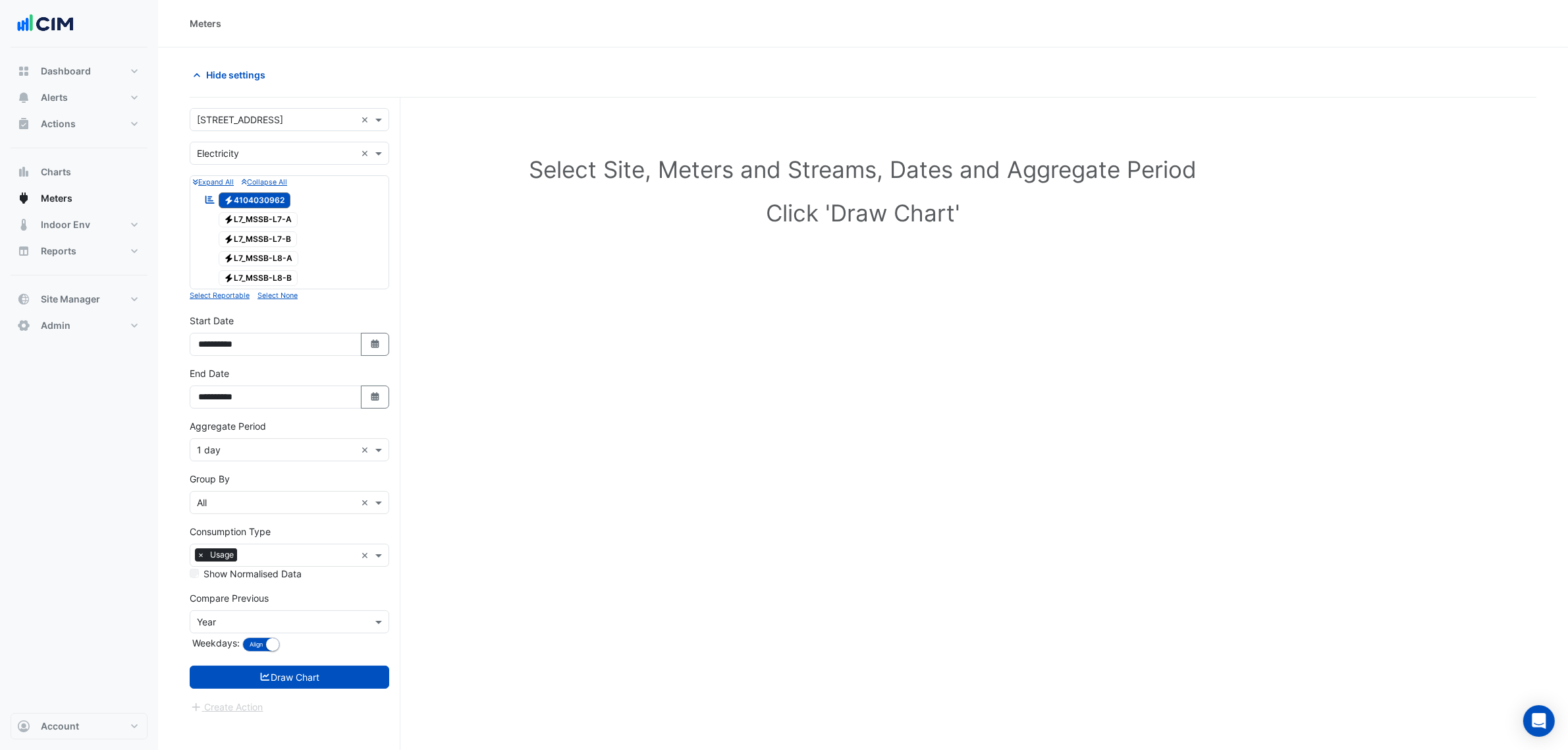
click at [229, 457] on div "× 1 day" at bounding box center [272, 449] width 165 height 14
click at [232, 537] on div "1 hour" at bounding box center [290, 538] width 198 height 19
click at [291, 677] on button "Draw Chart" at bounding box center [289, 677] width 199 height 23
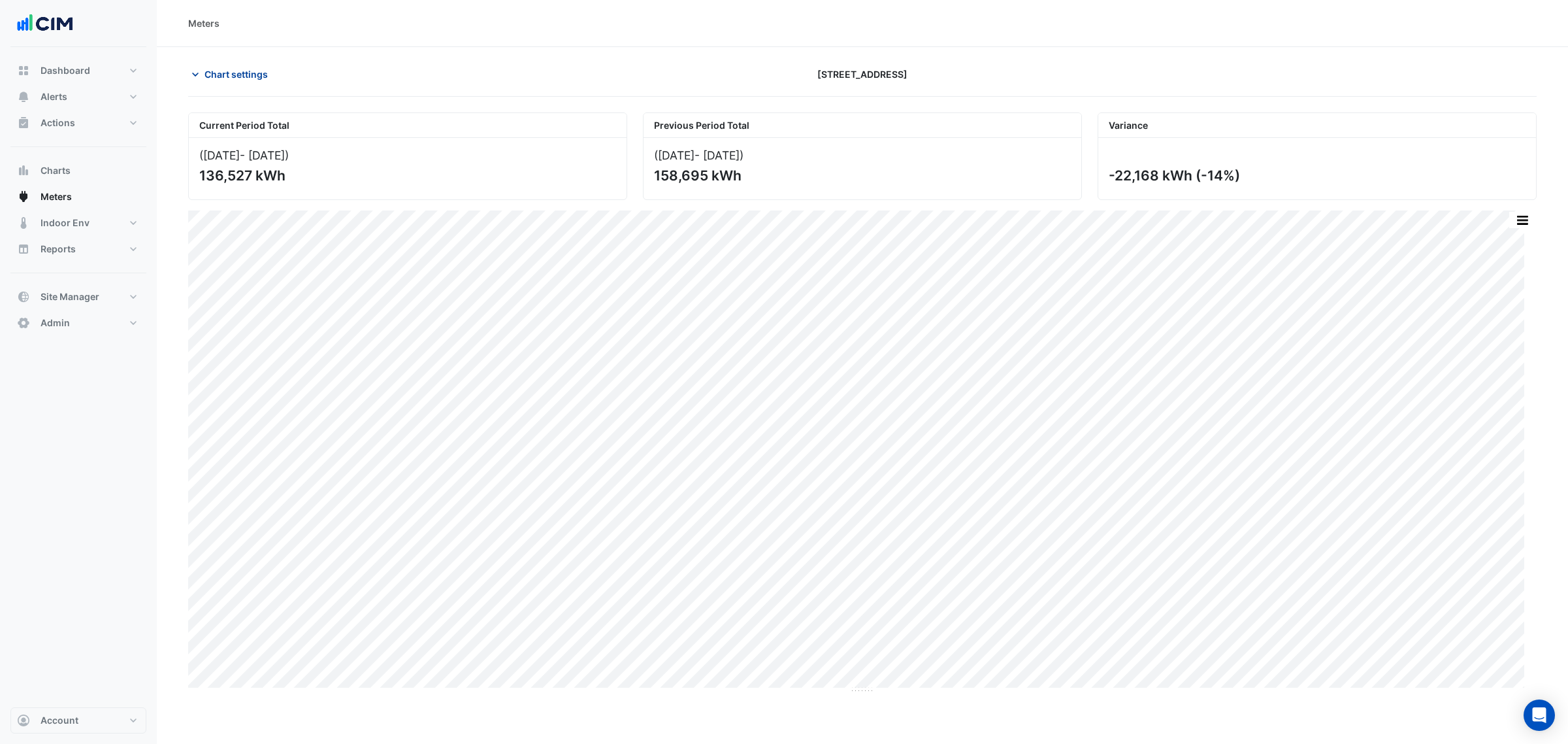
click at [229, 77] on span "Chart settings" at bounding box center [236, 73] width 64 height 13
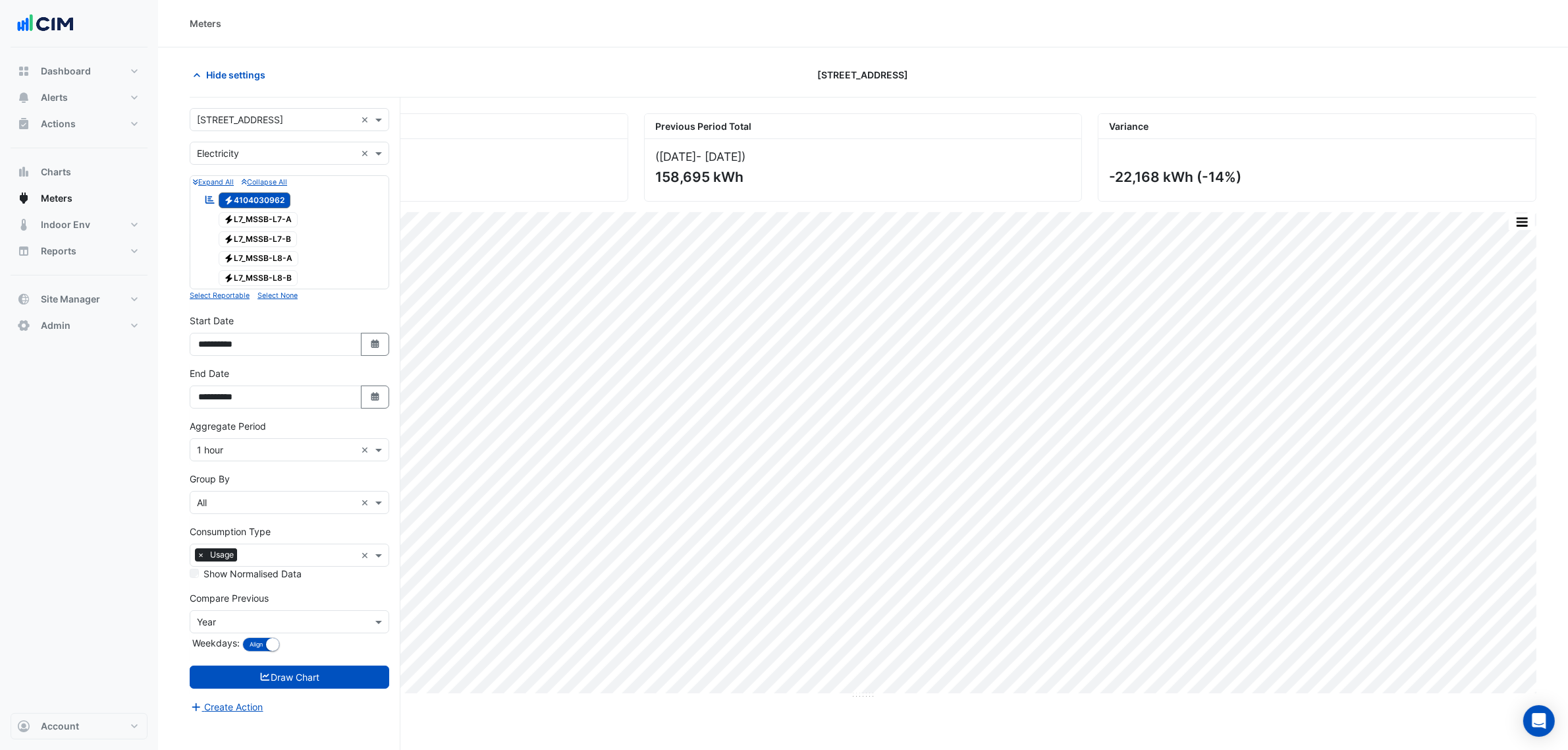
click at [248, 135] on form "× 45-61 Waterloo Rd × × Electricity × Expand All Collapse All Reportable Electr…" at bounding box center [289, 412] width 199 height 606
click at [248, 127] on div "× 45-61 Waterloo Rd ×" at bounding box center [289, 120] width 199 height 23
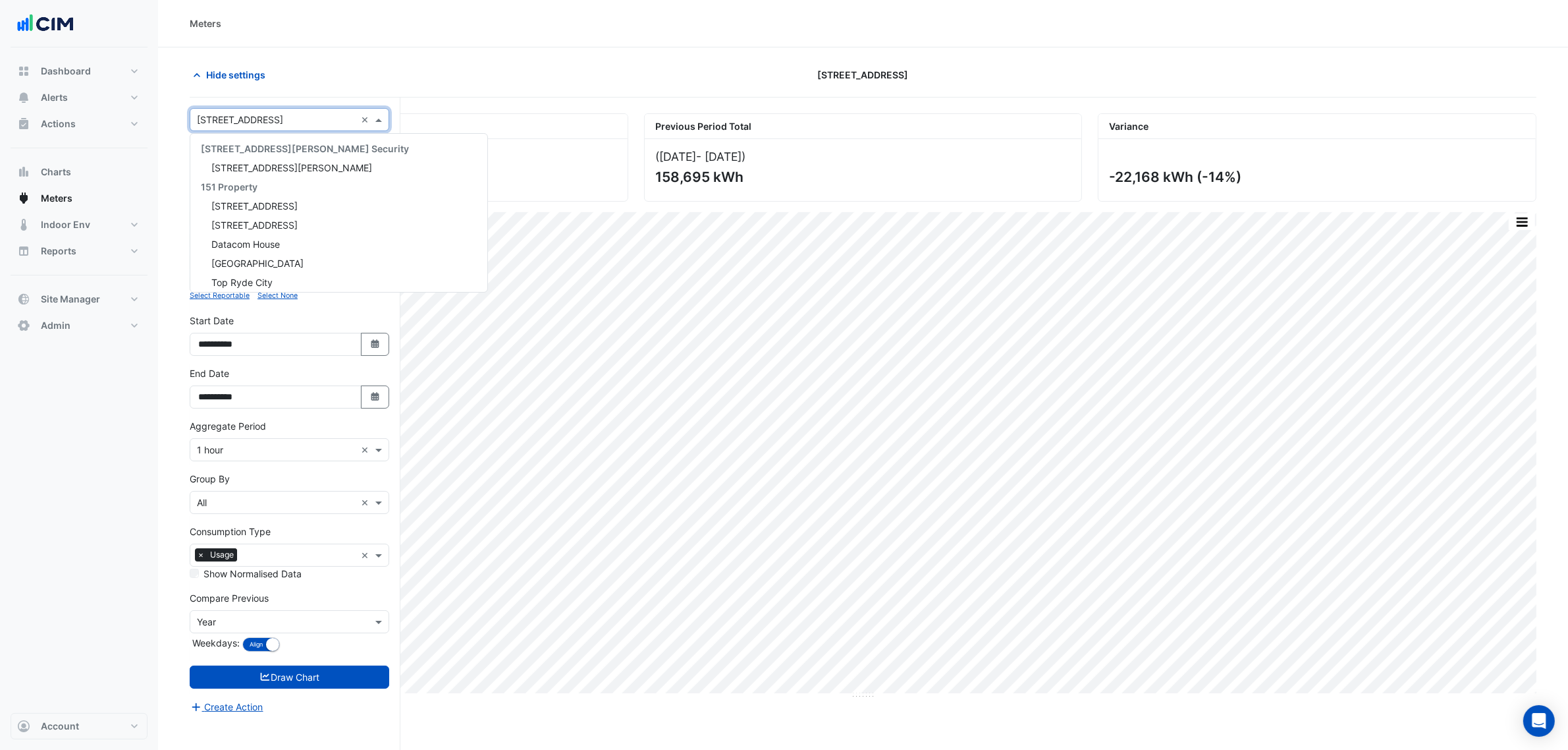
scroll to position [3250, 0]
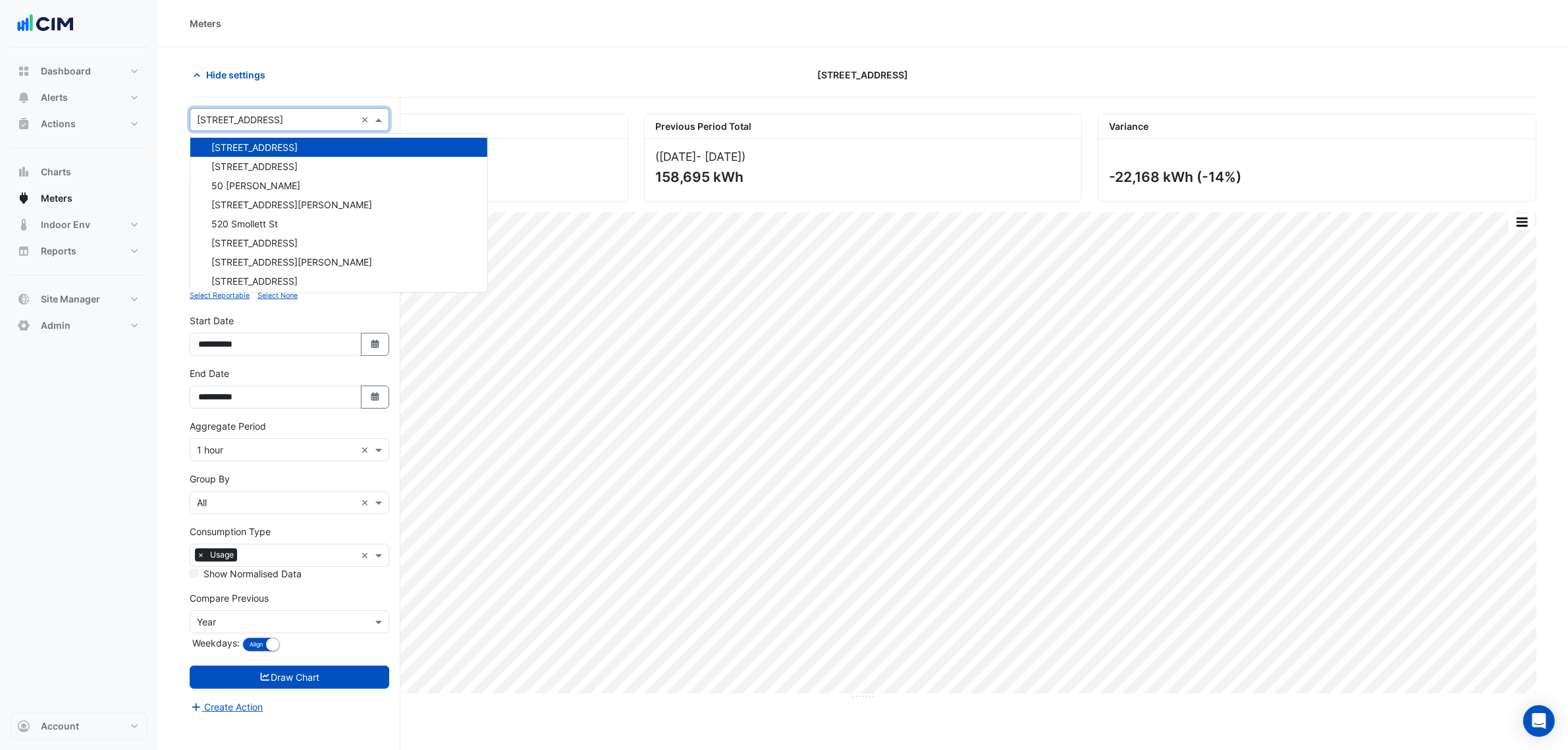
drag, startPoint x: 300, startPoint y: 77, endPoint x: 263, endPoint y: 158, distance: 89.1
click at [300, 79] on div "Hide settings" at bounding box center [409, 75] width 455 height 23
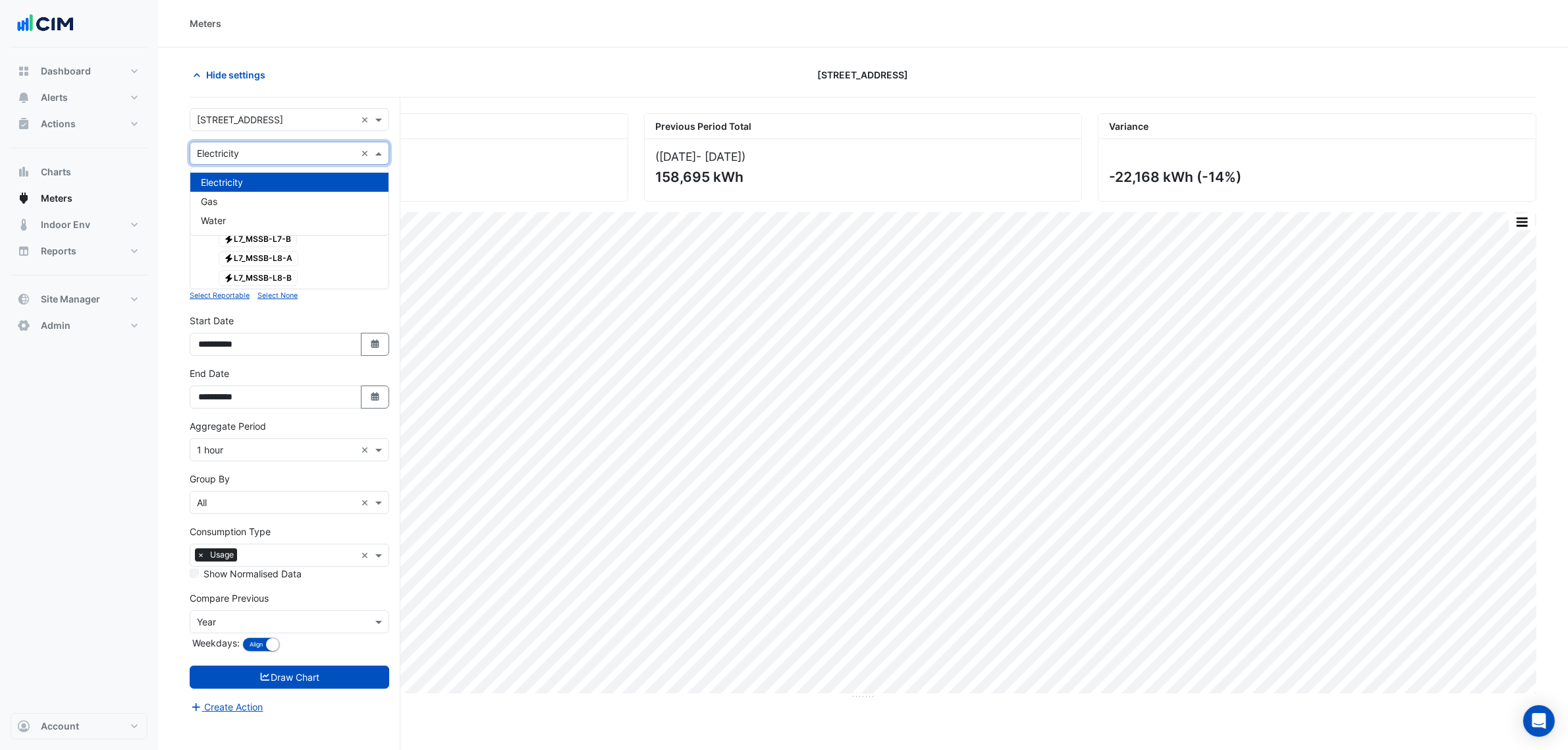
click at [262, 159] on input "text" at bounding box center [276, 153] width 159 height 14
click at [247, 216] on div "Water" at bounding box center [290, 220] width 198 height 19
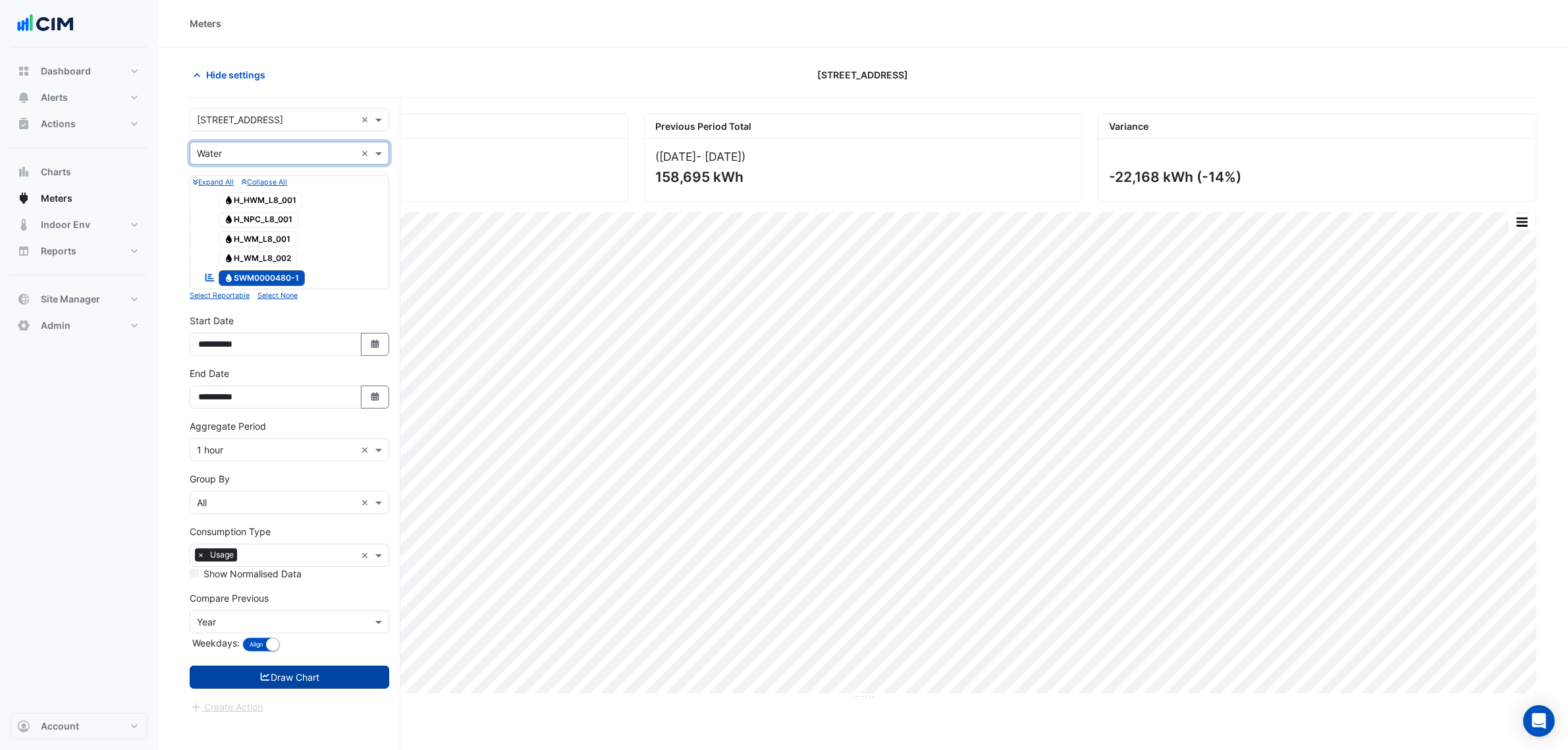
click at [327, 681] on button "Draw Chart" at bounding box center [289, 677] width 199 height 23
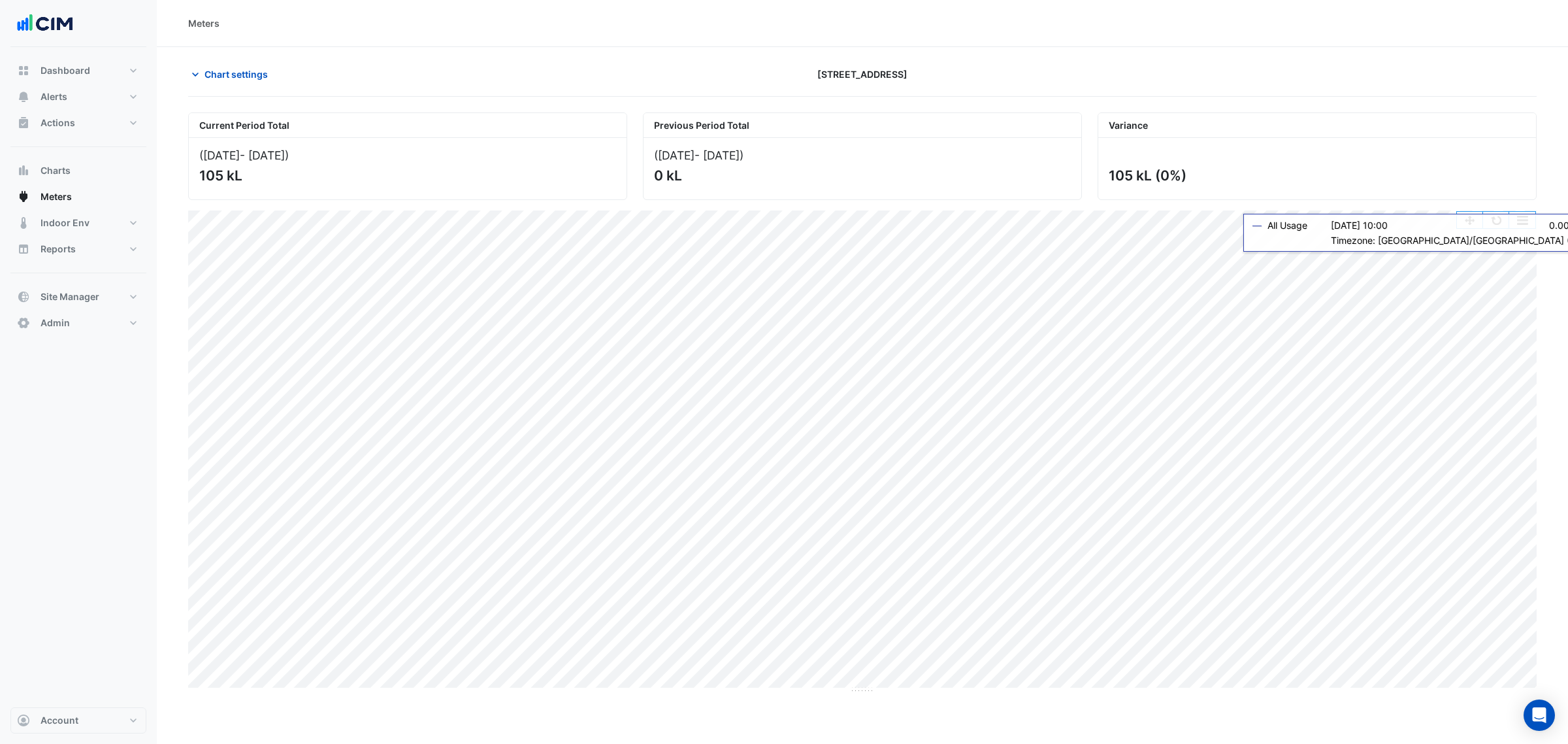
click at [1500, 227] on button "button" at bounding box center [1496, 220] width 26 height 16
click at [249, 76] on span "Chart settings" at bounding box center [236, 73] width 64 height 13
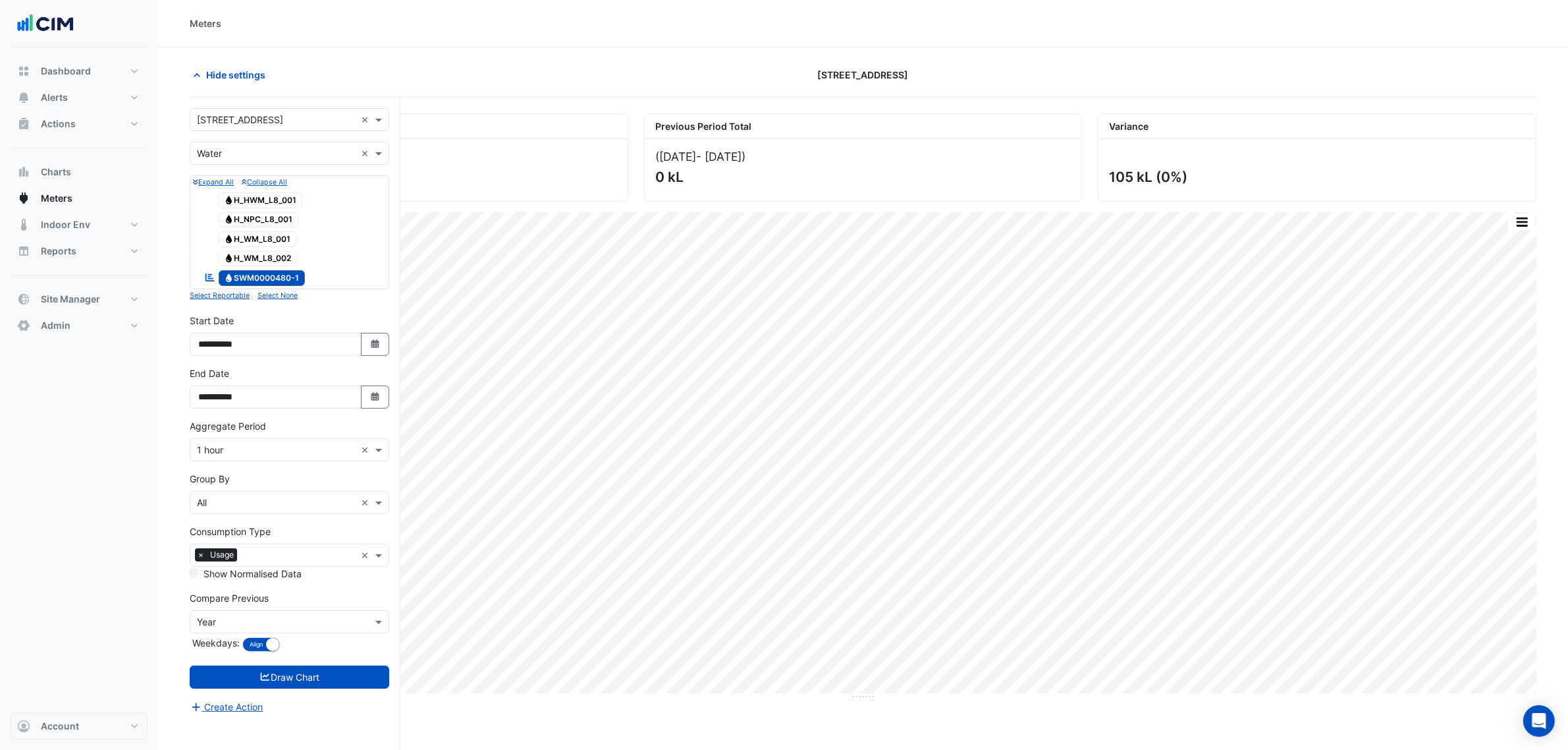
click at [235, 120] on input "text" at bounding box center [276, 120] width 159 height 14
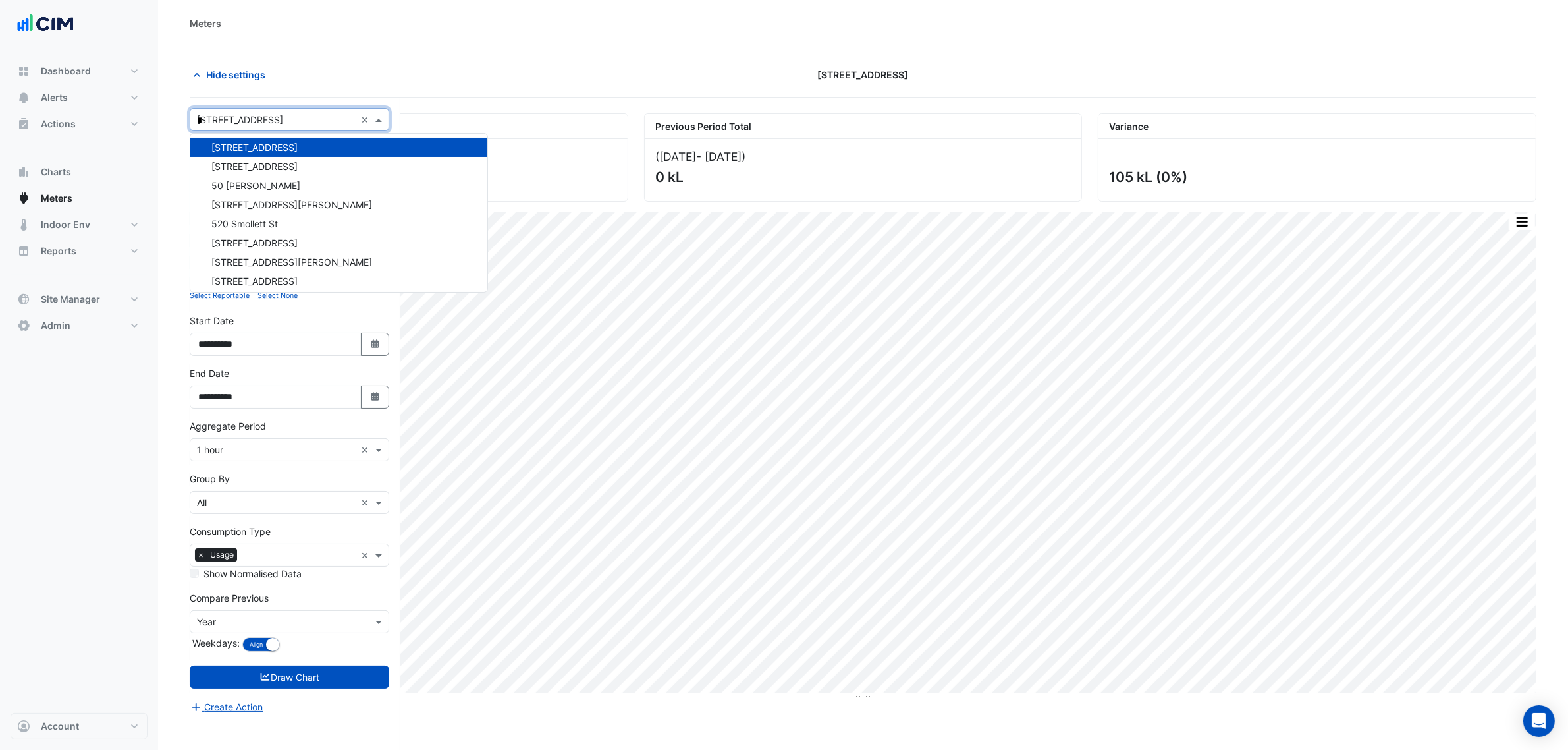
type input "**"
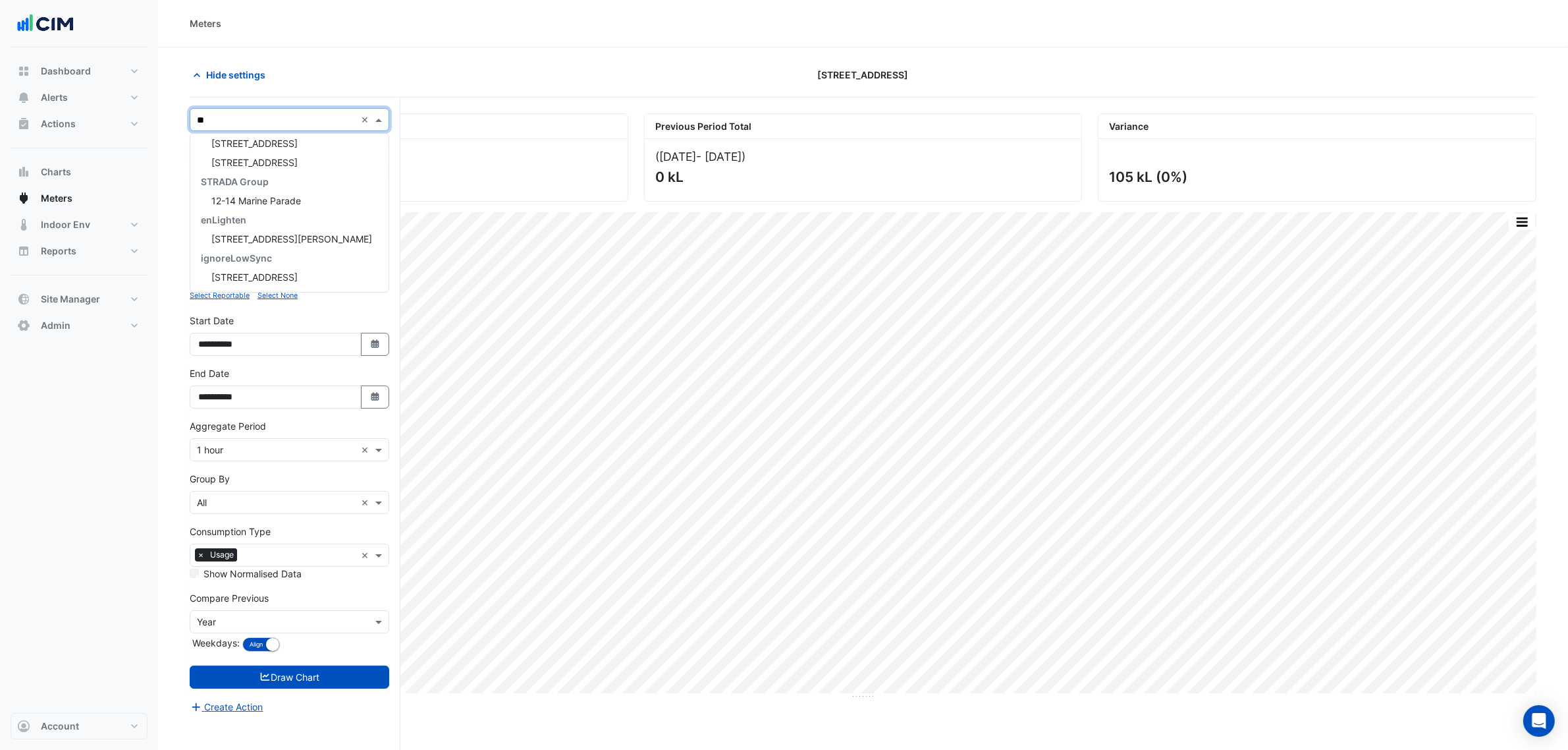
scroll to position [62, 0]
click at [249, 145] on span "[STREET_ADDRESS][PERSON_NAME]" at bounding box center [291, 144] width 161 height 11
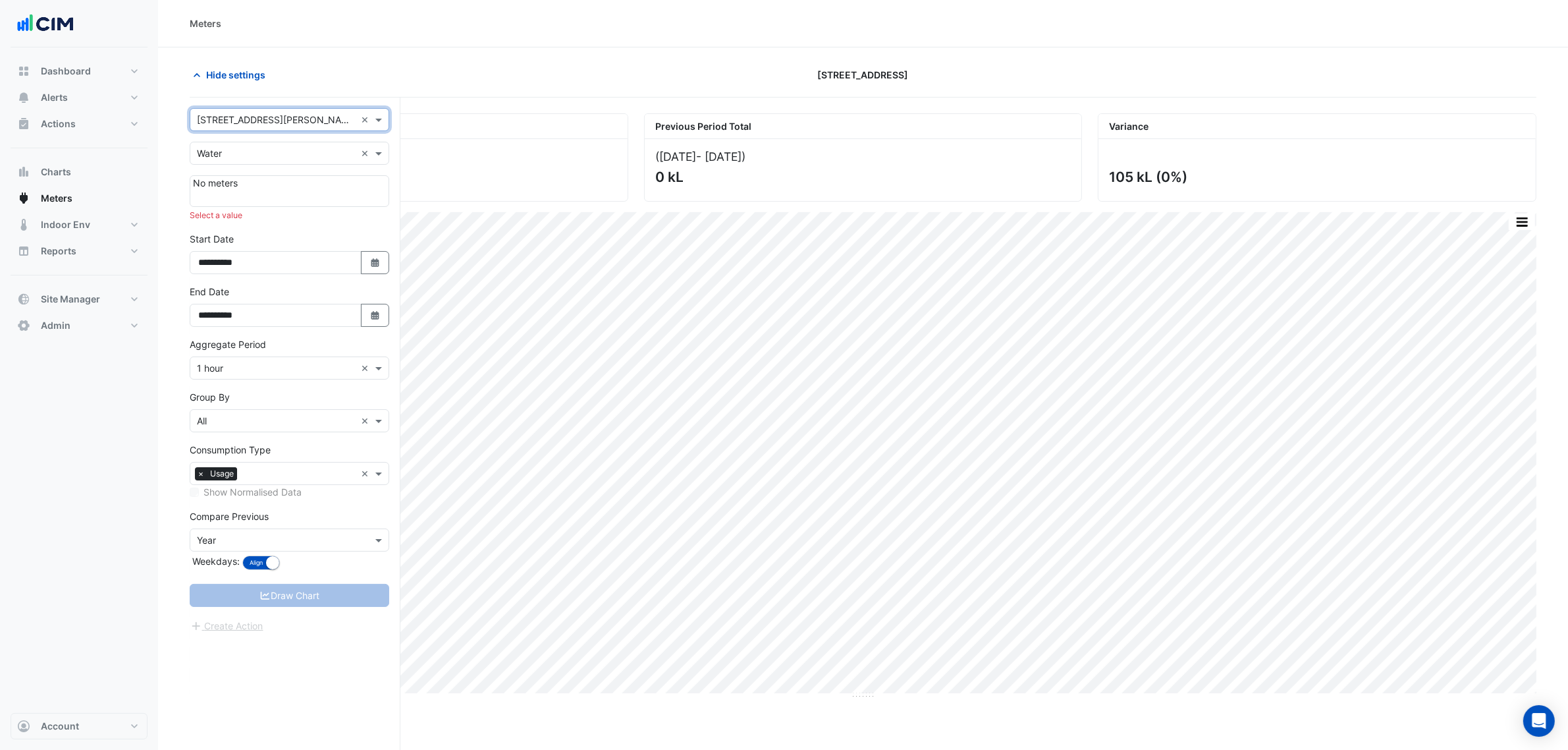
click at [254, 114] on input "text" at bounding box center [276, 120] width 159 height 14
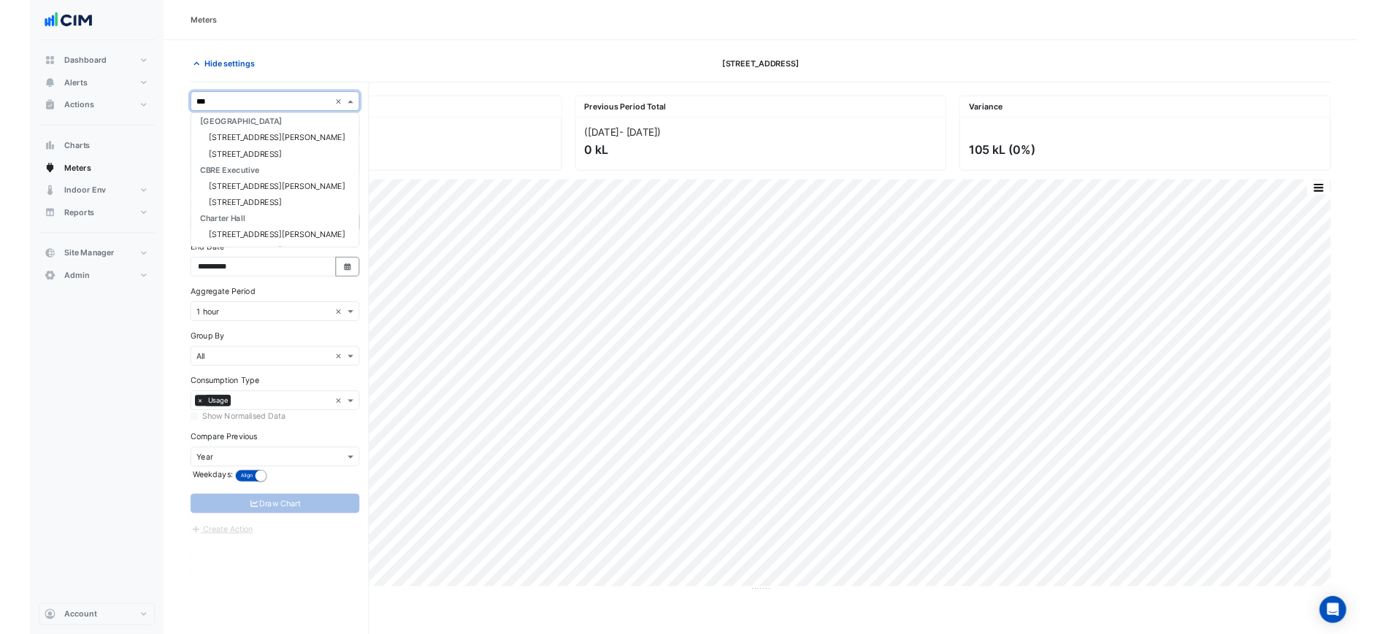
scroll to position [0, 0]
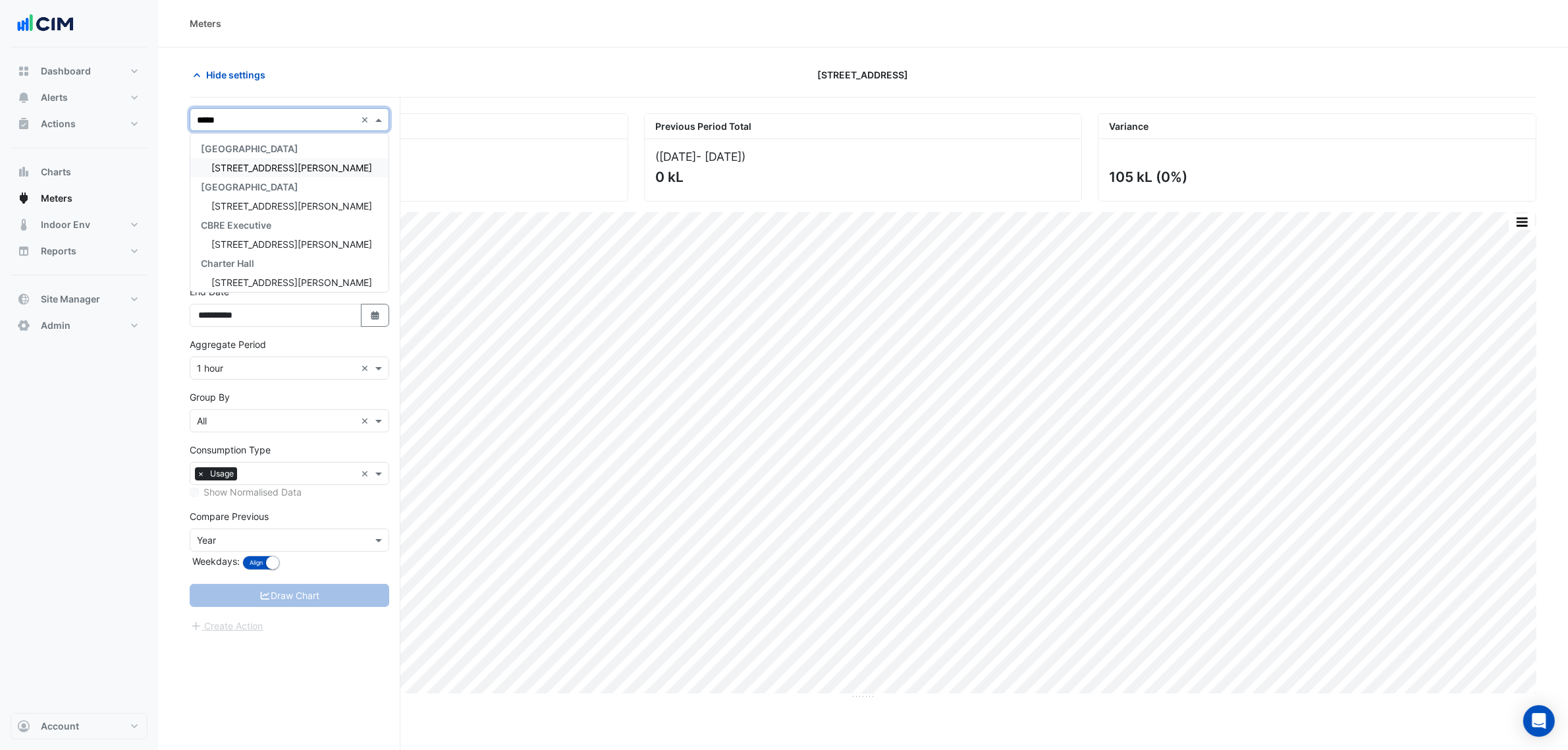
type input "******"
click at [261, 170] on span "[STREET_ADDRESS][PERSON_NAME]" at bounding box center [291, 168] width 161 height 11
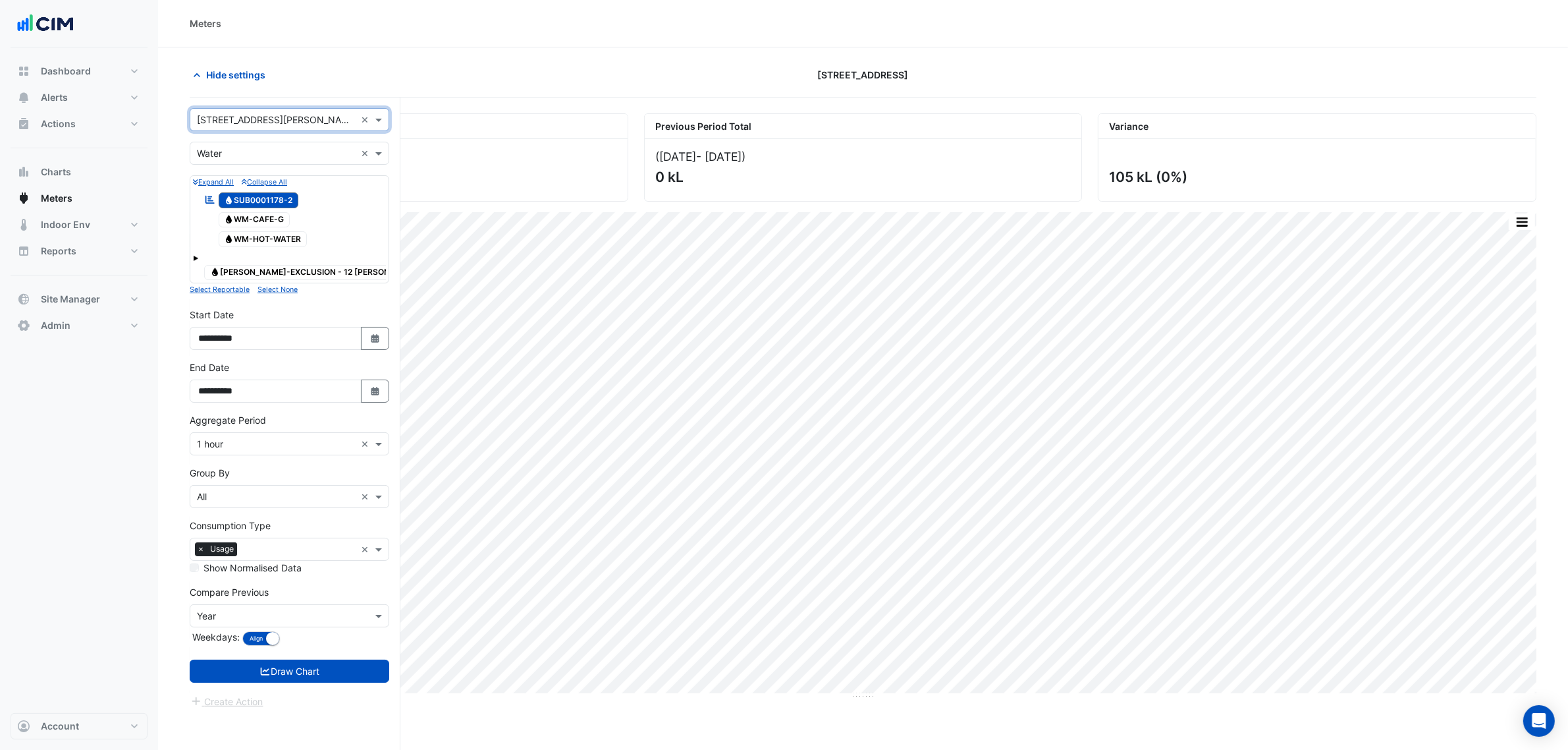
click at [265, 155] on input "text" at bounding box center [276, 153] width 159 height 14
click at [508, 58] on section "Hide settings 45-61 Waterloo Rd Current Period Total (01 Aug 25 - 21 Sep 25 ) 1…" at bounding box center [862, 424] width 1410 height 753
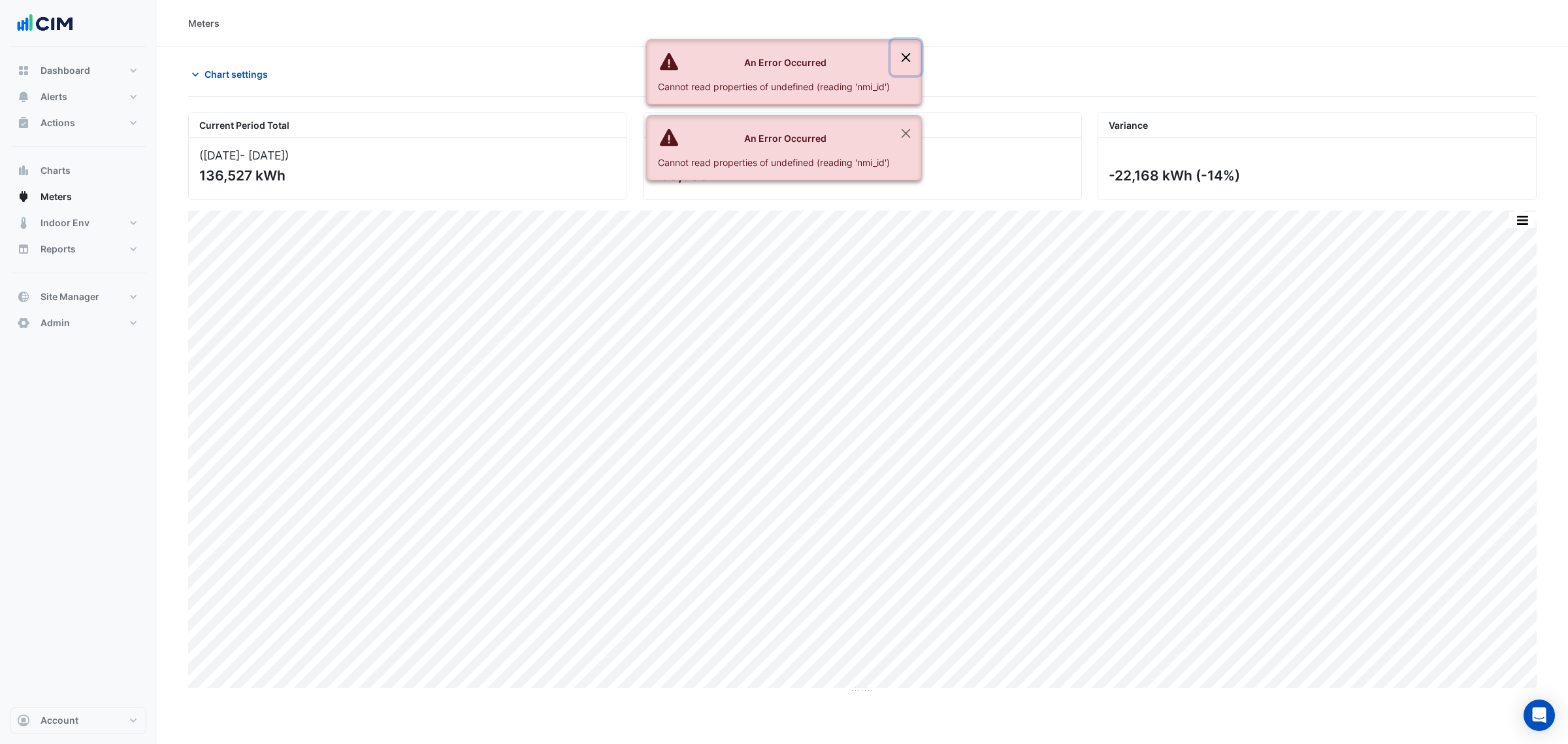
click at [901, 54] on button "Close" at bounding box center [907, 57] width 30 height 35
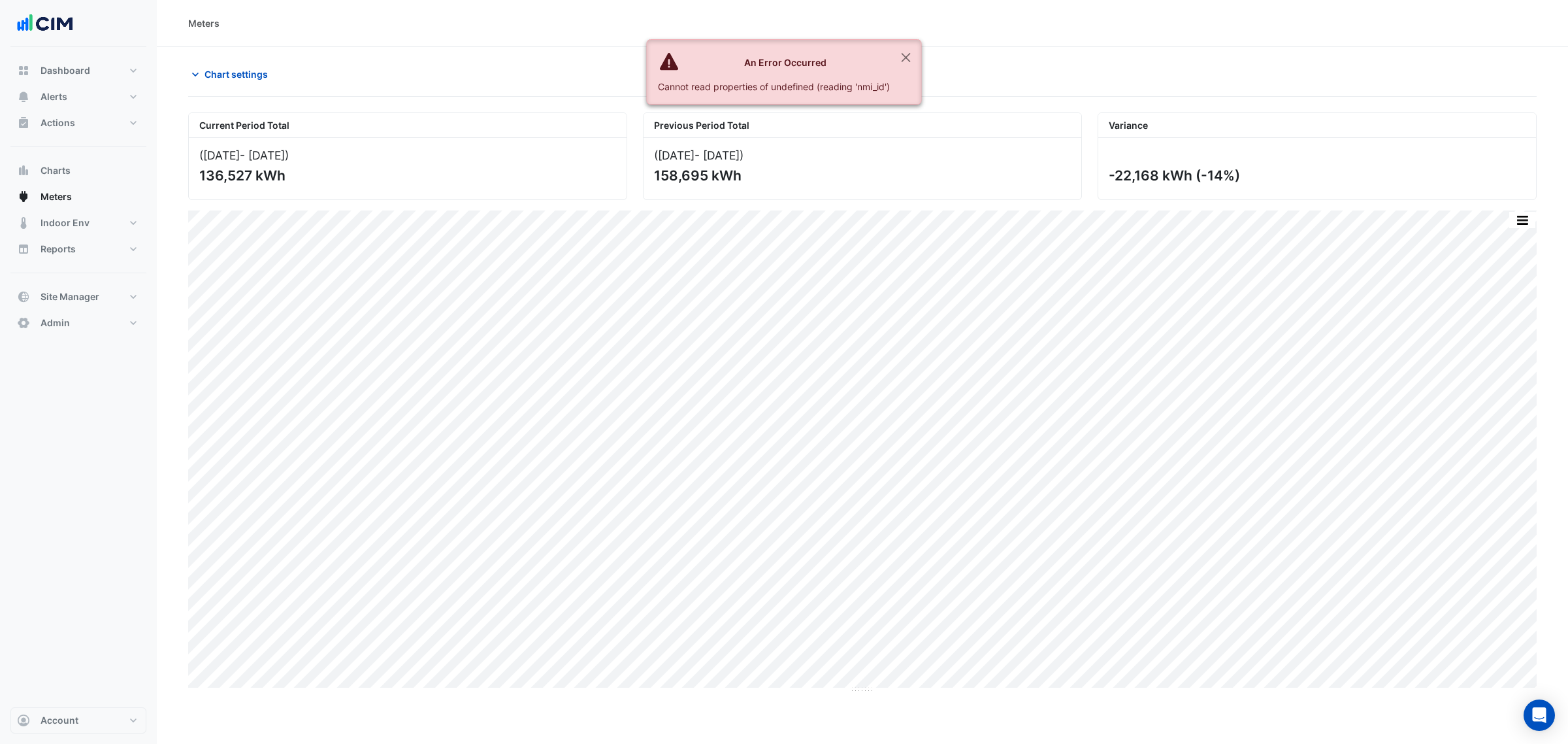
click at [902, 81] on ngb-alert "An Error Occurred Cannot read properties of undefined (reading 'nmi_id')" at bounding box center [784, 72] width 275 height 65
click at [899, 59] on button "Close" at bounding box center [907, 57] width 30 height 35
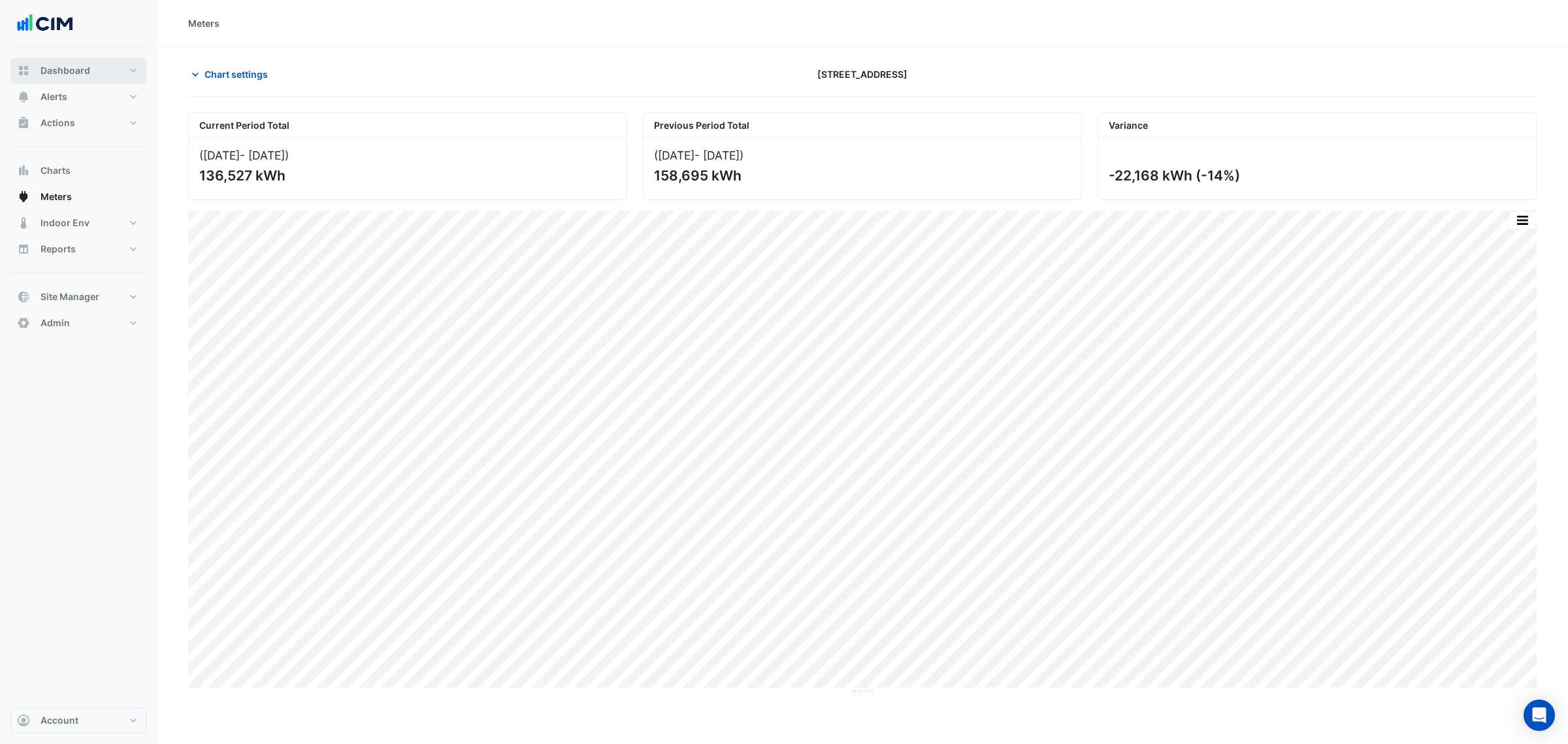
click at [64, 62] on button "Dashboard" at bounding box center [79, 70] width 136 height 26
select select "***"
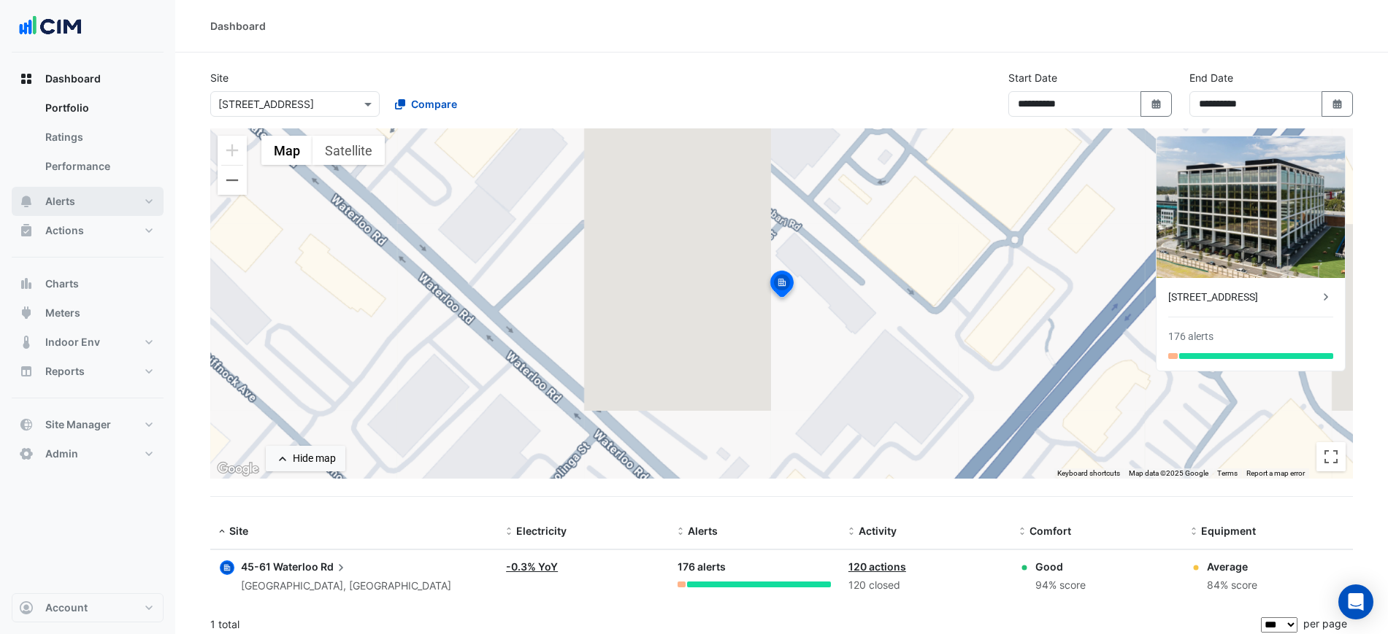
click at [91, 206] on button "Alerts" at bounding box center [88, 201] width 152 height 29
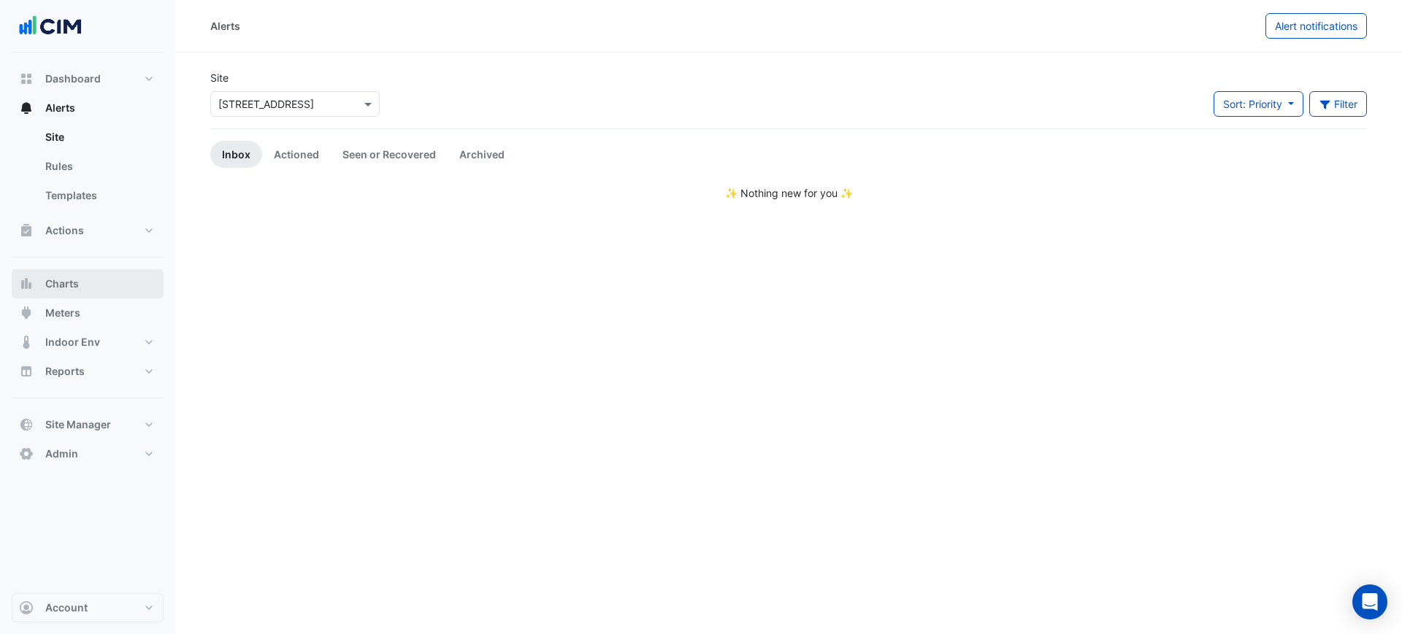
click at [89, 269] on button "Charts" at bounding box center [88, 283] width 152 height 29
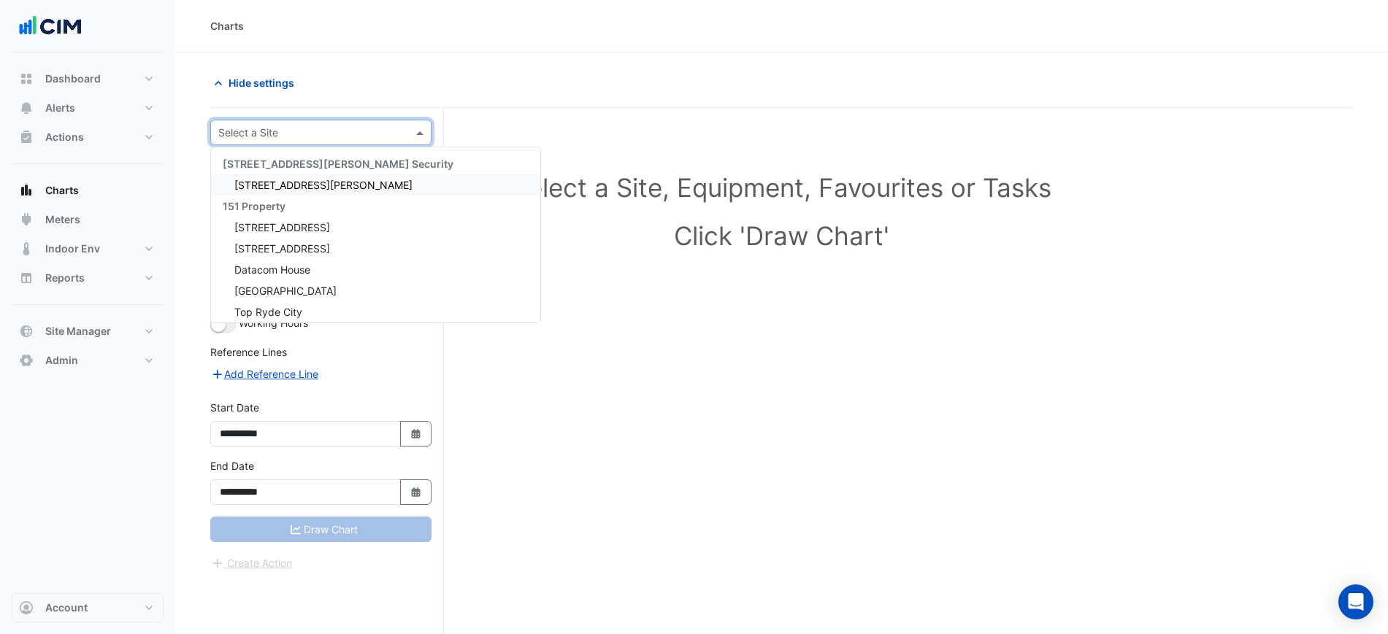
click at [250, 126] on input "text" at bounding box center [306, 133] width 176 height 15
type input "***"
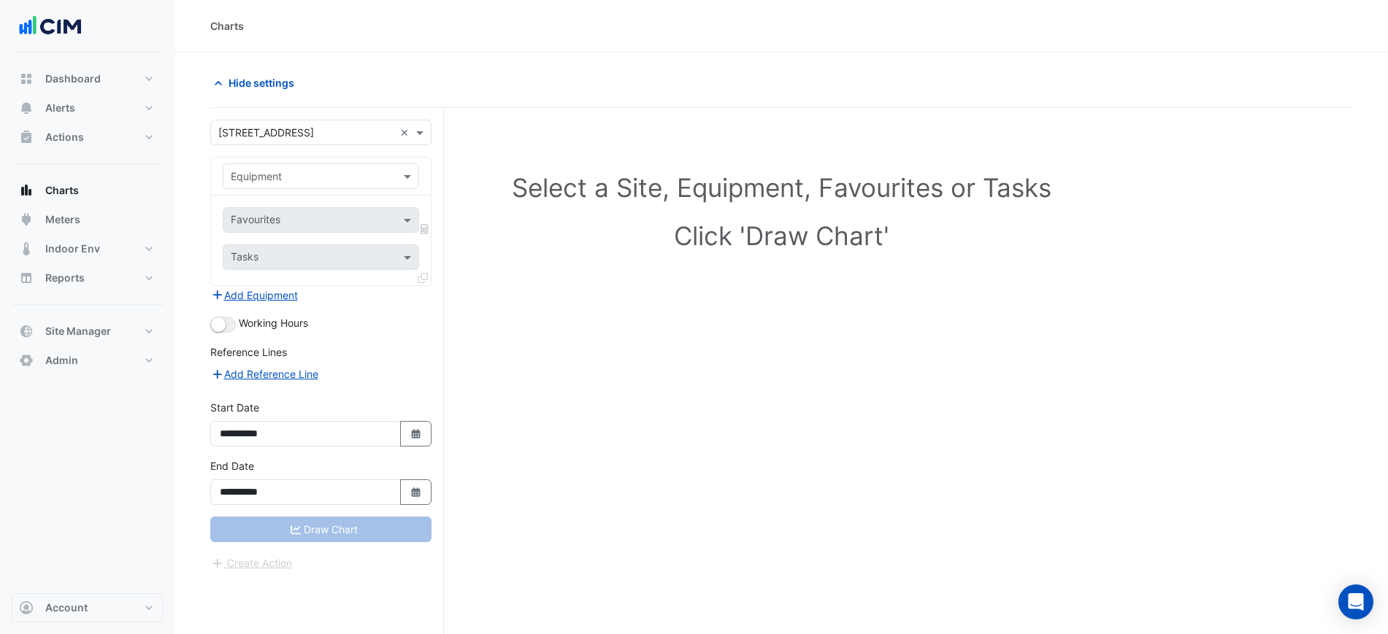
drag, startPoint x: 268, startPoint y: 109, endPoint x: 243, endPoint y: 187, distance: 82.0
click at [243, 187] on div "Equipment" at bounding box center [321, 177] width 196 height 26
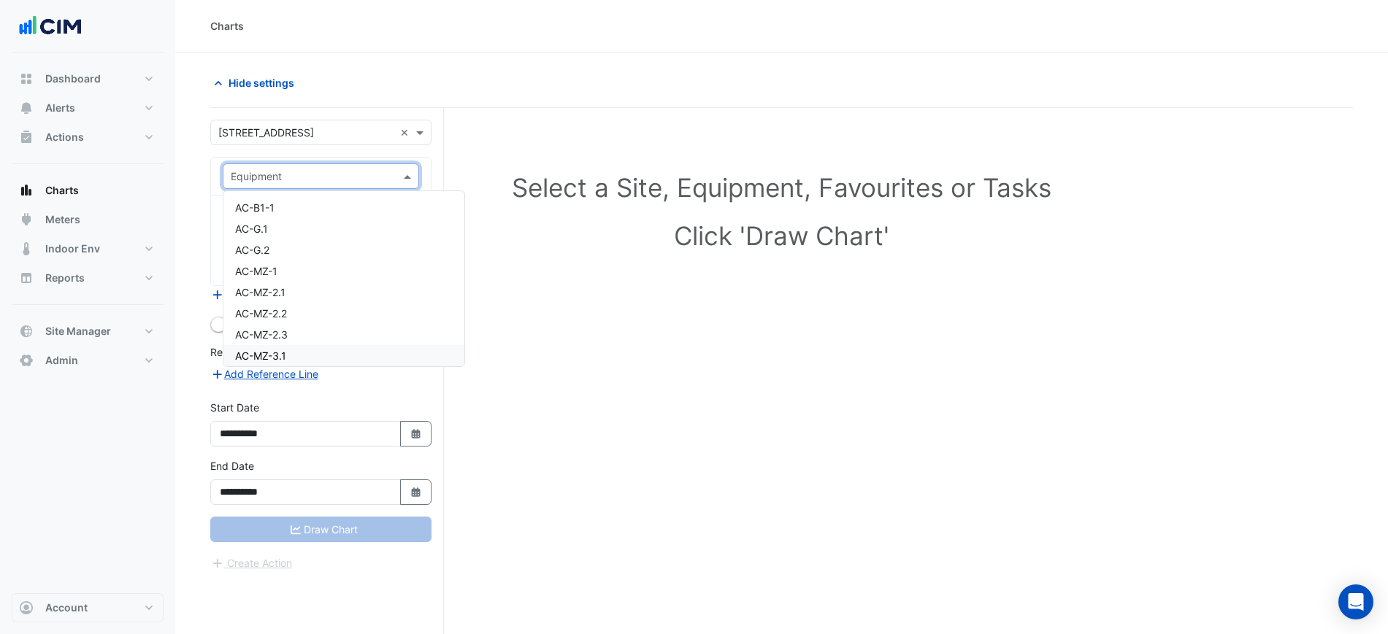
click at [898, 388] on div "Select a Site, Equipment, Favourites or Tasks Click 'Draw Chart'" at bounding box center [781, 399] width 1143 height 582
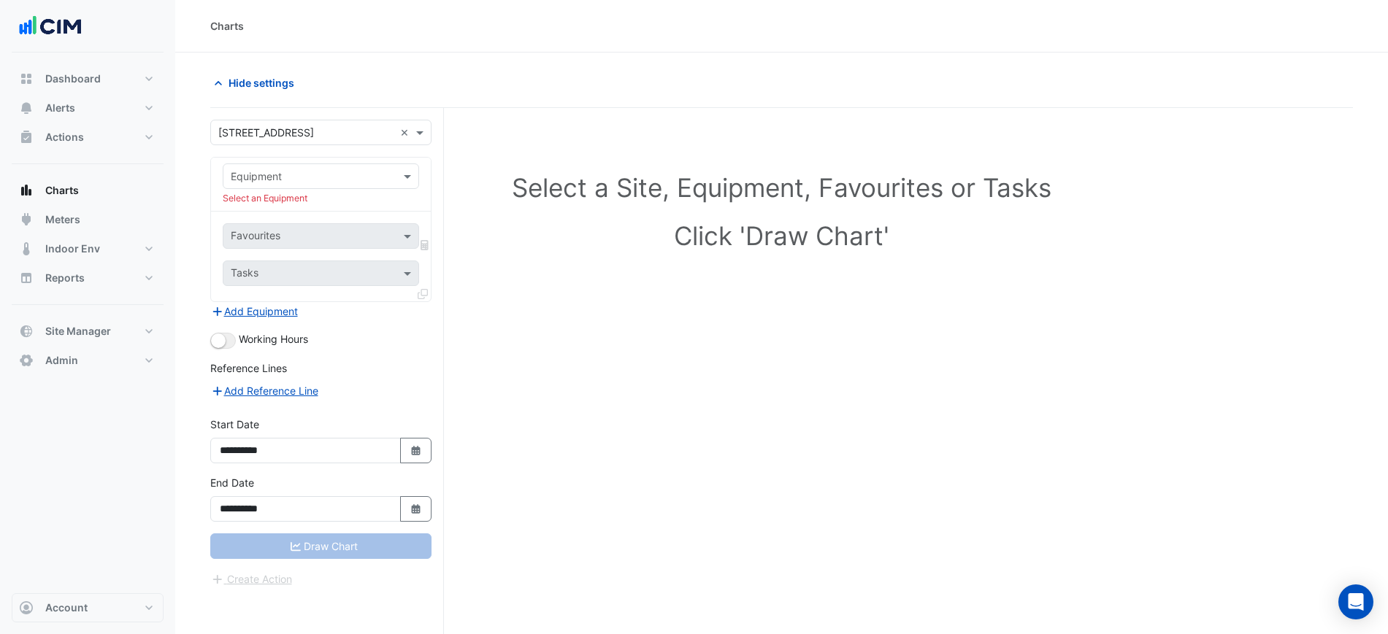
click at [280, 181] on input "text" at bounding box center [306, 176] width 151 height 15
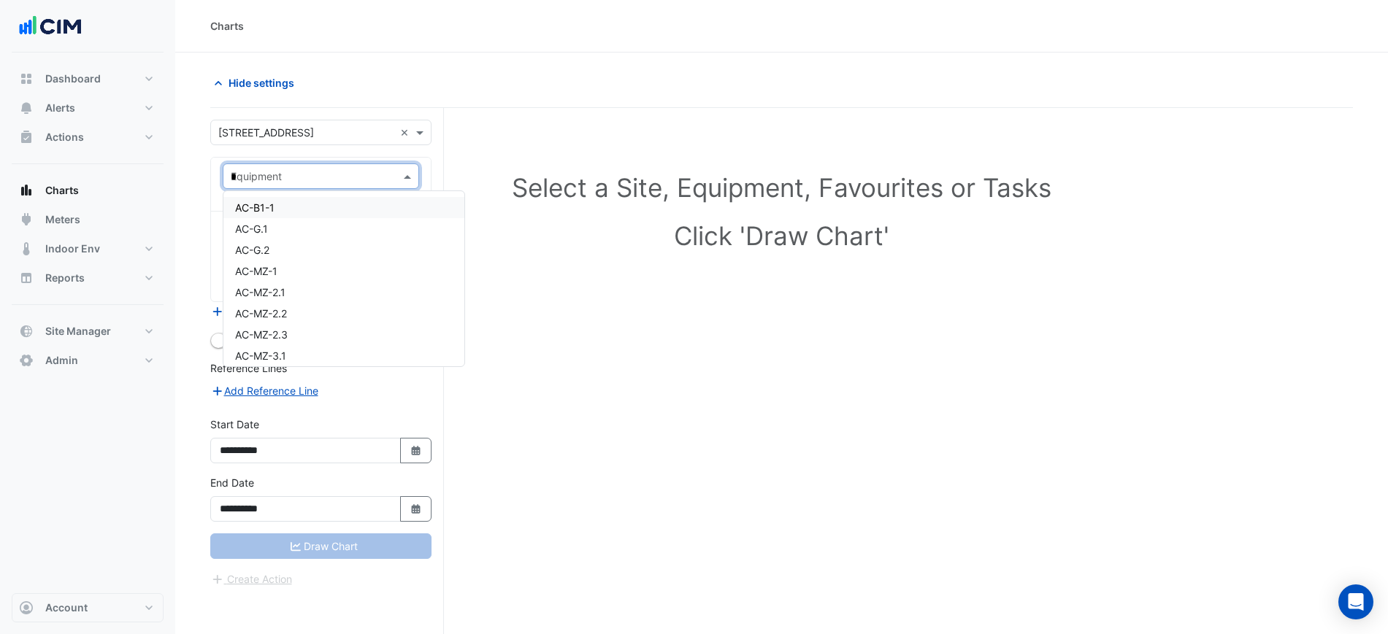
type input "**"
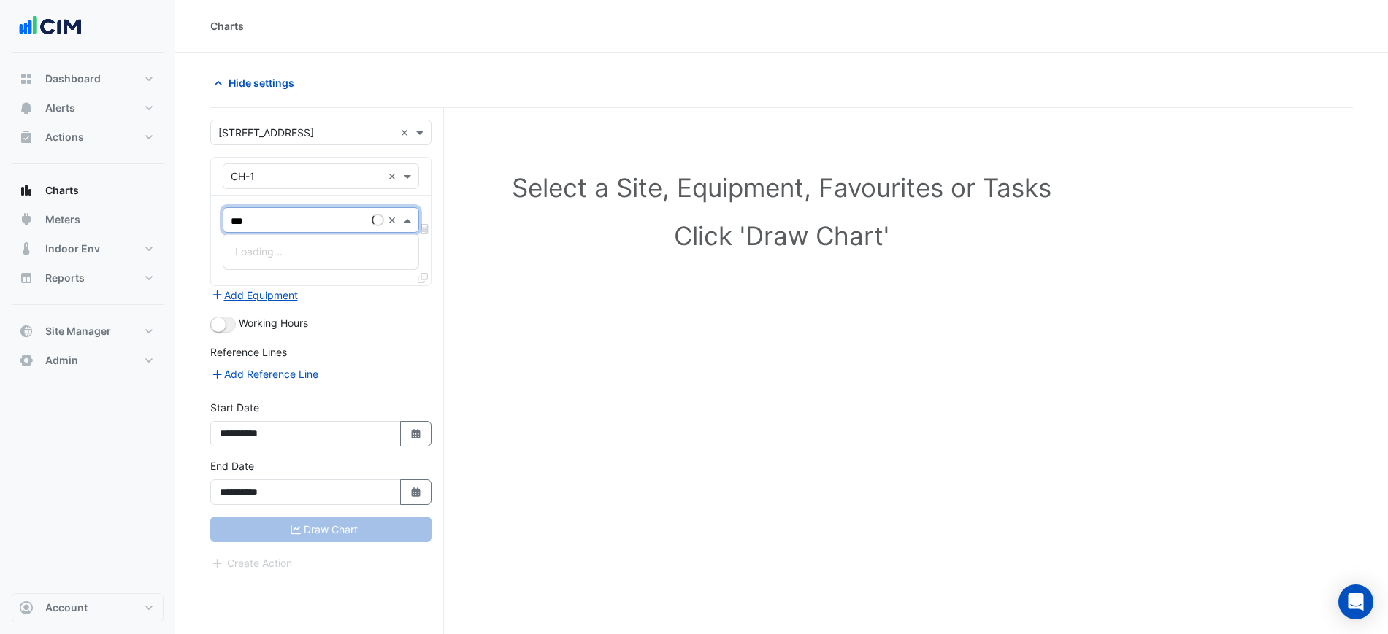
type input "****"
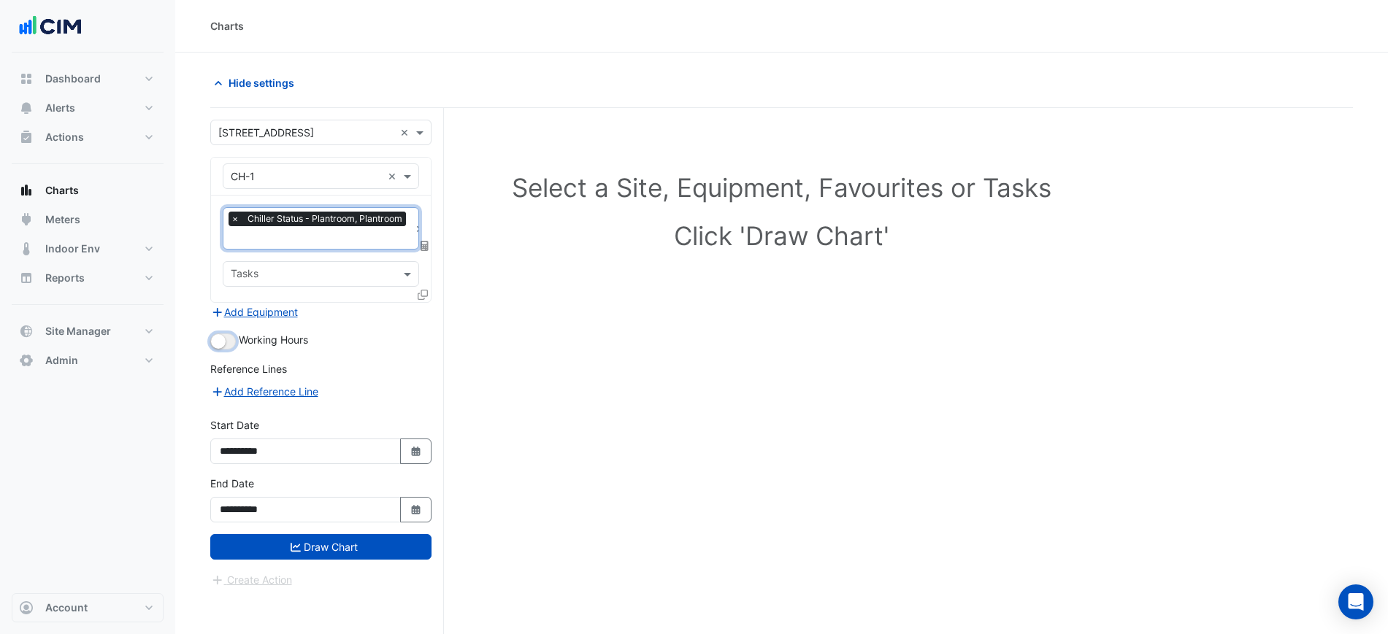
click at [214, 346] on button "button" at bounding box center [223, 342] width 26 height 16
click at [424, 295] on icon at bounding box center [423, 295] width 10 height 10
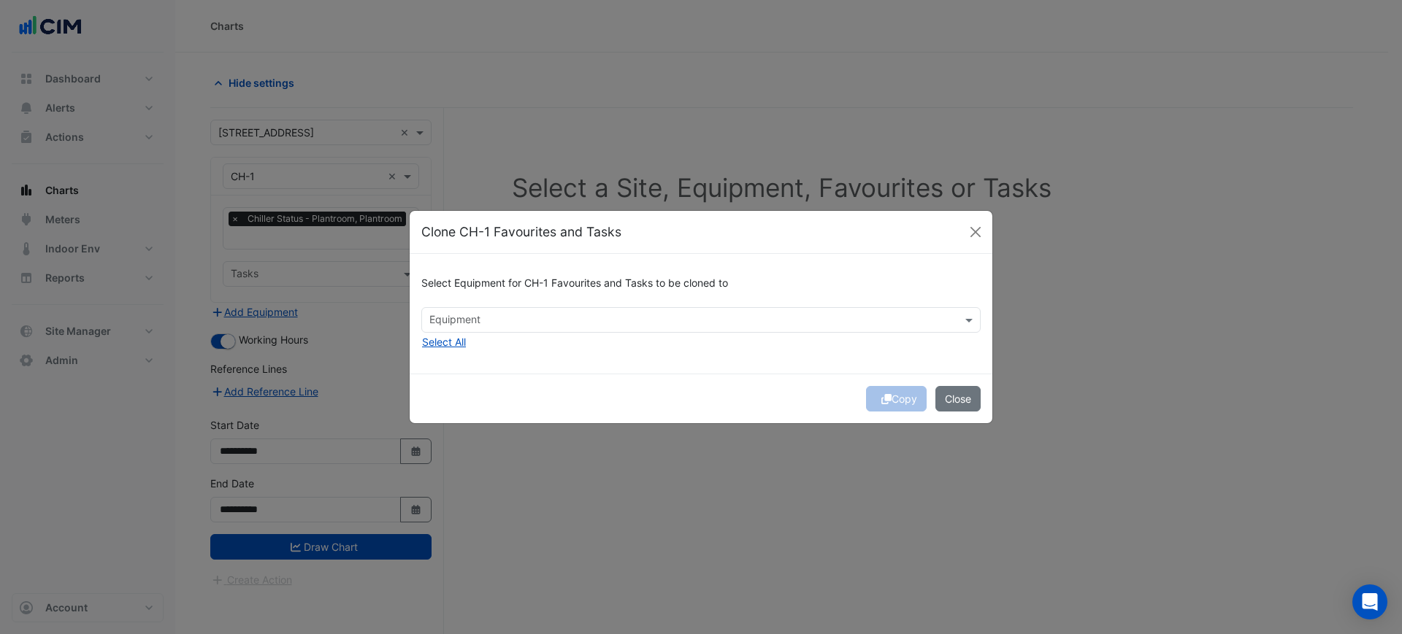
click at [515, 319] on input "text" at bounding box center [692, 321] width 526 height 15
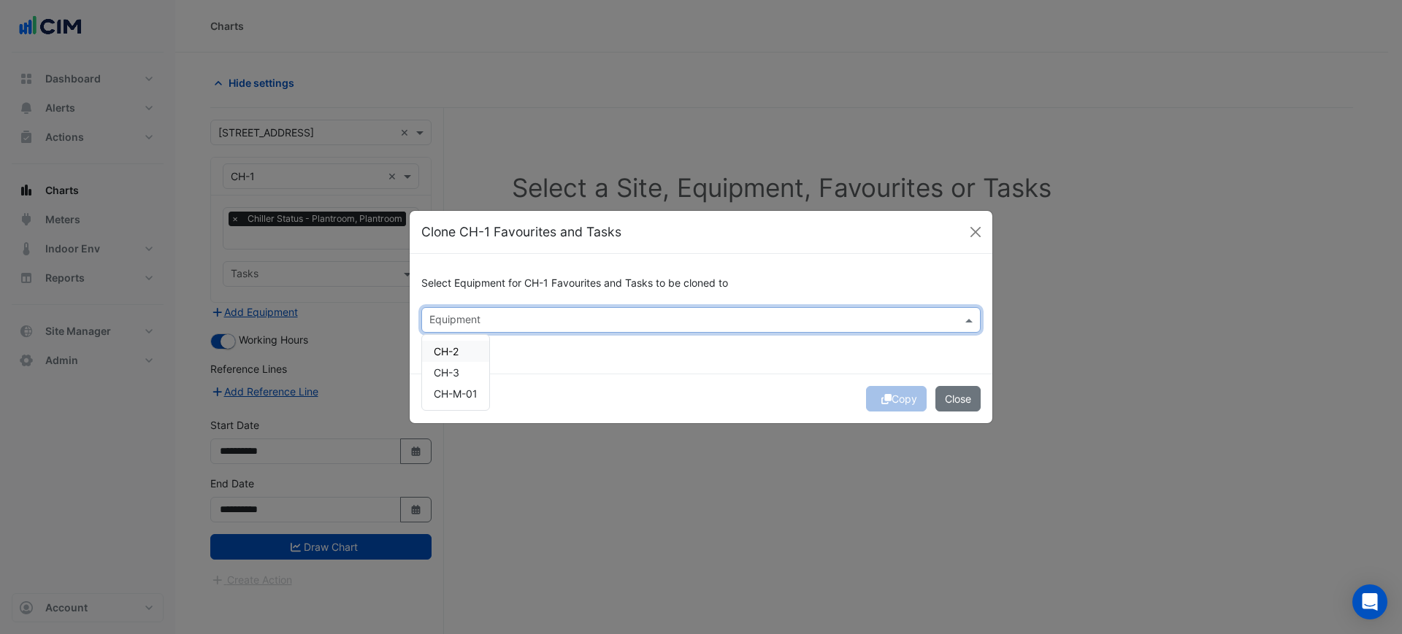
click at [483, 356] on div "CH-2" at bounding box center [455, 351] width 67 height 21
click at [477, 372] on div "CH-3" at bounding box center [455, 372] width 67 height 21
click at [604, 376] on div "Copy Close" at bounding box center [701, 399] width 583 height 50
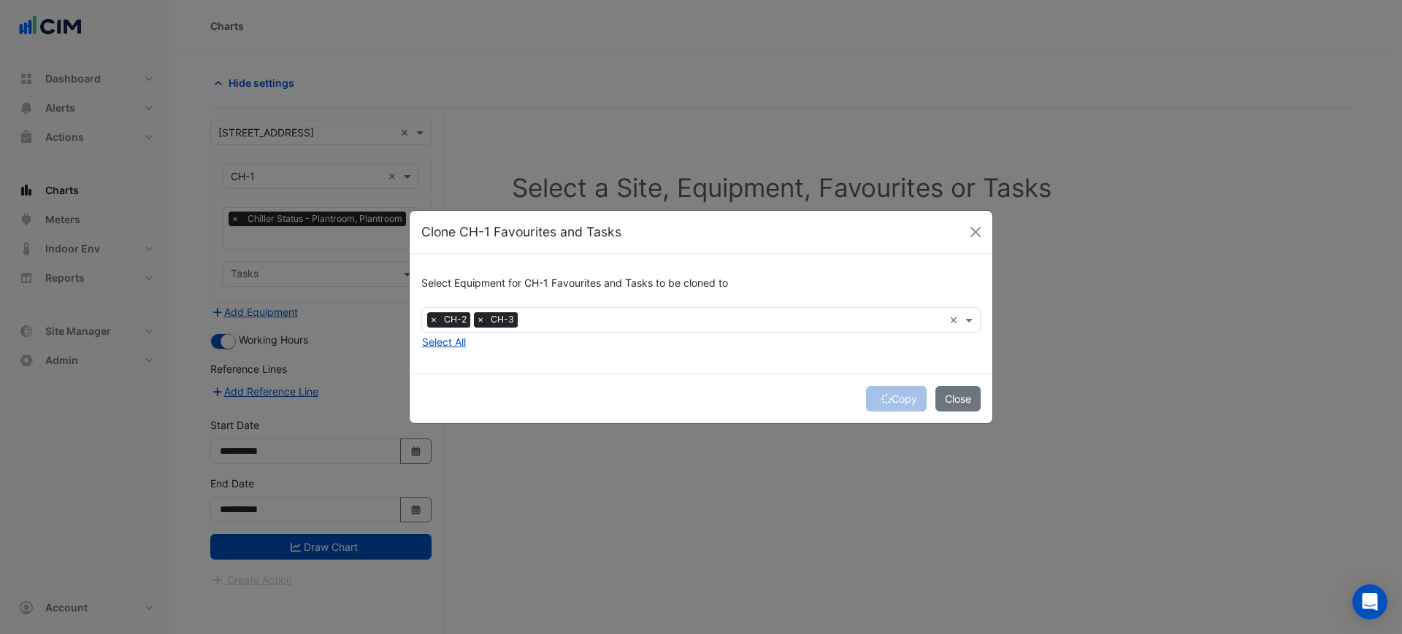
drag, startPoint x: 629, startPoint y: 315, endPoint x: 552, endPoint y: 370, distance: 94.6
click at [626, 315] on input "text" at bounding box center [733, 321] width 420 height 15
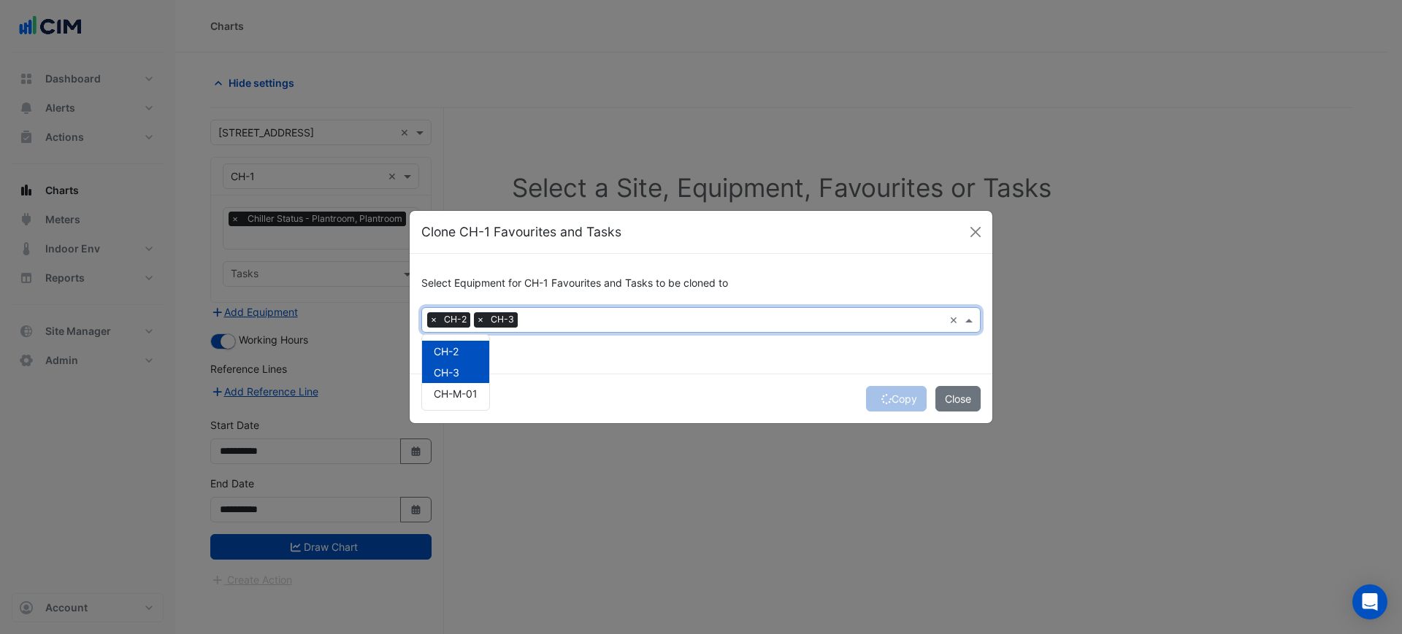
click at [477, 402] on div "CH-M-01" at bounding box center [455, 393] width 67 height 21
click at [627, 396] on div "Copy Close" at bounding box center [701, 399] width 583 height 50
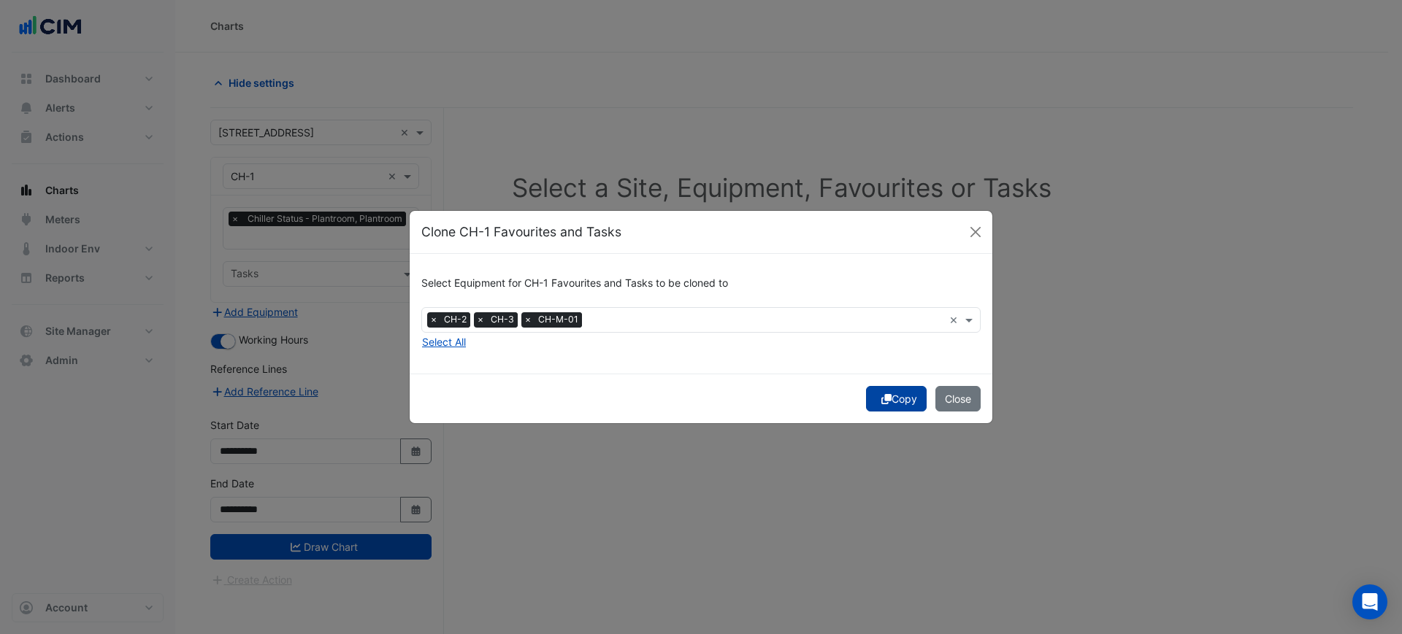
click at [885, 397] on icon "submit" at bounding box center [886, 399] width 10 height 10
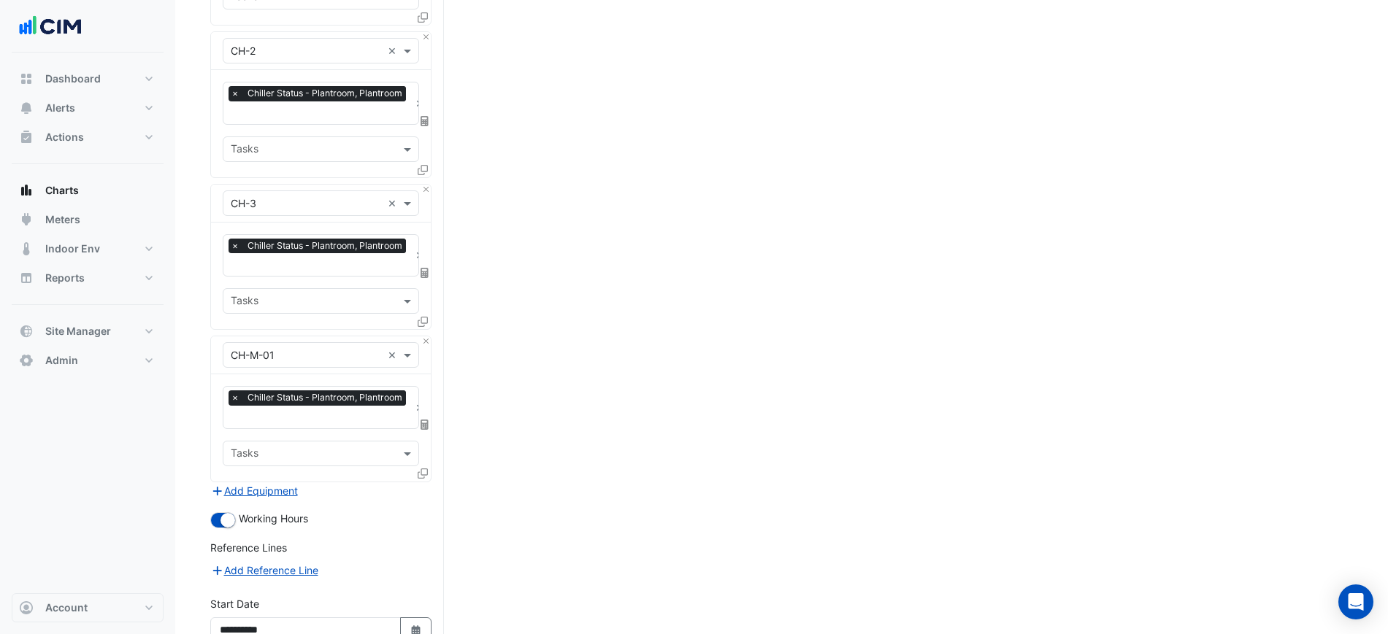
scroll to position [417, 0]
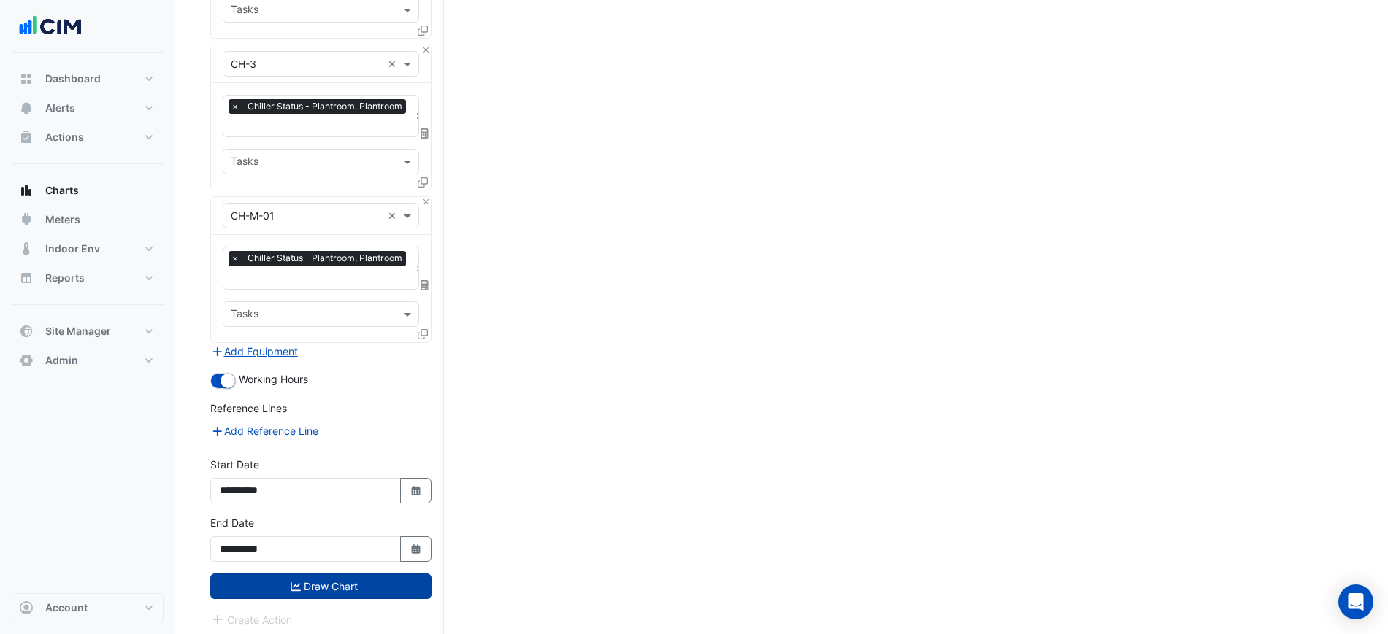
click at [374, 575] on button "Draw Chart" at bounding box center [320, 587] width 221 height 26
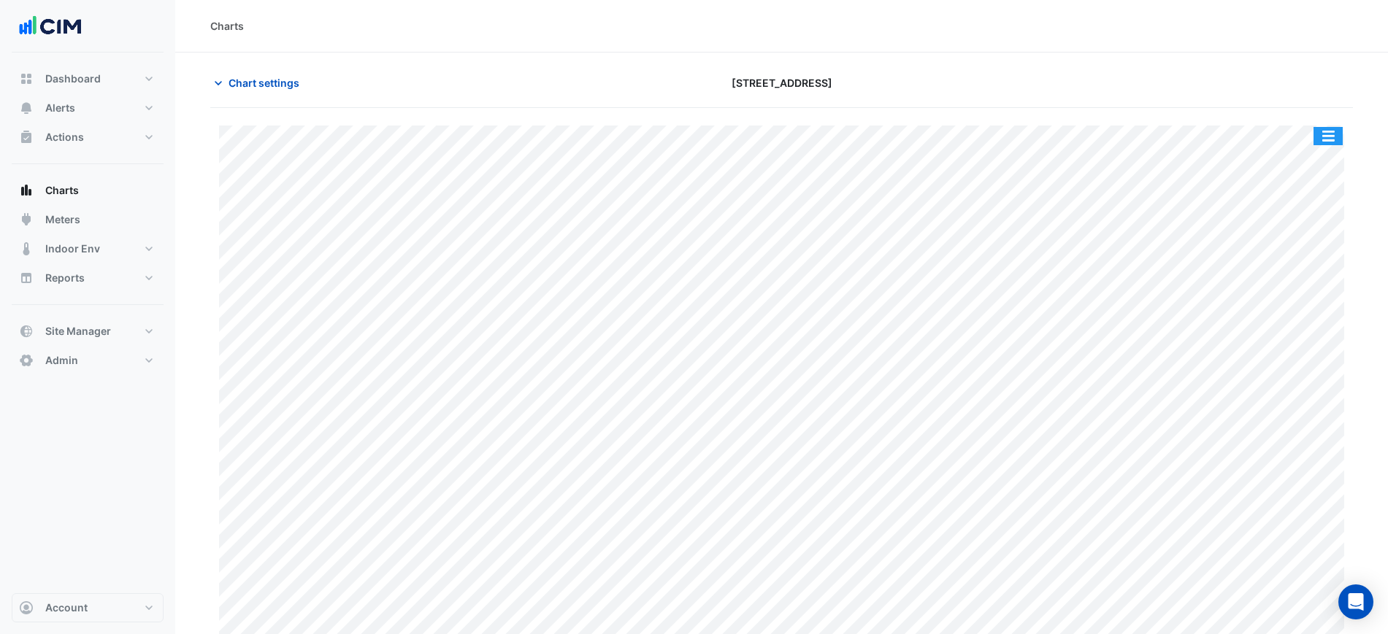
click at [1324, 134] on button "button" at bounding box center [1327, 136] width 29 height 18
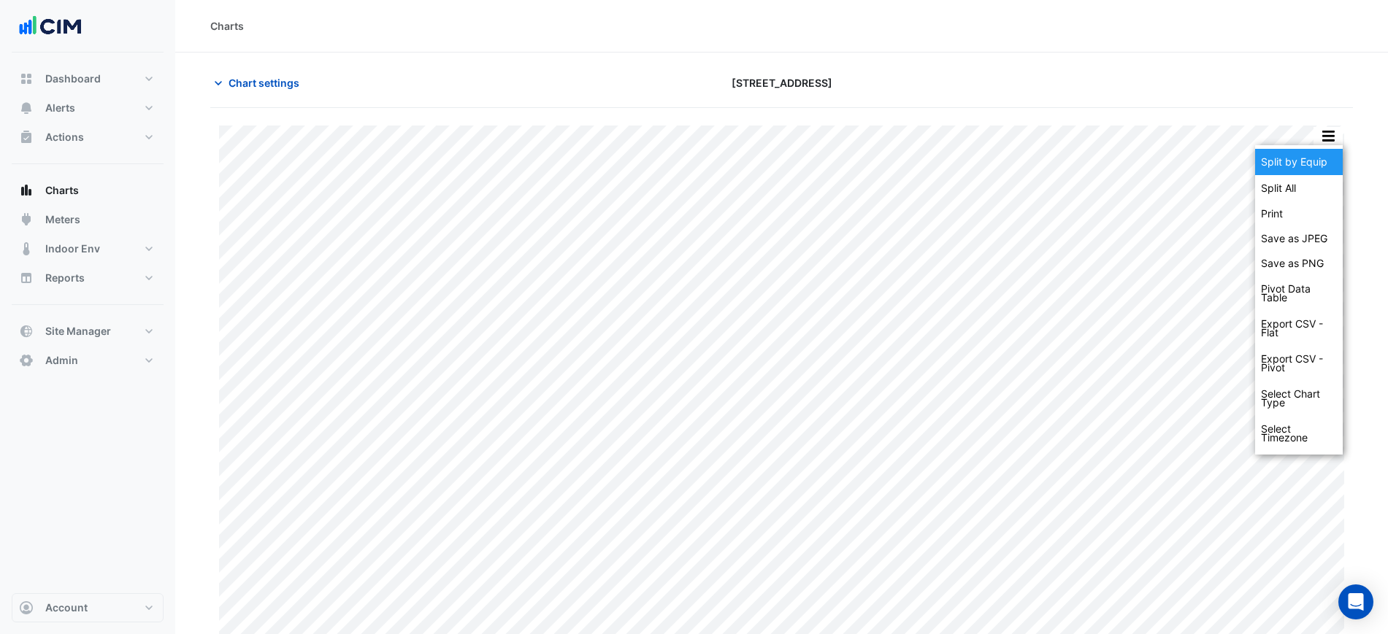
click at [1316, 160] on div "Split by Equip" at bounding box center [1299, 162] width 88 height 26
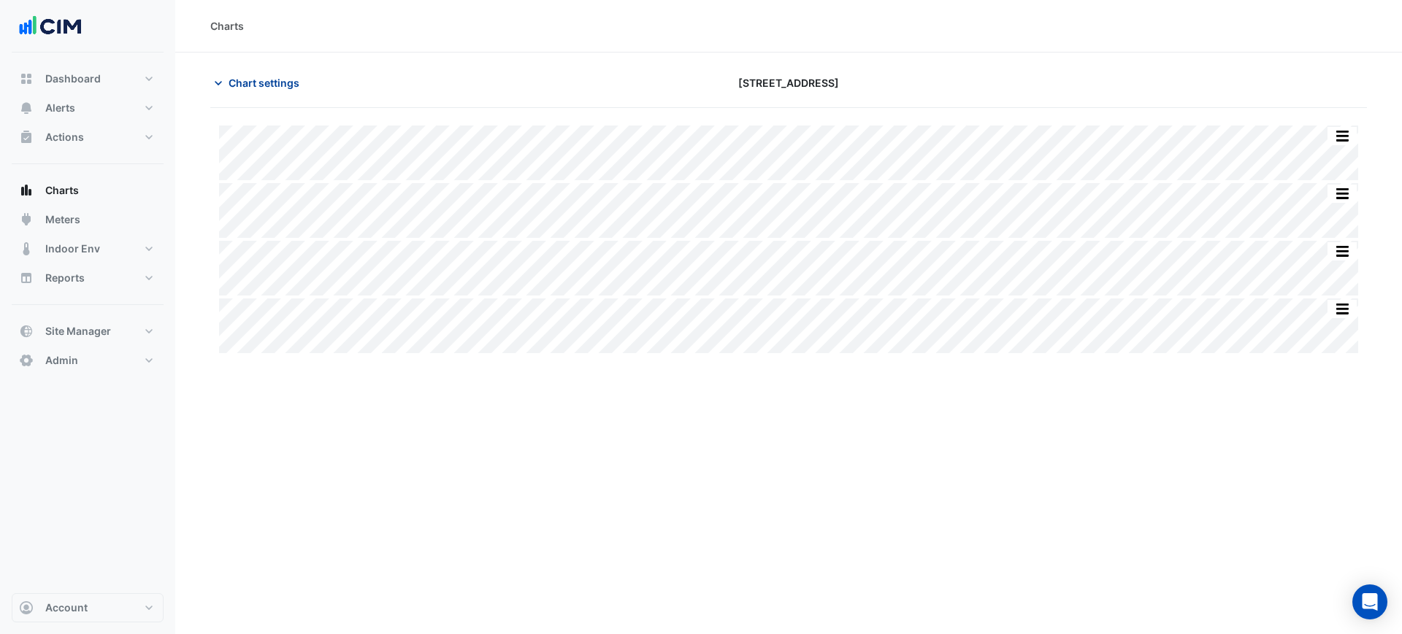
click at [289, 82] on span "Chart settings" at bounding box center [264, 82] width 71 height 15
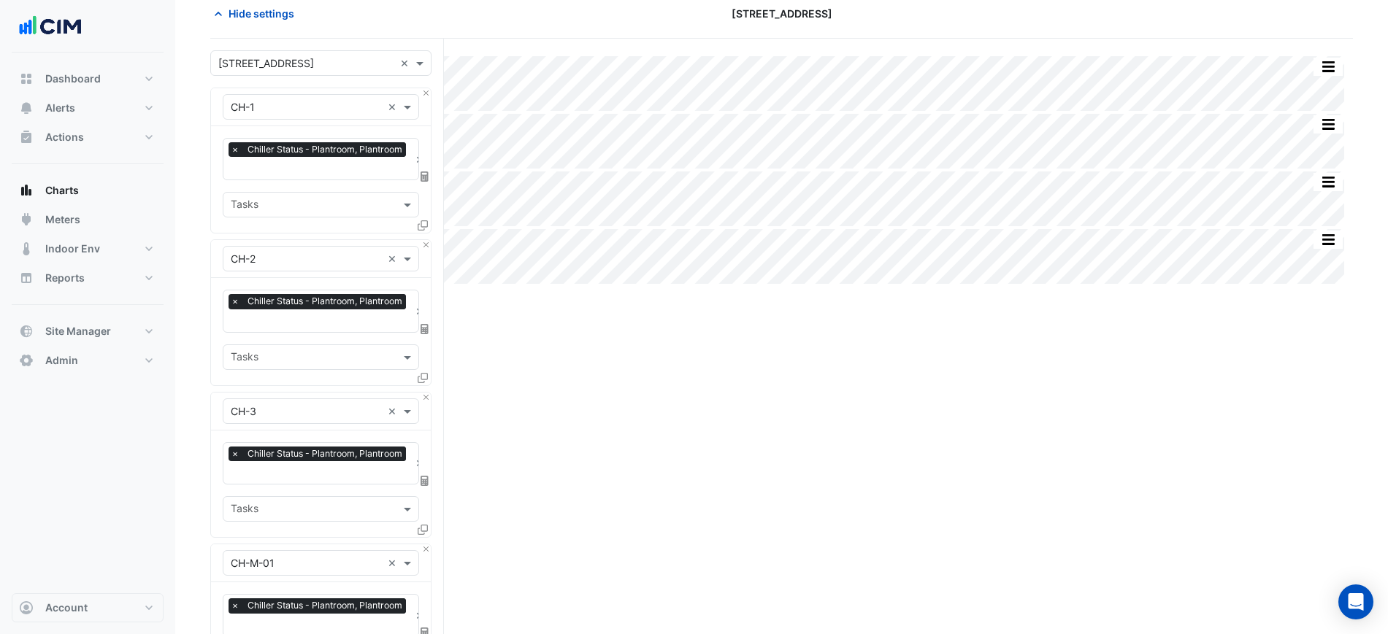
scroll to position [365, 0]
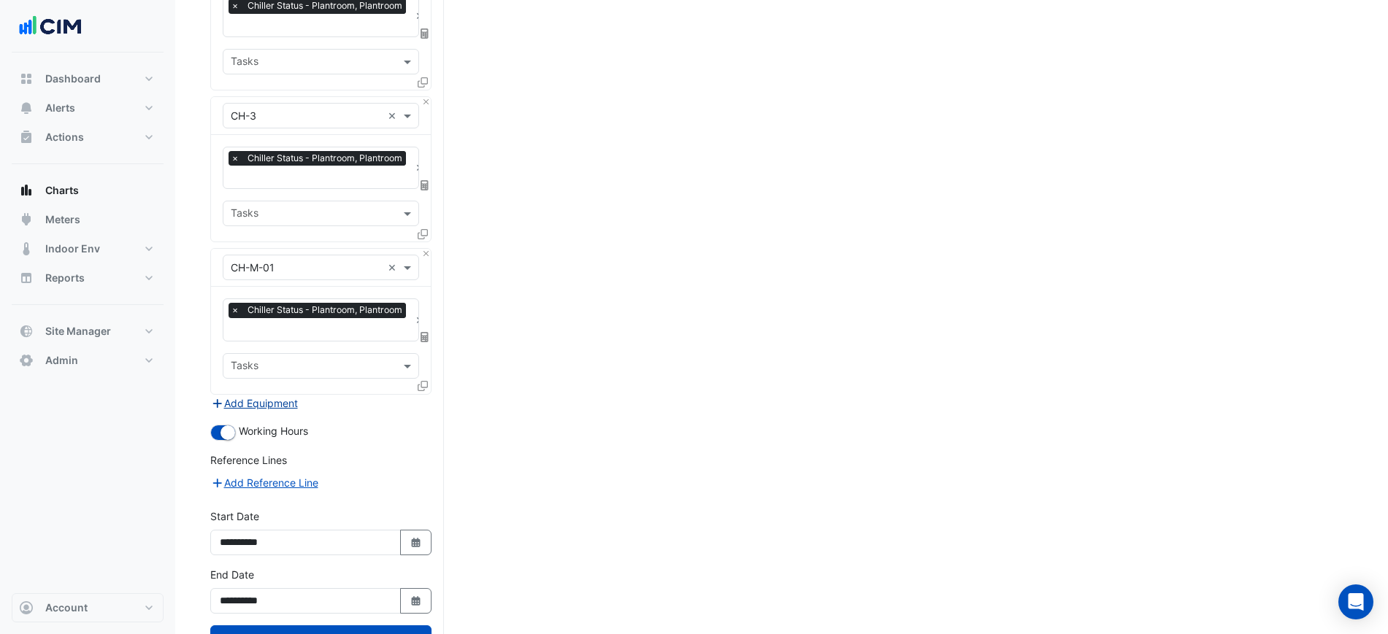
click at [274, 402] on button "Add Equipment" at bounding box center [254, 403] width 88 height 17
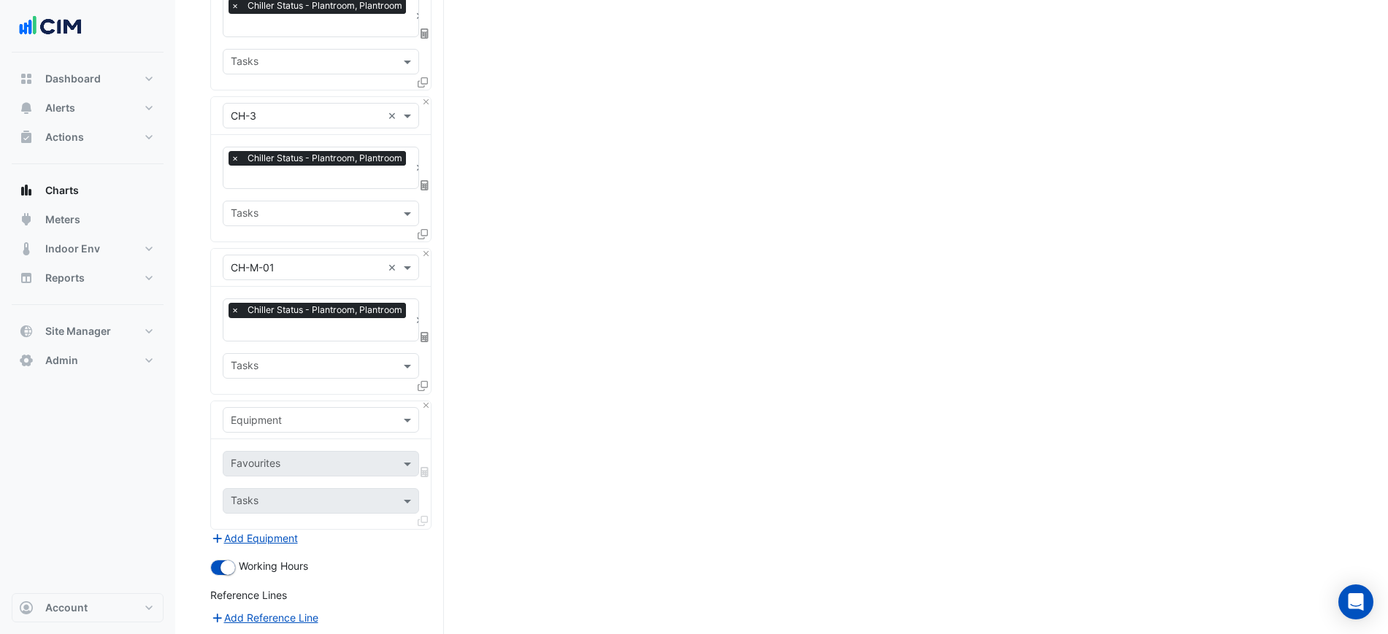
click at [274, 407] on div "Equipment" at bounding box center [321, 420] width 196 height 26
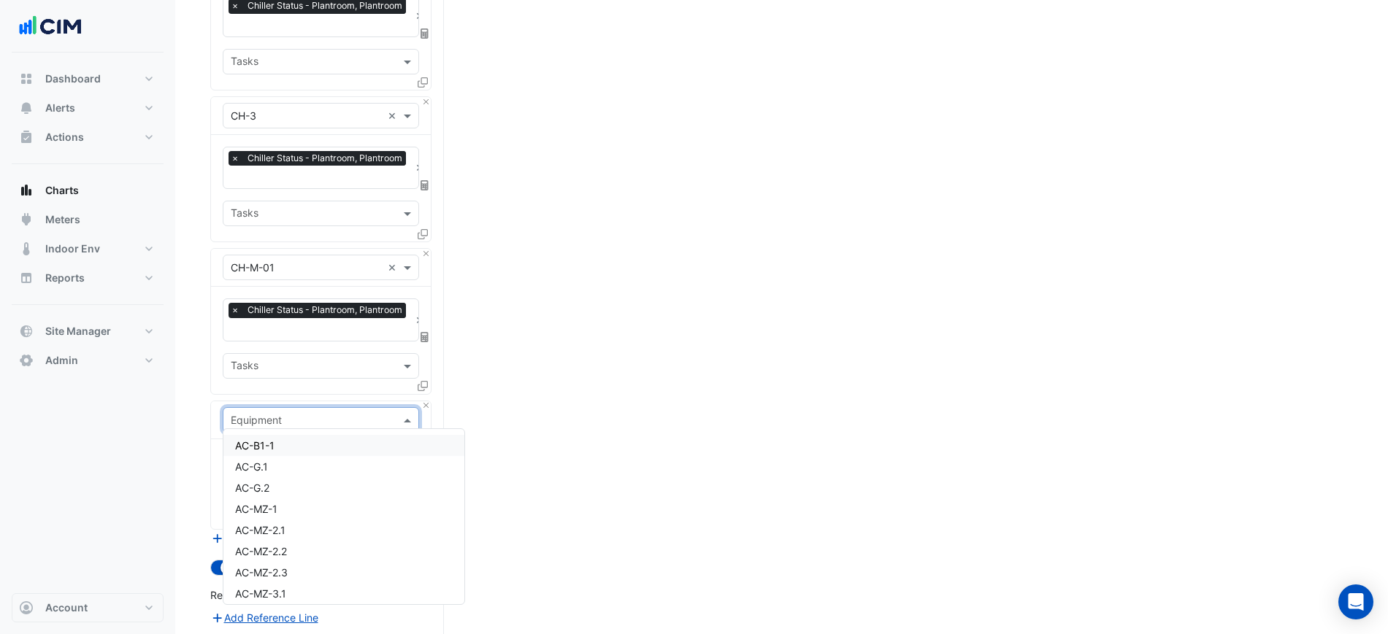
click at [277, 413] on input "text" at bounding box center [306, 420] width 151 height 15
type input "***"
click at [278, 446] on span "HWG-L9-01" at bounding box center [263, 445] width 57 height 12
click at [280, 464] on input "text" at bounding box center [304, 465] width 147 height 15
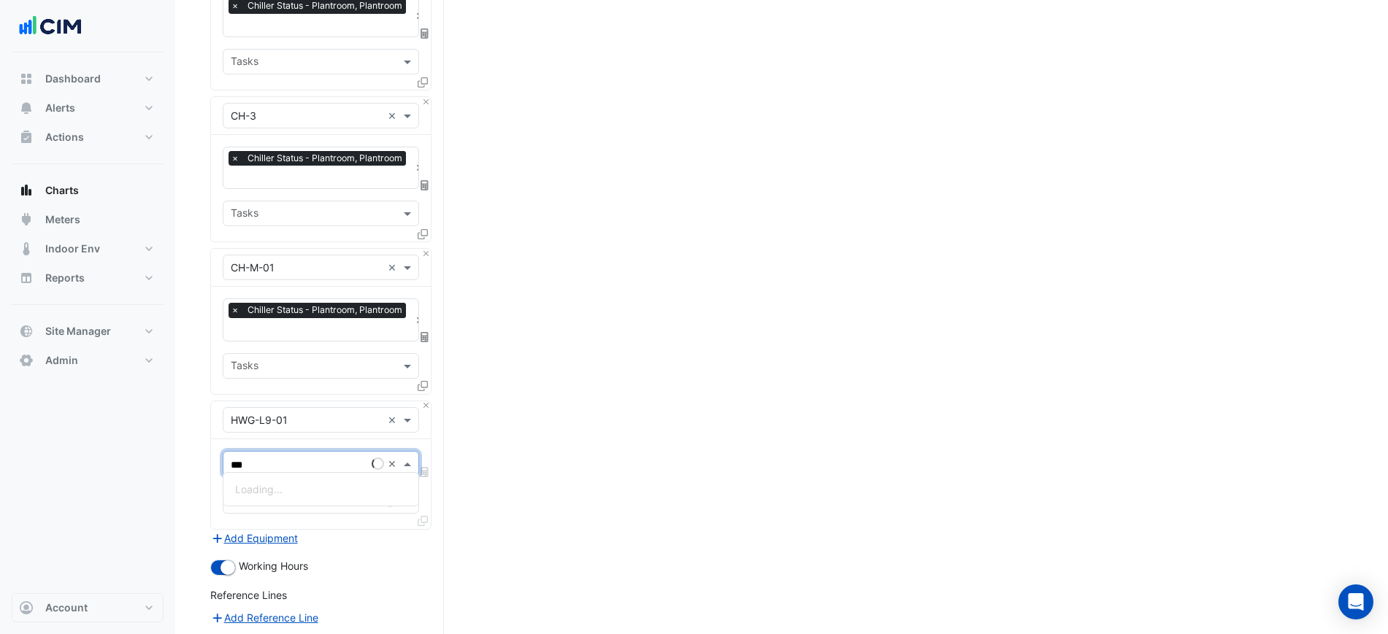
type input "****"
click at [342, 494] on span "Hot Water Boiler Status - L09, HWG Plantroom" at bounding box center [345, 489] width 220 height 12
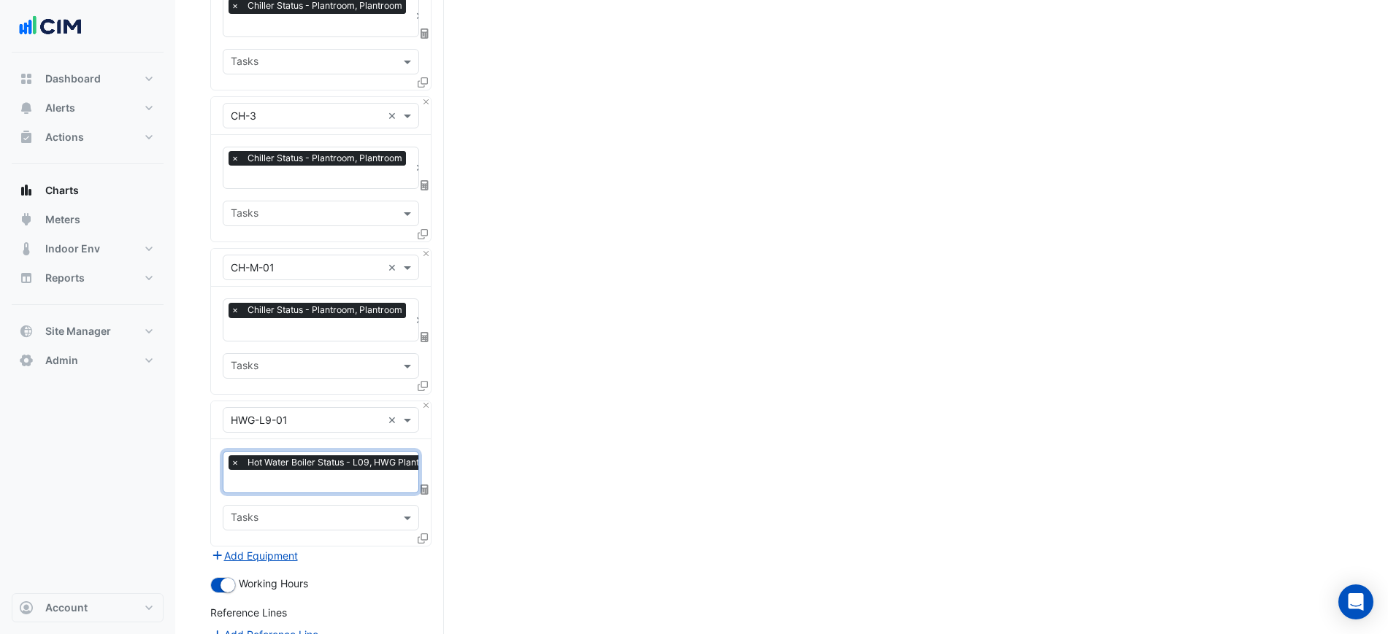
click at [415, 537] on div "× Hot Water Boiler Status - L09, HWG Plantroom × Tasks" at bounding box center [321, 492] width 220 height 107
click at [423, 534] on icon at bounding box center [423, 539] width 10 height 10
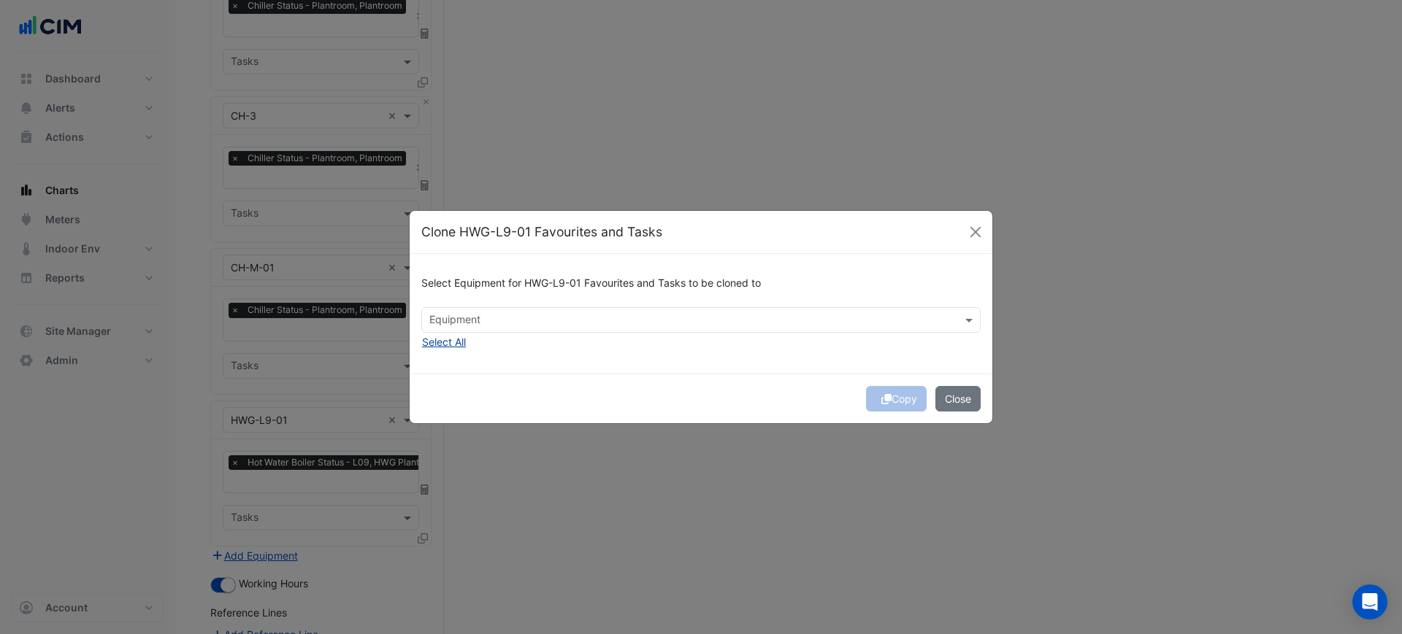
click at [451, 344] on button "Select All" at bounding box center [443, 342] width 45 height 17
click at [438, 317] on span "×" at bounding box center [433, 319] width 13 height 15
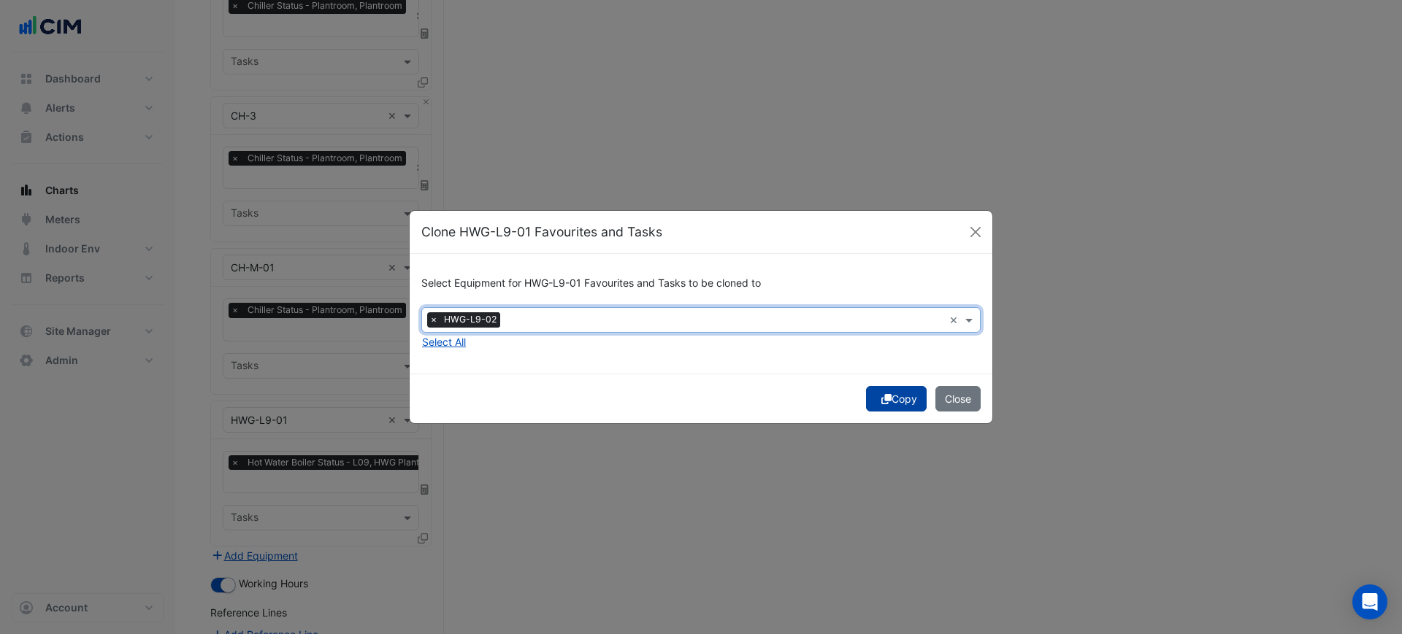
click at [892, 396] on button "Copy" at bounding box center [896, 399] width 61 height 26
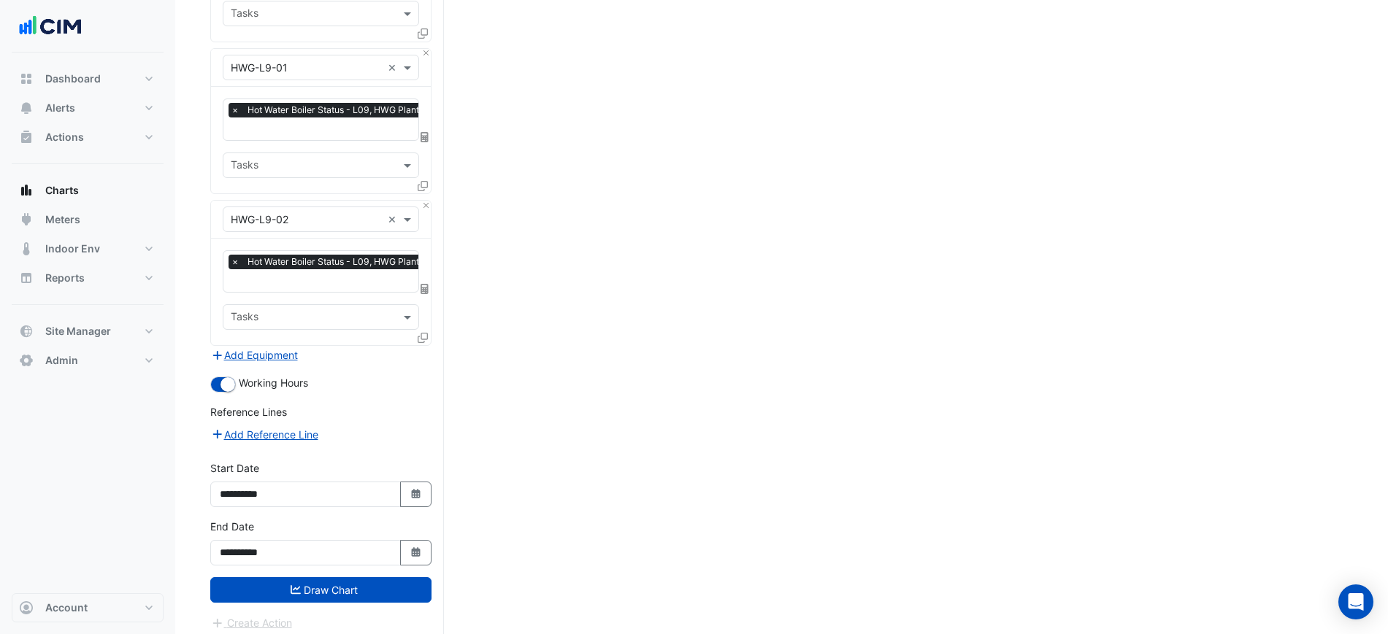
drag, startPoint x: 510, startPoint y: 413, endPoint x: 486, endPoint y: 631, distance: 218.9
click at [421, 583] on button "Draw Chart" at bounding box center [320, 590] width 221 height 26
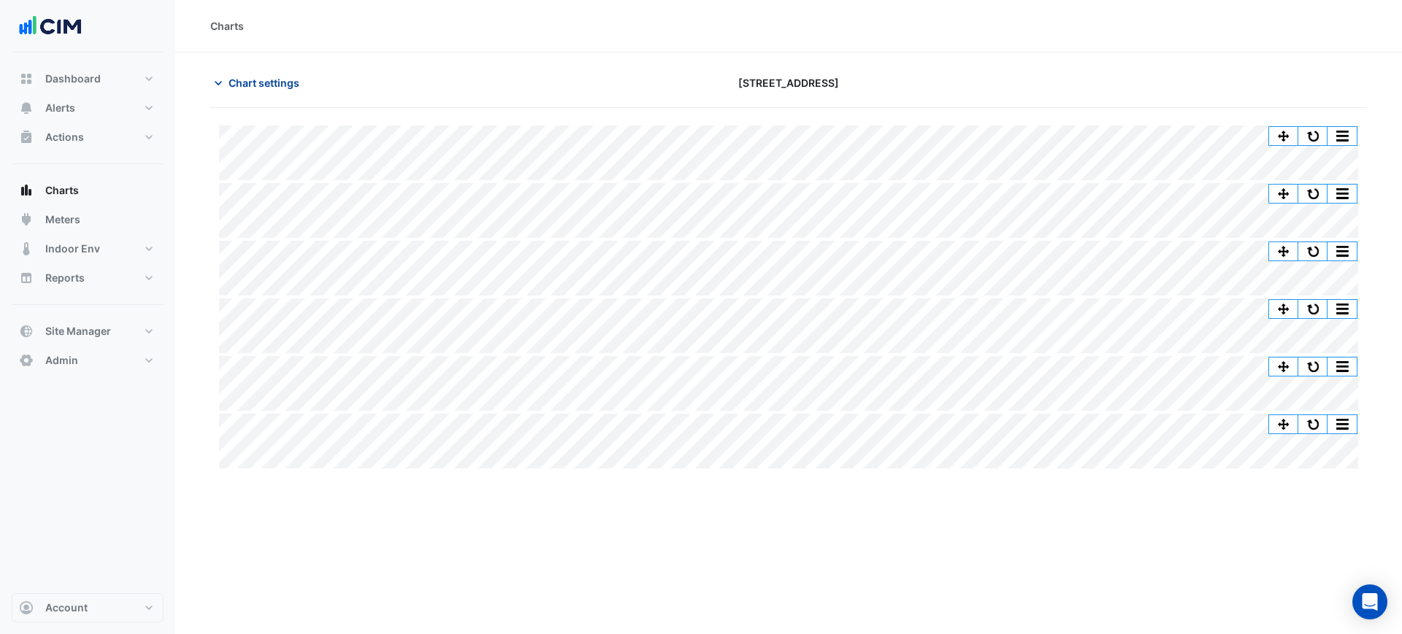
click at [249, 80] on span "Chart settings" at bounding box center [264, 82] width 71 height 15
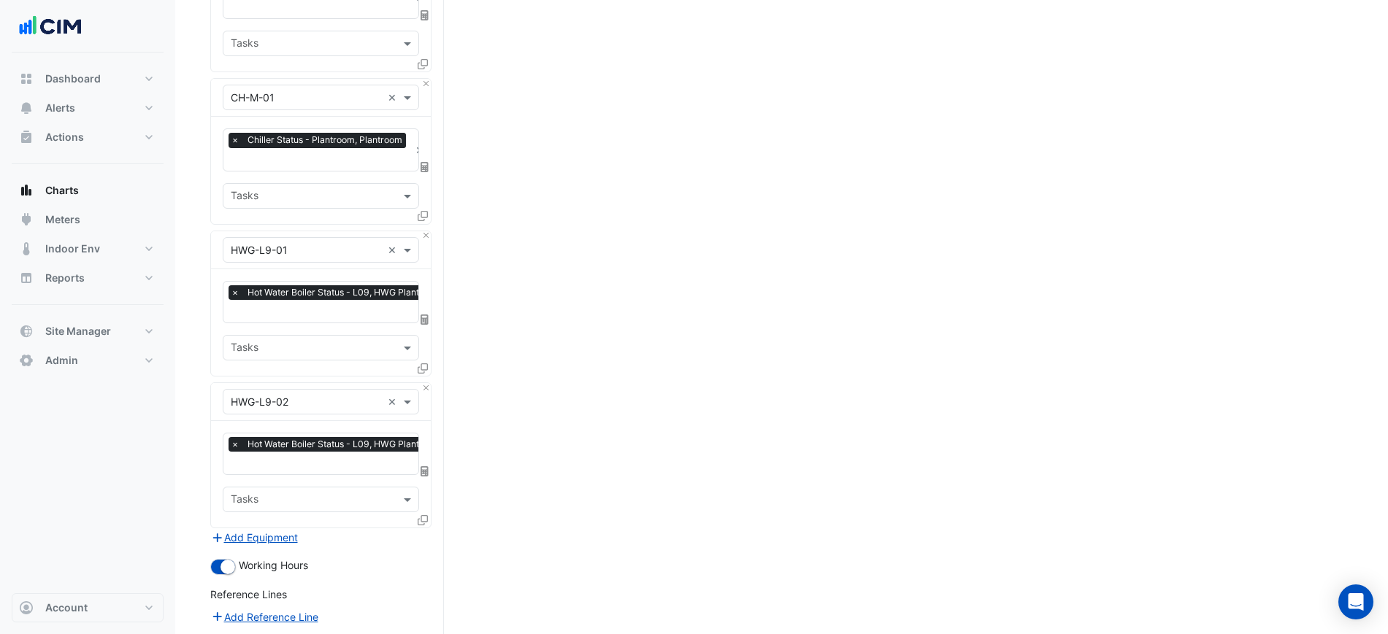
scroll to position [548, 0]
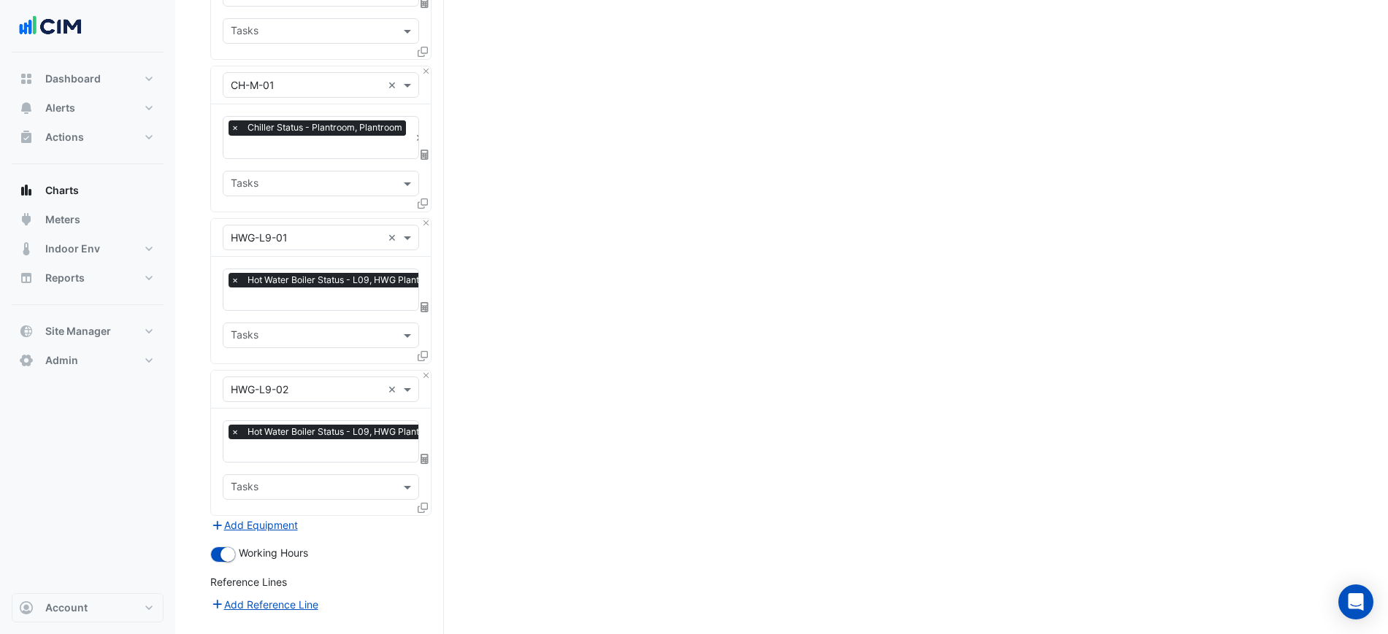
click at [431, 220] on div "× HWG-L9-01 × × Hot Water Boiler Status - L09, HWG Plantroom × Tasks" at bounding box center [320, 291] width 221 height 146
click at [429, 219] on button "Close" at bounding box center [425, 223] width 9 height 9
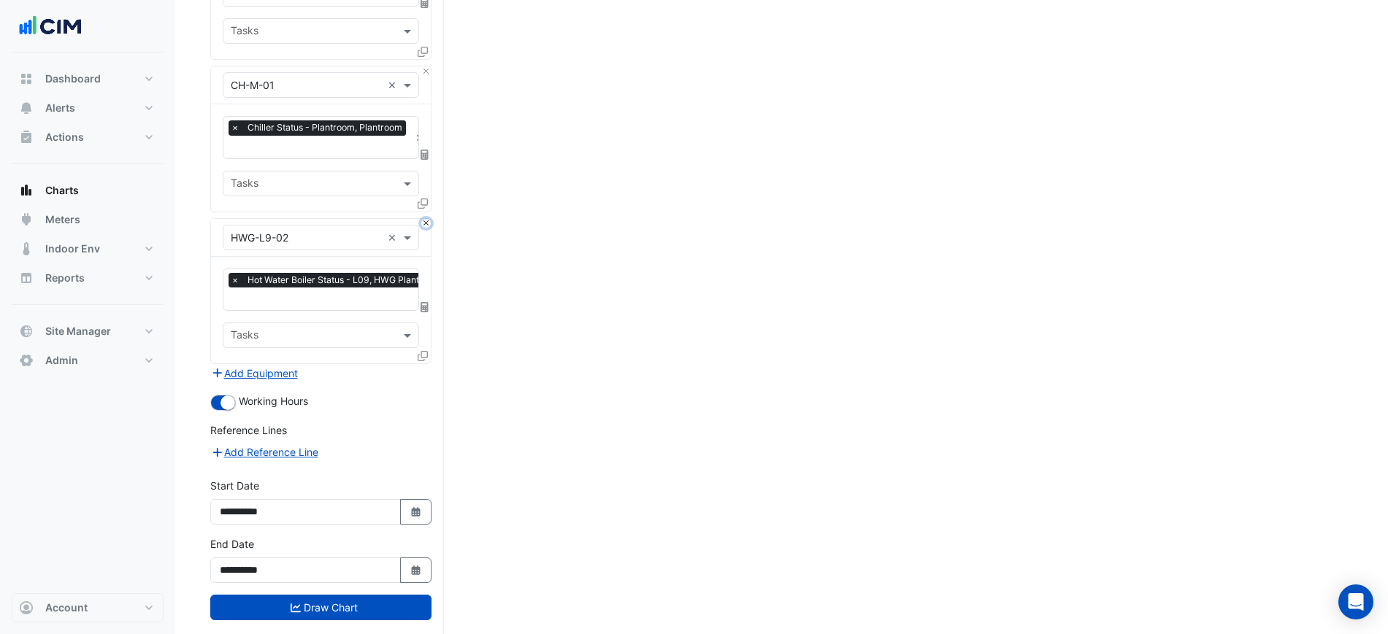
click at [429, 219] on button "Close" at bounding box center [425, 223] width 9 height 9
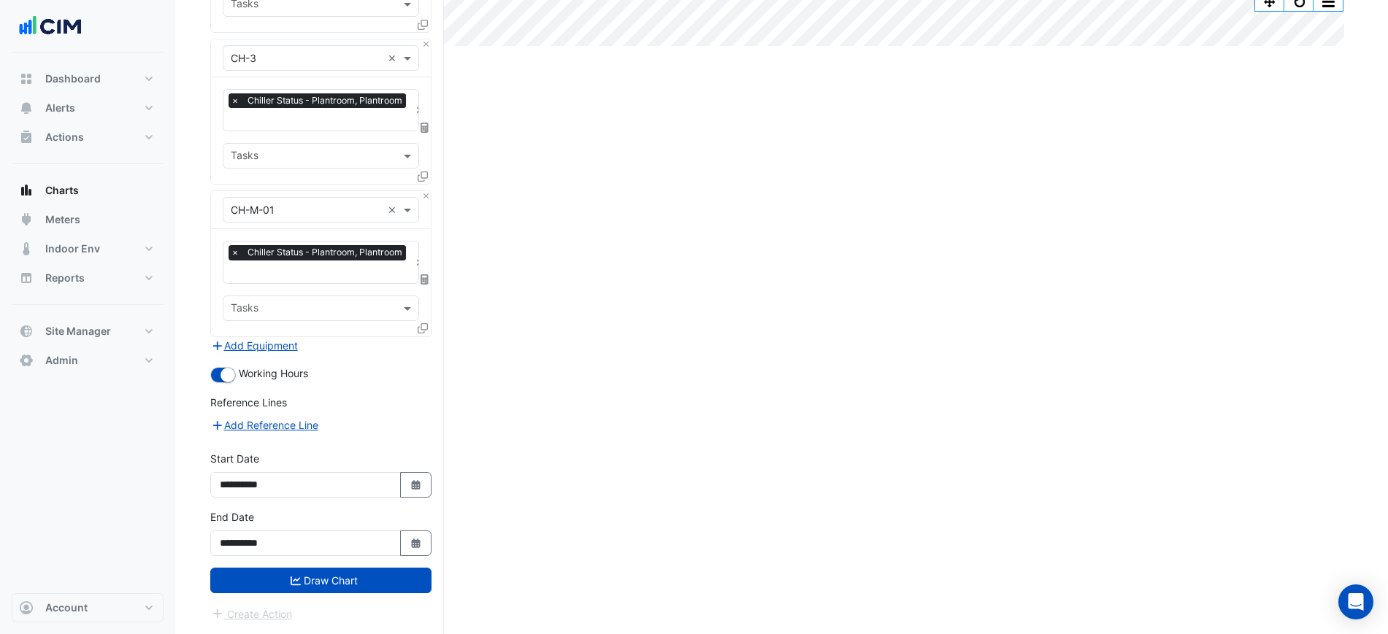
scroll to position [417, 0]
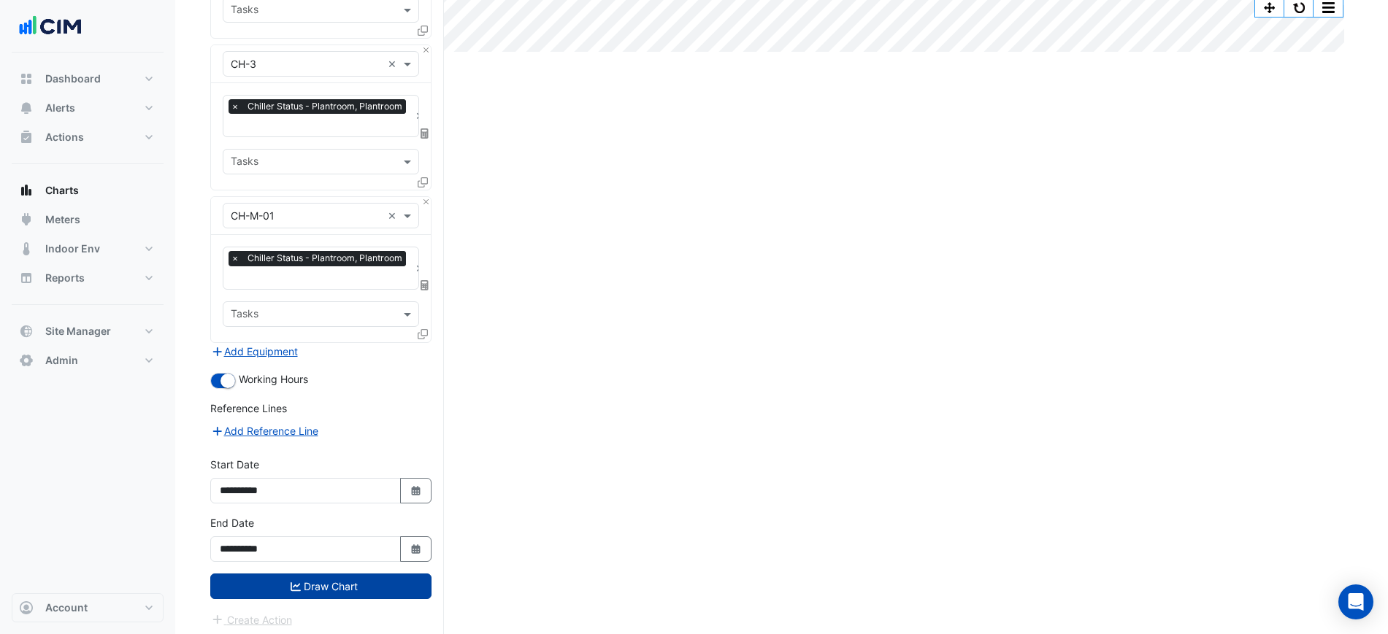
click at [376, 577] on button "Draw Chart" at bounding box center [320, 587] width 221 height 26
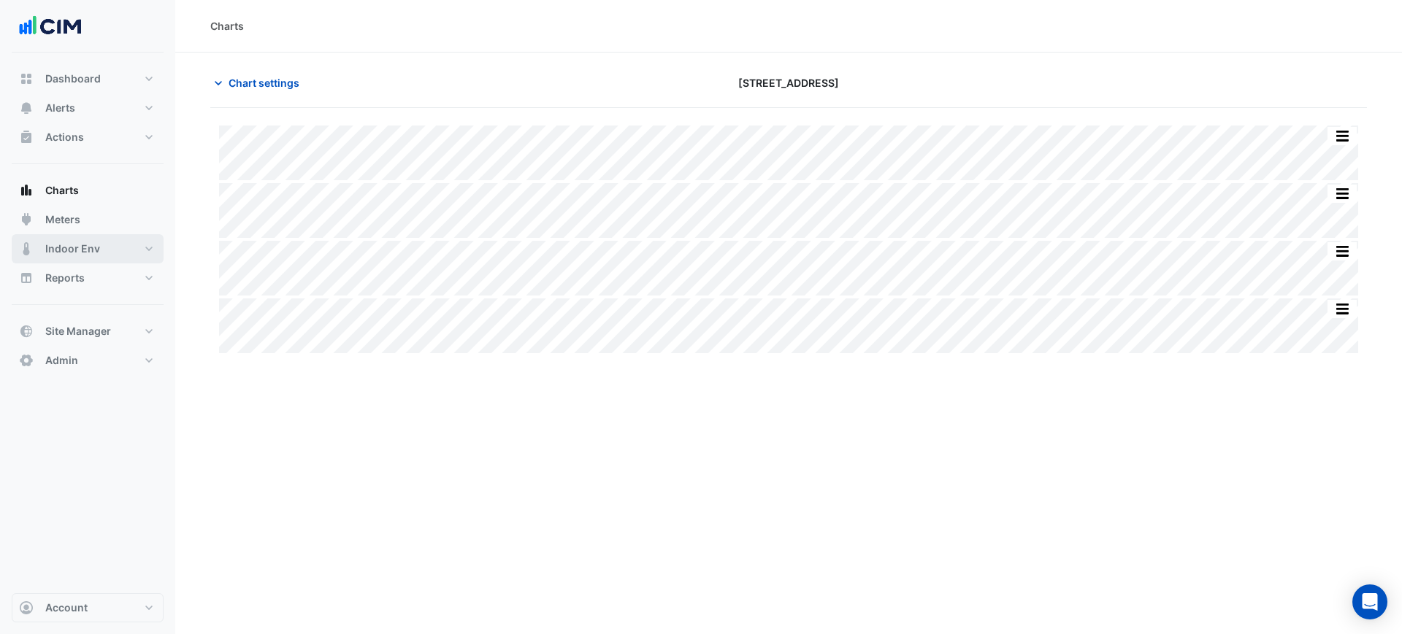
click at [107, 247] on button "Indoor Env" at bounding box center [88, 248] width 152 height 29
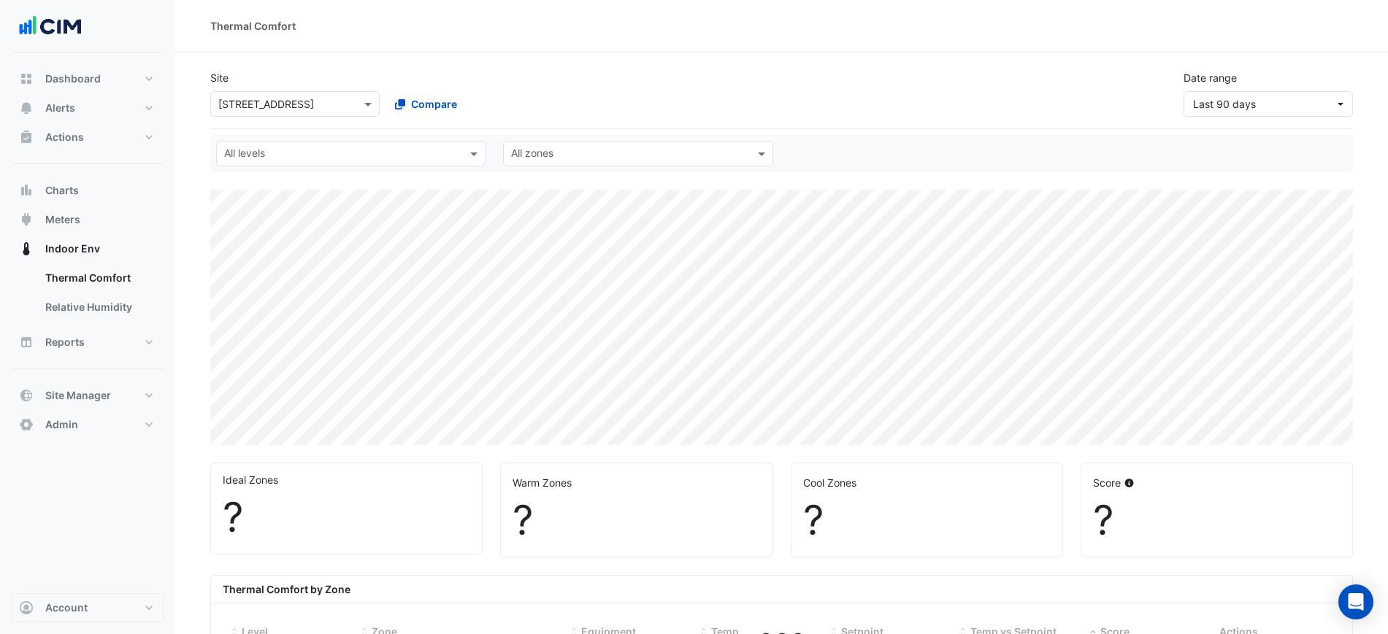
scroll to position [334, 0]
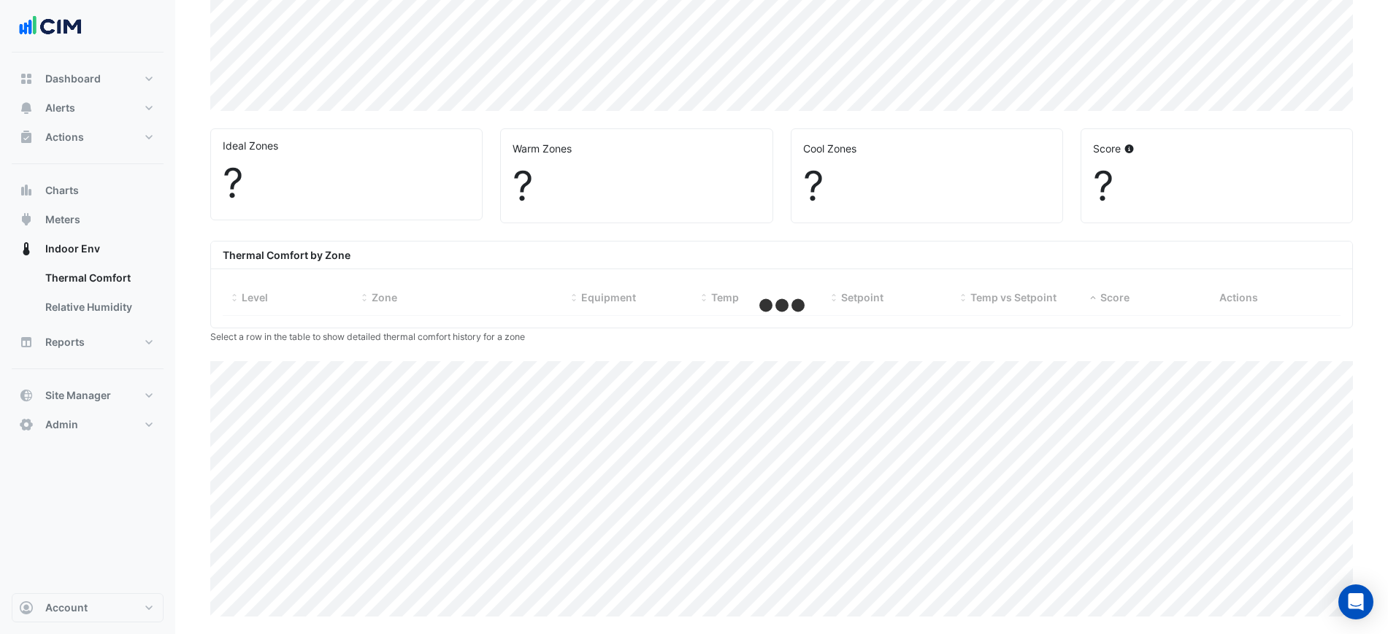
select select "***"
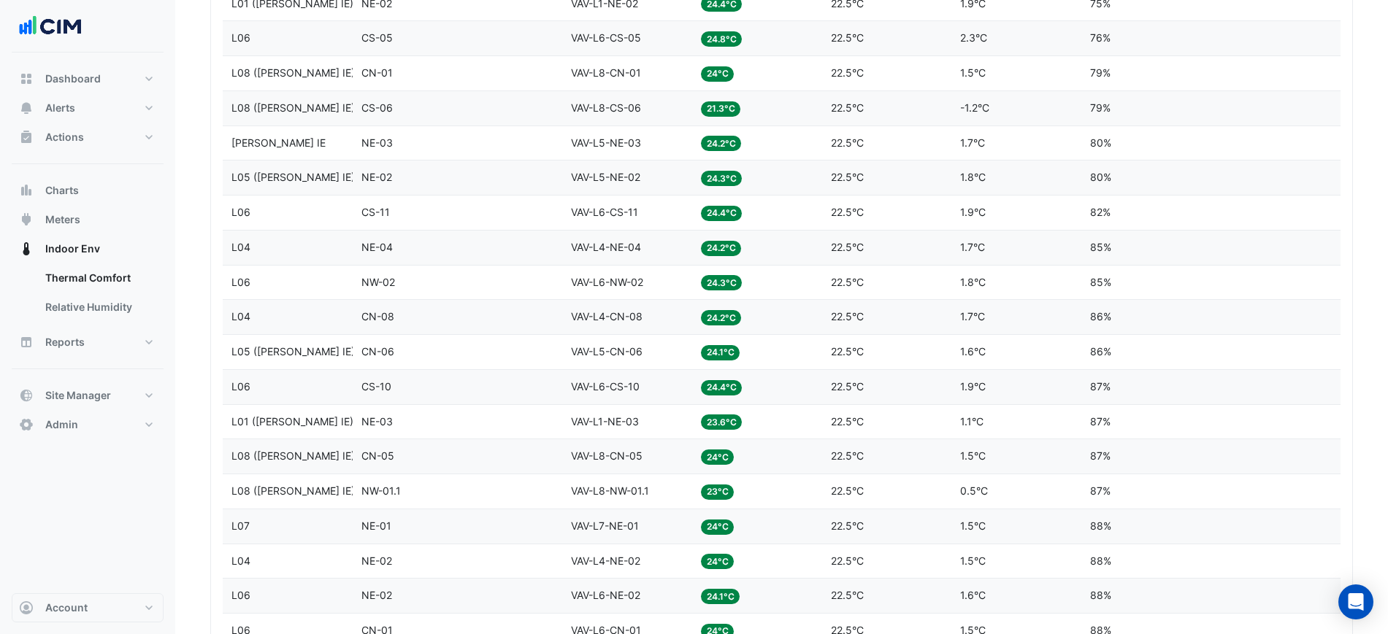
scroll to position [426, 0]
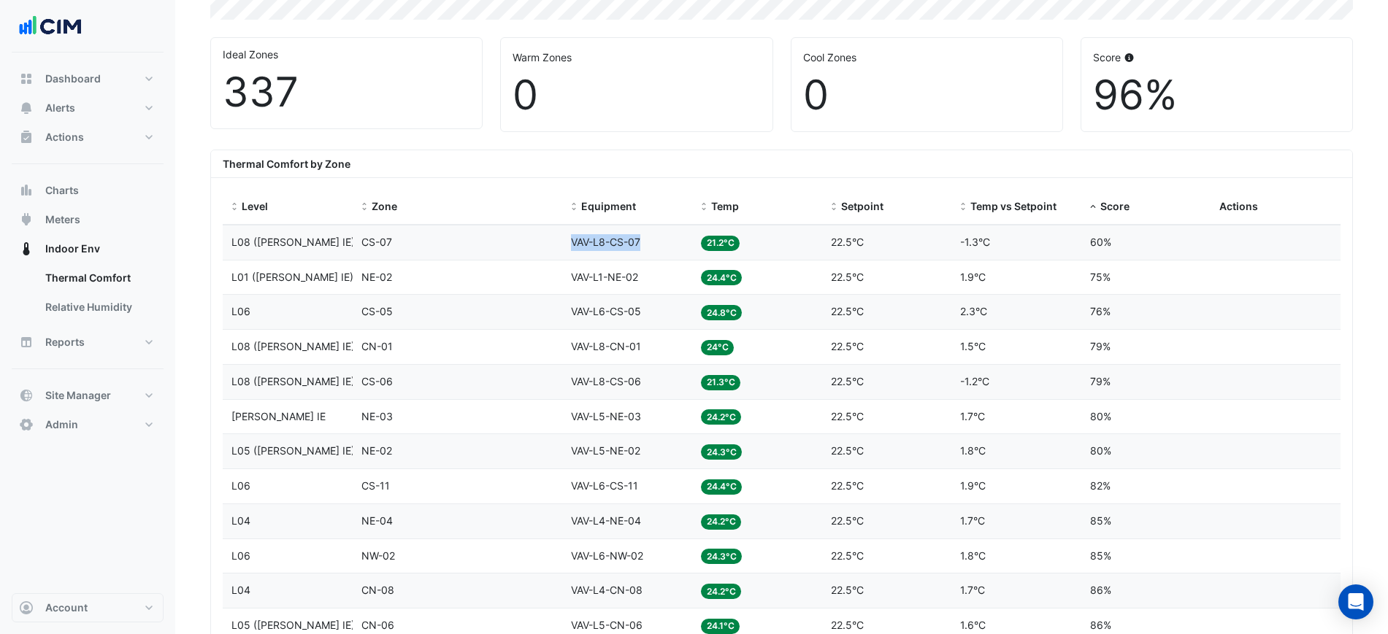
drag, startPoint x: 653, startPoint y: 239, endPoint x: 574, endPoint y: 246, distance: 79.9
click at [574, 246] on div "Equipment VAV-L8-CS-07" at bounding box center [627, 242] width 112 height 17
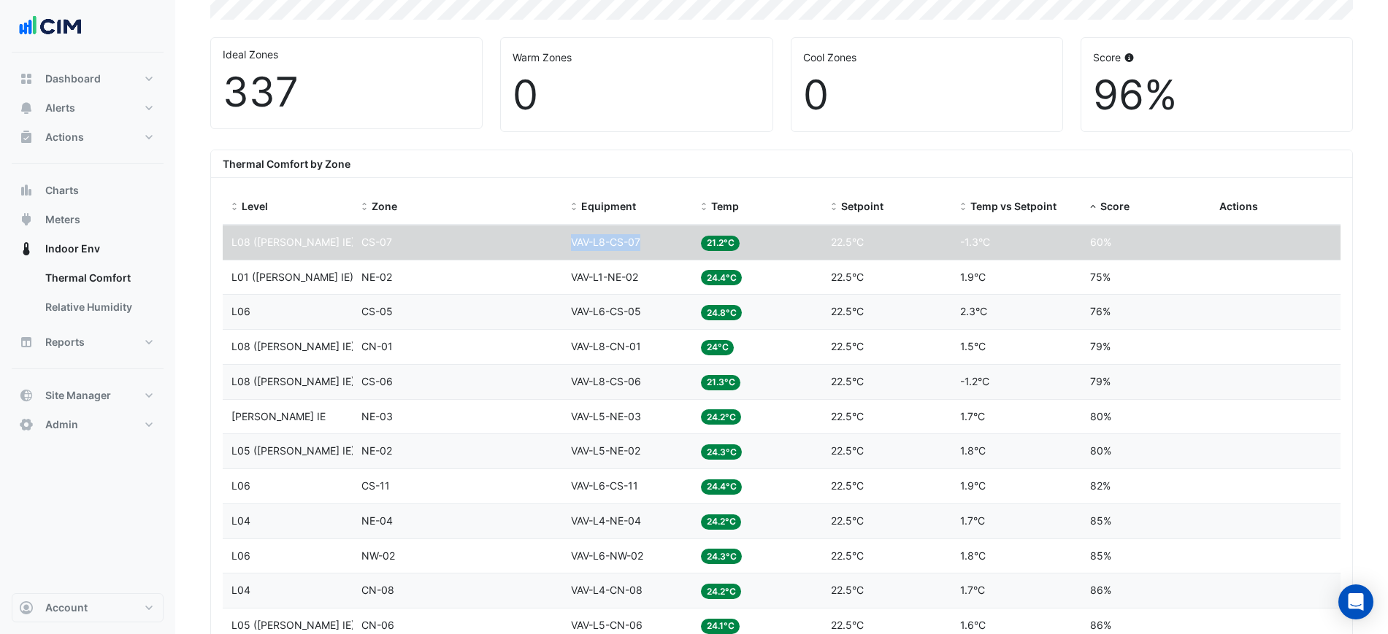
copy span "VAV-L8-CS-07"
click at [47, 192] on span "Charts" at bounding box center [62, 190] width 34 height 15
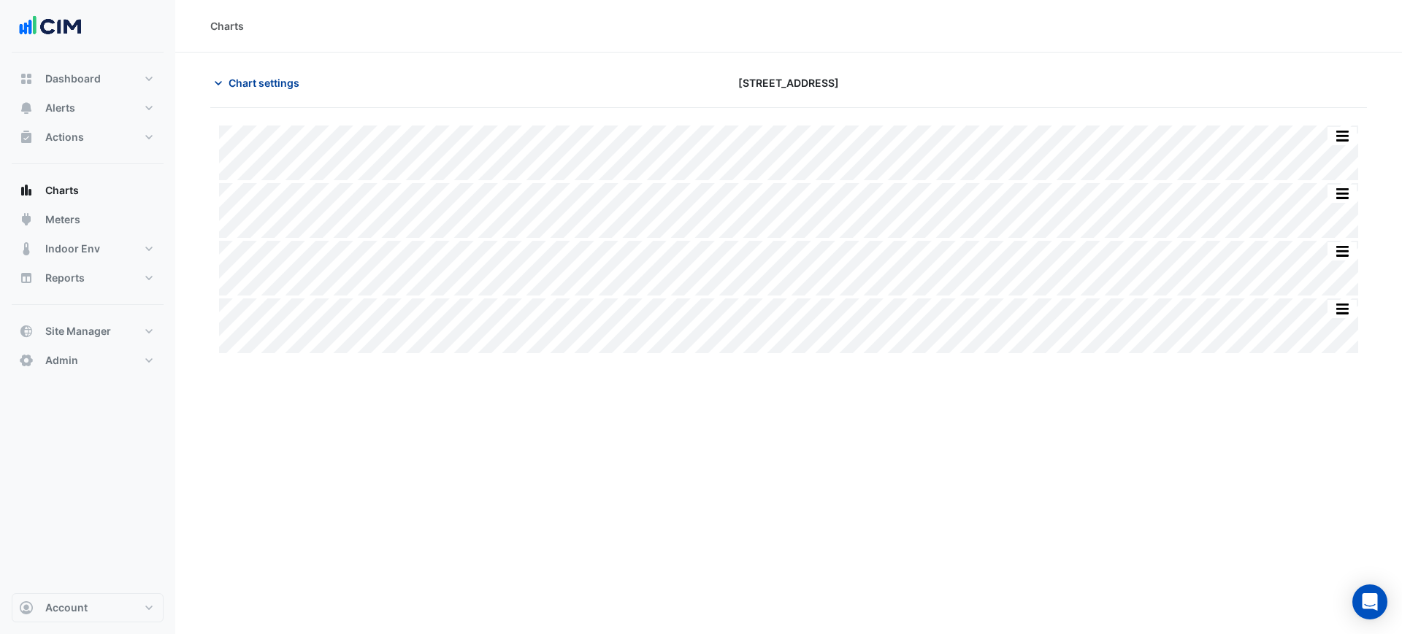
click at [254, 84] on span "Chart settings" at bounding box center [264, 82] width 71 height 15
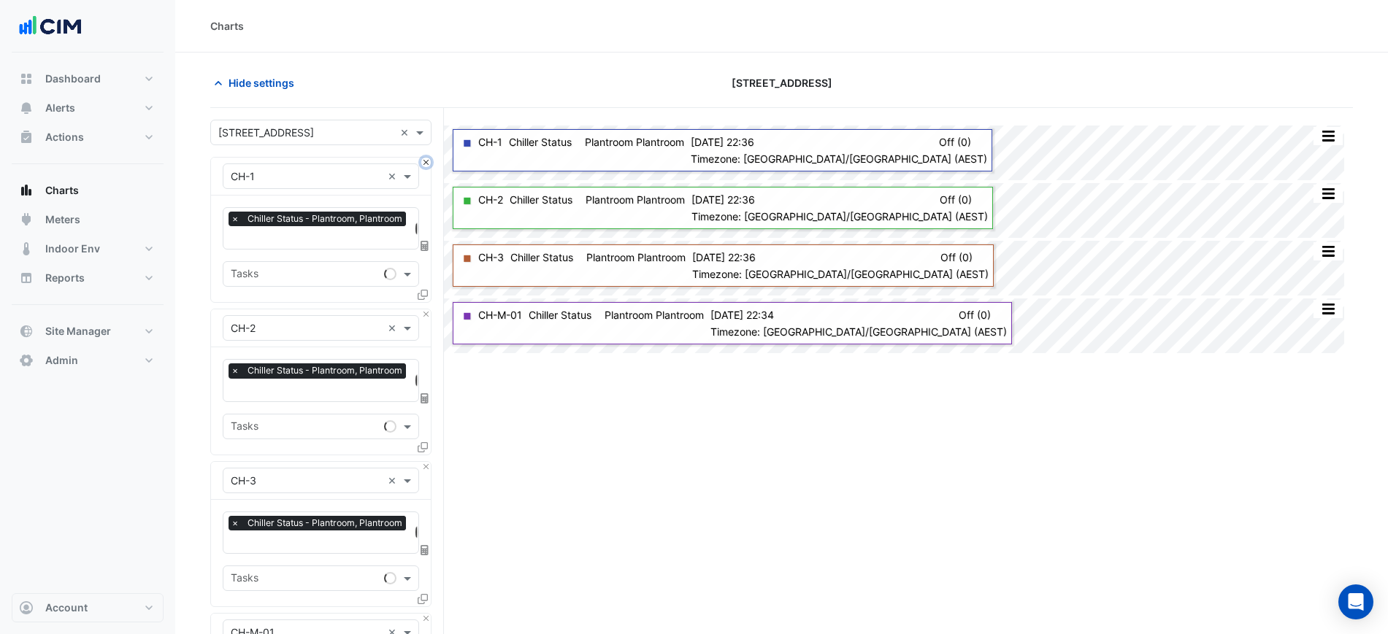
click at [426, 164] on button "Close" at bounding box center [425, 162] width 9 height 9
click at [426, 310] on button "Close" at bounding box center [425, 314] width 9 height 9
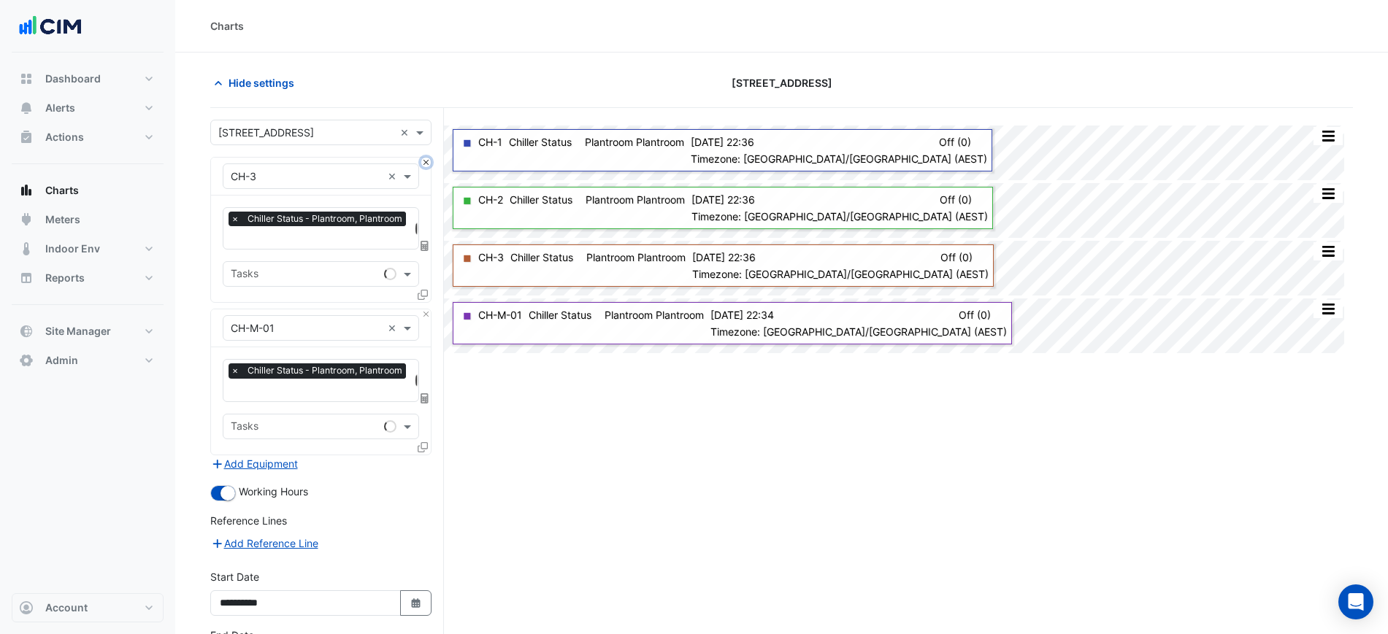
click at [426, 164] on button "Close" at bounding box center [425, 162] width 9 height 9
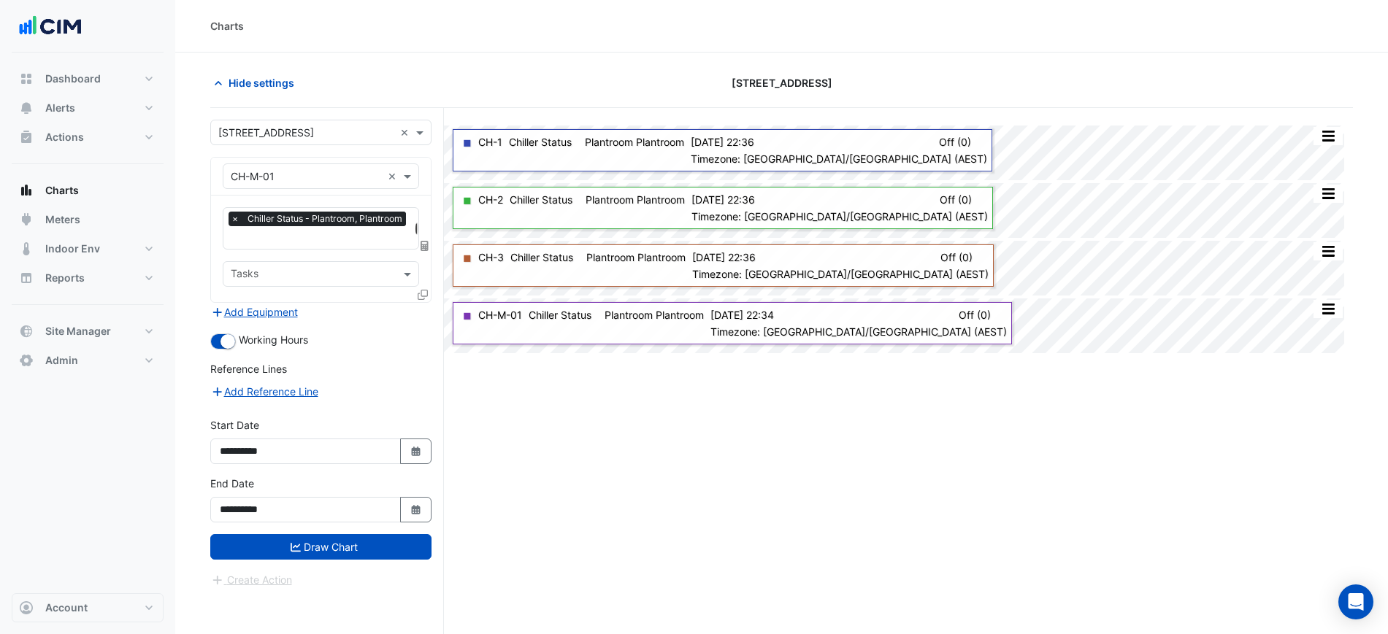
click at [356, 166] on div "× CH-M-01 ×" at bounding box center [321, 177] width 196 height 26
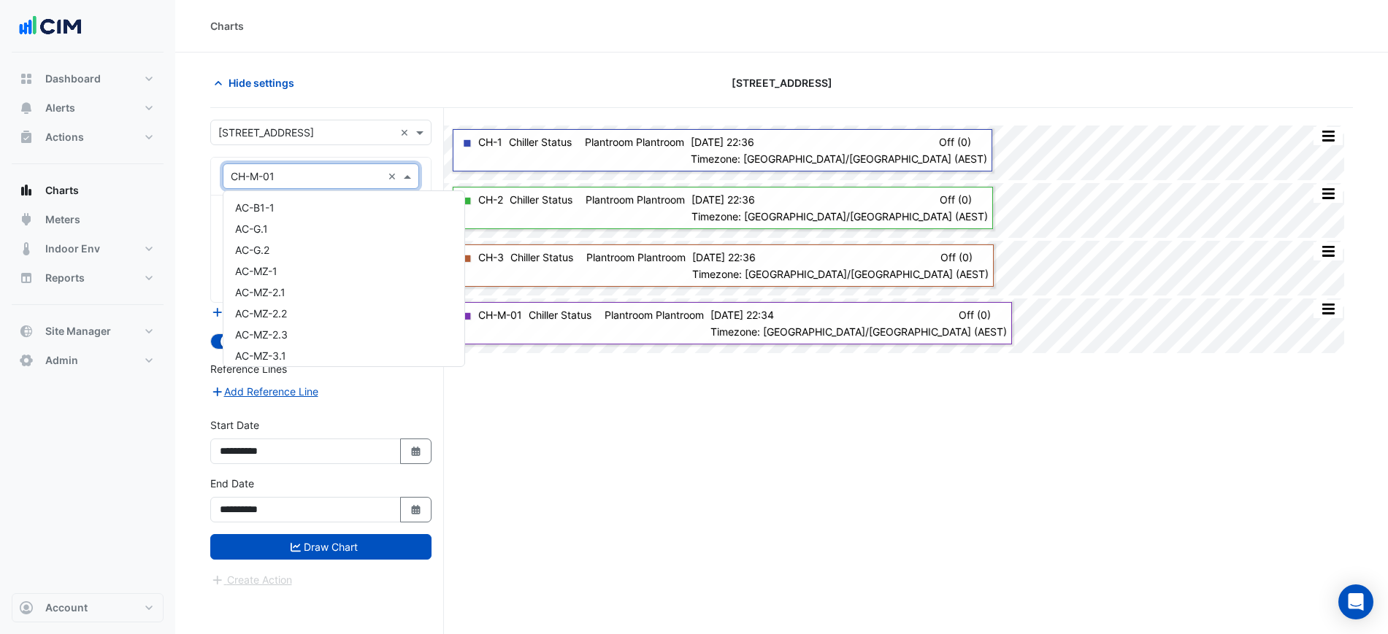
paste input "**********"
type input "**********"
drag, startPoint x: 310, startPoint y: 203, endPoint x: 301, endPoint y: 206, distance: 9.2
click at [308, 203] on div "VAV-L8-CS-07" at bounding box center [320, 207] width 195 height 21
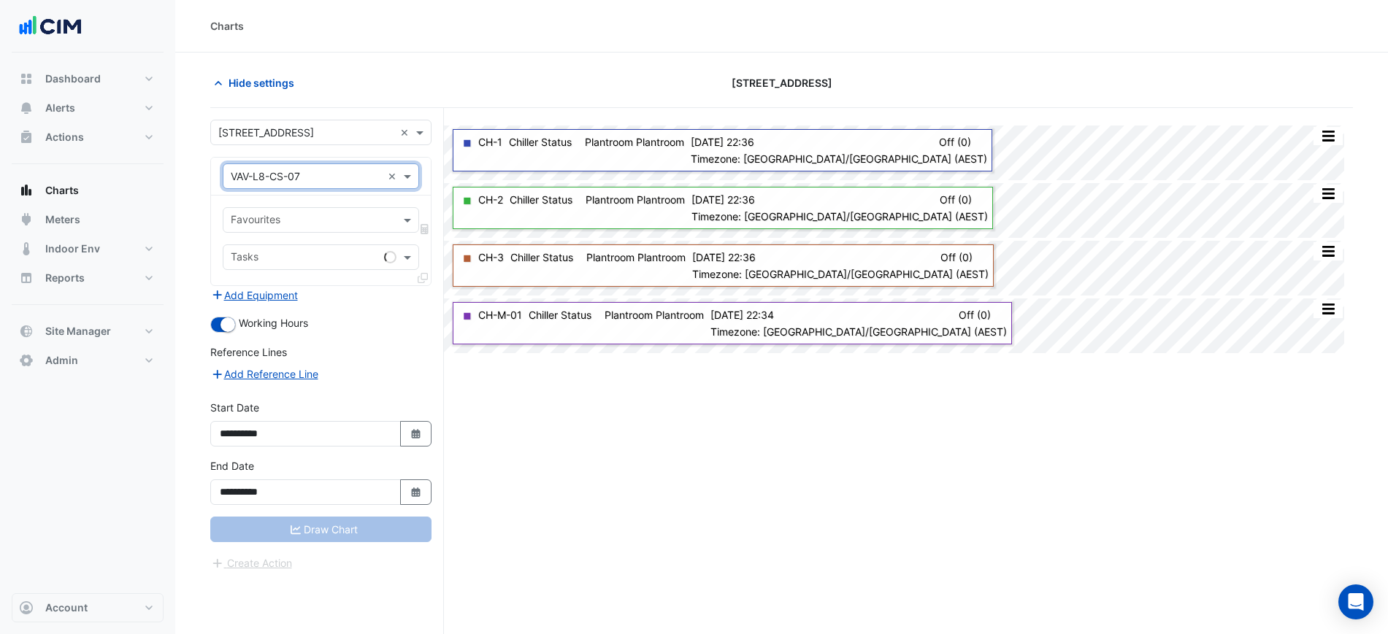
click at [296, 210] on div "Favourites" at bounding box center [308, 220] width 171 height 23
type input "***"
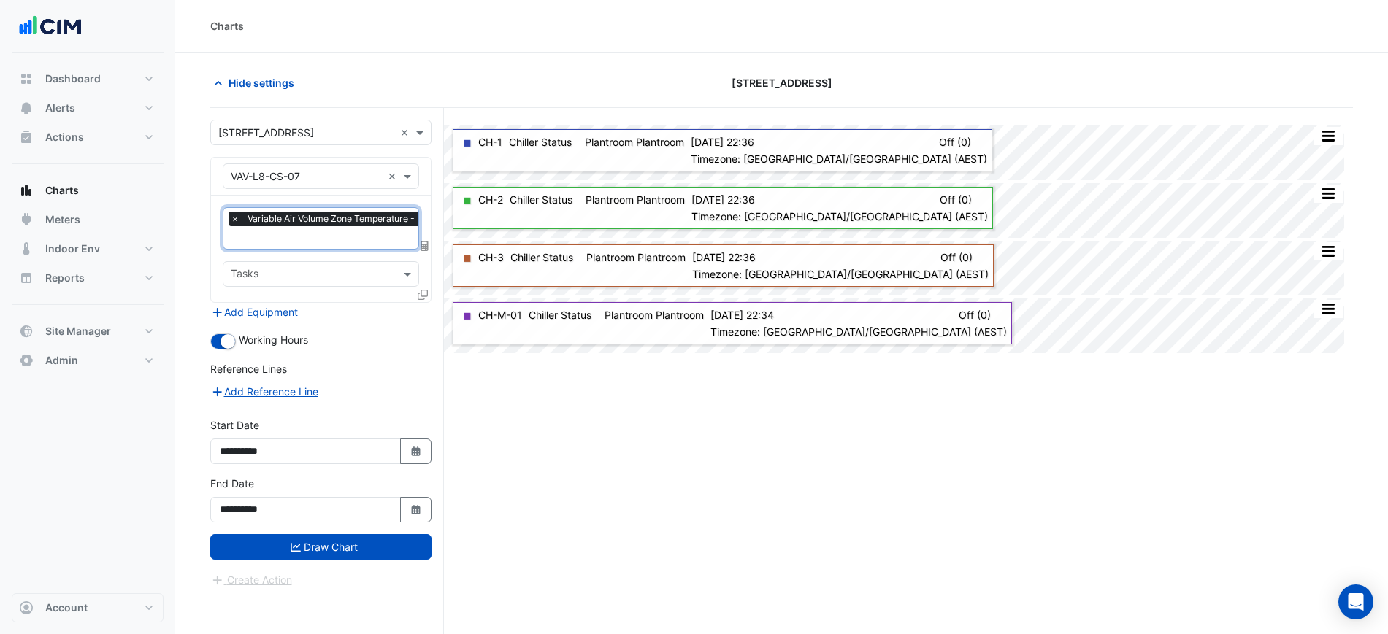
type input "*"
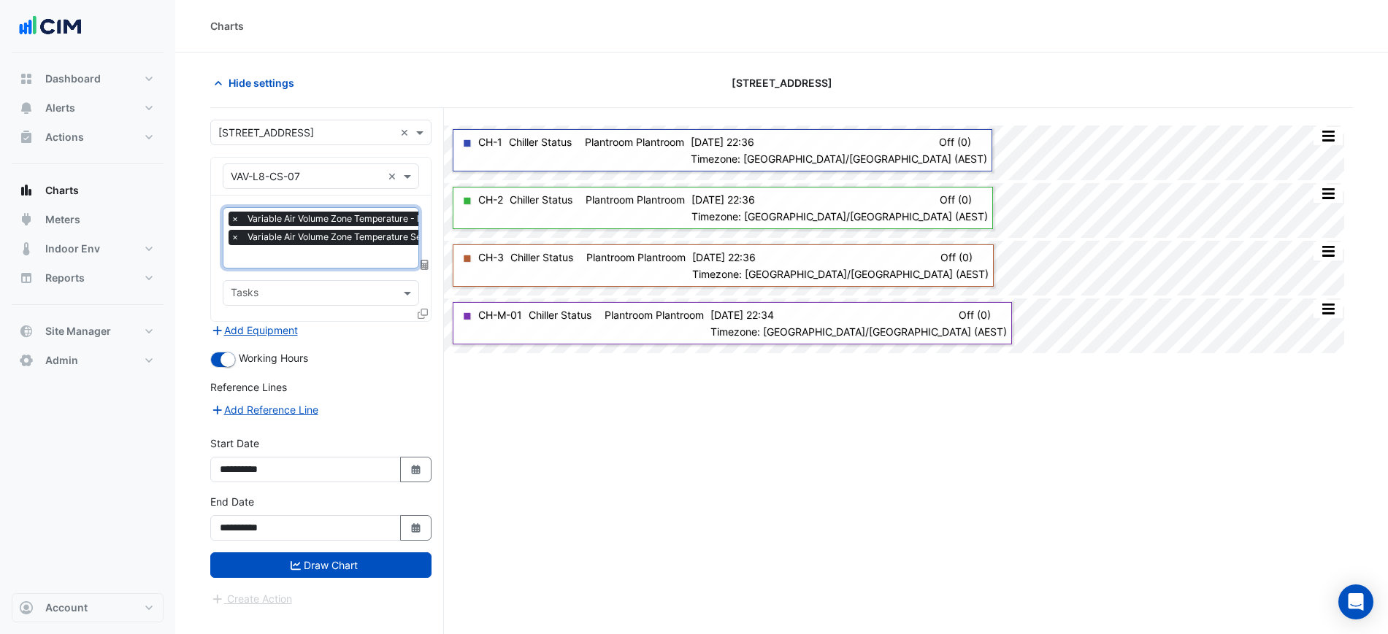
type input "*"
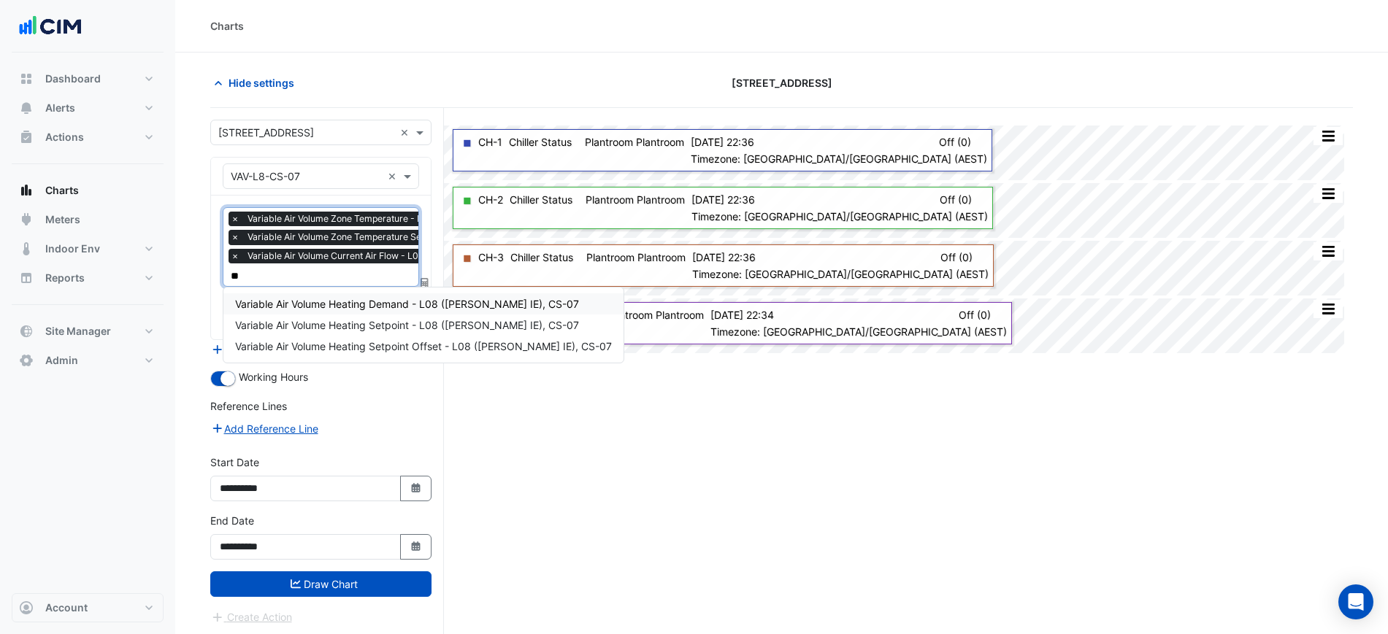
type input "***"
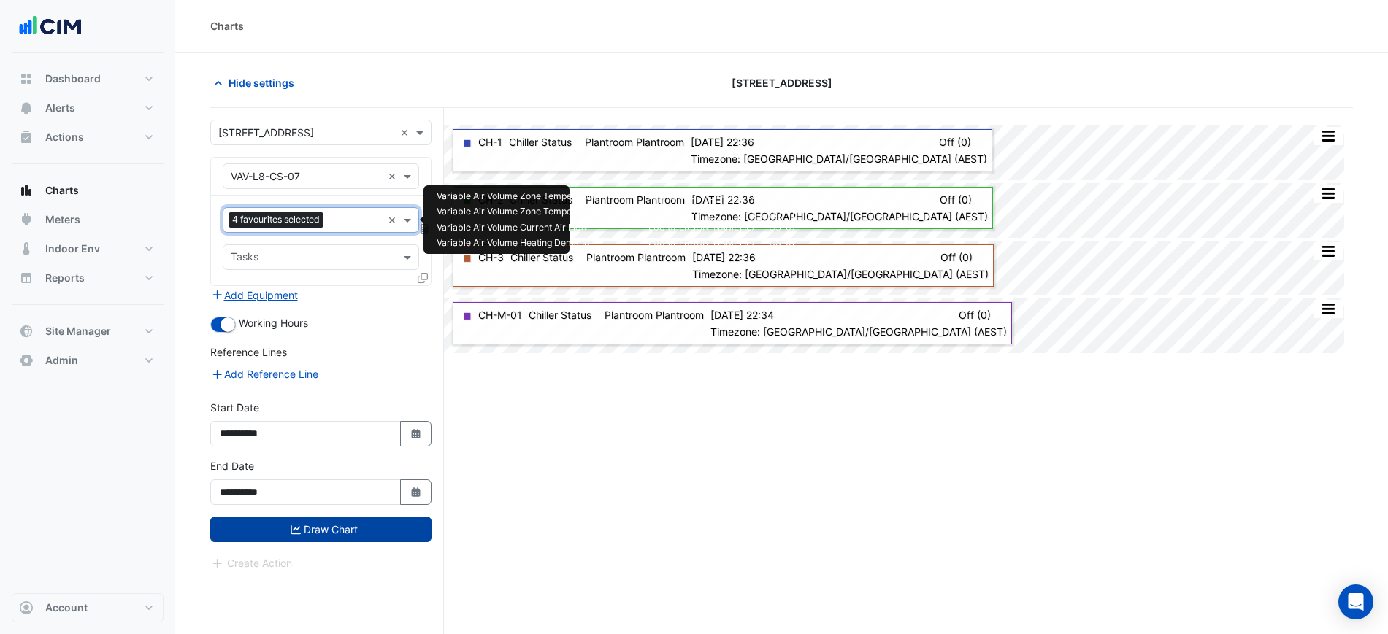
click at [358, 524] on button "Draw Chart" at bounding box center [320, 530] width 221 height 26
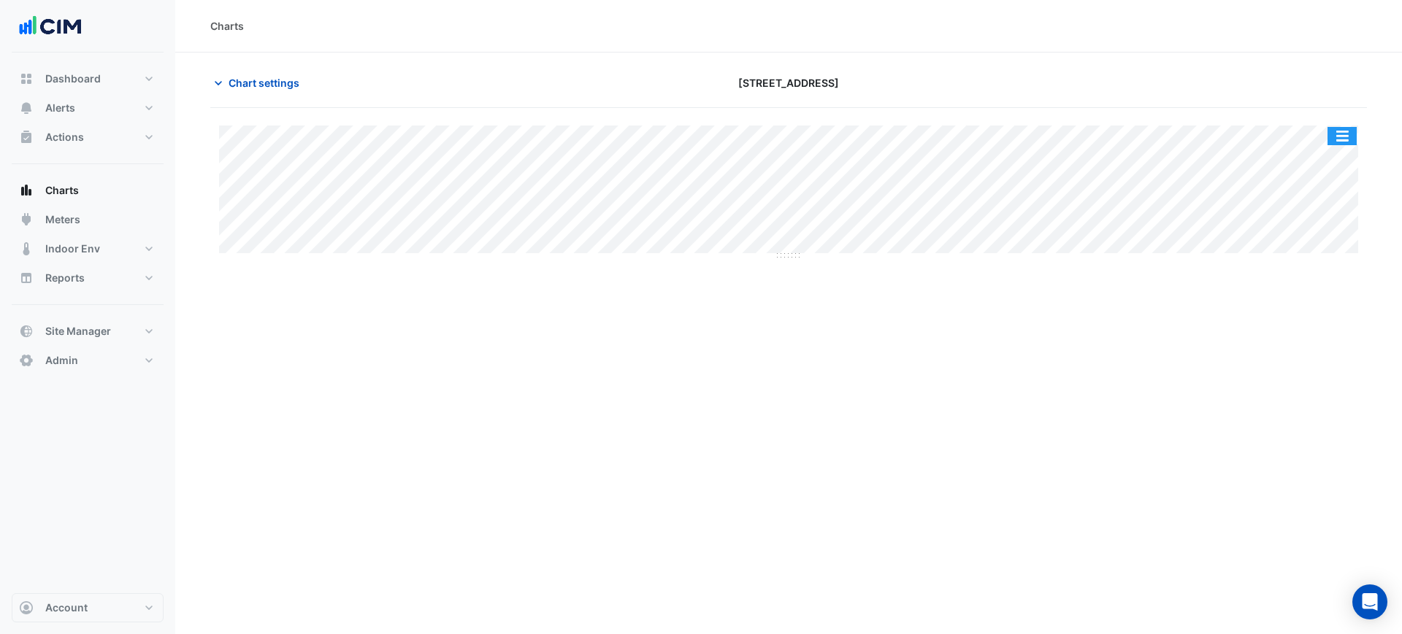
drag, startPoint x: 1343, startPoint y: 136, endPoint x: 1343, endPoint y: 151, distance: 15.3
click at [1343, 137] on button "button" at bounding box center [1341, 136] width 29 height 18
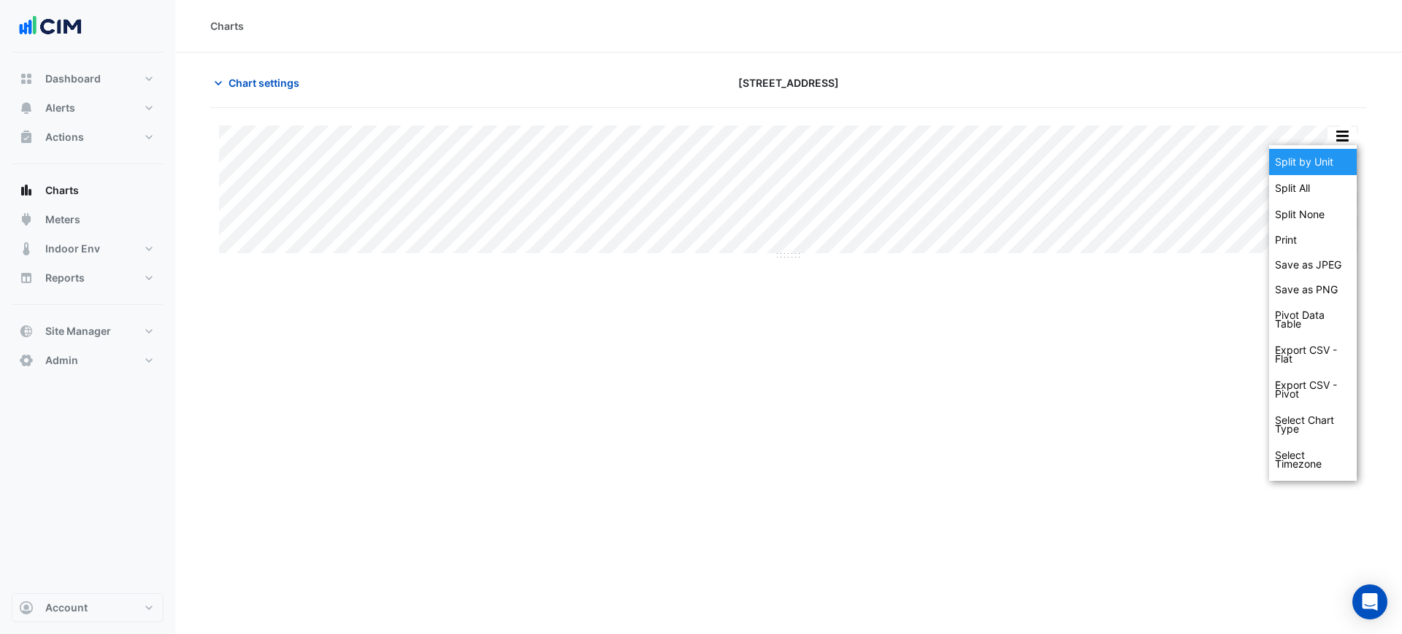
click at [1342, 153] on div "Split by Unit" at bounding box center [1313, 162] width 88 height 26
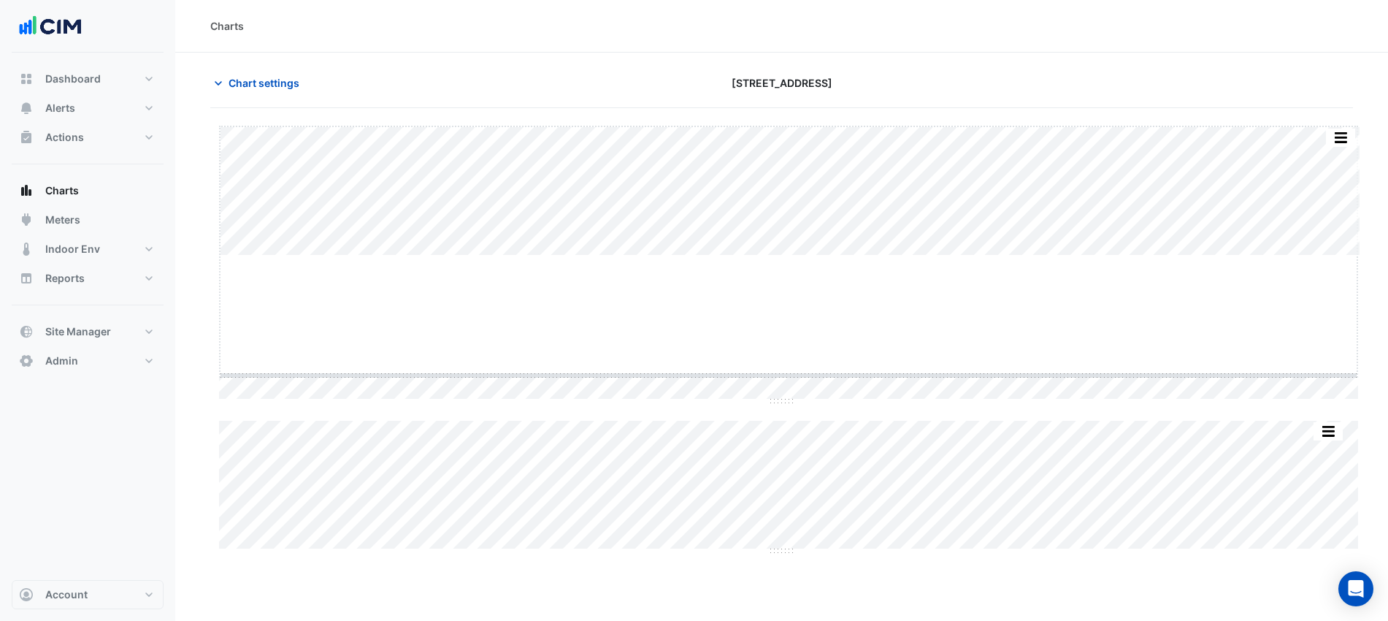
drag, startPoint x: 793, startPoint y: 256, endPoint x: 826, endPoint y: 407, distance: 155.4
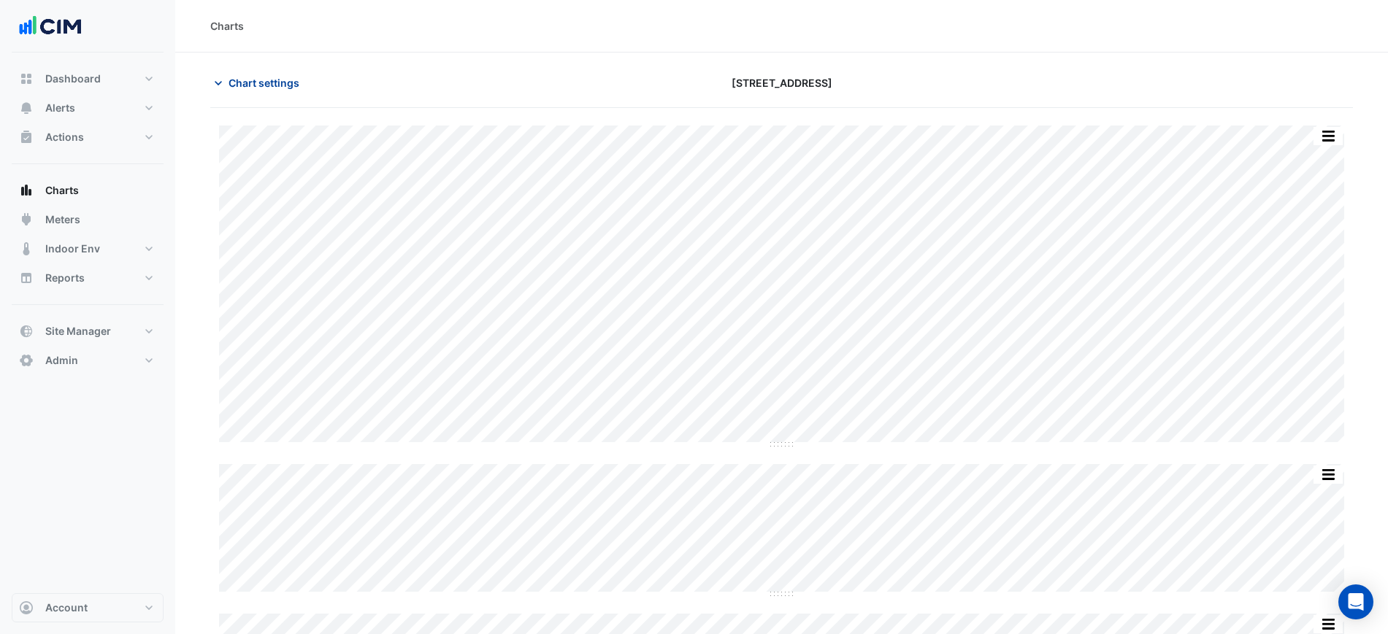
click at [224, 78] on icon "button" at bounding box center [218, 83] width 15 height 15
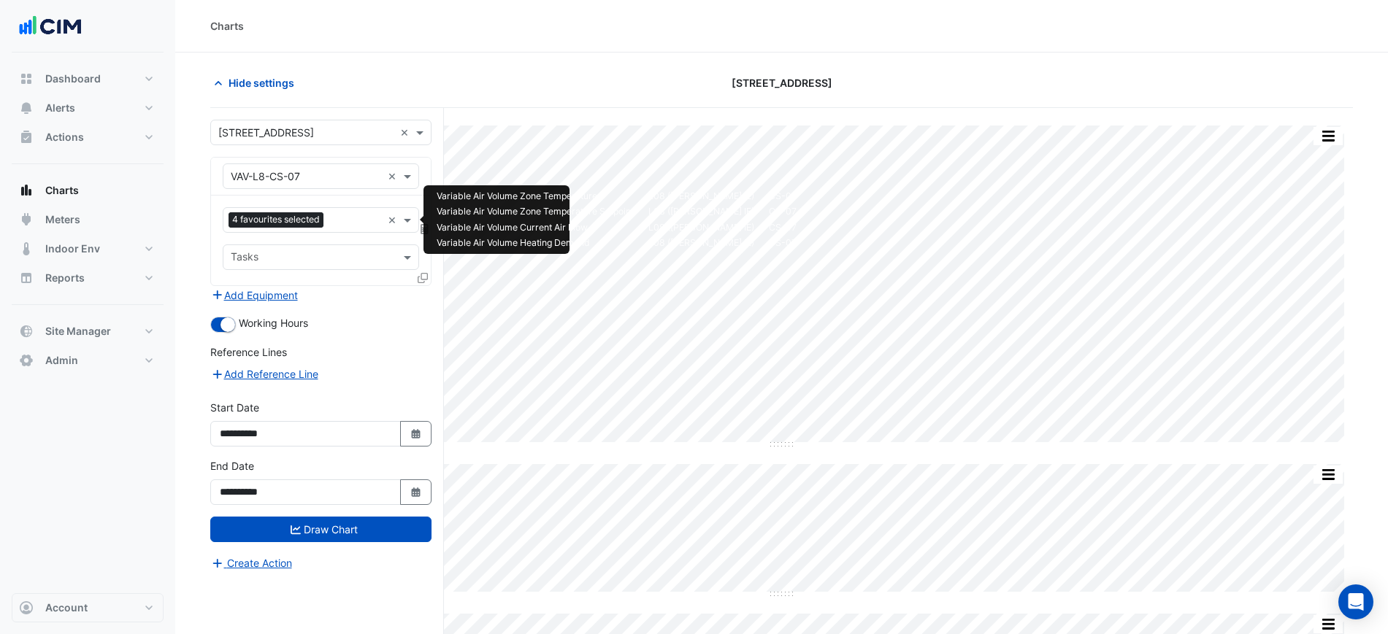
click at [312, 227] on div "4 favourites selected" at bounding box center [278, 221] width 99 height 18
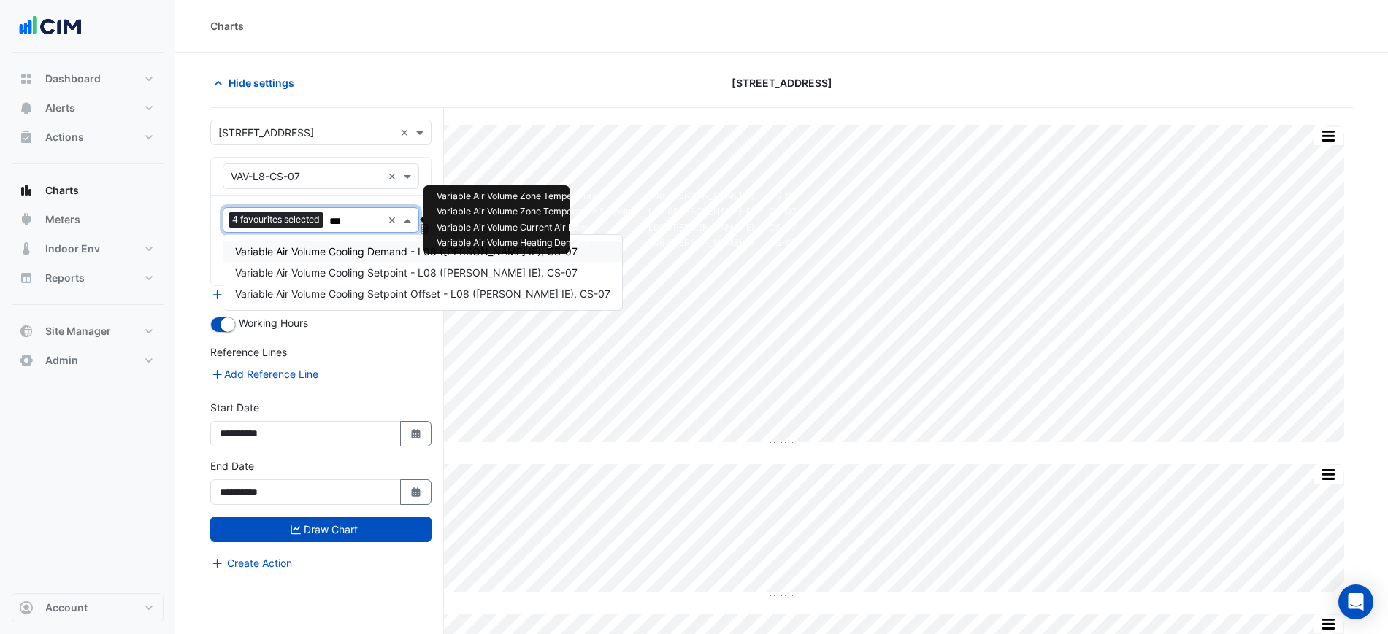
type input "****"
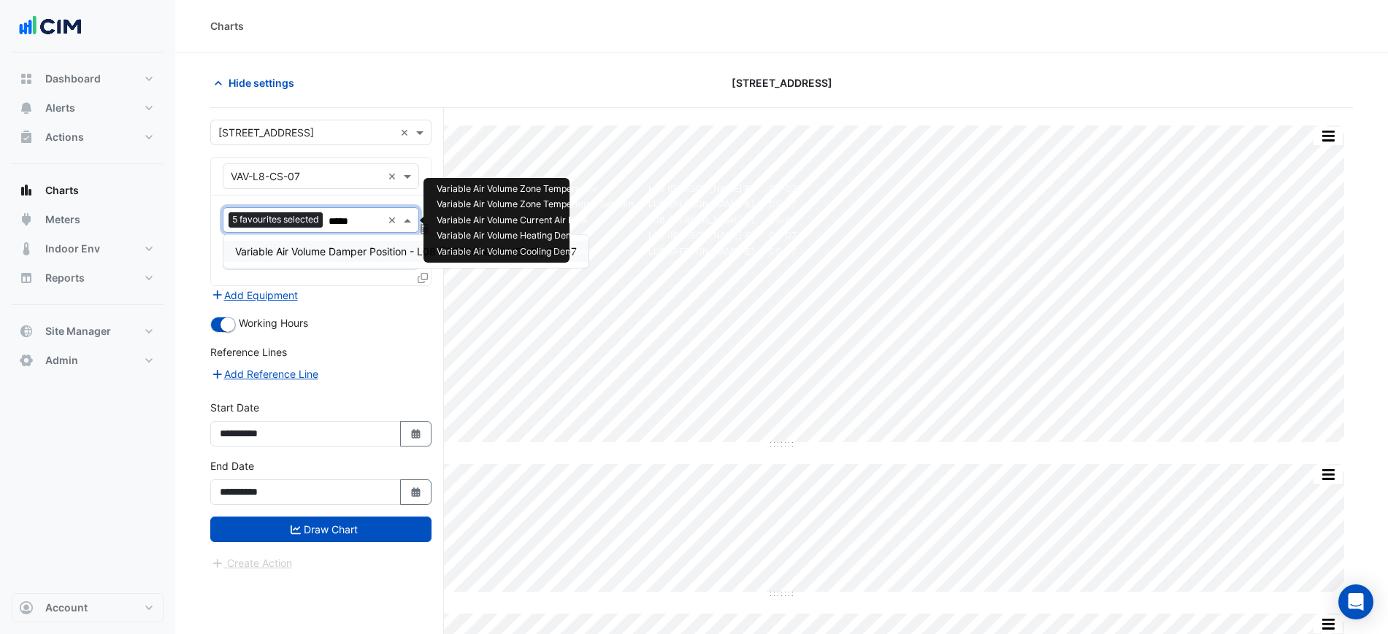
type input "******"
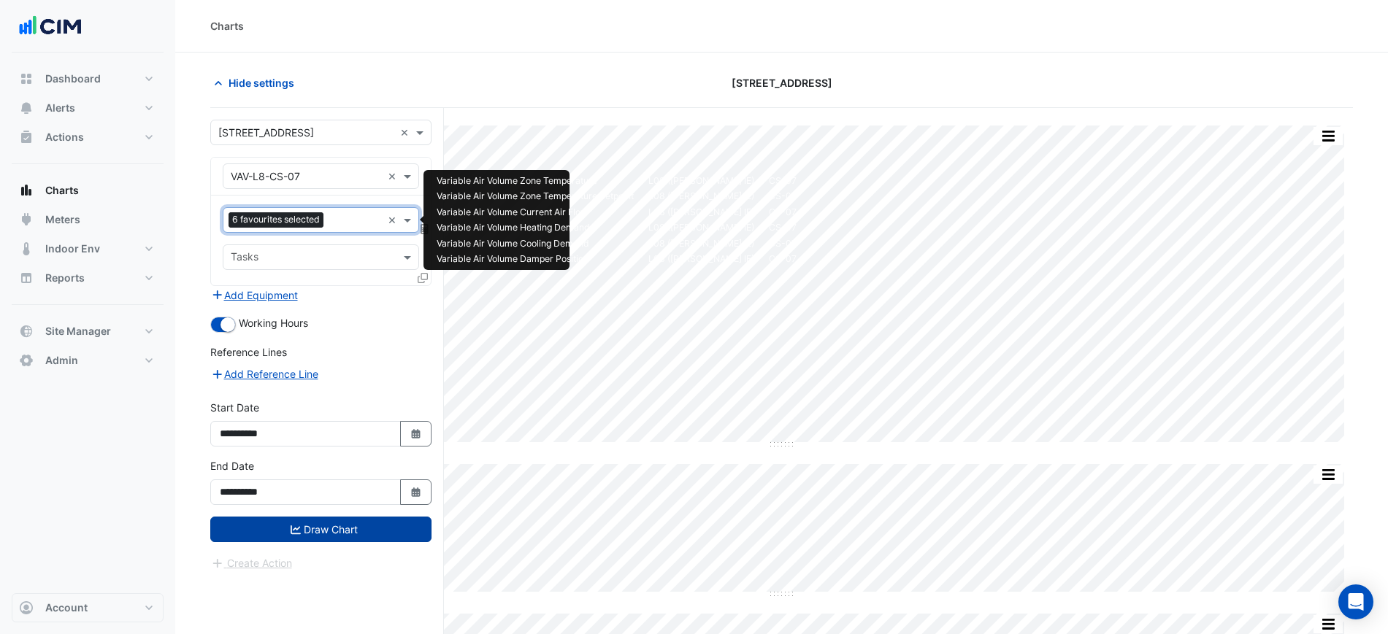
click at [353, 527] on button "Draw Chart" at bounding box center [320, 530] width 221 height 26
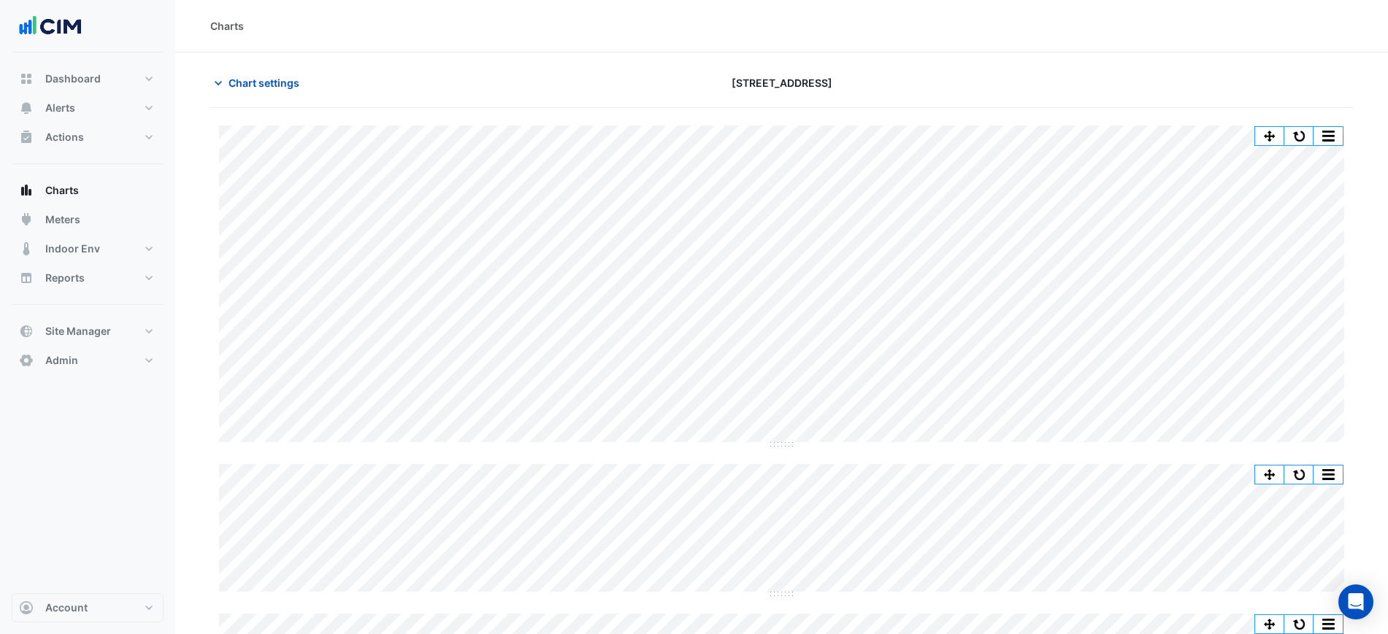
click at [325, 88] on div "Chart settings" at bounding box center [394, 83] width 387 height 26
click at [316, 85] on div "Chart settings" at bounding box center [394, 83] width 387 height 26
click at [300, 85] on button "Chart settings" at bounding box center [259, 83] width 99 height 26
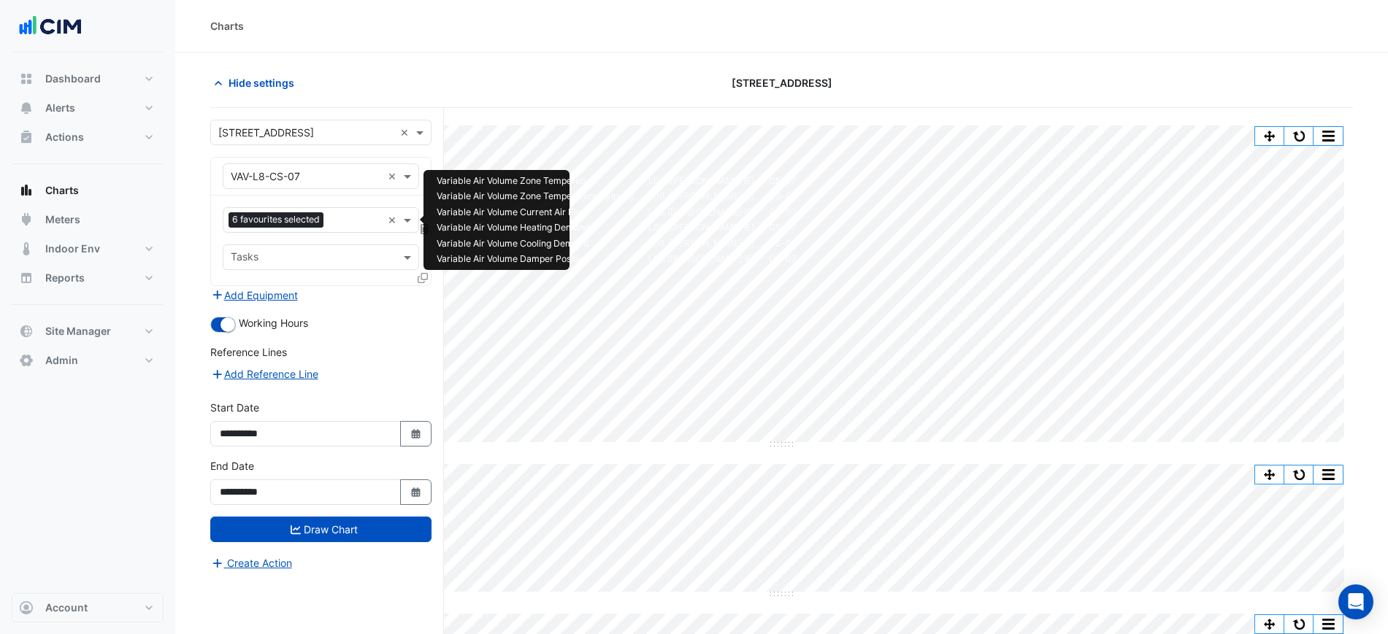
click at [350, 219] on input "text" at bounding box center [355, 221] width 53 height 15
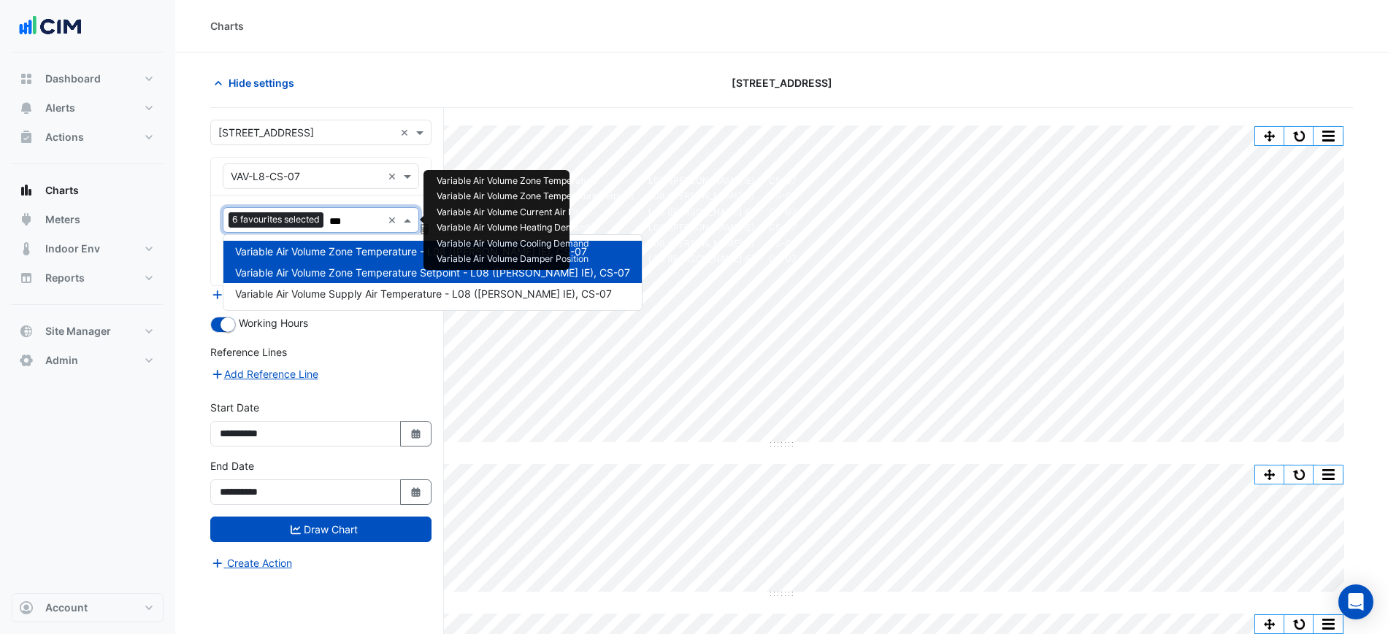
type input "****"
click at [404, 295] on span "Variable Air Volume Supply Air Temperature - L08 (NABERS IE), CS-07" at bounding box center [423, 294] width 377 height 12
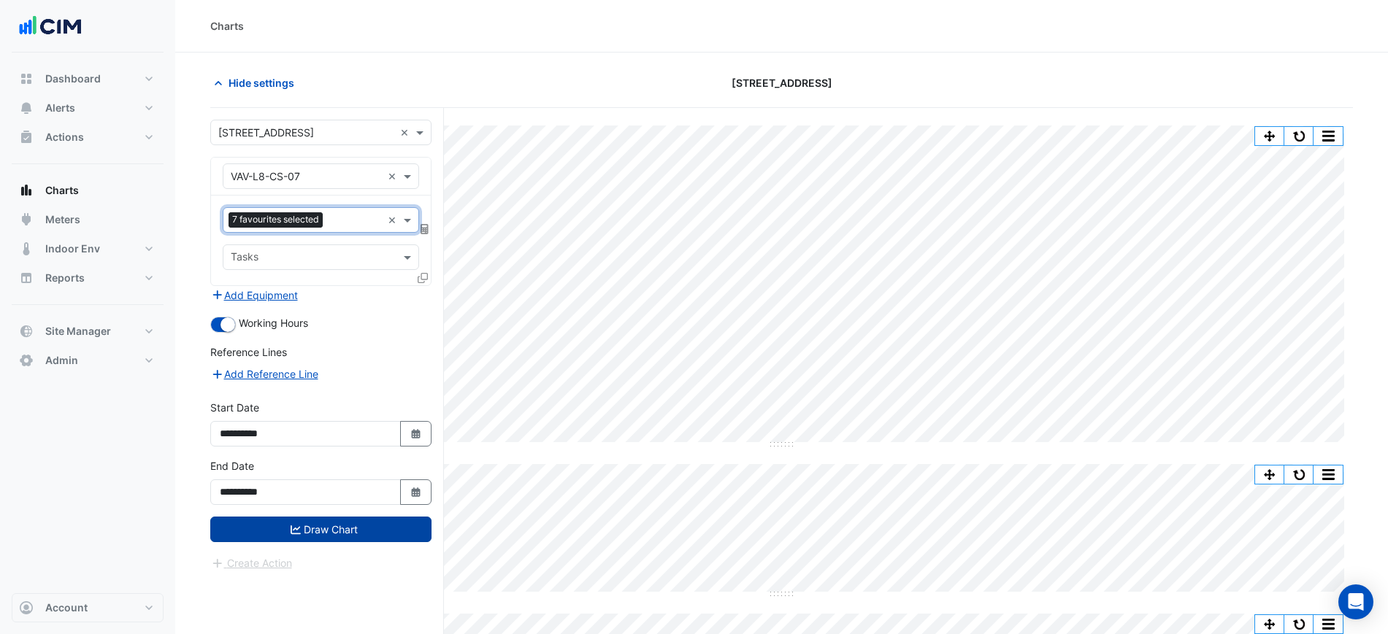
click at [335, 542] on form "**********" at bounding box center [320, 346] width 221 height 452
click at [339, 528] on button "Draw Chart" at bounding box center [320, 530] width 221 height 26
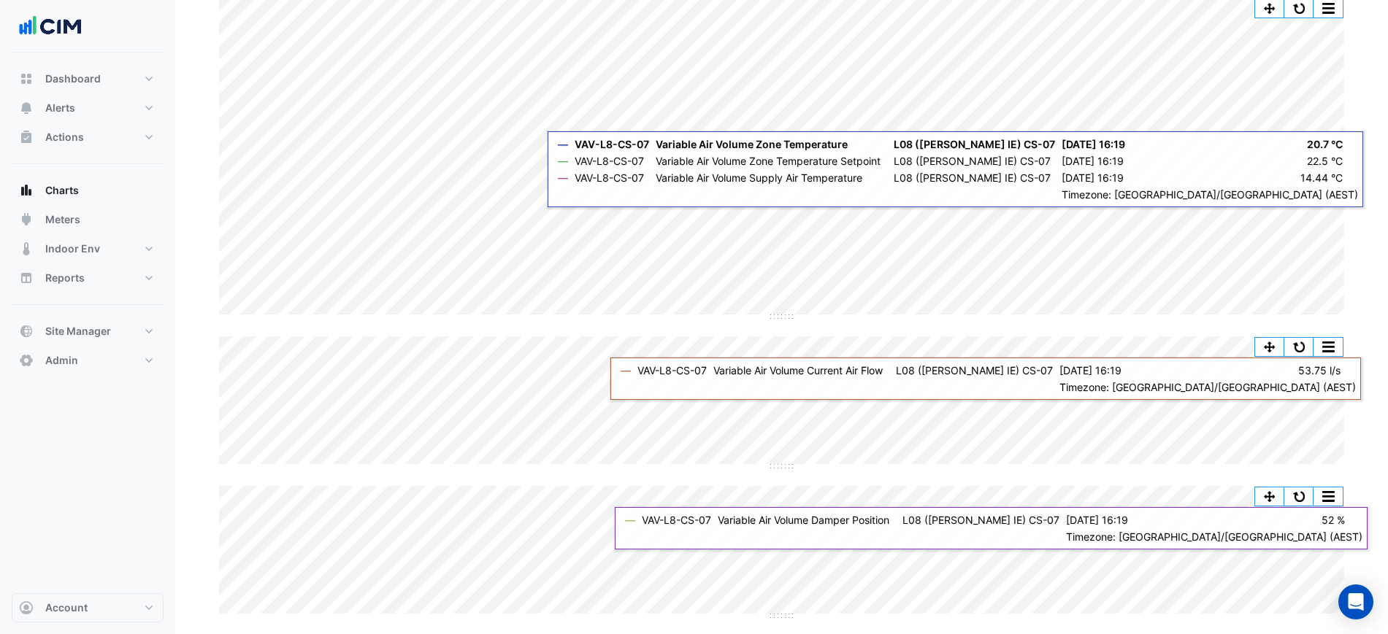
scroll to position [129, 0]
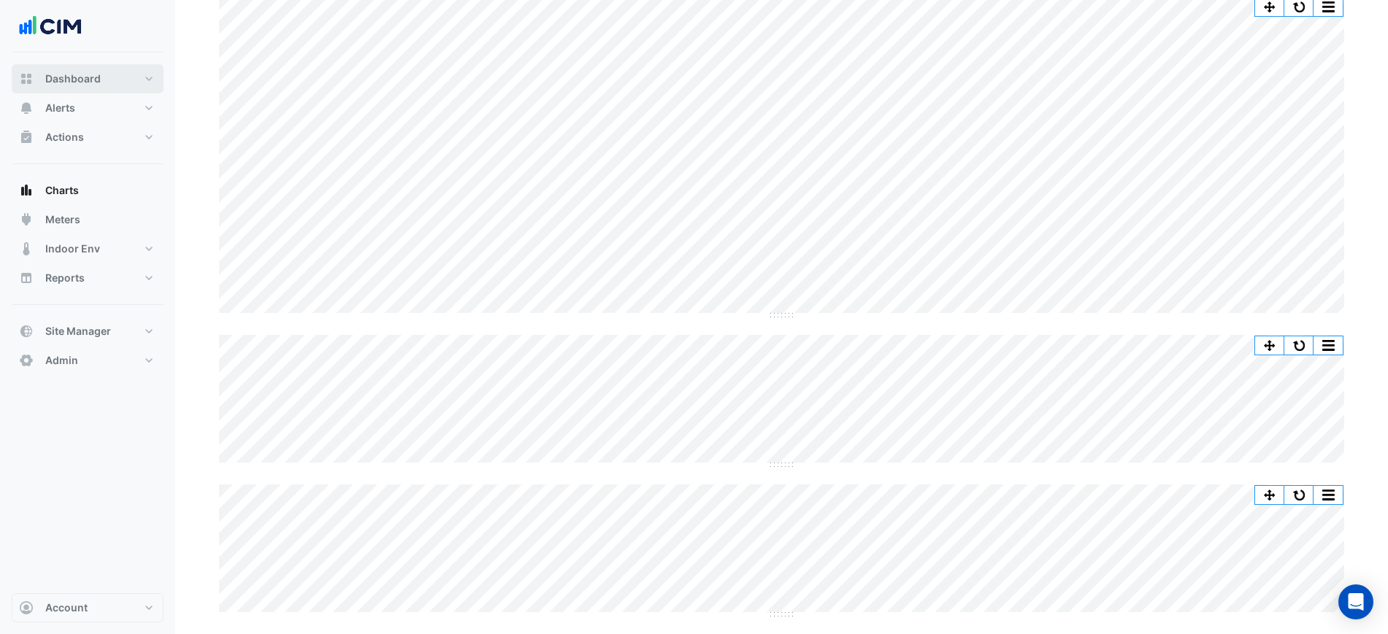
click at [121, 72] on button "Dashboard" at bounding box center [88, 78] width 152 height 29
select select "***"
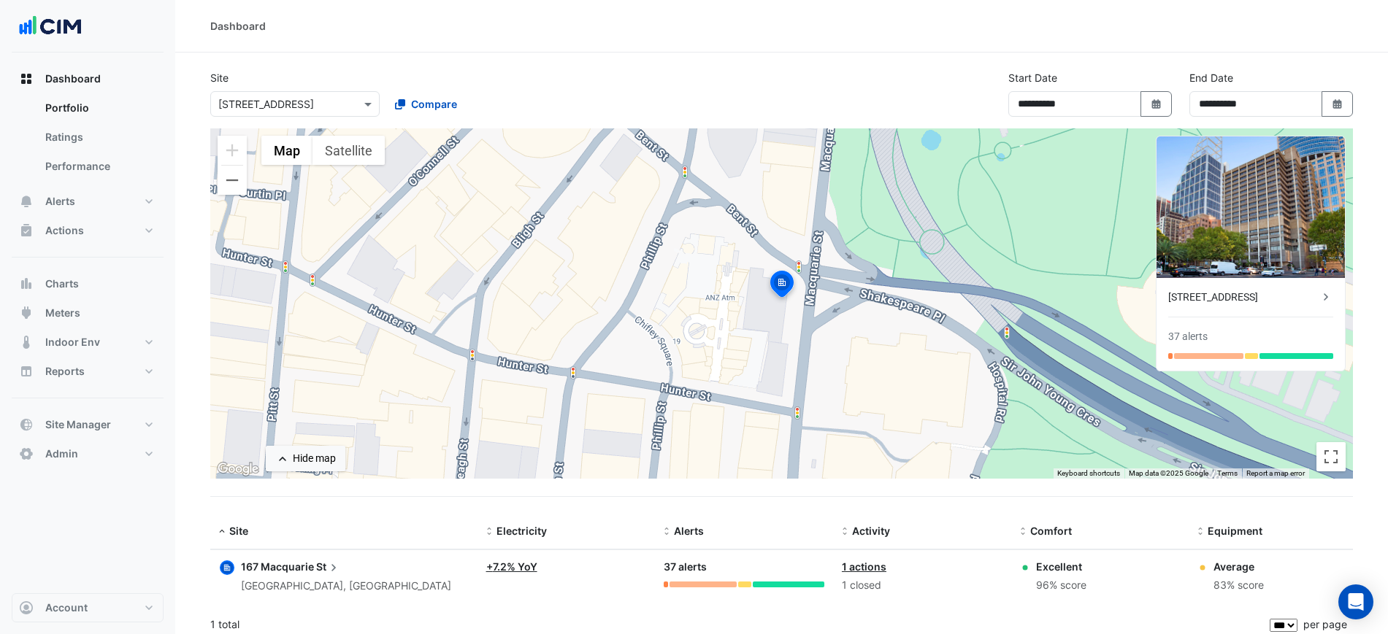
select select "***"
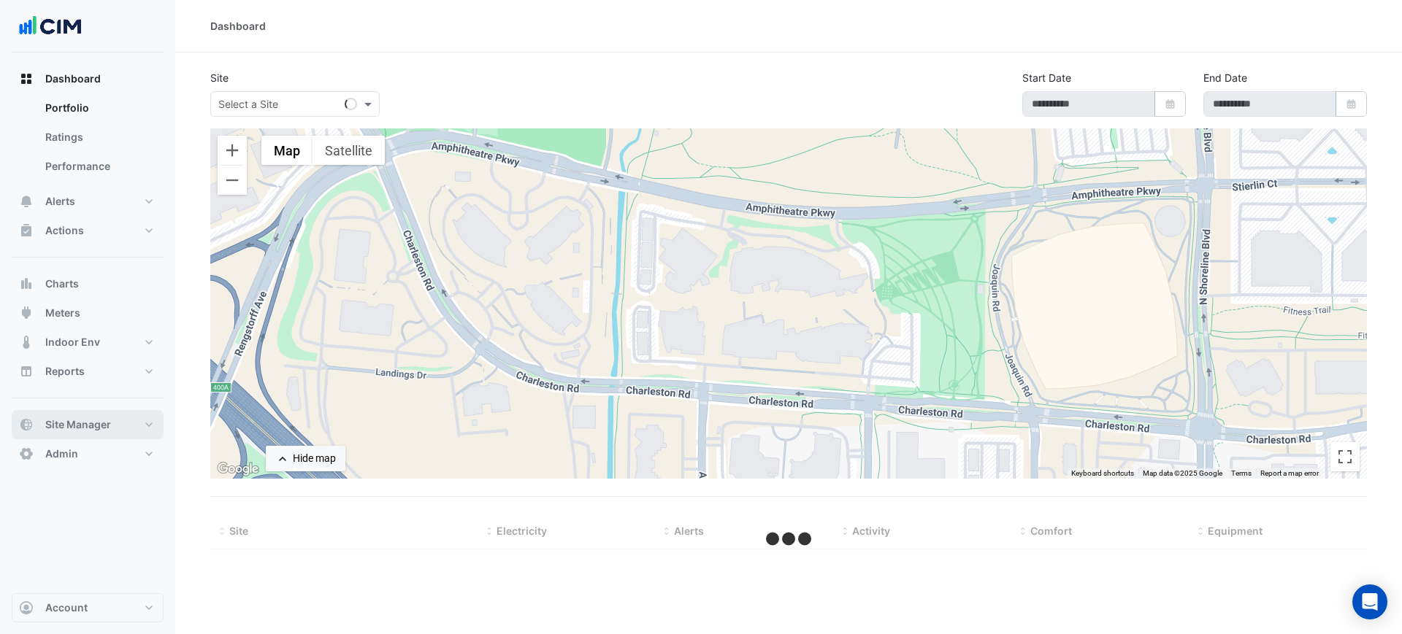
click at [103, 419] on span "Site Manager" at bounding box center [78, 425] width 66 height 15
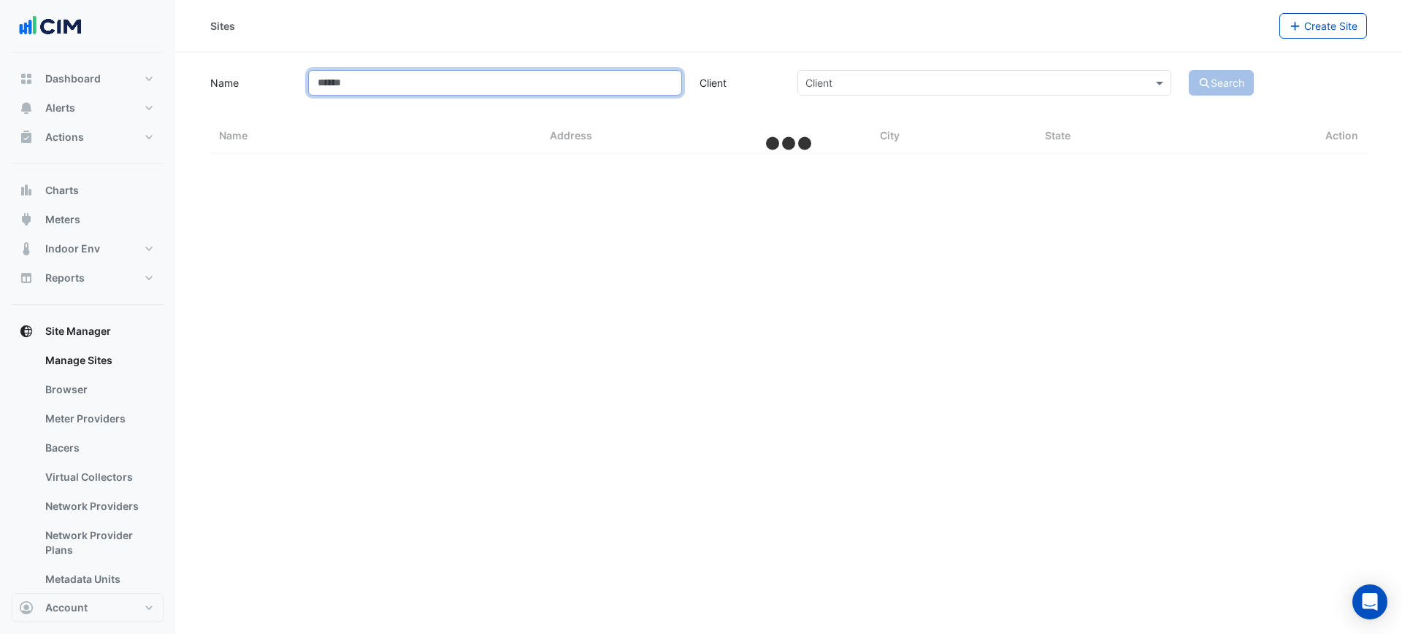
click at [376, 93] on input "Name" at bounding box center [495, 83] width 374 height 26
type input "*"
select select "***"
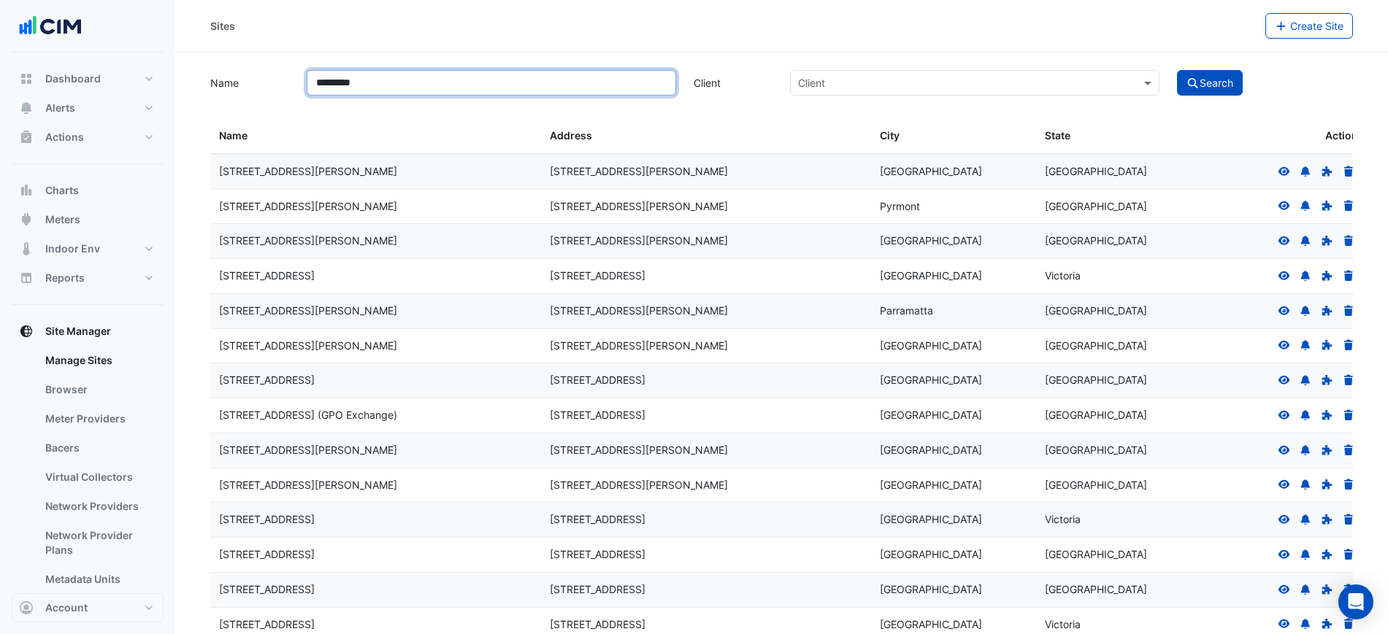
type input "*********"
click at [1177, 70] on button "Search" at bounding box center [1210, 83] width 66 height 26
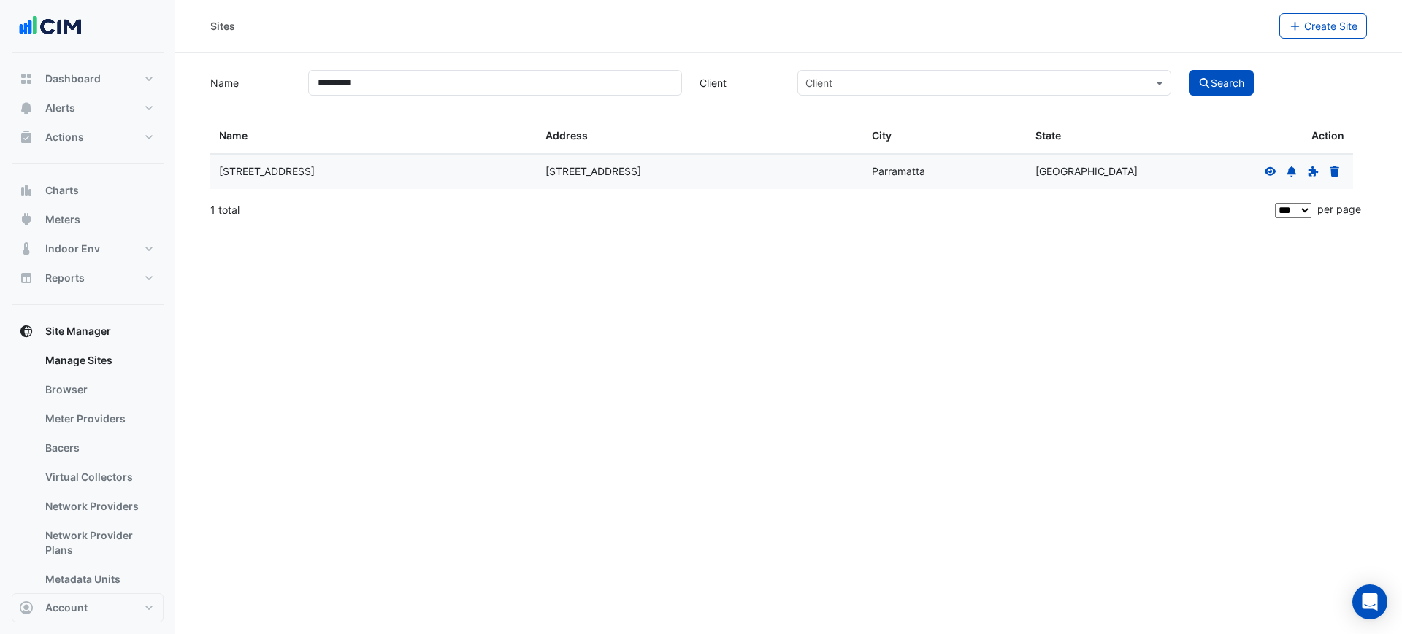
click at [1267, 168] on icon at bounding box center [1270, 170] width 12 height 9
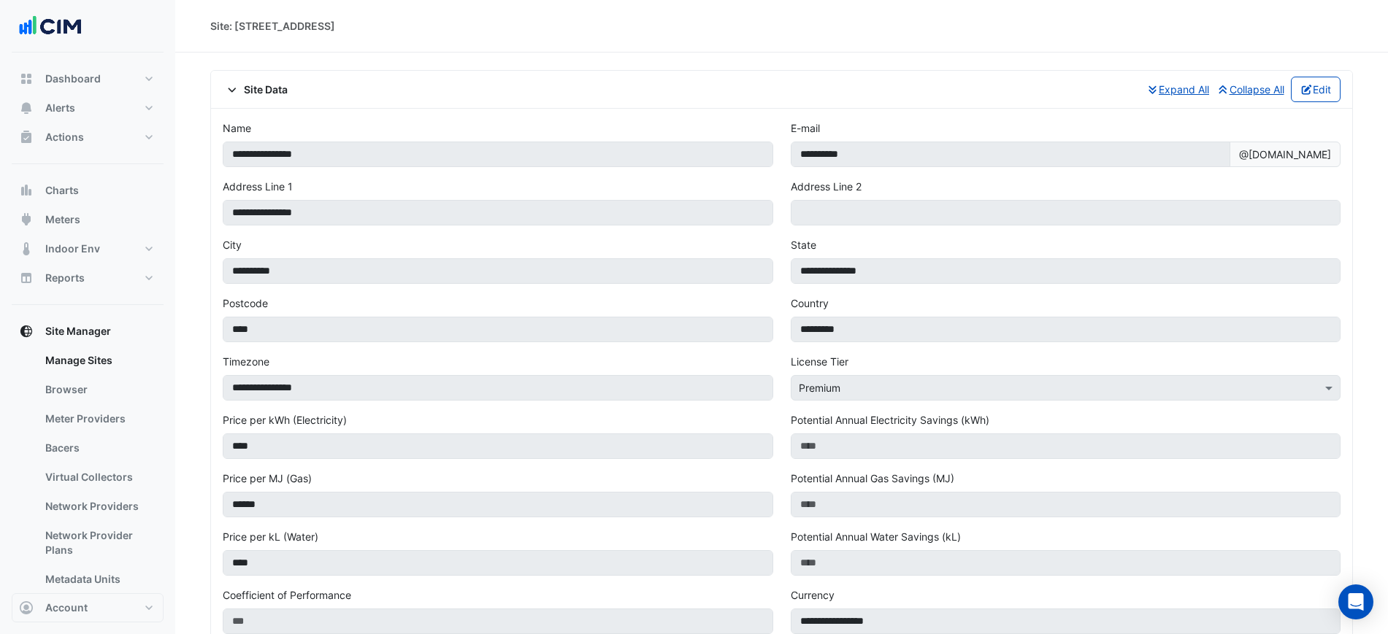
select select "***"
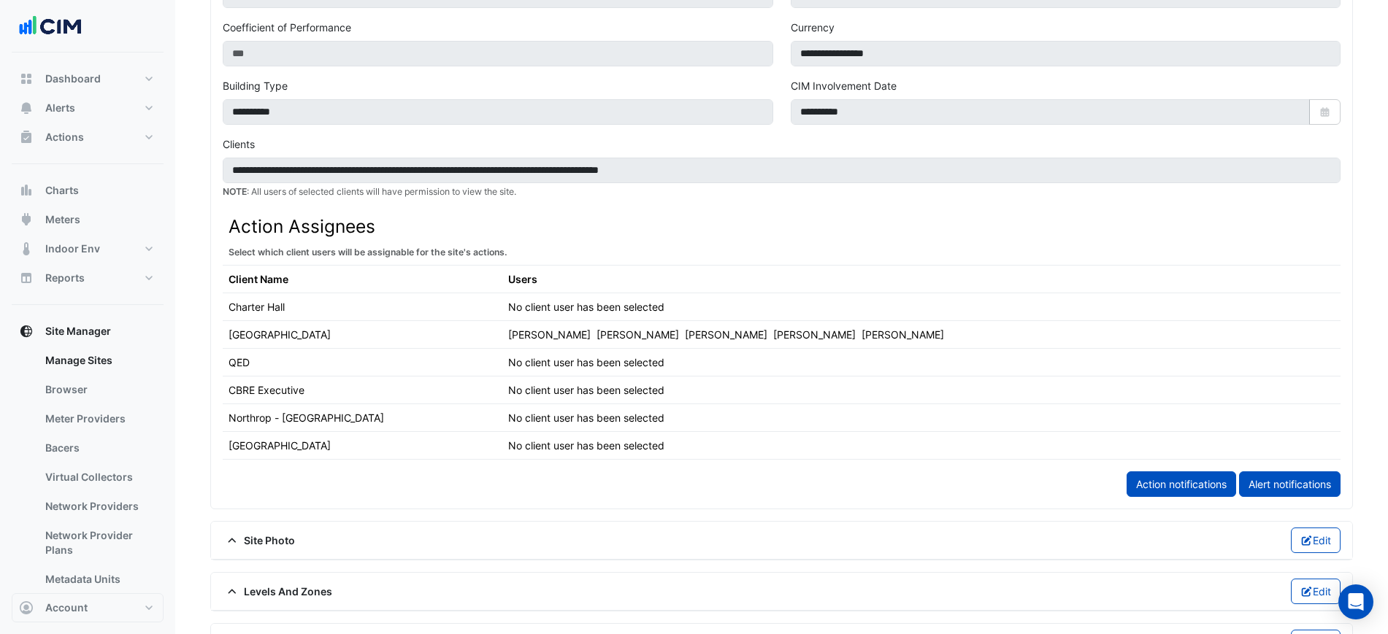
scroll to position [821, 0]
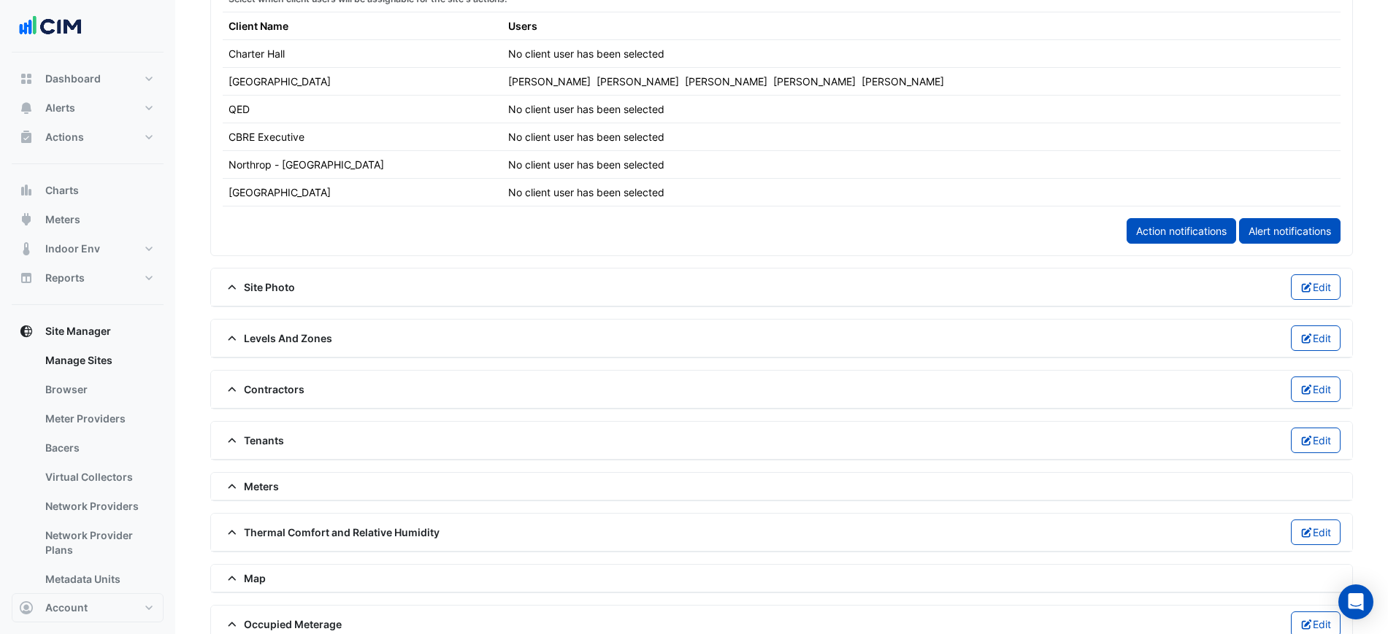
click at [311, 531] on span "Thermal Comfort and Relative Humidity" at bounding box center [331, 532] width 217 height 15
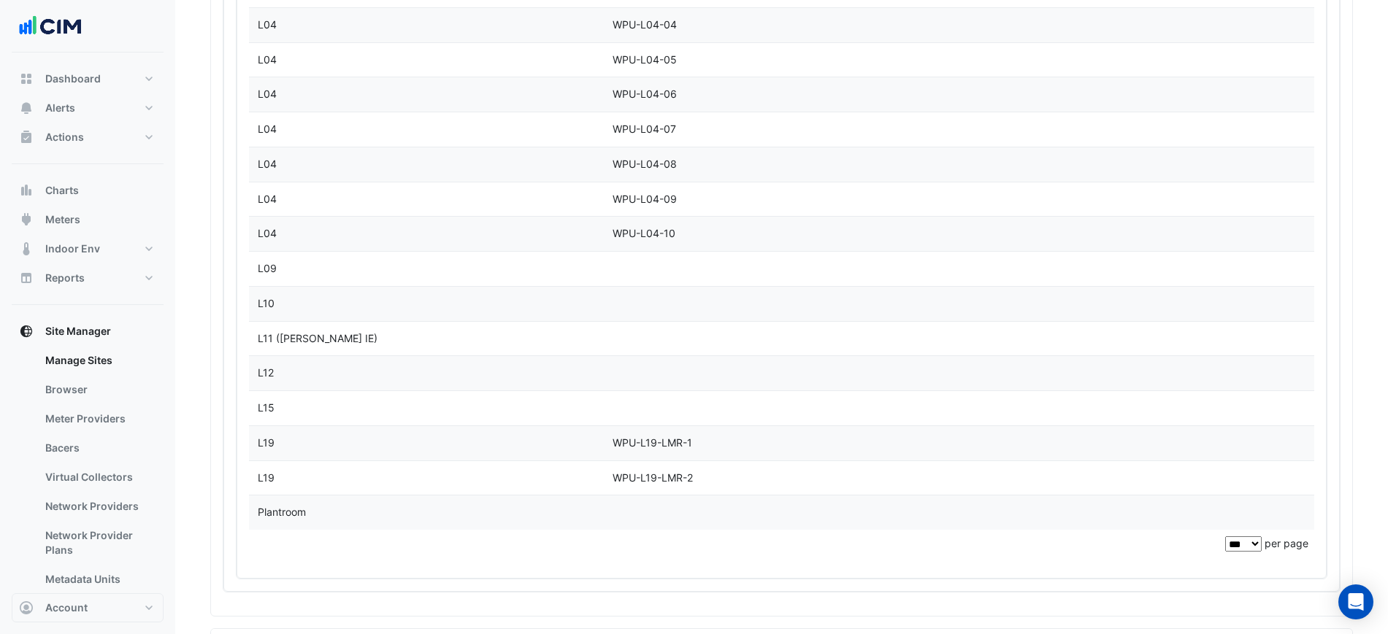
scroll to position [5019, 0]
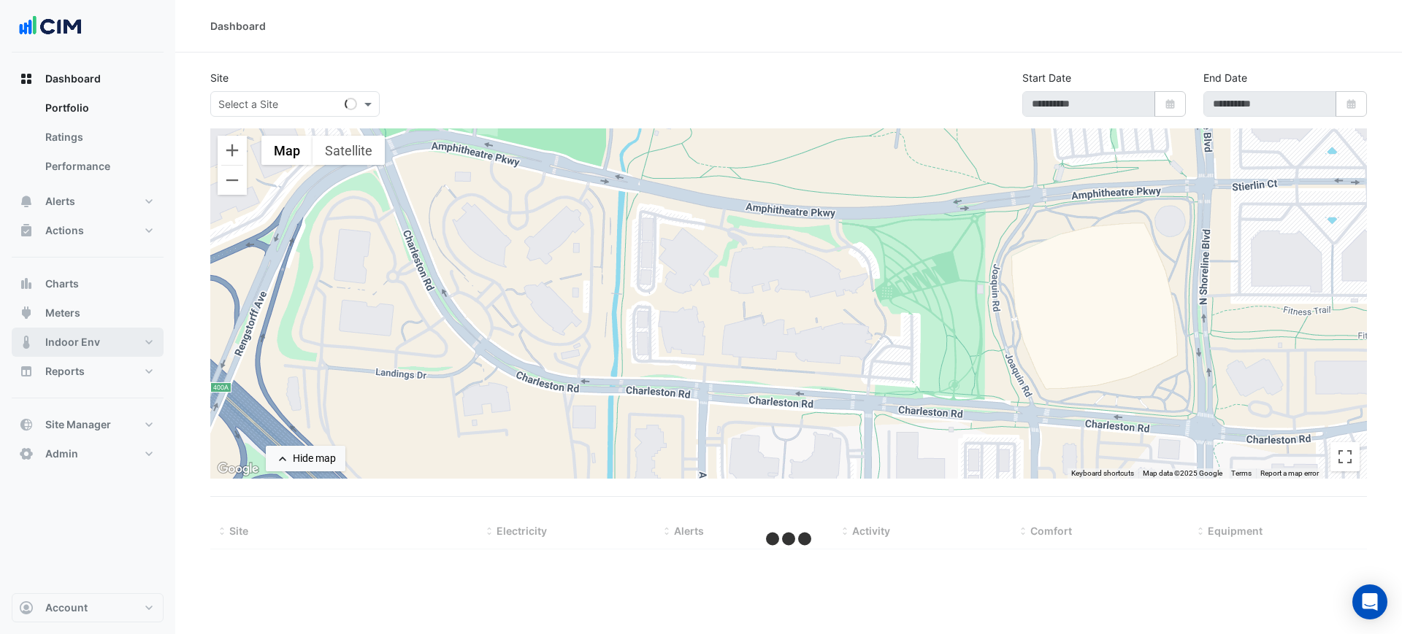
select select "***"
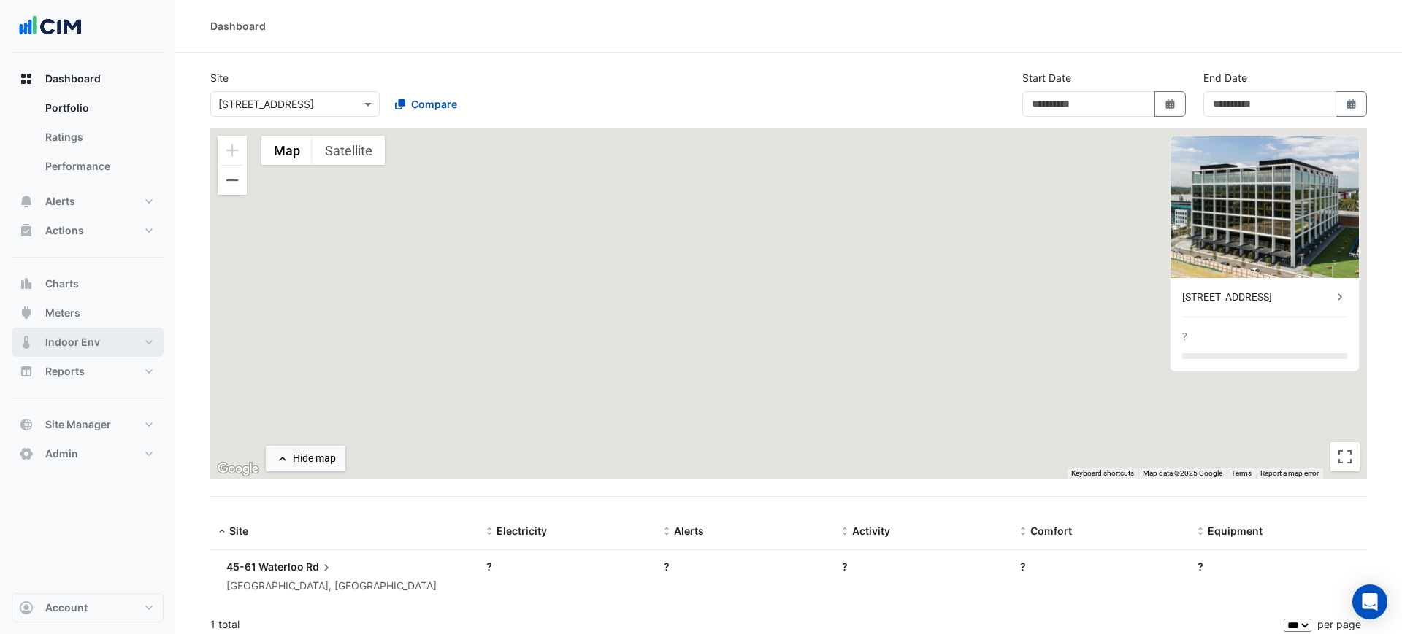
type input "**********"
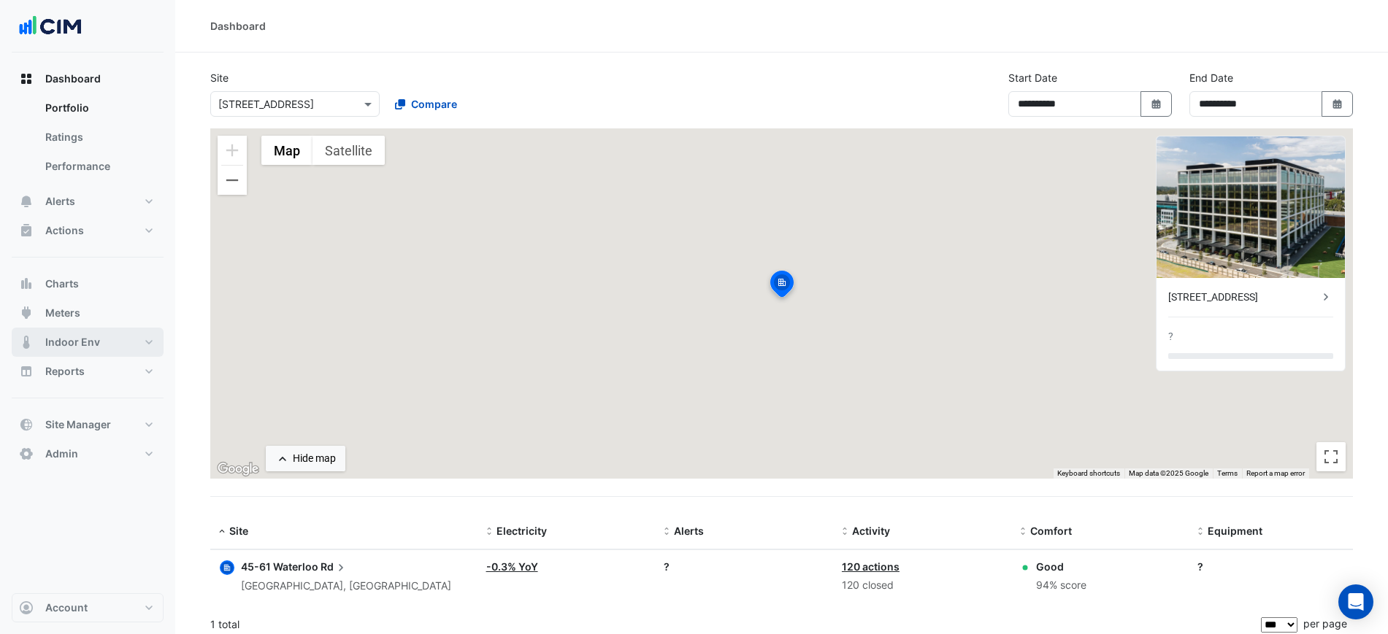
click at [104, 340] on button "Indoor Env" at bounding box center [88, 342] width 152 height 29
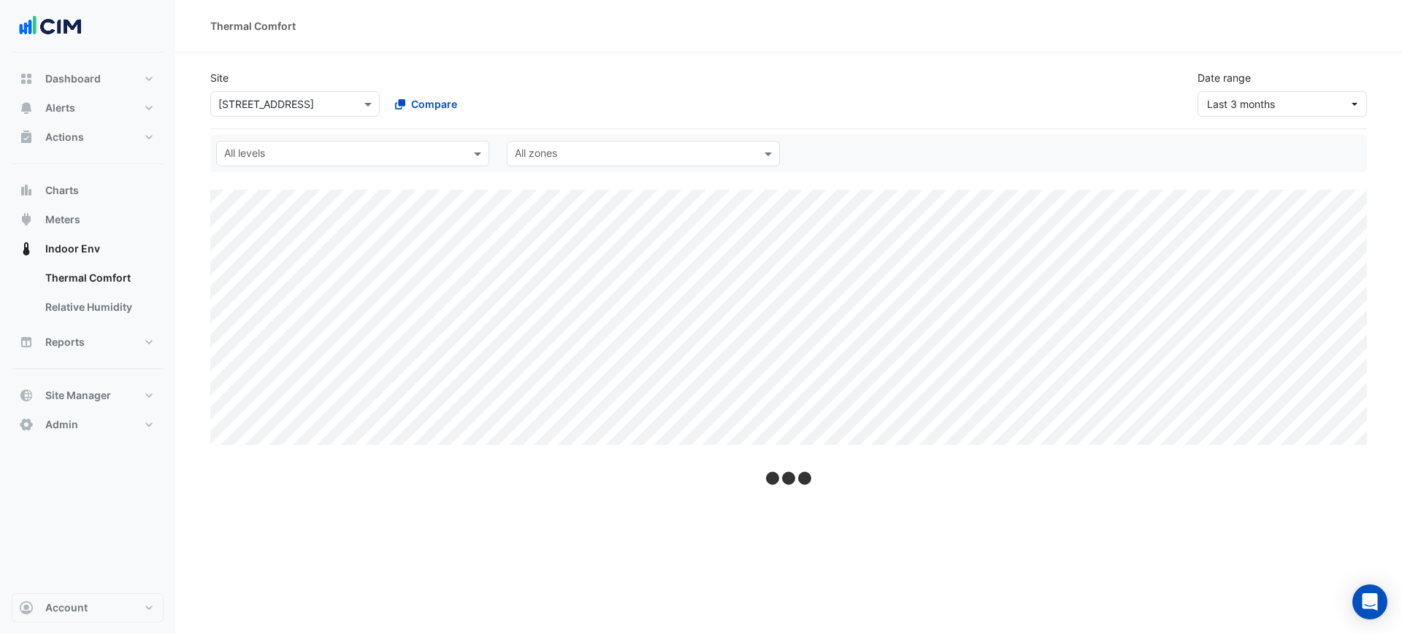
click at [315, 97] on input "text" at bounding box center [280, 104] width 124 height 15
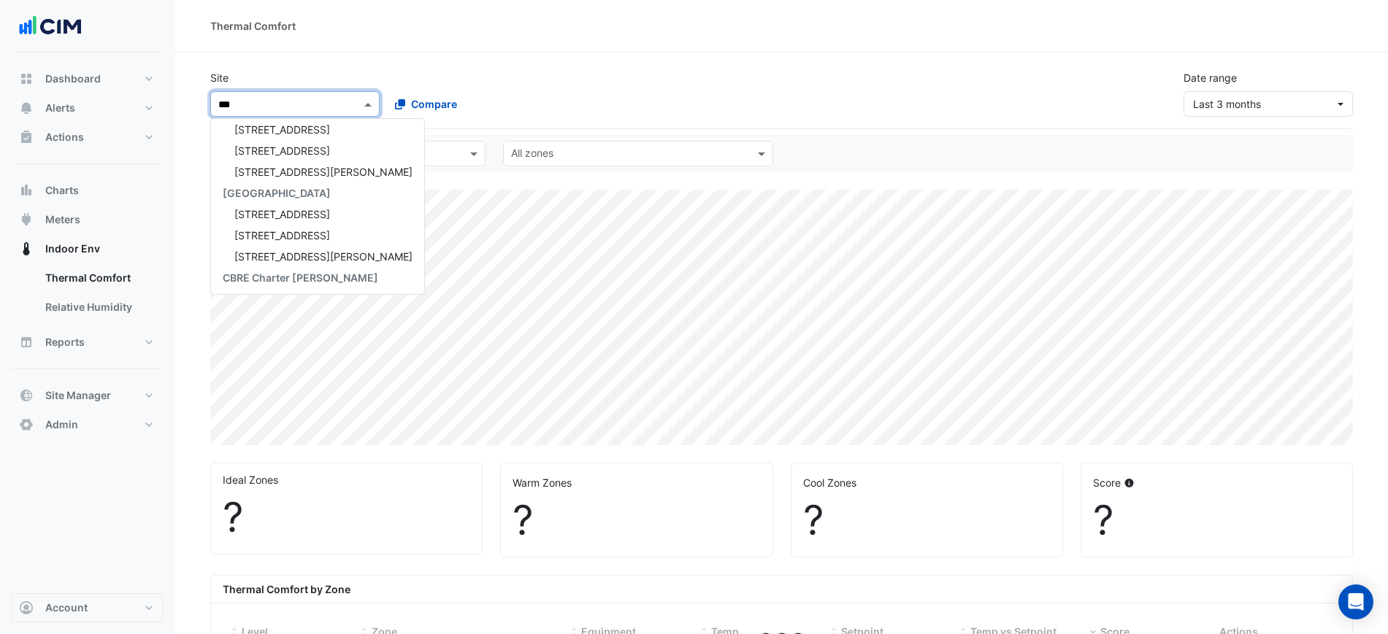
scroll to position [6, 0]
type input "******"
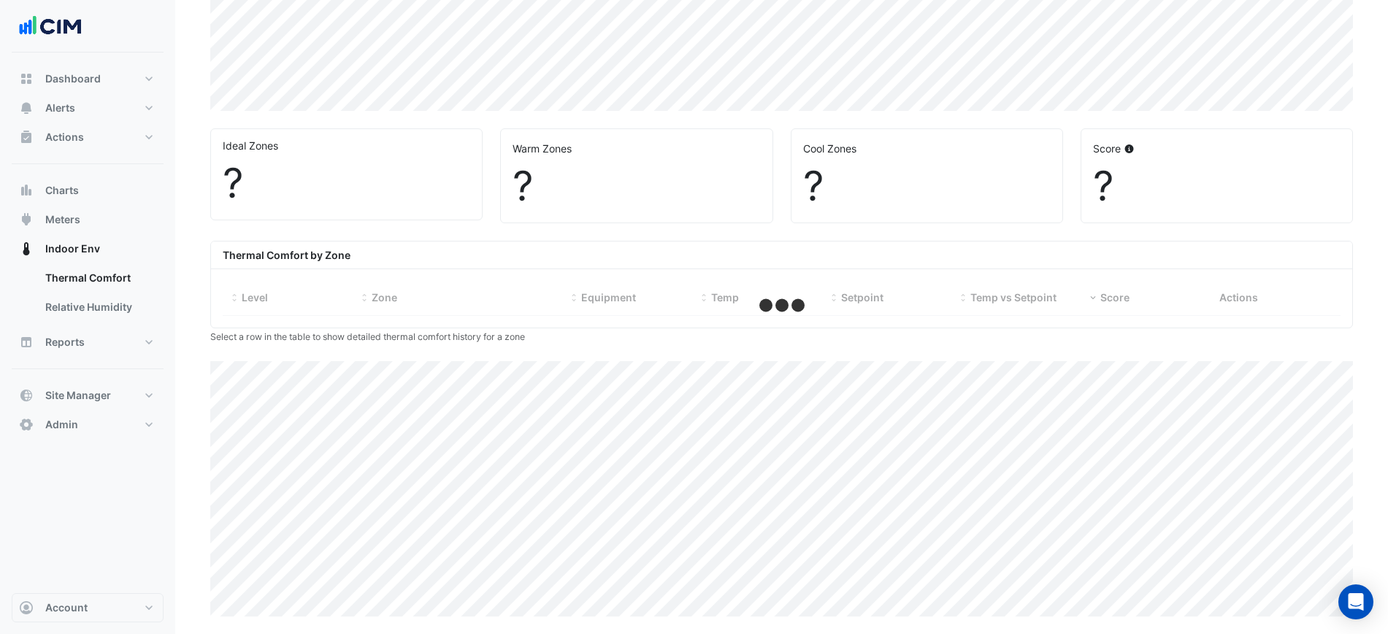
select select "***"
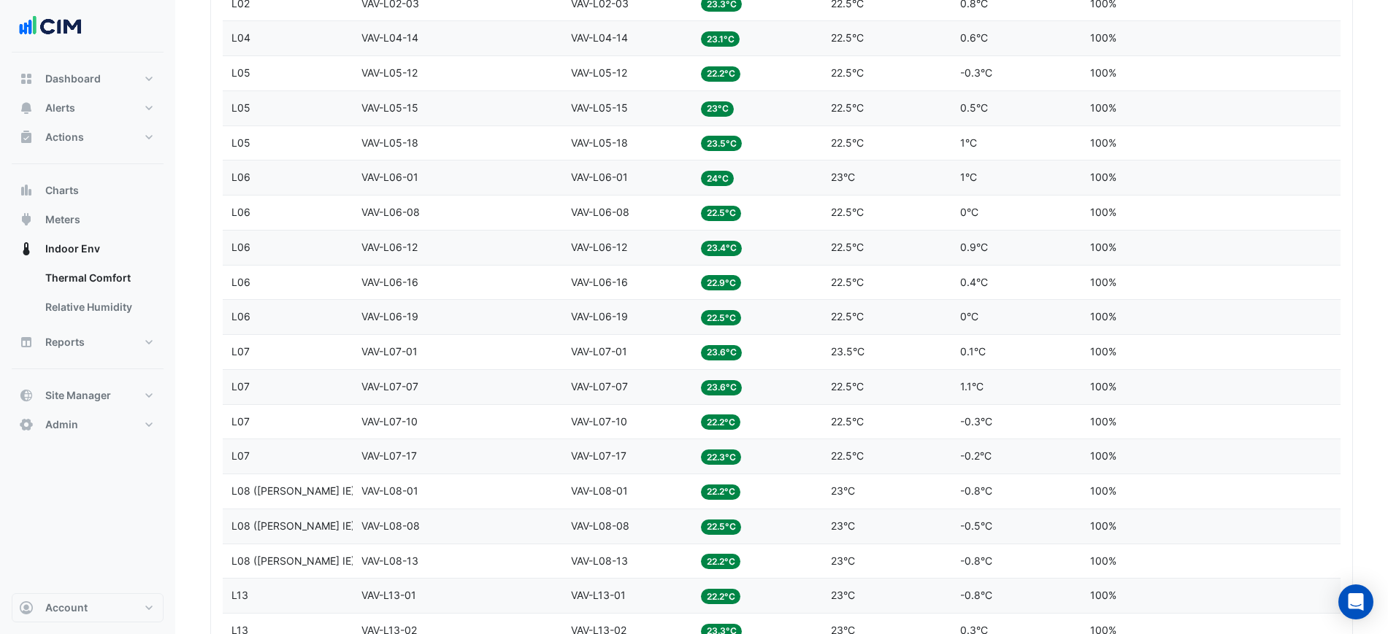
scroll to position [334, 0]
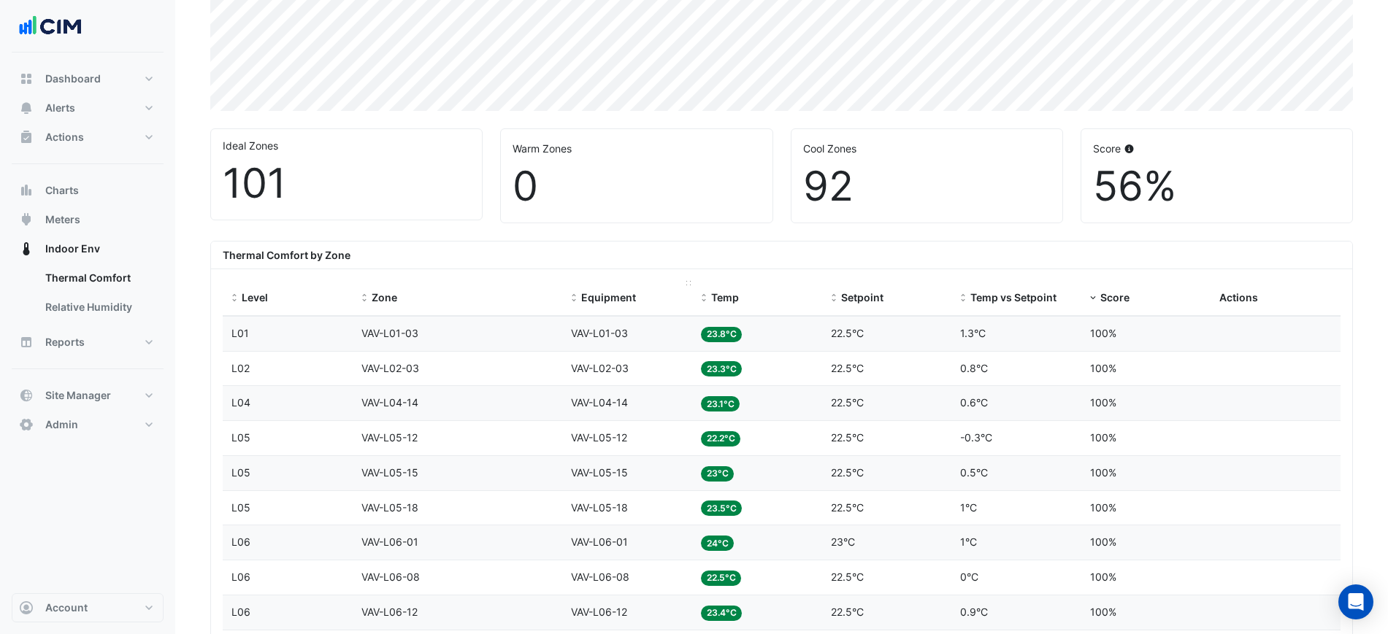
click at [584, 299] on span "Equipment" at bounding box center [608, 297] width 55 height 12
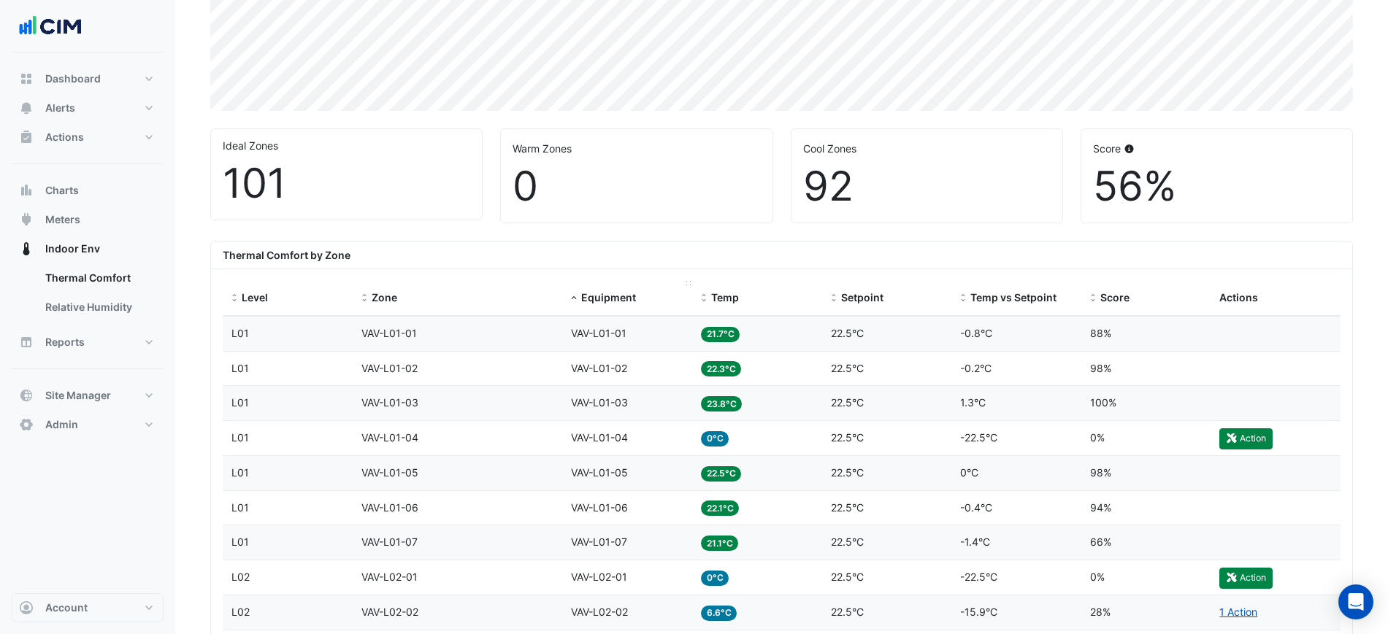
click at [583, 298] on span "Equipment" at bounding box center [608, 297] width 55 height 12
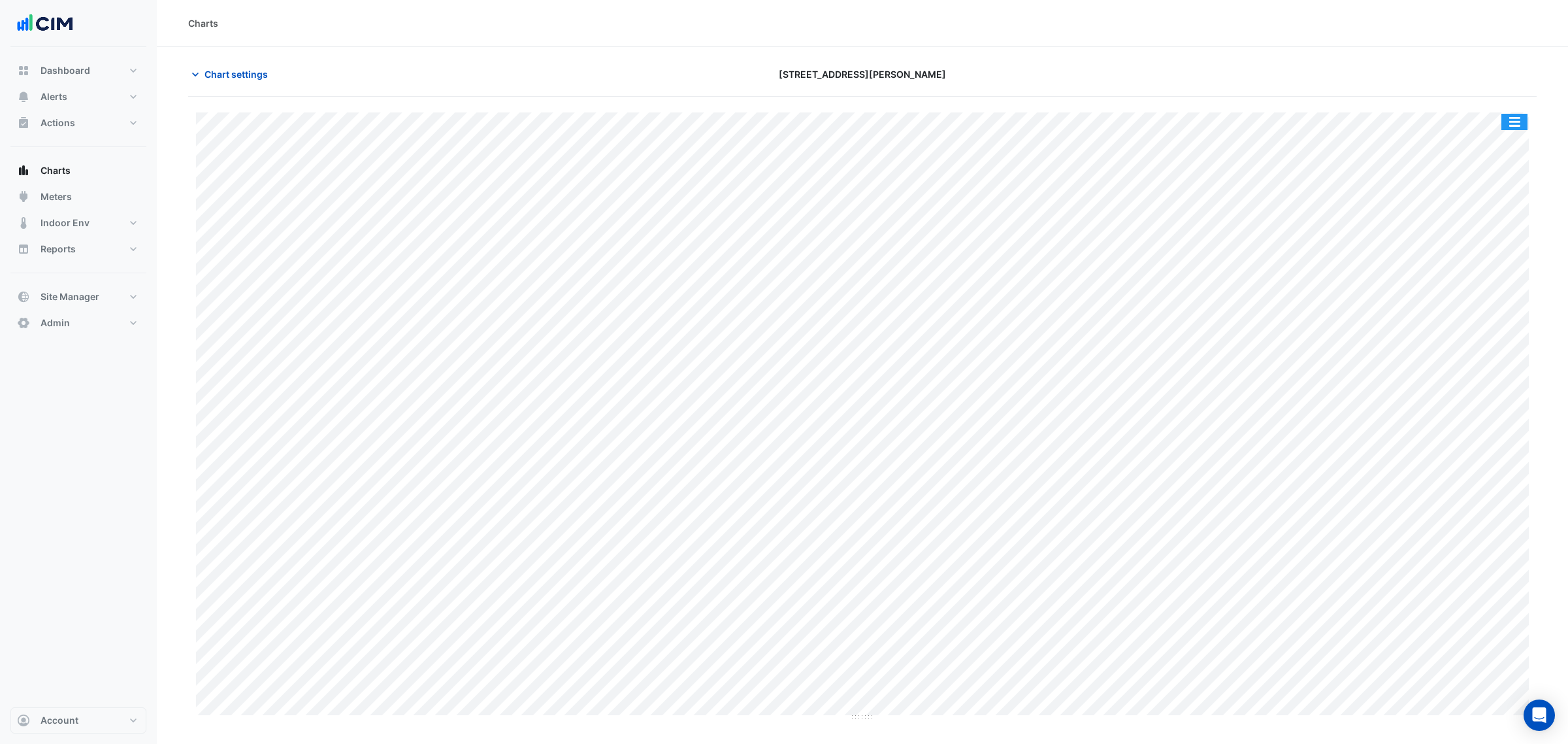
click at [1520, 123] on button "button" at bounding box center [1514, 122] width 26 height 16
click at [1498, 187] on div "Save as PNG" at bounding box center [1488, 189] width 79 height 22
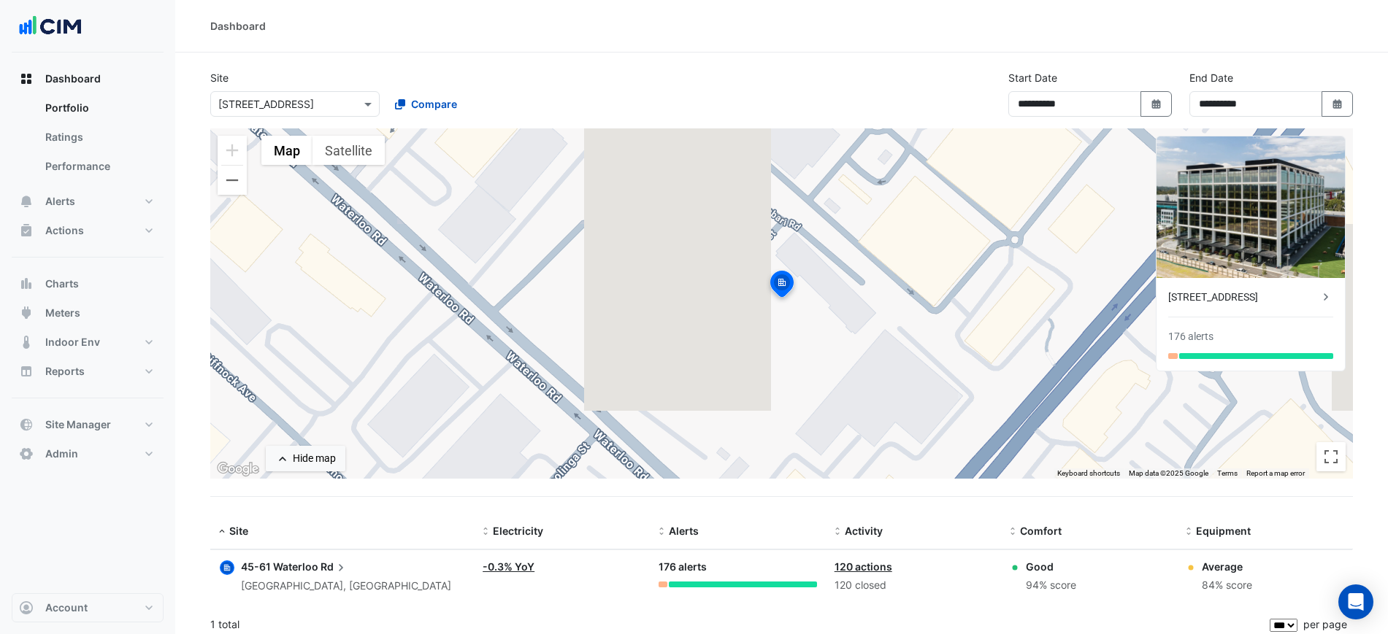
select select "***"
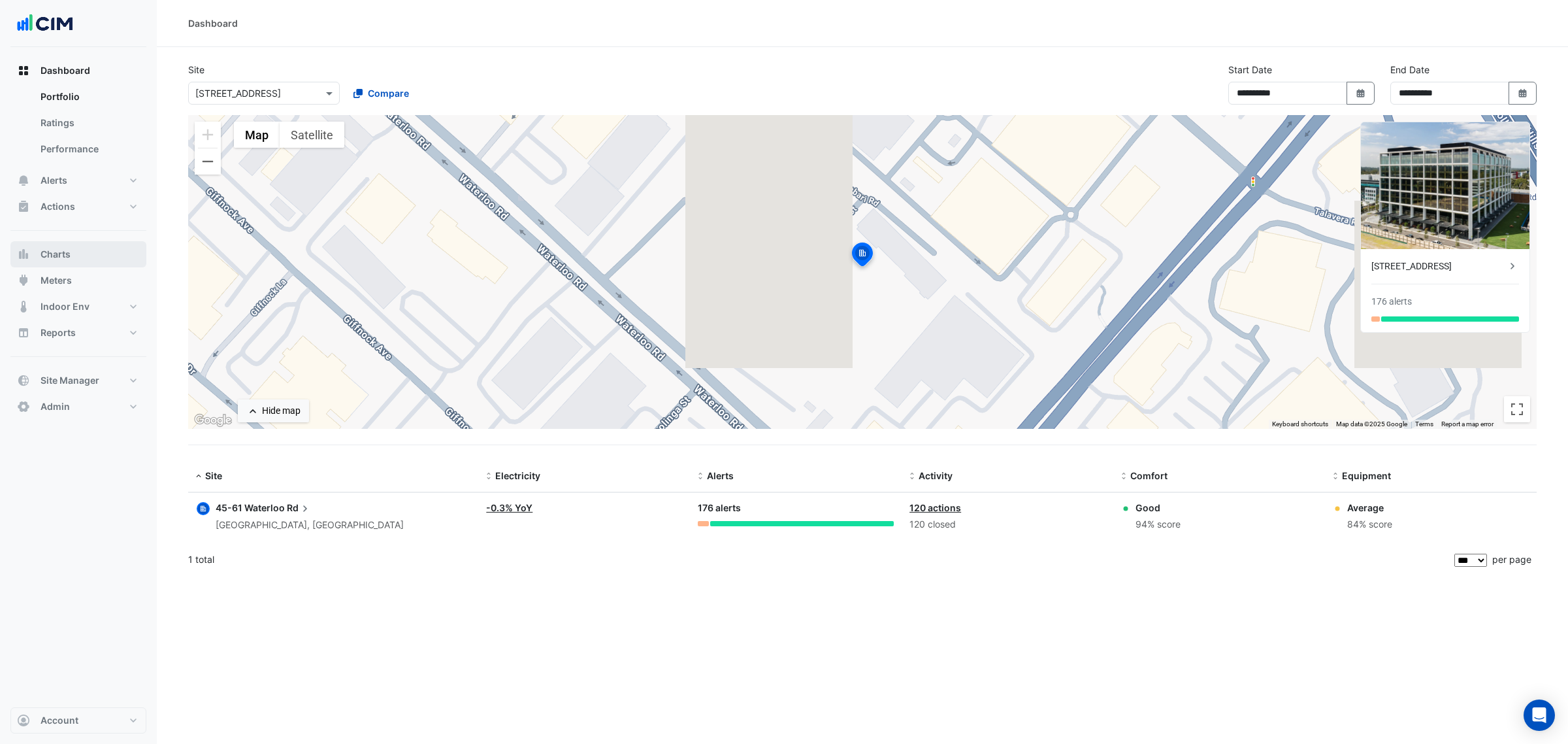
click at [52, 245] on button "Charts" at bounding box center [79, 253] width 136 height 26
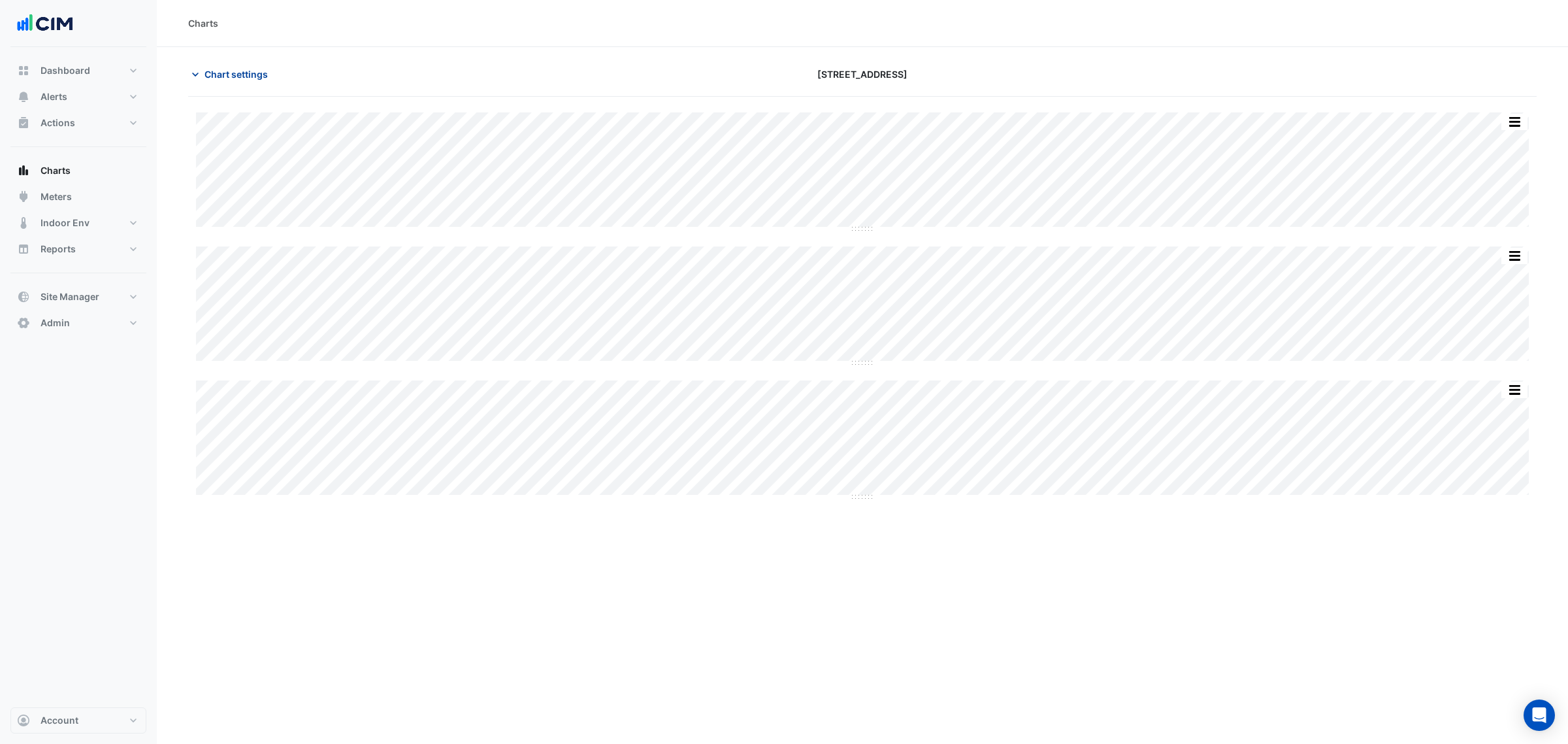
click at [237, 80] on span "Chart settings" at bounding box center [236, 73] width 64 height 13
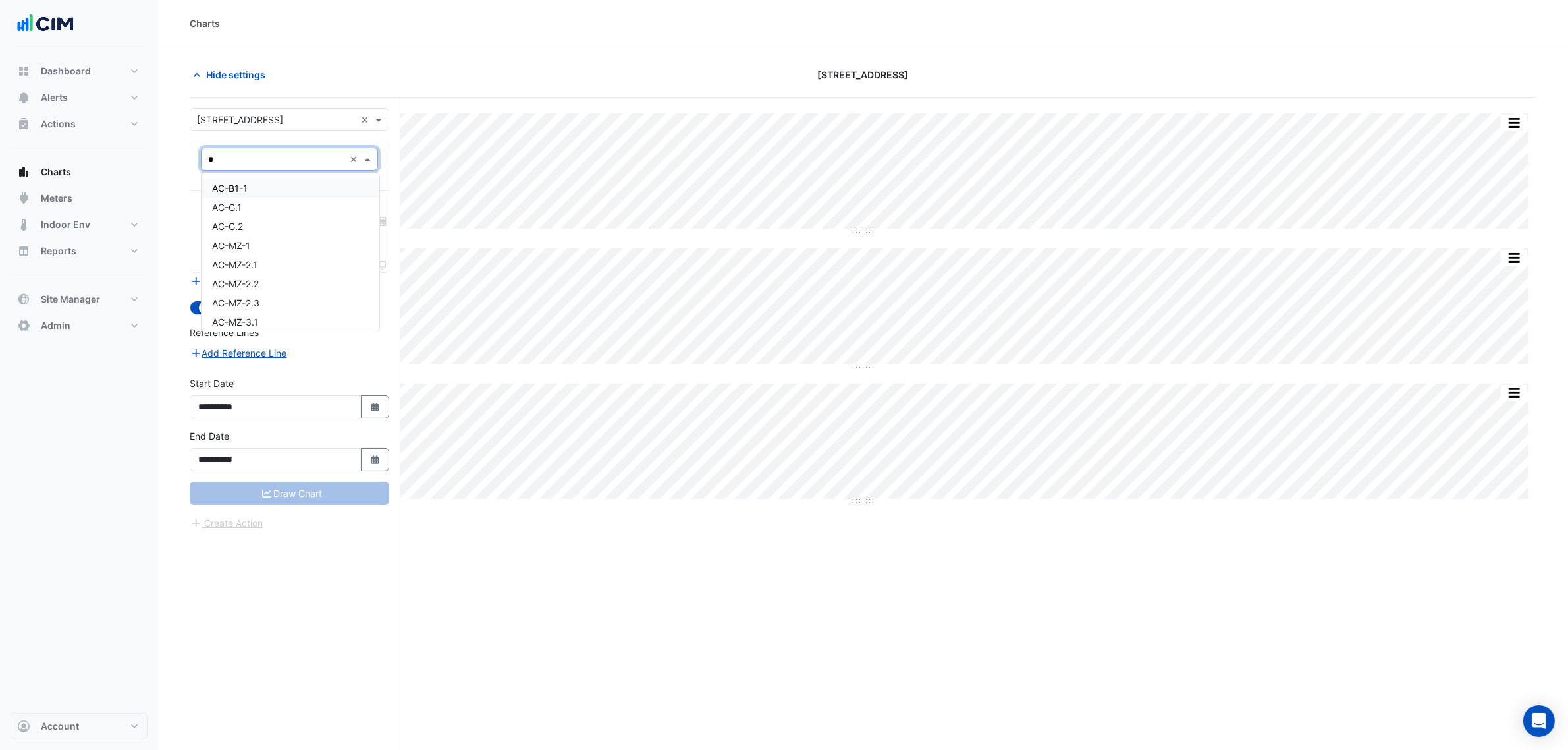
type input "**"
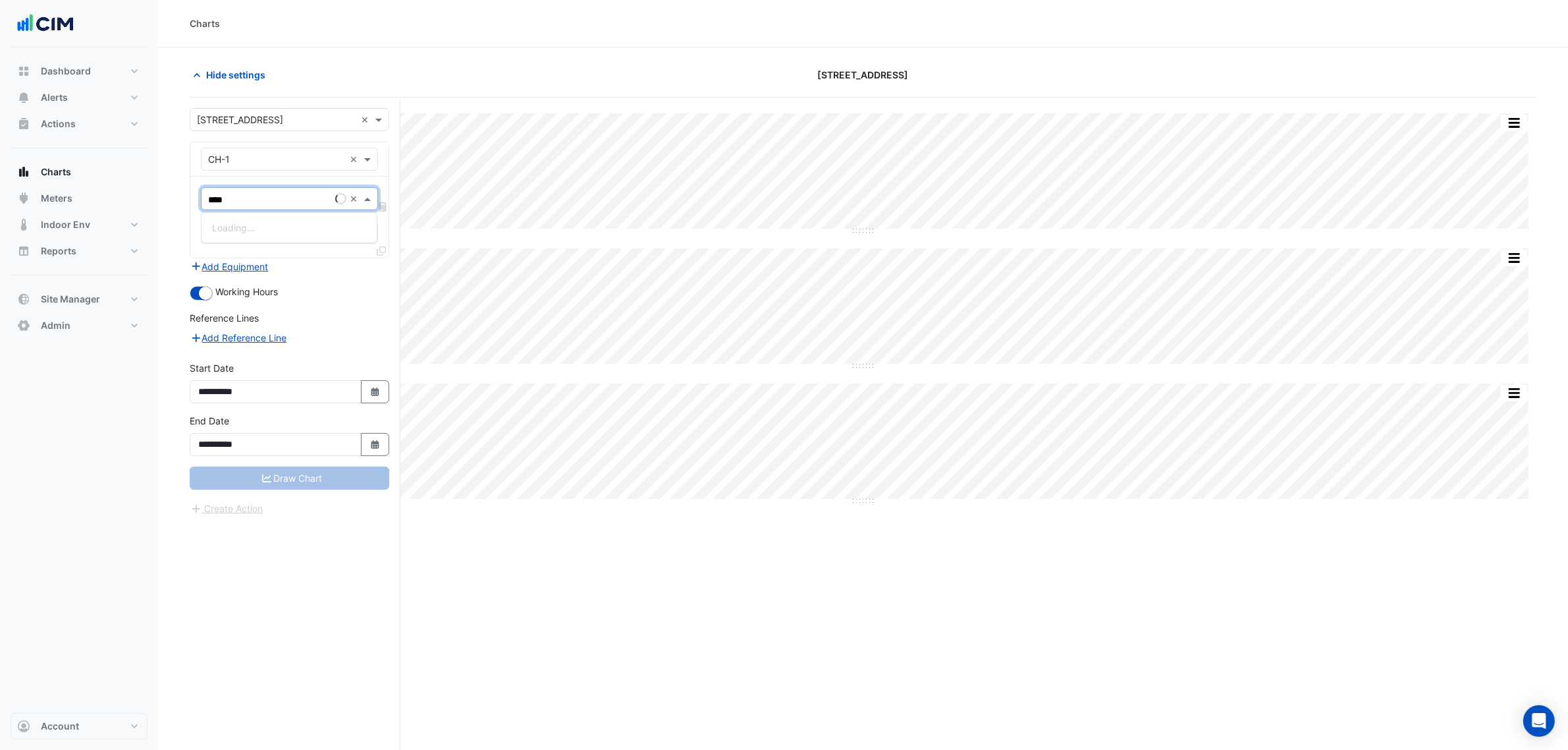
type input "****"
drag, startPoint x: 279, startPoint y: 225, endPoint x: 299, endPoint y: 238, distance: 23.9
click at [279, 225] on span "Chiller Status - Plantroom, Plantroom" at bounding box center [291, 227] width 158 height 11
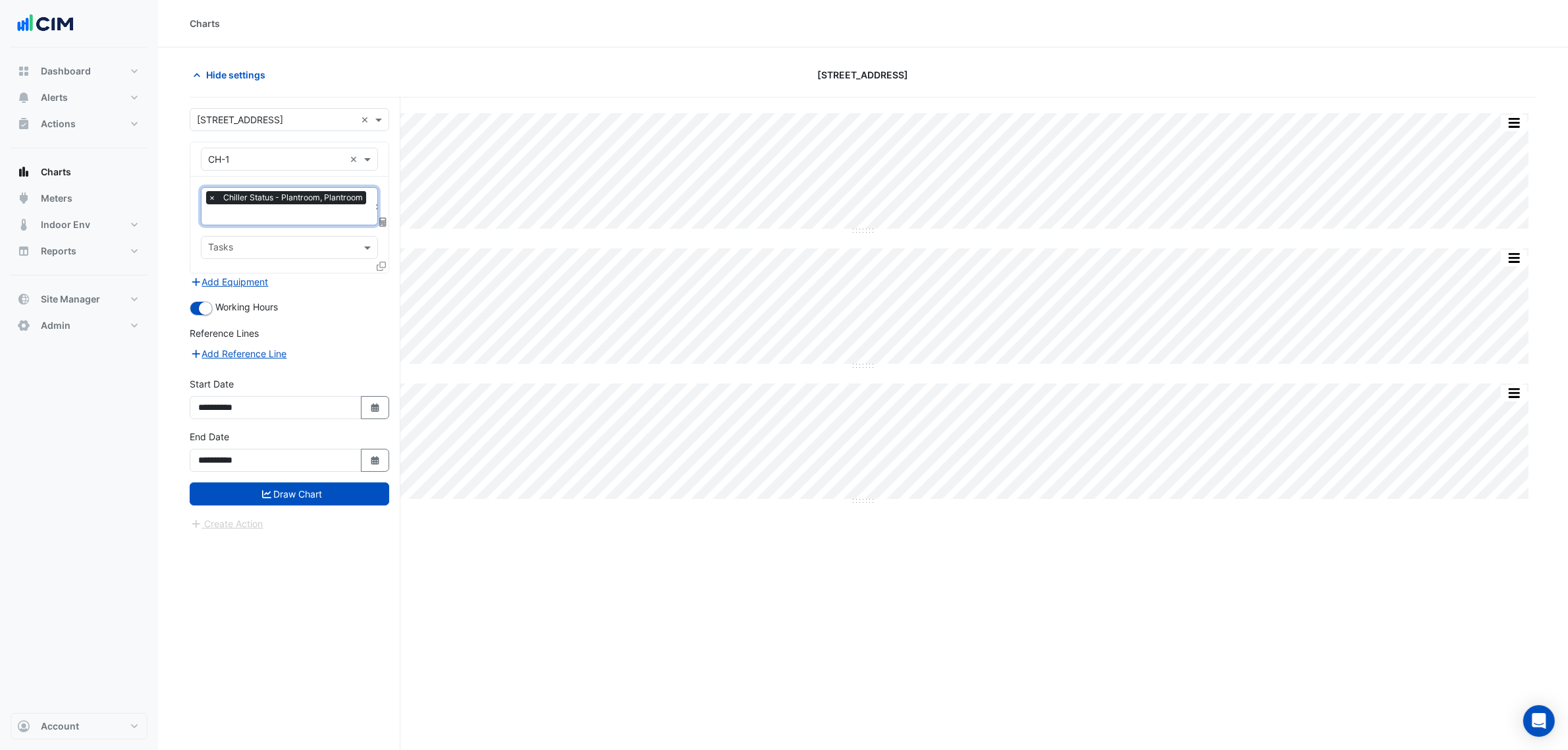
click at [382, 269] on icon at bounding box center [382, 266] width 9 height 9
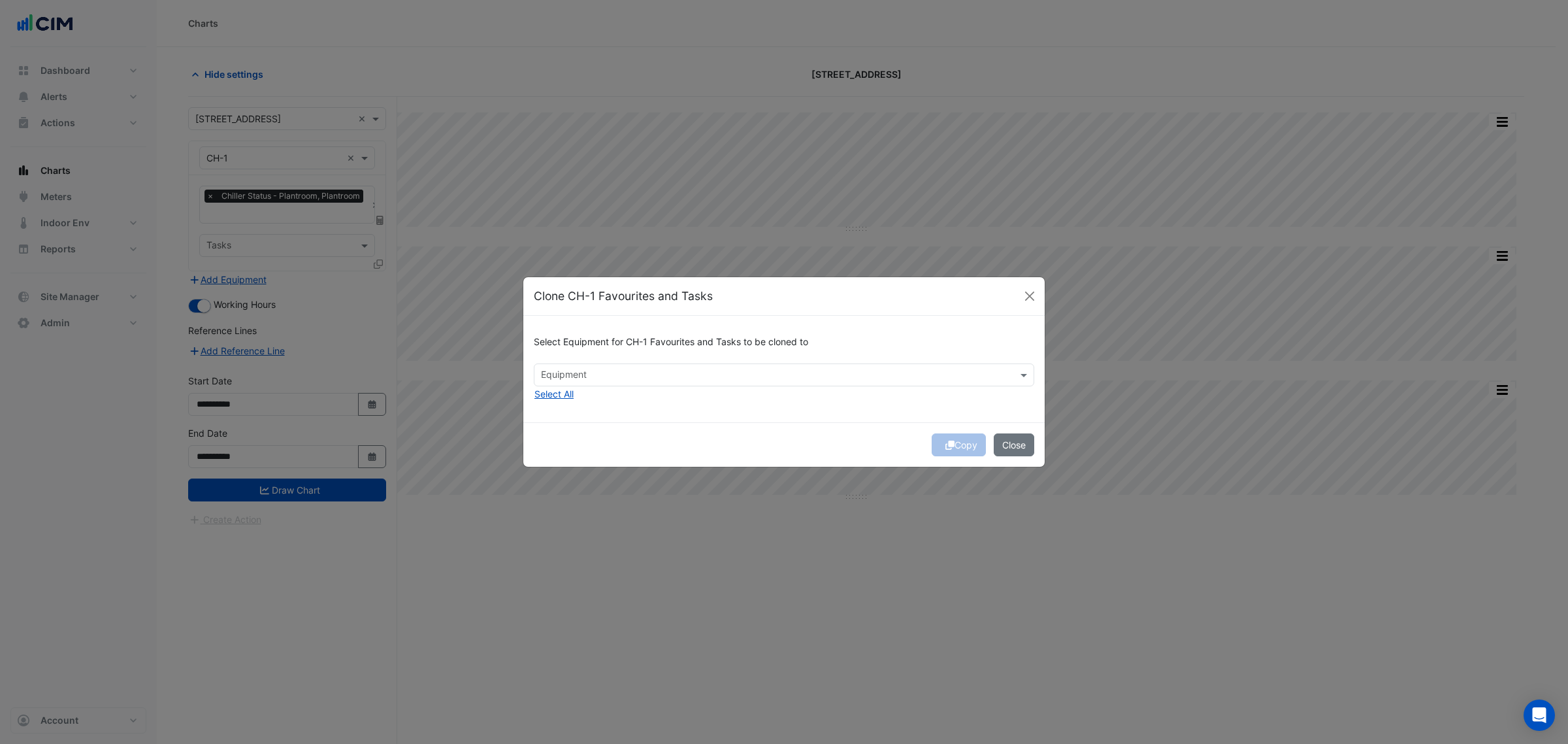
click at [616, 353] on div "Select Equipment for CH-1 Favourites and Tasks to be cloned to" at bounding box center [783, 345] width 500 height 38
click at [615, 369] on input "text" at bounding box center [776, 375] width 471 height 13
click at [582, 404] on div "CH-2" at bounding box center [564, 402] width 60 height 19
click at [580, 416] on div "CH-3" at bounding box center [564, 422] width 60 height 19
click at [584, 442] on span "CH-M-01" at bounding box center [565, 440] width 39 height 11
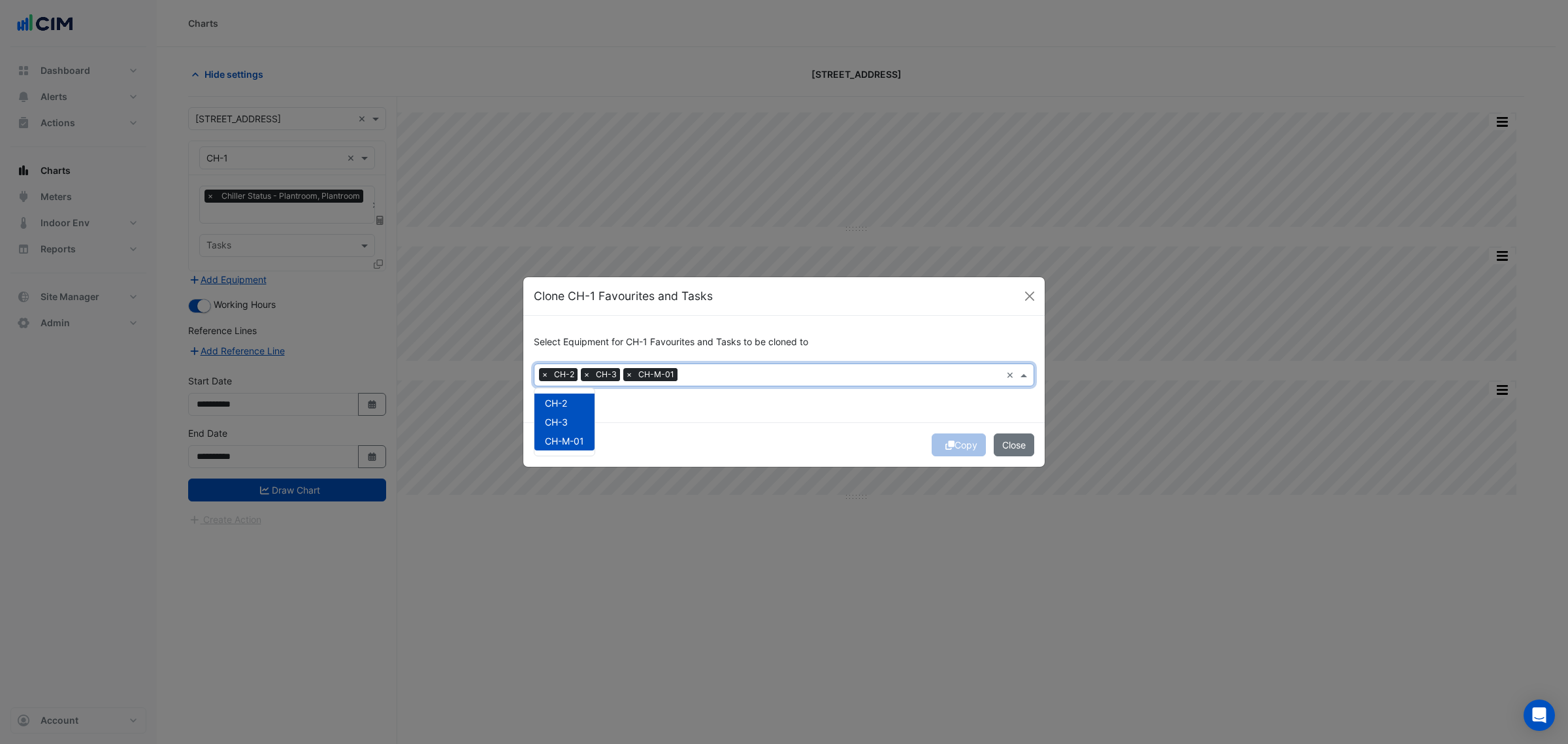
click at [712, 416] on div "Select Equipment for CH-1 Favourites and Tasks to be cloned to × CH-2 × CH-3 × …" at bounding box center [784, 369] width 522 height 107
click at [965, 449] on div "Copy Close" at bounding box center [784, 445] width 522 height 45
click at [961, 444] on div "Copy Close" at bounding box center [784, 445] width 522 height 45
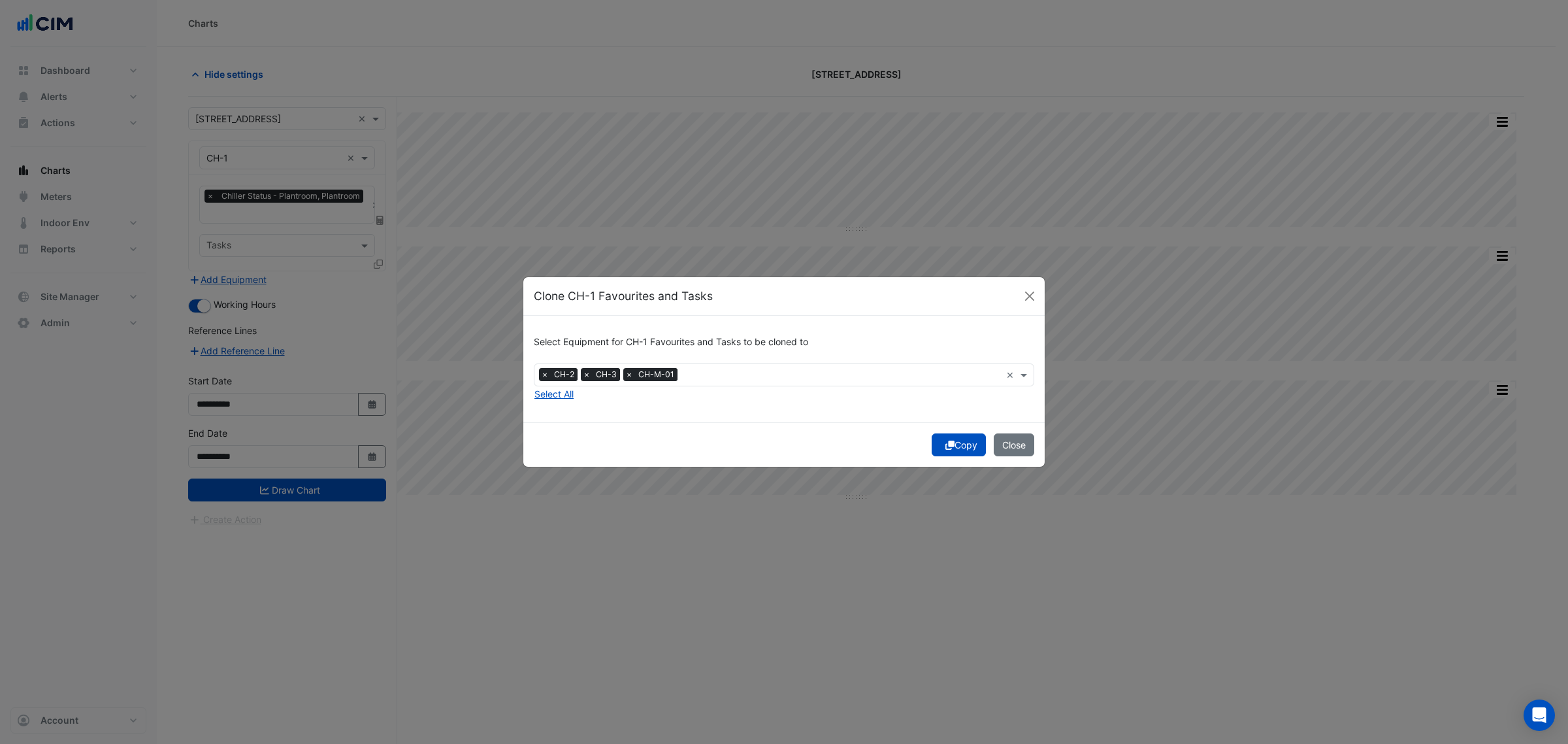
click at [961, 444] on button "Copy" at bounding box center [959, 445] width 55 height 23
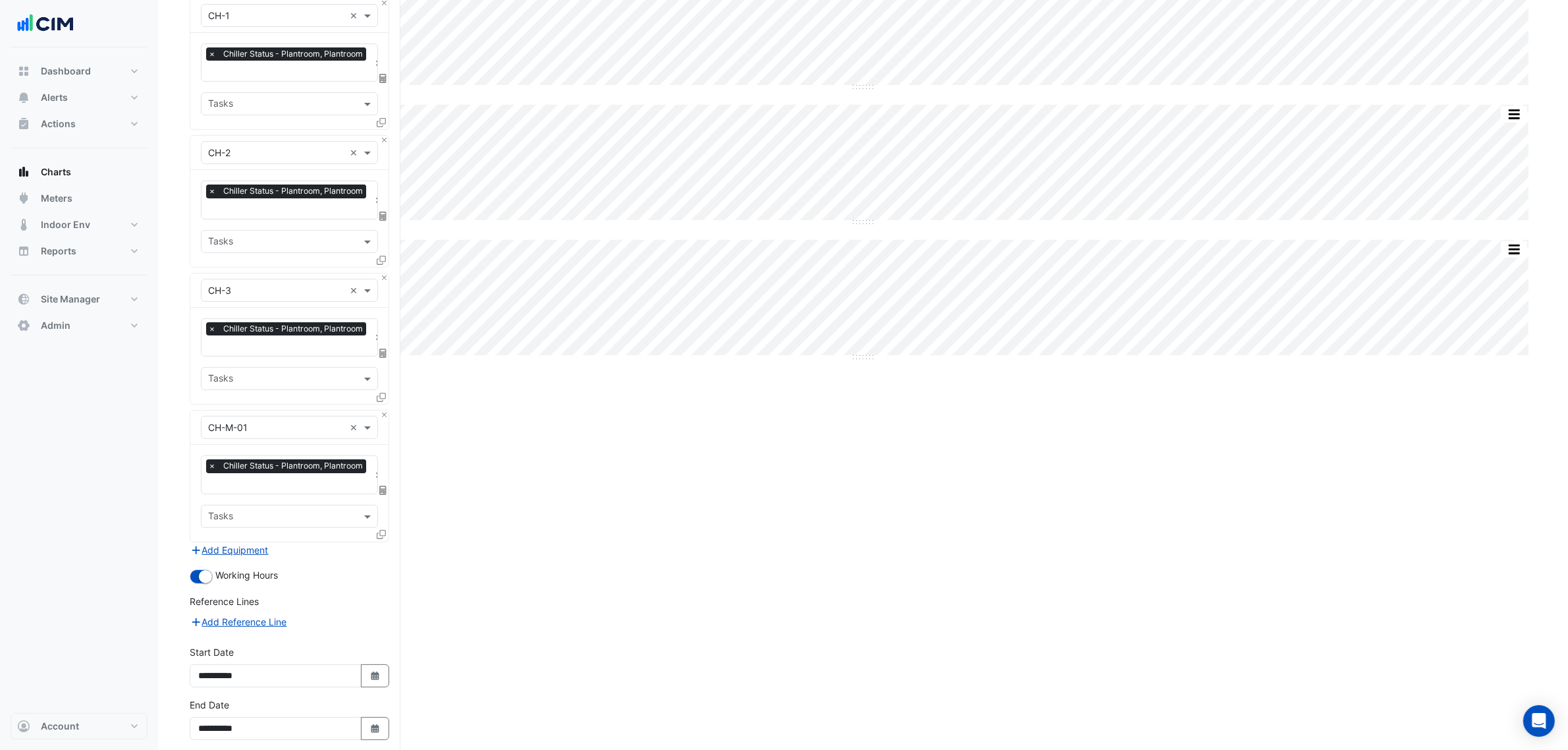
scroll to position [201, 0]
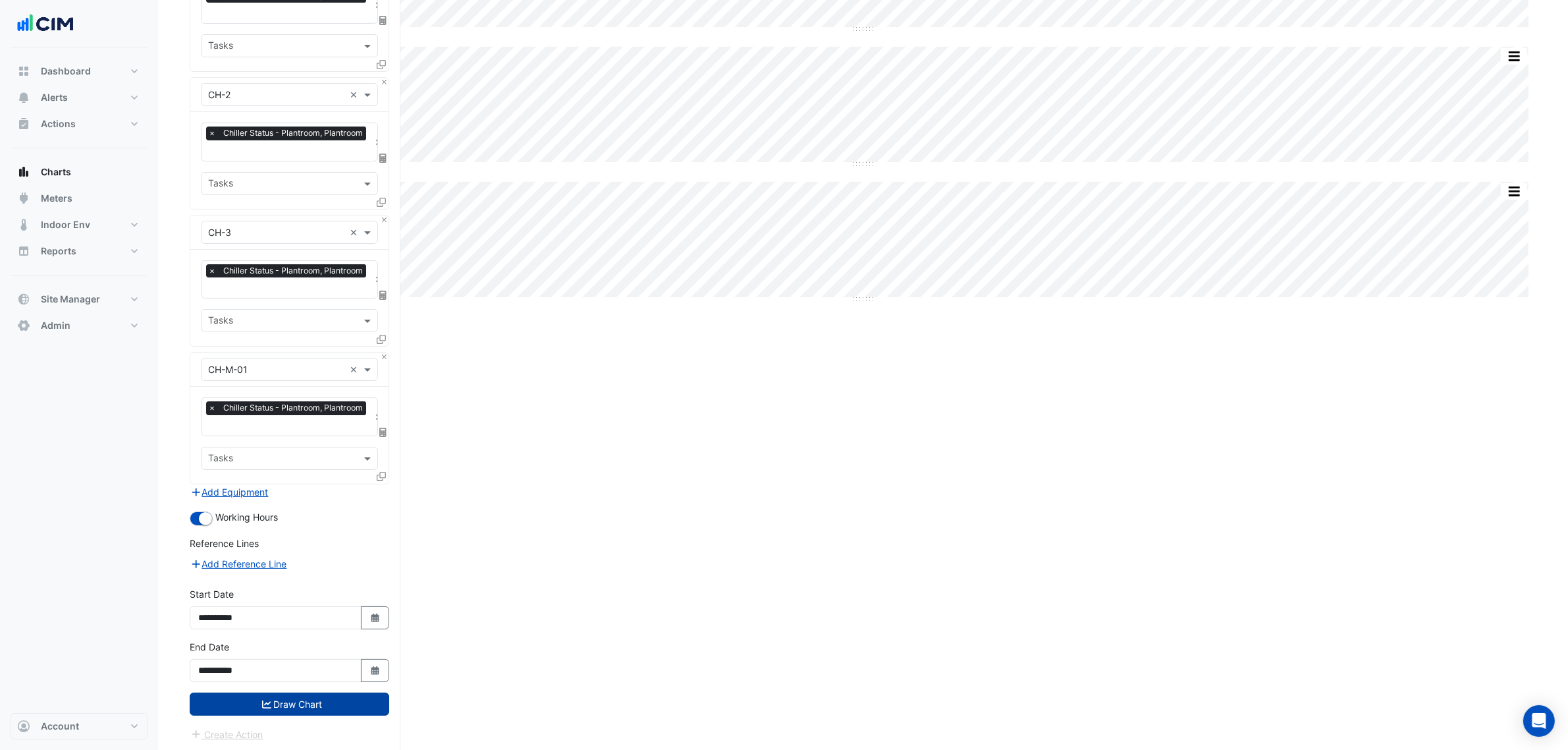
click at [330, 572] on button "Draw Chart" at bounding box center [289, 704] width 199 height 23
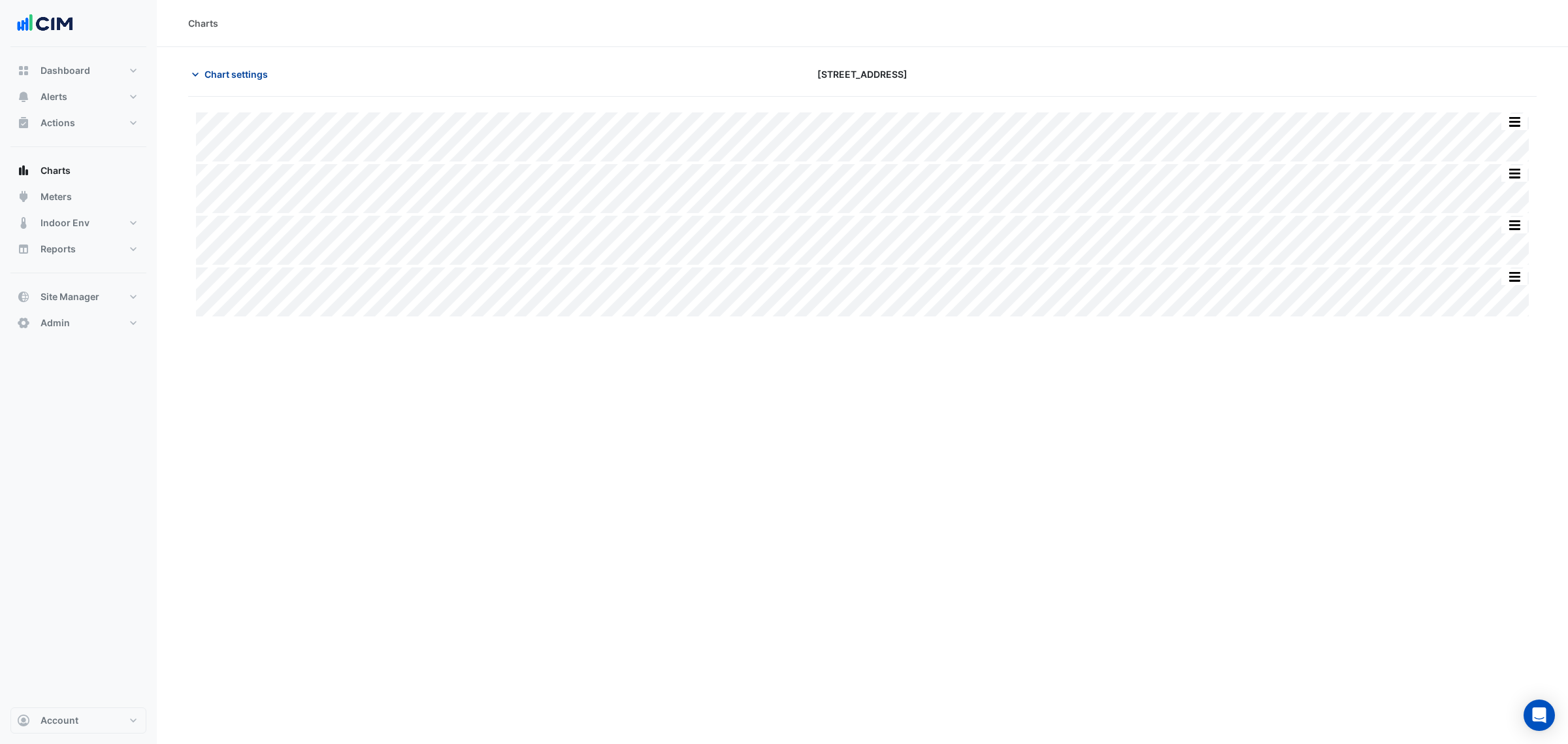
click at [226, 73] on span "Chart settings" at bounding box center [236, 73] width 64 height 13
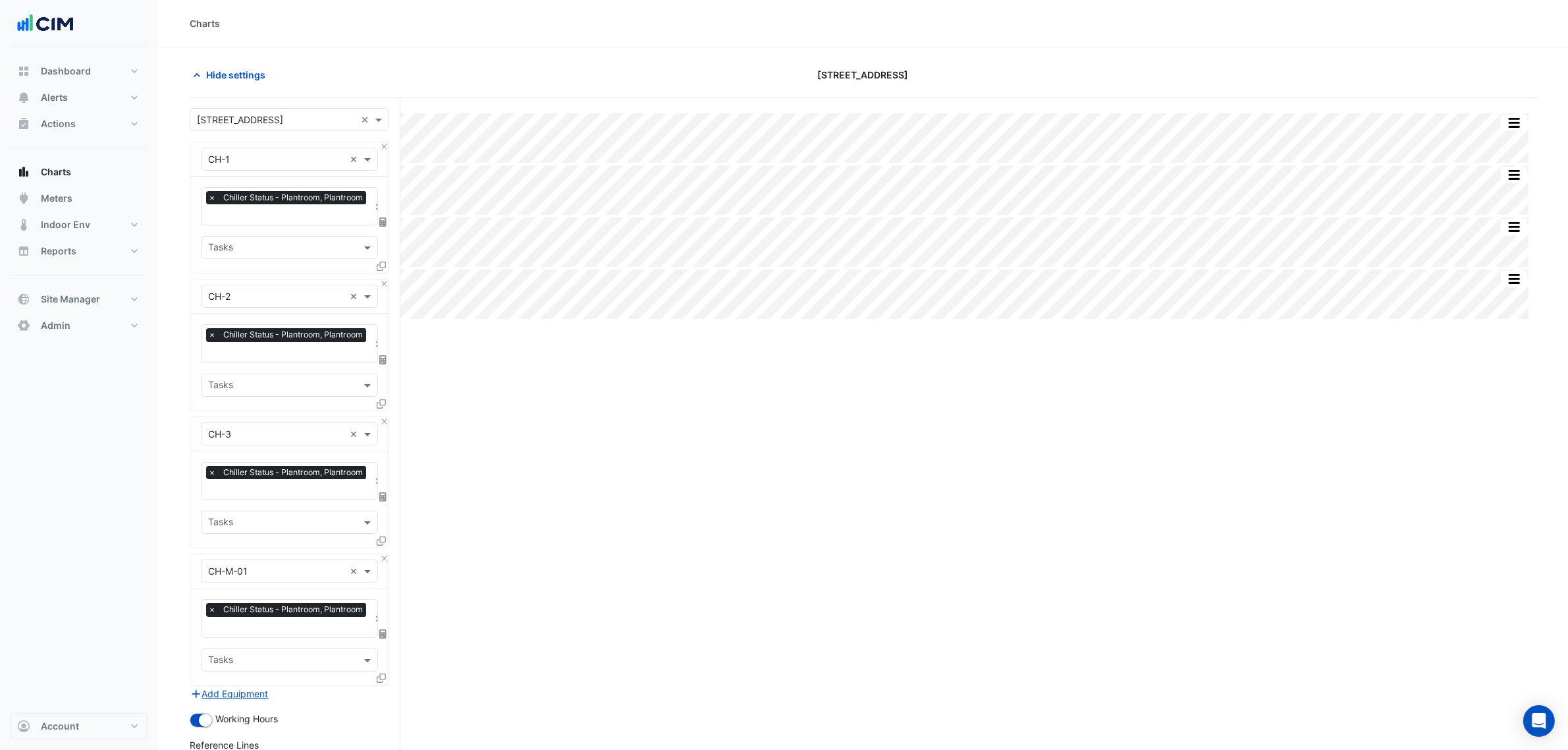
click at [273, 214] on input "text" at bounding box center [289, 215] width 161 height 14
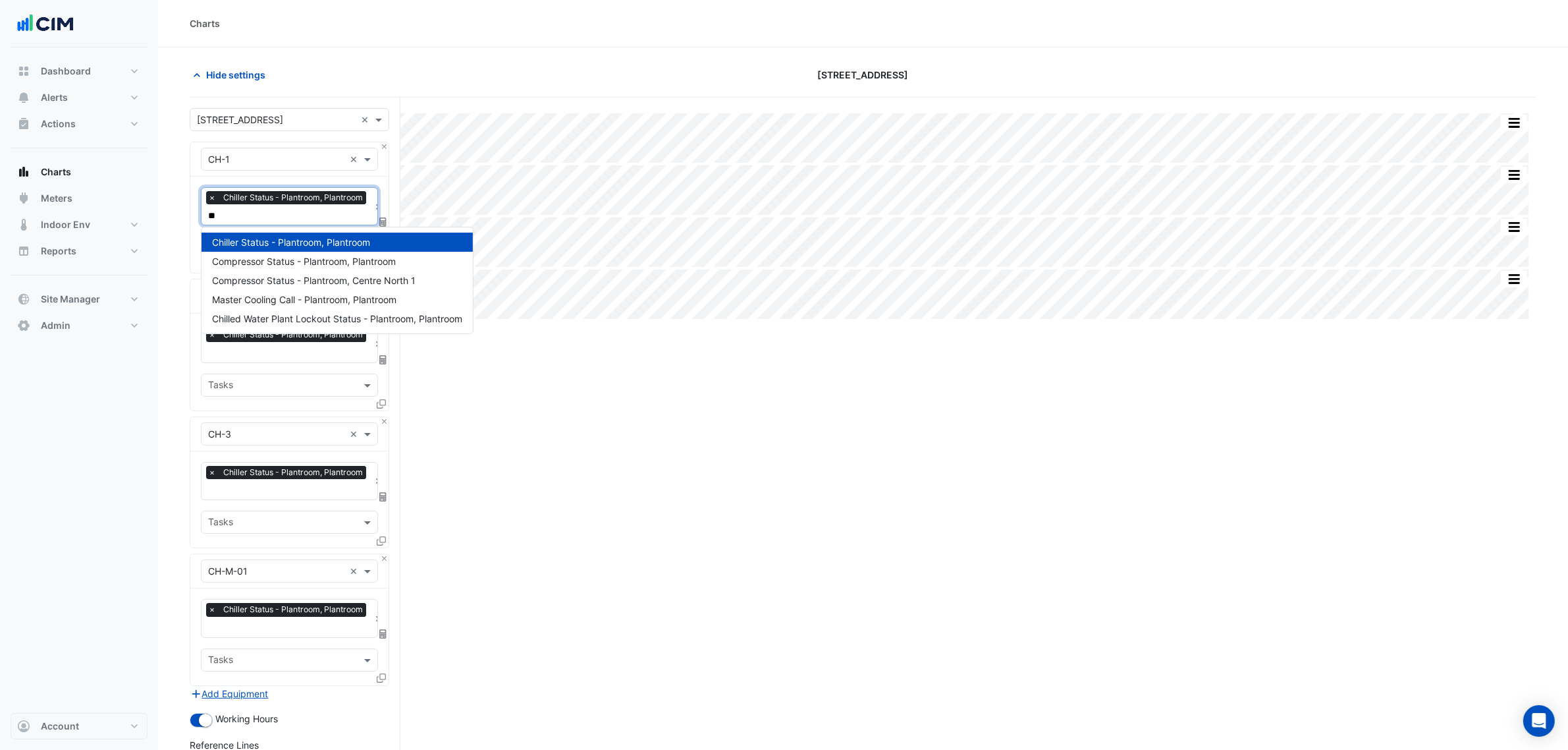
type input "*"
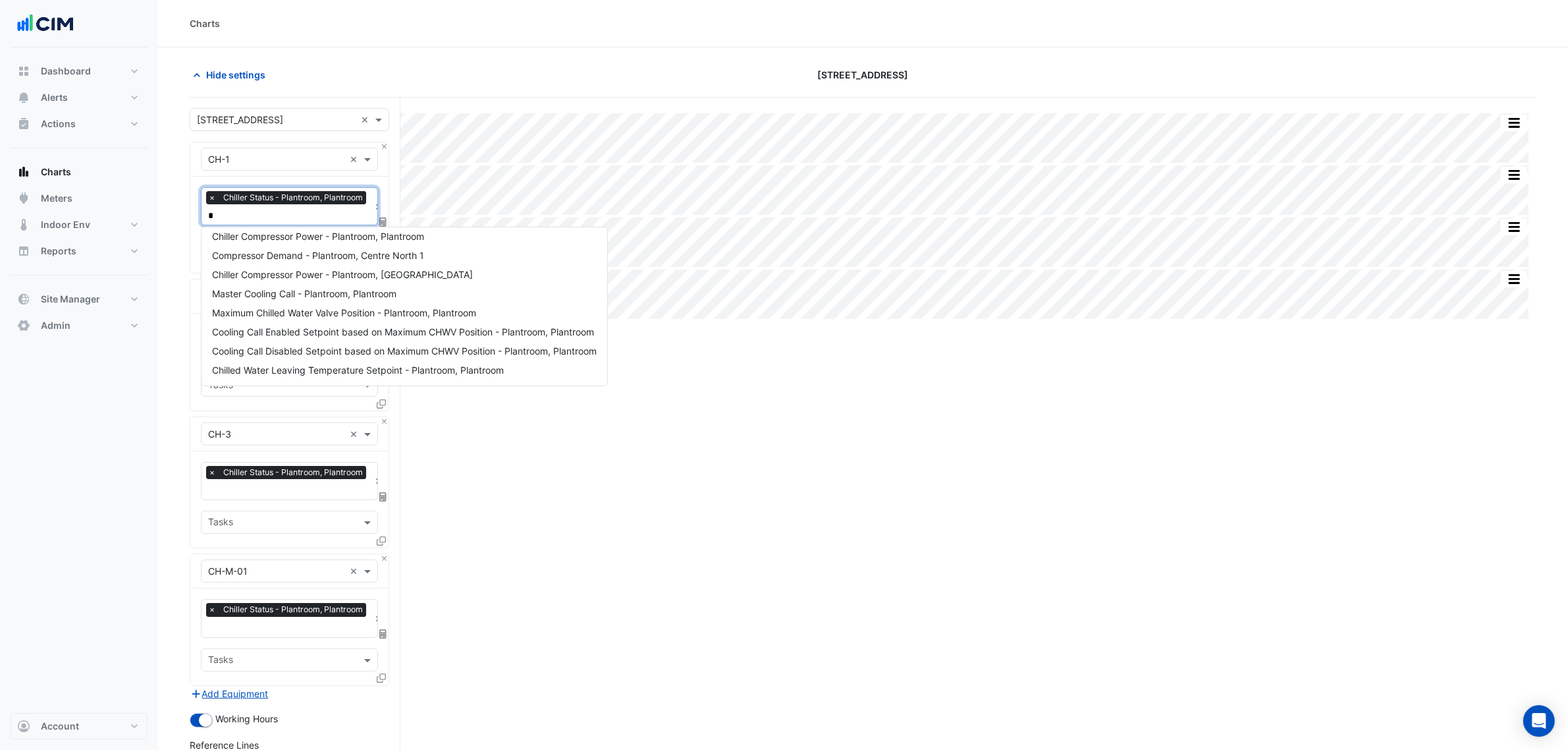
scroll to position [140, 0]
type input "***"
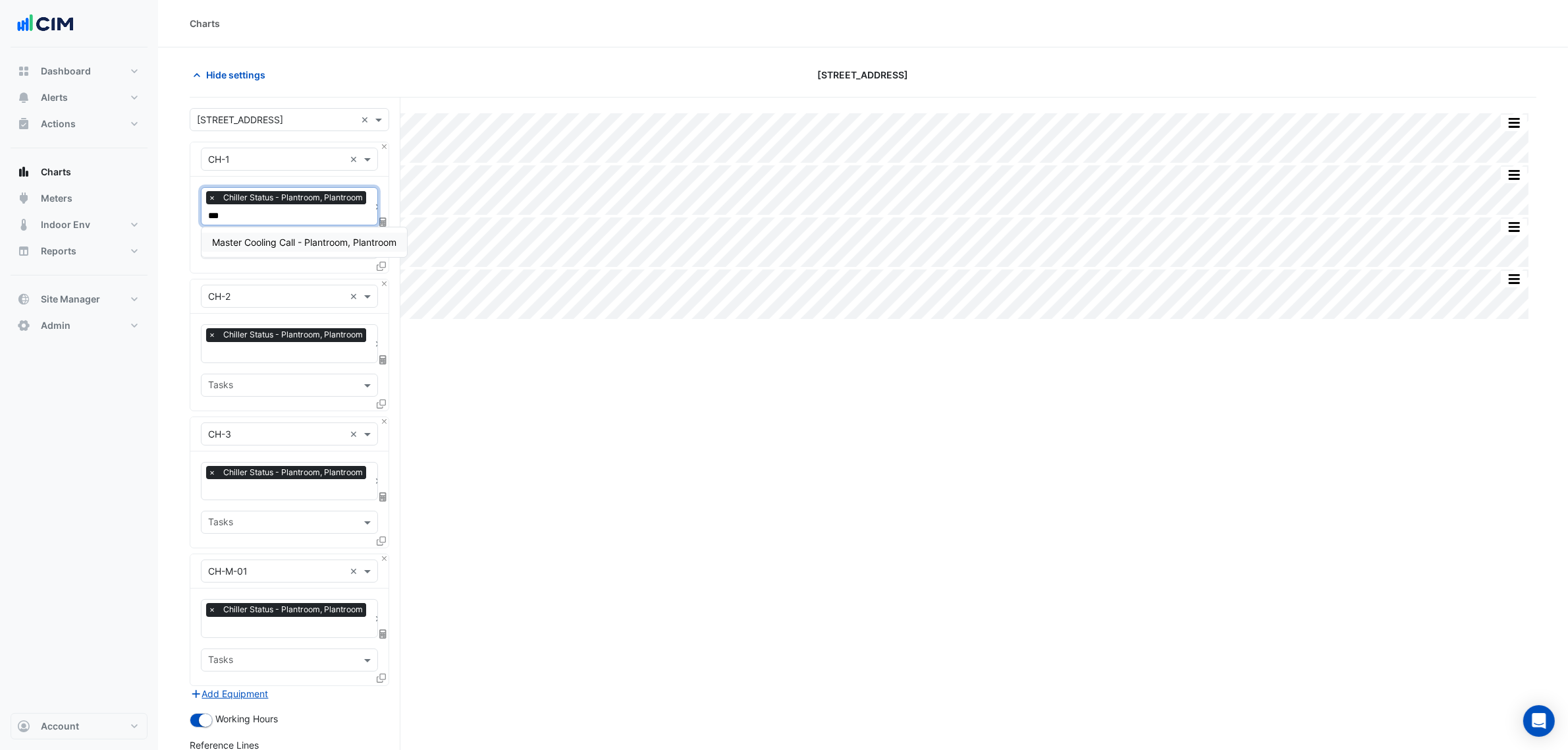
click at [349, 239] on span "Master Cooling Call - Plantroom, Plantroom" at bounding box center [304, 242] width 184 height 11
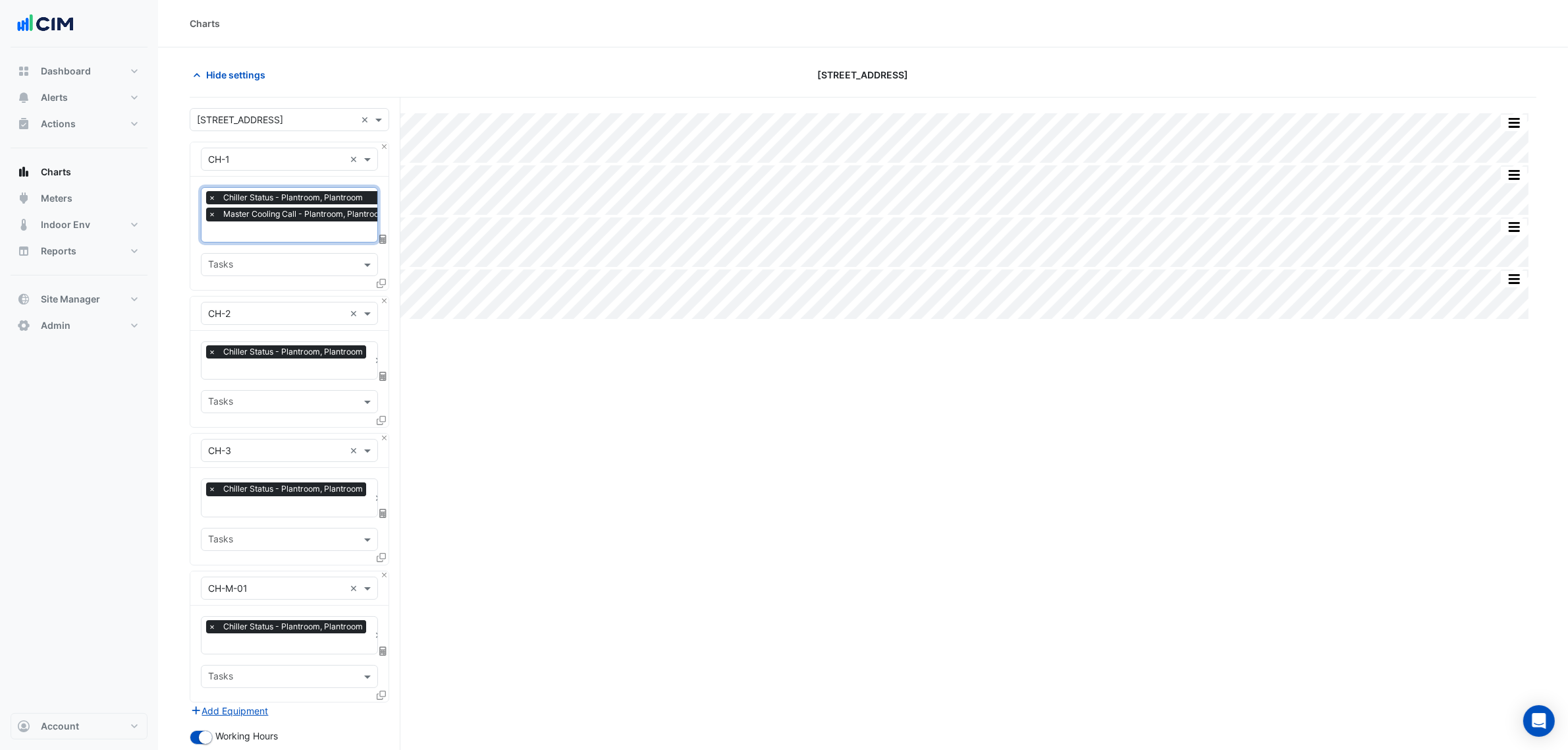
click at [275, 226] on input "text" at bounding box center [300, 232] width 184 height 14
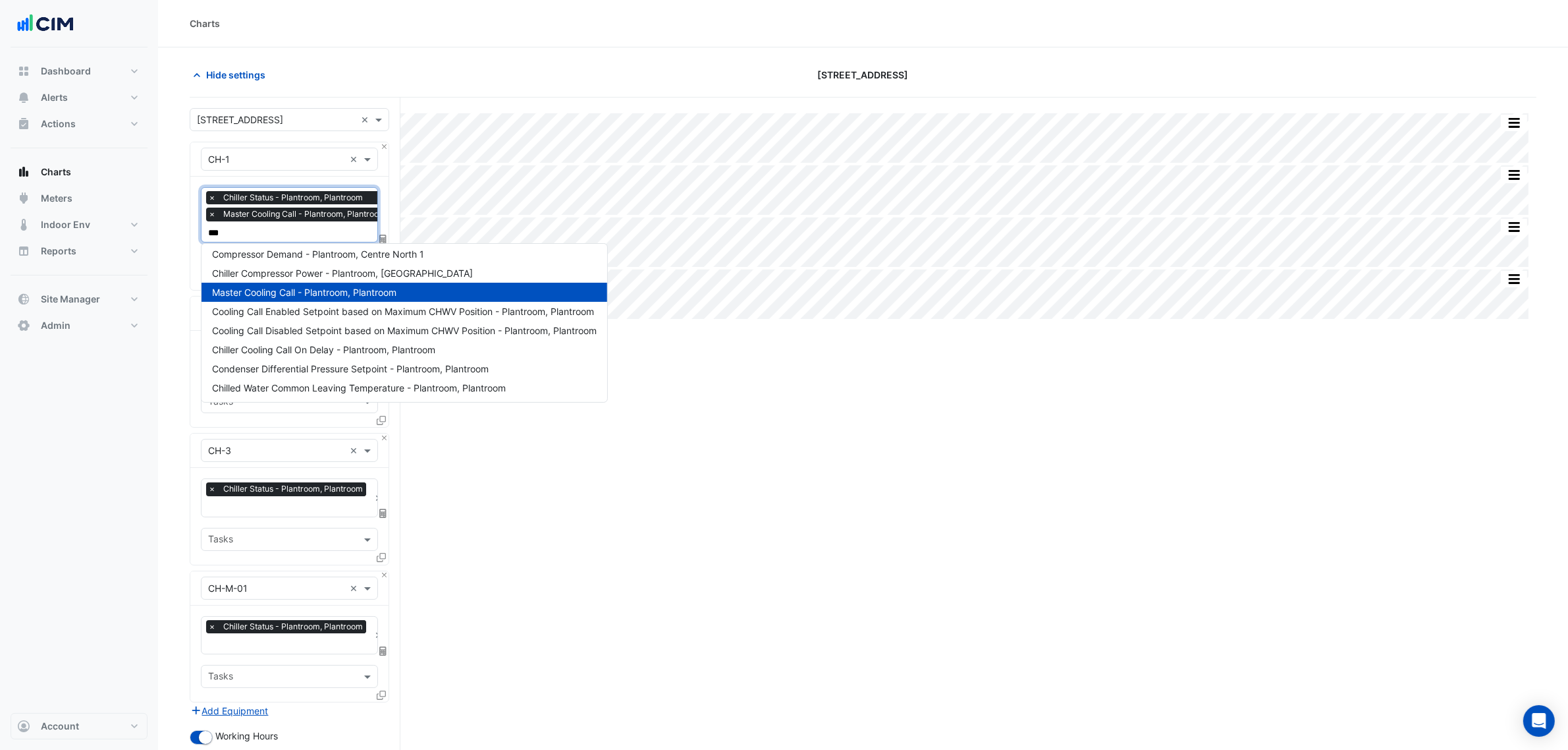
scroll to position [23, 0]
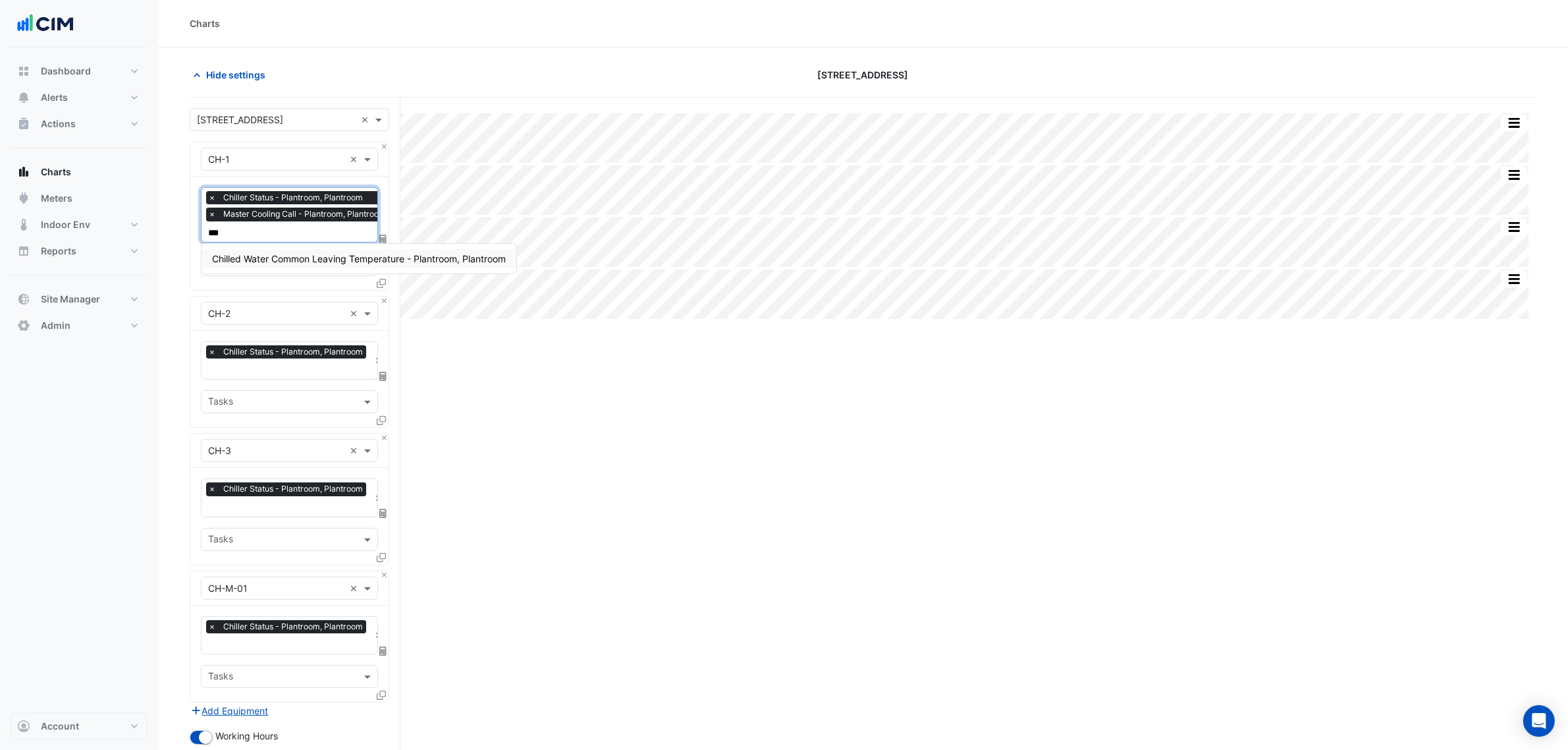
type input "****"
click at [289, 251] on div "Chilled Water Common Leaving Temperature - Plantroom, Plantroom" at bounding box center [358, 258] width 315 height 19
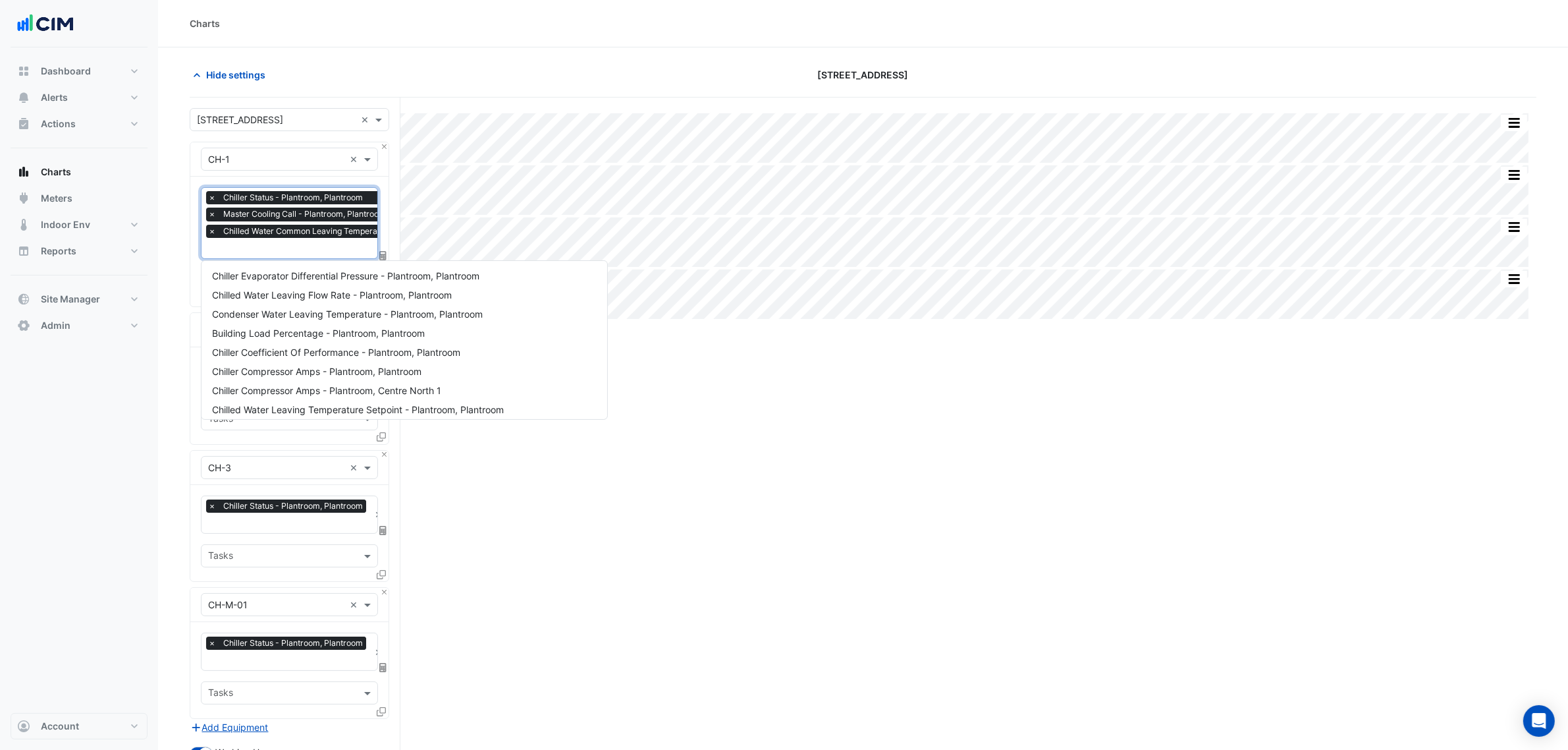
click at [289, 245] on input "text" at bounding box center [348, 249] width 281 height 14
type input "*****"
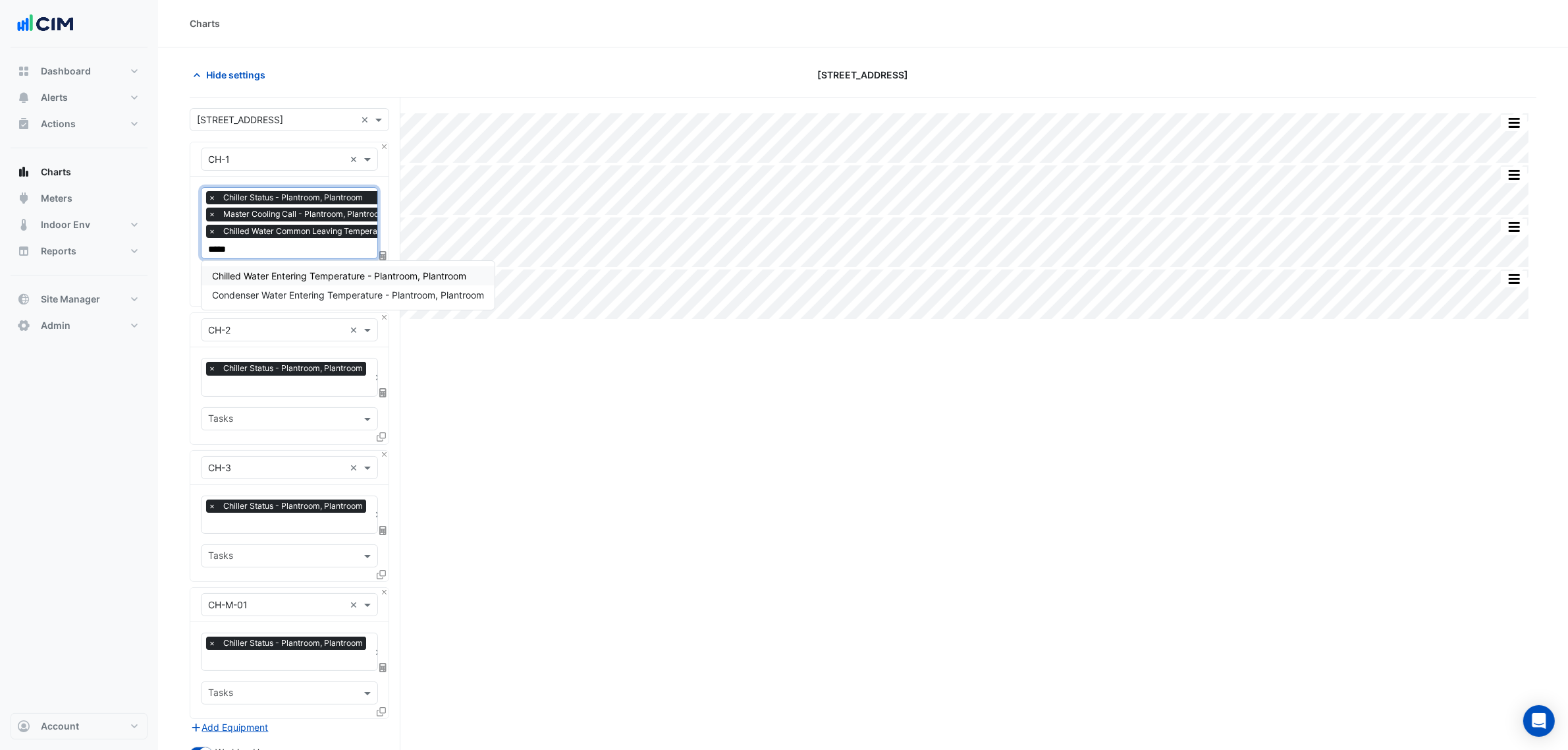
click at [430, 274] on span "Chilled Water Entering Temperature - Plantroom, Plantroom" at bounding box center [339, 275] width 254 height 11
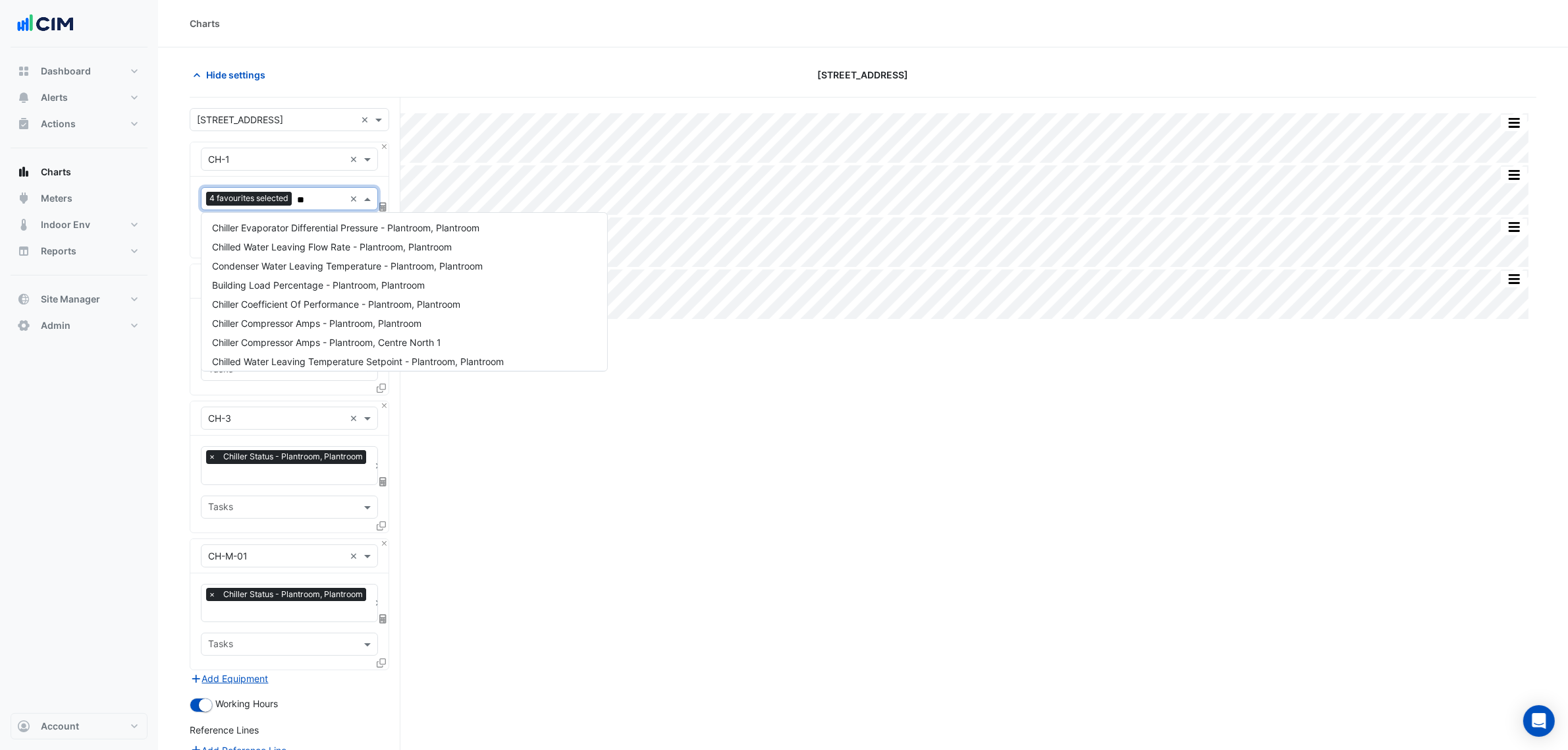
scroll to position [5, 0]
type input "***"
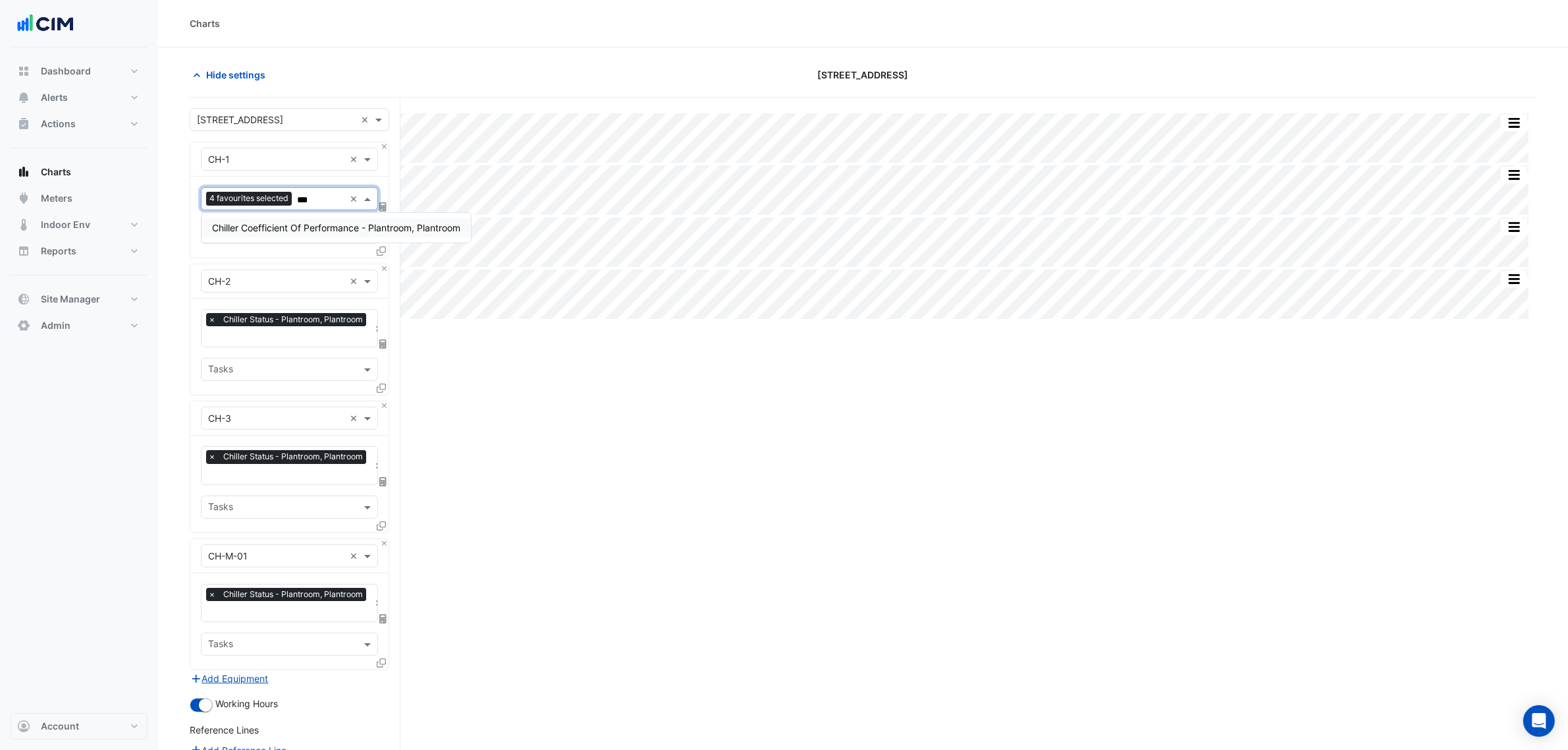
scroll to position [0, 0]
click at [285, 216] on div "Chiller Coefficient Of Performance - Plantroom, Plantroom" at bounding box center [336, 227] width 270 height 30
click at [293, 228] on span "Chiller Coefficient Of Performance - Plantroom, Plantroom" at bounding box center [336, 227] width 248 height 11
click at [277, 337] on input "text" at bounding box center [289, 337] width 161 height 14
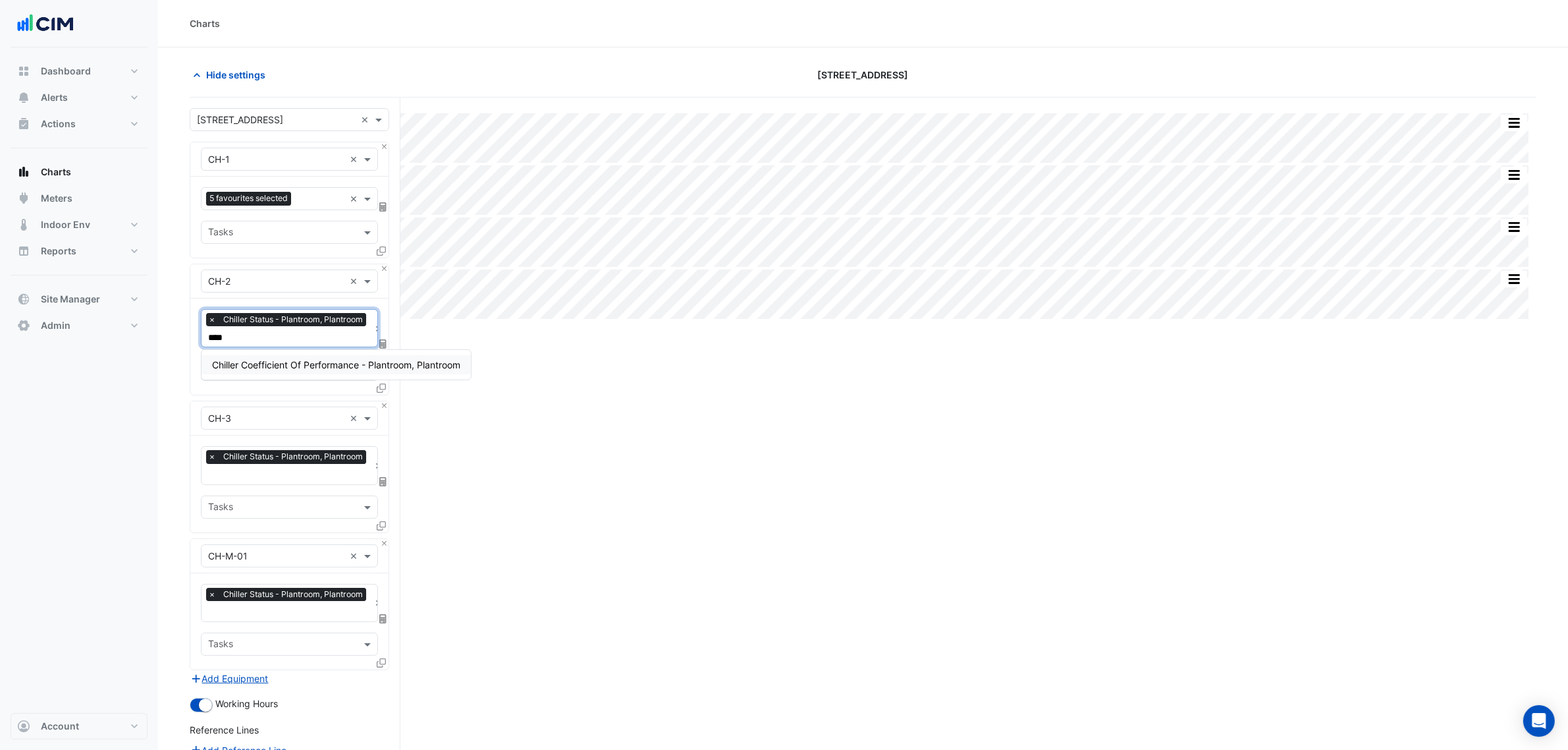
type input "*****"
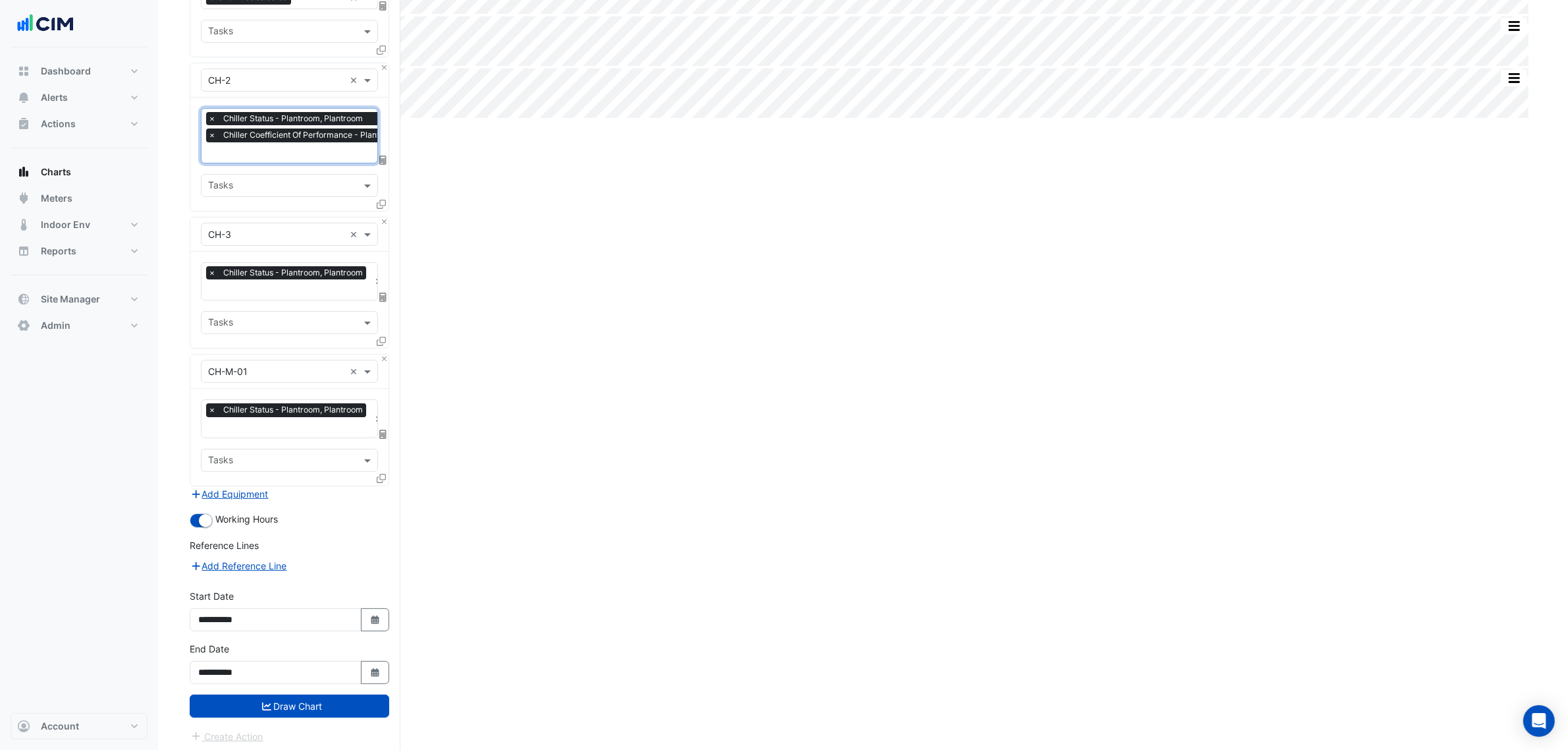
scroll to position [204, 0]
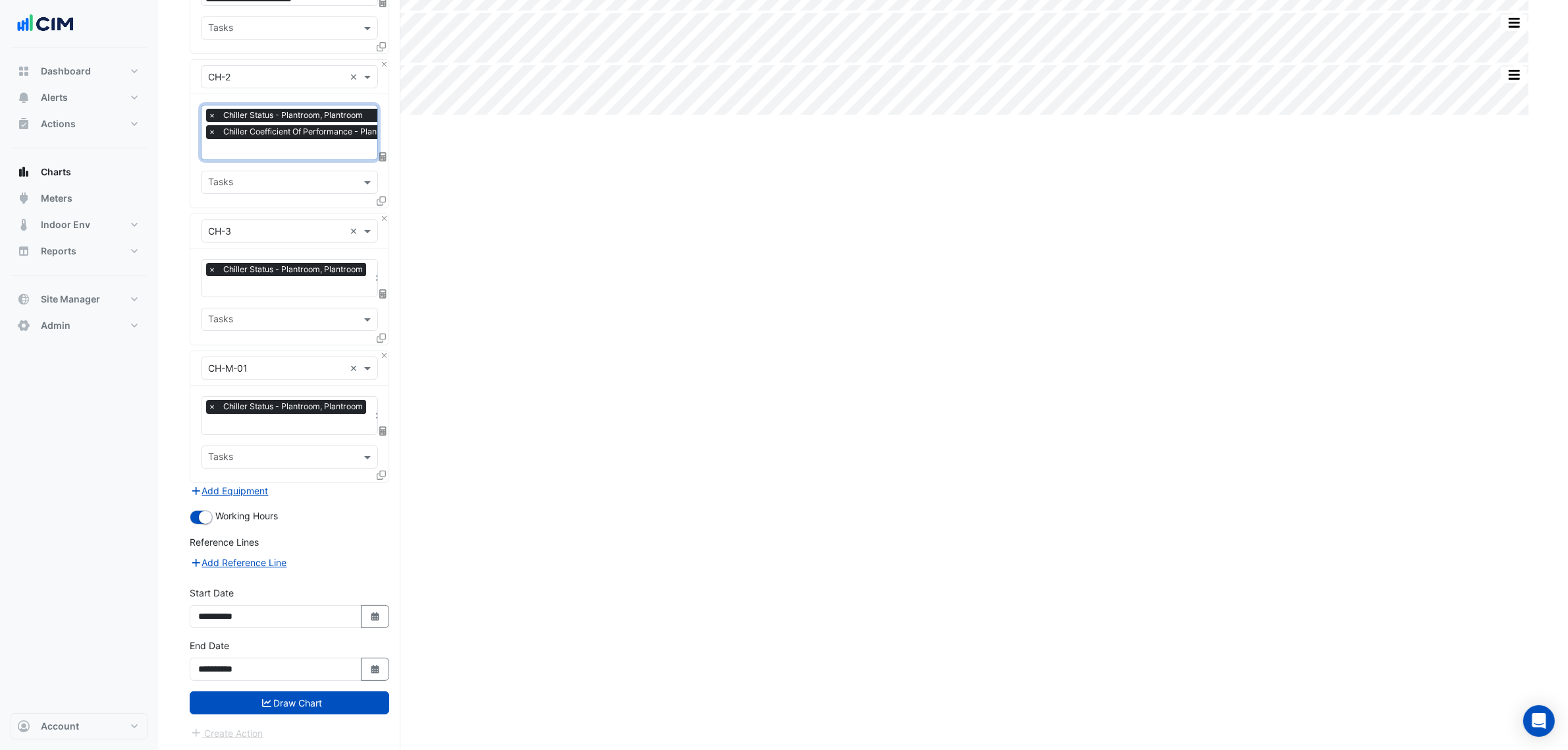
click at [330, 572] on button "Draw Chart" at bounding box center [289, 703] width 199 height 23
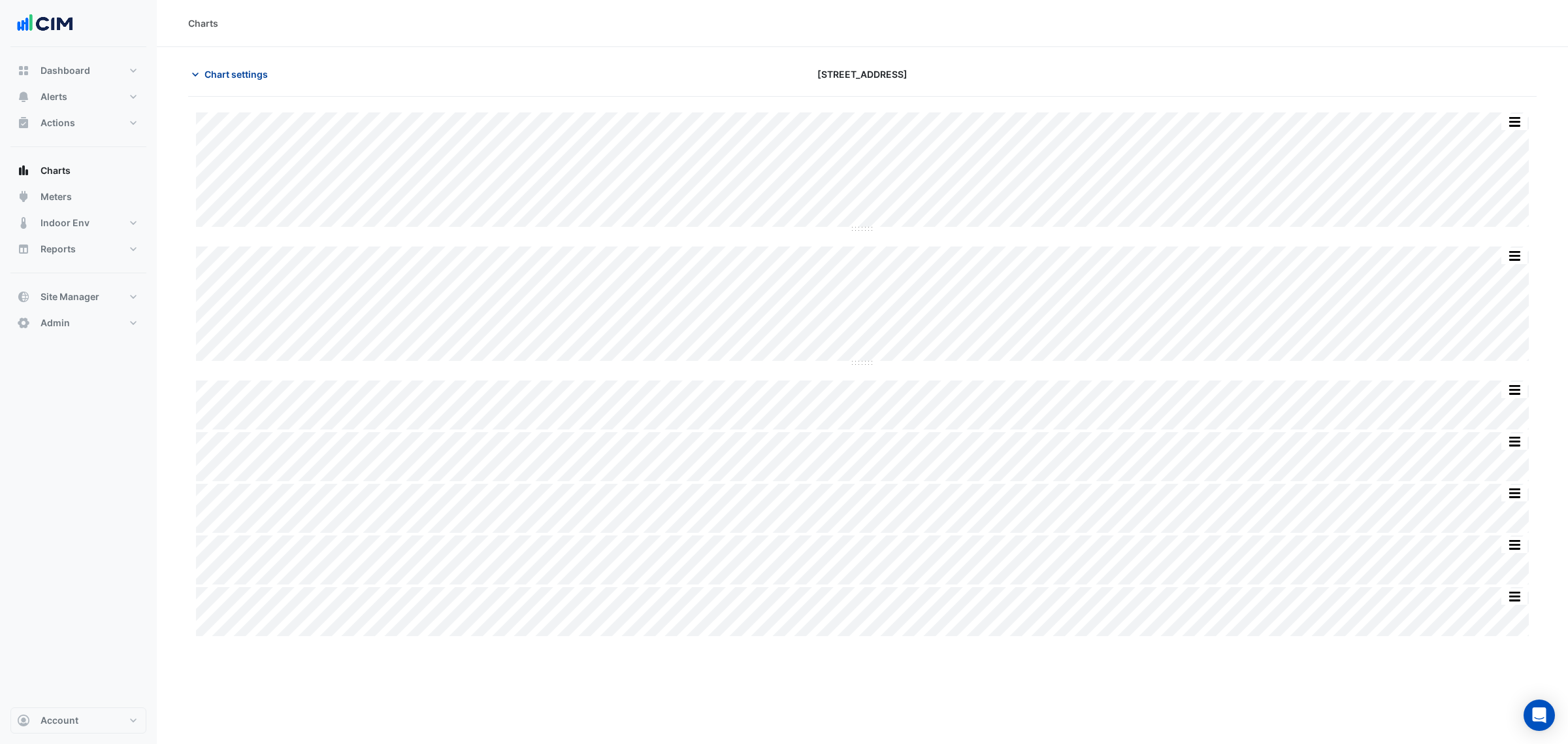
click at [242, 70] on span "Chart settings" at bounding box center [236, 73] width 64 height 13
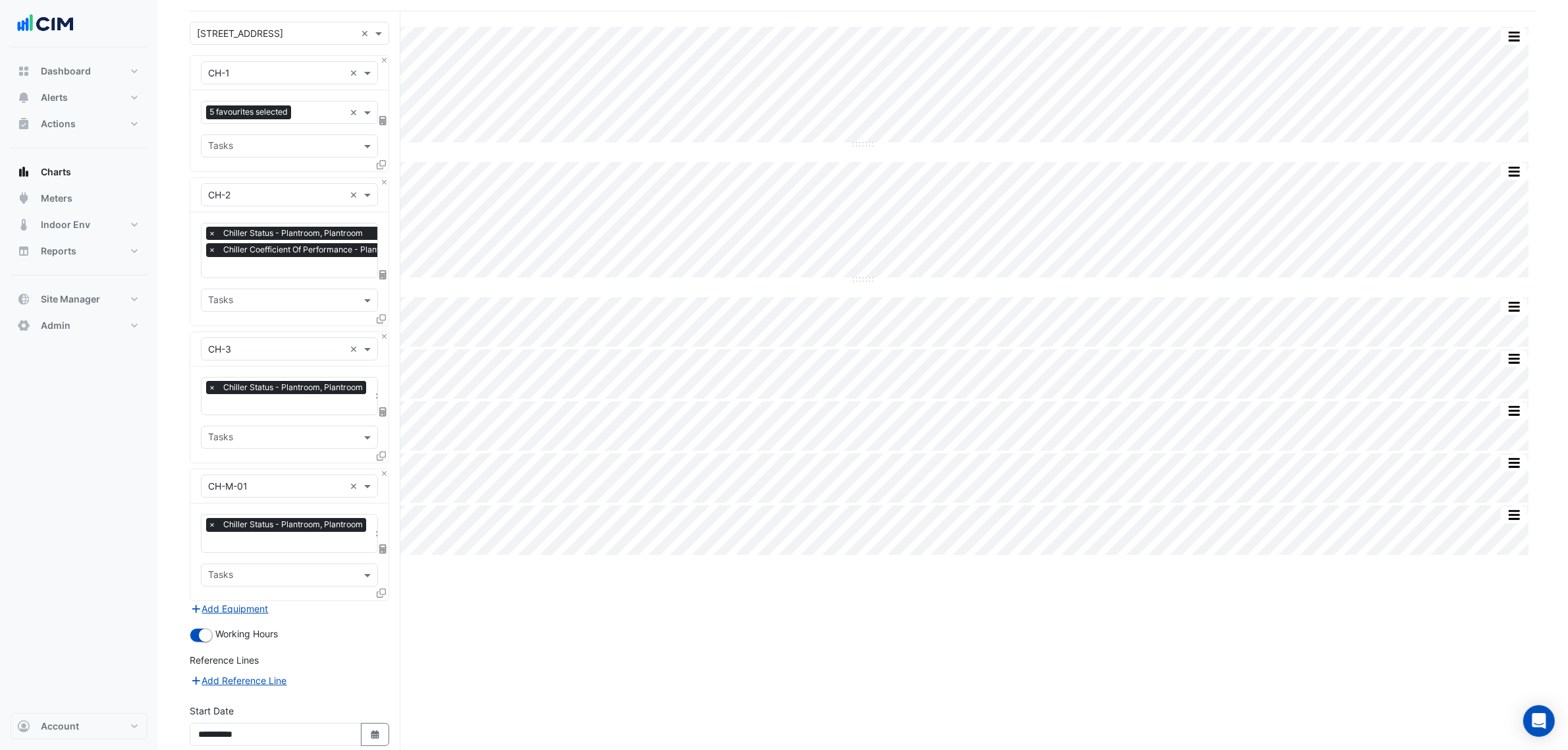
scroll to position [165, 0]
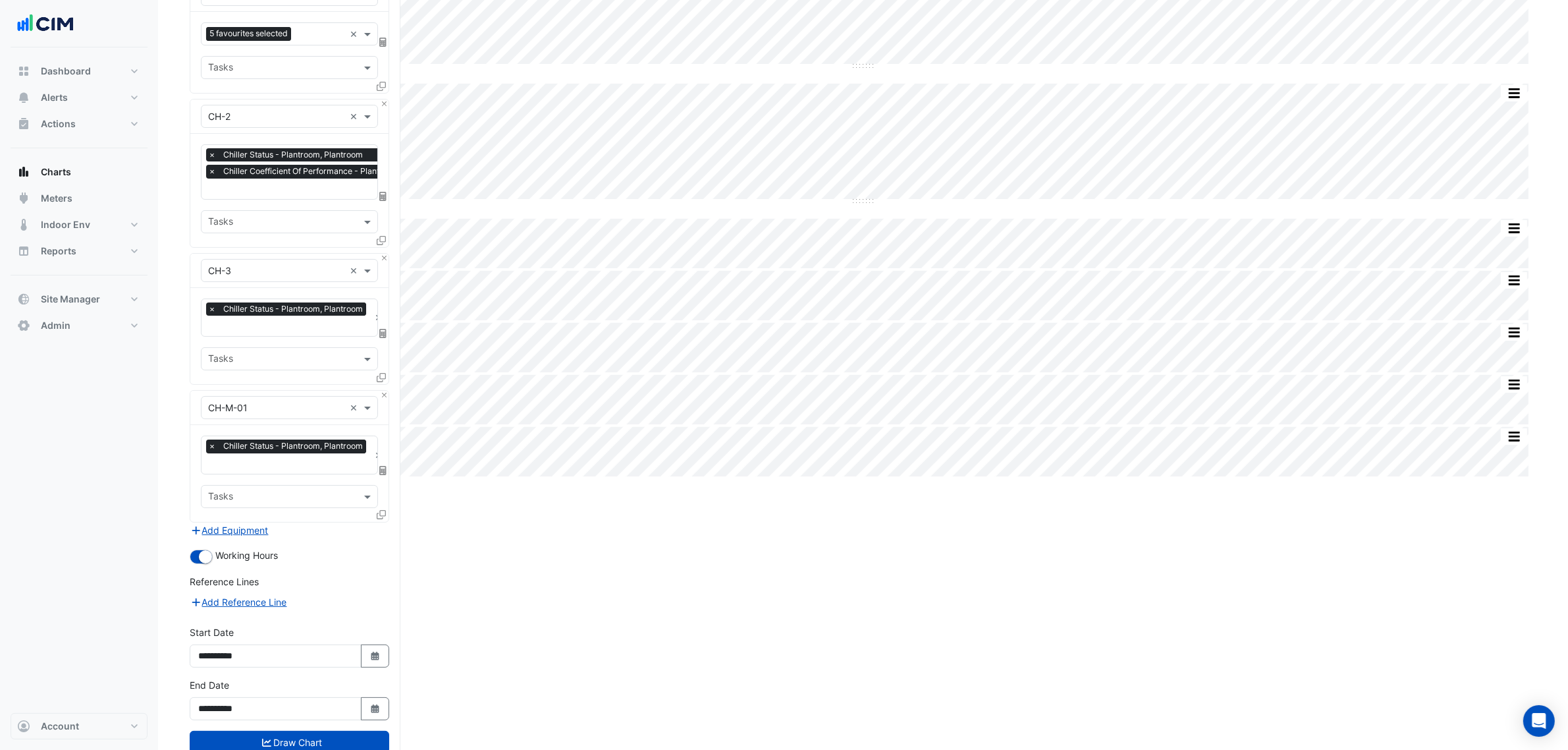
click at [244, 538] on form "× [STREET_ADDRESS] × × CH-1 × 5 favourites selected × Tasks × CH-2 × × Chiller …" at bounding box center [289, 361] width 199 height 837
click at [248, 537] on form "× [STREET_ADDRESS] × × CH-1 × 5 favourites selected × Tasks × CH-2 × × Chiller …" at bounding box center [289, 361] width 199 height 837
click at [252, 533] on button "Add Equipment" at bounding box center [229, 530] width 79 height 15
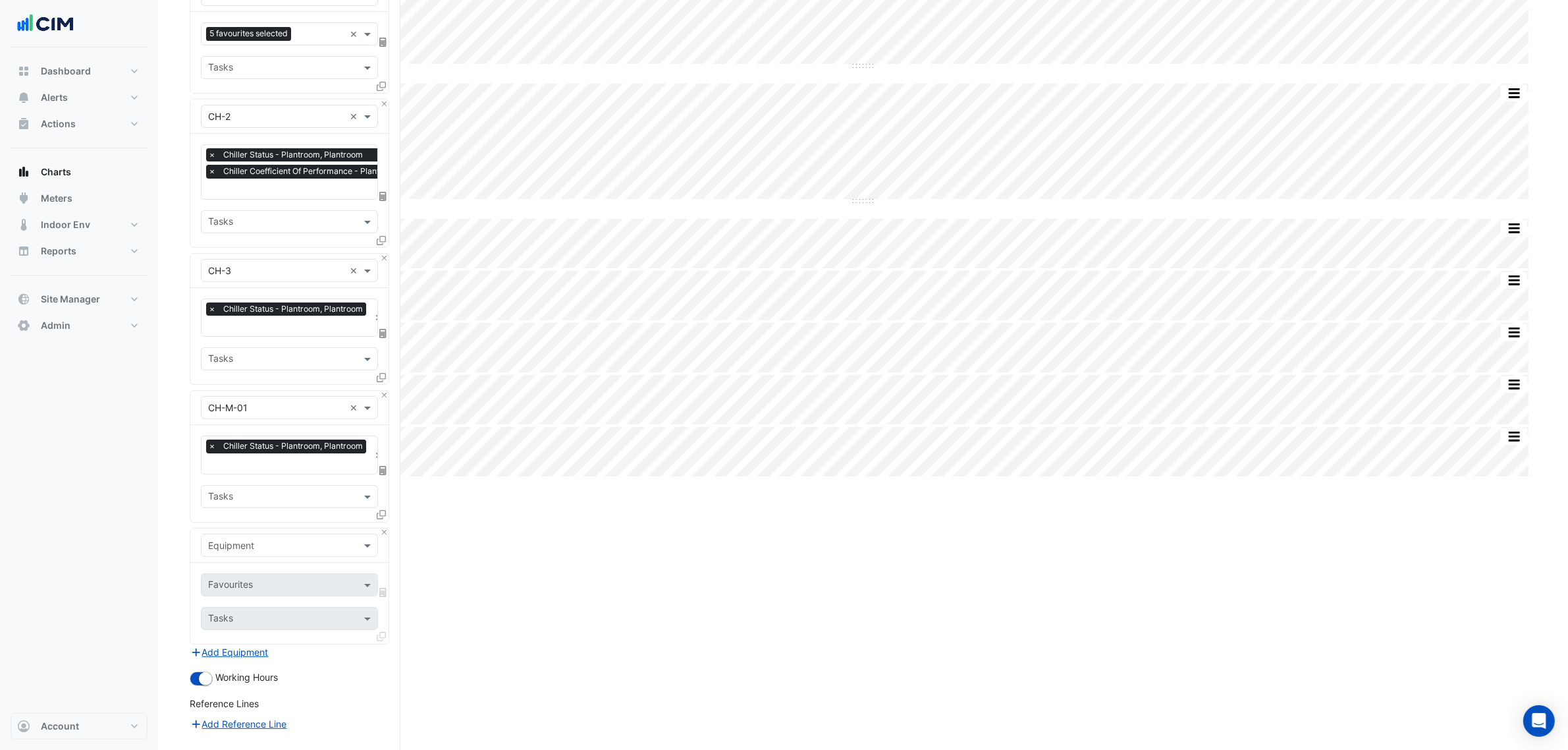
click at [253, 541] on input "text" at bounding box center [276, 545] width 136 height 14
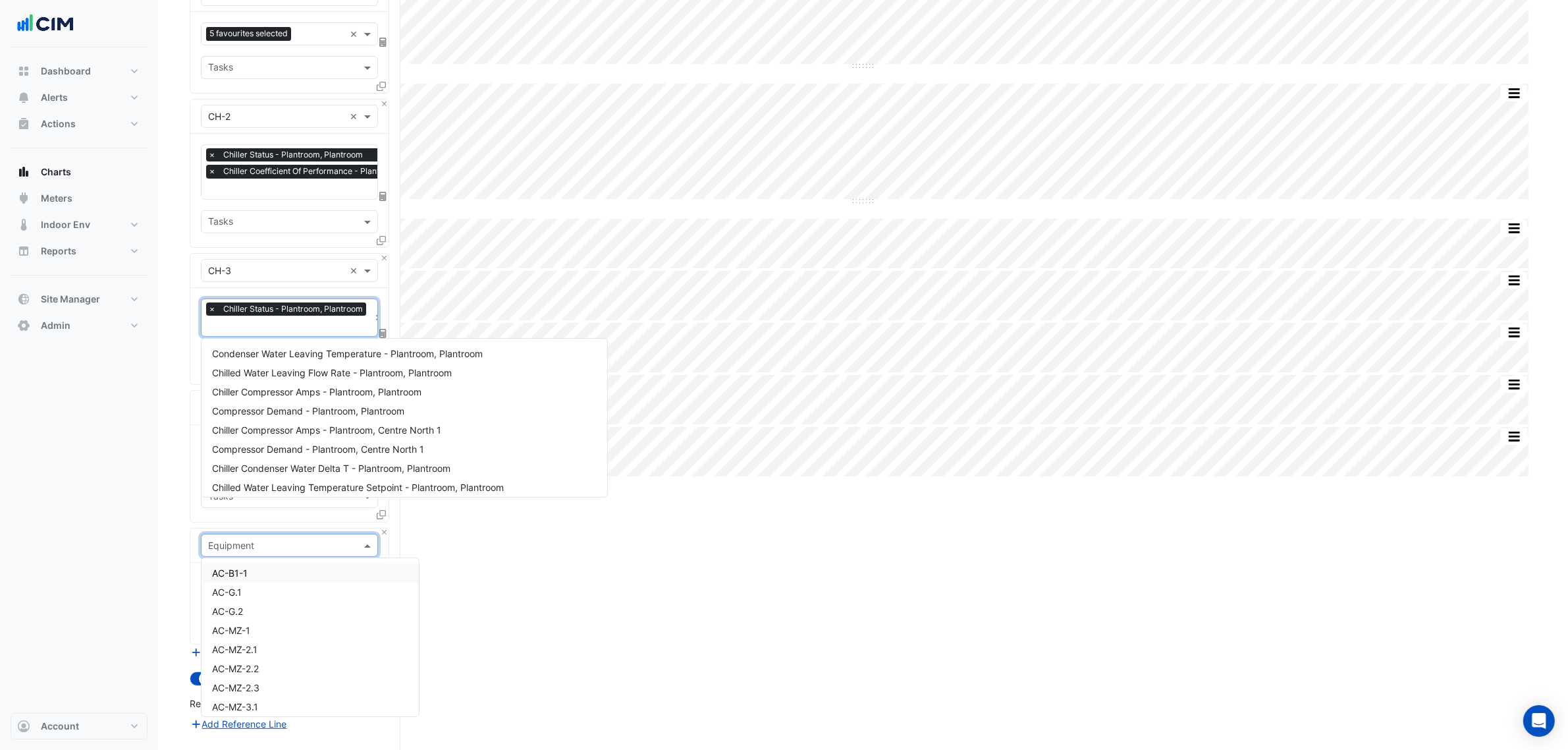
click at [254, 319] on div "× Chiller Status - Plantroom, Plantroom" at bounding box center [288, 310] width 163 height 16
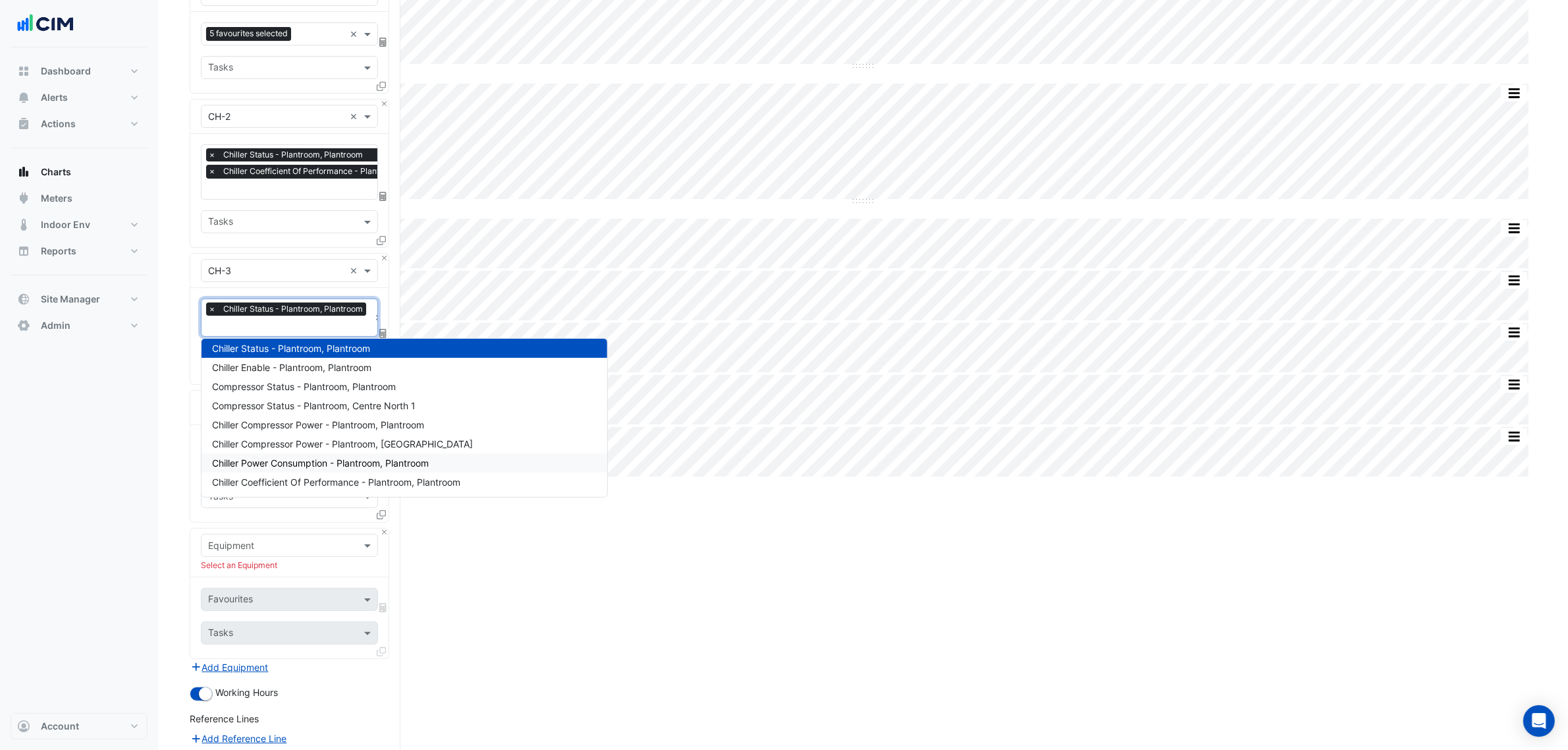
click at [275, 477] on span "Chiller Coefficient Of Performance - Plantroom, Plantroom" at bounding box center [336, 482] width 248 height 11
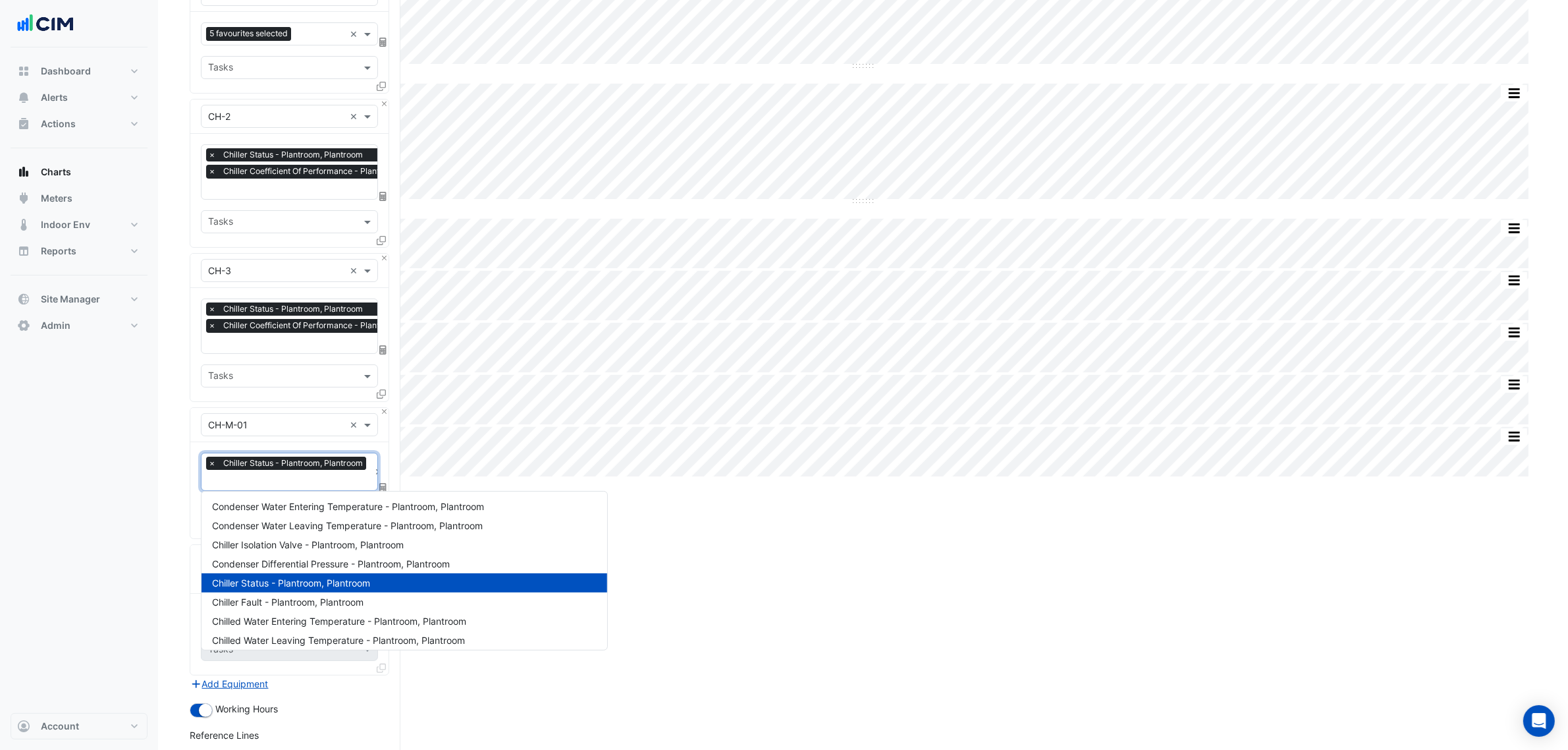
click at [269, 479] on input "text" at bounding box center [289, 481] width 161 height 14
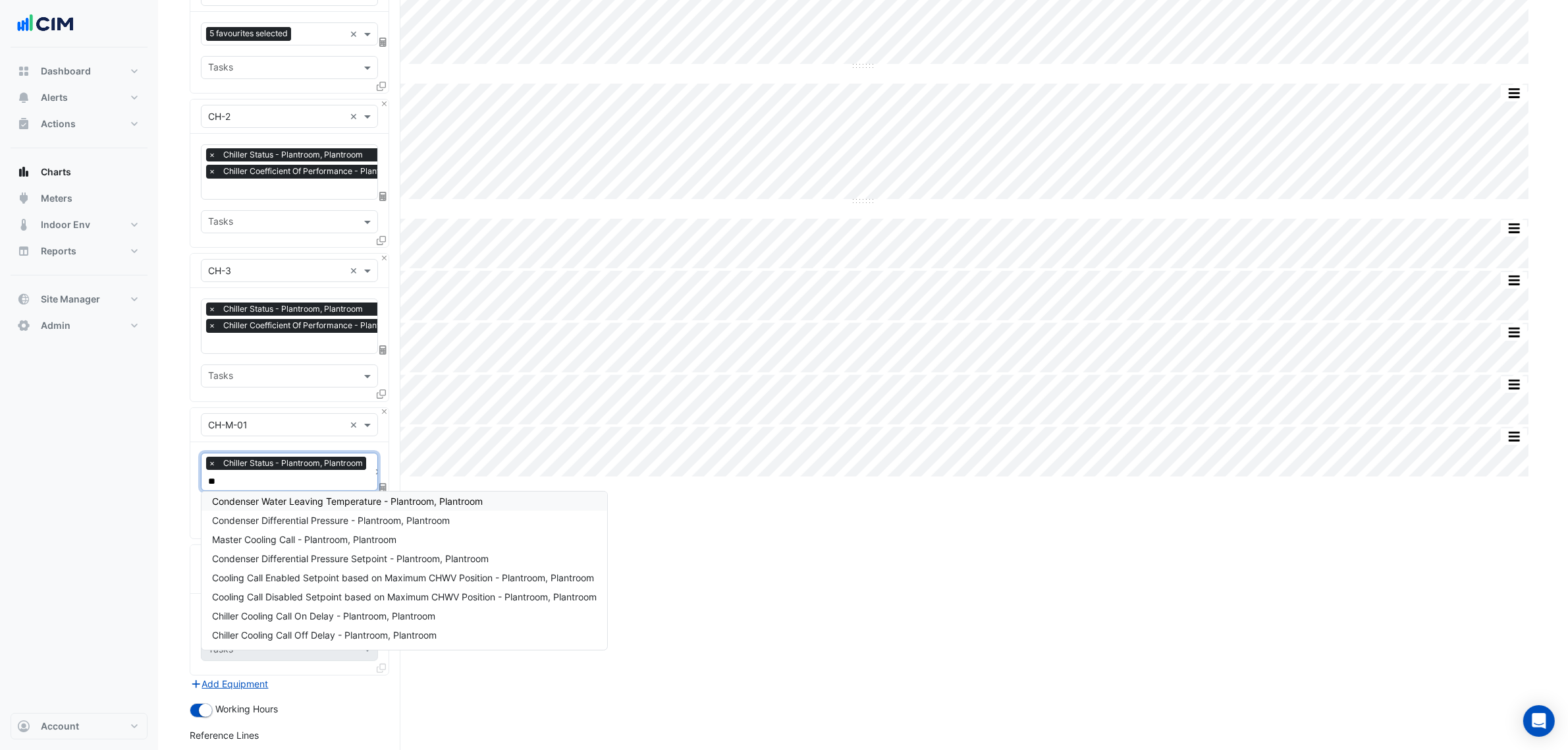
scroll to position [0, 0]
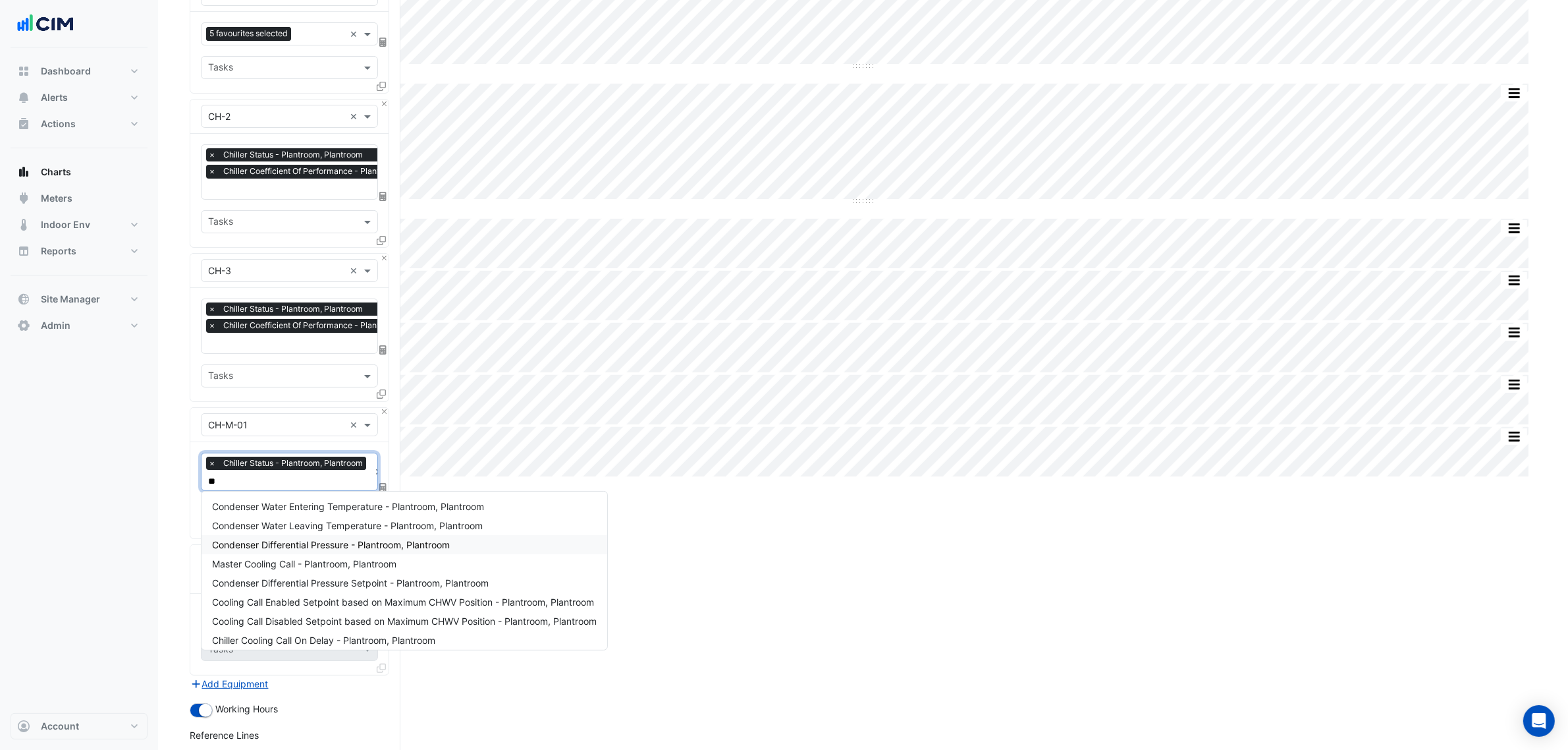
type input "*"
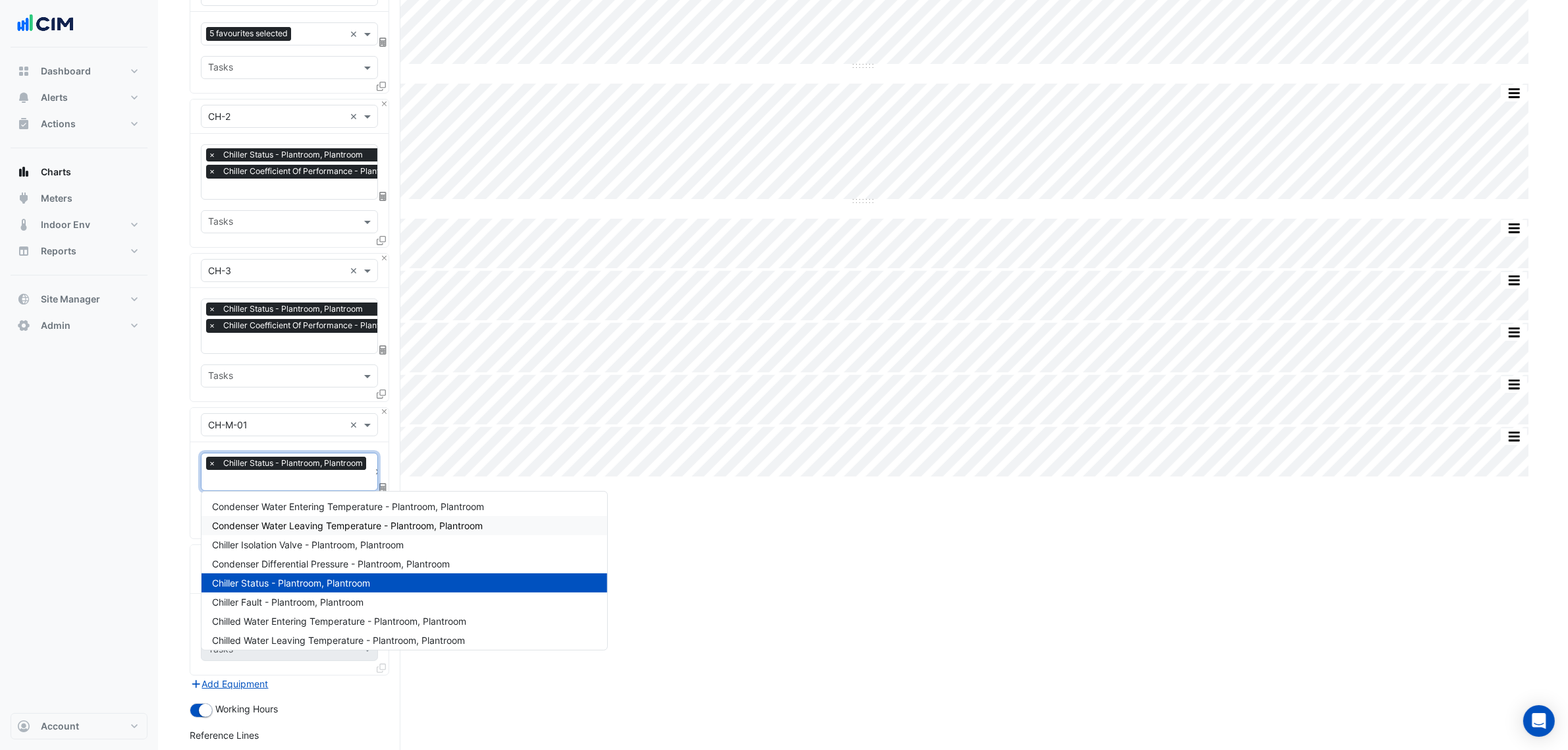
click at [159, 523] on section "Hide settings [STREET_ADDRESS] Split by Equip Split All Split None Print Save a…" at bounding box center [862, 412] width 1410 height 1060
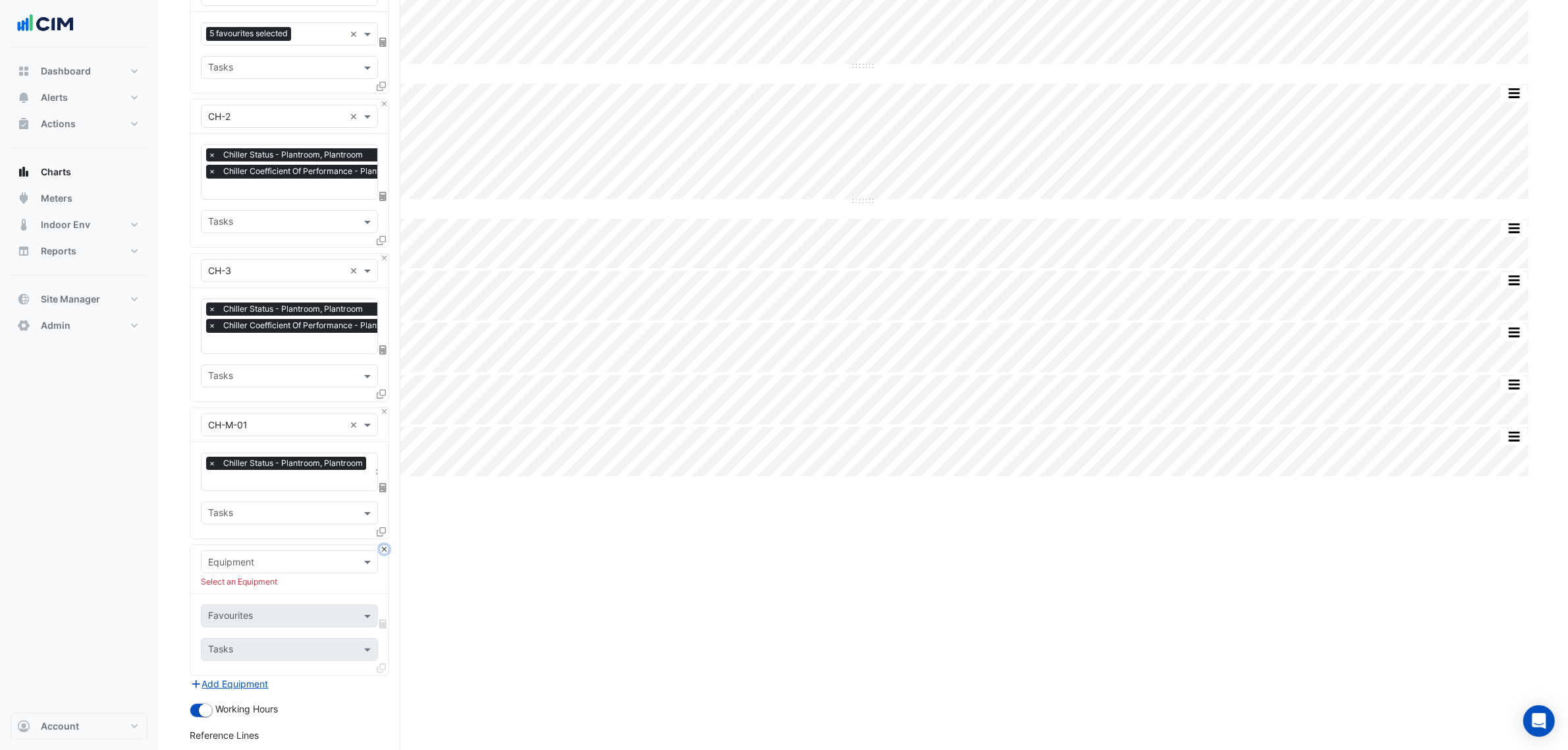
click at [383, 548] on button "Close" at bounding box center [383, 549] width 8 height 8
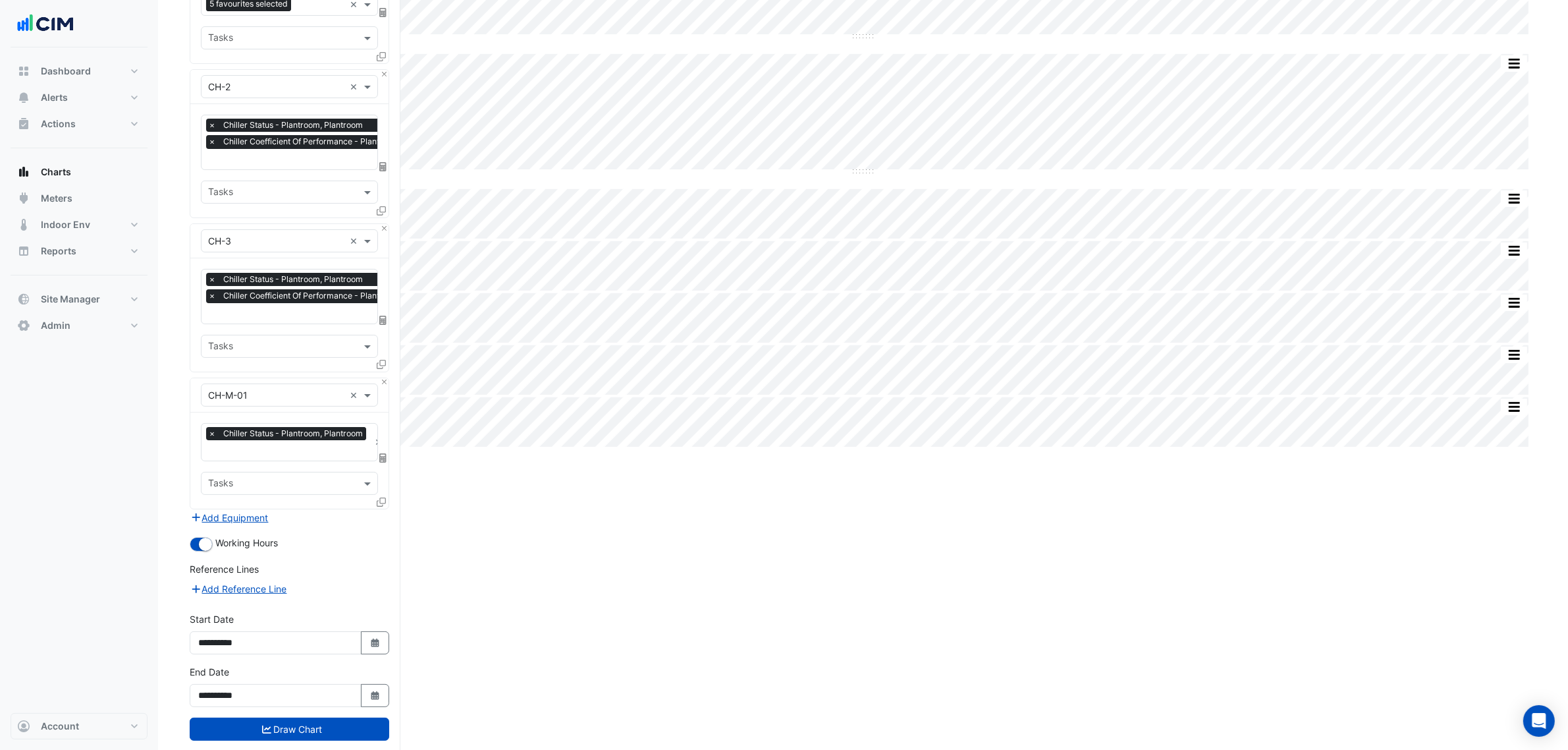
scroll to position [221, 0]
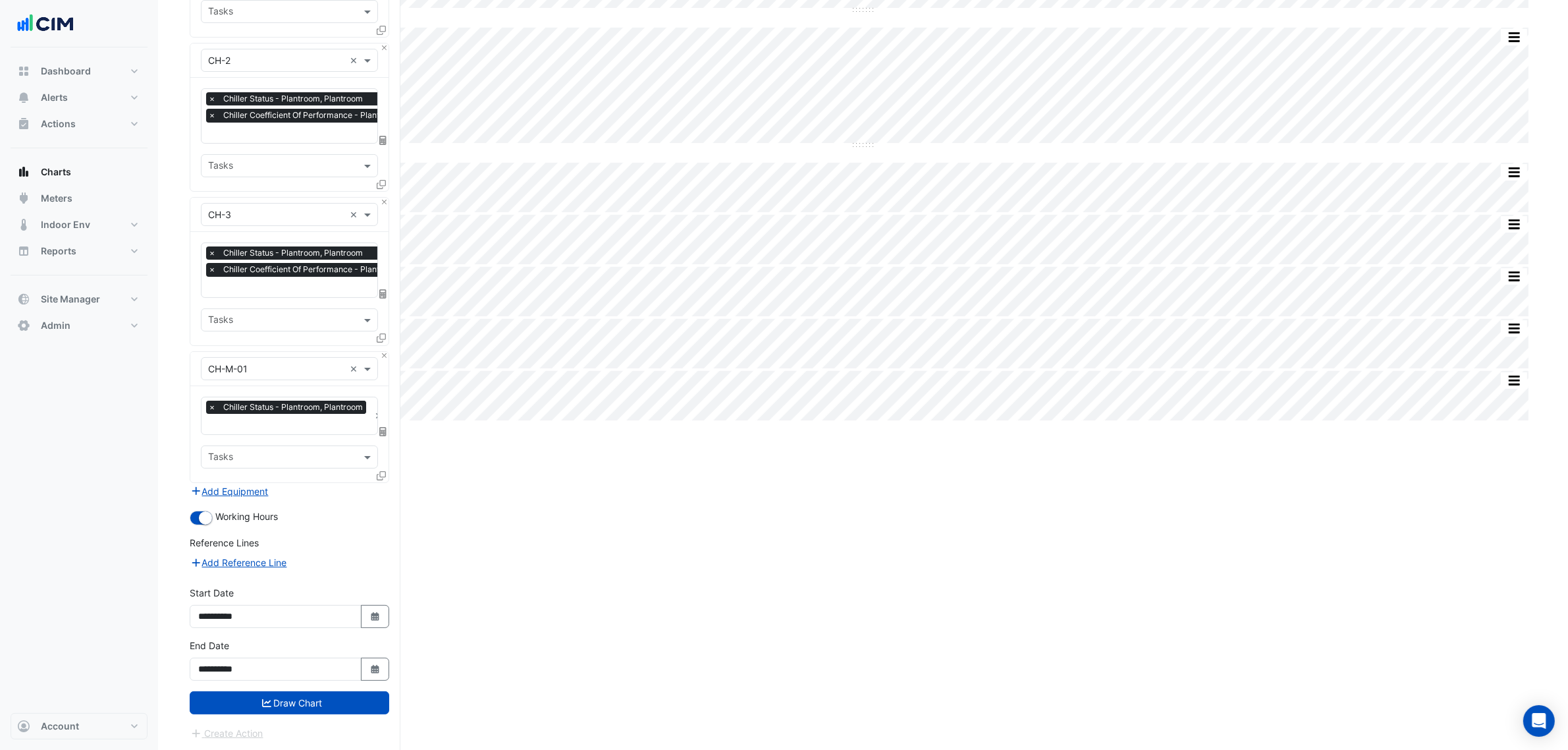
click at [340, 572] on form "× [STREET_ADDRESS] × × CH-1 × 5 favourites selected × Tasks × CH-2 × × Chiller …" at bounding box center [289, 313] width 199 height 853
click at [350, 572] on button "Draw Chart" at bounding box center [289, 703] width 199 height 23
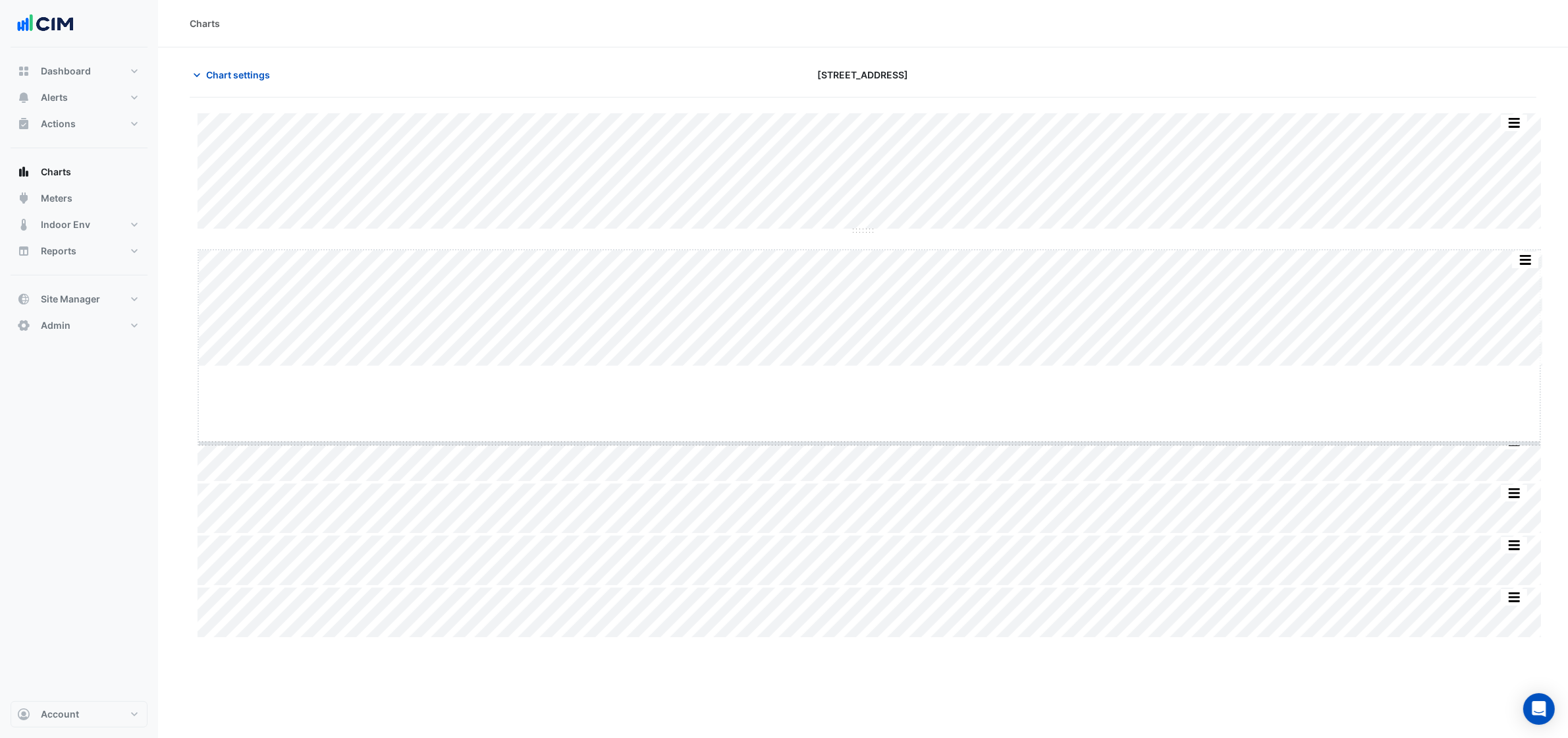
drag, startPoint x: 868, startPoint y: 366, endPoint x: 888, endPoint y: 497, distance: 132.5
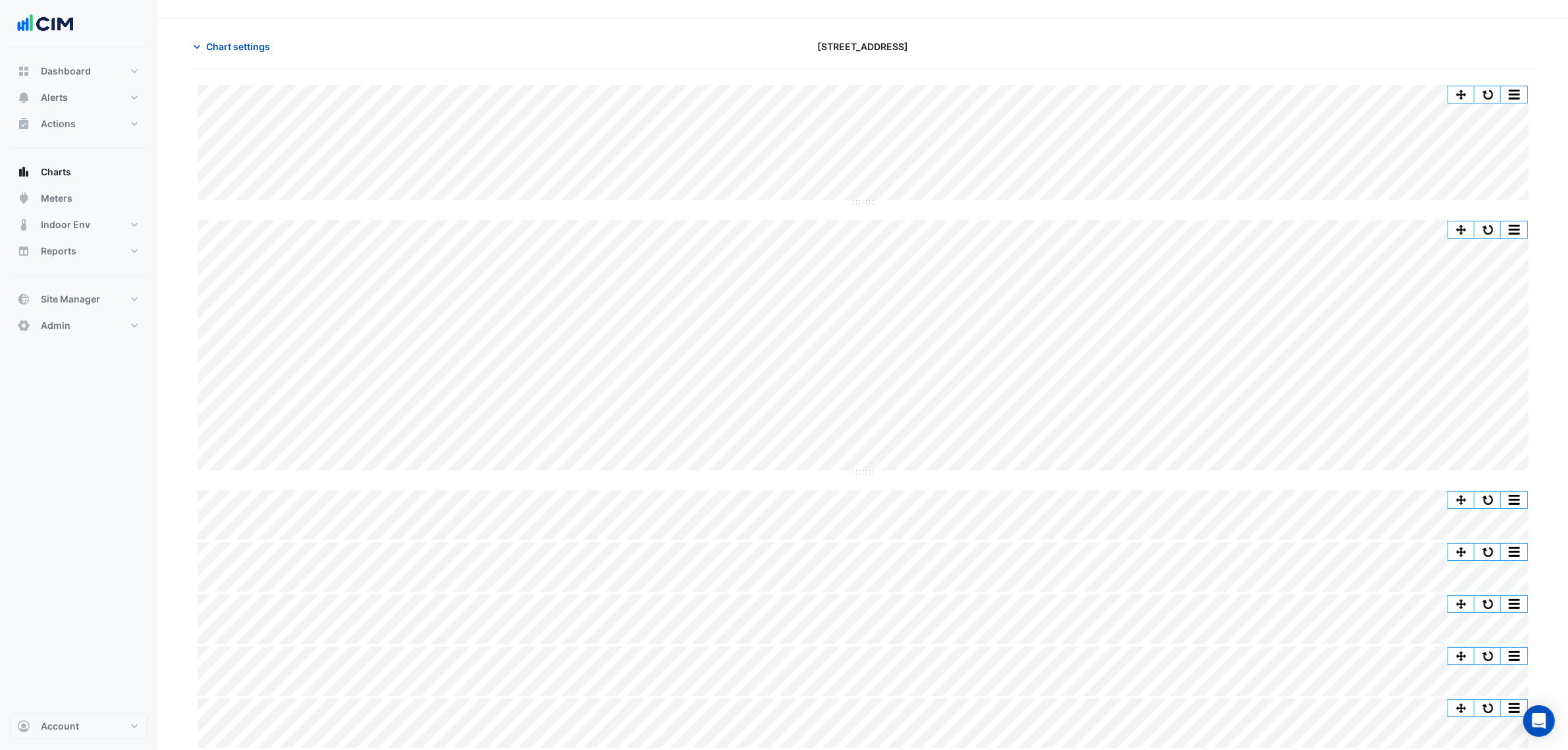
scroll to position [24, 0]
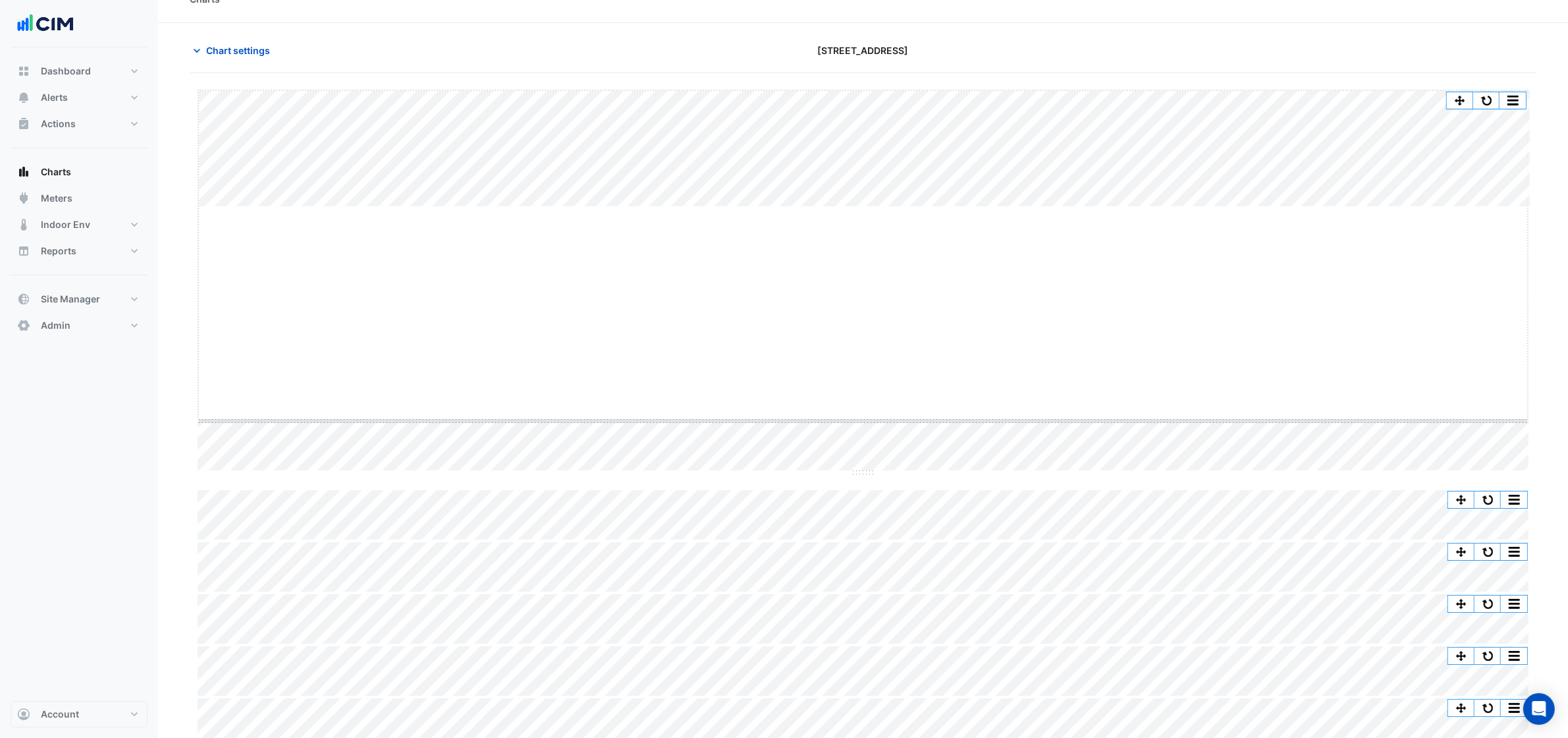
drag, startPoint x: 865, startPoint y: 203, endPoint x: 881, endPoint y: 417, distance: 214.6
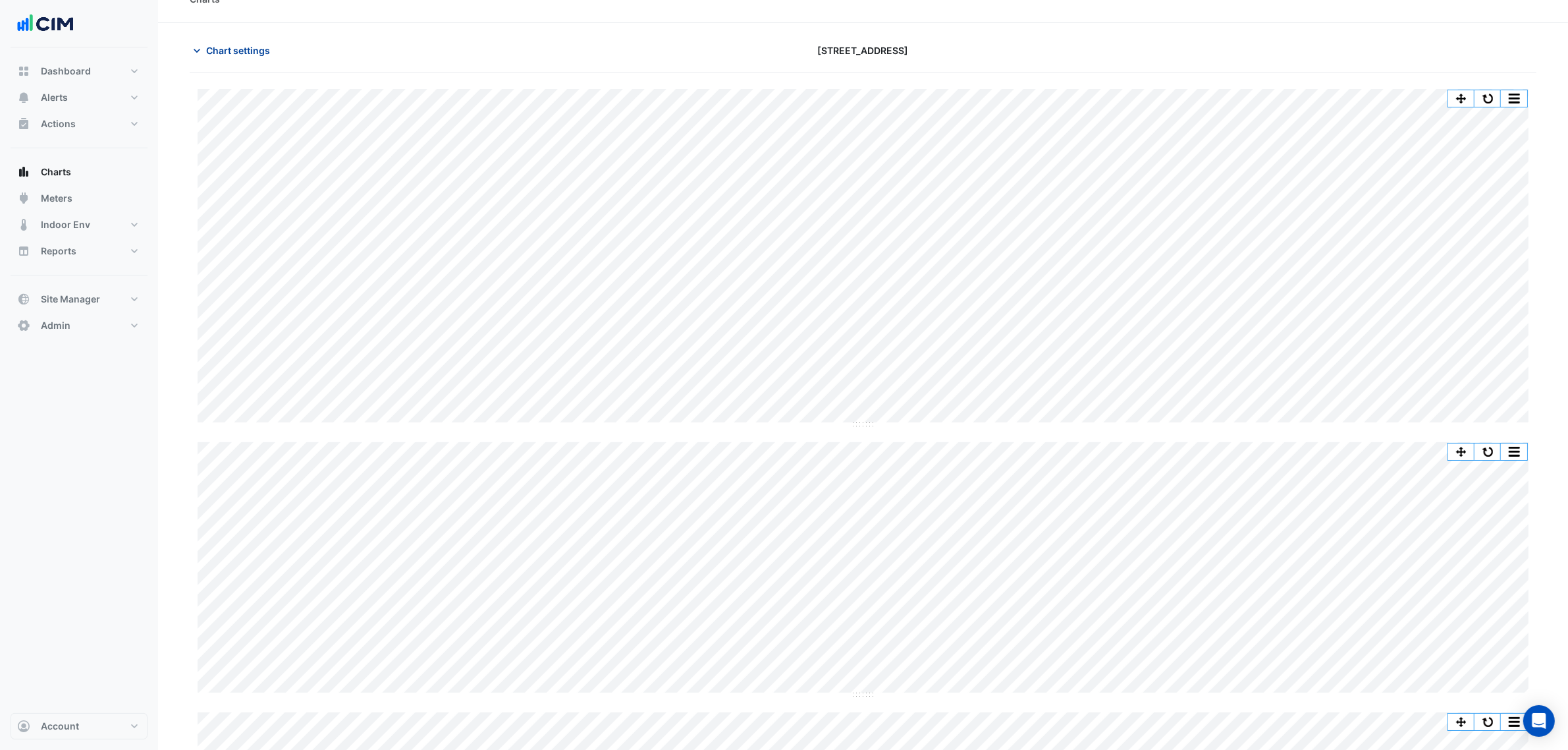
click at [228, 43] on span "Chart settings" at bounding box center [238, 50] width 64 height 14
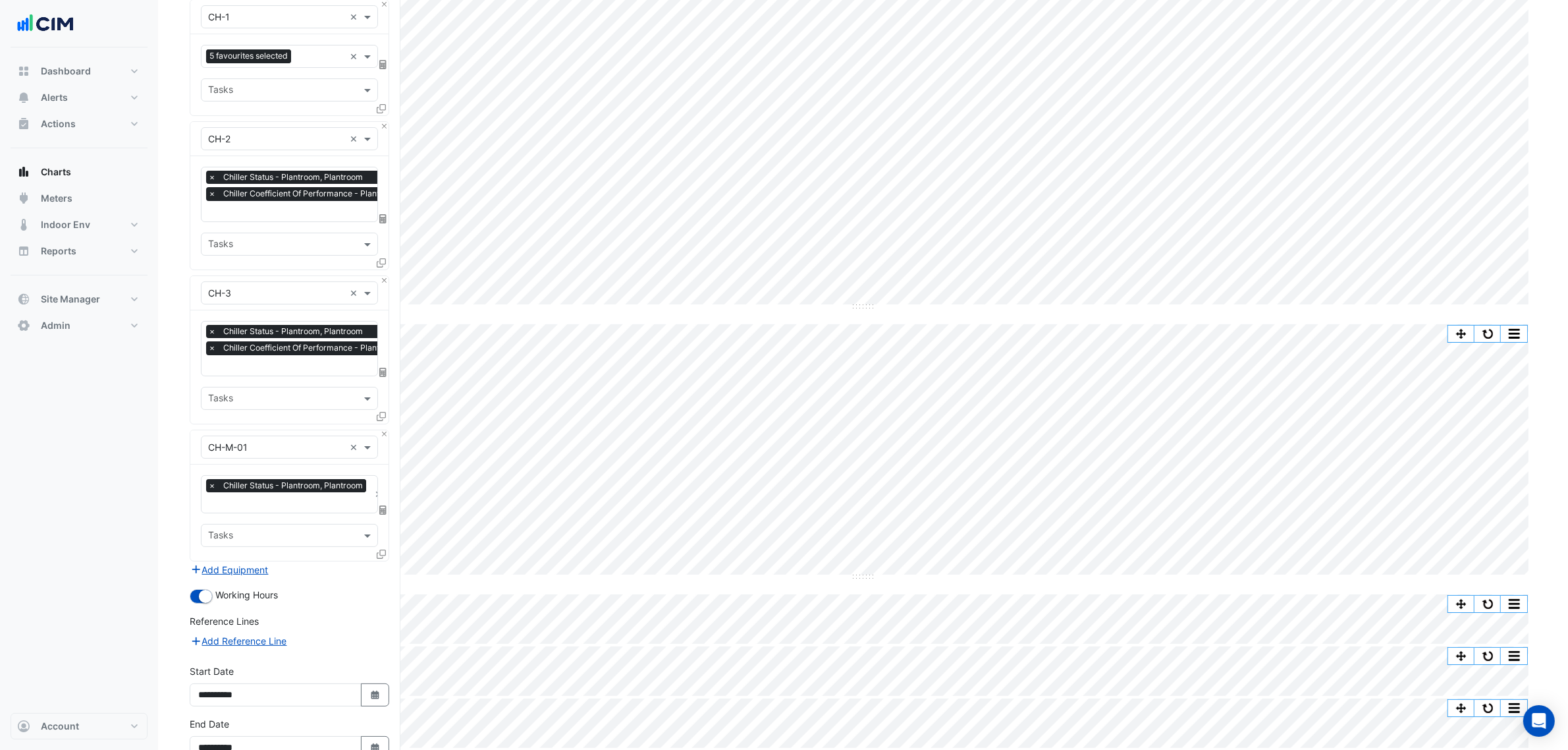
scroll to position [247, 0]
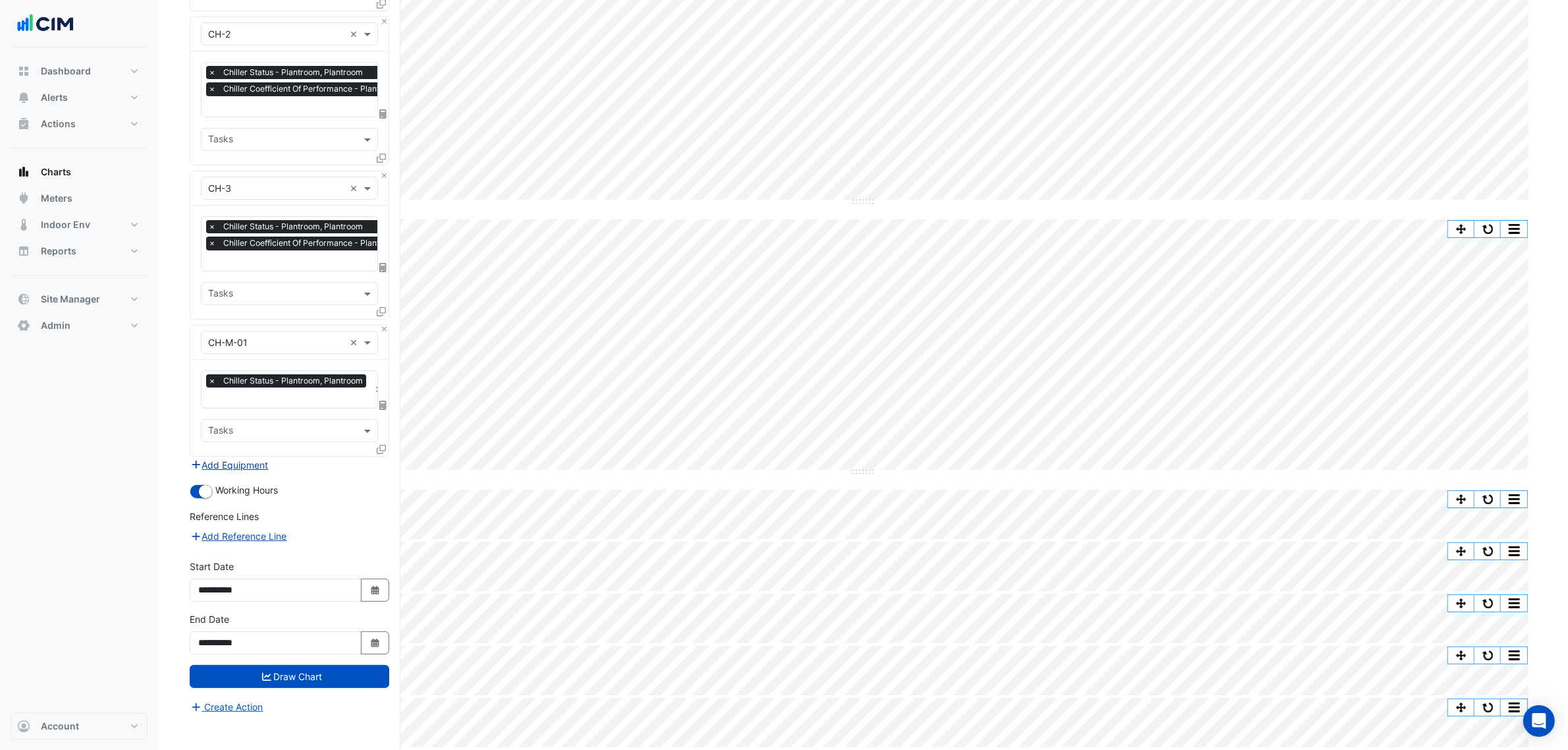
click at [242, 468] on button "Add Equipment" at bounding box center [229, 465] width 79 height 15
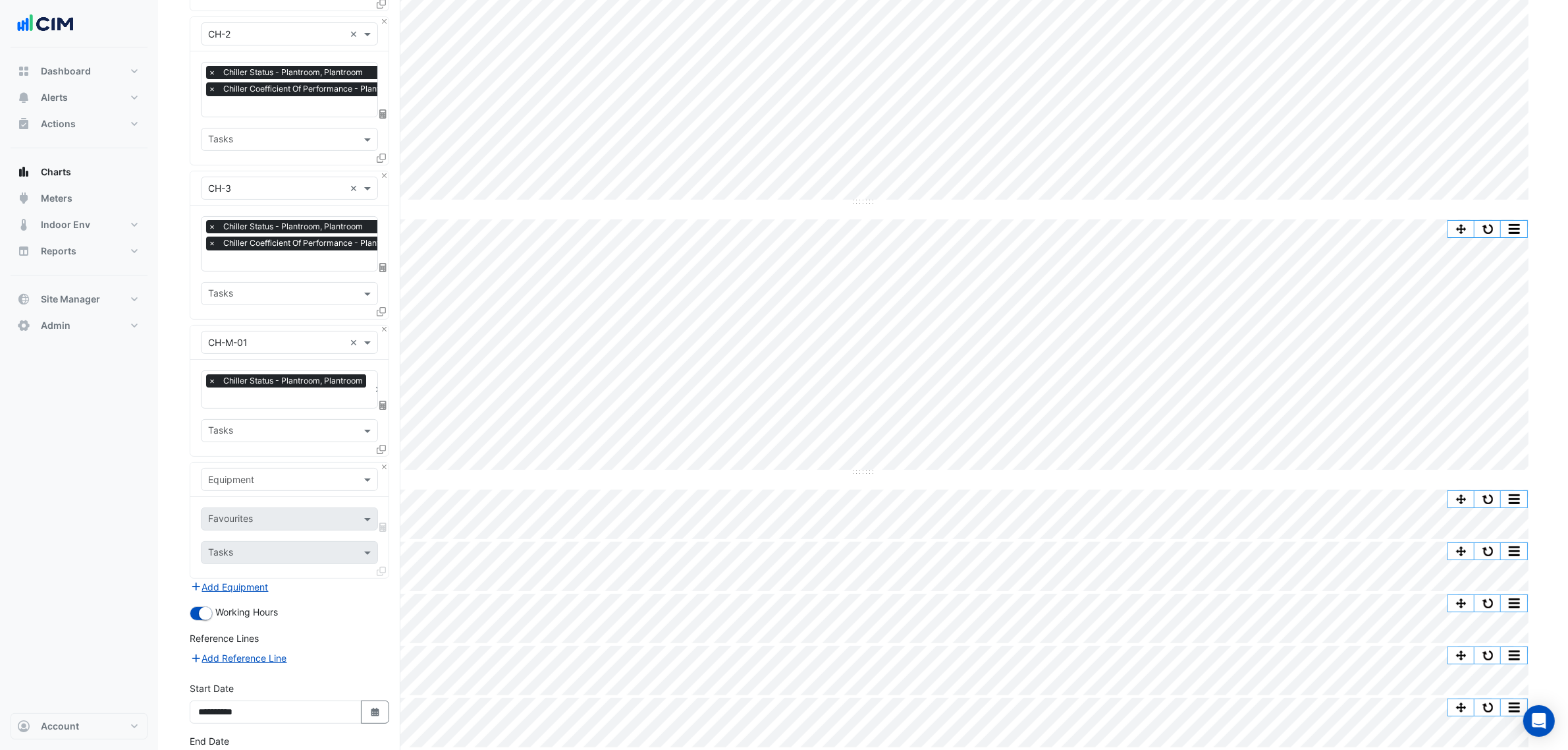
click at [244, 477] on input "text" at bounding box center [276, 479] width 136 height 14
type input "****"
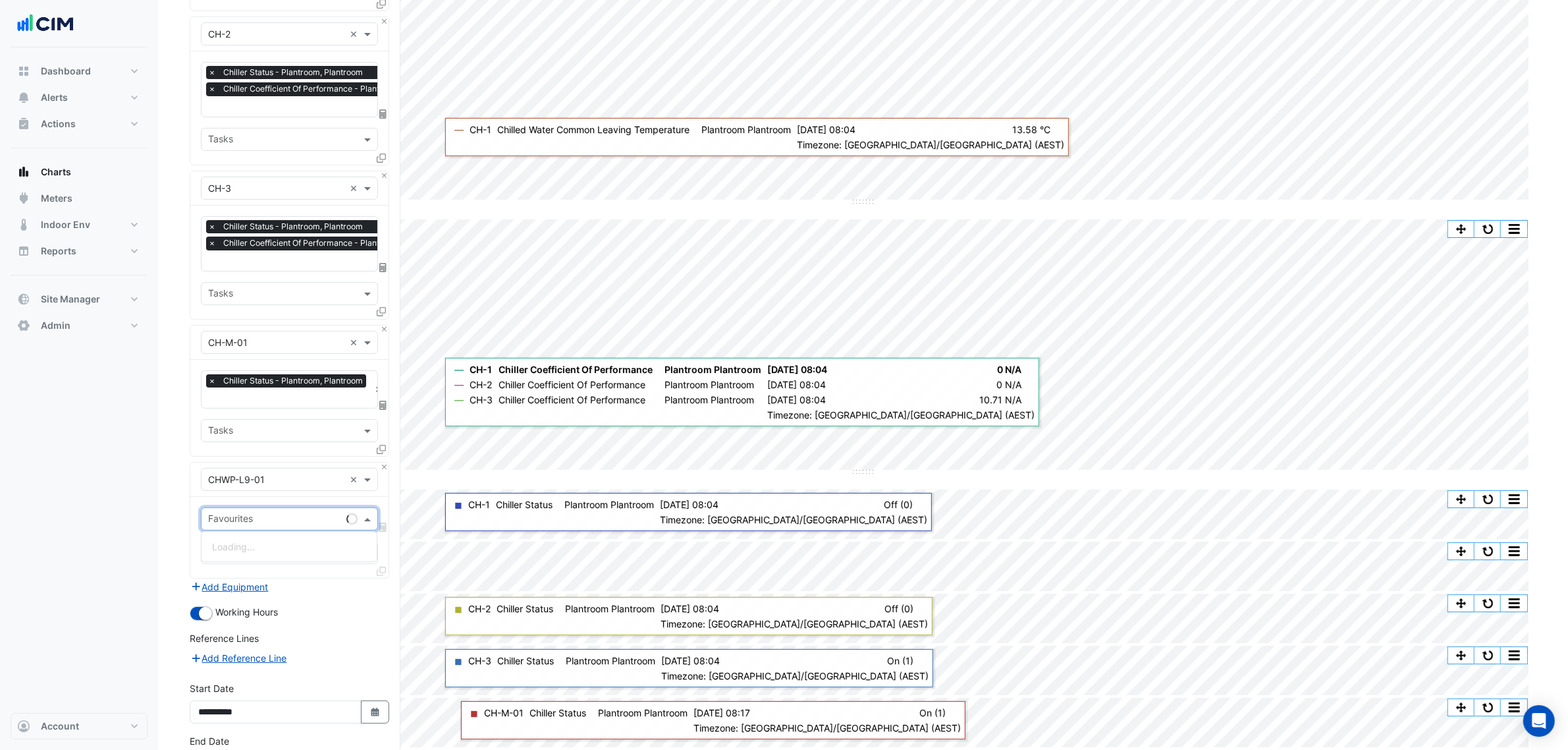
click at [268, 523] on input "text" at bounding box center [274, 520] width 133 height 14
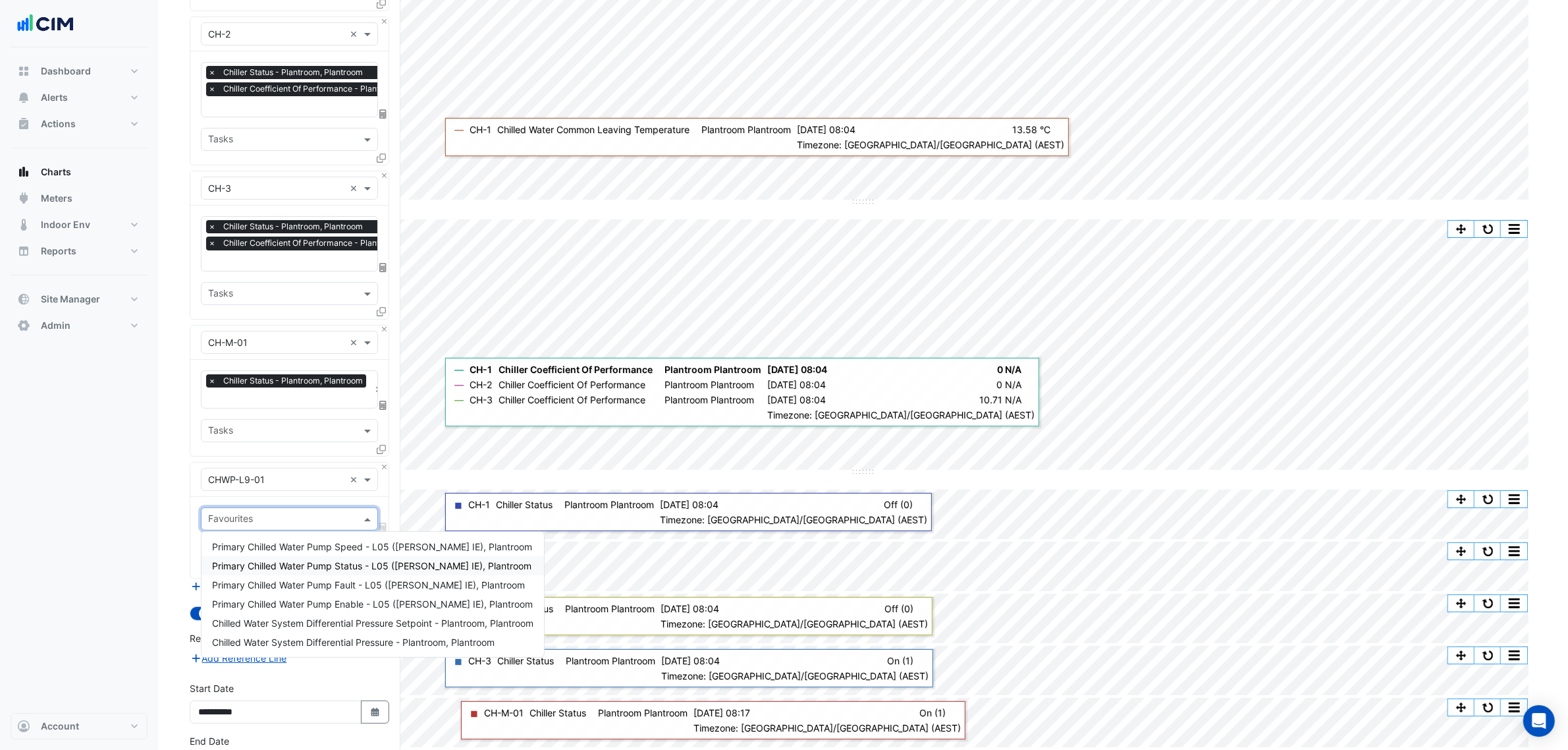
click at [294, 565] on span "Primary Chilled Water Pump Status - L05 (NABERS IE), Plantroom" at bounding box center [372, 566] width 319 height 11
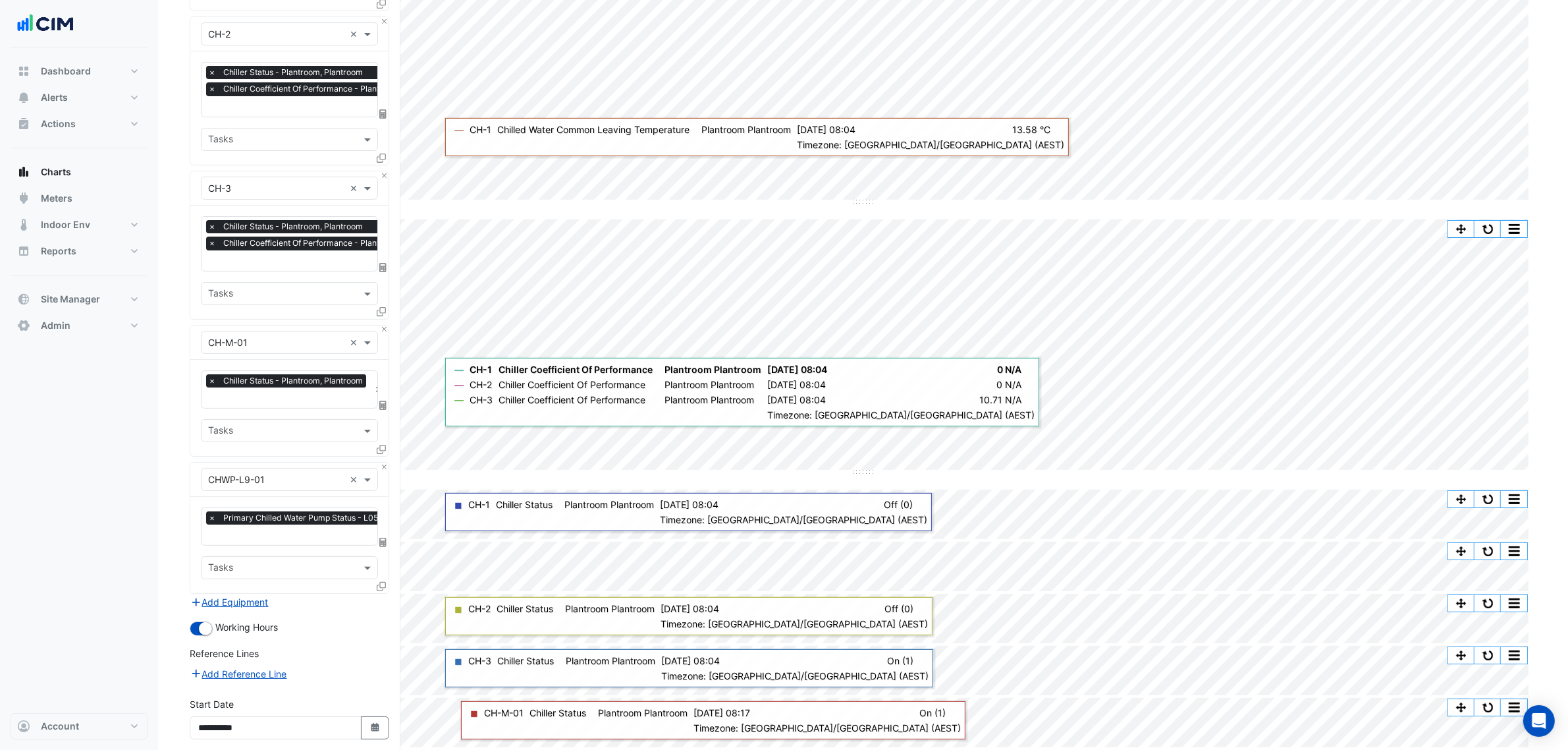
click at [380, 572] on icon at bounding box center [382, 587] width 9 height 9
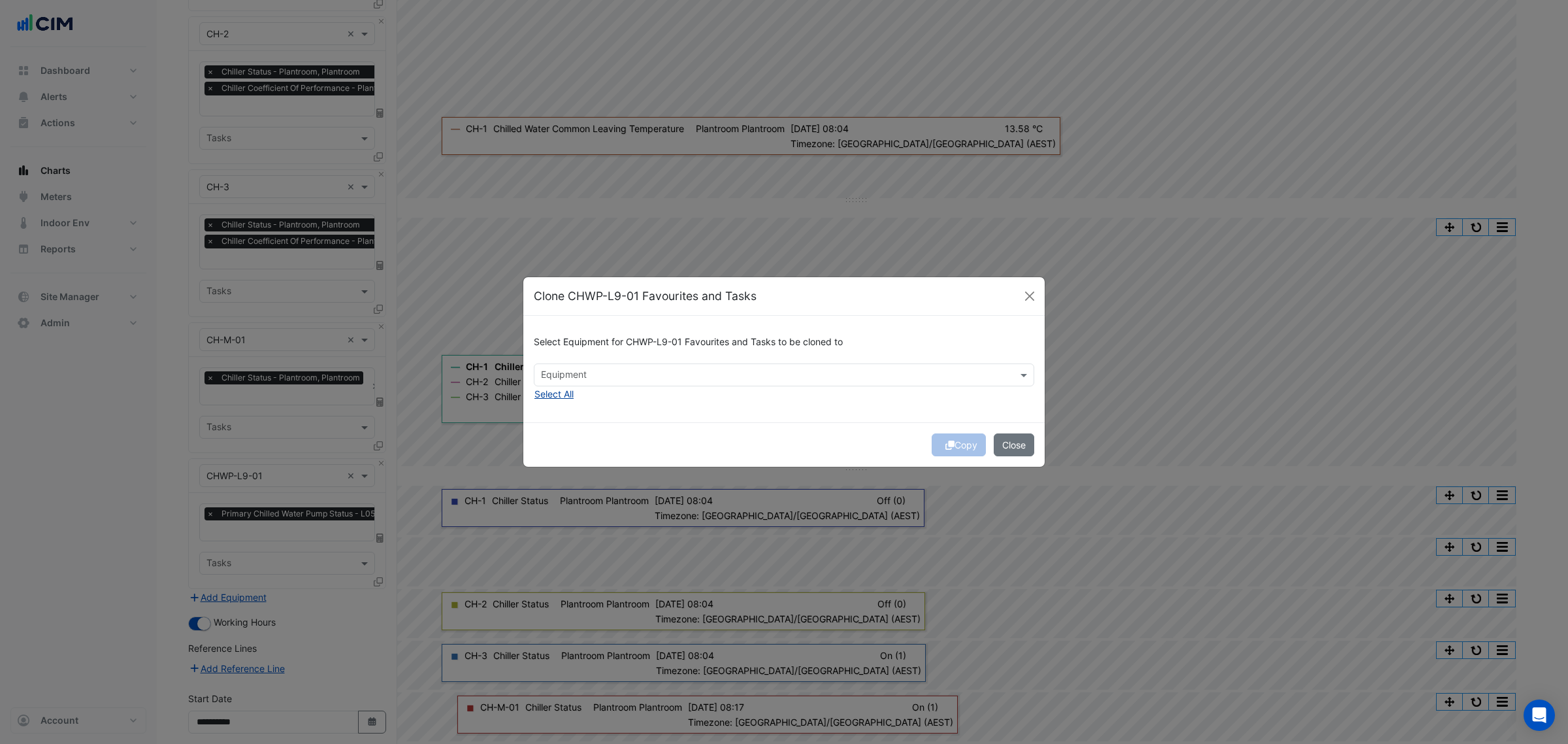
click at [568, 396] on button "Select All" at bounding box center [553, 393] width 40 height 15
click at [690, 376] on span "×" at bounding box center [692, 374] width 12 height 13
click at [960, 444] on button "Copy" at bounding box center [959, 445] width 55 height 23
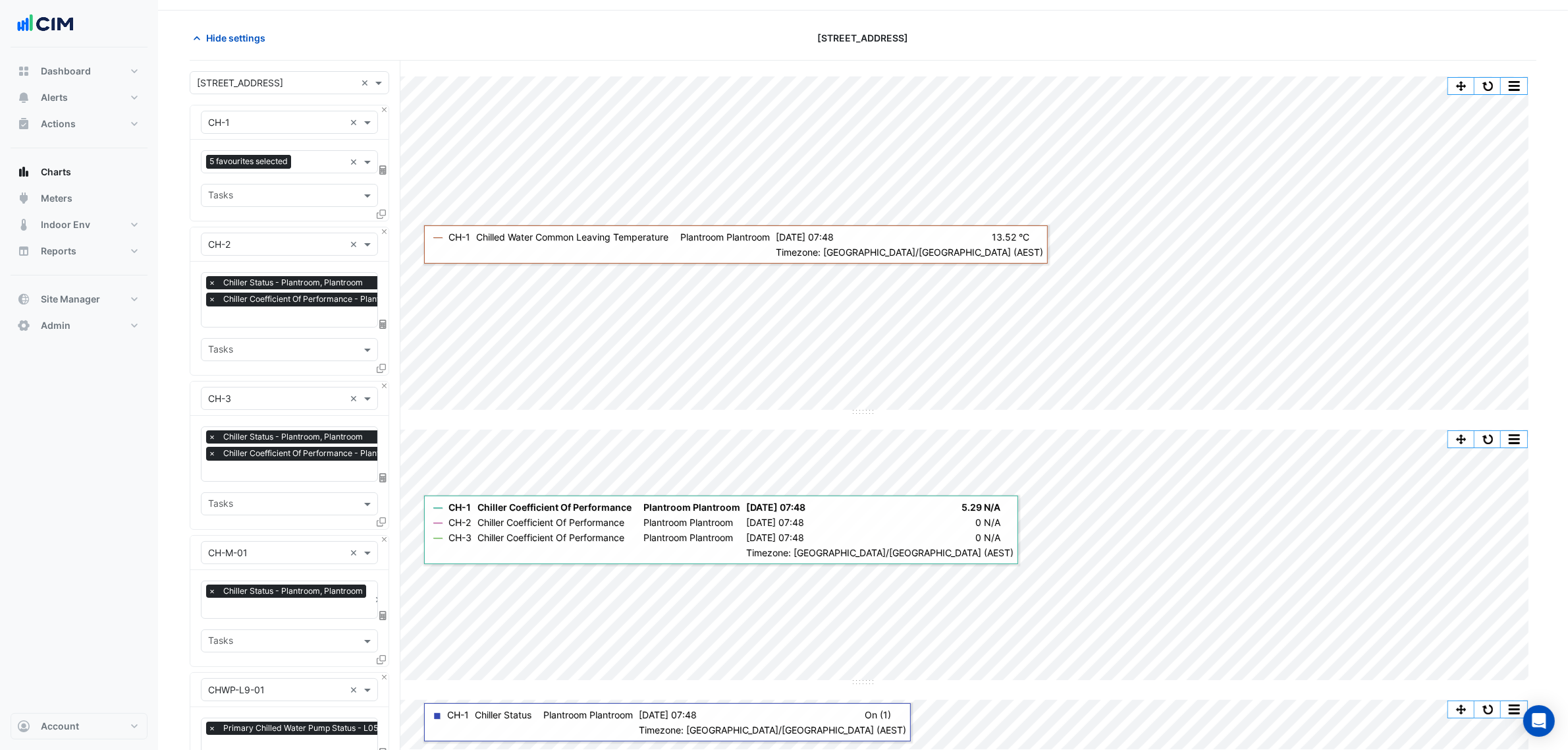
scroll to position [0, 0]
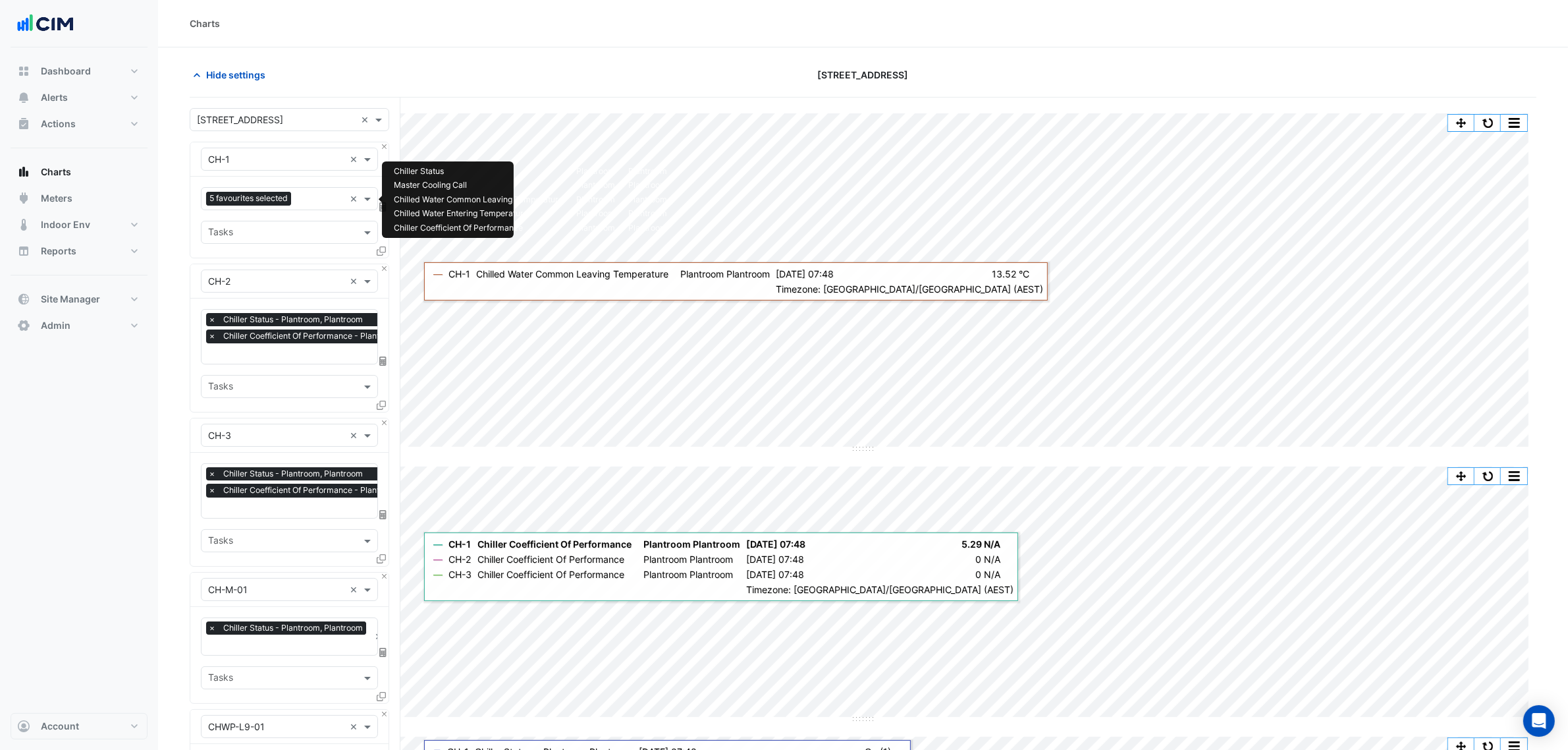
click at [294, 193] on div "5 favourites selected" at bounding box center [251, 199] width 88 height 16
type input "**********"
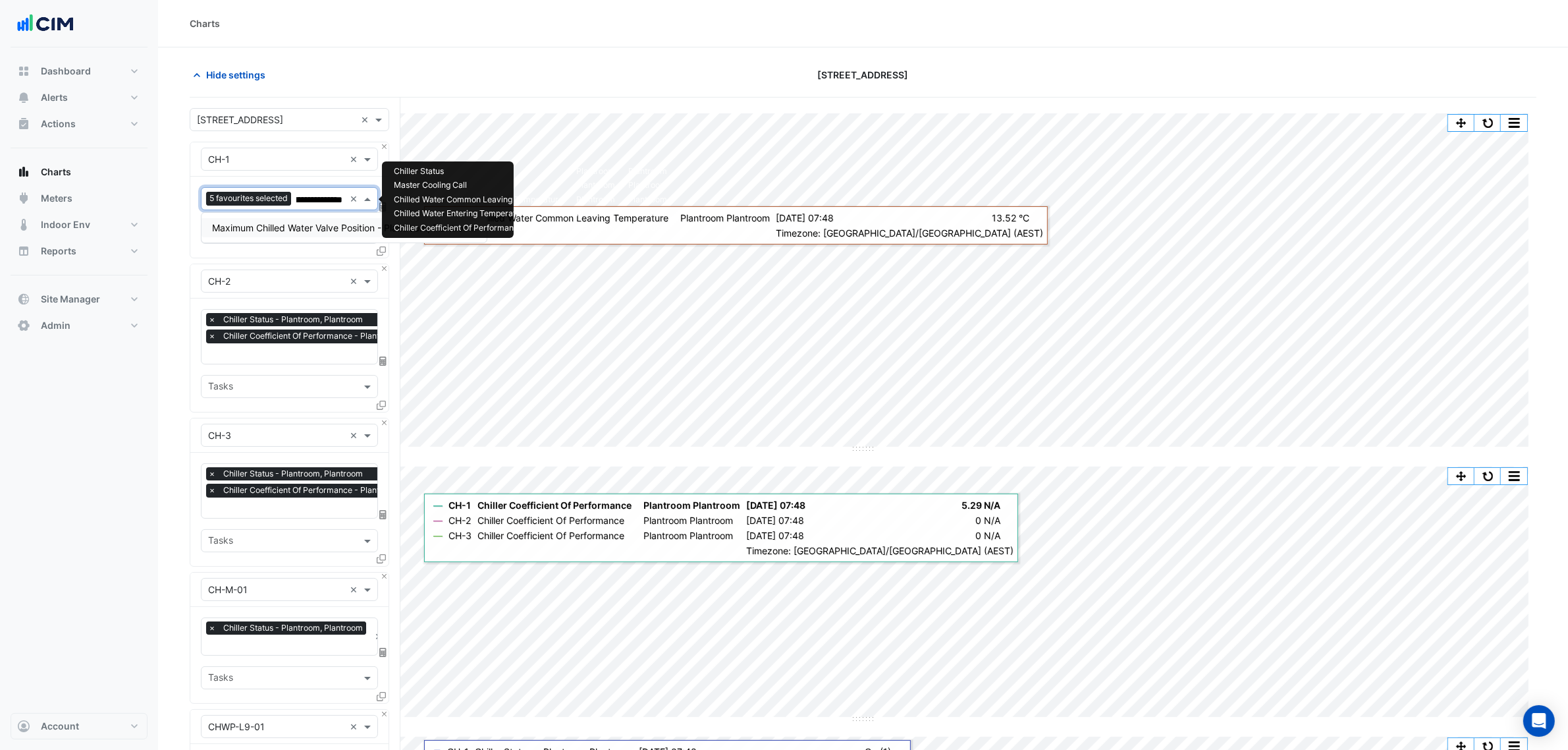
click at [309, 232] on span "Maximum Chilled Water Valve Position - Plantroom, Plantroom" at bounding box center [344, 227] width 264 height 11
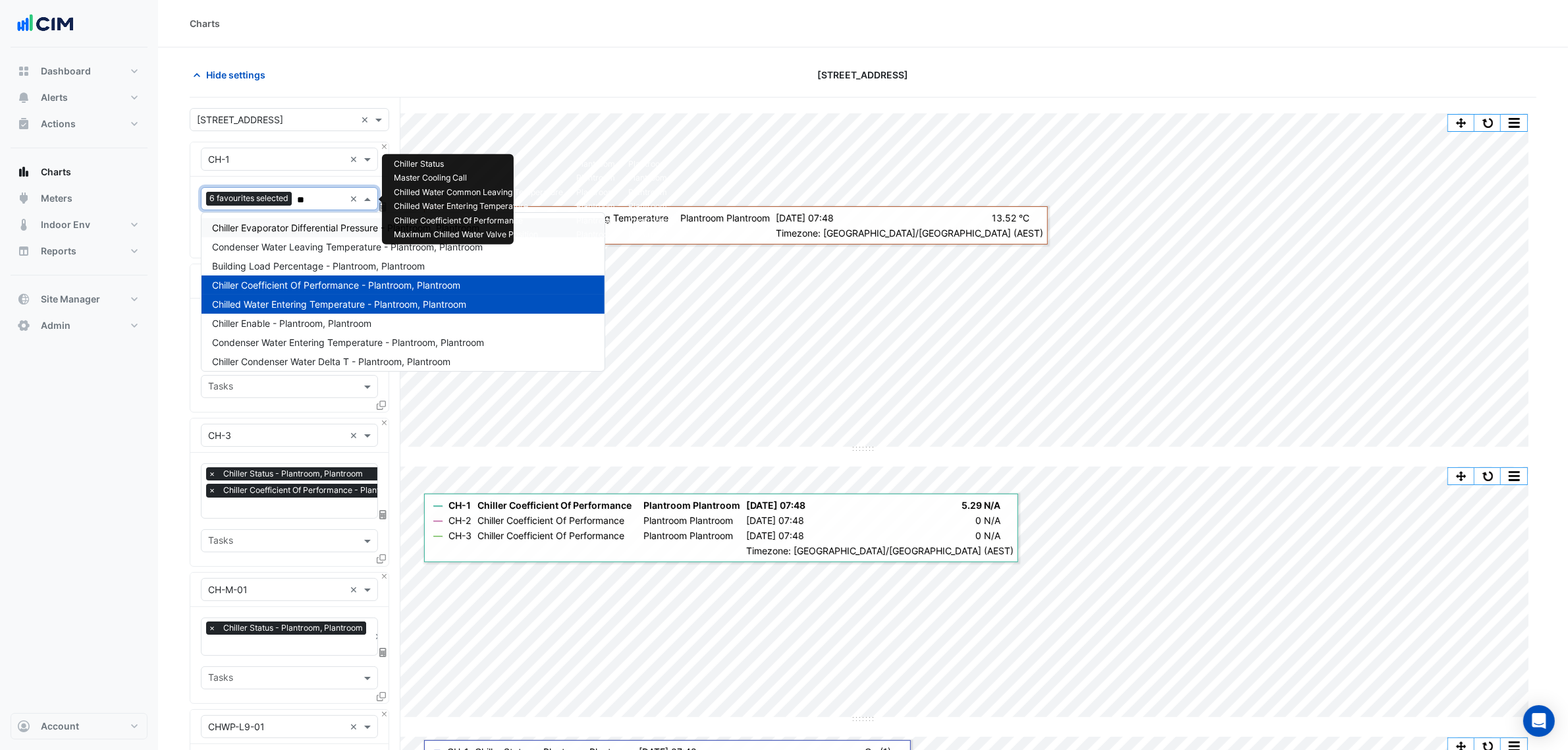
scroll to position [0, 0]
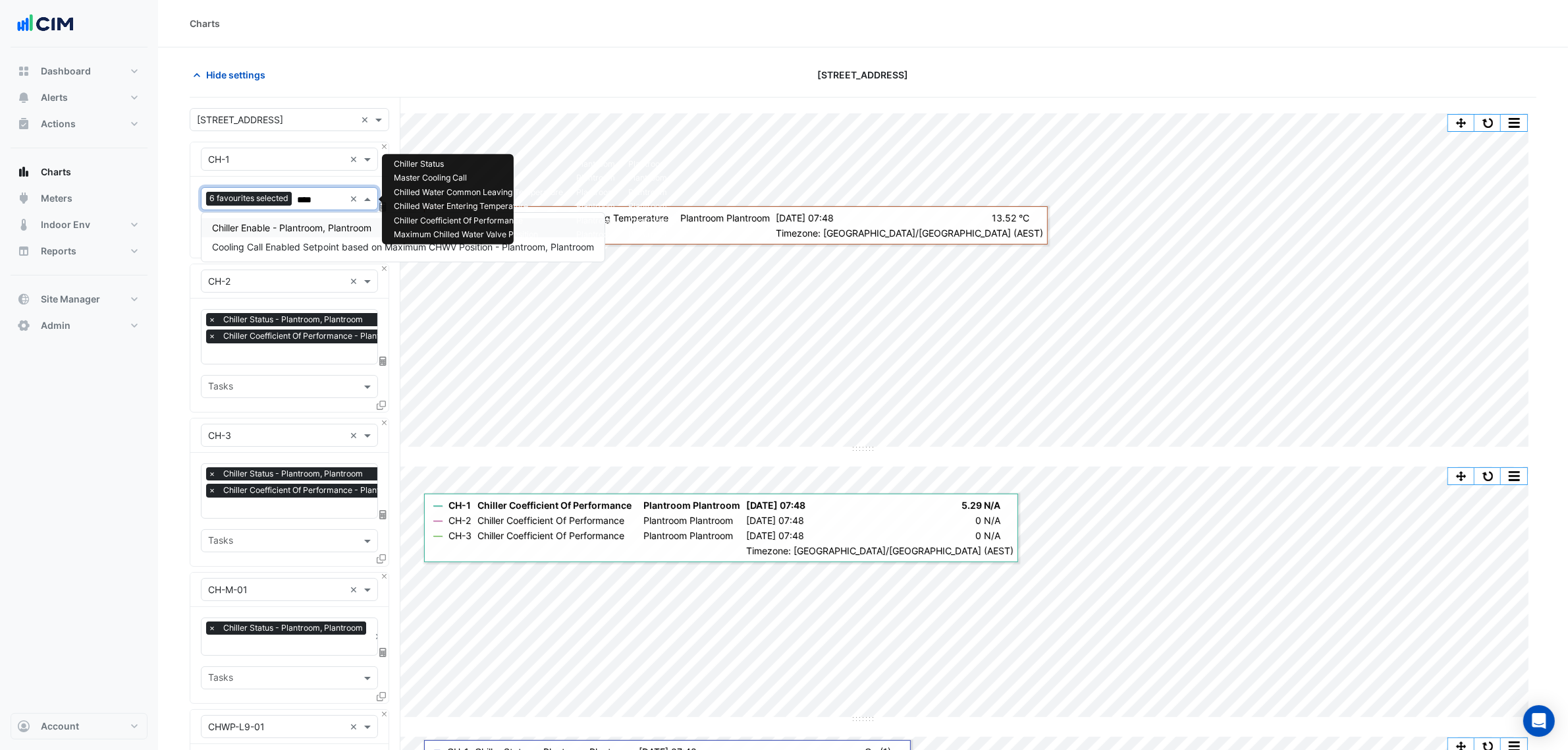
type input "*****"
click at [250, 247] on span "Cooling Call Enabled Setpoint based on Maximum CHWV Position - Plantroom, Plant…" at bounding box center [402, 246] width 382 height 11
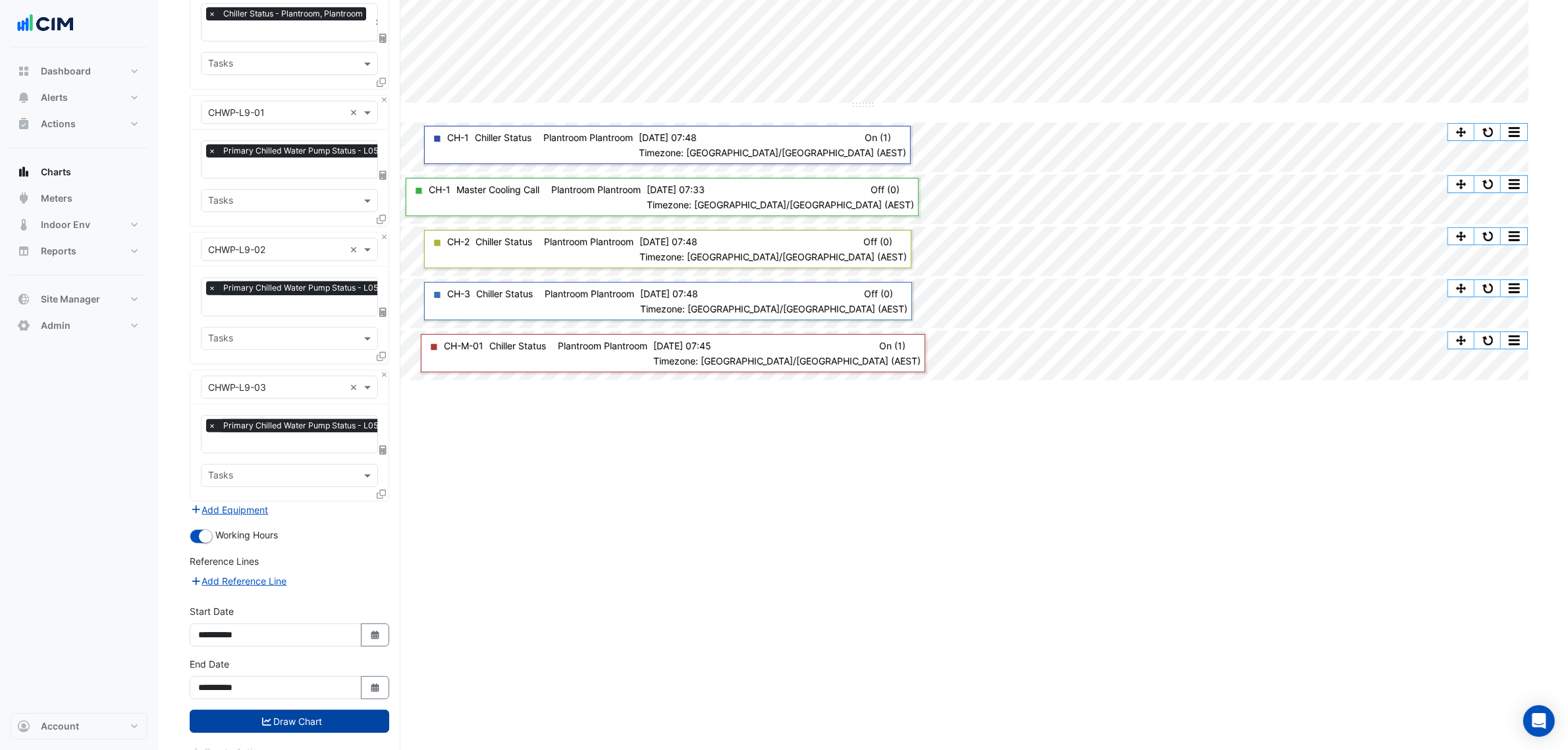
scroll to position [631, 0]
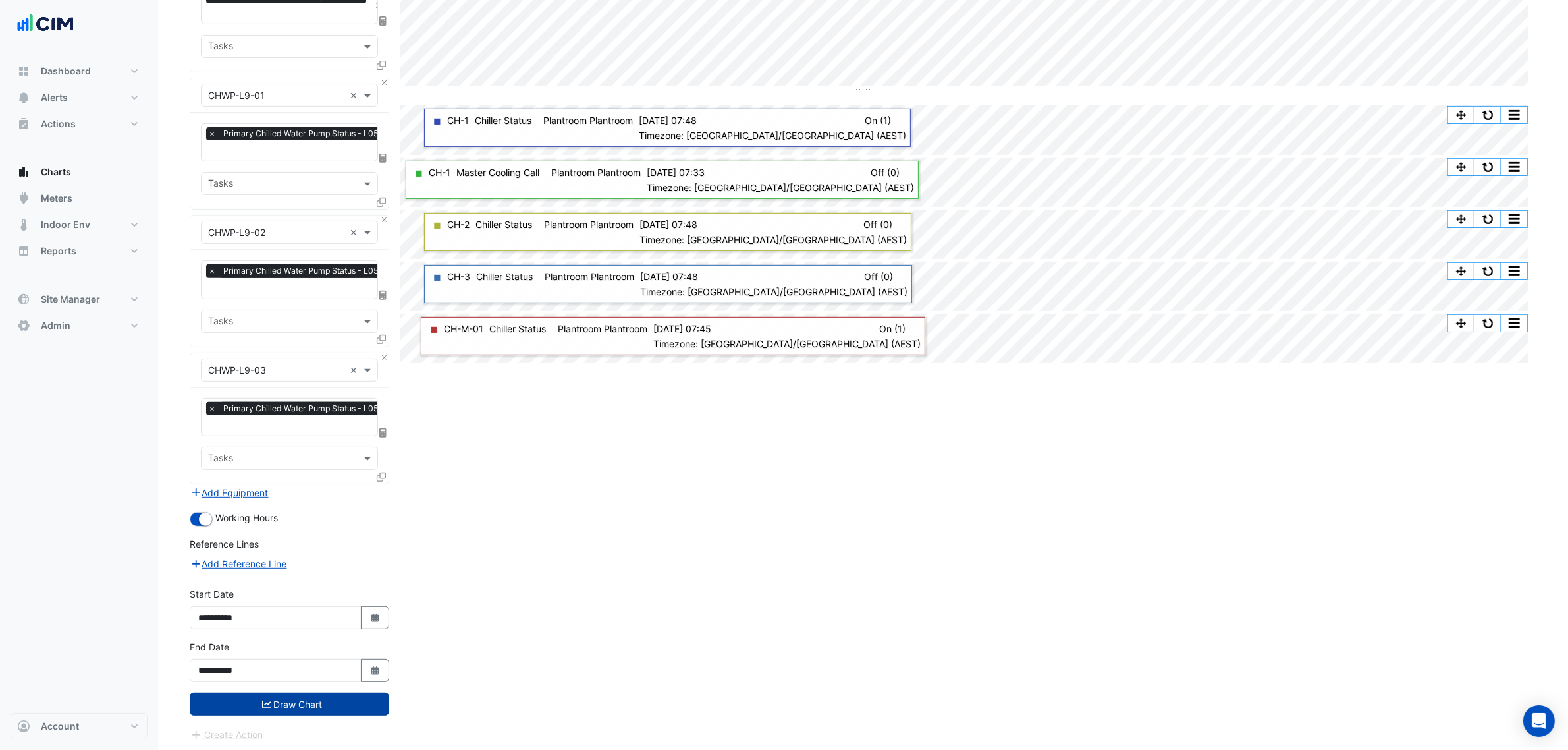
click at [337, 572] on button "Draw Chart" at bounding box center [289, 704] width 199 height 23
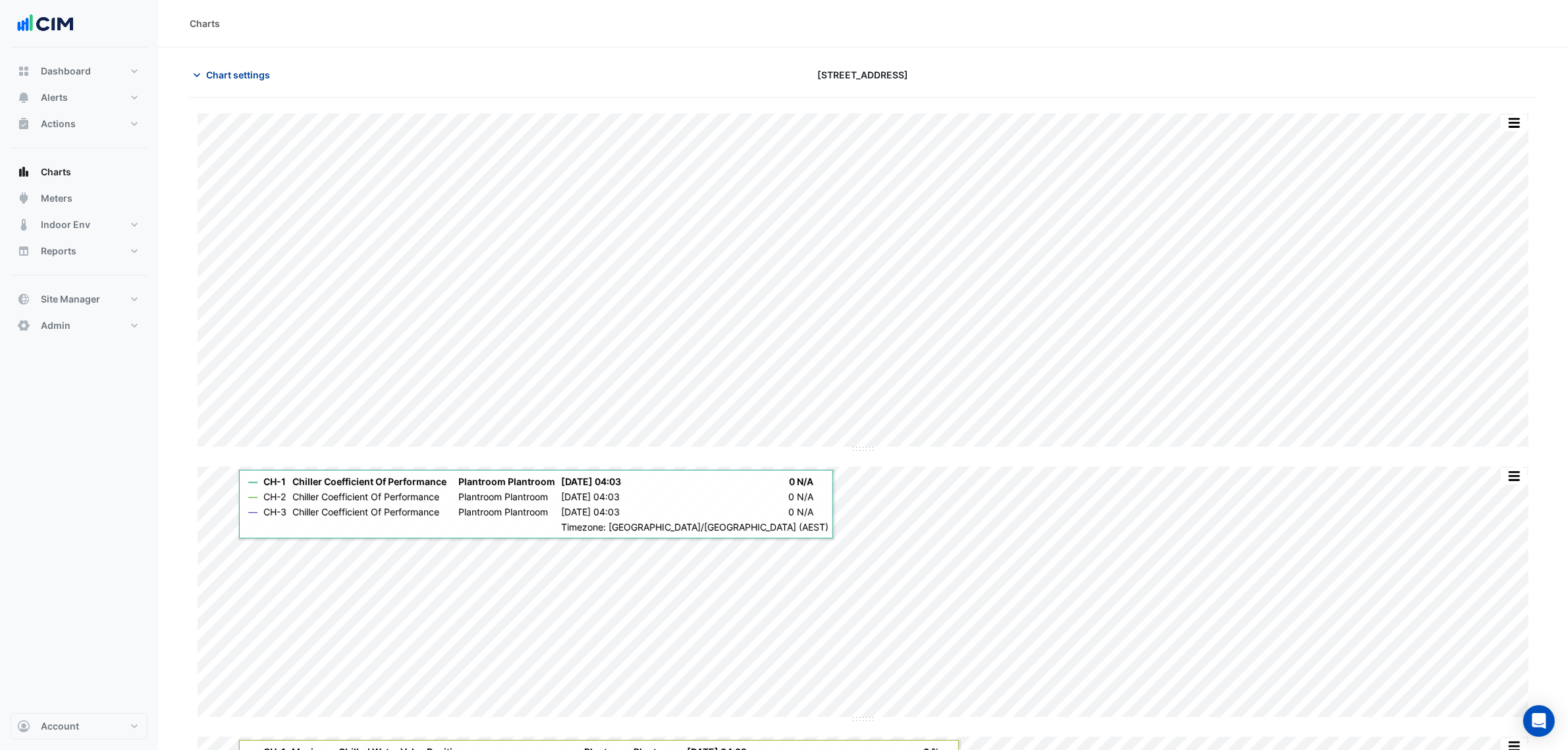
click at [234, 71] on span "Chart settings" at bounding box center [238, 74] width 64 height 14
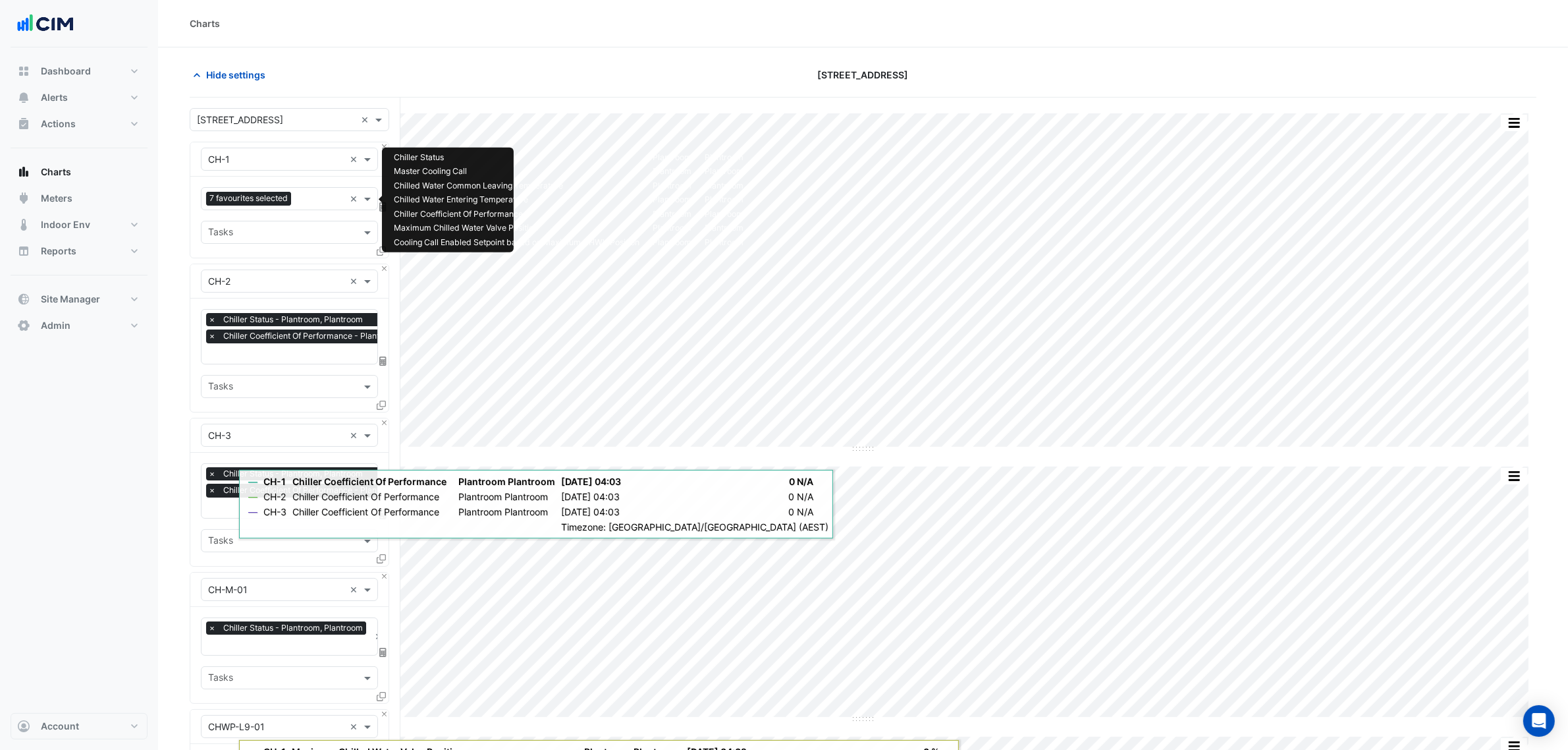
drag, startPoint x: 263, startPoint y: 208, endPoint x: 263, endPoint y: 201, distance: 7.0
click at [263, 208] on div "7 favourites selected" at bounding box center [251, 199] width 88 height 16
type input "****"
click at [280, 222] on span "Cooling Call Disabled Setpoint based on Maximum CHWV Position - Plantroom, Plan…" at bounding box center [404, 227] width 384 height 11
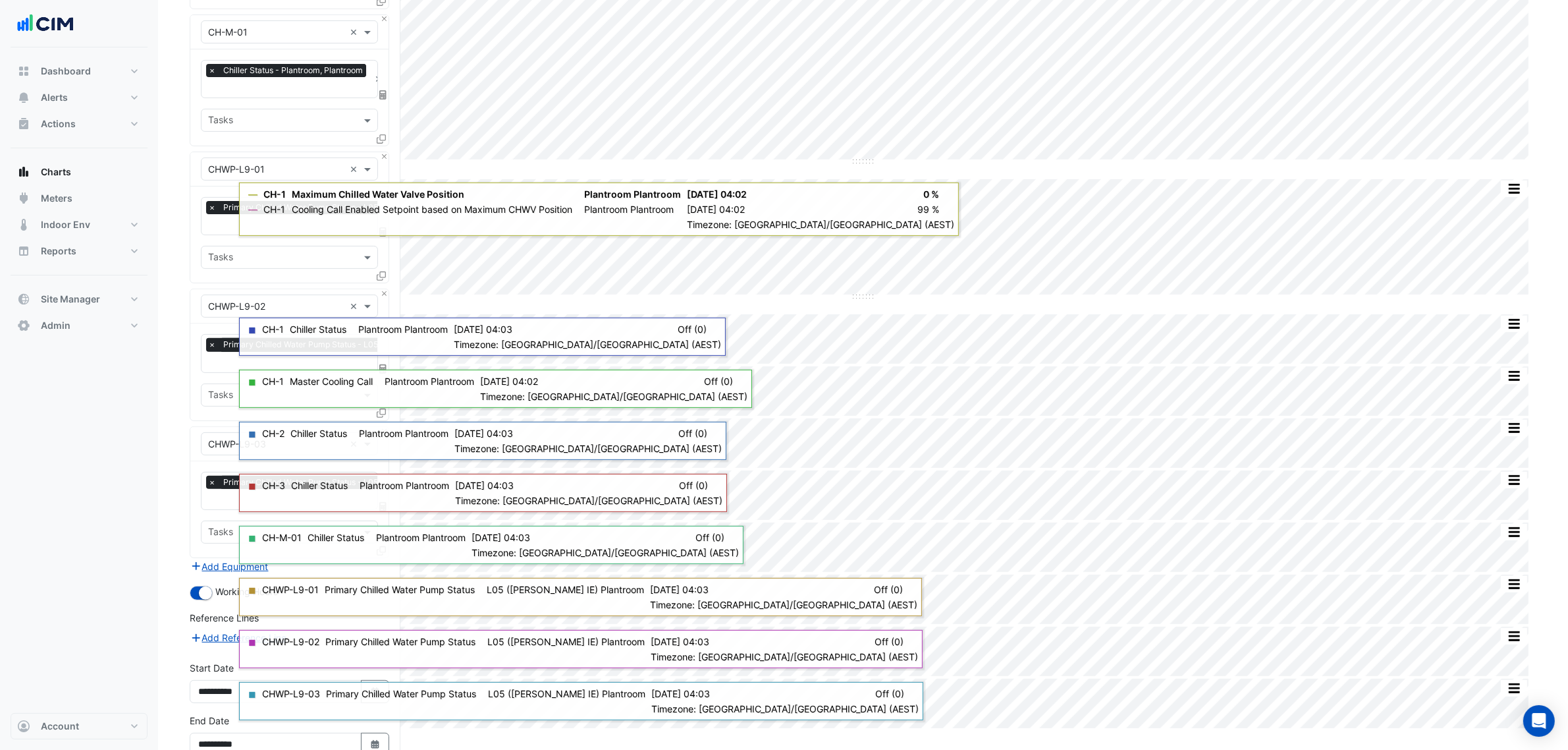
scroll to position [631, 0]
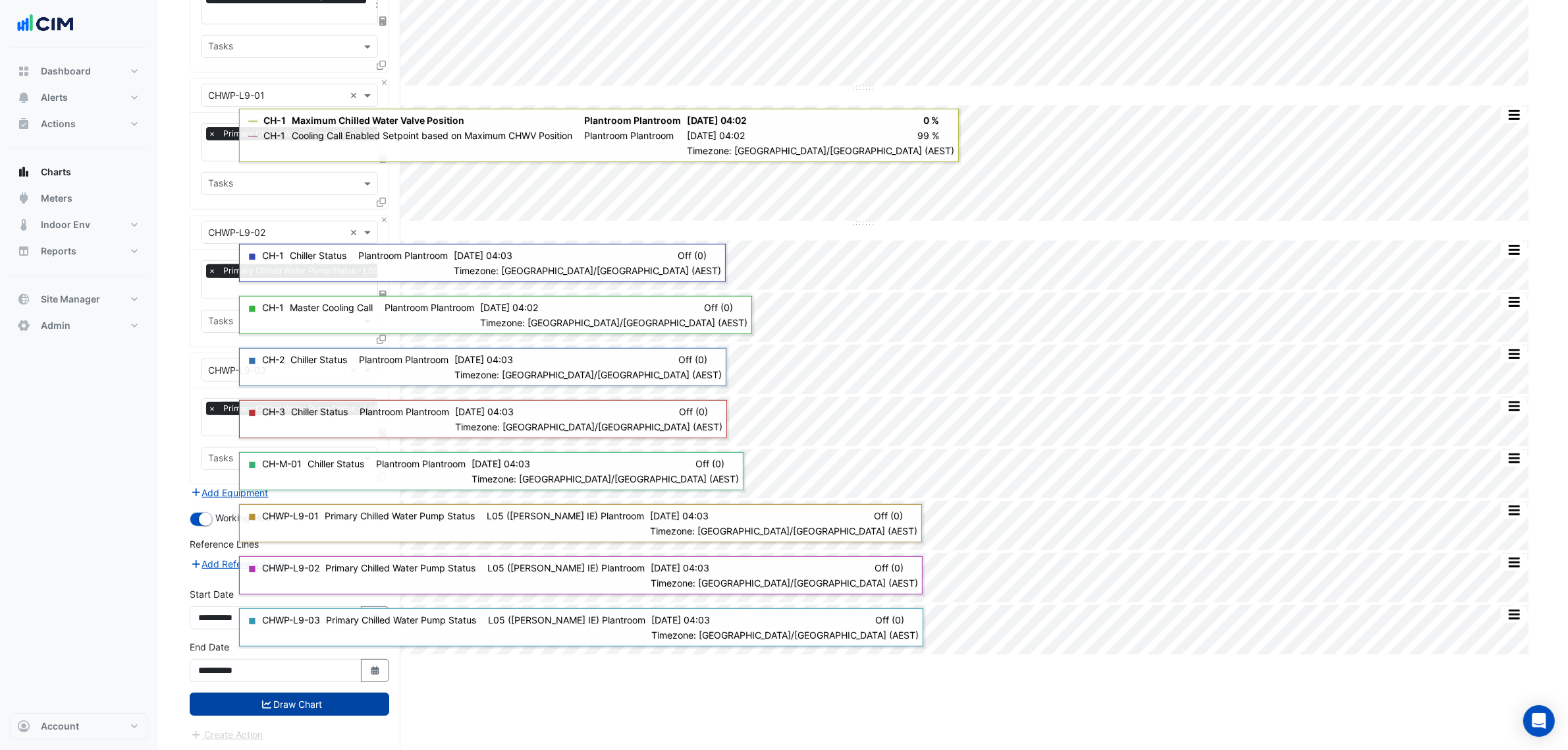
click at [285, 572] on button "Draw Chart" at bounding box center [289, 704] width 199 height 23
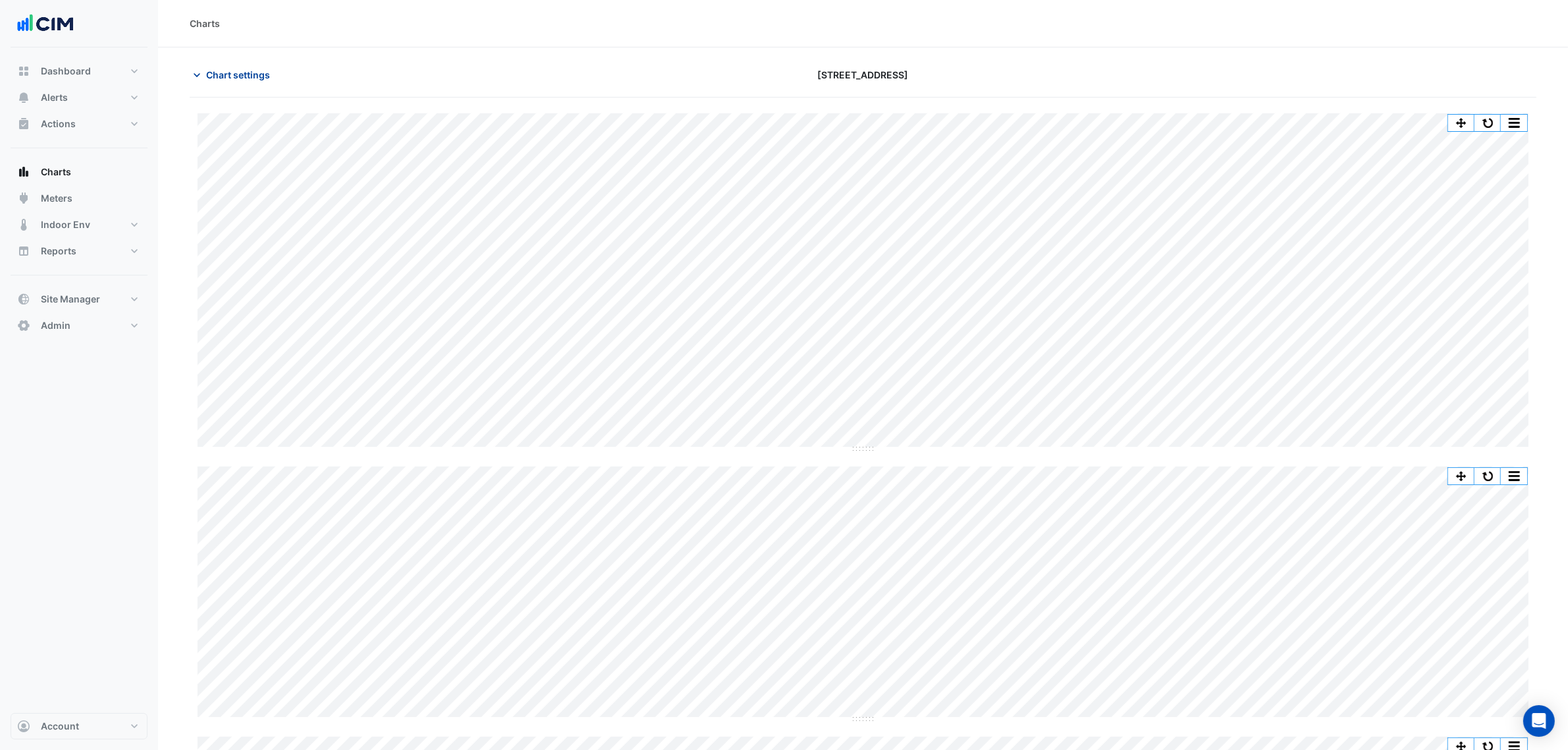
click at [225, 78] on span "Chart settings" at bounding box center [238, 74] width 64 height 14
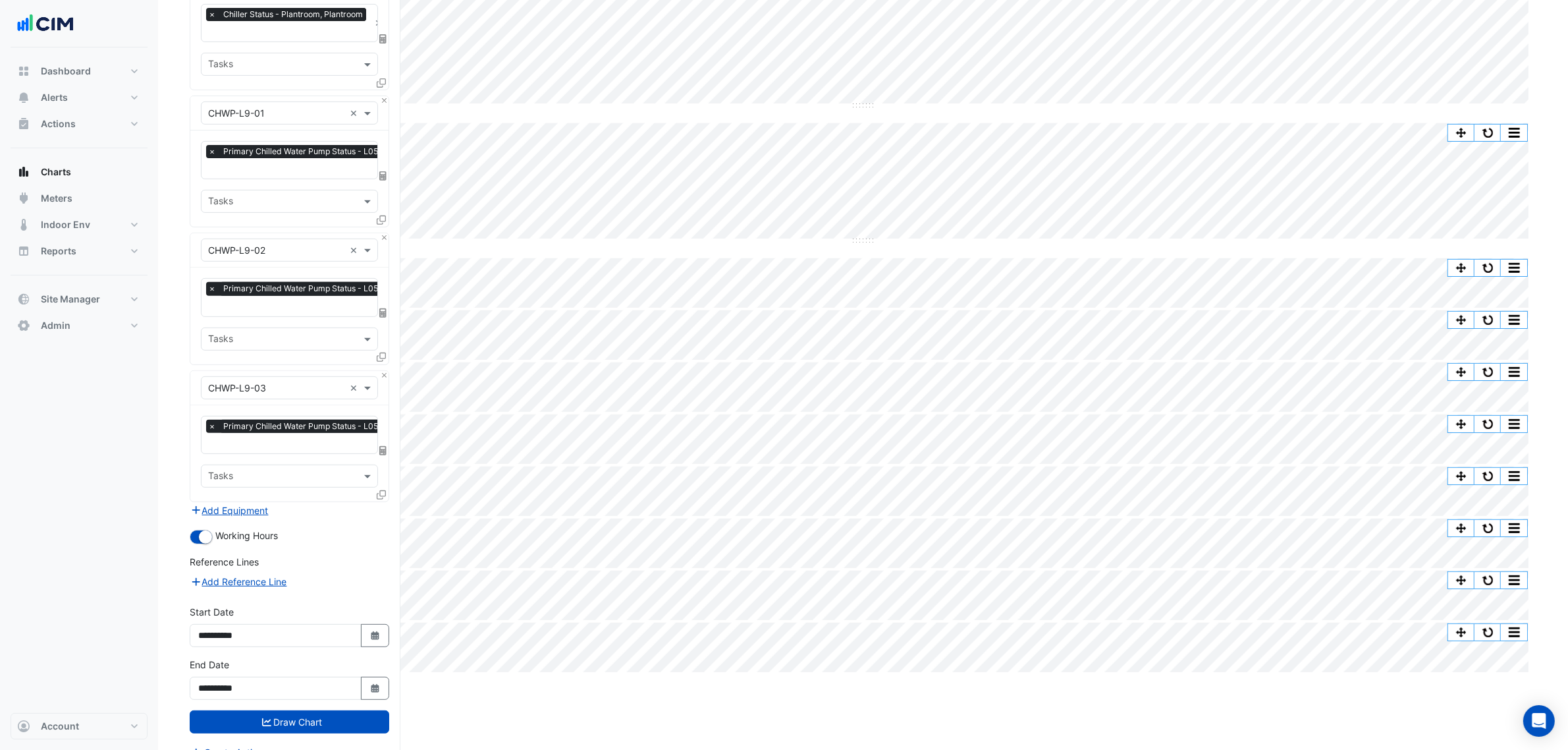
scroll to position [631, 0]
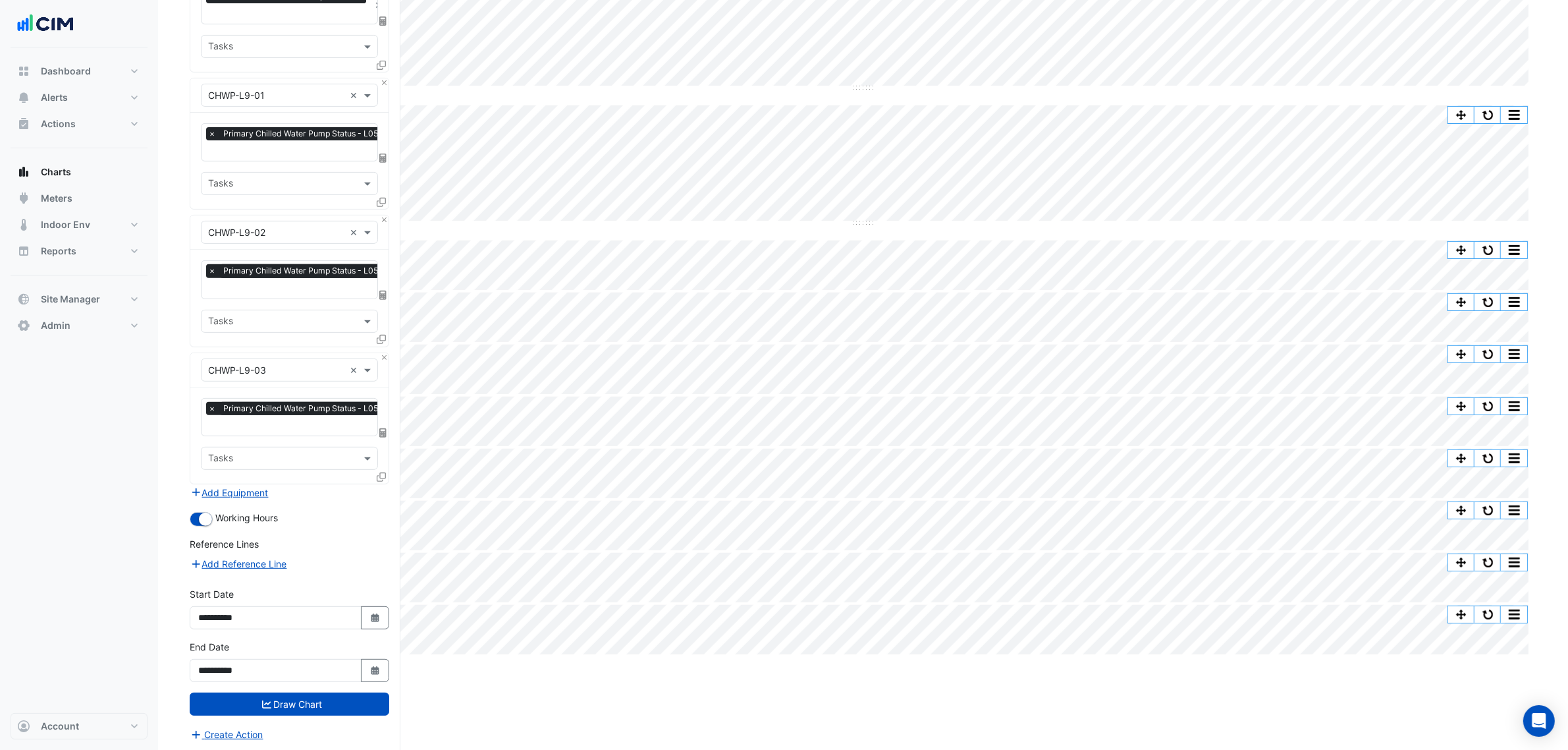
click at [235, 481] on div "× CHWP-L9-03 × × Primary Chilled Water Pump Status - L05 (NABERS IE), Plantroom…" at bounding box center [289, 419] width 199 height 132
click at [234, 496] on button "Add Equipment" at bounding box center [229, 492] width 79 height 15
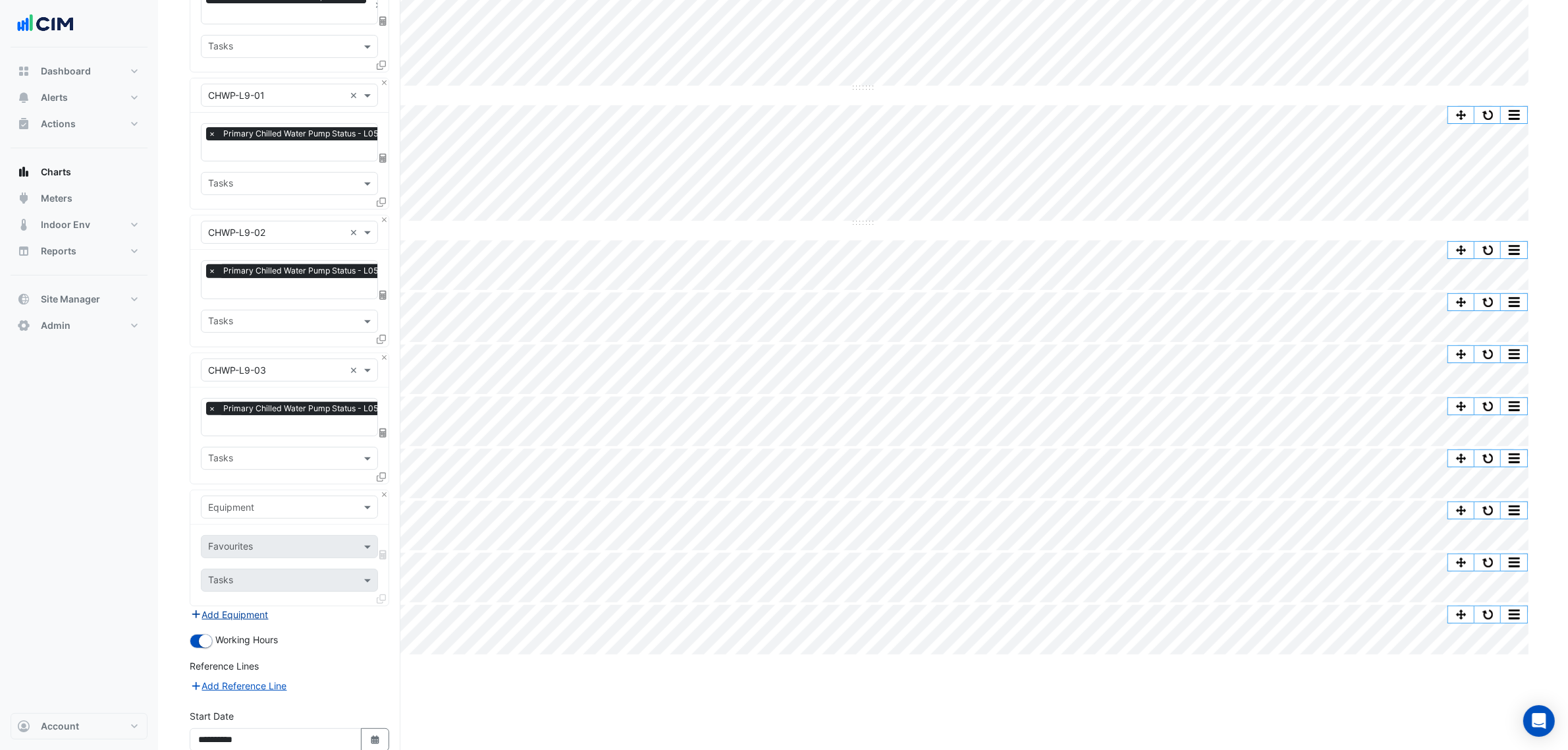
click at [231, 495] on div "Equipment" at bounding box center [290, 507] width 177 height 23
type input "***"
click at [385, 490] on button "Close" at bounding box center [383, 494] width 8 height 8
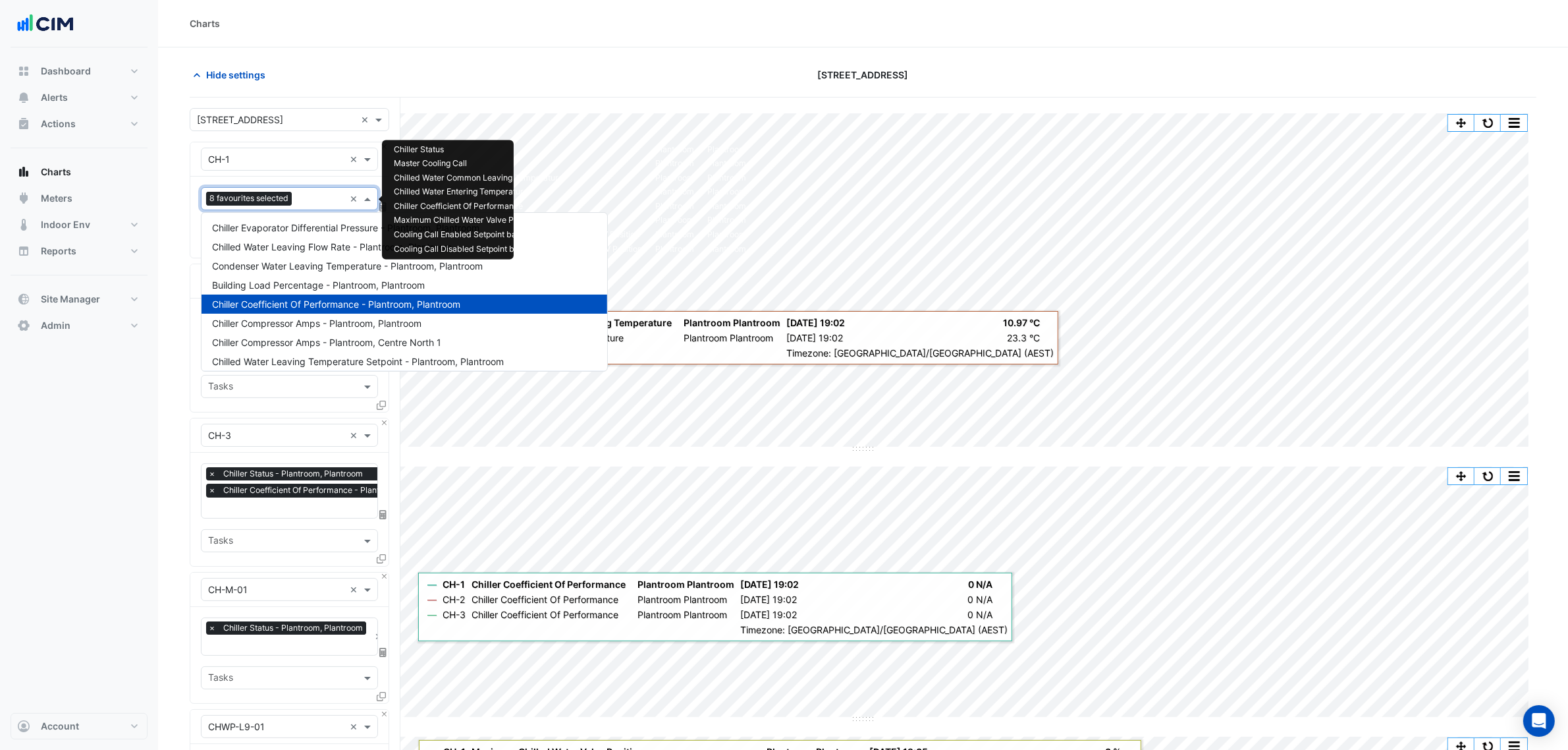
click at [269, 201] on span "8 favourites selected" at bounding box center [249, 198] width 86 height 14
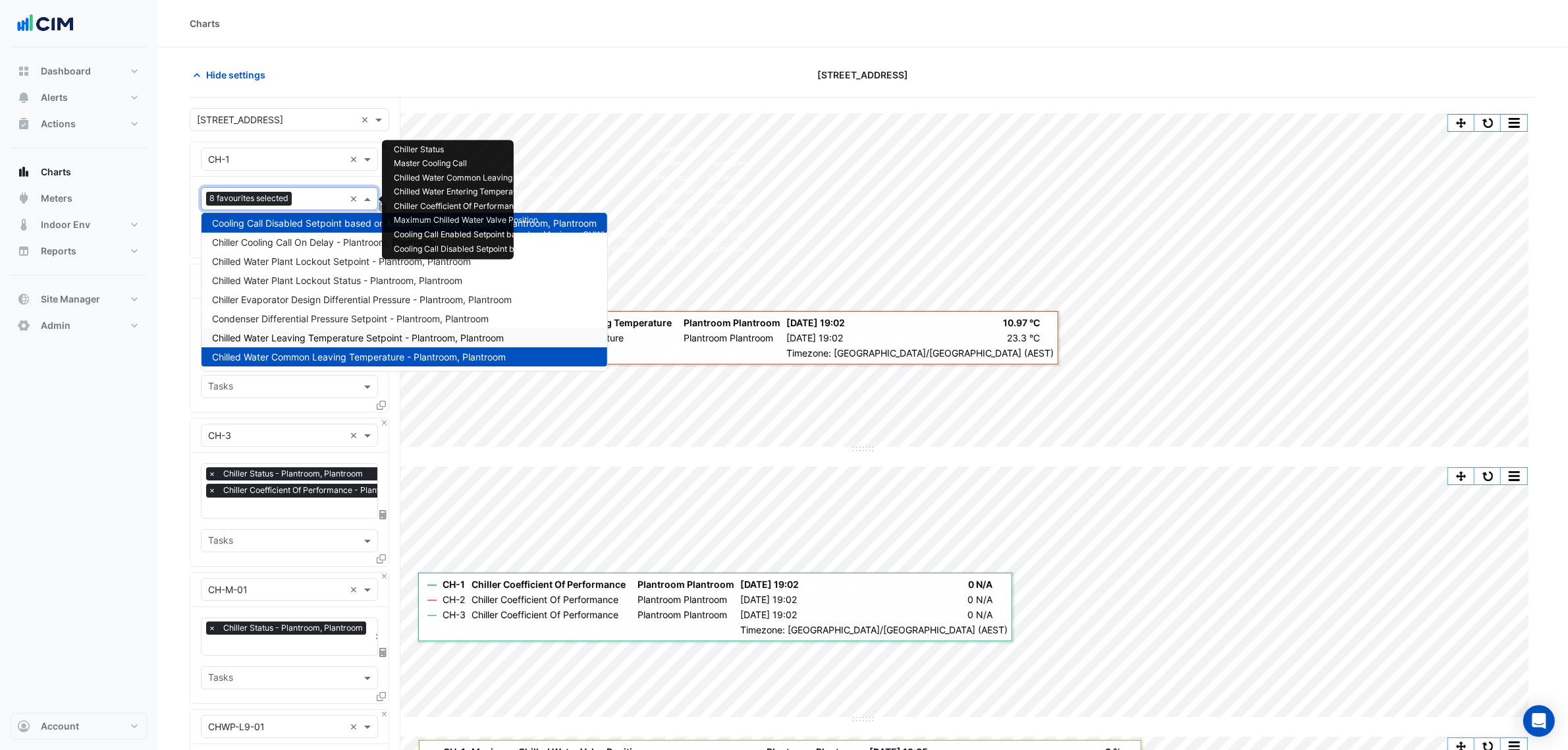
click at [318, 340] on span "Chilled Water Leaving Temperature Setpoint - Plantroom, Plantroom" at bounding box center [357, 338] width 291 height 11
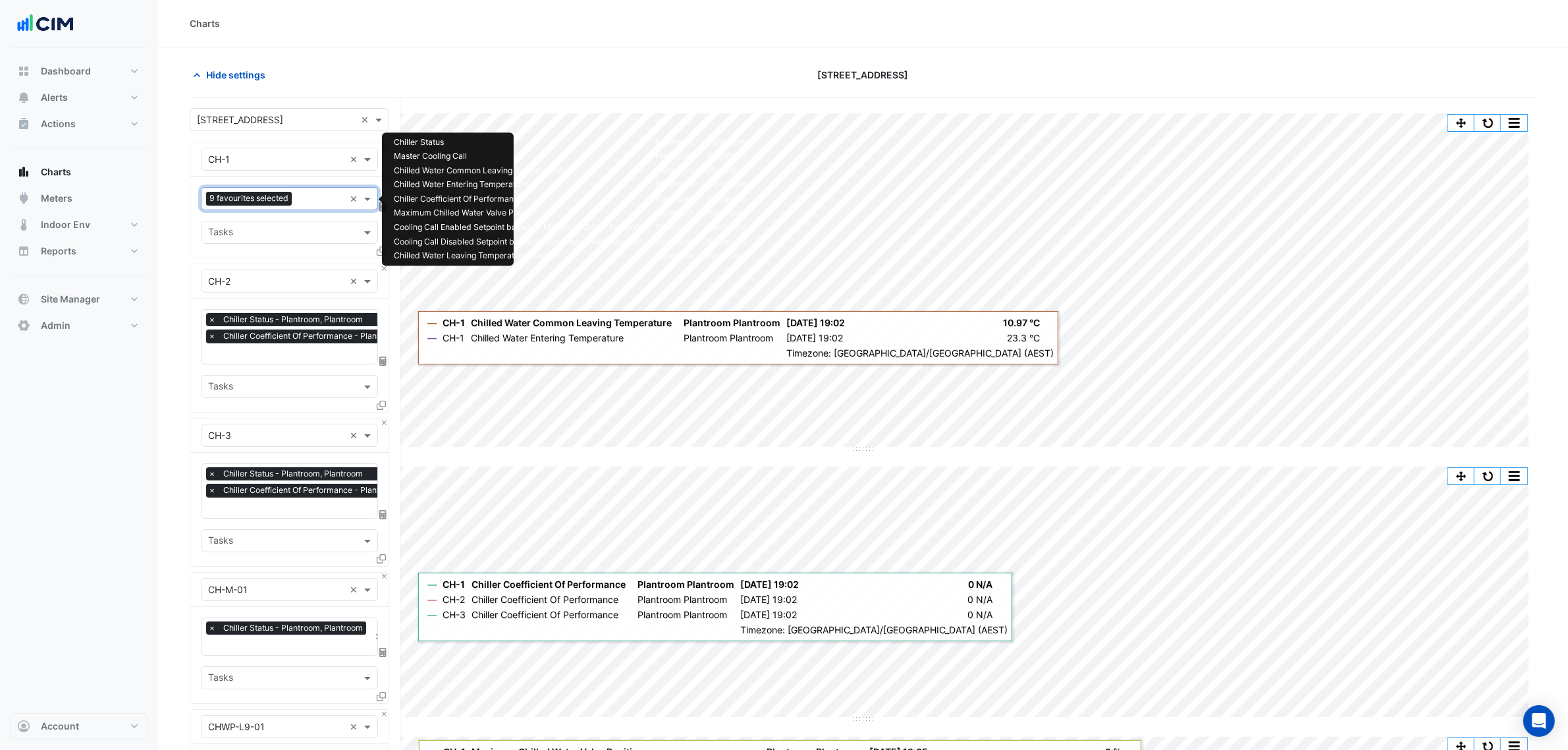
click at [255, 198] on span "9 favourites selected" at bounding box center [249, 198] width 86 height 14
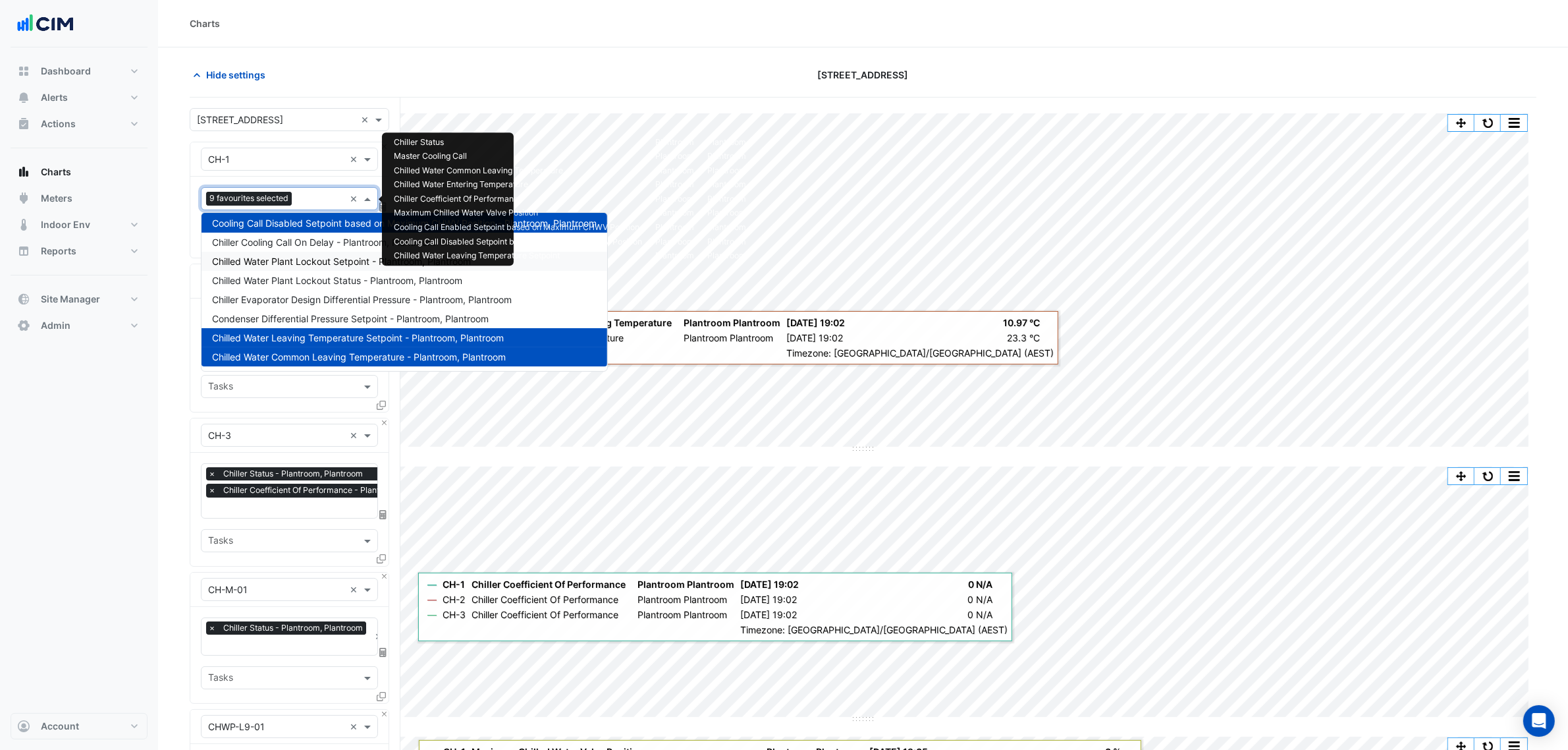
click at [341, 264] on span "Chilled Water Plant Lockout Setpoint - Plantroom, Plantroom" at bounding box center [341, 261] width 259 height 11
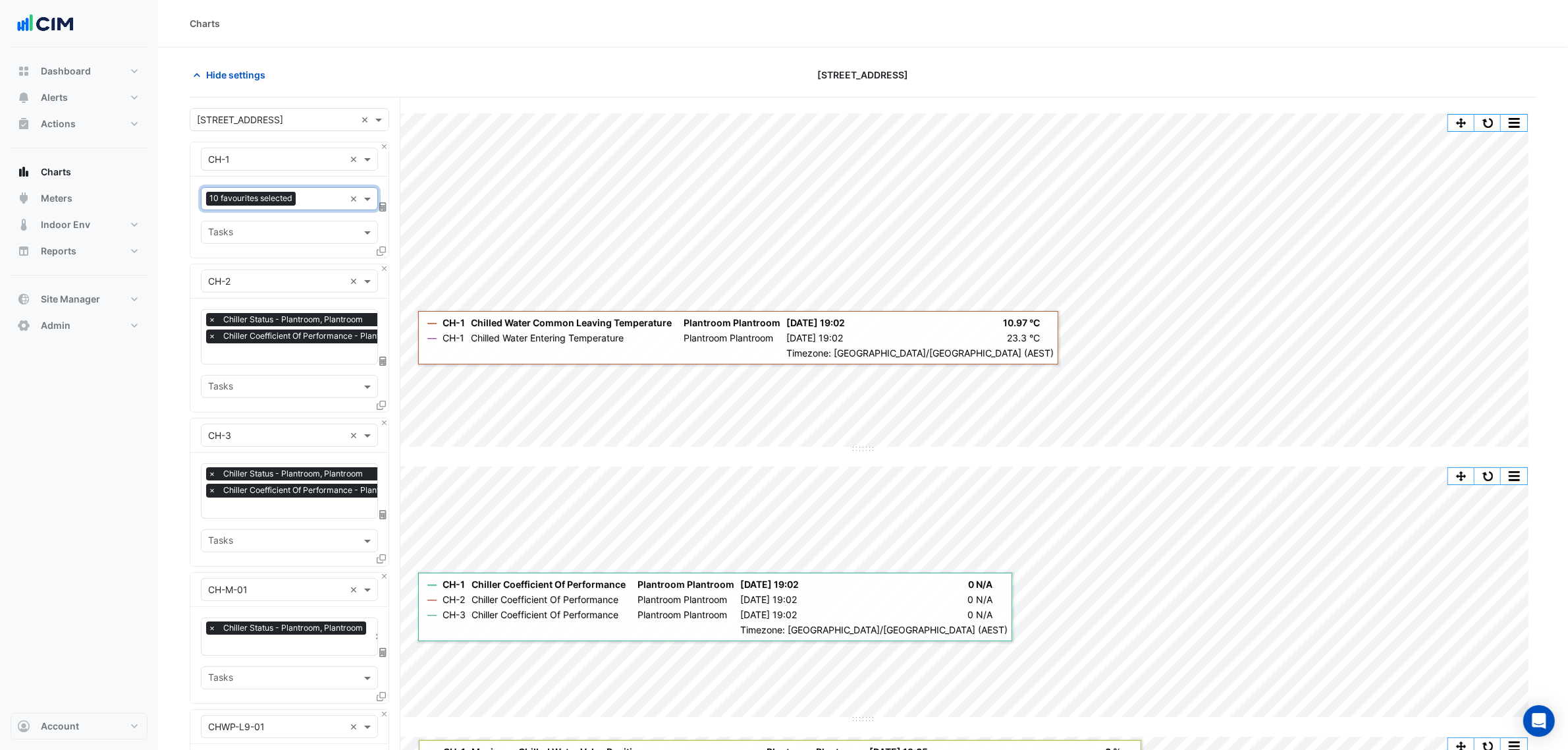
click at [321, 208] on div at bounding box center [321, 199] width 45 height 17
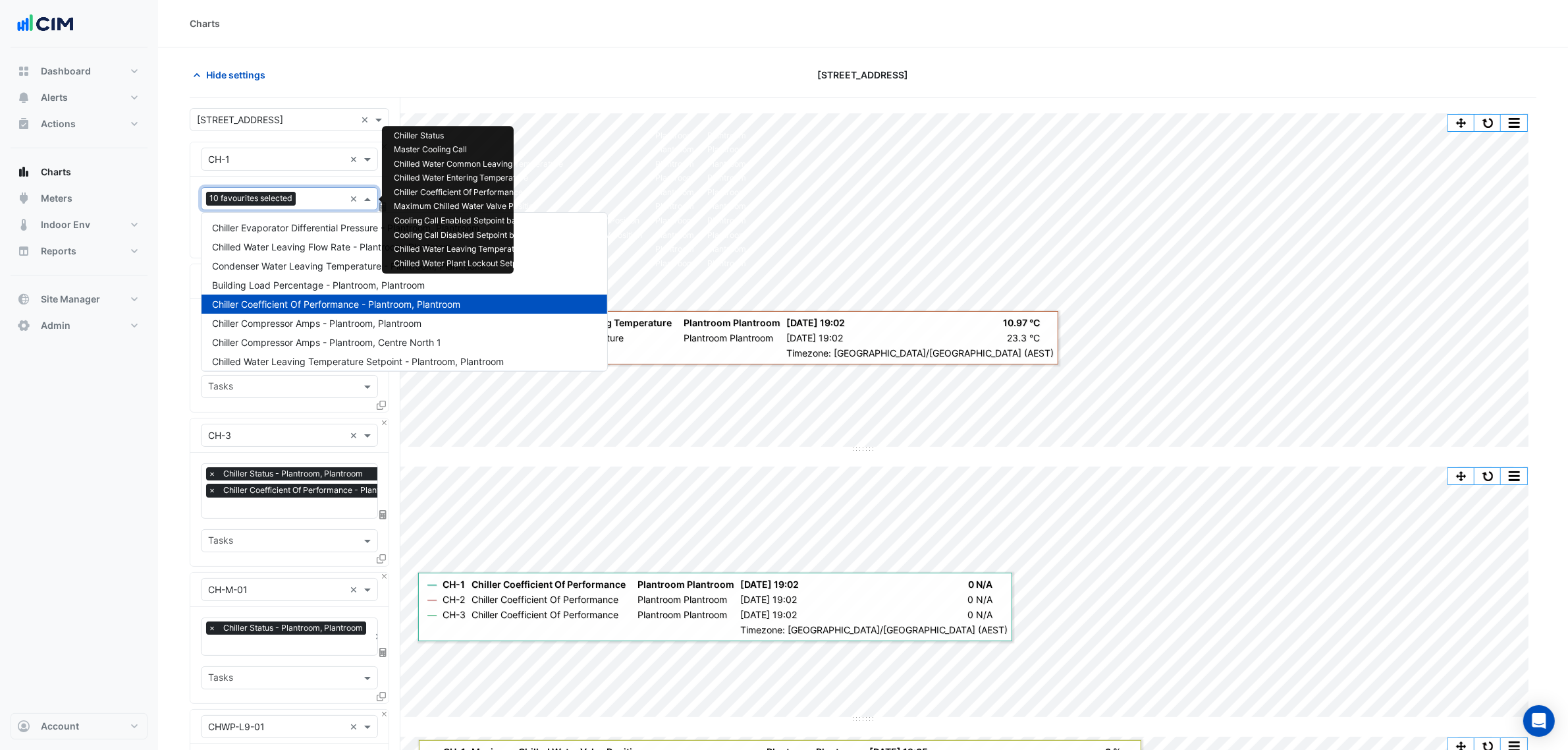
click at [319, 203] on input "text" at bounding box center [322, 199] width 42 height 14
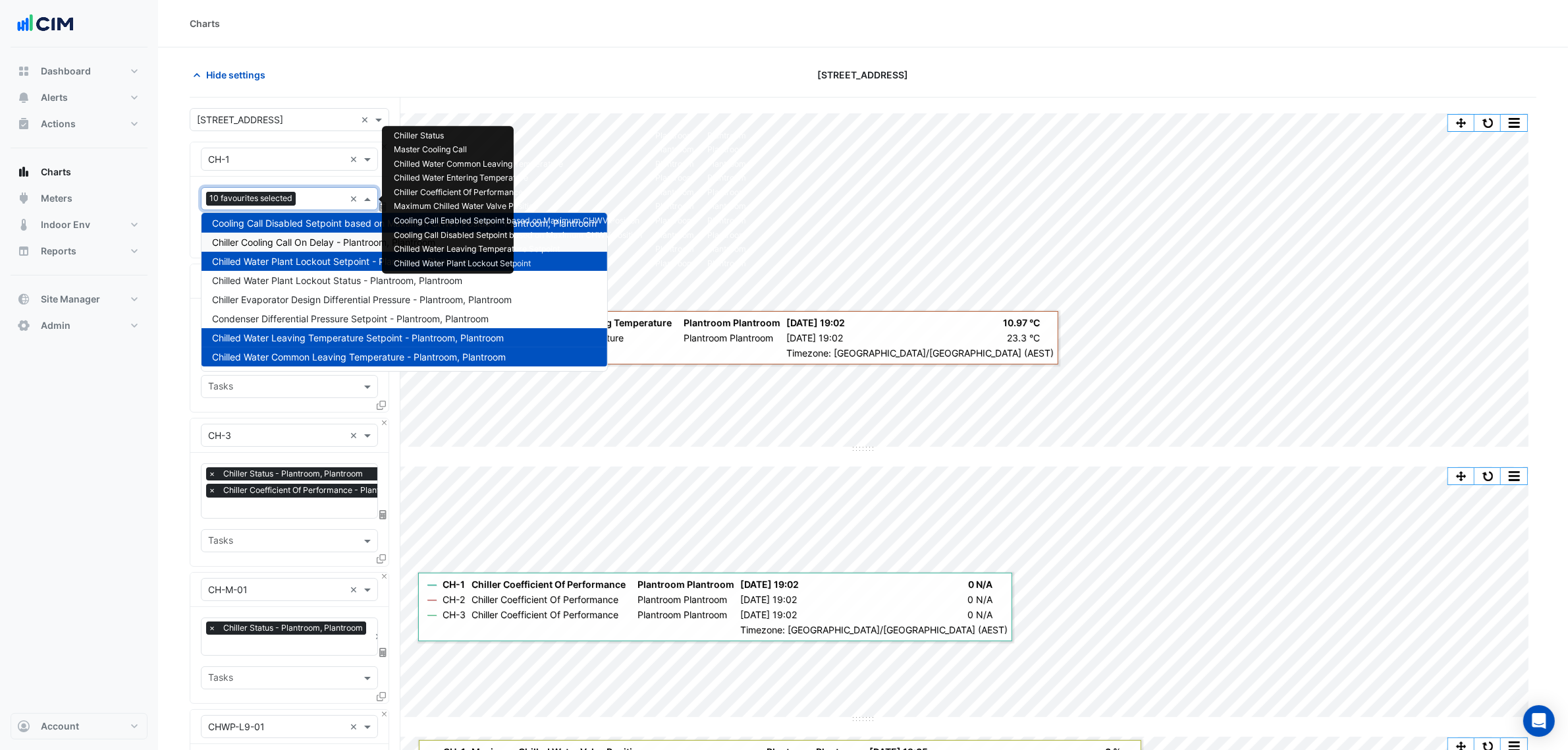
click at [317, 243] on span "Chiller Cooling Call On Delay - Plantroom, Plantroom" at bounding box center [323, 242] width 223 height 11
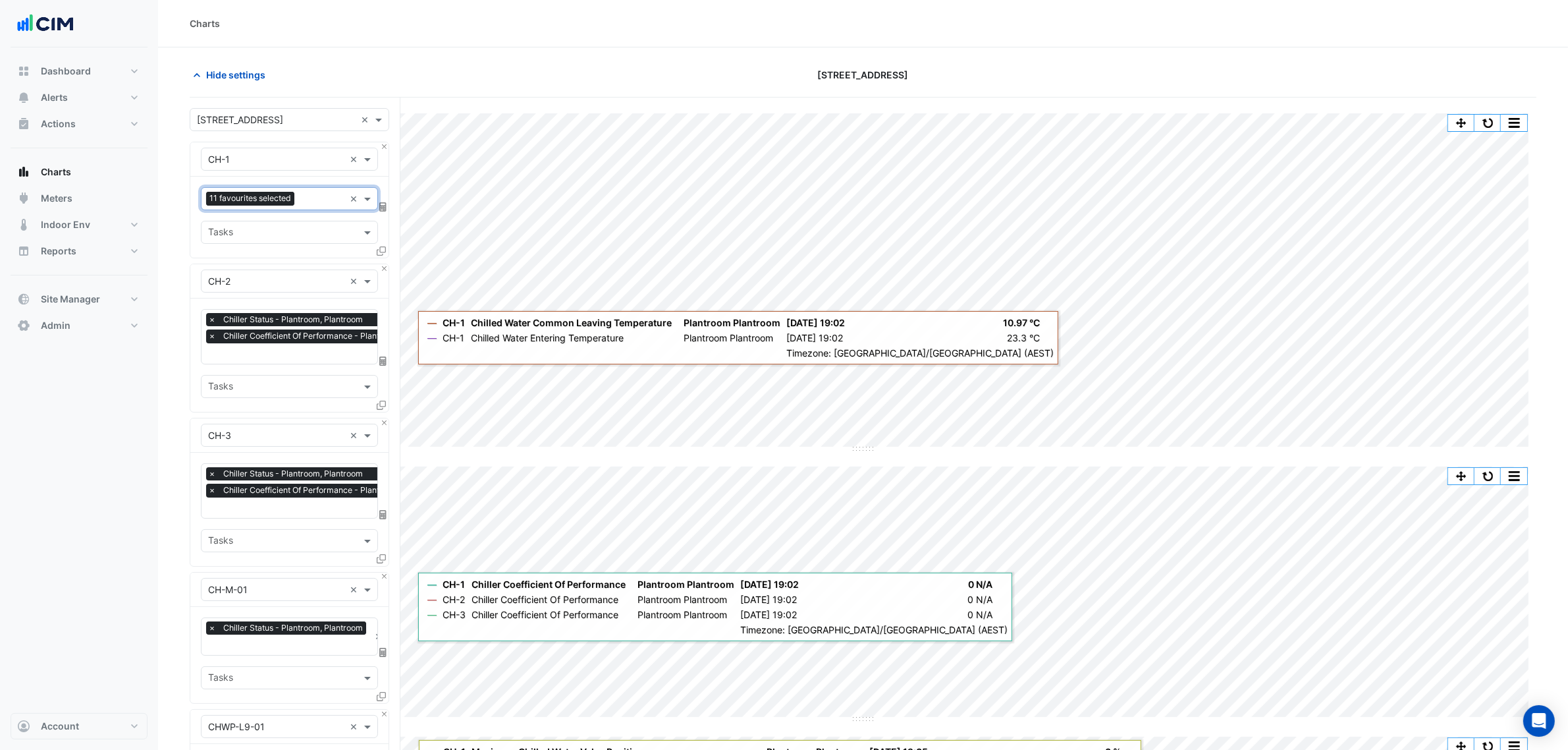
click at [318, 208] on div at bounding box center [321, 199] width 47 height 17
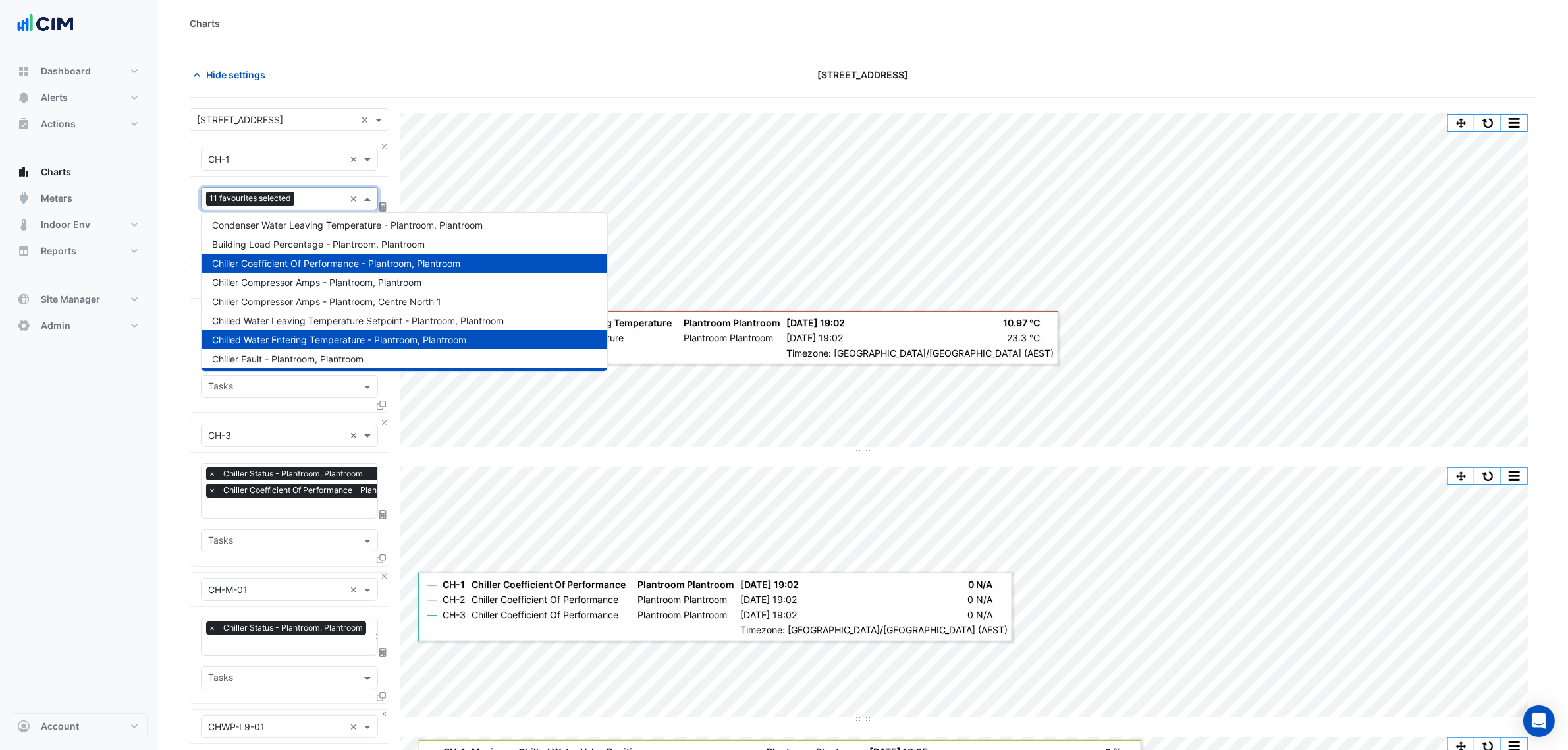
scroll to position [0, 0]
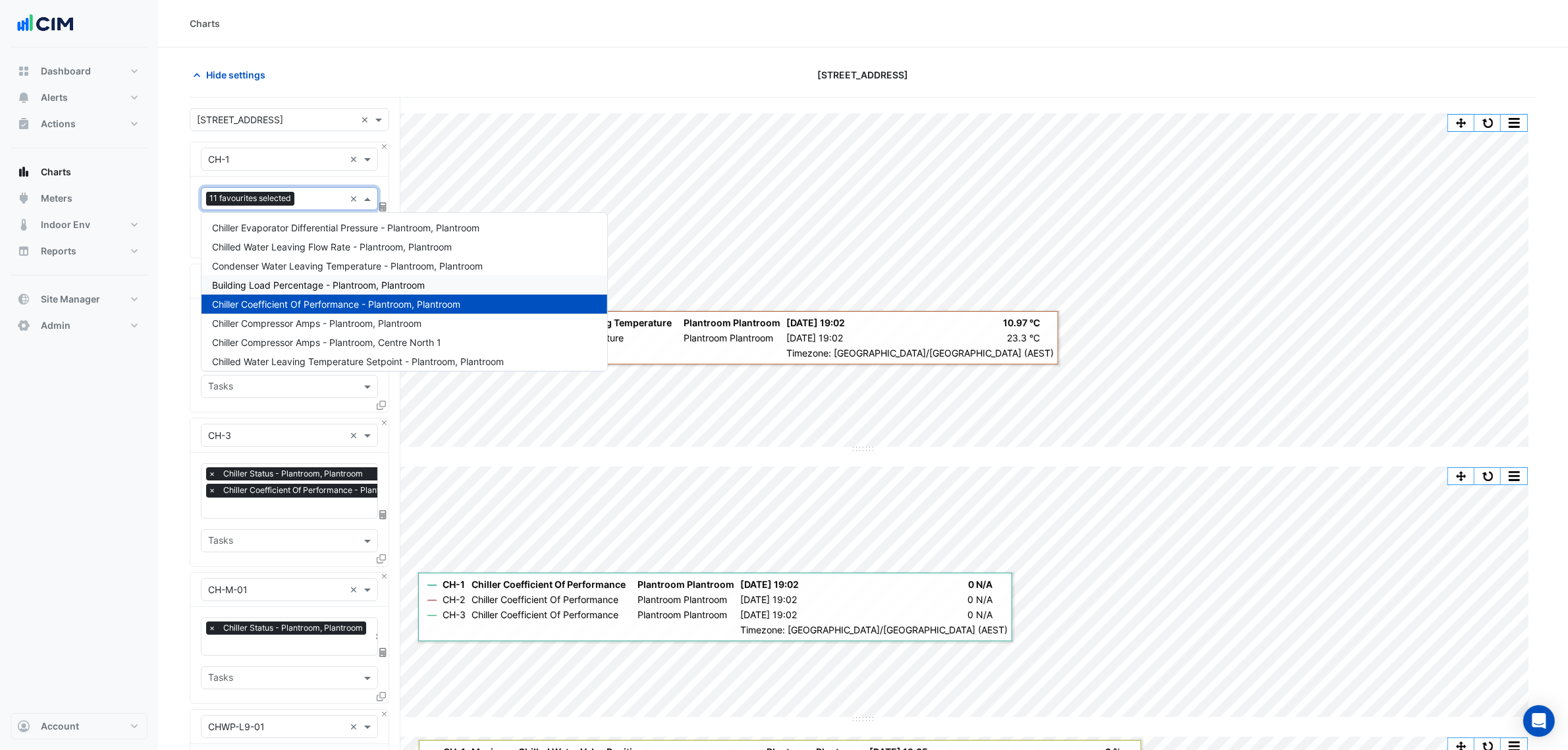
click at [235, 284] on span "Building Load Percentage - Plantroom, Plantroom" at bounding box center [318, 285] width 213 height 11
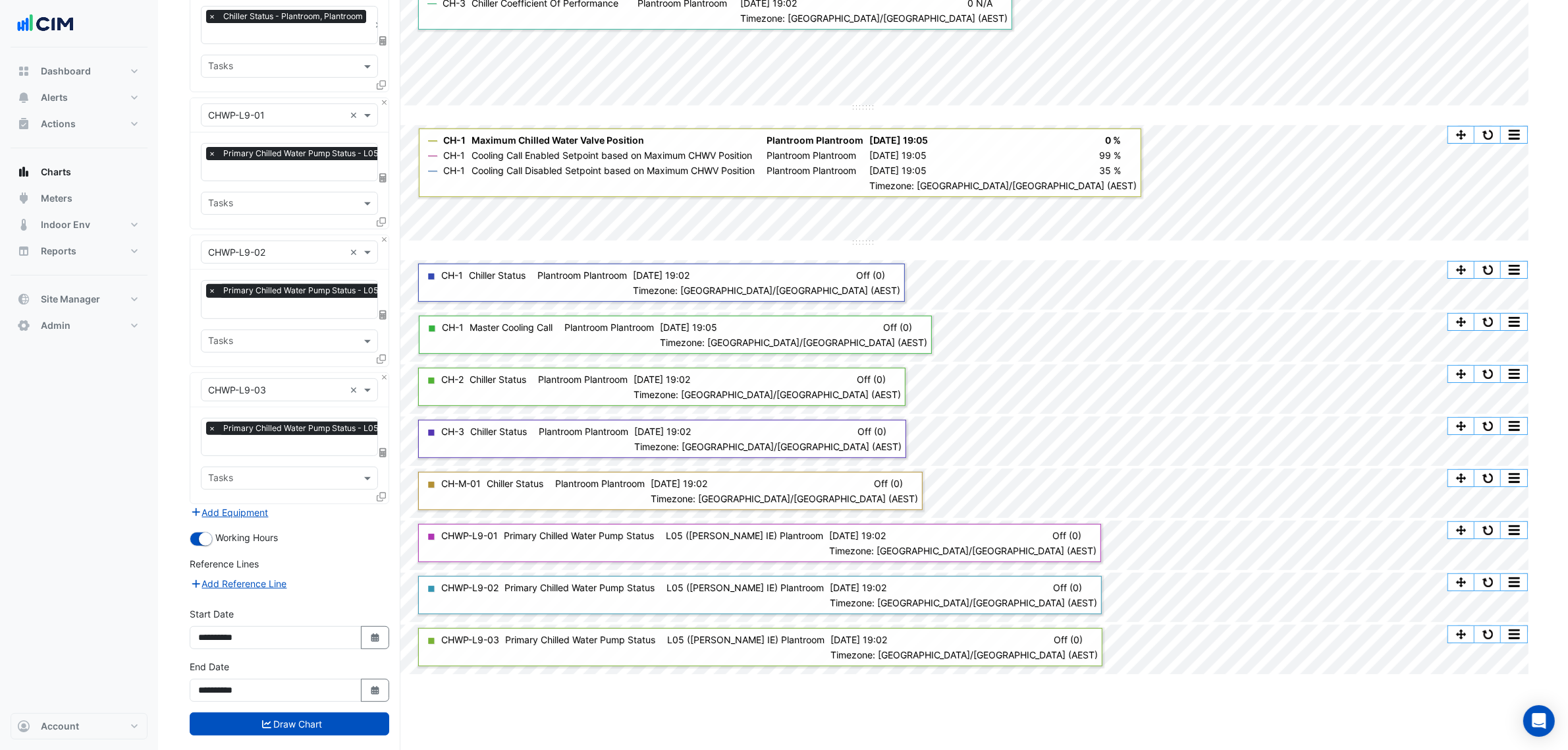
scroll to position [631, 0]
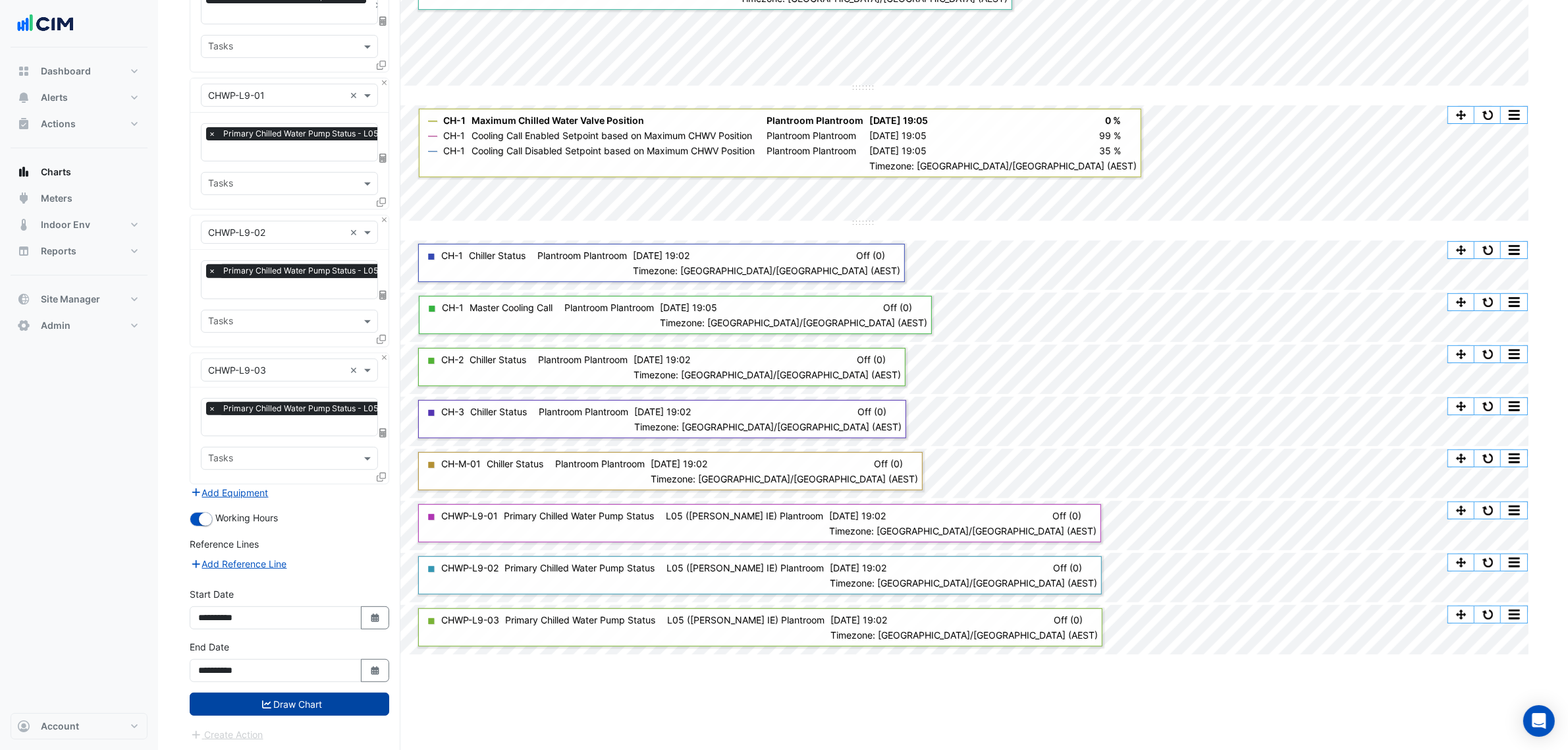
click at [328, 572] on button "Draw Chart" at bounding box center [289, 704] width 199 height 23
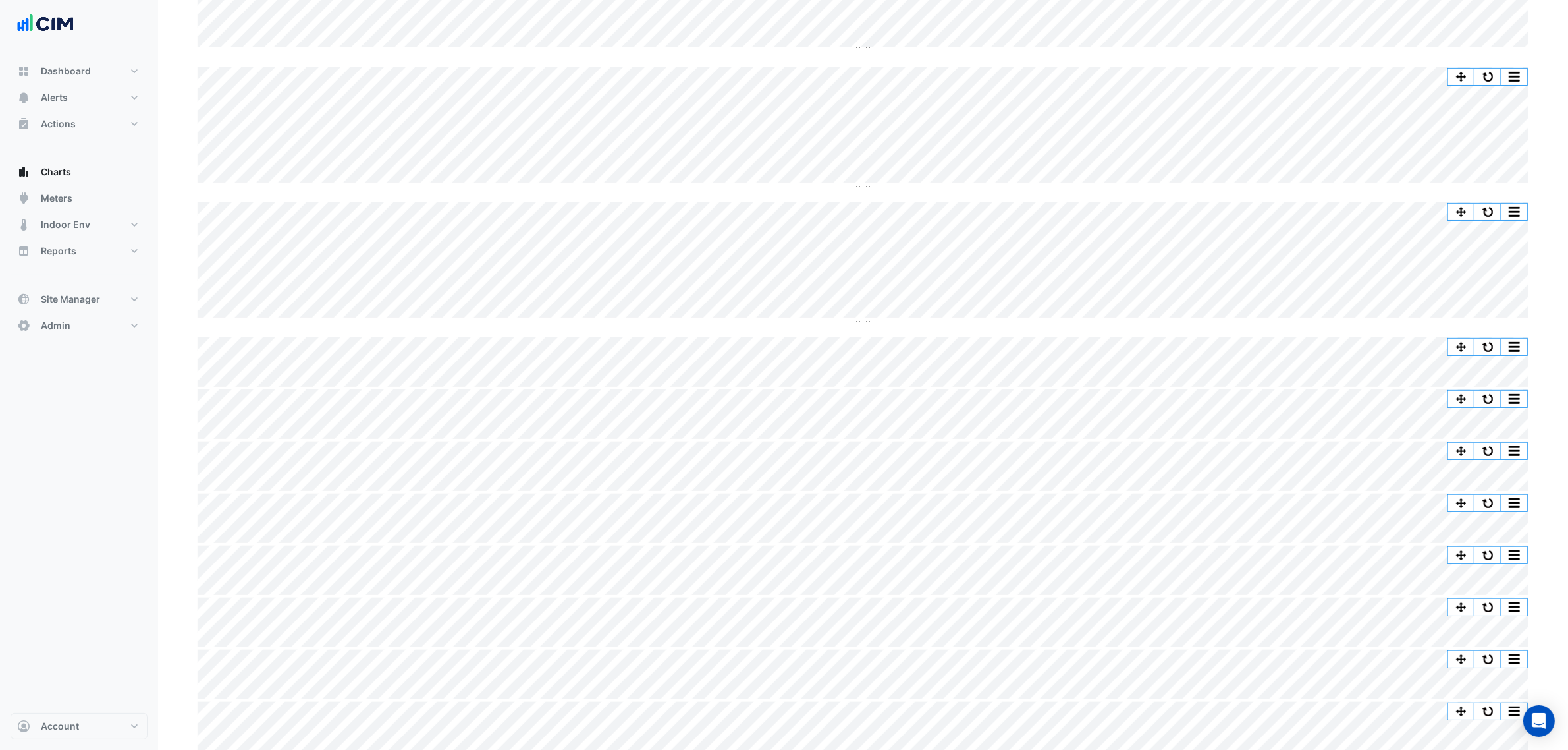
scroll to position [672, 0]
click at [180, 512] on section "Chart settings 45-61 Waterloo Rd Split by Equip Split All Split None Print Save…" at bounding box center [862, 62] width 1410 height 1375
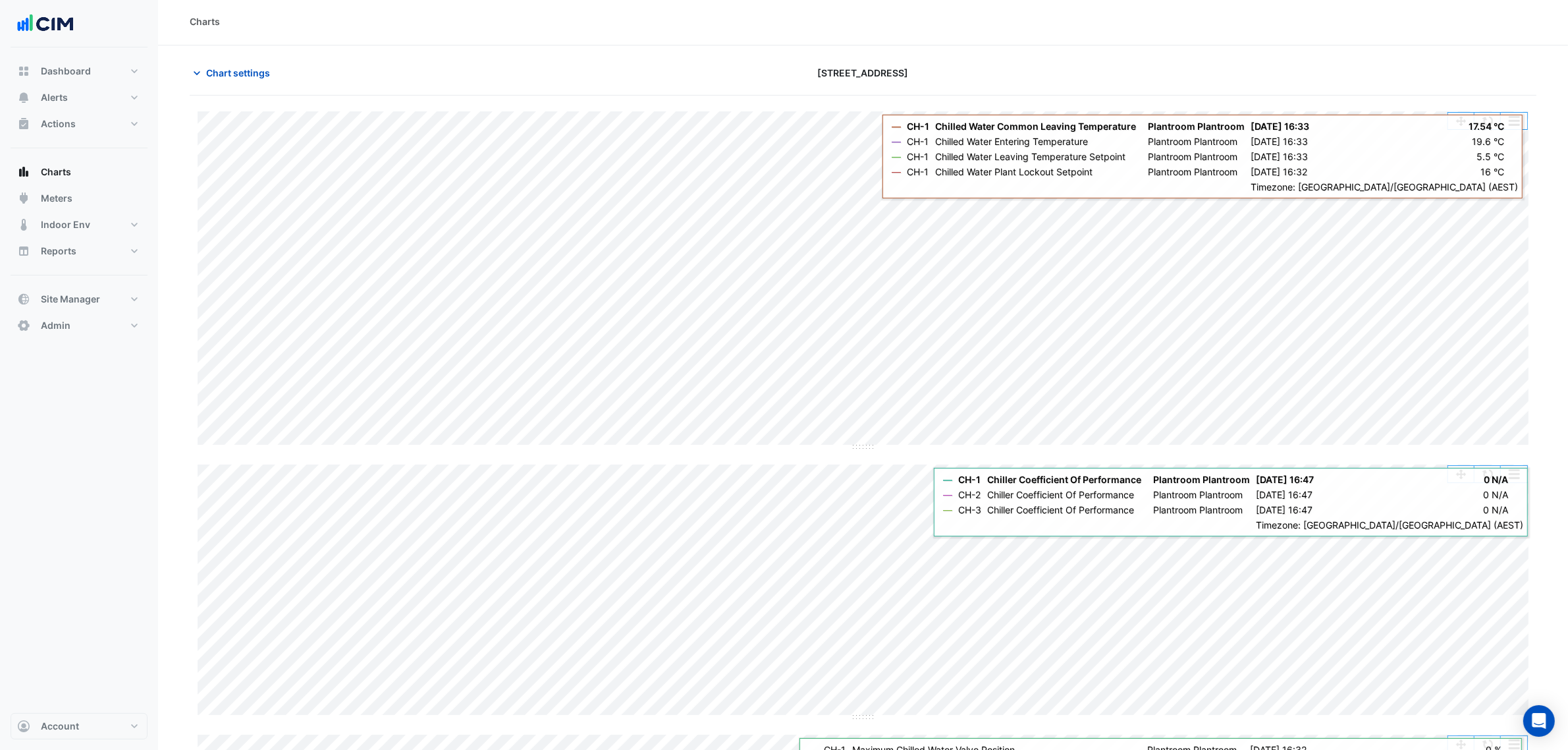
scroll to position [0, 0]
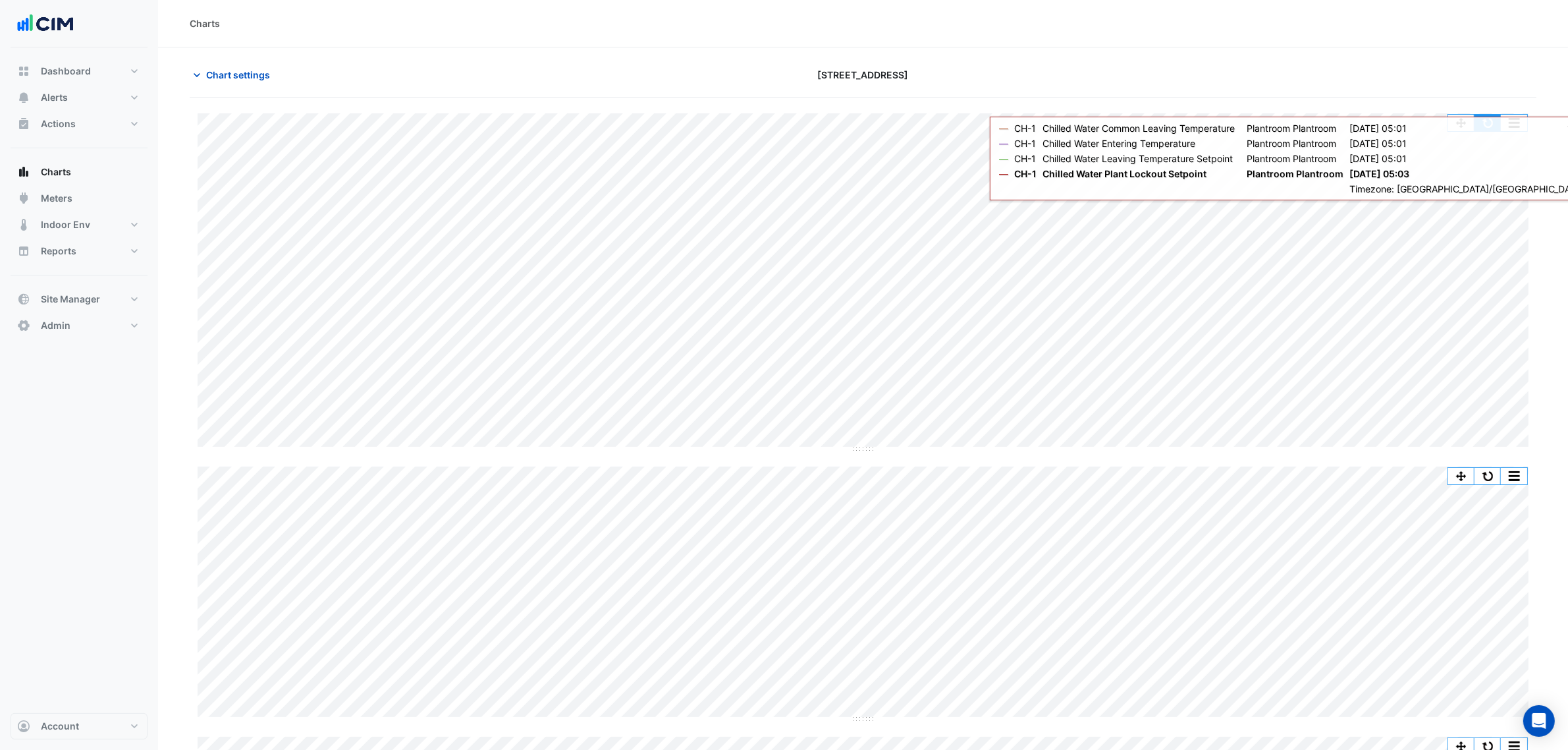
click at [1251, 120] on button "button" at bounding box center [1488, 123] width 26 height 16
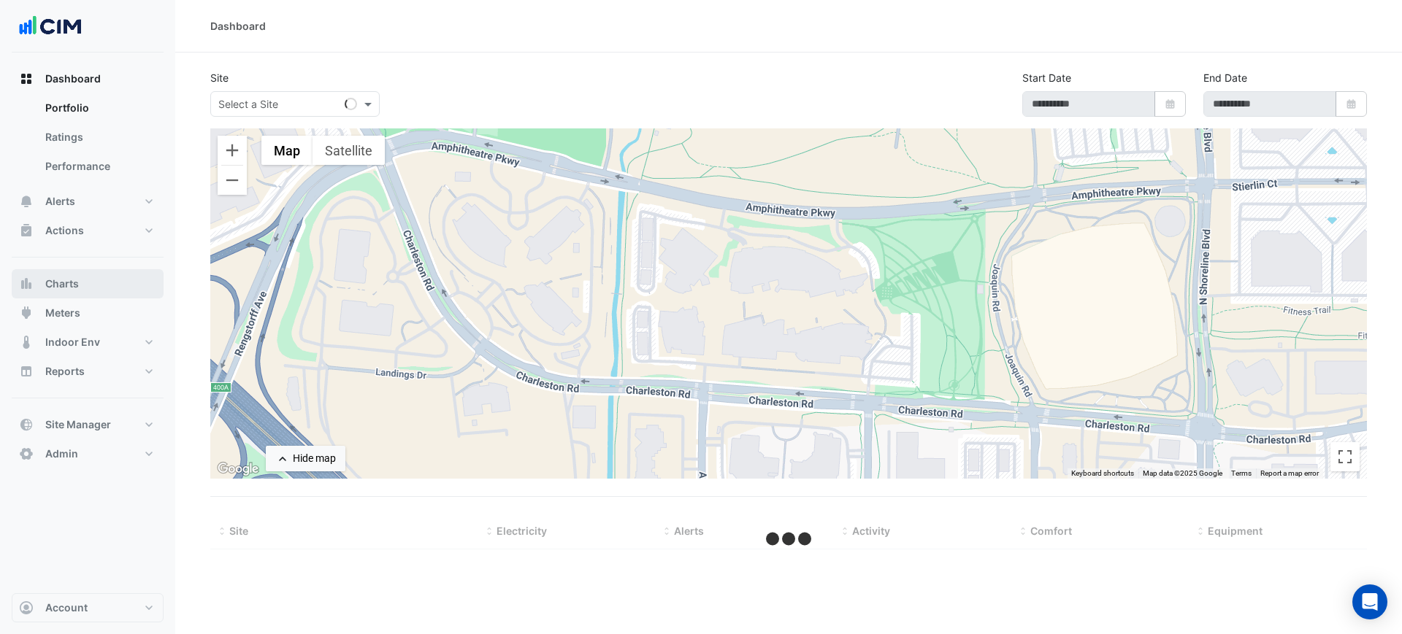
click at [92, 274] on button "Charts" at bounding box center [88, 283] width 152 height 29
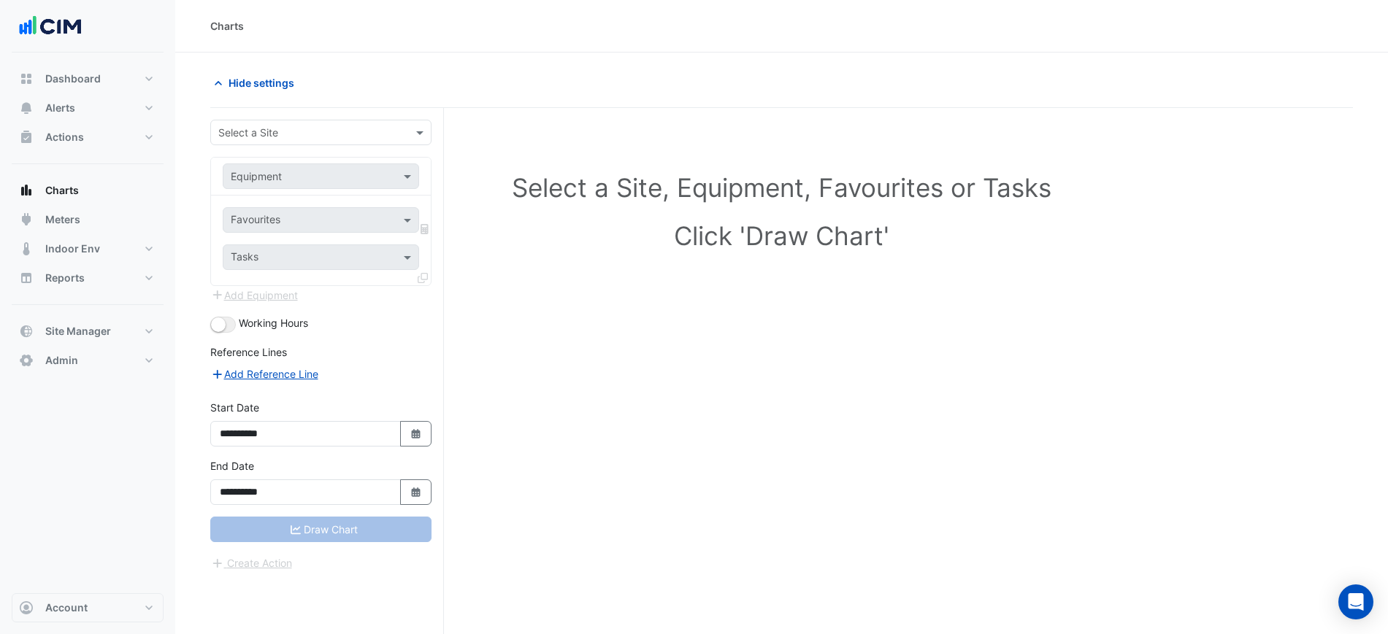
click at [240, 140] on div "Select a Site" at bounding box center [320, 133] width 221 height 26
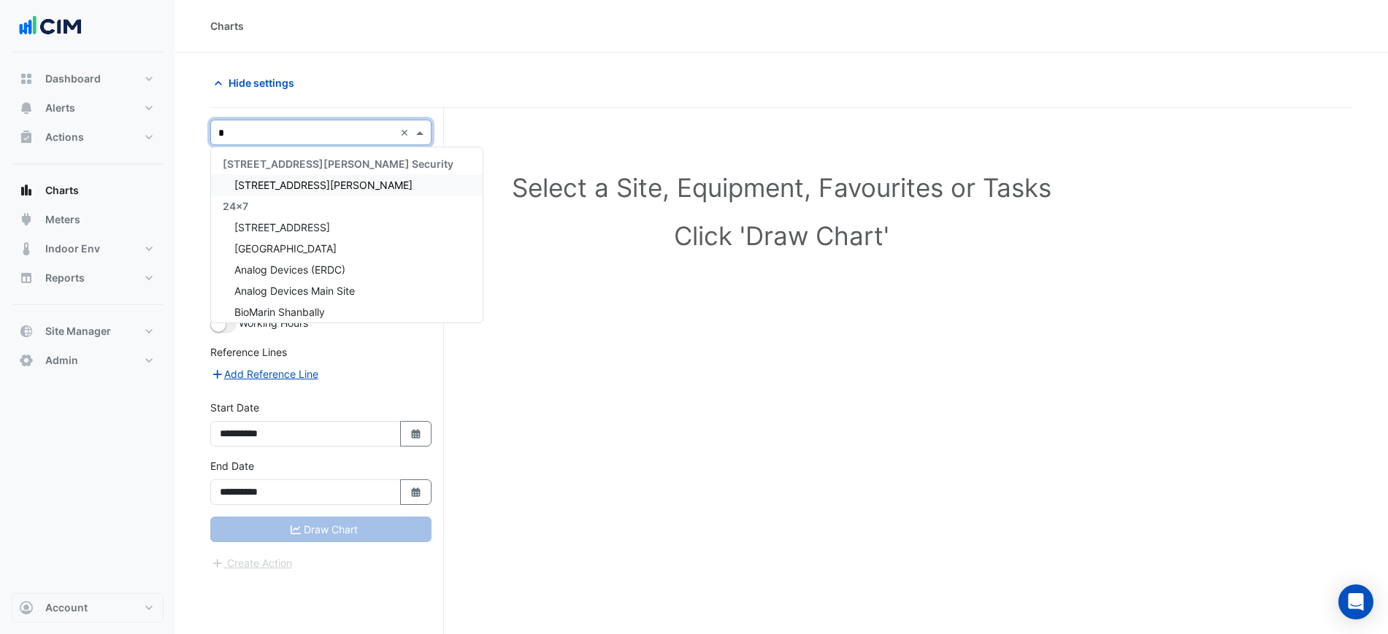
type input "**"
click at [287, 179] on span "[STREET_ADDRESS]" at bounding box center [282, 185] width 96 height 12
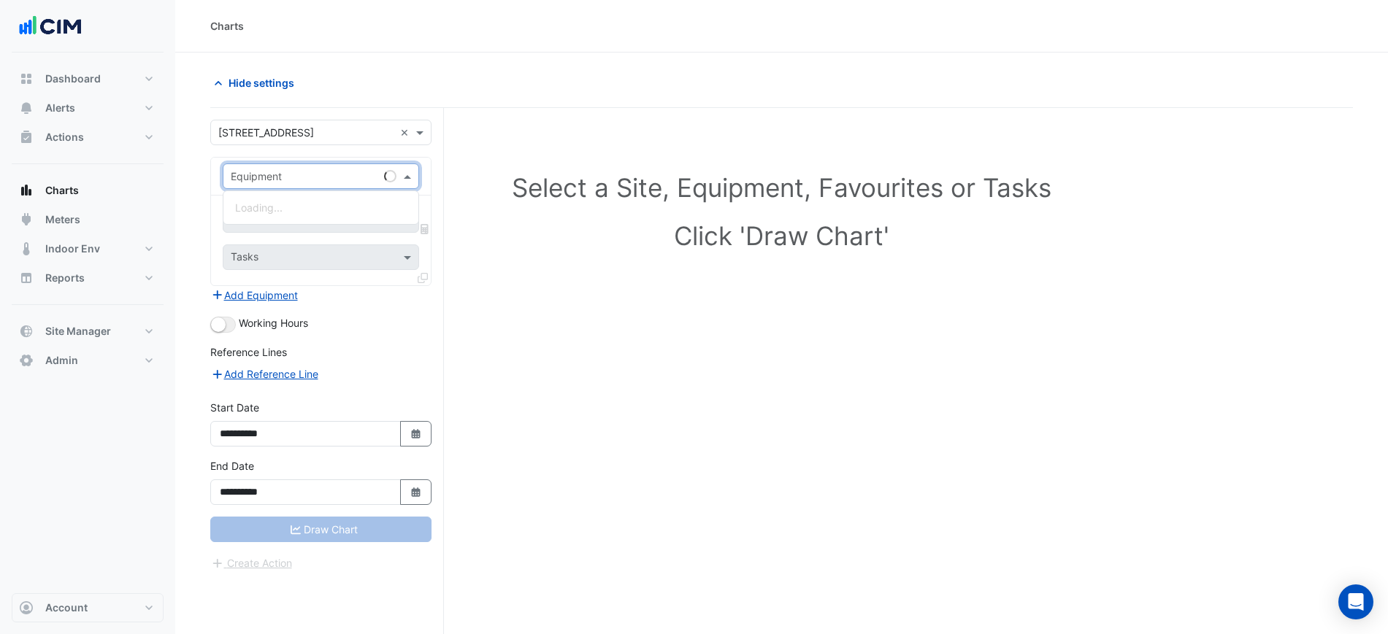
click at [286, 180] on input "text" at bounding box center [306, 176] width 151 height 15
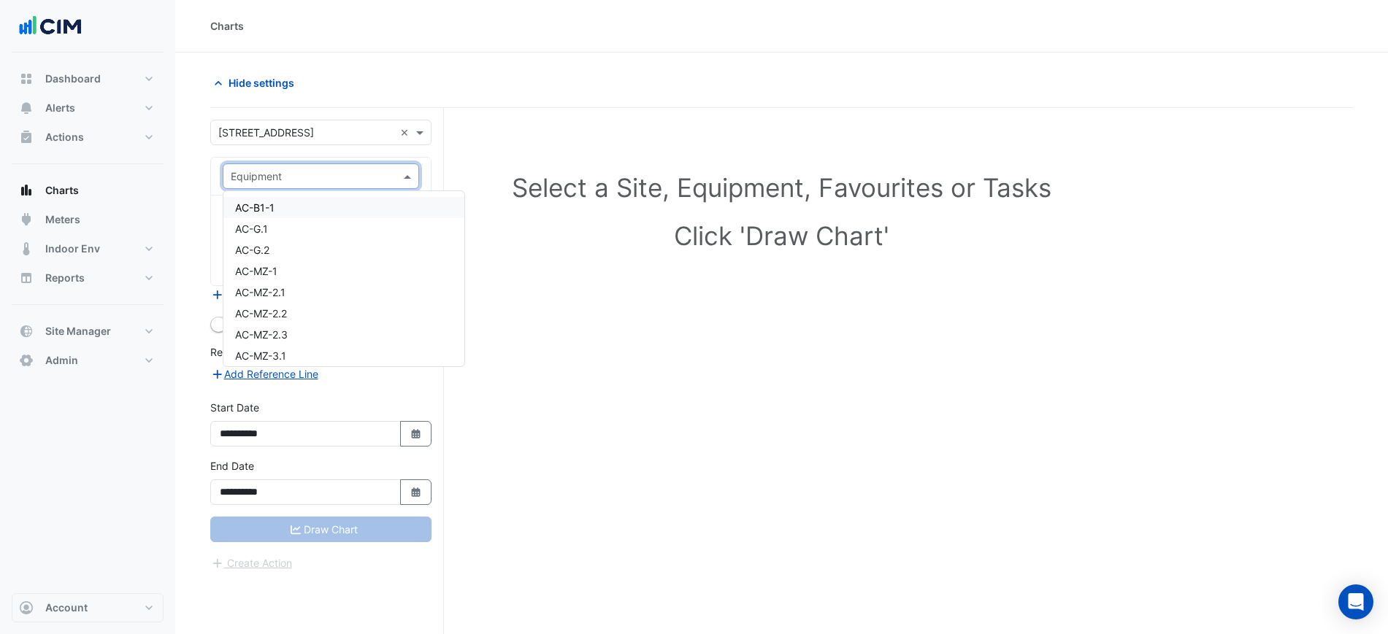
click at [264, 179] on input "text" at bounding box center [306, 176] width 151 height 15
type input "***"
click at [278, 201] on span "AHU-L9-CN-001" at bounding box center [275, 207] width 80 height 12
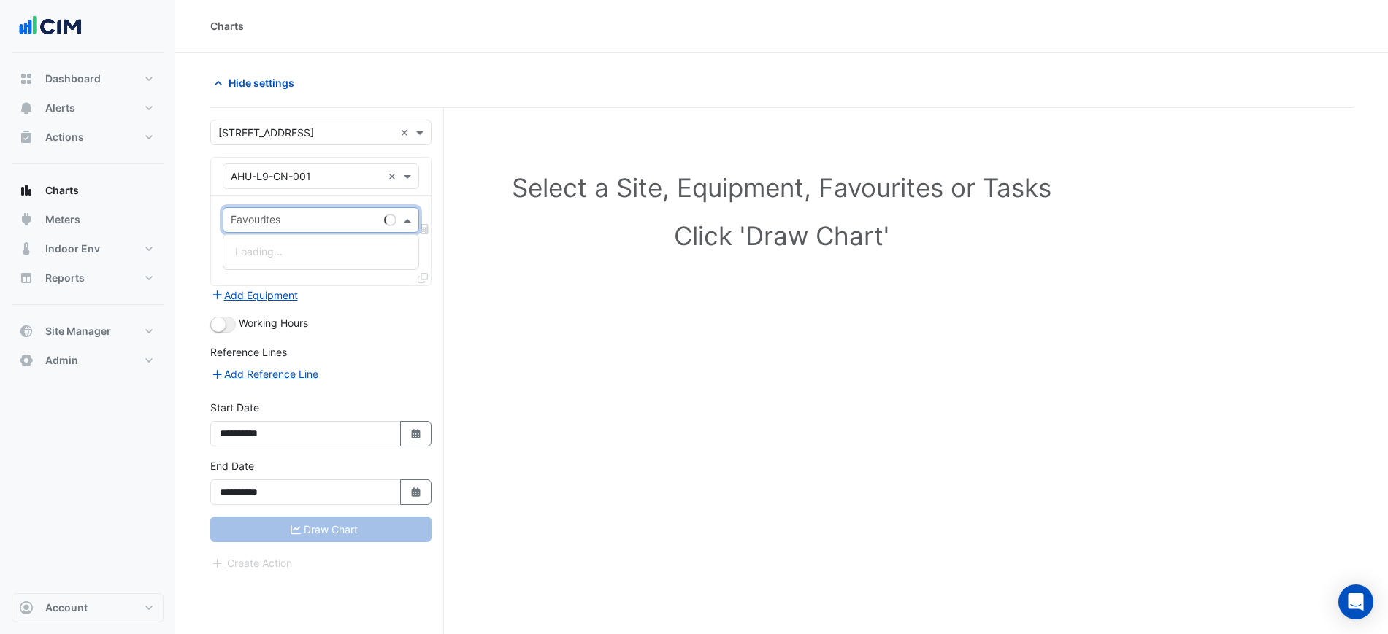
click at [285, 218] on input "text" at bounding box center [304, 221] width 147 height 15
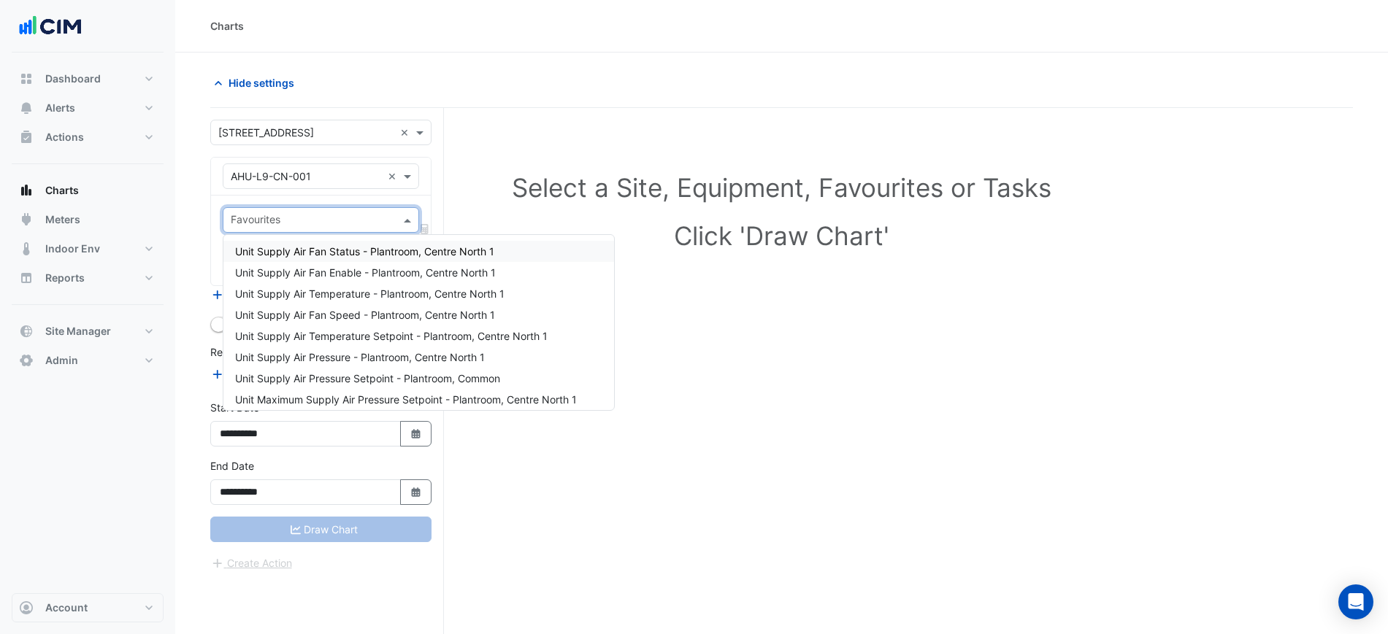
type input "*"
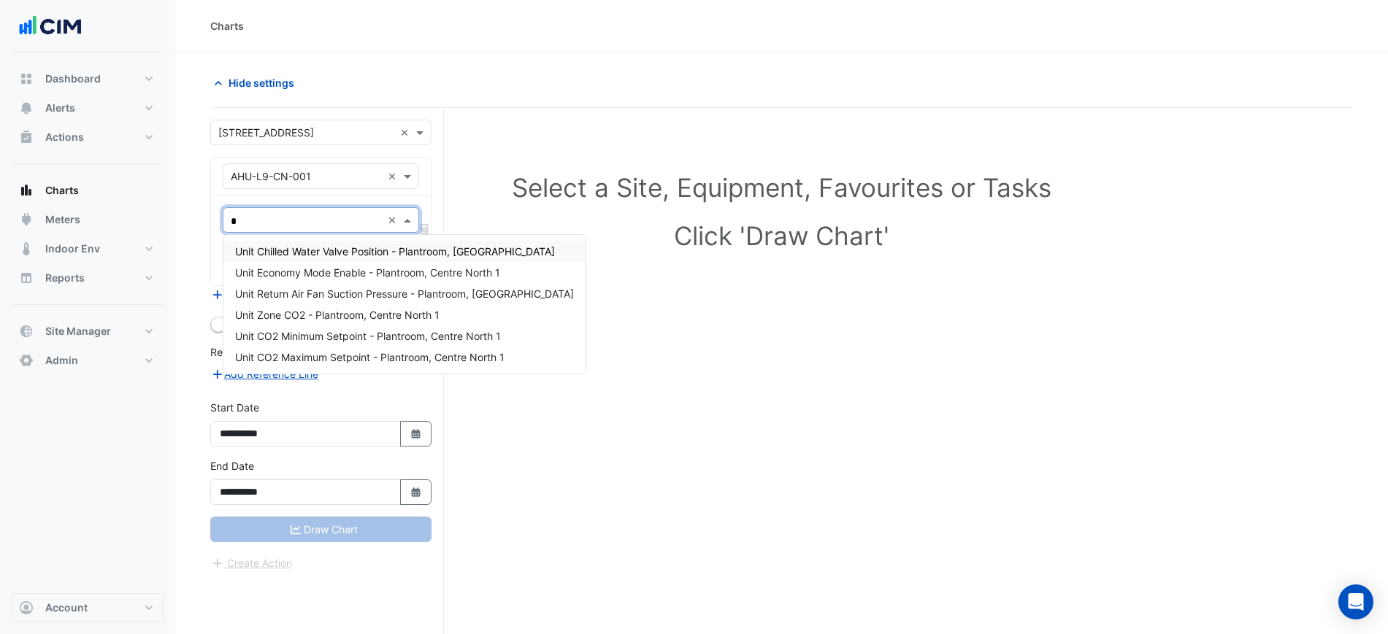
click at [310, 243] on div "Unit Chilled Water Valve Position - Plantroom, [GEOGRAPHIC_DATA]" at bounding box center [404, 251] width 362 height 21
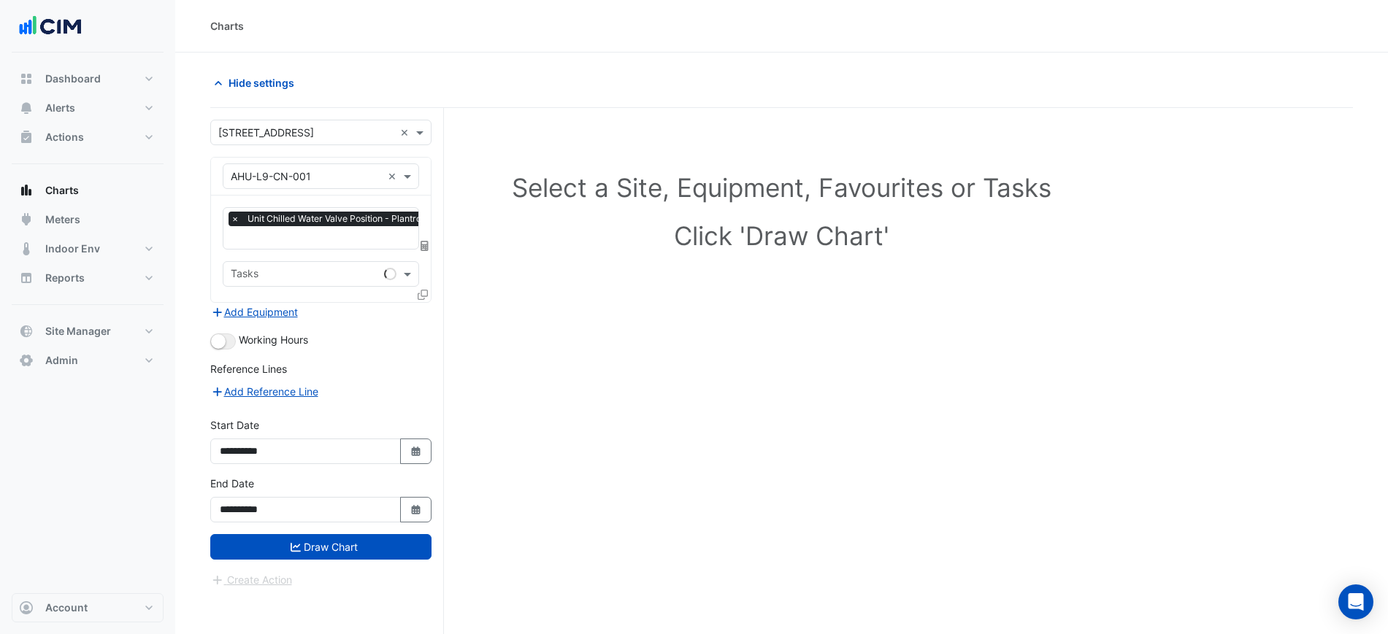
click at [423, 291] on icon at bounding box center [423, 295] width 10 height 10
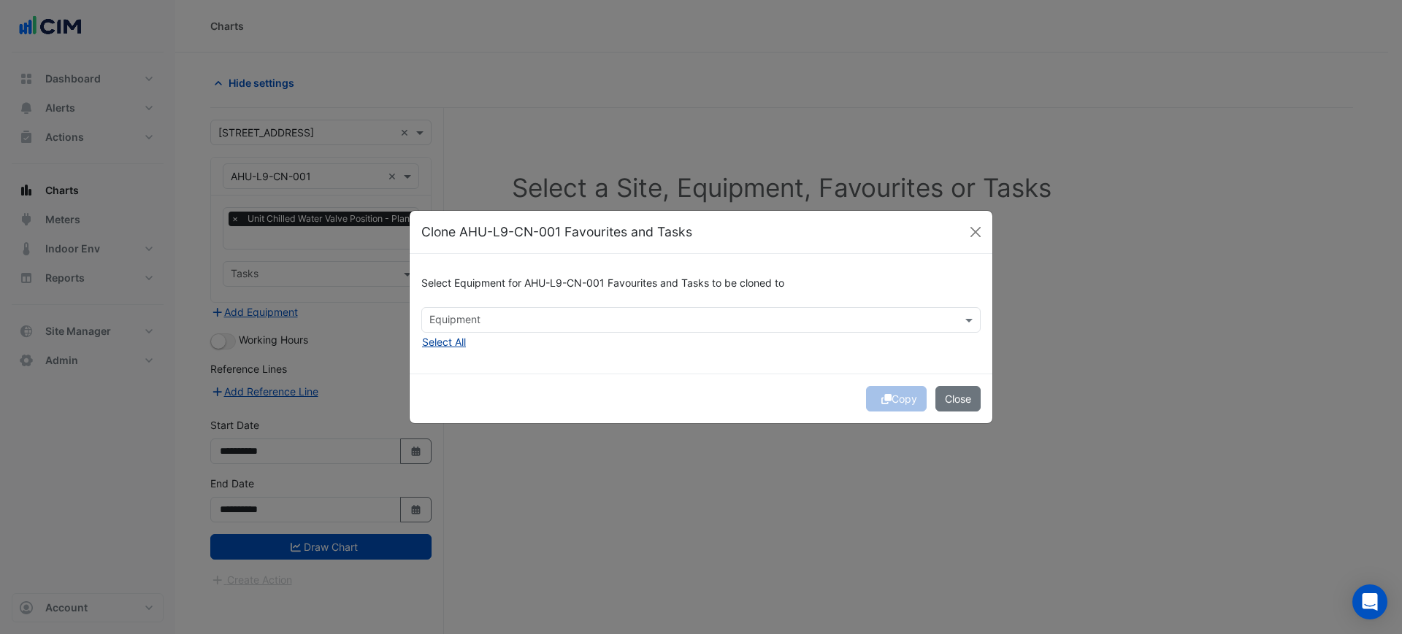
click at [451, 342] on button "Select All" at bounding box center [443, 342] width 45 height 17
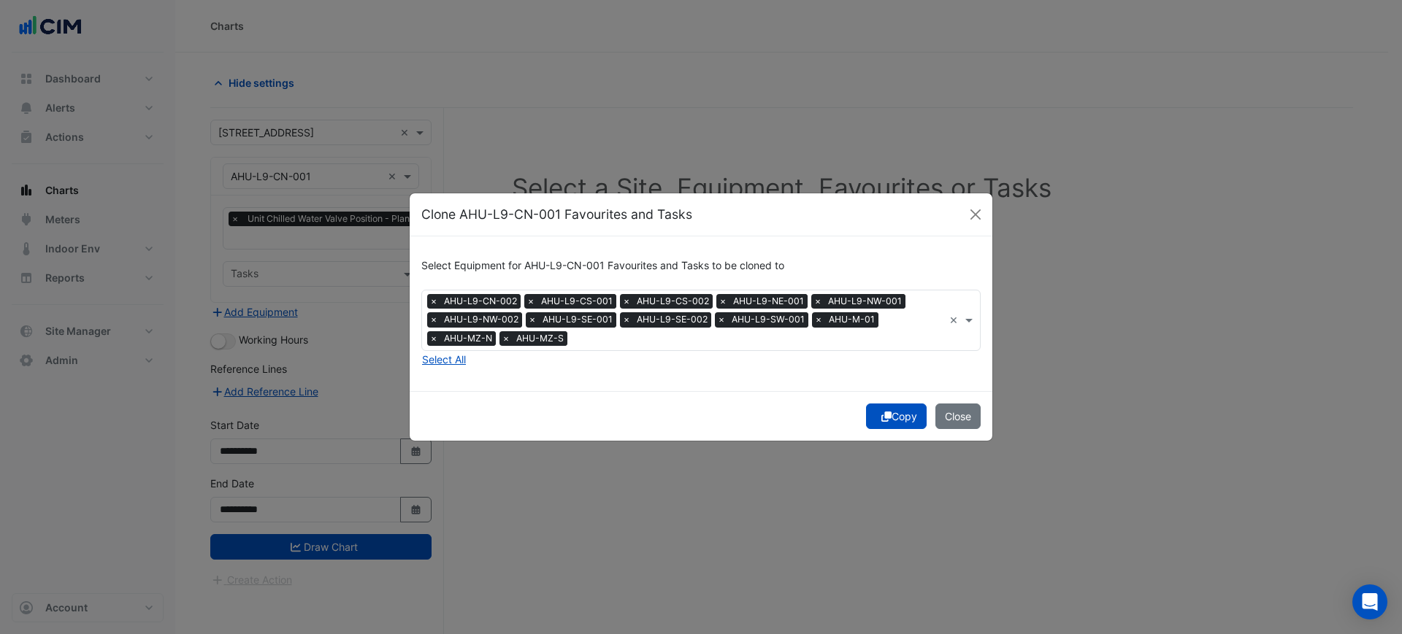
click at [898, 417] on button "Copy" at bounding box center [896, 417] width 61 height 26
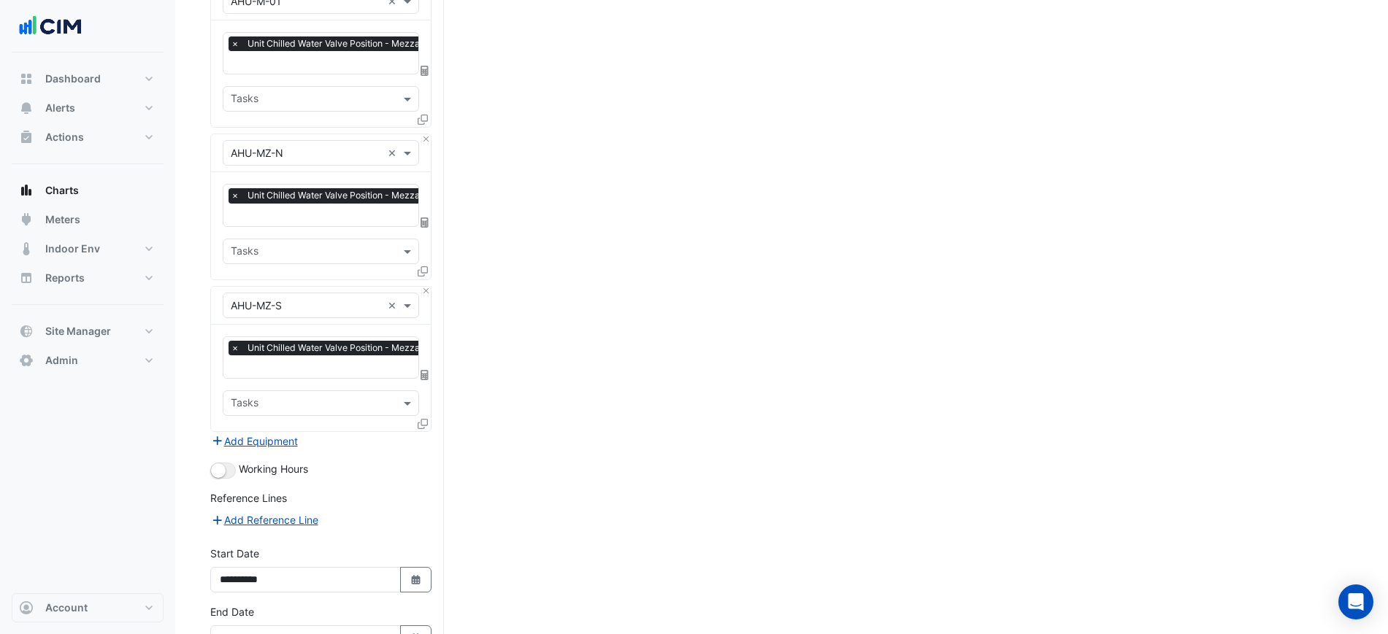
scroll to position [1773, 0]
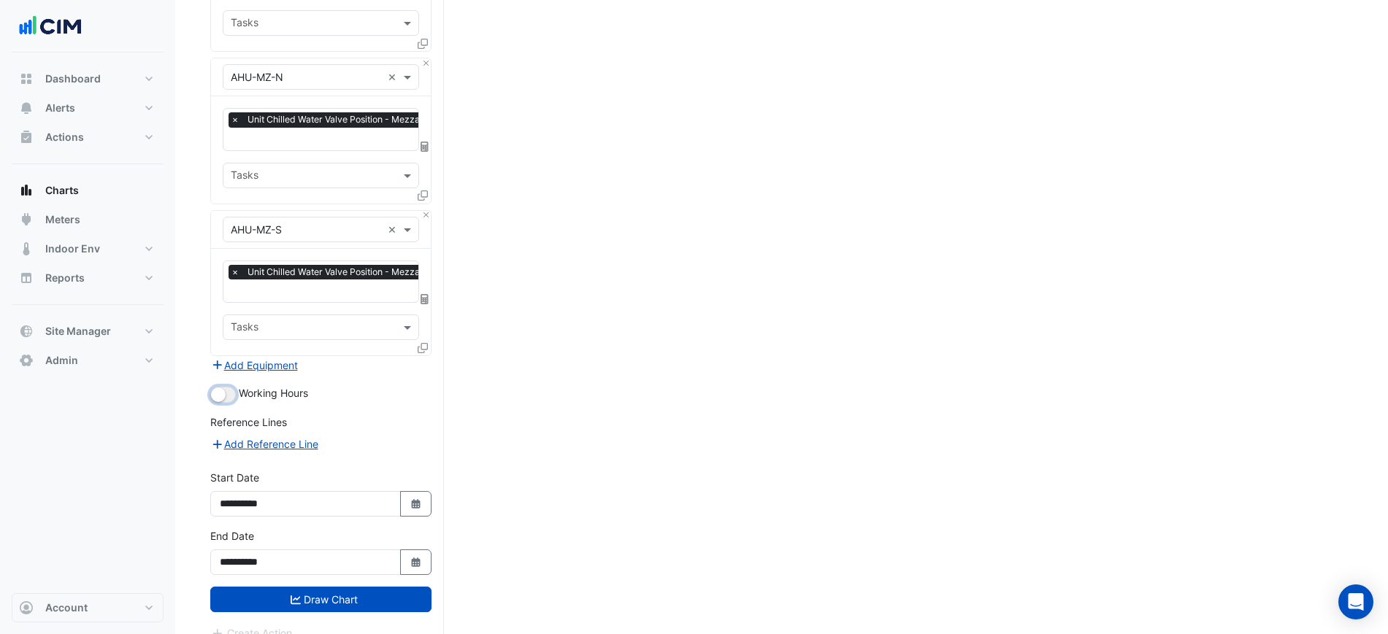
click at [223, 388] on small "button" at bounding box center [218, 395] width 15 height 15
click at [403, 587] on button "Draw Chart" at bounding box center [320, 600] width 221 height 26
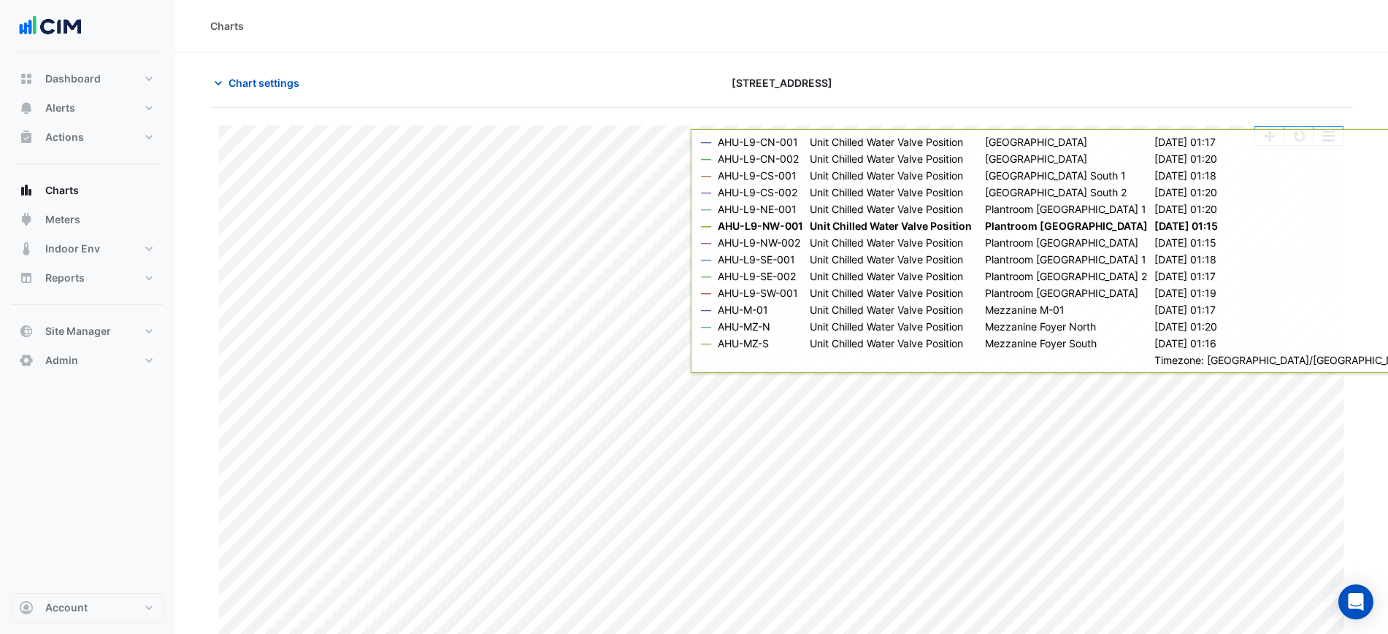
scroll to position [12, 0]
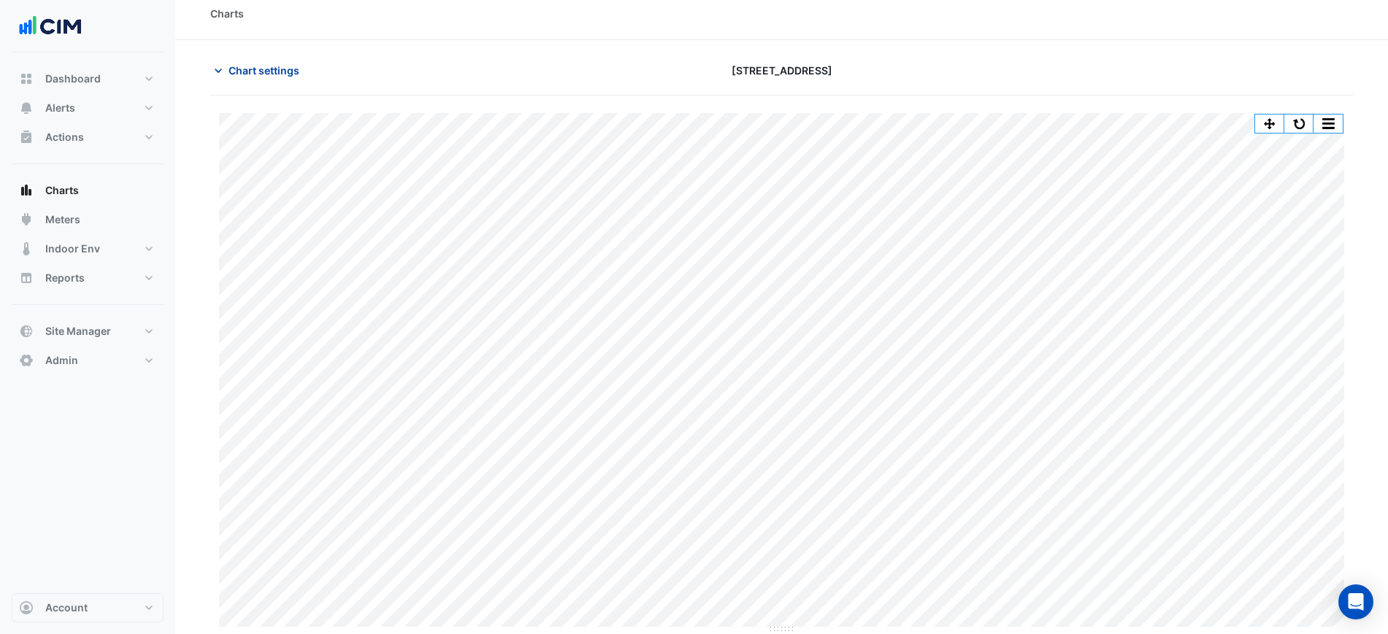
click at [284, 67] on span "Chart settings" at bounding box center [264, 70] width 71 height 15
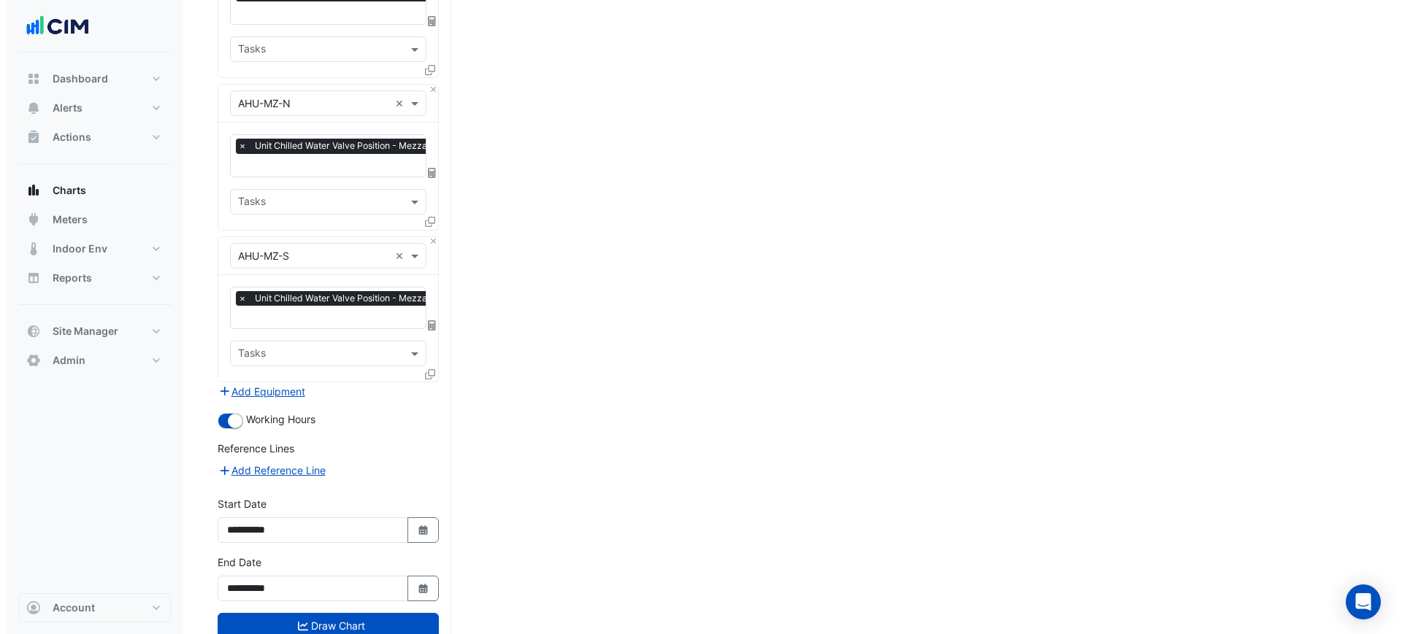
scroll to position [1773, 0]
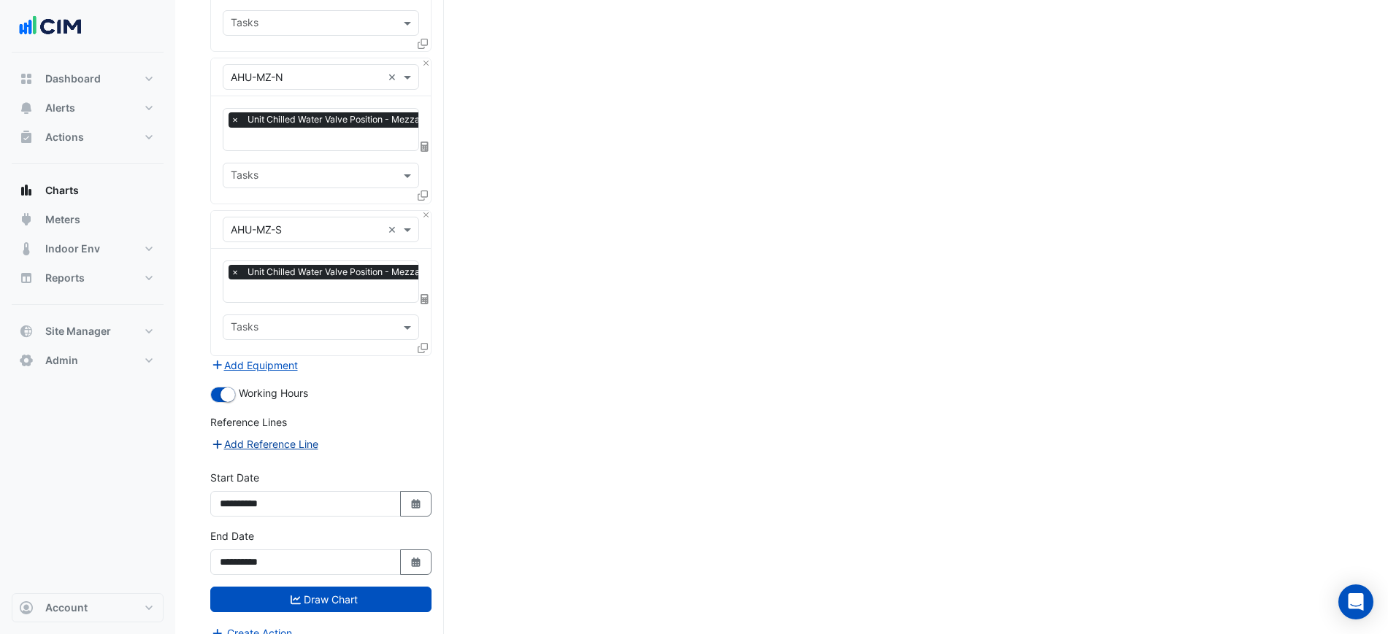
click at [283, 436] on button "Add Reference Line" at bounding box center [264, 444] width 109 height 17
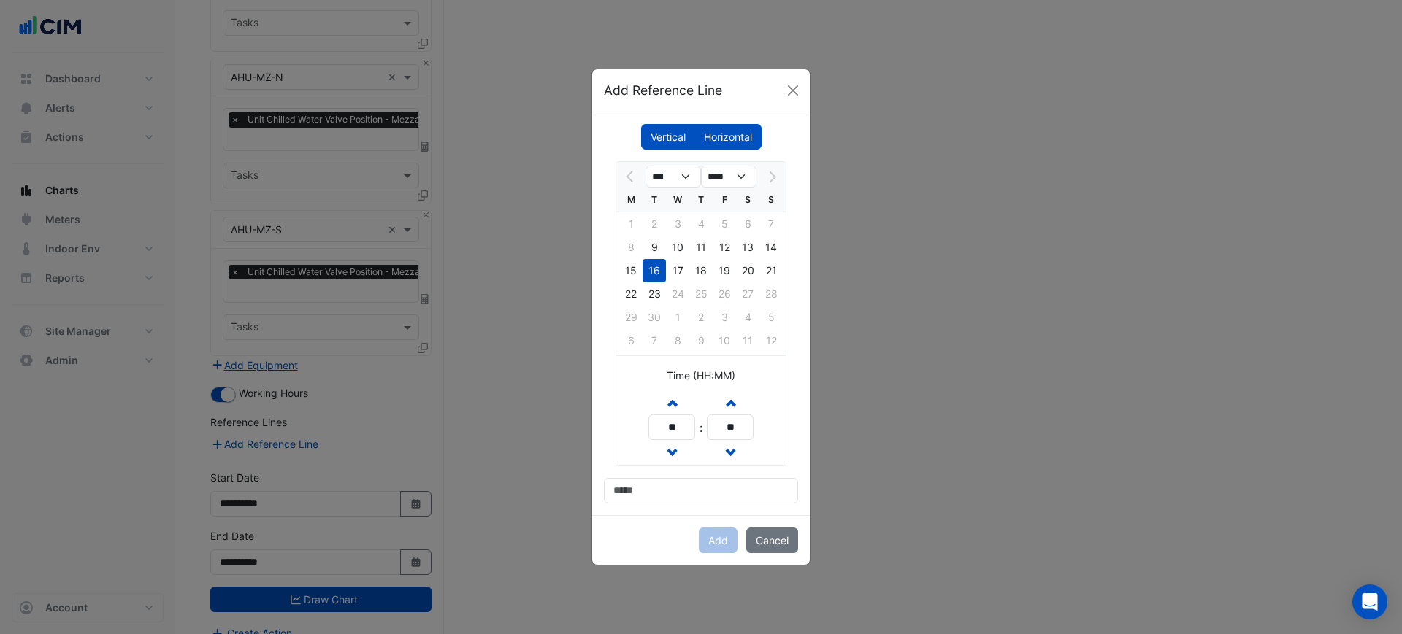
click at [721, 134] on label "Horizontal" at bounding box center [727, 137] width 67 height 26
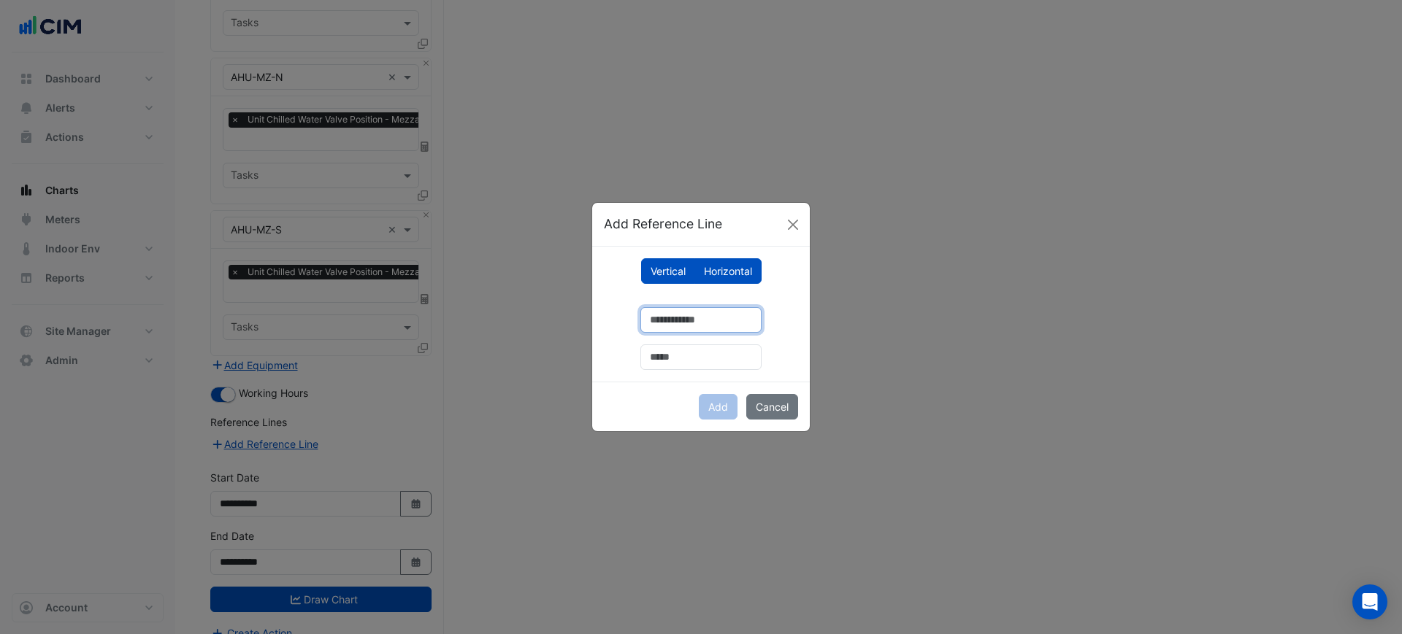
click at [677, 316] on input "number" at bounding box center [700, 320] width 121 height 26
type input "**"
click at [699, 358] on input "text" at bounding box center [700, 358] width 121 height 26
type input "**"
click at [705, 410] on button "Add" at bounding box center [718, 407] width 39 height 26
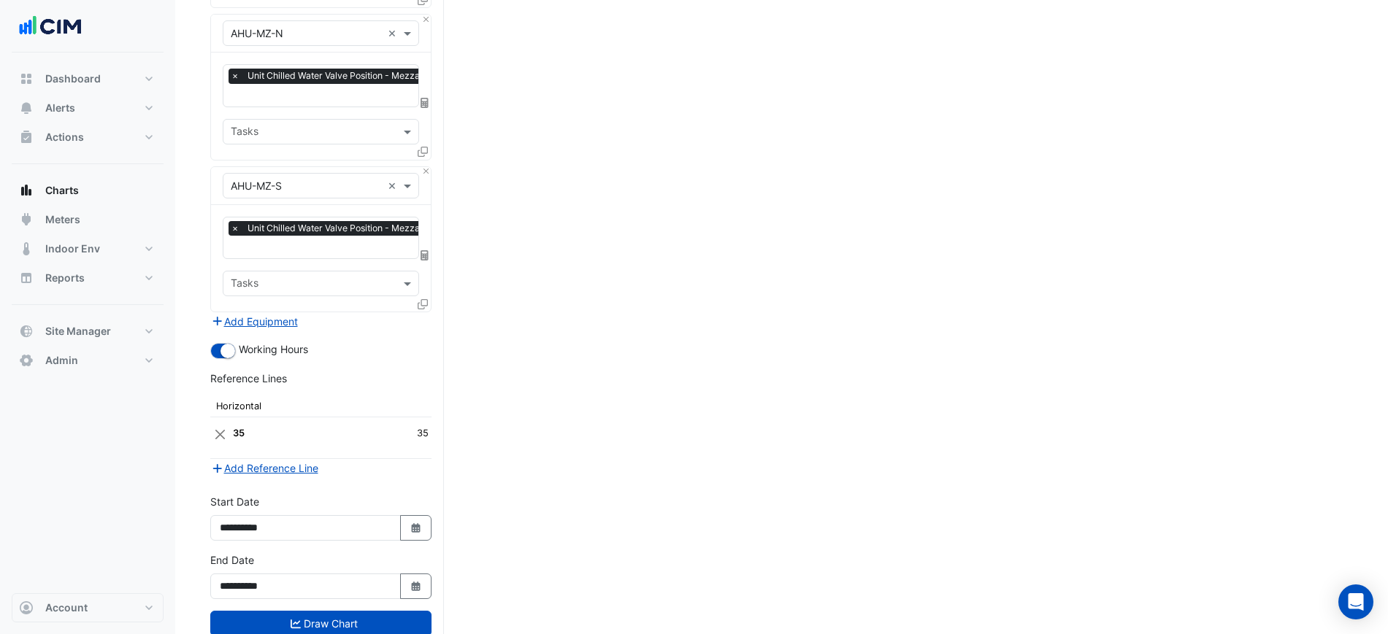
scroll to position [1840, 0]
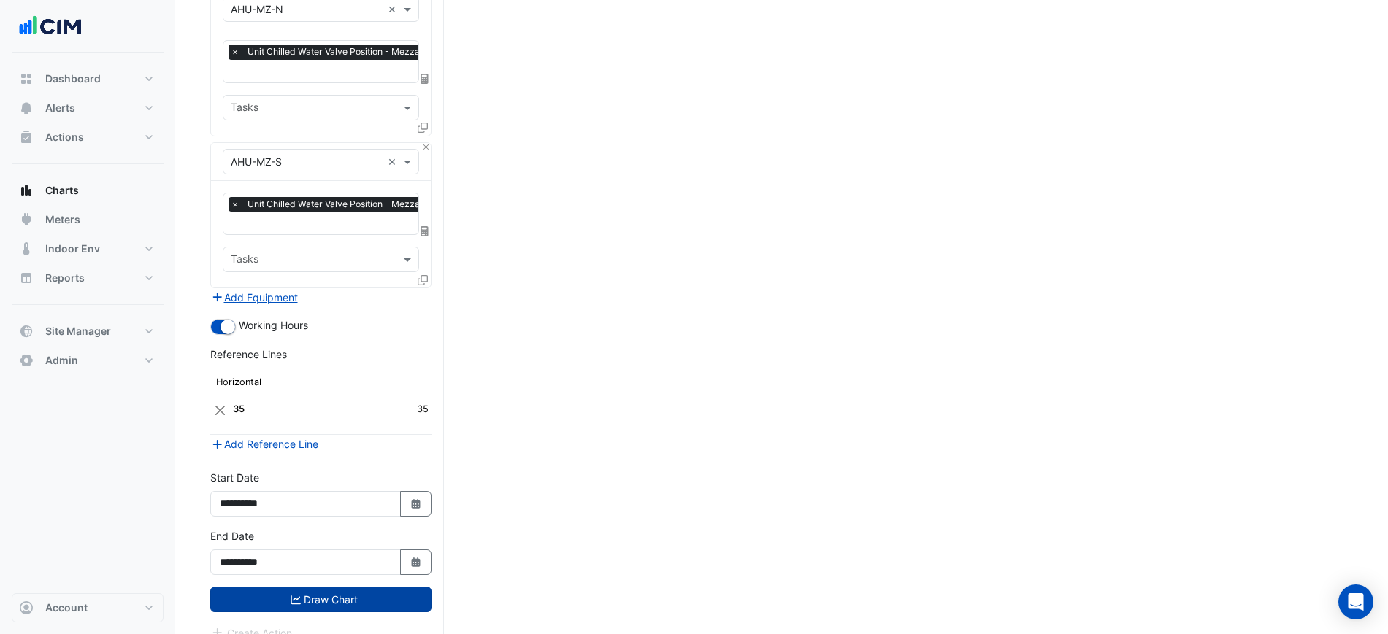
click at [351, 587] on button "Draw Chart" at bounding box center [320, 600] width 221 height 26
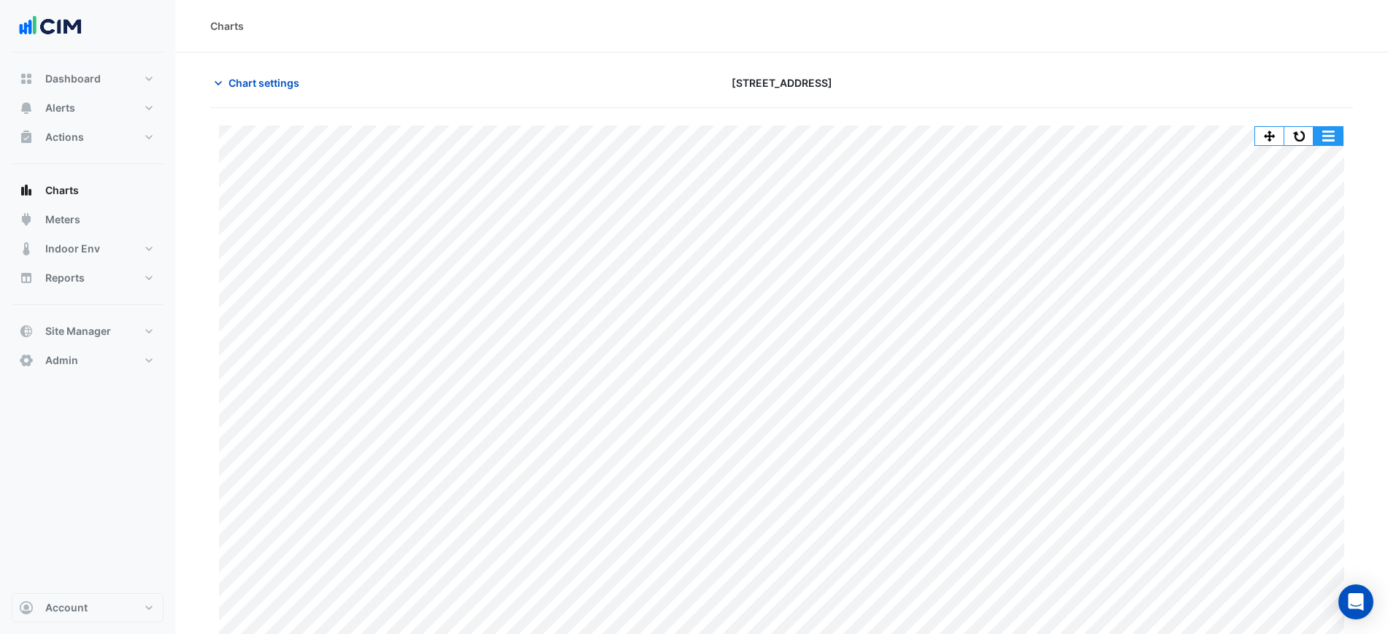
click at [1327, 138] on button "button" at bounding box center [1327, 136] width 29 height 18
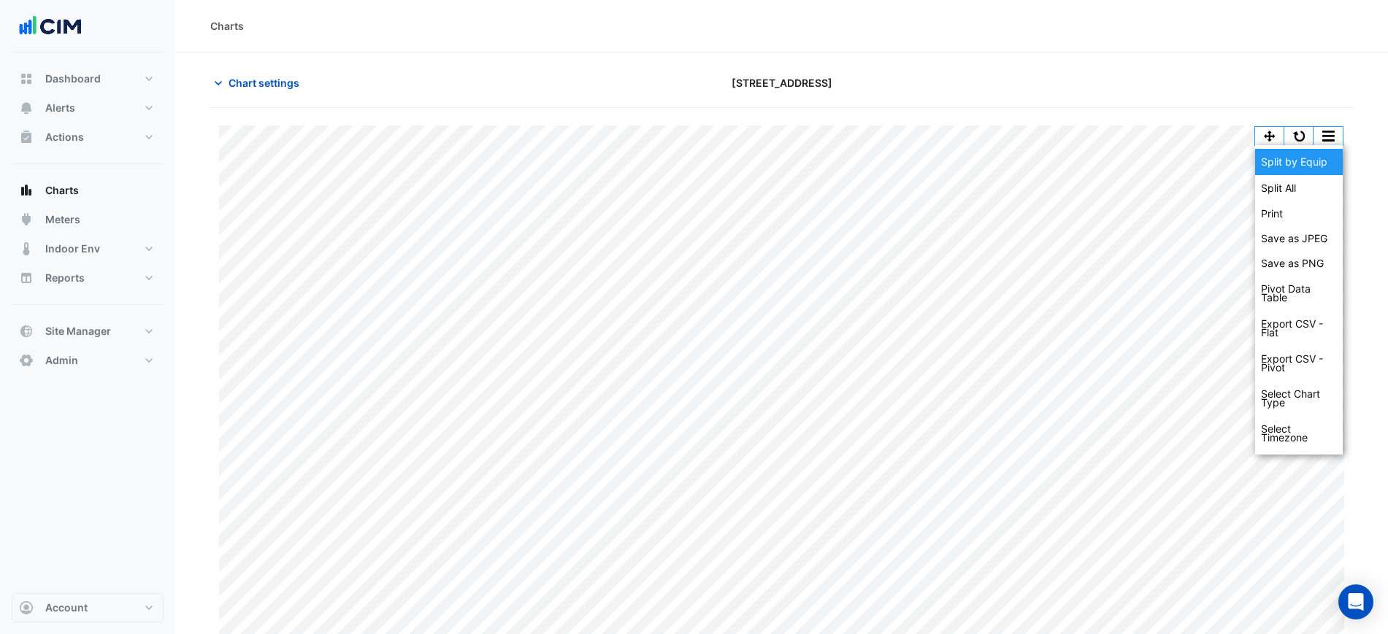
click at [1327, 158] on div "Split by Equip" at bounding box center [1299, 162] width 88 height 26
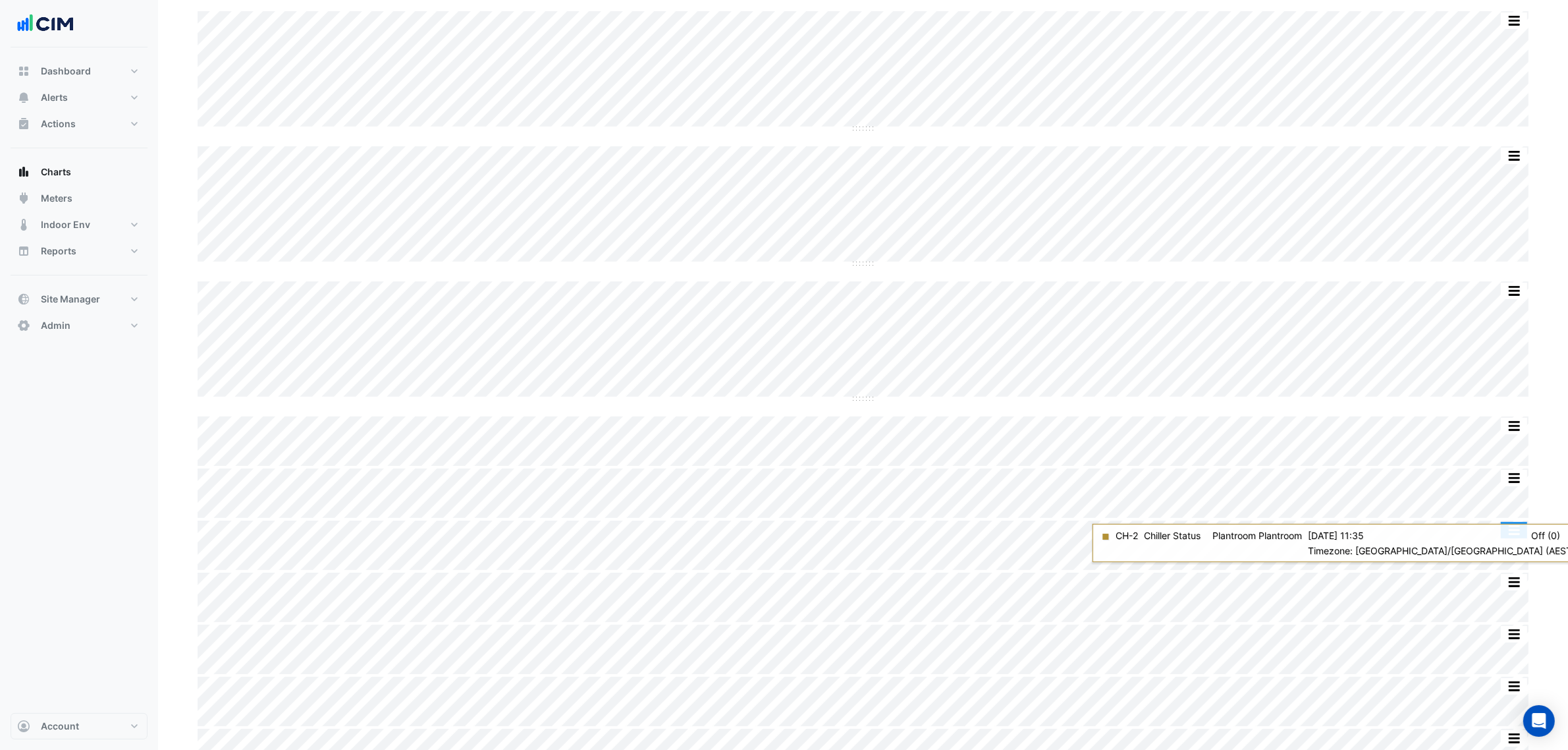
scroll to position [247, 0]
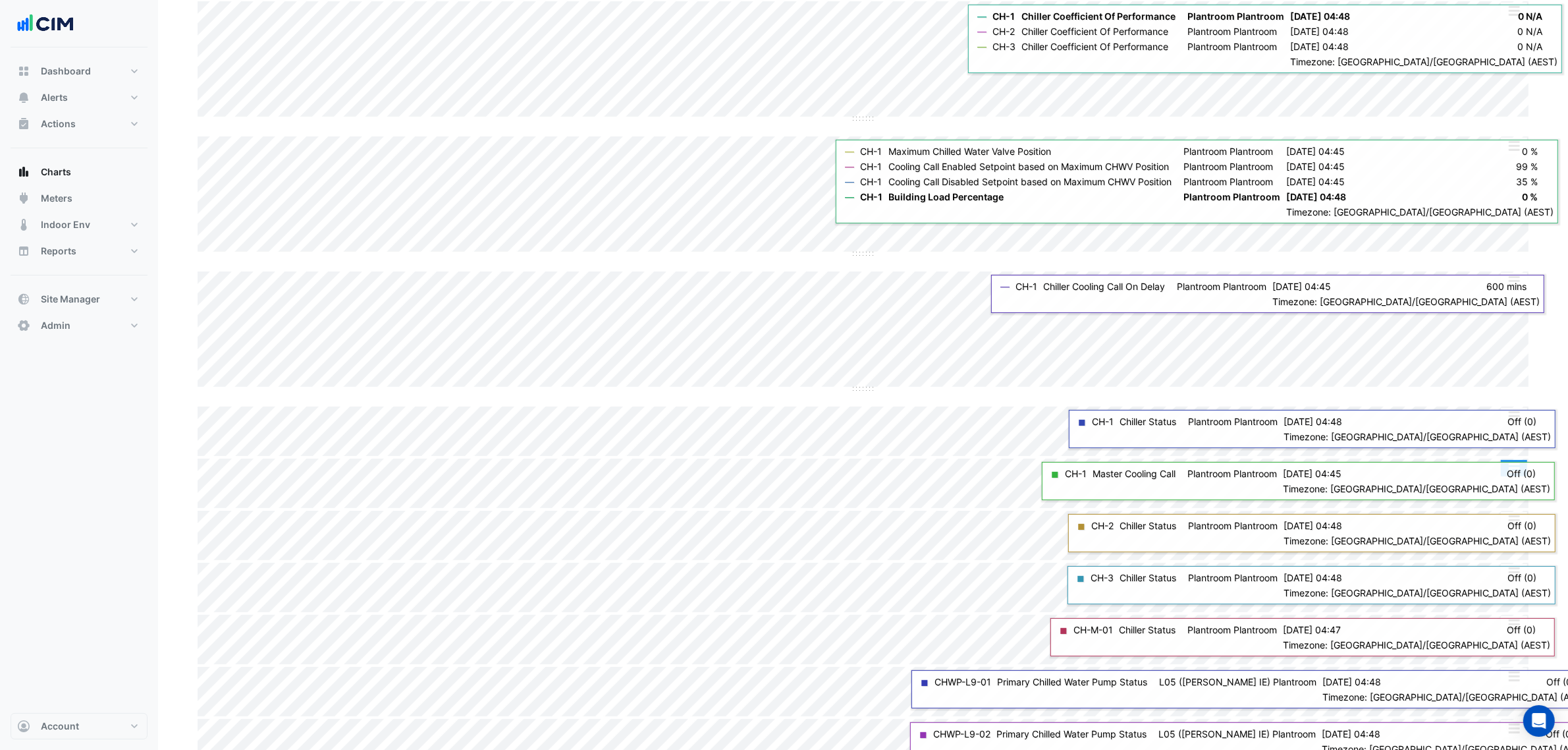
click at [1507, 458] on div "Split by Equip Split All Split None Print Save as JPEG Save as PNG Pivot Data T…" at bounding box center [862, 458] width 1331 height 0
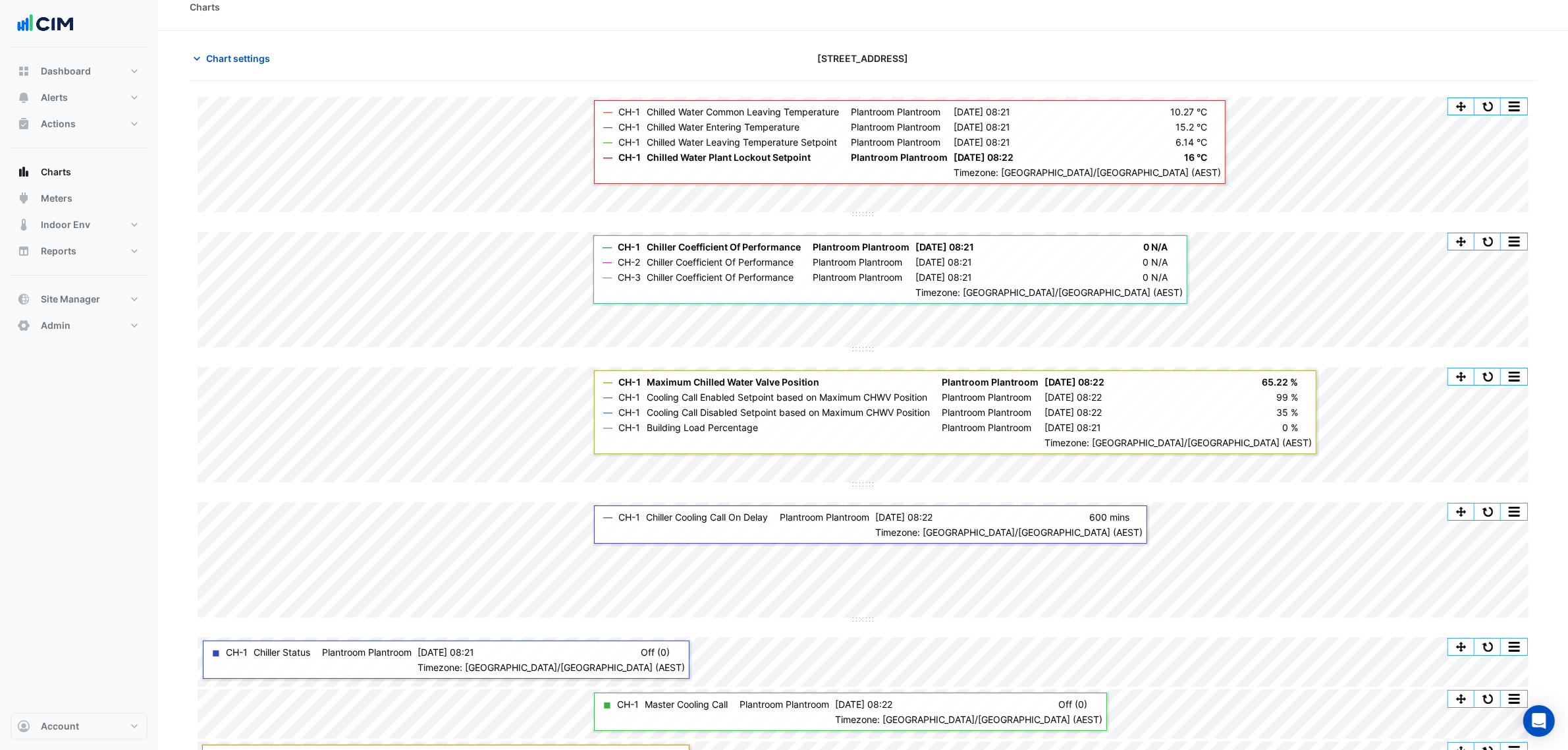
scroll to position [0, 0]
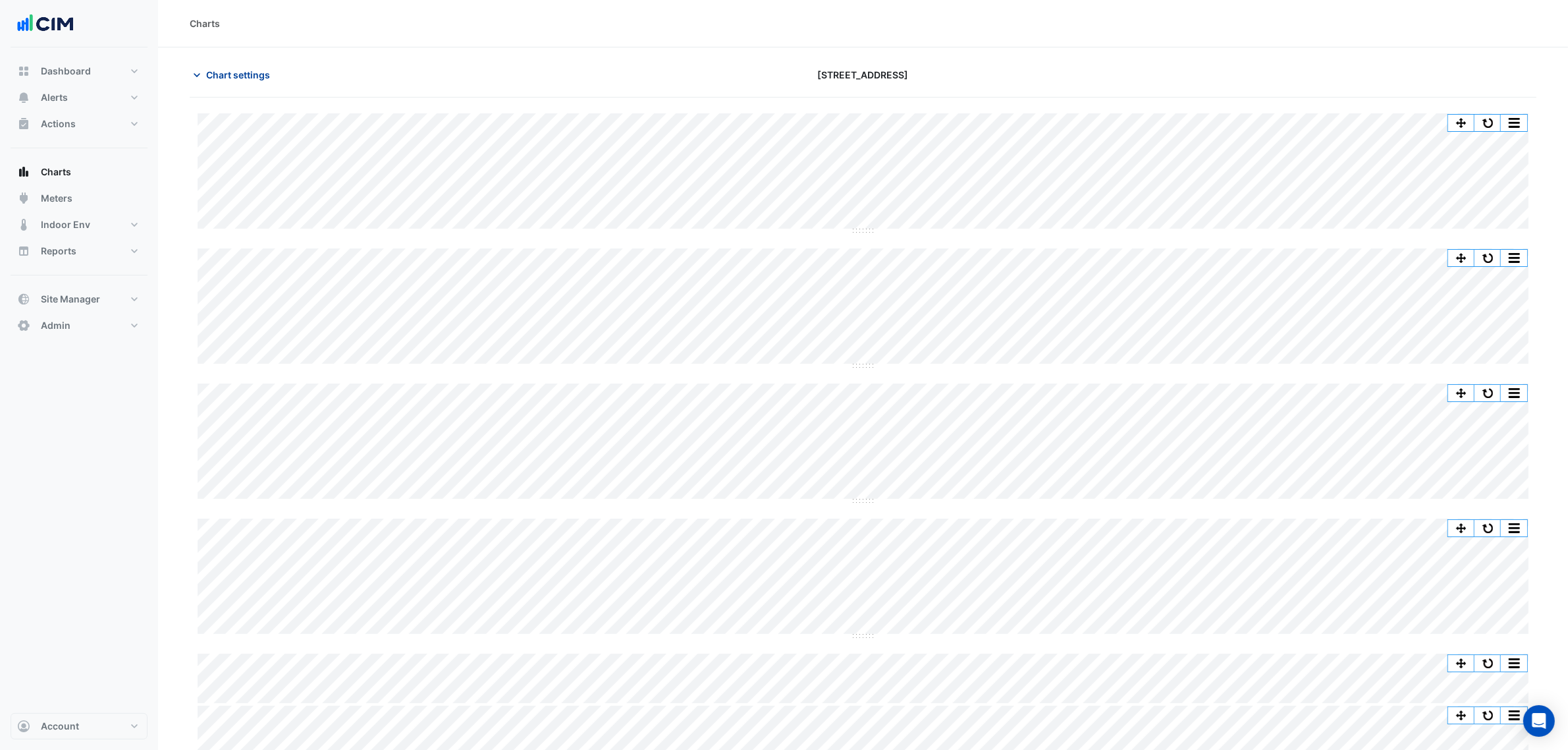
click at [216, 74] on span "Chart settings" at bounding box center [238, 74] width 64 height 14
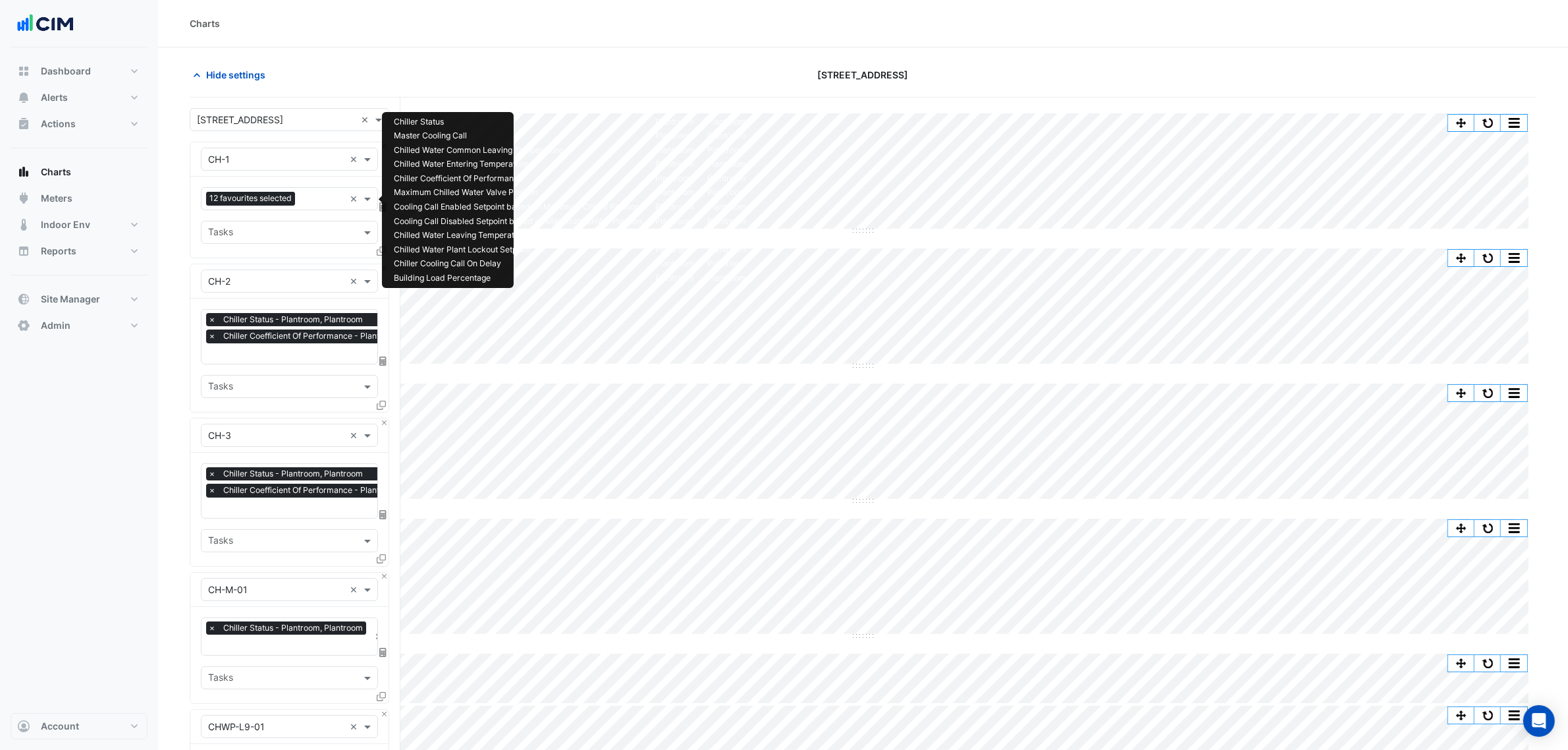
click at [287, 193] on span "12 favourites selected" at bounding box center [251, 198] width 89 height 14
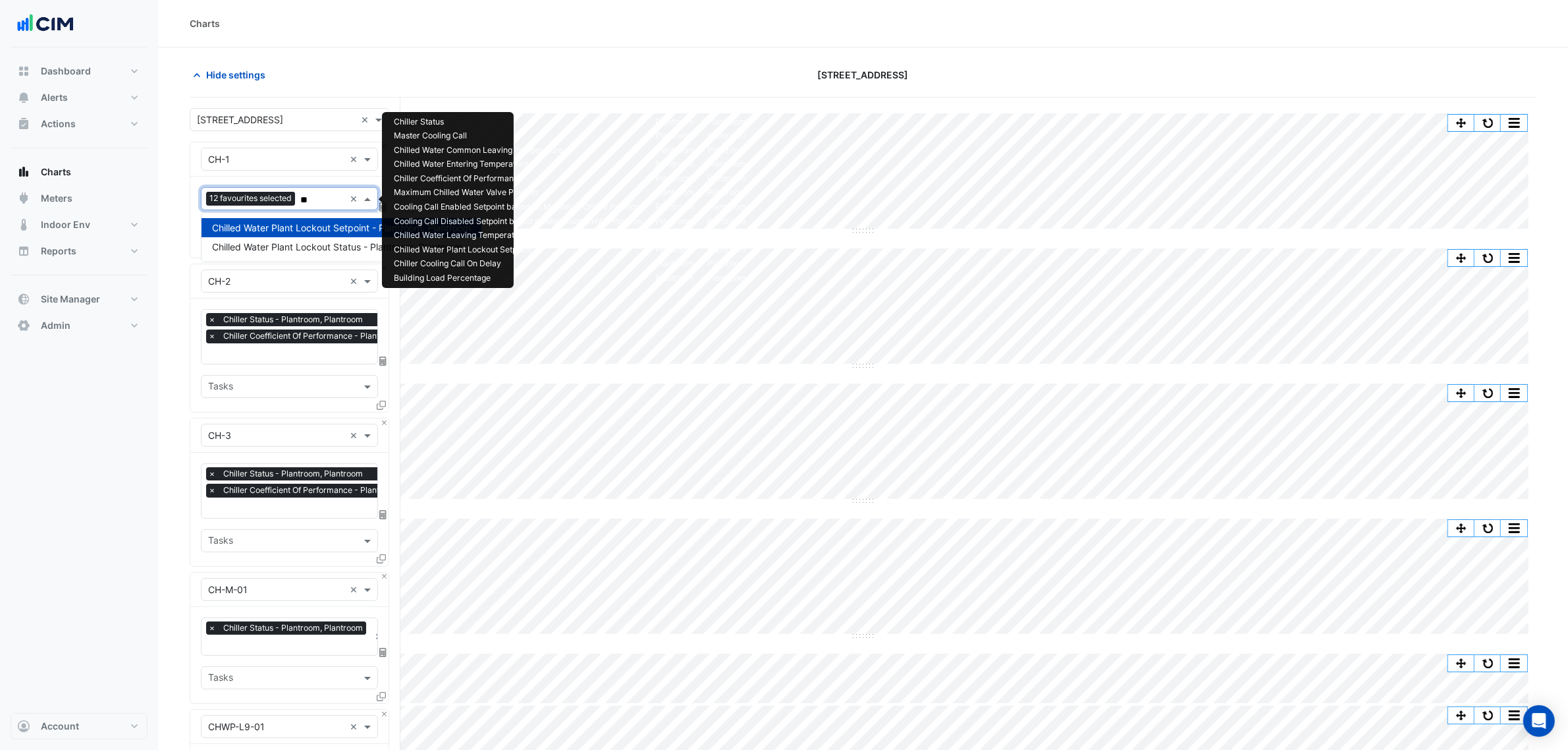
type input "*"
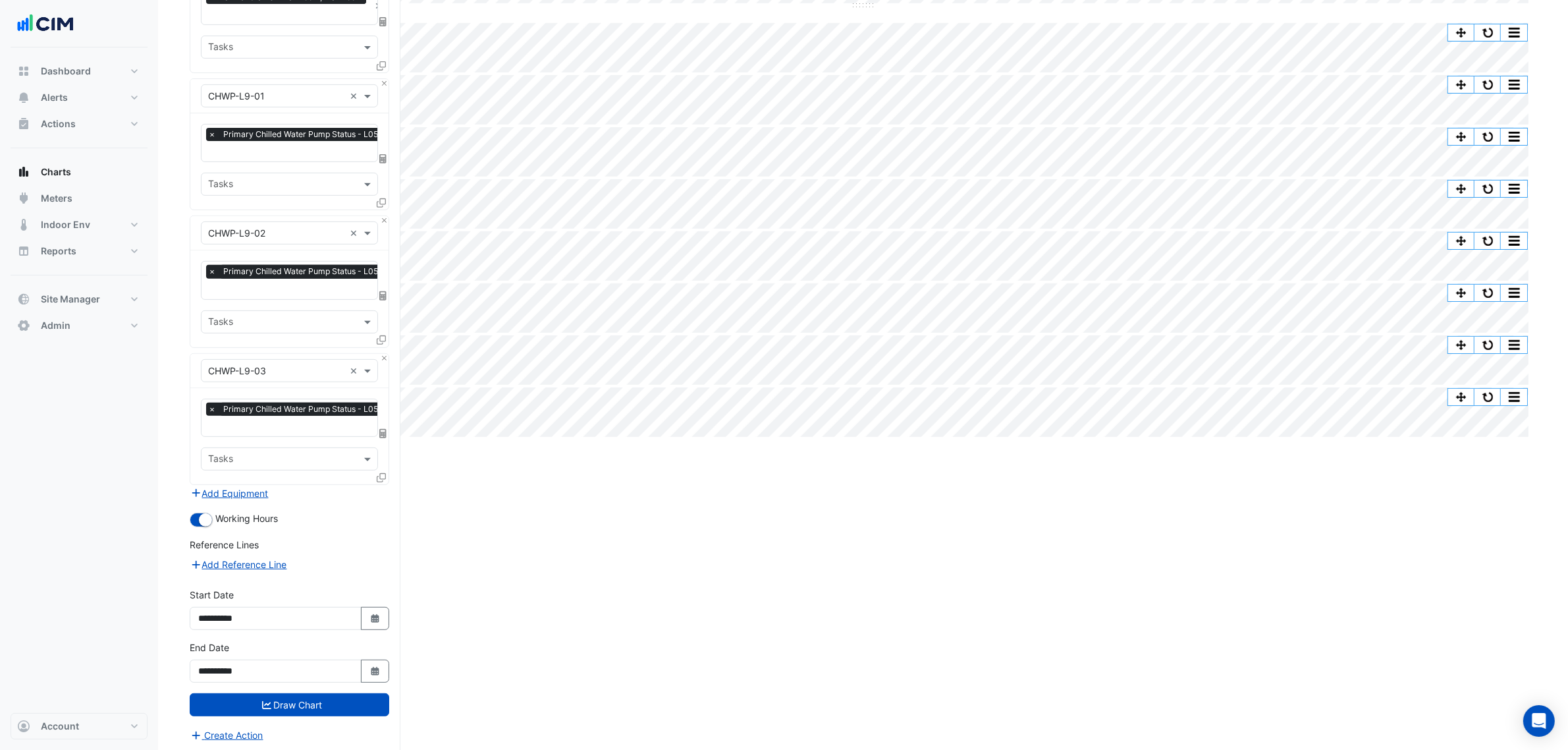
scroll to position [631, 0]
click at [243, 491] on button "Add Equipment" at bounding box center [229, 492] width 79 height 15
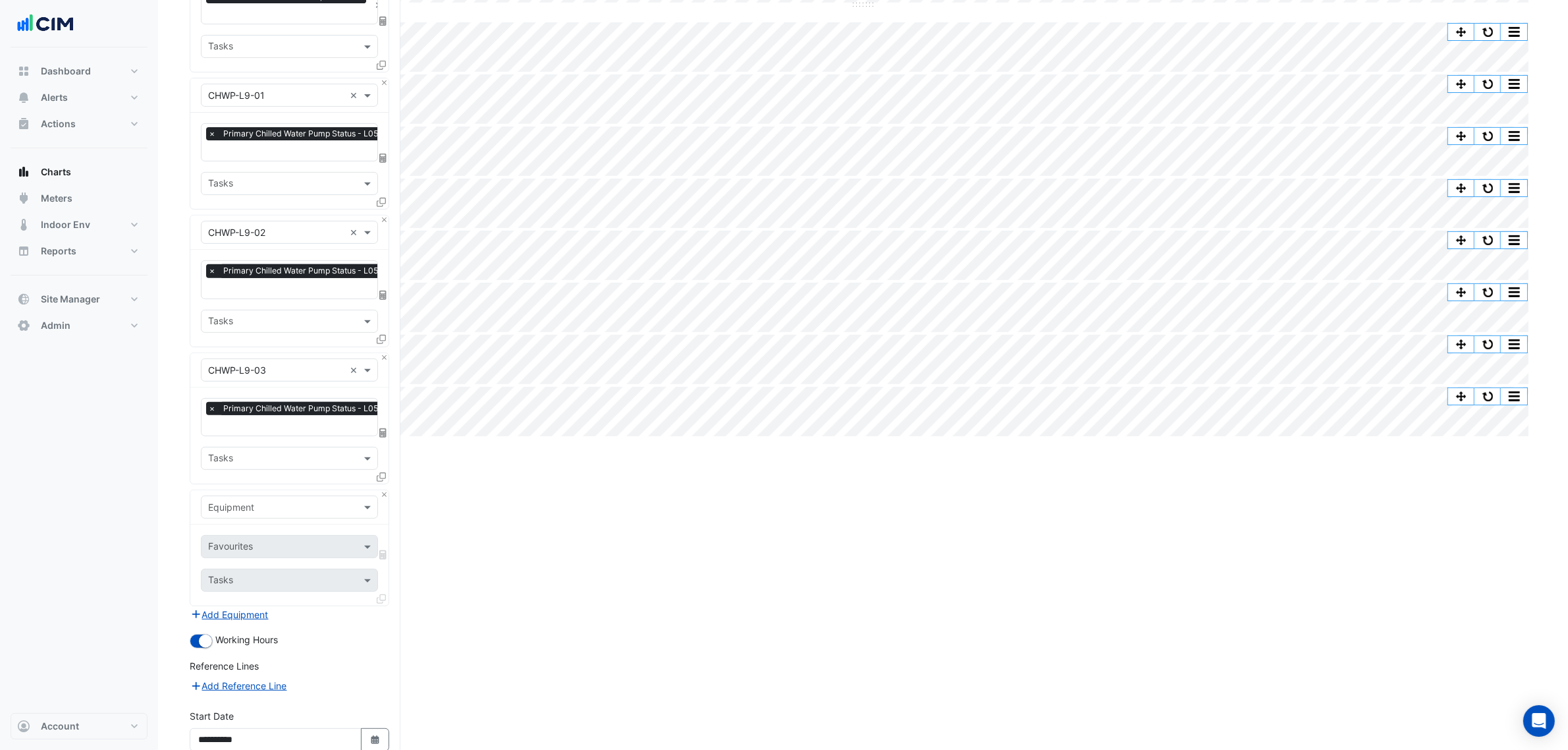
click at [255, 502] on input "text" at bounding box center [276, 507] width 136 height 14
type input "***"
click at [250, 532] on div "Weather" at bounding box center [289, 532] width 175 height 19
click at [255, 541] on input "text" at bounding box center [274, 547] width 133 height 14
click at [267, 614] on span "Temperature (Celcius)" at bounding box center [281, 611] width 139 height 11
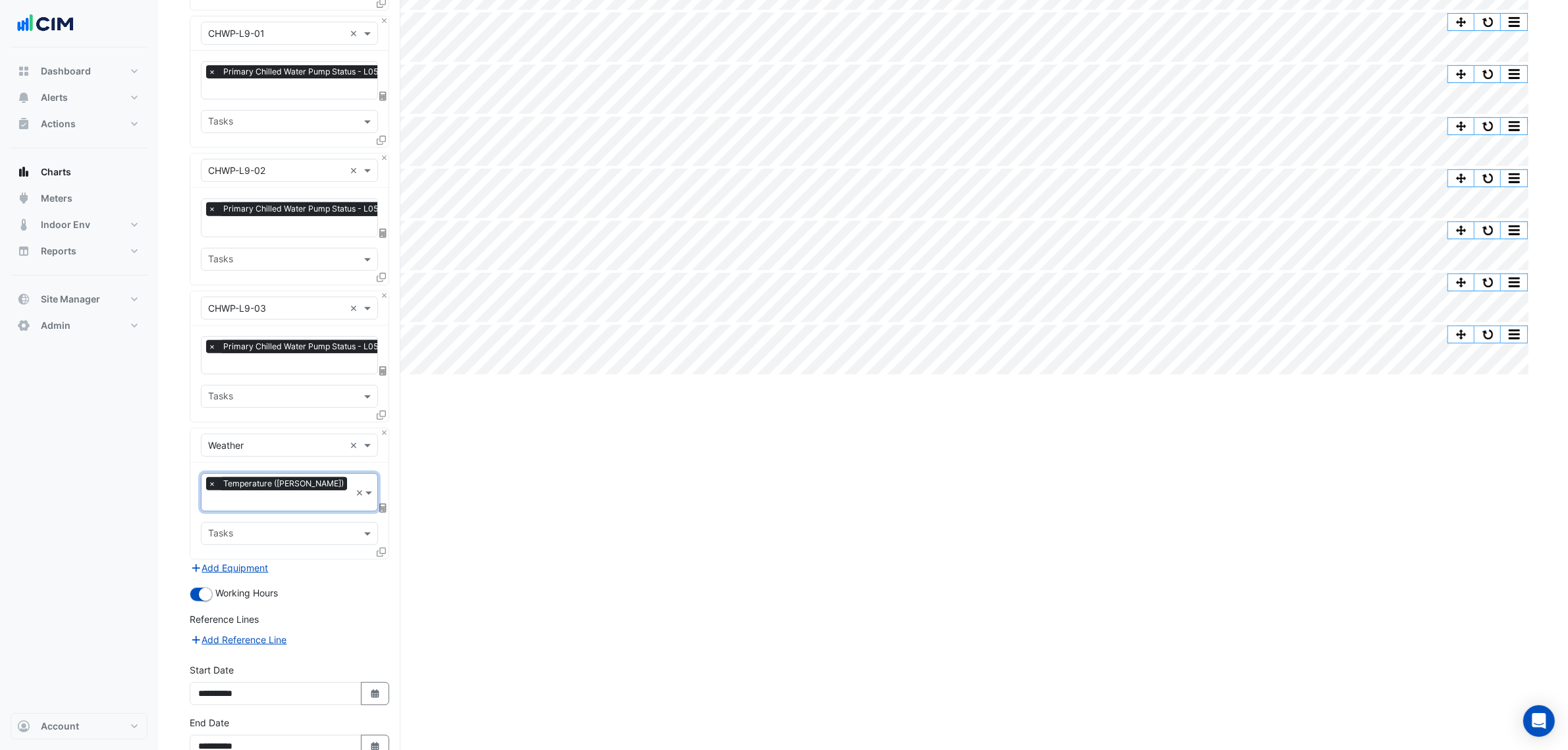
scroll to position [753, 0]
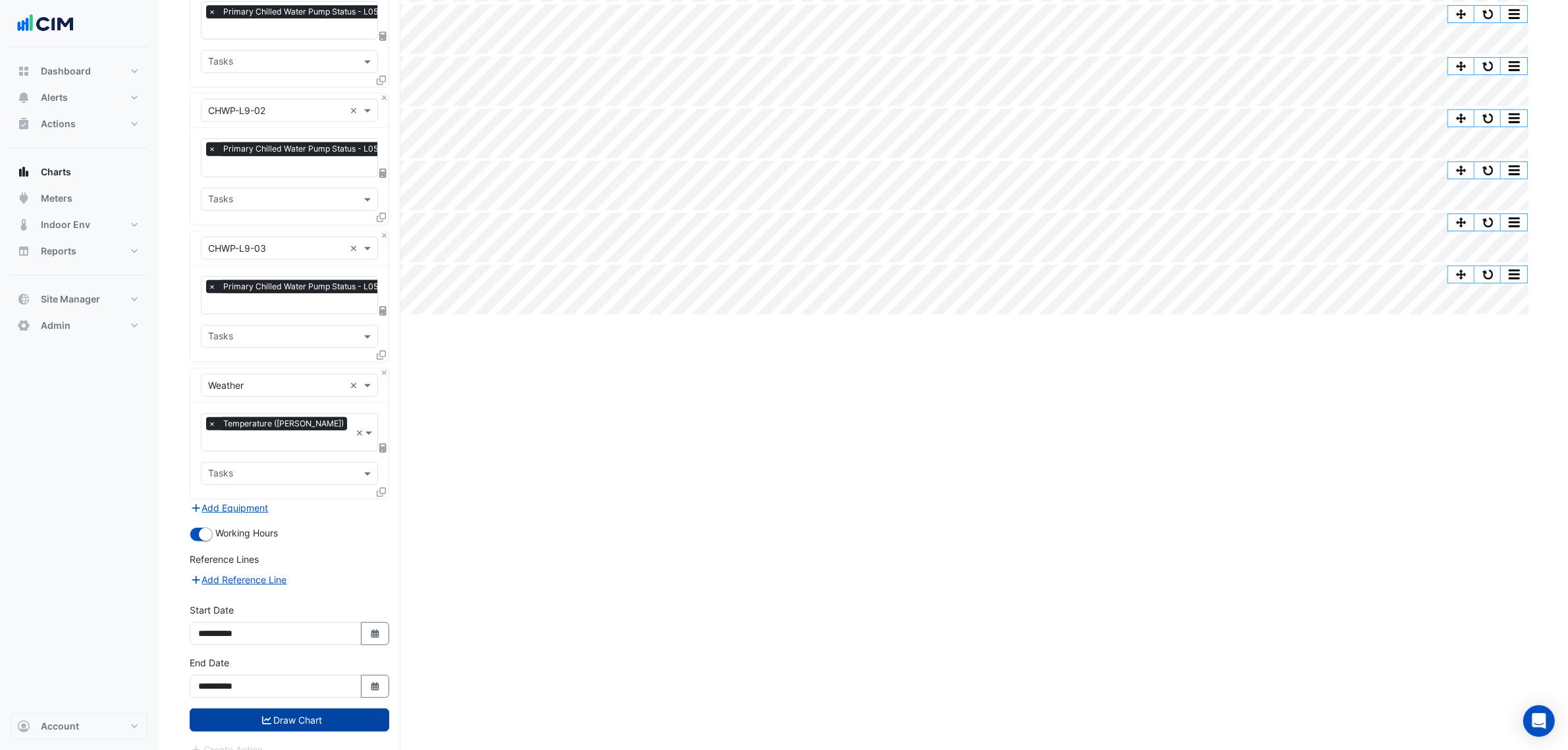
click at [325, 708] on button "Draw Chart" at bounding box center [289, 720] width 199 height 23
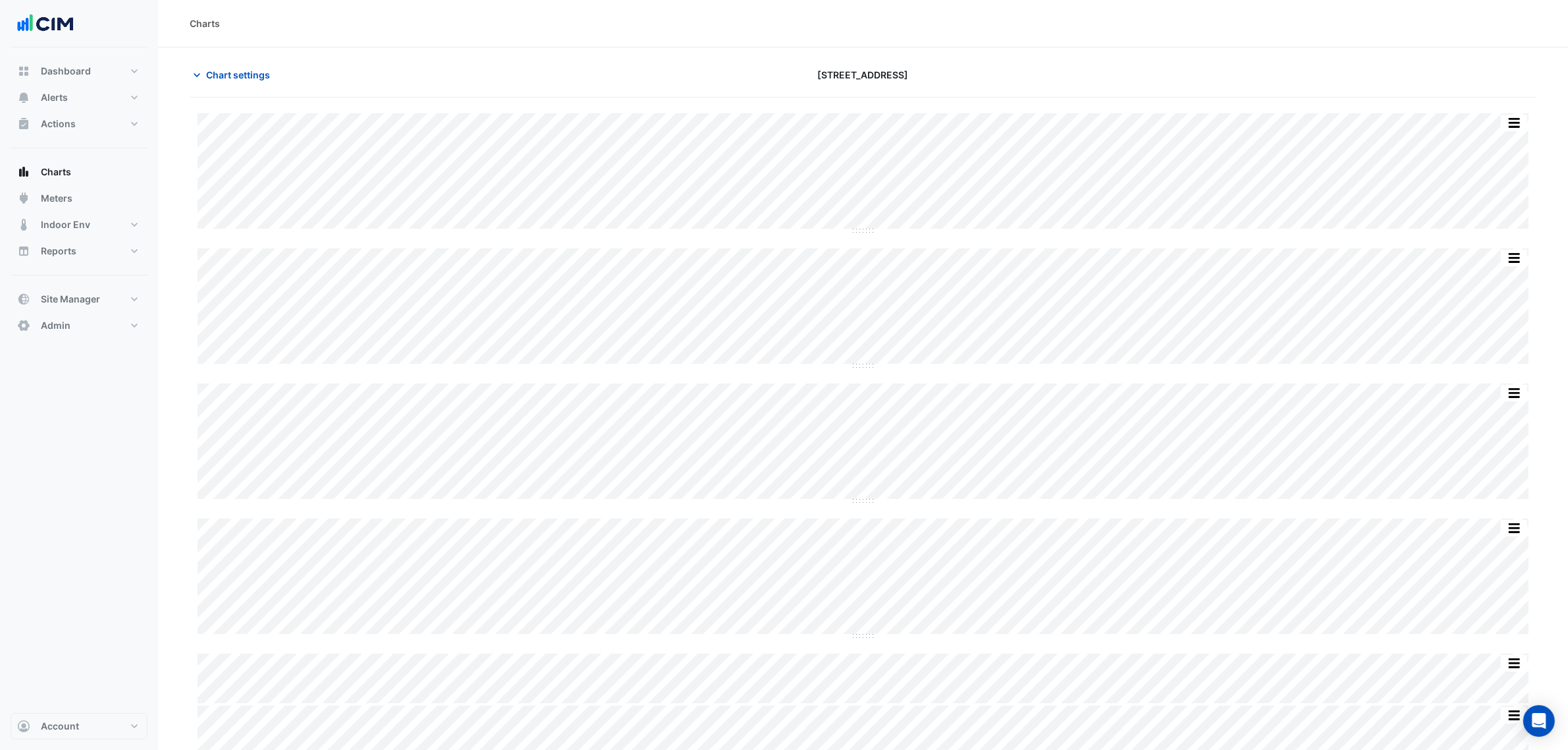
click at [1517, 433] on section "Chart settings 45-61 Waterloo Rd Split by Equip Split All Split None Print Save…" at bounding box center [862, 559] width 1410 height 1023
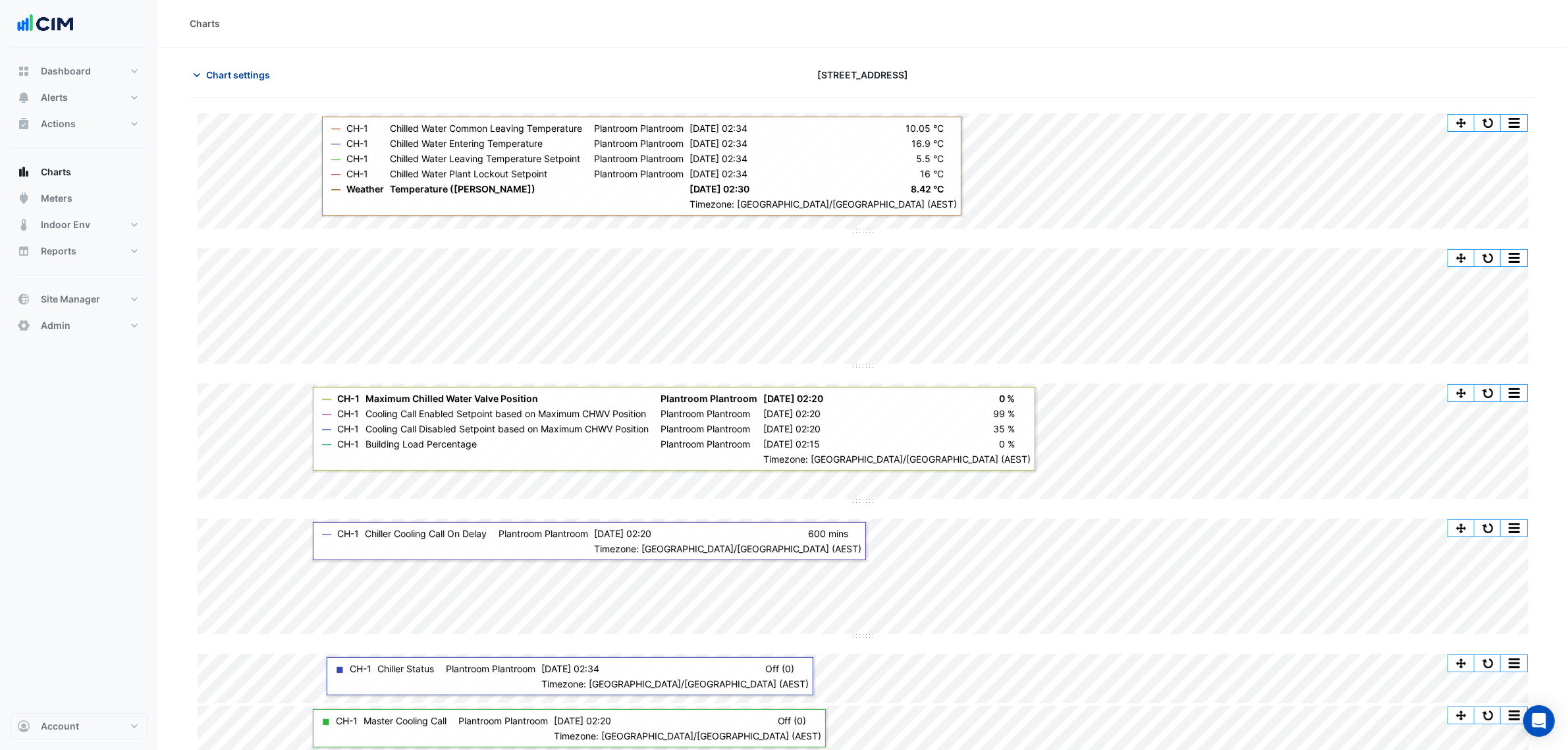
click at [247, 78] on span "Chart settings" at bounding box center [238, 74] width 64 height 14
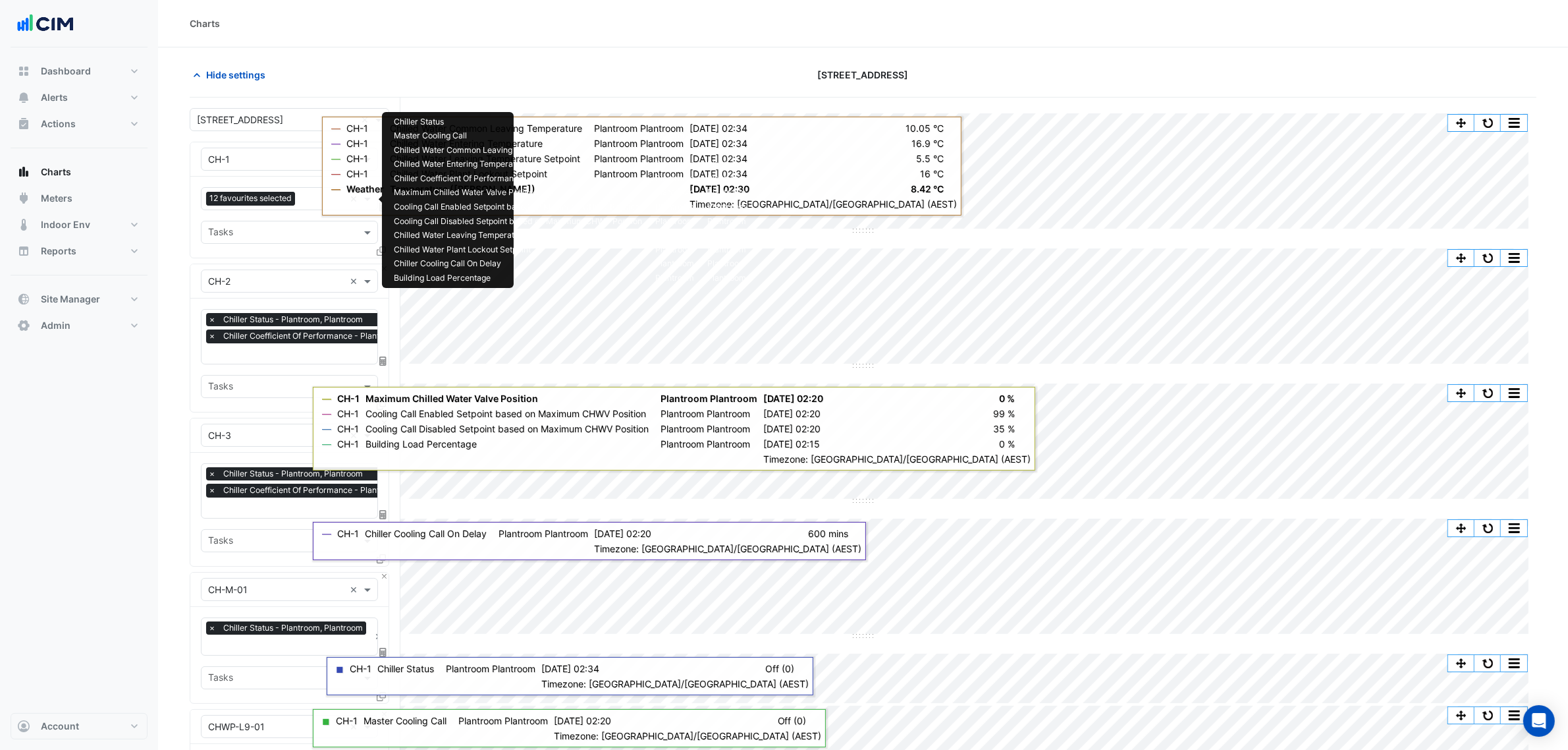
click at [284, 202] on span "12 favourites selected" at bounding box center [251, 198] width 89 height 14
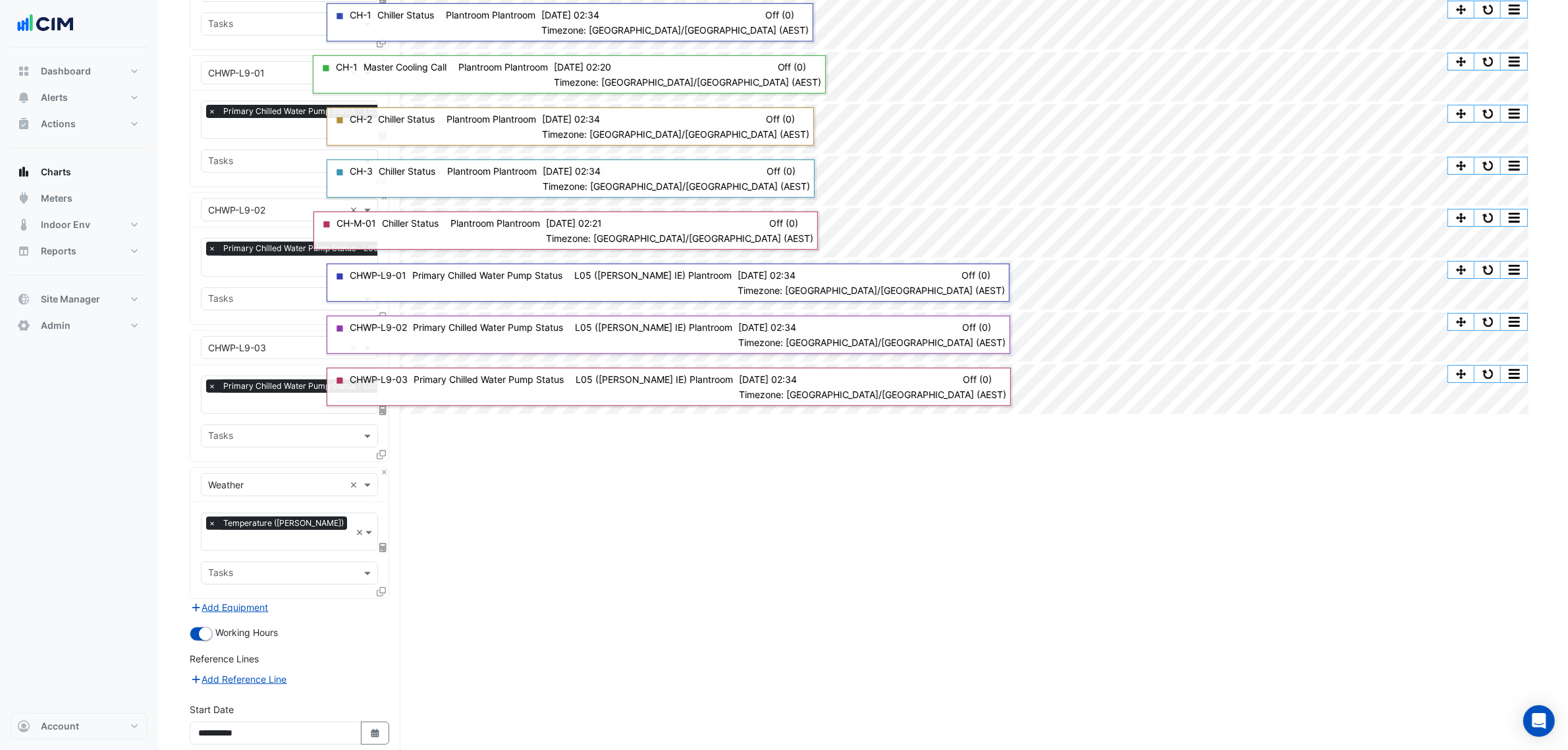
scroll to position [753, 0]
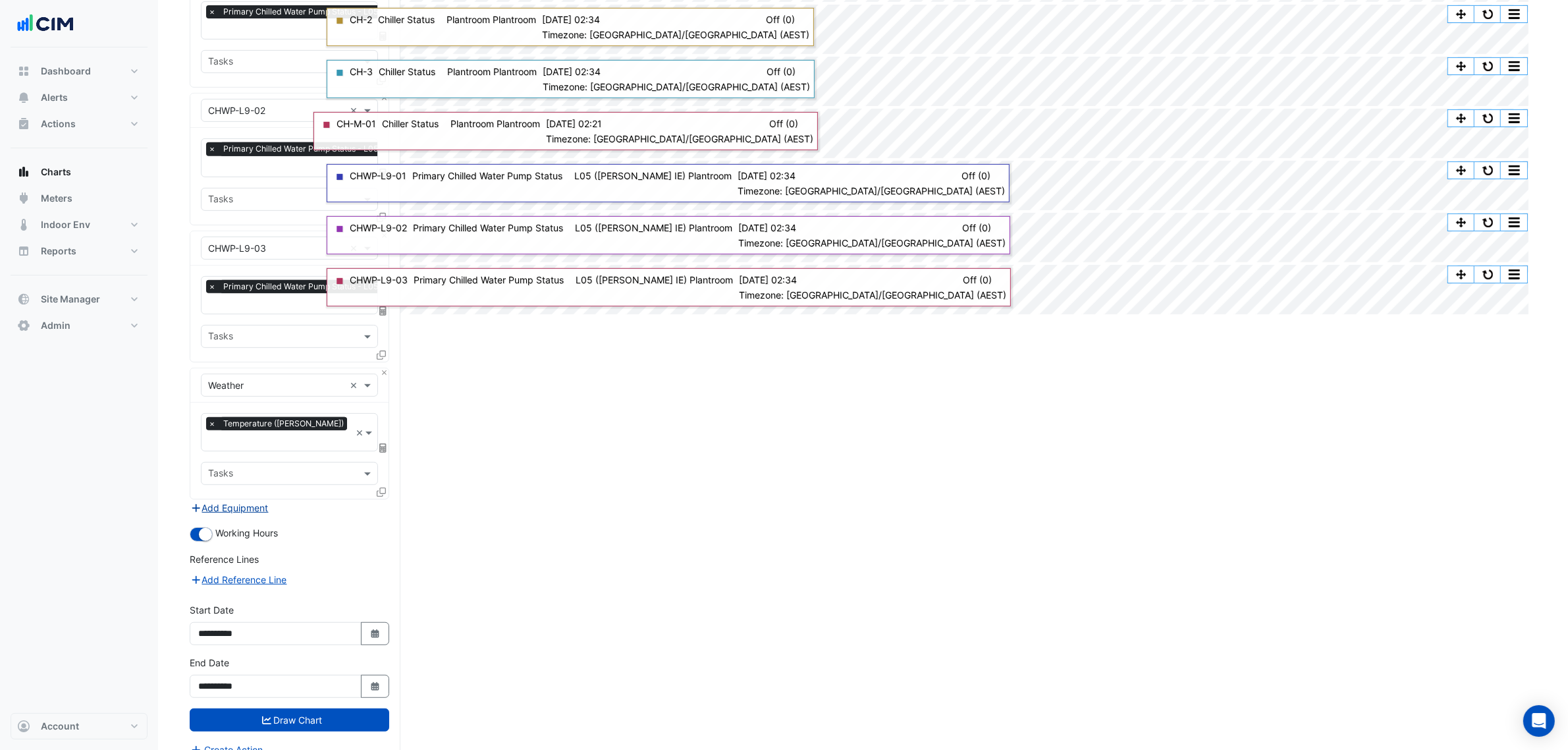
click at [227, 500] on button "Add Equipment" at bounding box center [229, 507] width 79 height 15
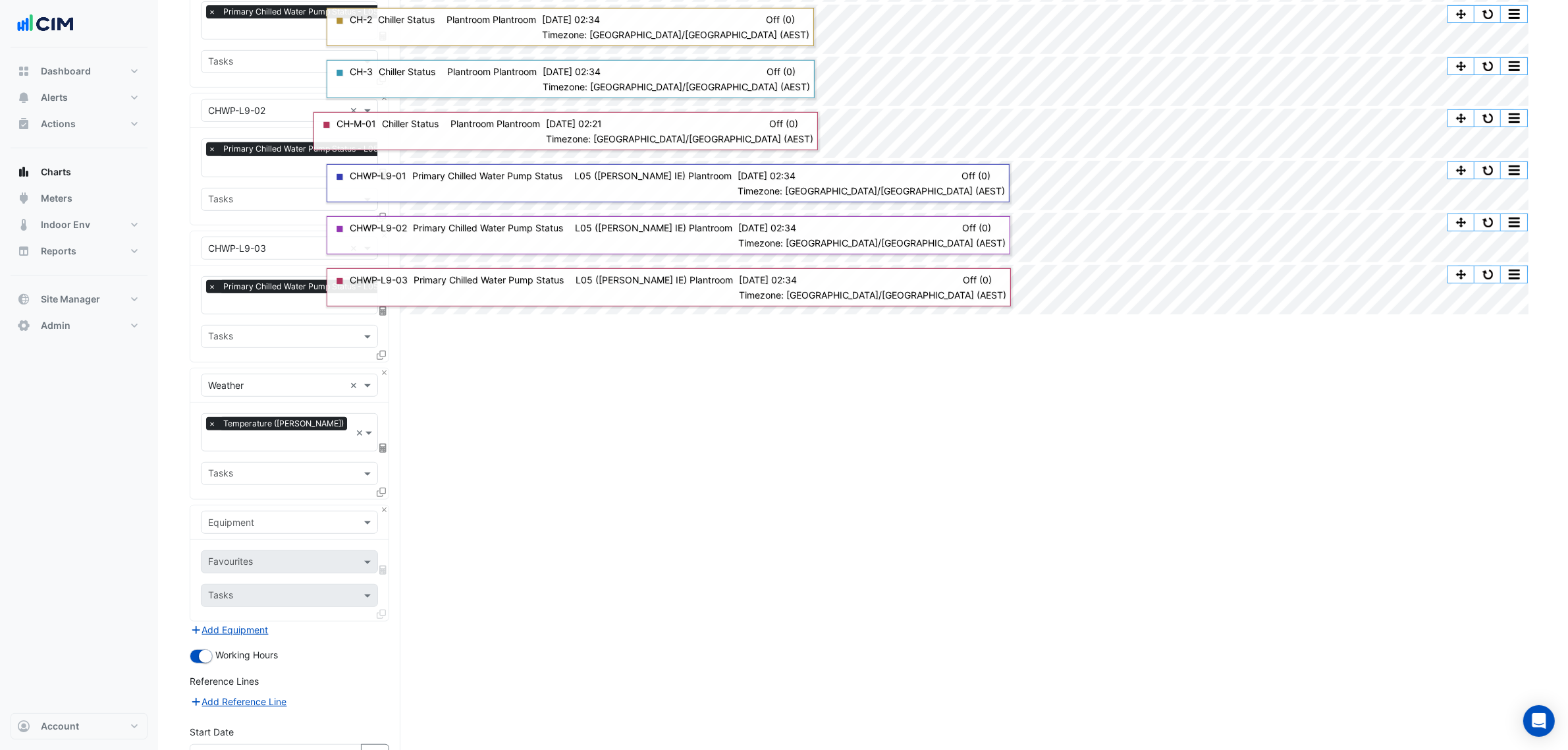
click at [235, 516] on input "text" at bounding box center [276, 523] width 136 height 14
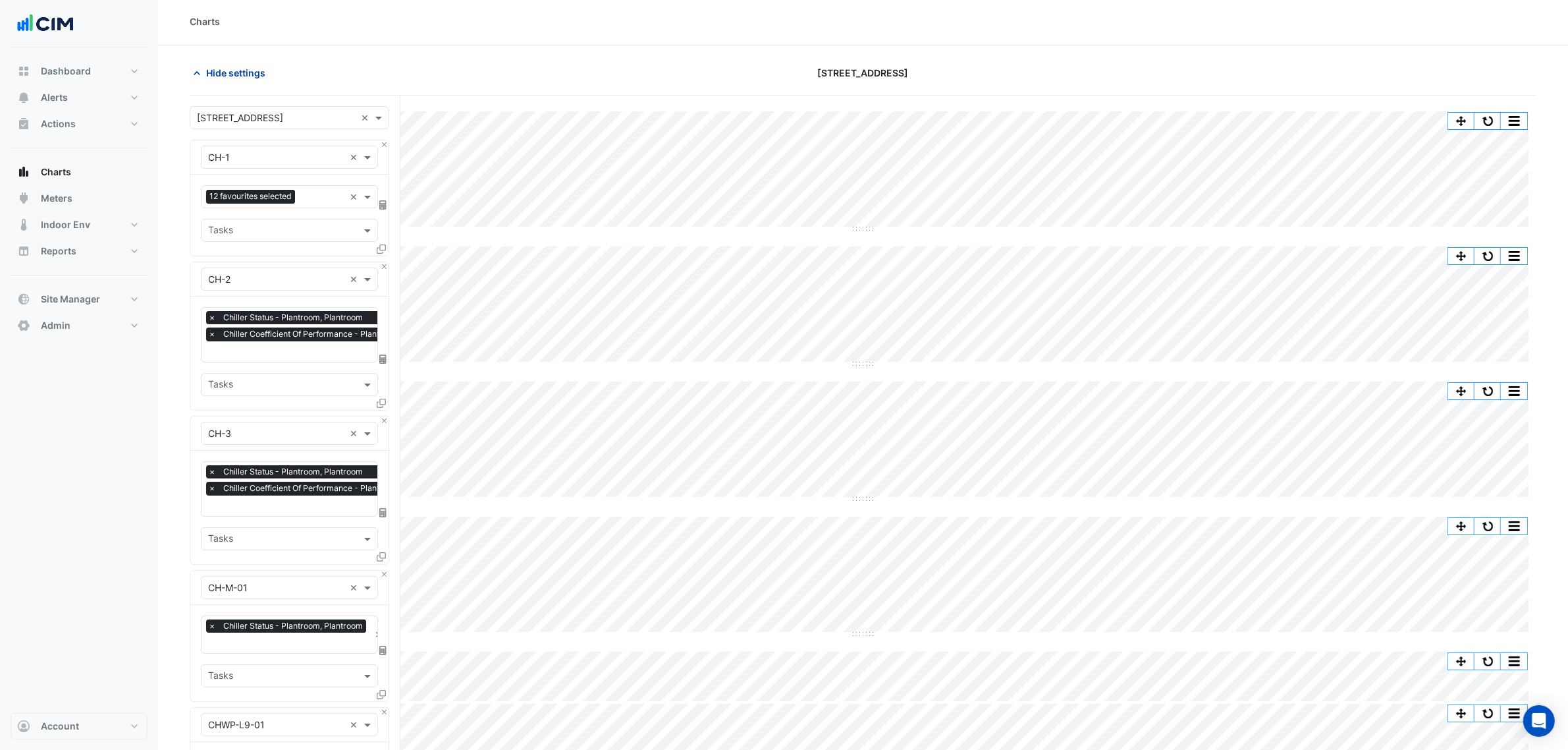
scroll to position [0, 0]
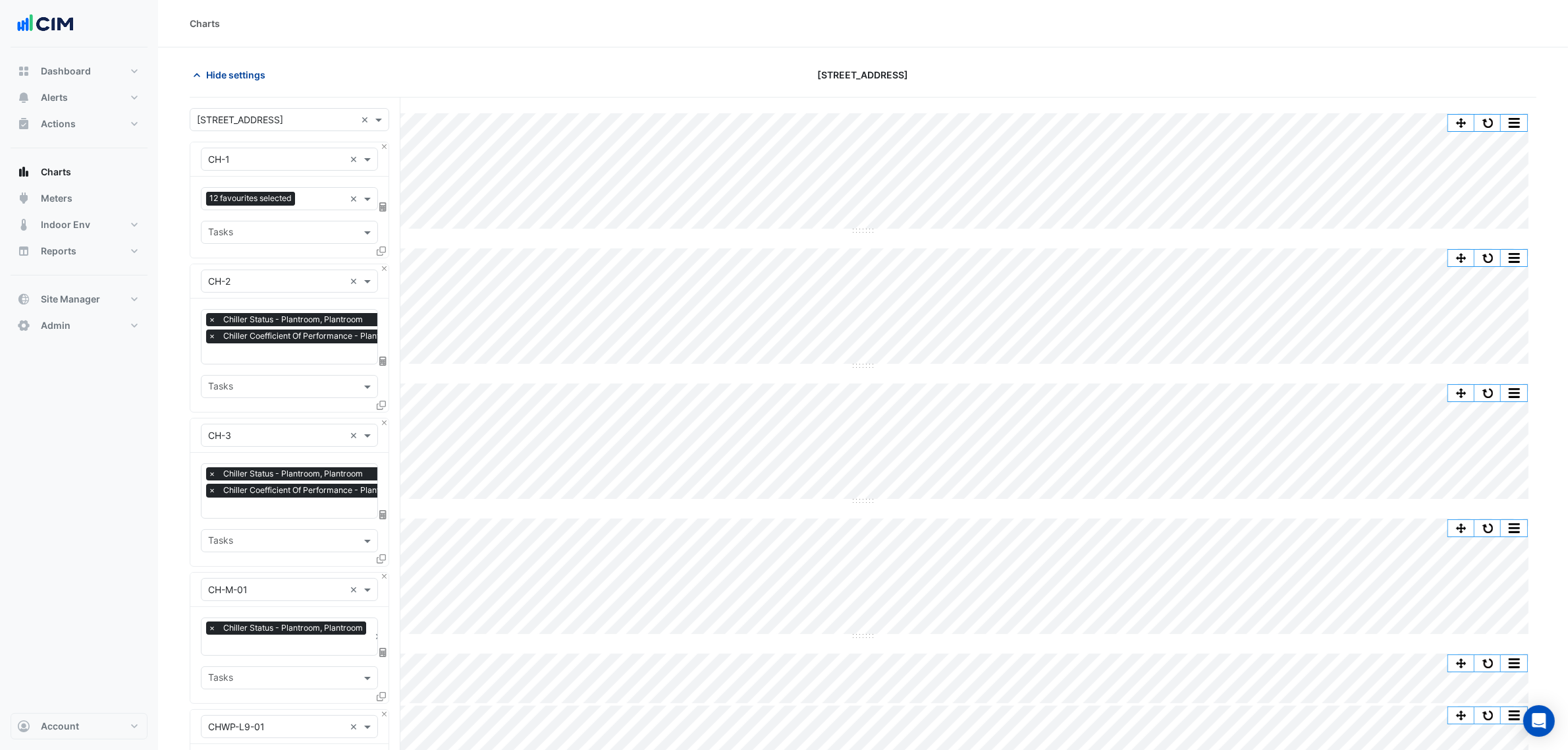
click at [228, 74] on span "Hide settings" at bounding box center [236, 74] width 60 height 14
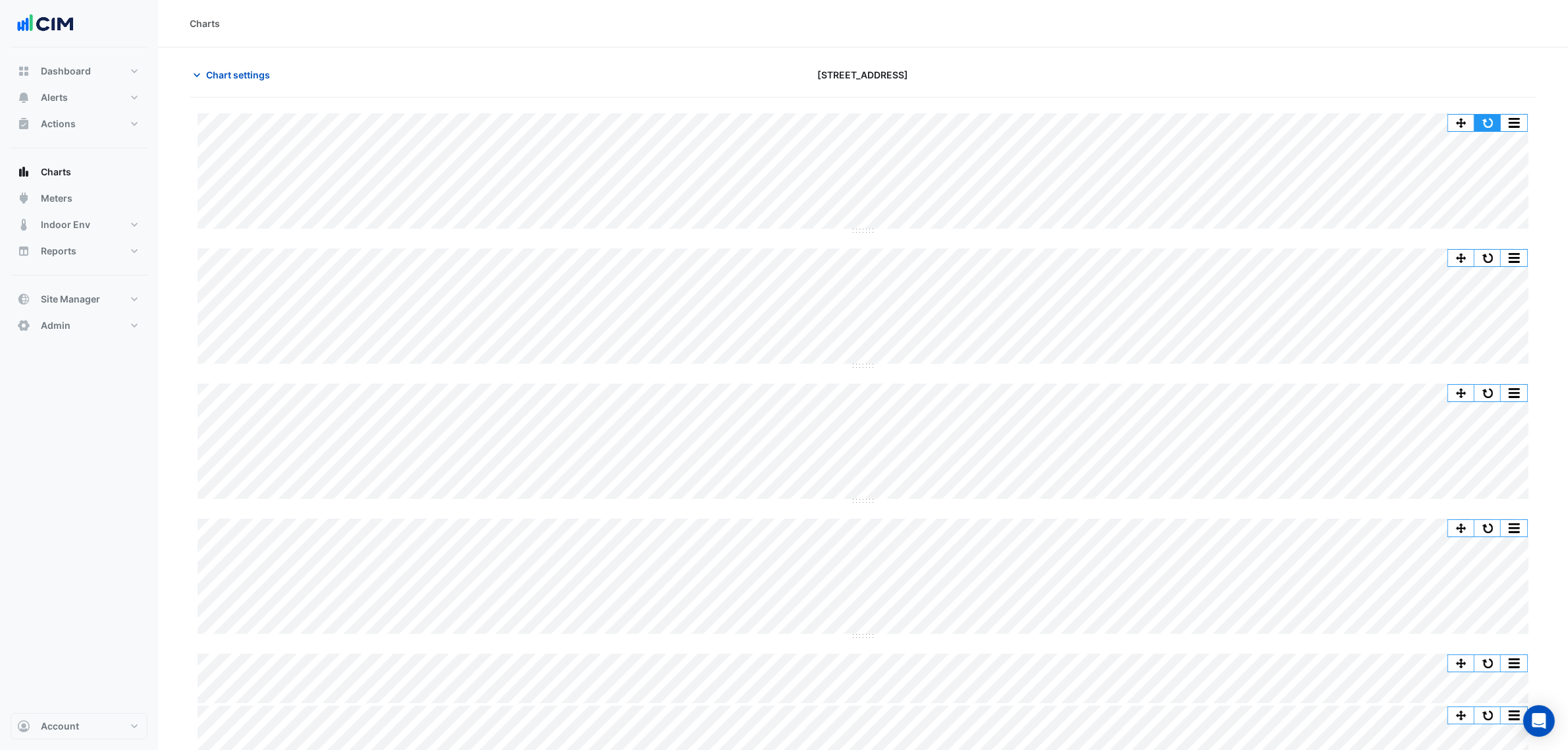
click at [1495, 124] on button "button" at bounding box center [1488, 123] width 26 height 16
click at [994, 50] on section "Chart settings 45-61 Waterloo Rd Split by Equip Split All Split None Print Save…" at bounding box center [862, 559] width 1410 height 1023
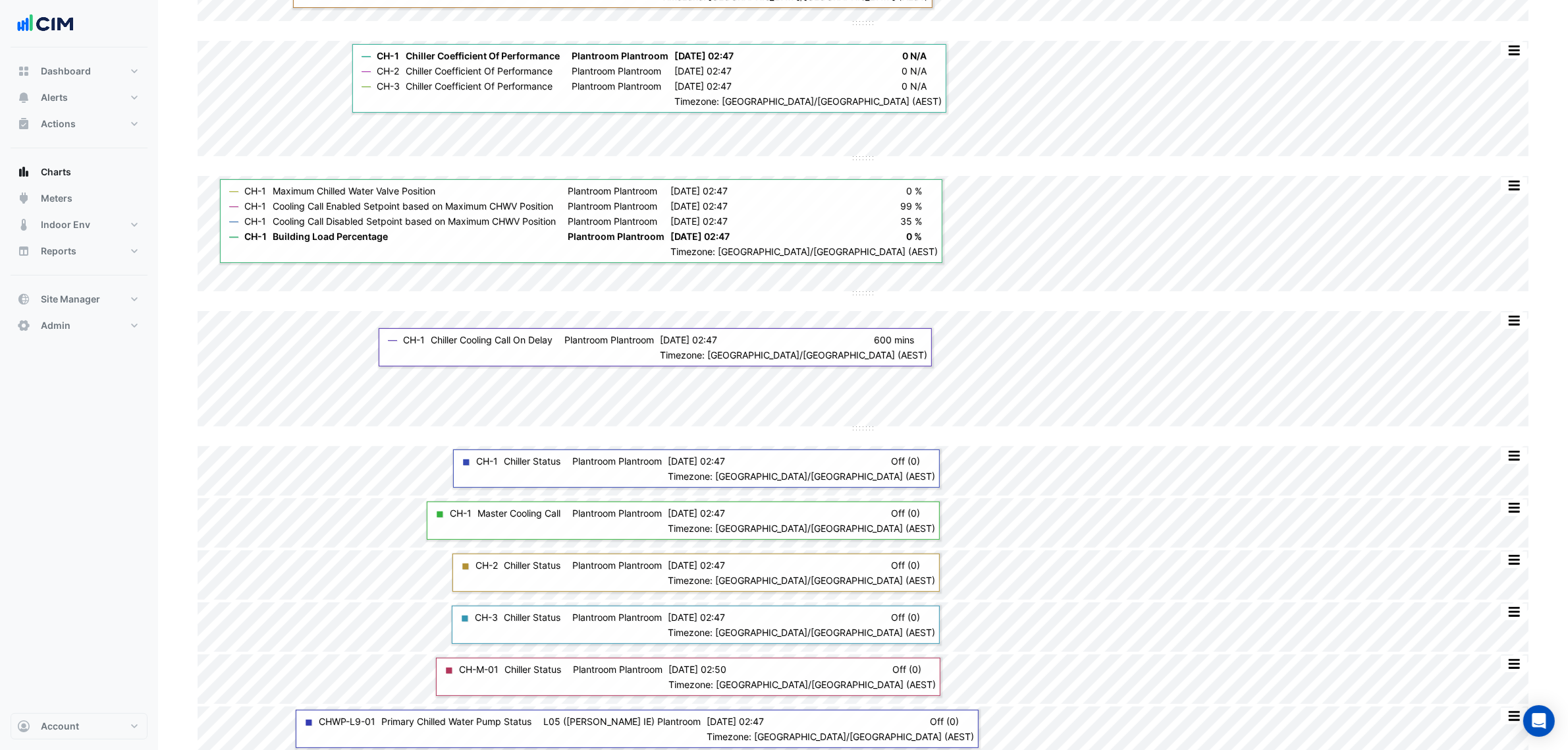
scroll to position [320, 0]
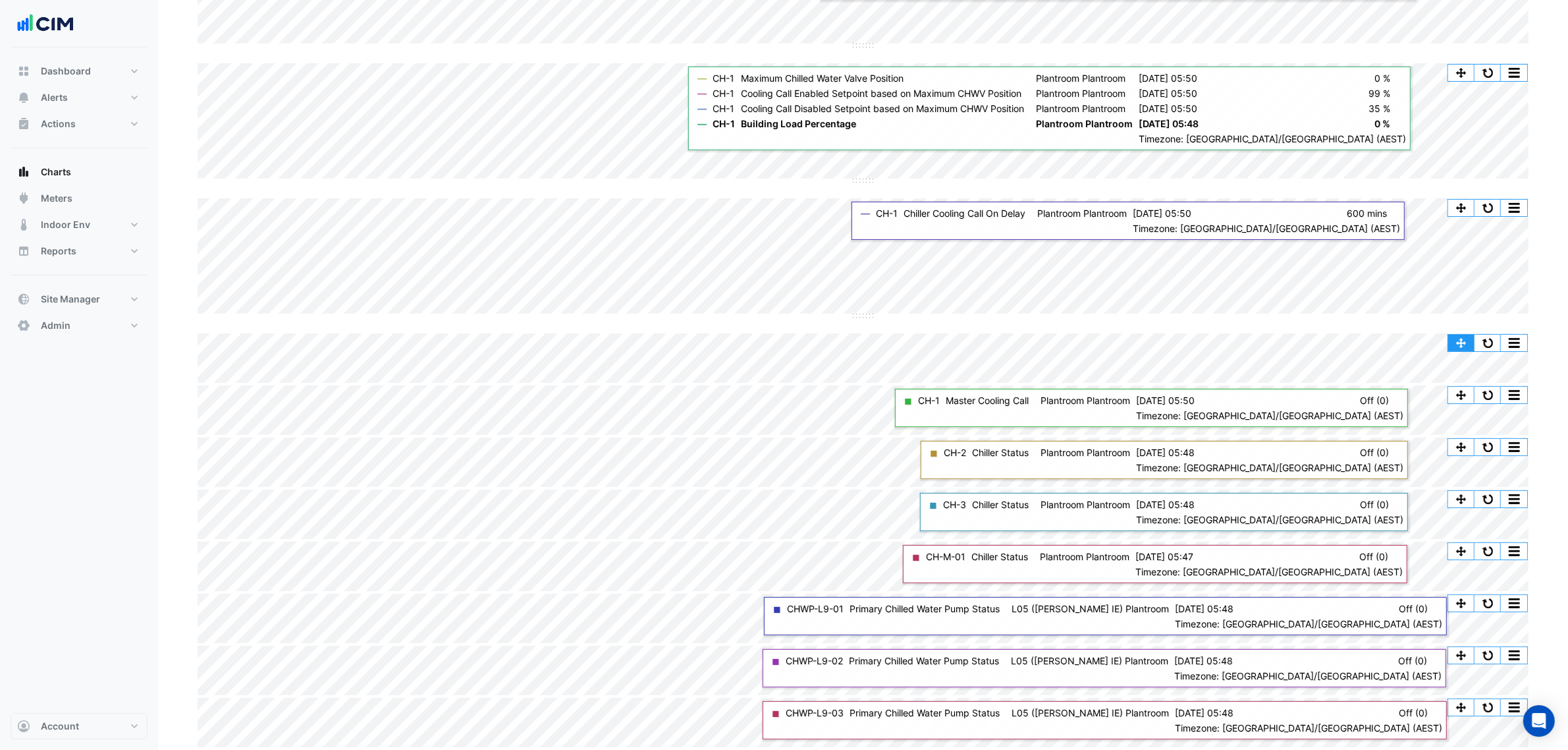
click at [1453, 333] on div "Split by Equip Split All Split None Print Save as JPEG Save as PNG Pivot Data T…" at bounding box center [862, 333] width 1331 height 0
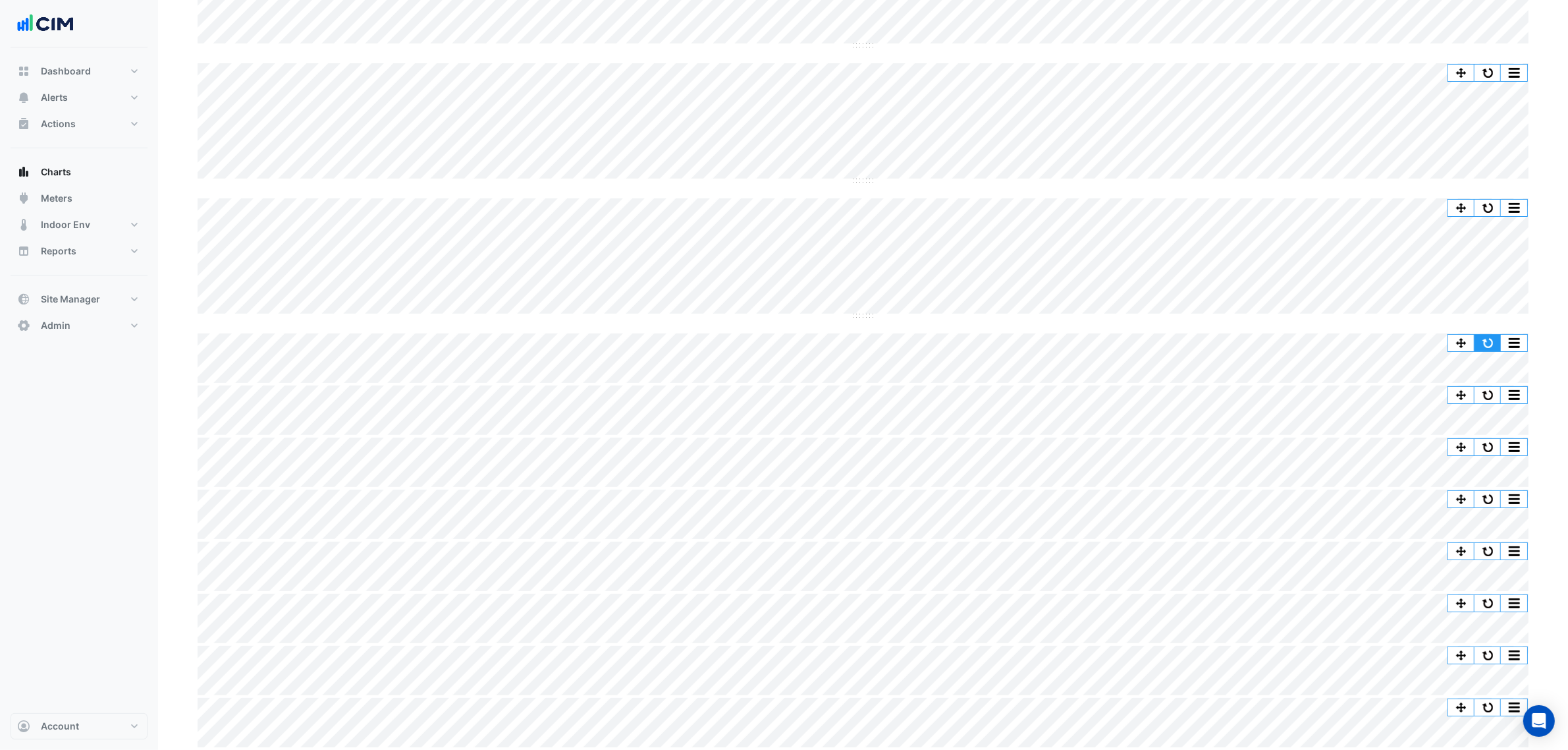
click at [1486, 335] on button "button" at bounding box center [1488, 343] width 26 height 16
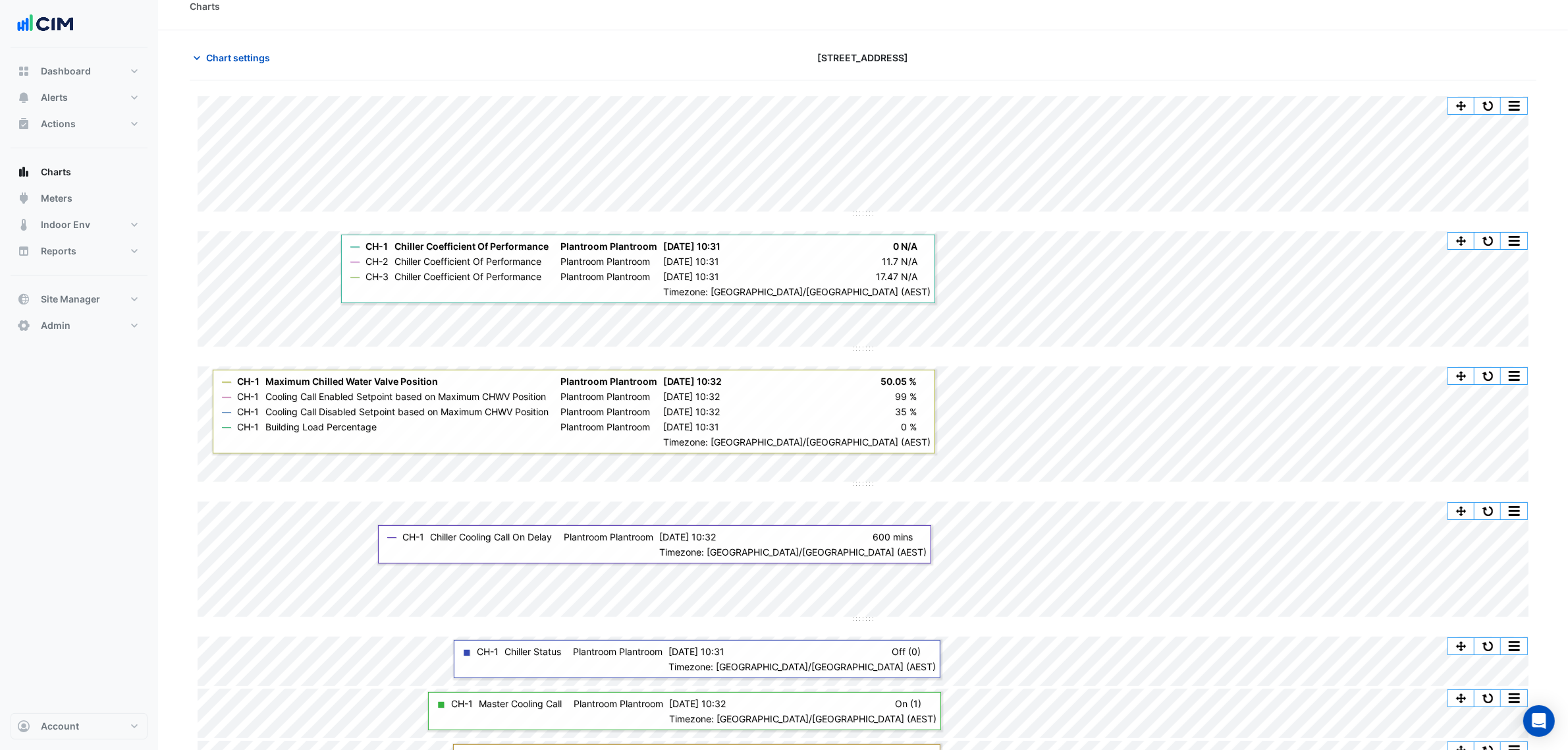
scroll to position [0, 0]
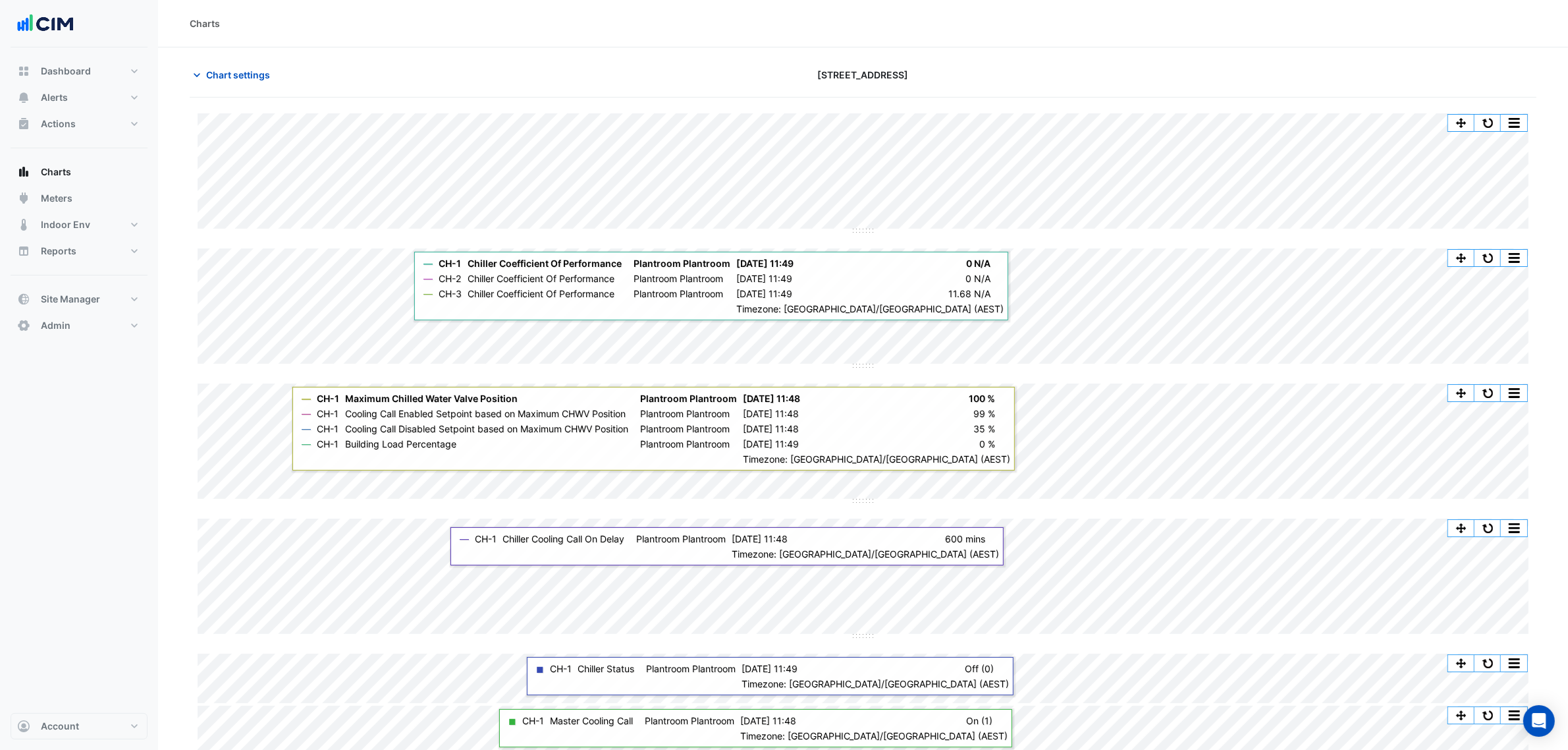
drag, startPoint x: 696, startPoint y: 235, endPoint x: 936, endPoint y: 88, distance: 281.4
click at [936, 88] on div "Chart settings 45-61 Waterloo Rd" at bounding box center [862, 80] width 1347 height 34
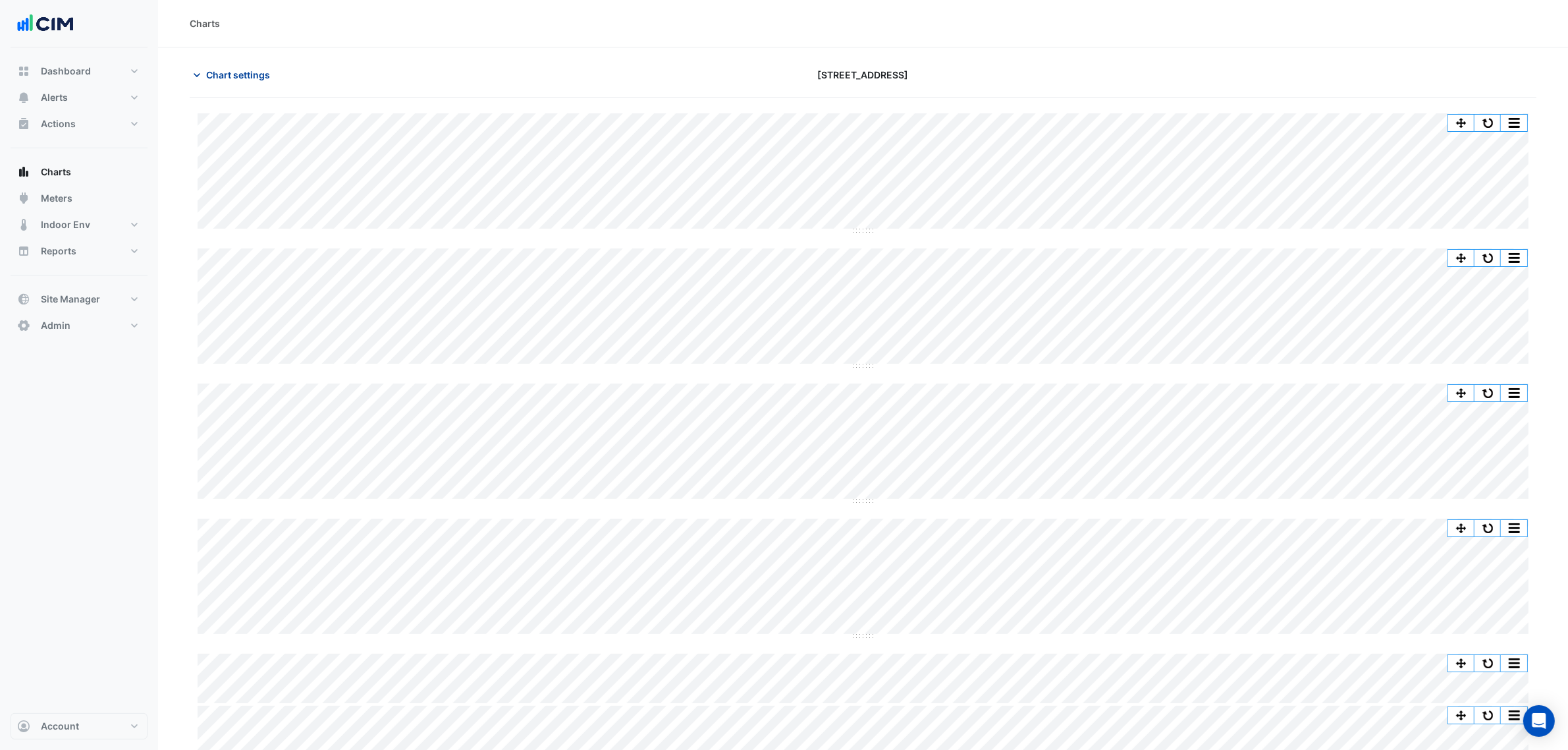
click at [234, 69] on span "Chart settings" at bounding box center [238, 74] width 64 height 14
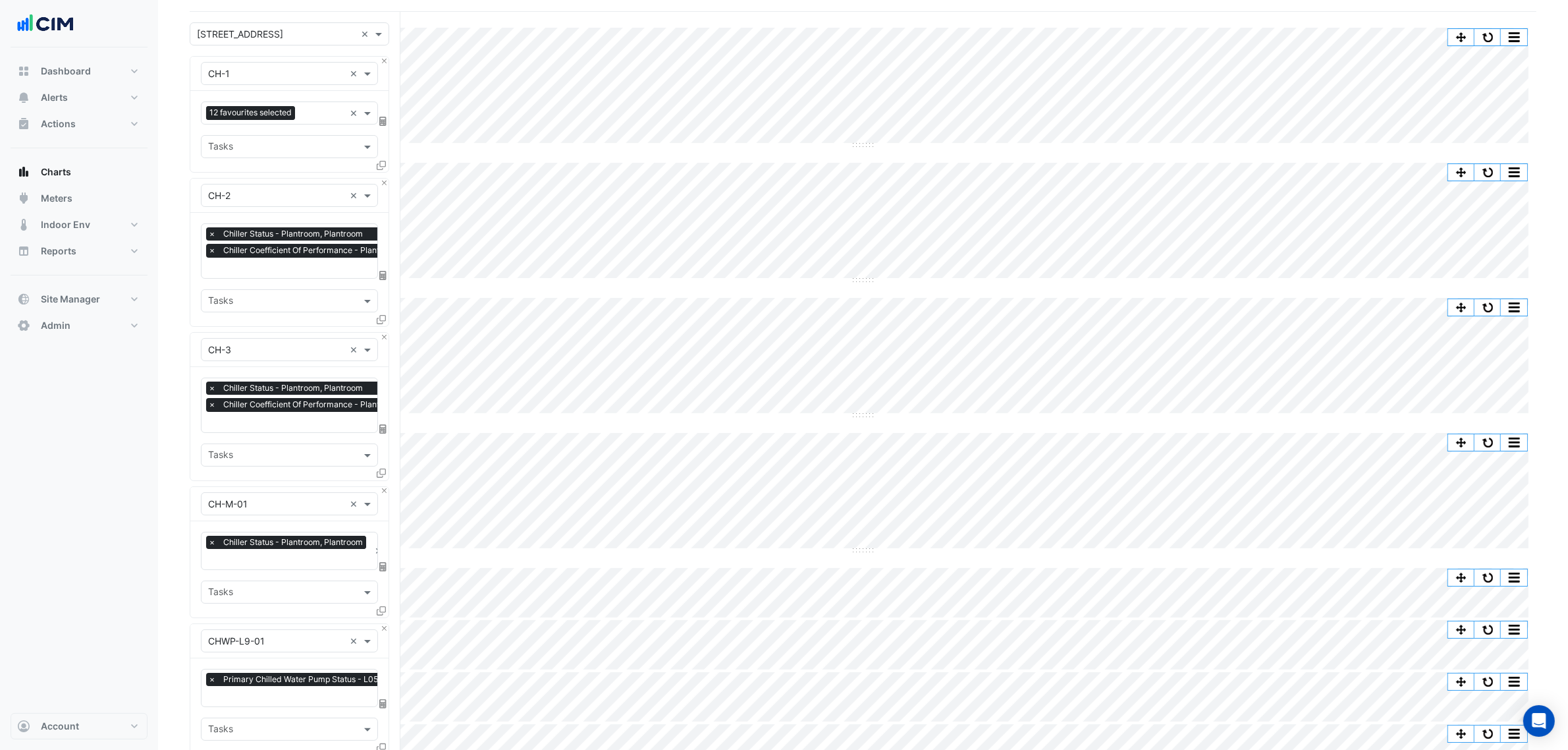
scroll to position [165, 0]
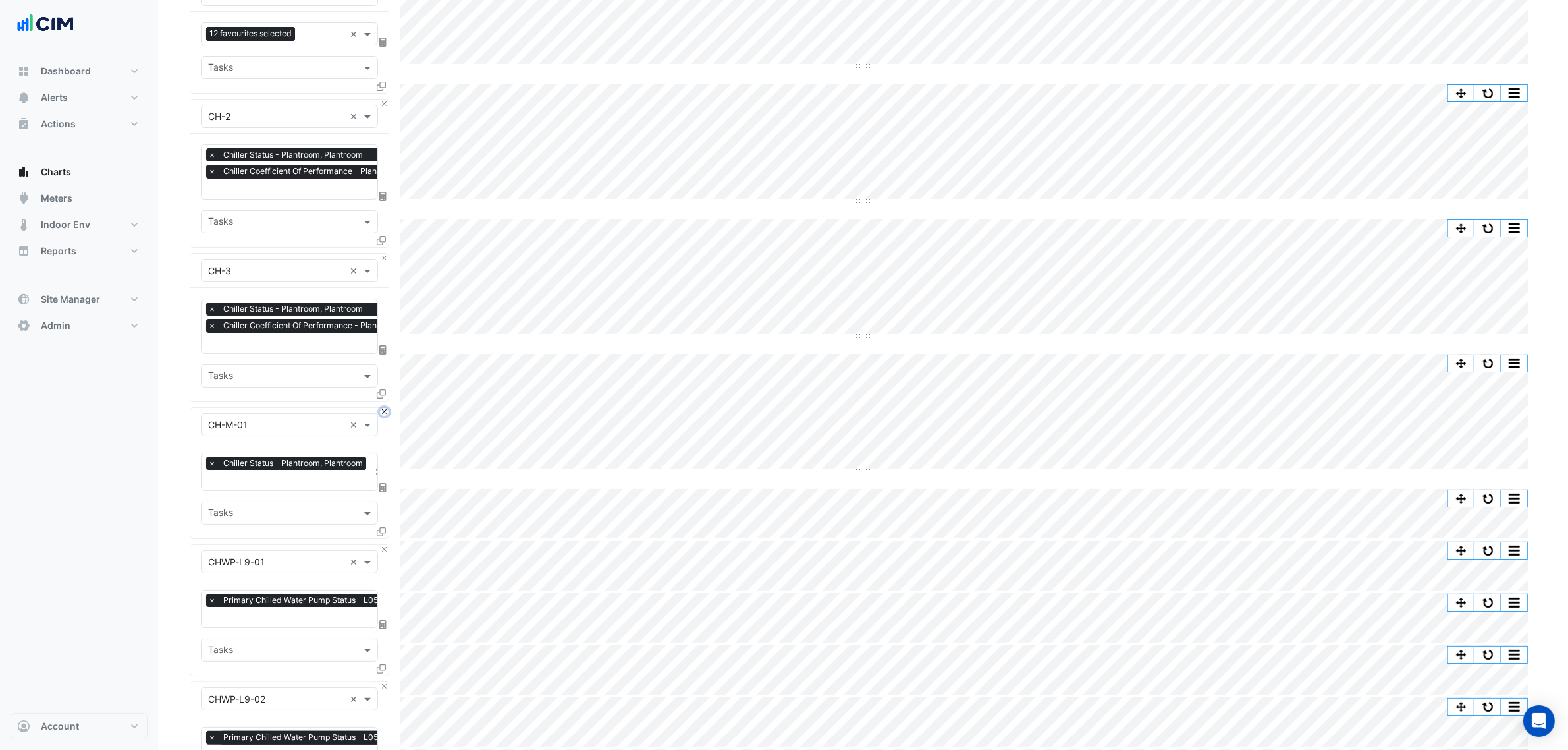
click at [381, 412] on button "Close" at bounding box center [383, 412] width 8 height 8
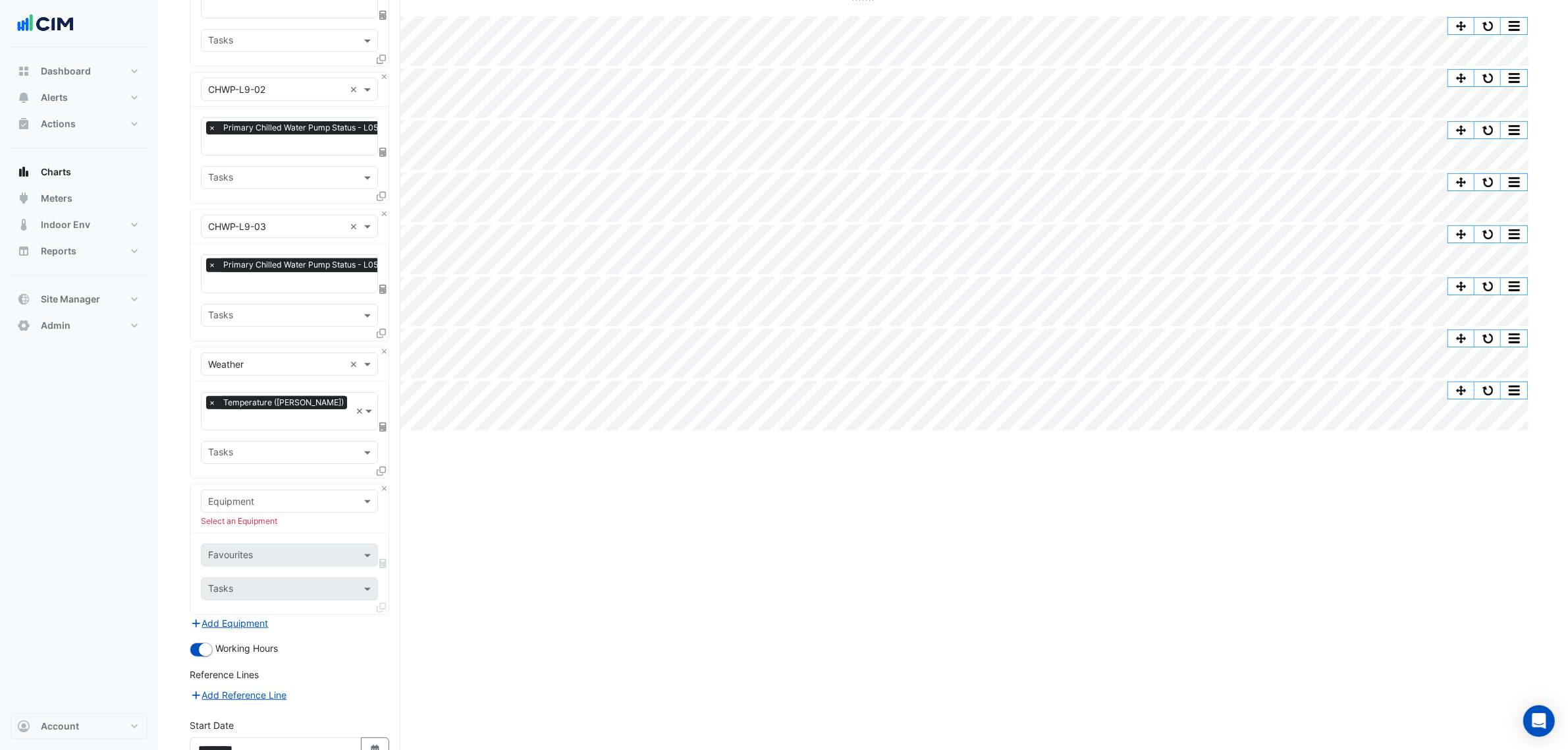
scroll to position [755, 0]
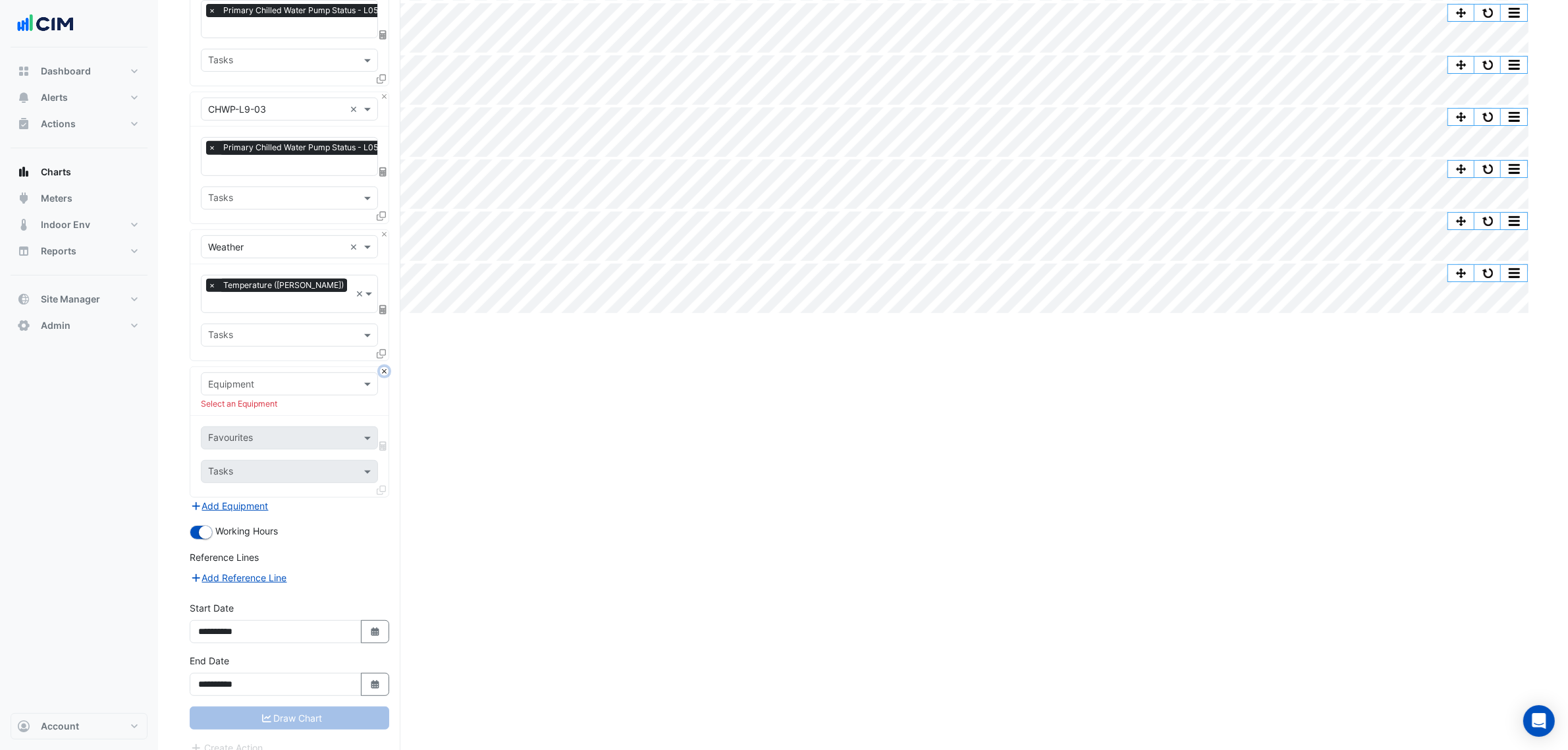
click at [380, 367] on button "Close" at bounding box center [383, 371] width 8 height 8
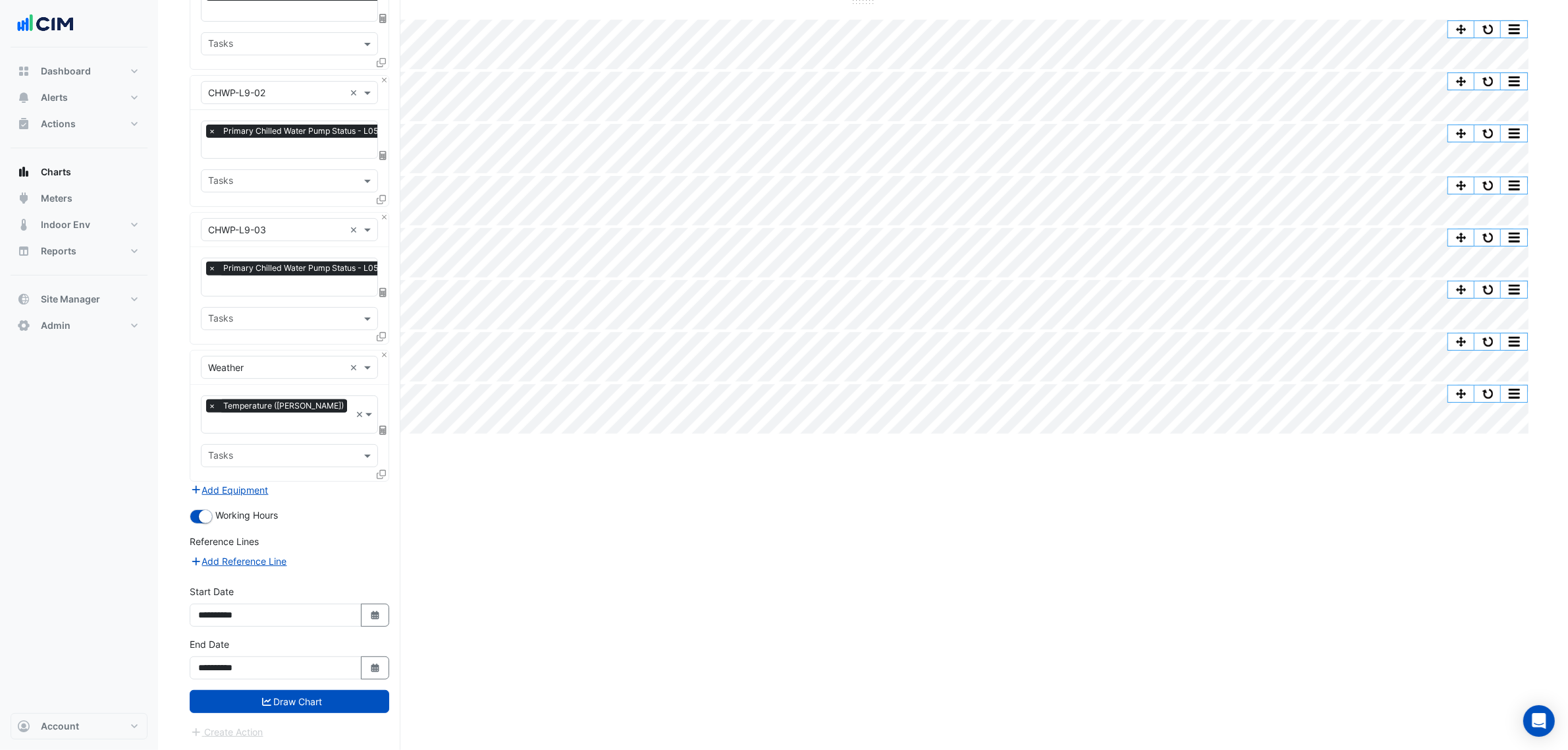
scroll to position [616, 0]
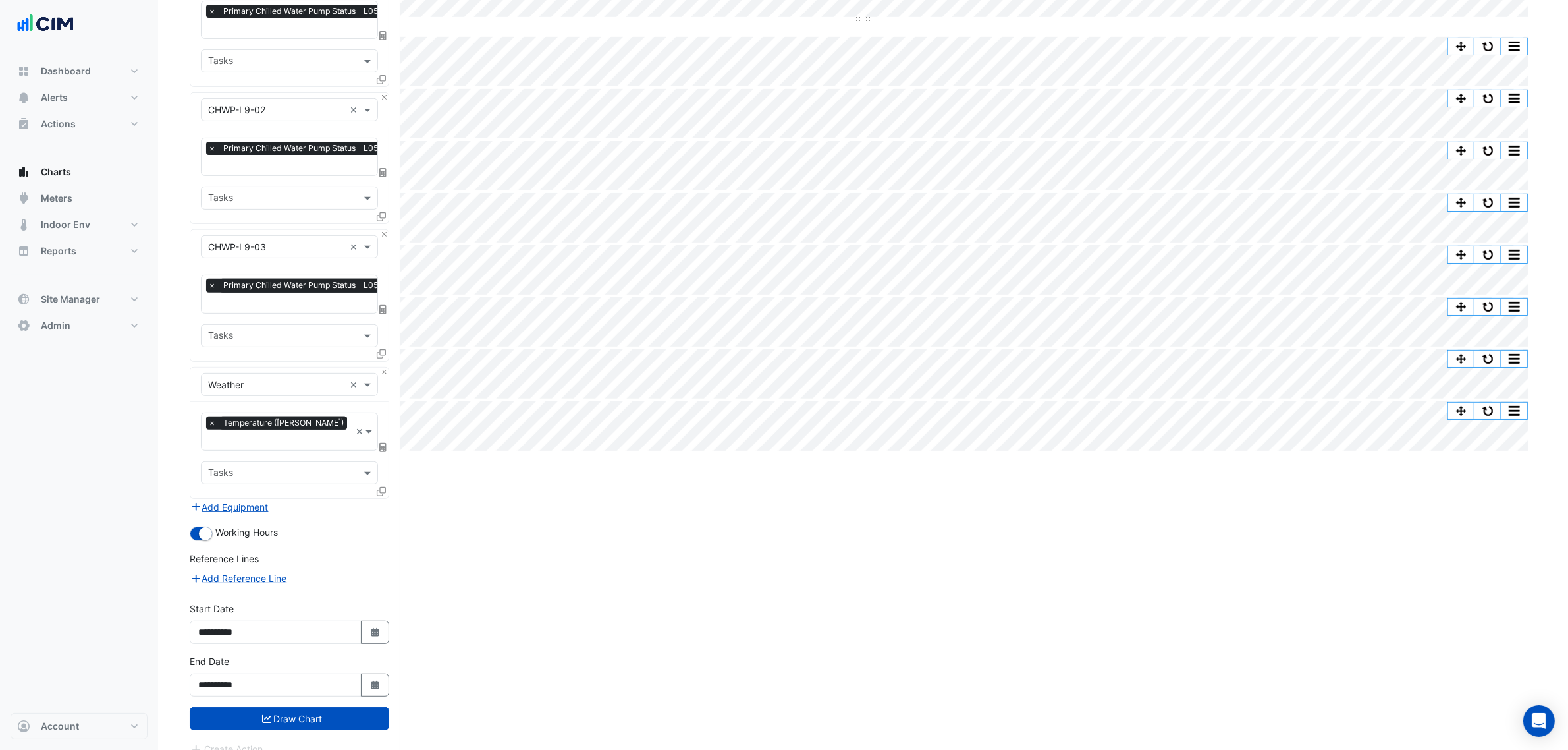
click at [300, 707] on button "Draw Chart" at bounding box center [289, 718] width 199 height 23
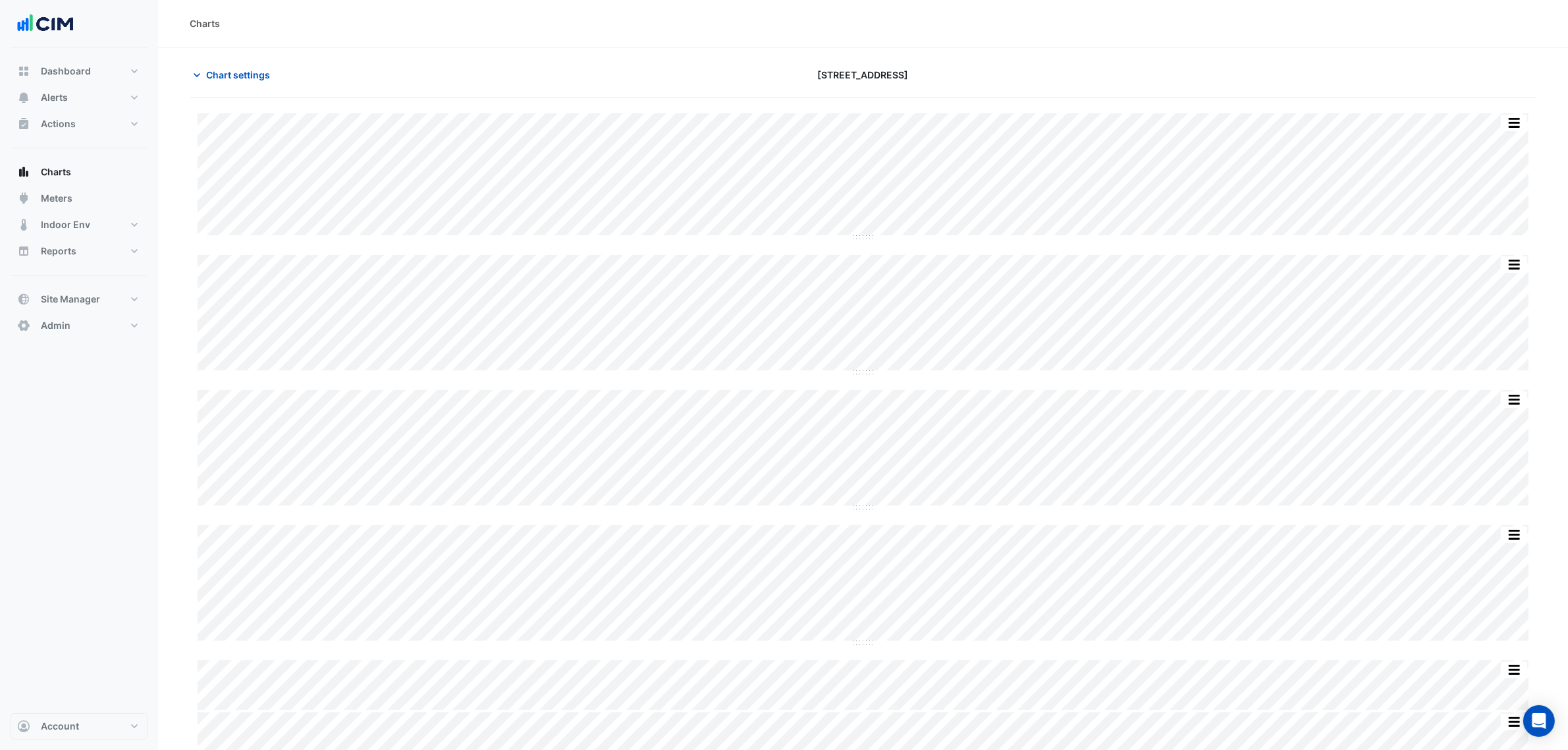
click at [880, 401] on div "Split by Equip Split All Split None Print Save as JPEG Save as PNG Pivot Data T…" at bounding box center [862, 568] width 1347 height 909
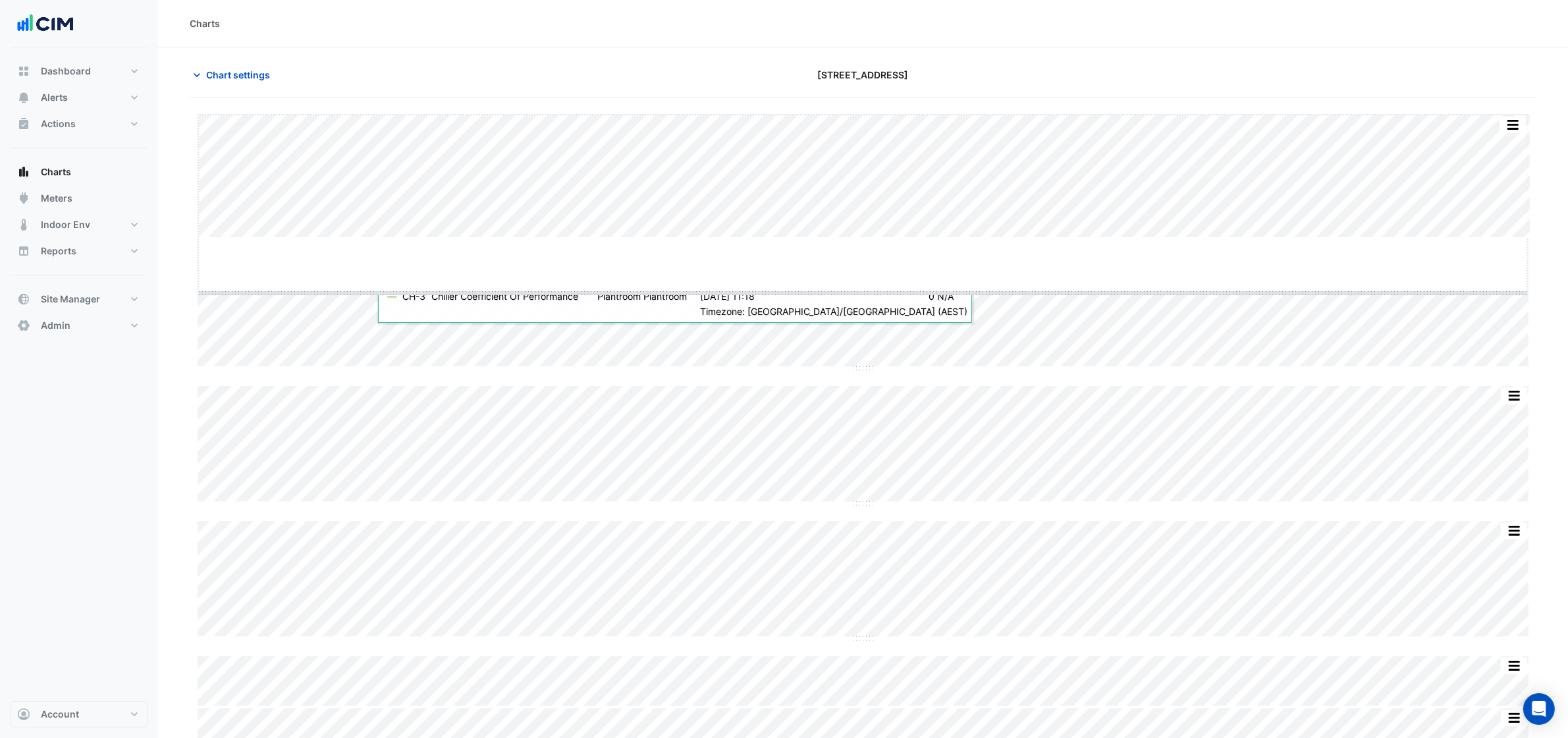
drag, startPoint x: 868, startPoint y: 235, endPoint x: 857, endPoint y: 462, distance: 227.3
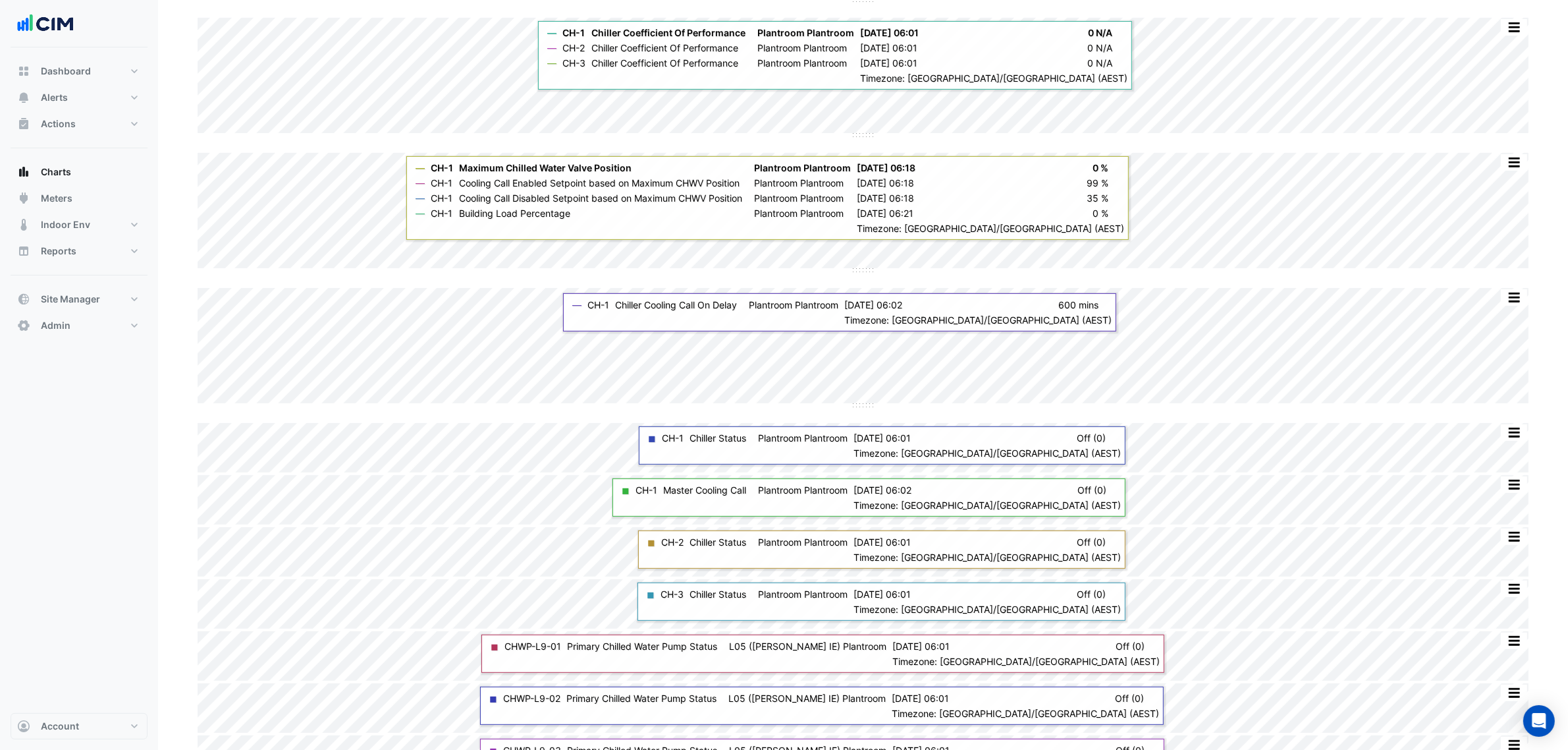
scroll to position [505, 0]
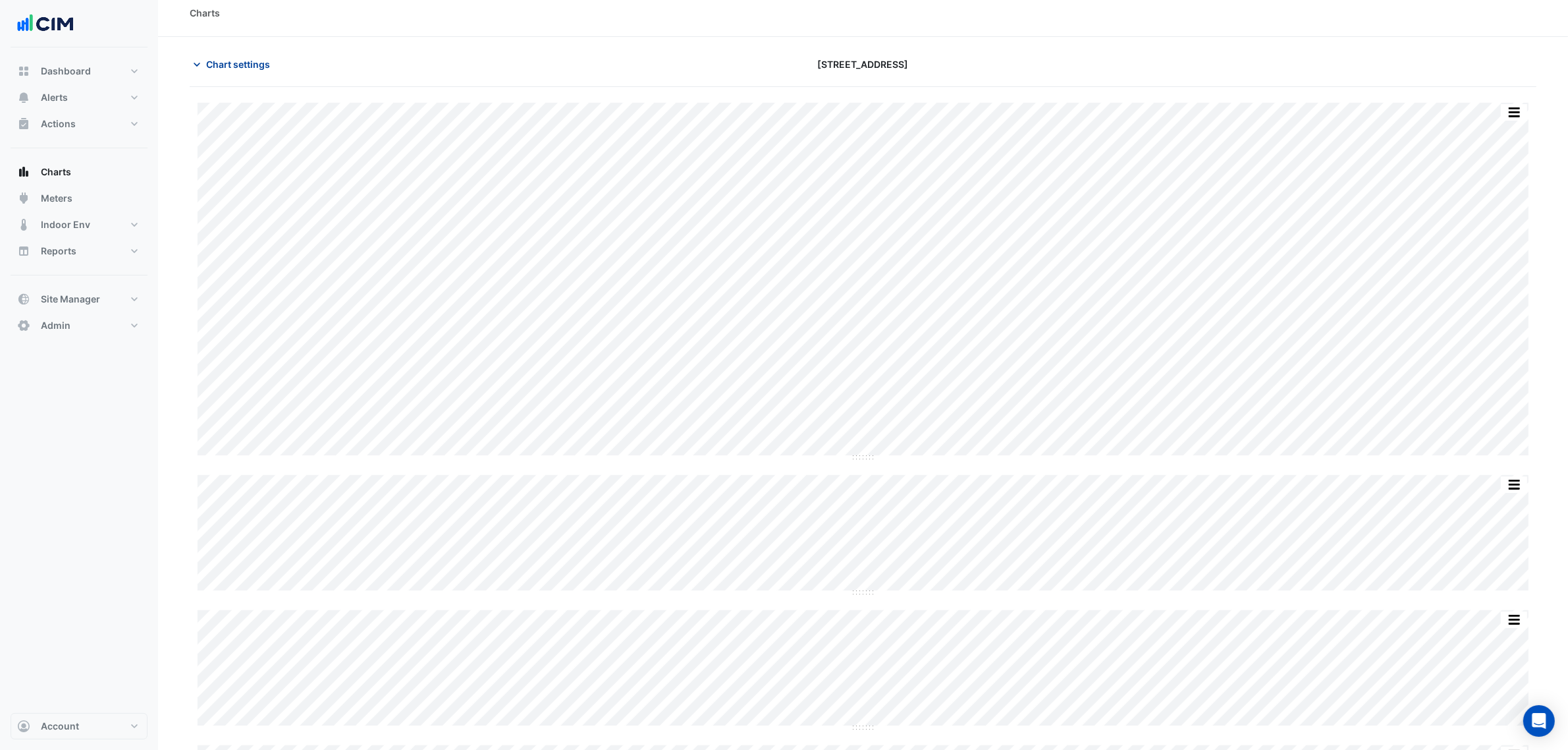
click at [228, 72] on button "Chart settings" at bounding box center [234, 64] width 89 height 23
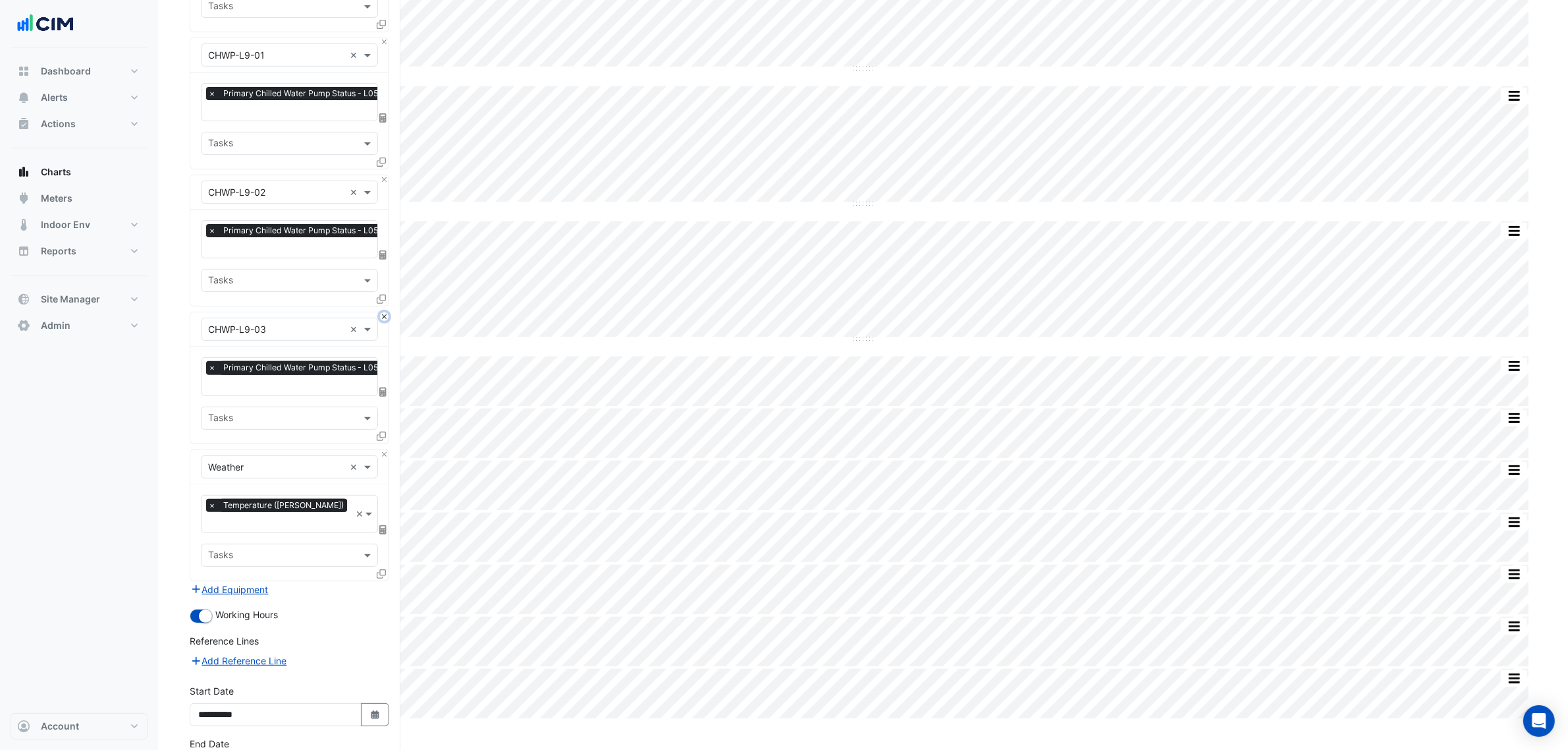
click at [380, 316] on button "Close" at bounding box center [383, 316] width 8 height 8
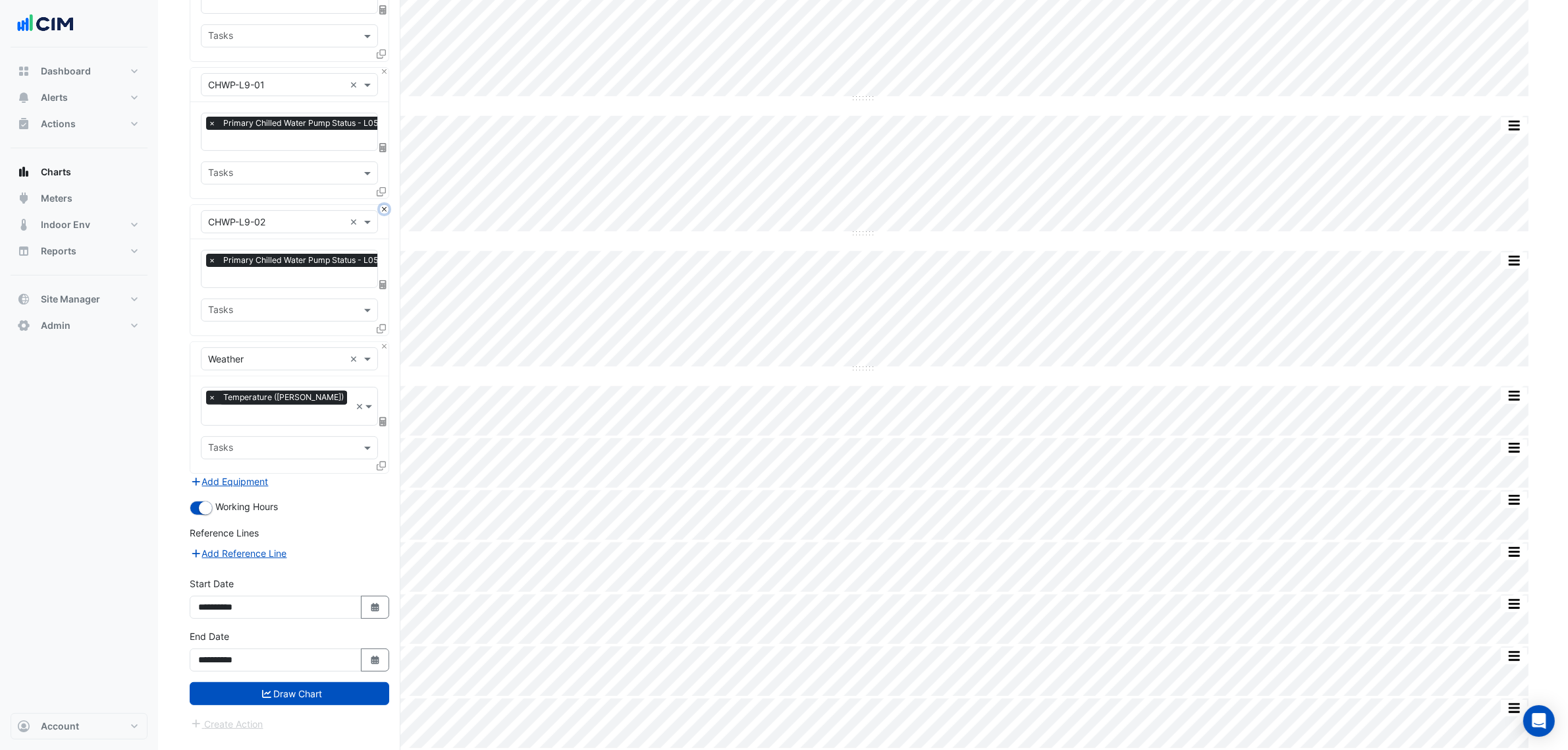
click at [386, 211] on button "Close" at bounding box center [383, 208] width 8 height 8
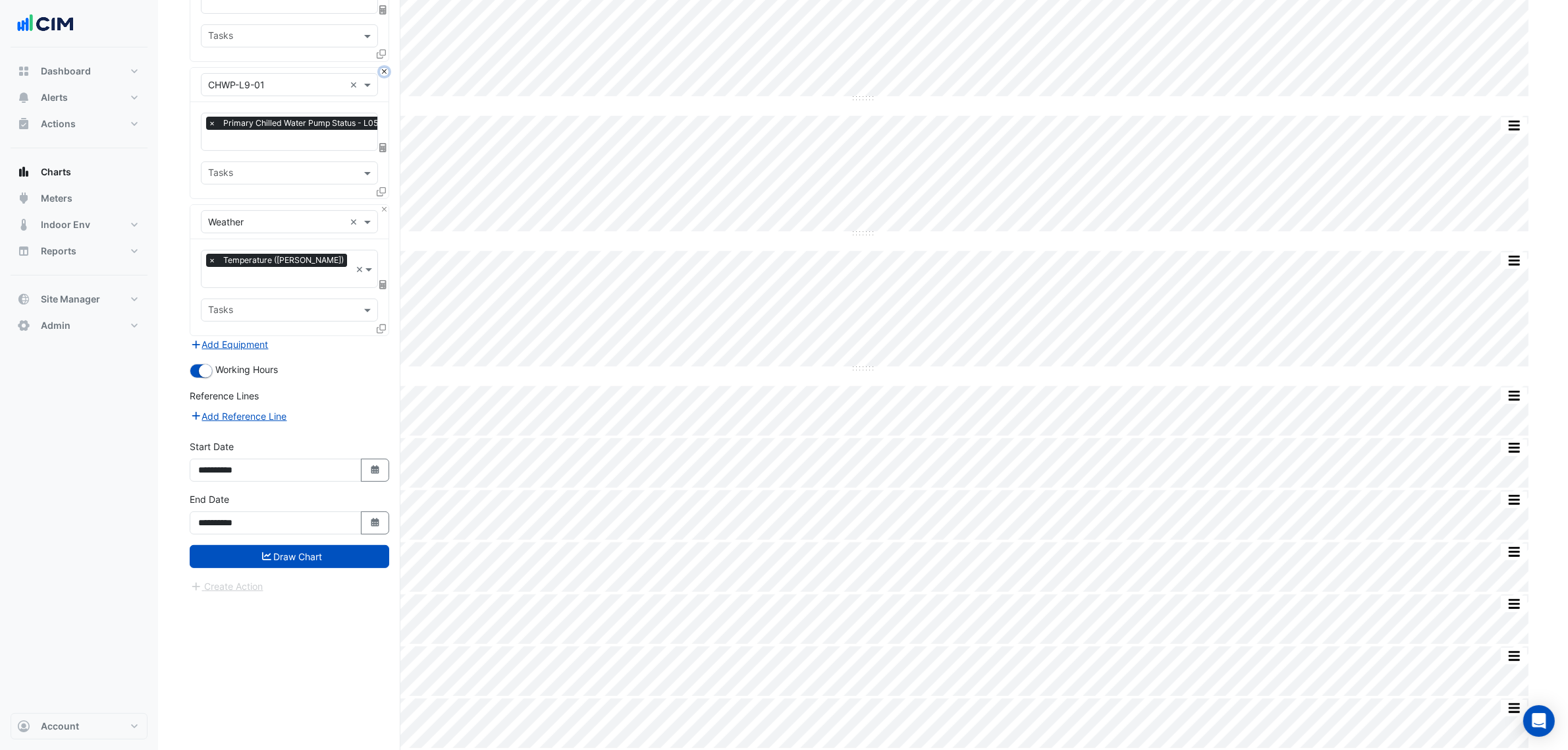
click at [381, 74] on button "Close" at bounding box center [383, 71] width 8 height 8
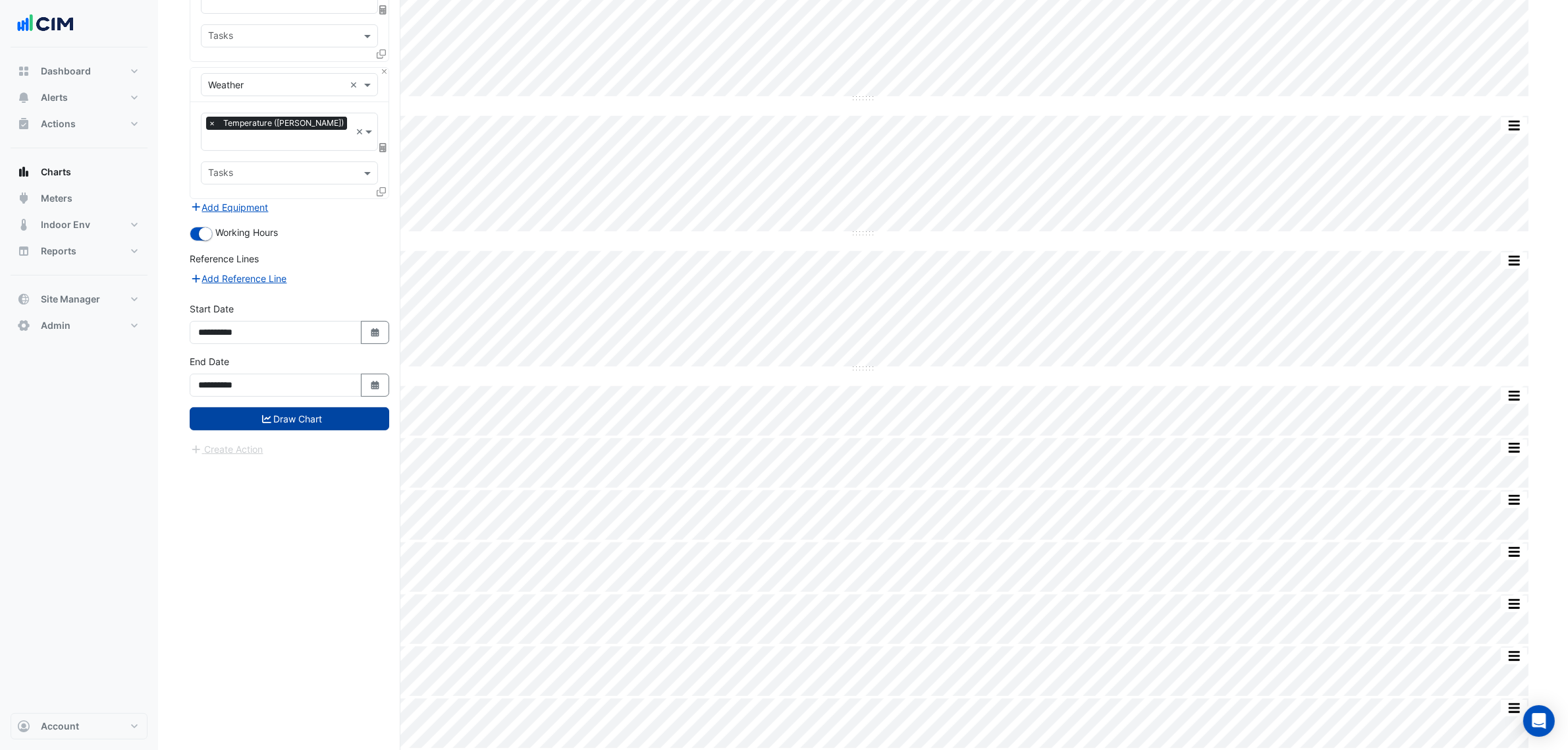
click at [327, 407] on button "Draw Chart" at bounding box center [289, 419] width 199 height 23
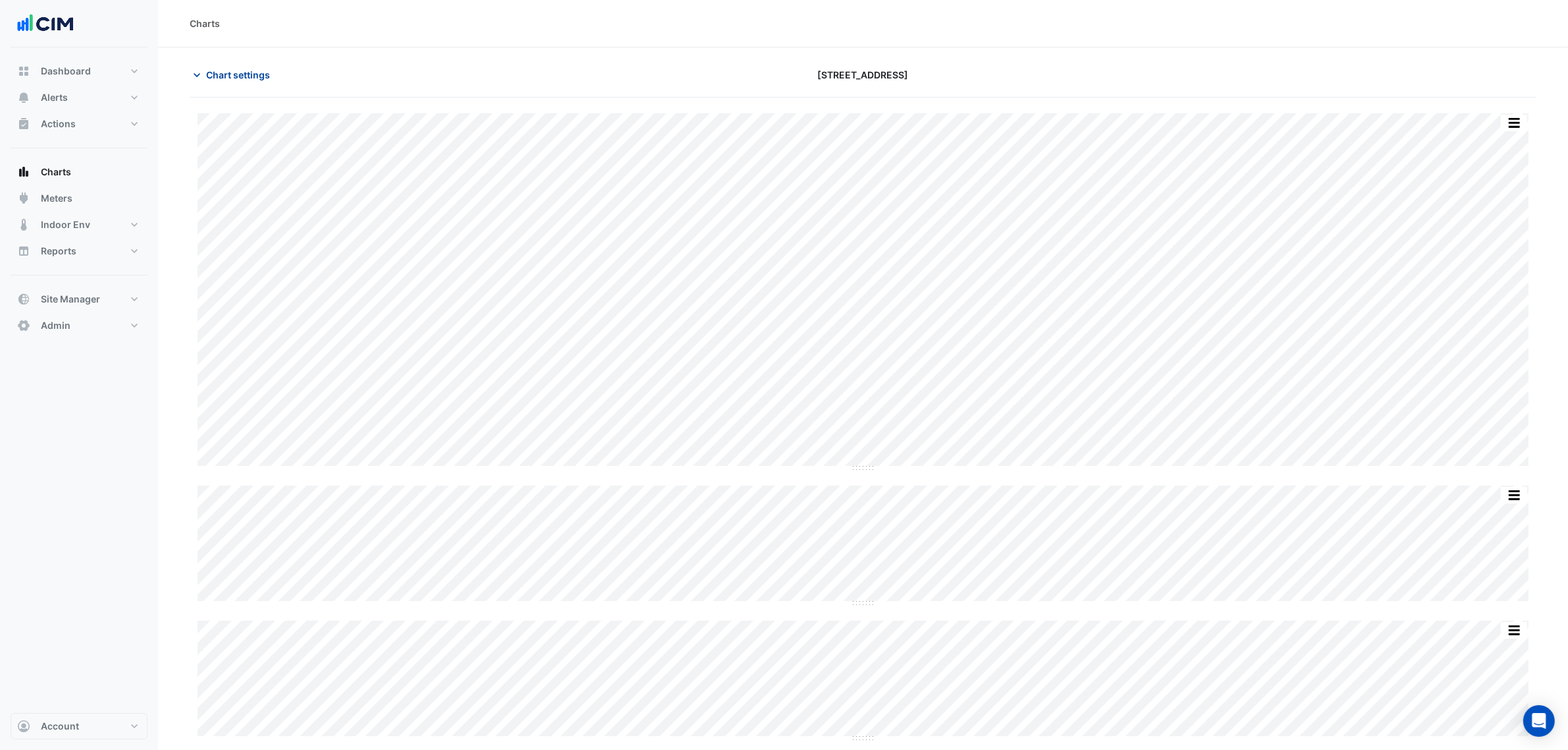
click at [201, 74] on button "Chart settings" at bounding box center [234, 75] width 89 height 23
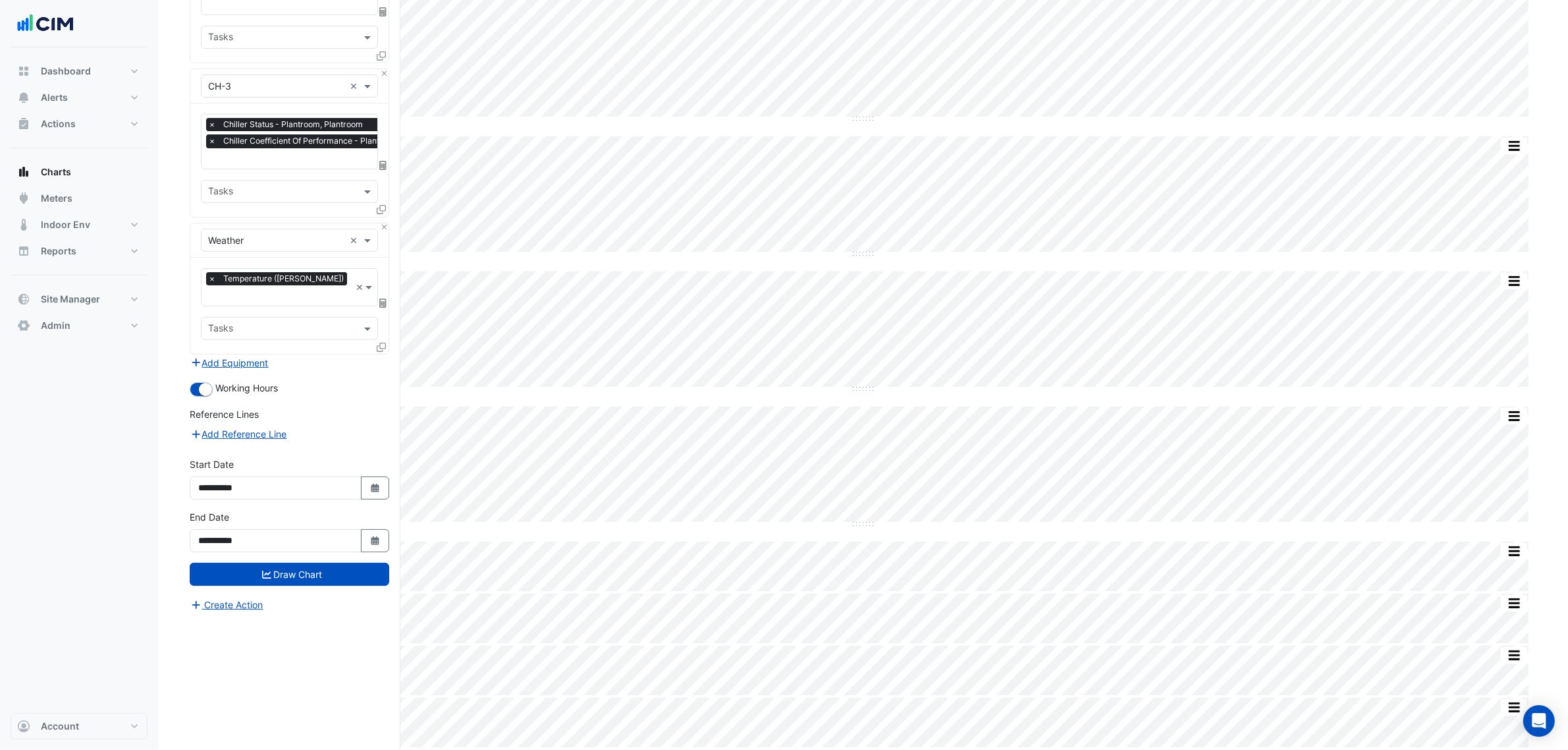
scroll to position [20, 0]
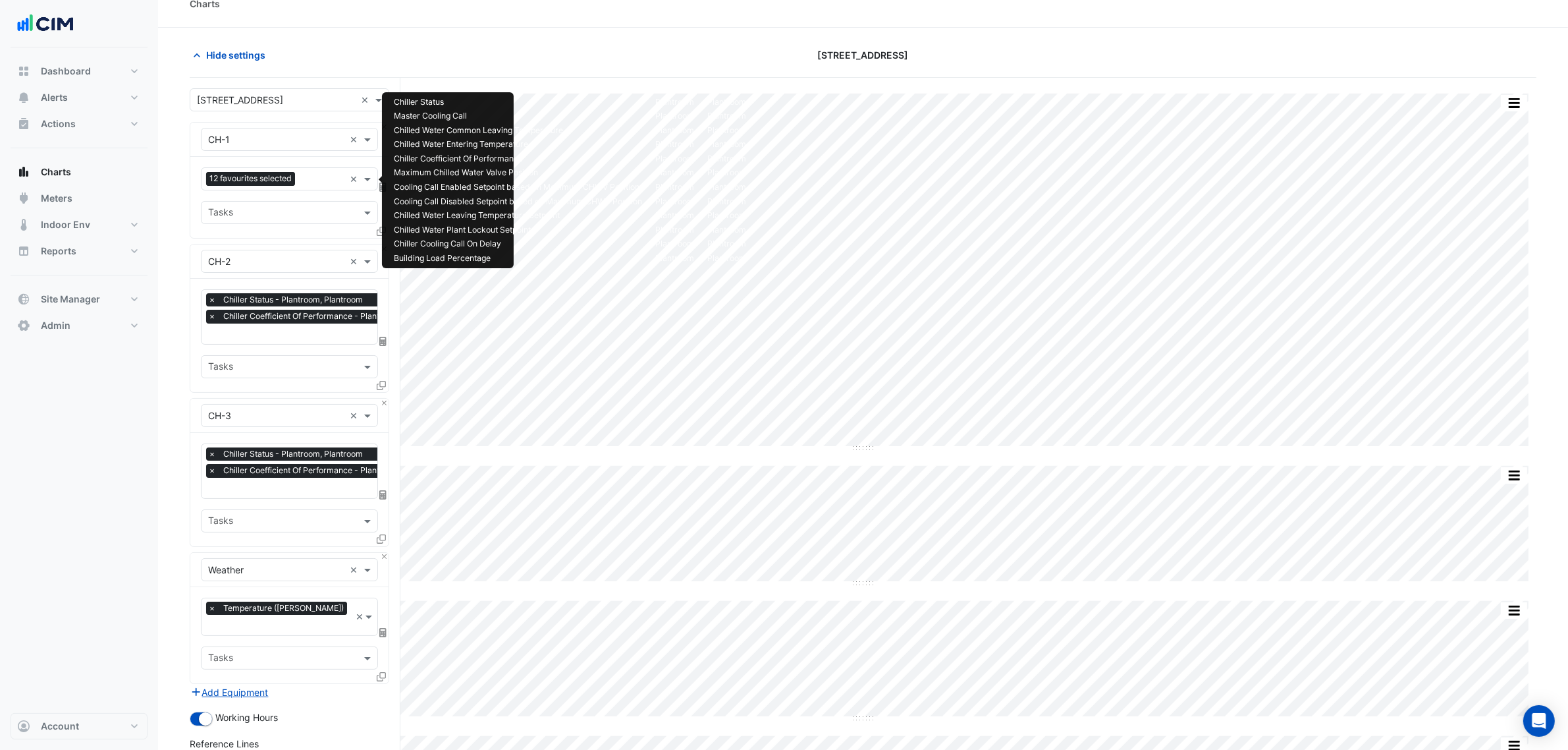
click at [274, 185] on span "12 favourites selected" at bounding box center [251, 179] width 89 height 14
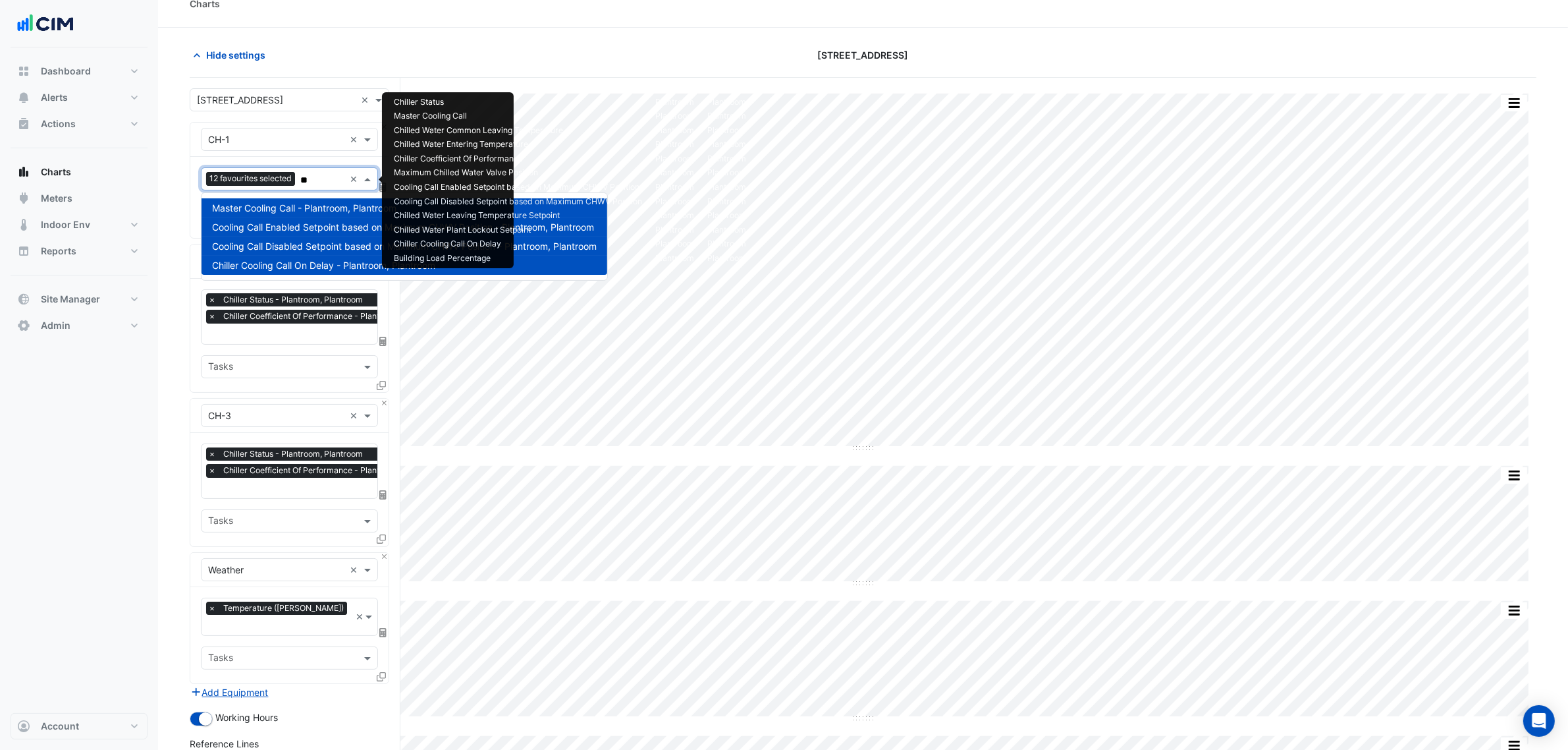
click at [323, 264] on span "Chiller Cooling Call On Delay - Plantroom, Plantroom" at bounding box center [323, 265] width 223 height 11
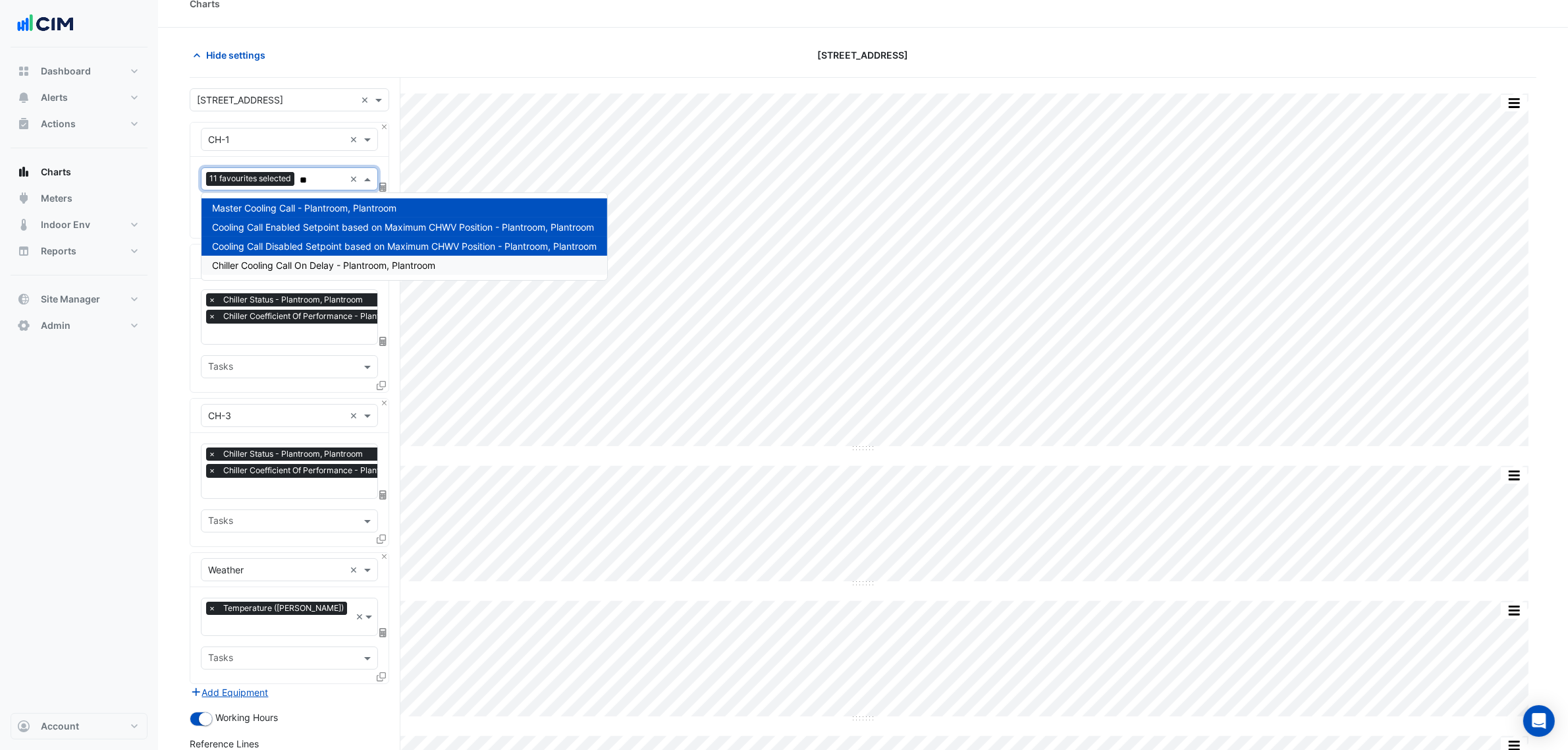
scroll to position [349, 0]
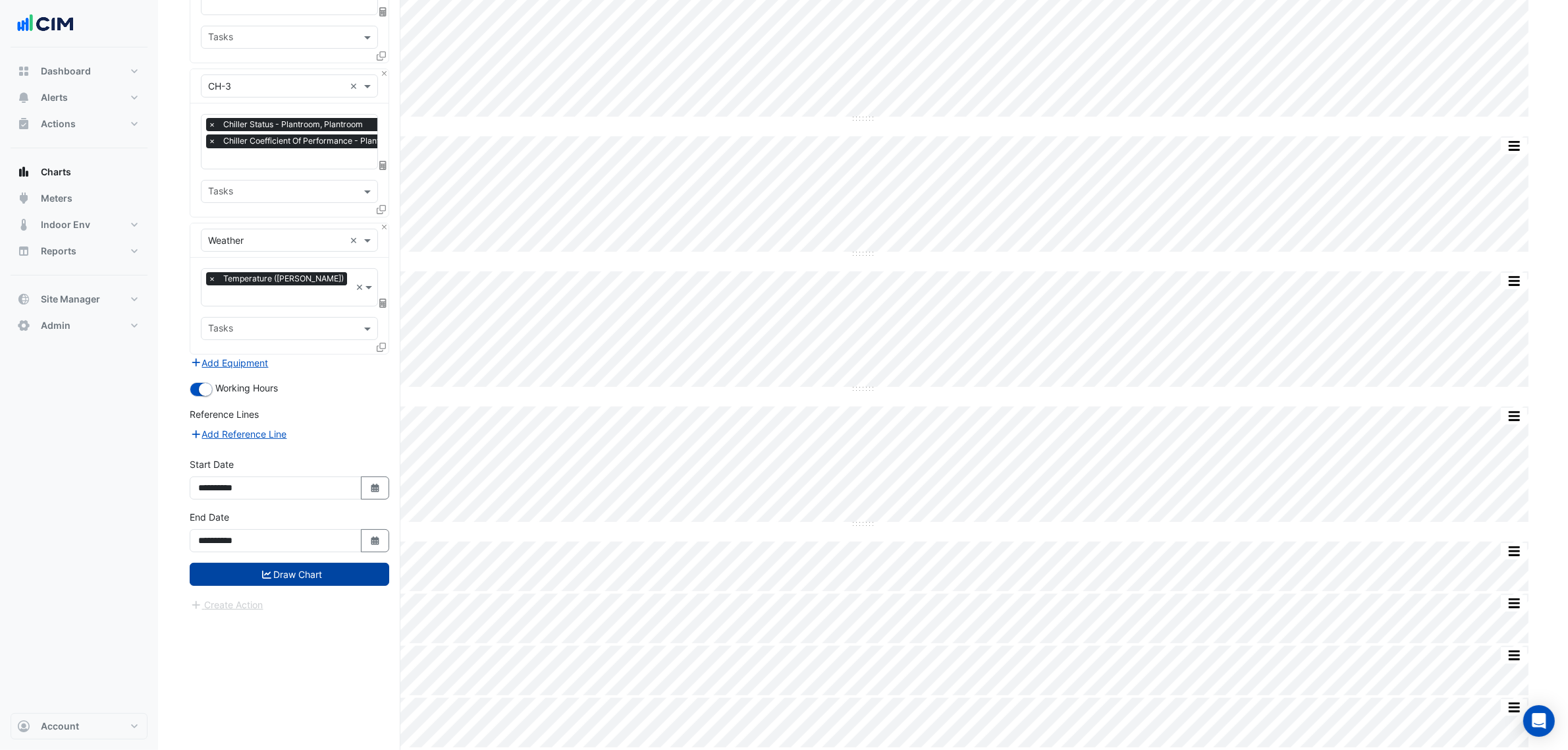
type input "**"
click at [320, 562] on button "Draw Chart" at bounding box center [289, 574] width 199 height 23
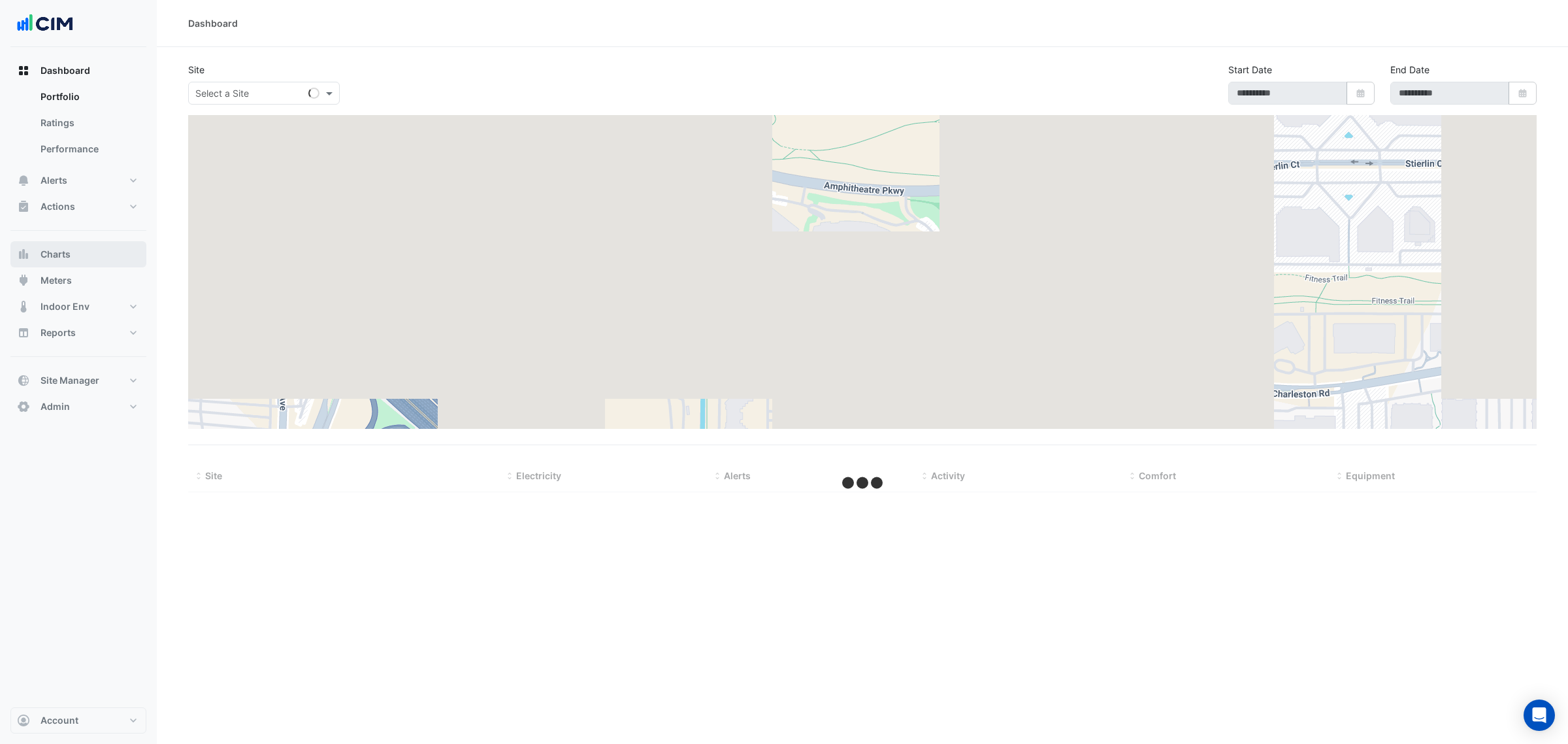
click at [79, 255] on button "Charts" at bounding box center [79, 253] width 136 height 26
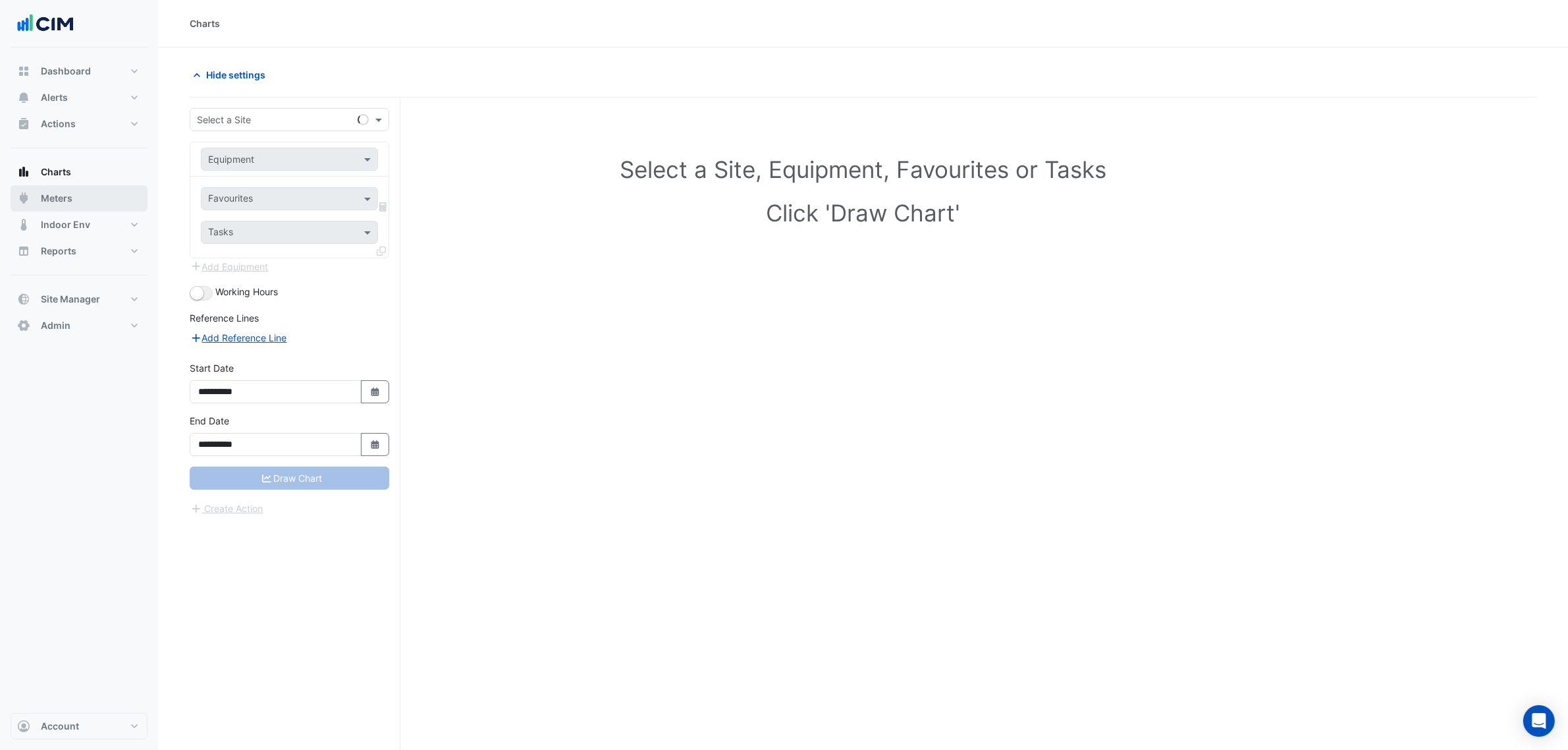
click at [69, 199] on span "Meters" at bounding box center [56, 198] width 32 height 14
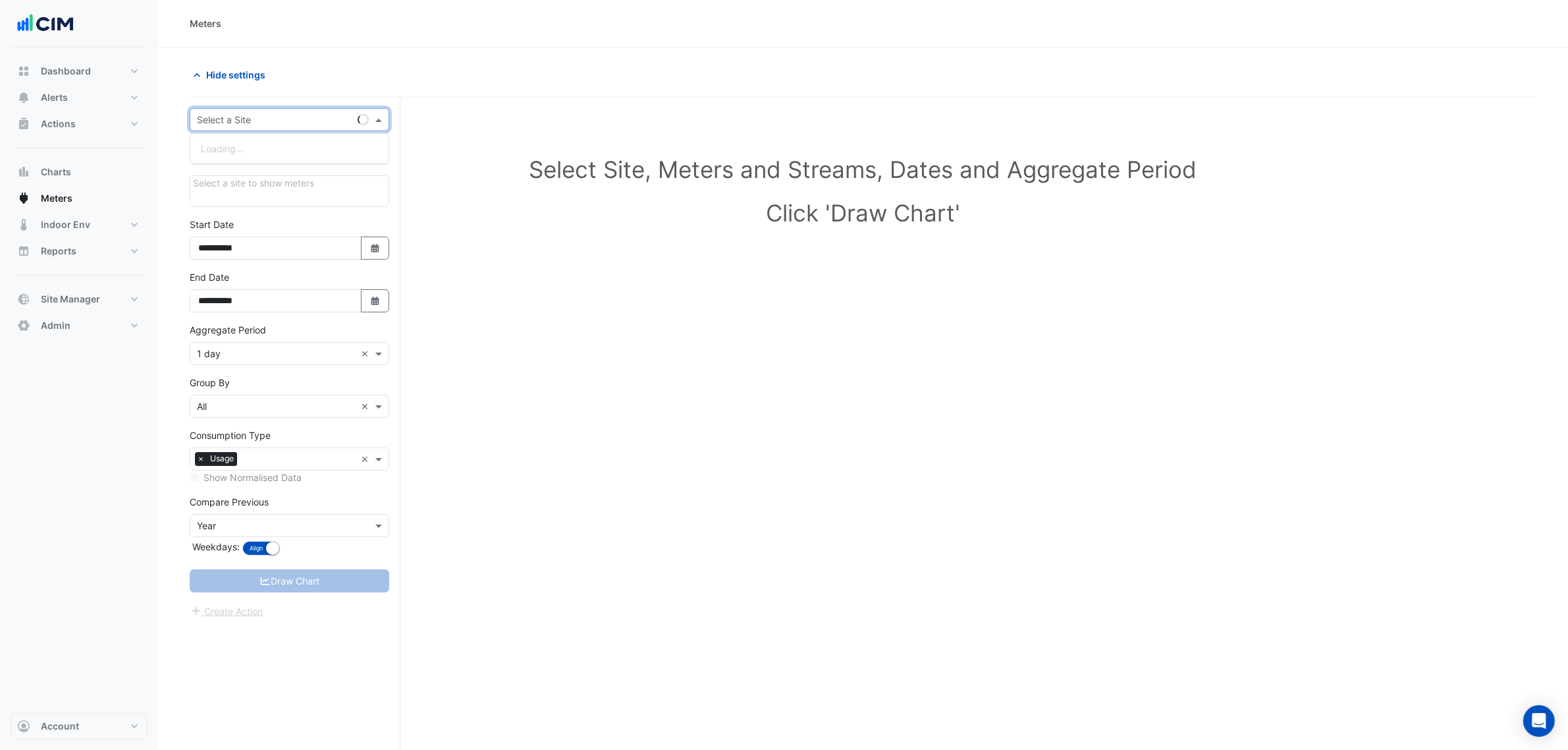
click at [231, 116] on input "text" at bounding box center [276, 120] width 159 height 14
type input "*****"
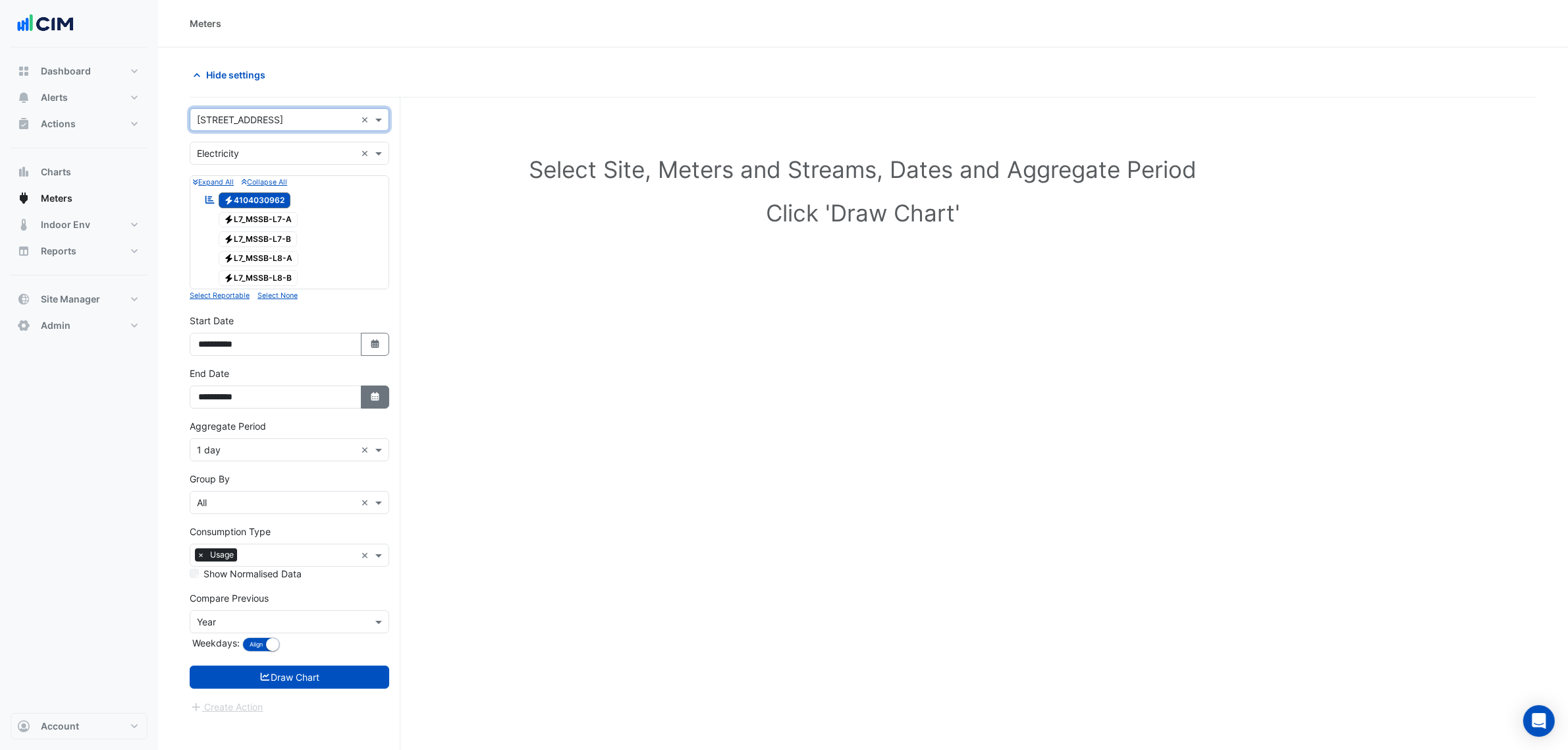
drag, startPoint x: 373, startPoint y: 403, endPoint x: 373, endPoint y: 391, distance: 12.0
click at [373, 399] on icon "button" at bounding box center [374, 395] width 8 height 8
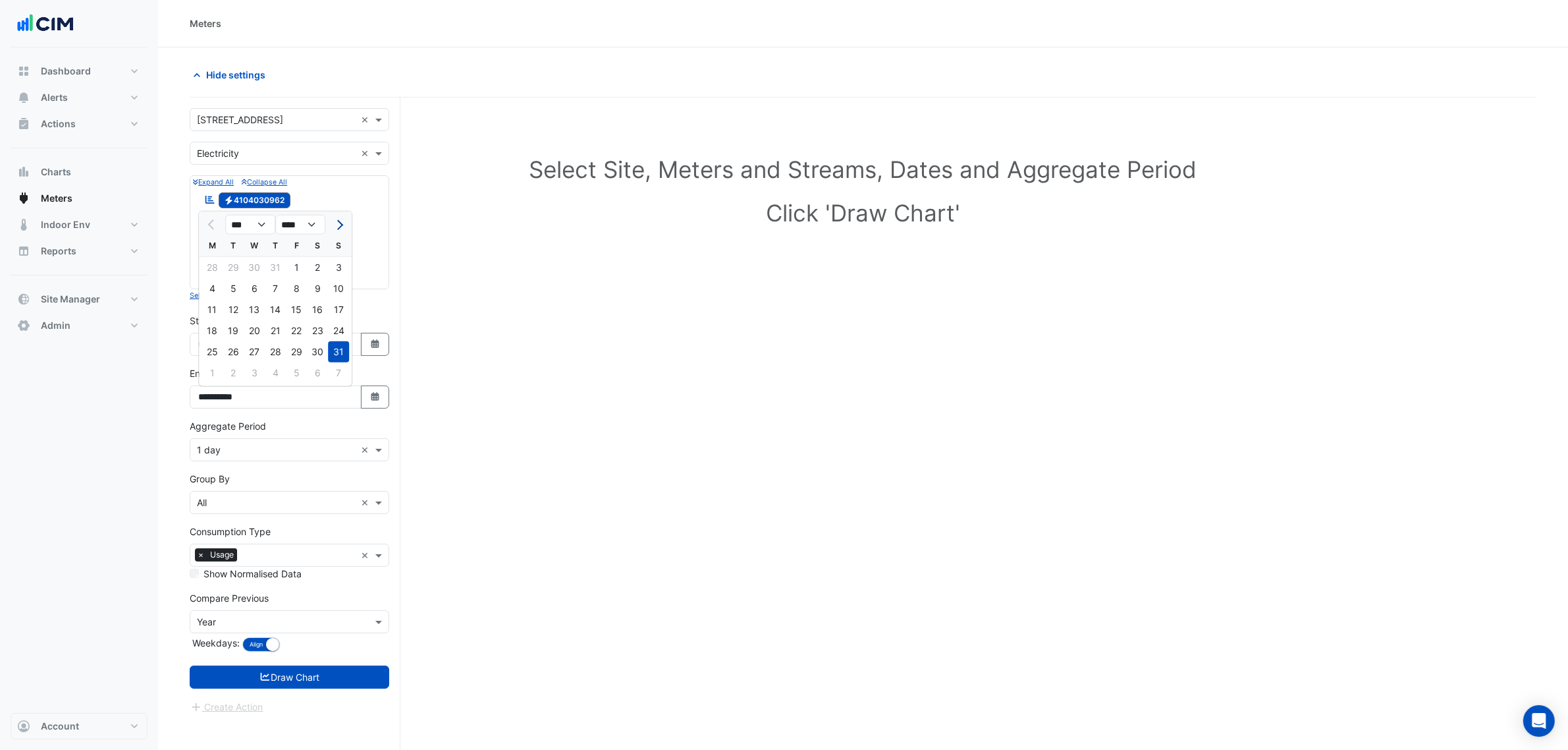
click at [346, 218] on button "Next month" at bounding box center [338, 224] width 16 height 21
select select "*"
click at [337, 310] on div "21" at bounding box center [338, 309] width 21 height 21
type input "**********"
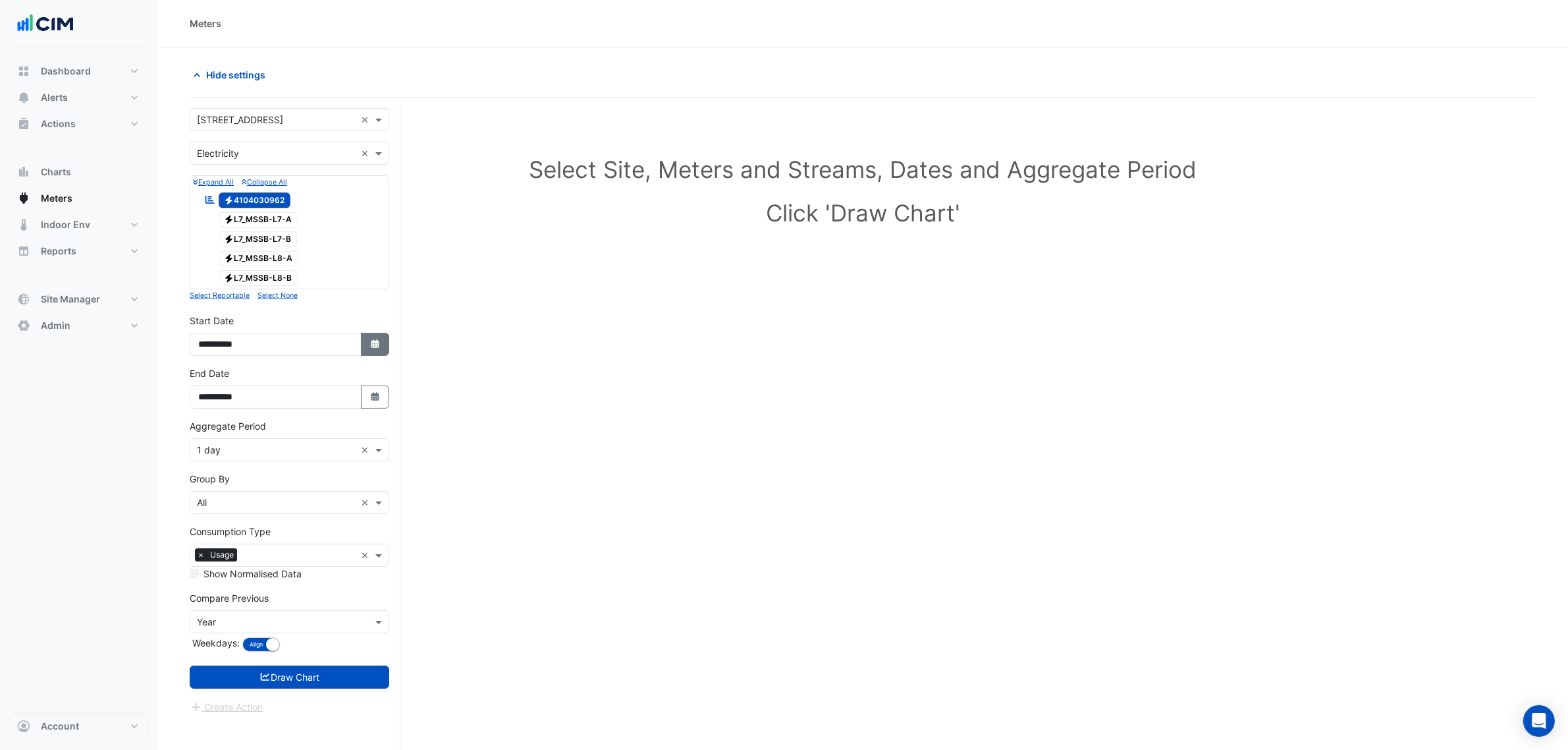
click at [361, 337] on button "Select Date" at bounding box center [375, 345] width 29 height 23
select select "*"
select select "****"
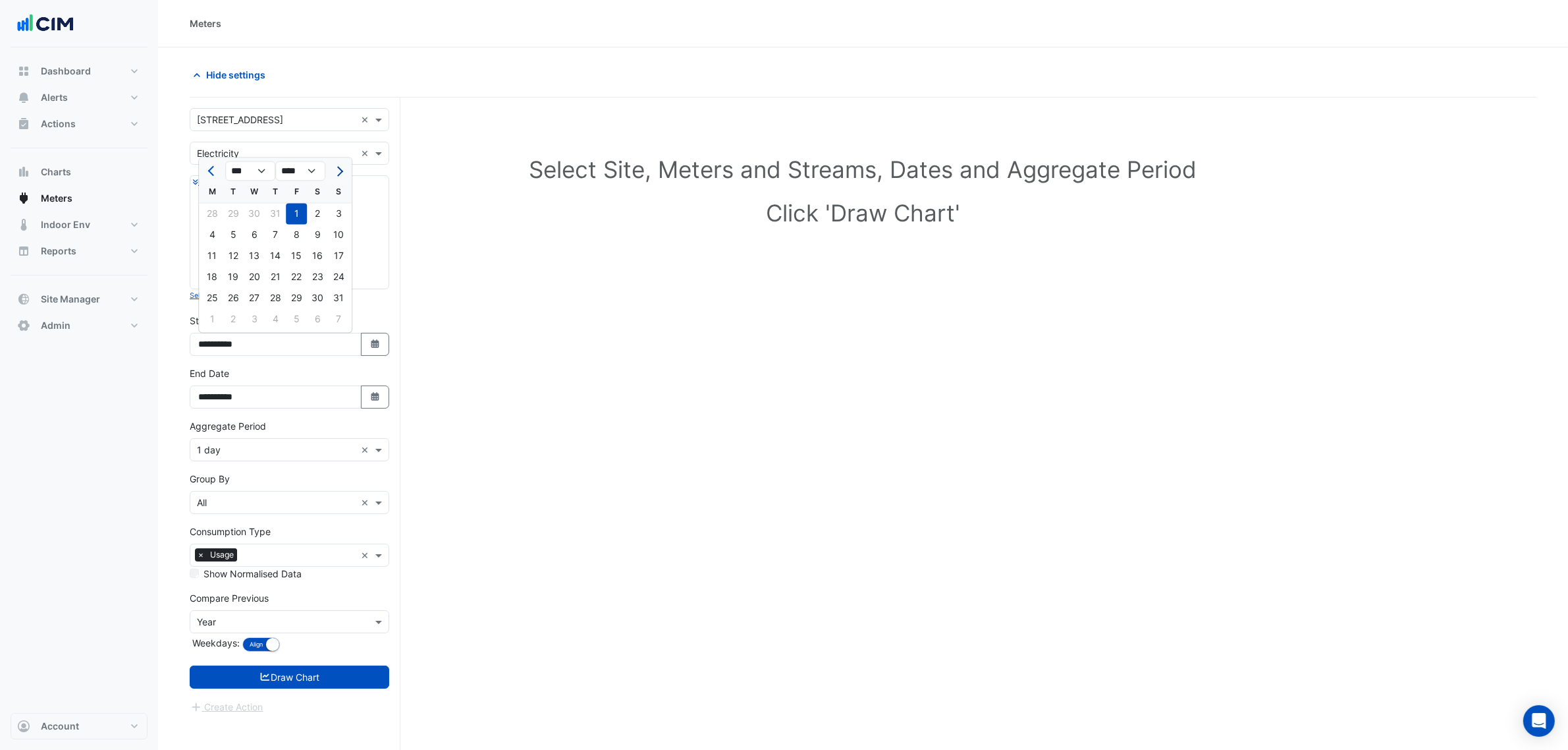
click at [344, 170] on button "Next month" at bounding box center [338, 171] width 16 height 21
select select "*"
click at [209, 218] on div "1" at bounding box center [211, 214] width 21 height 21
type input "**********"
click at [277, 449] on input "text" at bounding box center [276, 449] width 159 height 14
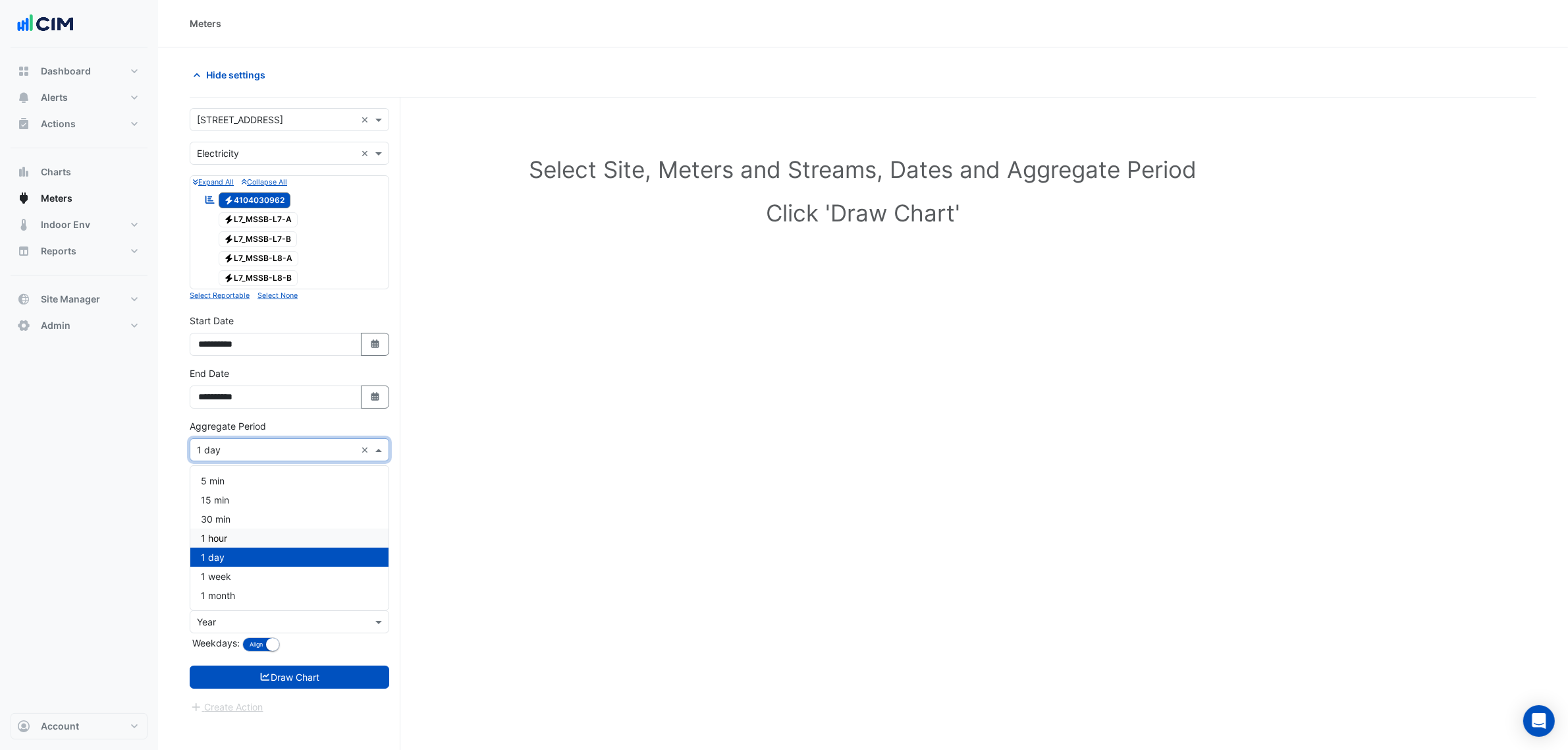
click at [248, 534] on div "1 hour" at bounding box center [290, 538] width 198 height 19
click at [306, 699] on form "× 45-61 Waterloo Rd × × Electricity × Expand All Collapse All Reportable Electr…" at bounding box center [289, 412] width 199 height 606
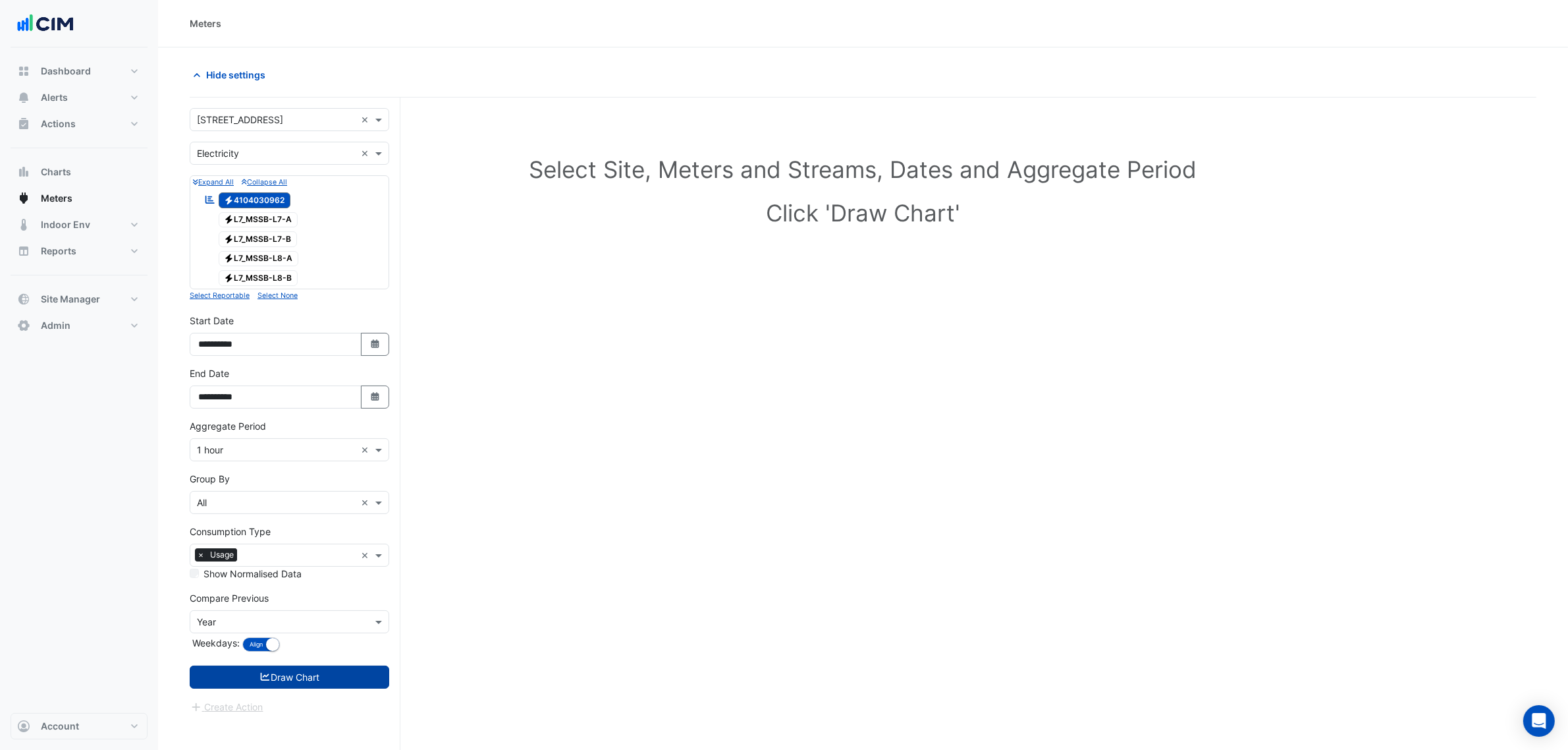
click at [308, 682] on button "Draw Chart" at bounding box center [289, 677] width 199 height 23
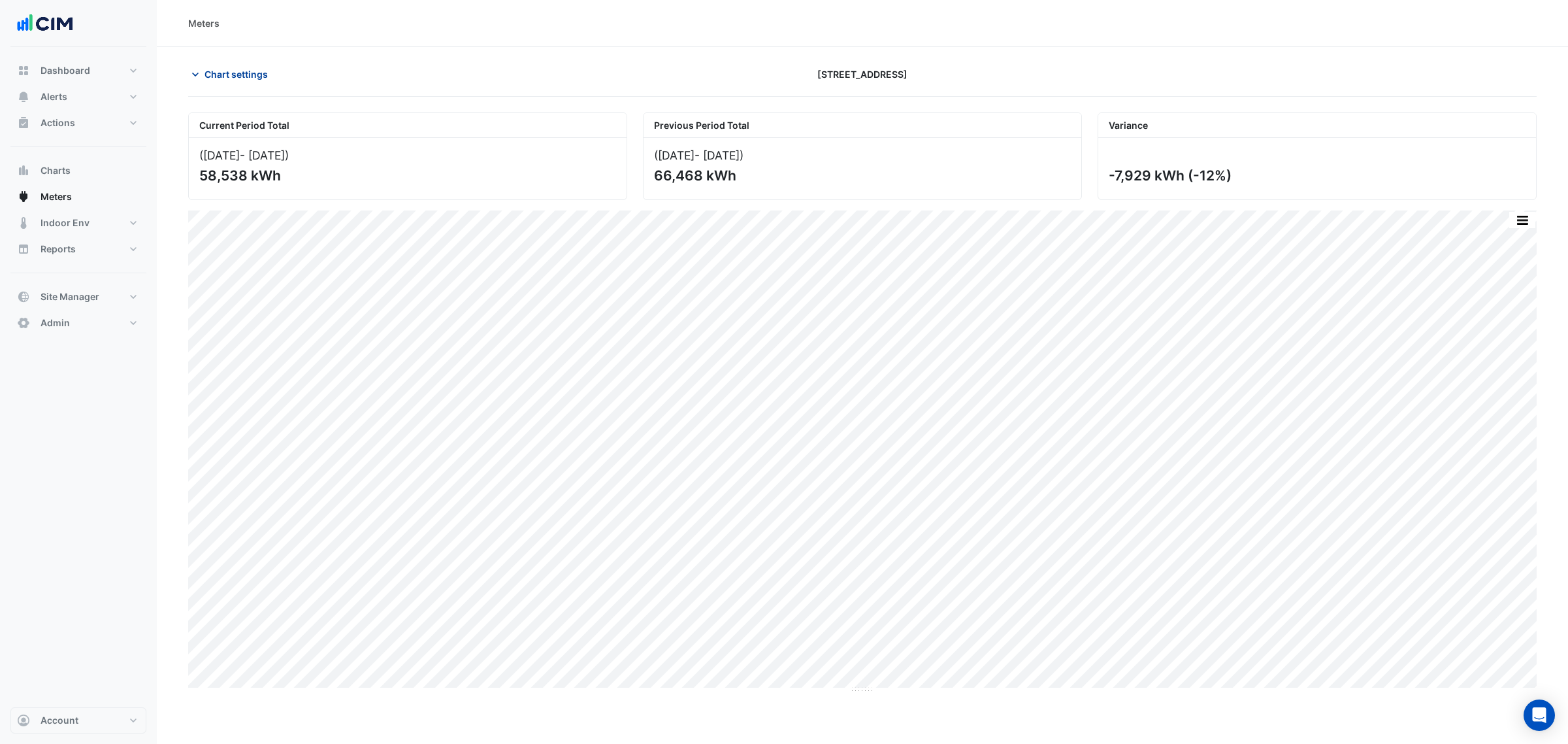
click at [235, 73] on span "Chart settings" at bounding box center [236, 73] width 64 height 13
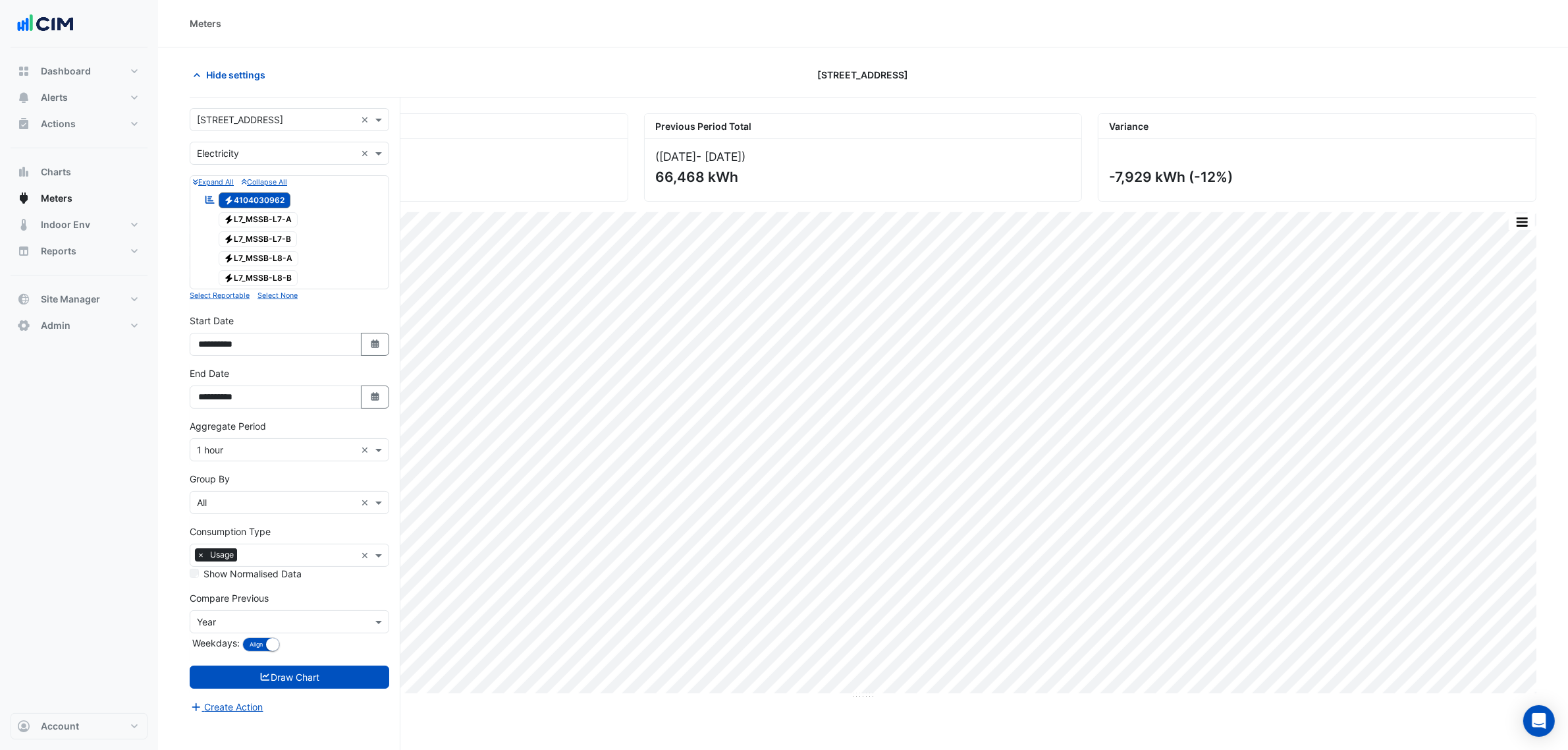
click at [240, 617] on input "text" at bounding box center [276, 622] width 159 height 14
drag, startPoint x: 128, startPoint y: 512, endPoint x: 181, endPoint y: 531, distance: 56.3
click at [129, 512] on div "Dashboard Portfolio Ratings Performance Alerts Site Rules Templates Actions Sit…" at bounding box center [79, 380] width 137 height 665
click at [239, 538] on label "Consumption Type" at bounding box center [230, 531] width 81 height 14
click at [247, 440] on div "Aggregate Period × 1 hour ×" at bounding box center [289, 440] width 199 height 42
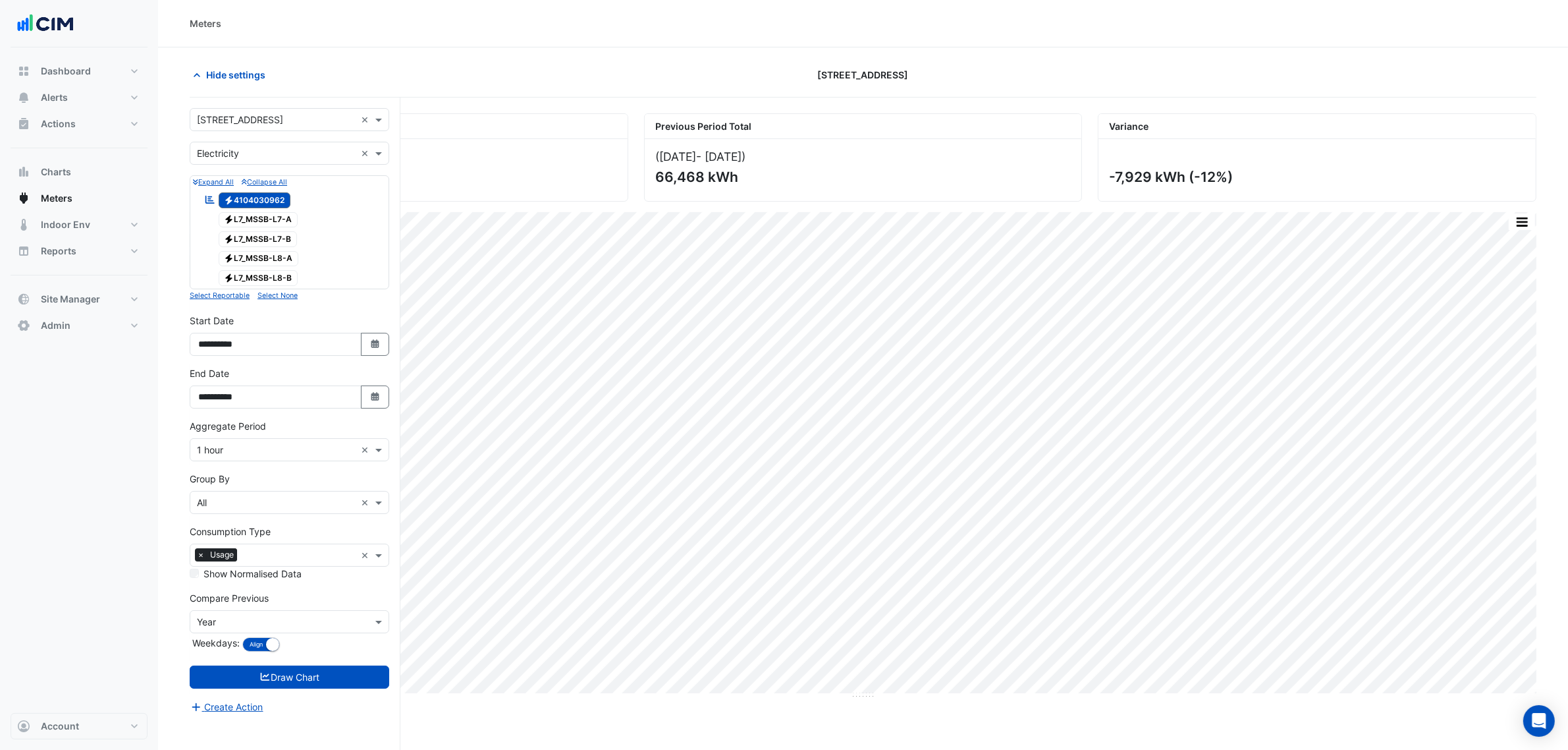
click at [247, 455] on input "text" at bounding box center [276, 449] width 159 height 14
click at [247, 517] on div "30 min" at bounding box center [290, 518] width 198 height 19
click at [316, 672] on button "Draw Chart" at bounding box center [289, 677] width 199 height 23
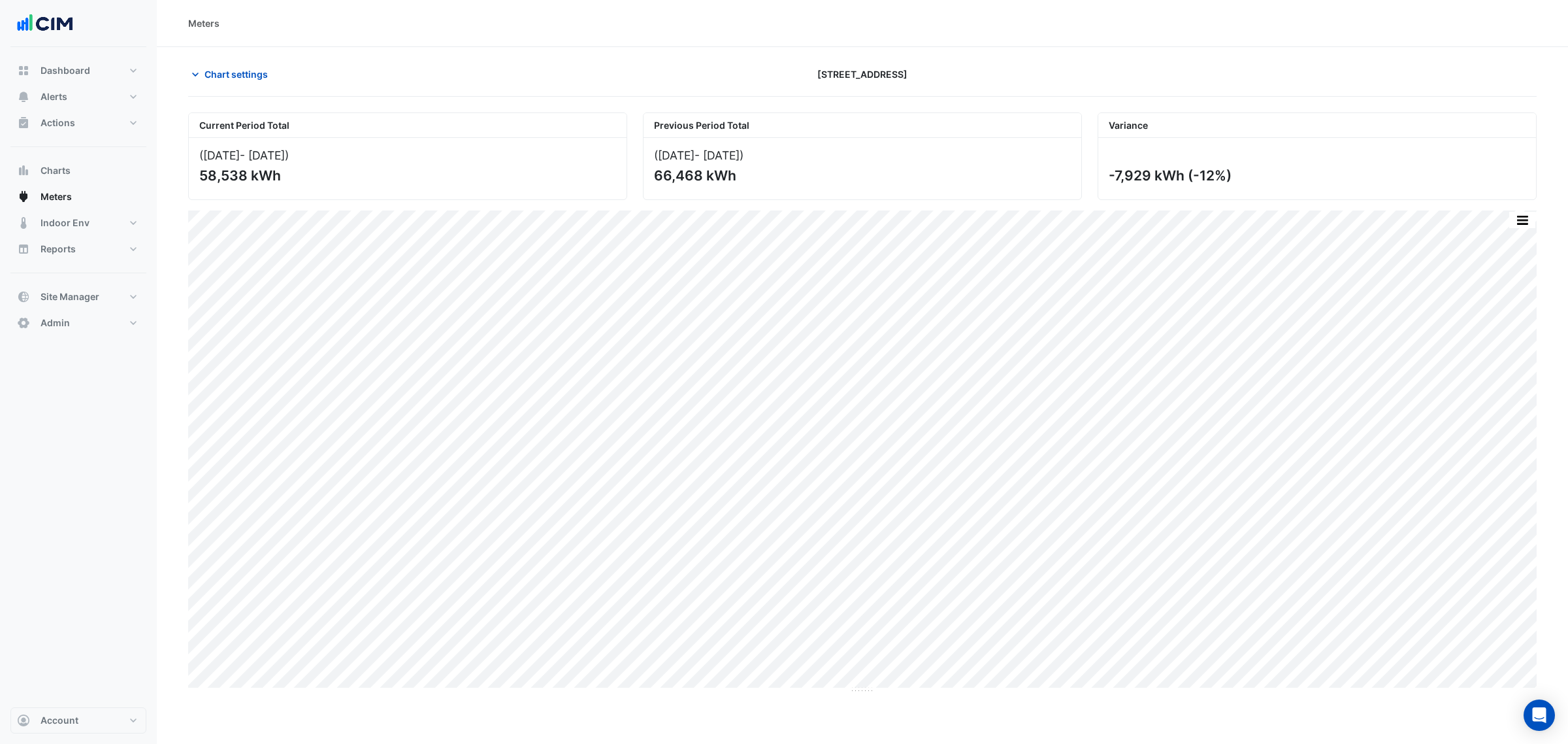
click at [1522, 211] on div "Print Save as JPEG Save as PNG Pivot Data Table Export CSV - Flat Export CSV - …" at bounding box center [1522, 220] width 28 height 18
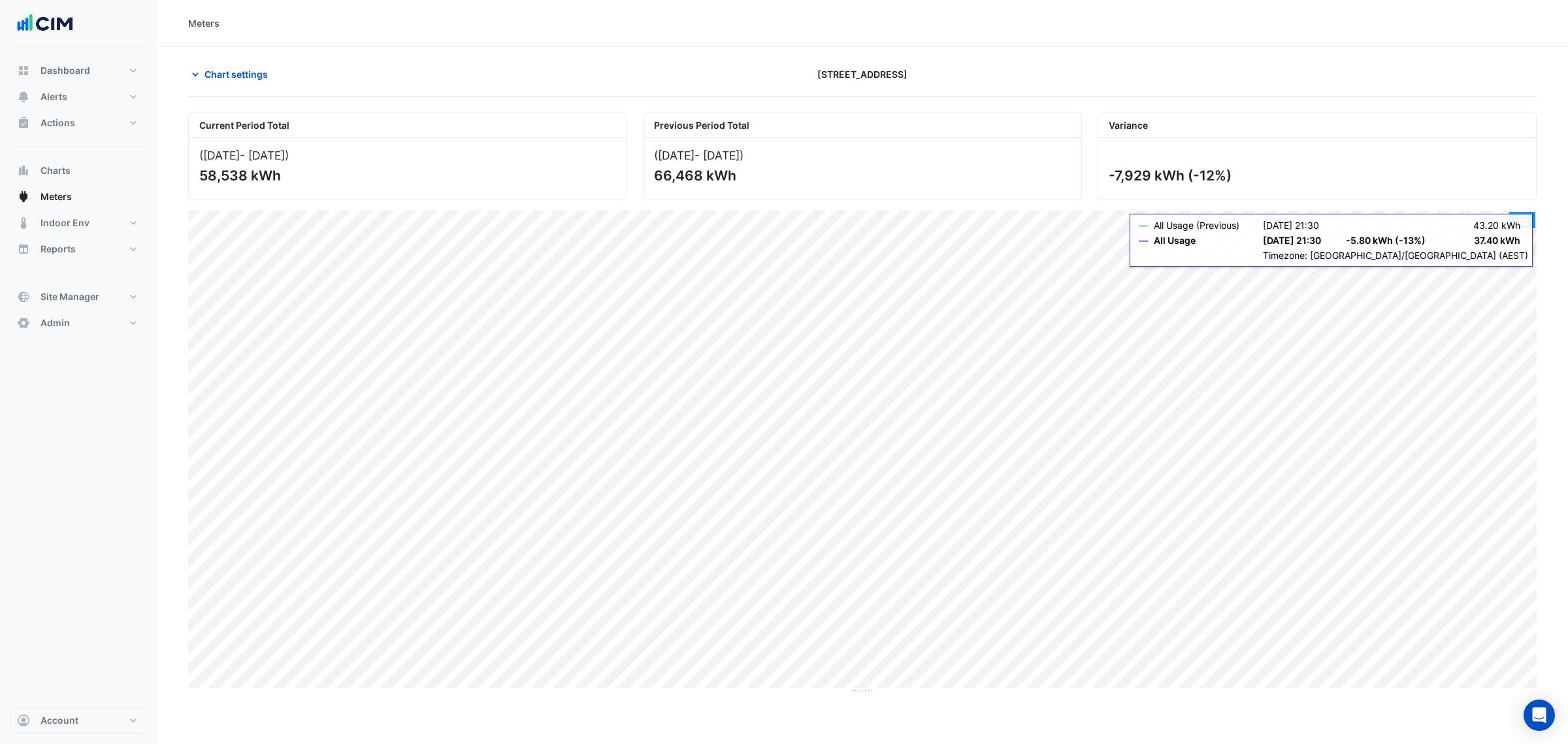
click at [1523, 224] on button "button" at bounding box center [1521, 220] width 26 height 16
click at [1492, 397] on div "Select Chart Type" at bounding box center [1496, 407] width 79 height 31
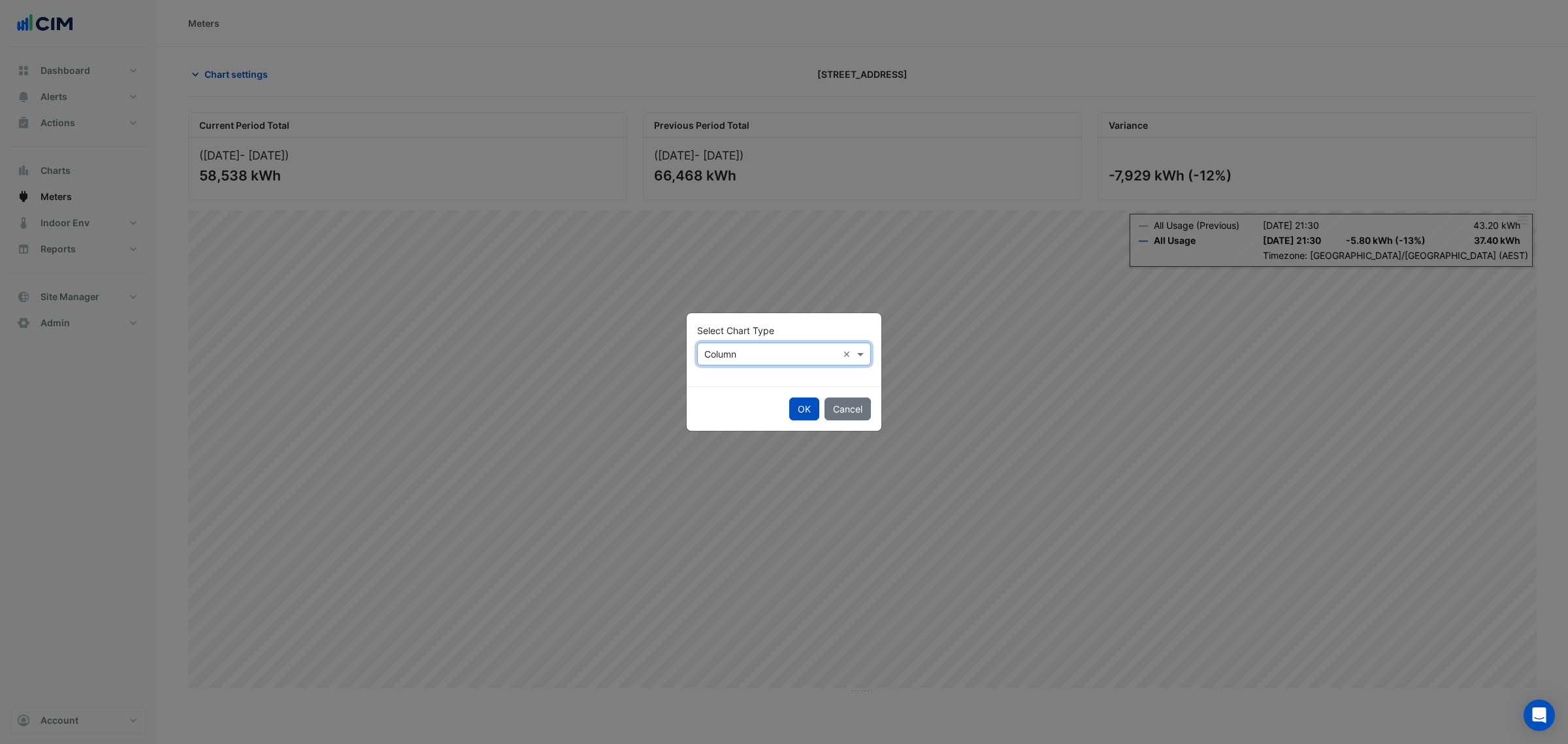
click at [711, 352] on input "text" at bounding box center [771, 354] width 133 height 13
click at [711, 372] on div "Line" at bounding box center [727, 381] width 57 height 19
click at [800, 406] on button "OK" at bounding box center [805, 409] width 30 height 23
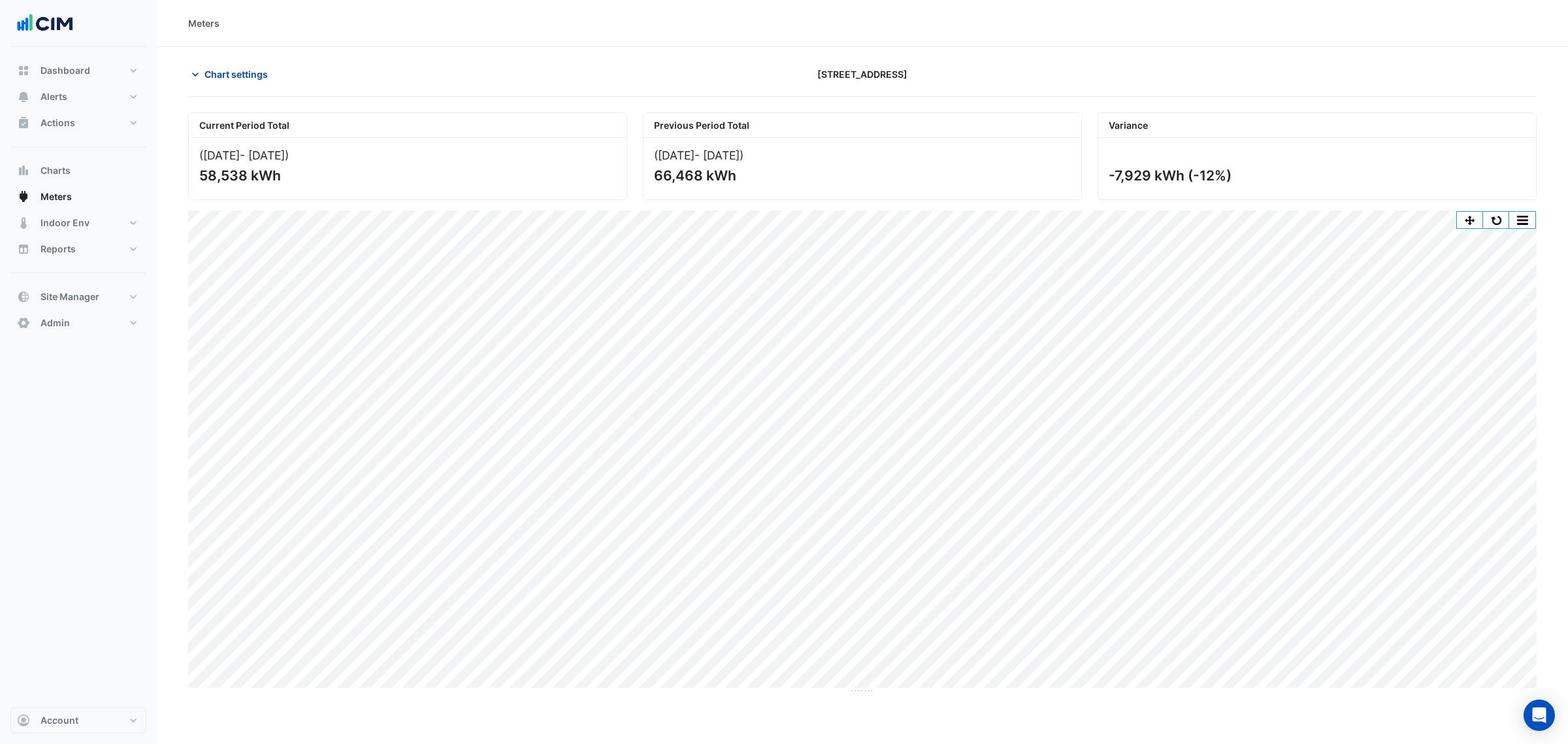
click at [209, 73] on span "Chart settings" at bounding box center [236, 73] width 64 height 13
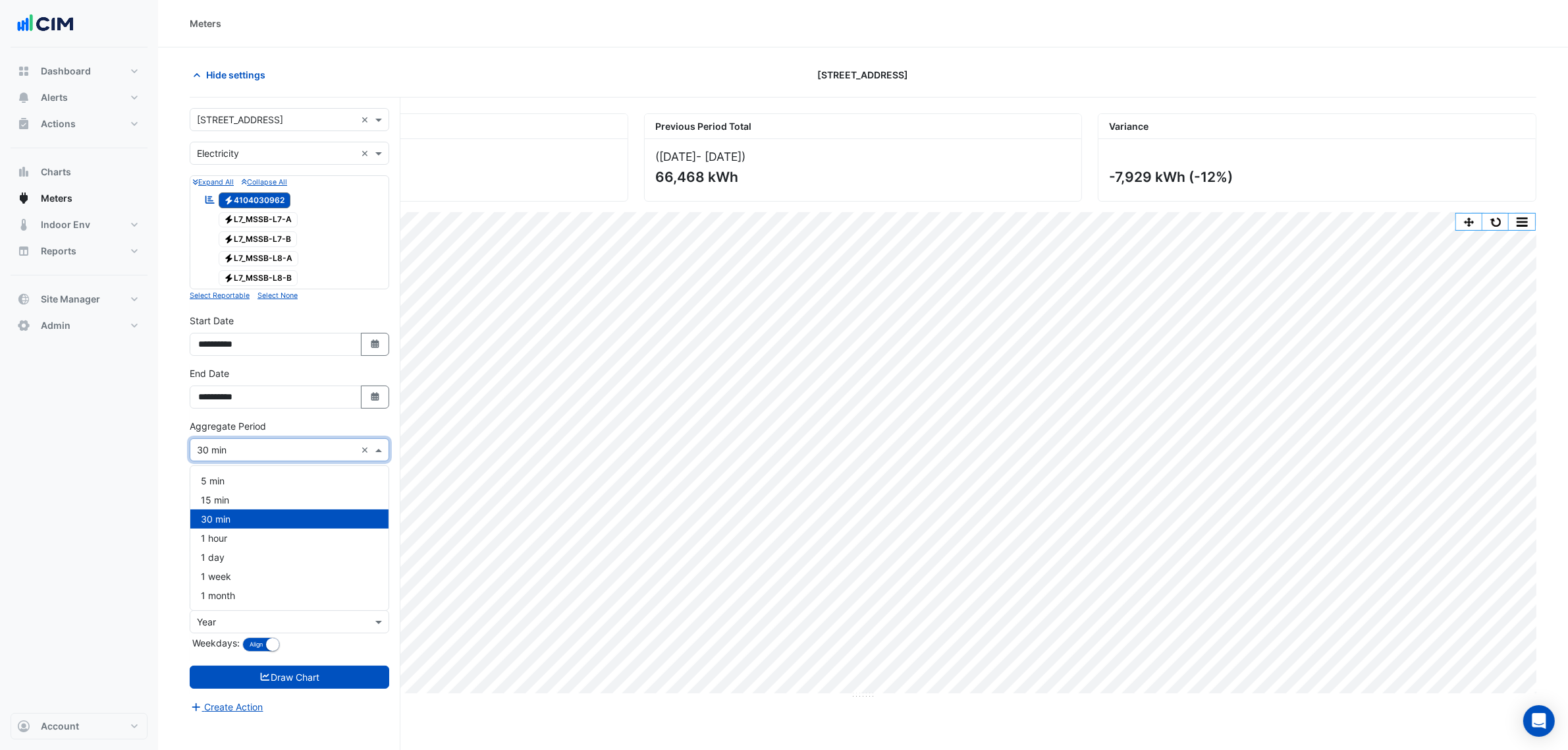
drag, startPoint x: 245, startPoint y: 447, endPoint x: 229, endPoint y: 461, distance: 21.3
click at [240, 447] on input "text" at bounding box center [276, 449] width 159 height 14
click at [221, 495] on span "15 min" at bounding box center [215, 500] width 28 height 11
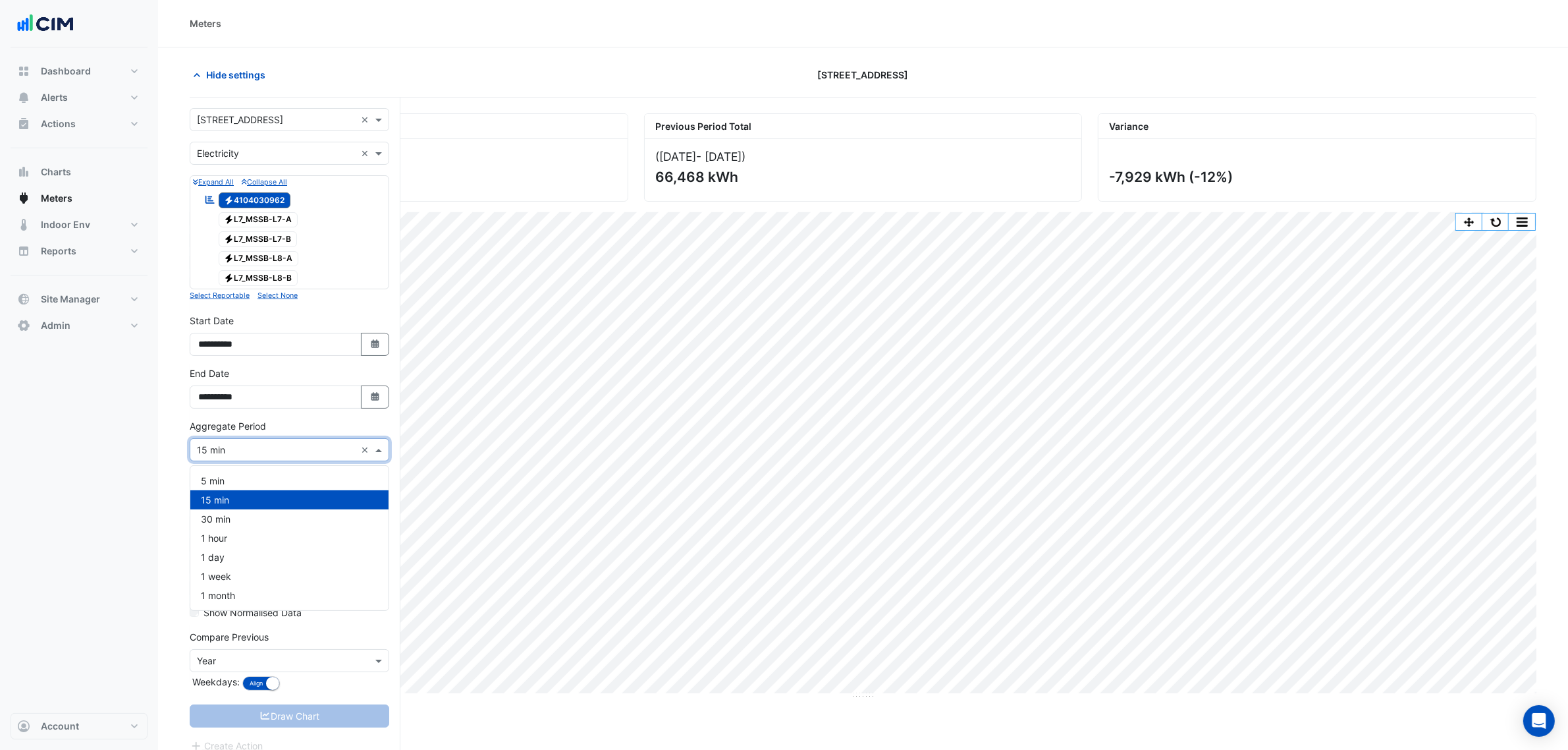
click at [232, 447] on input "text" at bounding box center [276, 449] width 159 height 14
click at [231, 514] on span "30 min" at bounding box center [216, 519] width 30 height 11
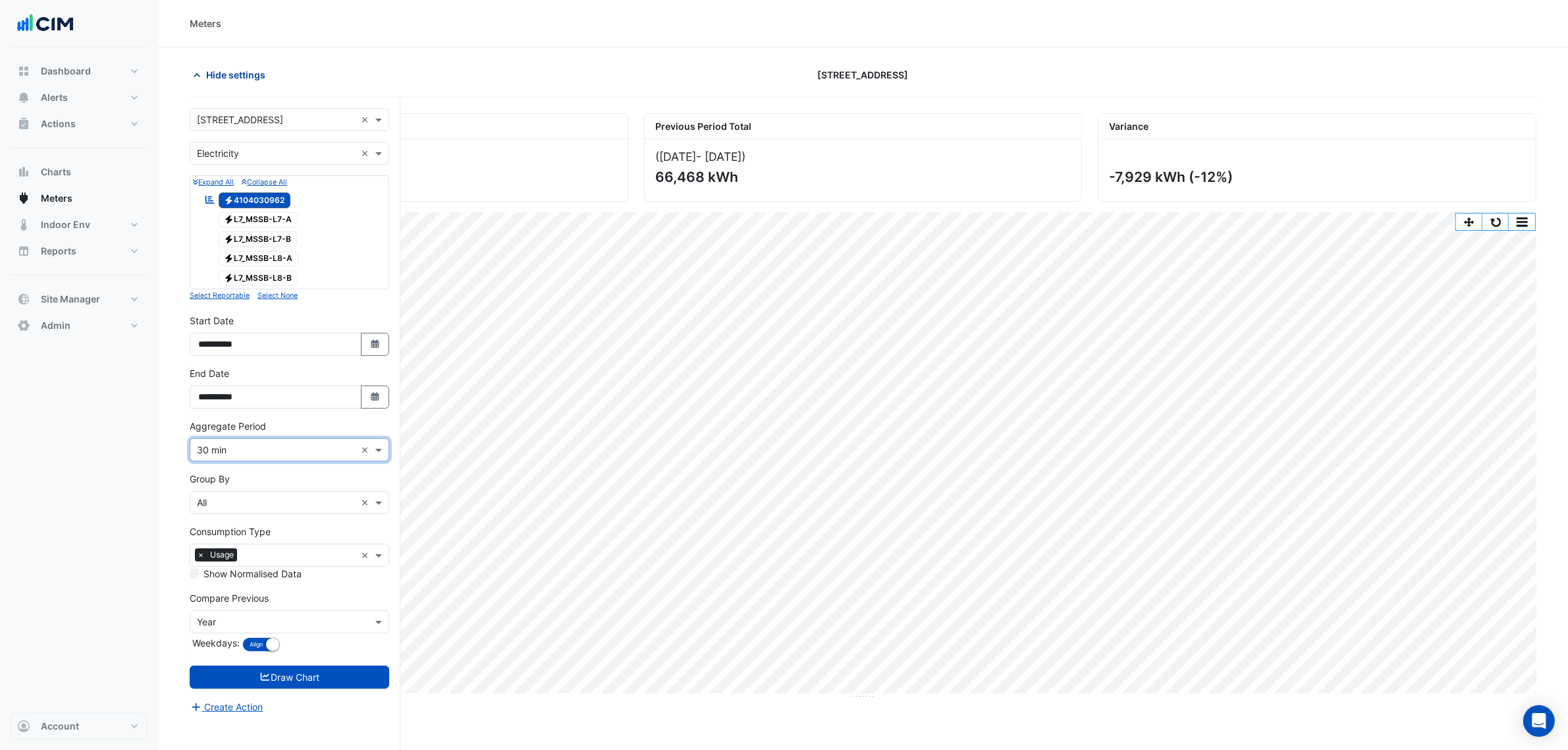
click at [241, 78] on span "Hide settings" at bounding box center [236, 74] width 60 height 14
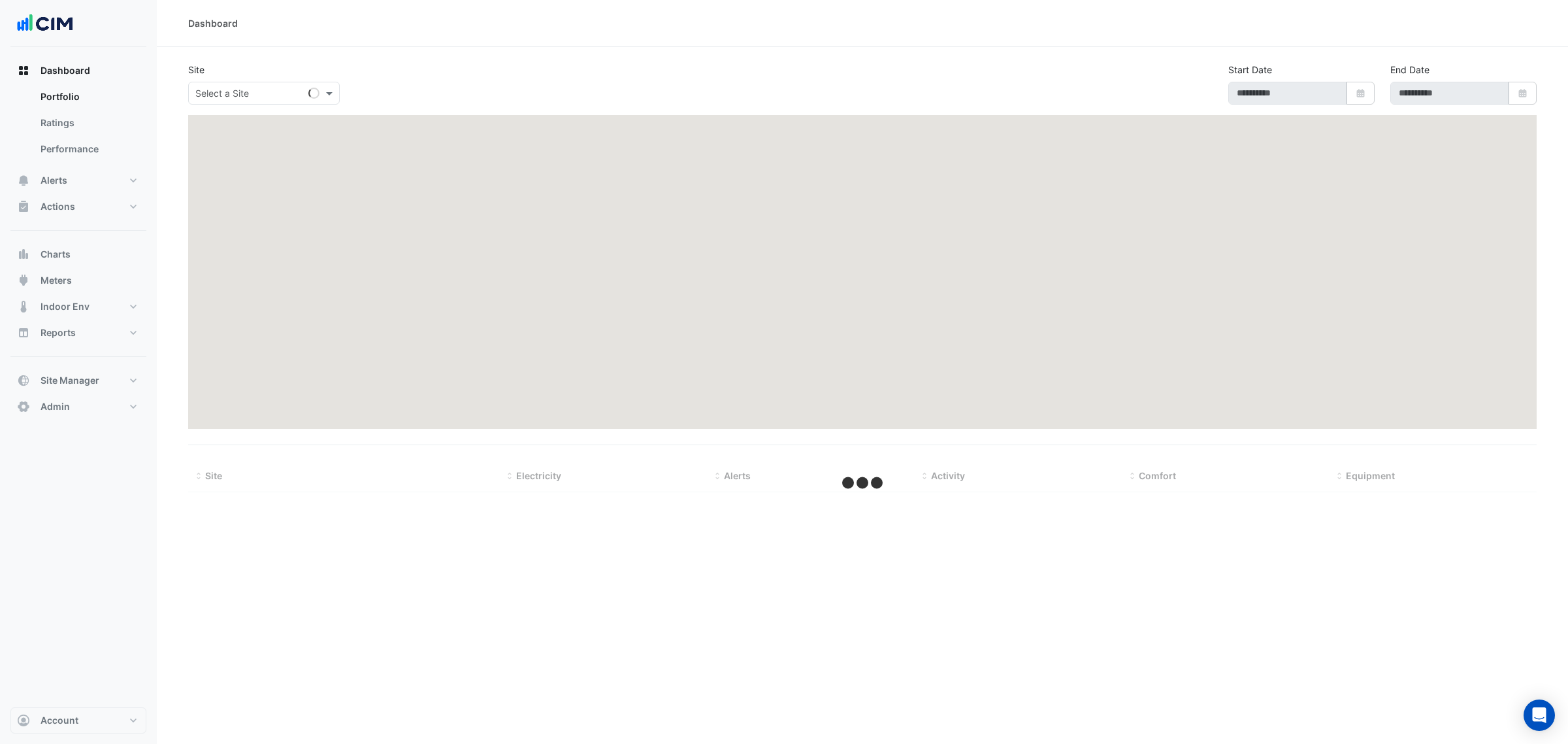
type input "**********"
select select "***"
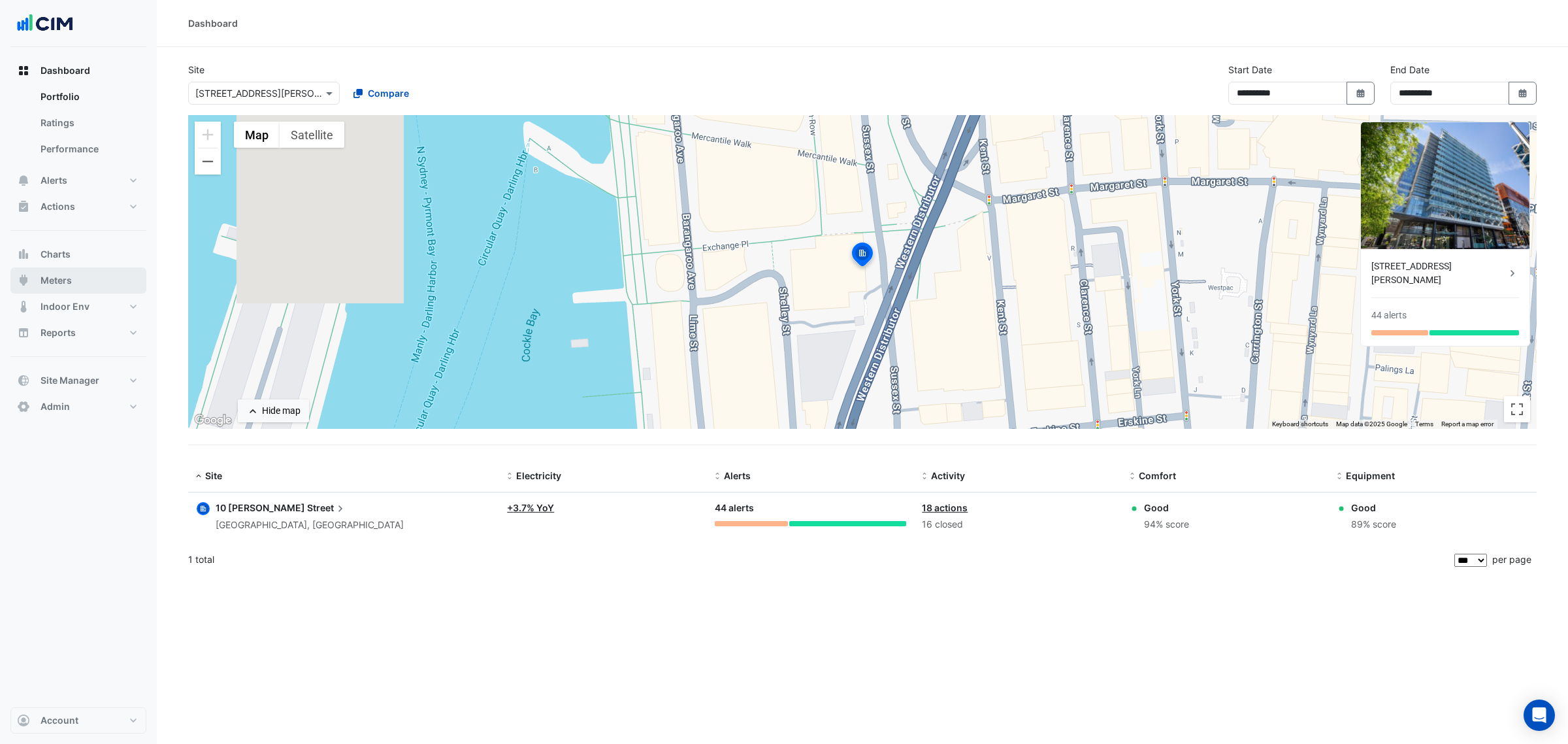
click at [87, 282] on button "Meters" at bounding box center [79, 280] width 136 height 26
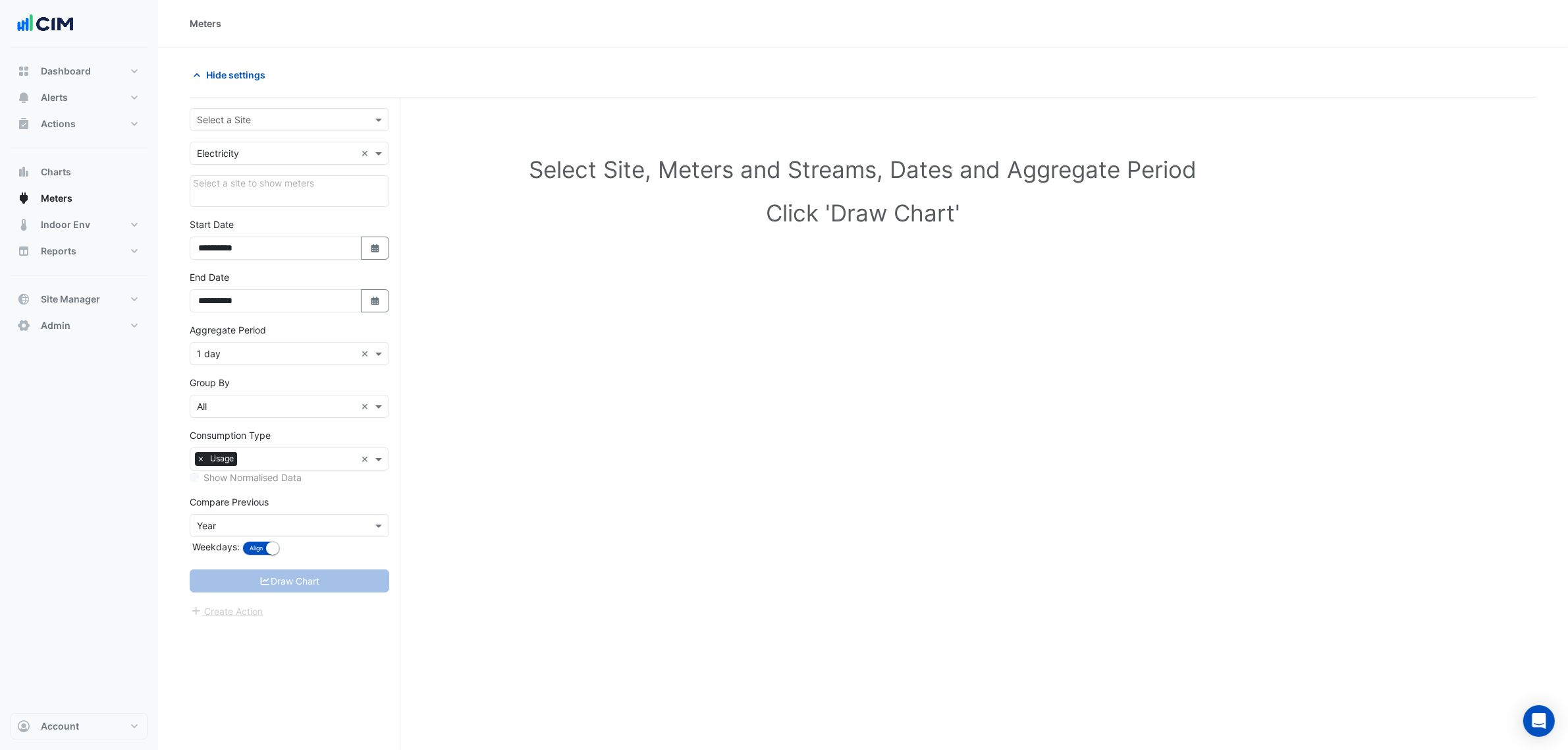
click at [231, 116] on input "text" at bounding box center [276, 120] width 159 height 14
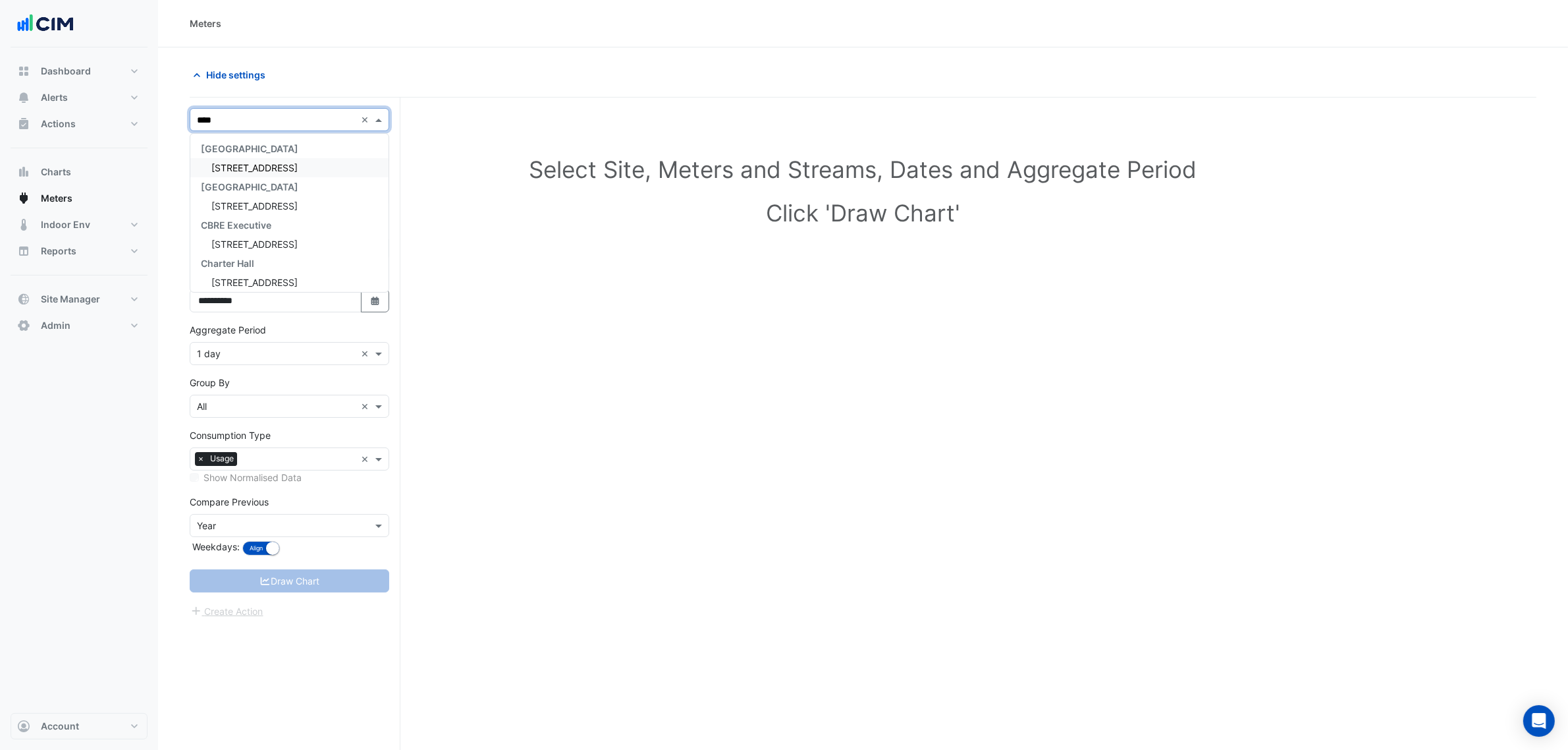
type input "*****"
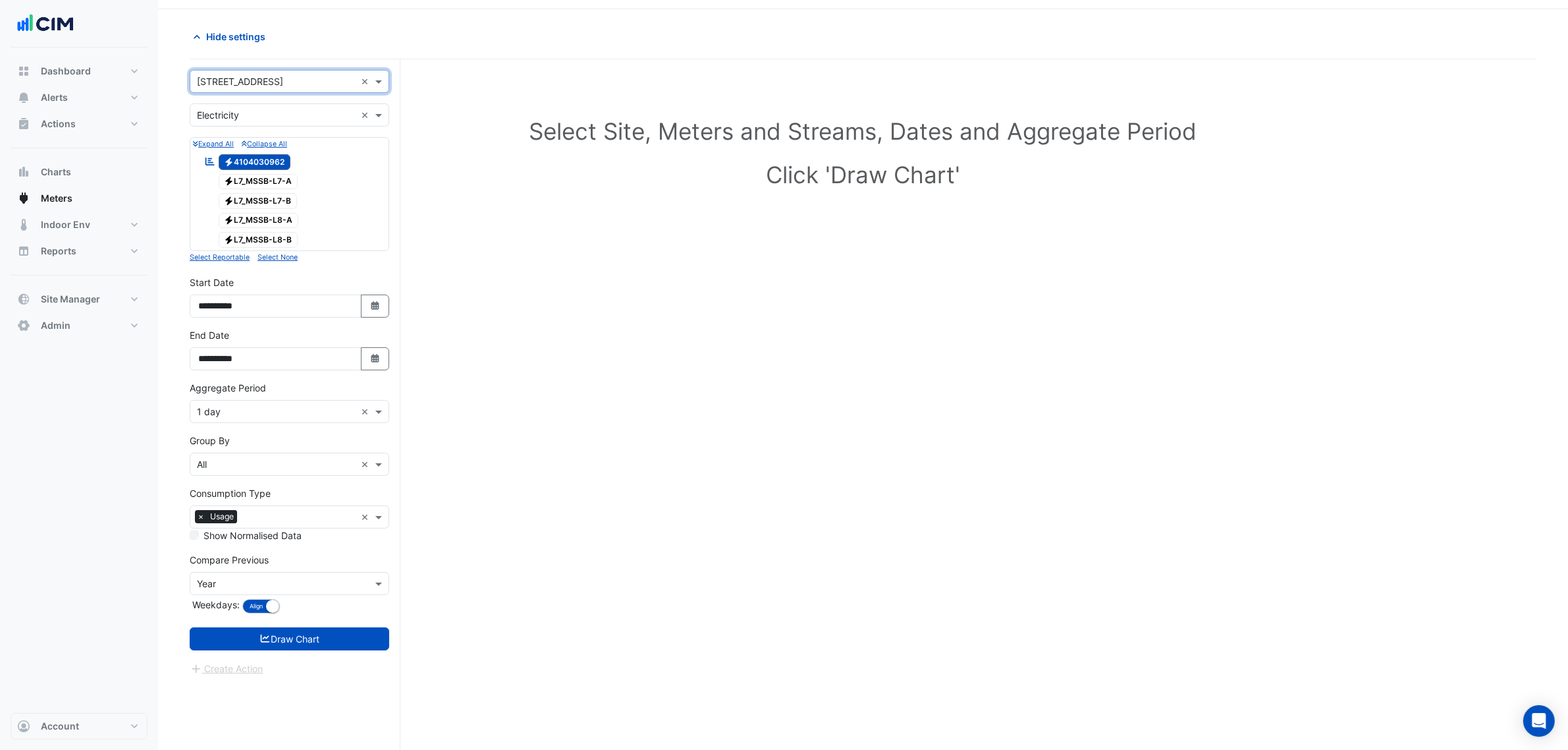
scroll to position [50, 0]
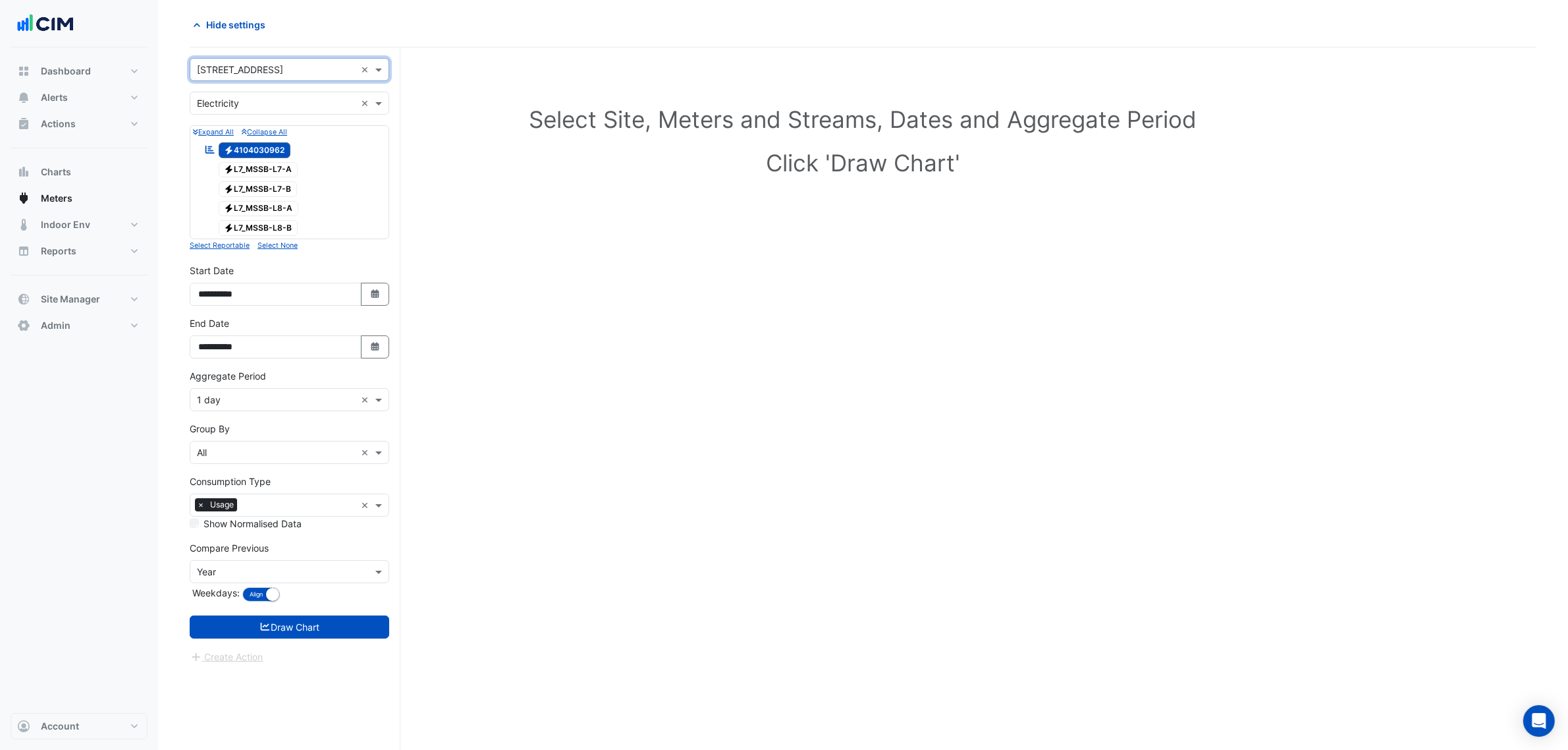
click at [314, 404] on input "text" at bounding box center [276, 400] width 159 height 14
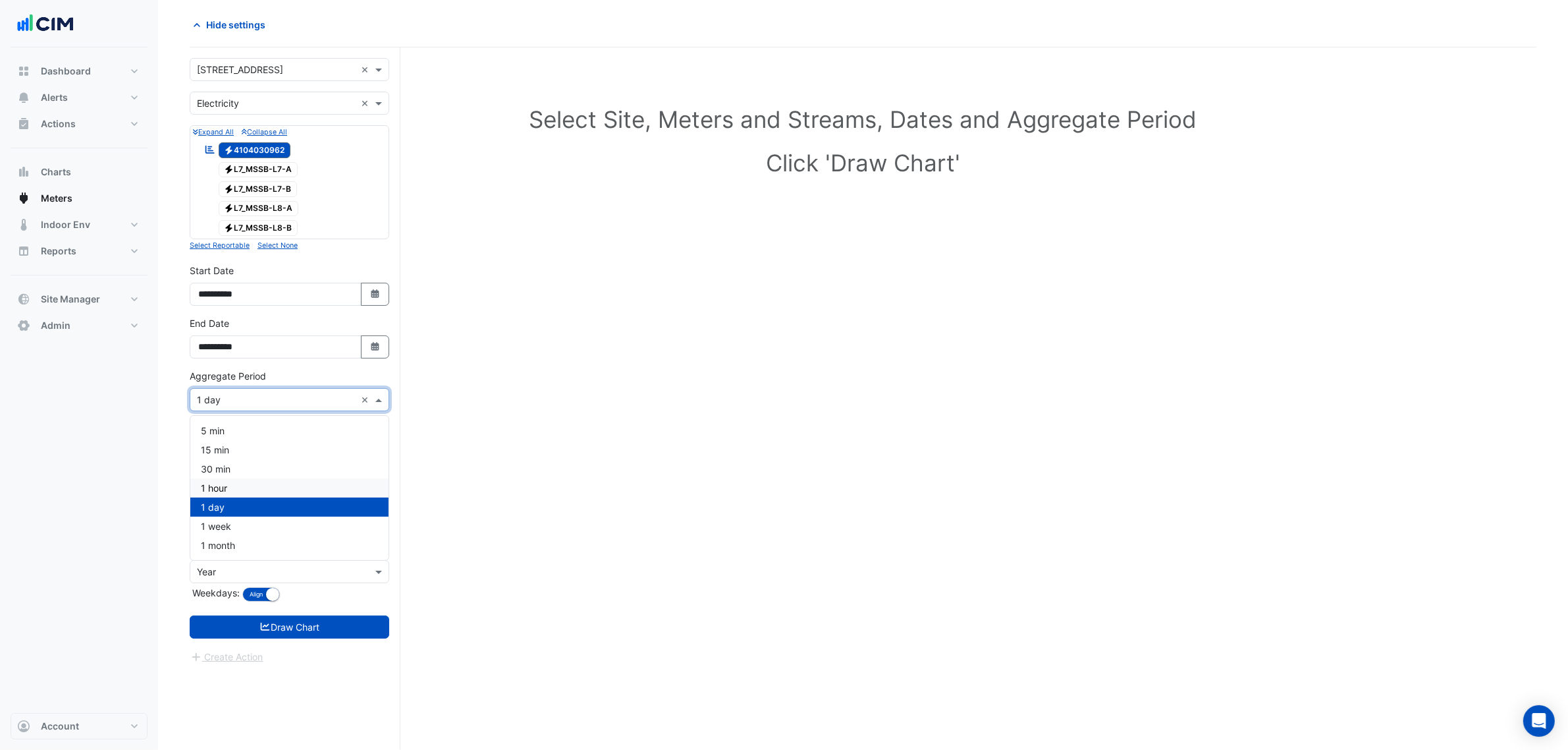
click at [255, 478] on div "1 hour" at bounding box center [290, 487] width 198 height 19
click at [370, 340] on button "Select Date" at bounding box center [375, 347] width 29 height 23
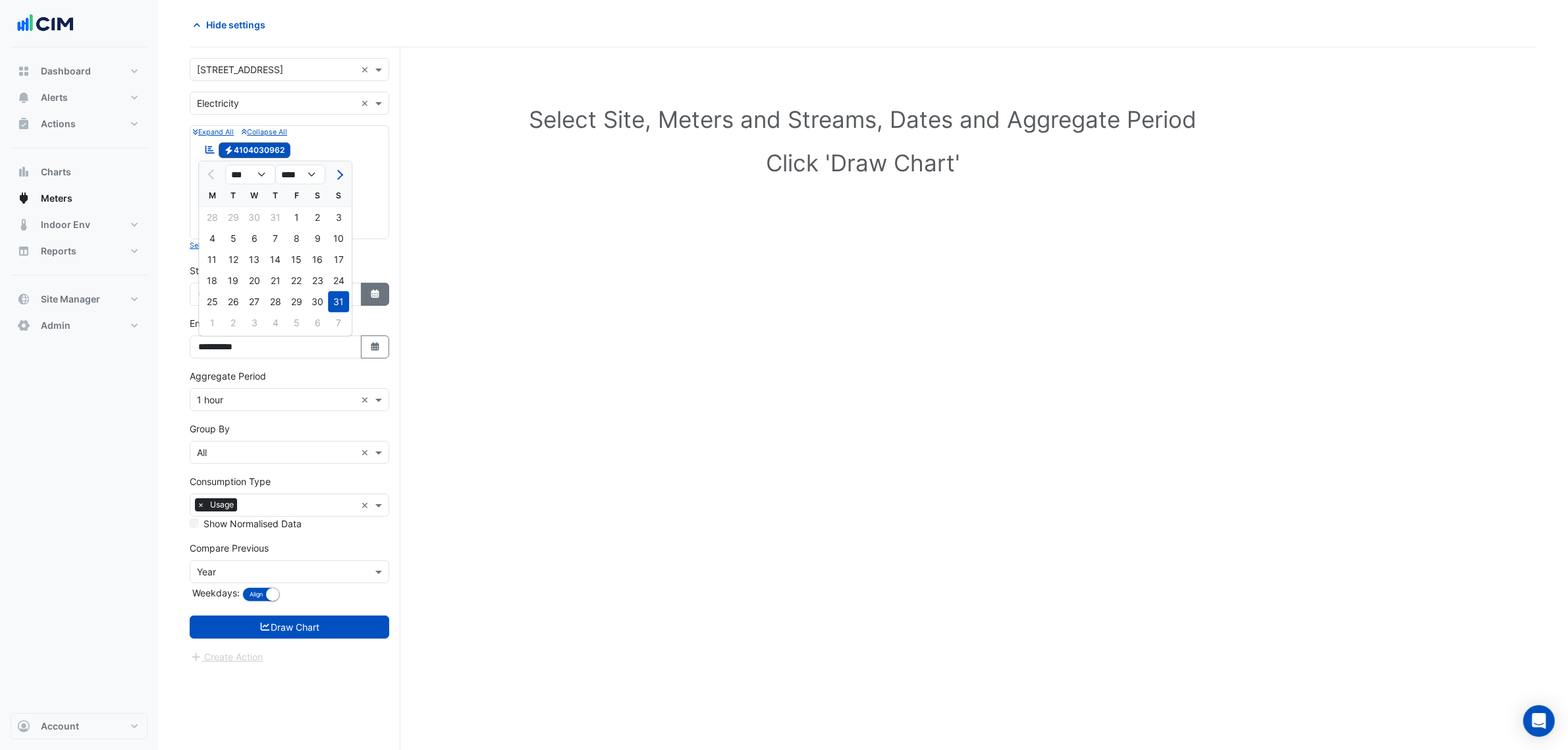
click at [367, 288] on button "Select Date" at bounding box center [375, 294] width 29 height 23
select select "*"
select select "****"
click at [367, 347] on button "Select Date" at bounding box center [375, 347] width 29 height 23
click at [343, 173] on span "Next month" at bounding box center [337, 174] width 10 height 10
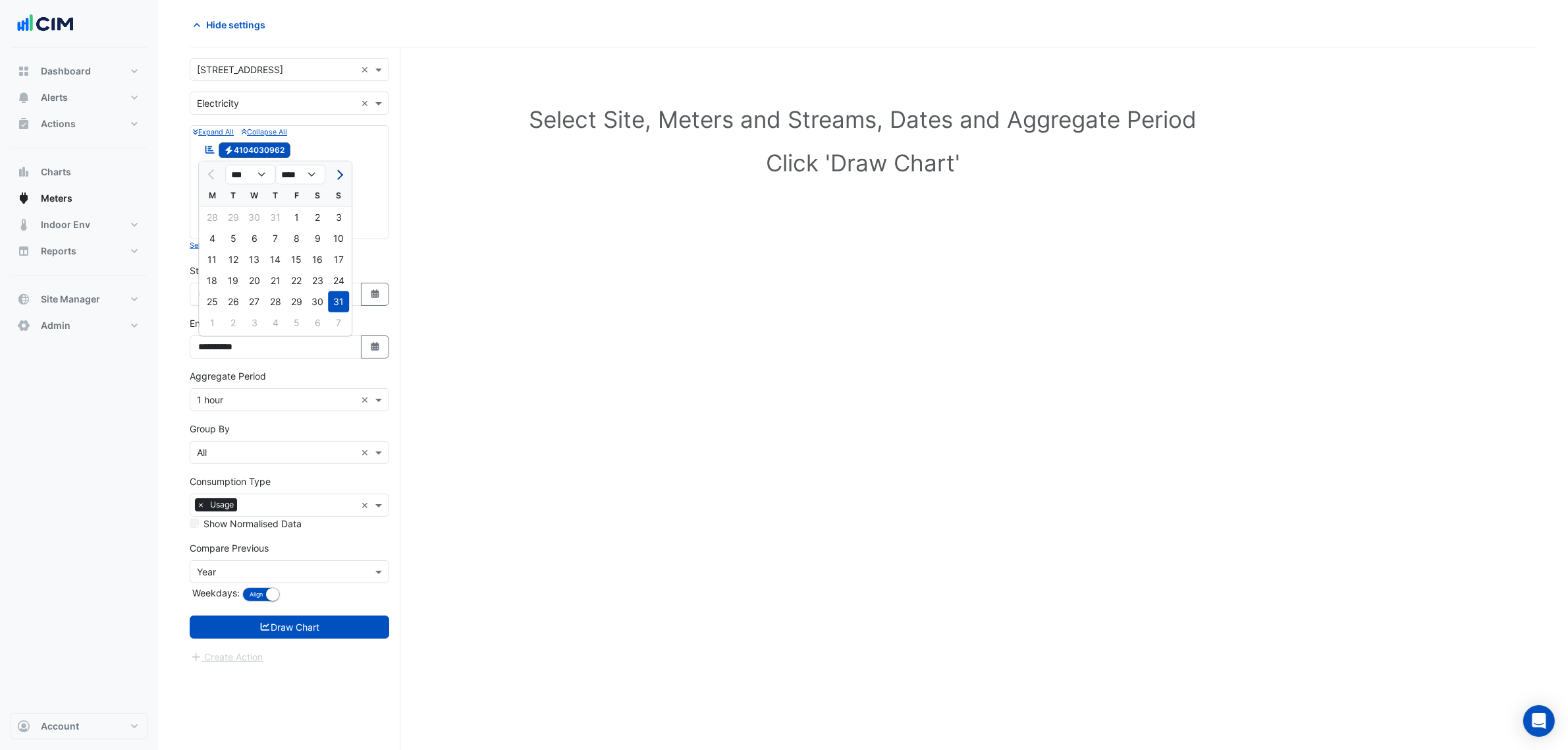
select select "*"
click at [344, 255] on div "21" at bounding box center [338, 259] width 21 height 21
type input "**********"
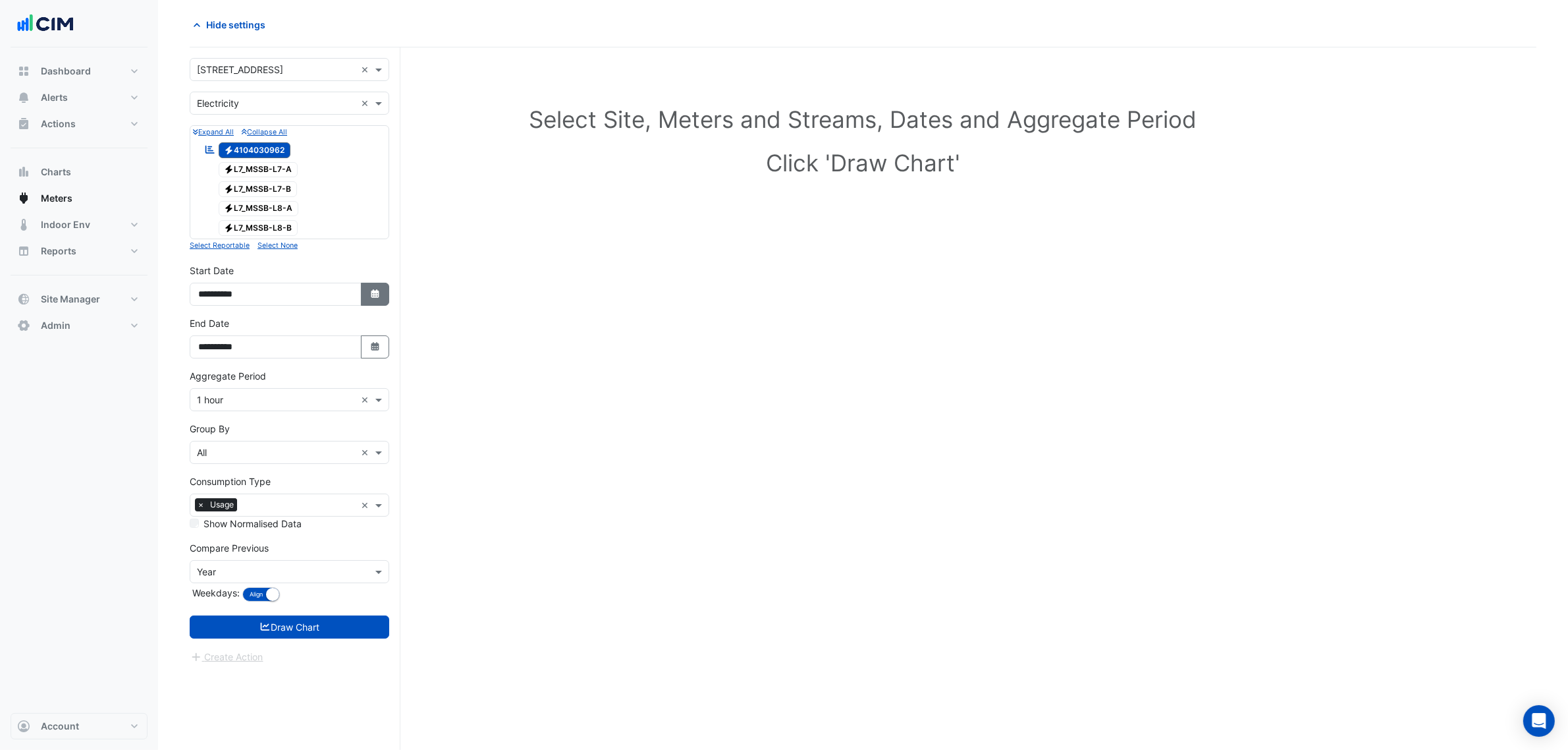
click at [367, 291] on button "Select Date" at bounding box center [375, 294] width 29 height 23
select select "*"
select select "****"
click at [343, 121] on span "Next month" at bounding box center [337, 120] width 10 height 10
select select "*"
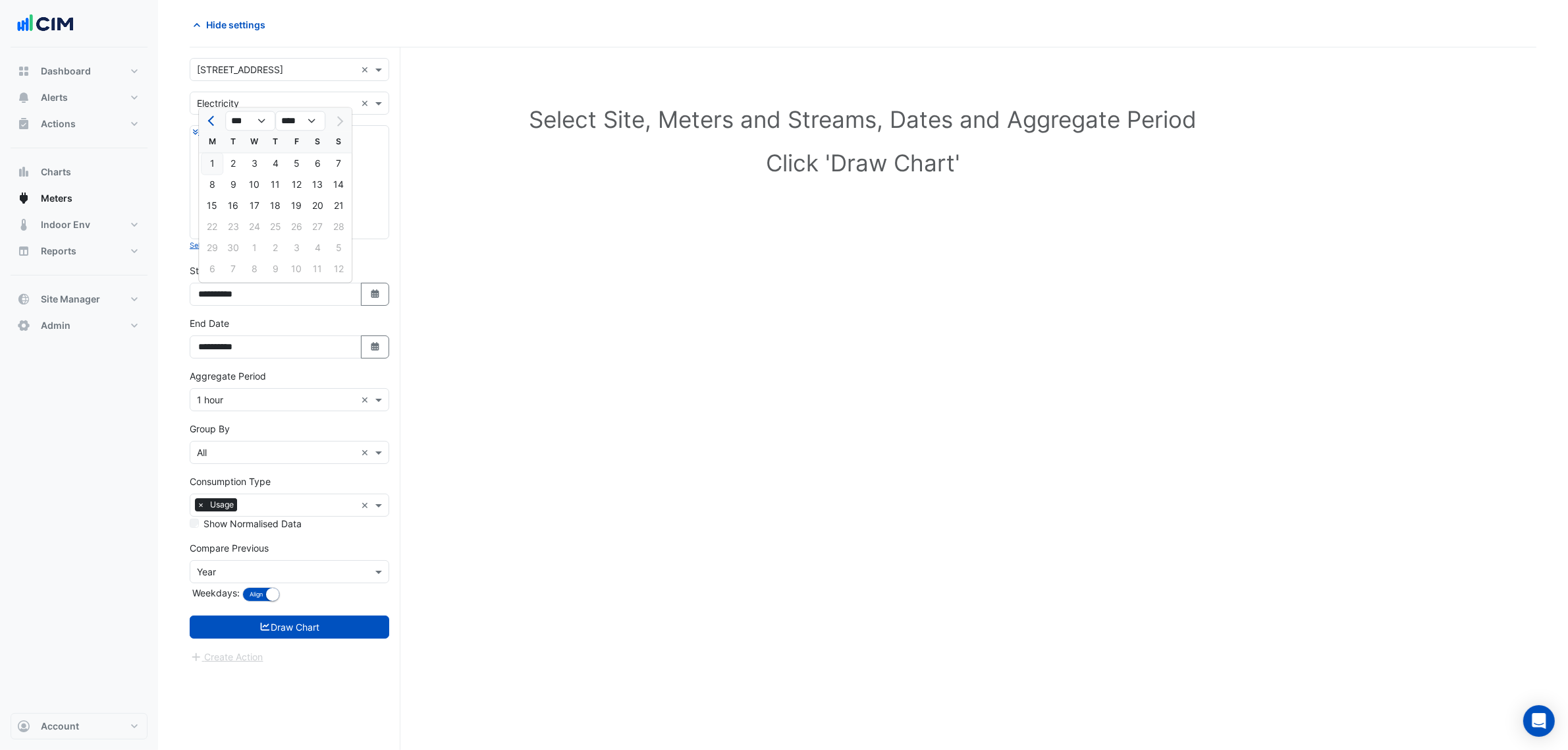
click at [209, 157] on div "1" at bounding box center [211, 163] width 21 height 21
type input "**********"
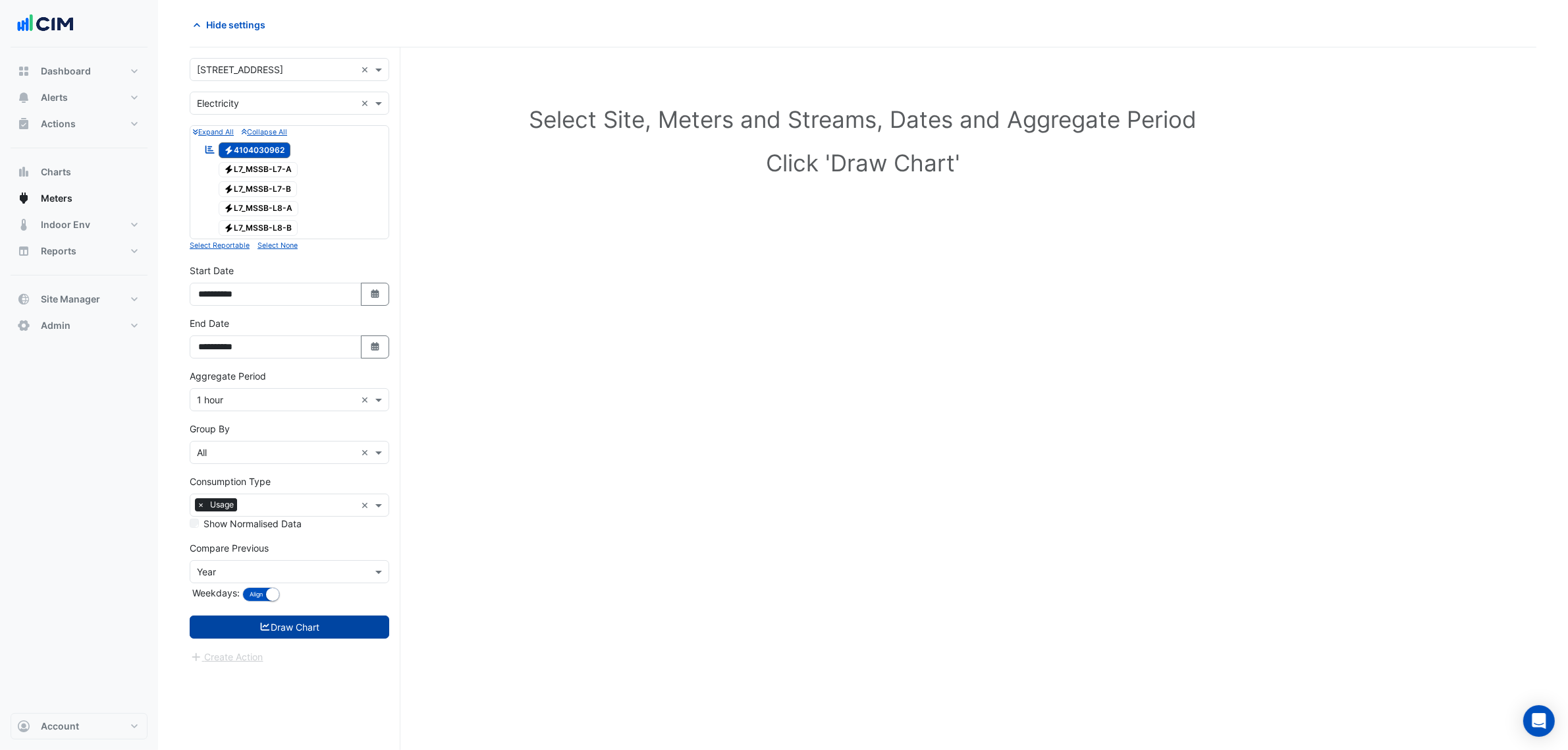
click at [245, 623] on button "Draw Chart" at bounding box center [289, 627] width 199 height 23
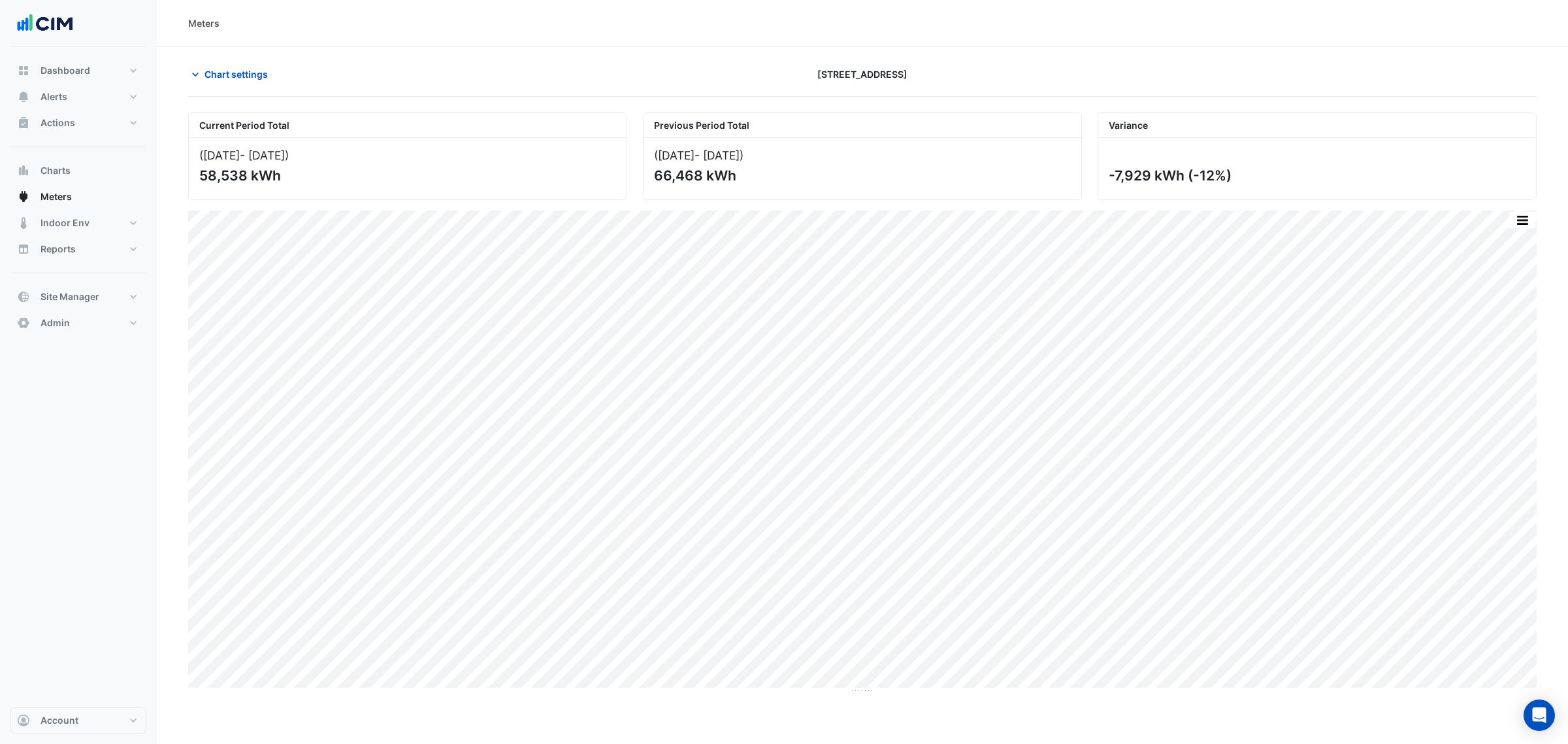
click at [1511, 213] on div "Print Save as JPEG Save as PNG Pivot Data Table Export CSV - Flat Export CSV - …" at bounding box center [1522, 220] width 28 height 18
click at [1513, 227] on button "button" at bounding box center [1521, 220] width 26 height 16
click at [1503, 413] on div "Select Chart Type" at bounding box center [1496, 407] width 79 height 31
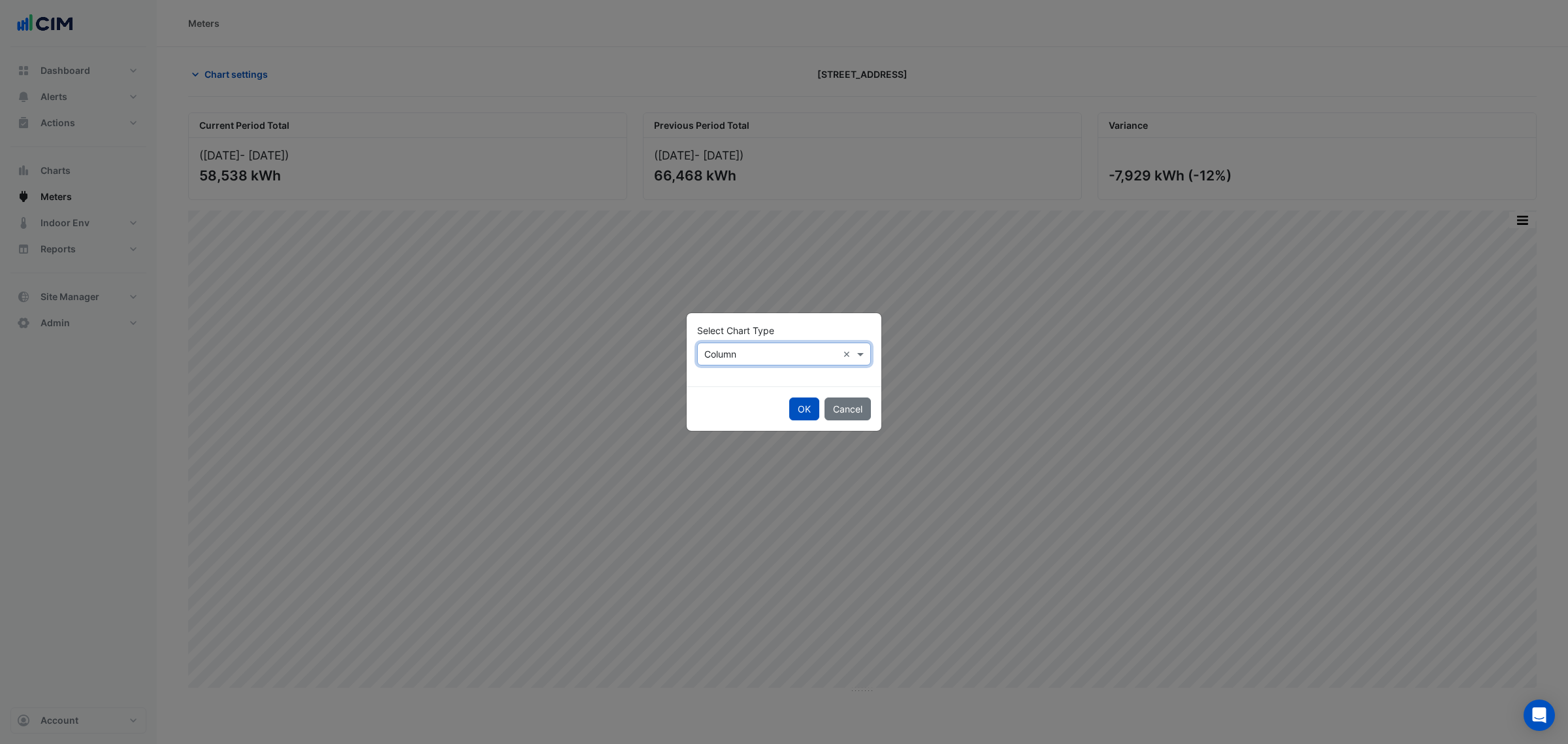
click at [790, 356] on input "text" at bounding box center [771, 354] width 133 height 13
click at [744, 381] on div "Line" at bounding box center [727, 381] width 57 height 19
click at [809, 417] on button "OK" at bounding box center [805, 409] width 30 height 23
